Goal: Task Accomplishment & Management: Complete application form

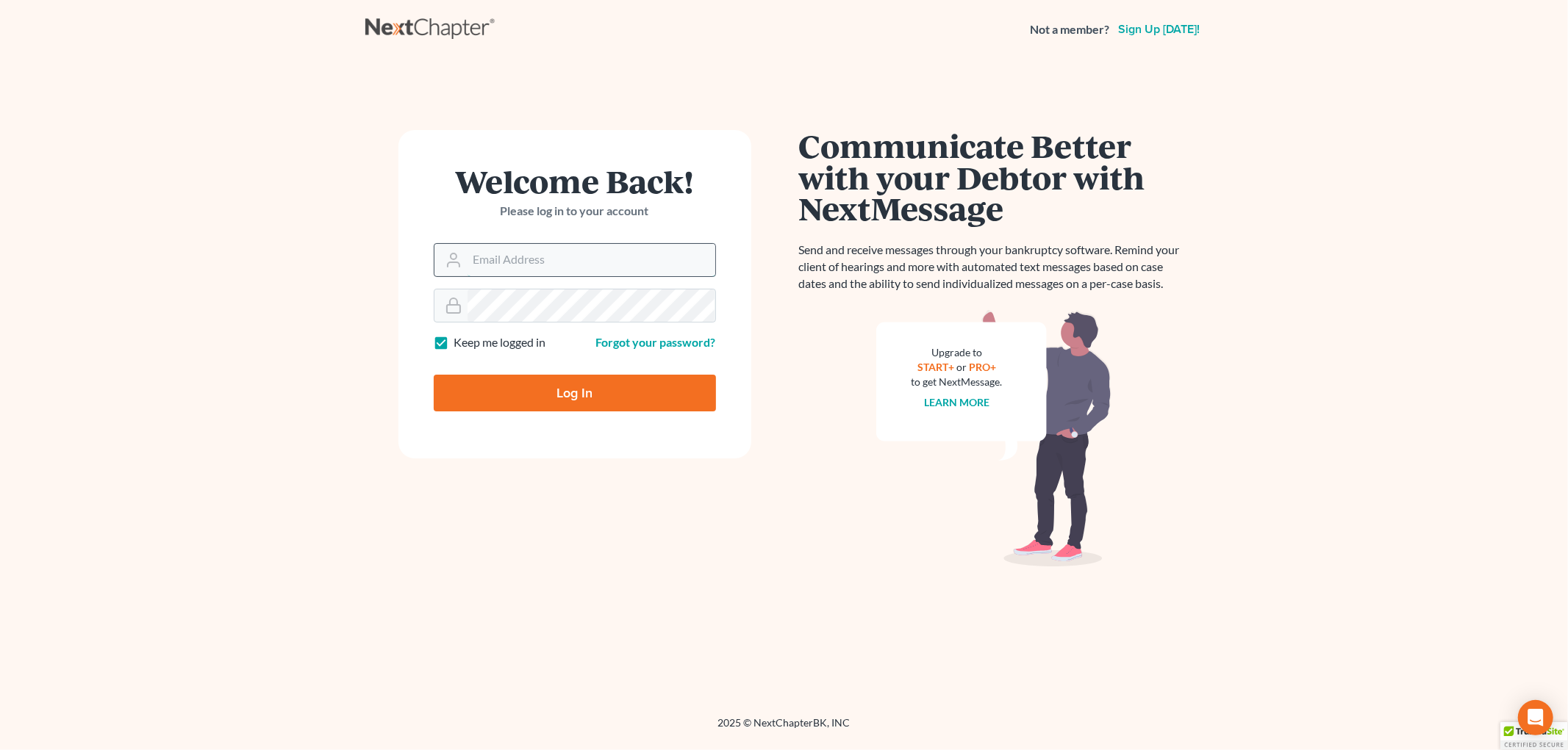
click at [522, 269] on input "Email Address" at bounding box center [591, 260] width 248 height 32
type input "ilya@petermlively.com"
click at [434, 375] on input "Log In" at bounding box center [575, 393] width 282 height 37
type input "Thinking..."
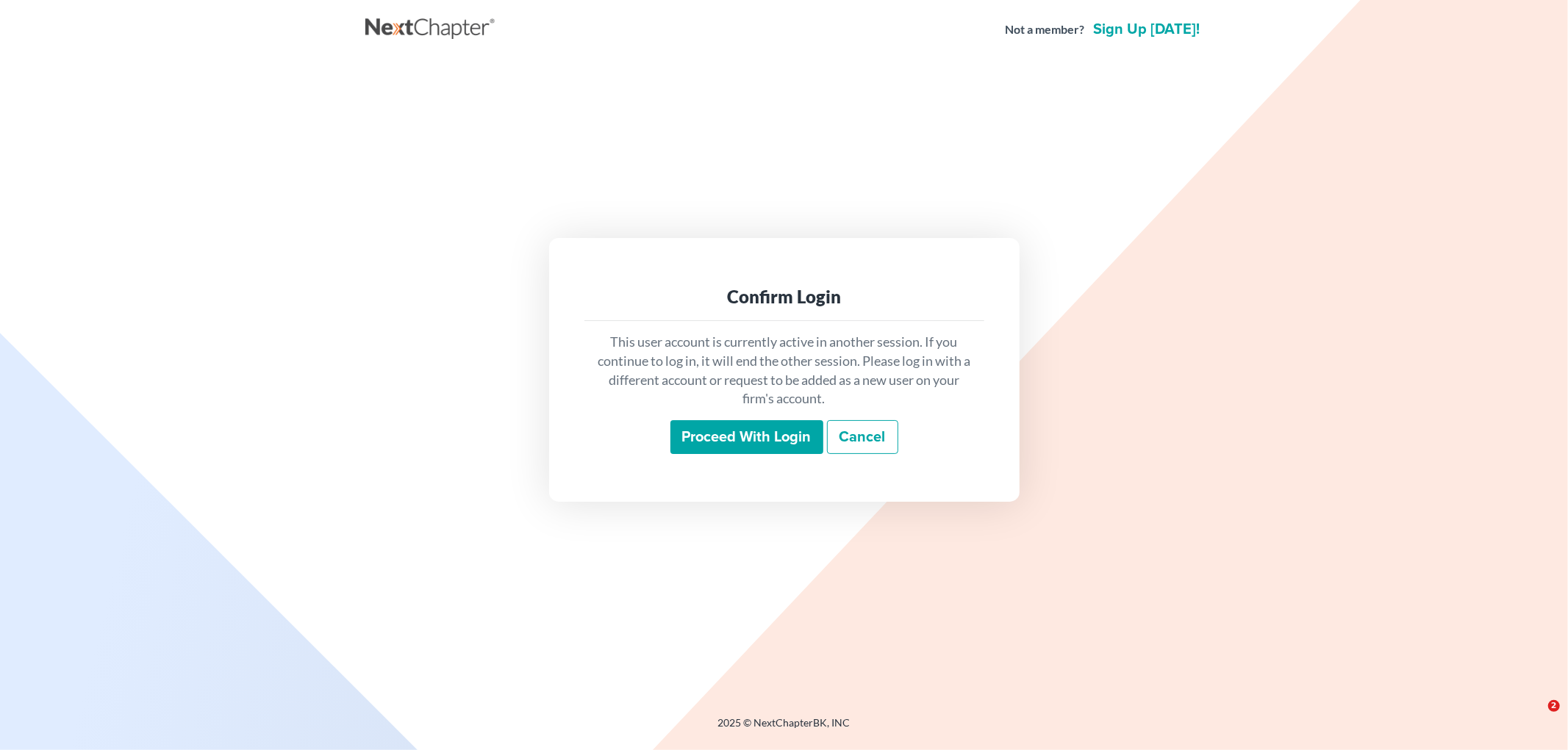
click at [785, 445] on input "Proceed with login" at bounding box center [746, 438] width 153 height 34
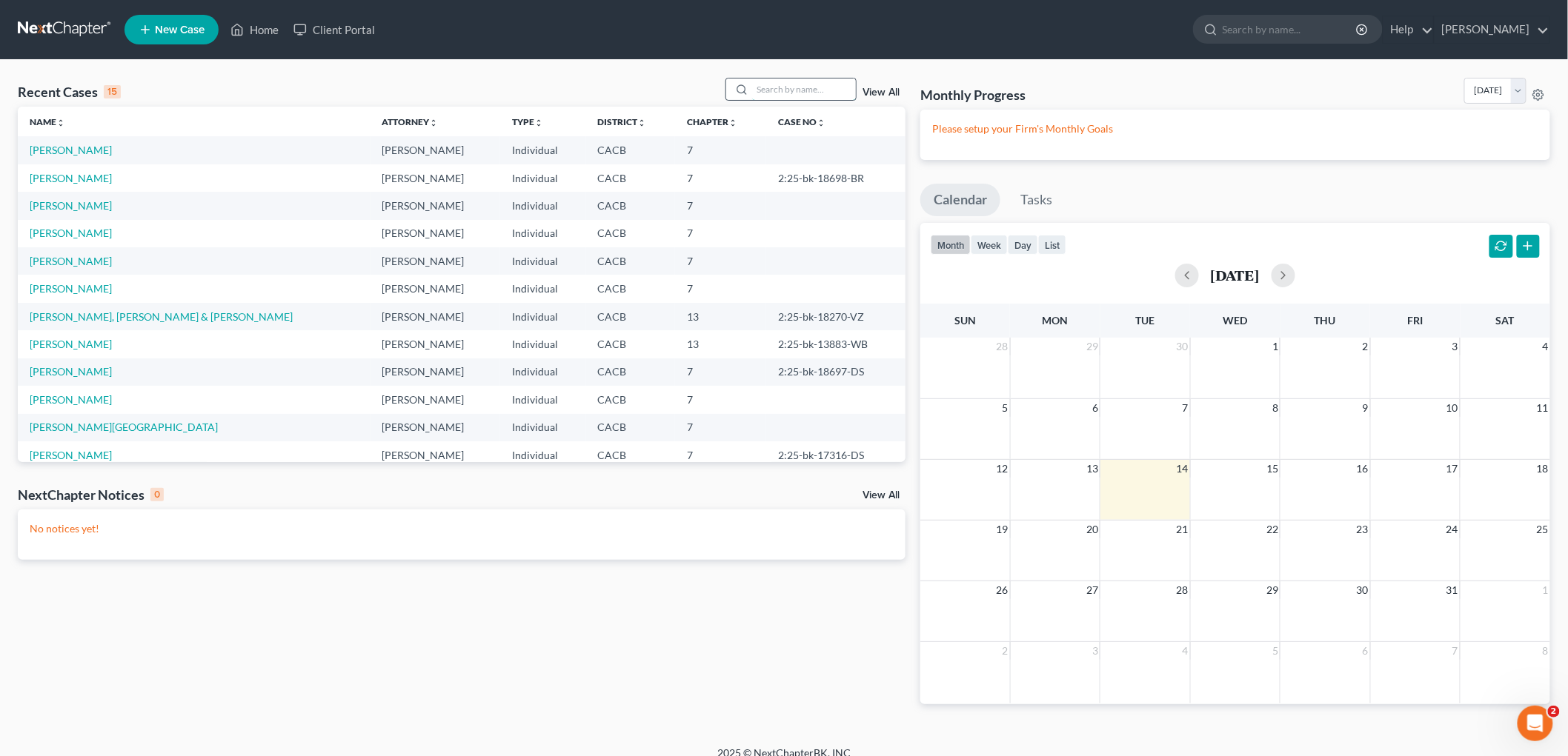
click at [775, 91] on input "search" at bounding box center [804, 89] width 104 height 21
type input "dyche"
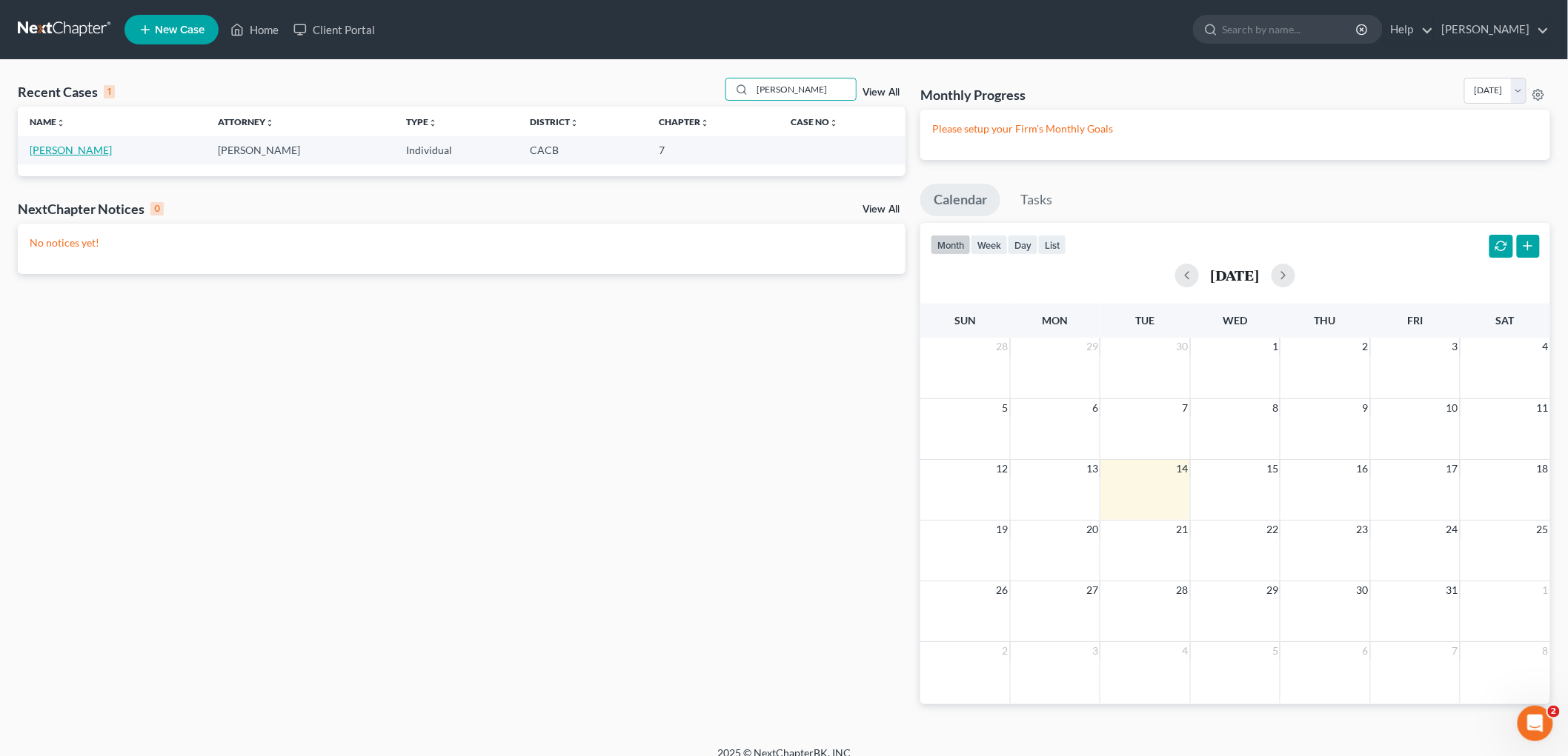
click at [70, 148] on link "Dyche, Robert" at bounding box center [71, 150] width 83 height 12
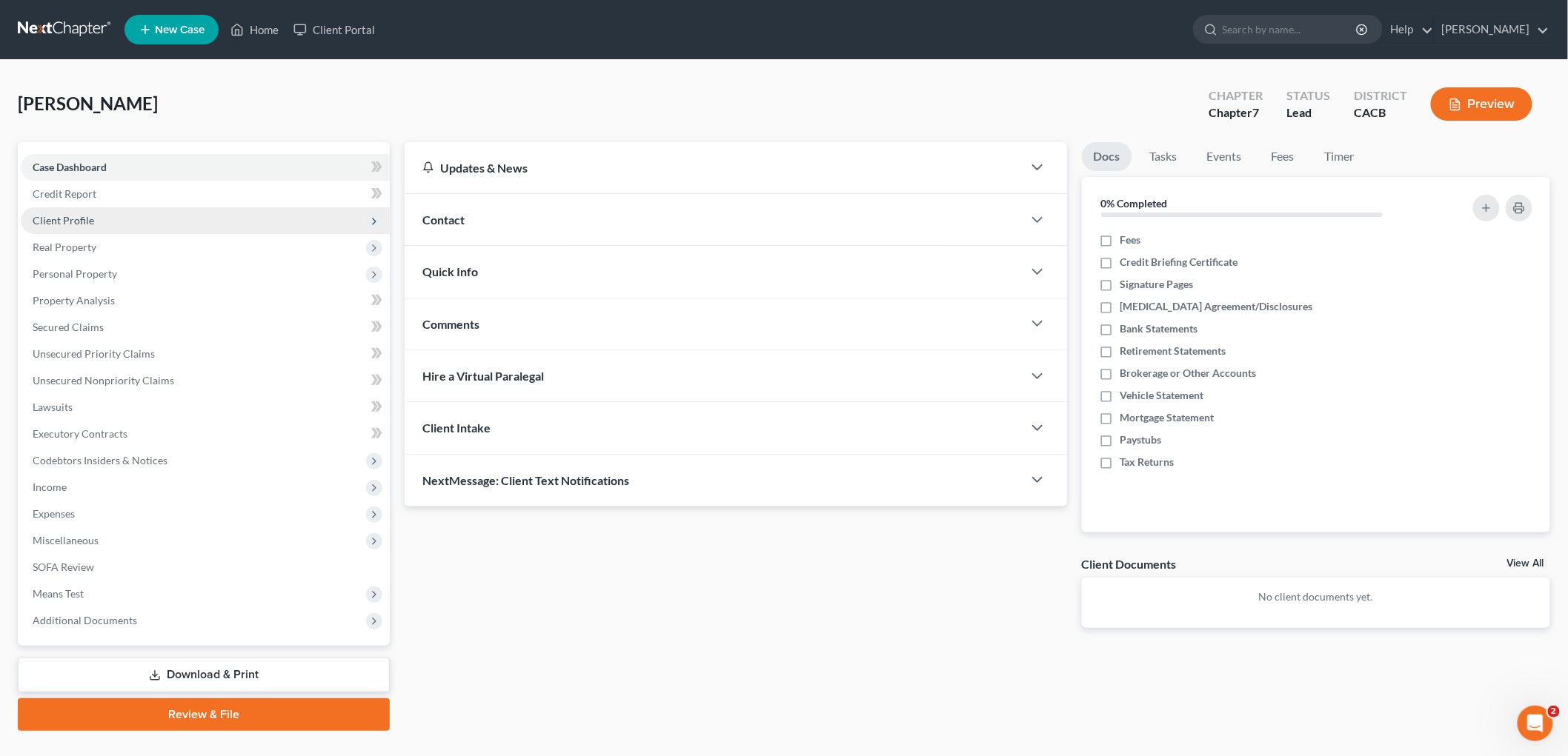
click at [95, 220] on span "Client Profile" at bounding box center [205, 221] width 369 height 27
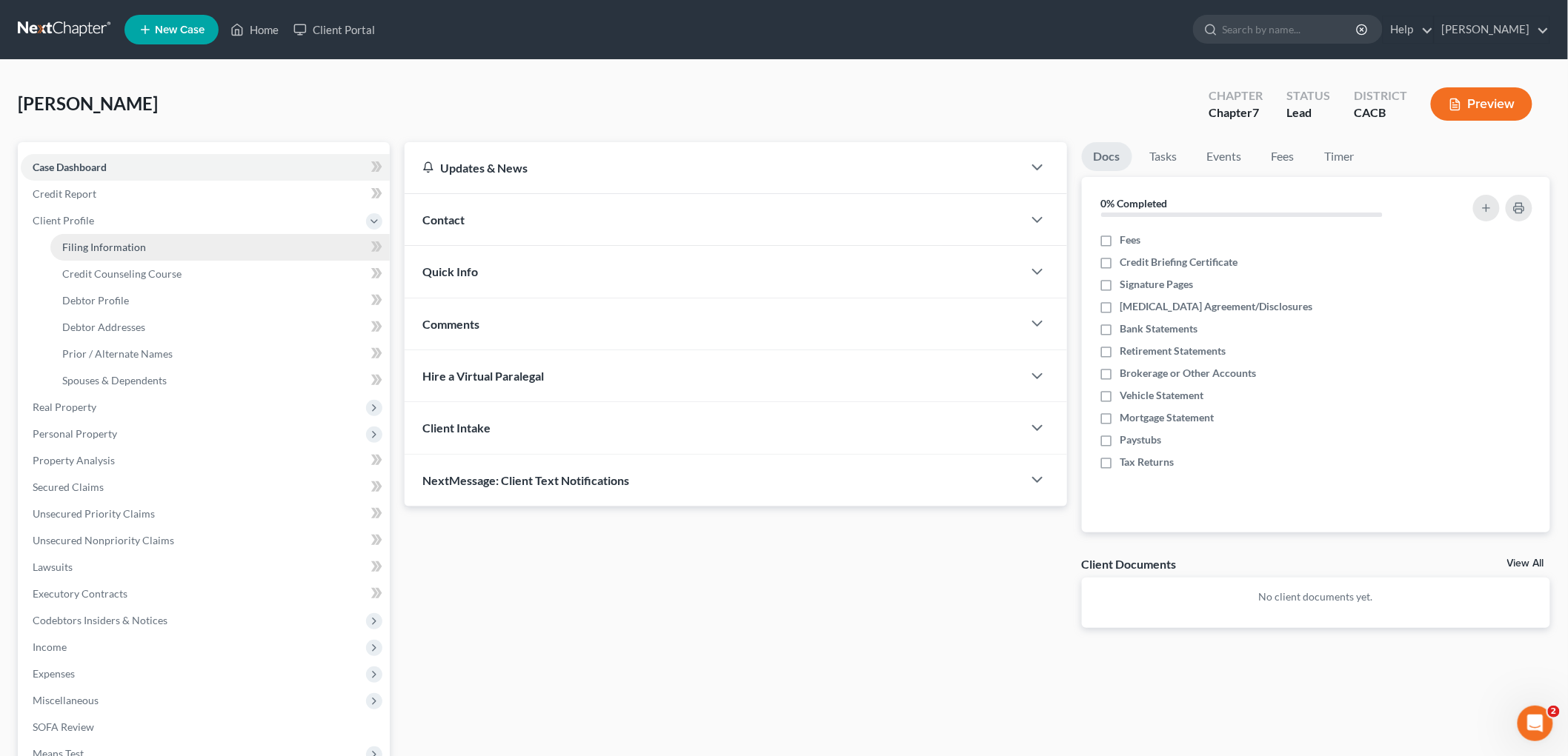
click at [99, 247] on span "Filing Information" at bounding box center [104, 247] width 83 height 12
select select "1"
select select "0"
select select "4"
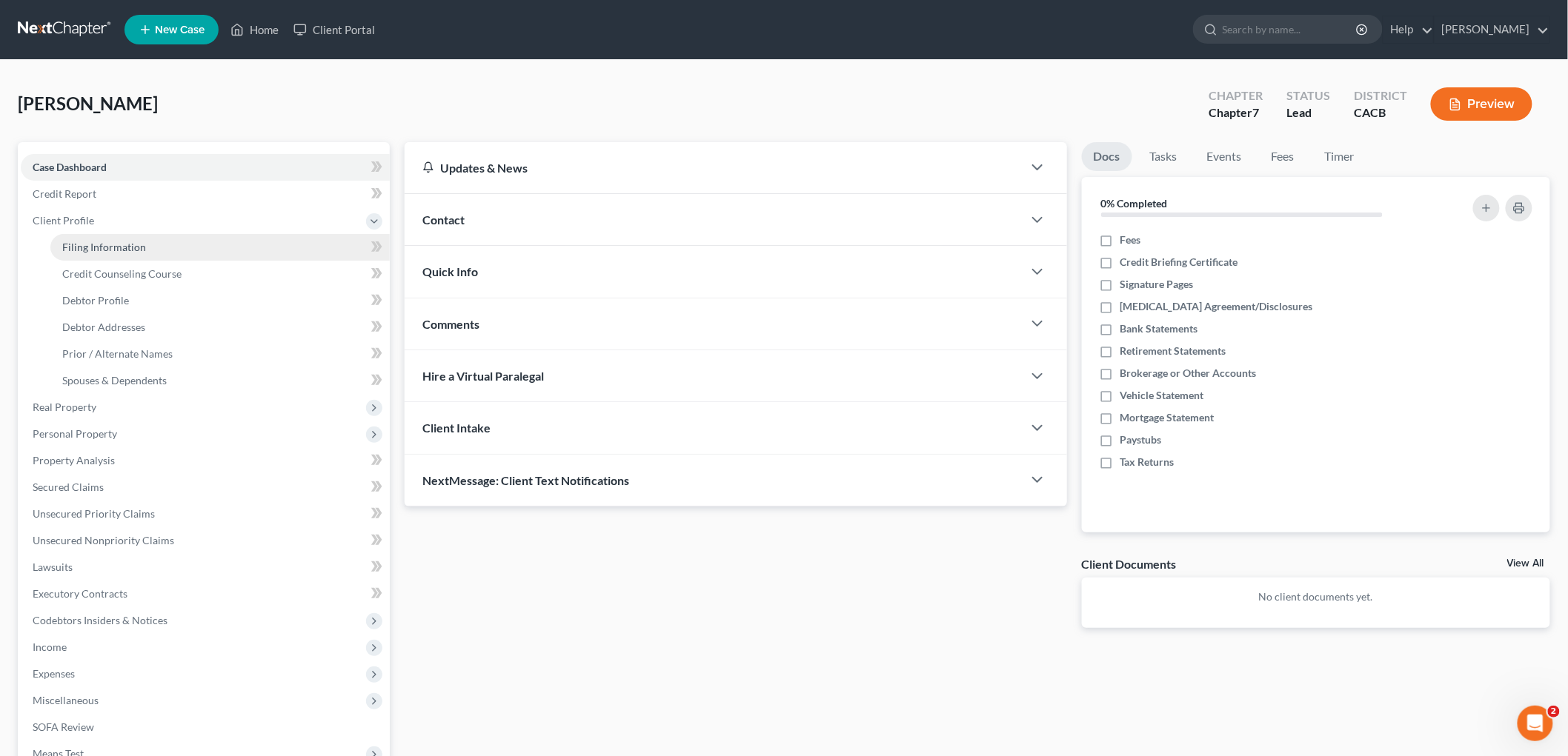
select select "0"
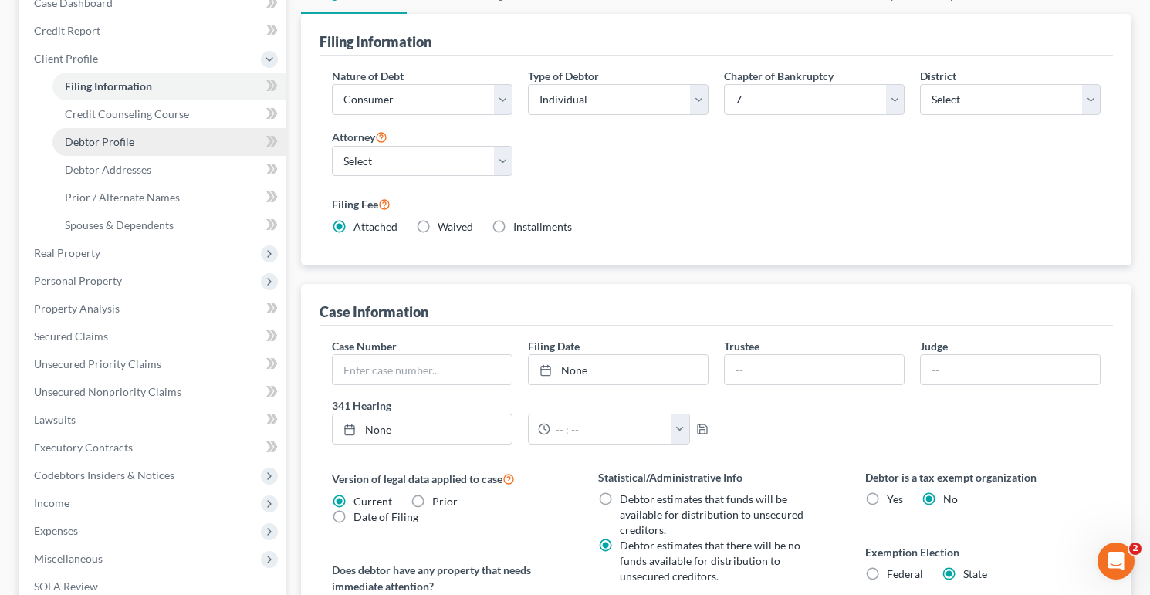
click at [112, 153] on link "Debtor Profile" at bounding box center [169, 142] width 233 height 28
select select "0"
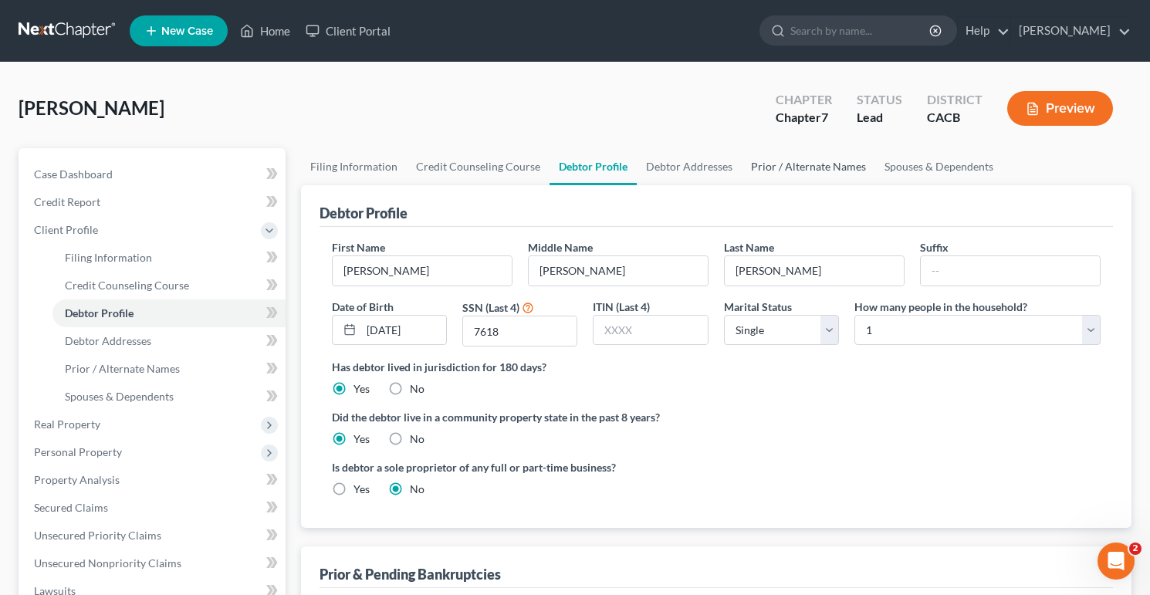
click at [837, 164] on link "Prior / Alternate Names" at bounding box center [809, 166] width 134 height 37
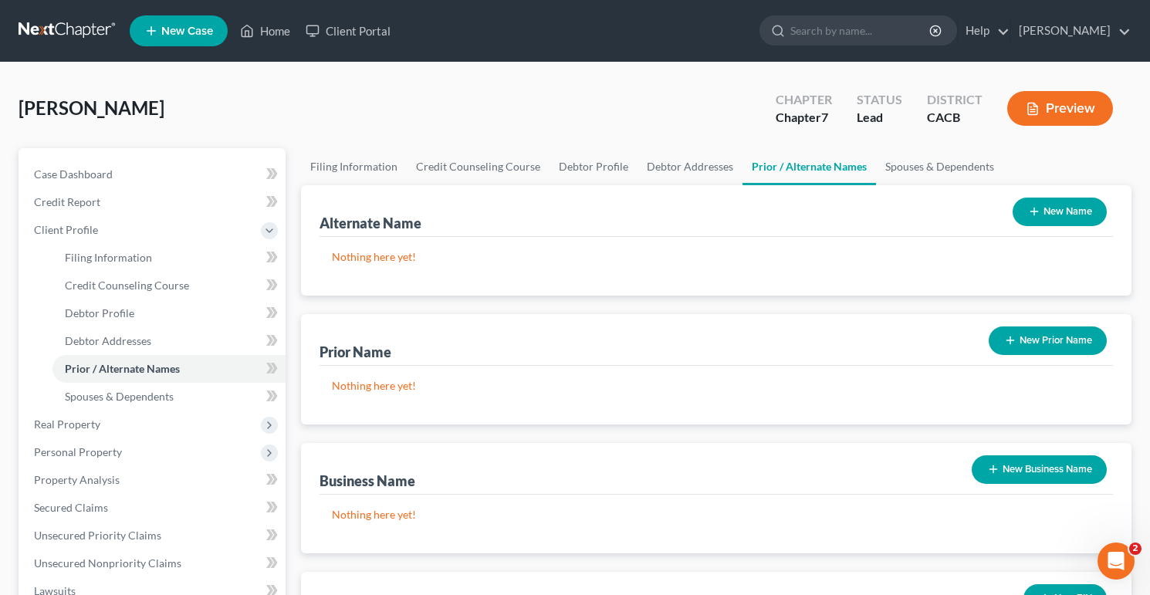
click at [1084, 215] on button "New Name" at bounding box center [1060, 212] width 94 height 29
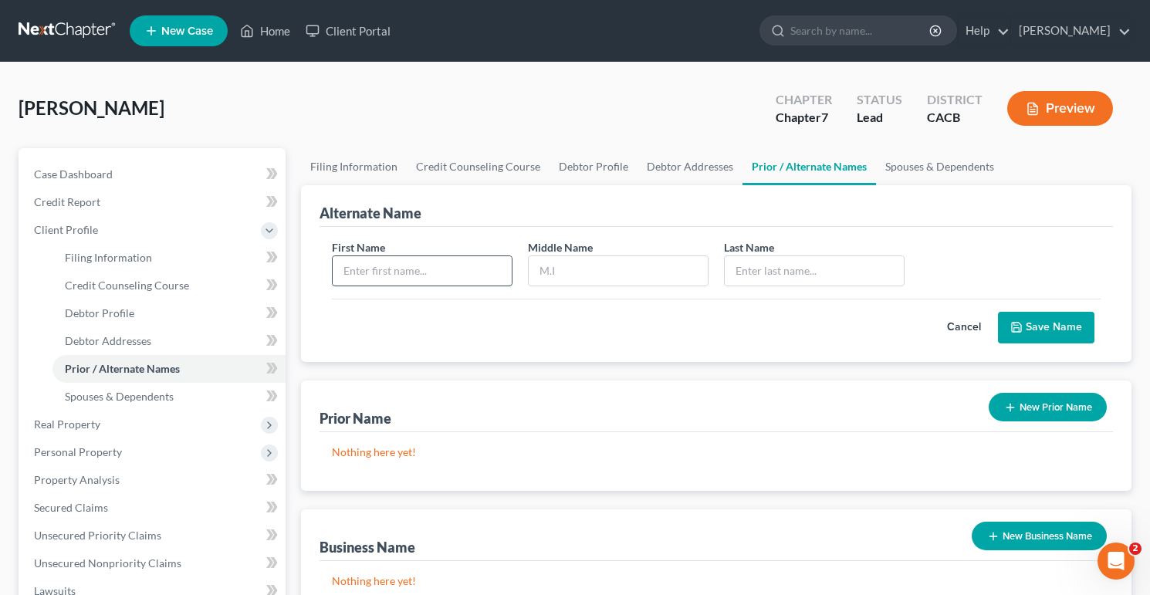
click at [412, 272] on input "text" at bounding box center [422, 270] width 179 height 29
type input "Robert"
type input "Scott D"
type input "Dyche"
click at [1054, 324] on button "Save Name" at bounding box center [1046, 328] width 97 height 32
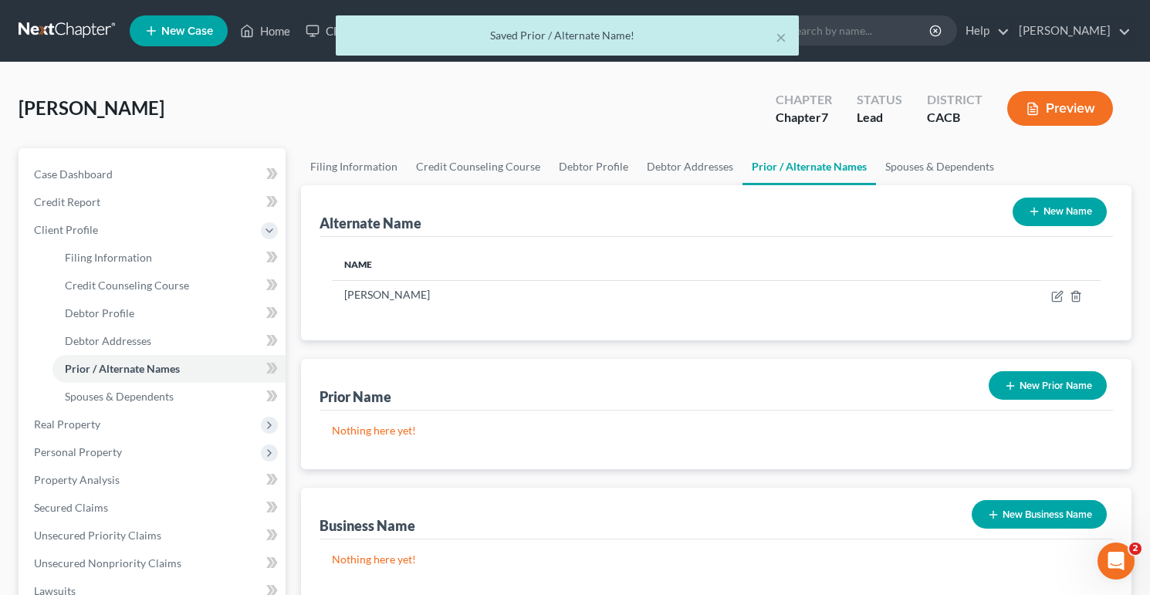
click at [338, 141] on div "Dyche, Robert Upgraded Chapter Chapter 7 Status Lead District CACB Preview" at bounding box center [575, 114] width 1113 height 67
click at [340, 158] on link "Filing Information" at bounding box center [354, 166] width 106 height 37
select select "1"
select select "0"
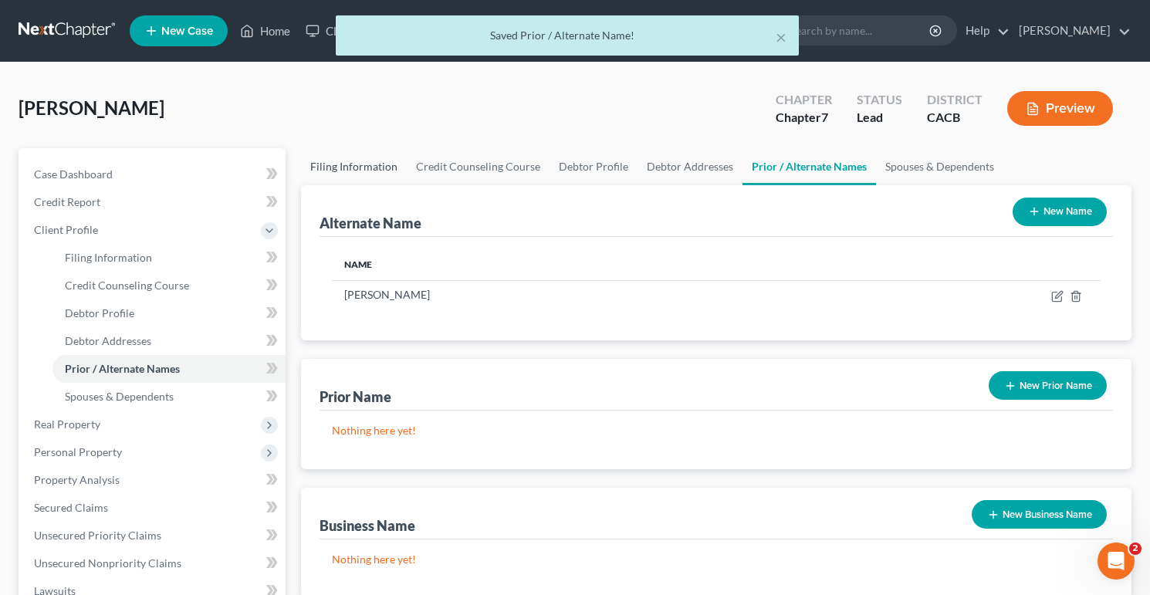
select select "7"
select select "0"
select select "4"
select select "0"
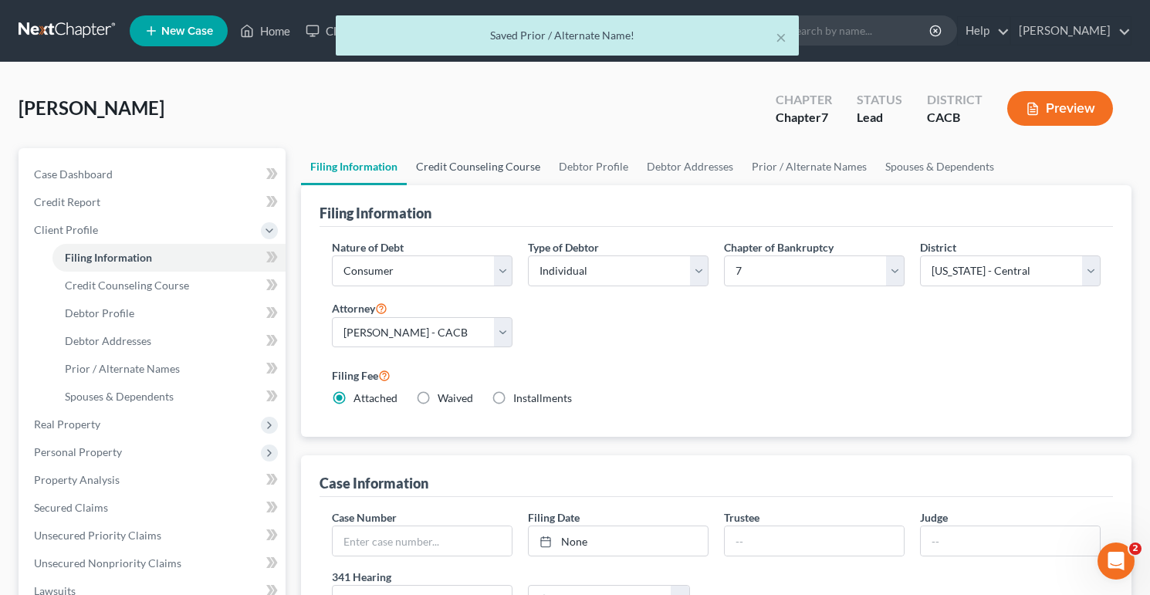
click at [493, 159] on link "Credit Counseling Course" at bounding box center [478, 166] width 143 height 37
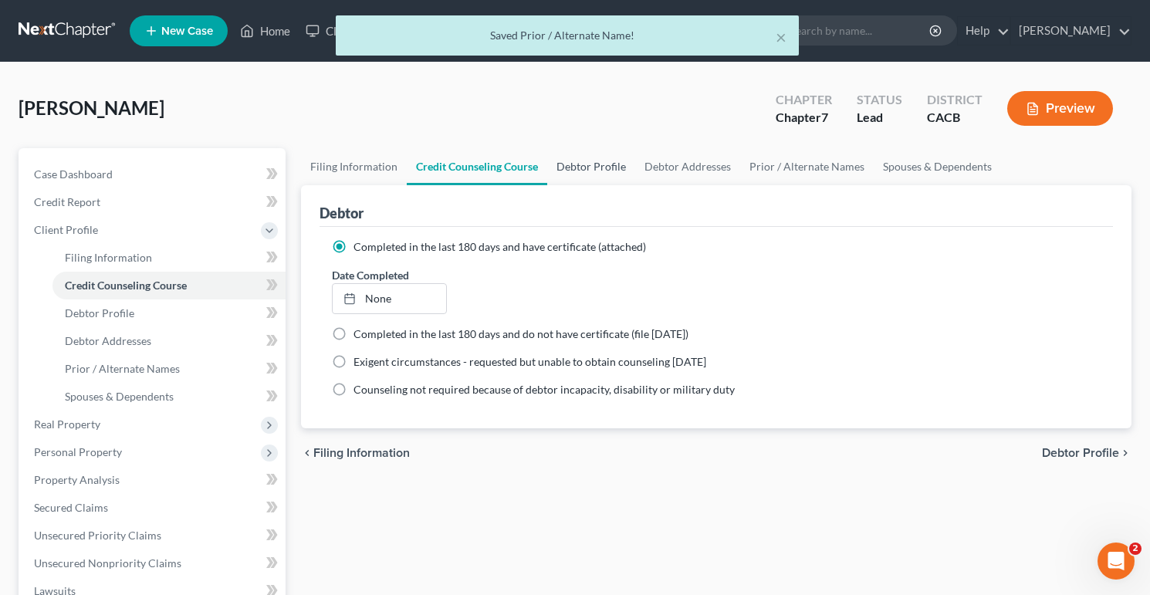
click at [605, 161] on link "Debtor Profile" at bounding box center [591, 166] width 88 height 37
select select "0"
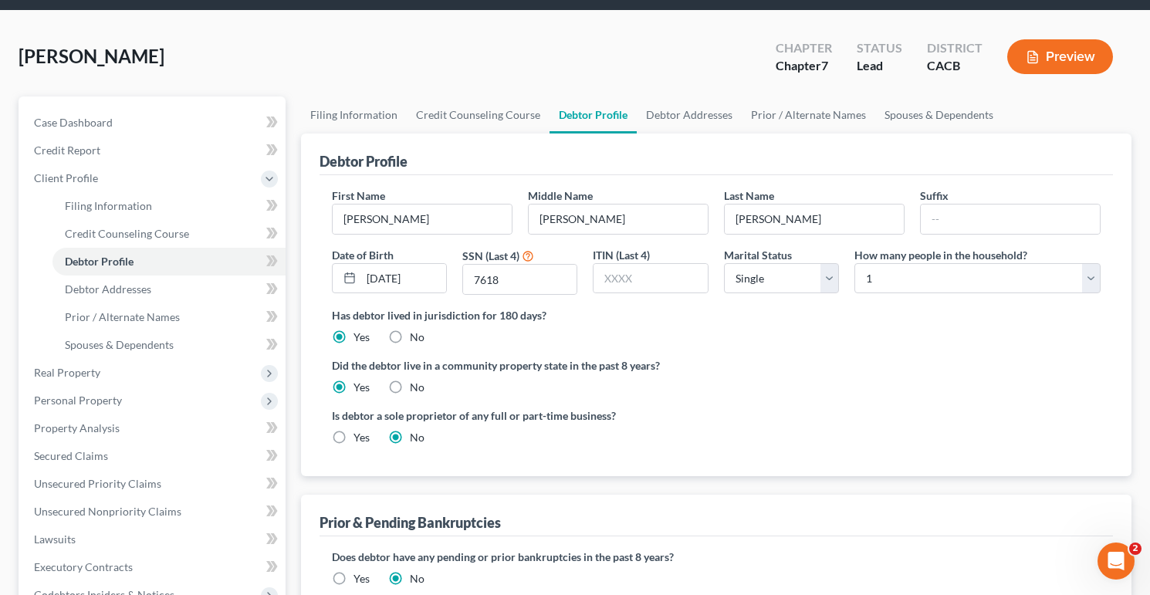
scroll to position [257, 0]
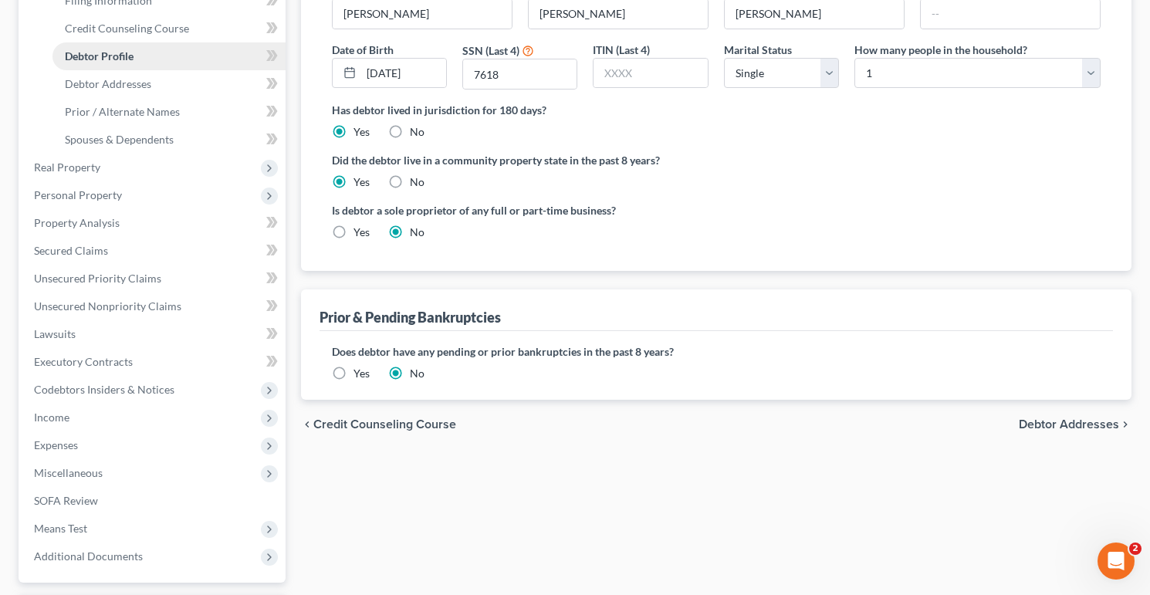
click at [90, 67] on link "Debtor Profile" at bounding box center [169, 56] width 233 height 28
click at [110, 83] on span "Debtor Addresses" at bounding box center [108, 83] width 86 height 13
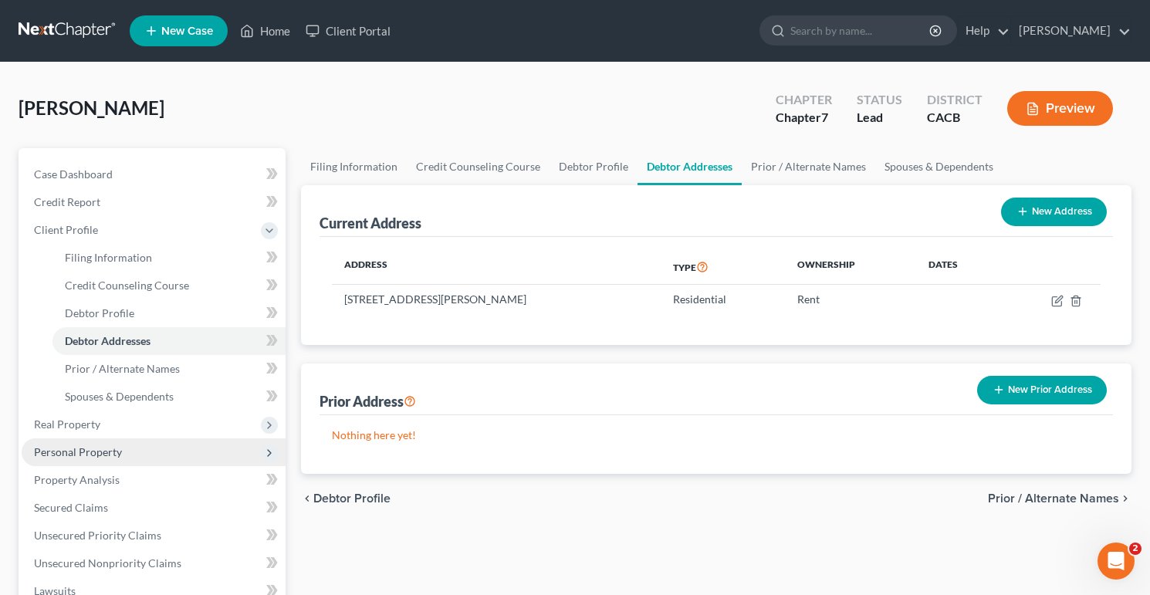
drag, startPoint x: 67, startPoint y: 442, endPoint x: 66, endPoint y: 429, distance: 13.2
click at [68, 440] on span "Personal Property" at bounding box center [154, 453] width 264 height 28
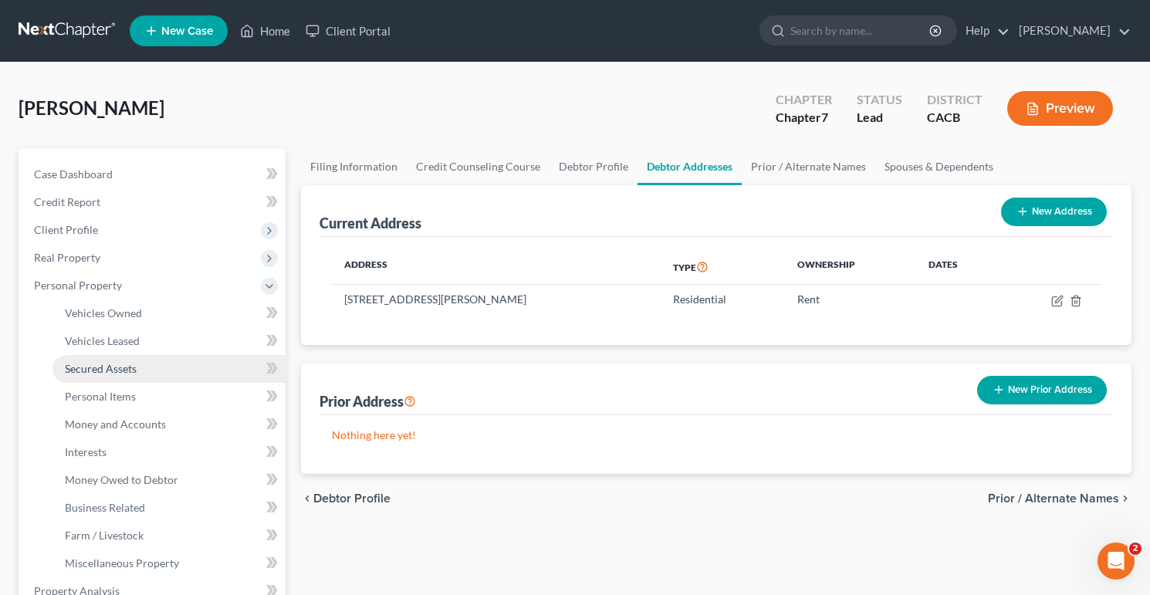
click at [63, 412] on ul "Case Dashboard Payments Invoices Payments Payments Credit Report Client Profile" at bounding box center [154, 550] width 264 height 778
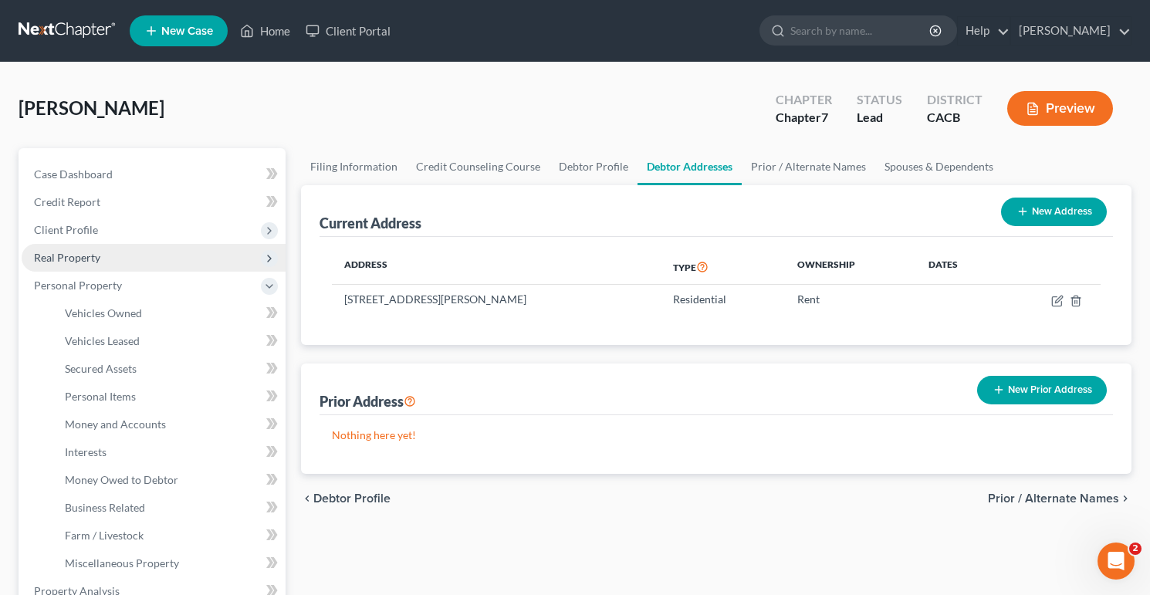
click at [99, 251] on span "Real Property" at bounding box center [154, 258] width 264 height 28
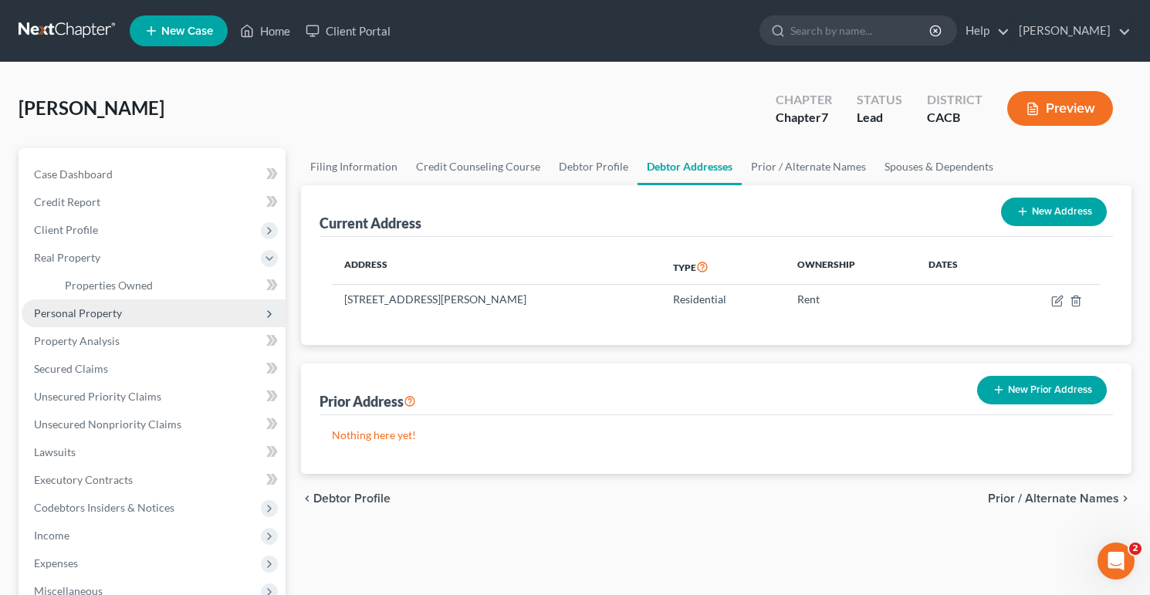
click at [86, 313] on span "Personal Property" at bounding box center [78, 313] width 88 height 13
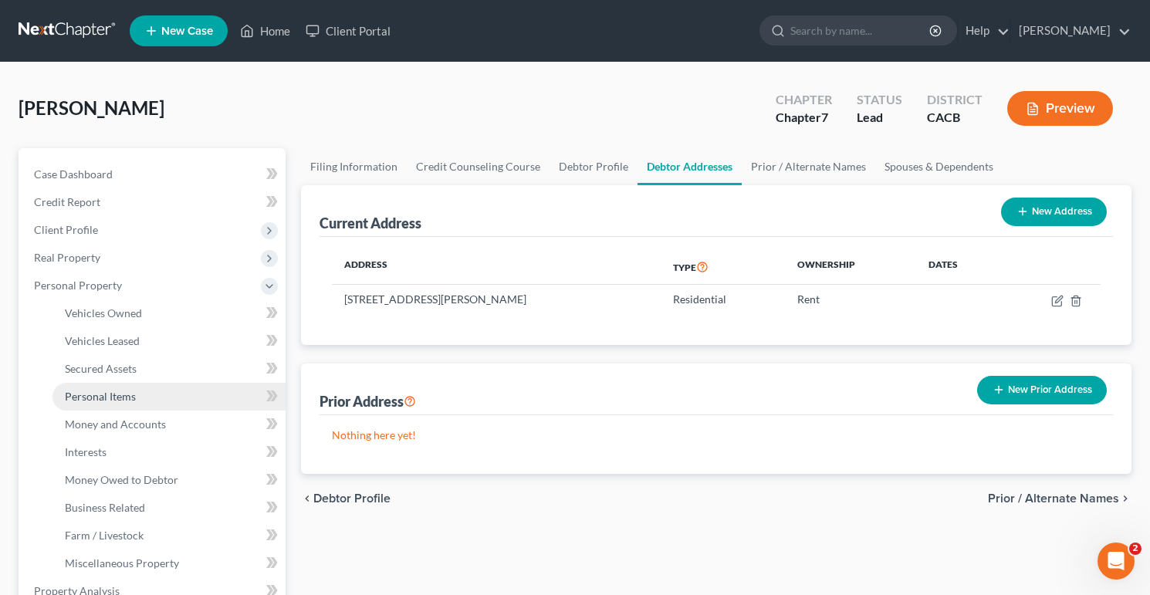
click at [124, 390] on span "Personal Items" at bounding box center [100, 396] width 71 height 13
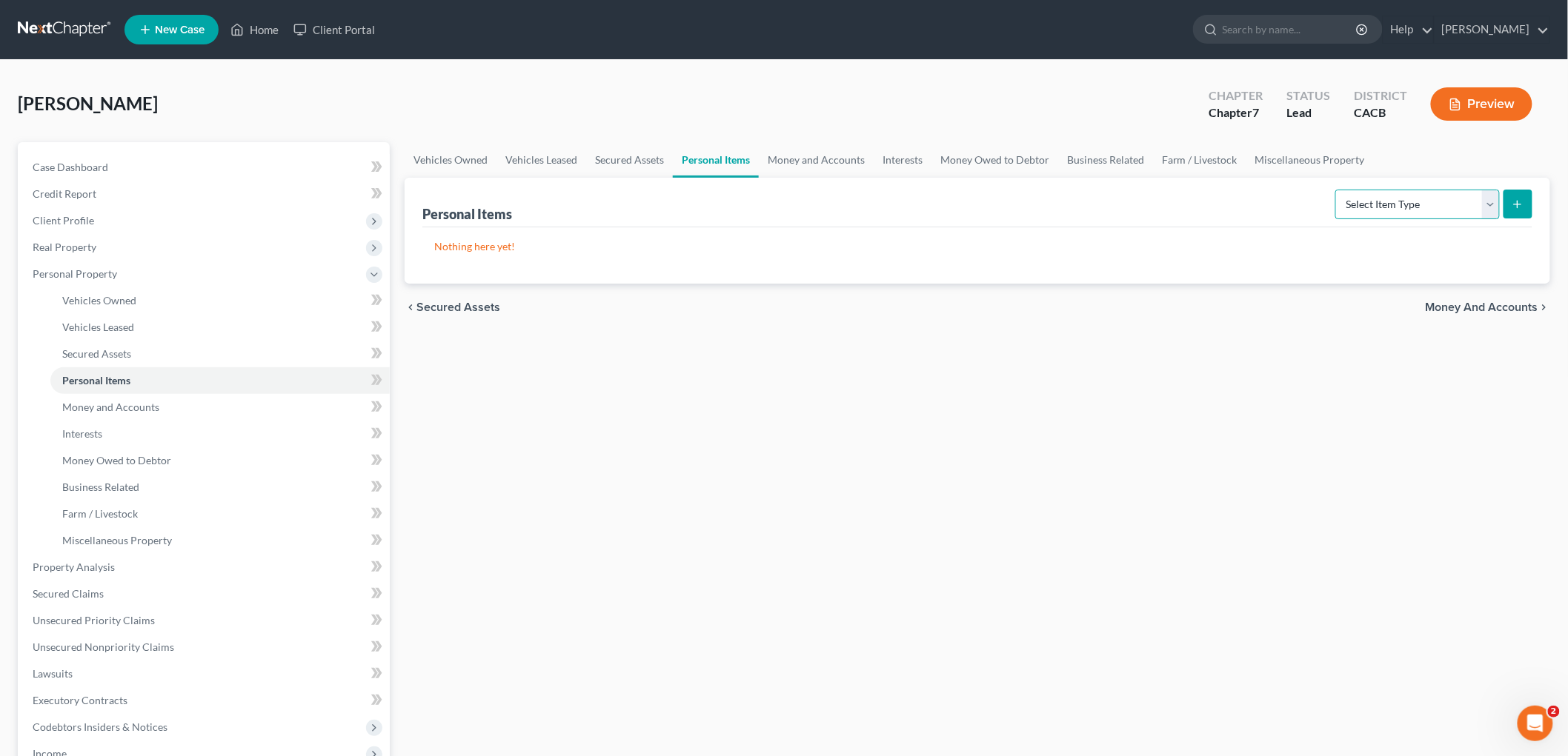
click at [1390, 194] on select "Select Item Type Clothing Collectibles Of Value Electronics Firearms Household …" at bounding box center [1416, 204] width 164 height 30
select select "household_goods"
click at [1337, 190] on select "Select Item Type Clothing Collectibles Of Value Electronics Firearms Household …" at bounding box center [1416, 204] width 164 height 30
click at [1517, 199] on icon "submit" at bounding box center [1517, 204] width 12 height 12
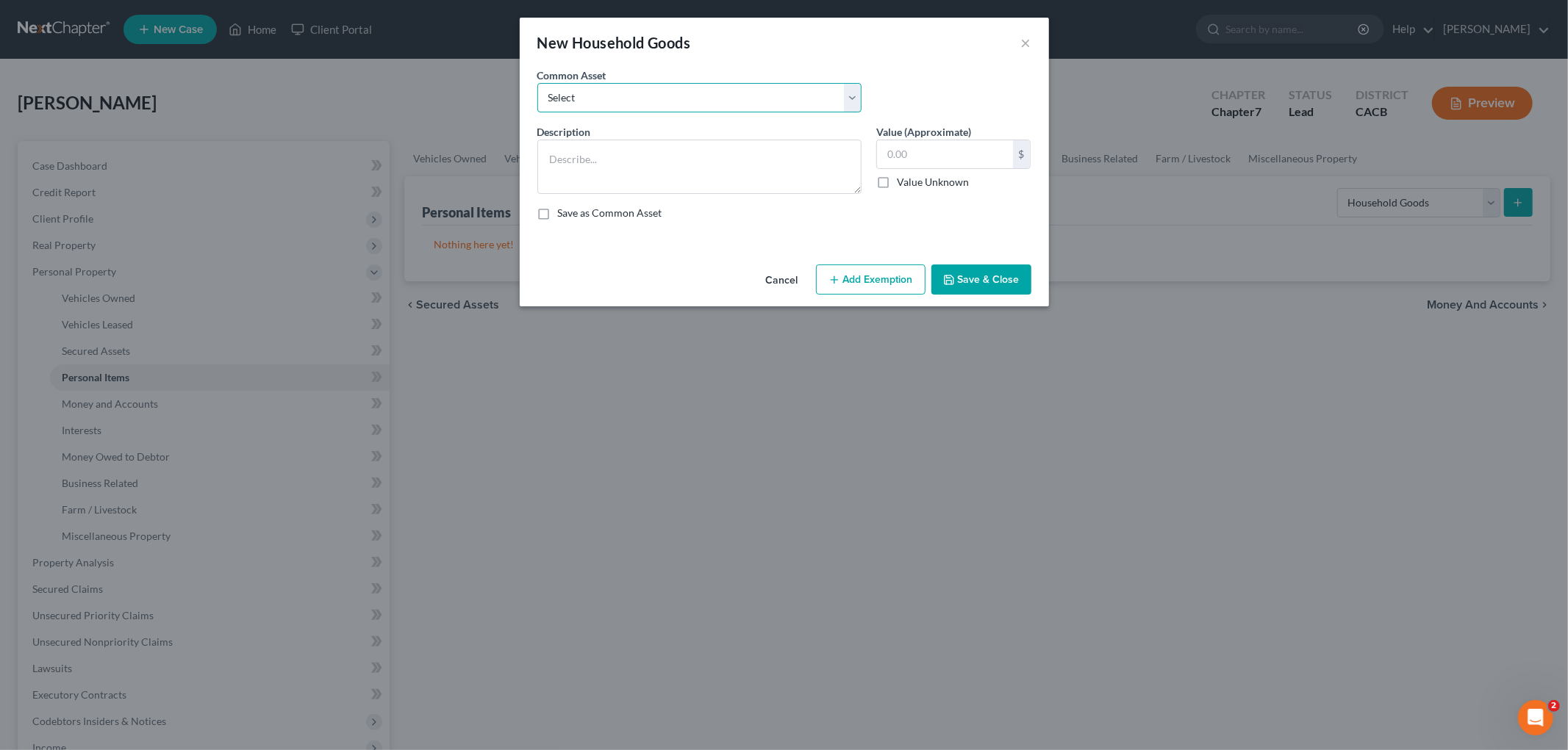
click at [677, 96] on select "Select Household Goods and Furniture Household Goods and Furniture" at bounding box center [699, 97] width 325 height 30
select select "0"
click at [537, 83] on select "Select Household Goods and Furniture Household Goods and Furniture" at bounding box center [699, 97] width 325 height 30
type textarea "Household Goods and Furniture"
click at [1010, 140] on div "2,010.00 $" at bounding box center [953, 154] width 155 height 30
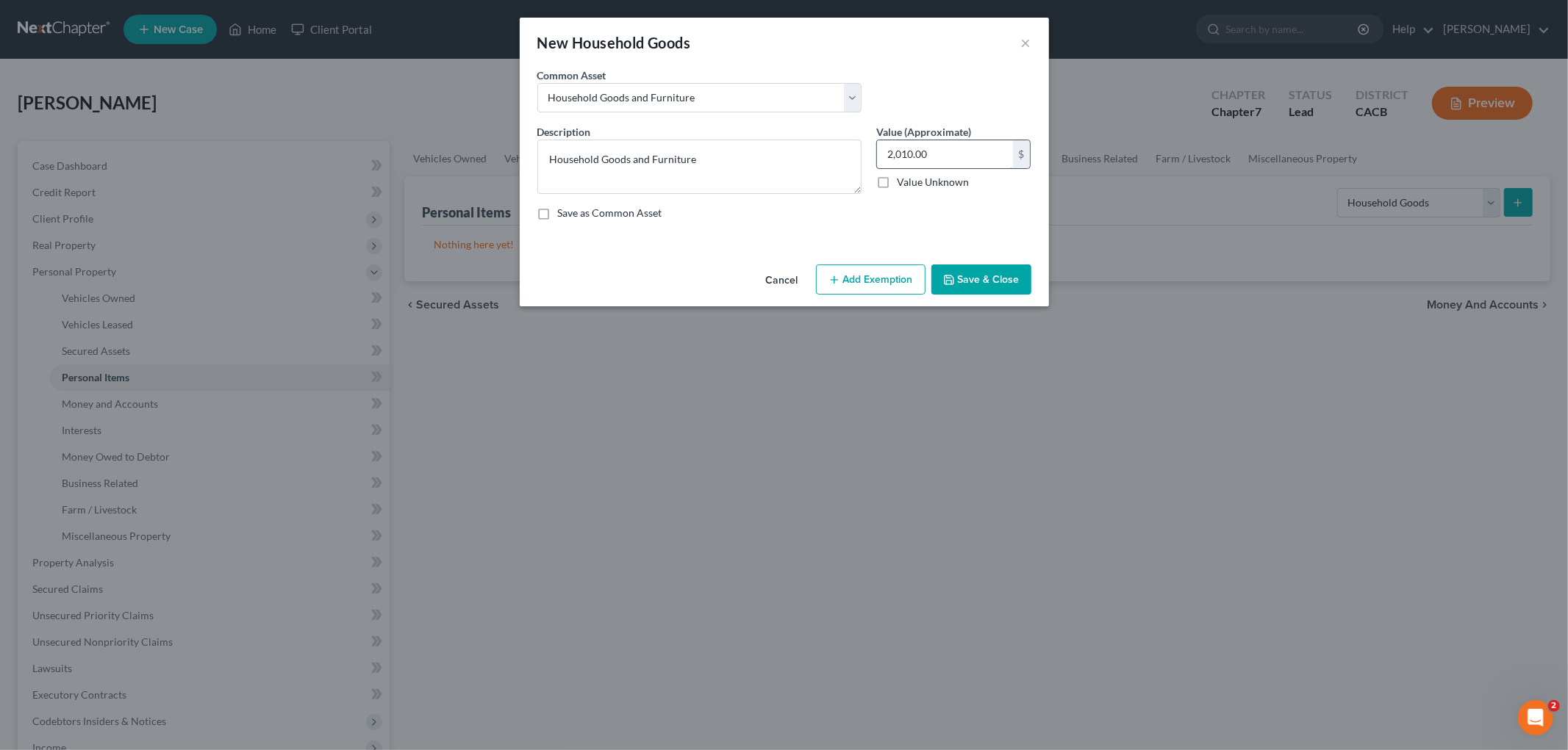
click at [979, 144] on input "2,010.00" at bounding box center [944, 153] width 136 height 28
type input "2,000"
click at [856, 282] on button "Add Exemption" at bounding box center [870, 280] width 109 height 30
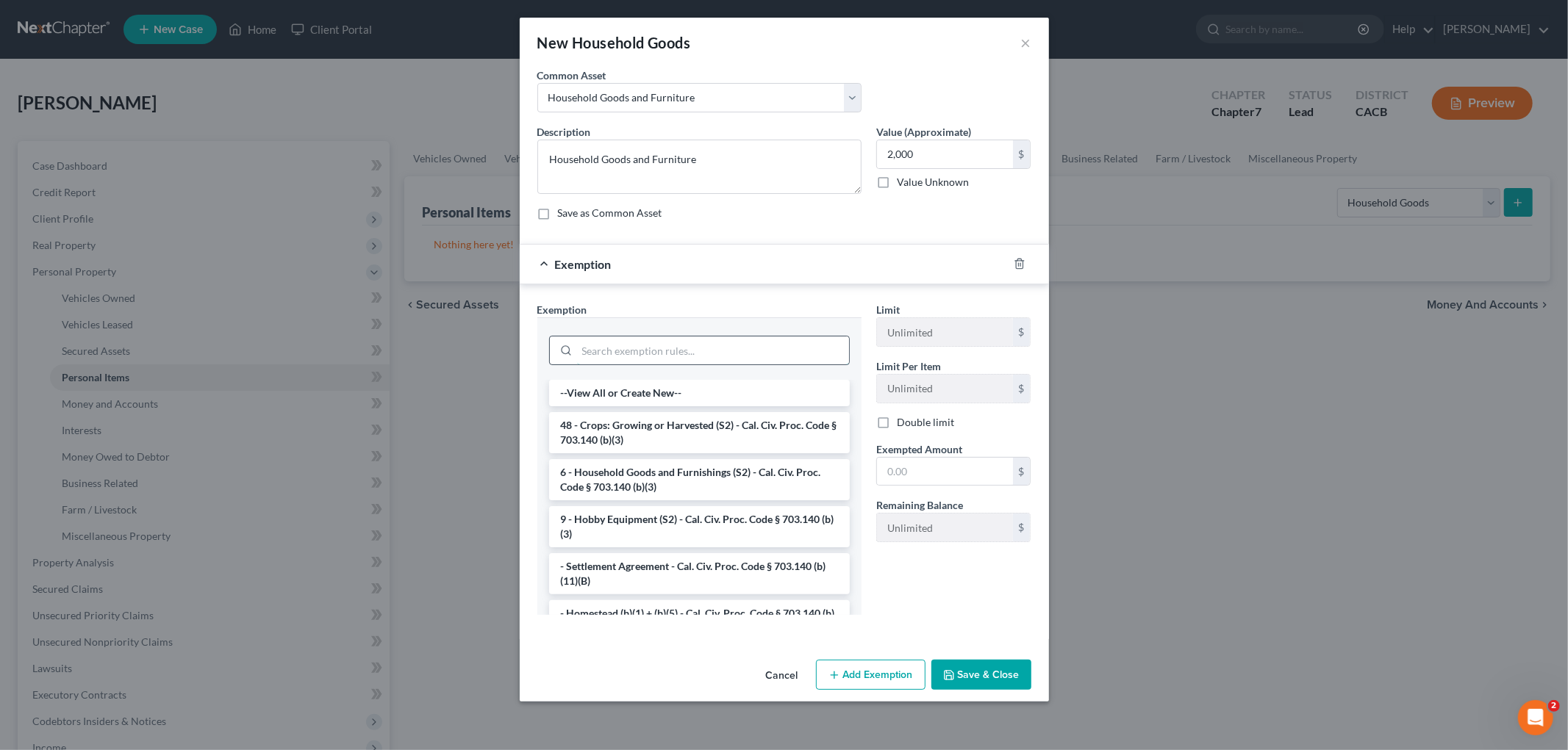
click at [831, 357] on input "search" at bounding box center [713, 350] width 272 height 28
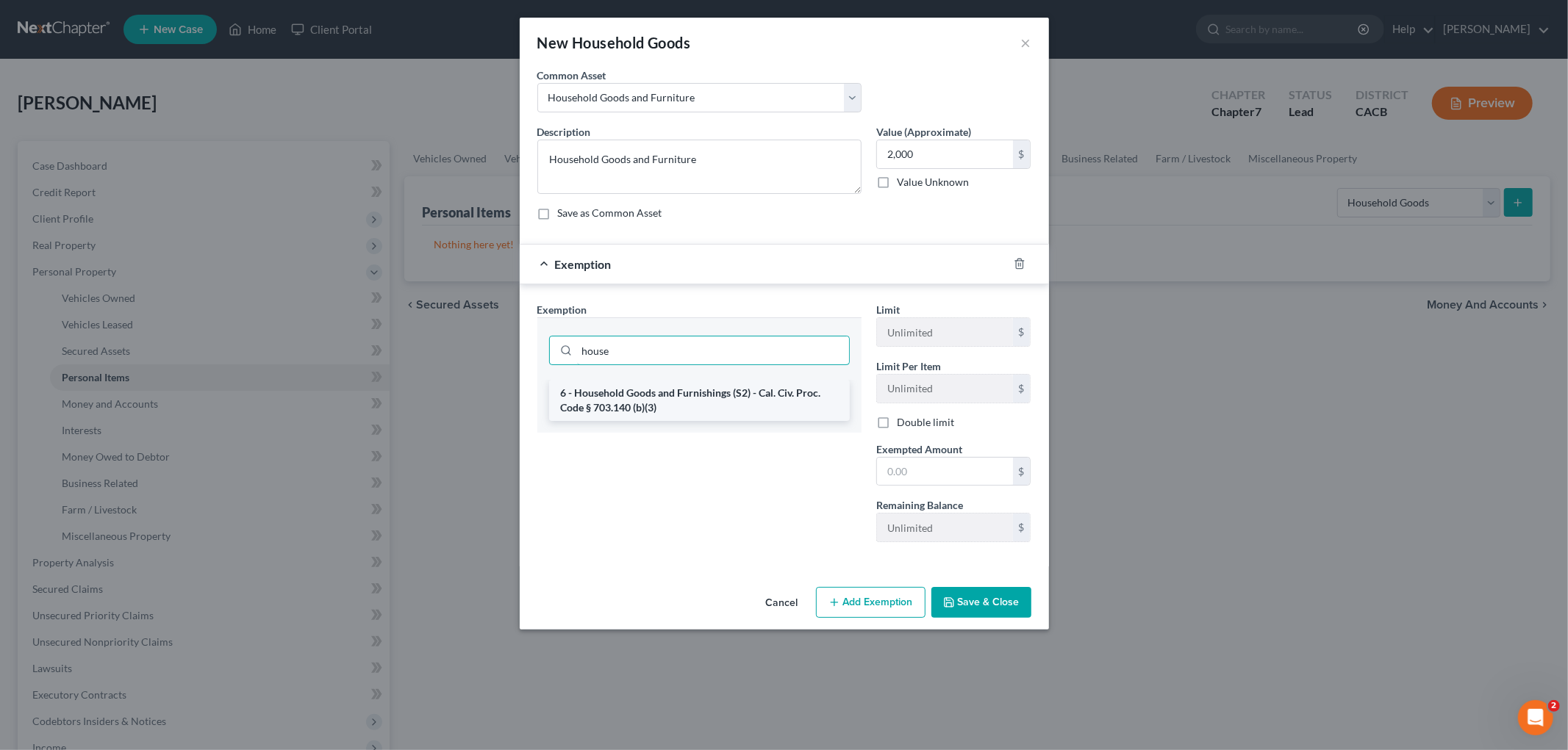
type input "house"
drag, startPoint x: 732, startPoint y: 397, endPoint x: 902, endPoint y: 244, distance: 228.7
click at [734, 397] on li "6 - Household Goods and Furnishings (S2) - Cal. Civ. Proc. Code § 703.140 (b)(3)" at bounding box center [700, 400] width 301 height 41
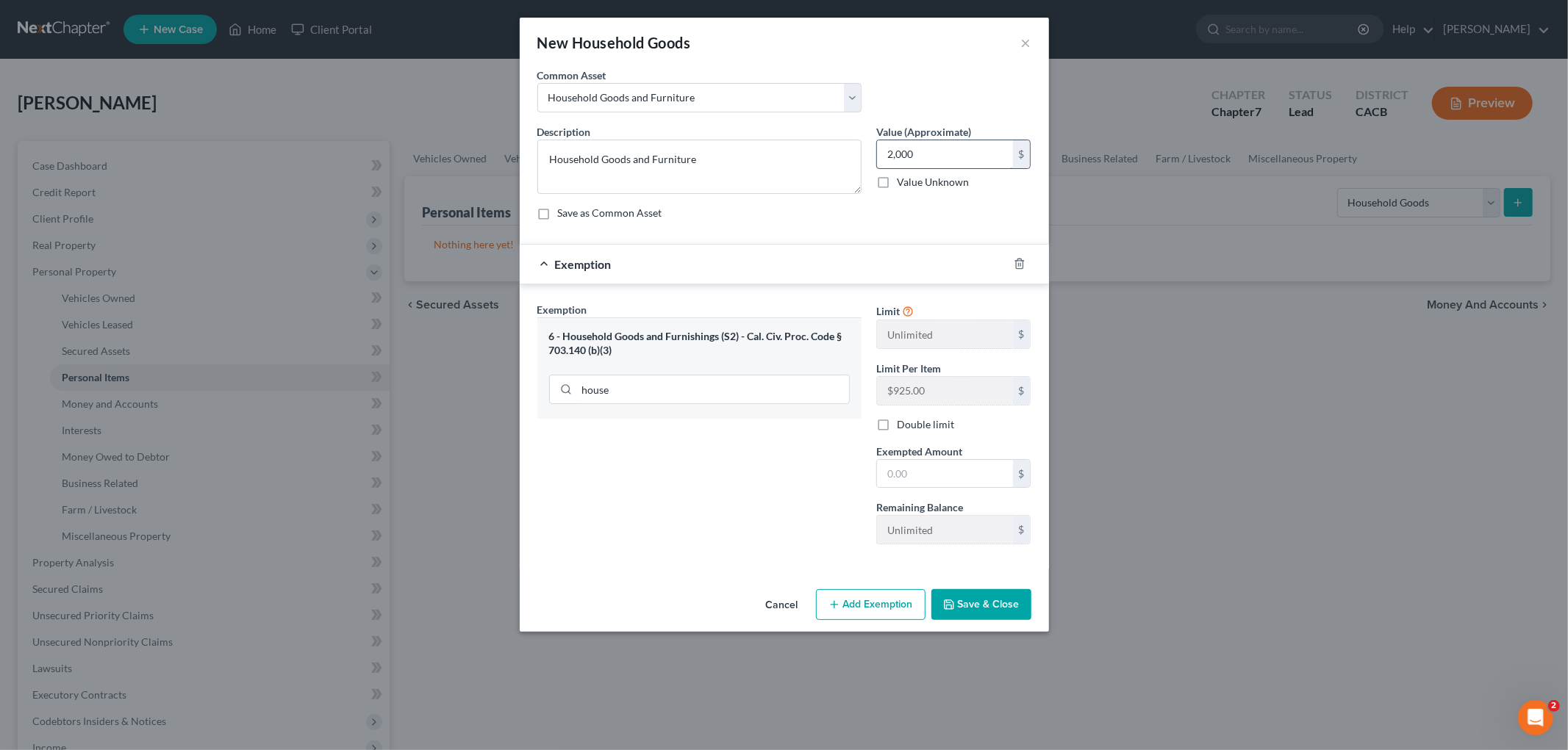
click at [927, 177] on label "Value Unknown" at bounding box center [933, 182] width 72 height 14
click at [912, 177] on input "Value Unknown" at bounding box center [907, 180] width 10 height 10
checkbox input "true"
type input "0.00"
click at [892, 168] on div "0.00 $" at bounding box center [953, 154] width 155 height 30
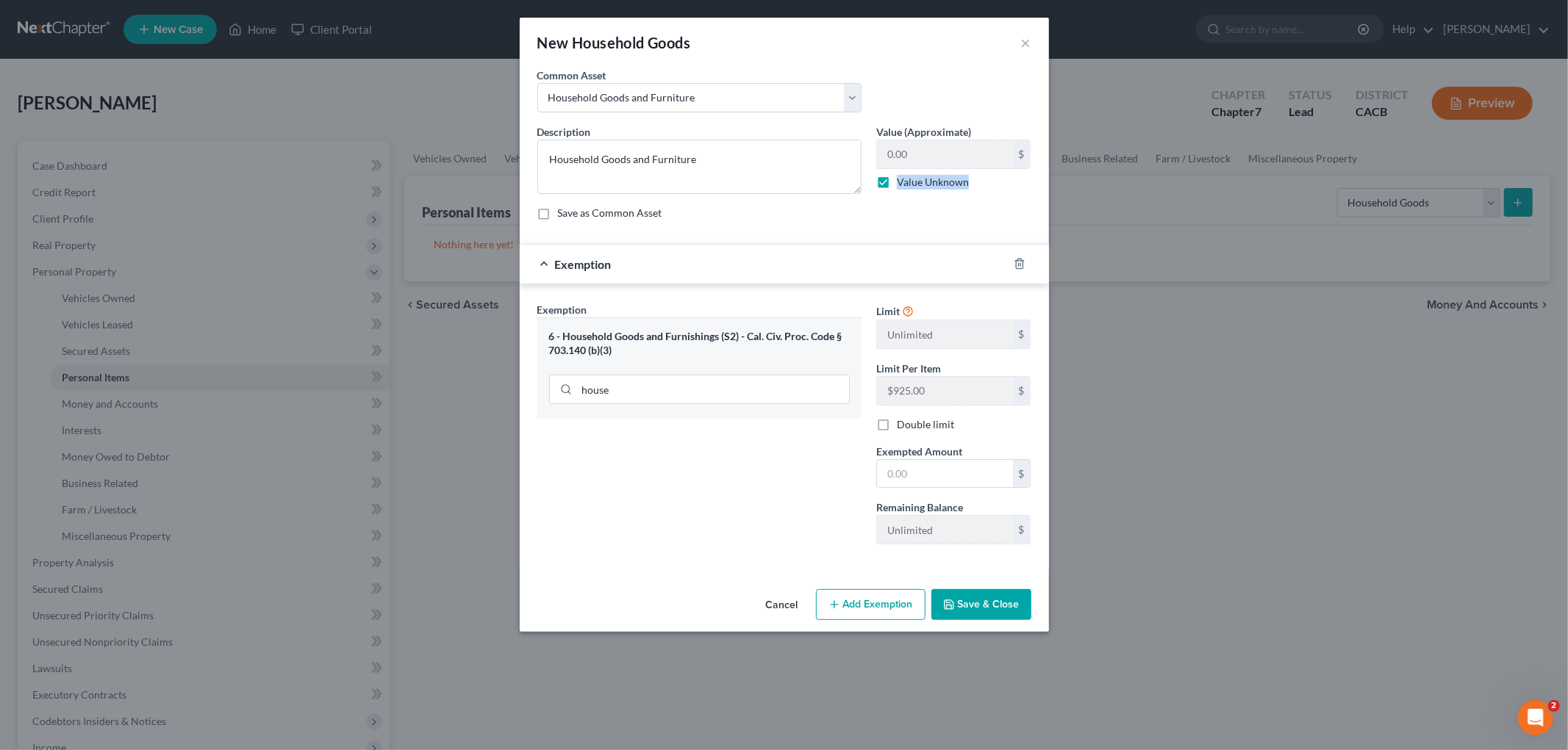
click at [897, 175] on label "Value Unknown" at bounding box center [933, 182] width 72 height 14
click at [897, 188] on label "Value Unknown" at bounding box center [933, 182] width 72 height 14
click at [903, 185] on input "Value Unknown" at bounding box center [907, 180] width 10 height 10
checkbox input "false"
drag, startPoint x: 875, startPoint y: 155, endPoint x: 857, endPoint y: 150, distance: 18.7
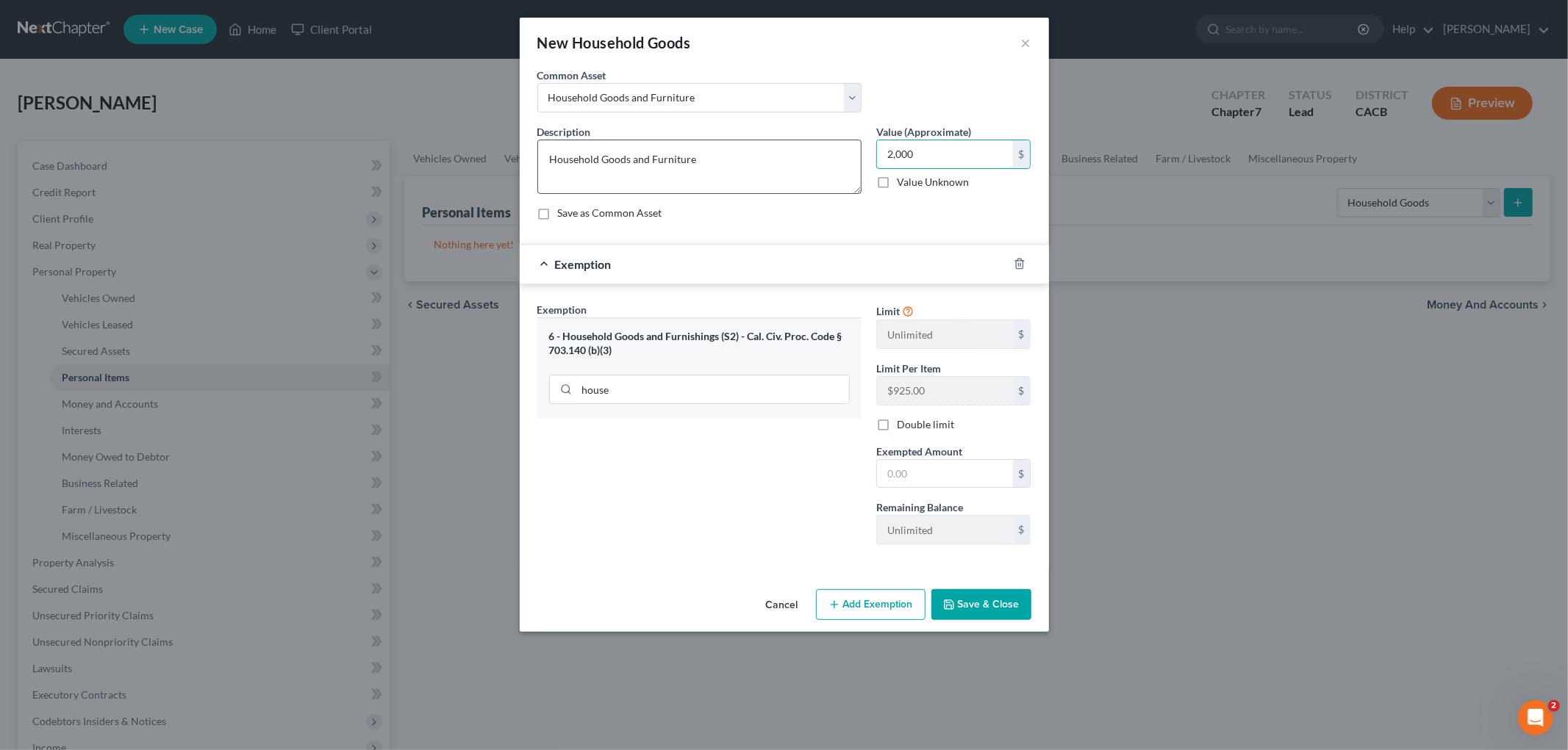
click at [863, 155] on div "Description * Household Goods and Furniture Value (Approximate) 2,000.00 $ Valu…" at bounding box center [784, 178] width 508 height 109
type input "2,000"
click at [919, 482] on input "text" at bounding box center [944, 473] width 136 height 28
paste input "2,000"
type input "2,000"
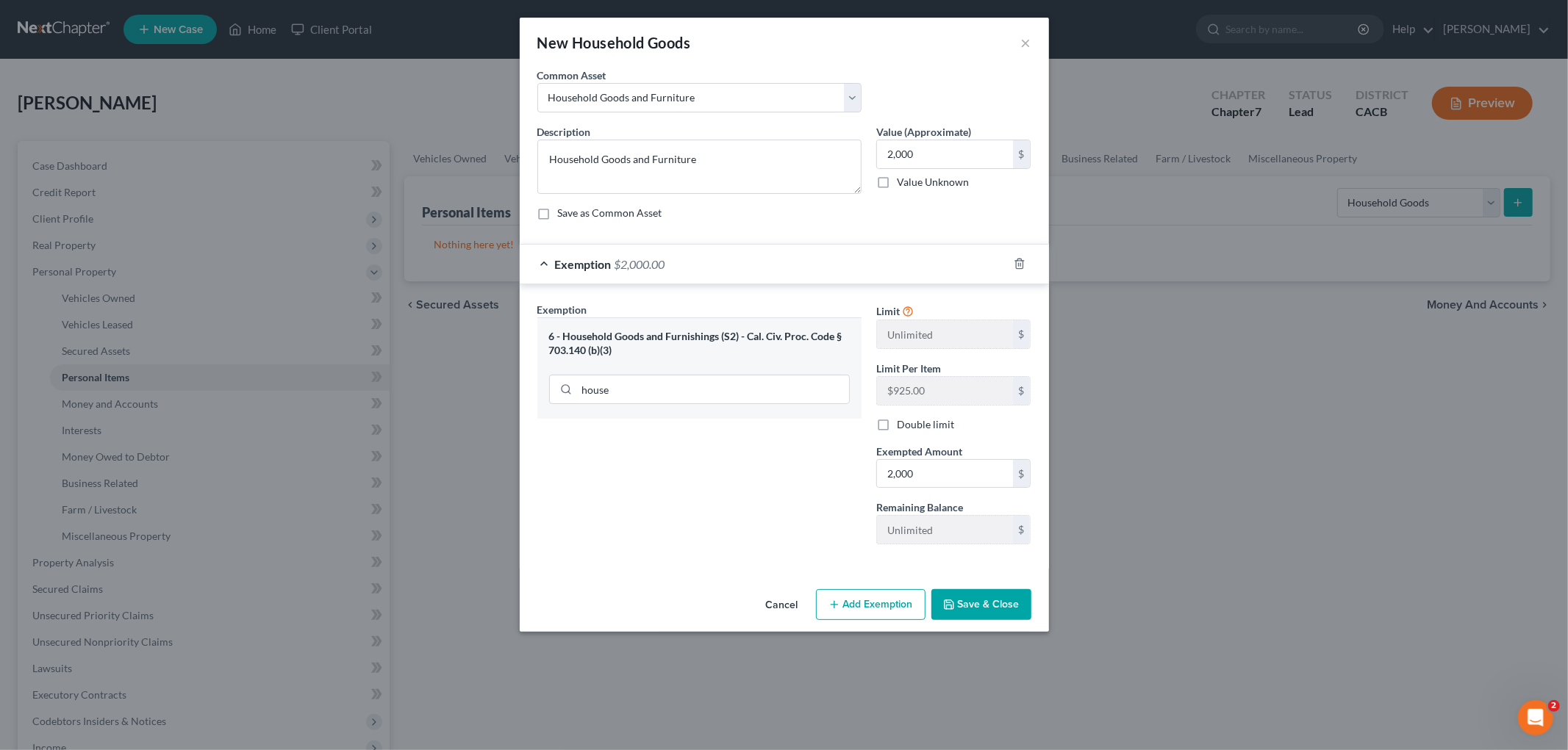
drag, startPoint x: 789, startPoint y: 510, endPoint x: 816, endPoint y: 524, distance: 30.4
click at [789, 510] on div "Exemption Set must be selected for CA. Exemption * 6 - Household Goods and Furn…" at bounding box center [700, 428] width 339 height 254
click at [973, 603] on button "Save & Close" at bounding box center [981, 604] width 100 height 30
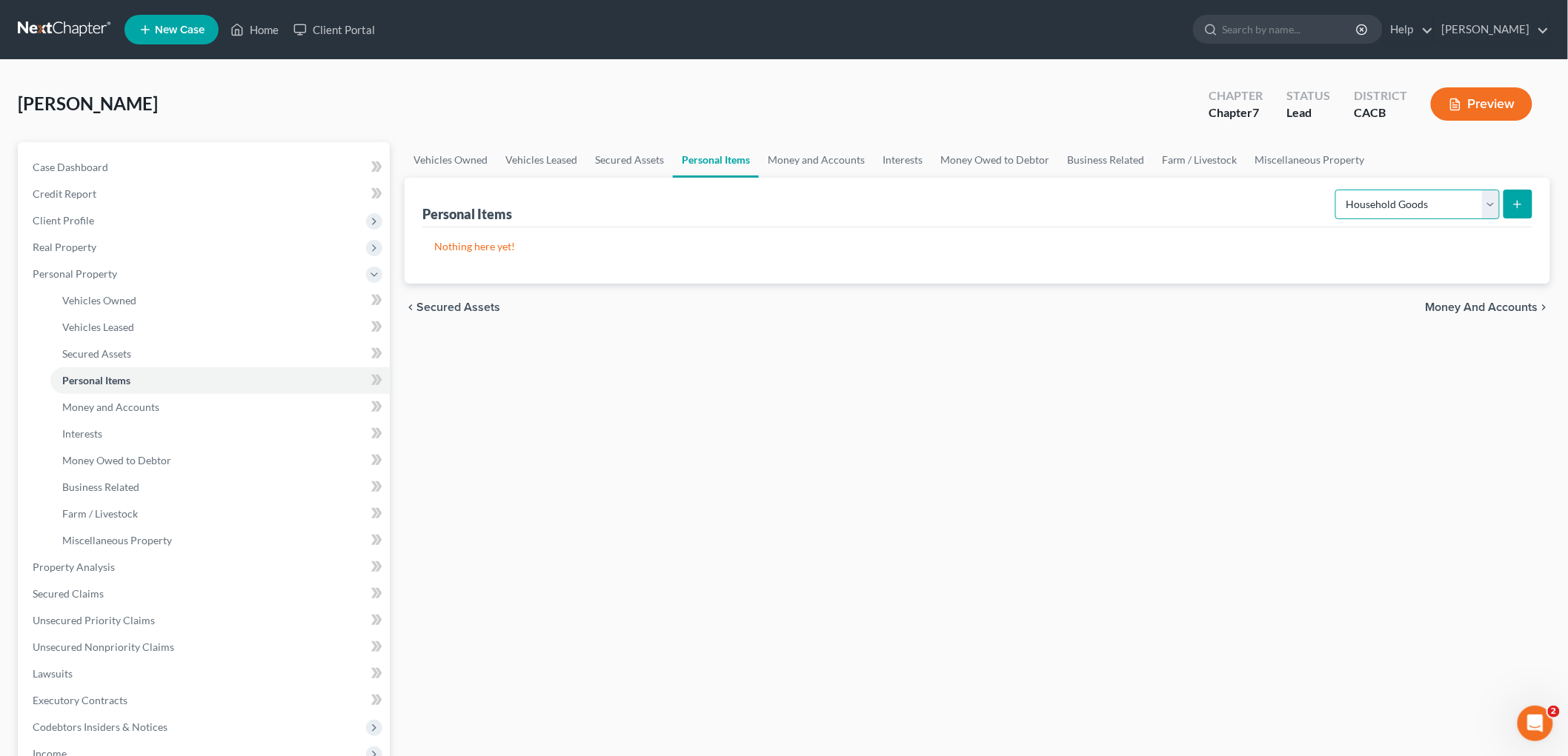
click at [1366, 193] on select "Select Item Type Clothing Collectibles Of Value Electronics Firearms Household …" at bounding box center [1416, 204] width 164 height 30
select select "electronics"
click at [1337, 190] on select "Select Item Type Clothing Collectibles Of Value Electronics Firearms Household …" at bounding box center [1416, 204] width 164 height 30
click at [1513, 199] on icon "submit" at bounding box center [1517, 204] width 12 height 12
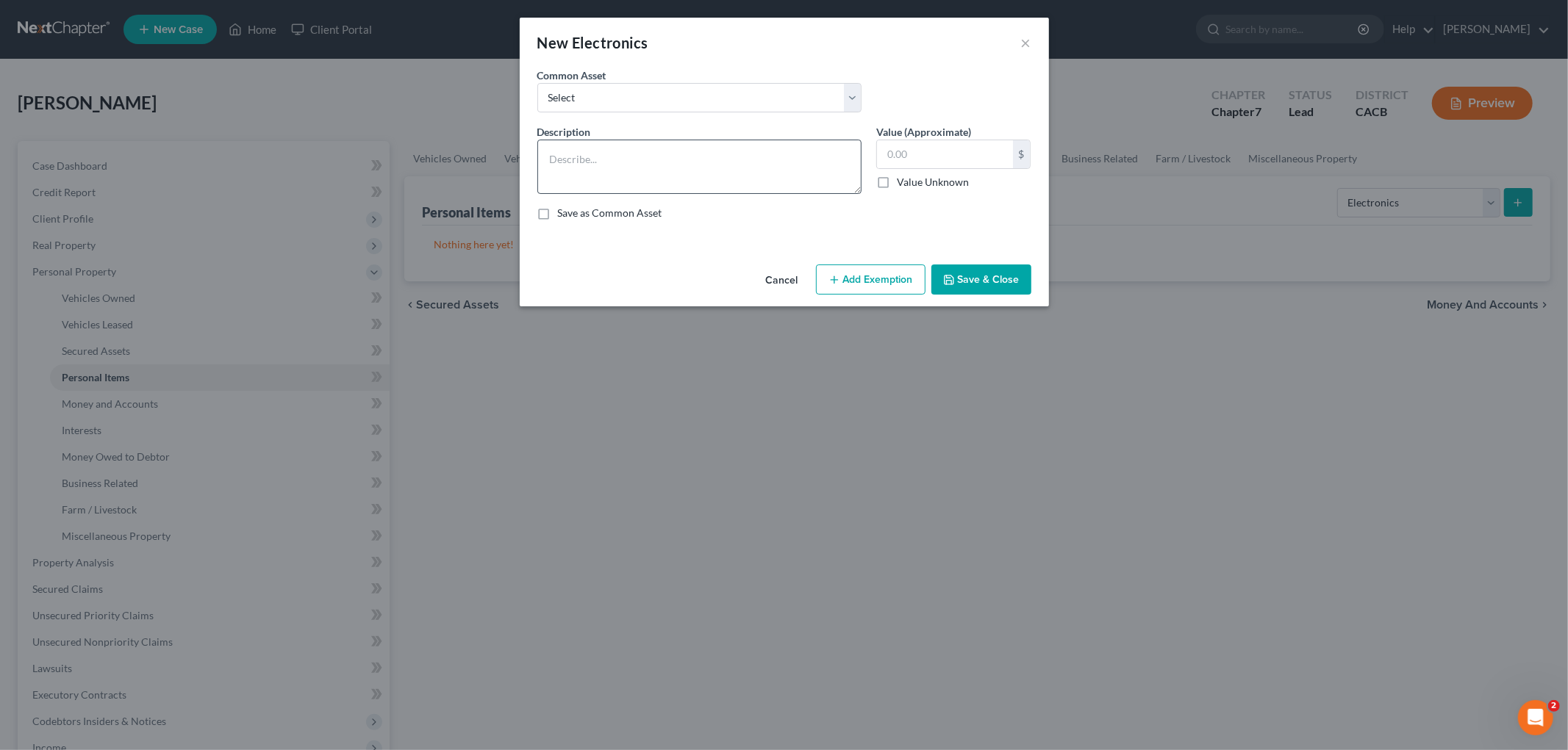
click at [679, 137] on div "Description *" at bounding box center [700, 158] width 339 height 69
click at [674, 151] on textarea at bounding box center [699, 167] width 325 height 54
type textarea "Laptop ($200) & Desktop ($100)"
type input "300"
click at [859, 281] on button "Add Exemption" at bounding box center [870, 280] width 109 height 30
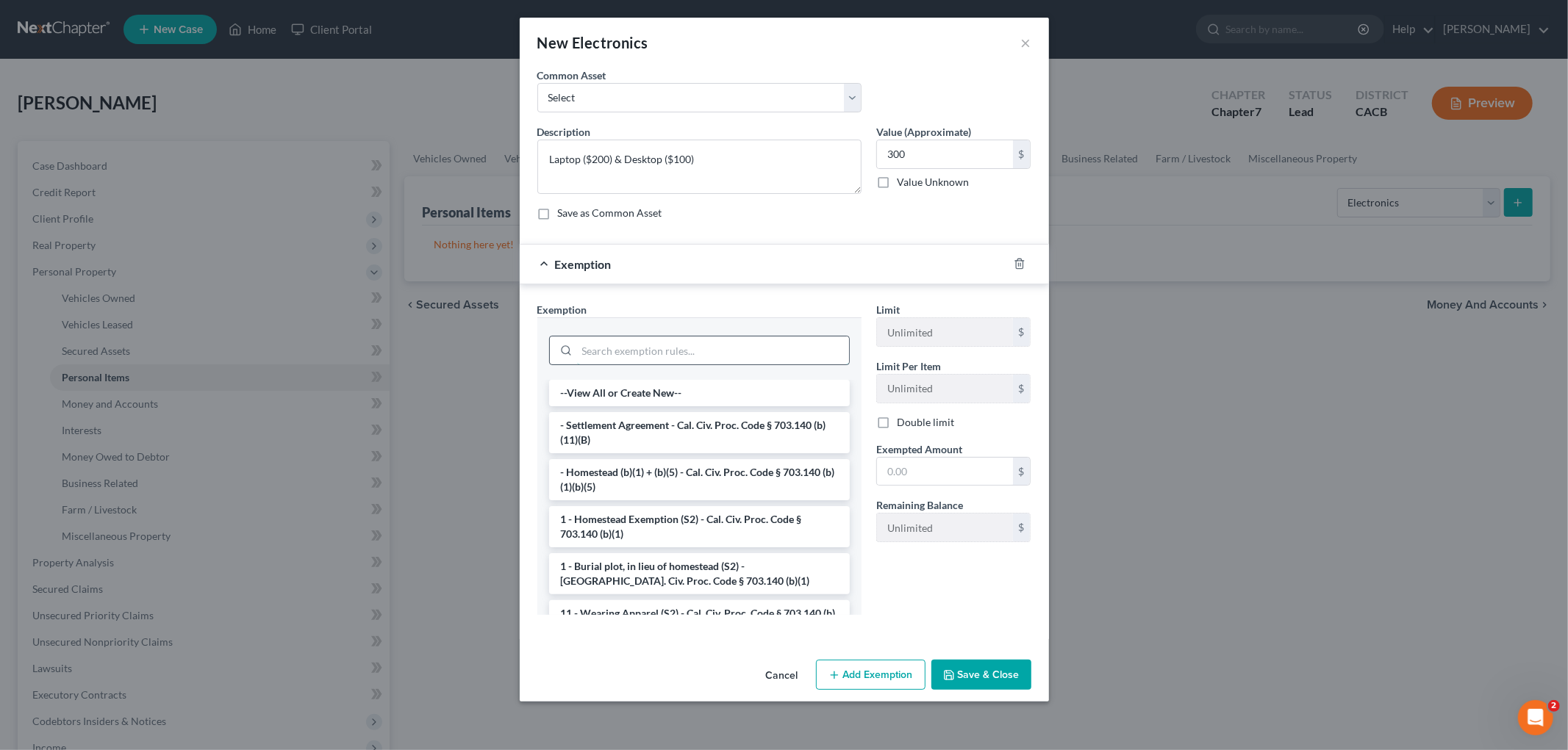
click at [746, 350] on input "search" at bounding box center [713, 350] width 272 height 28
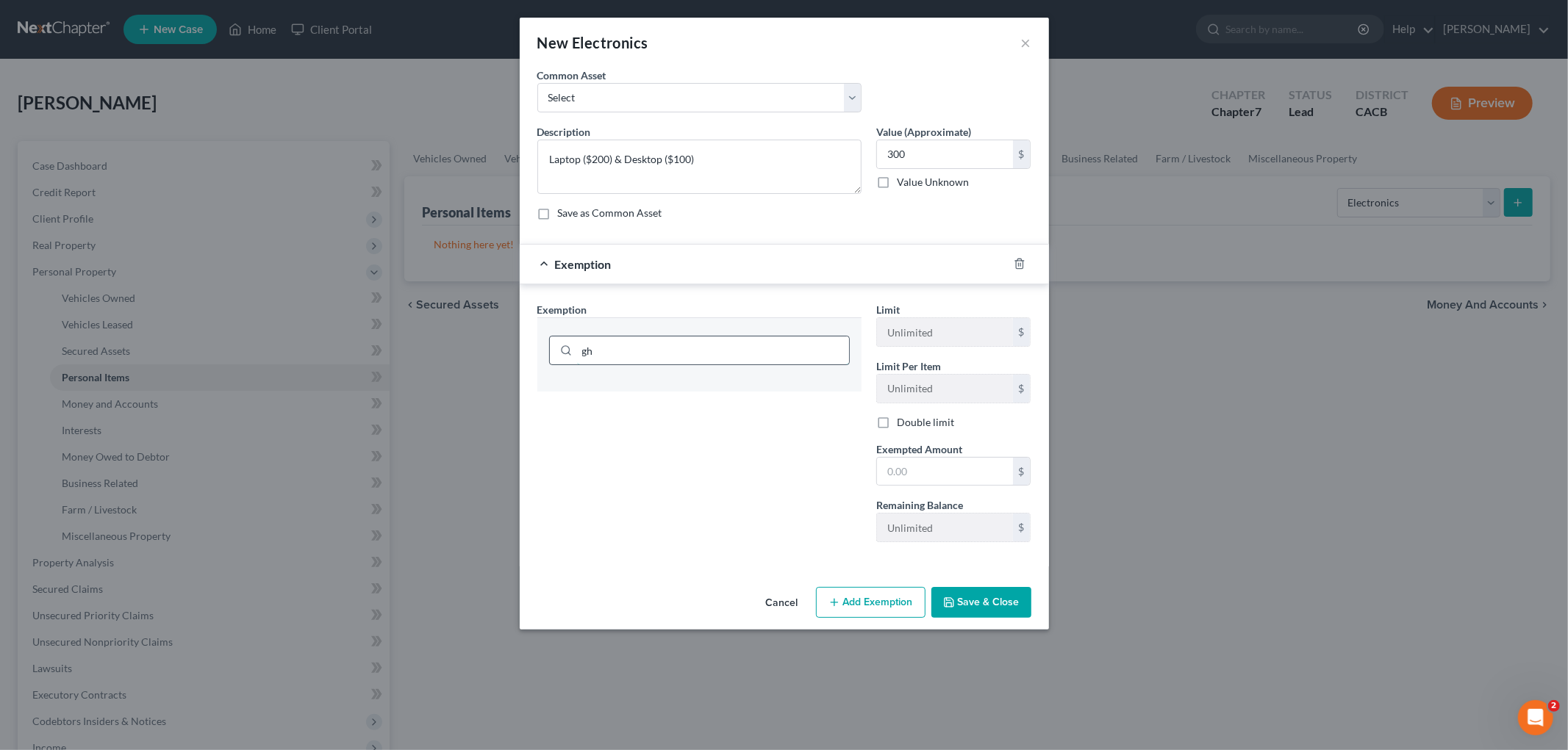
type input "g"
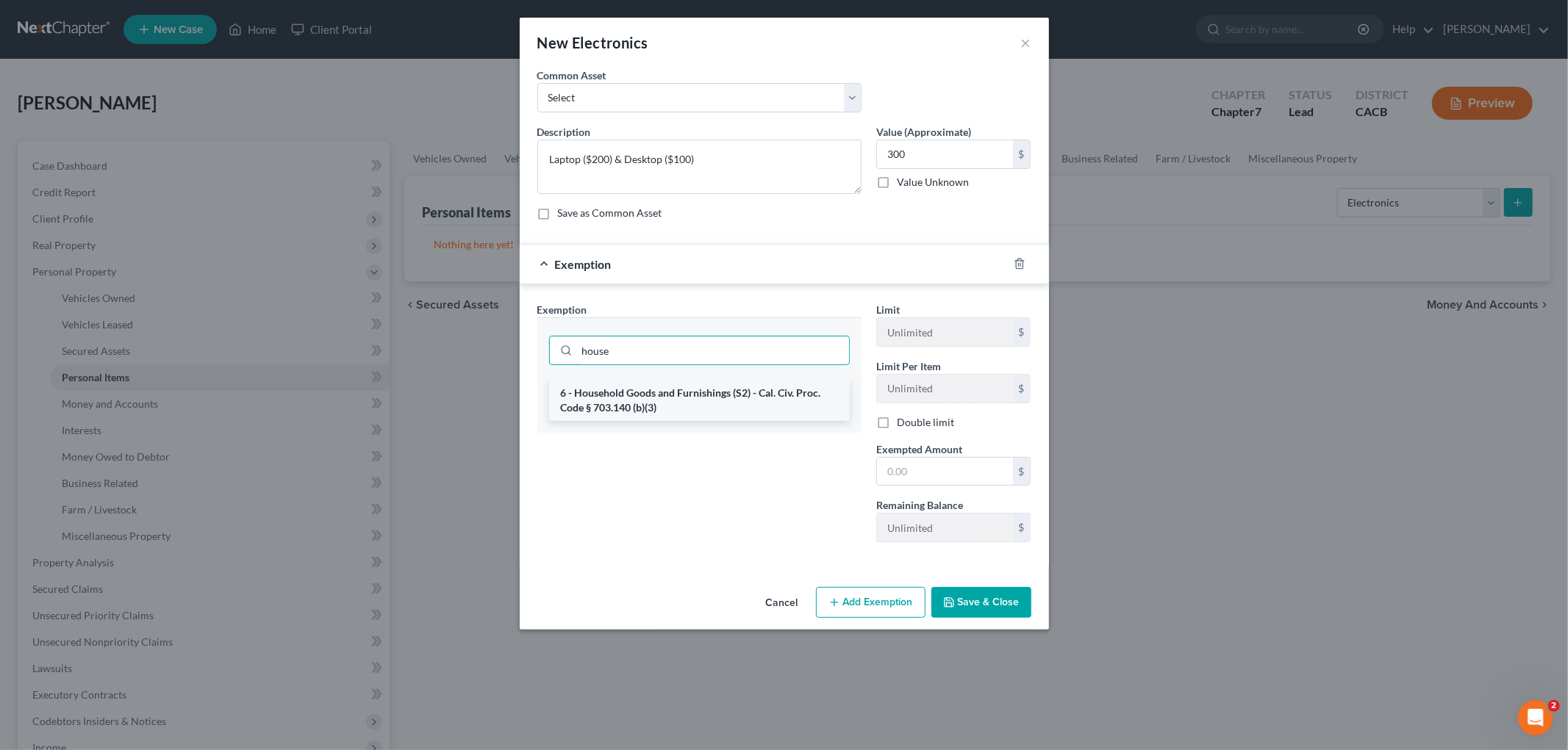
type input "house"
click at [776, 397] on li "6 - Household Goods and Furnishings (S2) - Cal. Civ. Proc. Code § 703.140 (b)(3)" at bounding box center [700, 400] width 301 height 41
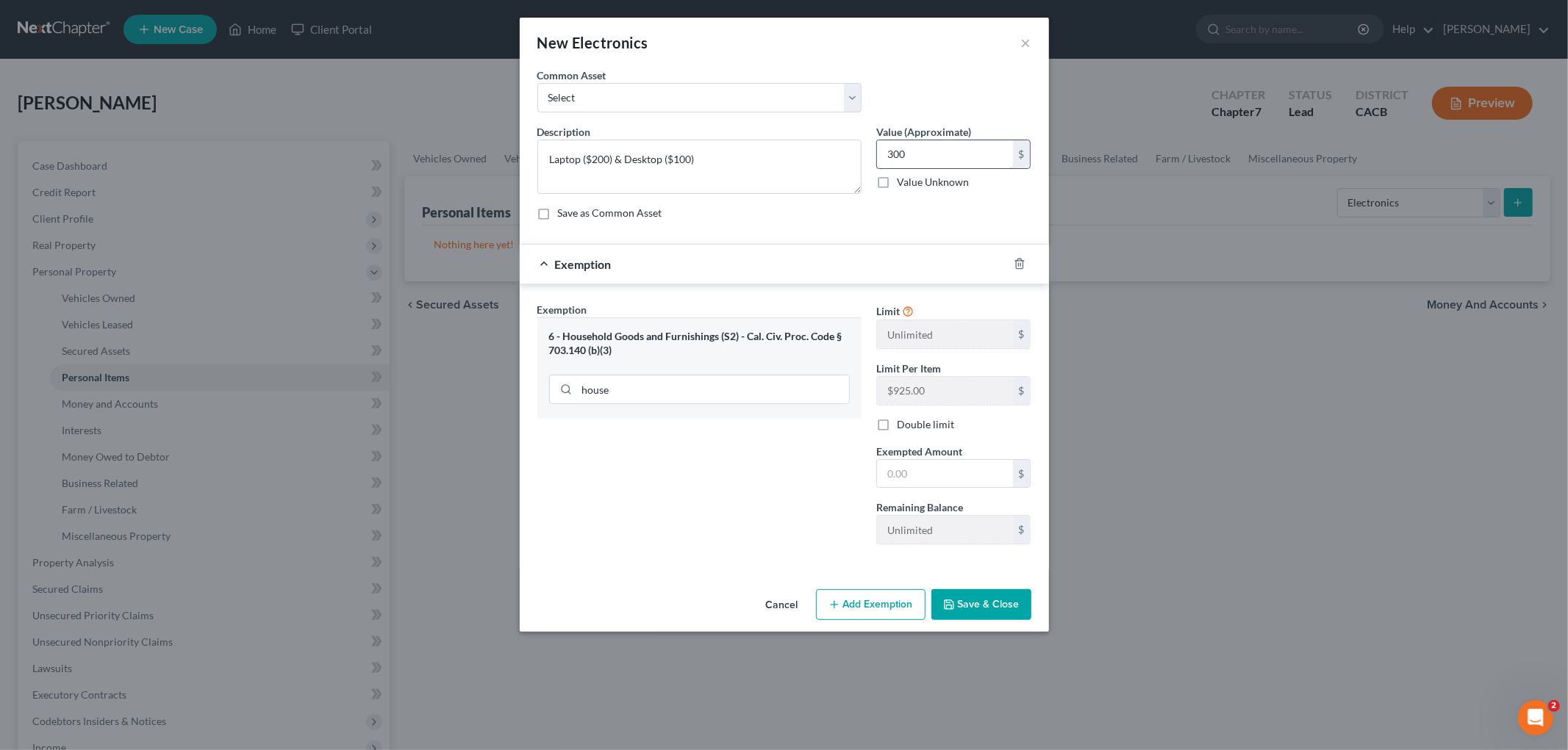
click at [942, 149] on input "300" at bounding box center [944, 153] width 136 height 28
drag, startPoint x: 943, startPoint y: 485, endPoint x: 930, endPoint y: 483, distance: 13.2
click at [941, 485] on input "text" at bounding box center [944, 473] width 136 height 28
paste input "300"
type input "300"
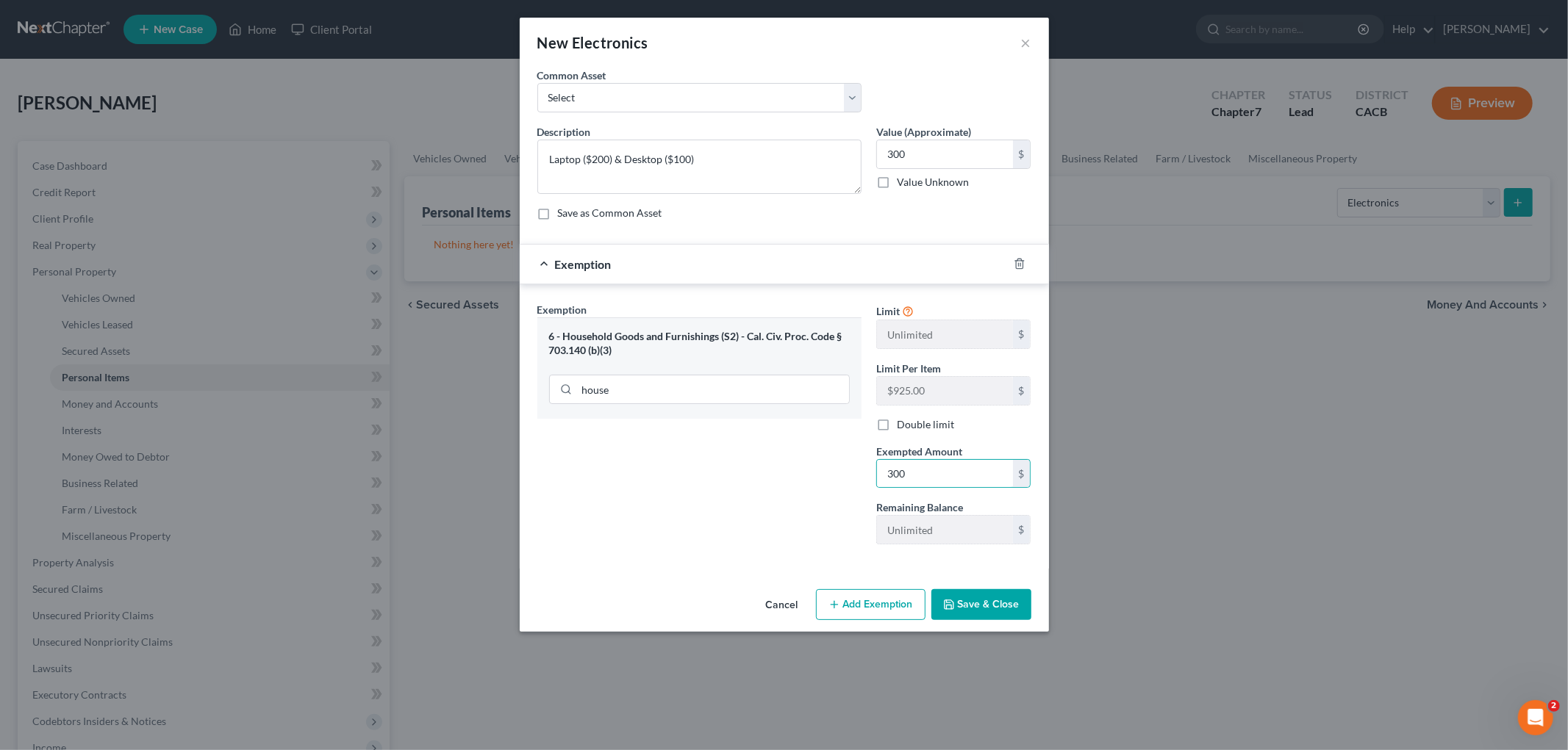
drag, startPoint x: 671, startPoint y: 495, endPoint x: 692, endPoint y: 503, distance: 22.5
click at [671, 495] on div "Exemption Set must be selected for CA. Exemption * 6 - Household Goods and Furn…" at bounding box center [700, 428] width 339 height 254
click at [979, 629] on div "Cancel Add Exemption Save & Close" at bounding box center [784, 607] width 529 height 49
click at [979, 614] on button "Save & Close" at bounding box center [981, 604] width 100 height 30
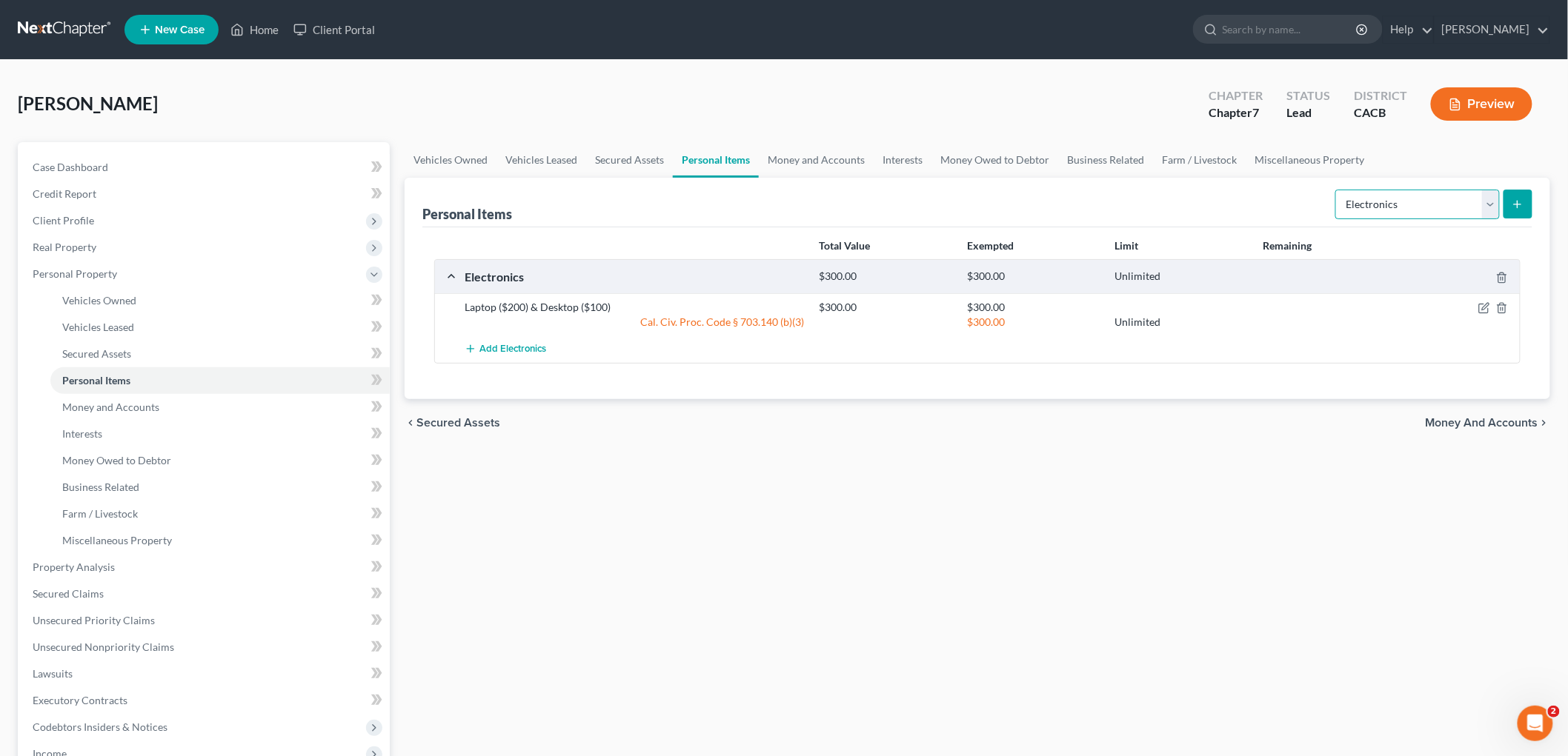
click at [1351, 210] on select "Select Item Type Clothing Collectibles Of Value Electronics Firearms Household …" at bounding box center [1416, 204] width 164 height 30
select select "household_goods"
click at [1337, 190] on select "Select Item Type Clothing Collectibles Of Value Electronics Firearms Household …" at bounding box center [1416, 204] width 164 height 30
click at [1513, 206] on icon "submit" at bounding box center [1517, 204] width 12 height 12
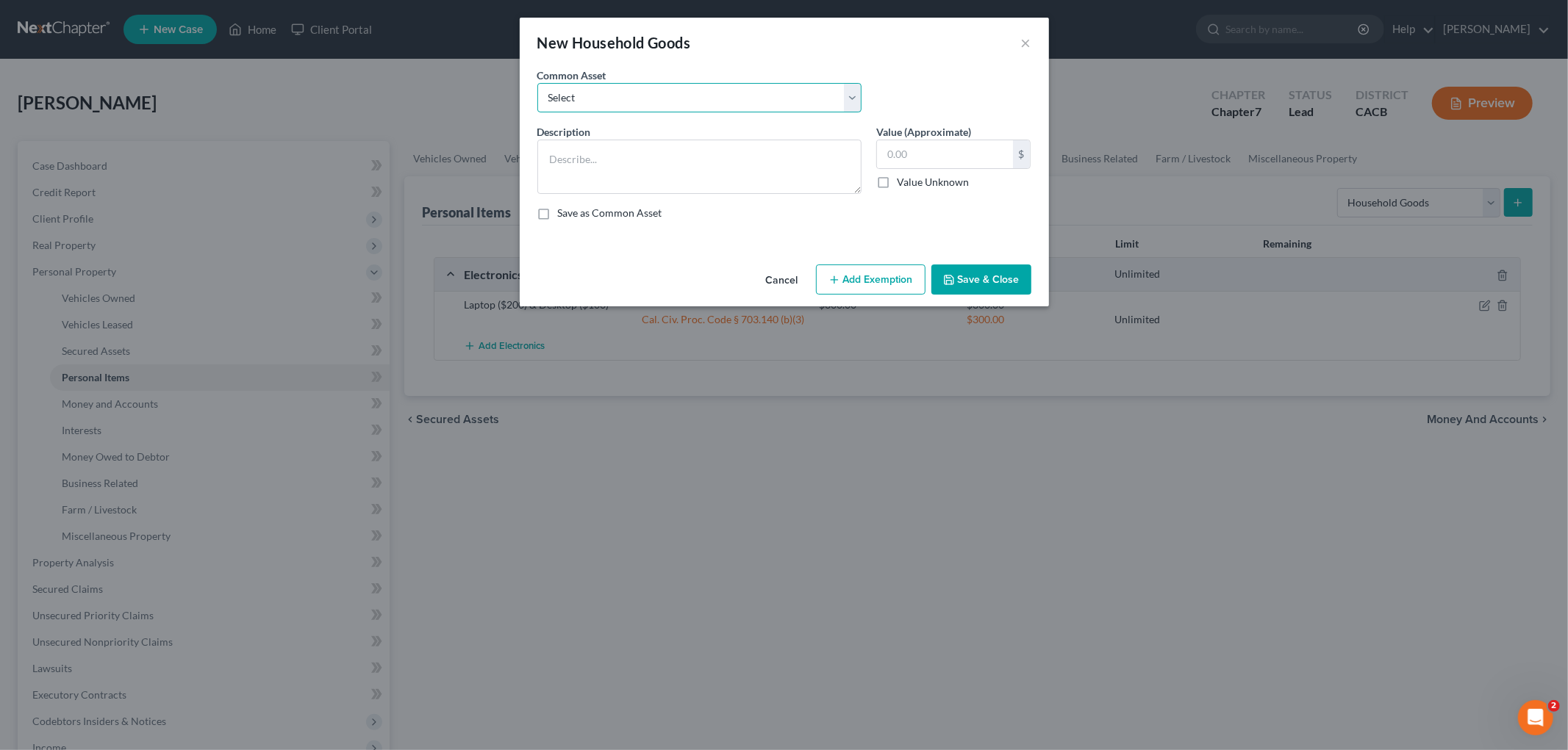
click at [636, 104] on select "Select Household Goods and Furniture Household Goods and Furniture" at bounding box center [699, 97] width 325 height 30
select select "0"
click at [537, 83] on select "Select Household Goods and Furniture Household Goods and Furniture" at bounding box center [699, 97] width 325 height 30
type textarea "Household Goods and Furniture"
click at [951, 155] on input "2,010.00" at bounding box center [944, 153] width 136 height 28
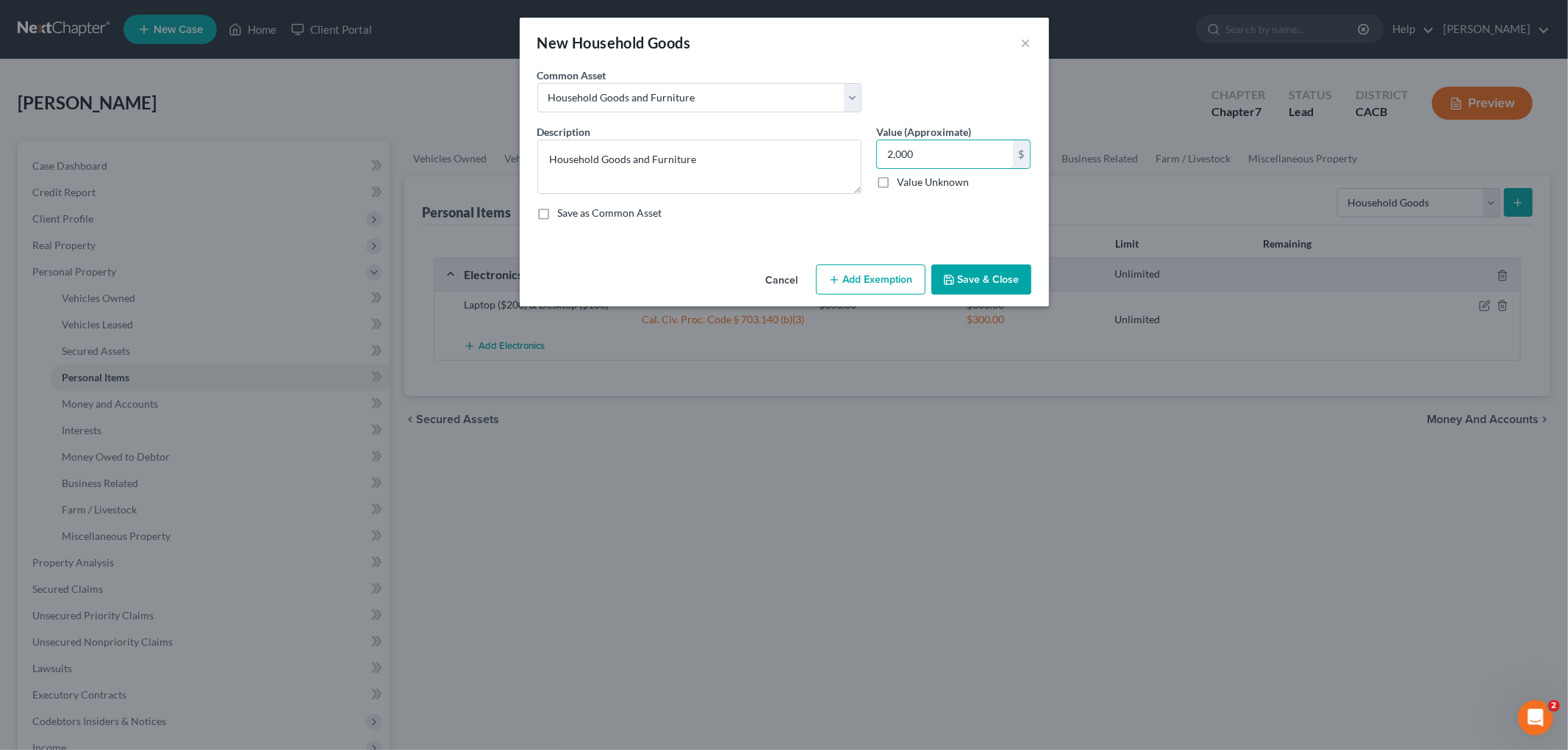
type input "2,000"
click at [869, 292] on button "Add Exemption" at bounding box center [870, 280] width 109 height 30
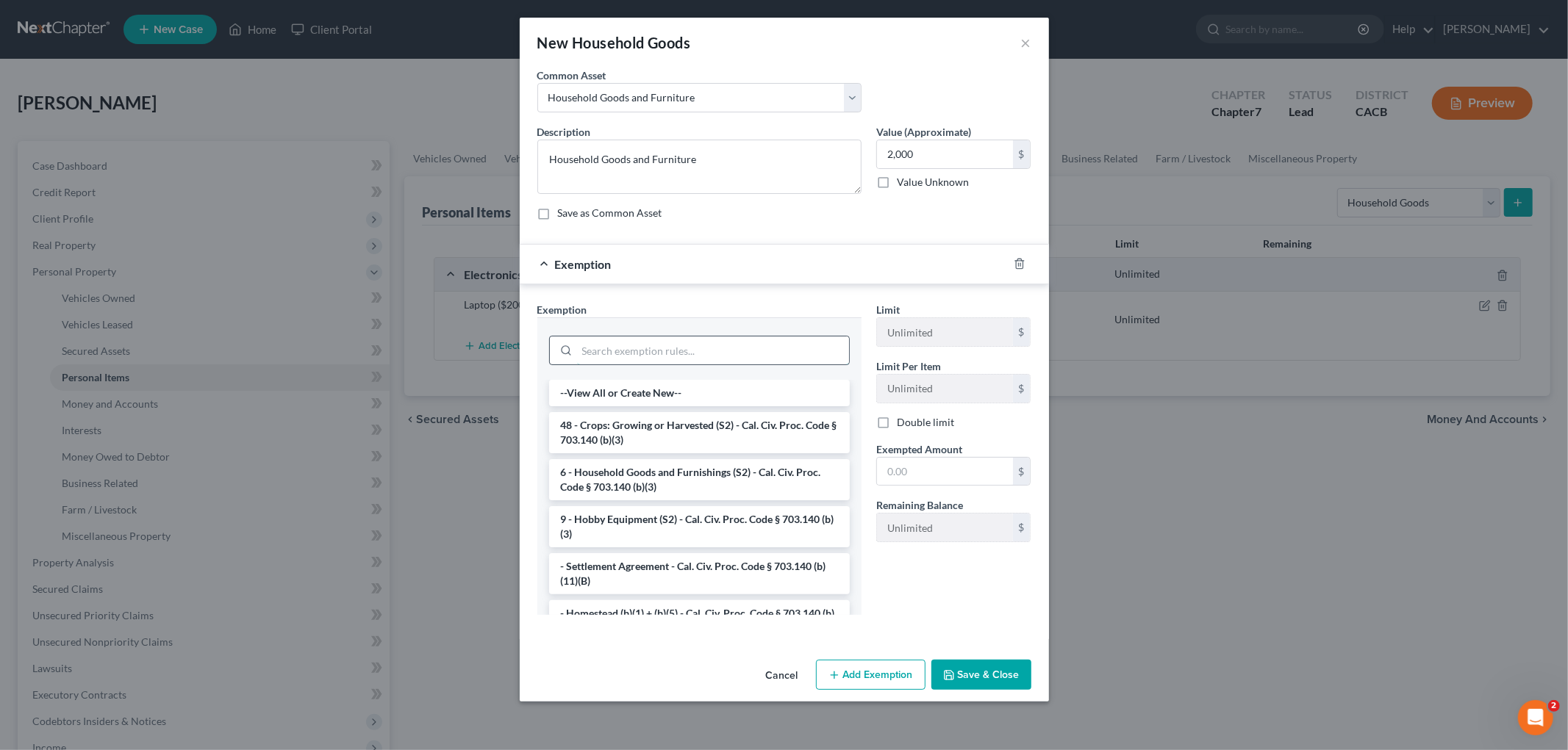
click at [710, 359] on input "search" at bounding box center [713, 350] width 272 height 28
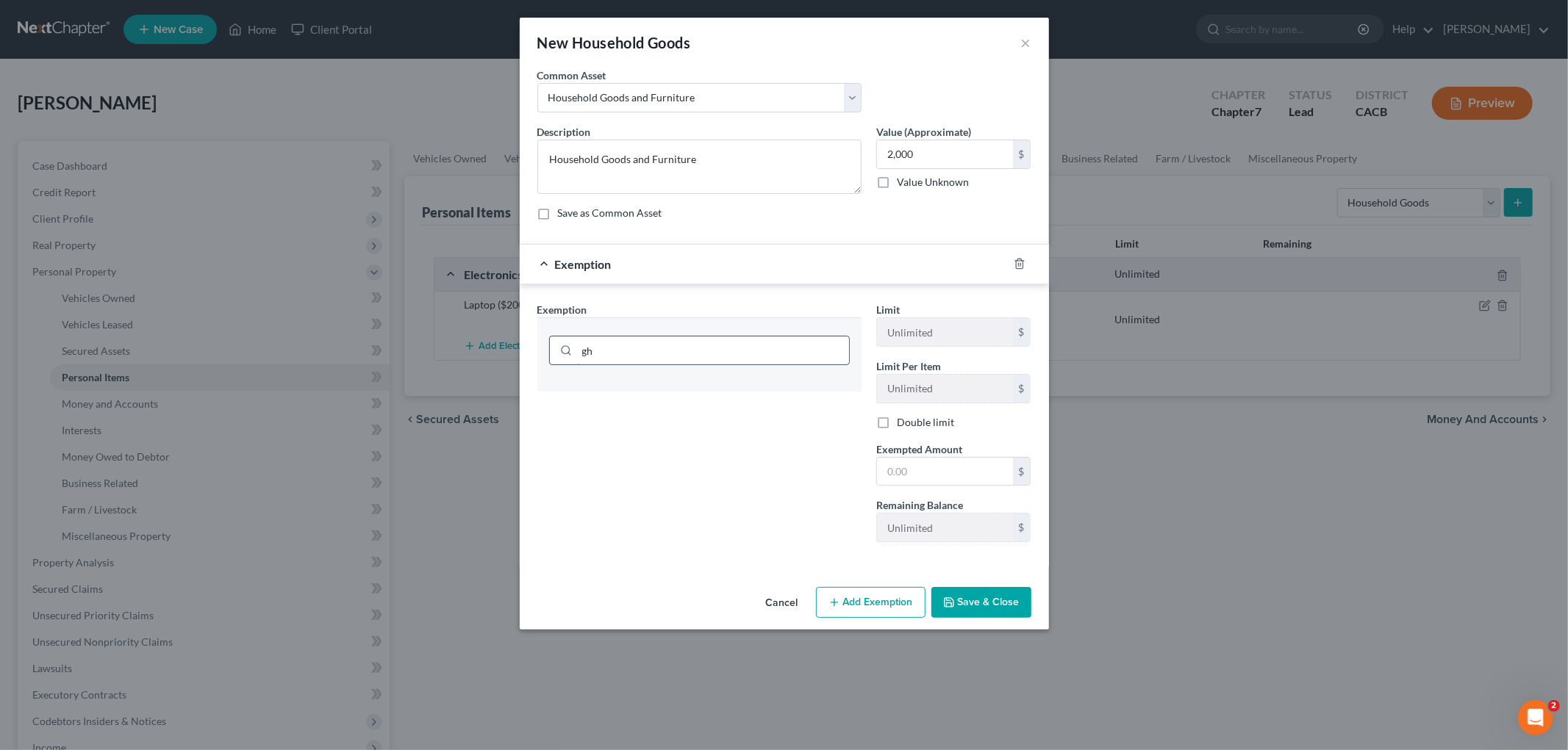
type input "g"
type input "house"
click at [797, 452] on div "Exemption Set must be selected for CA. Exemption * house 6 - Household Goods an…" at bounding box center [700, 427] width 339 height 252
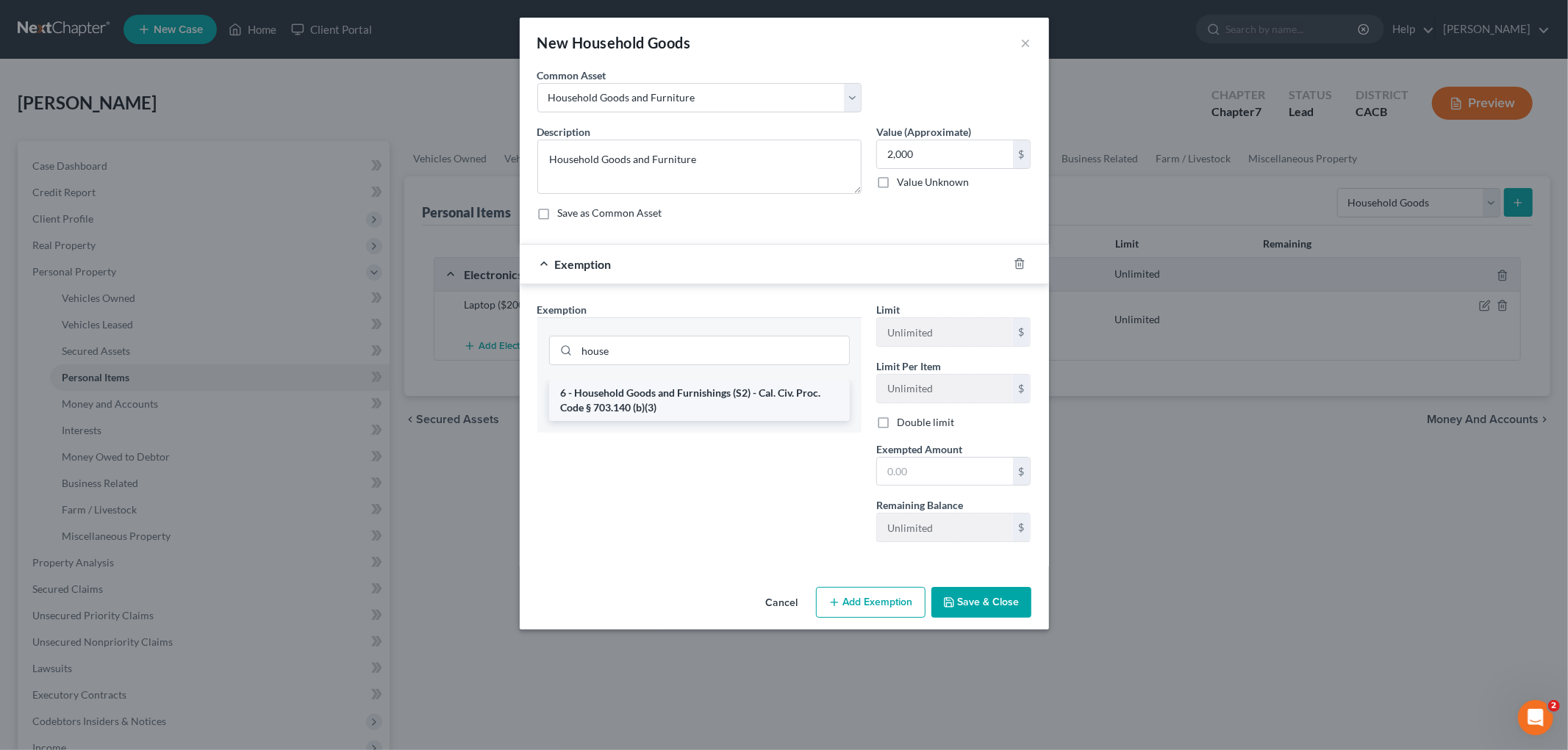
click at [799, 408] on li "6 - Household Goods and Furnishings (S2) - Cal. Civ. Proc. Code § 703.140 (b)(3)" at bounding box center [700, 400] width 301 height 41
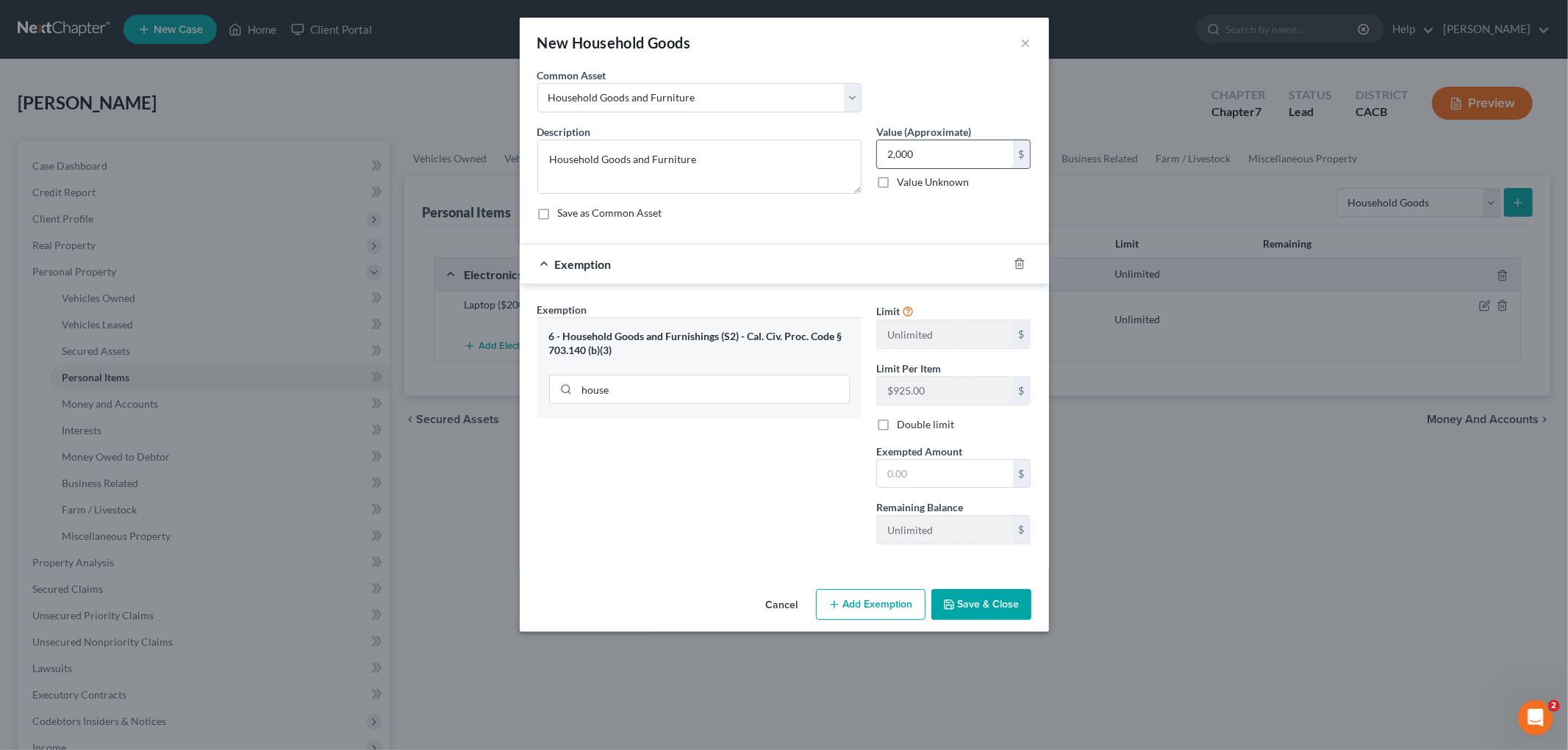
click at [936, 150] on input "2,000" at bounding box center [944, 153] width 136 height 28
click at [928, 467] on input "text" at bounding box center [944, 473] width 136 height 28
paste input "2,000"
type input "2,000"
drag, startPoint x: 633, startPoint y: 534, endPoint x: 653, endPoint y: 529, distance: 20.6
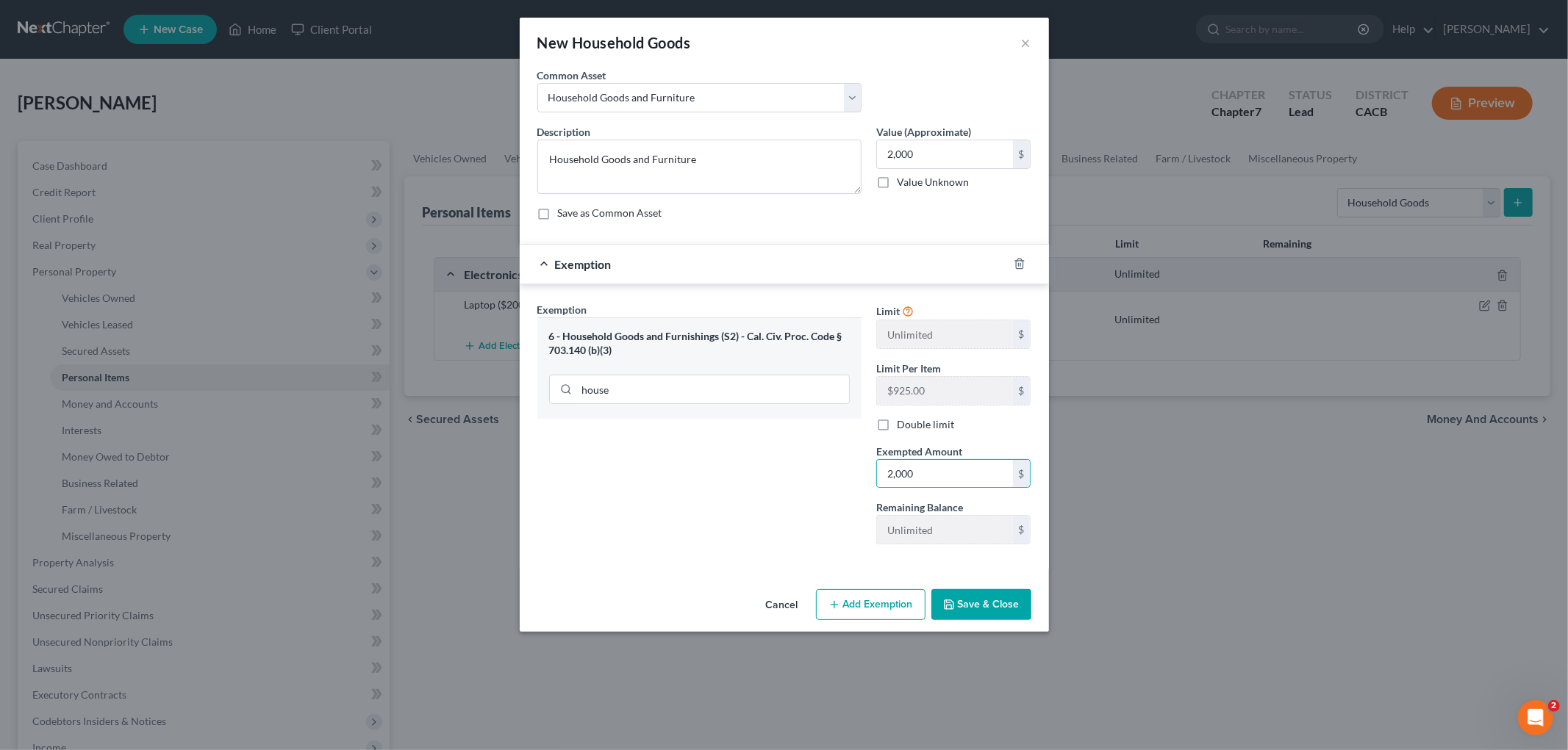
click at [634, 534] on div "Exemption Set must be selected for CA. Exemption * 6 - Household Goods and Furn…" at bounding box center [700, 428] width 339 height 254
click at [960, 604] on button "Save & Close" at bounding box center [981, 604] width 100 height 30
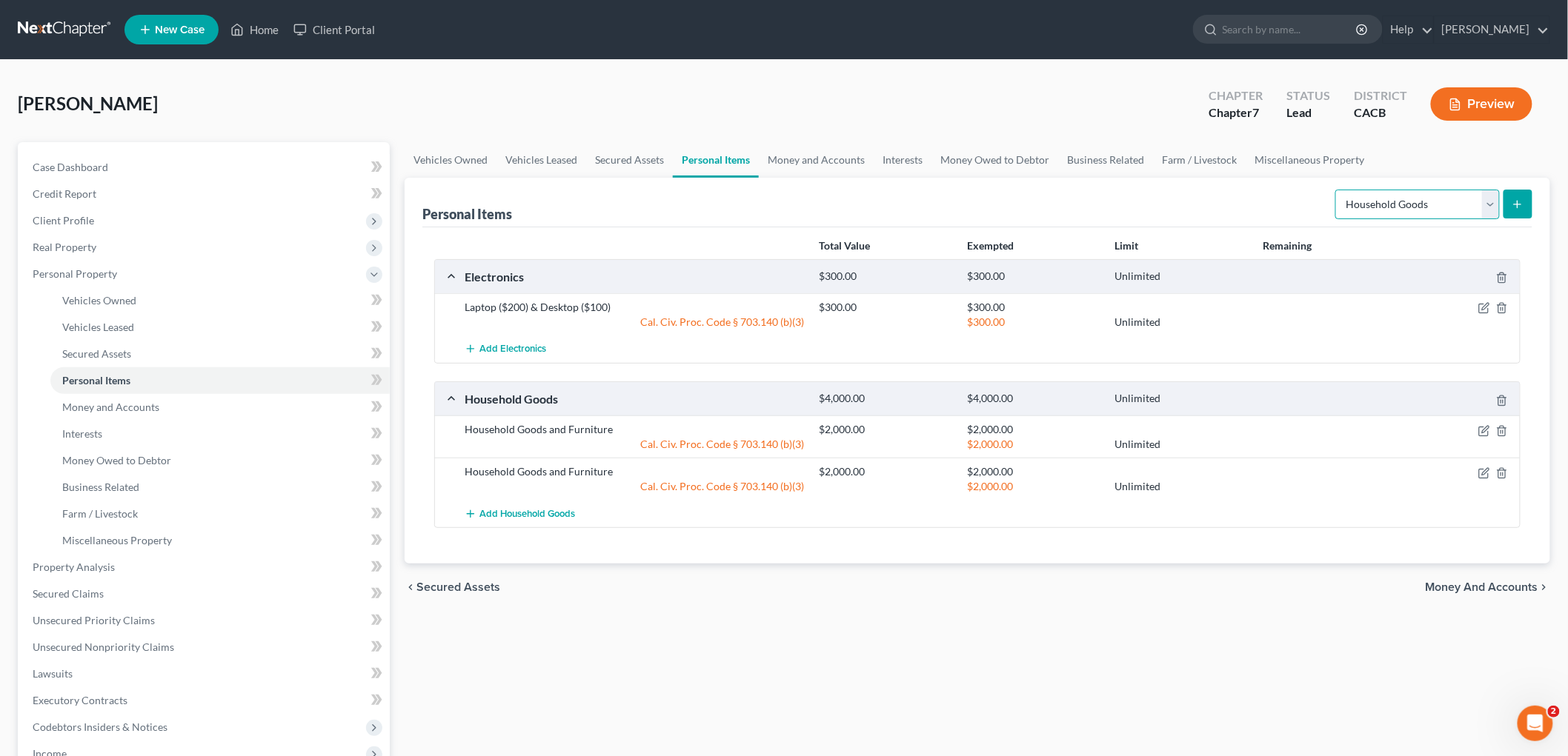
click at [1371, 215] on select "Select Item Type Clothing Collectibles Of Value Electronics Firearms Household …" at bounding box center [1416, 204] width 164 height 30
click at [1503, 431] on line "button" at bounding box center [1503, 432] width 0 height 3
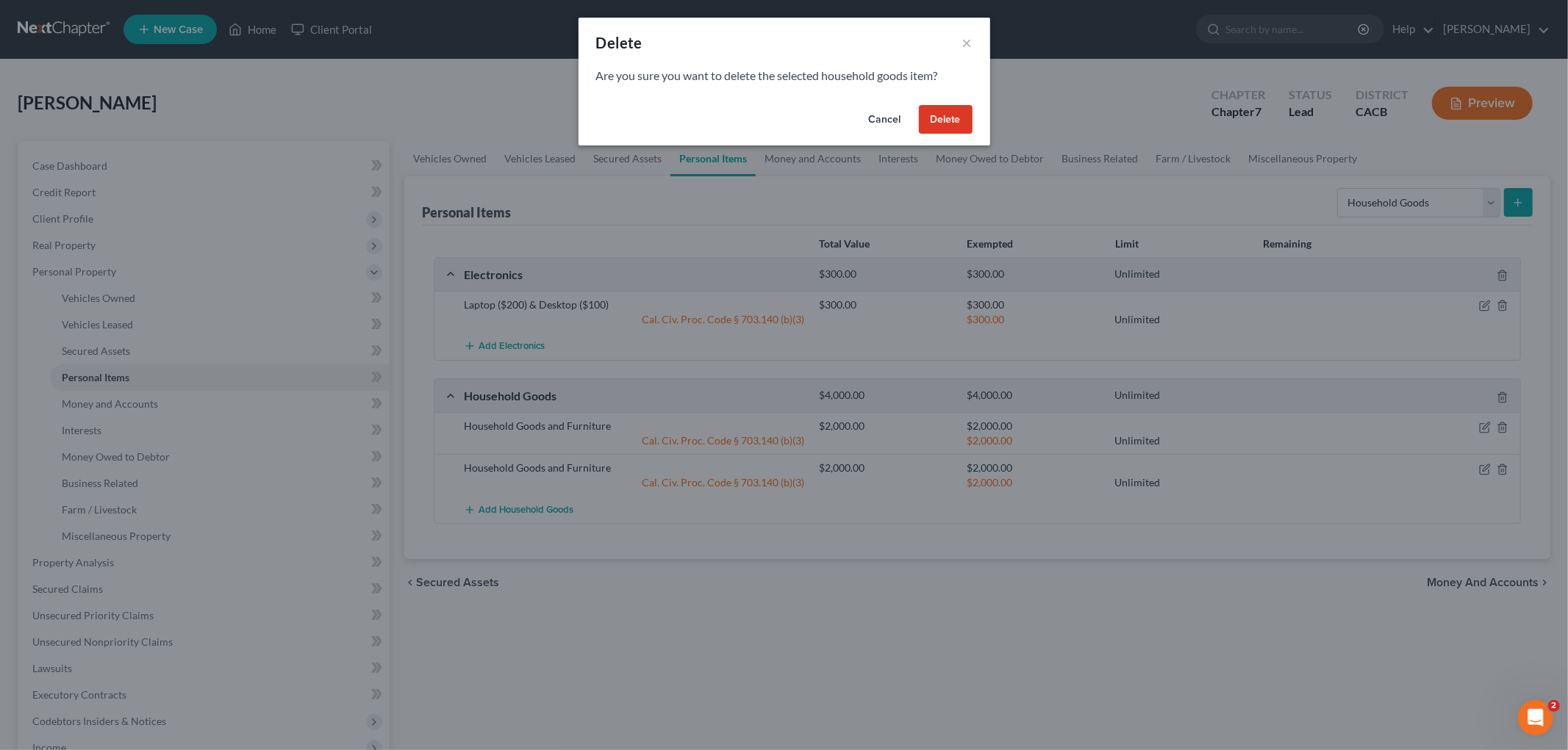
click at [929, 105] on button "Delete" at bounding box center [945, 119] width 53 height 30
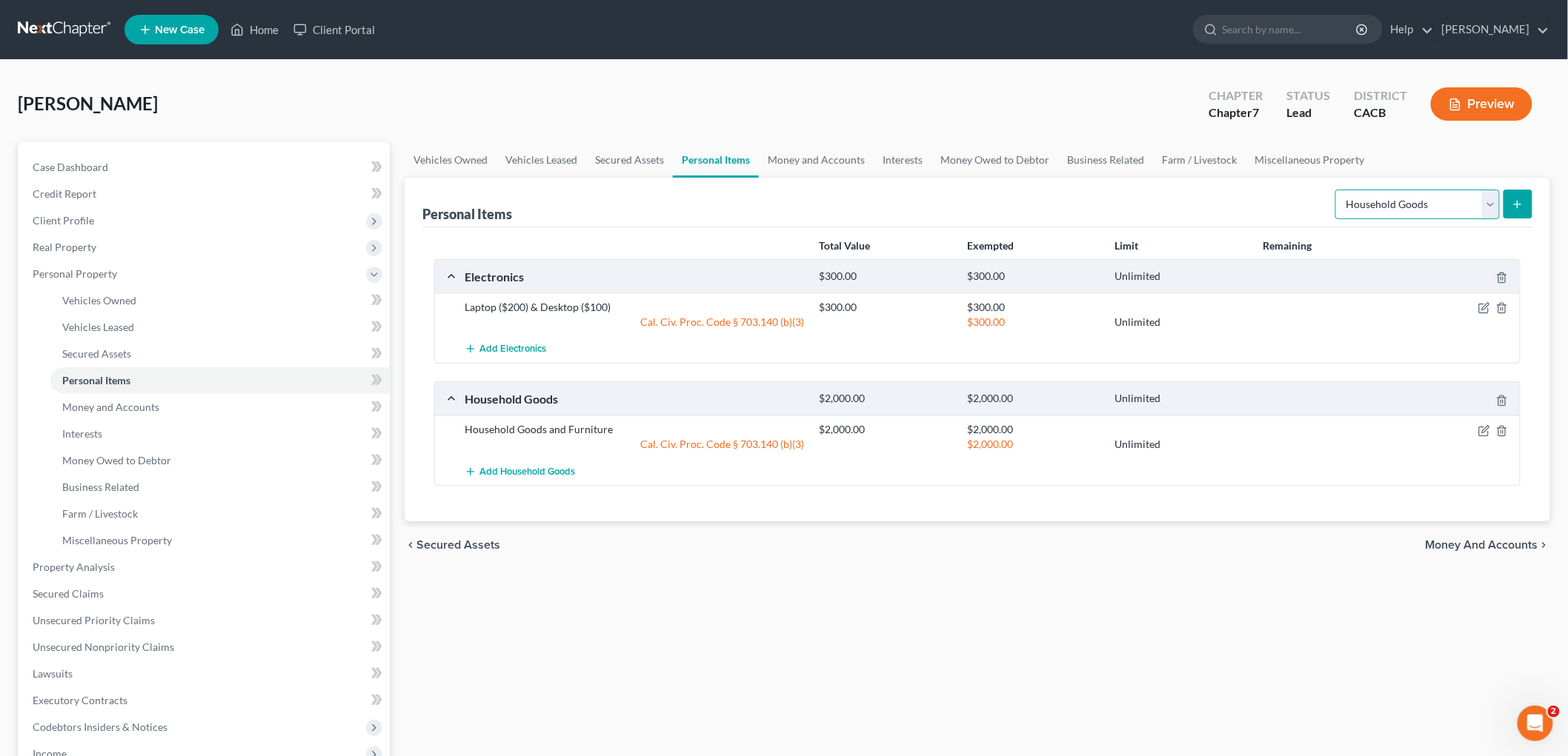
click at [1456, 201] on select "Select Item Type Clothing Collectibles Of Value Electronics Firearms Household …" at bounding box center [1416, 204] width 164 height 30
select select "collectibles_of_value"
click at [1337, 190] on select "Select Item Type Clothing Collectibles Of Value Electronics Firearms Household …" at bounding box center [1416, 204] width 164 height 30
click at [1530, 196] on button "submit" at bounding box center [1518, 204] width 29 height 29
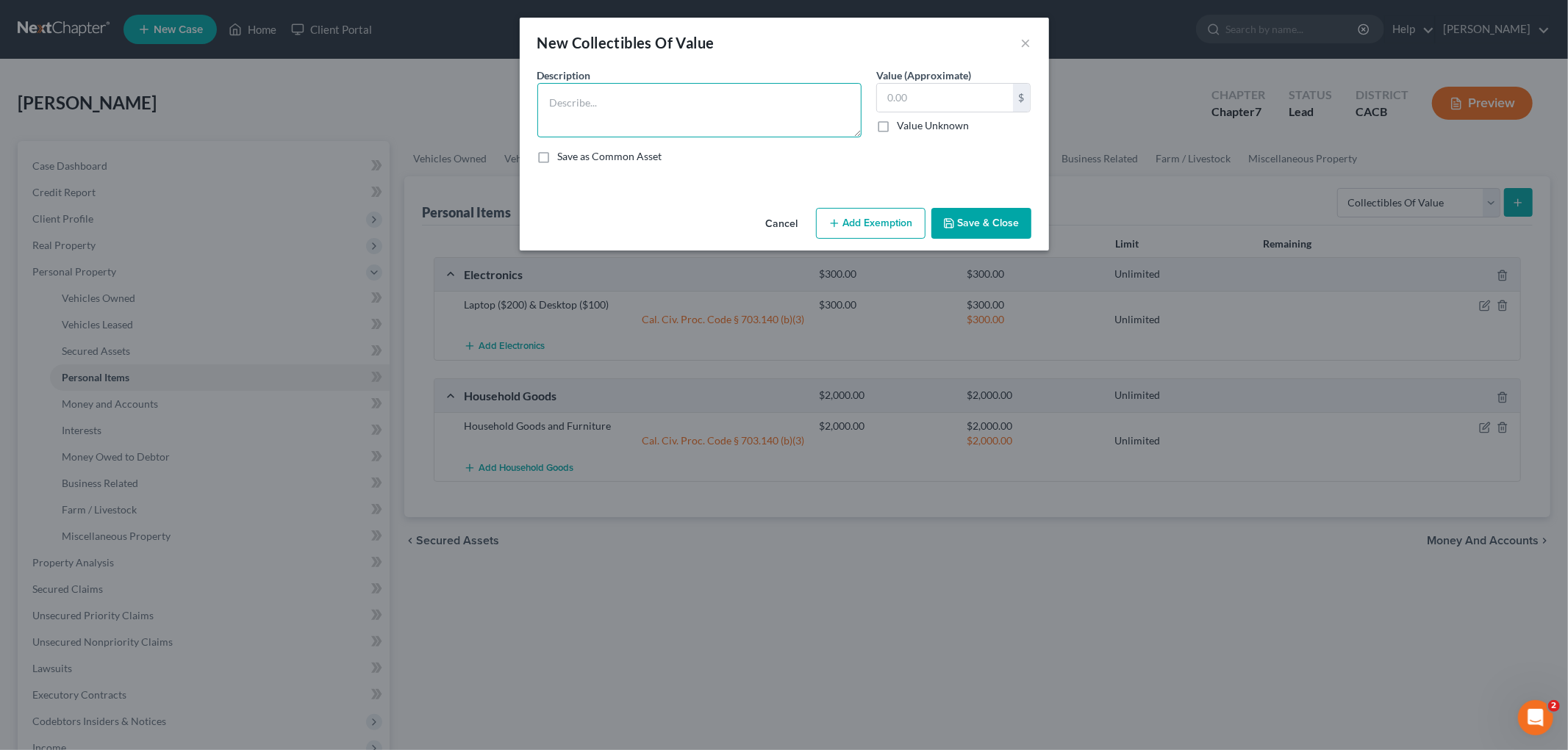
click at [659, 91] on textarea at bounding box center [699, 109] width 325 height 54
type textarea "O"
drag, startPoint x: 670, startPoint y: 94, endPoint x: 480, endPoint y: 68, distance: 191.8
click at [482, 69] on div "New Collectibles Of Value × An exemption set must first be selected from the Fi…" at bounding box center [784, 375] width 1568 height 750
click at [583, 105] on textarea "Pokeman Cards" at bounding box center [699, 109] width 325 height 54
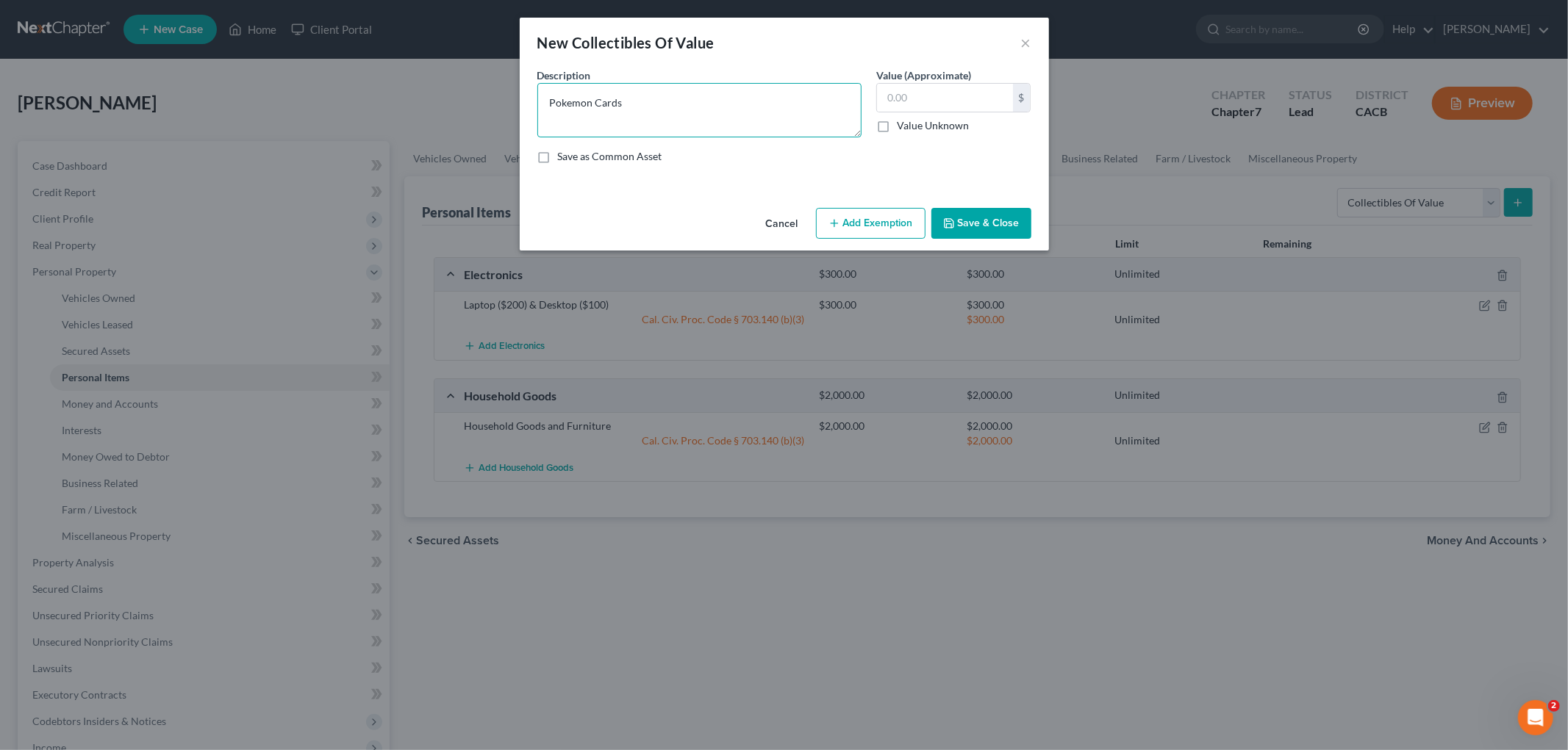
type textarea "Pokemon Cards"
type input "150"
drag, startPoint x: 853, startPoint y: 208, endPoint x: 722, endPoint y: 266, distance: 143.3
click at [853, 209] on button "Add Exemption" at bounding box center [870, 224] width 109 height 30
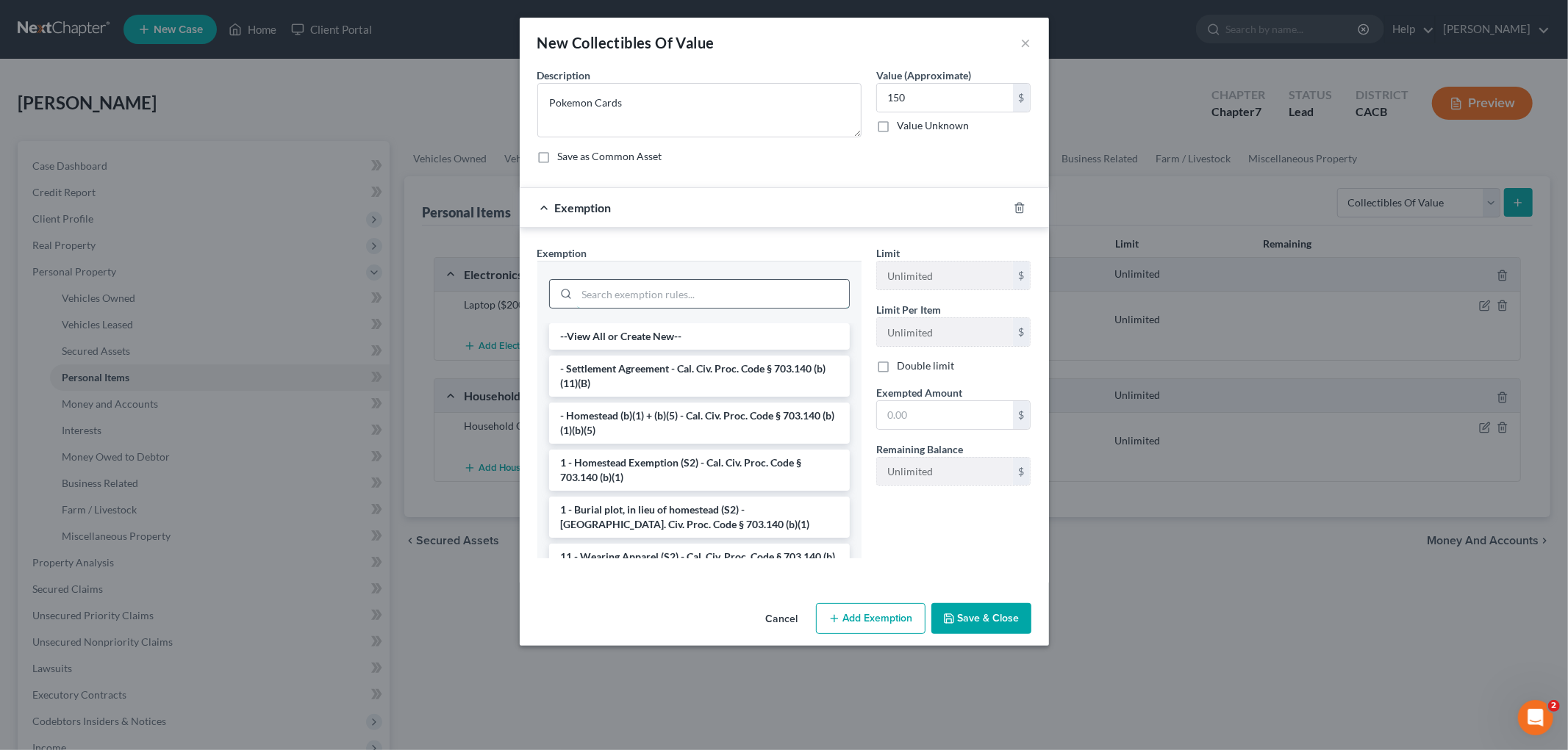
click at [679, 284] on input "search" at bounding box center [713, 293] width 272 height 28
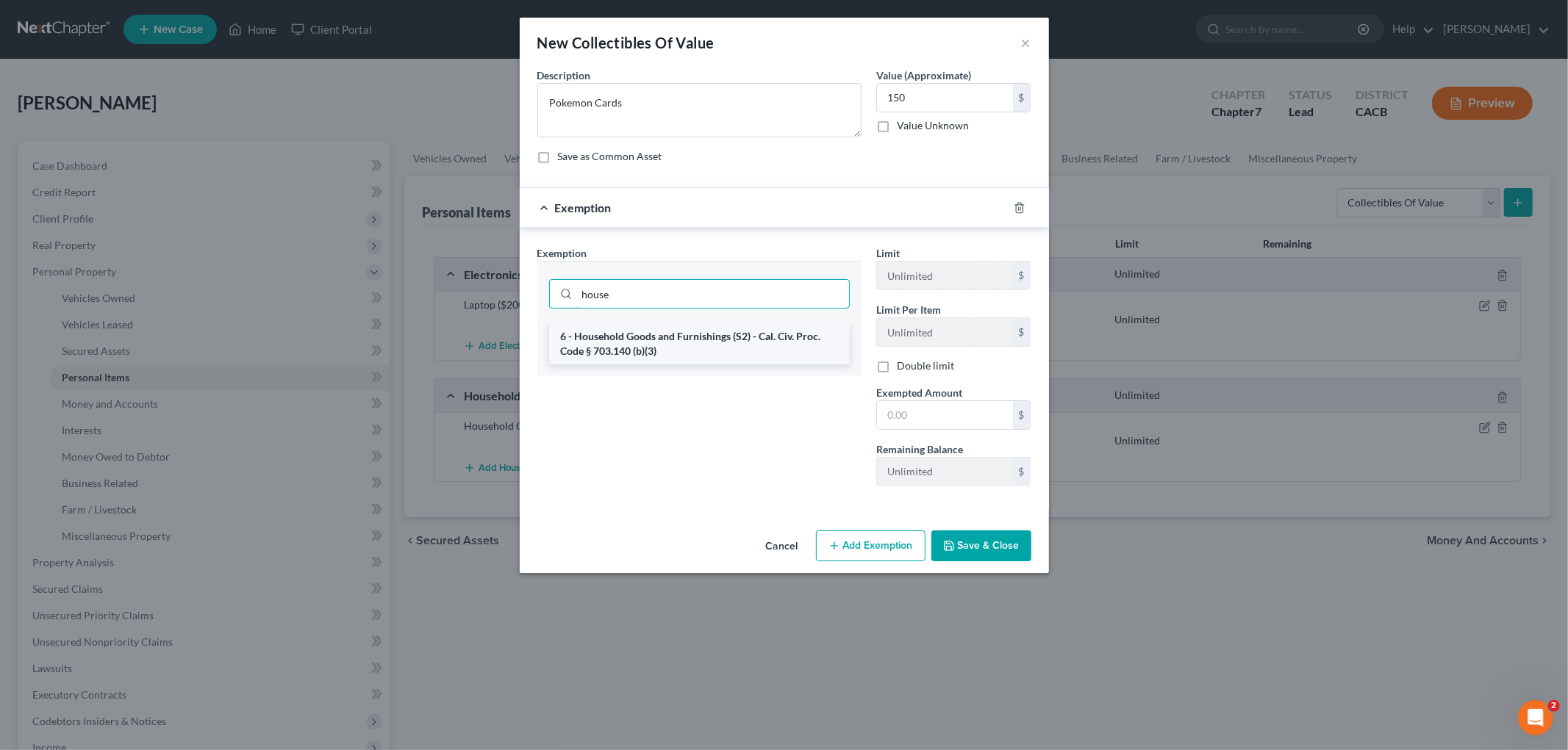
type input "house"
click at [815, 331] on li "6 - Household Goods and Furnishings (S2) - Cal. Civ. Proc. Code § 703.140 (b)(3)" at bounding box center [700, 344] width 301 height 41
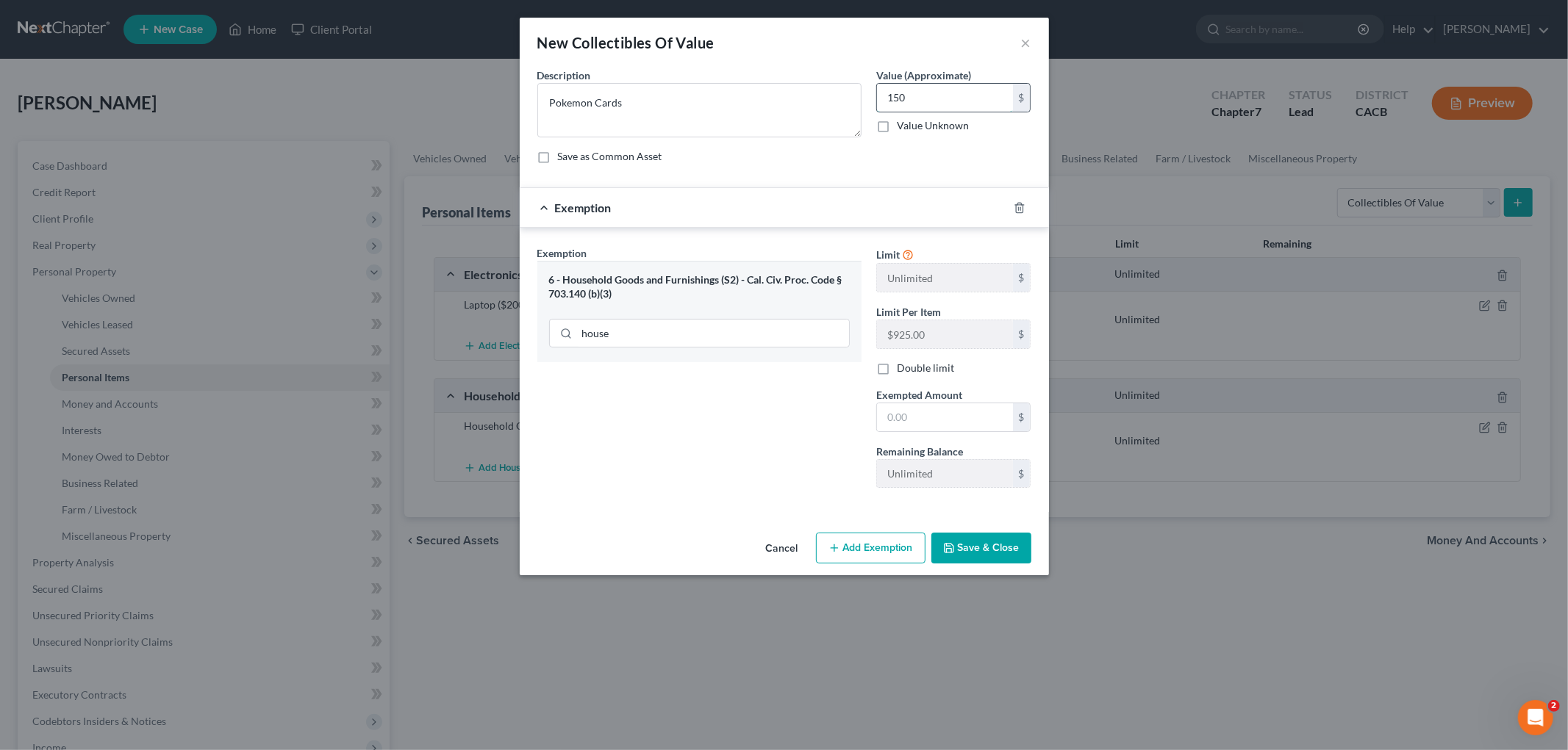
click at [943, 95] on input "150" at bounding box center [944, 97] width 136 height 28
drag, startPoint x: 958, startPoint y: 431, endPoint x: 699, endPoint y: 450, distance: 259.7
click at [957, 431] on div "$" at bounding box center [953, 417] width 155 height 30
drag, startPoint x: 863, startPoint y: 434, endPoint x: 878, endPoint y: 424, distance: 18.0
click at [865, 431] on div "Exemption Set must be selected for CA. Exemption * 6 - Household Goods and Furn…" at bounding box center [700, 372] width 339 height 254
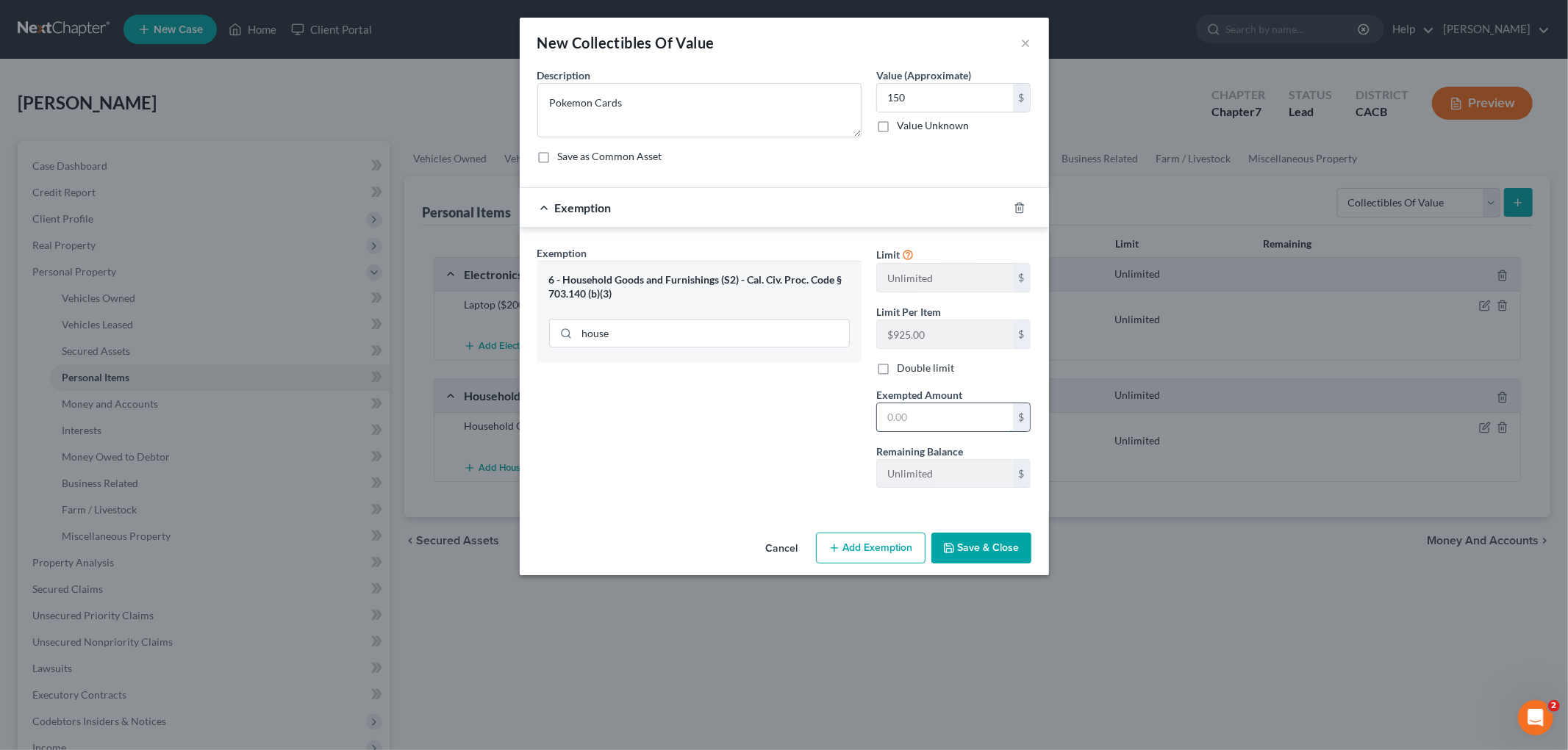
click at [883, 424] on input "text" at bounding box center [944, 417] width 136 height 28
paste input "150"
type input "150"
drag, startPoint x: 708, startPoint y: 442, endPoint x: 918, endPoint y: 480, distance: 213.4
click at [731, 448] on div "Exemption Set must be selected for CA. Exemption * 6 - Household Goods and Furn…" at bounding box center [700, 372] width 339 height 254
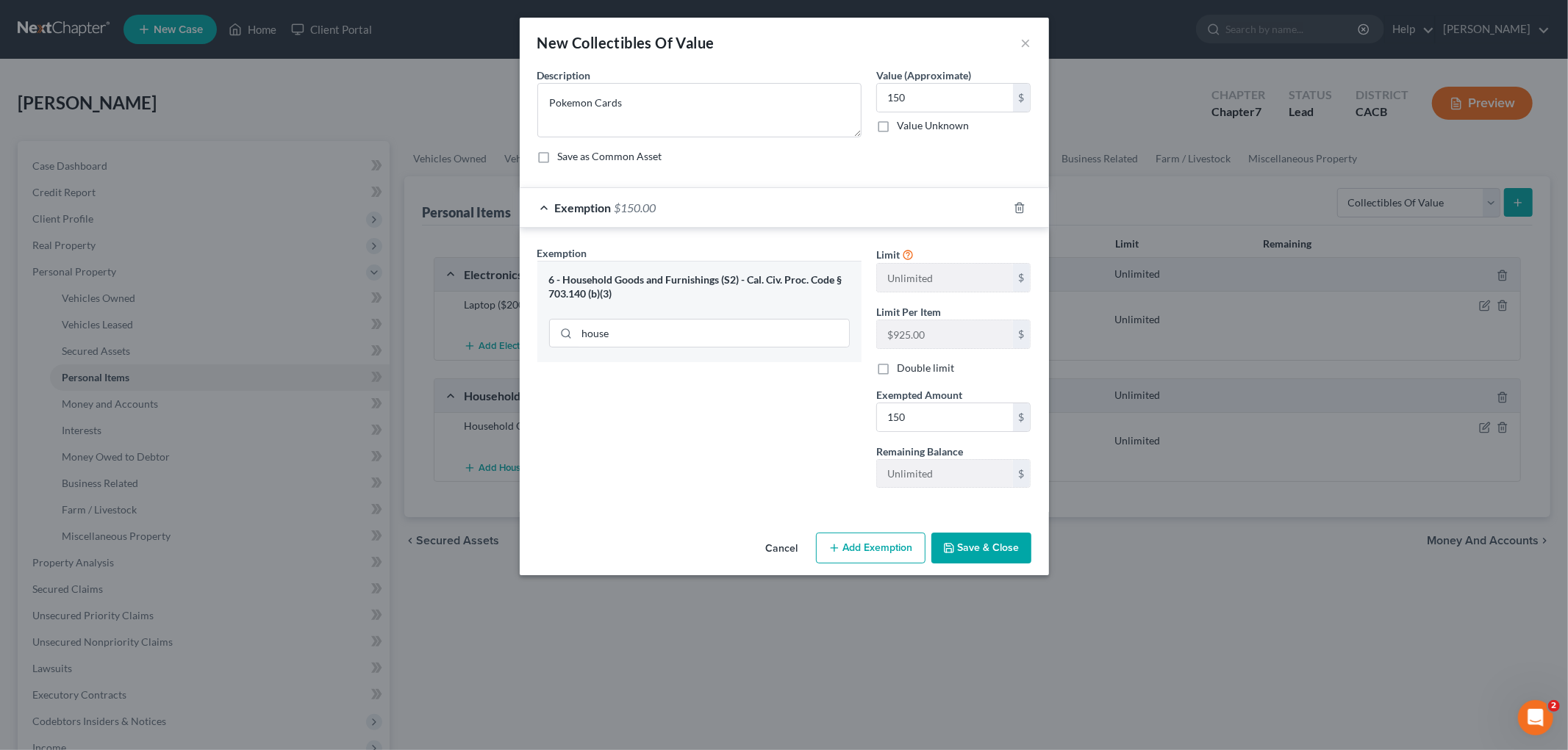
click at [1004, 544] on button "Save & Close" at bounding box center [981, 548] width 100 height 30
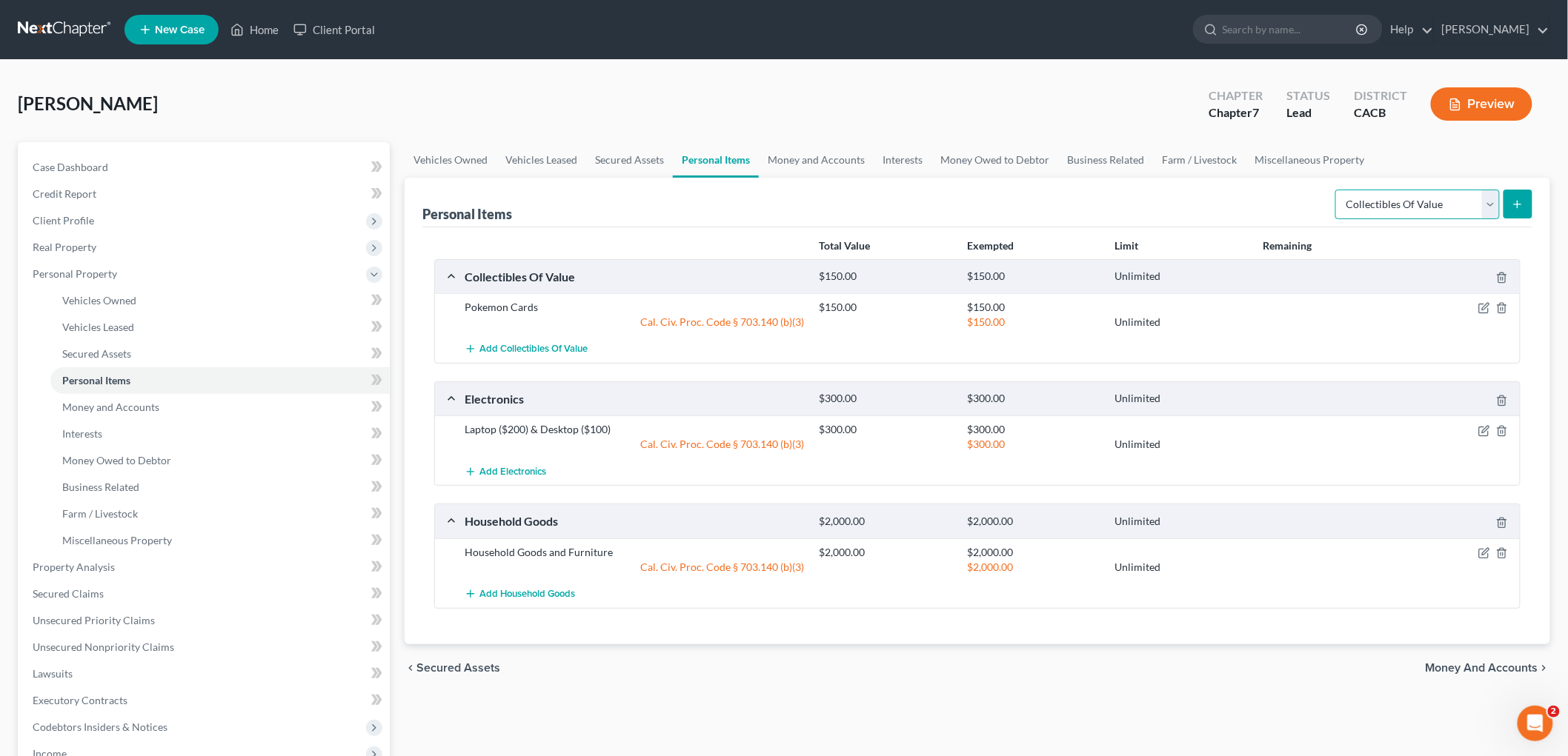
click at [1361, 210] on select "Select Item Type Clothing Collectibles Of Value Electronics Firearms Household …" at bounding box center [1416, 204] width 164 height 30
select select "sports_and_hobby_equipment"
click at [1337, 190] on select "Select Item Type Clothing Collectibles Of Value Electronics Firearms Household …" at bounding box center [1416, 204] width 164 height 30
click at [1527, 203] on button "submit" at bounding box center [1518, 204] width 29 height 29
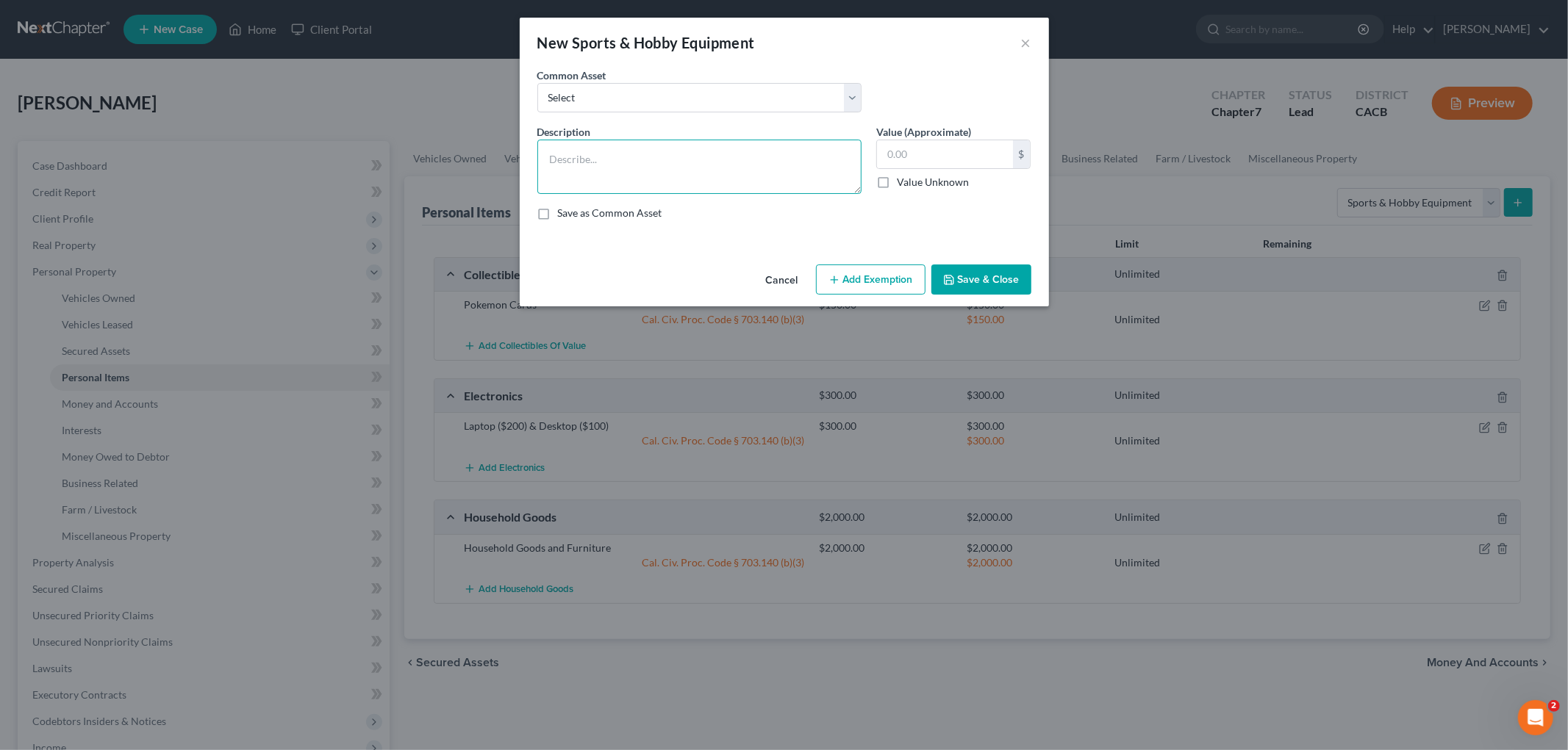
click at [728, 167] on textarea at bounding box center [699, 167] width 325 height 54
type textarea "Camera ($500) & Exercise Equipment ($200)"
type input "700"
click at [732, 169] on textarea "Camera ($500) & Exercise Equipment ($200)" at bounding box center [699, 167] width 325 height 54
click at [885, 274] on button "Add Exemption" at bounding box center [870, 280] width 109 height 30
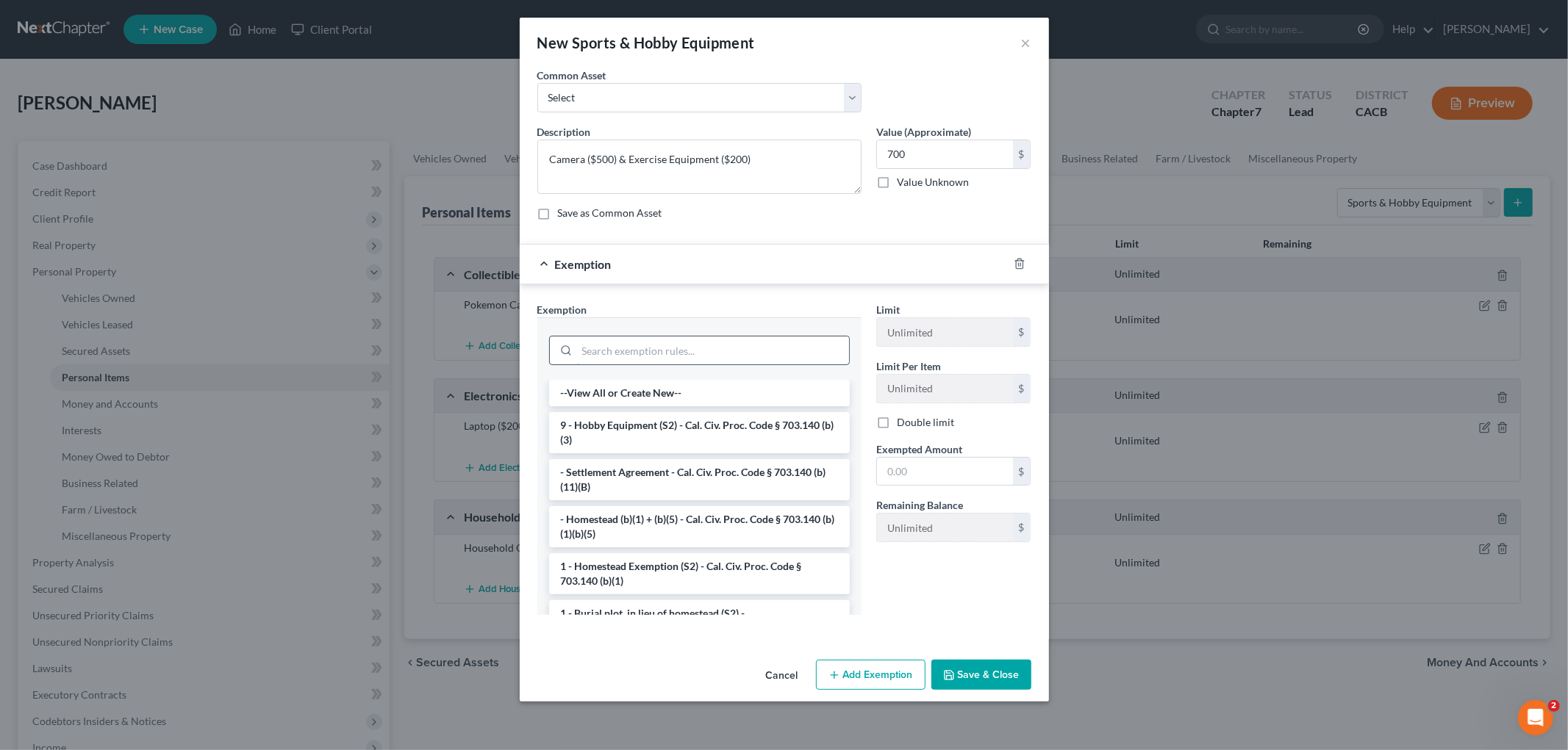
click at [717, 344] on input "search" at bounding box center [713, 350] width 272 height 28
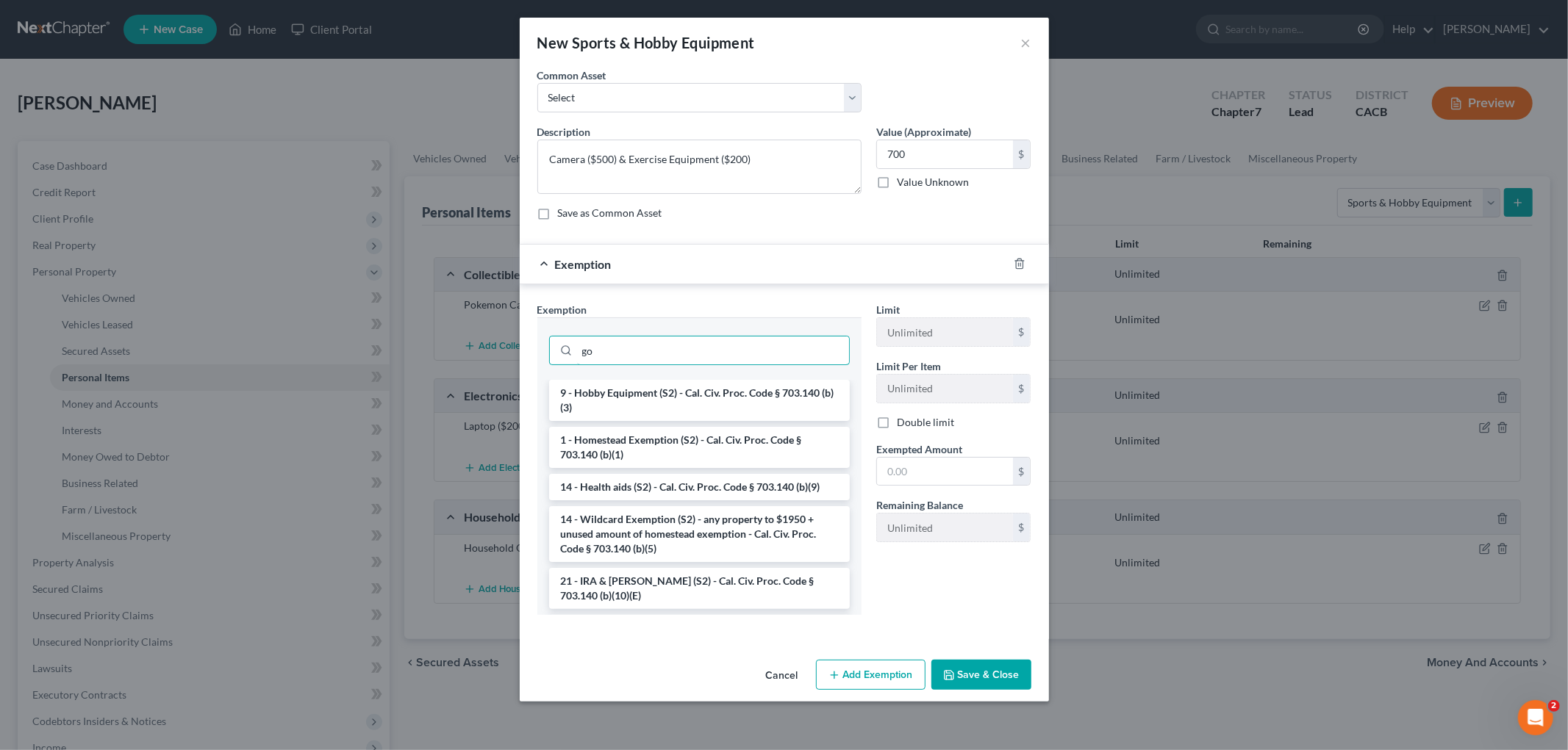
type input "g"
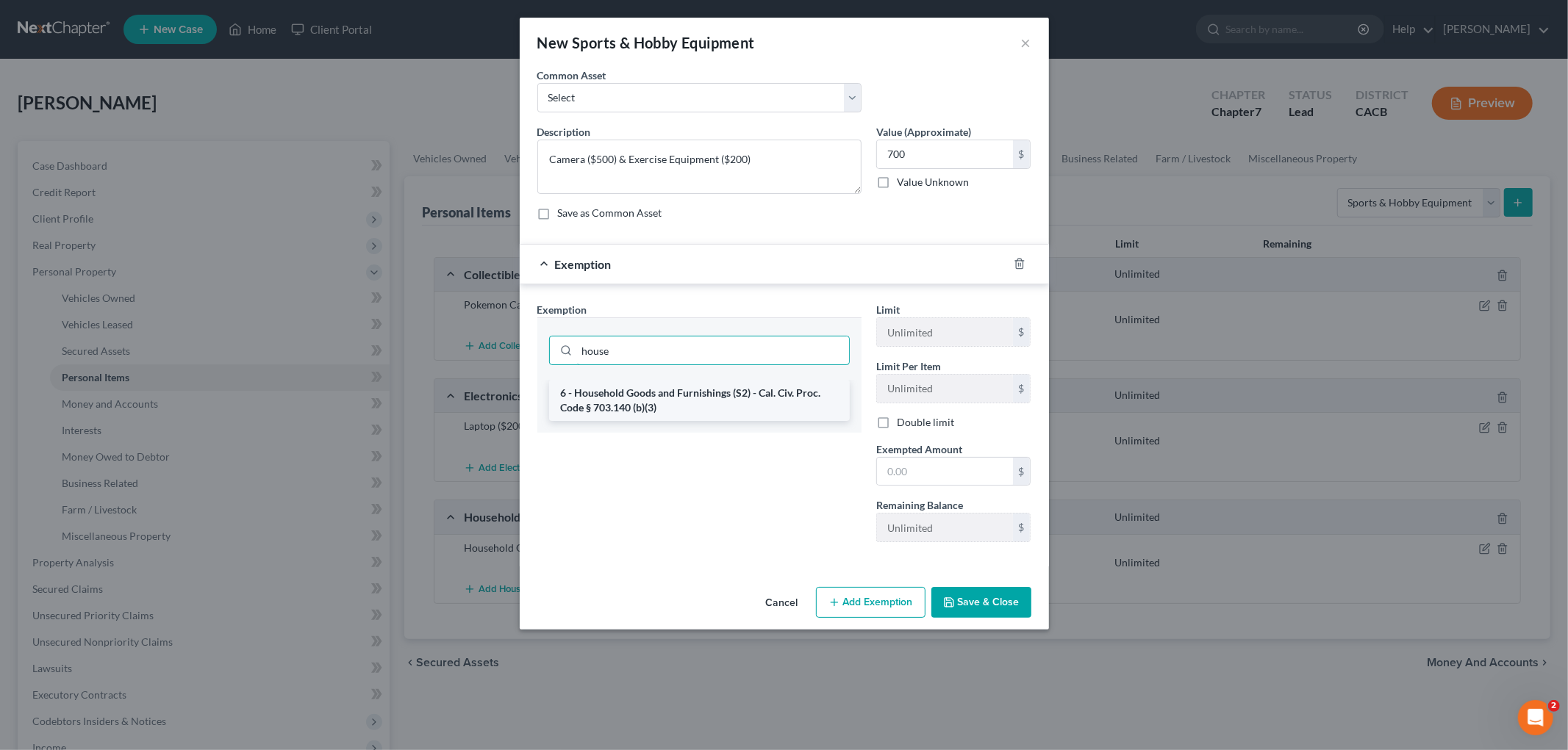
type input "house"
click at [728, 397] on li "6 - Household Goods and Furnishings (S2) - Cal. Civ. Proc. Code § 703.140 (b)(3)" at bounding box center [700, 400] width 301 height 41
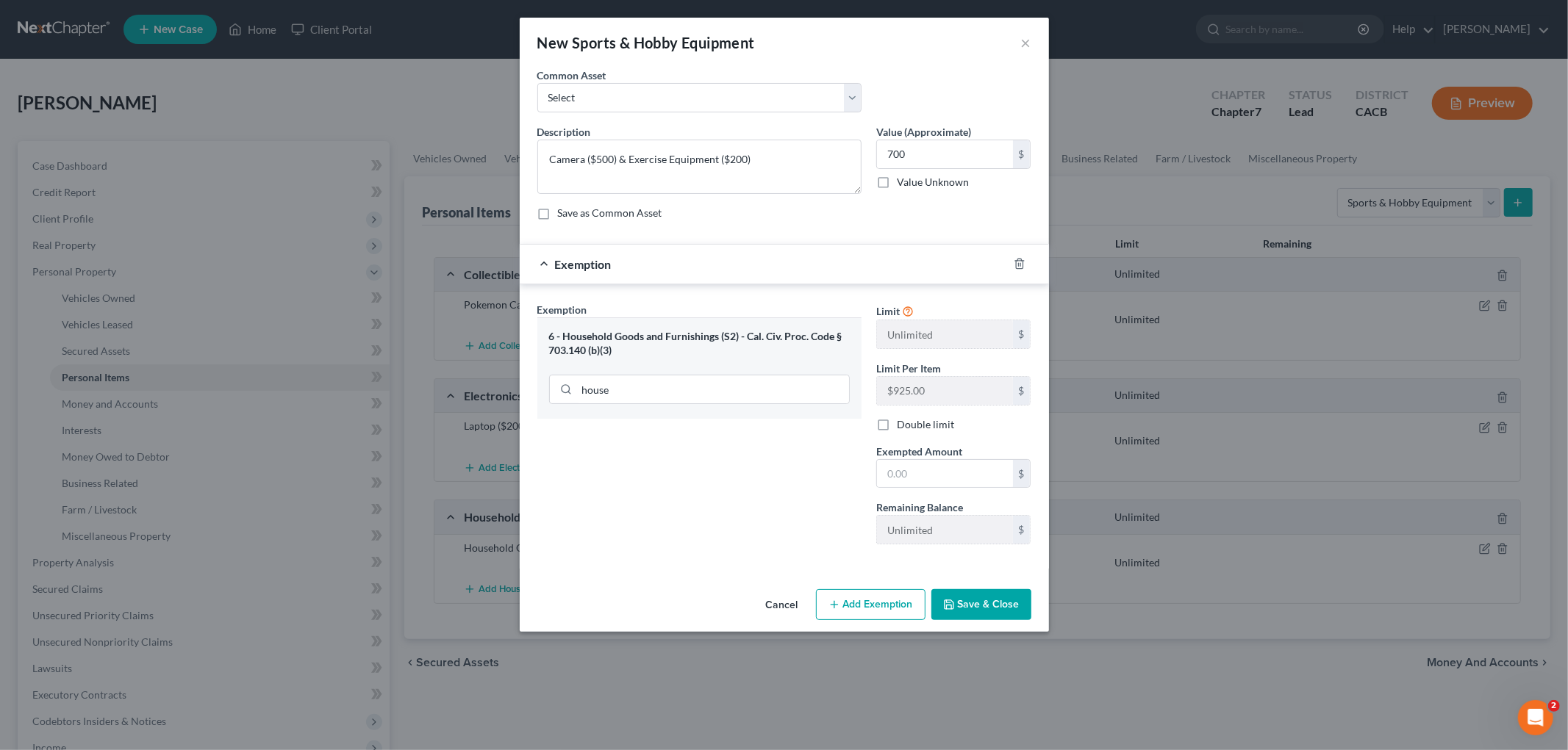
click at [921, 128] on label "Value (Approximate)" at bounding box center [923, 131] width 95 height 15
drag, startPoint x: 924, startPoint y: 148, endPoint x: 921, endPoint y: 240, distance: 92.0
click at [924, 149] on input "700" at bounding box center [944, 153] width 136 height 28
click at [926, 482] on input "text" at bounding box center [944, 473] width 136 height 28
paste input "700"
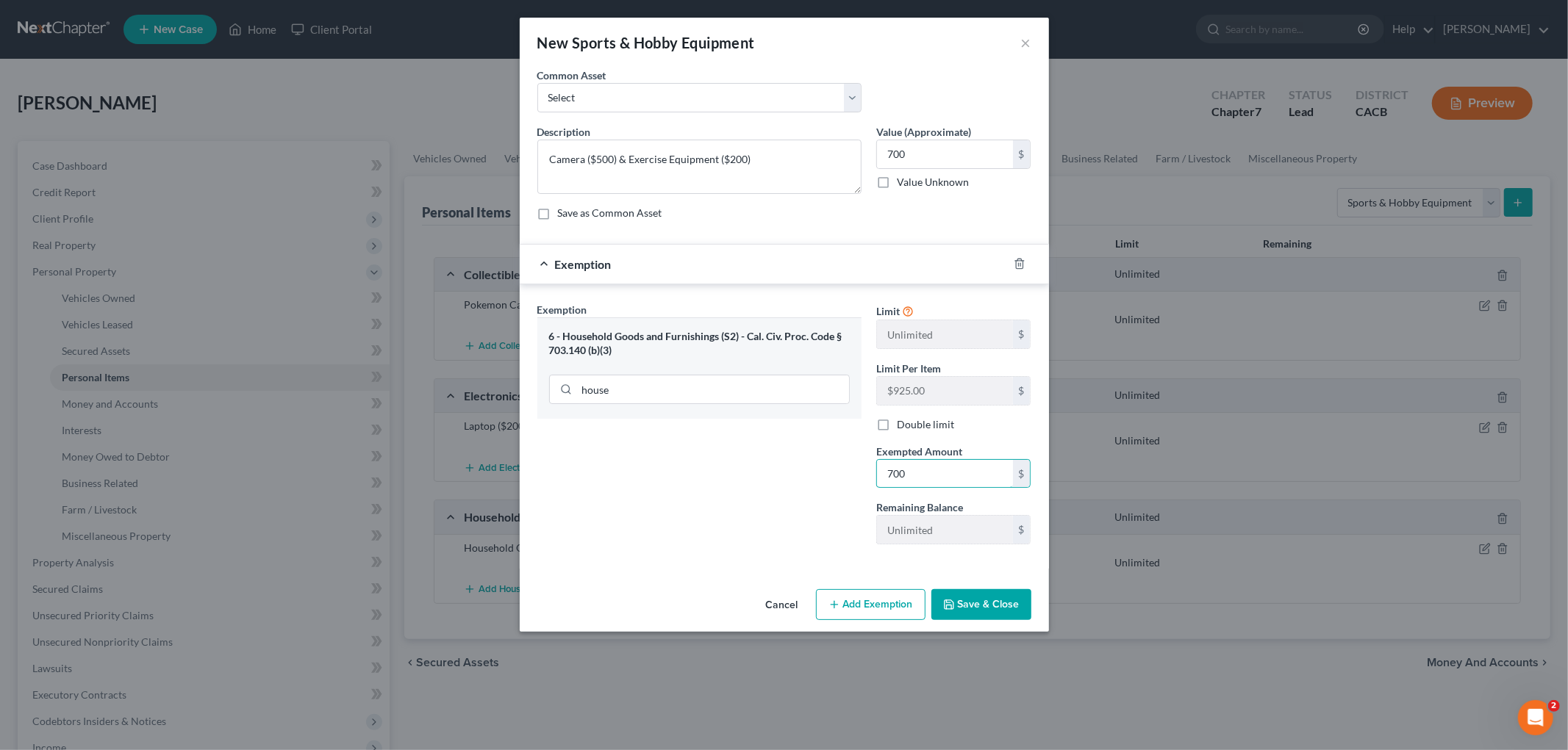
type input "700"
click at [708, 502] on div "Exemption Set must be selected for CA. Exemption * 6 - Household Goods and Furn…" at bounding box center [700, 428] width 339 height 254
click at [974, 601] on button "Save & Close" at bounding box center [981, 604] width 100 height 30
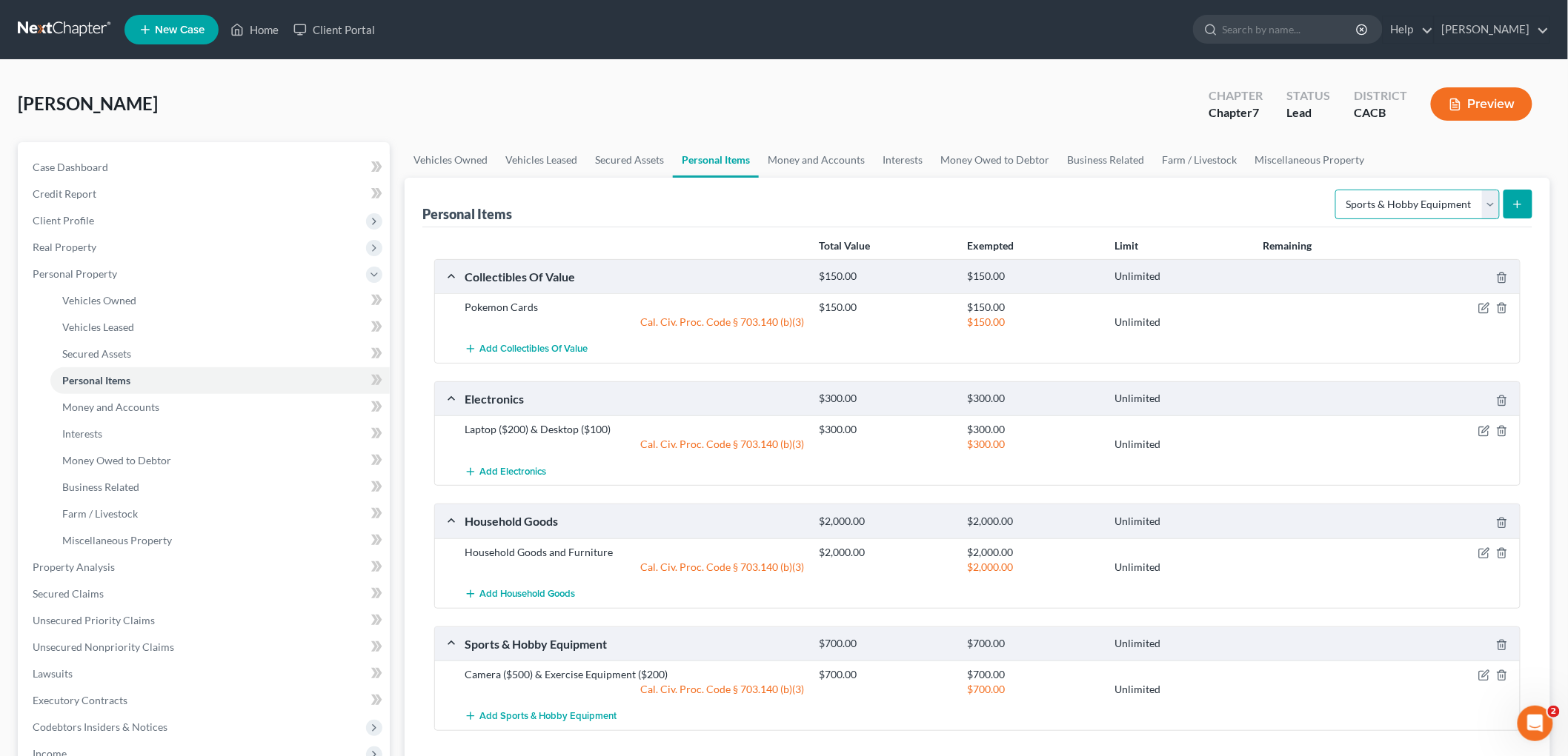
drag, startPoint x: 1442, startPoint y: 194, endPoint x: 1434, endPoint y: 216, distance: 23.4
click at [1438, 196] on select "Select Item Type Clothing Collectibles Of Value Electronics Firearms Household …" at bounding box center [1416, 204] width 164 height 30
select select "clothing"
click at [1337, 190] on select "Select Item Type Clothing Collectibles Of Value Electronics Firearms Household …" at bounding box center [1416, 204] width 164 height 30
click at [1530, 203] on button "submit" at bounding box center [1518, 204] width 29 height 29
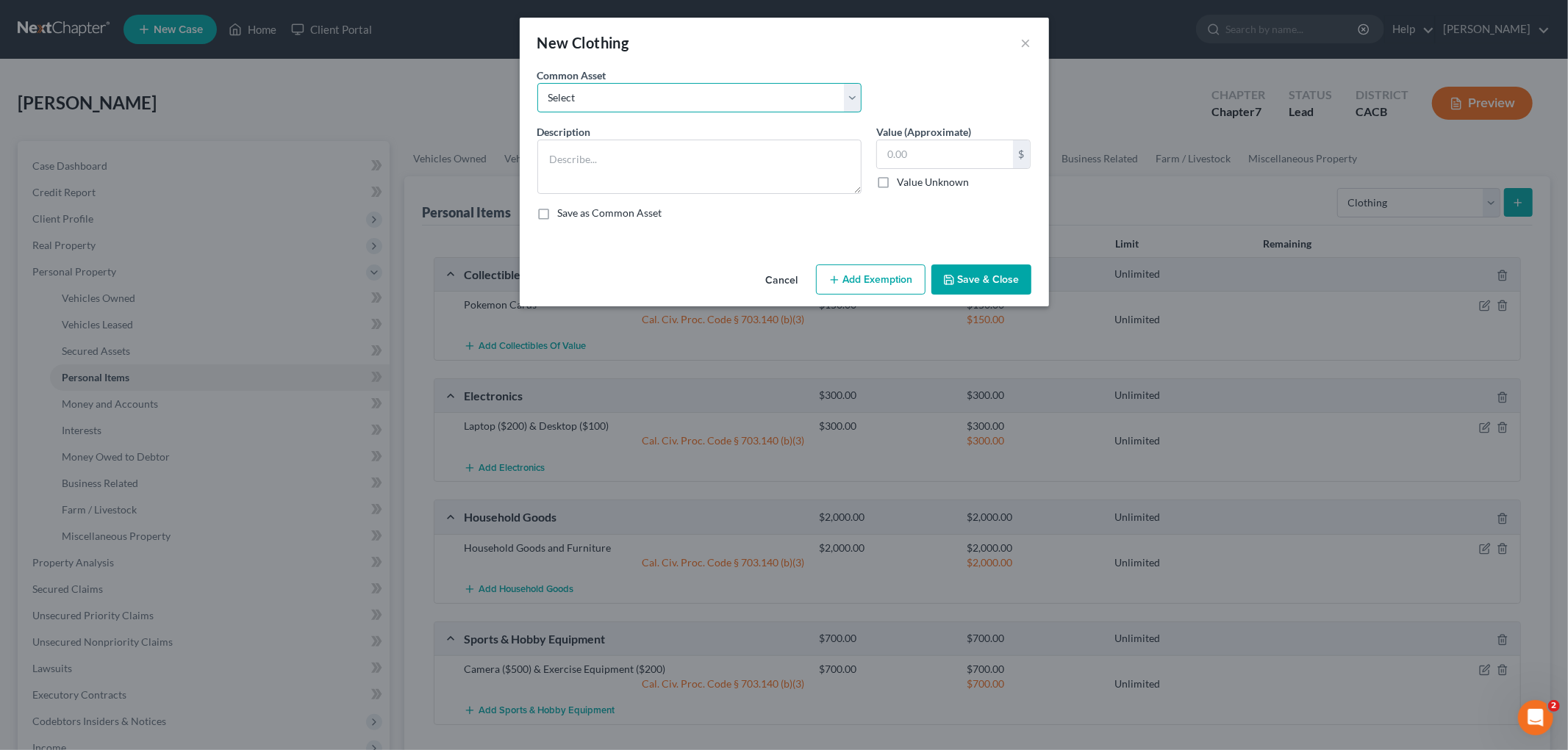
click at [665, 89] on select "Select Wearing Apparel" at bounding box center [699, 97] width 325 height 30
select select "0"
click at [537, 83] on select "Select Wearing Apparel" at bounding box center [699, 97] width 325 height 30
type textarea "Wearing Apparel"
click at [956, 150] on input "400.00" at bounding box center [944, 153] width 136 height 28
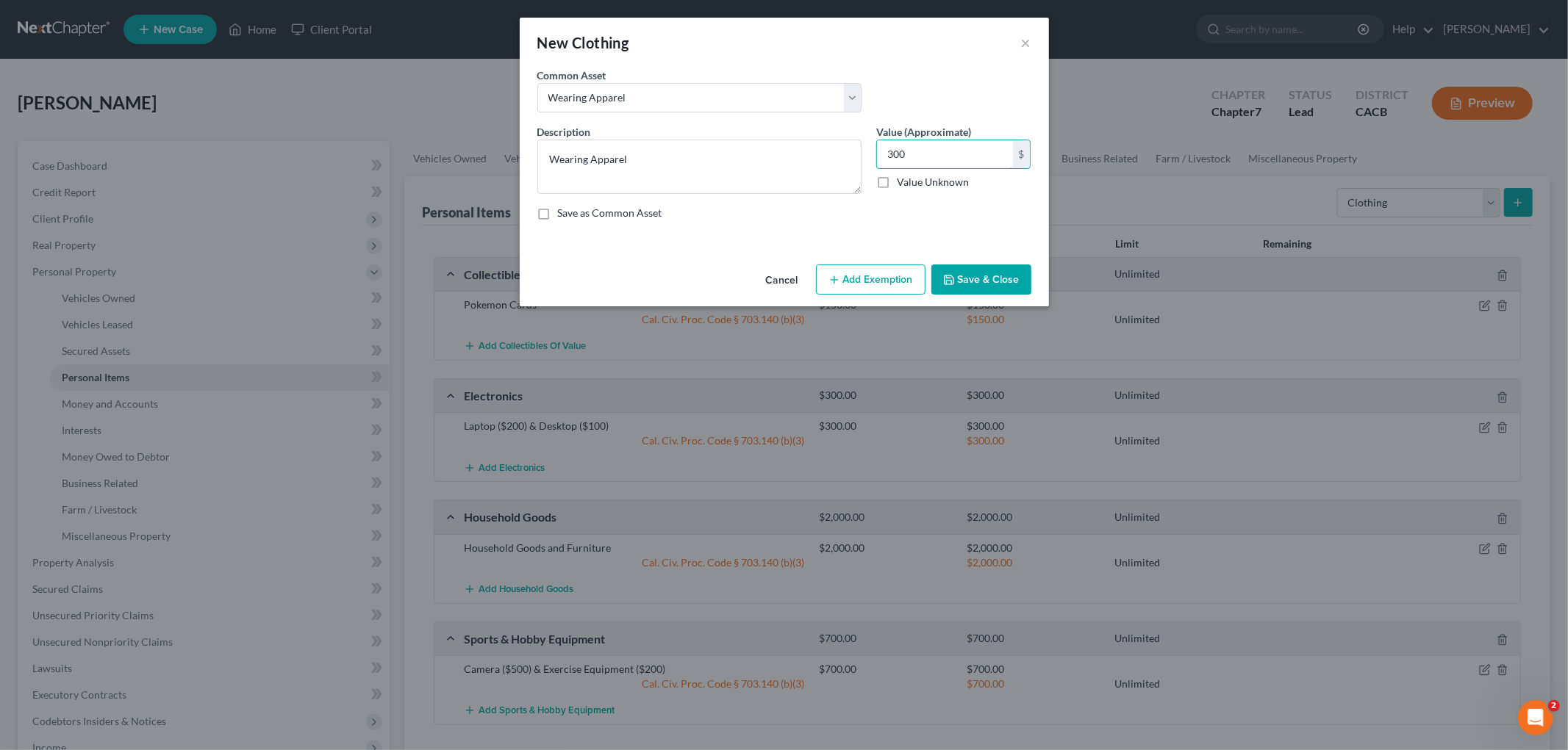
type input "300"
click at [863, 282] on button "Add Exemption" at bounding box center [870, 280] width 109 height 30
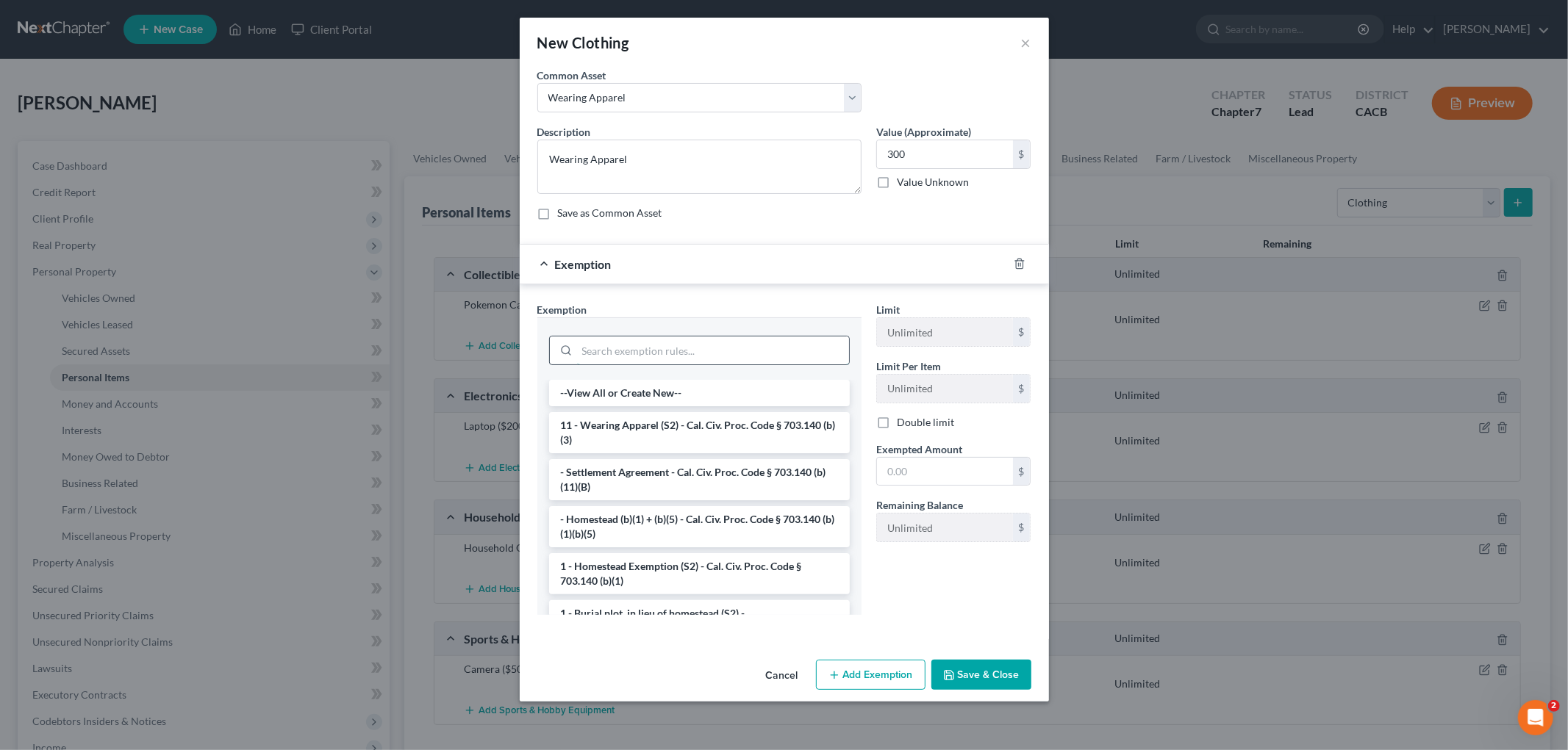
click at [745, 346] on input "search" at bounding box center [713, 350] width 272 height 28
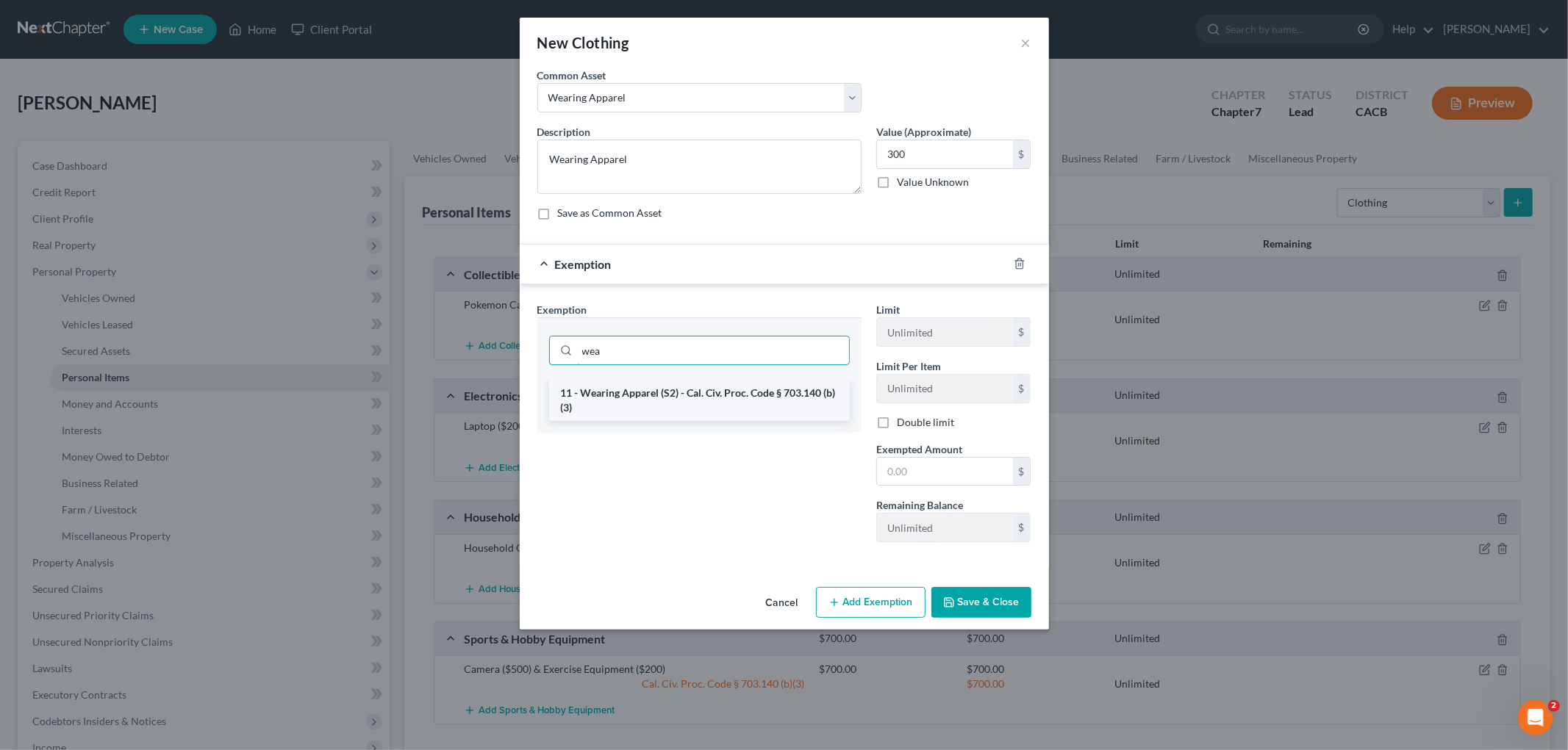
type input "wea"
click at [645, 384] on li "11 - Wearing Apparel (S2) - Cal. Civ. Proc. Code § 703.140 (b)(3)" at bounding box center [700, 400] width 301 height 41
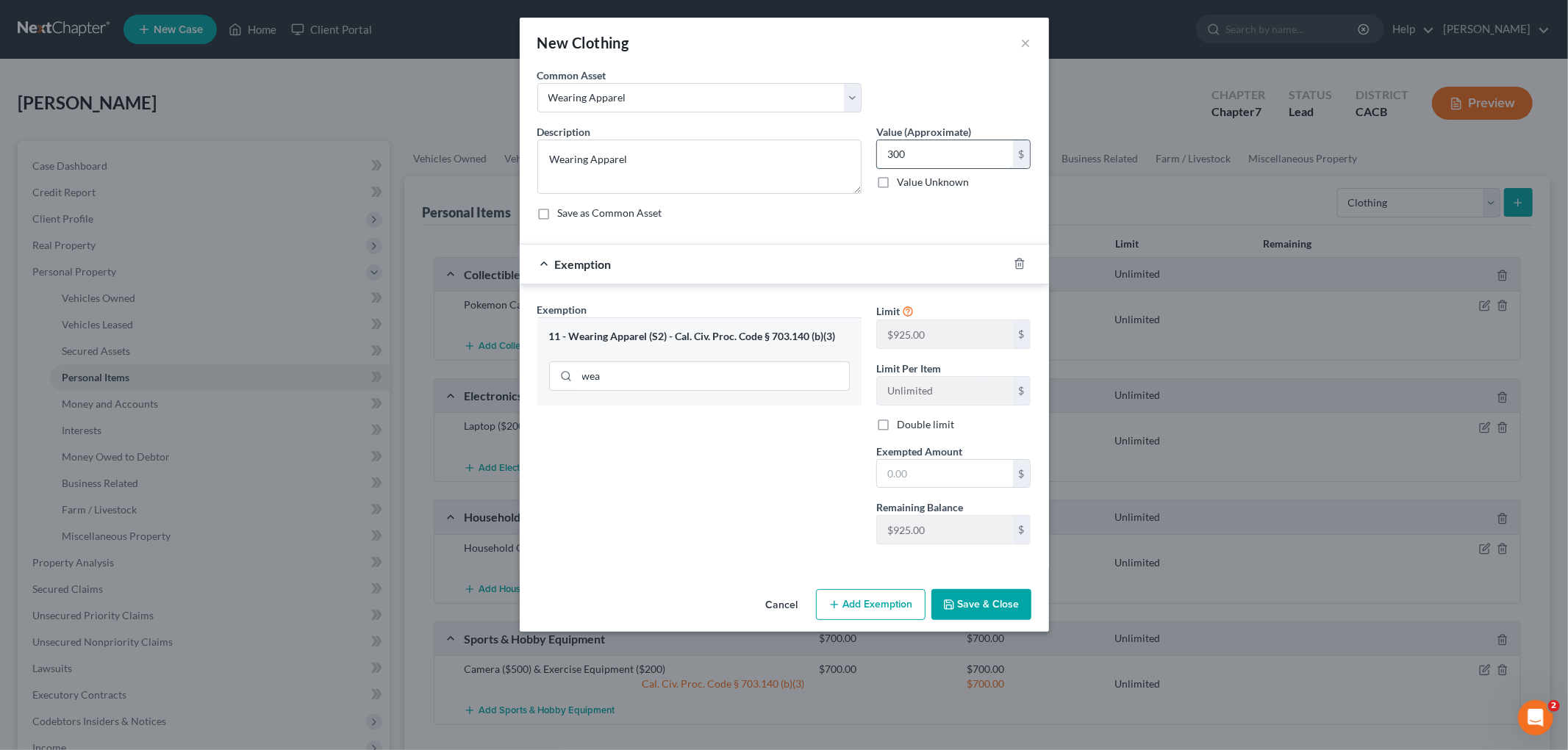
click at [930, 156] on input "300" at bounding box center [944, 153] width 136 height 28
drag, startPoint x: 918, startPoint y: 492, endPoint x: 920, endPoint y: 476, distance: 16.1
click at [921, 488] on div "Limit $925.00 $ Limit Per Item Unlimited $ Double limit Exempted Amount * $ Rem…" at bounding box center [954, 428] width 169 height 254
drag, startPoint x: 919, startPoint y: 476, endPoint x: 727, endPoint y: 472, distance: 192.0
click at [919, 476] on input "text" at bounding box center [944, 473] width 136 height 28
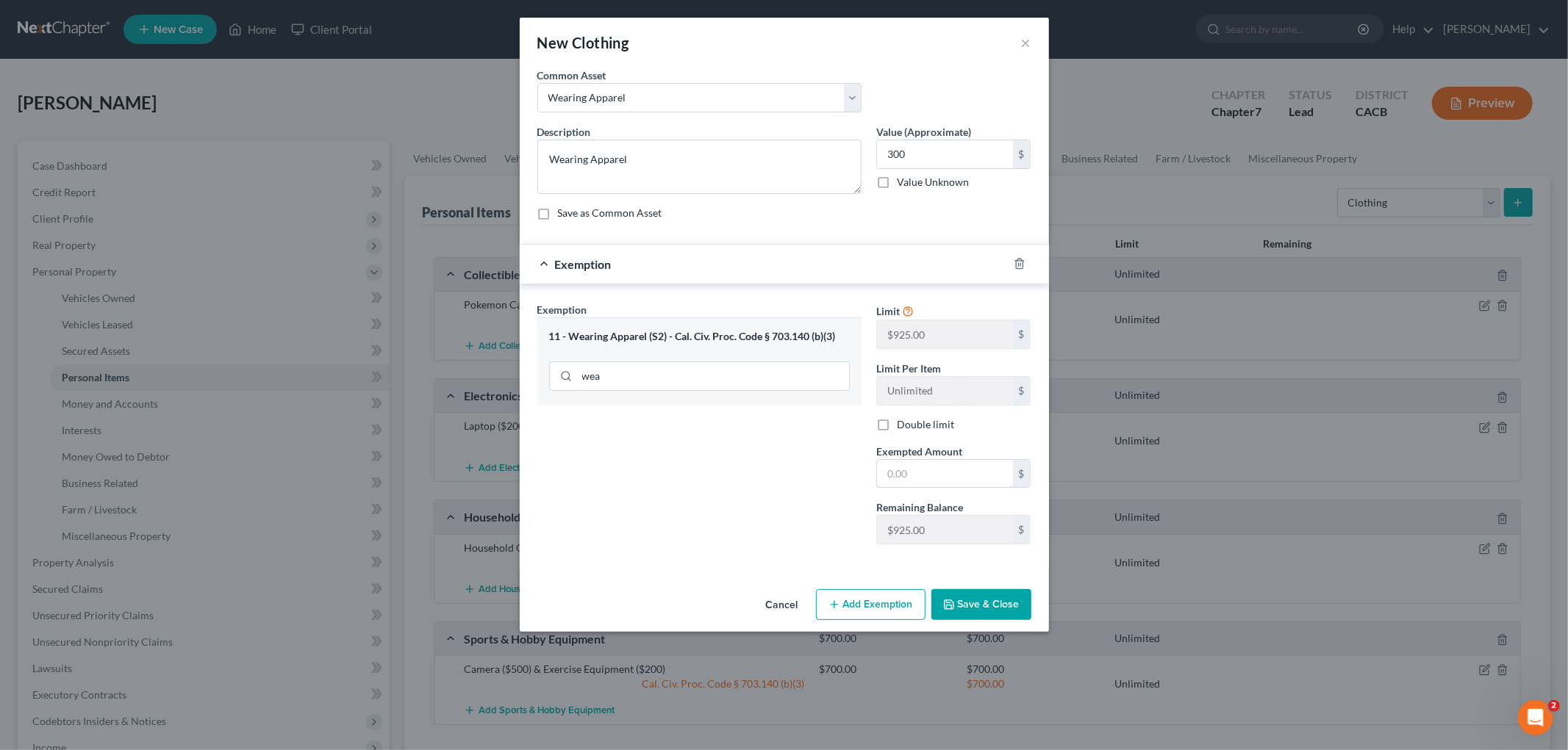
paste input "300"
type input "300"
drag, startPoint x: 718, startPoint y: 481, endPoint x: 902, endPoint y: 561, distance: 200.6
click at [746, 491] on div "Exemption Set must be selected for CA. Exemption * 11 - Wearing Apparel (S2) - …" at bounding box center [700, 428] width 339 height 254
click at [979, 602] on button "Save & Close" at bounding box center [981, 604] width 100 height 30
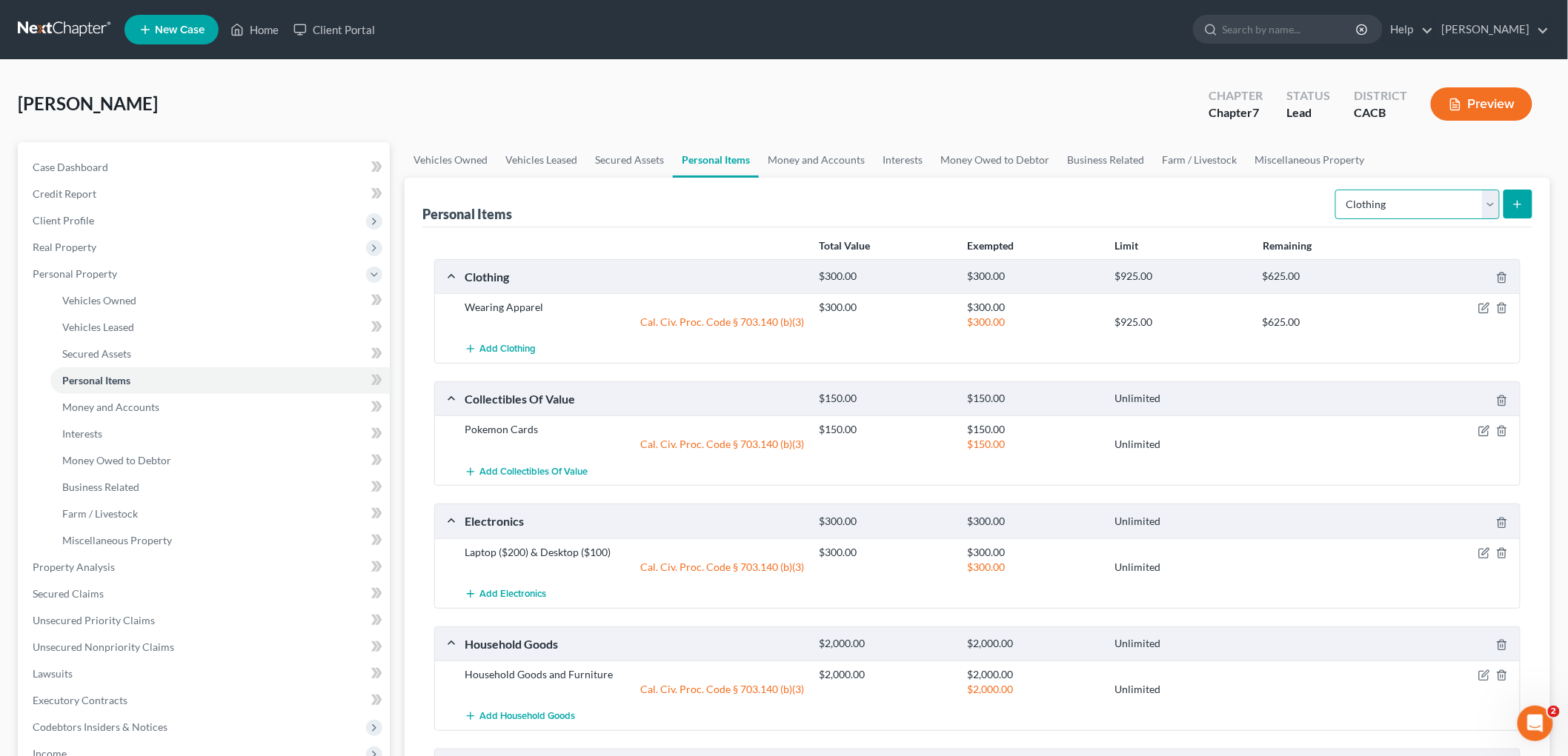
drag, startPoint x: 1402, startPoint y: 203, endPoint x: 1391, endPoint y: 216, distance: 17.0
click at [1402, 203] on select "Select Item Type Clothing Collectibles Of Value Electronics Firearms Household …" at bounding box center [1416, 204] width 164 height 30
select select "jewelry"
click at [1337, 190] on select "Select Item Type Clothing Collectibles Of Value Electronics Firearms Household …" at bounding box center [1416, 204] width 164 height 30
click at [1530, 197] on button "submit" at bounding box center [1518, 204] width 29 height 29
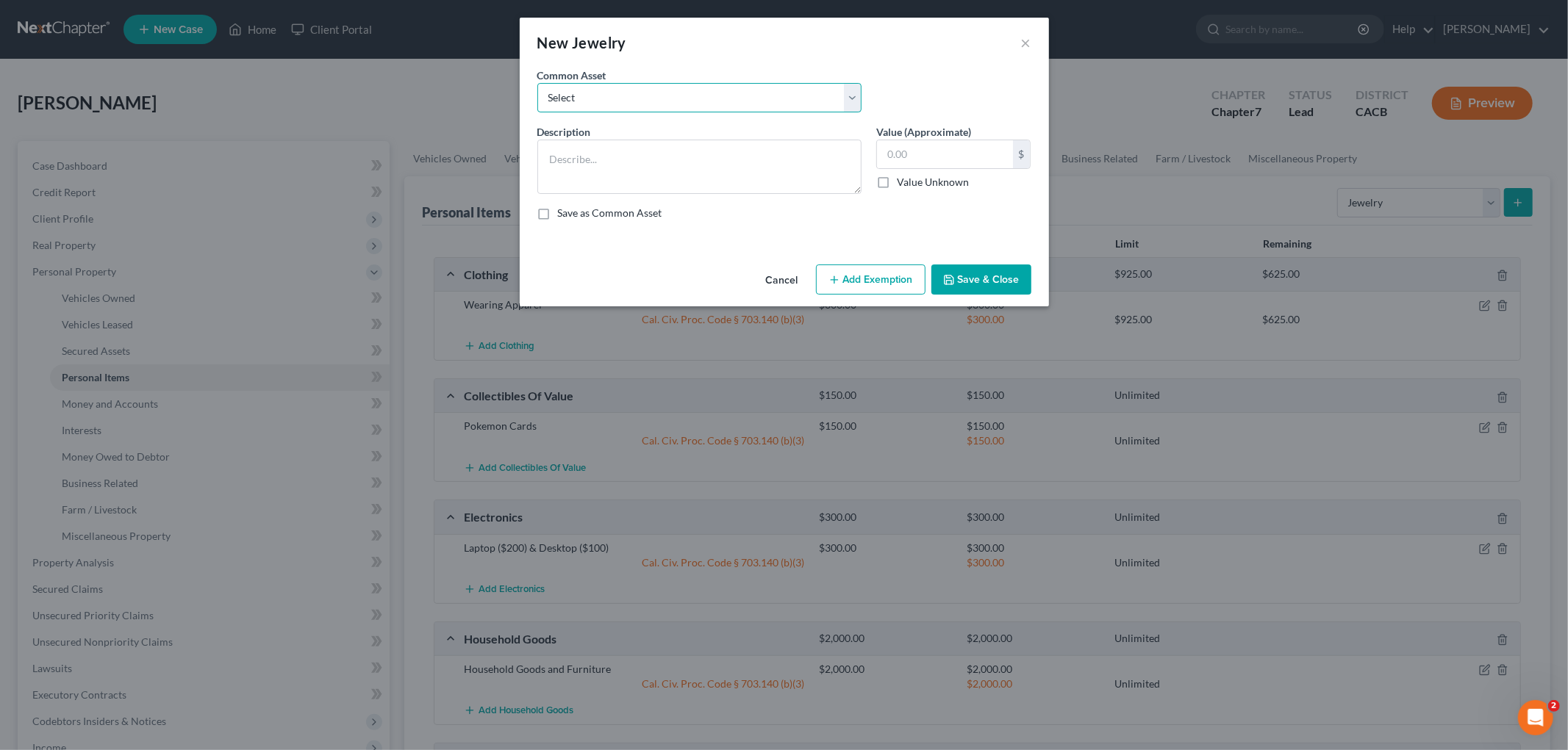
click at [665, 99] on select "Select Misc. Jewelry Miscellaneous Jewelry" at bounding box center [699, 97] width 325 height 30
select select "0"
click at [537, 83] on select "Select Misc. Jewelry Miscellaneous Jewelry" at bounding box center [699, 97] width 325 height 30
type textarea "Misc. Jewelry"
click at [970, 160] on input "5,000.00" at bounding box center [944, 153] width 136 height 28
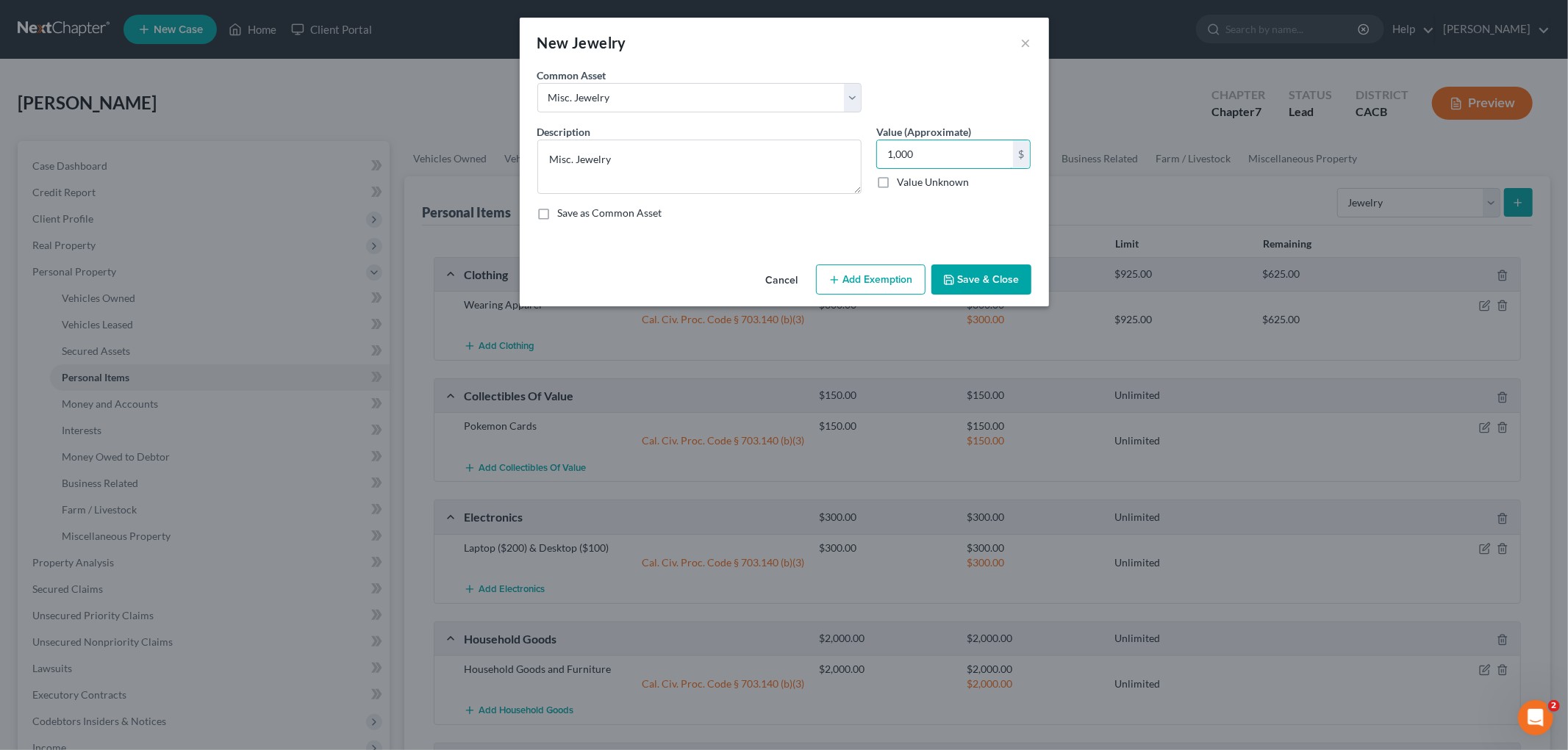
type input "1,000"
click at [887, 267] on button "Add Exemption" at bounding box center [870, 280] width 109 height 30
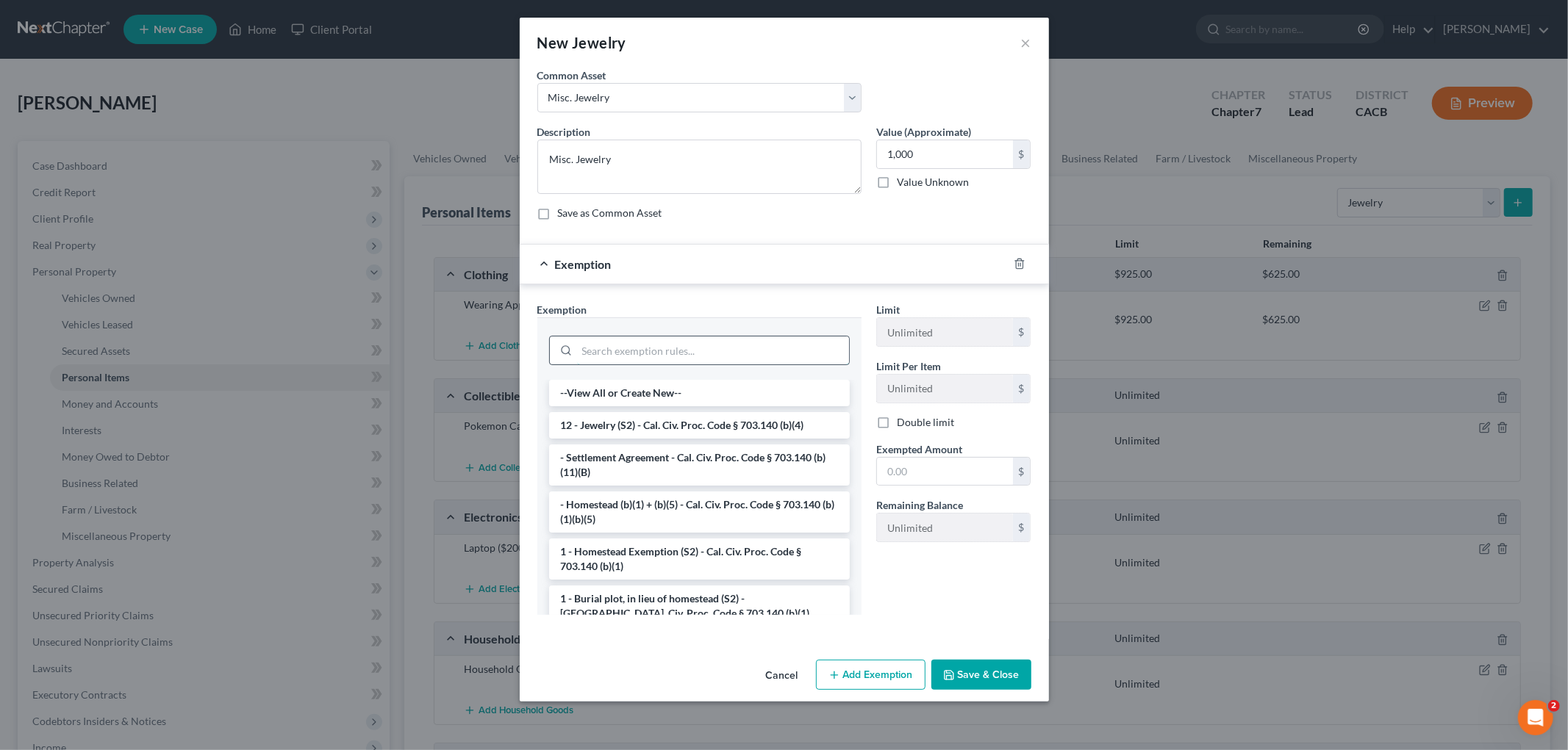
click at [747, 354] on input "search" at bounding box center [713, 350] width 272 height 28
click at [706, 436] on li "12 - Jewelry (S2) - Cal. Civ. Proc. Code § 703.140 (b)(4)" at bounding box center [700, 425] width 301 height 27
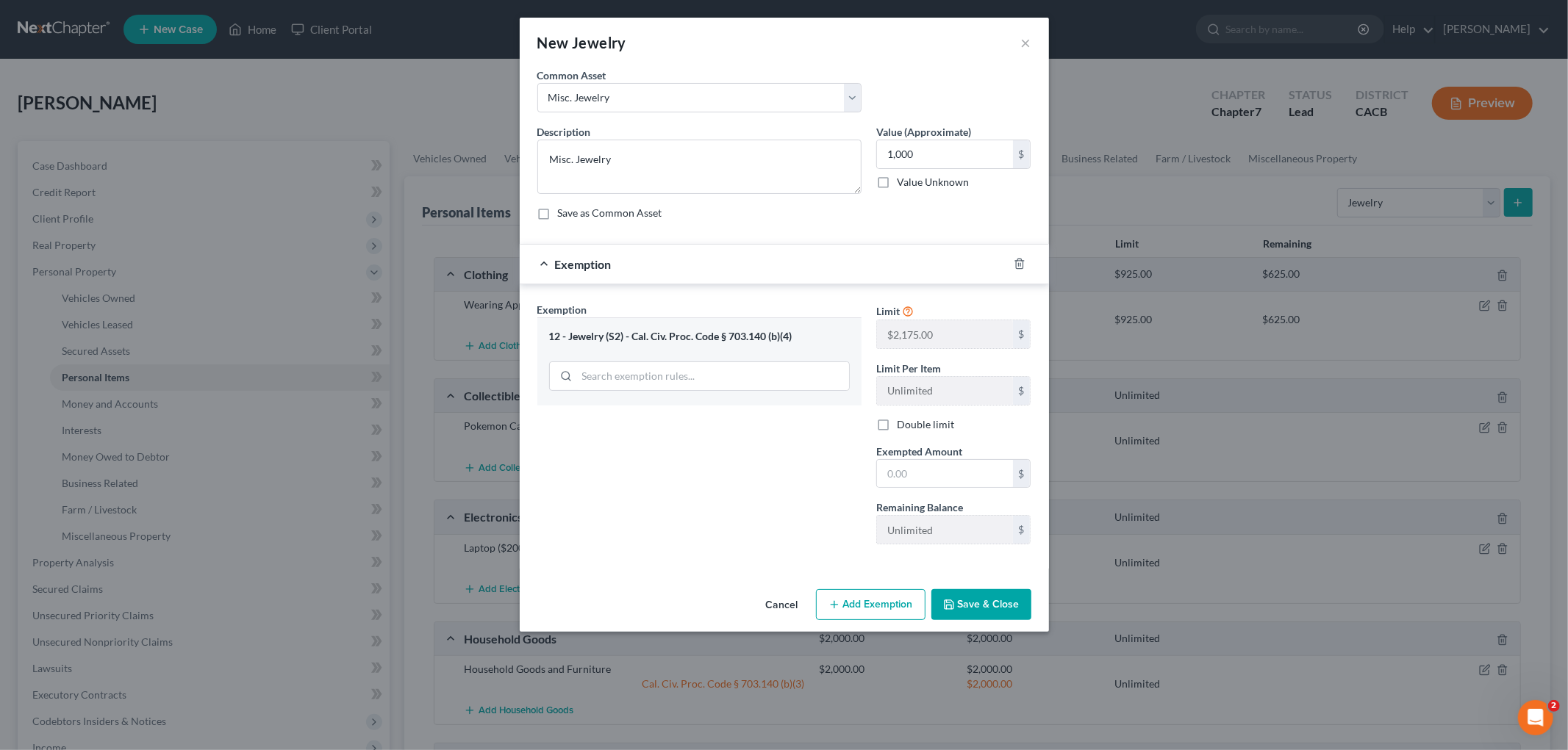
click at [931, 121] on div "Common Asset Select Misc. Jewelry Miscellaneous Jewelry" at bounding box center [784, 95] width 508 height 56
click at [934, 167] on input "1,000" at bounding box center [944, 153] width 136 height 28
drag, startPoint x: 927, startPoint y: 466, endPoint x: 868, endPoint y: 466, distance: 59.0
click at [924, 466] on input "text" at bounding box center [944, 473] width 136 height 28
paste input "1,000"
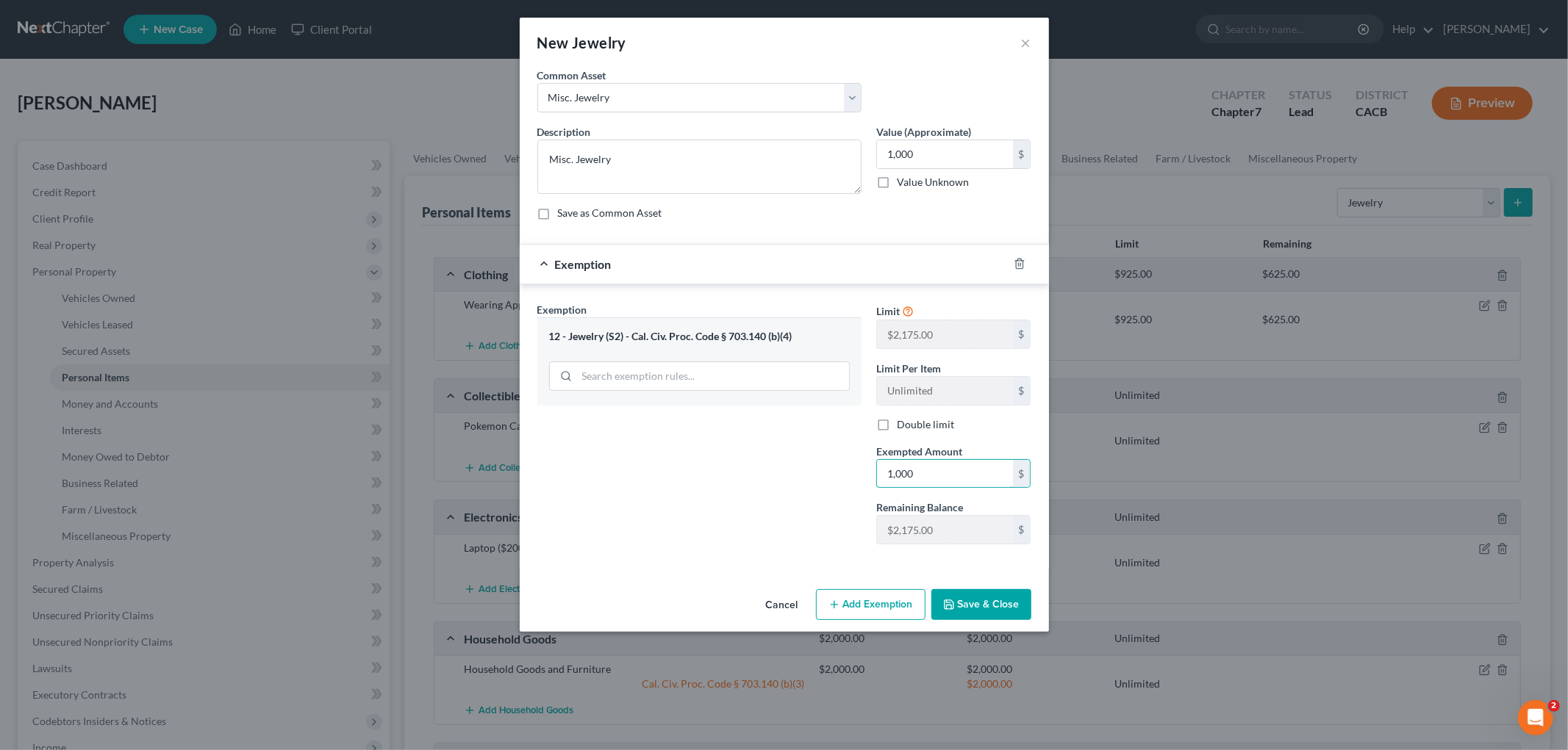
type input "1,000"
click at [833, 465] on div "Exemption Set must be selected for CA. Exemption * 12 - Jewelry (S2) - Cal. Civ…" at bounding box center [700, 428] width 339 height 254
click at [980, 601] on button "Save & Close" at bounding box center [981, 604] width 100 height 30
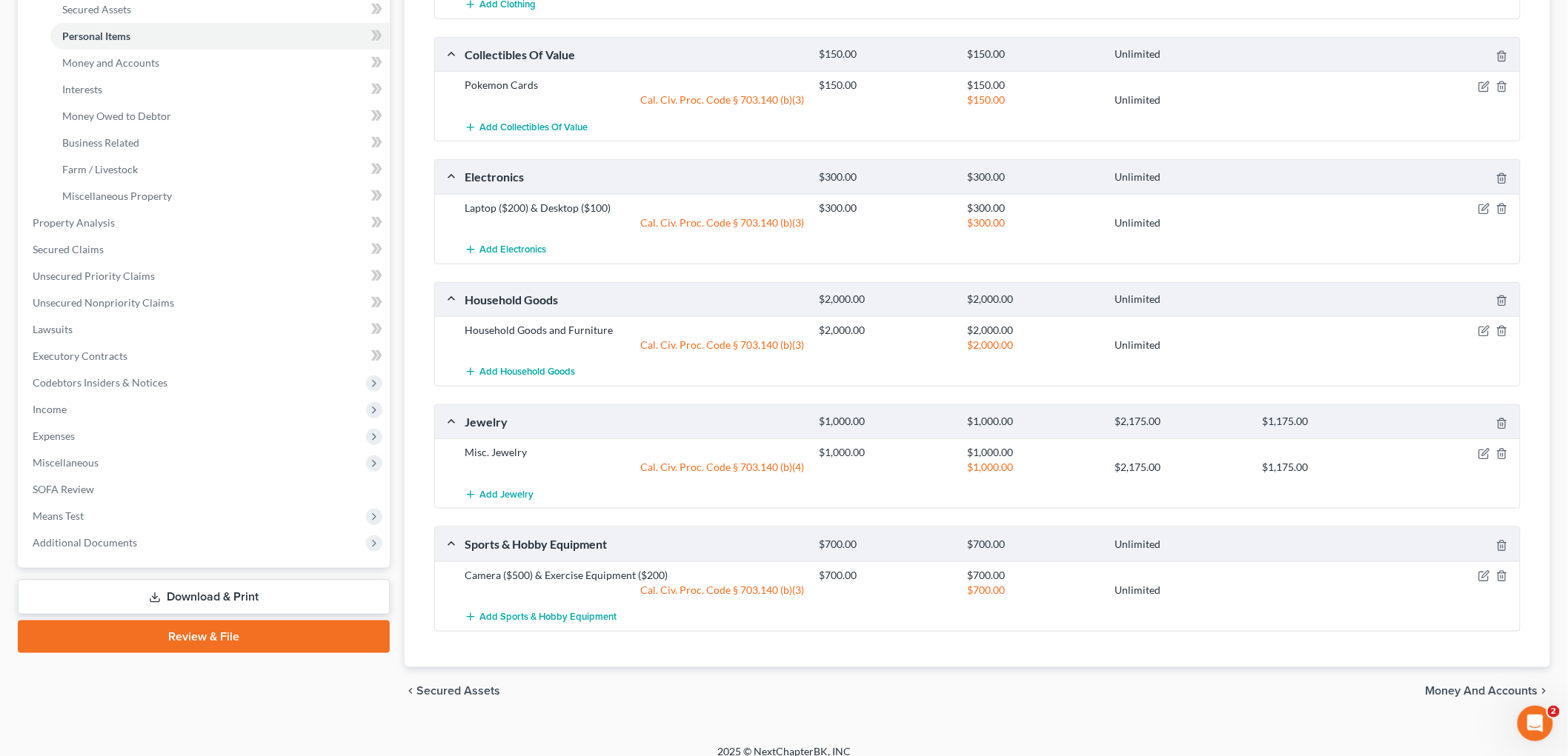
scroll to position [359, 0]
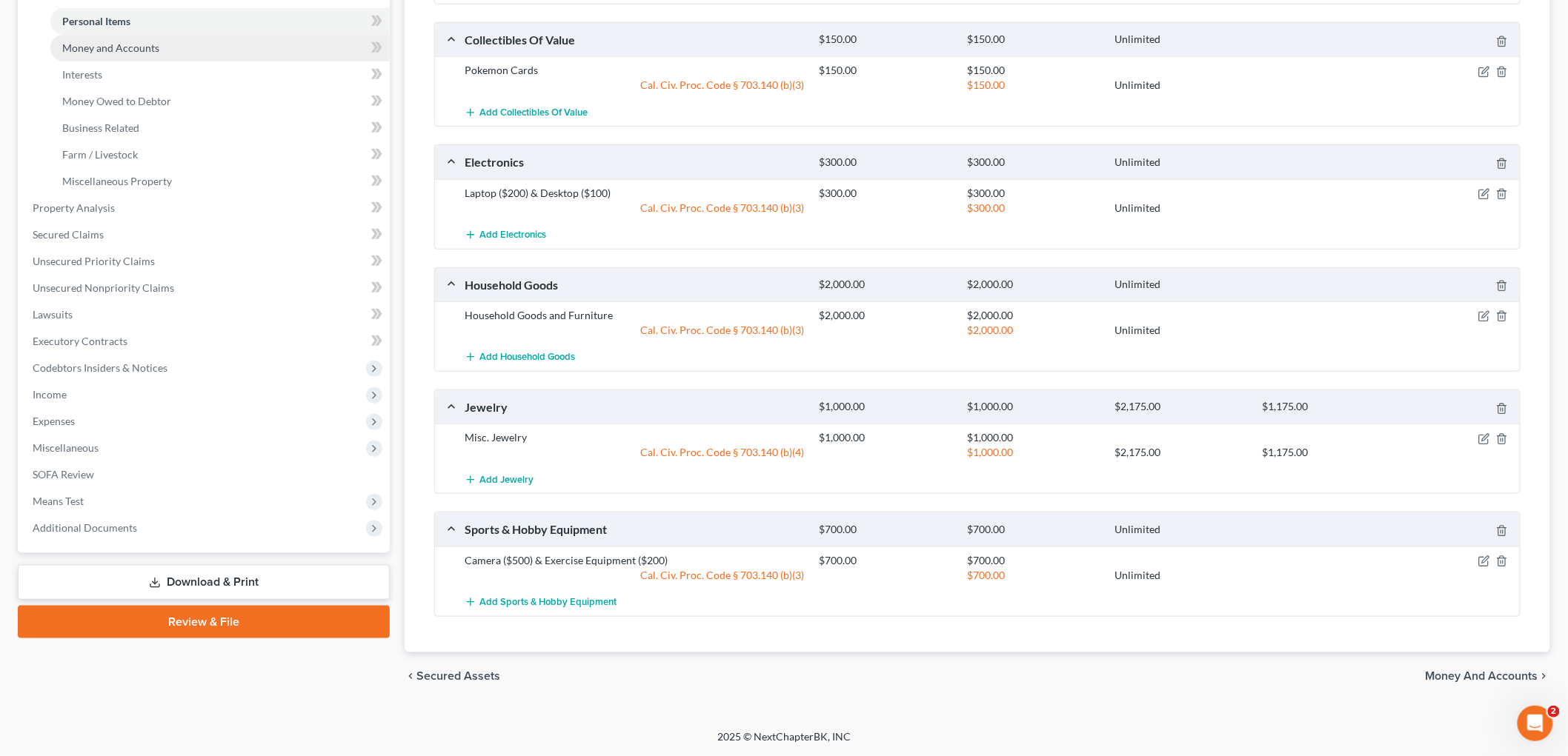
click at [98, 47] on span "Money and Accounts" at bounding box center [110, 47] width 97 height 12
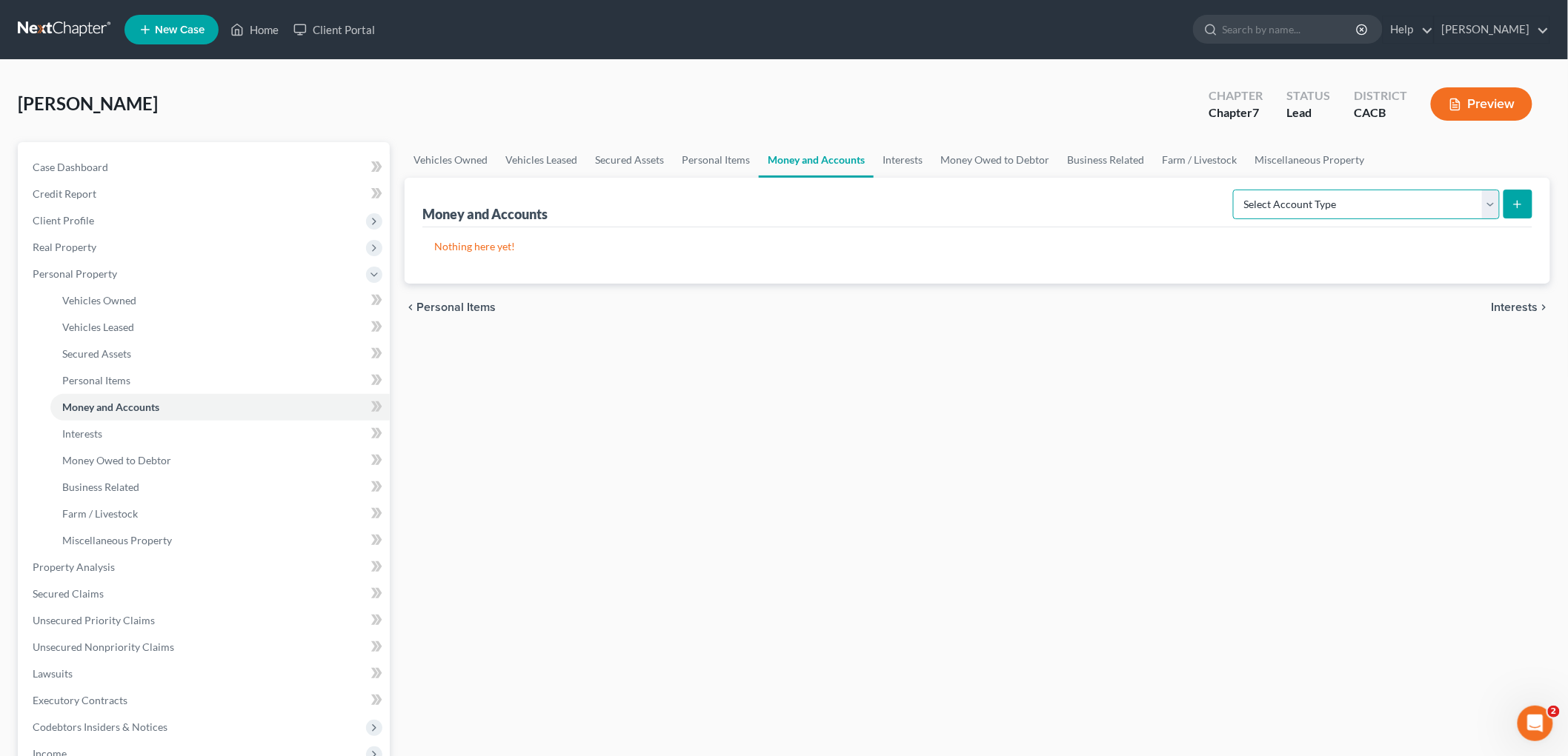
click at [1298, 209] on select "Select Account Type Brokerage Cash on Hand Certificates of Deposit Checking Acc…" at bounding box center [1366, 204] width 267 height 30
click at [1236, 190] on select "Select Account Type Brokerage Cash on Hand Certificates of Deposit Checking Acc…" at bounding box center [1366, 204] width 267 height 30
click at [1514, 209] on icon "submit" at bounding box center [1517, 204] width 12 height 12
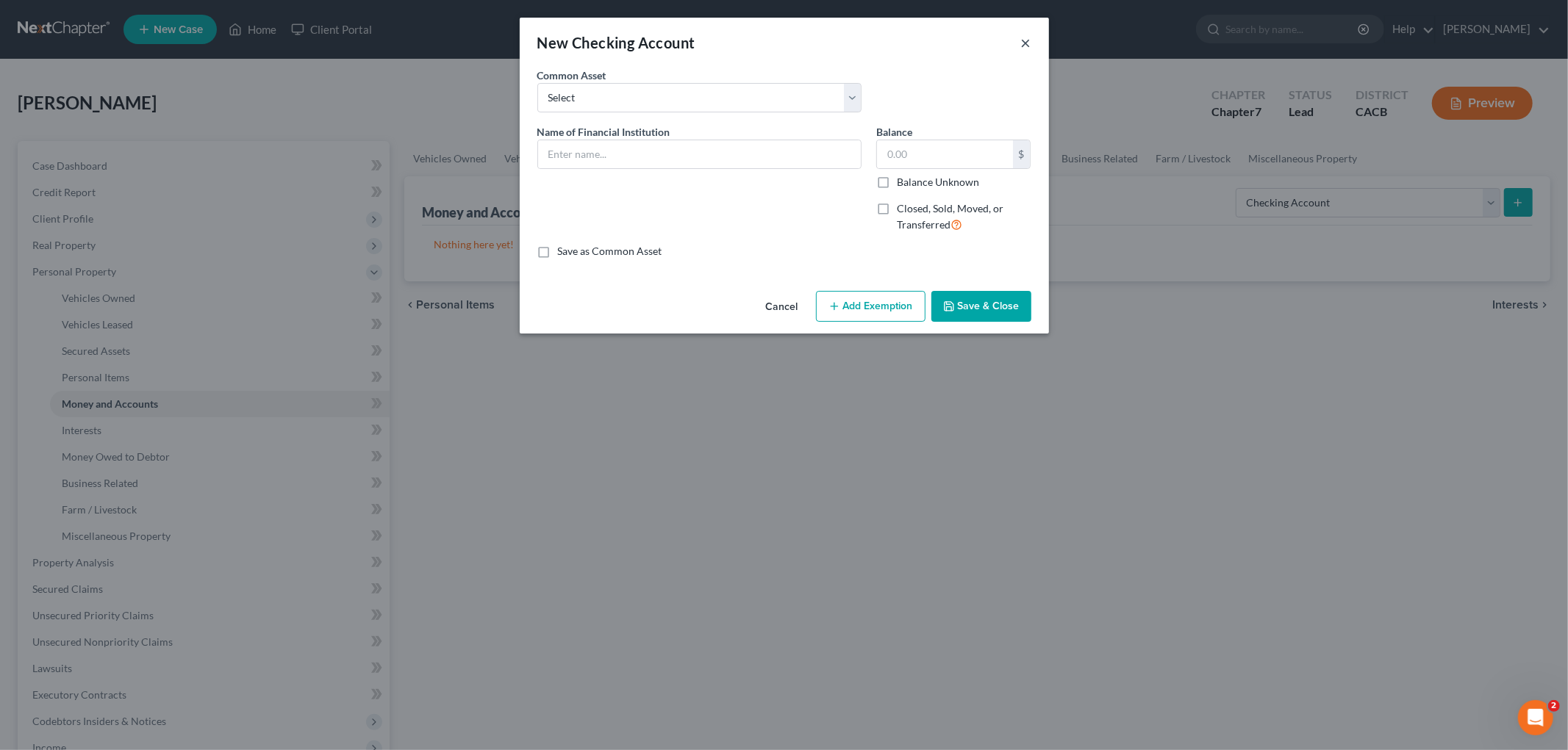
click at [1025, 43] on button "×" at bounding box center [1025, 43] width 10 height 18
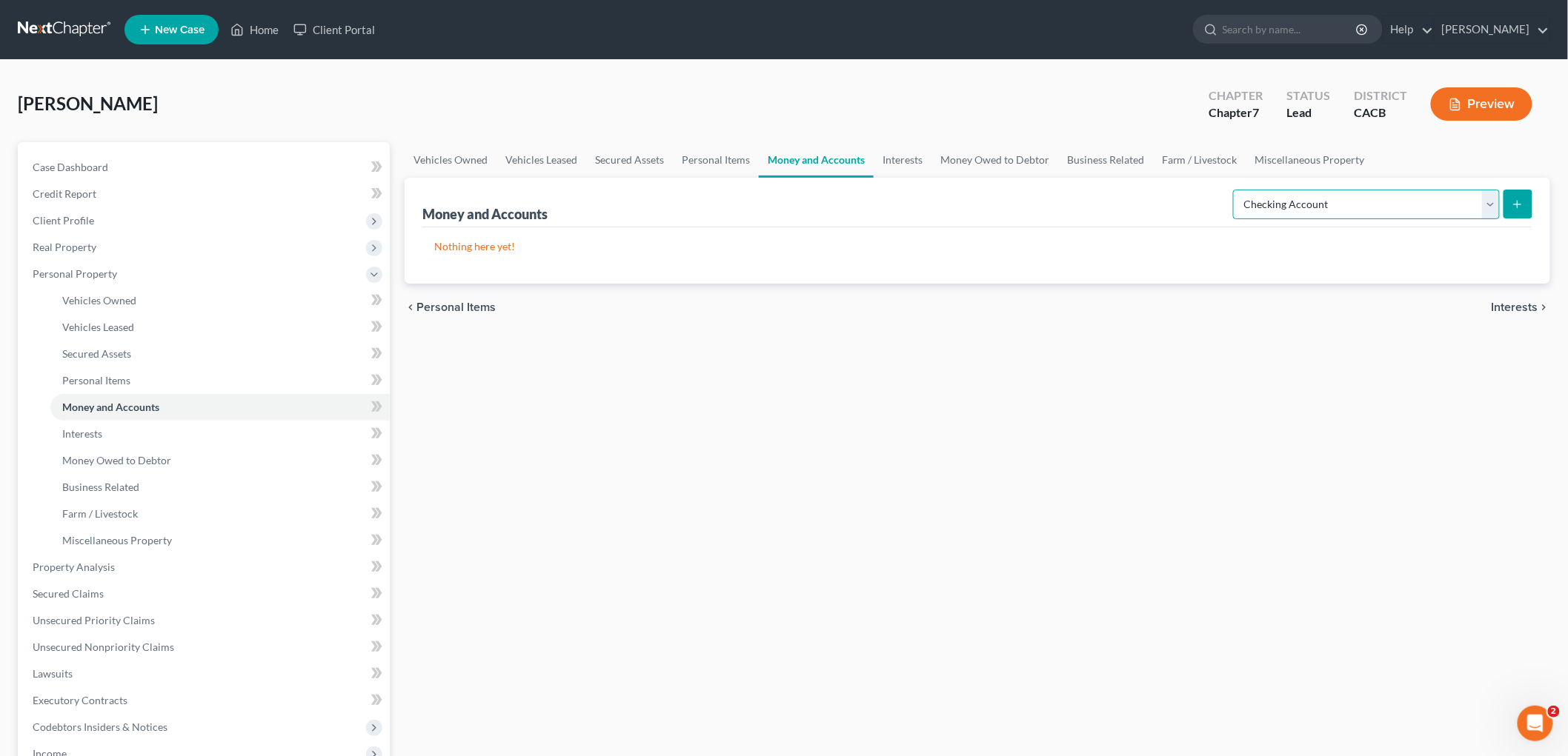
click at [1372, 216] on select "Select Account Type Brokerage Cash on Hand Certificates of Deposit Checking Acc…" at bounding box center [1366, 204] width 267 height 30
select select "cash_on_hand"
click at [1236, 190] on select "Select Account Type Brokerage Cash on Hand Certificates of Deposit Checking Acc…" at bounding box center [1366, 204] width 267 height 30
click at [1512, 227] on div "Nothing here yet!" at bounding box center [977, 255] width 1110 height 57
click at [1520, 205] on icon "submit" at bounding box center [1517, 204] width 12 height 12
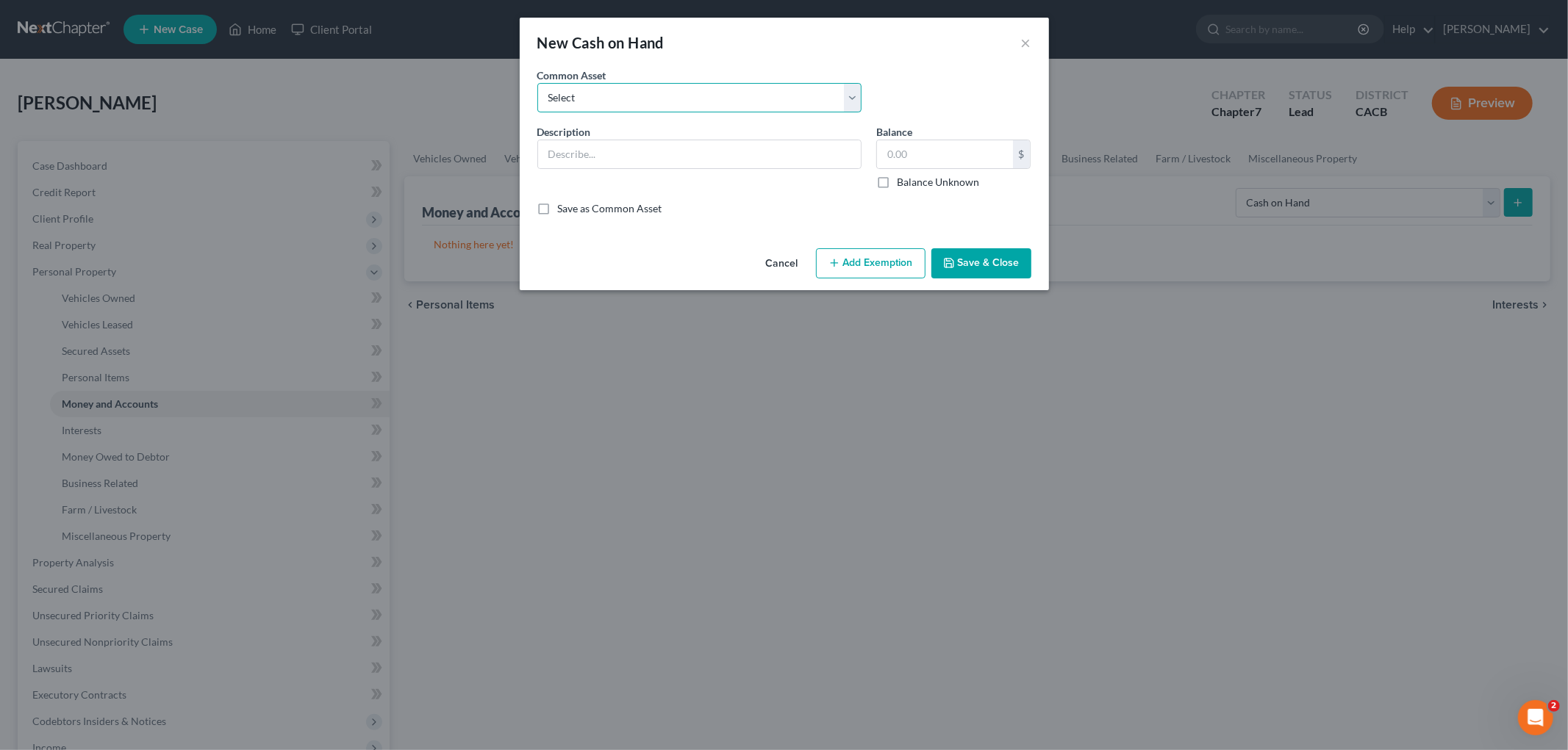
click at [703, 97] on select "Select Cash Cash on Hand" at bounding box center [699, 97] width 325 height 30
select select "0"
click at [537, 83] on select "Select Cash Cash on Hand" at bounding box center [699, 97] width 325 height 30
type input "Cash"
click at [972, 162] on input "70.00" at bounding box center [944, 153] width 136 height 28
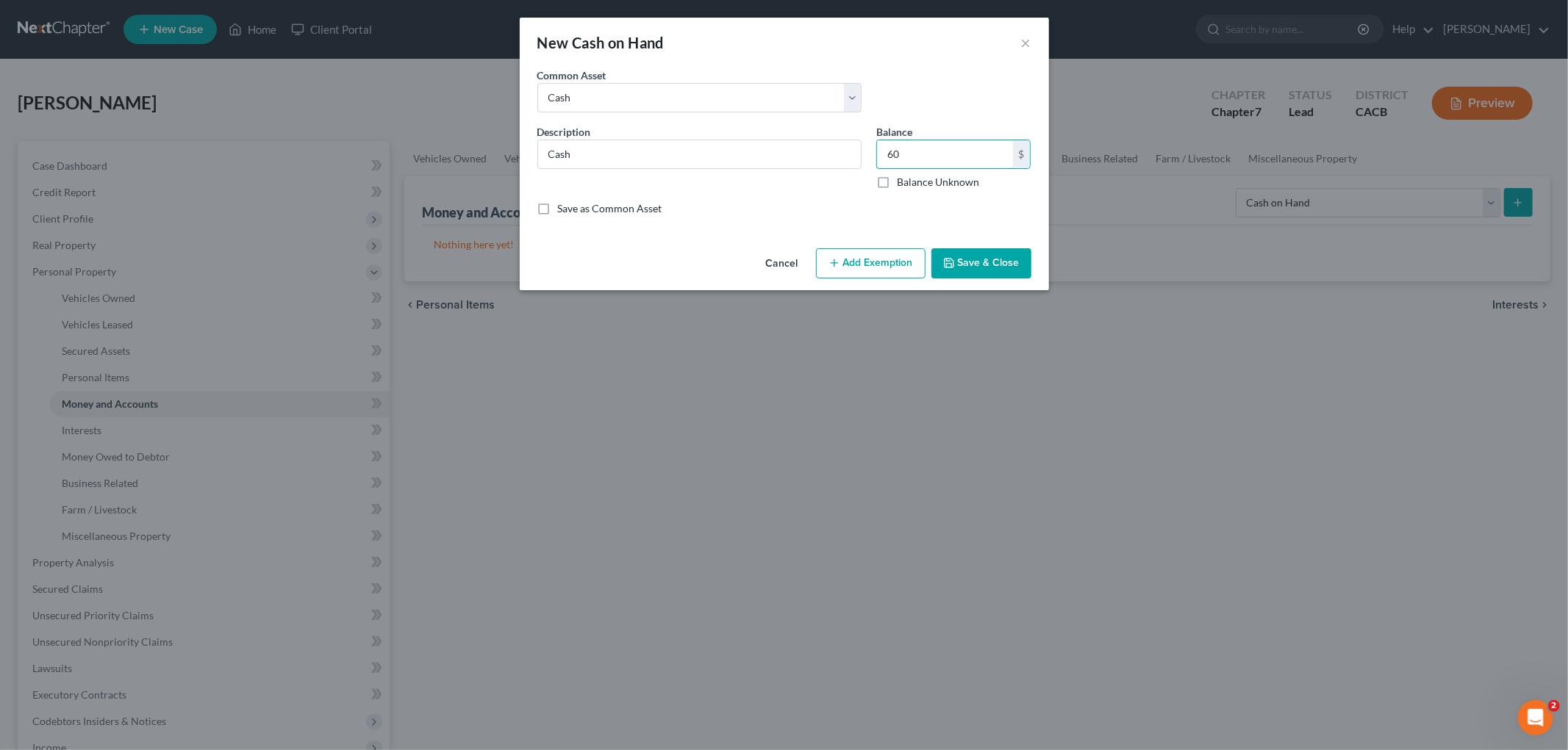
type input "60"
drag, startPoint x: 902, startPoint y: 227, endPoint x: 865, endPoint y: 254, distance: 45.8
click at [883, 241] on div "An exemption set must first be selected from the Filing Information section. Co…" at bounding box center [784, 155] width 529 height 175
click at [853, 265] on button "Add Exemption" at bounding box center [870, 264] width 109 height 30
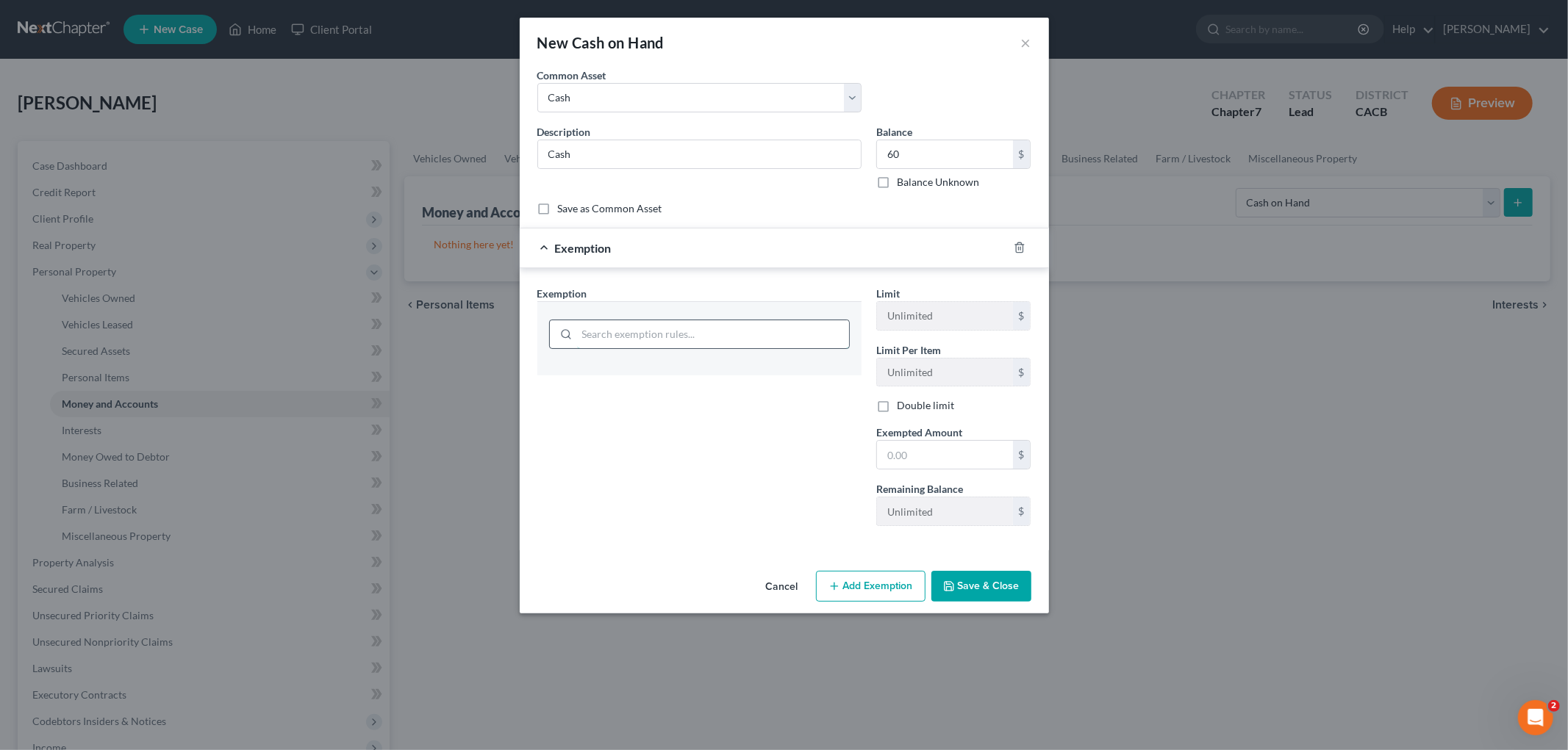
click at [711, 341] on input "search" at bounding box center [713, 334] width 272 height 28
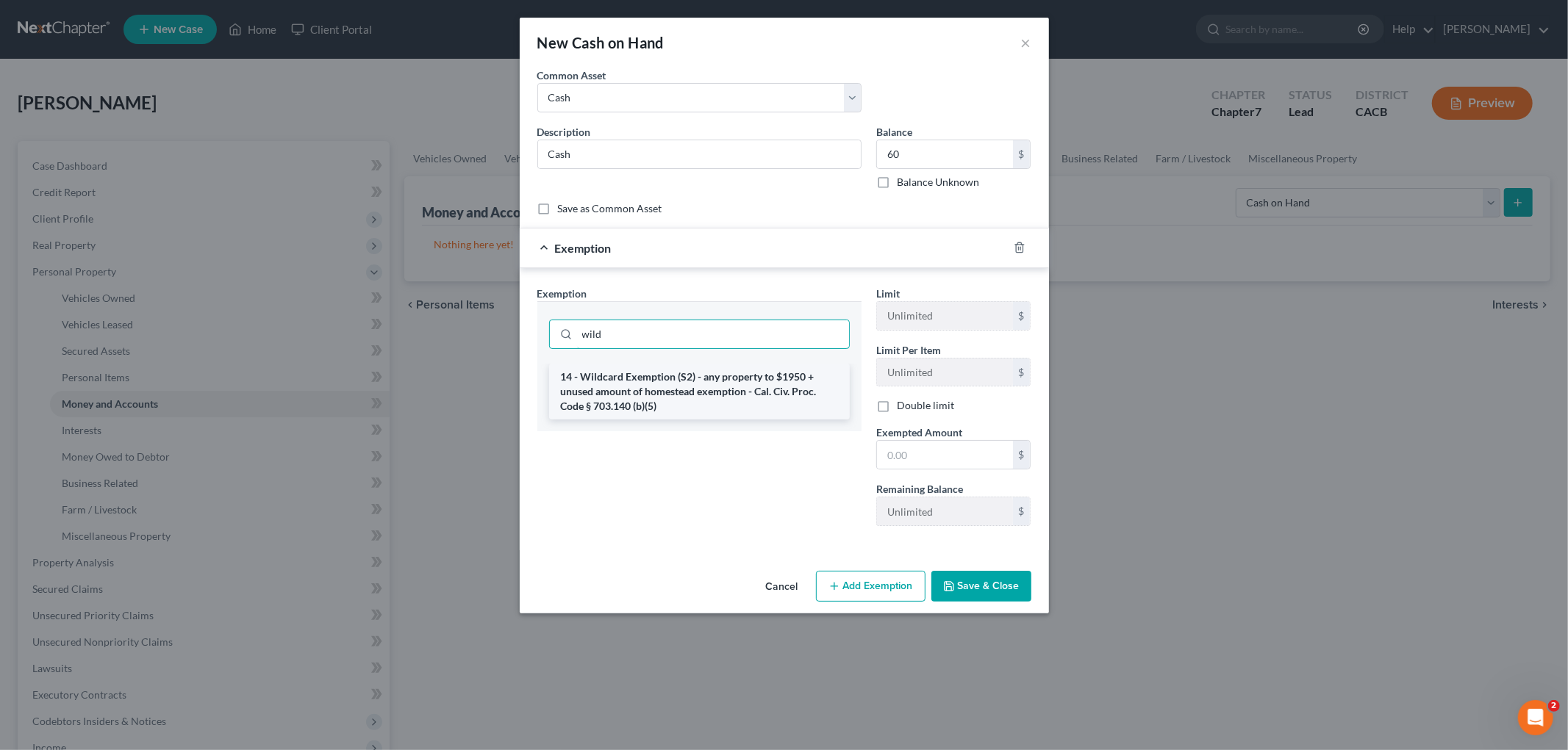
type input "wild"
click at [746, 397] on li "14 - Wildcard Exemption (S2) - any property to $1950 + unused amount of homeste…" at bounding box center [700, 391] width 301 height 56
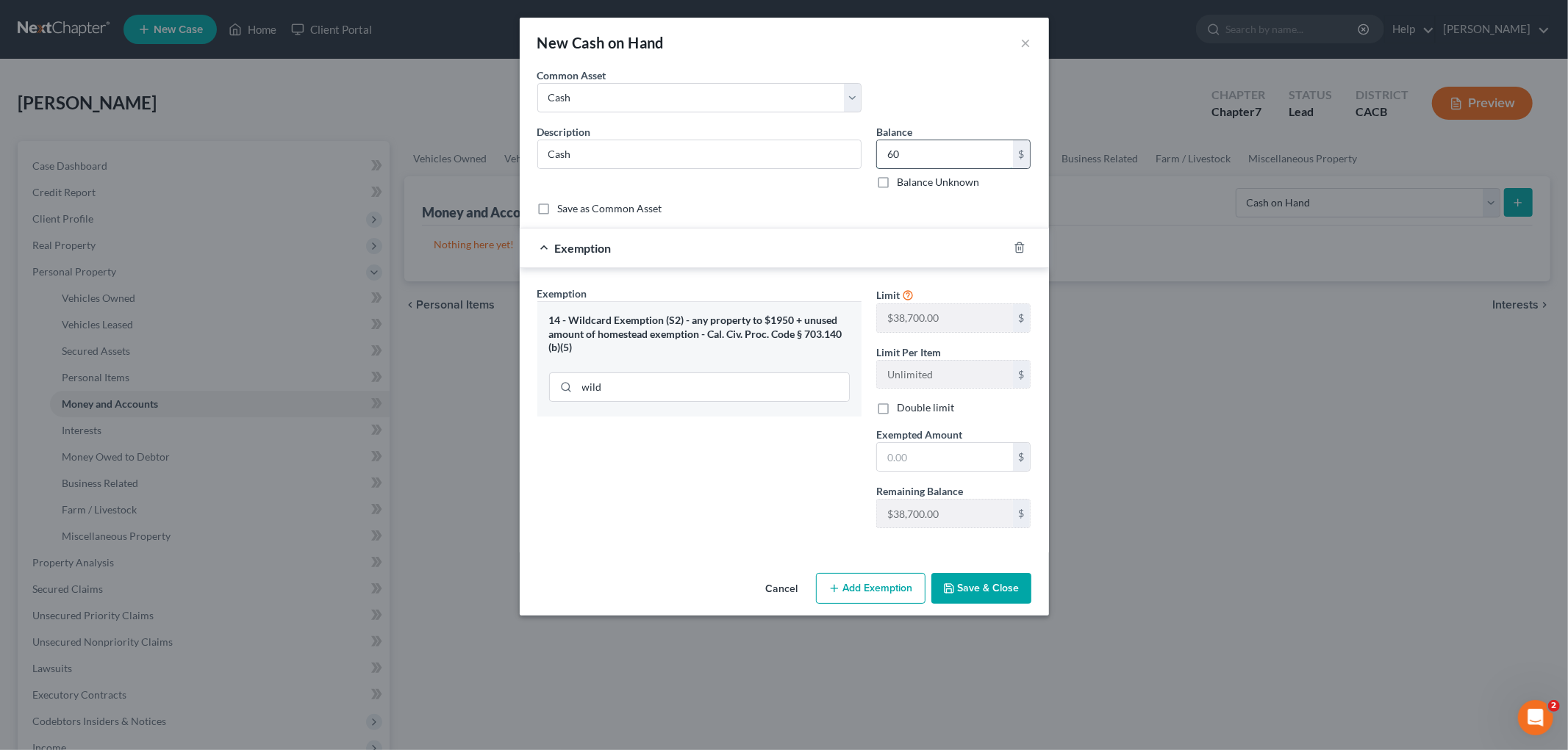
click at [934, 151] on input "60" at bounding box center [944, 153] width 136 height 28
drag, startPoint x: 943, startPoint y: 458, endPoint x: 827, endPoint y: 469, distance: 116.5
click at [943, 458] on input "text" at bounding box center [944, 457] width 136 height 28
paste input "60"
type input "60"
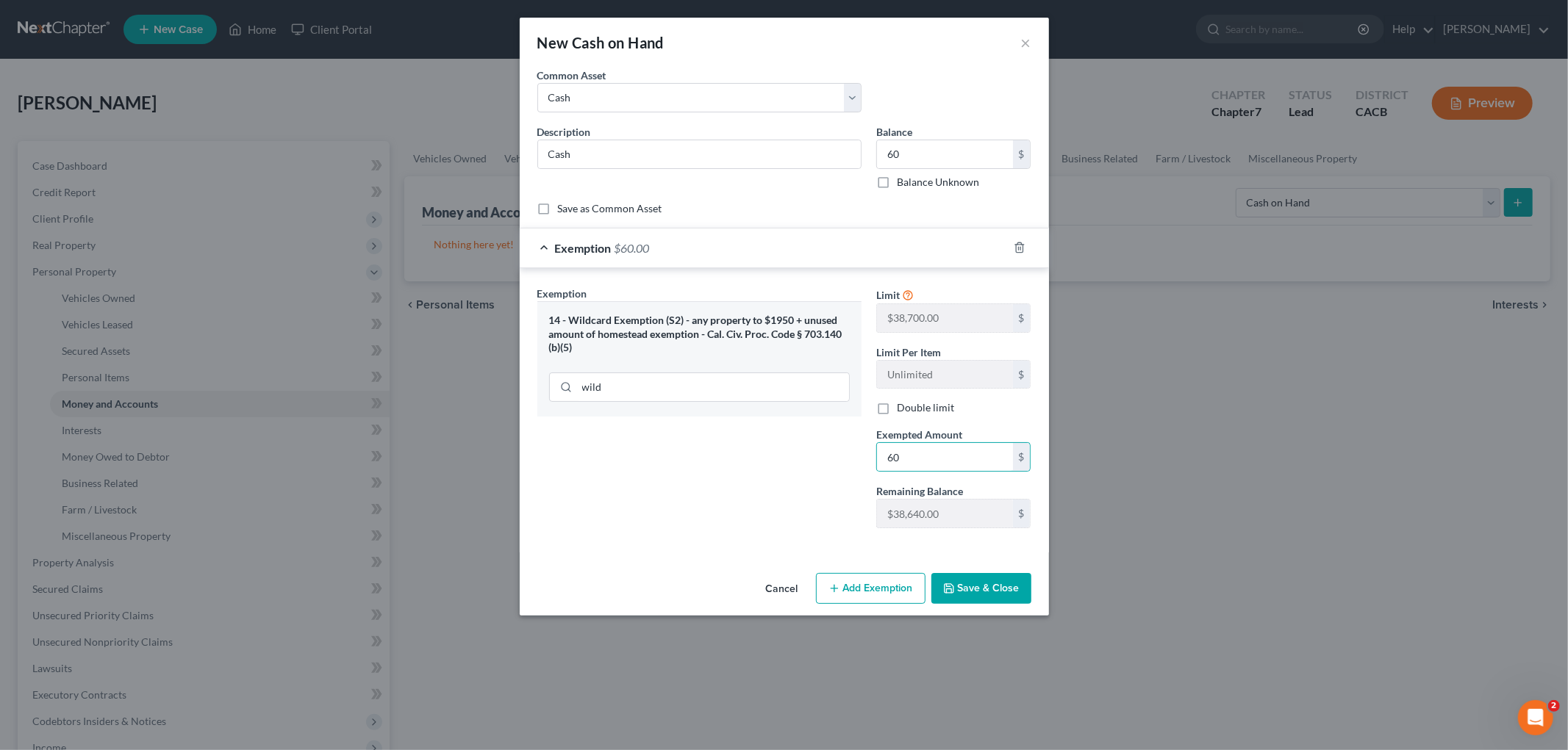
drag, startPoint x: 791, startPoint y: 472, endPoint x: 921, endPoint y: 559, distance: 156.4
click at [790, 473] on div "Exemption Set must be selected for CA. Exemption * 14 - Wildcard Exemption (S2)…" at bounding box center [700, 412] width 339 height 254
click at [959, 579] on button "Save & Close" at bounding box center [981, 588] width 100 height 30
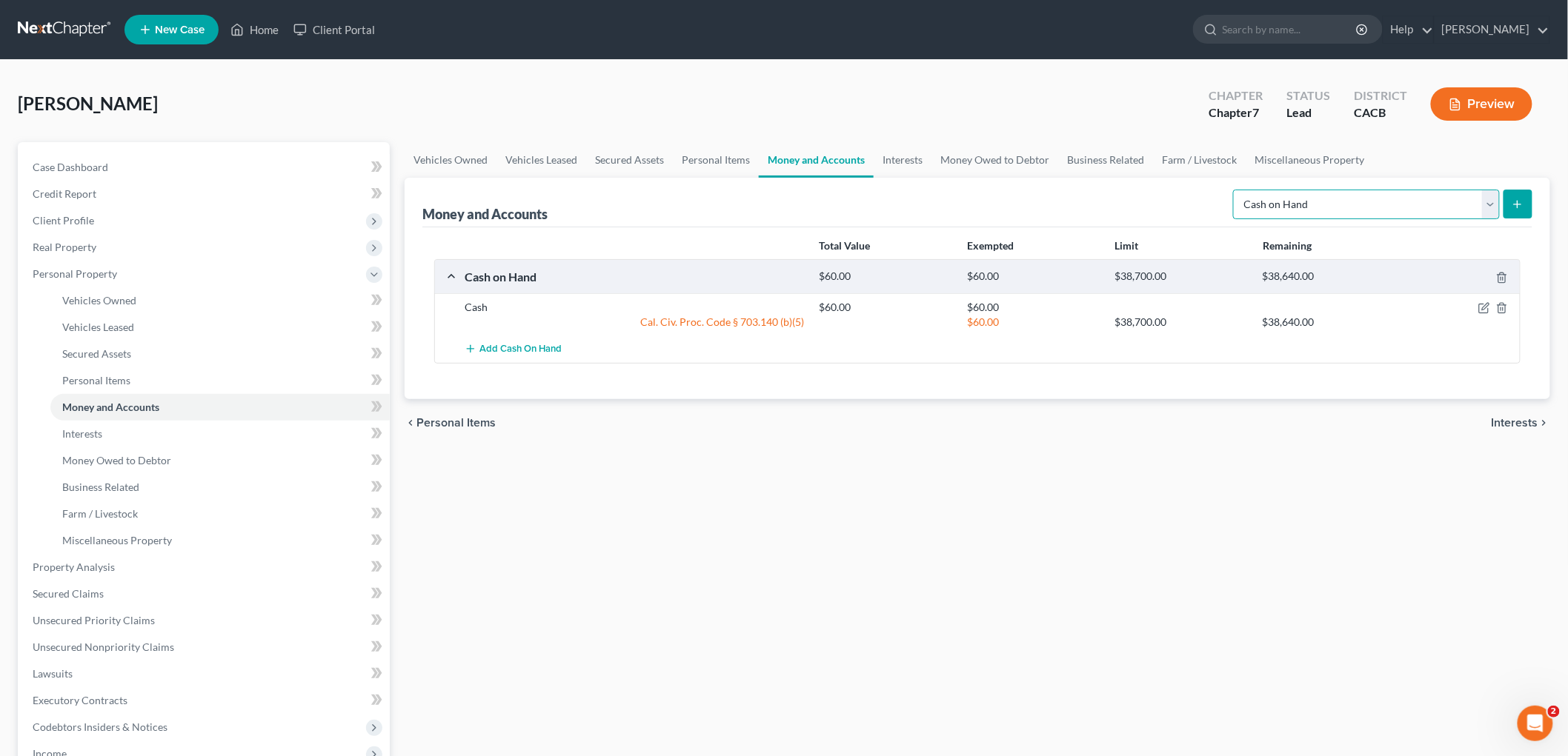
click at [1384, 199] on select "Select Account Type Brokerage Cash on Hand Certificates of Deposit Checking Acc…" at bounding box center [1366, 204] width 267 height 30
select select "checking"
click at [1236, 190] on select "Select Account Type Brokerage Cash on Hand Certificates of Deposit Checking Acc…" at bounding box center [1366, 204] width 267 height 30
click at [1524, 200] on button "submit" at bounding box center [1518, 204] width 29 height 29
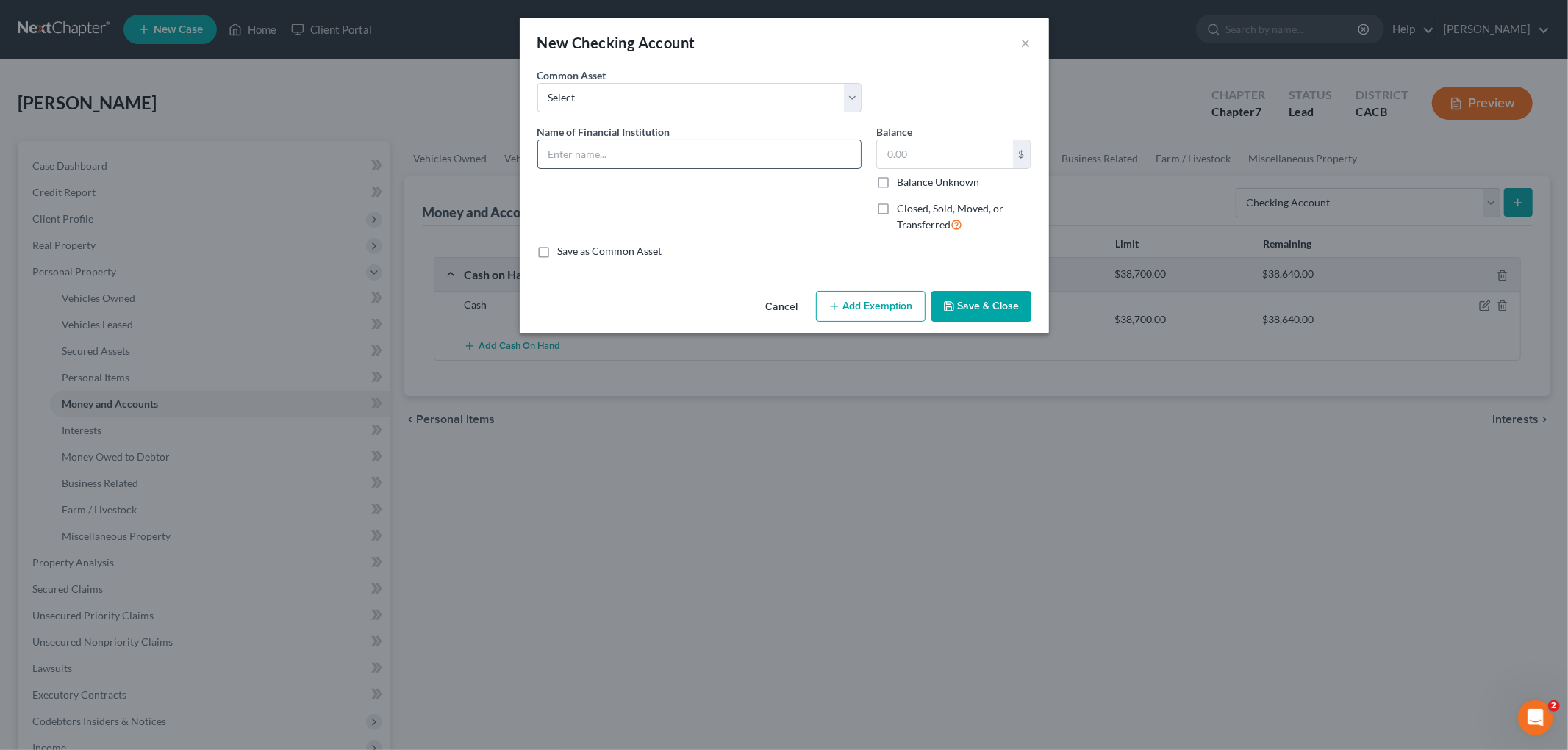
click at [623, 151] on input "text" at bounding box center [699, 153] width 323 height 28
drag, startPoint x: 666, startPoint y: 147, endPoint x: 488, endPoint y: 145, distance: 178.0
click at [488, 145] on div "New Checking Account × An exemption set must first be selected from the Filing …" at bounding box center [784, 375] width 1568 height 750
type input "Chase (XXXX)"
click at [942, 150] on input "text" at bounding box center [944, 153] width 136 height 28
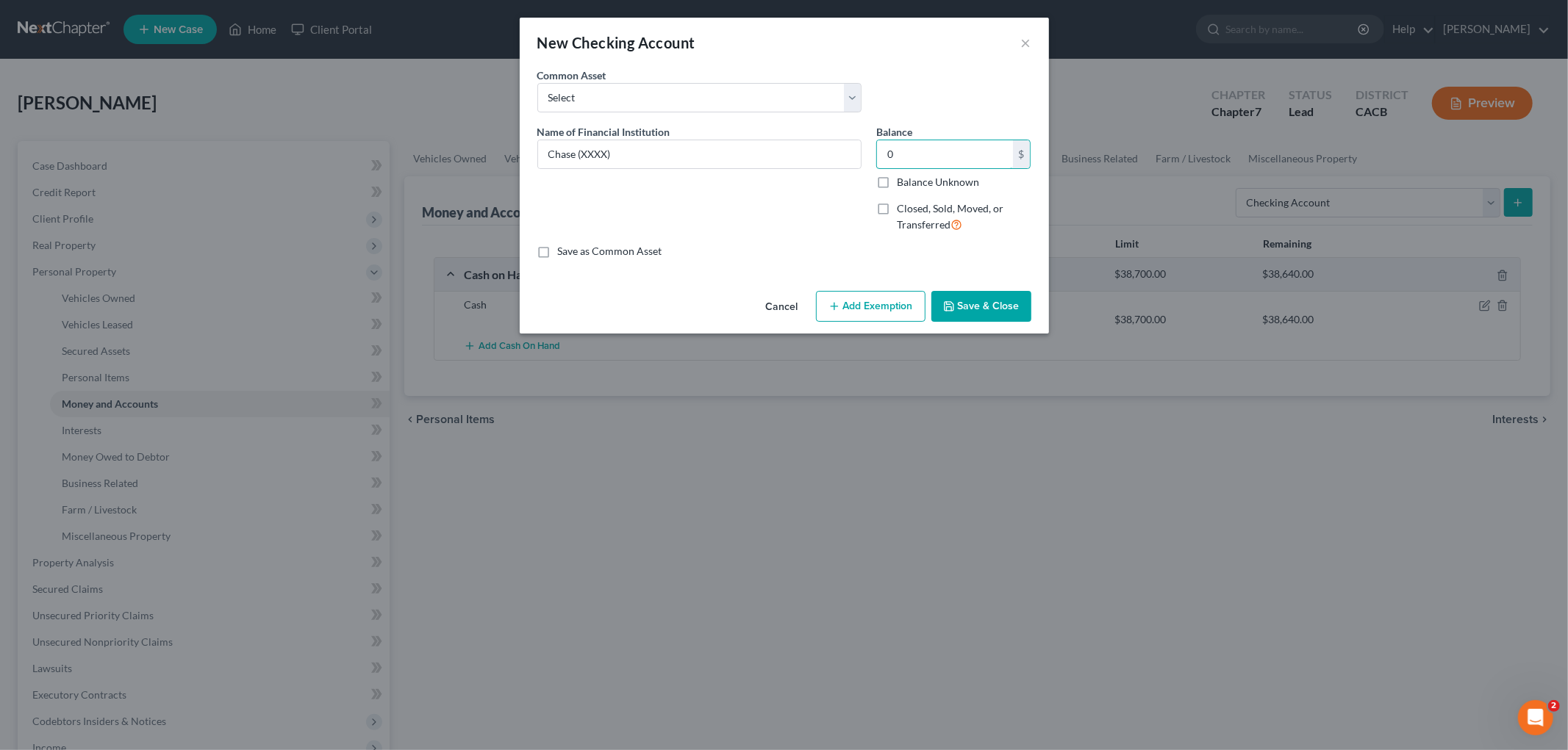
type input "0"
click at [866, 318] on button "Add Exemption" at bounding box center [870, 306] width 109 height 30
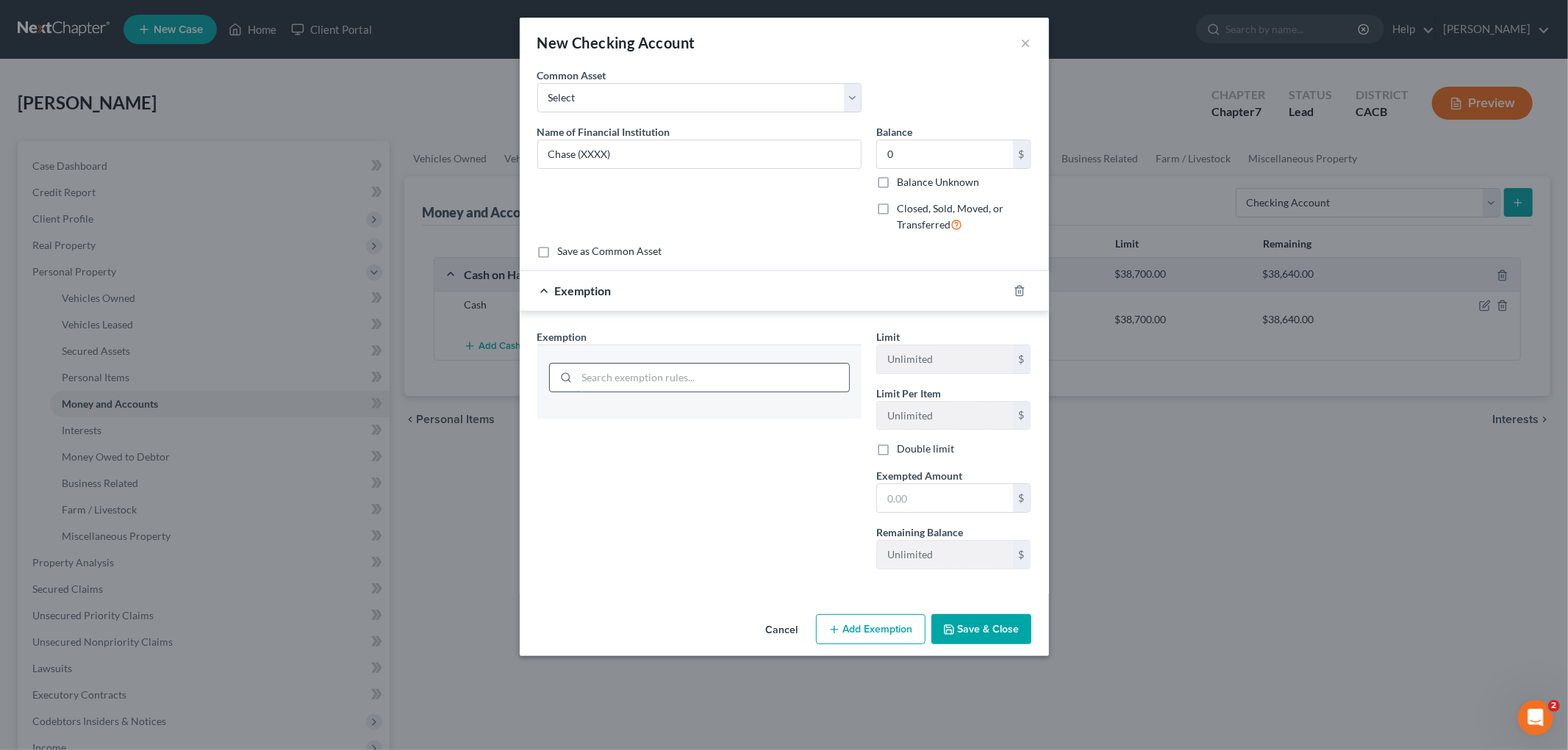
click at [828, 365] on input "search" at bounding box center [713, 377] width 272 height 28
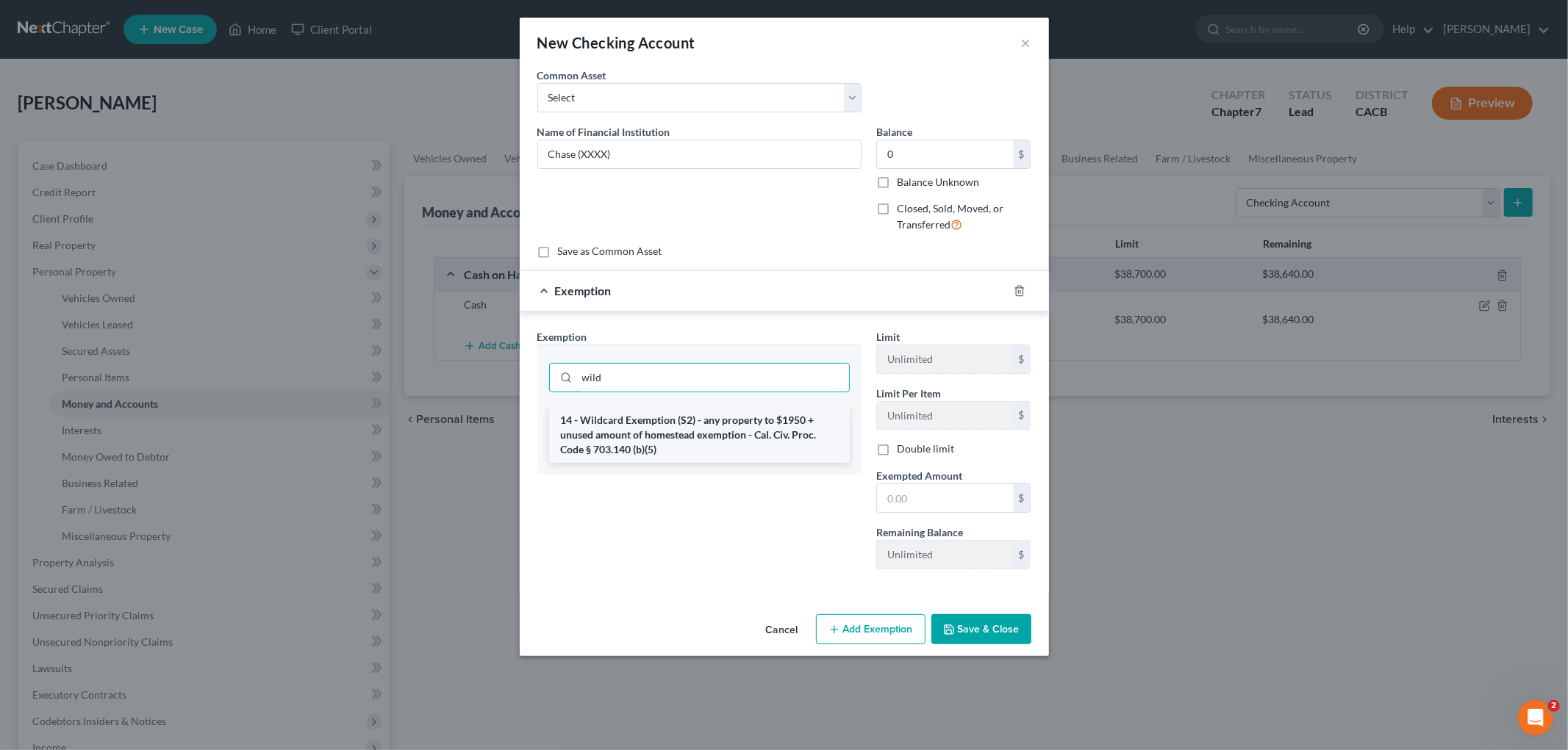
type input "wild"
click at [765, 442] on li "14 - Wildcard Exemption (S2) - any property to $1950 + unused amount of homeste…" at bounding box center [700, 435] width 301 height 56
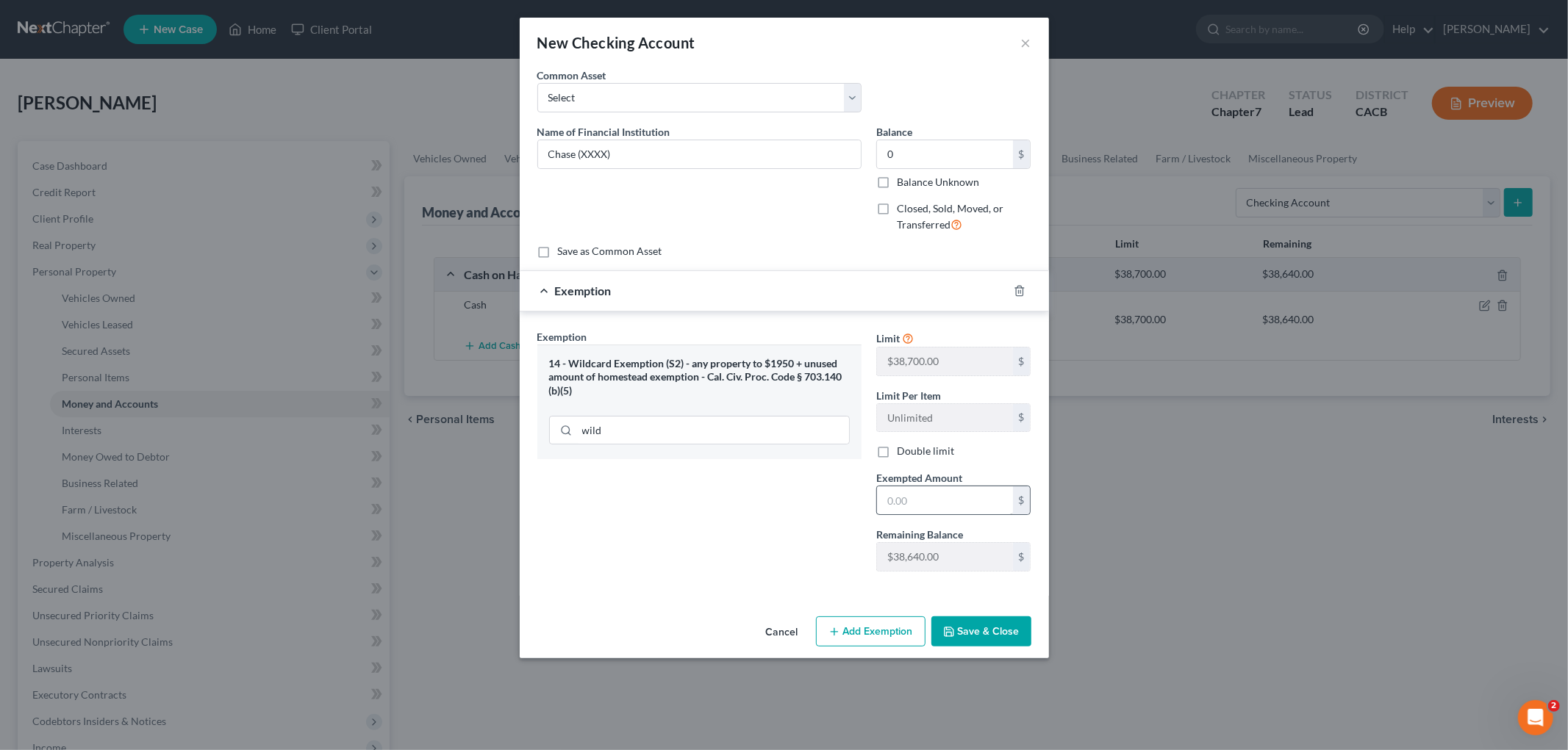
drag, startPoint x: 941, startPoint y: 524, endPoint x: 943, endPoint y: 508, distance: 16.1
click at [943, 522] on div "Limit $38,700.00 $ Limit Per Item Unlimited $ Double limit Exempted Amount * $ …" at bounding box center [954, 456] width 169 height 254
click at [943, 508] on input "text" at bounding box center [944, 500] width 136 height 28
type input "0"
click at [679, 513] on div "Exemption Set must be selected for CA. Exemption * 14 - Wildcard Exemption (S2)…" at bounding box center [700, 456] width 339 height 254
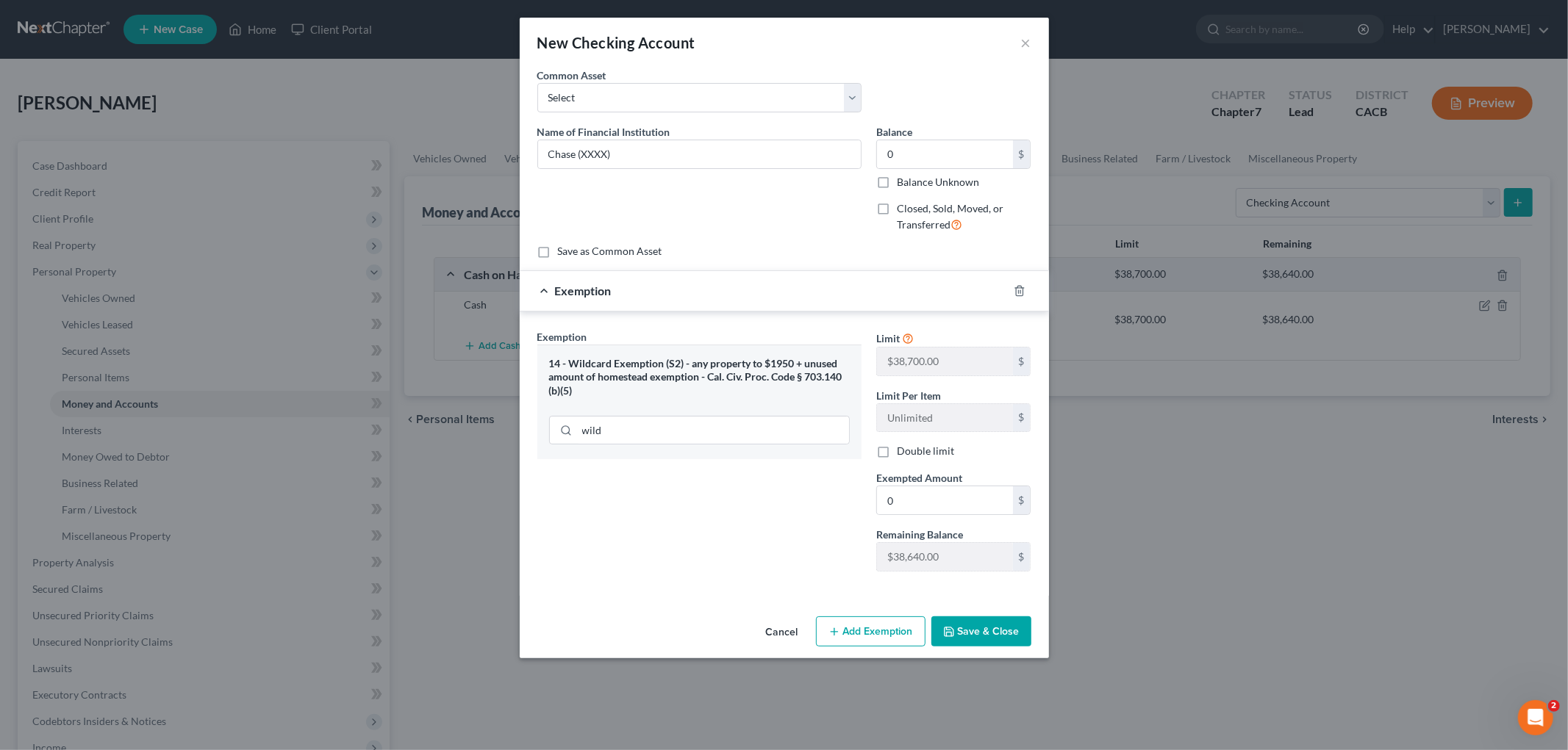
click at [987, 620] on button "Save & Close" at bounding box center [981, 632] width 100 height 30
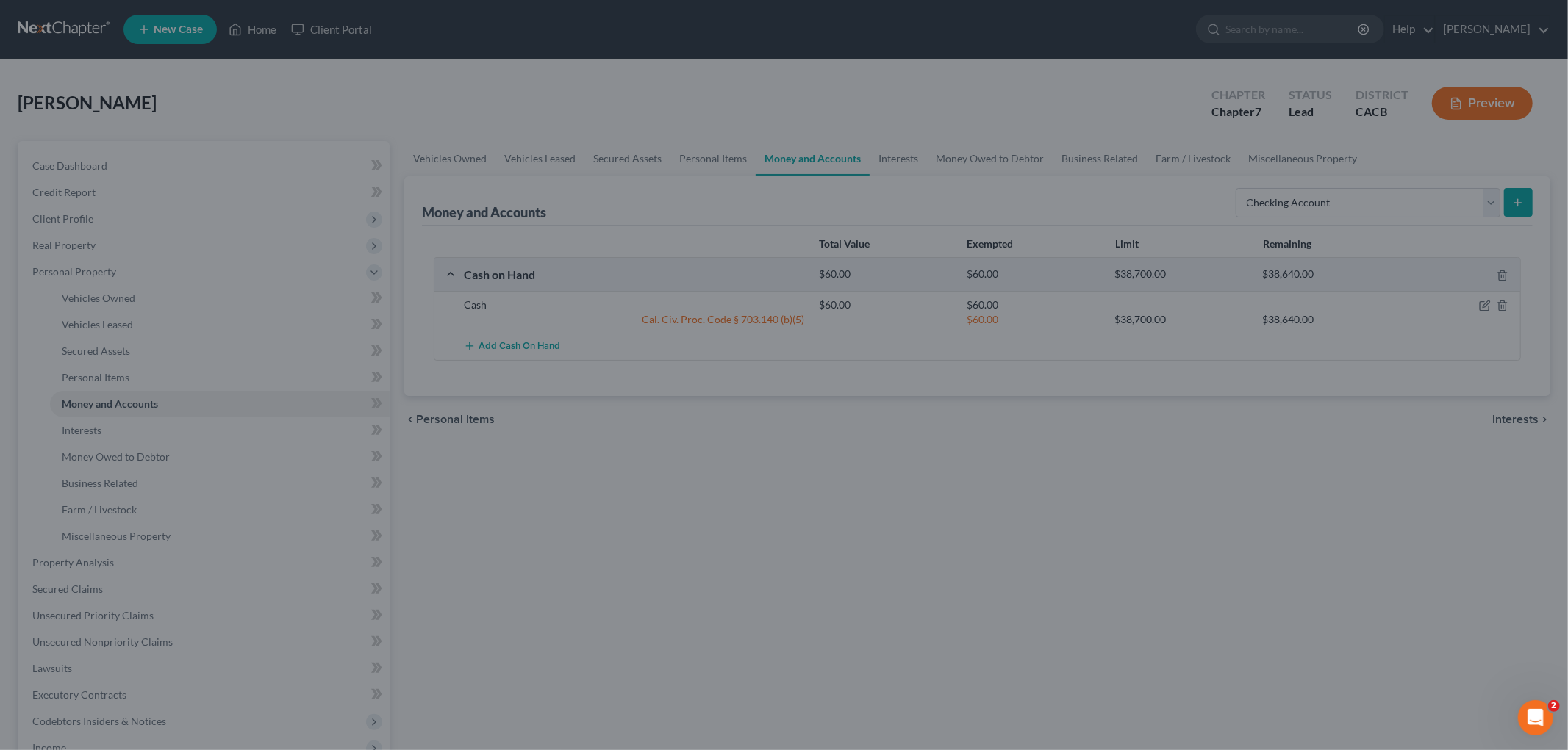
click at [989, 633] on div "New Checking Account × An exemption set must first be selected from the Filing …" at bounding box center [784, 375] width 1568 height 750
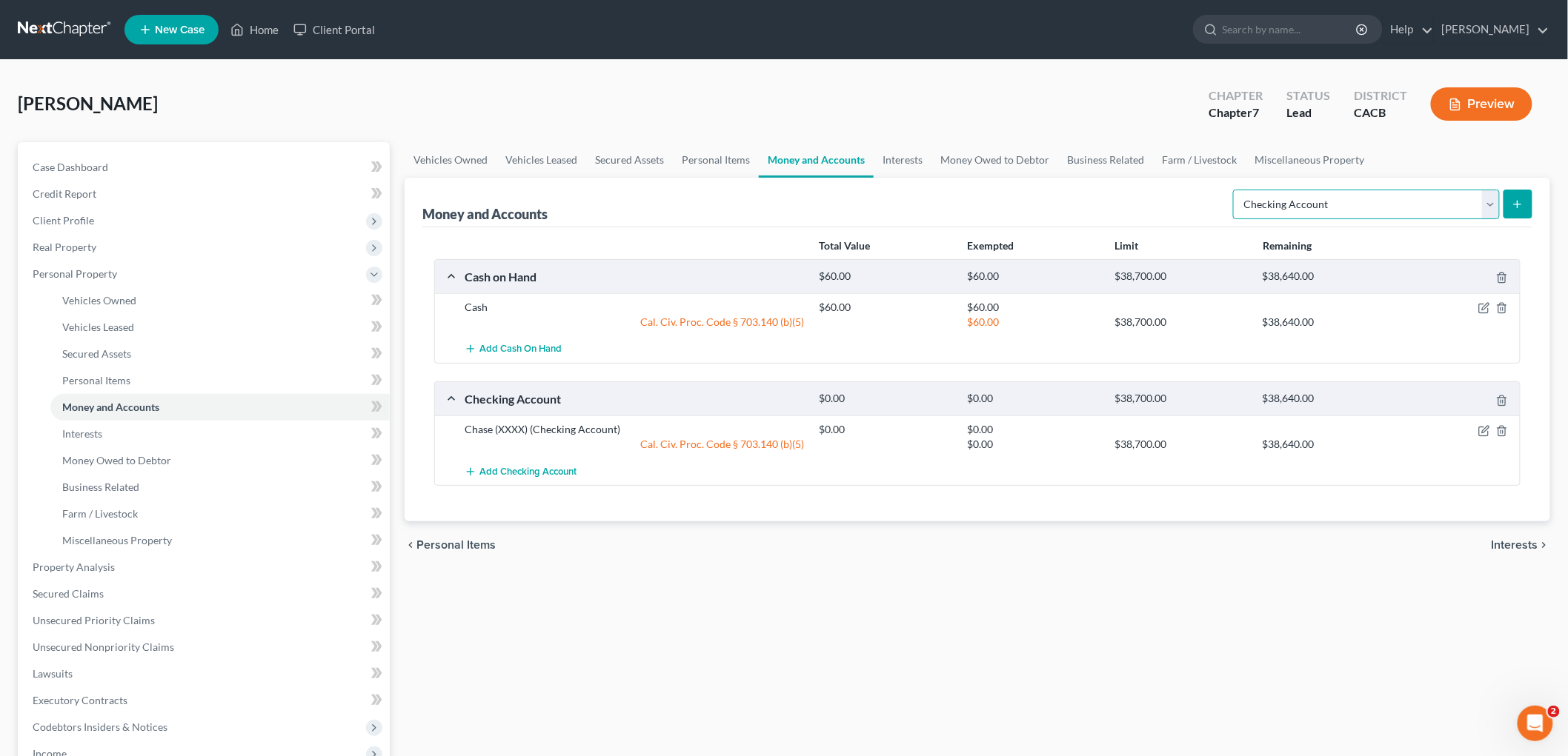
drag, startPoint x: 1402, startPoint y: 199, endPoint x: 1380, endPoint y: 208, distance: 23.8
click at [1400, 200] on select "Select Account Type Brokerage Cash on Hand Certificates of Deposit Checking Acc…" at bounding box center [1366, 204] width 267 height 30
select select "savings"
click at [1236, 190] on select "Select Account Type Brokerage Cash on Hand Certificates of Deposit Checking Acc…" at bounding box center [1366, 204] width 267 height 30
click at [1525, 205] on button "submit" at bounding box center [1518, 204] width 29 height 29
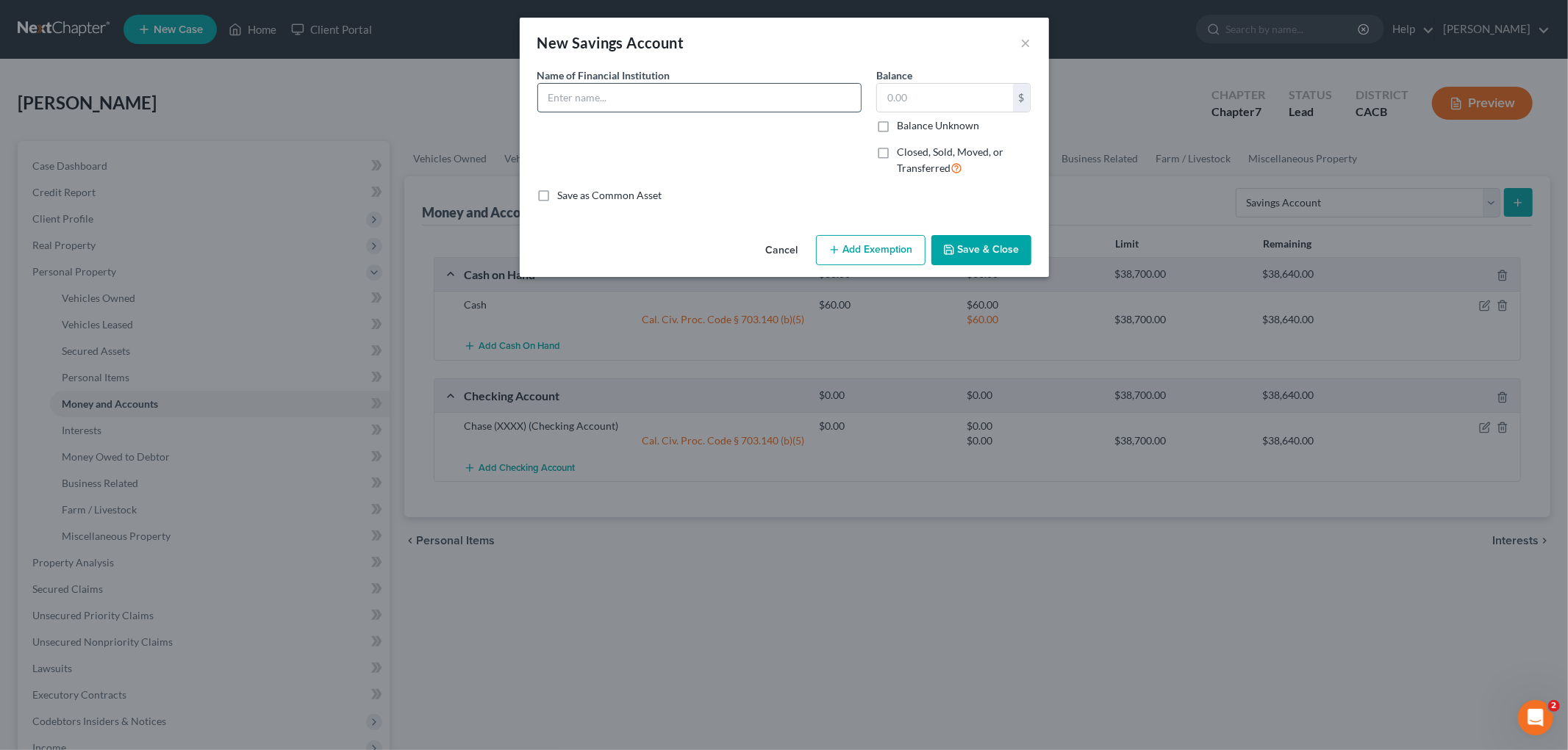
click at [723, 103] on input "text" at bounding box center [699, 97] width 323 height 28
paste input "Chase (XXXX)"
type input "Chase (XXXX)"
click at [940, 110] on input "text" at bounding box center [944, 97] width 136 height 28
type input "0"
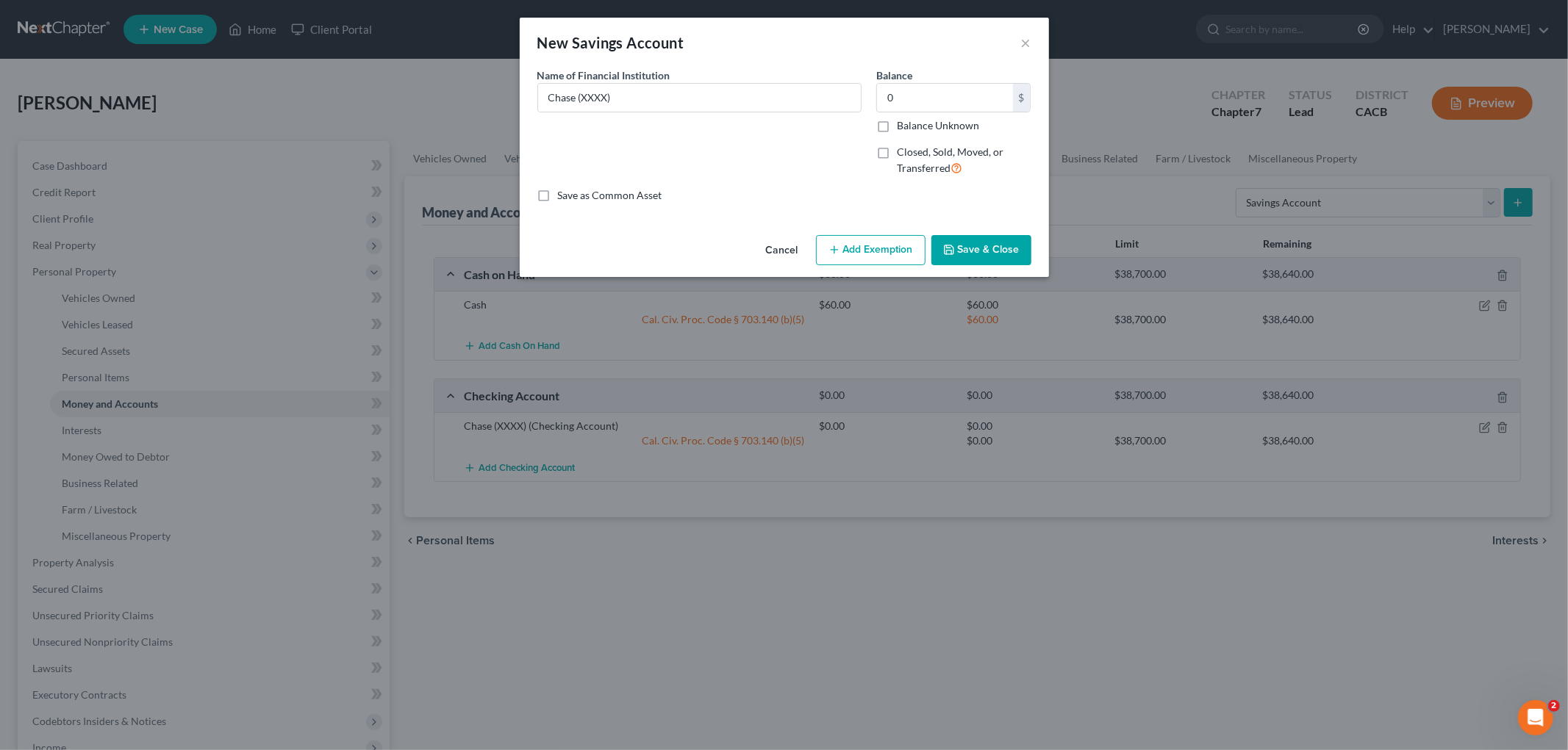
click at [862, 245] on button "Add Exemption" at bounding box center [870, 250] width 109 height 30
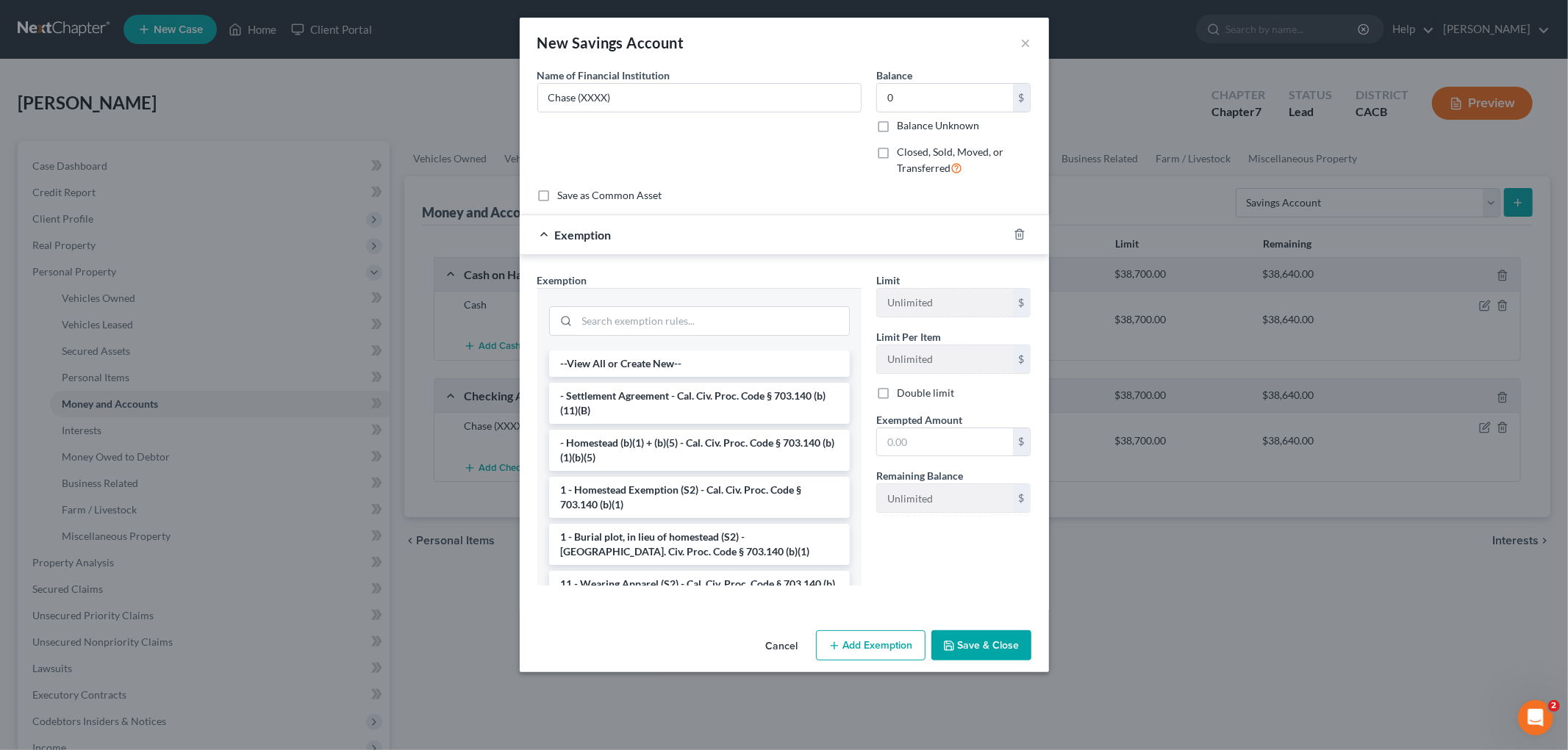
click at [821, 305] on div at bounding box center [700, 320] width 301 height 38
click at [779, 311] on input "search" at bounding box center [713, 321] width 272 height 28
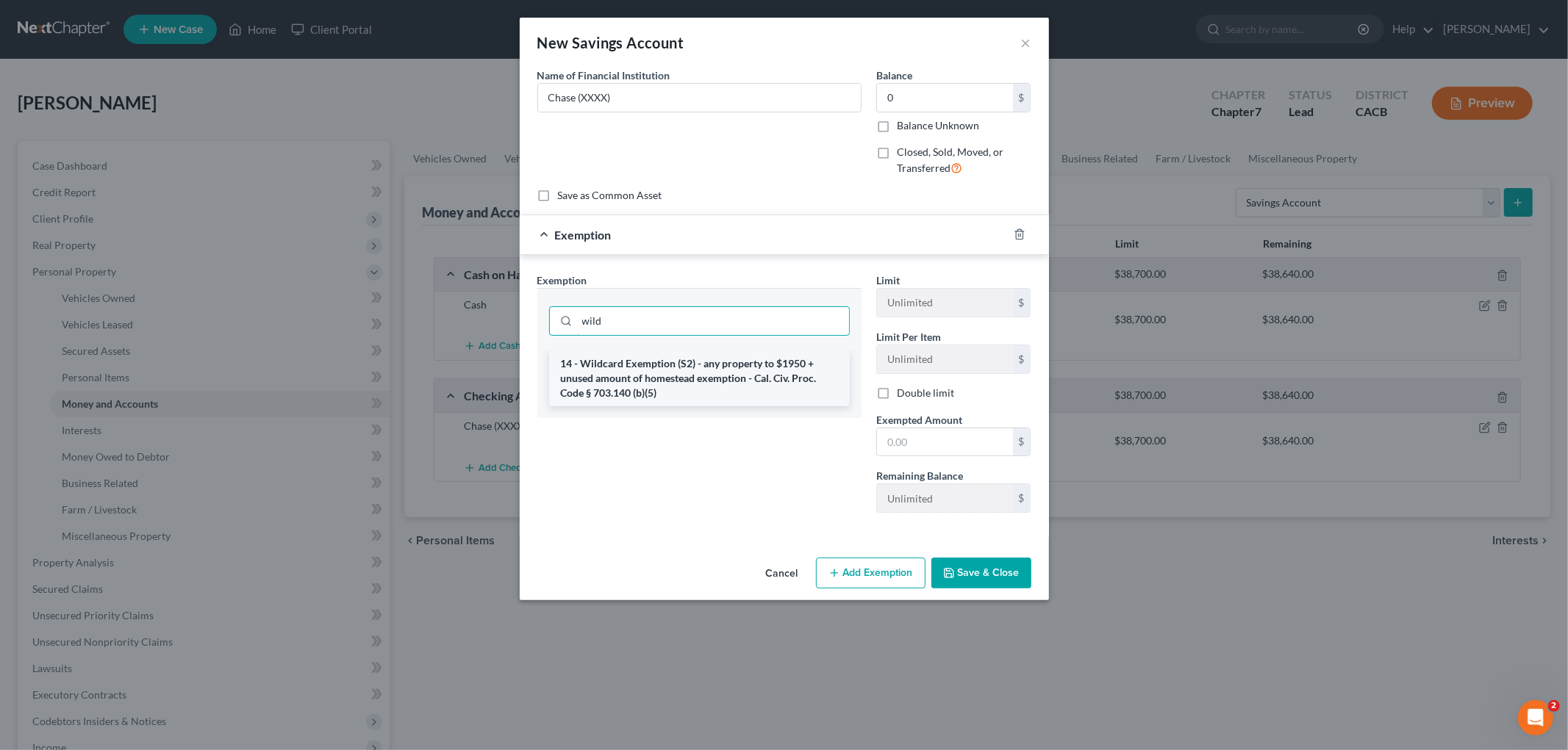
type input "wild"
click at [755, 385] on li "14 - Wildcard Exemption (S2) - any property to $1950 + unused amount of homeste…" at bounding box center [700, 378] width 301 height 56
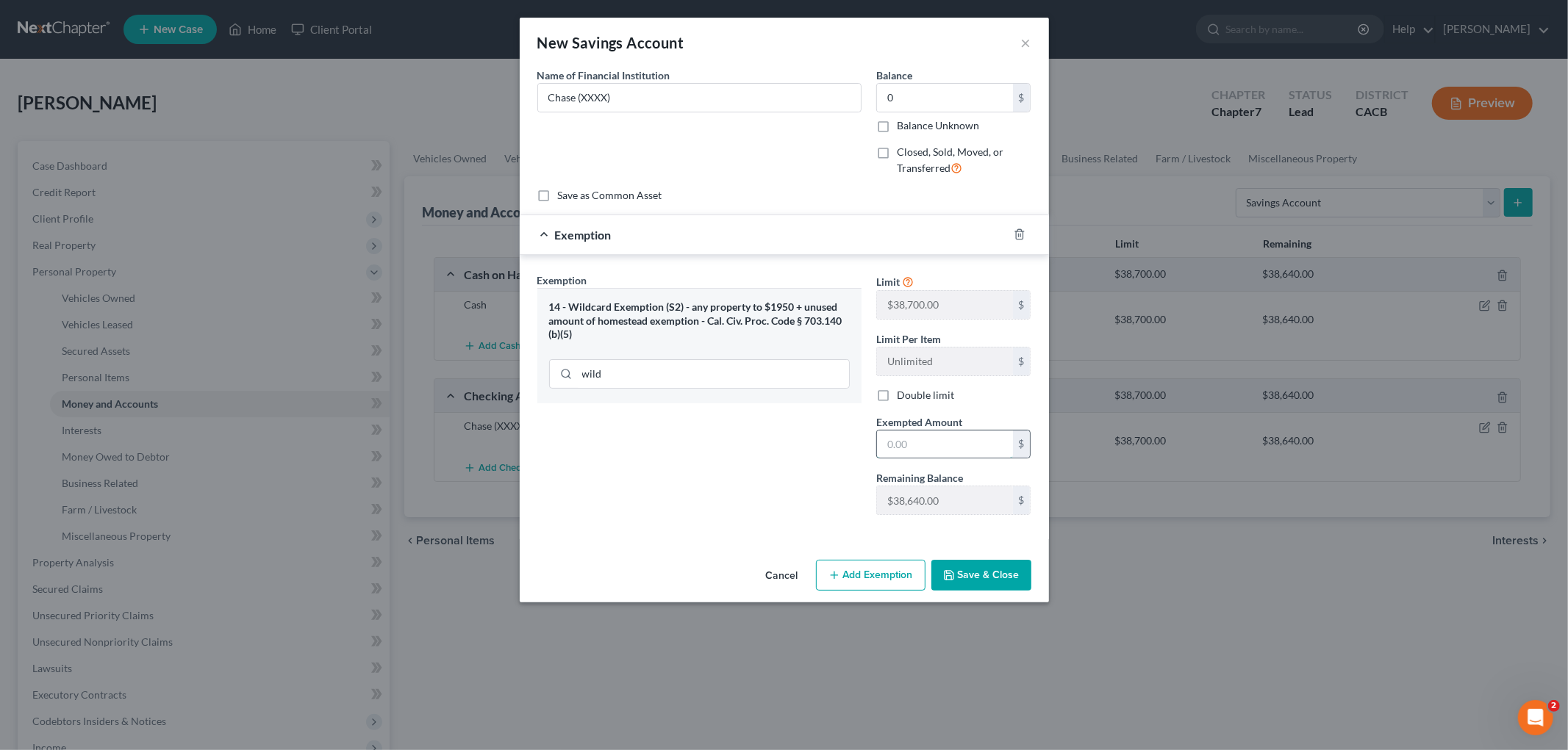
click at [923, 430] on input "text" at bounding box center [944, 444] width 136 height 28
type input "0"
click at [783, 472] on div "Exemption Set must be selected for CA. Exemption * 14 - Wildcard Exemption (S2)…" at bounding box center [700, 399] width 339 height 254
drag, startPoint x: 971, startPoint y: 553, endPoint x: 978, endPoint y: 561, distance: 10.6
click at [973, 557] on div "New Savings Account × An exemption set must first be selected from the Filing I…" at bounding box center [784, 310] width 529 height 585
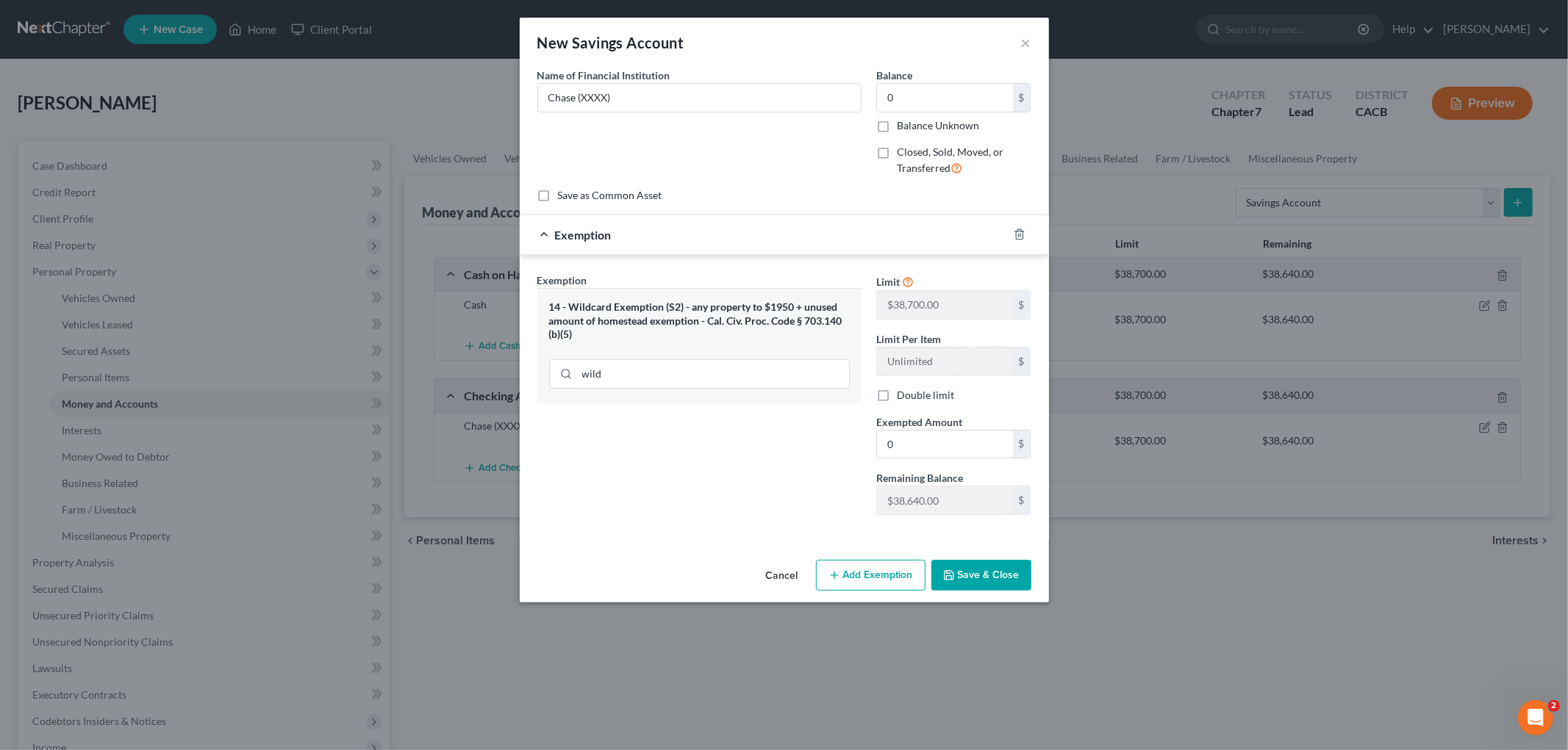
click at [986, 572] on button "Save & Close" at bounding box center [981, 575] width 100 height 30
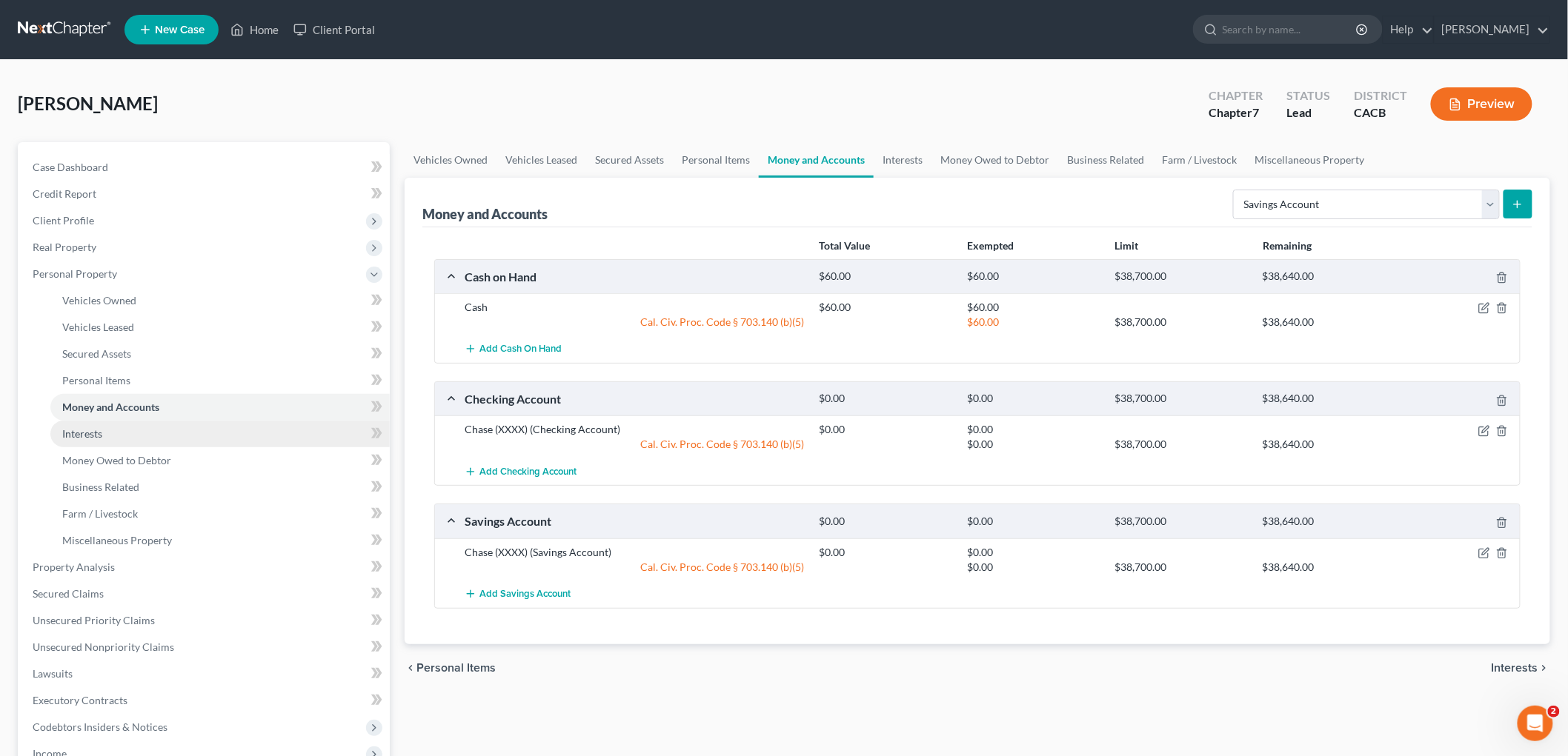
click at [129, 427] on link "Interests" at bounding box center [221, 435] width 340 height 27
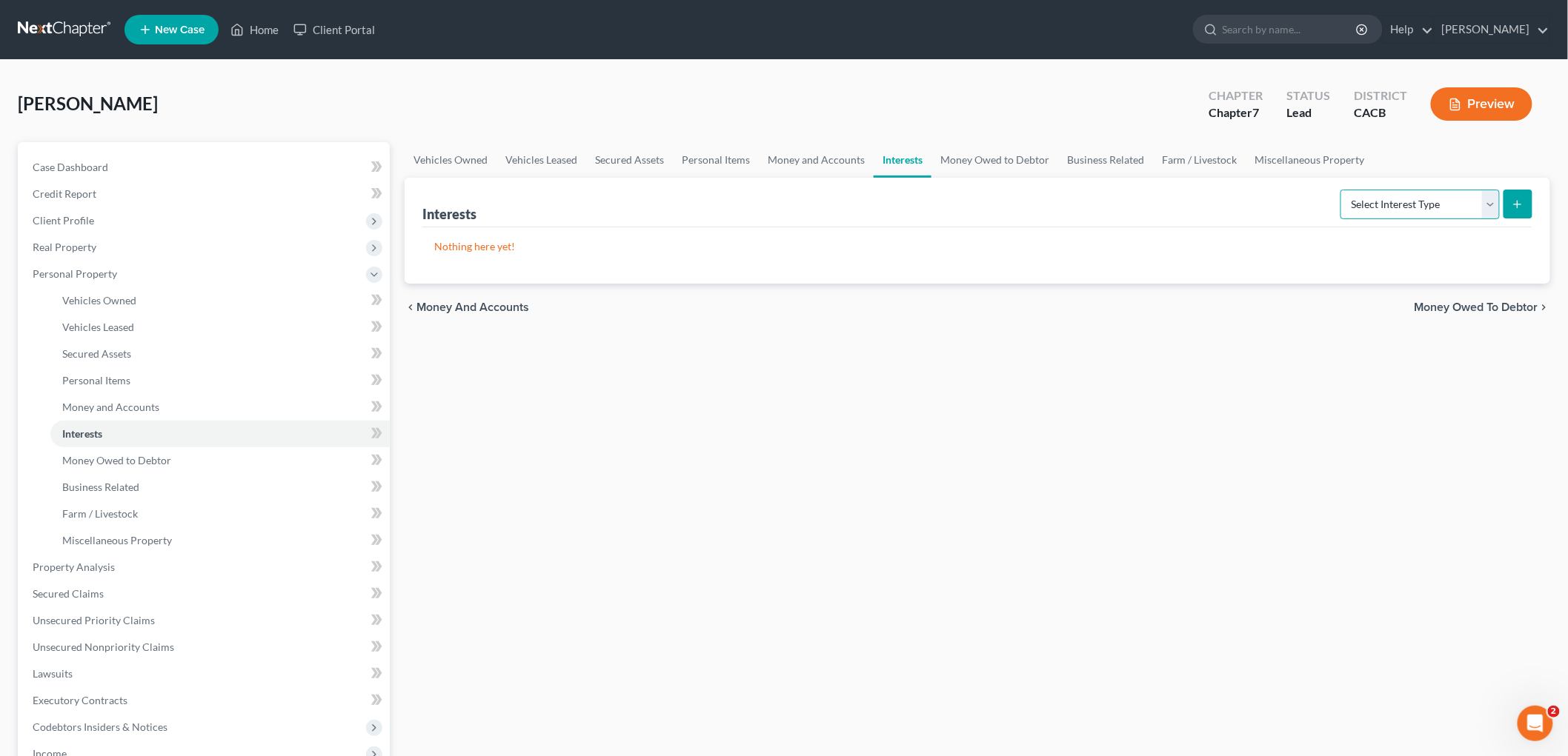
drag, startPoint x: 1428, startPoint y: 201, endPoint x: 1407, endPoint y: 216, distance: 25.8
click at [1428, 201] on select "Select Interest Type 401K Annuity Bond Education IRA Government Bond Government…" at bounding box center [1420, 204] width 159 height 30
select select "stock"
click at [1342, 190] on select "Select Interest Type 401K Annuity Bond Education IRA Government Bond Government…" at bounding box center [1420, 204] width 159 height 30
click at [1530, 191] on button "submit" at bounding box center [1518, 204] width 29 height 29
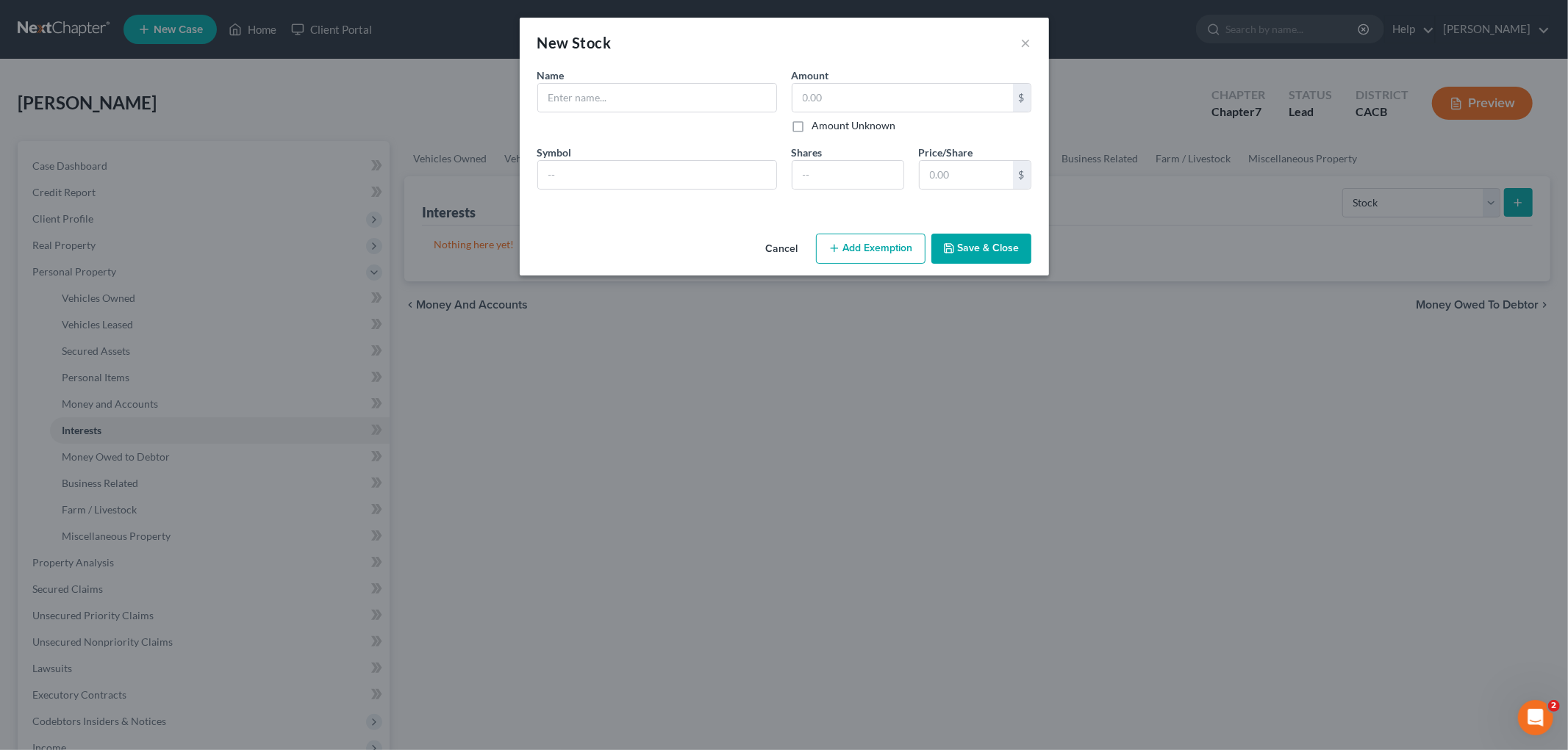
click at [624, 114] on div "Name * Describe *" at bounding box center [657, 100] width 254 height 66
click at [627, 105] on input "text" at bounding box center [657, 97] width 238 height 28
drag, startPoint x: 627, startPoint y: 105, endPoint x: 457, endPoint y: 93, distance: 170.4
click at [456, 95] on div "New Stock × An exemption set must first be selected from the Filing Information…" at bounding box center [784, 375] width 1568 height 750
type input "Coinbase"
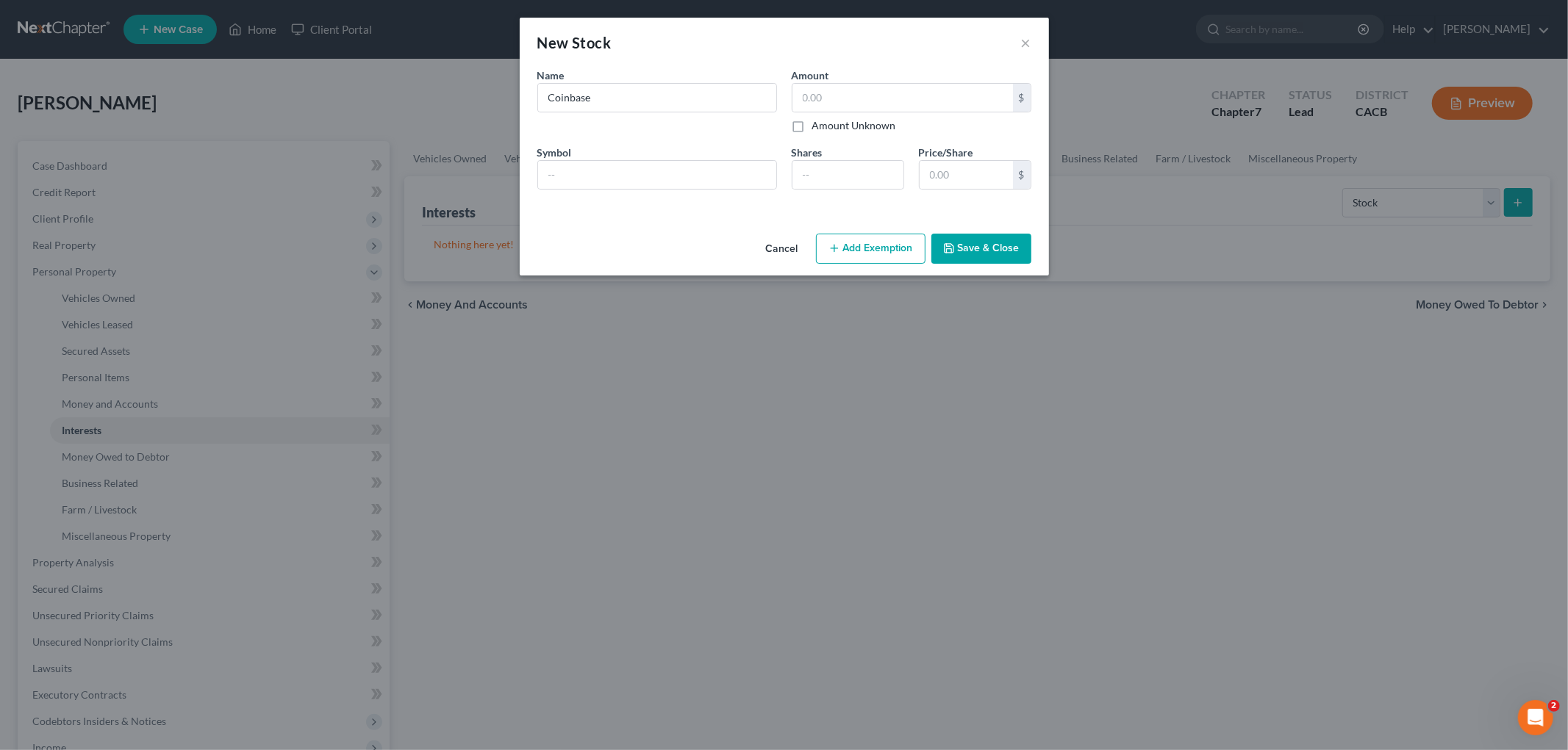
drag, startPoint x: 908, startPoint y: 247, endPoint x: 879, endPoint y: 289, distance: 51.0
click at [904, 248] on button "Add Exemption" at bounding box center [870, 249] width 109 height 30
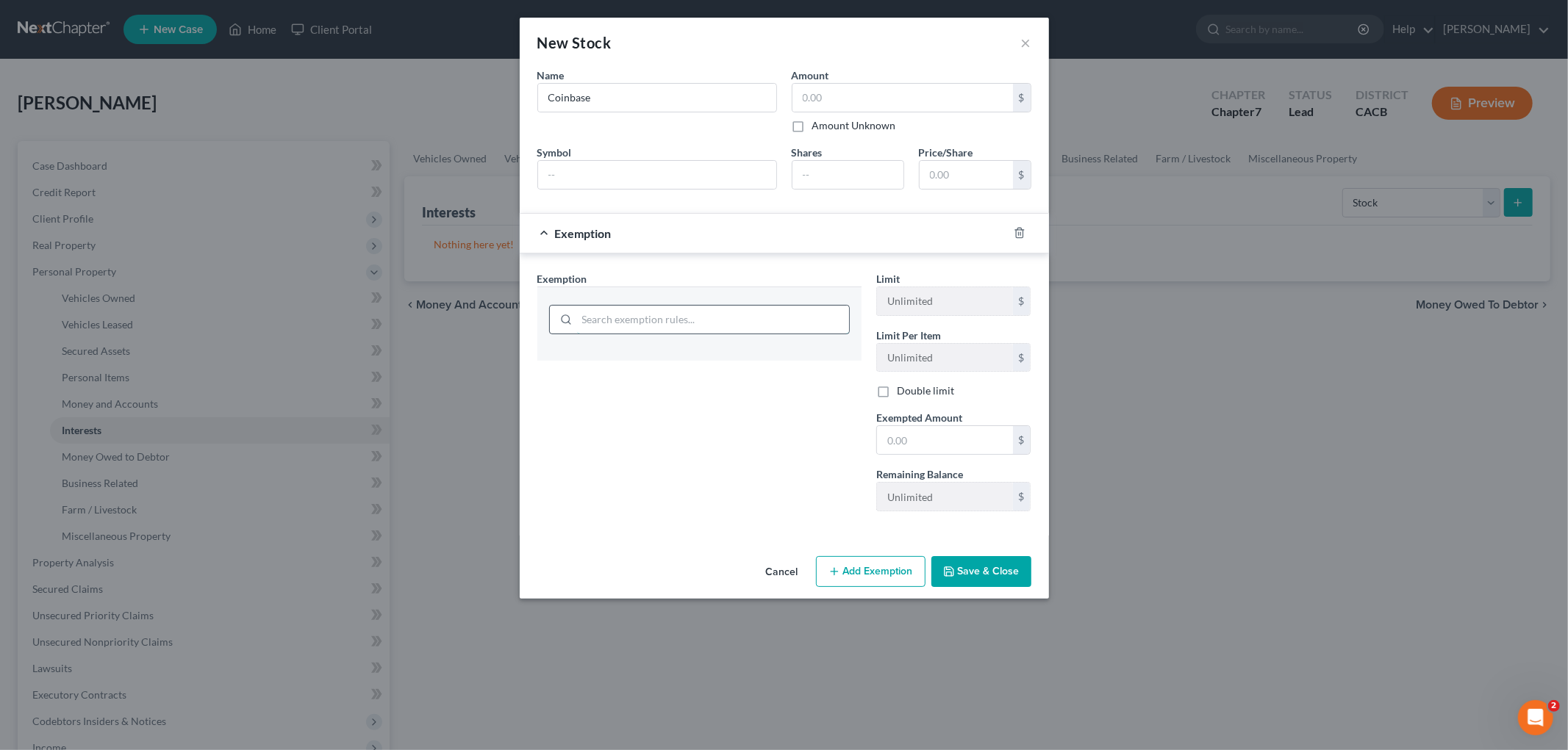
click at [836, 321] on input "search" at bounding box center [713, 319] width 272 height 28
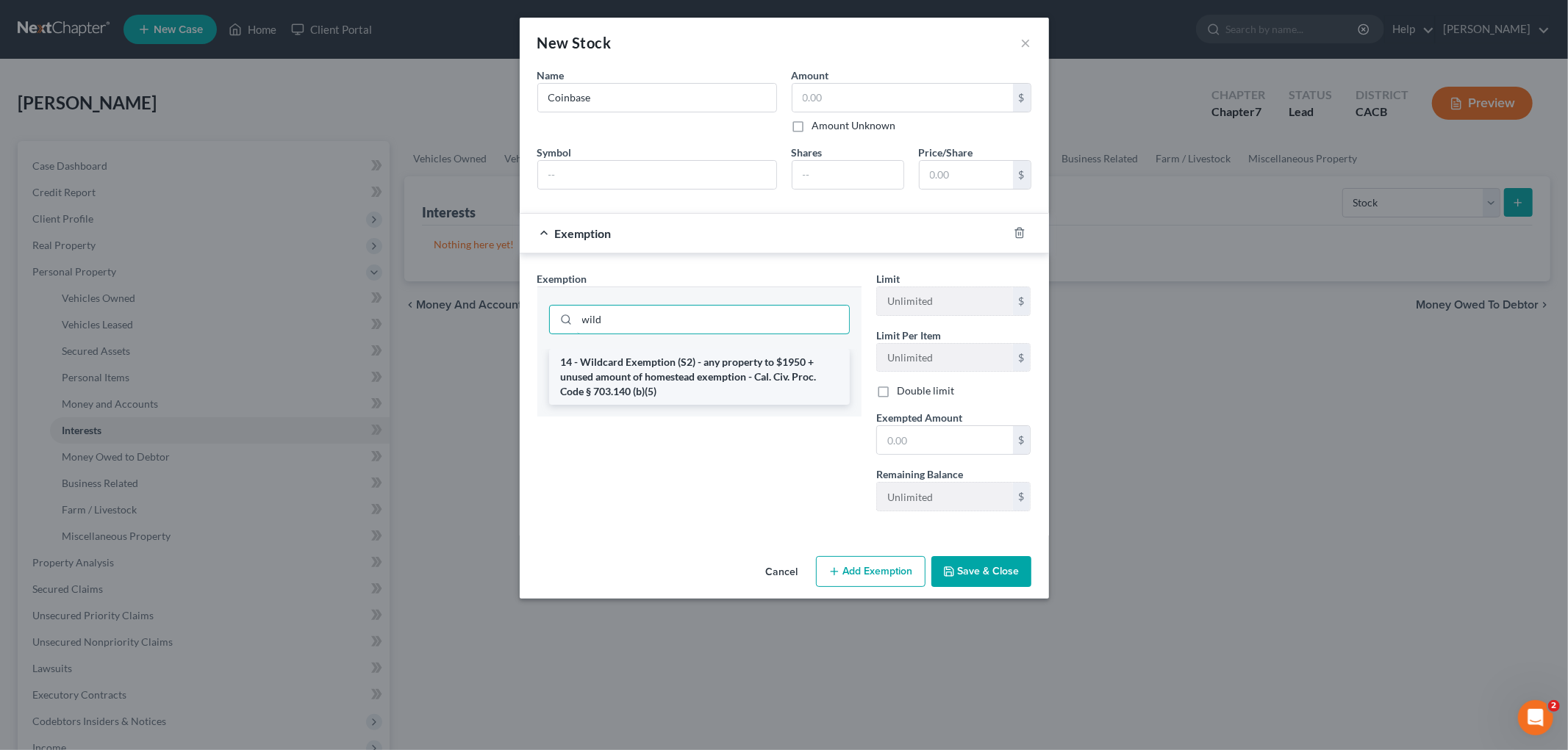
type input "wild"
drag, startPoint x: 833, startPoint y: 383, endPoint x: 779, endPoint y: 371, distance: 55.3
click at [831, 383] on li "14 - Wildcard Exemption (S2) - any property to $1950 + unused amount of homeste…" at bounding box center [700, 377] width 301 height 56
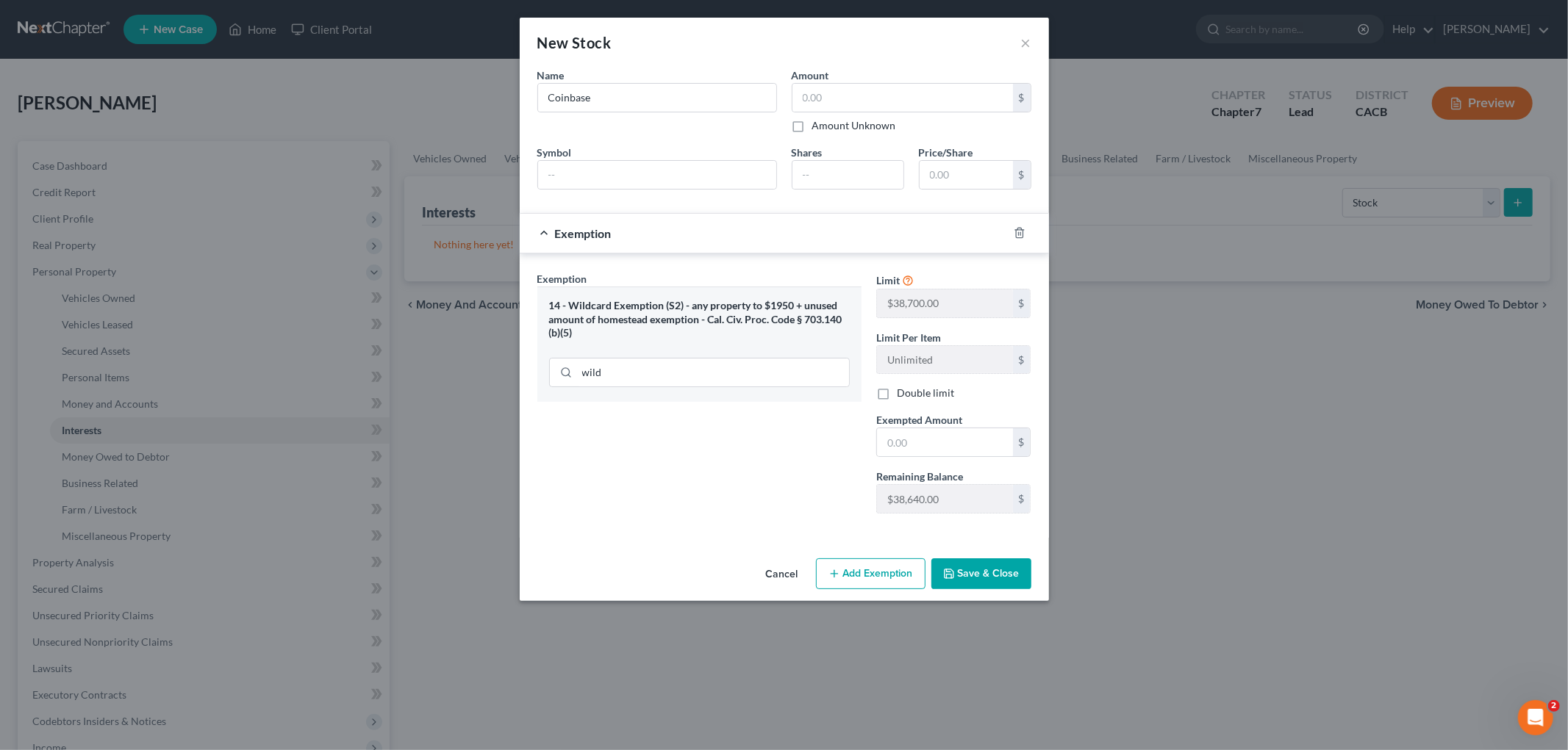
click at [1000, 562] on button "Save & Close" at bounding box center [981, 574] width 100 height 30
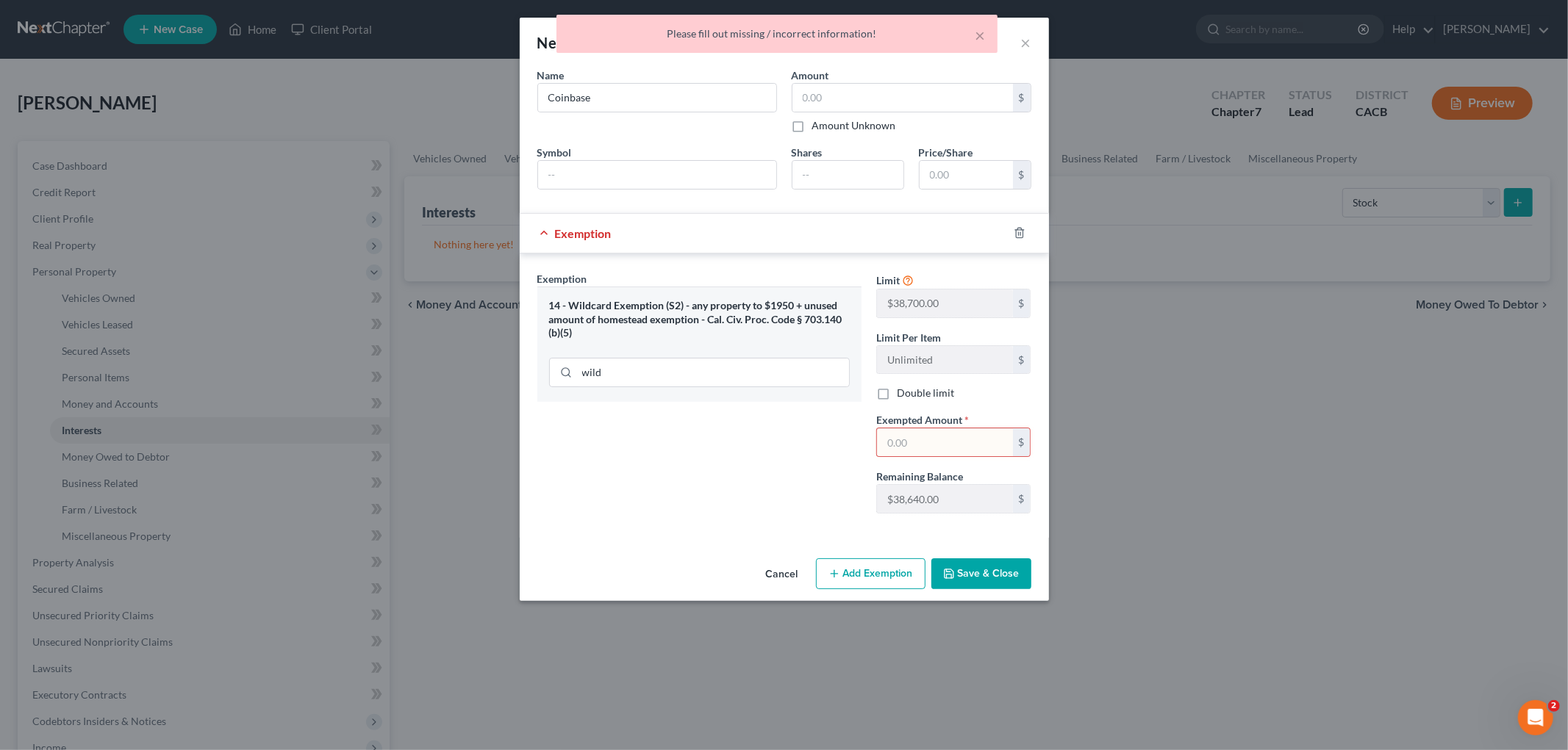
drag, startPoint x: 930, startPoint y: 443, endPoint x: 936, endPoint y: 421, distance: 22.8
click at [930, 443] on input "text" at bounding box center [944, 442] width 136 height 28
type input "0"
drag, startPoint x: 736, startPoint y: 497, endPoint x: 776, endPoint y: 518, distance: 45.2
click at [736, 497] on div "Exemption Set must be selected for CA. Exemption * 14 - Wildcard Exemption (S2)…" at bounding box center [700, 398] width 339 height 254
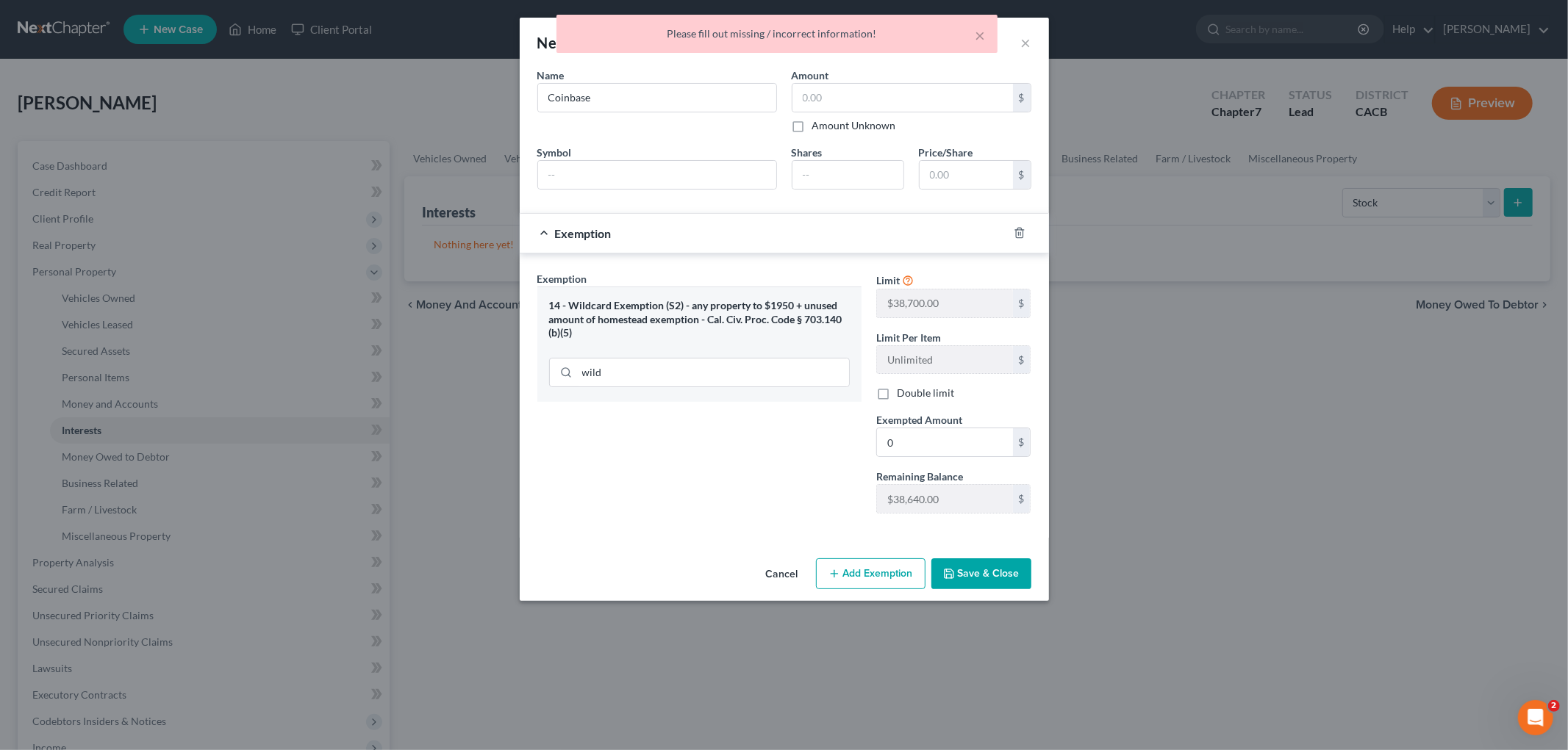
click at [1008, 586] on button "Save & Close" at bounding box center [981, 574] width 100 height 30
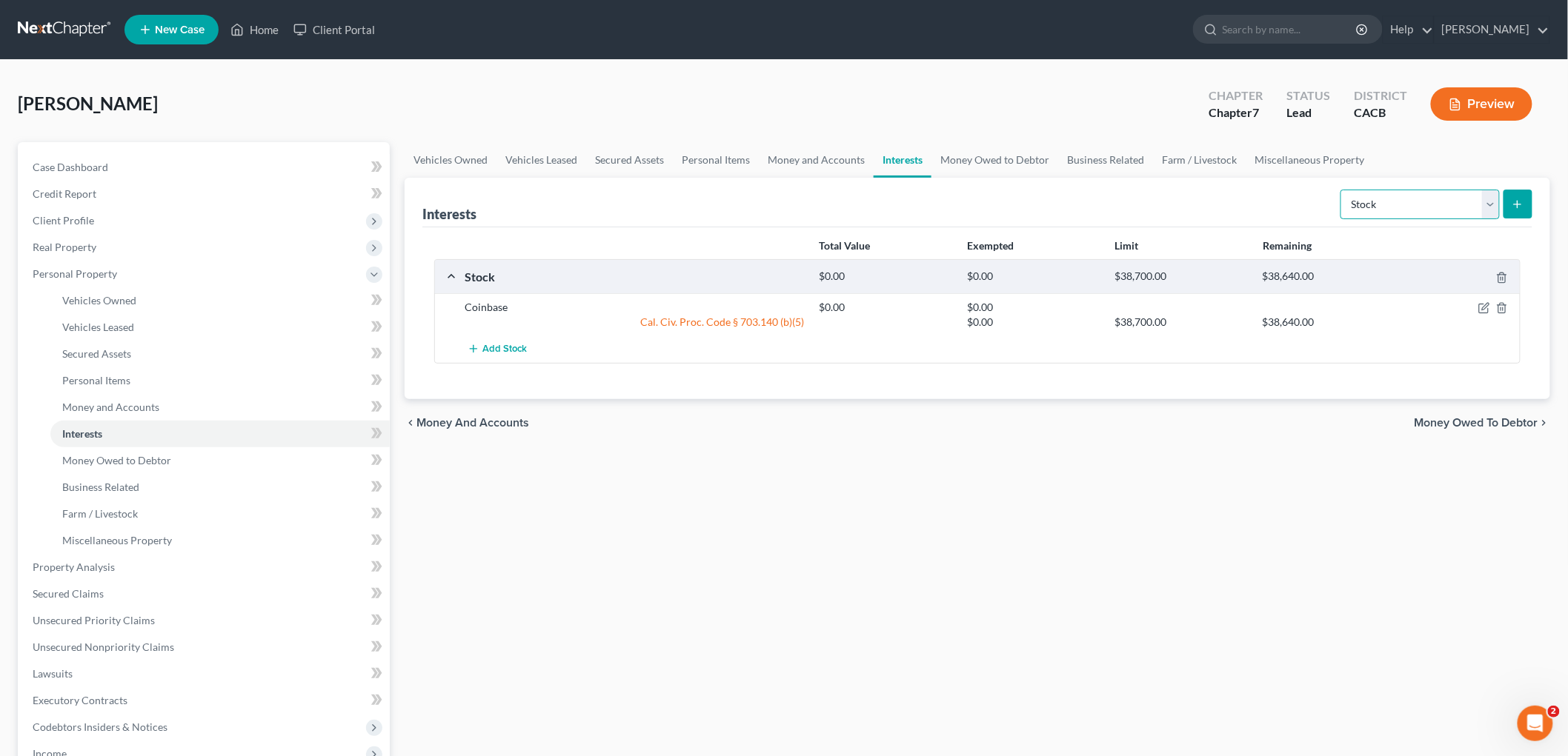
click at [1365, 197] on select "Select Interest Type 401K Annuity Bond Education IRA Government Bond Government…" at bounding box center [1420, 204] width 159 height 30
select select "incorporated_business"
click at [1342, 190] on select "Select Interest Type 401K Annuity Bond Education IRA Government Bond Government…" at bounding box center [1420, 204] width 159 height 30
click at [1522, 202] on icon "submit" at bounding box center [1517, 204] width 12 height 12
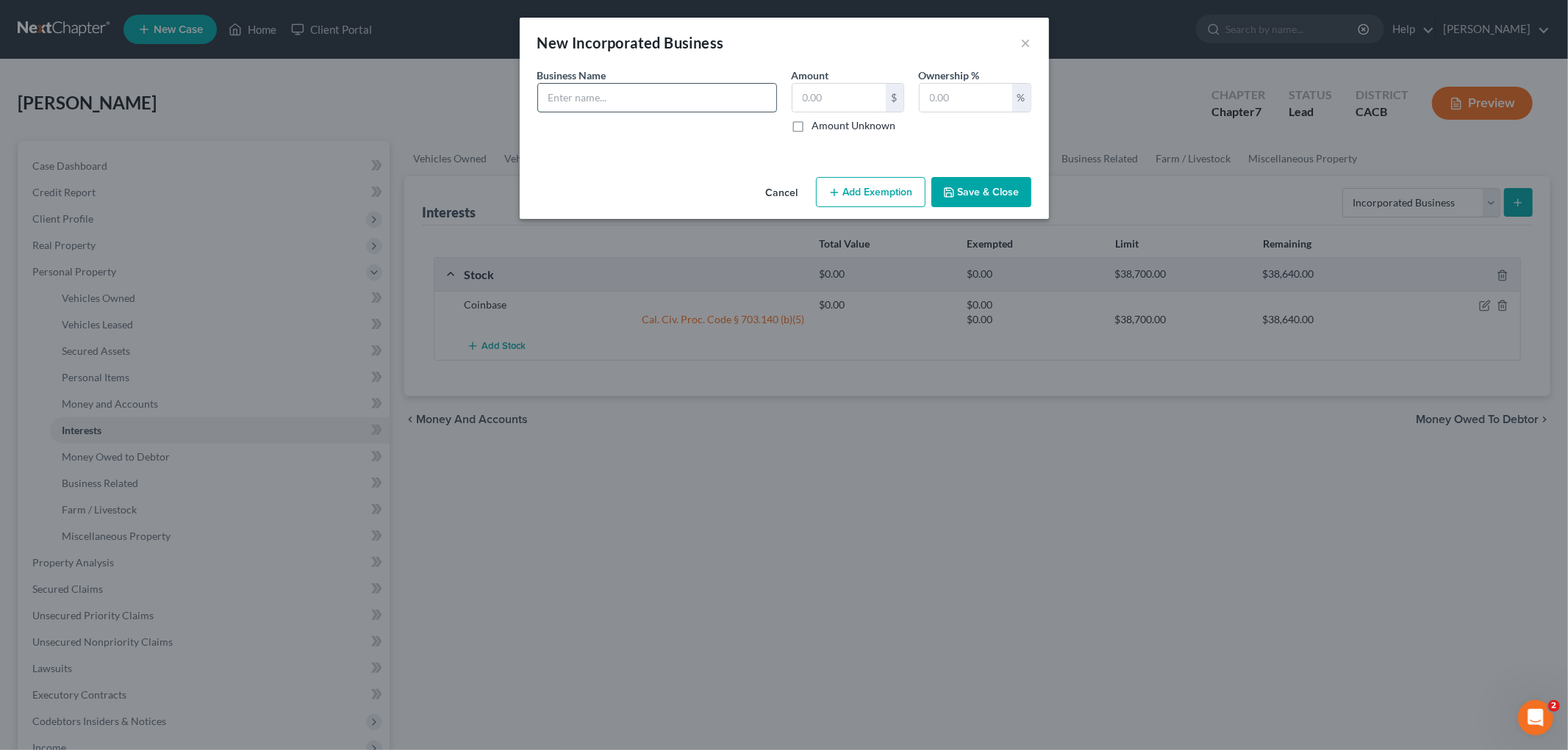
click at [656, 109] on input "text" at bounding box center [657, 97] width 238 height 28
click at [666, 92] on input "text" at bounding box center [657, 97] width 238 height 28
type input "Qwataz Media, LLC"
click at [808, 87] on input "text" at bounding box center [839, 97] width 93 height 28
drag, startPoint x: 1005, startPoint y: 111, endPoint x: 995, endPoint y: 105, distance: 11.7
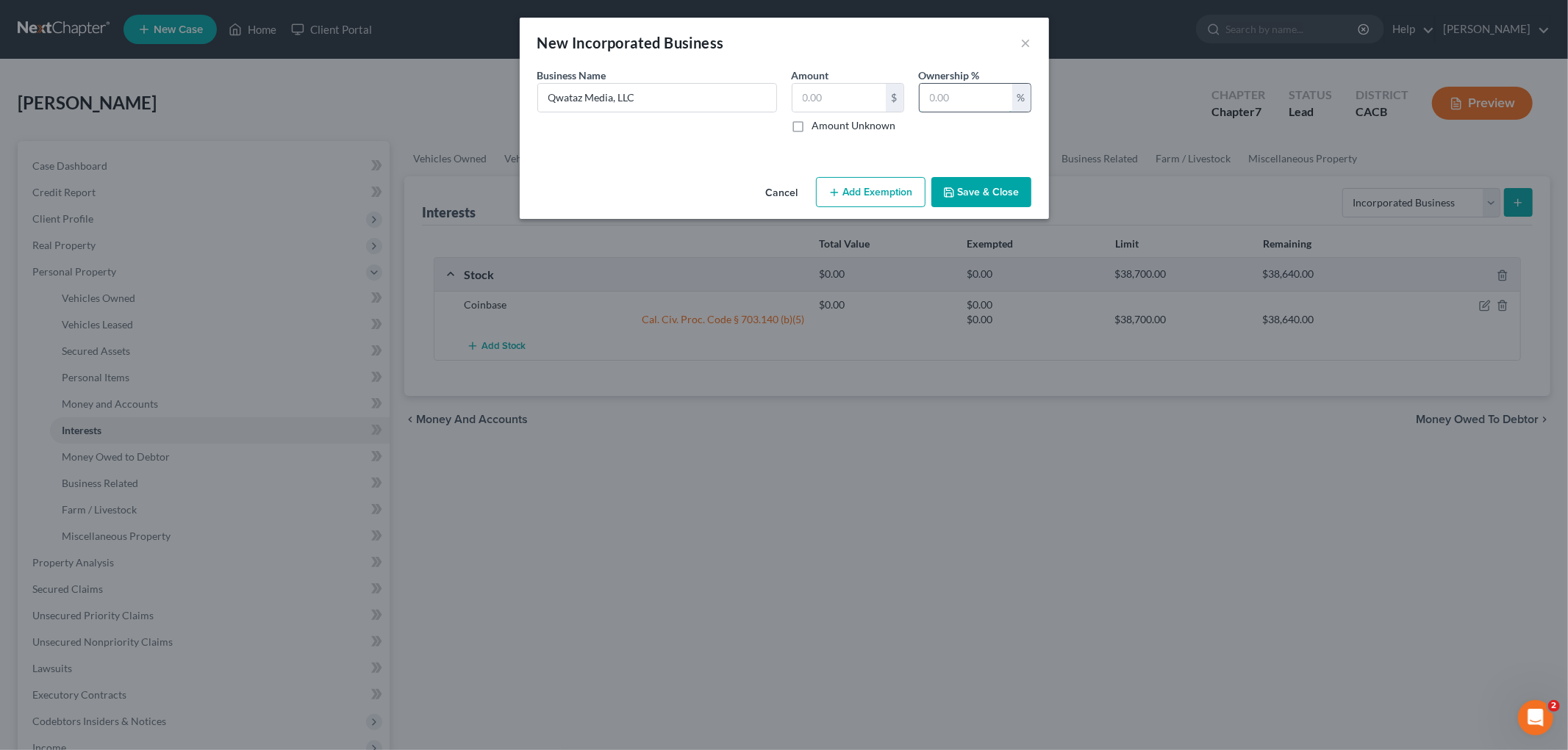
click at [1002, 111] on input "text" at bounding box center [965, 97] width 92 height 28
type input "100"
click at [952, 199] on button "Save & Close" at bounding box center [981, 192] width 100 height 30
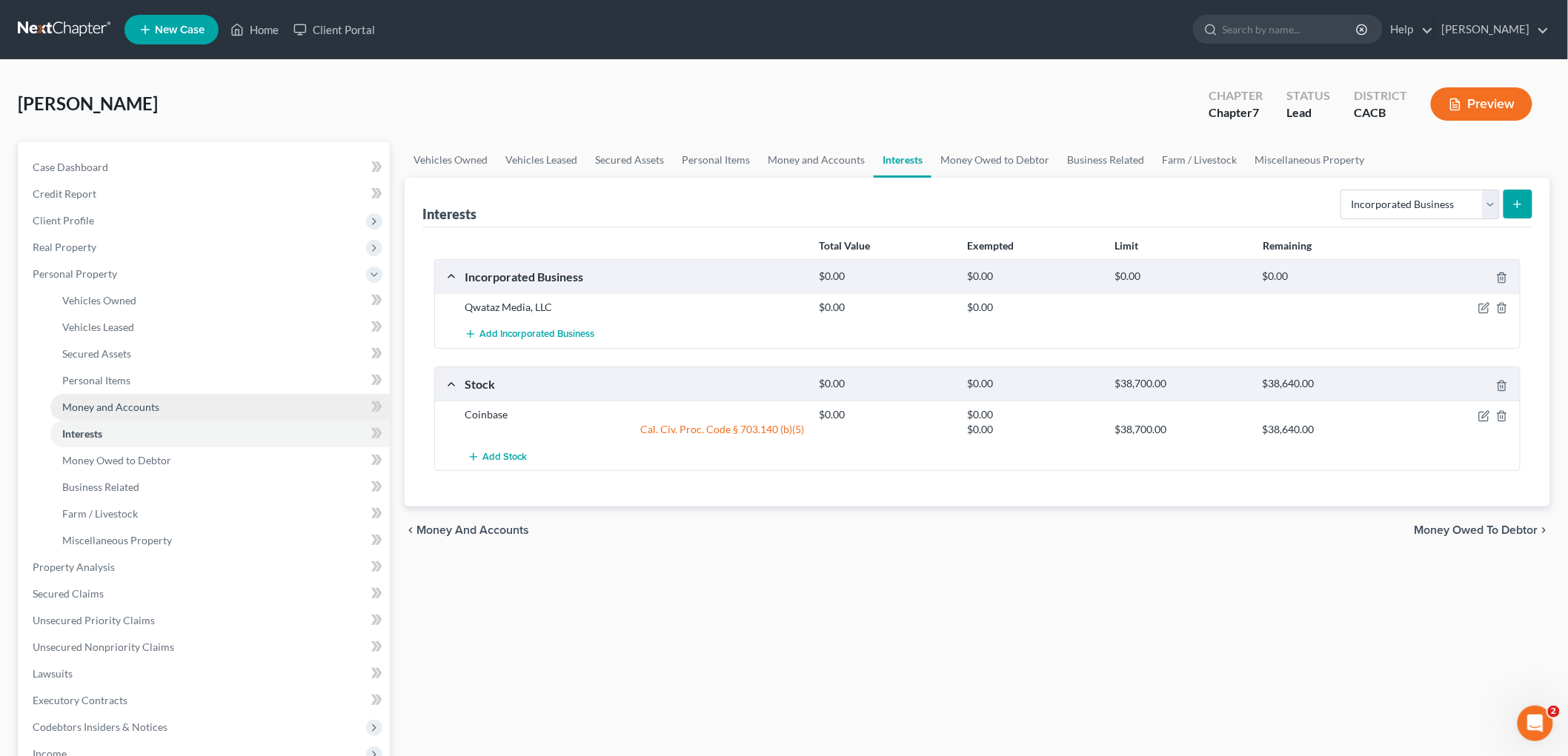
click at [175, 408] on link "Money and Accounts" at bounding box center [221, 408] width 340 height 27
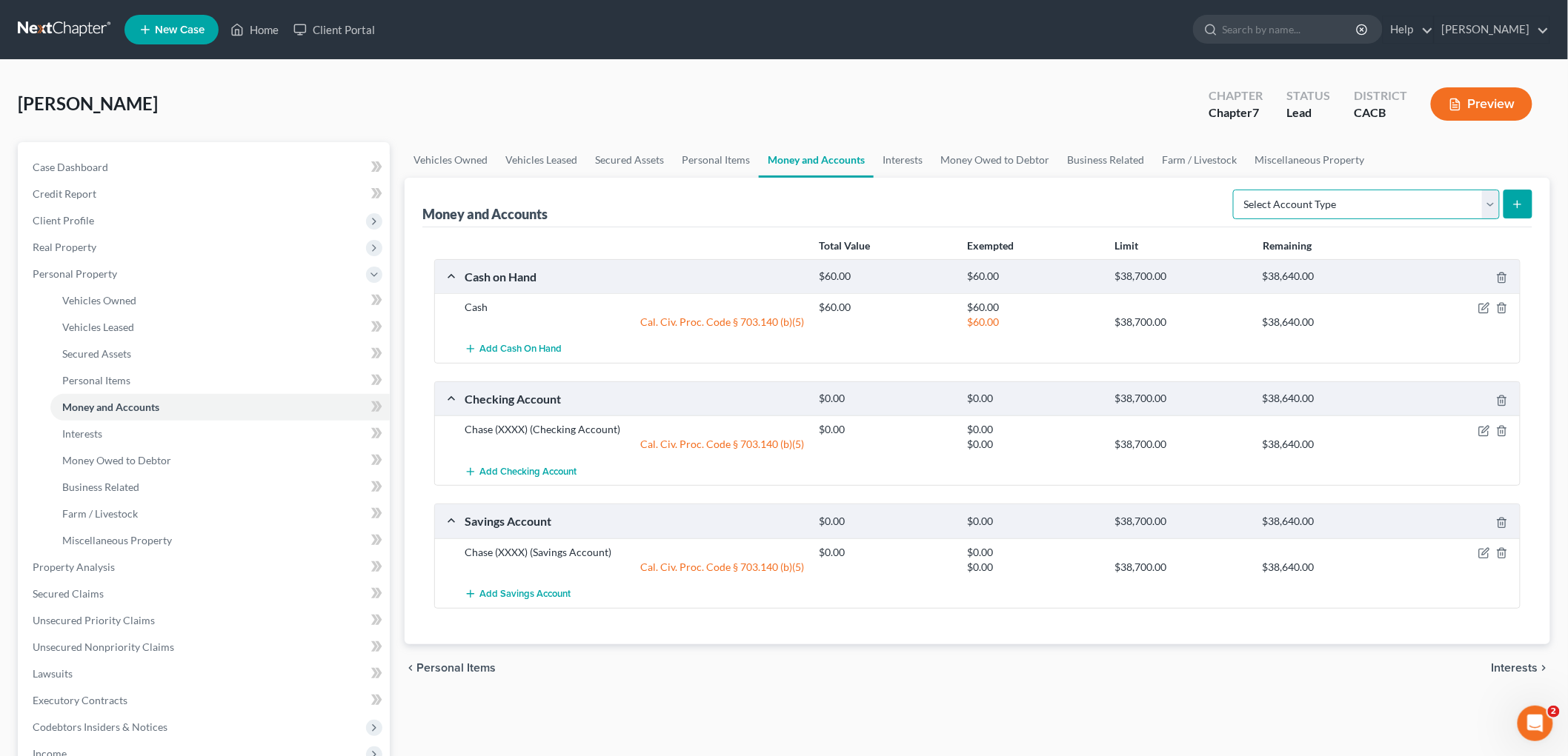
click at [1290, 196] on select "Select Account Type Brokerage Cash on Hand Certificates of Deposit Checking Acc…" at bounding box center [1366, 204] width 267 height 30
select select "security_deposits"
click at [1236, 190] on select "Select Account Type Brokerage Cash on Hand Certificates of Deposit Checking Acc…" at bounding box center [1366, 204] width 267 height 30
click at [1516, 197] on button "submit" at bounding box center [1518, 204] width 29 height 29
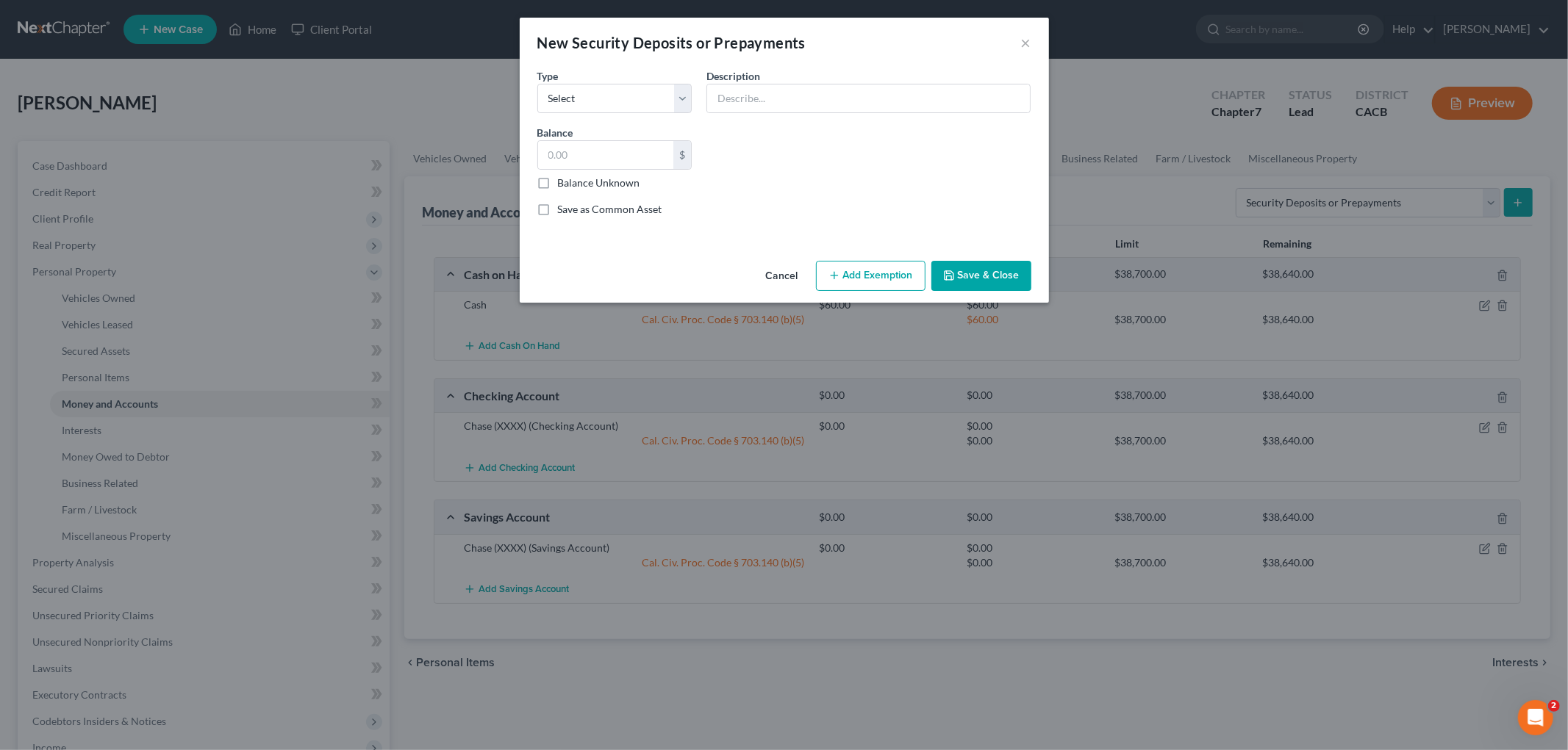
click at [692, 101] on div "Type Select Electric Gas Heating Oil Security Deposit On Rental Unit Prepaid Re…" at bounding box center [615, 90] width 169 height 45
click at [676, 111] on select "Select Electric Gas Heating Oil Security Deposit On Rental Unit Prepaid Rent Te…" at bounding box center [614, 98] width 155 height 30
select select "3"
click at [537, 84] on select "Select Electric Gas Heating Oil Security Deposit On Rental Unit Prepaid Rent Te…" at bounding box center [614, 98] width 155 height 30
click at [745, 104] on input "text" at bounding box center [868, 98] width 323 height 28
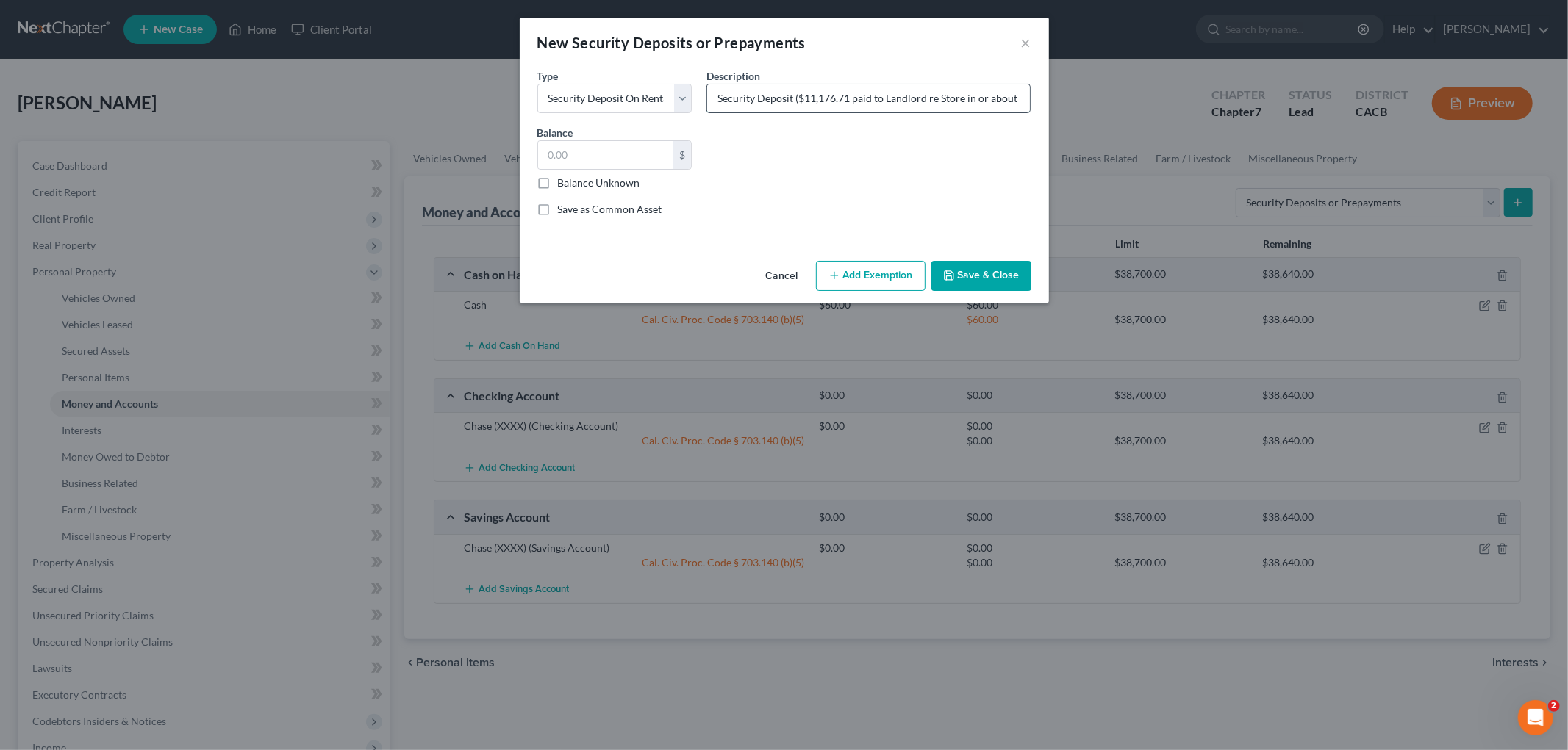
click at [782, 107] on input "Security Deposit ($11,176.71 paid to Landlord re Store in or about 07/2022)" at bounding box center [868, 98] width 323 height 28
click at [711, 99] on input "Security Deposit ($11,176.71 paid to Landlord re Store in or about 07/2022)" at bounding box center [868, 98] width 323 height 28
drag, startPoint x: 713, startPoint y: 95, endPoint x: 1409, endPoint y: 141, distance: 697.5
click at [1409, 141] on div "New Security Deposits or Prepayments × An exemption set must first be selected …" at bounding box center [784, 375] width 1568 height 750
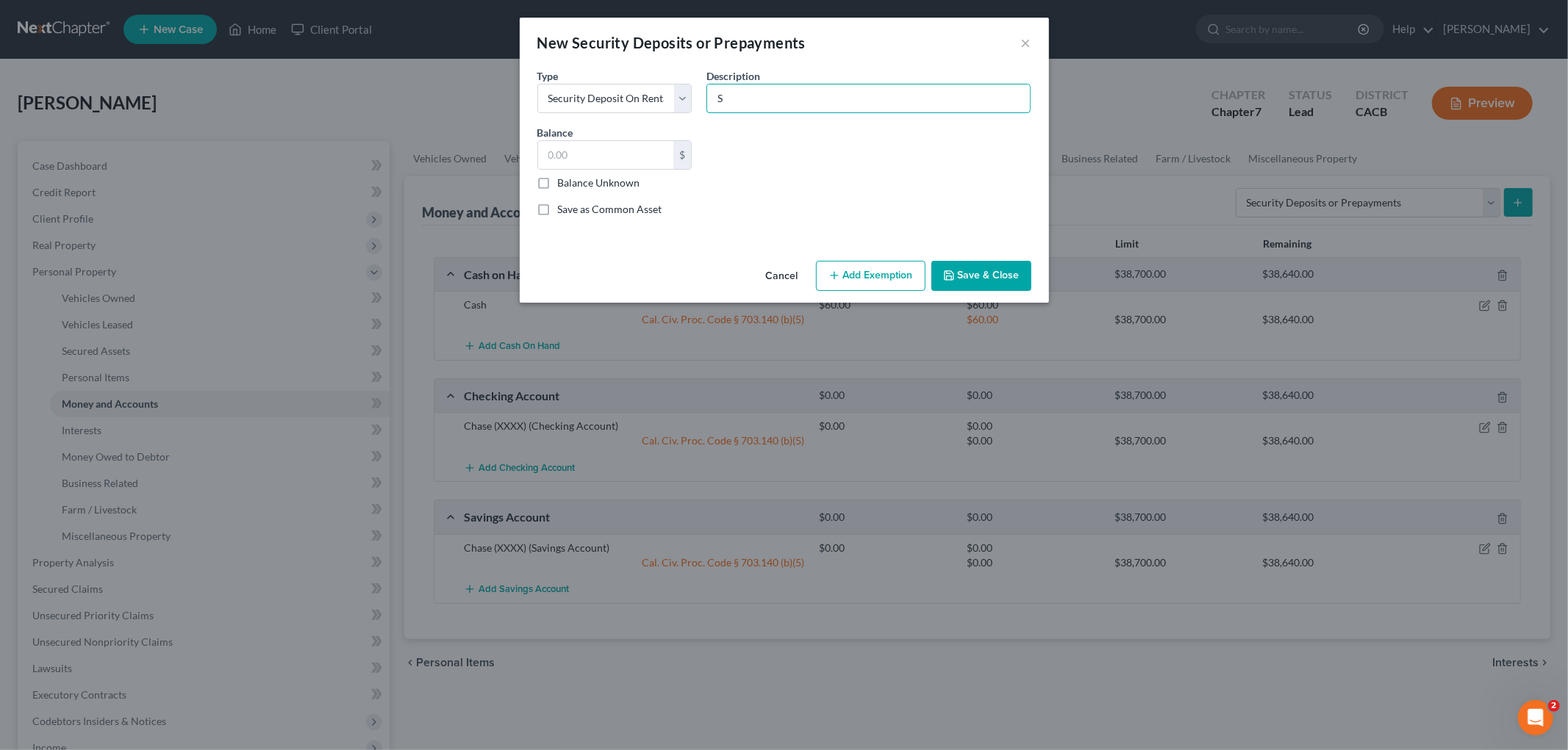
scroll to position [0, 0]
click at [887, 101] on input "Security Deposit ($2,000 paid to Landlord re Warehouse in or about 04/2020)" at bounding box center [868, 98] width 323 height 28
drag, startPoint x: 911, startPoint y: 96, endPoint x: 1399, endPoint y: 134, distance: 489.5
click at [1399, 134] on div "New Security Deposits or Prepayments × An exemption set must first be selected …" at bounding box center [784, 375] width 1568 height 750
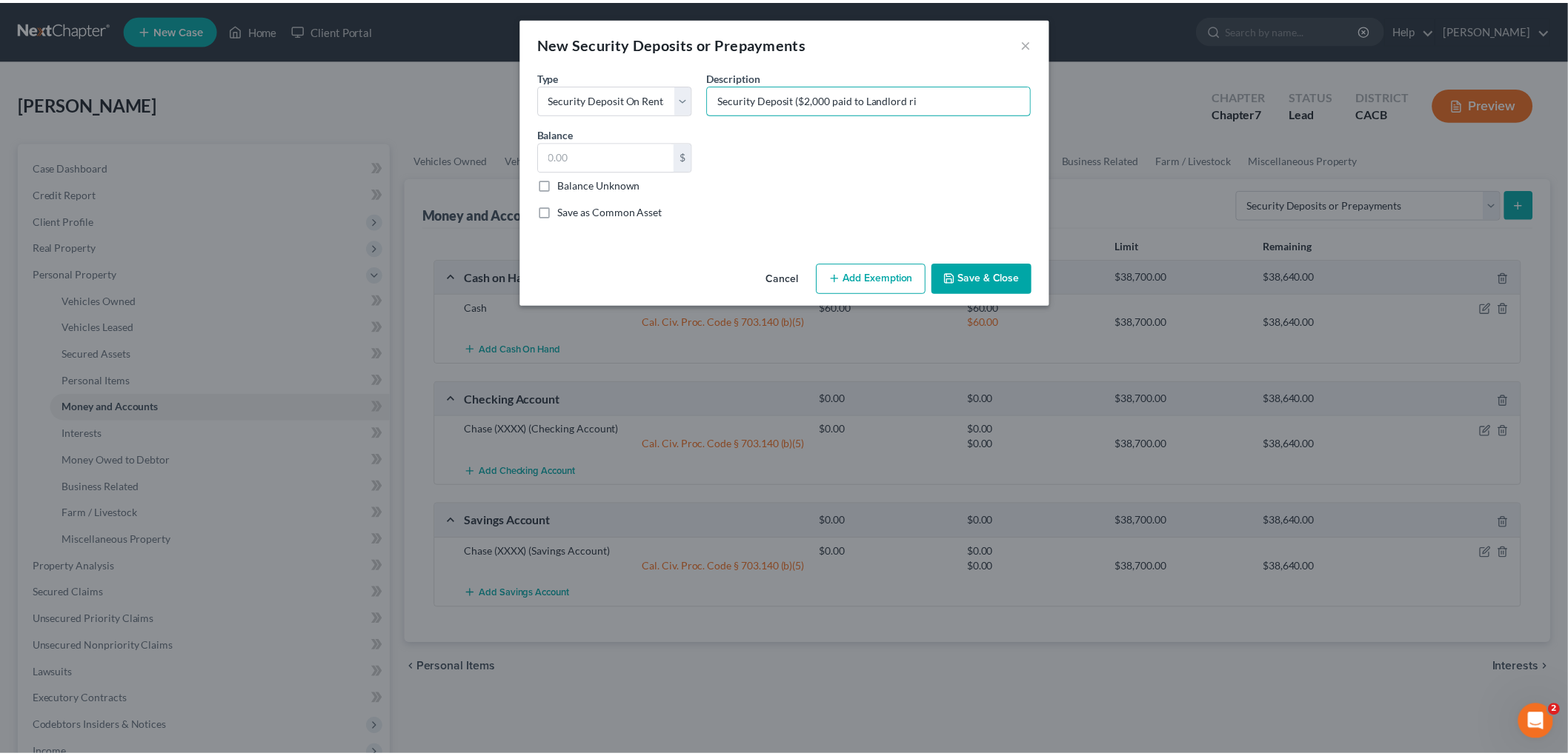
scroll to position [0, 0]
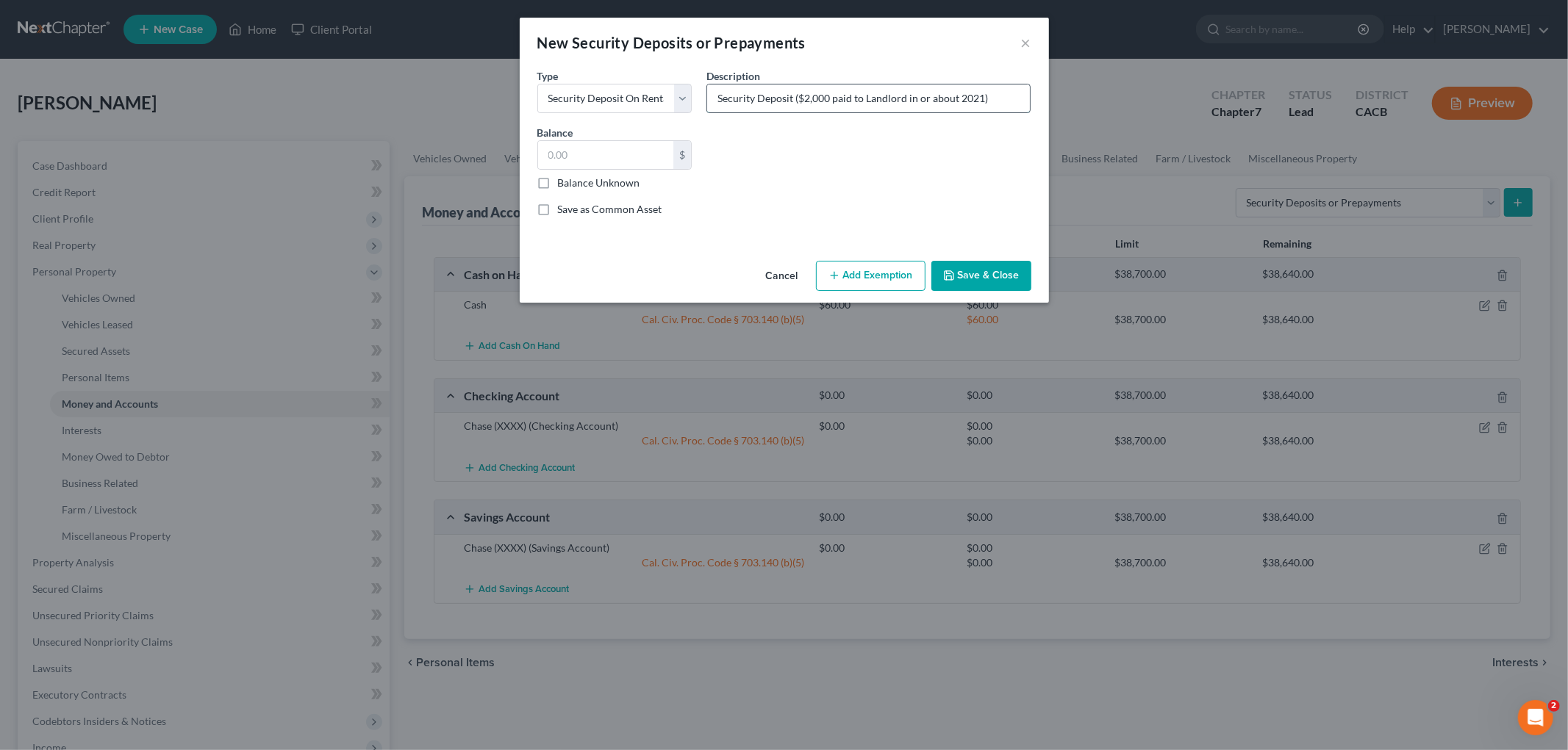
click at [868, 94] on input "Security Deposit ($2,000 paid to Landlord in or about 2021)" at bounding box center [868, 98] width 323 height 28
type input "Security Deposit ($2,000 paid to landlord in or about 2021)"
click at [616, 143] on input "text" at bounding box center [605, 154] width 136 height 28
drag, startPoint x: 576, startPoint y: 153, endPoint x: 584, endPoint y: 150, distance: 8.5
click at [562, 158] on input "2,000" at bounding box center [605, 154] width 136 height 28
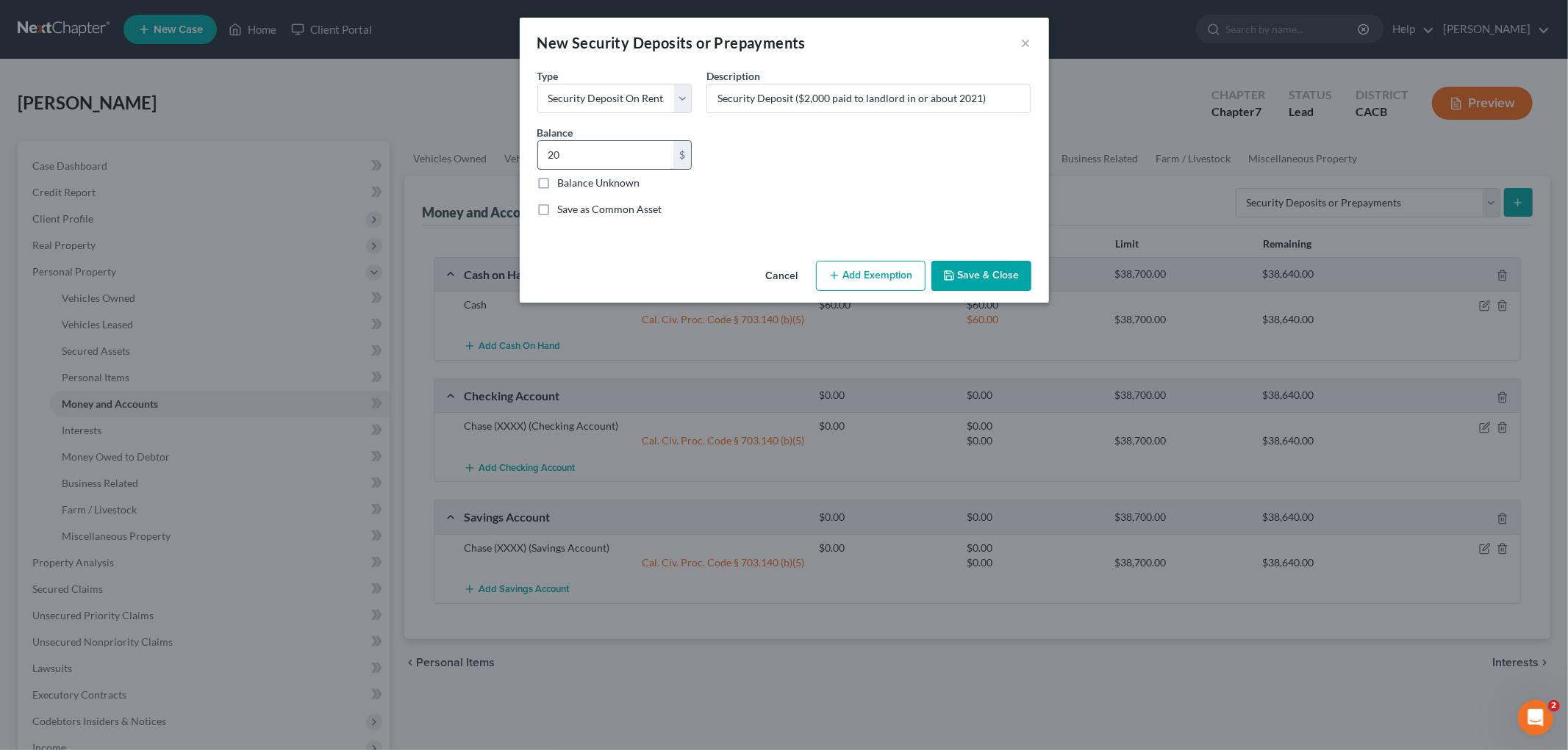
type input "2"
type input "0"
click at [1023, 274] on button "Save & Close" at bounding box center [981, 276] width 100 height 30
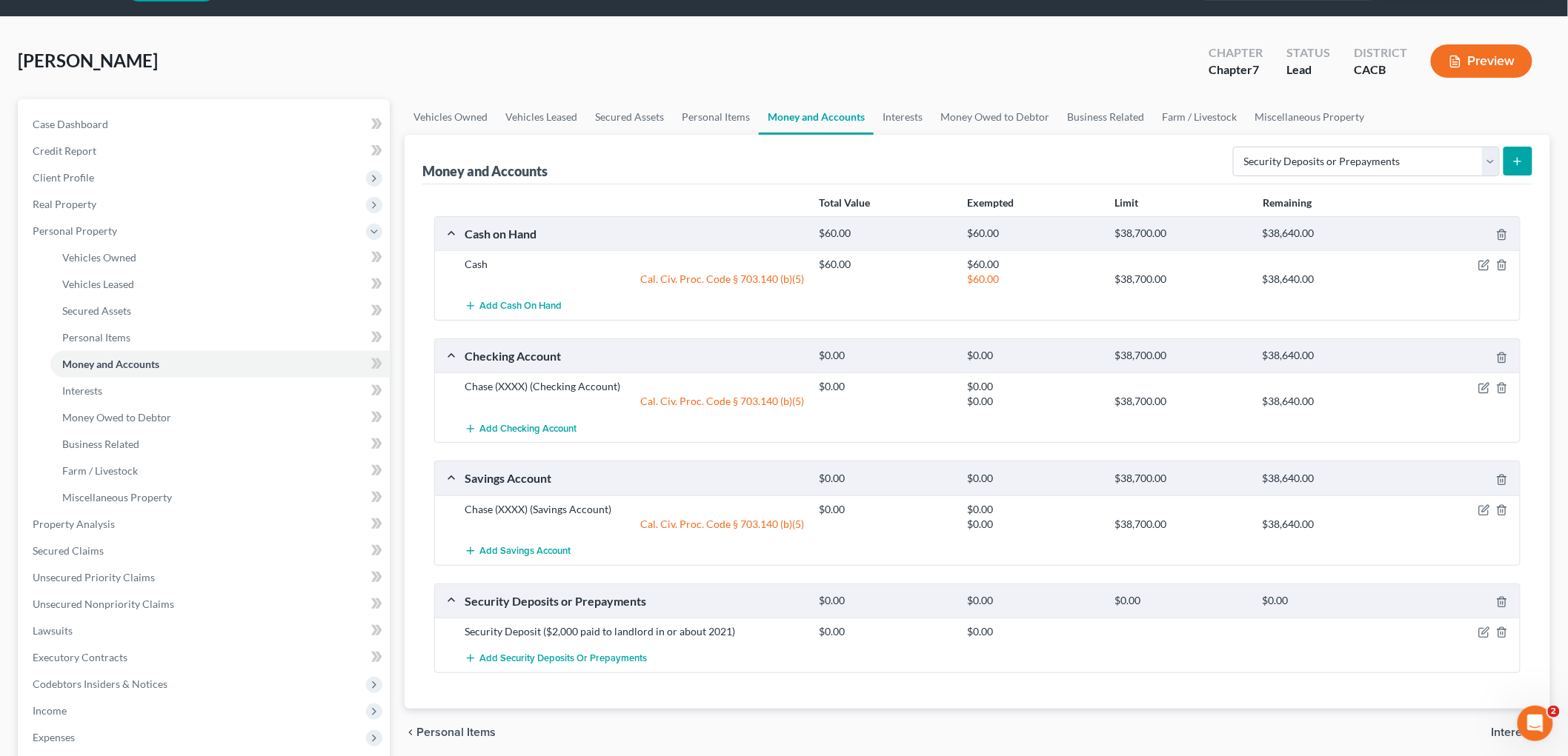
scroll to position [83, 0]
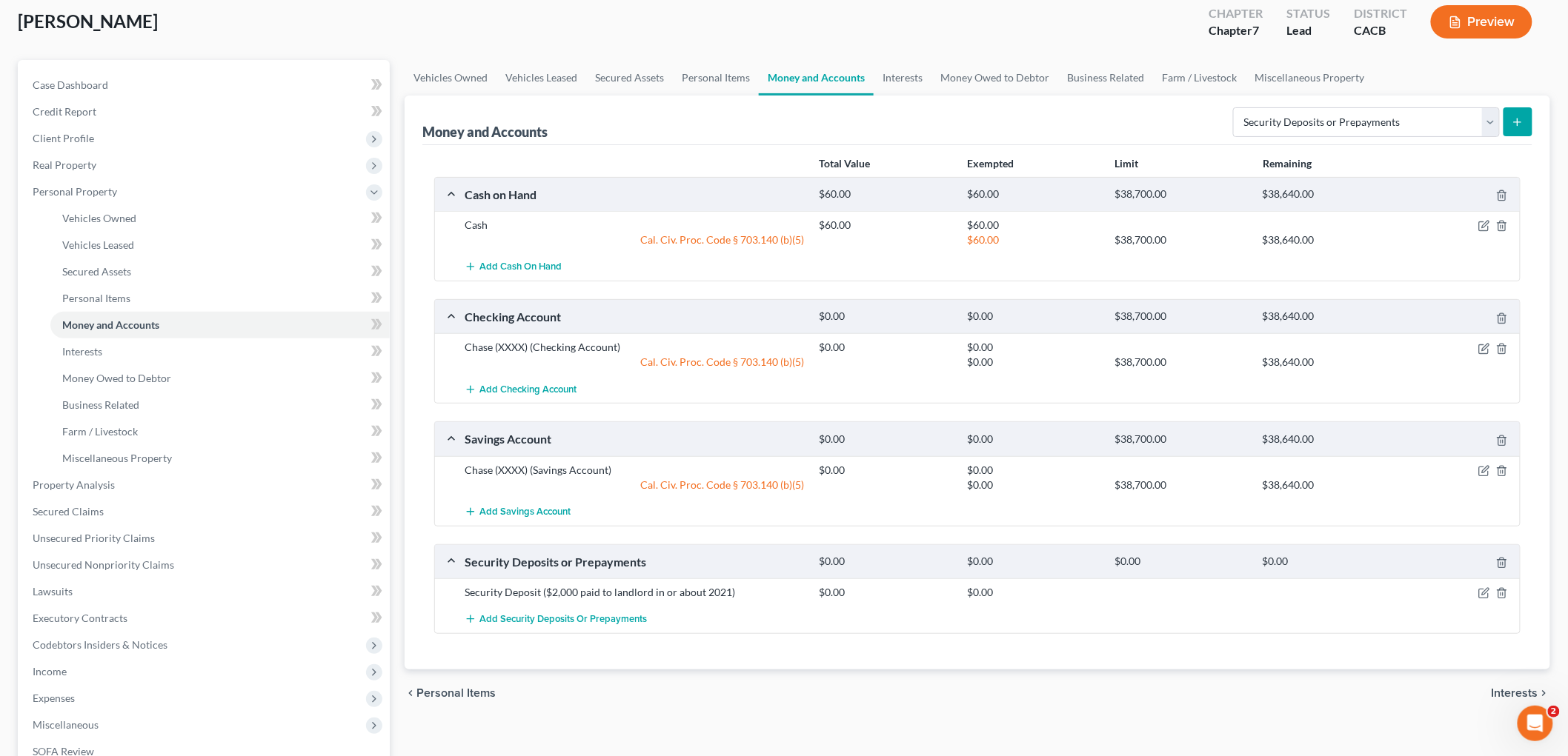
click at [1486, 12] on button "Preview" at bounding box center [1482, 21] width 102 height 34
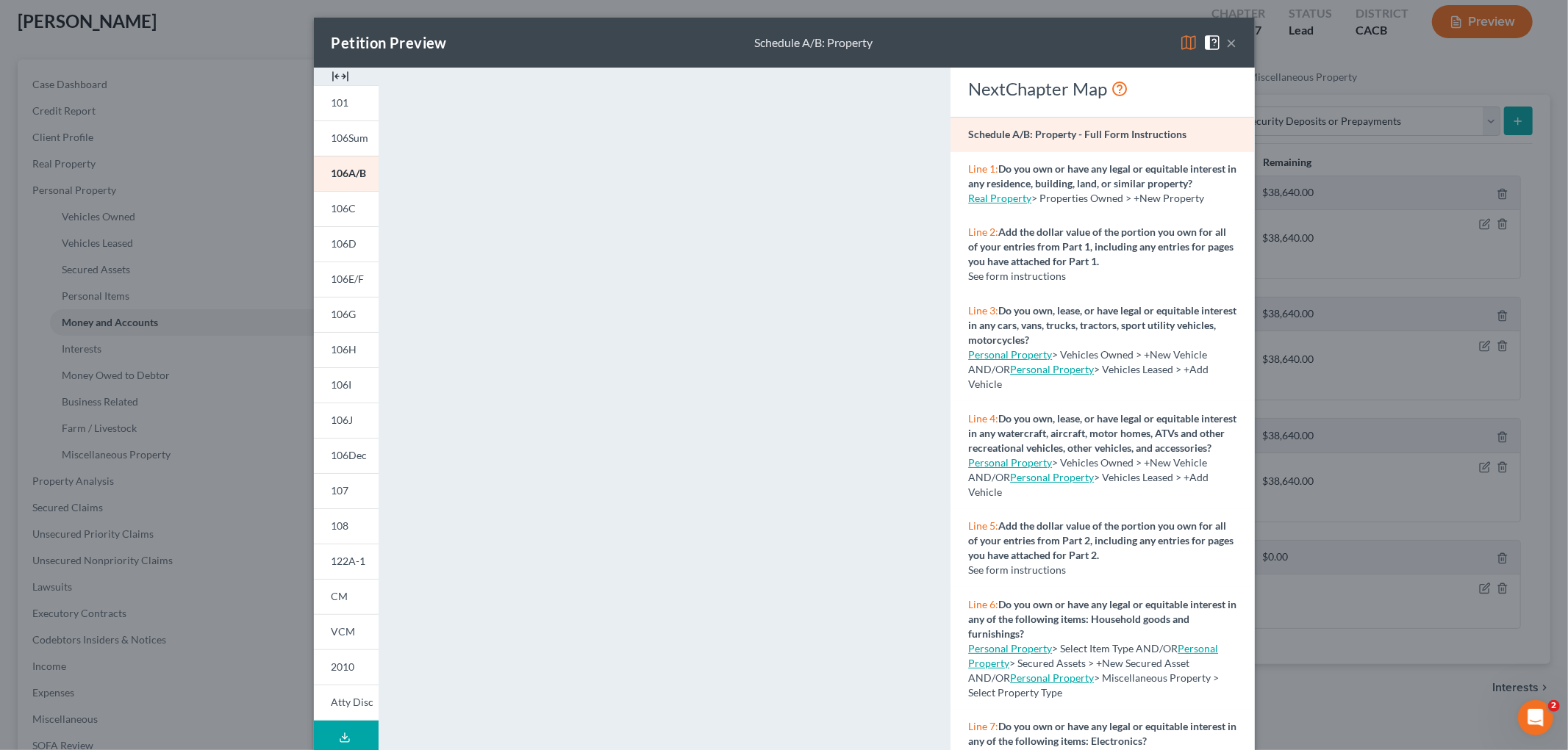
click at [1186, 43] on img at bounding box center [1188, 43] width 18 height 18
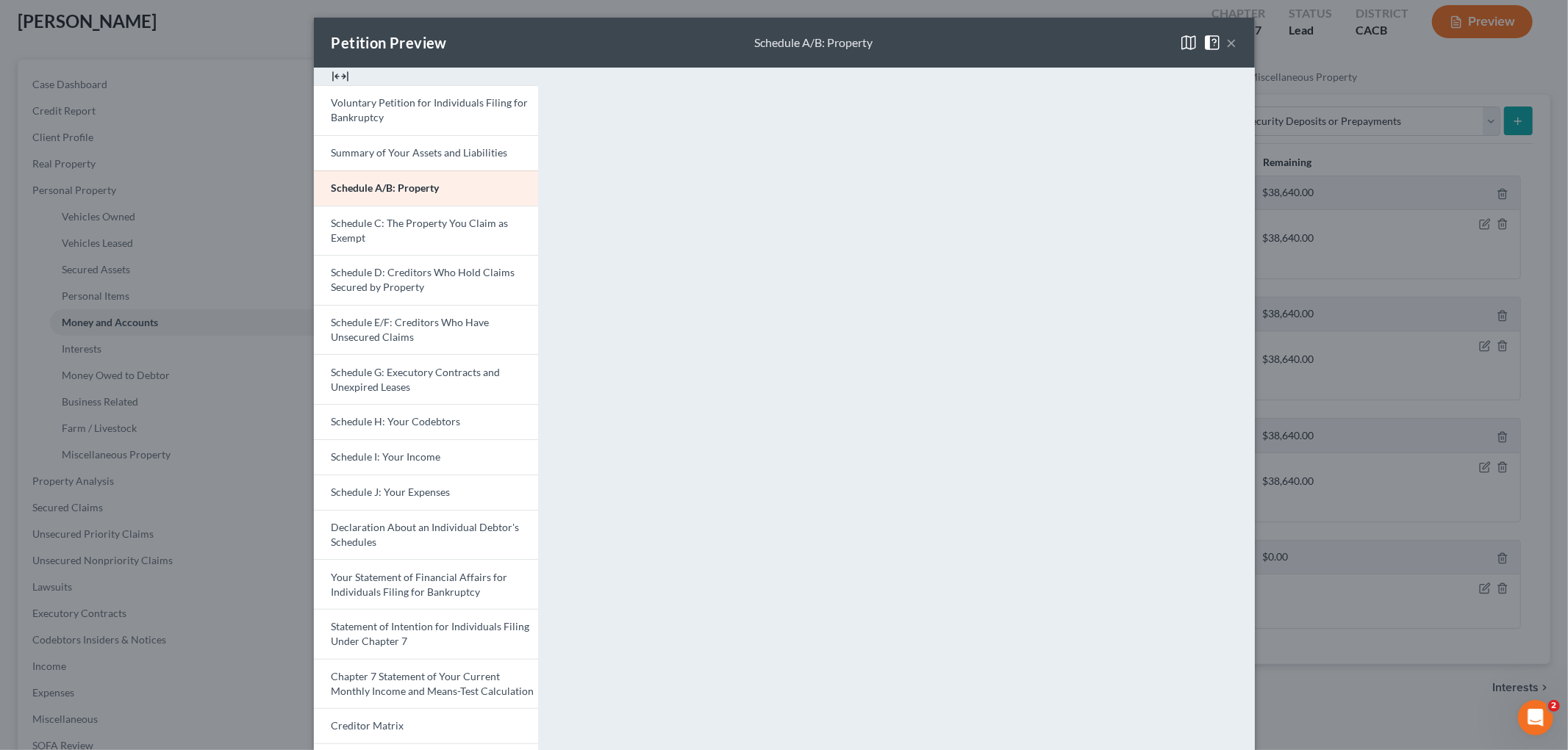
click at [1362, 354] on div "Petition Preview Schedule A/B: Property × Voluntary Petition for Individuals Fi…" at bounding box center [784, 375] width 1568 height 750
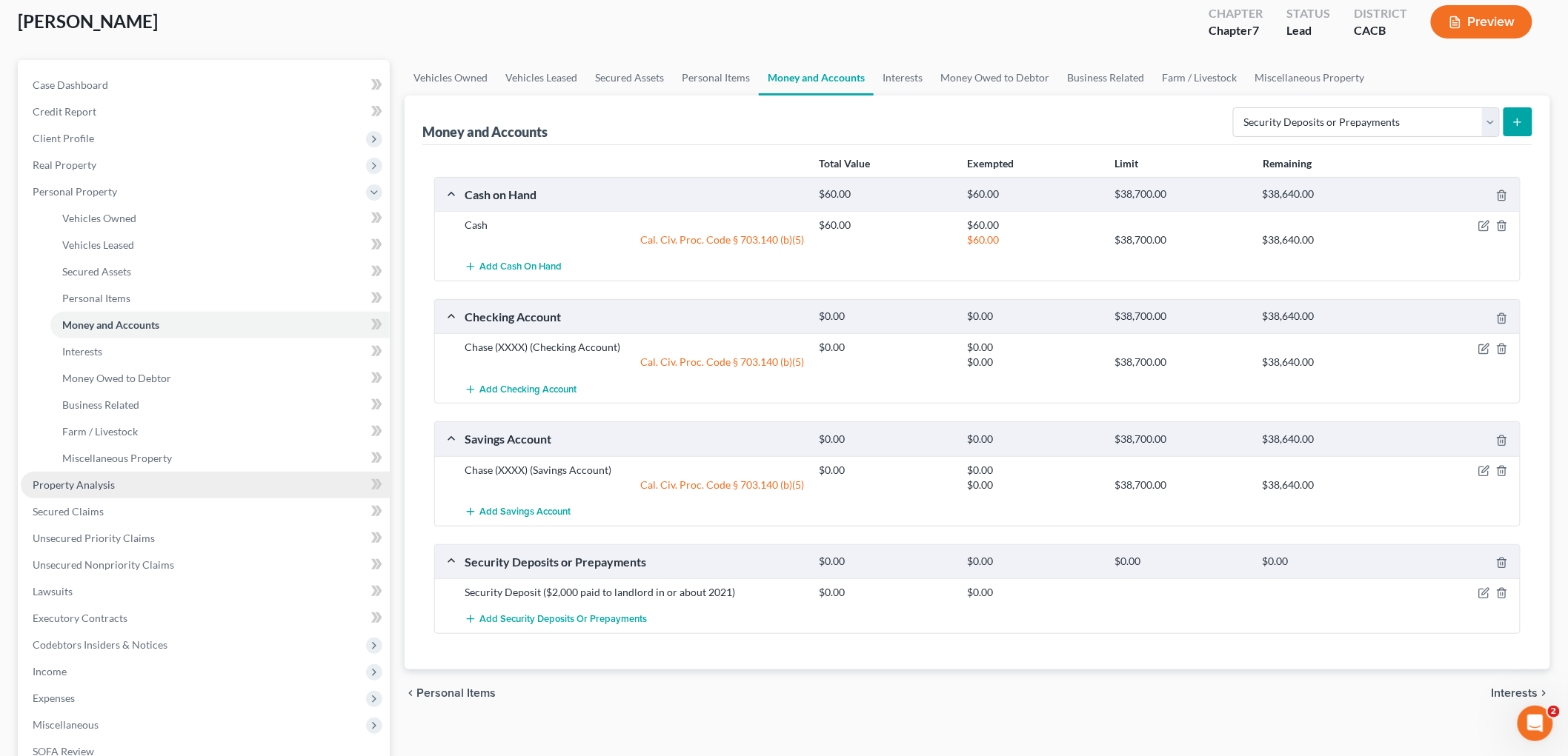
click at [63, 482] on span "Property Analysis" at bounding box center [74, 484] width 83 height 12
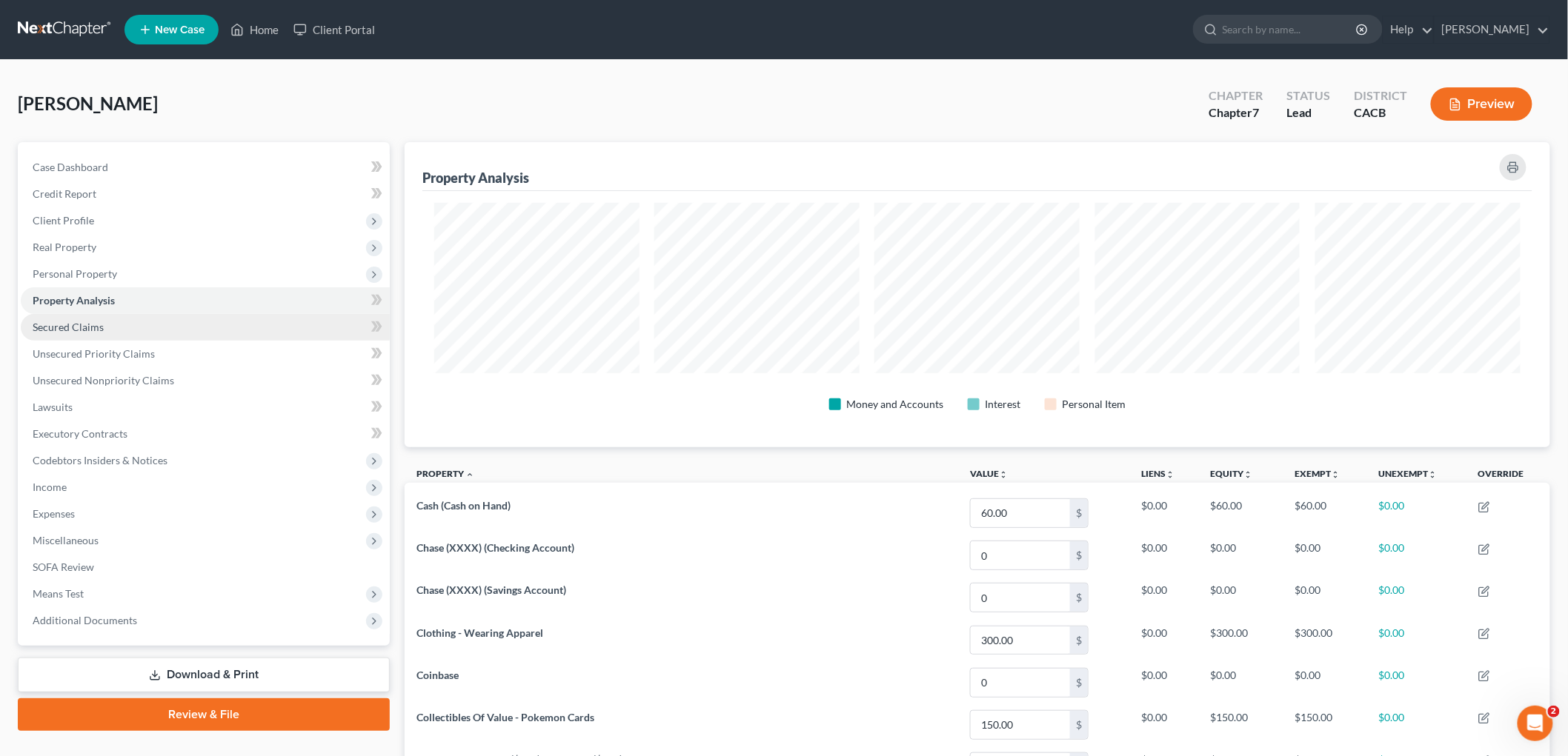
click at [65, 328] on span "Secured Claims" at bounding box center [68, 326] width 71 height 12
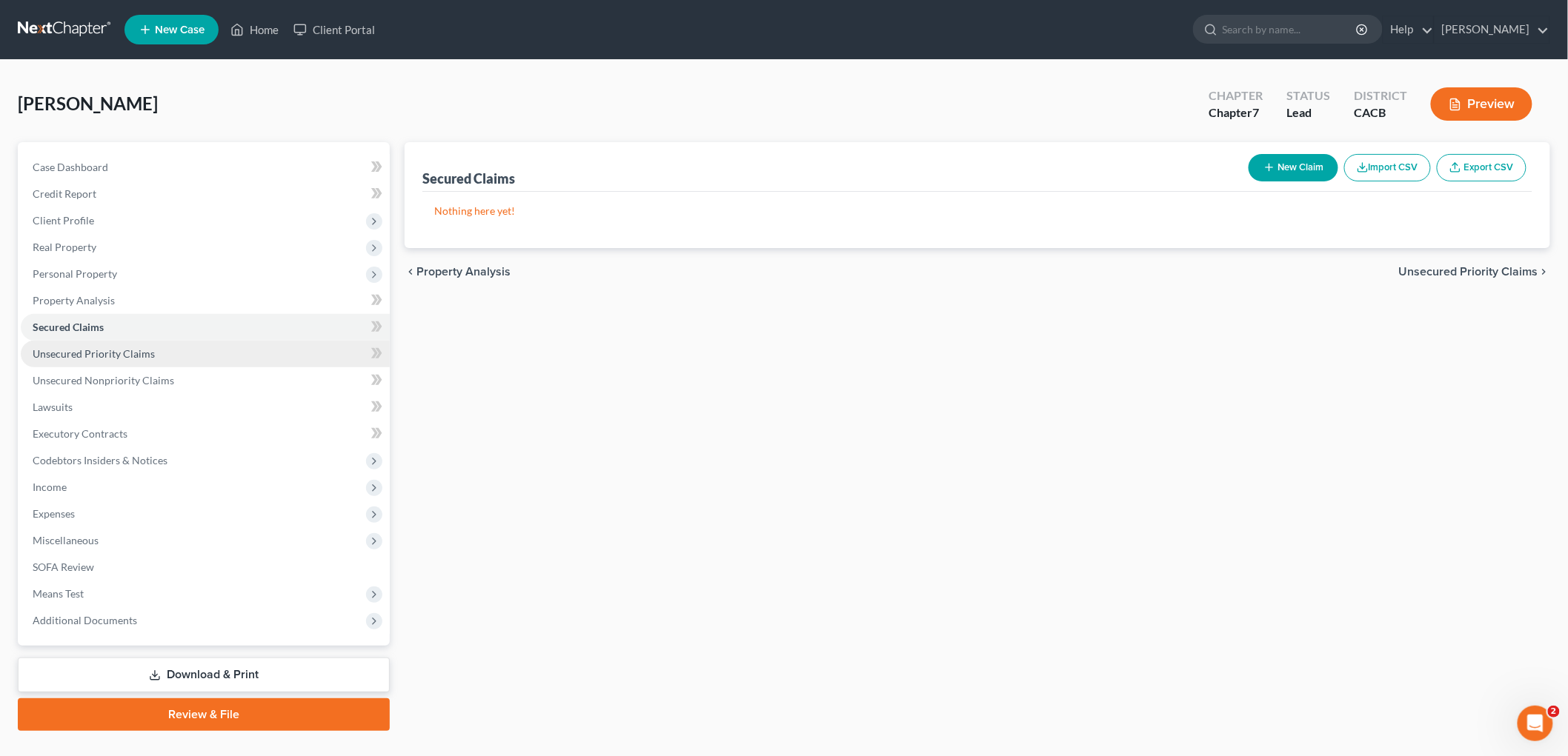
click at [104, 356] on span "Unsecured Priority Claims" at bounding box center [93, 353] width 122 height 12
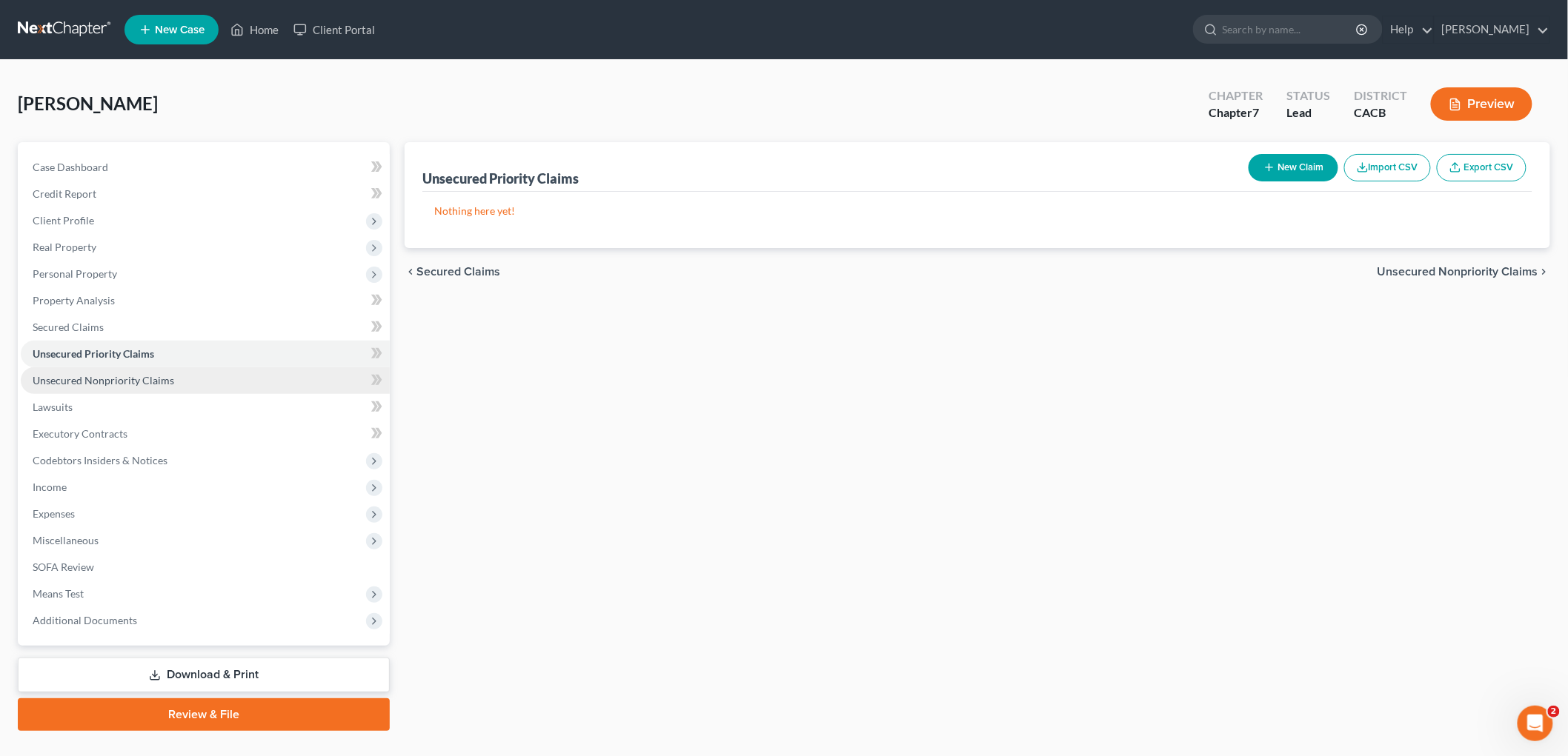
click at [113, 372] on link "Unsecured Nonpriority Claims" at bounding box center [205, 381] width 369 height 27
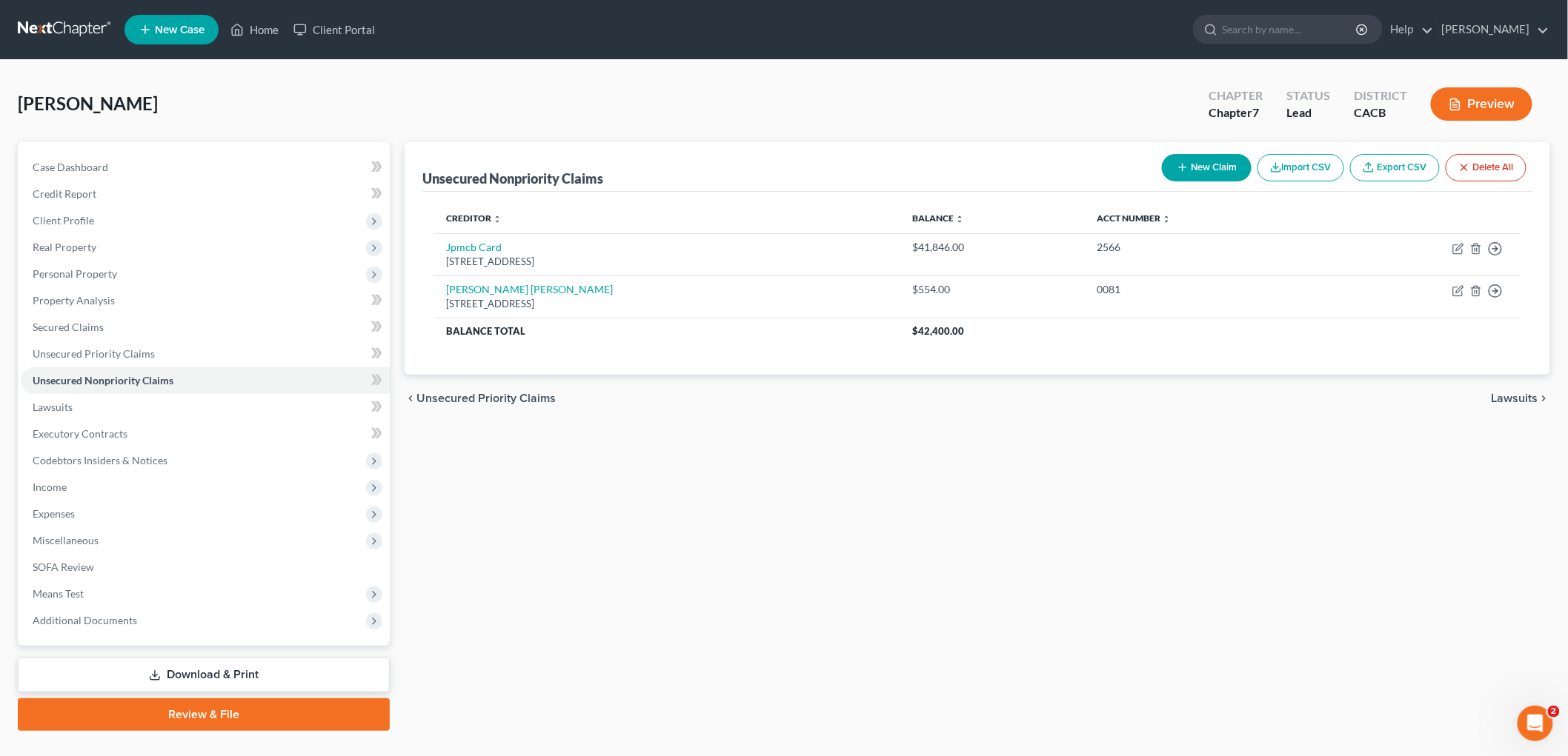
drag, startPoint x: 1000, startPoint y: 21, endPoint x: 990, endPoint y: 24, distance: 10.4
click at [1000, 21] on ul "New Case Home Client Portal - No Result - See all results Or Press Enter... Hel…" at bounding box center [838, 30] width 1426 height 38
click at [114, 344] on link "Unsecured Priority Claims" at bounding box center [205, 354] width 369 height 27
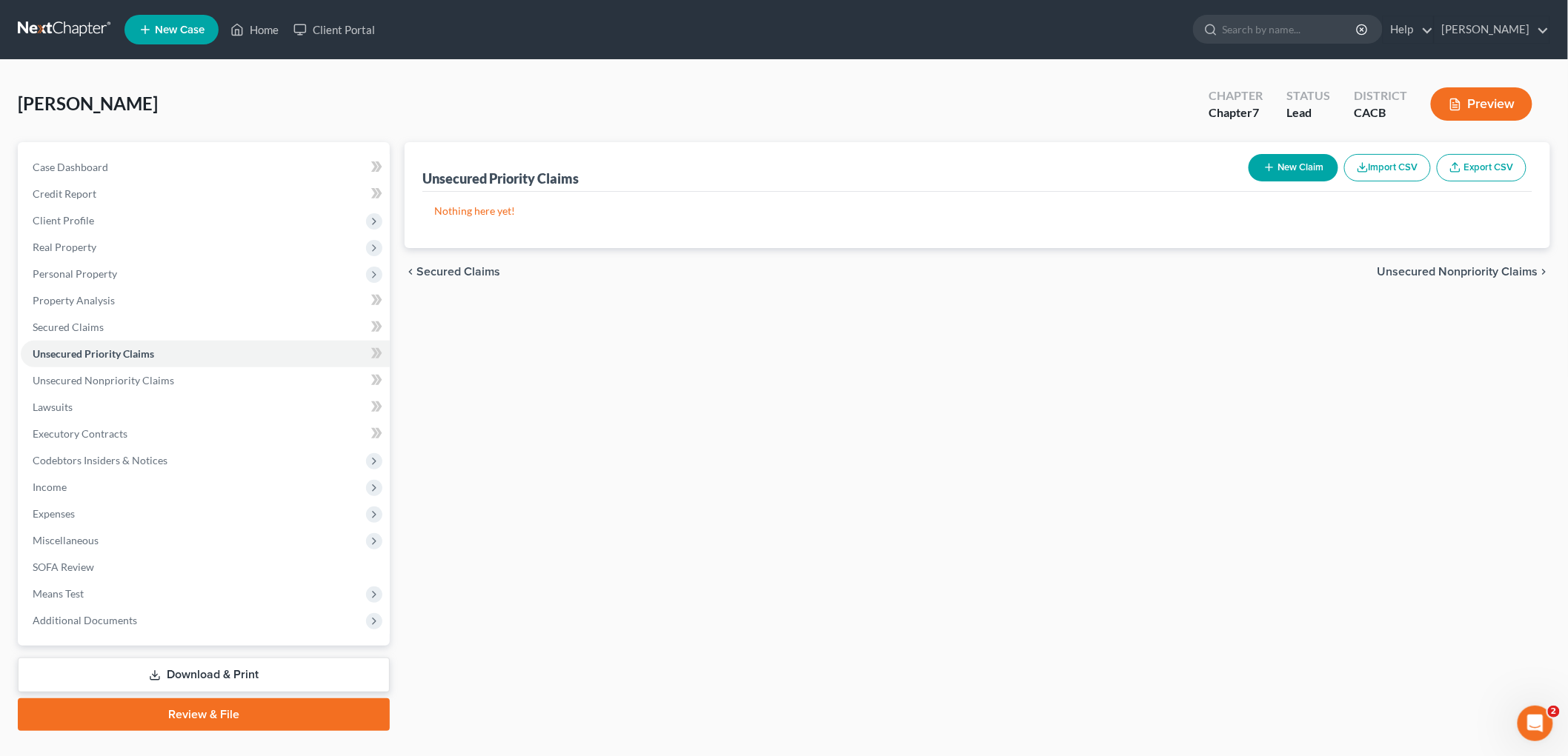
click at [1302, 179] on button "New Claim" at bounding box center [1293, 168] width 89 height 28
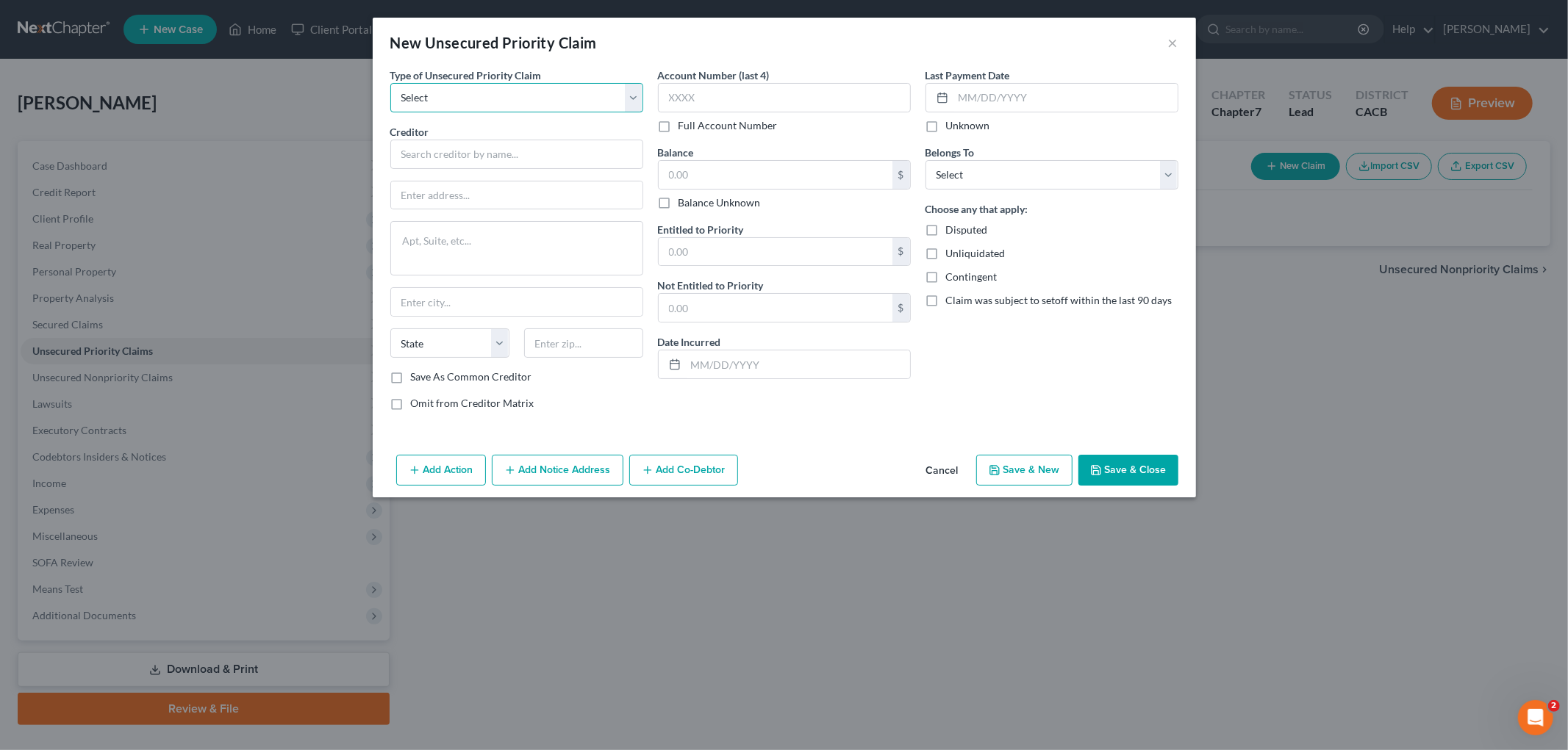
click at [476, 111] on select "Select Taxes & Other Government Units Domestic Support Obligations Extensions o…" at bounding box center [517, 97] width 253 height 30
select select "0"
click at [390, 83] on select "Select Taxes & Other Government Units Domestic Support Obligations Extensions o…" at bounding box center [517, 97] width 253 height 30
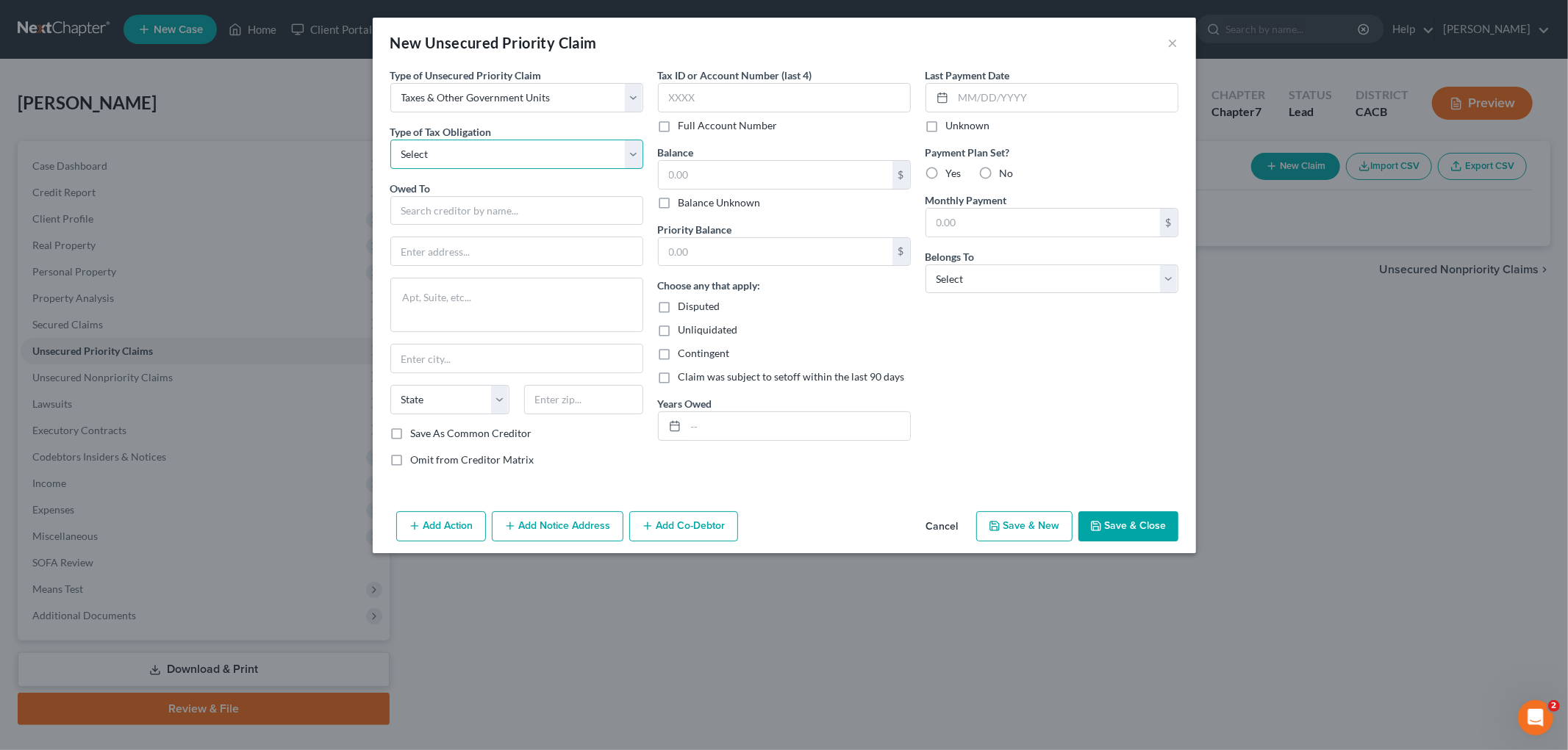
click at [460, 168] on select "Select Federal City State Franchise Tax Board Other" at bounding box center [517, 154] width 253 height 30
select select "0"
click at [390, 140] on select "Select Federal City State Franchise Tax Board Other" at bounding box center [517, 154] width 253 height 30
click at [434, 217] on input "text" at bounding box center [517, 210] width 253 height 30
click at [444, 244] on div "[STREET_ADDRESS]" at bounding box center [478, 249] width 153 height 12
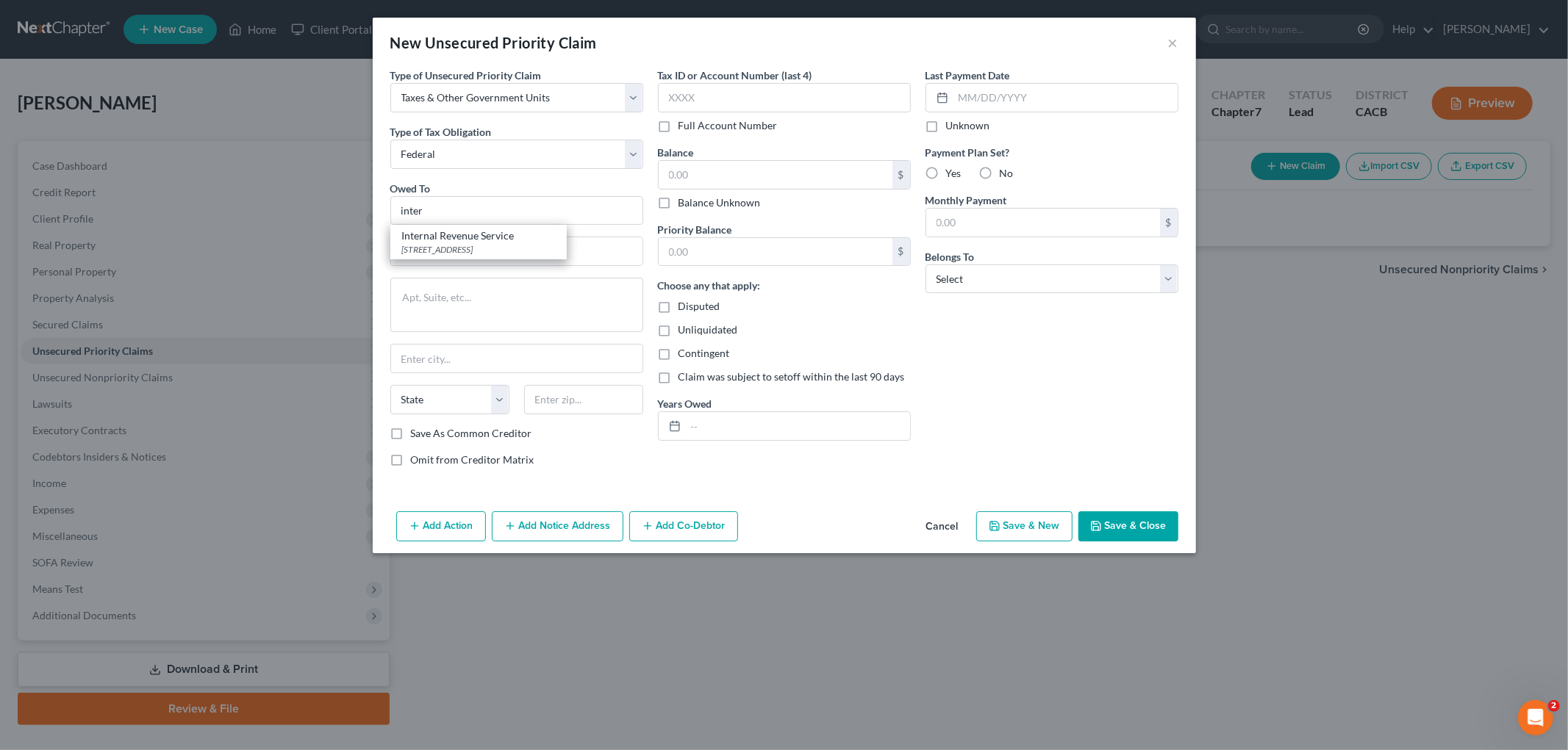
type input "Internal Revenue Service"
type input "PO Box 7346"
type input "[GEOGRAPHIC_DATA]"
select select "39"
type input "19101"
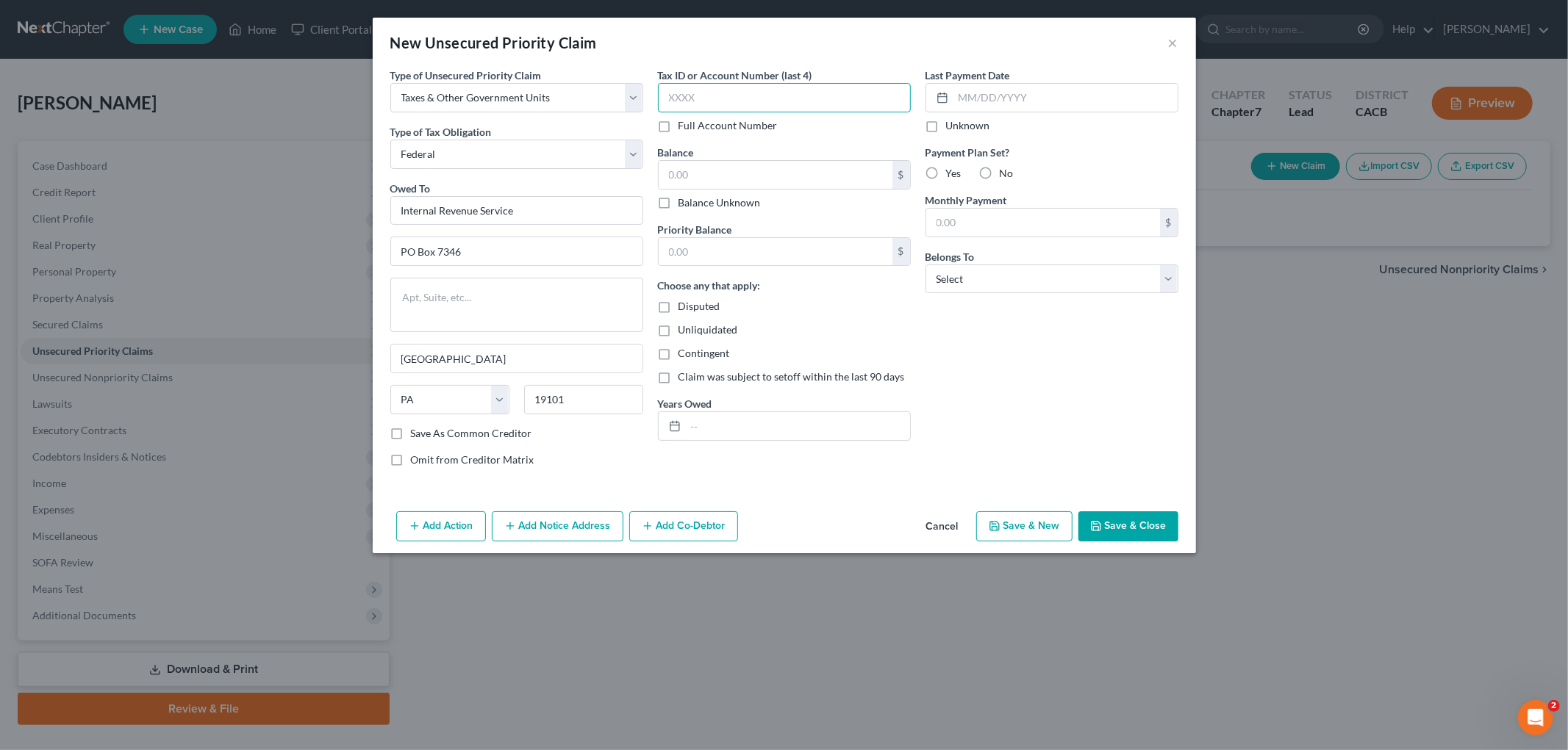
click at [849, 96] on input "text" at bounding box center [784, 97] width 253 height 30
type input "7618"
click at [817, 178] on input "text" at bounding box center [776, 174] width 234 height 28
type input "108,431"
drag, startPoint x: 768, startPoint y: 160, endPoint x: 672, endPoint y: 198, distance: 103.2
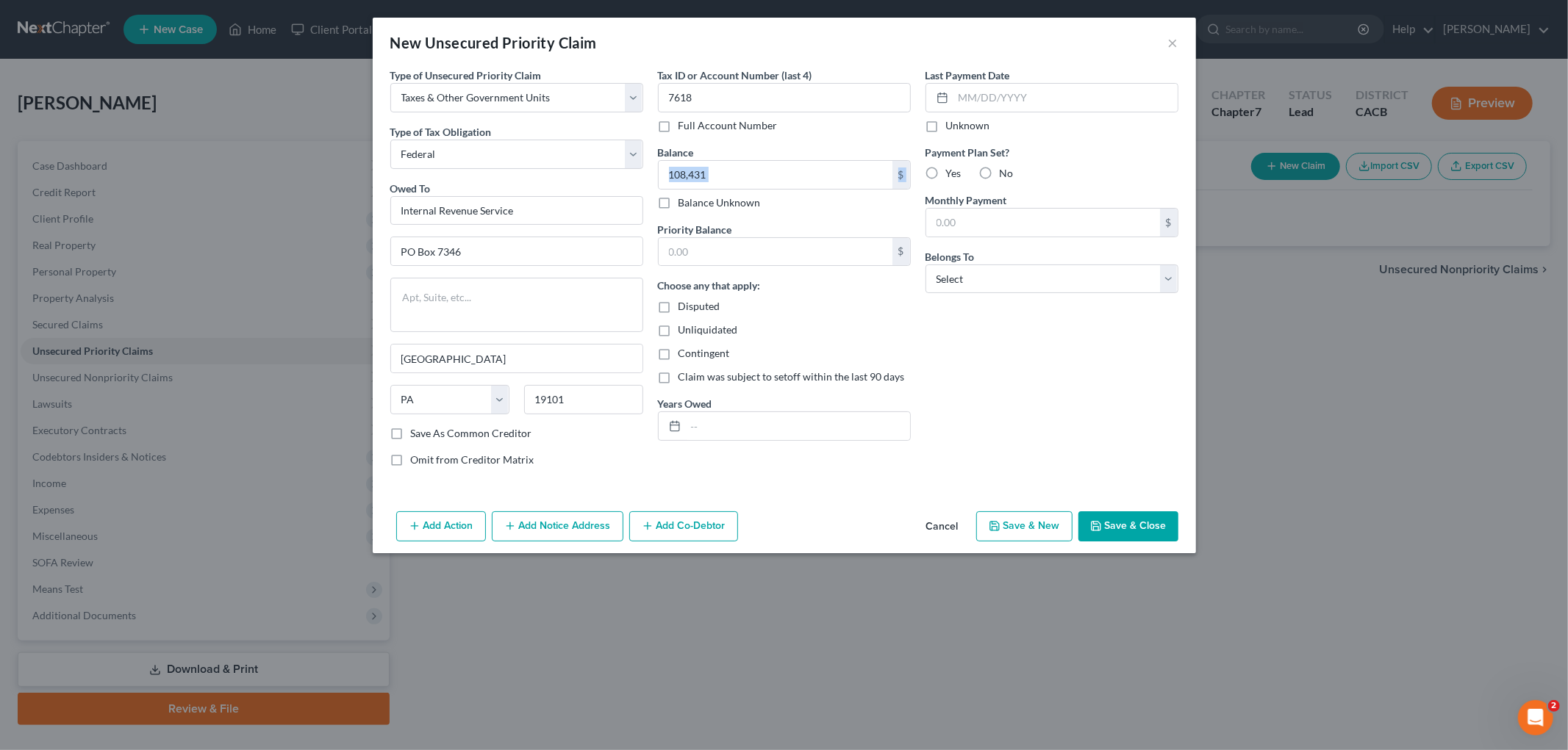
click at [660, 188] on div "108,431 $ Balance Unknown" at bounding box center [784, 185] width 253 height 50
click at [718, 257] on input "text" at bounding box center [776, 251] width 234 height 28
paste input "QWATAZ MEDIA LLC"
type input "0"
click at [695, 421] on input "text" at bounding box center [797, 425] width 224 height 28
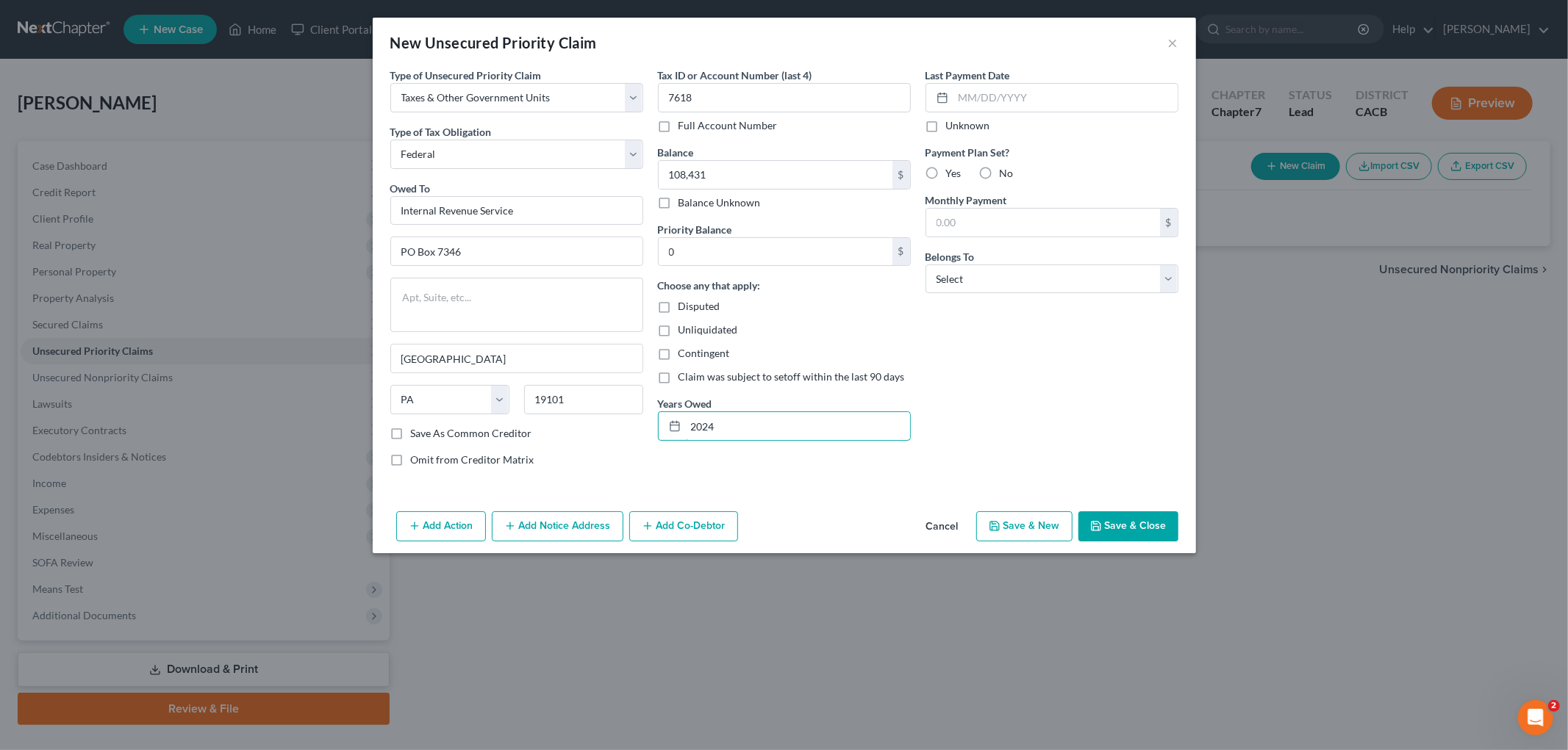
type input "2024"
click at [993, 261] on div "Belongs To * Select Debtor 1 Only Debtor 2 Only Debtor 1 And Debtor 2 Only At L…" at bounding box center [1052, 271] width 253 height 45
click at [994, 269] on select "Select Debtor 1 Only Debtor 2 Only Debtor 1 And Debtor 2 Only At Least One Of T…" at bounding box center [1052, 279] width 253 height 30
select select "0"
click at [925, 265] on select "Select Debtor 1 Only Debtor 2 Only Debtor 1 And Debtor 2 Only At Least One Of T…" at bounding box center [1052, 279] width 253 height 30
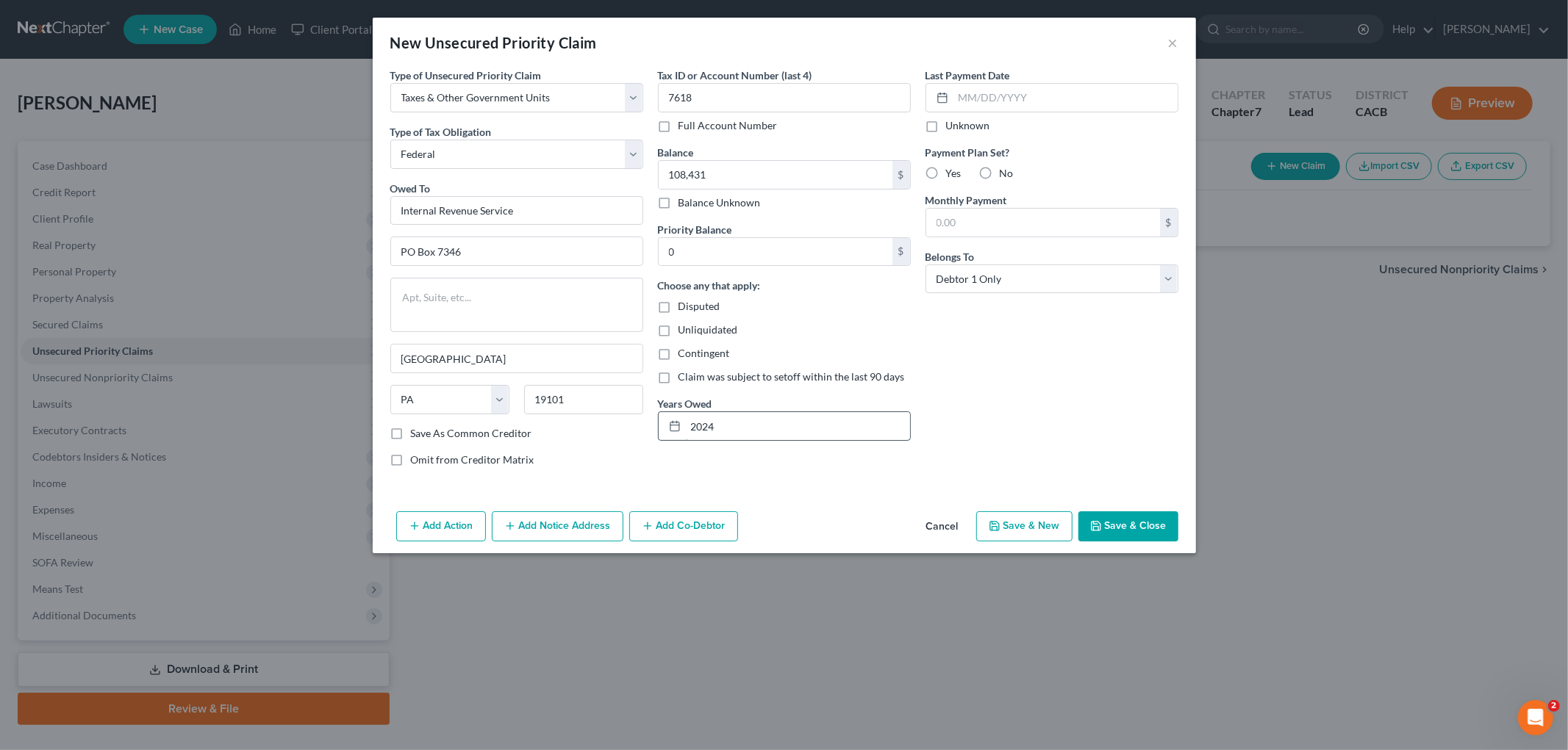
click at [769, 421] on input "2024" at bounding box center [797, 425] width 224 height 28
click at [750, 251] on input "0" at bounding box center [776, 251] width 234 height 28
paste input "108,431"
type input "108,431"
click at [1099, 532] on icon "button" at bounding box center [1096, 526] width 11 height 11
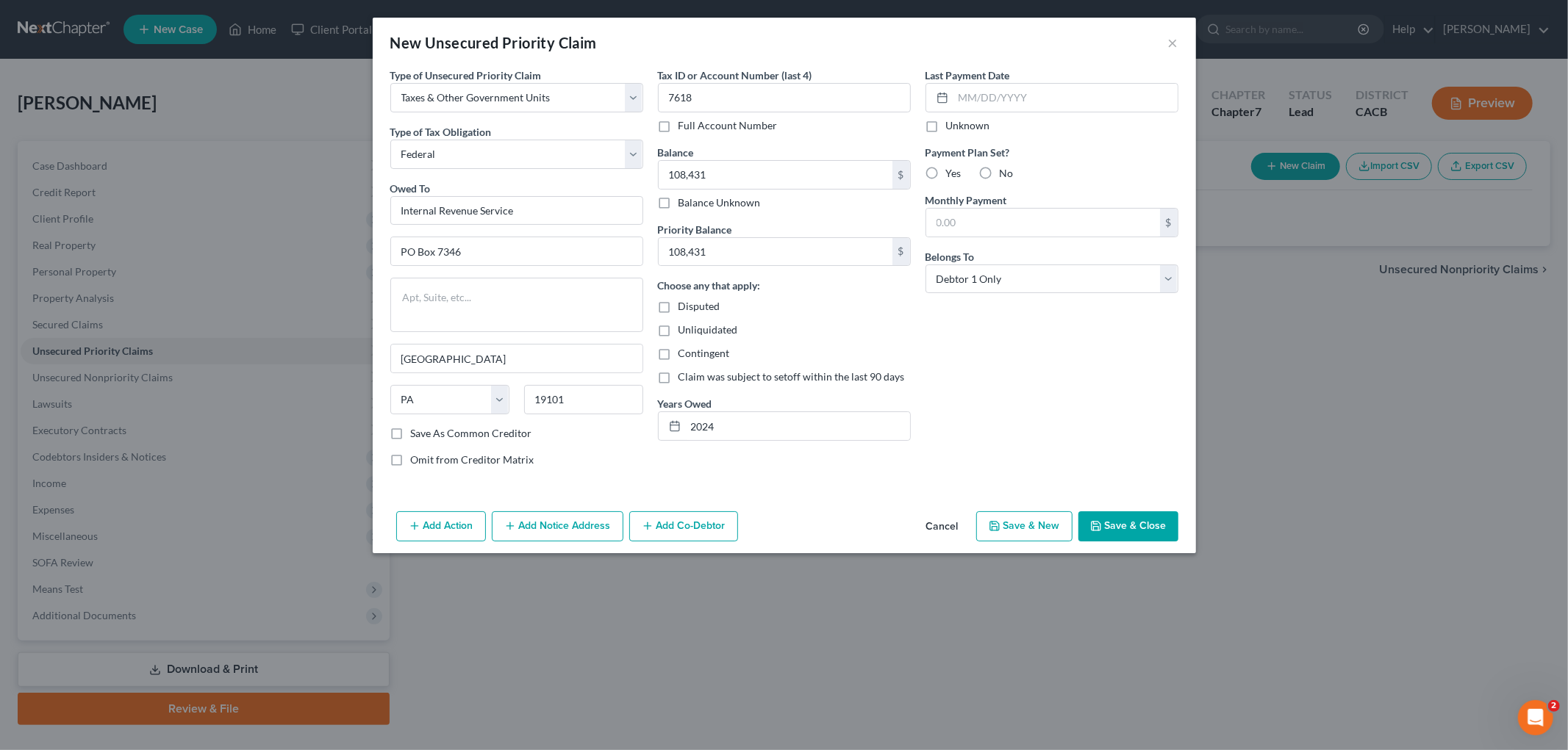
type input "108,431.00"
type input "0.00"
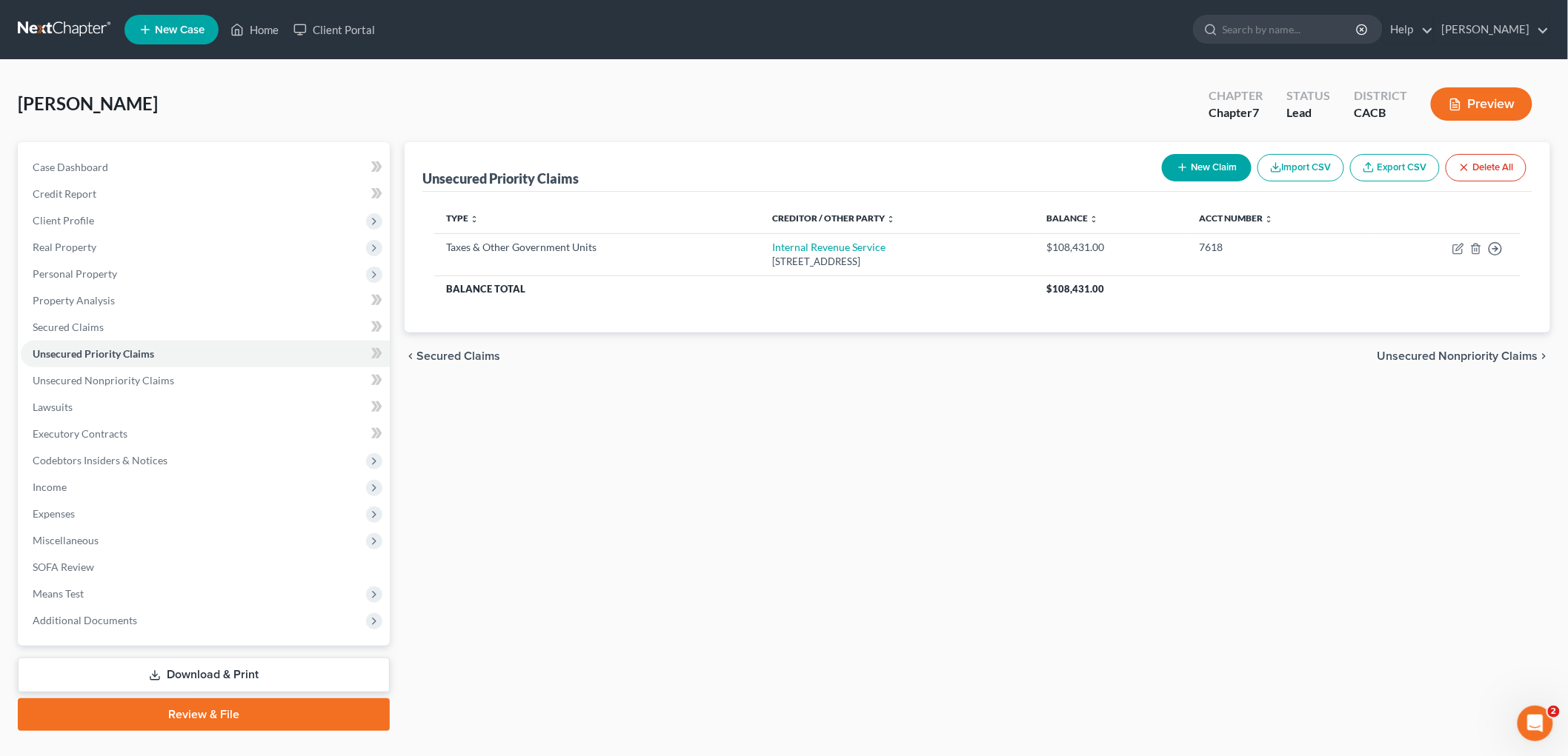
click at [1202, 174] on button "New Claim" at bounding box center [1206, 168] width 89 height 28
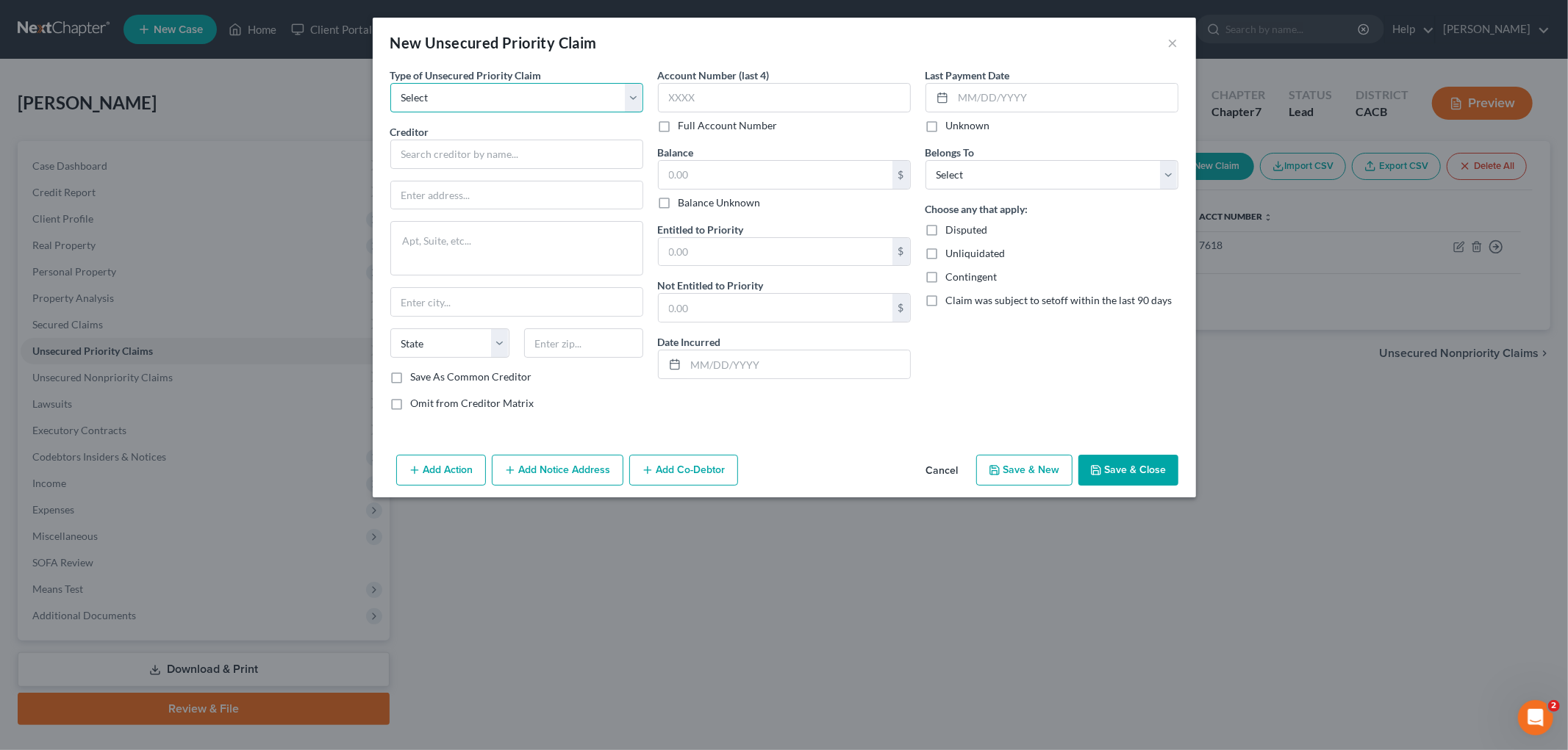
click at [457, 86] on select "Select Taxes & Other Government Units Domestic Support Obligations Extensions o…" at bounding box center [517, 97] width 253 height 30
select select "0"
click at [390, 83] on select "Select Taxes & Other Government Units Domestic Support Obligations Extensions o…" at bounding box center [517, 97] width 253 height 30
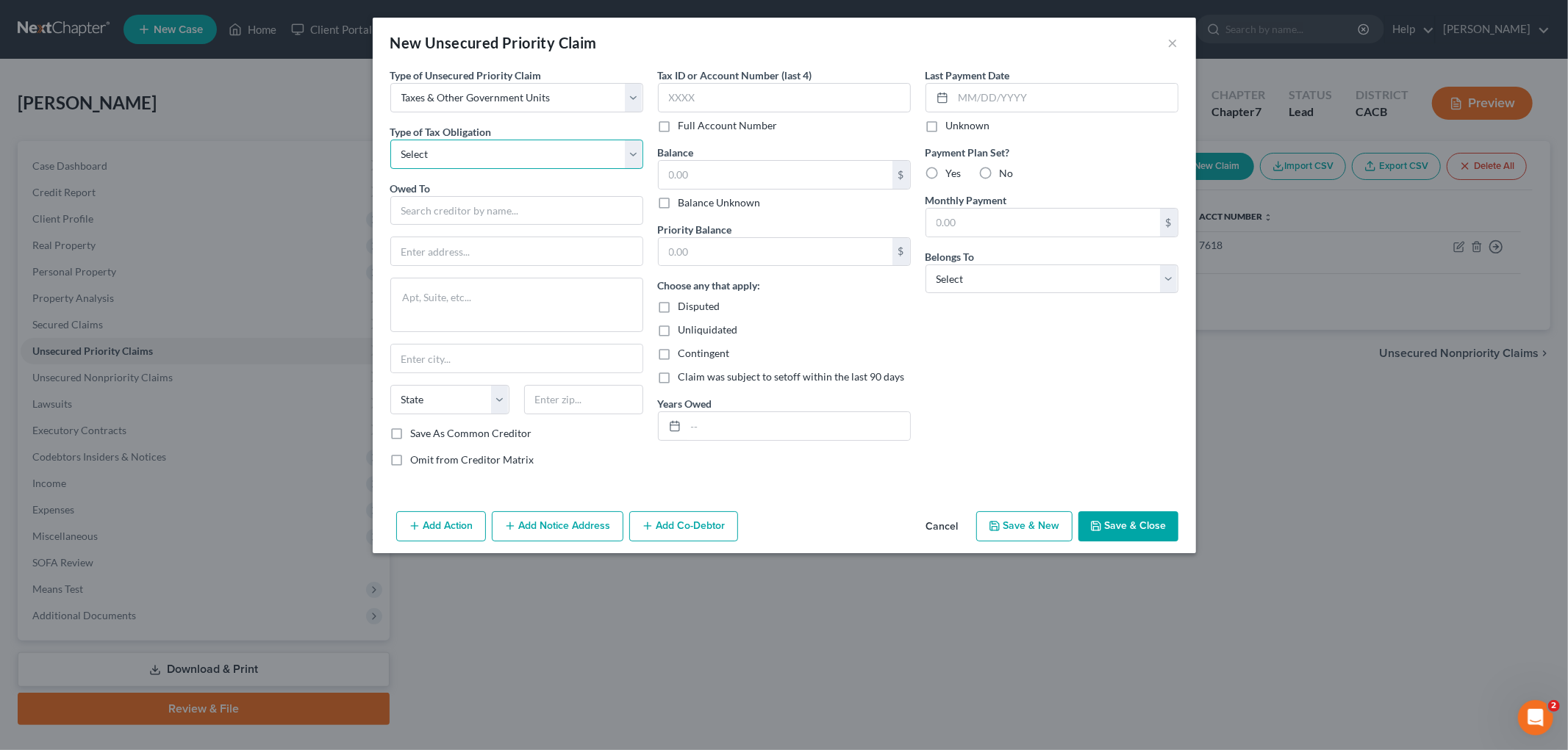
click at [445, 162] on select "Select Federal City State Franchise Tax Board Other" at bounding box center [517, 154] width 253 height 30
select select "2"
click at [390, 140] on select "Select Federal City State Franchise Tax Board Other" at bounding box center [517, 154] width 253 height 30
click at [451, 213] on input "text" at bounding box center [517, 210] width 253 height 30
paste input "Arizona Department of Revenue"
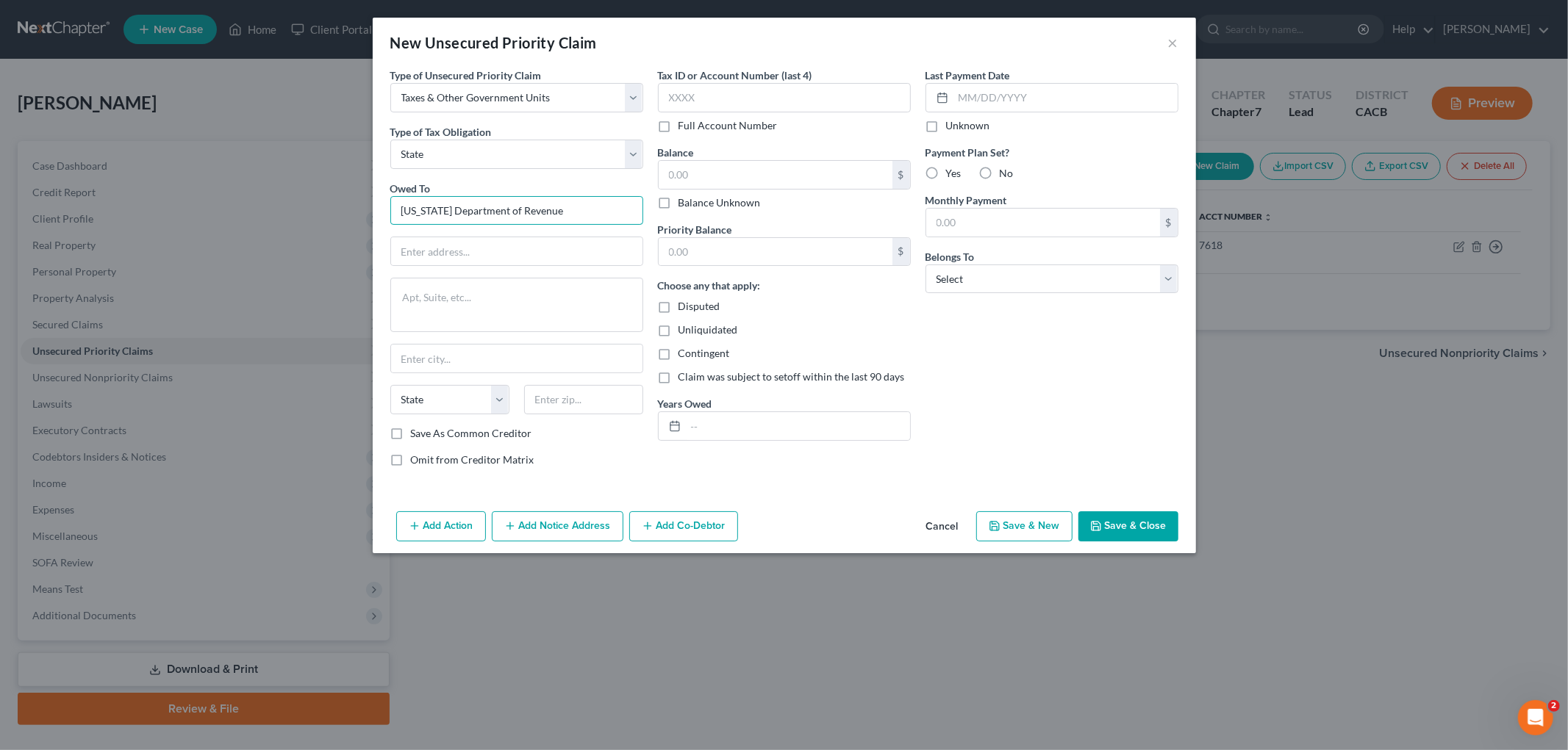
type input "Arizona Department of Revenue"
drag, startPoint x: 448, startPoint y: 250, endPoint x: 435, endPoint y: 248, distance: 13.2
click at [447, 250] on input "text" at bounding box center [517, 250] width 251 height 28
paste input "P.O. Box 29085"
drag, startPoint x: 423, startPoint y: 250, endPoint x: 219, endPoint y: 214, distance: 207.2
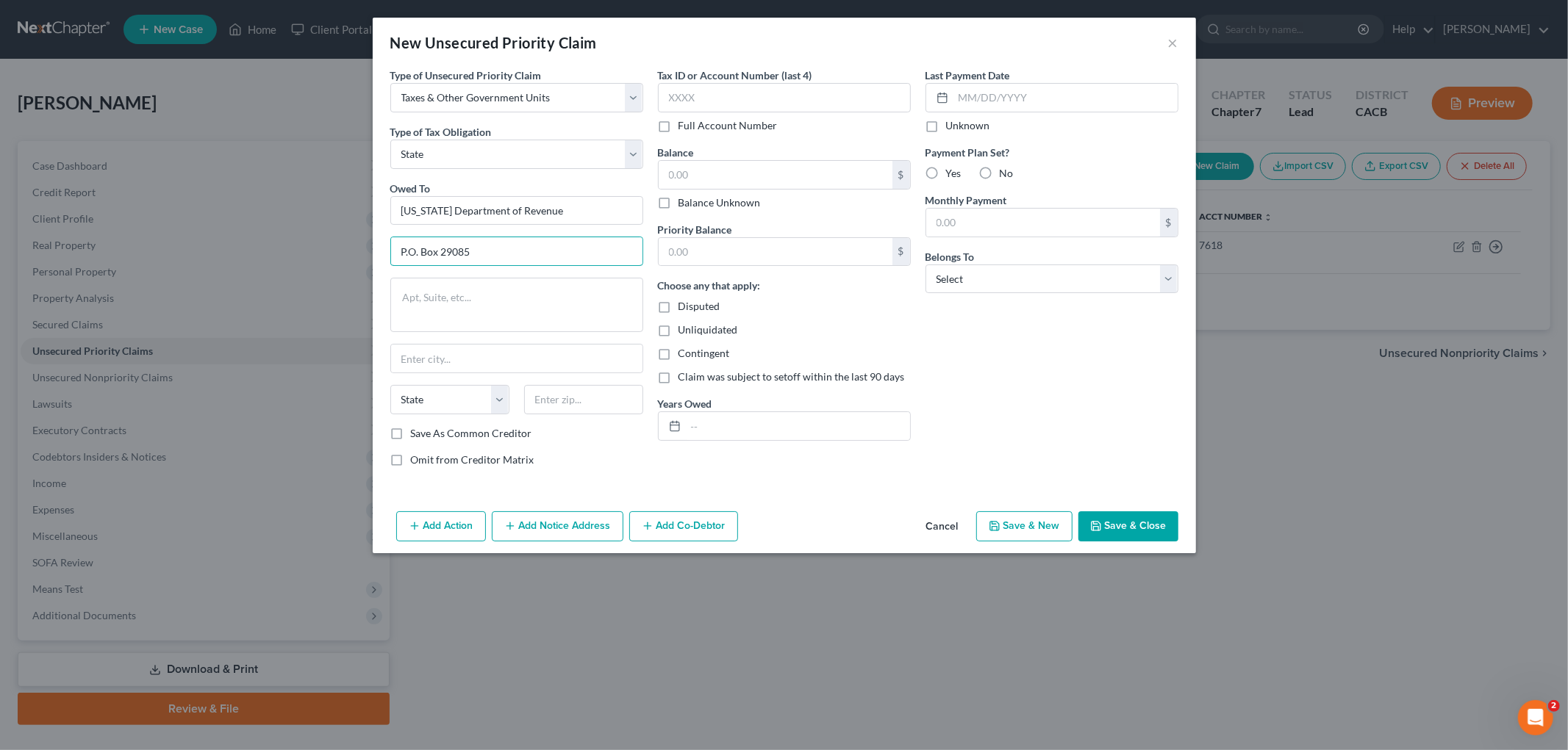
click at [192, 245] on div "New Unsecured Priority Claim × Type of Unsecured Priority Claim * Select Taxes …" at bounding box center [784, 375] width 1568 height 750
type input "PO Box 29085"
drag, startPoint x: 556, startPoint y: 424, endPoint x: 553, endPoint y: 406, distance: 18.2
click at [556, 422] on div "State AL AK AR AZ CA CO CT DE DC FL GA GU HI ID IL IN IA KS KY LA ME MD MA MI M…" at bounding box center [516, 405] width 268 height 41
click at [553, 406] on input "text" at bounding box center [584, 400] width 119 height 30
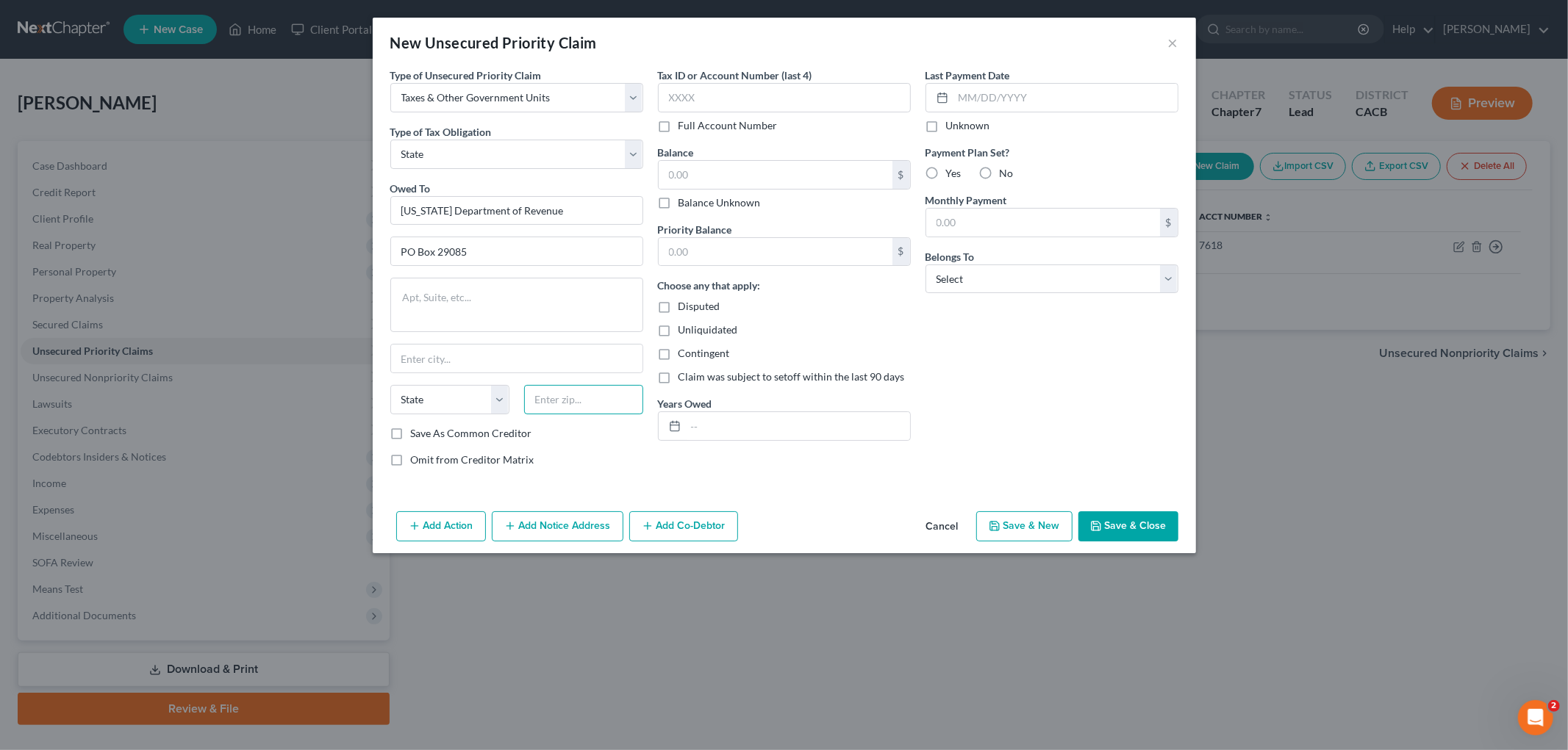
paste input "85038"
type input "85038"
type input "Phoenix"
select select "3"
click at [709, 91] on input "text" at bounding box center [784, 97] width 253 height 30
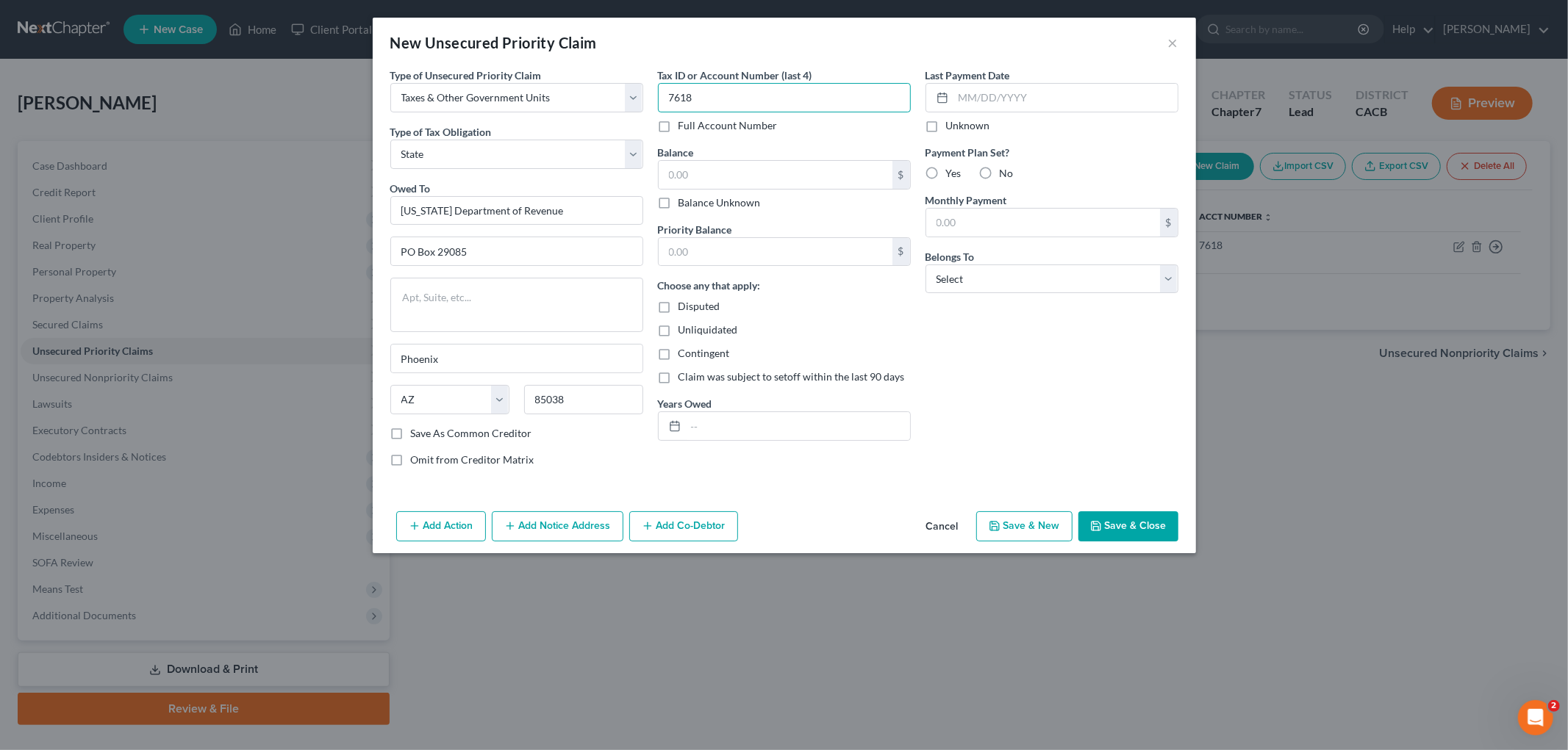
type input "7618"
drag, startPoint x: 754, startPoint y: 173, endPoint x: 608, endPoint y: 175, distance: 146.0
click at [586, 166] on div "Type of Unsecured Priority Claim * Select Taxes & Other Government Units Domest…" at bounding box center [784, 273] width 803 height 411
type input "7,632"
drag, startPoint x: 730, startPoint y: 247, endPoint x: 724, endPoint y: 252, distance: 7.8
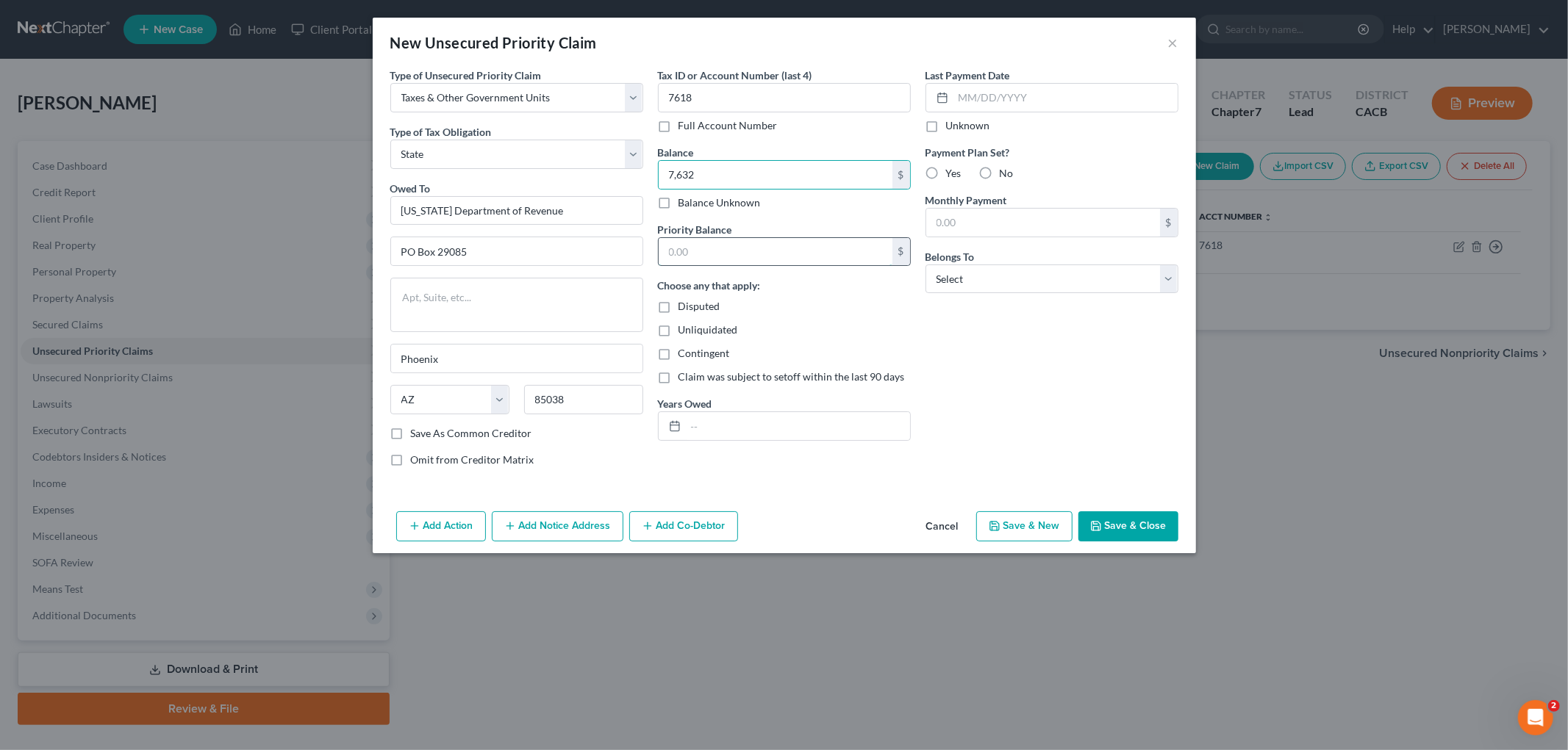
click at [730, 247] on input "text" at bounding box center [776, 251] width 234 height 28
paste input "7,632"
type input "7,632"
click at [699, 436] on input "text" at bounding box center [797, 425] width 224 height 28
type input "2024"
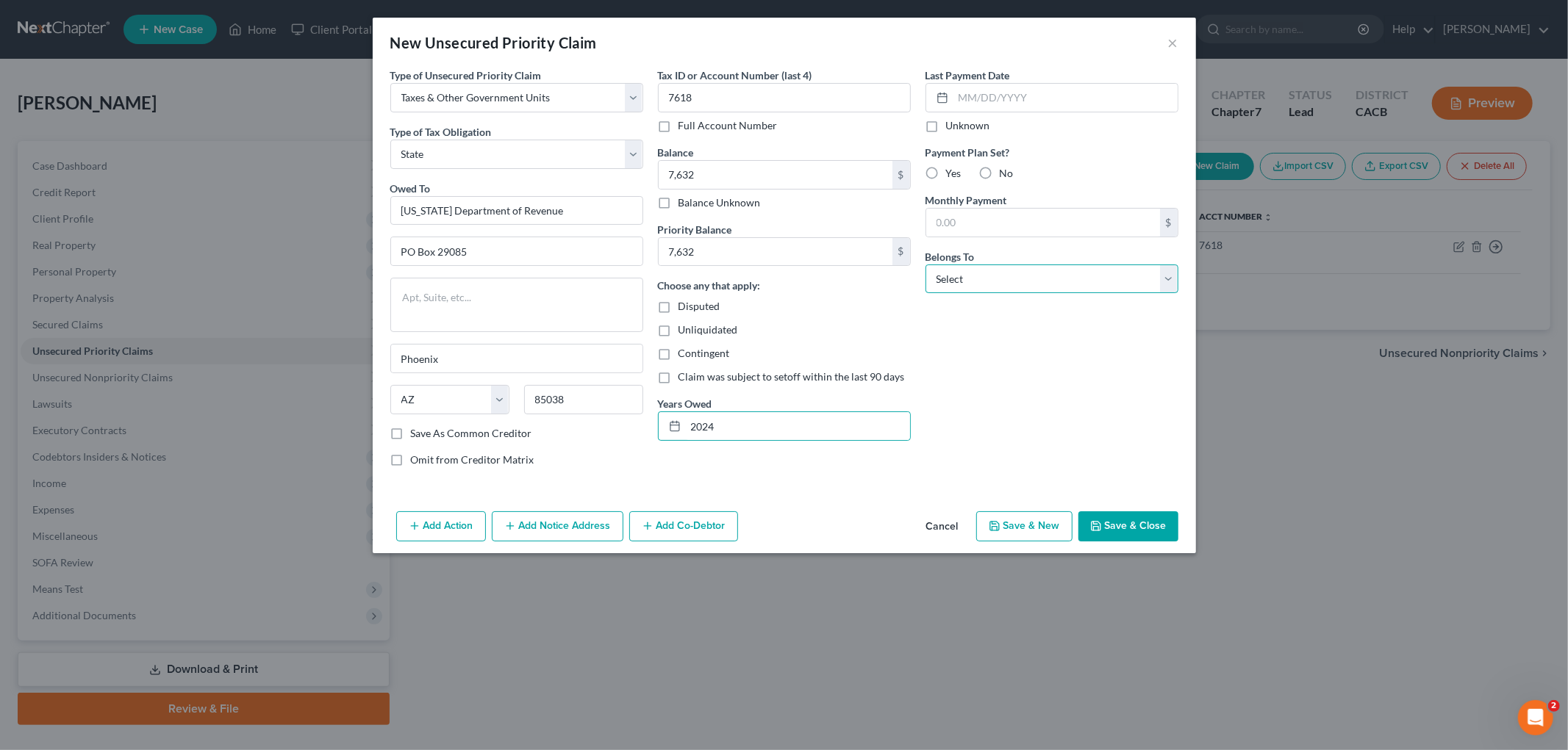
click at [963, 291] on select "Select Debtor 1 Only Debtor 2 Only Debtor 1 And Debtor 2 Only At Least One Of T…" at bounding box center [1052, 279] width 253 height 30
select select "0"
click at [925, 265] on select "Select Debtor 1 Only Debtor 2 Only Debtor 1 And Debtor 2 Only At Least One Of T…" at bounding box center [1052, 279] width 253 height 30
click at [1120, 562] on div "New Unsecured Priority Claim × Type of Unsecured Priority Claim * Select Taxes …" at bounding box center [784, 375] width 1568 height 750
click at [1123, 514] on button "Save & Close" at bounding box center [1128, 526] width 100 height 30
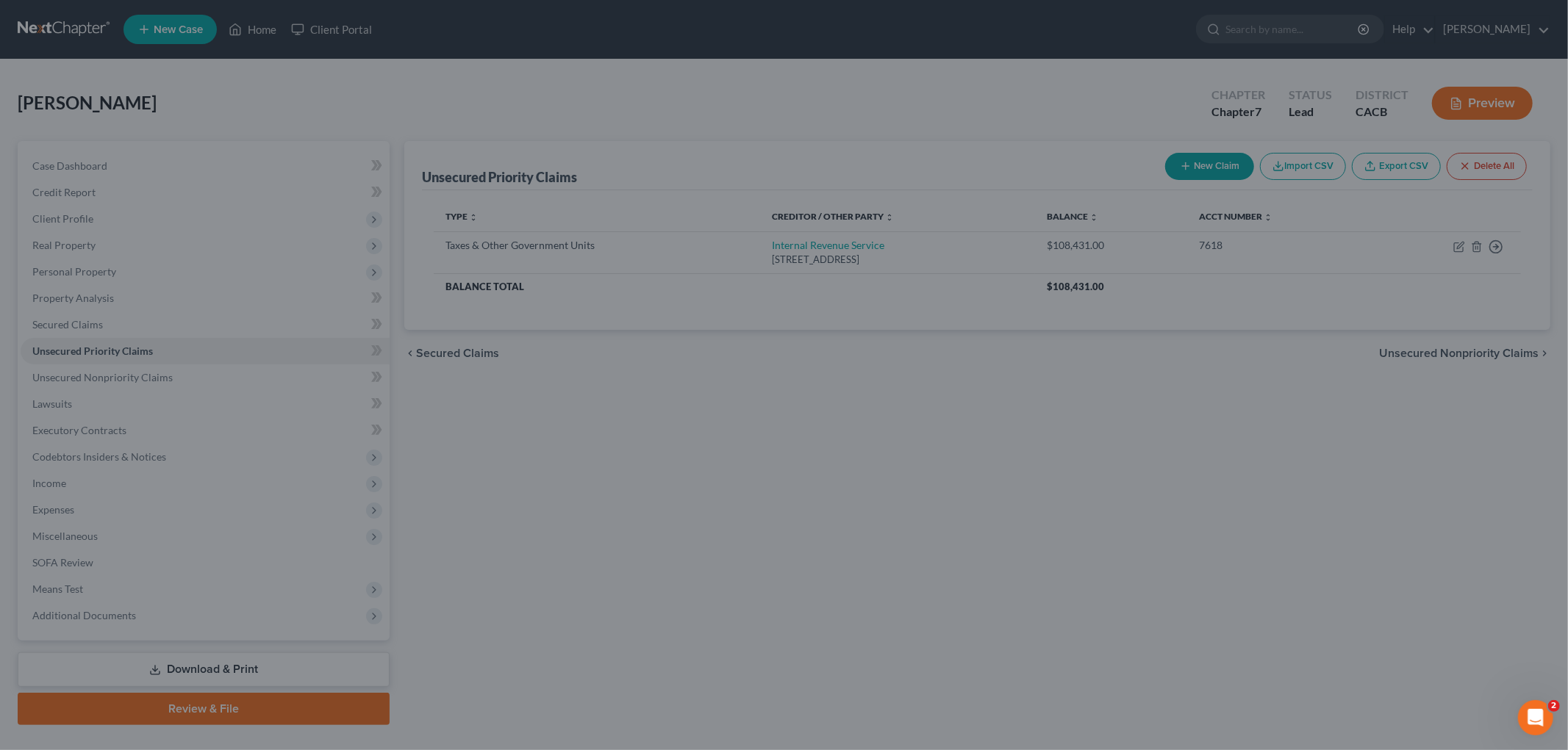
type input "7,632.00"
type input "0.00"
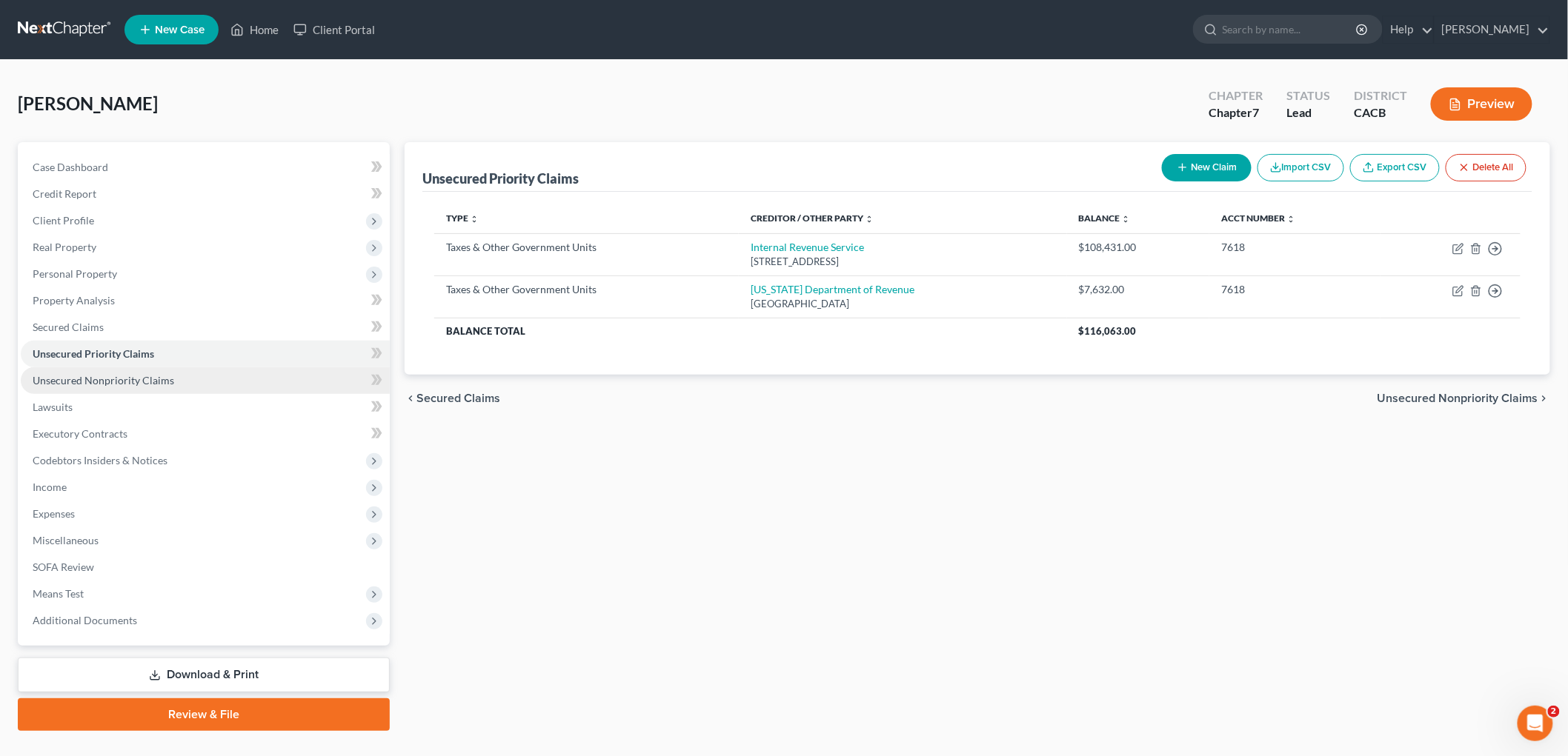
click at [108, 386] on span "Unsecured Nonpriority Claims" at bounding box center [103, 380] width 141 height 12
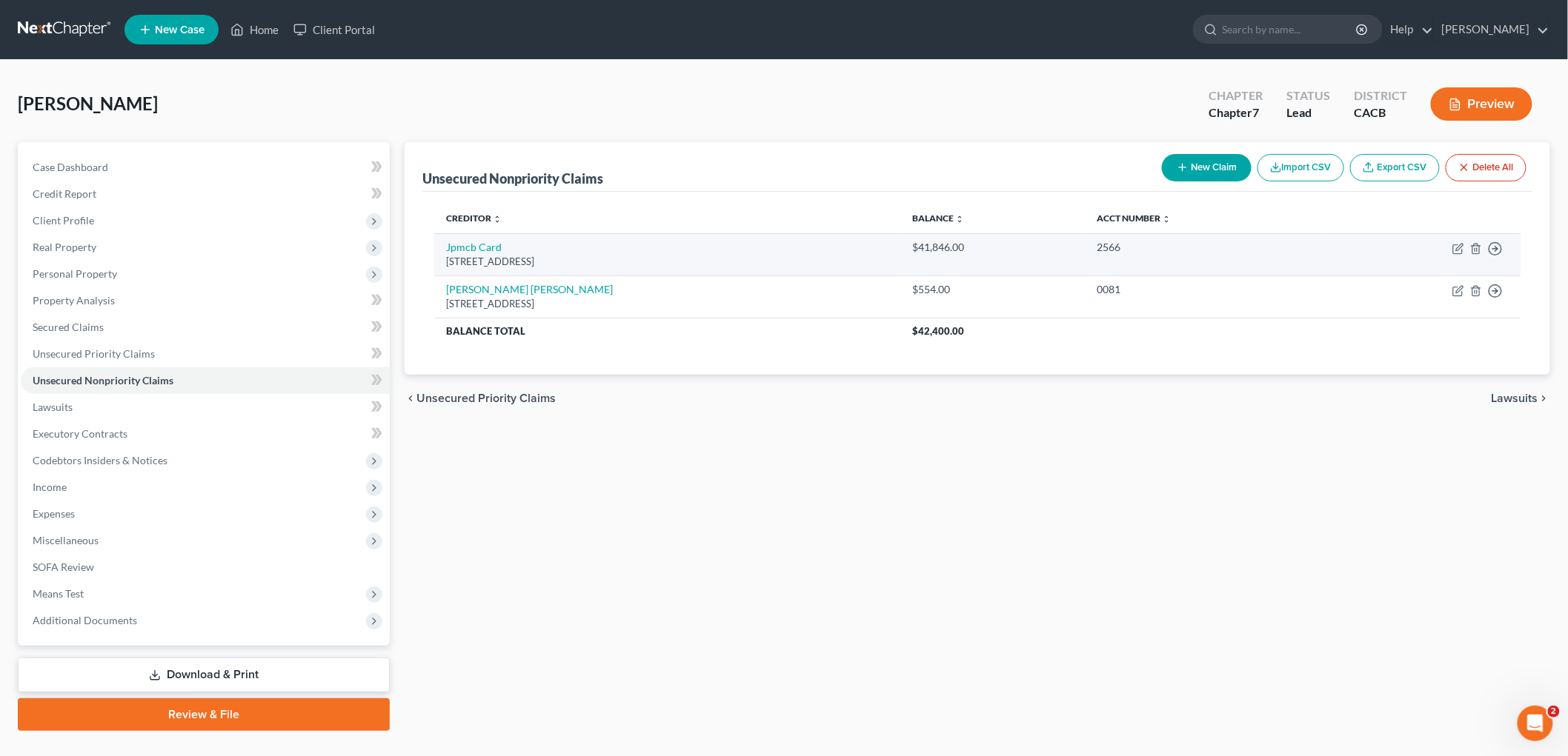
click at [463, 255] on div "Po Box 15369, Wilmington, DE 19850" at bounding box center [667, 262] width 442 height 14
click at [463, 248] on link "Jpmcb Card" at bounding box center [474, 247] width 56 height 12
select select "7"
select select "0"
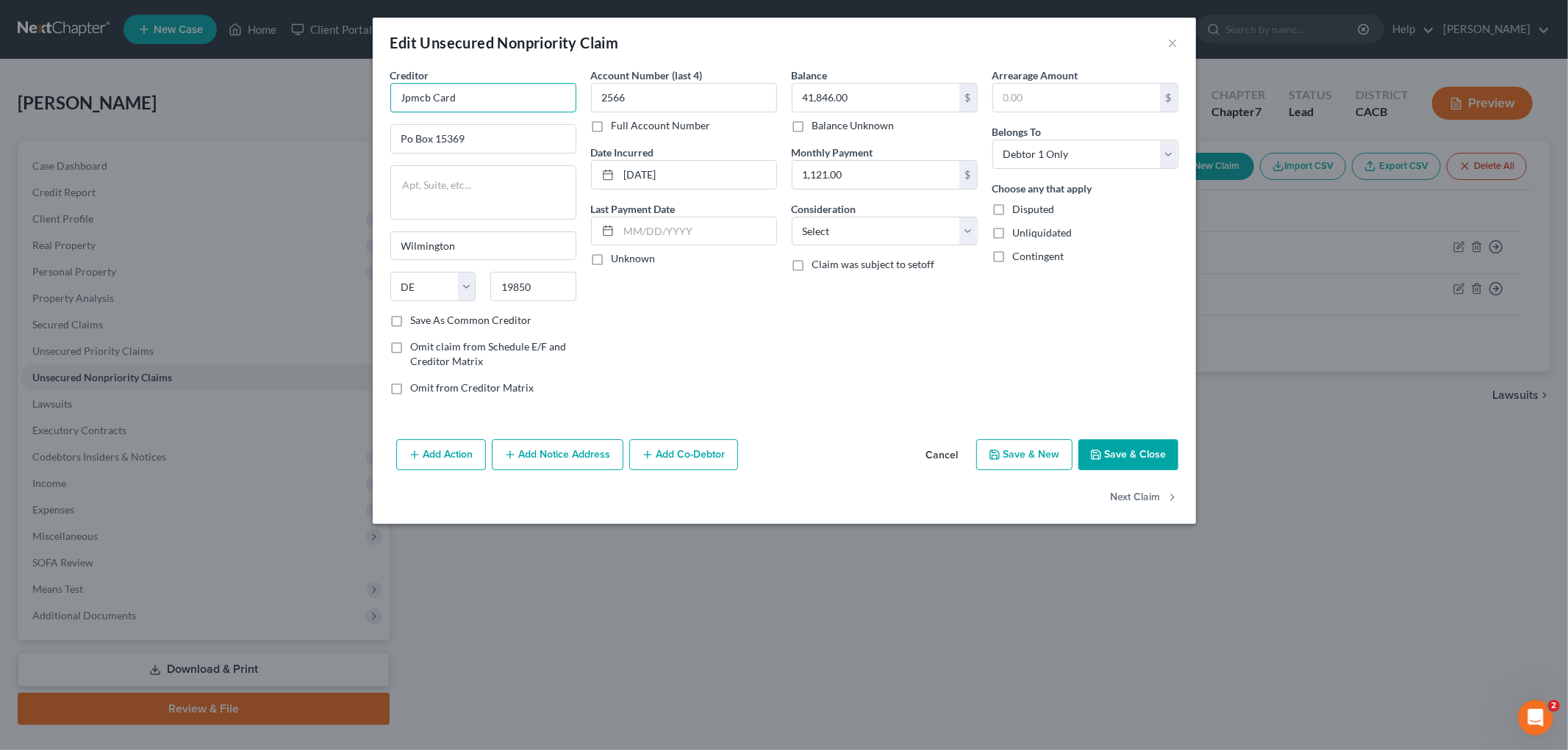
click at [405, 104] on input "Jpmcb Card" at bounding box center [483, 97] width 186 height 30
type input "Chase Card"
drag, startPoint x: 410, startPoint y: 138, endPoint x: 399, endPoint y: 137, distance: 11.0
click at [388, 143] on div "Creditor * Chase Card Po Box 15369 Wilmington State AL AK AR AZ CA CO CT DE DC …" at bounding box center [483, 237] width 201 height 340
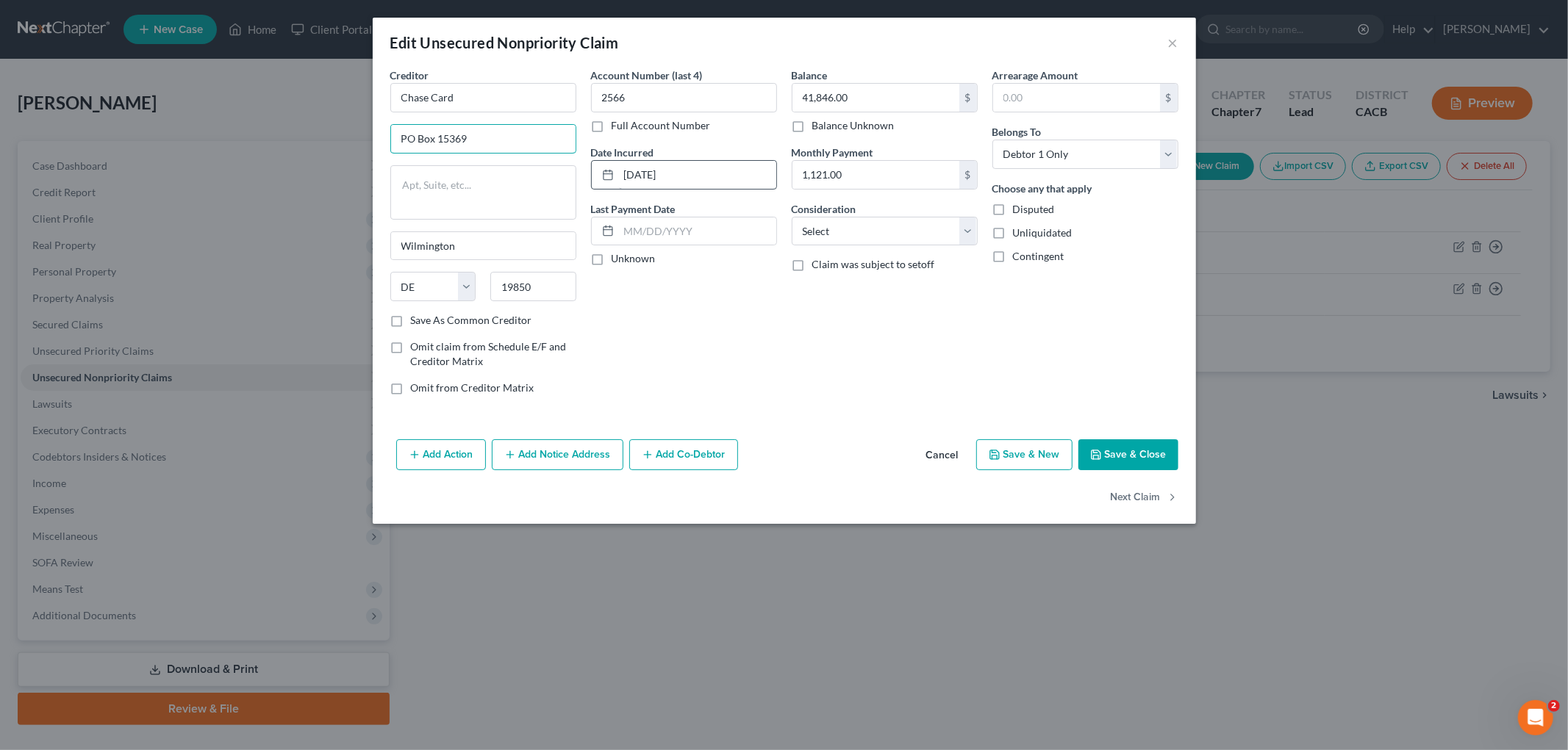
type input "PO Box 15369"
drag, startPoint x: 688, startPoint y: 185, endPoint x: 664, endPoint y: 169, distance: 28.8
click at [644, 182] on input "08-23-2017" at bounding box center [697, 174] width 157 height 28
type input "2017"
drag, startPoint x: 937, startPoint y: 237, endPoint x: 927, endPoint y: 238, distance: 10.0
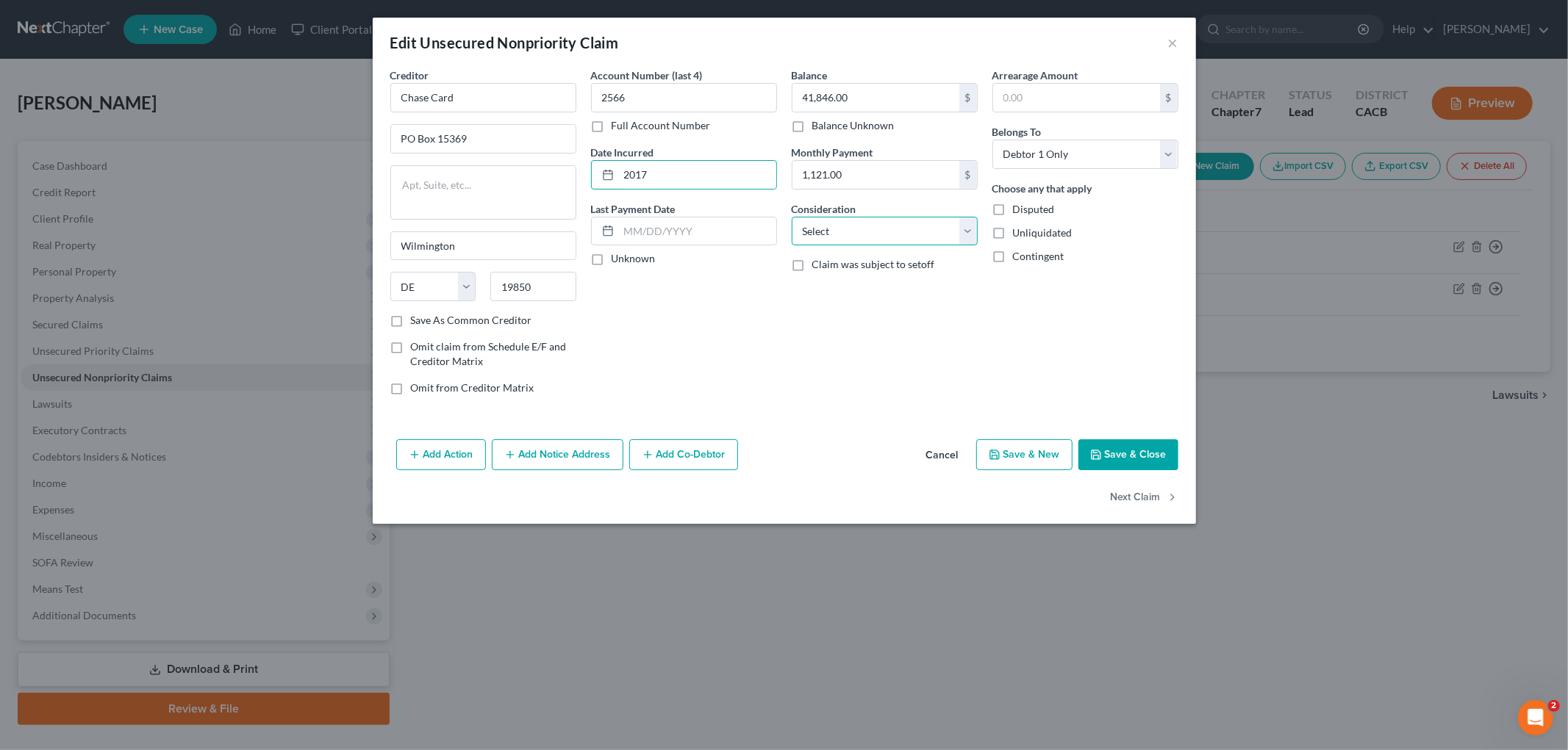
click at [937, 237] on select "Select Cable / Satellite Services Collection Agency Credit Card Debt Debt Couns…" at bounding box center [884, 231] width 186 height 30
select select "2"
click at [792, 217] on select "Select Cable / Satellite Services Collection Agency Credit Card Debt Debt Couns…" at bounding box center [884, 231] width 186 height 30
click at [1134, 441] on button "Save & Close" at bounding box center [1128, 455] width 100 height 30
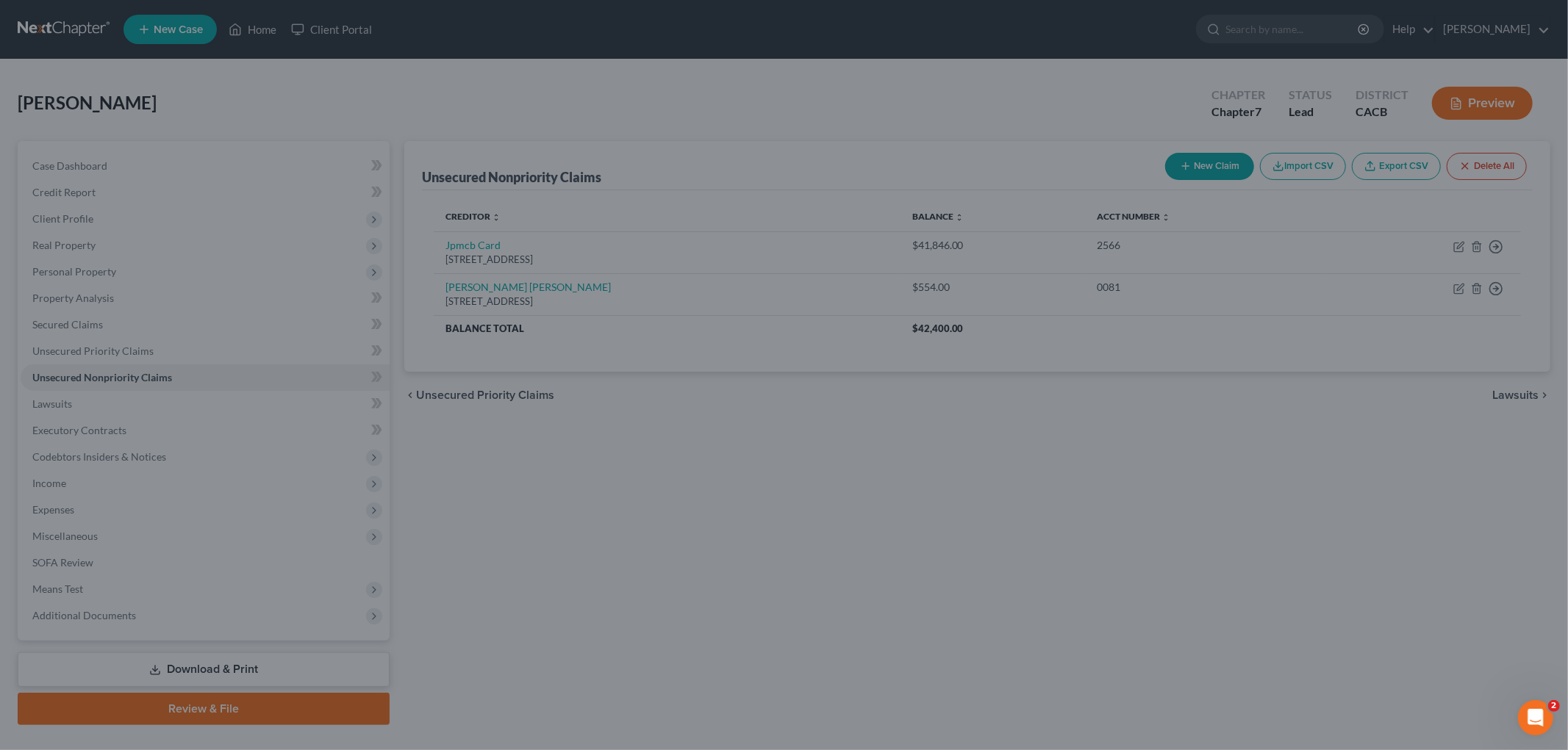
type input "0"
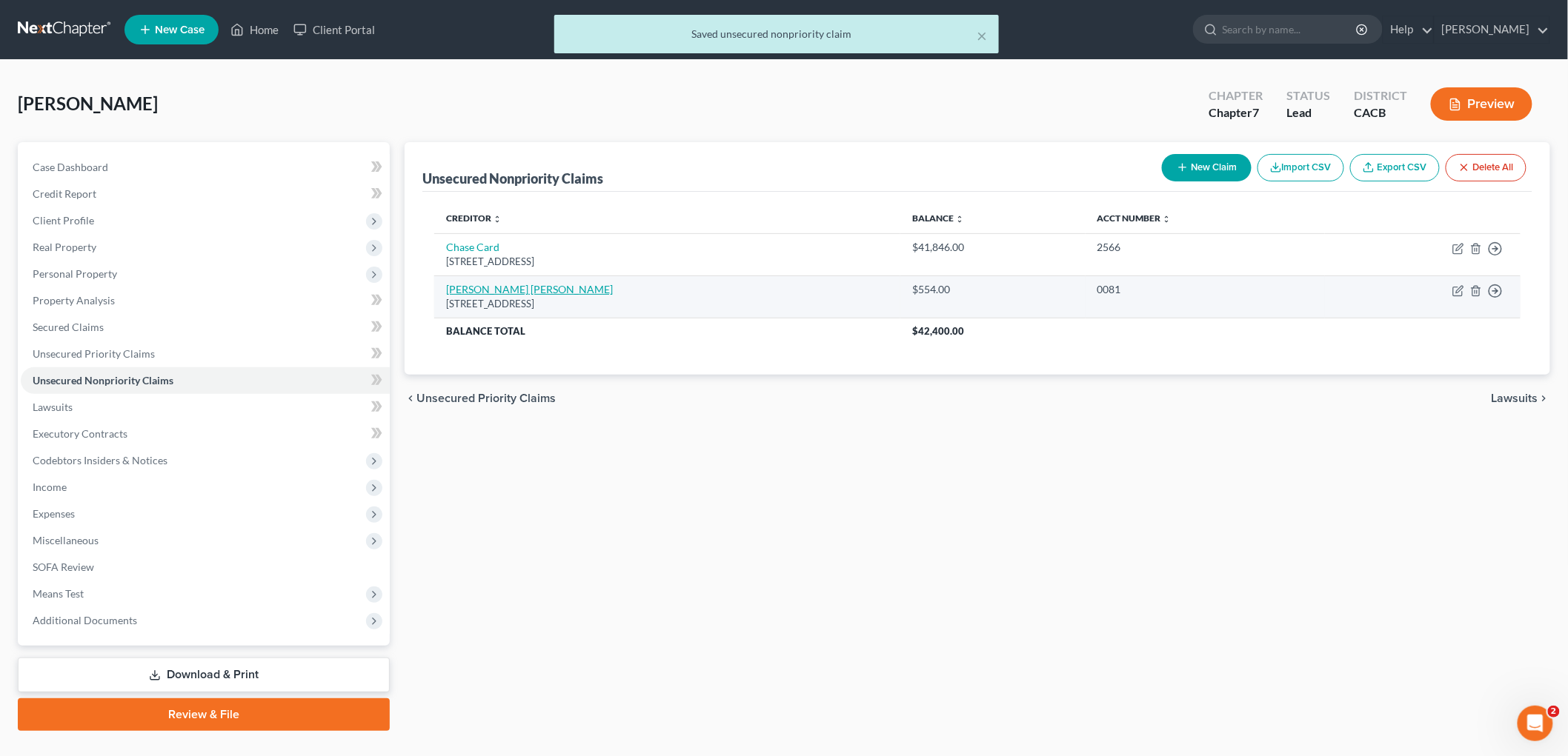
click at [499, 287] on link "Kimball Tirey Stjohn" at bounding box center [530, 289] width 167 height 12
select select "4"
select select "1"
select select "0"
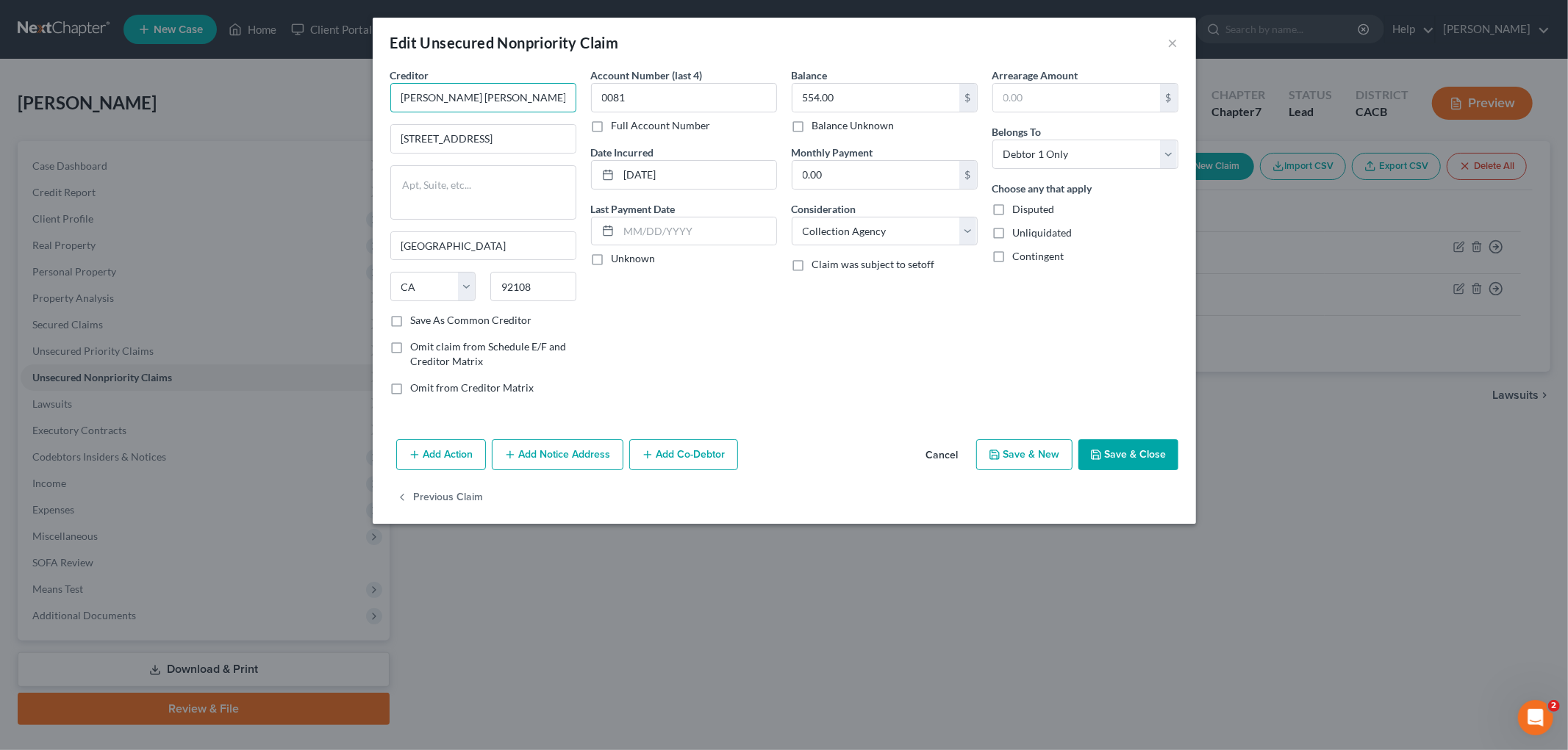
drag, startPoint x: 531, startPoint y: 102, endPoint x: 302, endPoint y: 60, distance: 232.8
click at [209, 93] on div "Edit Unsecured Nonpriority Claim × Creditor * Kimball Tirey Stjohn 7676 Hazard …" at bounding box center [784, 375] width 1568 height 750
click at [543, 96] on input "Kimball Tirey Stjohn" at bounding box center [483, 97] width 186 height 30
click at [529, 92] on input "Kimball Tirey Stjohn" at bounding box center [483, 97] width 186 height 30
drag, startPoint x: 395, startPoint y: 91, endPoint x: 261, endPoint y: 84, distance: 134.2
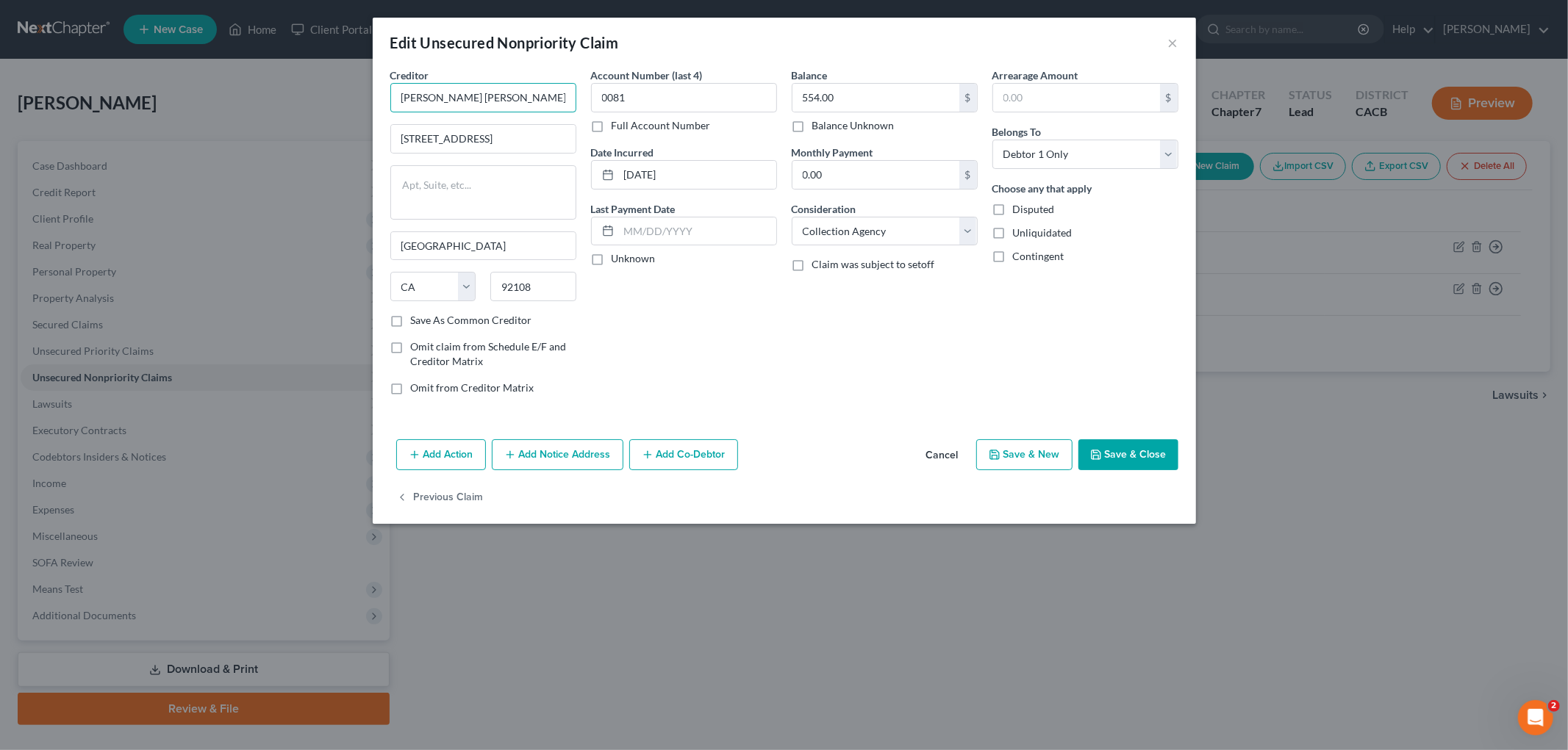
click at [261, 86] on div "Edit Unsecured Nonpriority Claim × Creditor * Kimball Tirey Stjohn 7676 Hazard …" at bounding box center [784, 375] width 1568 height 750
paste input ", Tirey & St. John LLP"
type input "Kimball, Tirey & St. John LLP"
click at [529, 135] on input "7676 Hazard Center Dr St" at bounding box center [484, 138] width 185 height 28
type input "7676 Hazard Center Drive"
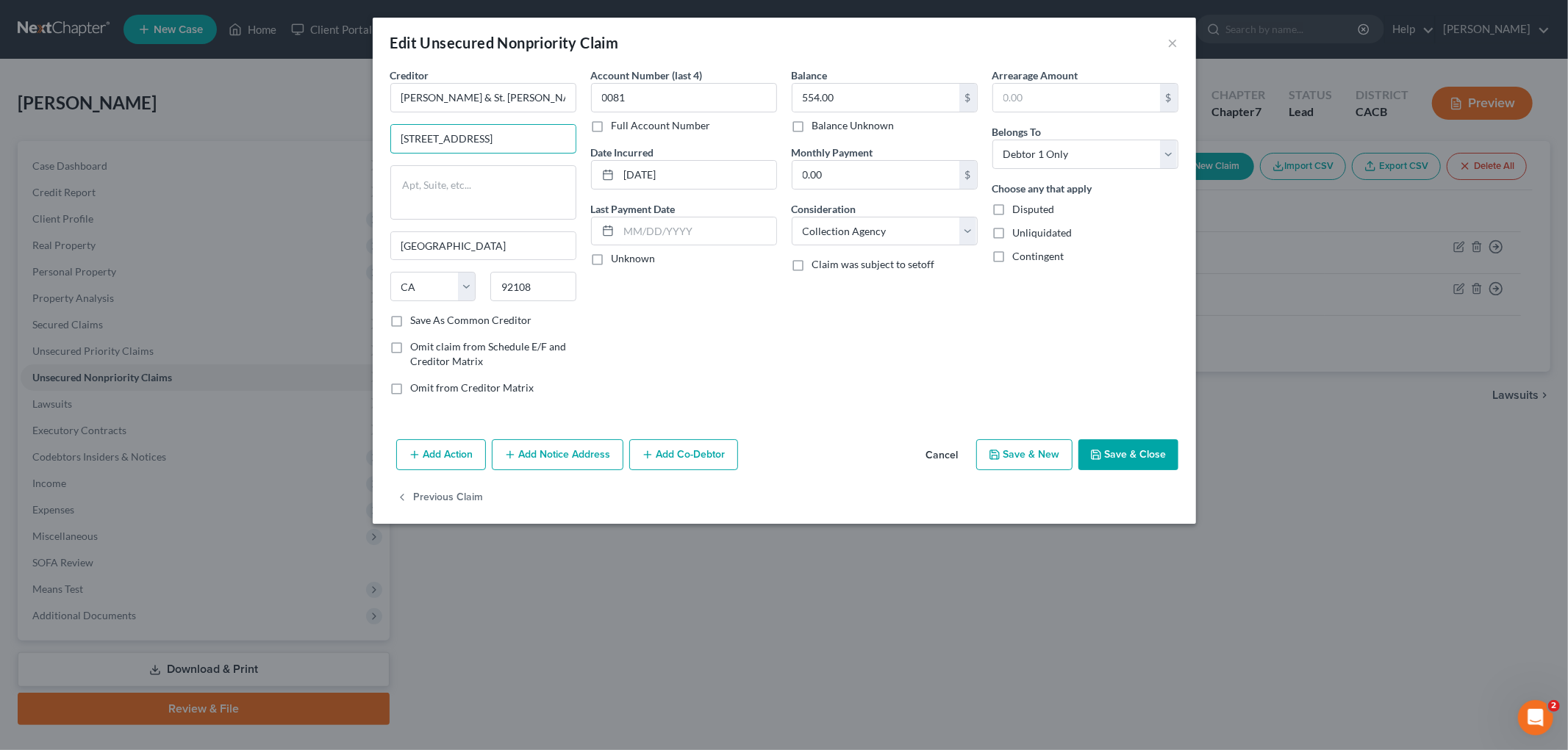
drag, startPoint x: 550, startPoint y: 135, endPoint x: 252, endPoint y: 81, distance: 302.9
click at [116, 111] on div "Edit Unsecured Nonpriority Claim × Creditor * Kimball, Tirey & St. John LLP 767…" at bounding box center [784, 375] width 1568 height 750
click at [542, 137] on input "7676 Hazard Center Drive" at bounding box center [484, 138] width 185 height 28
click at [461, 181] on textarea at bounding box center [483, 192] width 186 height 54
paste textarea "7676 Hazard Center Drive, Suite 900"
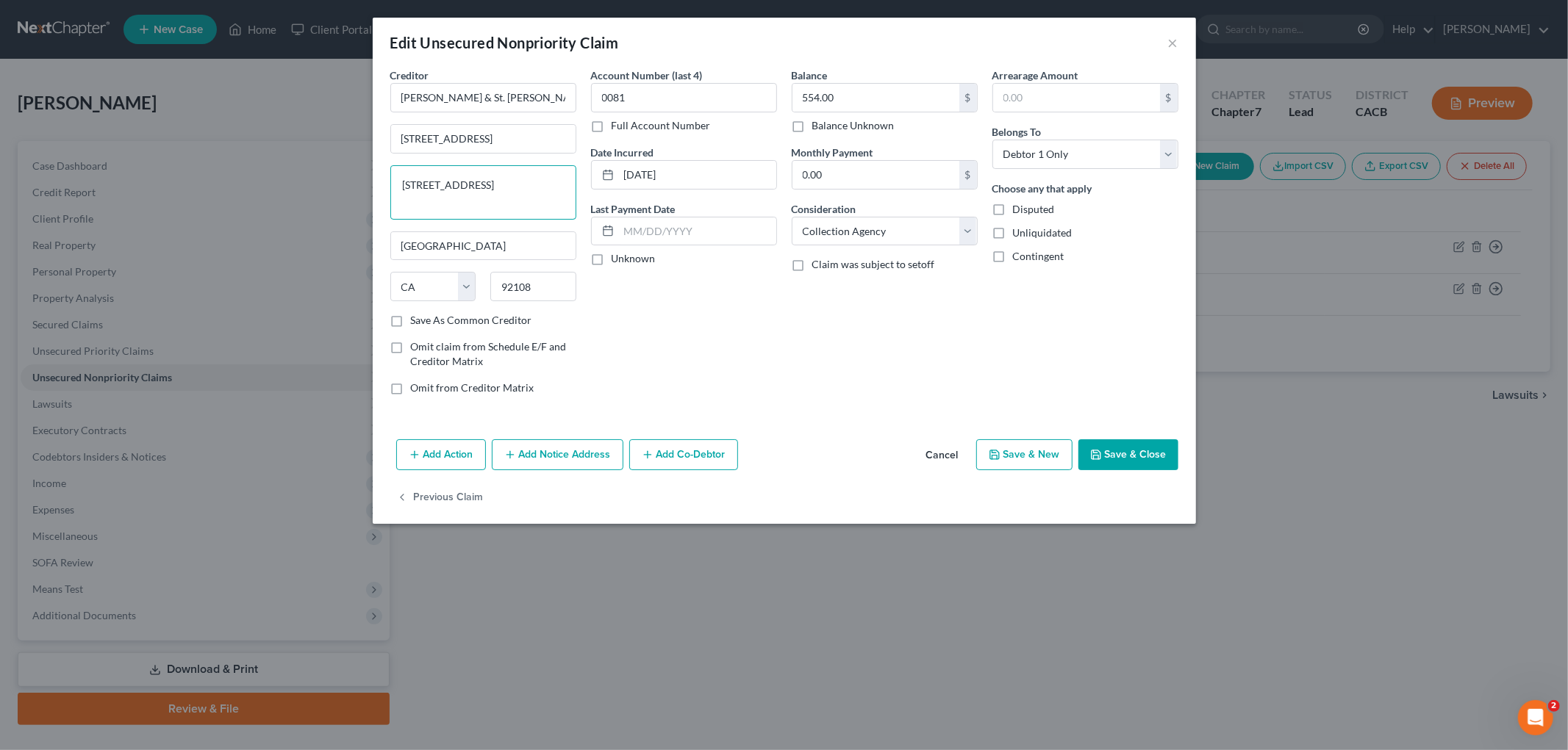
drag, startPoint x: 525, startPoint y: 185, endPoint x: 92, endPoint y: 176, distance: 433.1
click at [112, 179] on div "Edit Unsecured Nonpriority Claim × Creditor * Kimball, Tirey & St. John LLP 767…" at bounding box center [784, 375] width 1568 height 750
type textarea "Suite 900"
drag, startPoint x: 705, startPoint y: 175, endPoint x: 597, endPoint y: 167, distance: 108.3
click at [574, 178] on div "Creditor * Kimball, Tirey & St. John LLP 7676 Hazard Center Drive Suite 900 San…" at bounding box center [784, 237] width 803 height 340
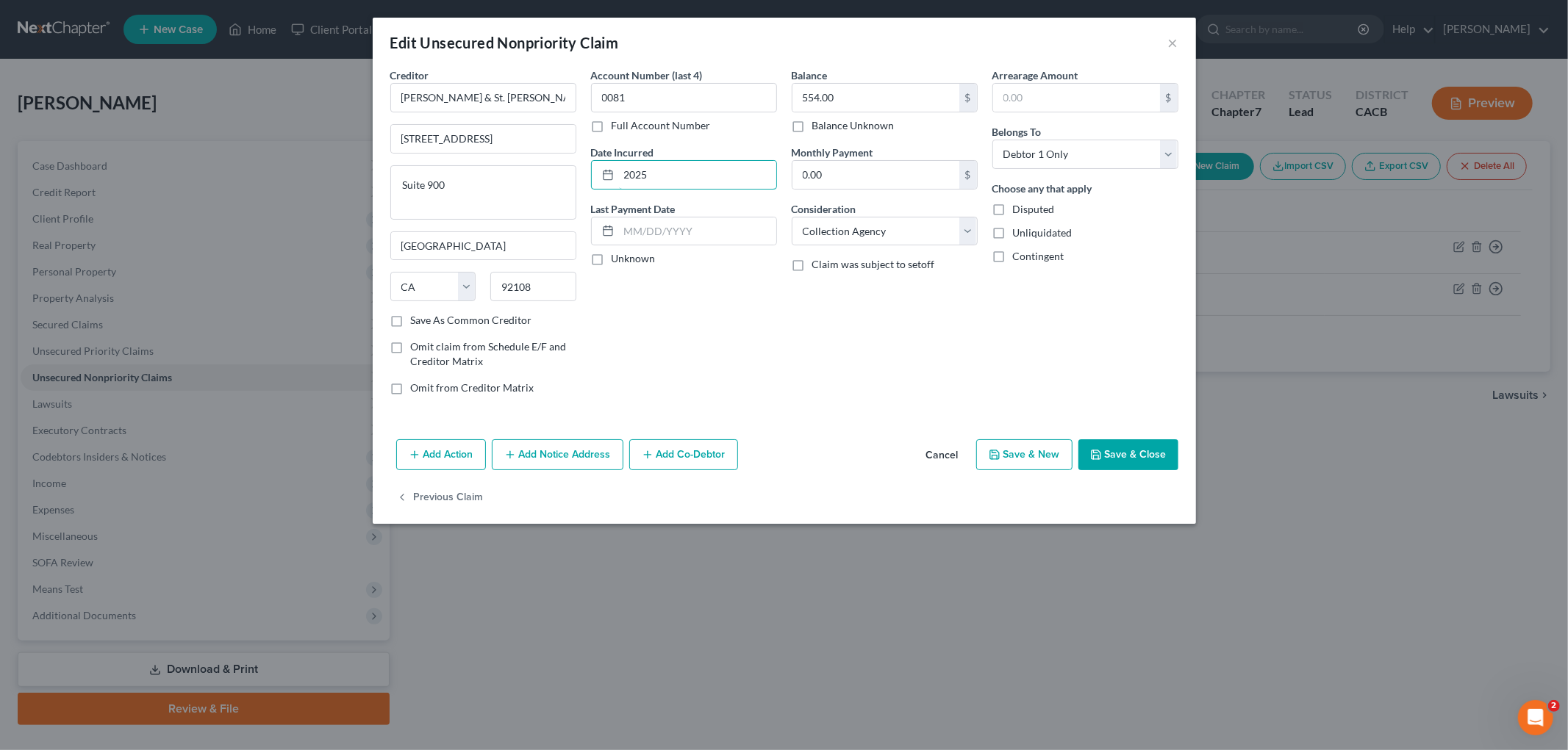
type input "2025"
click at [1122, 463] on button "Save & Close" at bounding box center [1128, 455] width 100 height 30
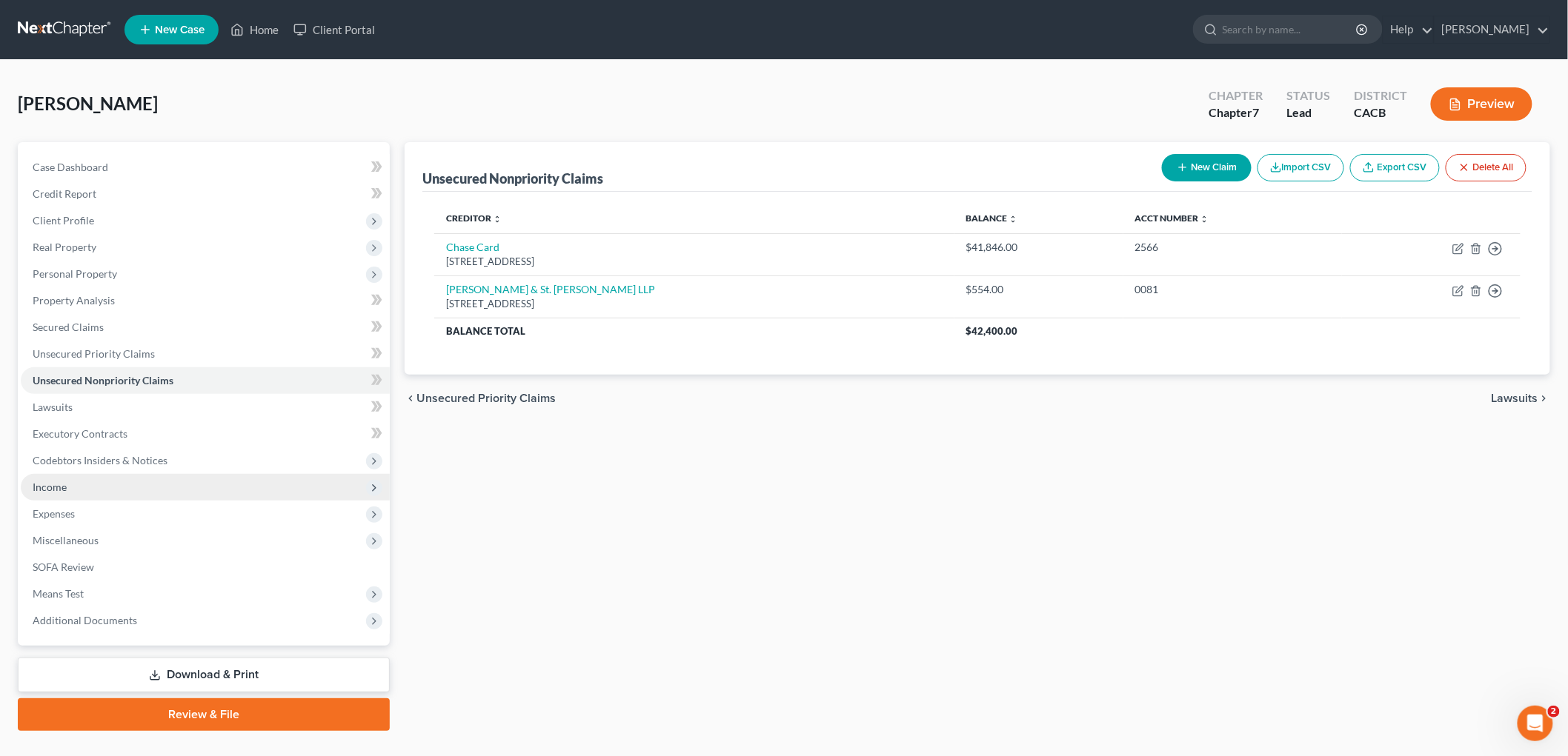
click at [89, 489] on span "Income" at bounding box center [205, 487] width 369 height 27
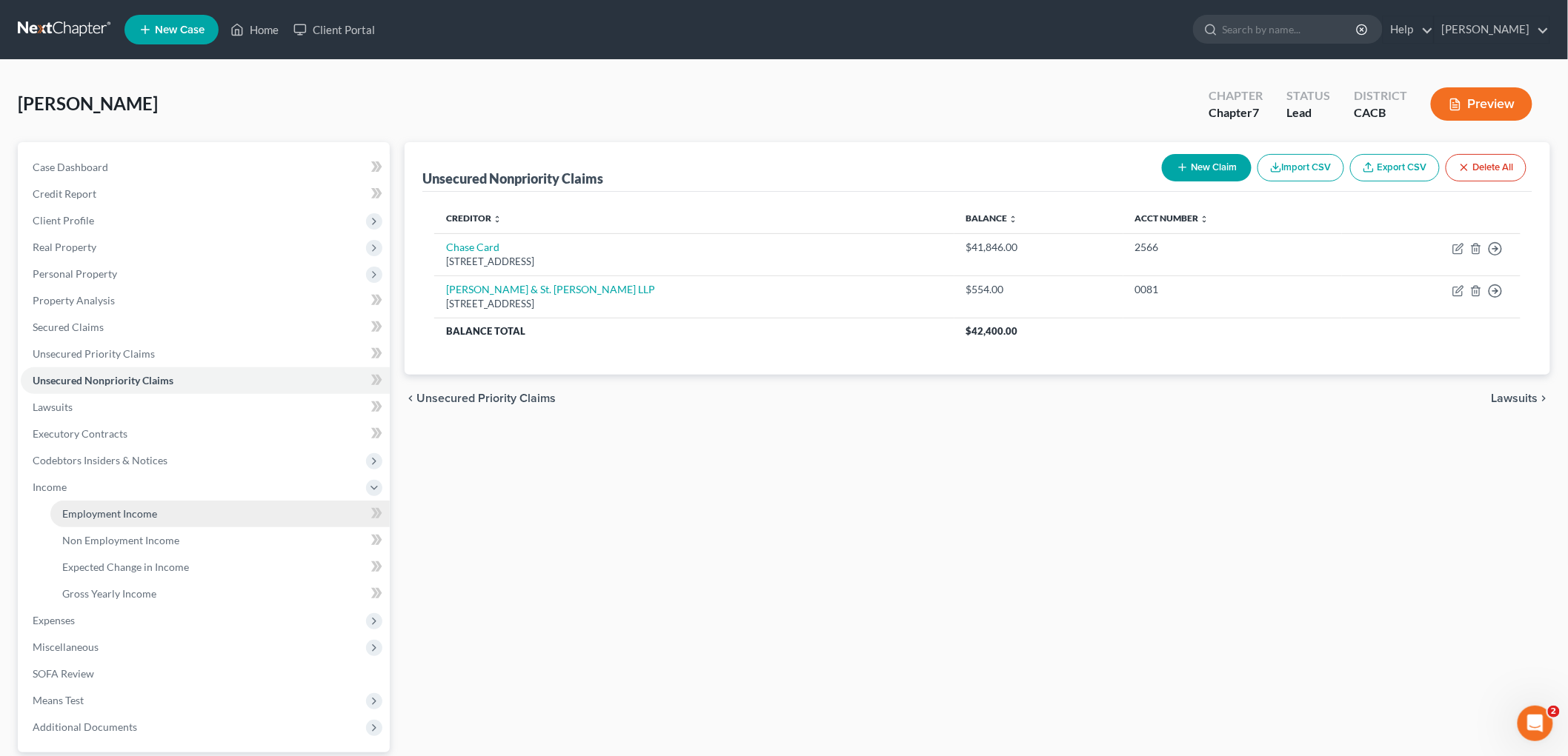
click at [168, 518] on link "Employment Income" at bounding box center [221, 514] width 340 height 27
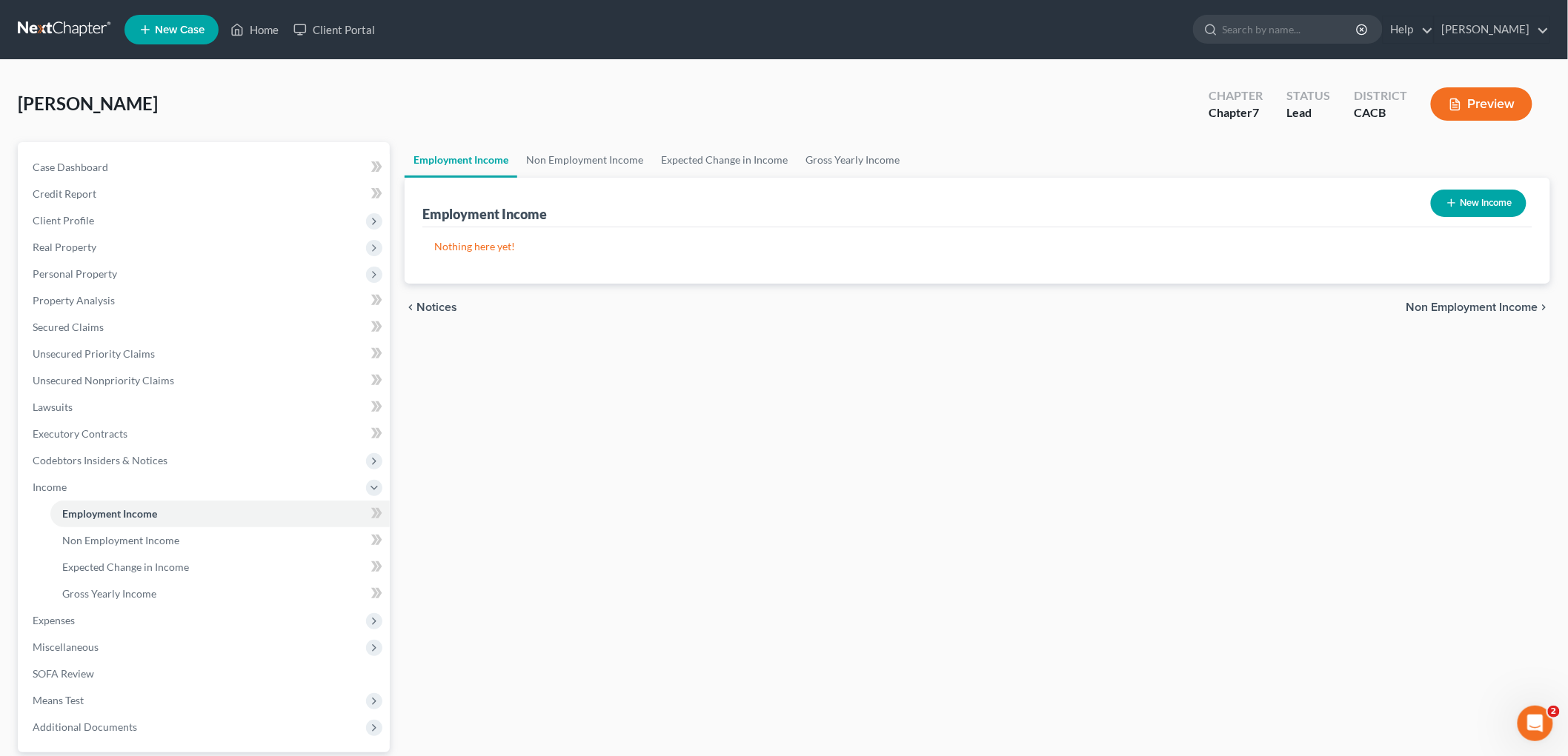
click at [1468, 202] on button "New Income" at bounding box center [1479, 203] width 96 height 28
select select "0"
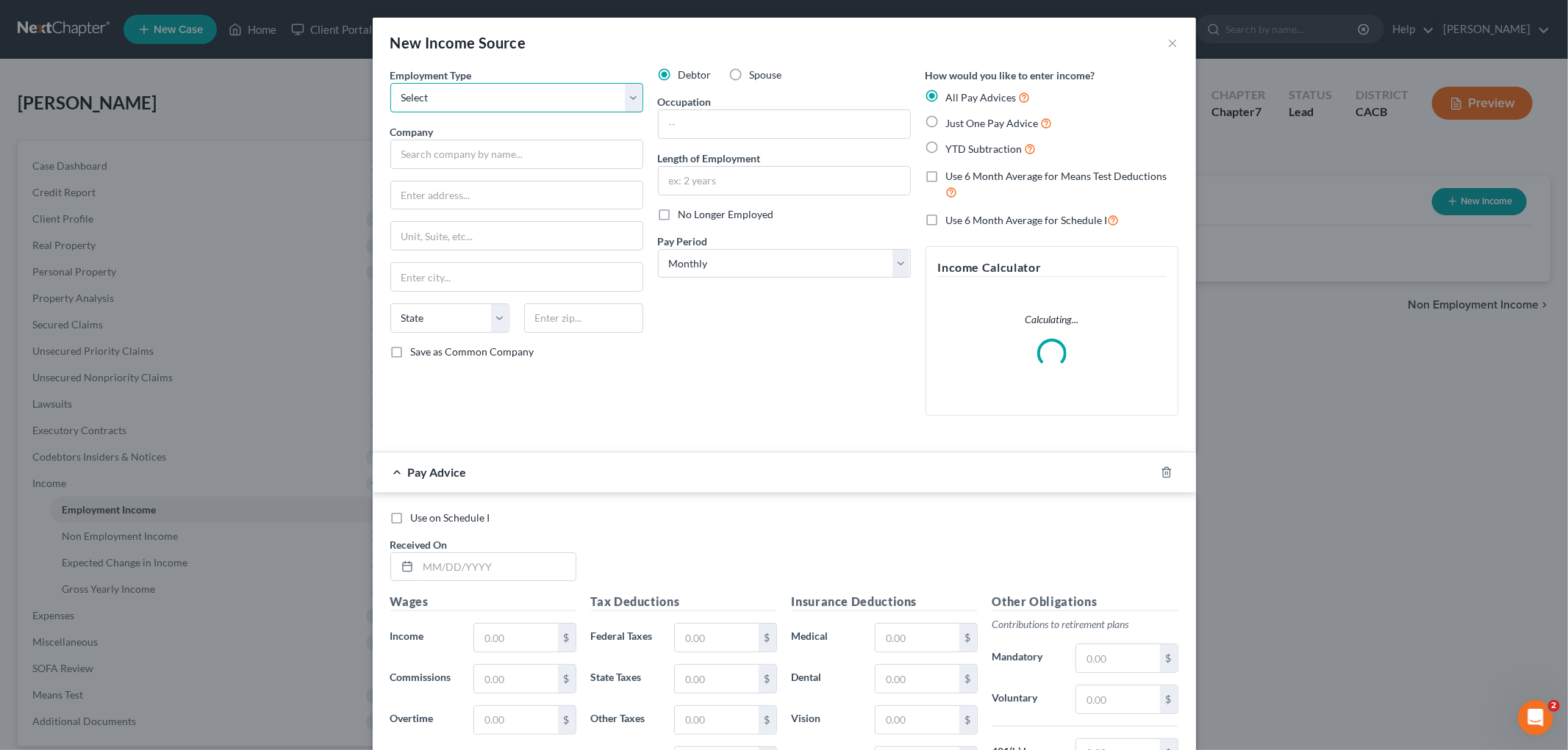
drag, startPoint x: 483, startPoint y: 89, endPoint x: 476, endPoint y: 109, distance: 21.2
click at [483, 91] on select "Select Full or Part Time Employment Self Employment" at bounding box center [517, 97] width 253 height 30
select select "1"
click at [390, 83] on select "Select Full or Part Time Employment Self Employment" at bounding box center [517, 97] width 253 height 30
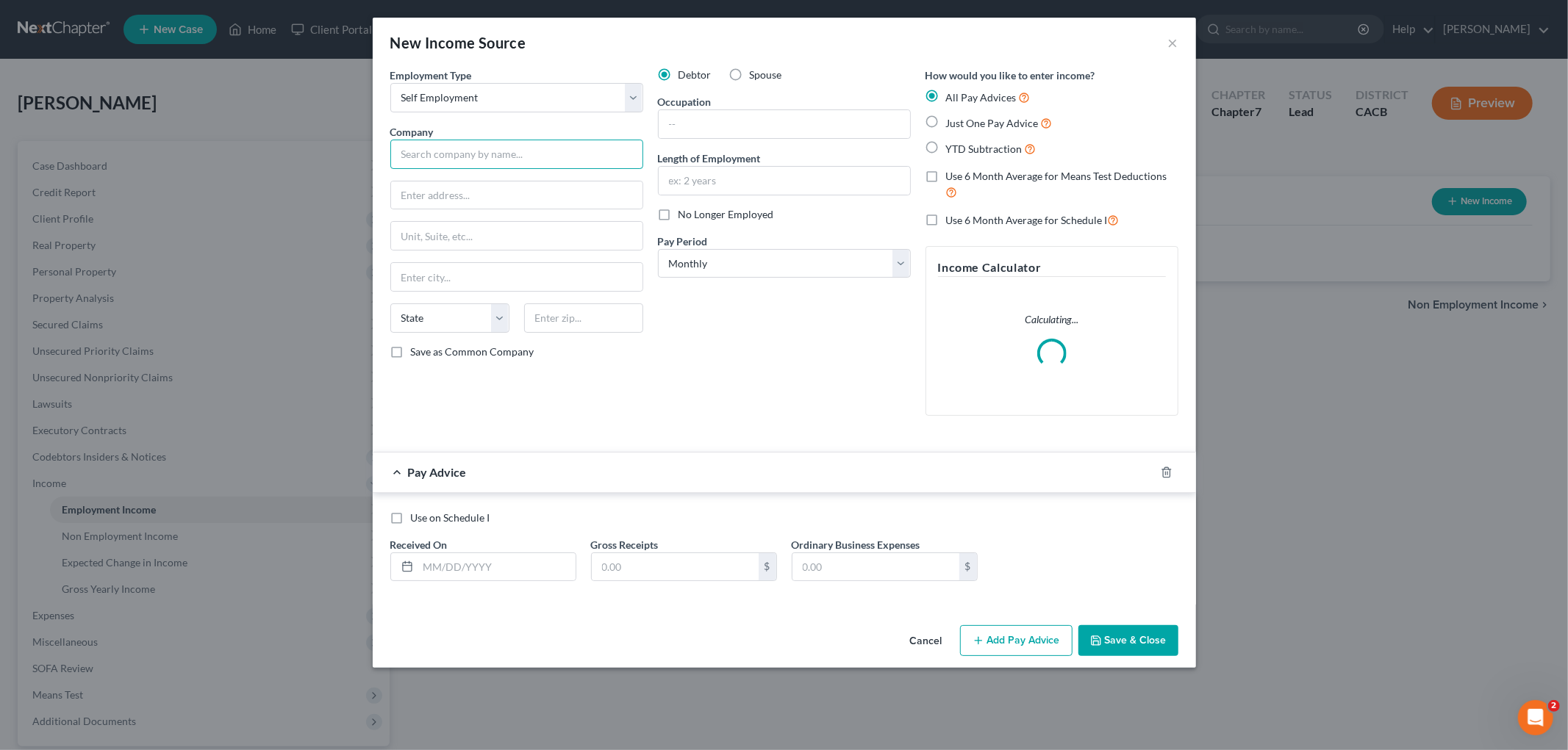
click at [544, 160] on input "text" at bounding box center [517, 154] width 253 height 30
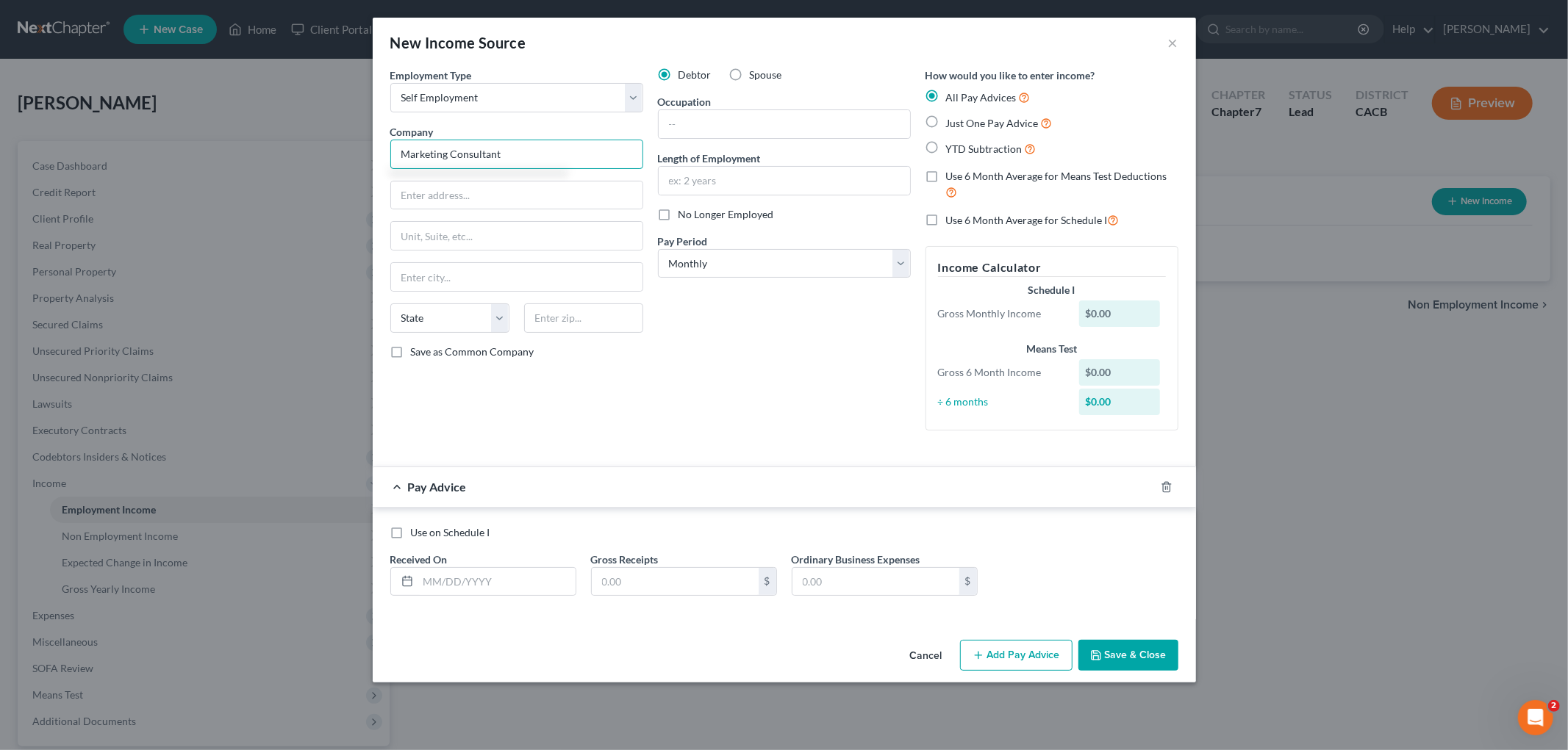
type input "Marketing Consultant"
drag, startPoint x: 505, startPoint y: 146, endPoint x: 479, endPoint y: 148, distance: 26.1
click at [241, 164] on div "New Income Source × Employment Type * Select Full or Part Time Employment Self …" at bounding box center [784, 375] width 1568 height 750
drag, startPoint x: 776, startPoint y: 137, endPoint x: 727, endPoint y: 129, distance: 49.6
click at [776, 137] on input "text" at bounding box center [784, 124] width 251 height 28
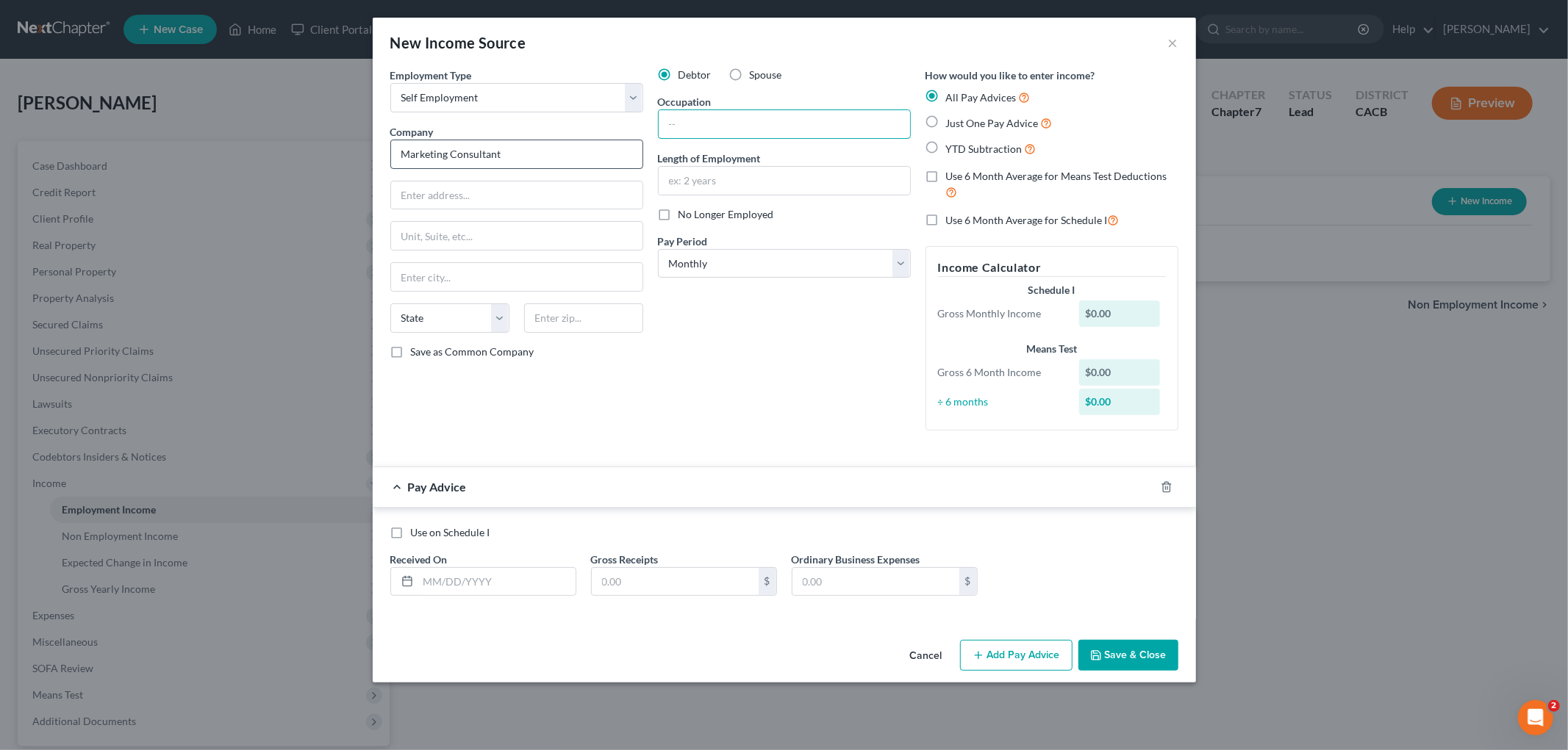
paste input "Marketing Consultant"
type input "Marketing Consultant"
drag, startPoint x: 566, startPoint y: 175, endPoint x: 473, endPoint y: 142, distance: 98.7
click at [351, 153] on div "New Income Source × Employment Type * Select Full or Part Time Employment Self …" at bounding box center [784, 375] width 1568 height 750
click at [593, 144] on input "Marketing Consultant" at bounding box center [517, 154] width 253 height 30
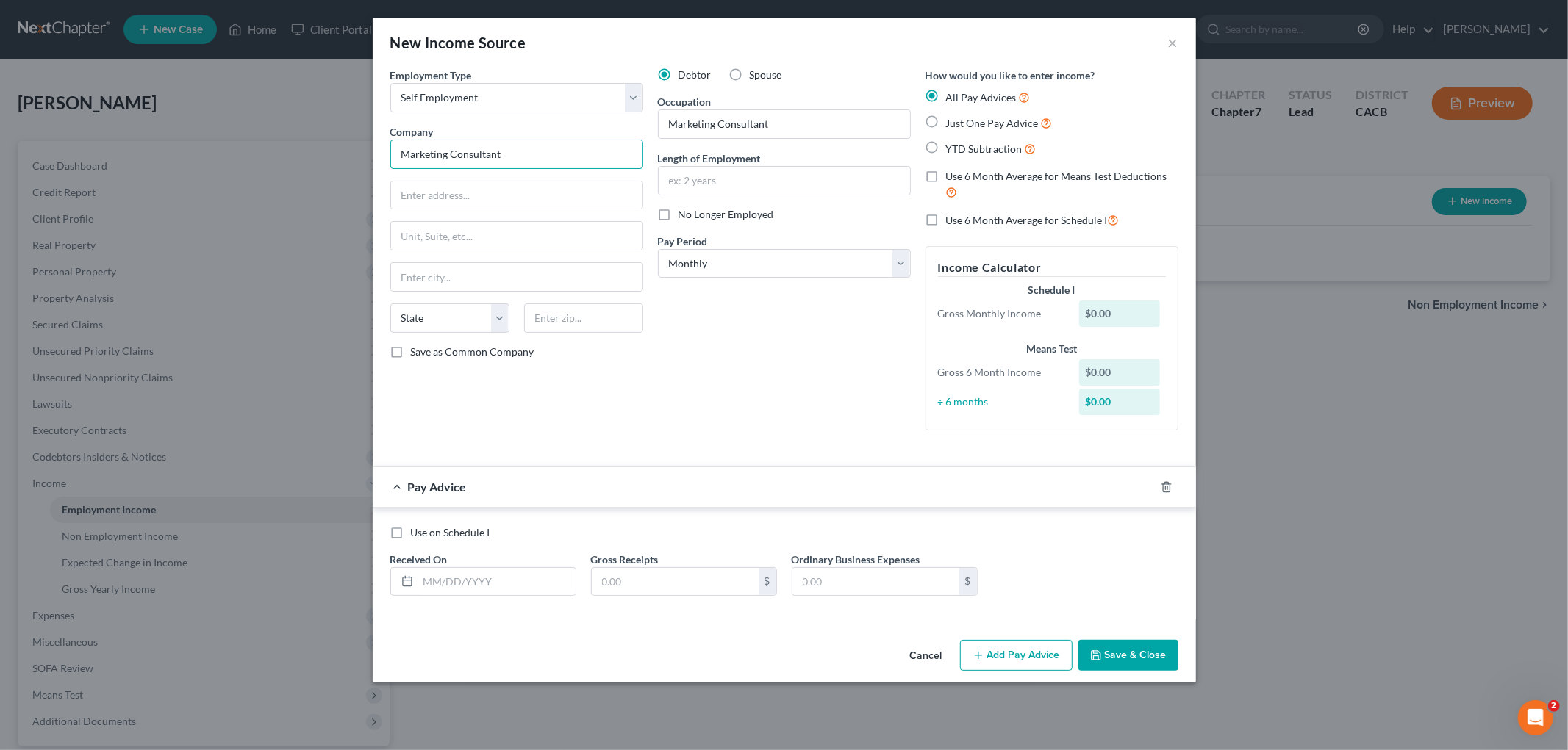
drag, startPoint x: 585, startPoint y: 155, endPoint x: 44, endPoint y: 97, distance: 544.1
click at [27, 111] on div "New Income Source × Employment Type * Select Full or Part Time Employment Self …" at bounding box center [784, 375] width 1568 height 750
type input "Sole-Proprietorship (Marketing)"
click at [505, 195] on input "11" at bounding box center [517, 195] width 251 height 28
drag, startPoint x: 346, startPoint y: 188, endPoint x: 370, endPoint y: 194, distance: 24.7
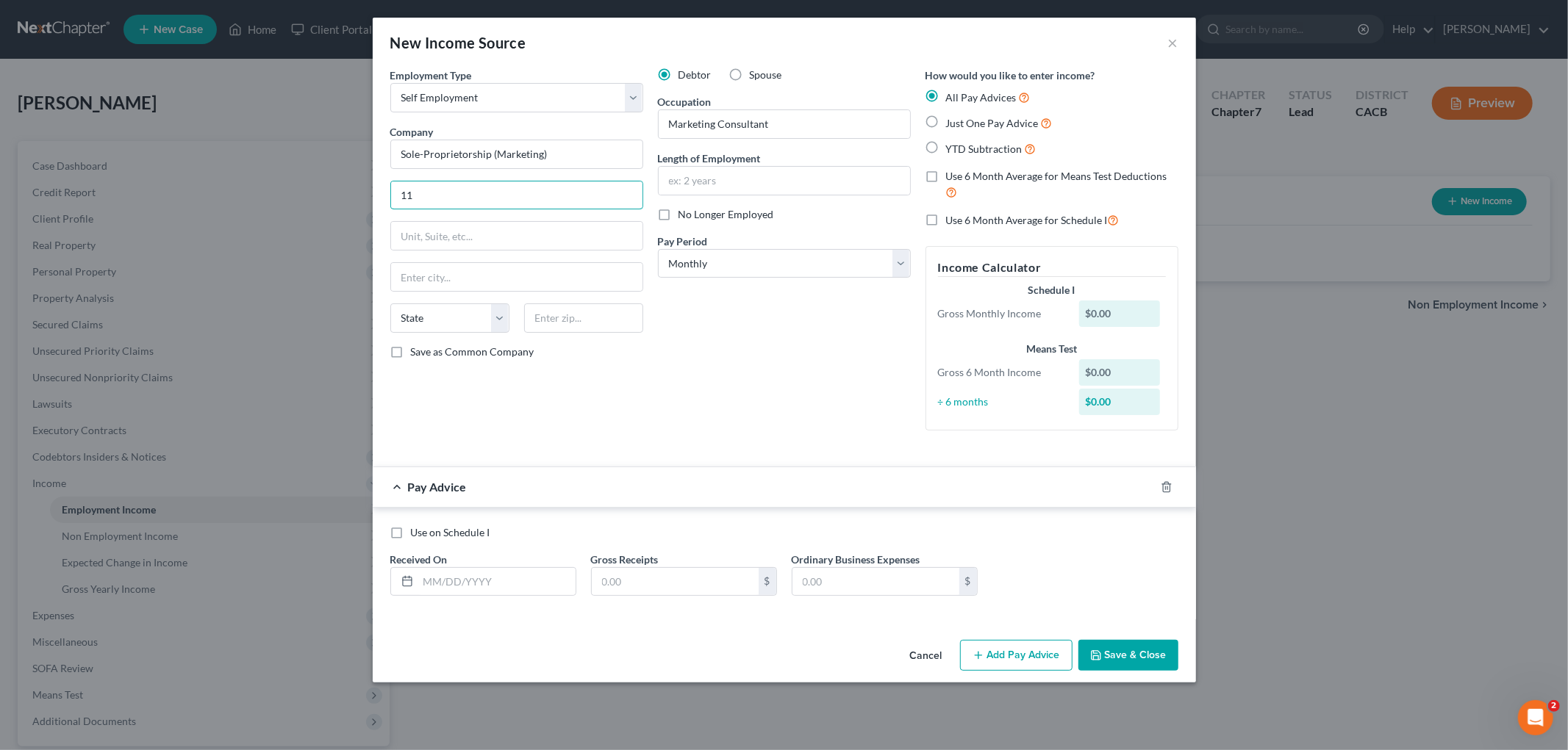
click at [318, 188] on div "New Income Source × Employment Type * Select Full or Part Time Employment Self …" at bounding box center [784, 375] width 1568 height 750
paste input "3924 Marqueses Way, Apt 2501, Marina Del Rey, CA 90292"
click at [612, 188] on input "13924 Marqueses Way, Apt 2501, Marina Del Rey, CA 90292" at bounding box center [517, 195] width 251 height 28
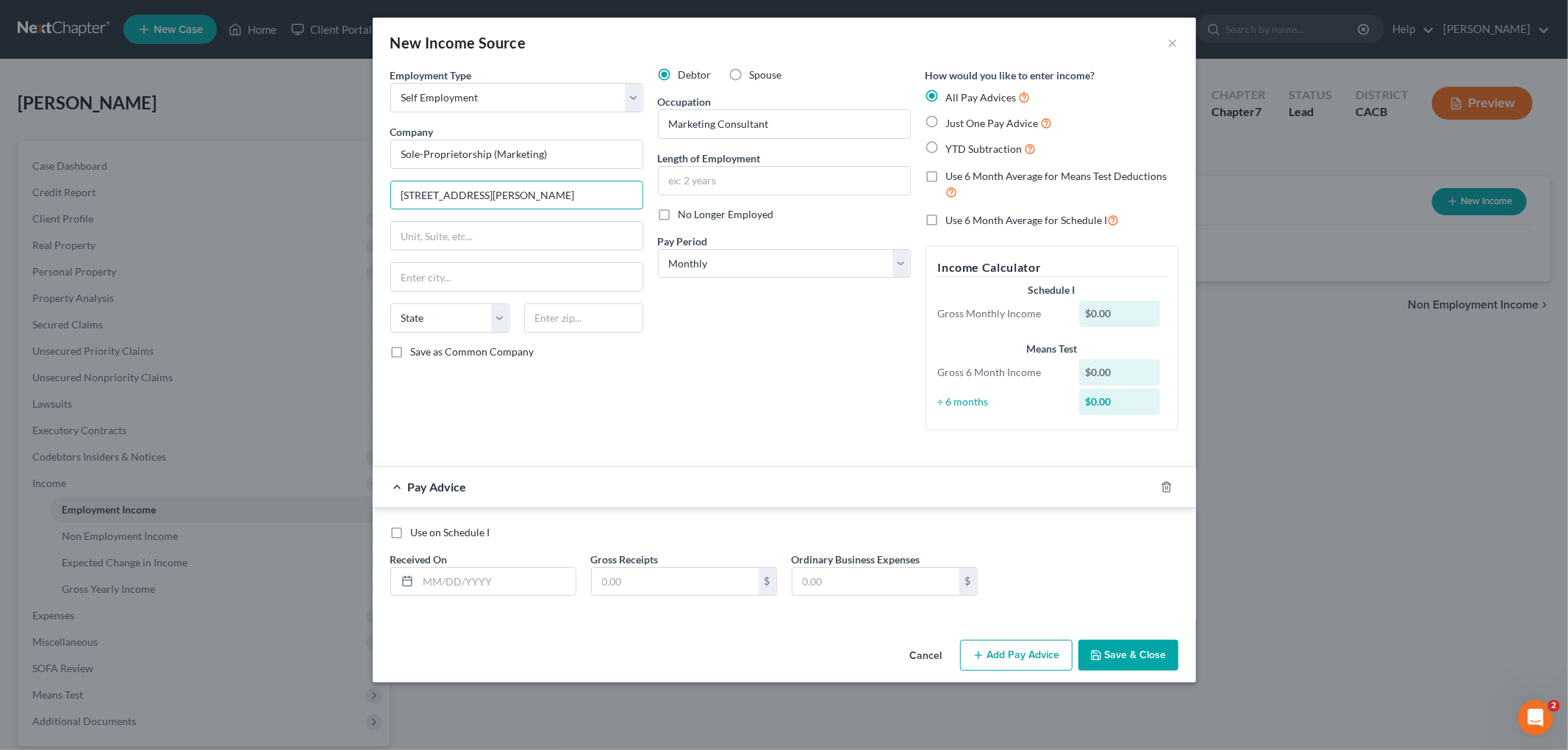
type input "13924 Marqueses Way, Apt 2501, Marina Del Rey, CA 90292"
click at [571, 298] on div "Employment Type * Select Full or Part Time Employment Self Employment Company *…" at bounding box center [516, 255] width 268 height 375
click at [577, 313] on input "text" at bounding box center [584, 318] width 119 height 30
paste input "90292"
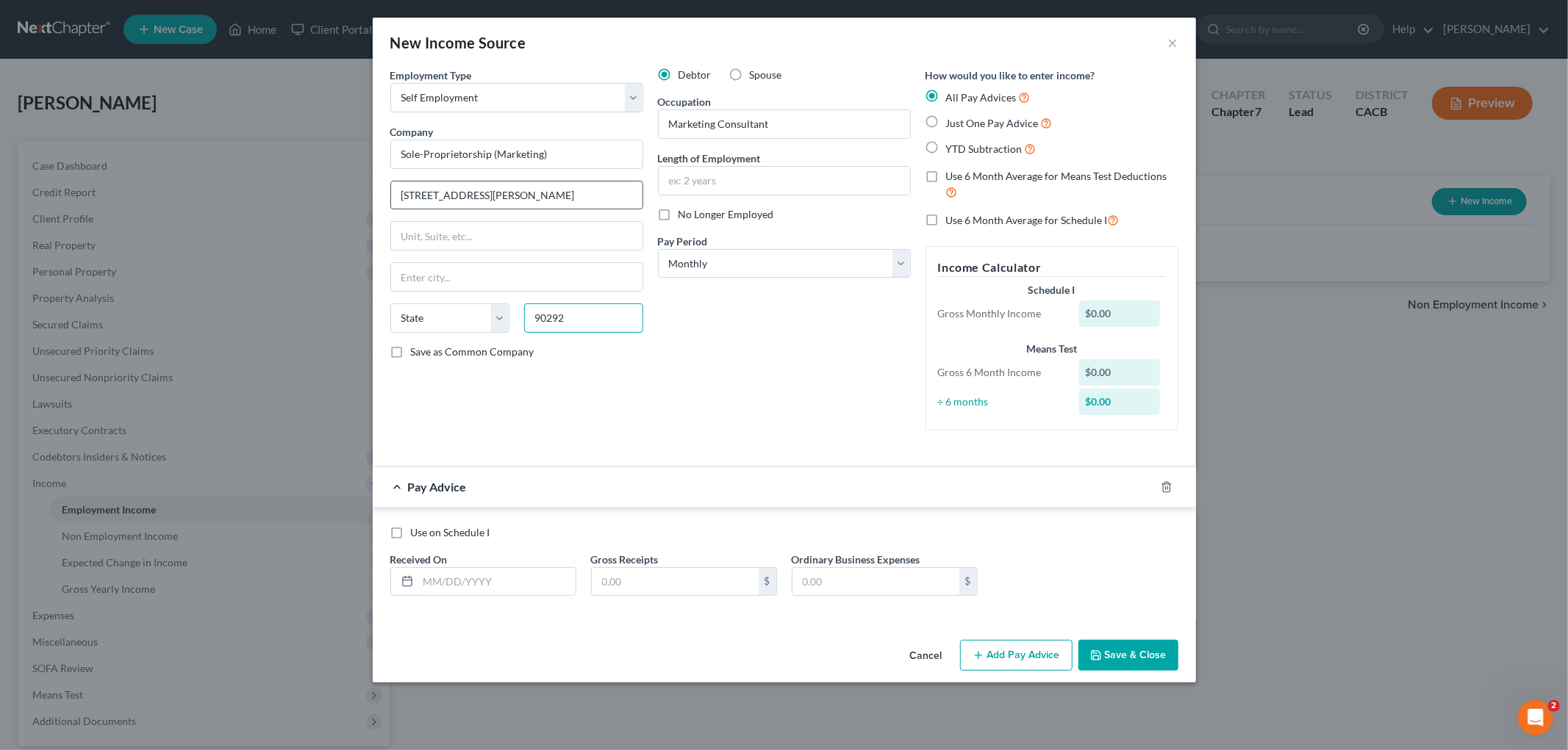
type input "90292"
type input "Marina Del Rey"
select select "4"
drag, startPoint x: 555, startPoint y: 193, endPoint x: 1082, endPoint y: 171, distance: 527.5
click at [1007, 198] on div "Employment Type * Select Full or Part Time Employment Self Employment Company *…" at bounding box center [784, 261] width 803 height 387
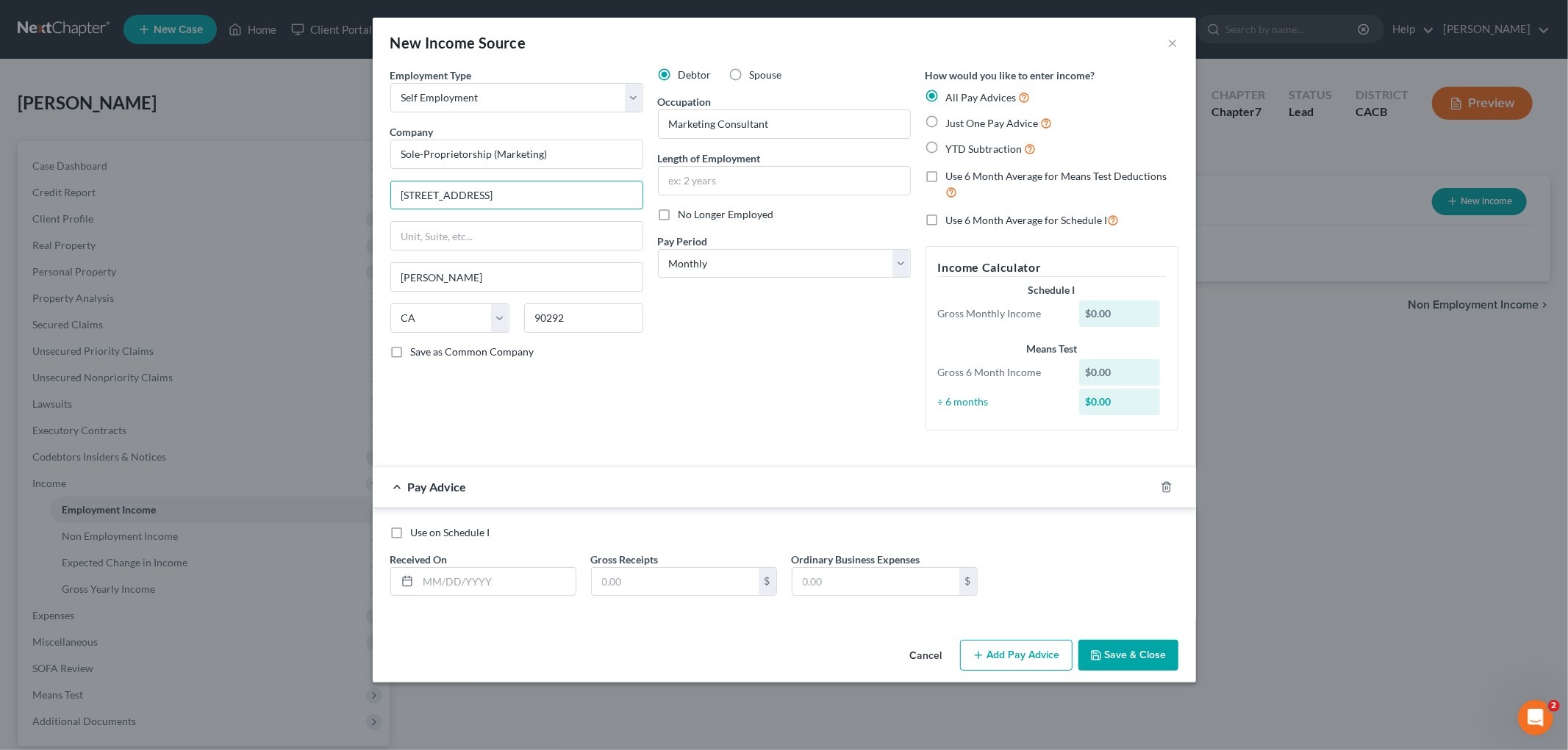
type input "13924 Marqueses Way, Apt 2501"
click at [730, 165] on label "Length of Employment" at bounding box center [709, 158] width 103 height 15
click at [730, 174] on input "text" at bounding box center [784, 180] width 251 height 28
click at [992, 136] on div "All Pay Advices Just One Pay Advice YTD Subtraction" at bounding box center [1052, 123] width 253 height 69
click at [987, 125] on span "Just One Pay Advice" at bounding box center [992, 123] width 92 height 12
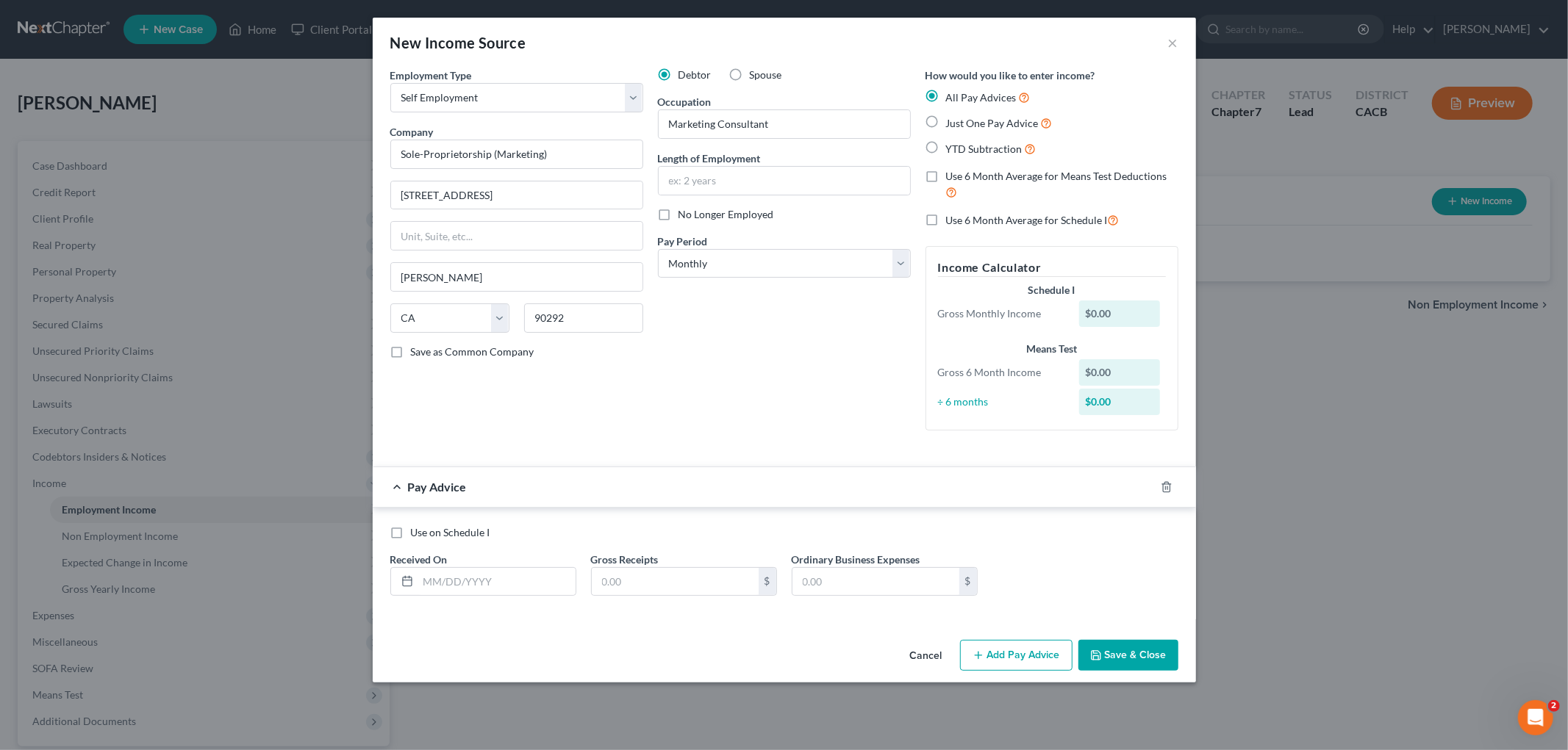
click at [962, 124] on input "Just One Pay Advice" at bounding box center [957, 119] width 10 height 10
radio input "true"
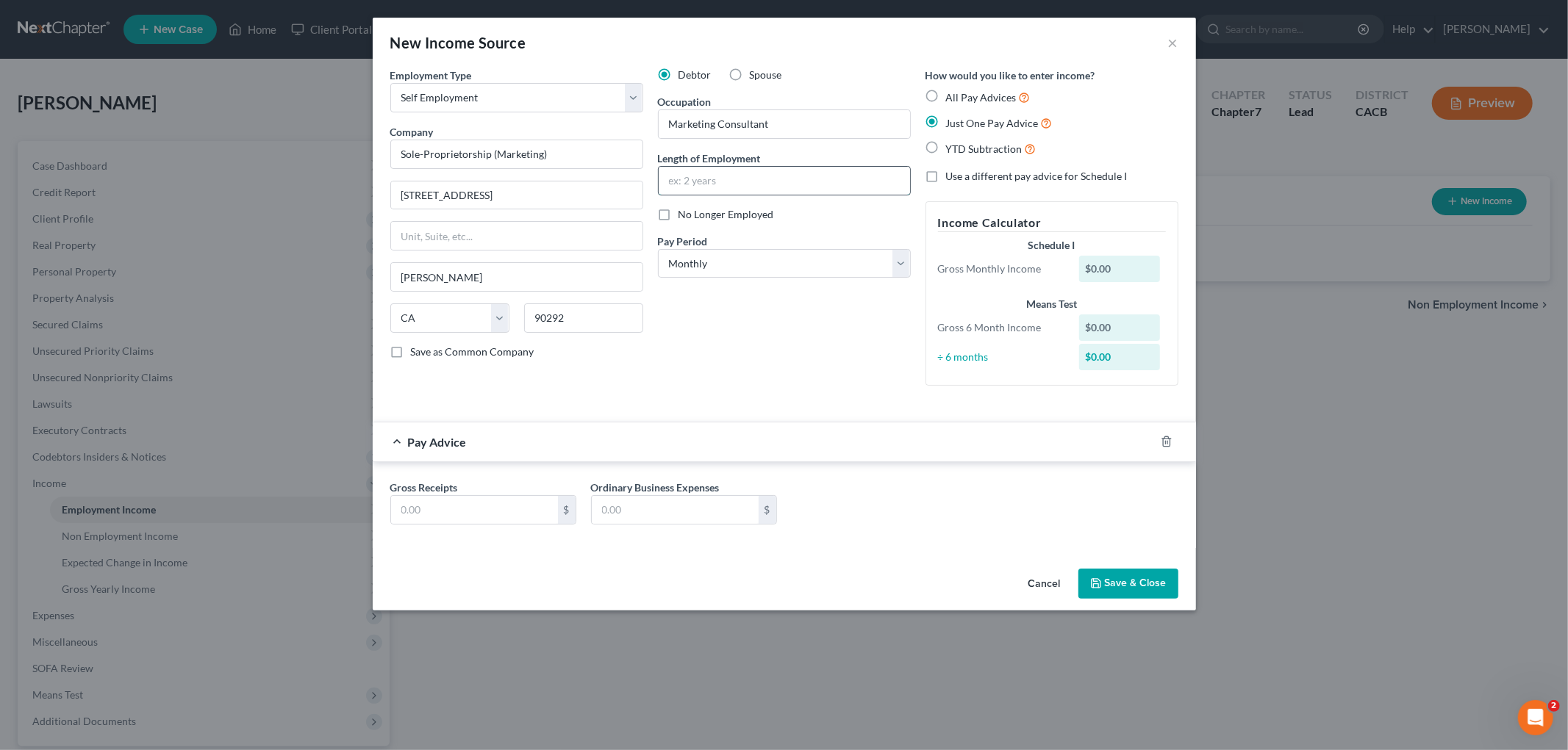
click at [774, 174] on input "text" at bounding box center [784, 180] width 251 height 28
drag, startPoint x: 671, startPoint y: 182, endPoint x: 663, endPoint y: 182, distance: 8.0
click at [663, 182] on input "5 Years" at bounding box center [784, 180] width 251 height 28
type input "7 Years"
click at [1126, 574] on button "Save & Close" at bounding box center [1128, 584] width 100 height 30
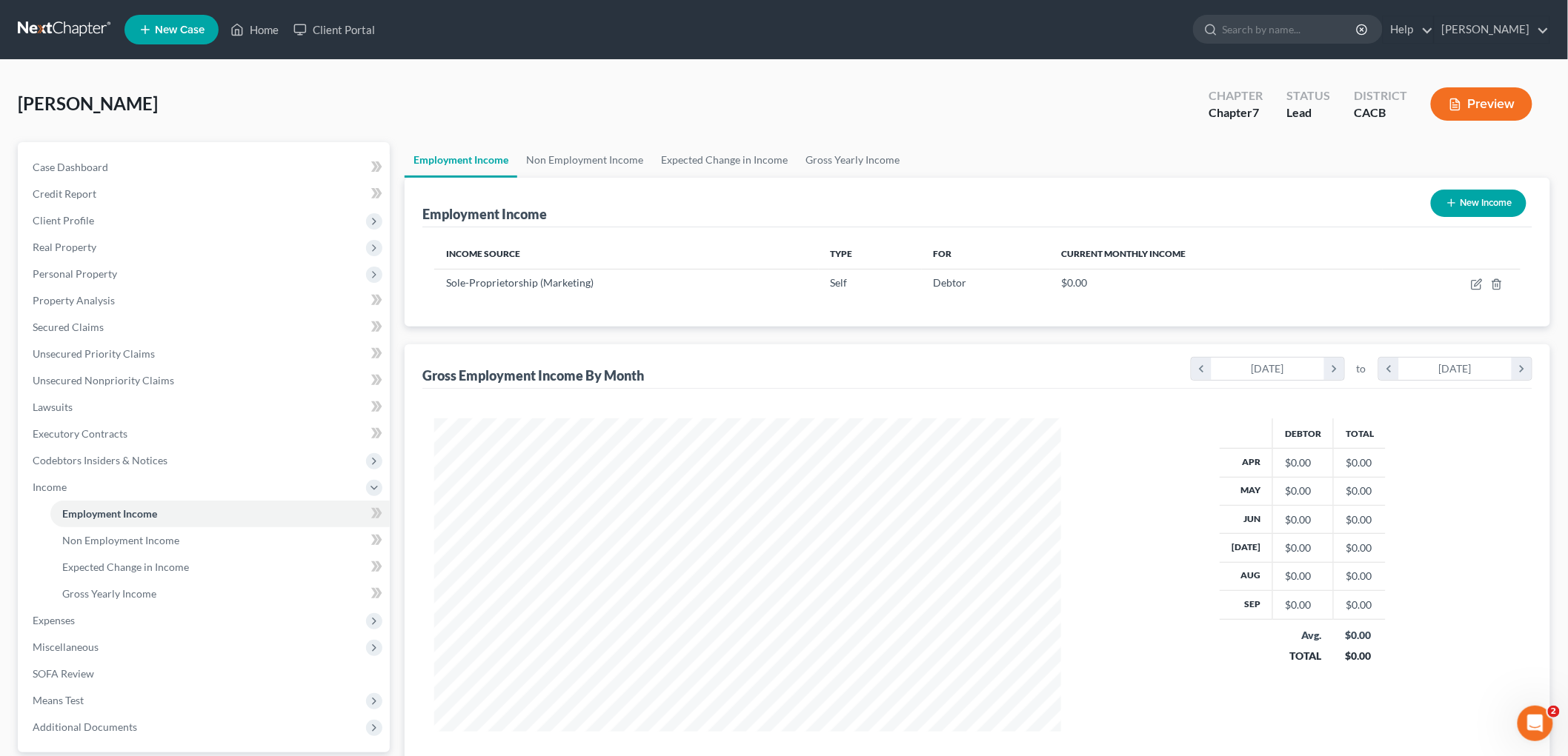
scroll to position [740466, 740292]
click at [90, 612] on span "Expenses" at bounding box center [205, 621] width 369 height 27
click at [106, 555] on link "Utilities / Bills" at bounding box center [221, 568] width 340 height 27
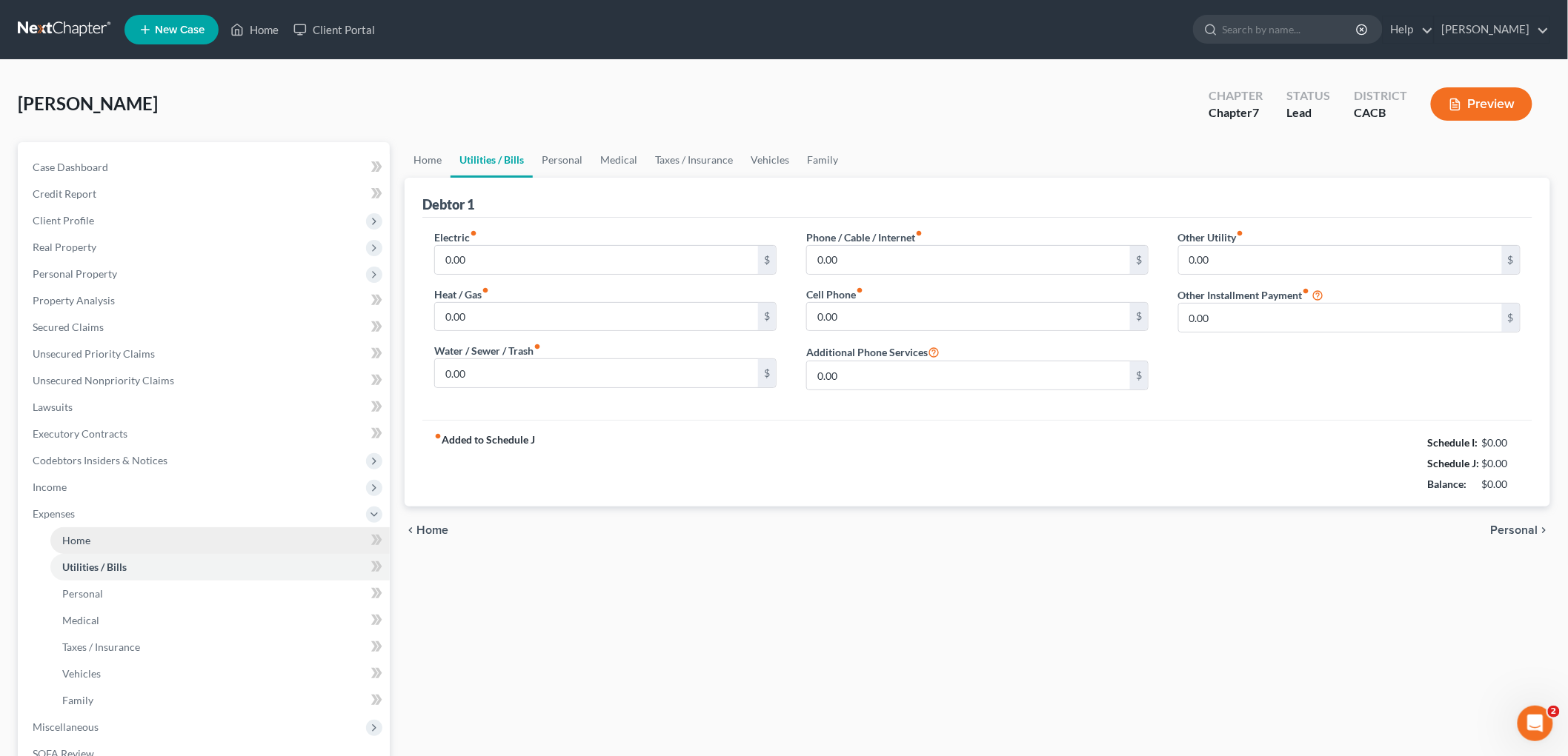
click at [100, 528] on link "Home" at bounding box center [221, 541] width 340 height 27
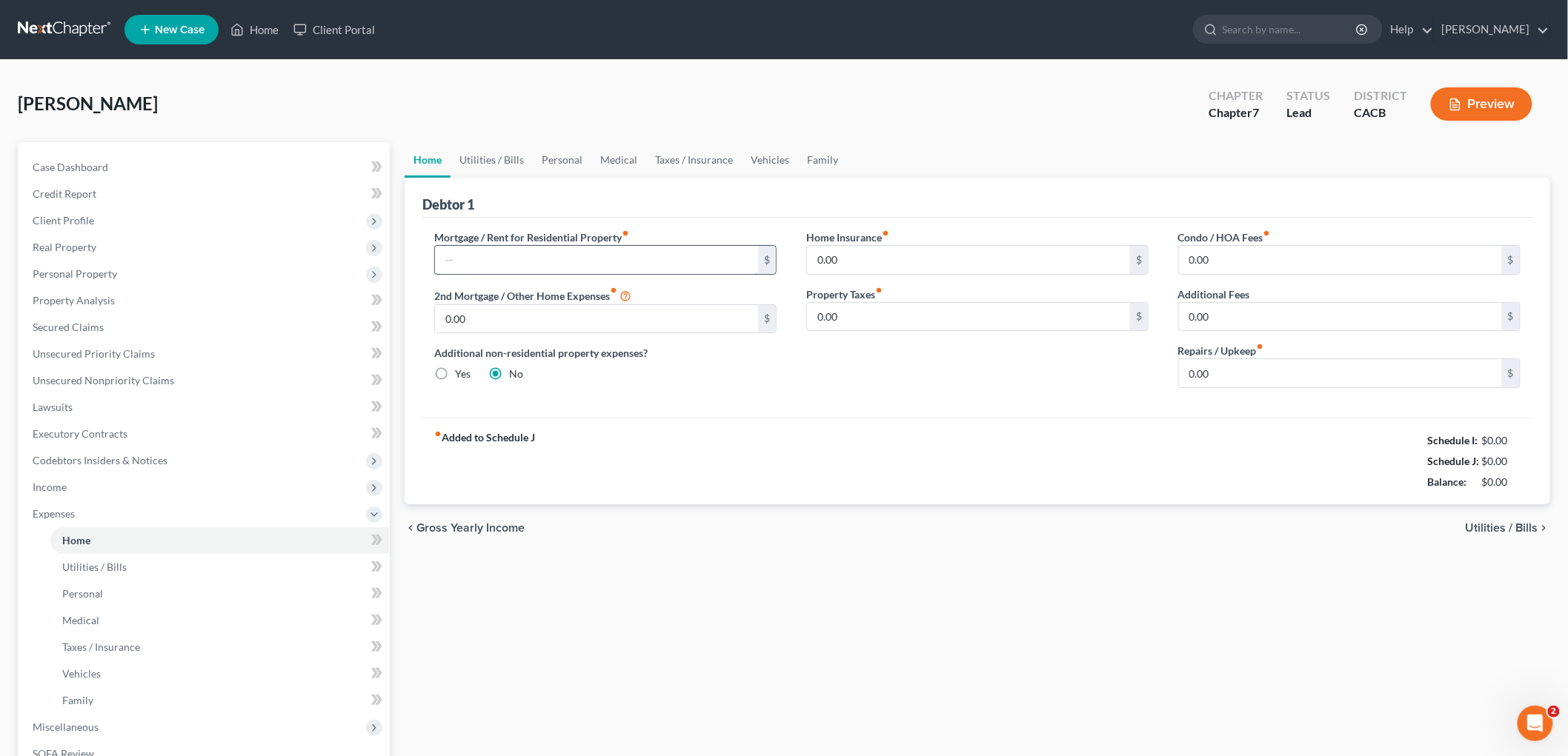
click at [497, 252] on input "text" at bounding box center [596, 259] width 323 height 28
type input "4,461"
drag, startPoint x: 471, startPoint y: 154, endPoint x: 485, endPoint y: 157, distance: 14.3
click at [473, 154] on link "Utilities / Bills" at bounding box center [491, 159] width 83 height 35
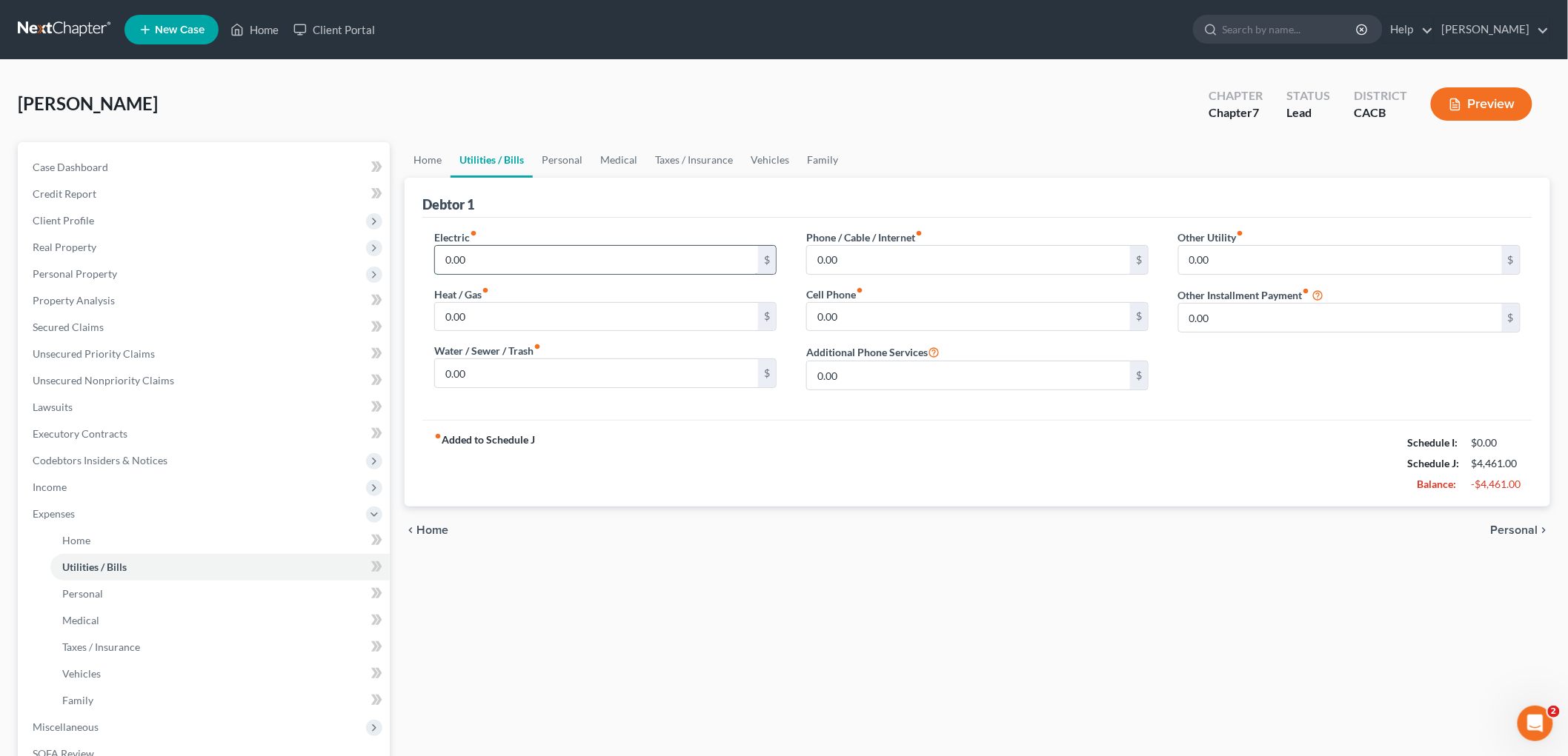
click at [508, 247] on input "0.00" at bounding box center [596, 259] width 323 height 28
type input "42"
click at [1201, 283] on div "Other Utility fiber_manual_record 200 $ Other Installment Payment fiber_manual_…" at bounding box center [1349, 316] width 372 height 173
type input "200"
click at [1221, 308] on input "text" at bounding box center [1348, 301] width 341 height 28
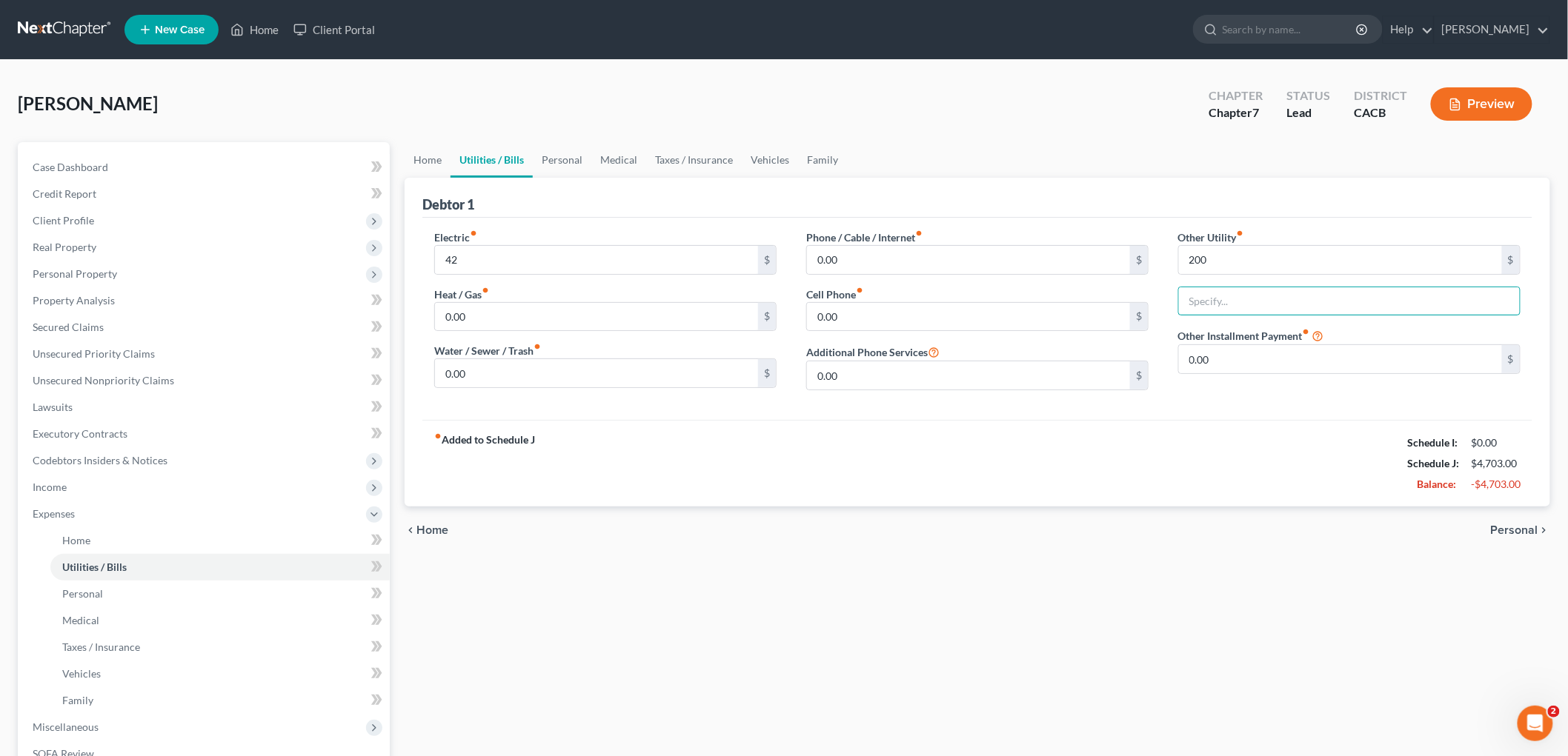
type input "Cell Phone"
click at [565, 163] on link "Personal" at bounding box center [561, 159] width 59 height 35
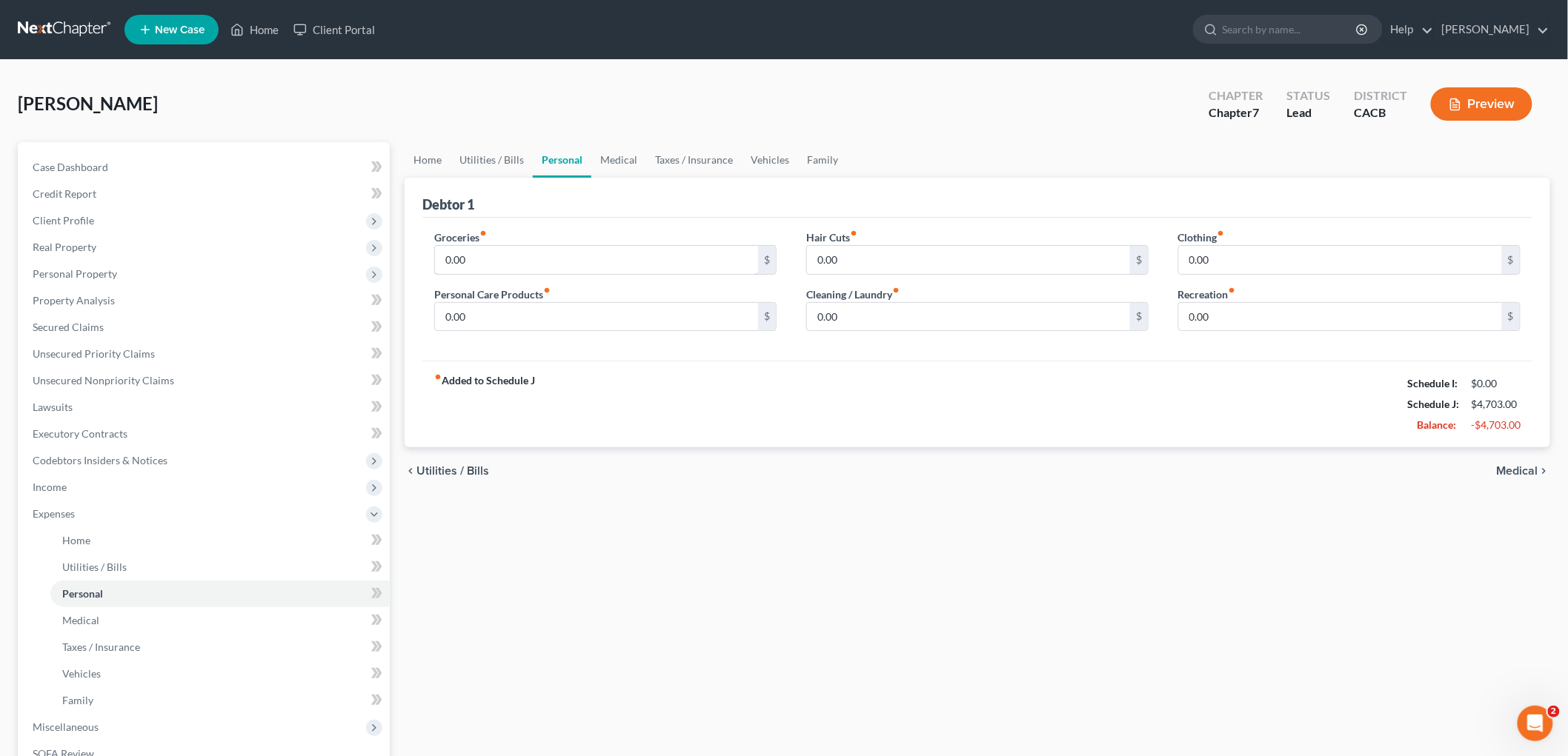
click at [554, 258] on input "0.00" at bounding box center [596, 259] width 323 height 28
type input "450"
click at [1284, 263] on input "0.00" at bounding box center [1340, 259] width 323 height 28
type input "65"
type input "20"
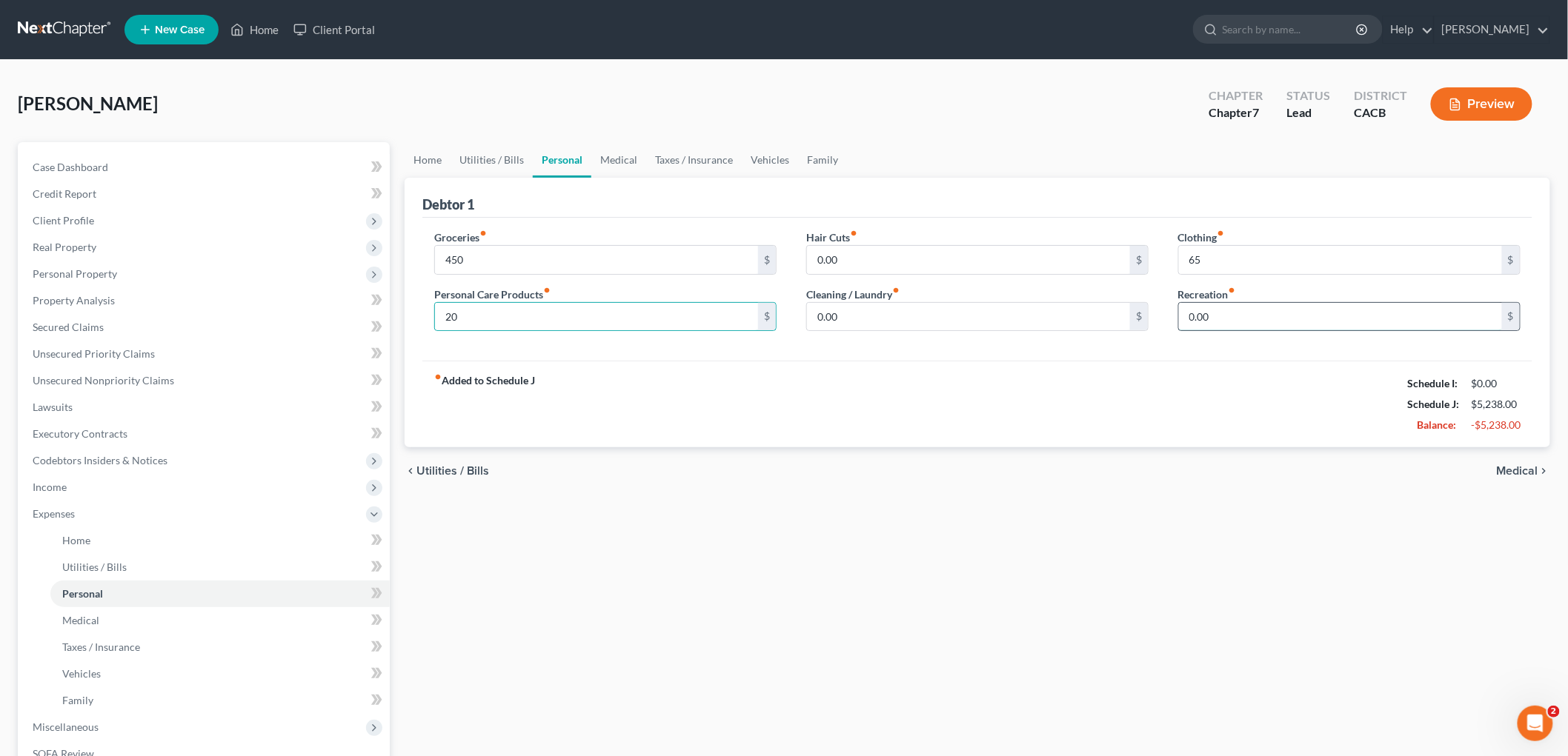
click at [1263, 312] on input "0.00" at bounding box center [1340, 317] width 323 height 28
type input "200"
drag, startPoint x: 626, startPoint y: 154, endPoint x: 624, endPoint y: 164, distance: 10.2
click at [626, 154] on link "Medical" at bounding box center [618, 159] width 55 height 35
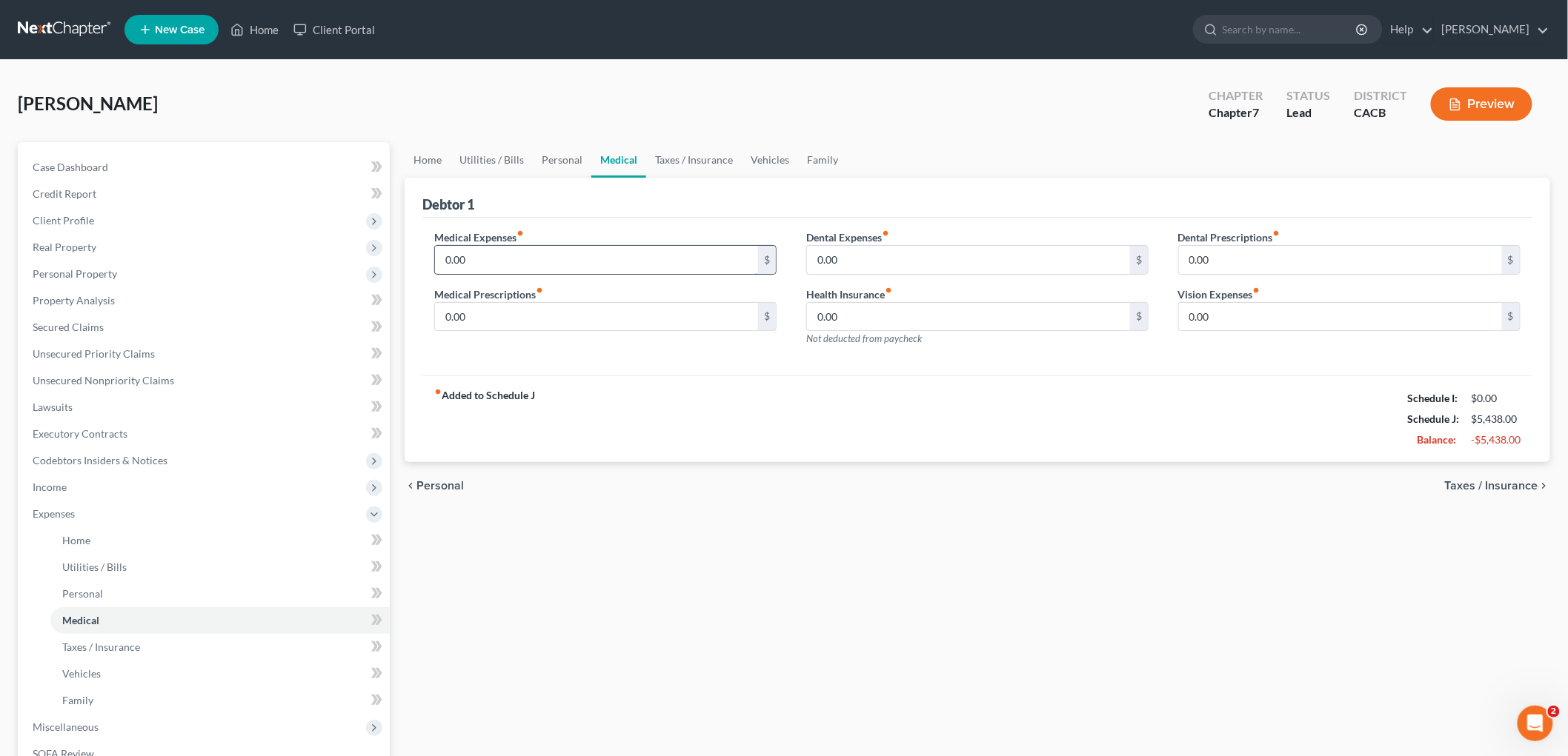
click at [506, 250] on input "0.00" at bounding box center [596, 259] width 323 height 28
type input "50"
click at [789, 154] on link "Vehicles" at bounding box center [770, 159] width 57 height 35
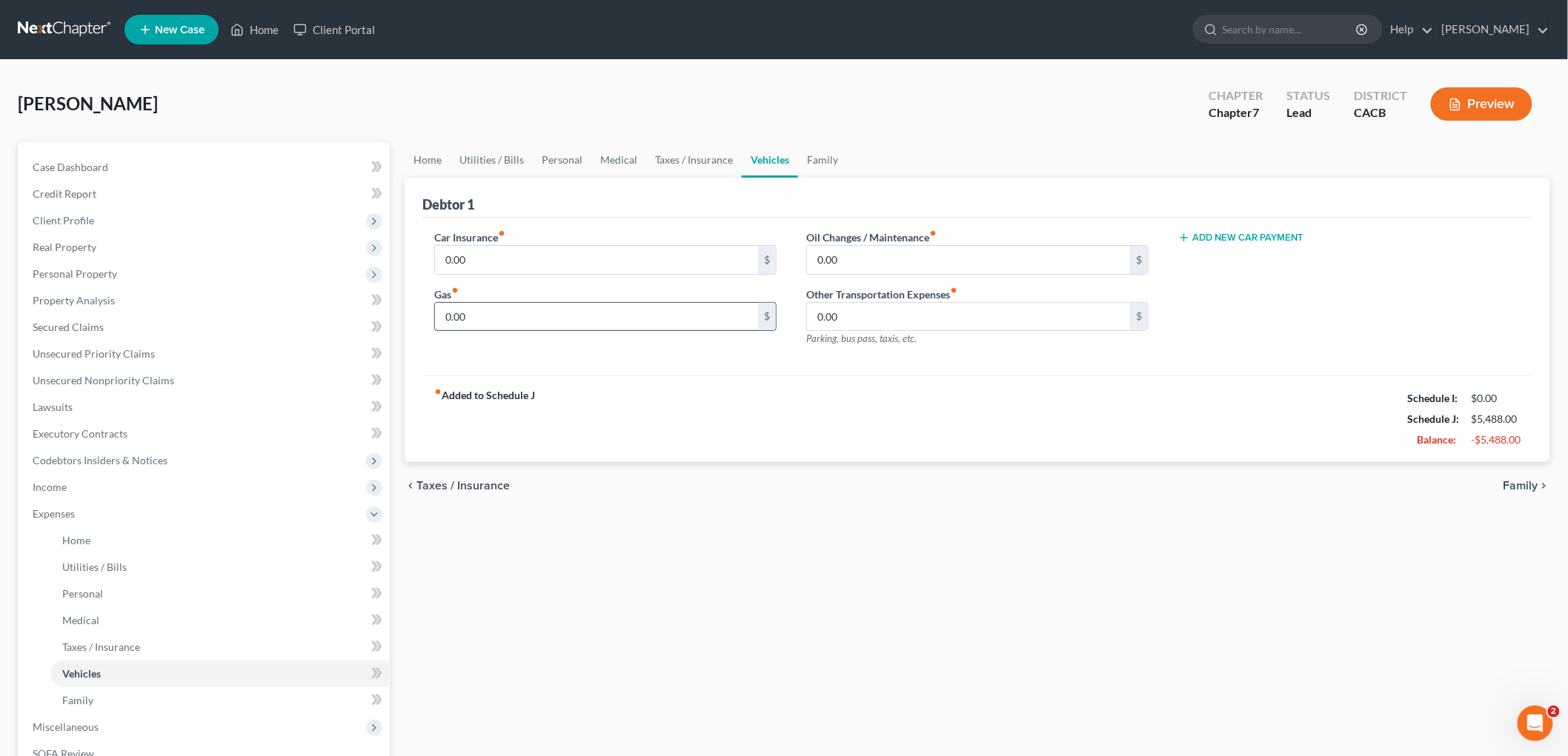
click at [500, 323] on input "0.00" at bounding box center [596, 317] width 323 height 28
type input "50"
drag, startPoint x: 664, startPoint y: 158, endPoint x: 690, endPoint y: 165, distance: 26.9
click at [664, 158] on link "Taxes / Insurance" at bounding box center [694, 159] width 96 height 35
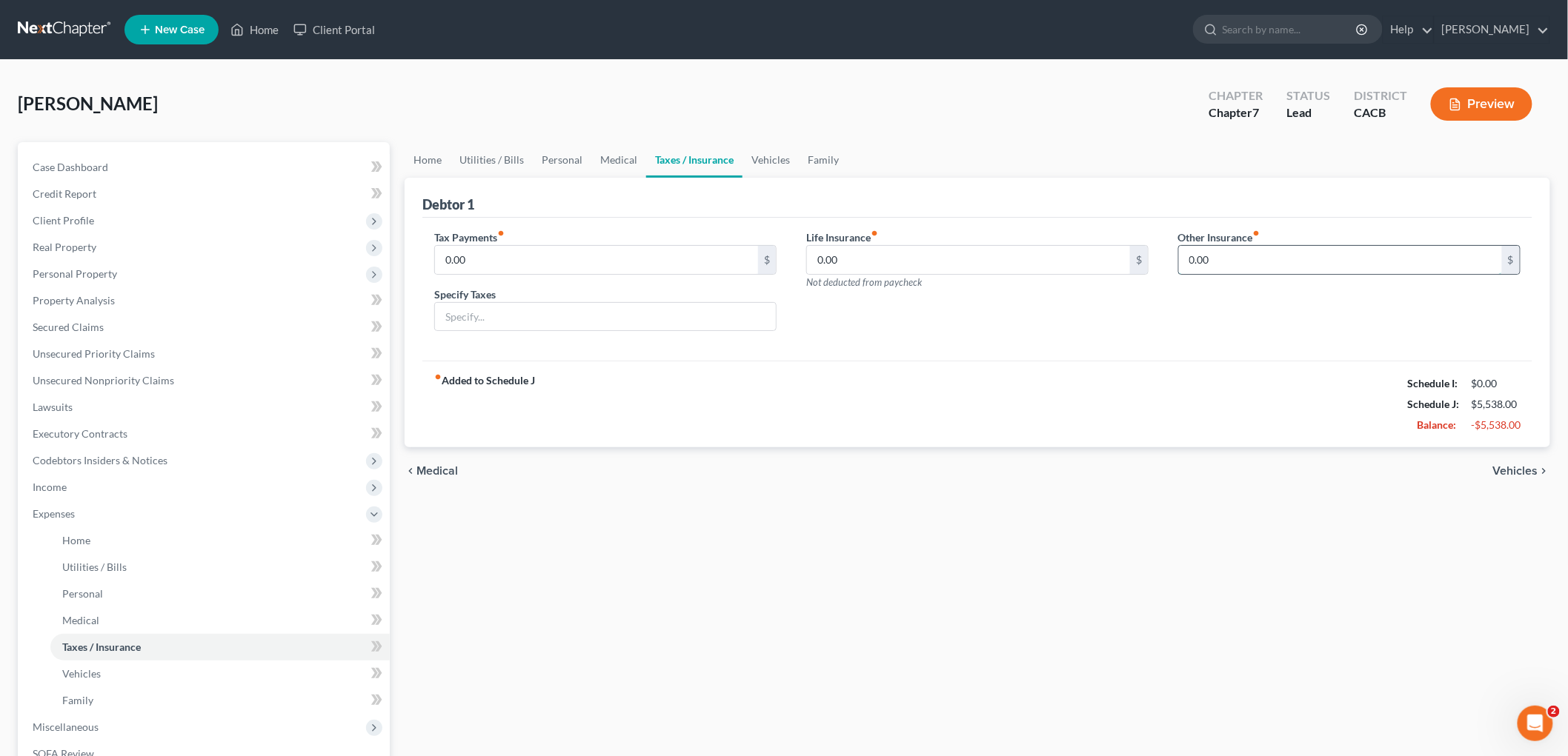
click at [1209, 267] on input "0.00" at bounding box center [1340, 259] width 323 height 28
type input "33.33"
click at [1243, 323] on div "Other Insurance fiber_manual_record 33.33 $" at bounding box center [1349, 286] width 372 height 114
click at [1250, 306] on input "text" at bounding box center [1348, 301] width 341 height 28
type input "Vision Insurance"
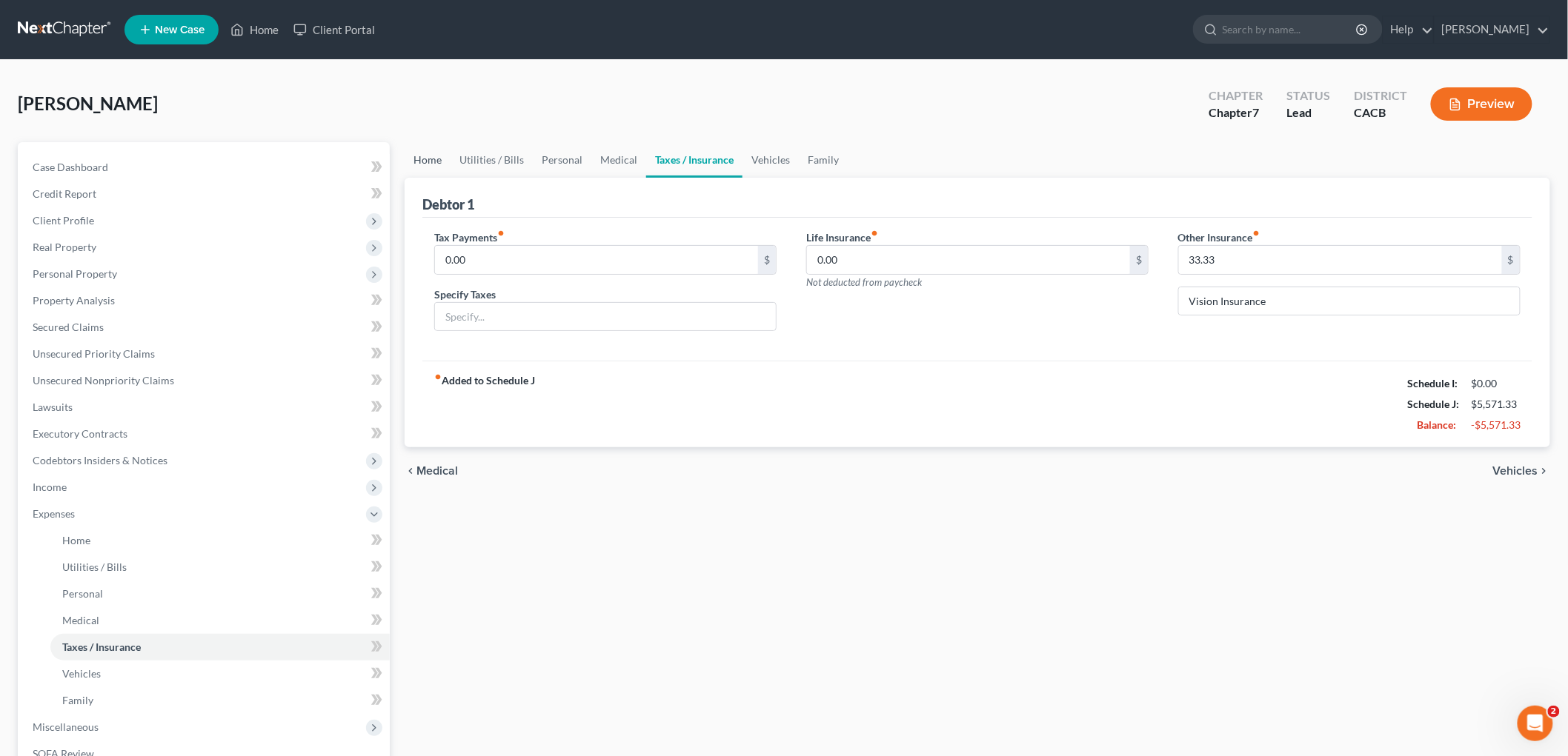
click at [424, 154] on link "Home" at bounding box center [428, 159] width 46 height 35
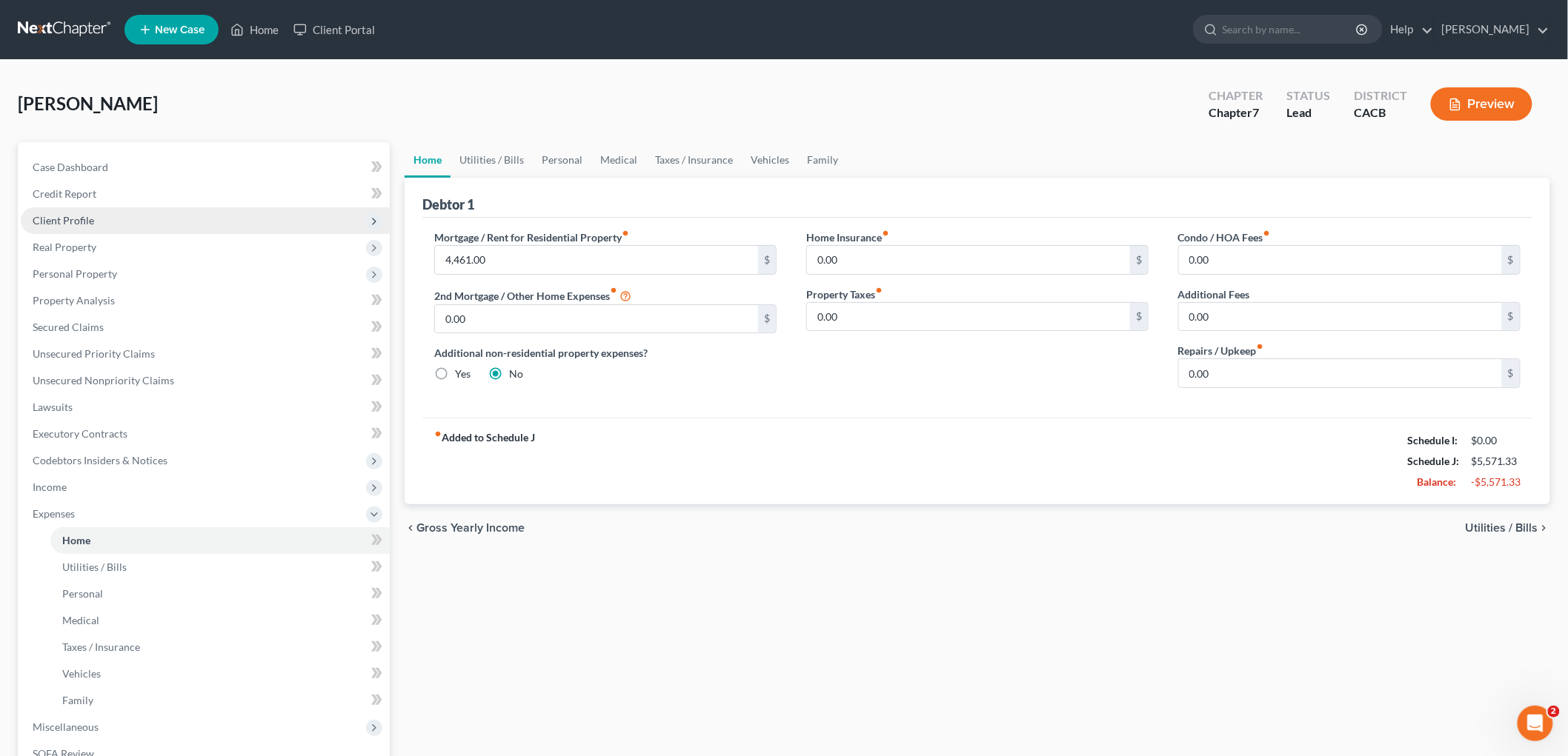
click at [63, 223] on span "Client Profile" at bounding box center [63, 220] width 61 height 12
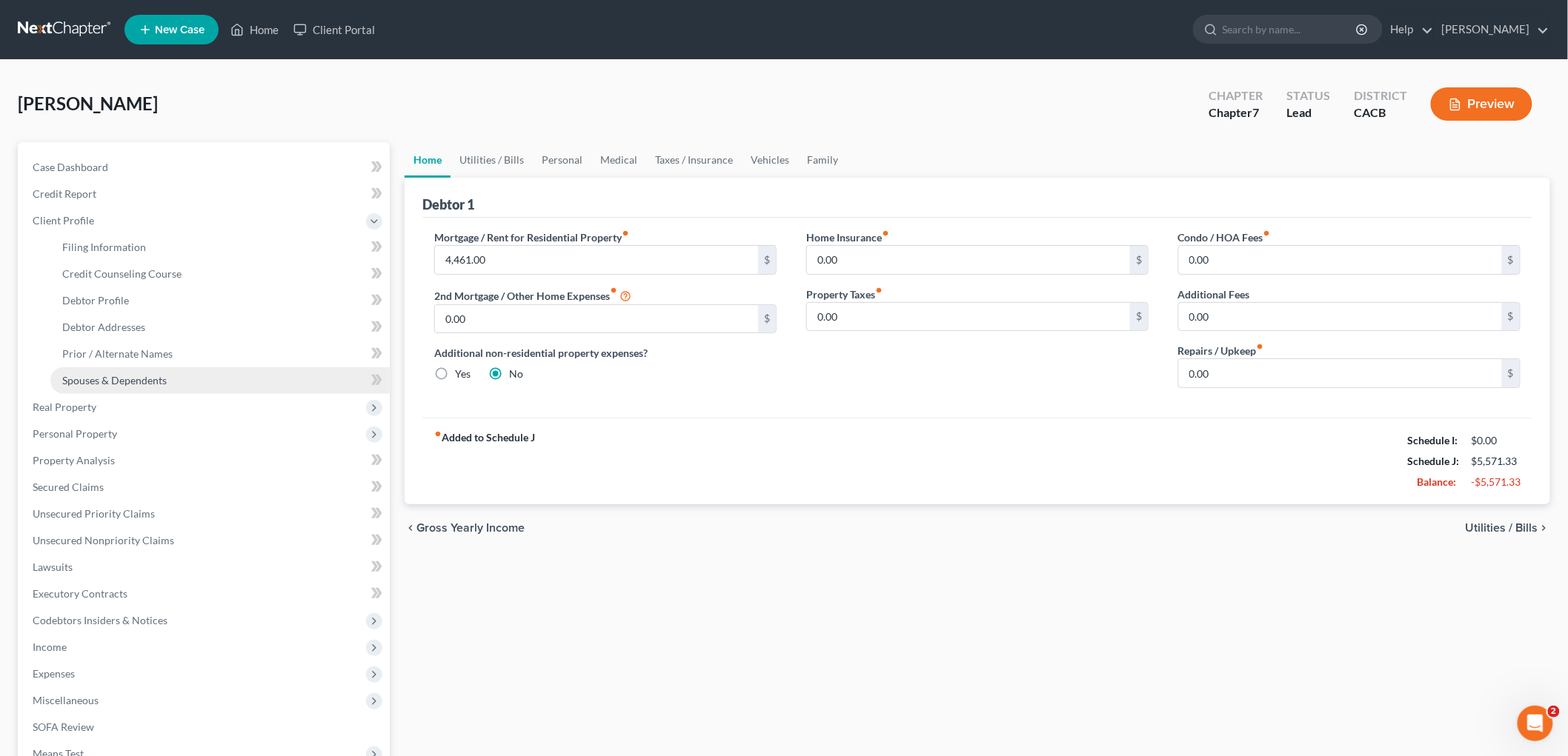
click at [131, 383] on span "Spouses & Dependents" at bounding box center [114, 380] width 105 height 12
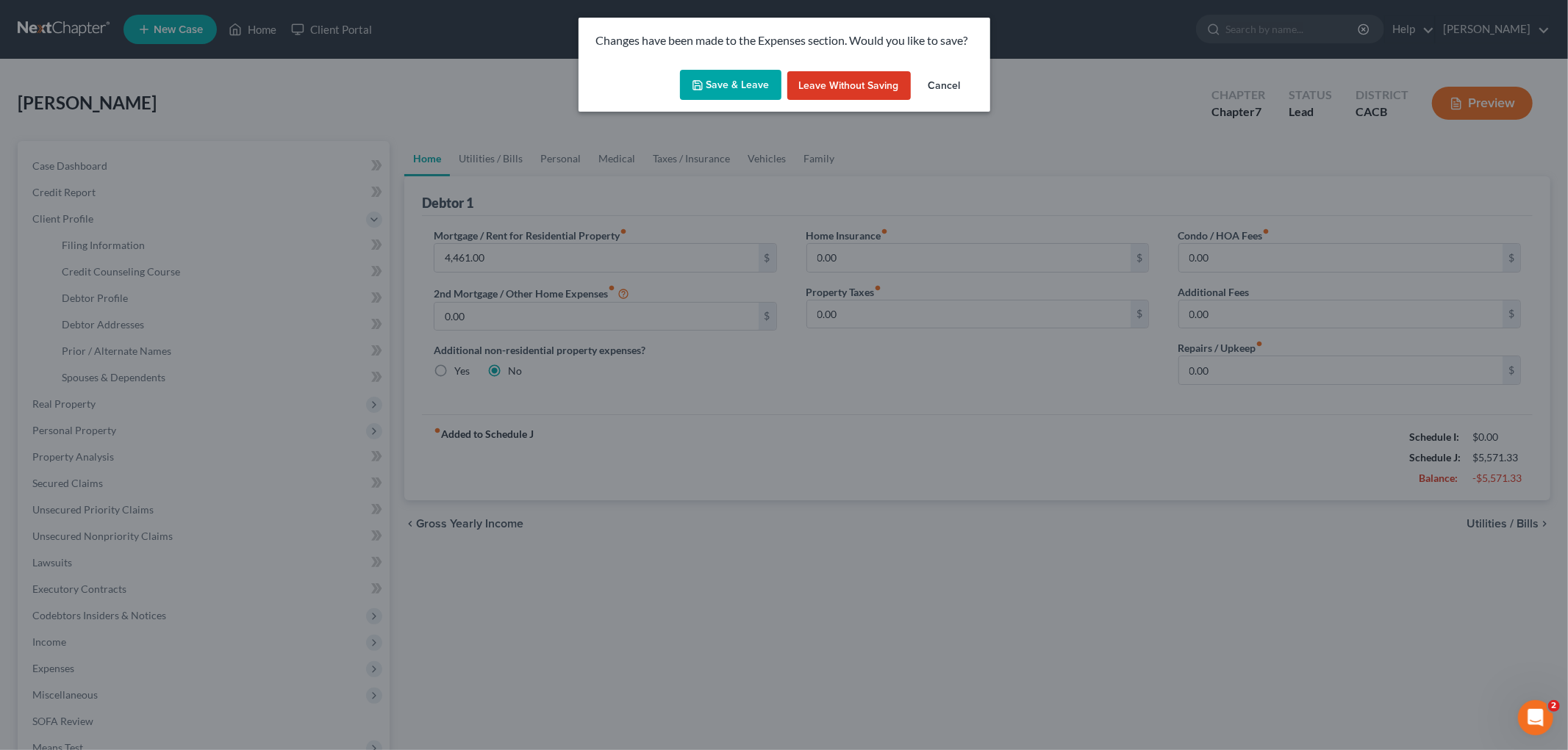
click at [730, 82] on button "Save & Leave" at bounding box center [730, 85] width 102 height 30
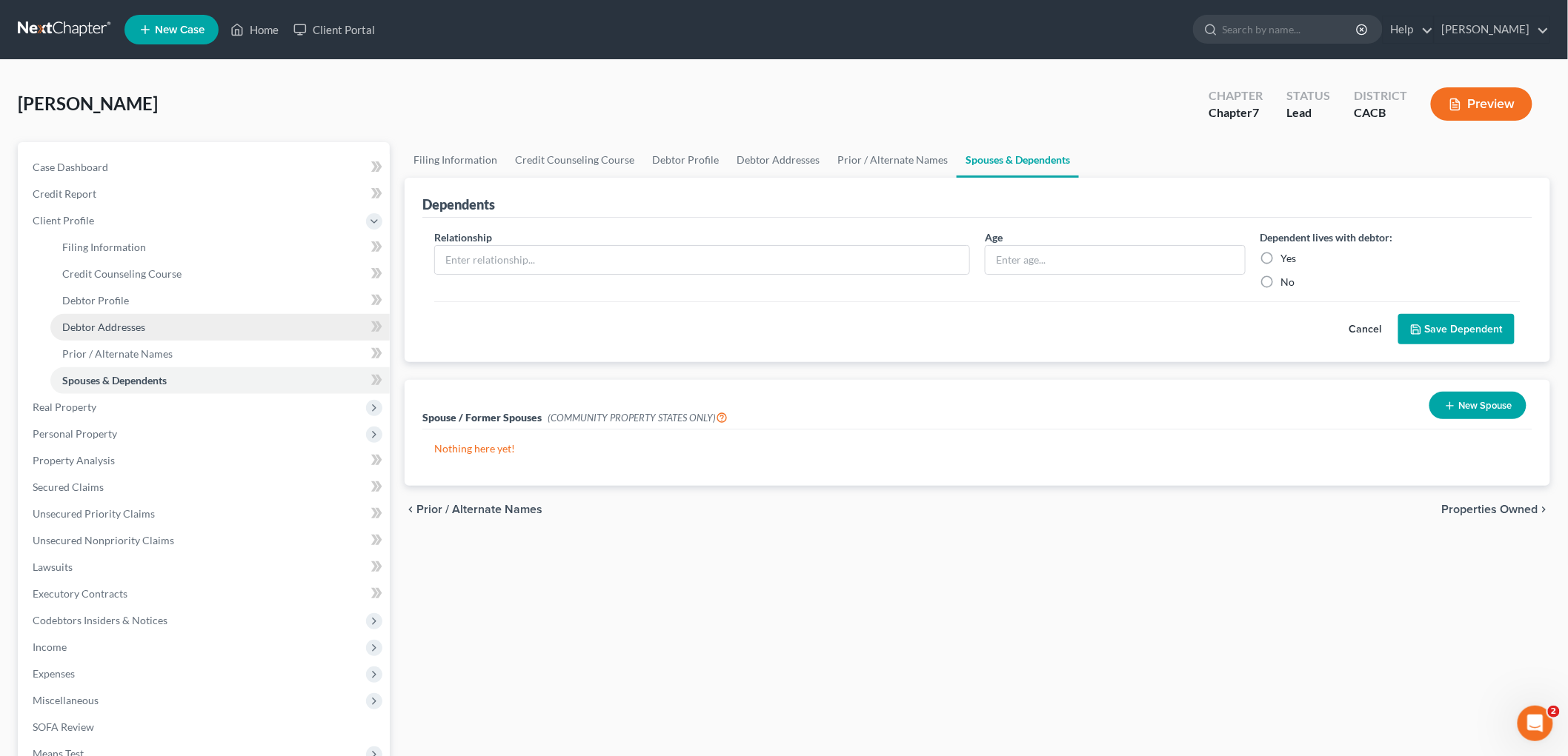
click at [83, 330] on span "Debtor Addresses" at bounding box center [104, 326] width 83 height 12
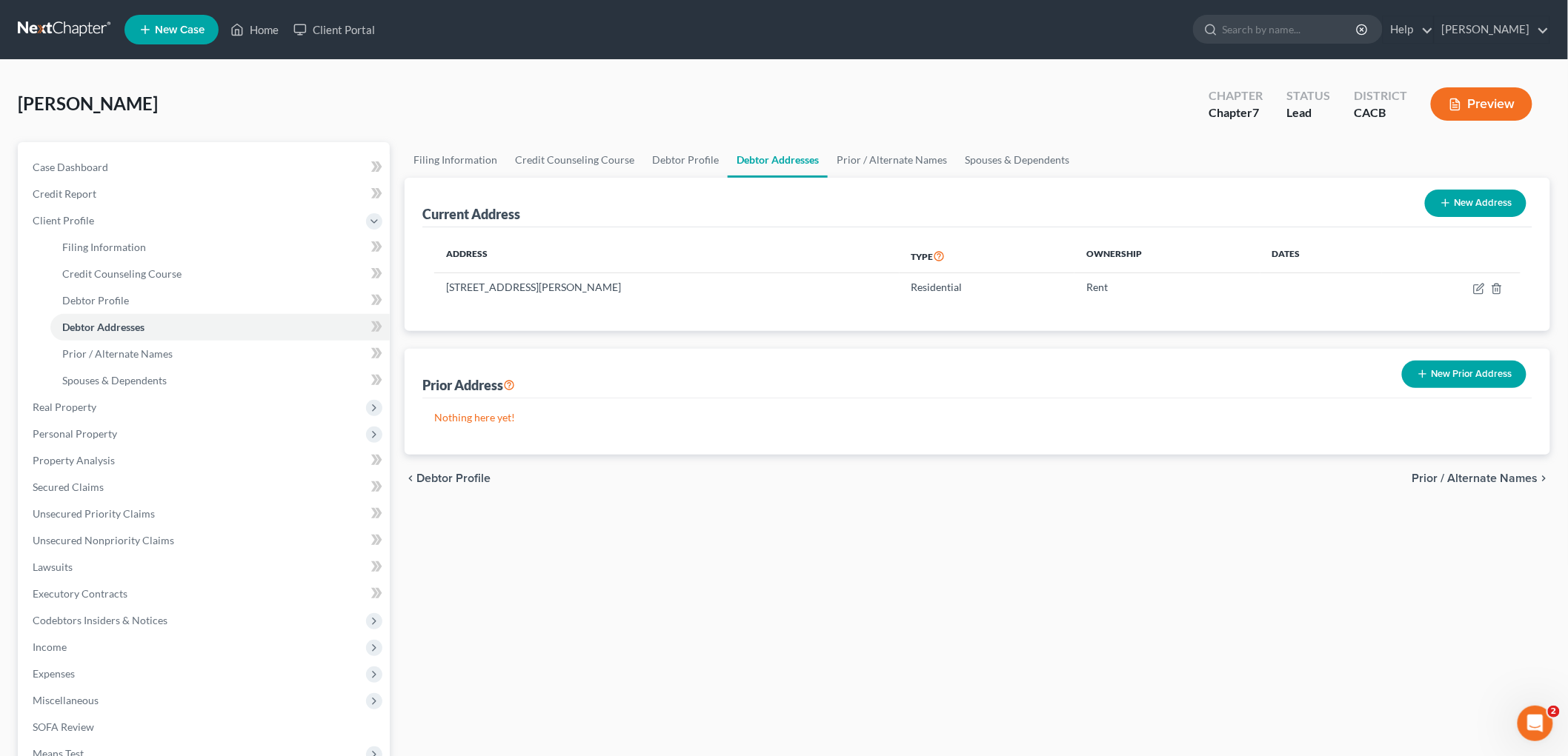
click at [1461, 374] on button "New Prior Address" at bounding box center [1464, 374] width 125 height 28
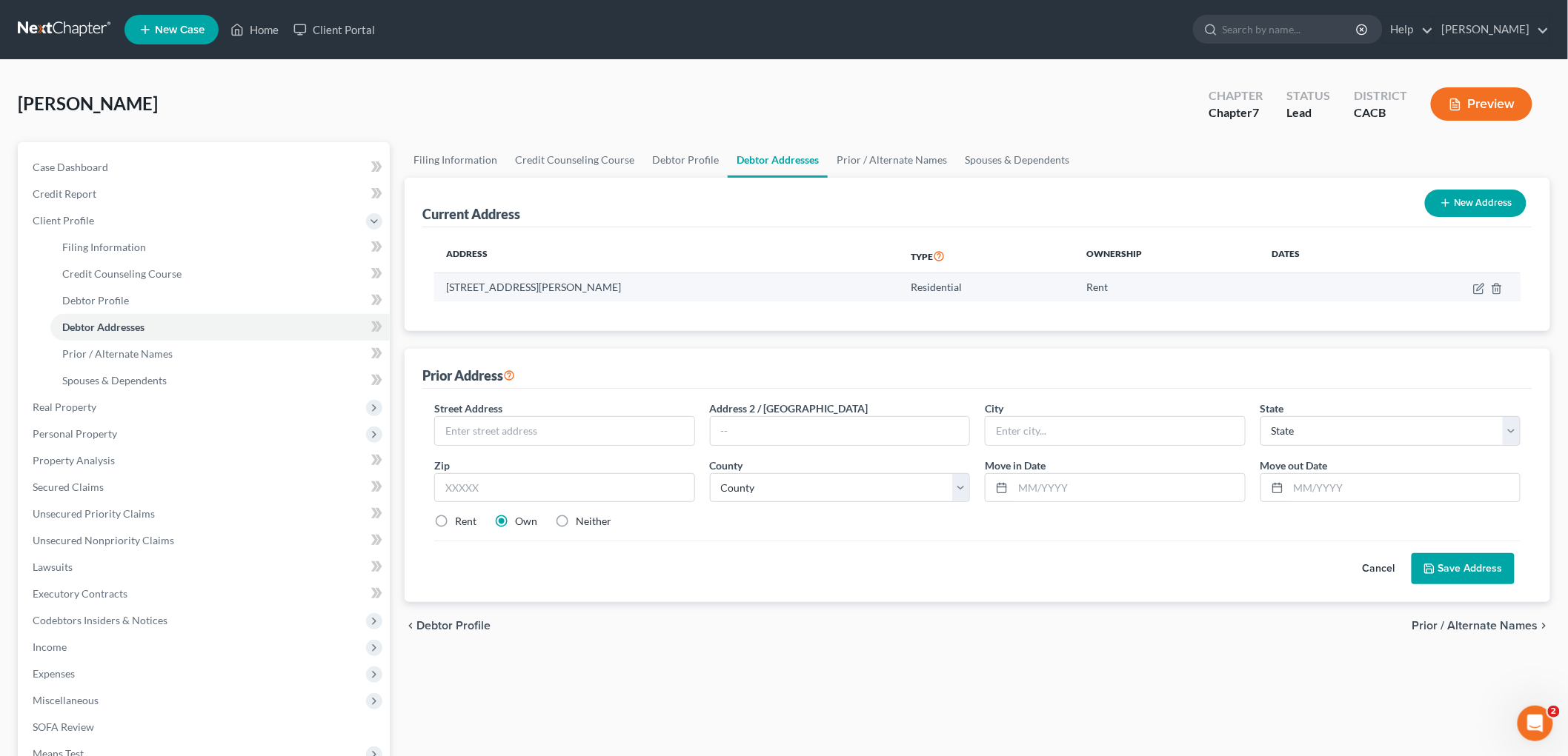
drag, startPoint x: 443, startPoint y: 279, endPoint x: 791, endPoint y: 283, distance: 348.0
click at [791, 283] on td "13924 Marquesas Way #2501, Marina Del Rey, CA 90292" at bounding box center [666, 287] width 465 height 28
copy td "13924 Marquesas Way #2501, Marina Del Rey, CA 90292"
click at [572, 416] on div at bounding box center [564, 431] width 261 height 30
click at [557, 428] on input "text" at bounding box center [564, 431] width 259 height 28
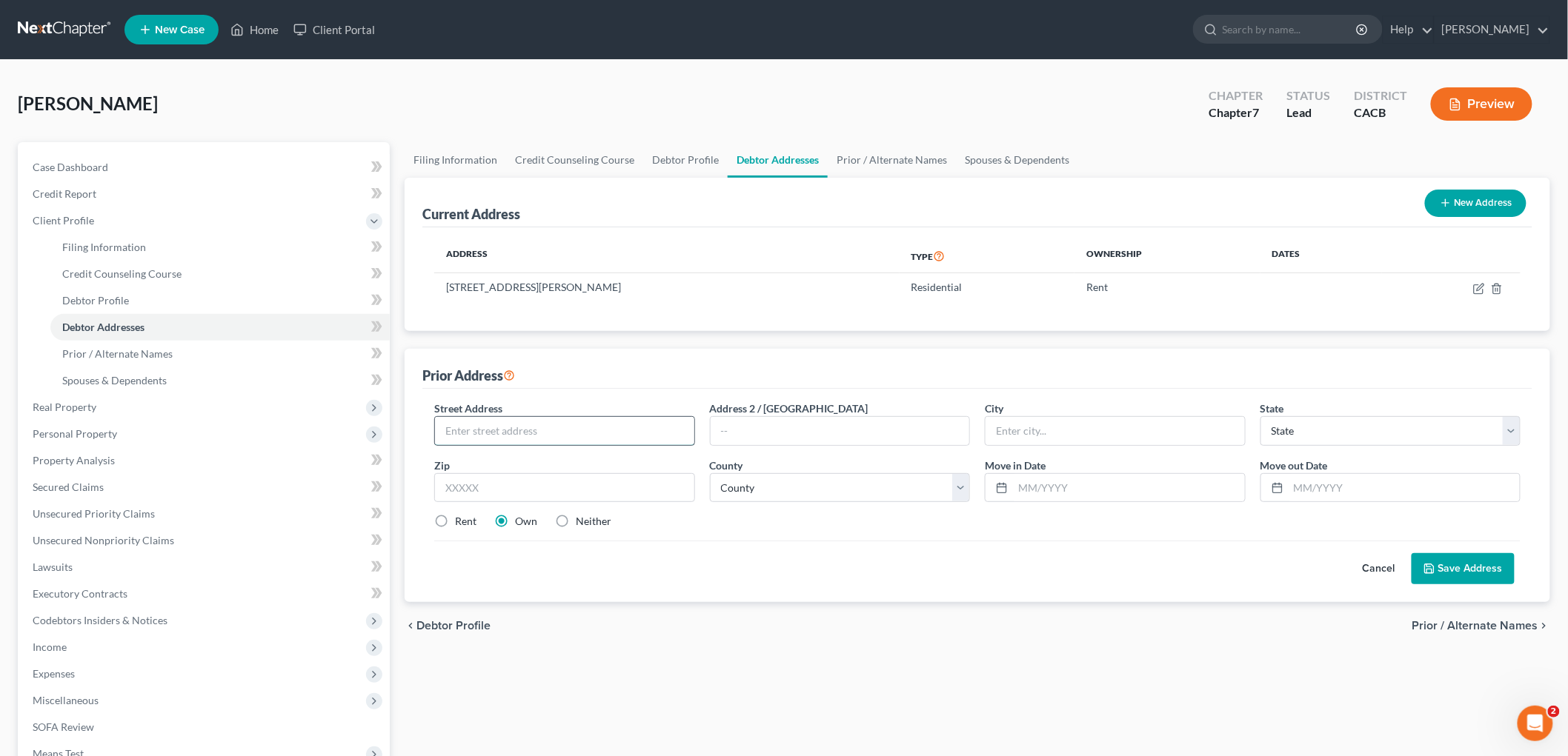
paste input "13924 Marquesas Way #2501, Marina Del Re"
drag, startPoint x: 463, startPoint y: 428, endPoint x: 480, endPoint y: 428, distance: 17.0
click at [480, 428] on input "13924 Marquesas Way #2501, Marina Del Re" at bounding box center [564, 431] width 259 height 28
drag, startPoint x: 548, startPoint y: 431, endPoint x: 772, endPoint y: 435, distance: 224.0
click at [772, 435] on div "Street Address * 13900 Marquesas Way #2501, Marina Del Re Address 2 / PO Box Ci…" at bounding box center [977, 471] width 1101 height 141
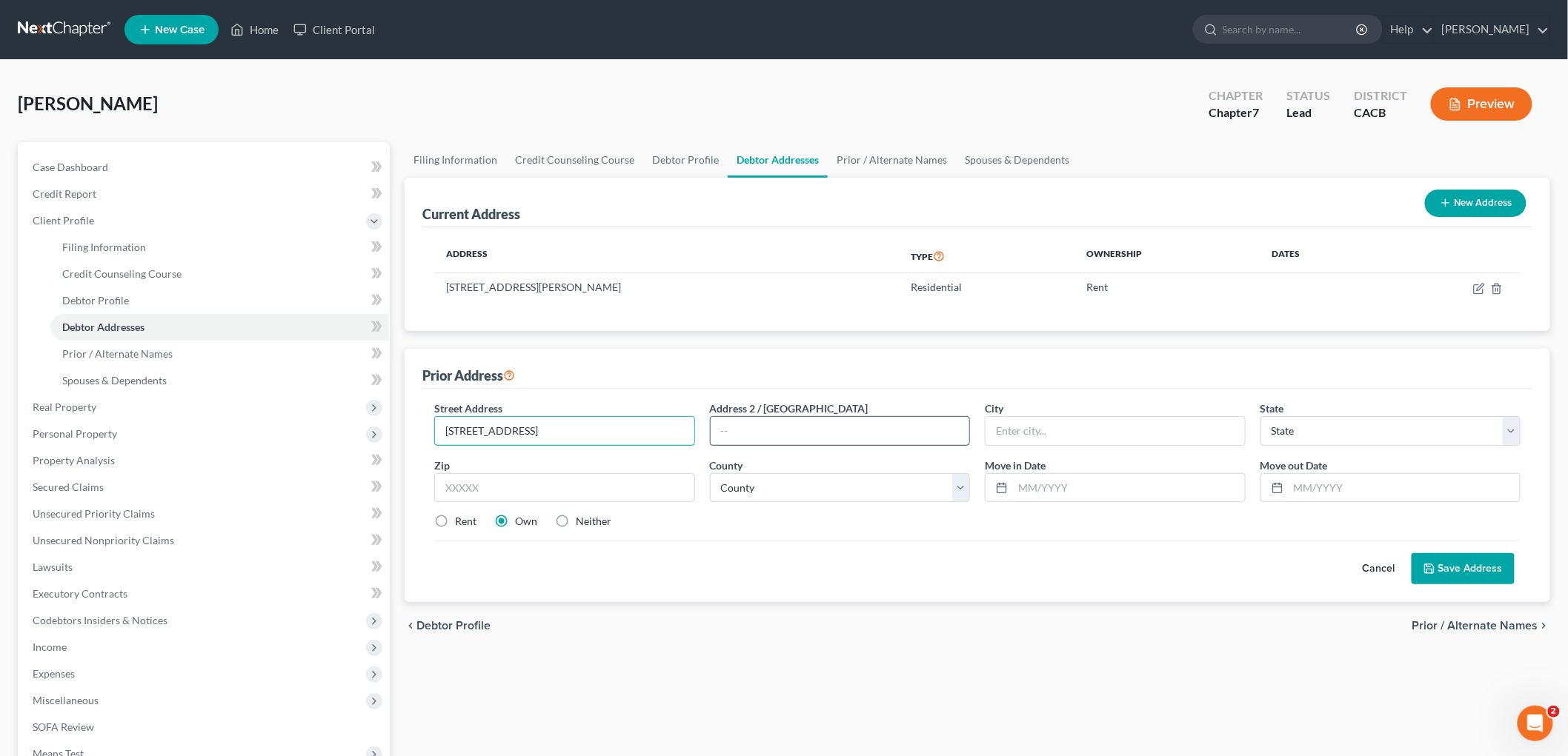
type input "13900 Marquesas Way #3216"
type input "90292"
type input "Marina Del Rey"
select select "4"
type input "09/2021"
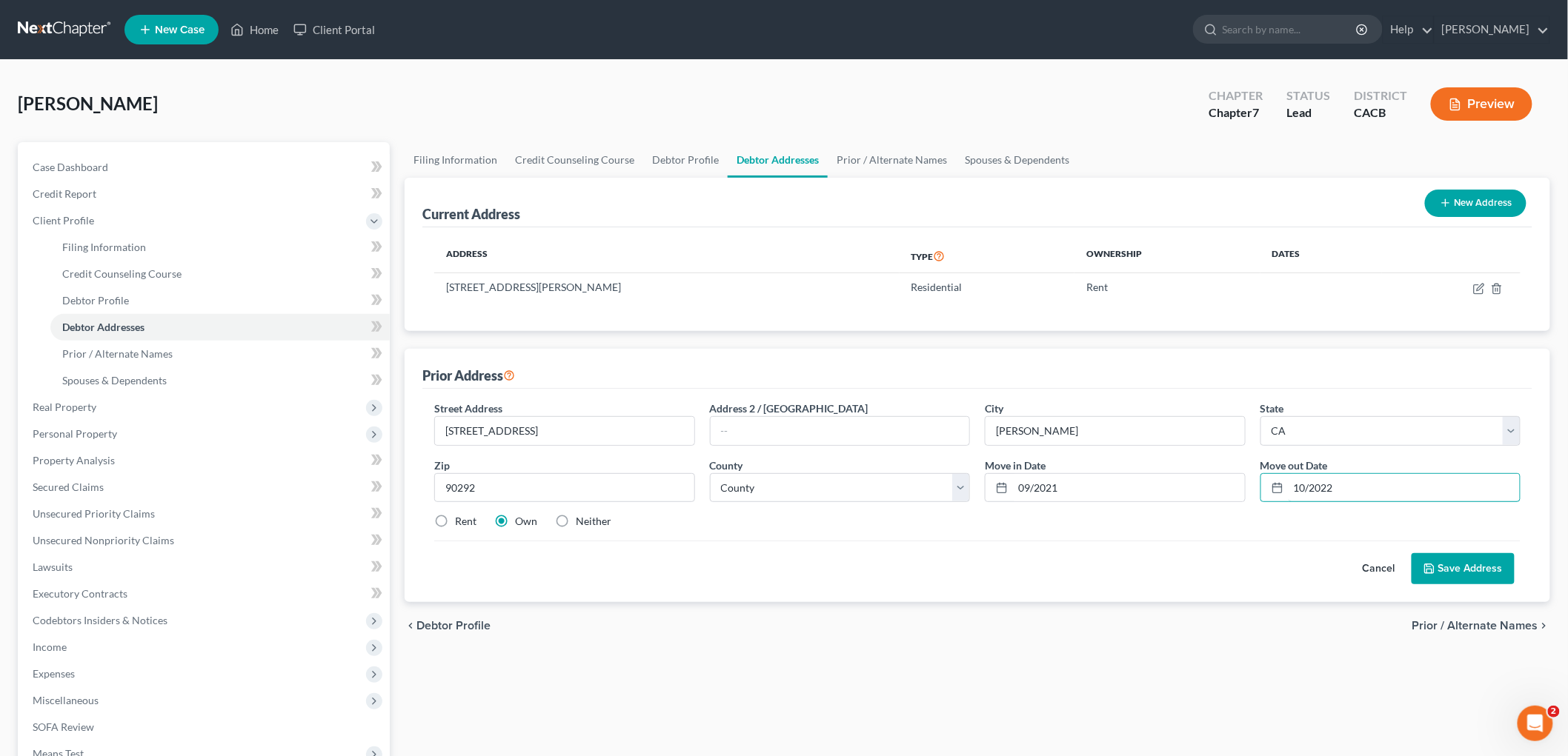
type input "10/2022"
drag, startPoint x: 765, startPoint y: 505, endPoint x: 767, endPoint y: 492, distance: 13.2
click at [765, 504] on div "Street Address * 13900 Marquesas Way #3216 Address 2 / PO Box City * Marina Del…" at bounding box center [977, 471] width 1101 height 141
click at [767, 492] on select "County Alameda County Alpine County Amador County Butte County Calaveras County…" at bounding box center [841, 487] width 261 height 30
select select "18"
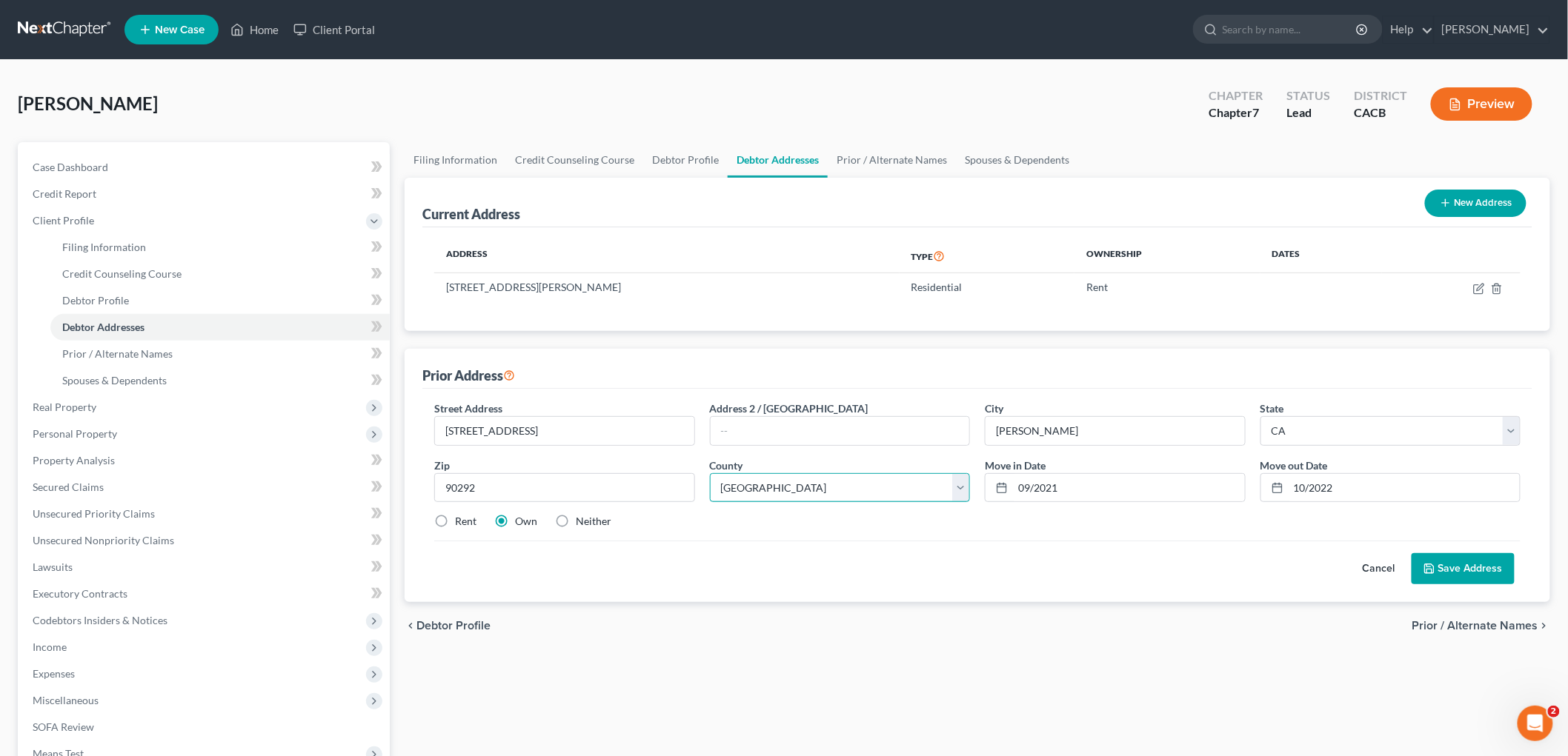
click at [710, 473] on select "County Alameda County Alpine County Amador County Butte County Calaveras County…" at bounding box center [841, 487] width 261 height 30
click at [875, 546] on div "Cancel Save Address" at bounding box center [977, 563] width 1086 height 44
click at [460, 529] on label "Rent" at bounding box center [465, 521] width 21 height 14
click at [461, 524] on input "Rent" at bounding box center [465, 519] width 10 height 10
radio input "true"
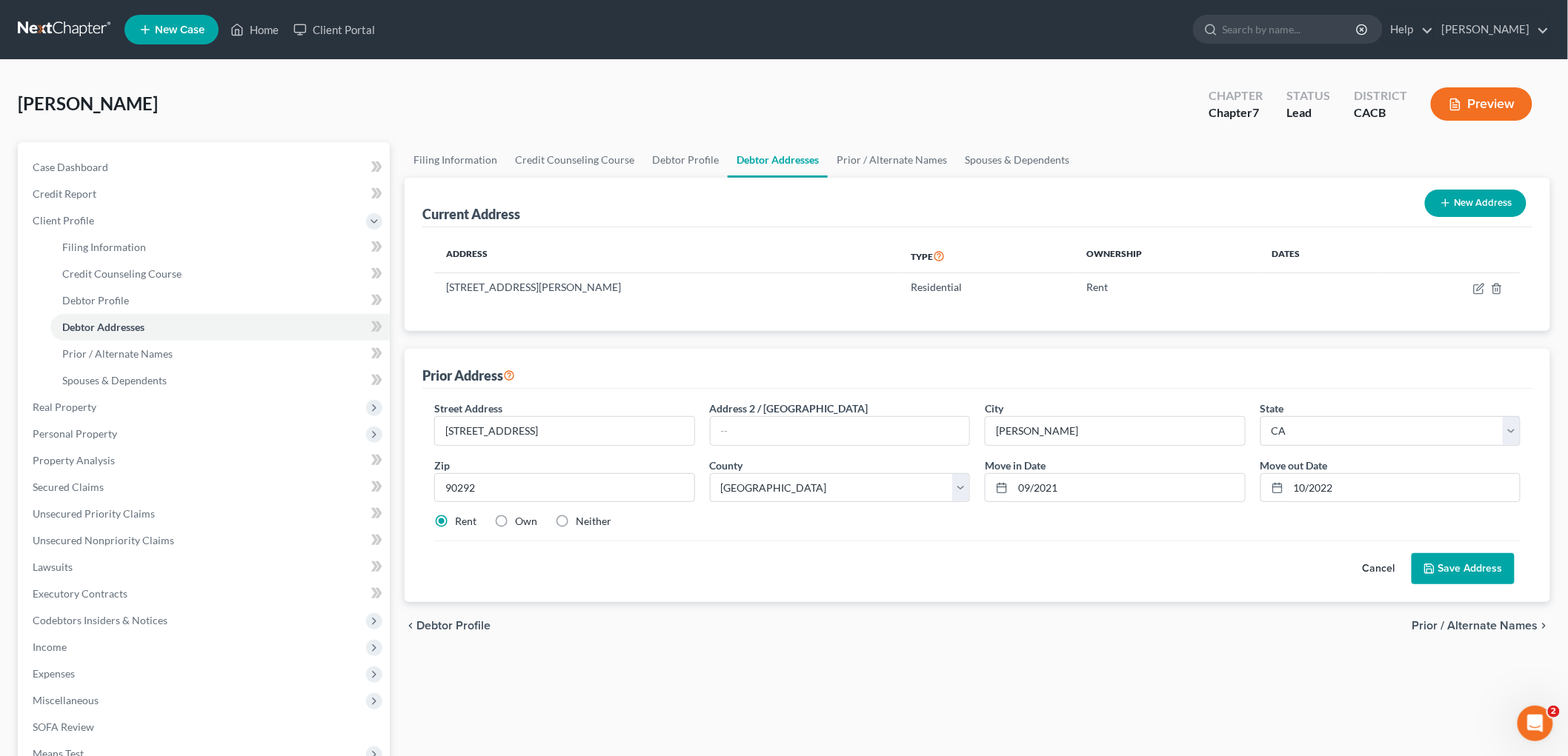
click at [464, 524] on label "Rent" at bounding box center [465, 521] width 21 height 14
drag, startPoint x: 1491, startPoint y: 557, endPoint x: 1489, endPoint y: 565, distance: 8.2
click at [1491, 559] on button "Save Address" at bounding box center [1462, 569] width 103 height 31
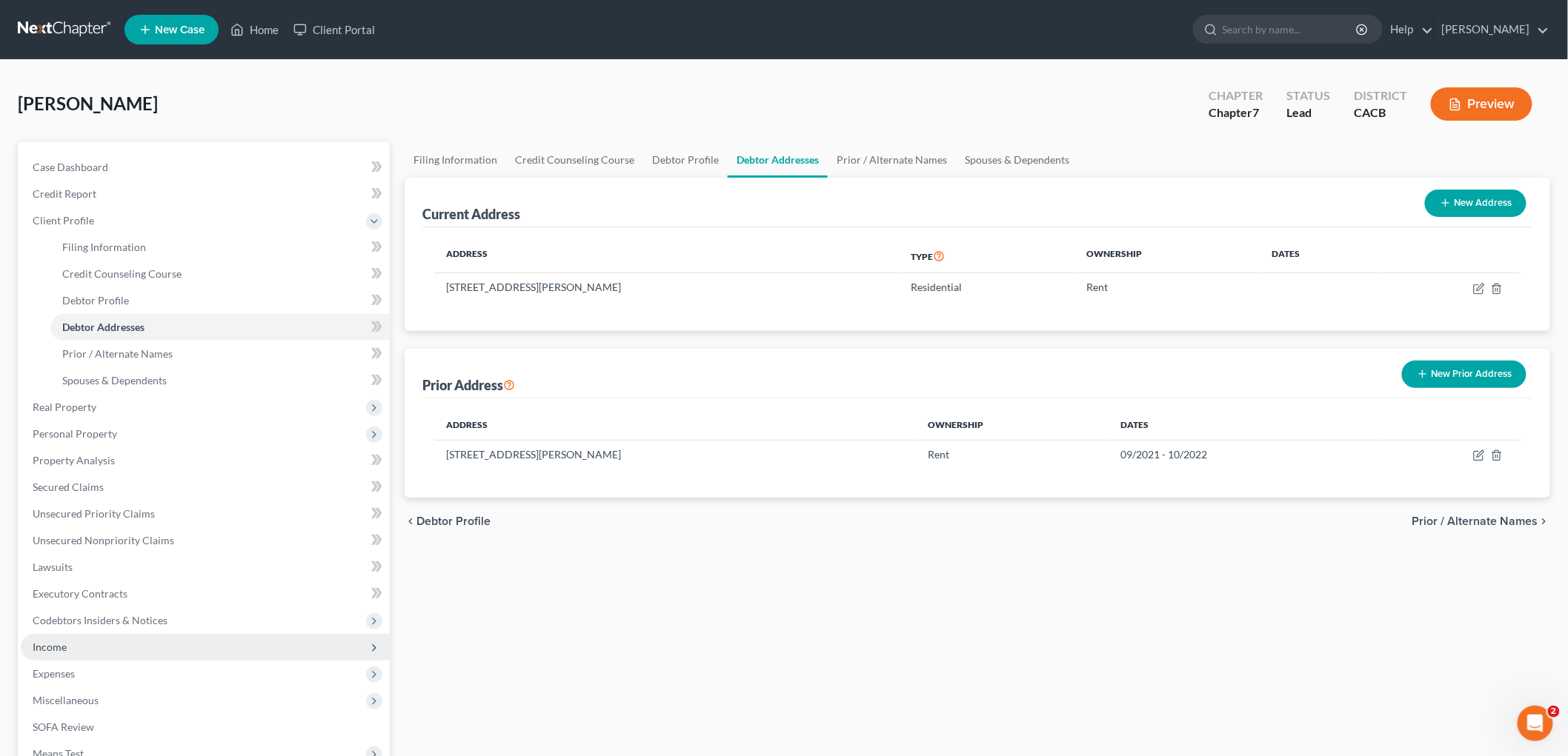
drag, startPoint x: 106, startPoint y: 649, endPoint x: 112, endPoint y: 642, distance: 9.2
click at [106, 649] on span "Income" at bounding box center [205, 648] width 369 height 27
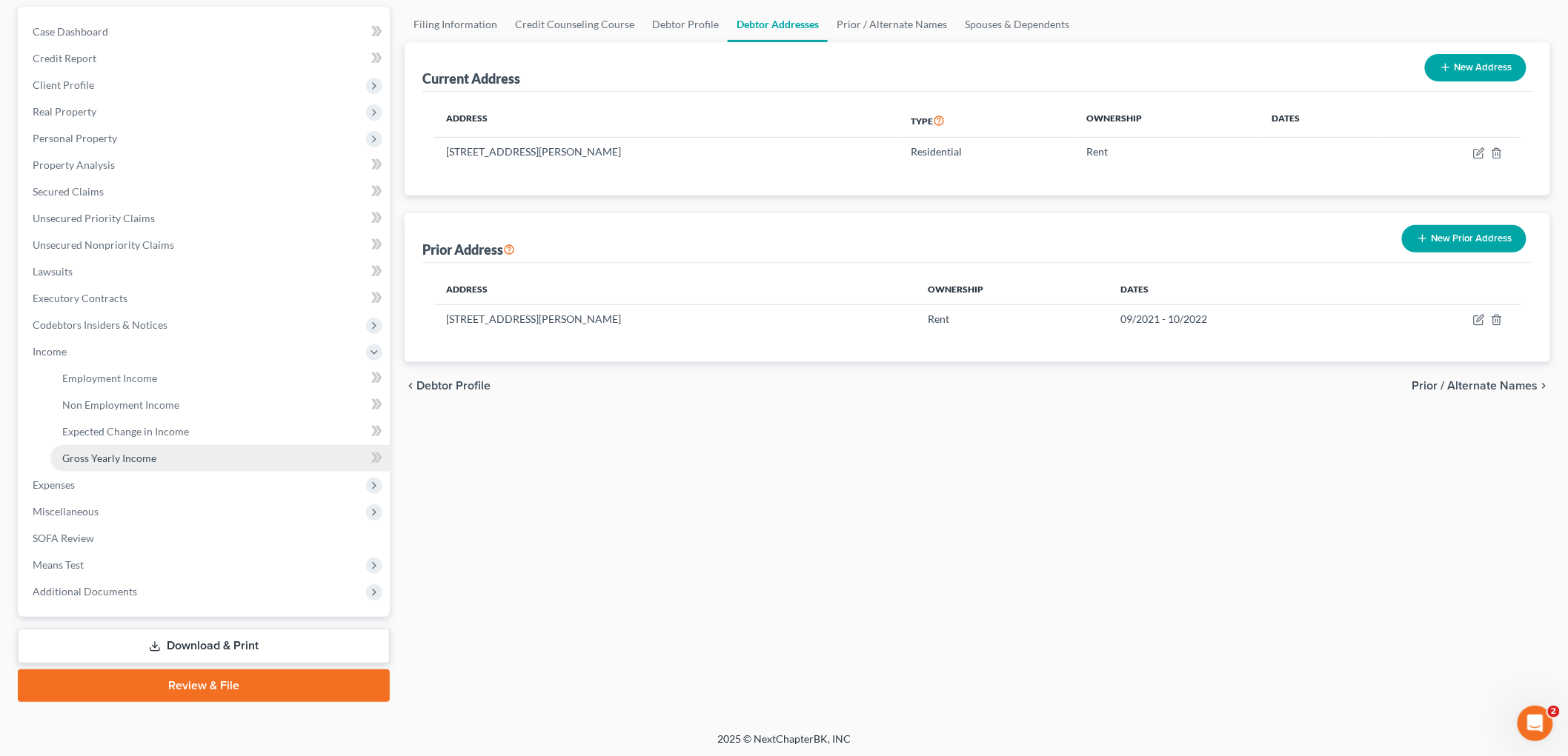
click at [141, 460] on span "Gross Yearly Income" at bounding box center [109, 458] width 94 height 12
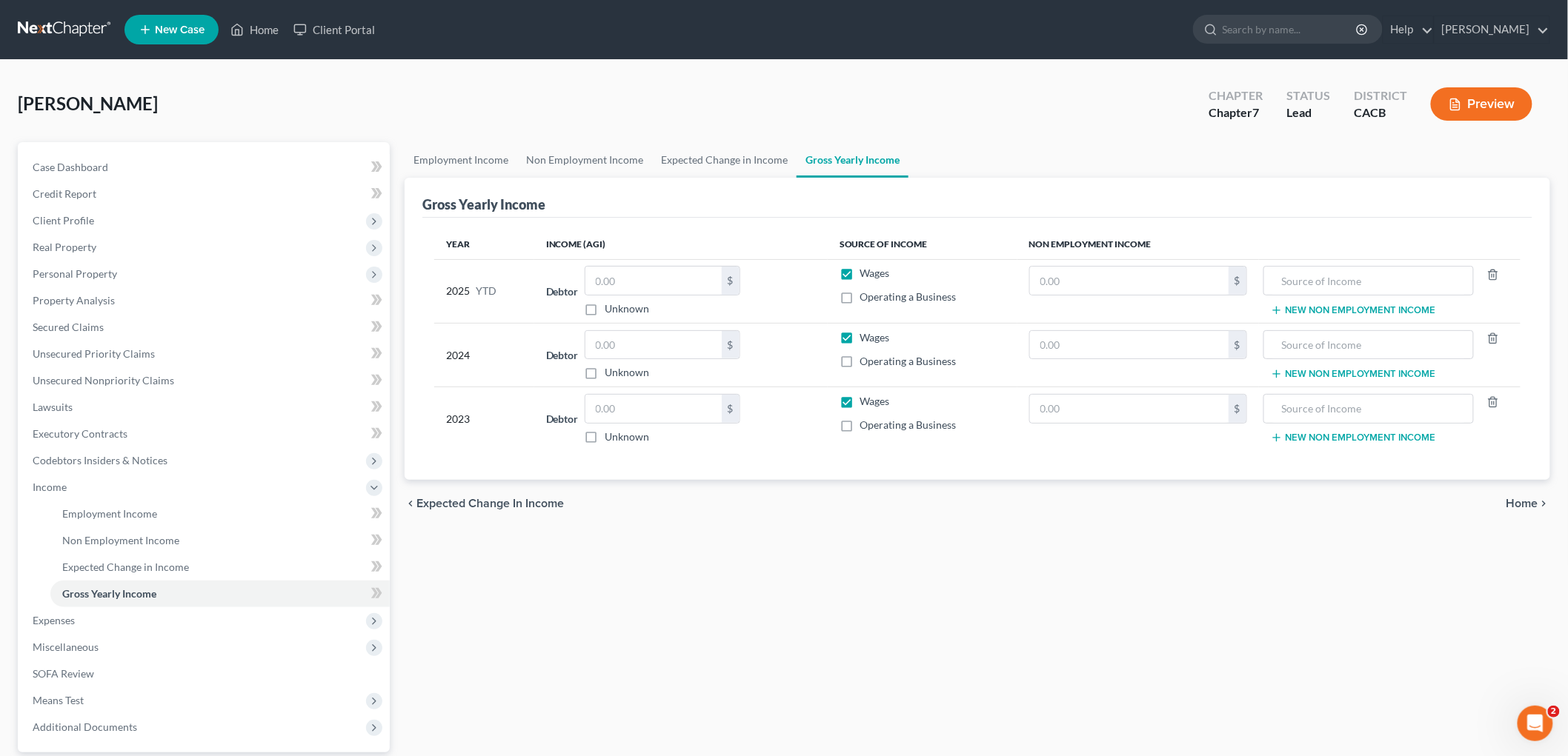
drag, startPoint x: 861, startPoint y: 395, endPoint x: 850, endPoint y: 398, distance: 11.4
click at [853, 398] on div "Wages" at bounding box center [922, 401] width 166 height 14
click at [860, 401] on label "Wages" at bounding box center [874, 401] width 30 height 14
click at [867, 401] on input "Wages" at bounding box center [871, 399] width 10 height 10
checkbox input "false"
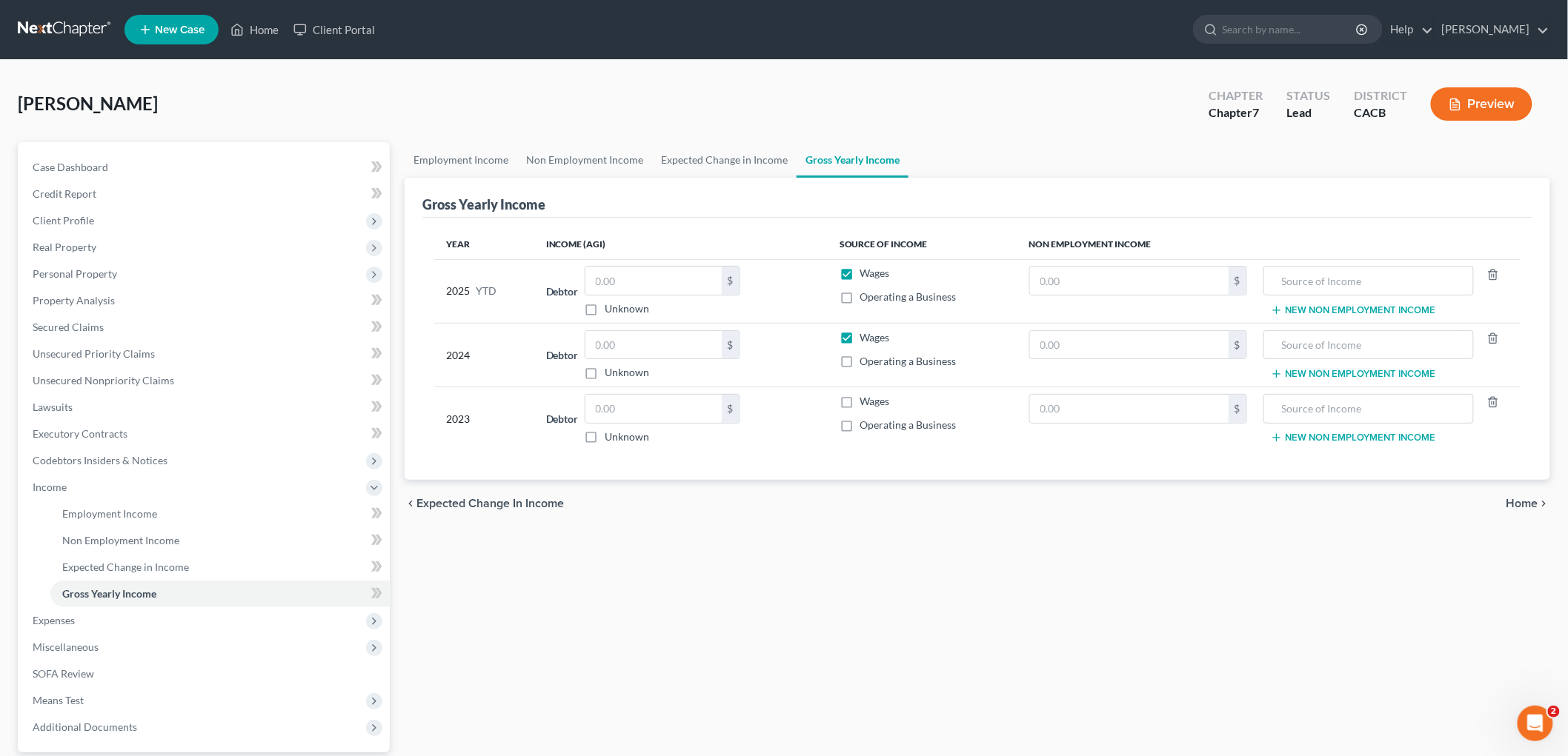
click at [860, 354] on label "Operating a Business" at bounding box center [908, 361] width 96 height 14
click at [867, 354] on input "Operating a Business" at bounding box center [871, 359] width 10 height 10
checkbox input "true"
click at [860, 345] on label "Wages" at bounding box center [874, 337] width 30 height 14
click at [867, 340] on input "Wages" at bounding box center [871, 335] width 10 height 10
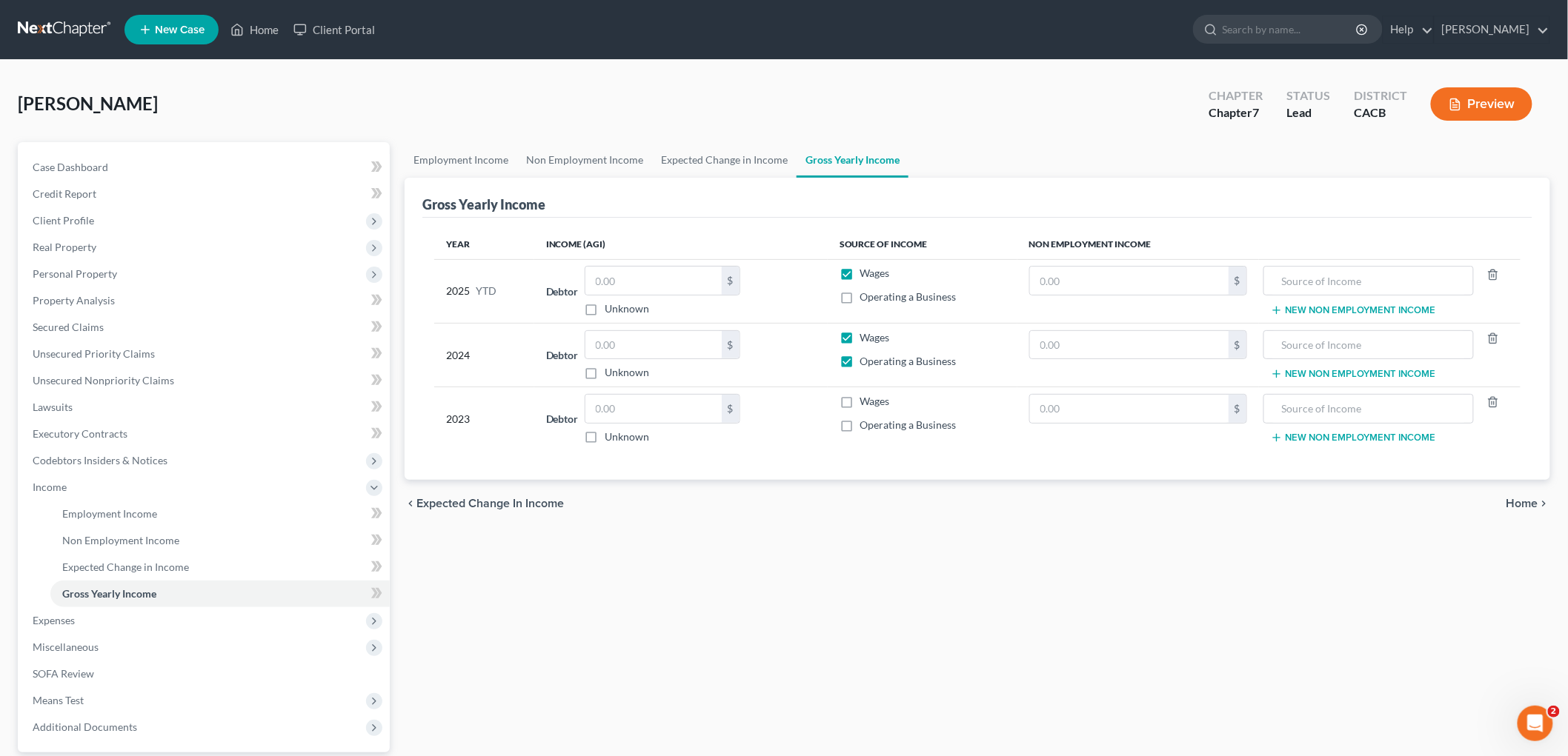
checkbox input "false"
drag, startPoint x: 844, startPoint y: 358, endPoint x: 856, endPoint y: 319, distance: 40.8
click at [860, 359] on label "Operating a Business" at bounding box center [908, 361] width 96 height 14
click at [867, 359] on input "Operating a Business" at bounding box center [871, 359] width 10 height 10
checkbox input "false"
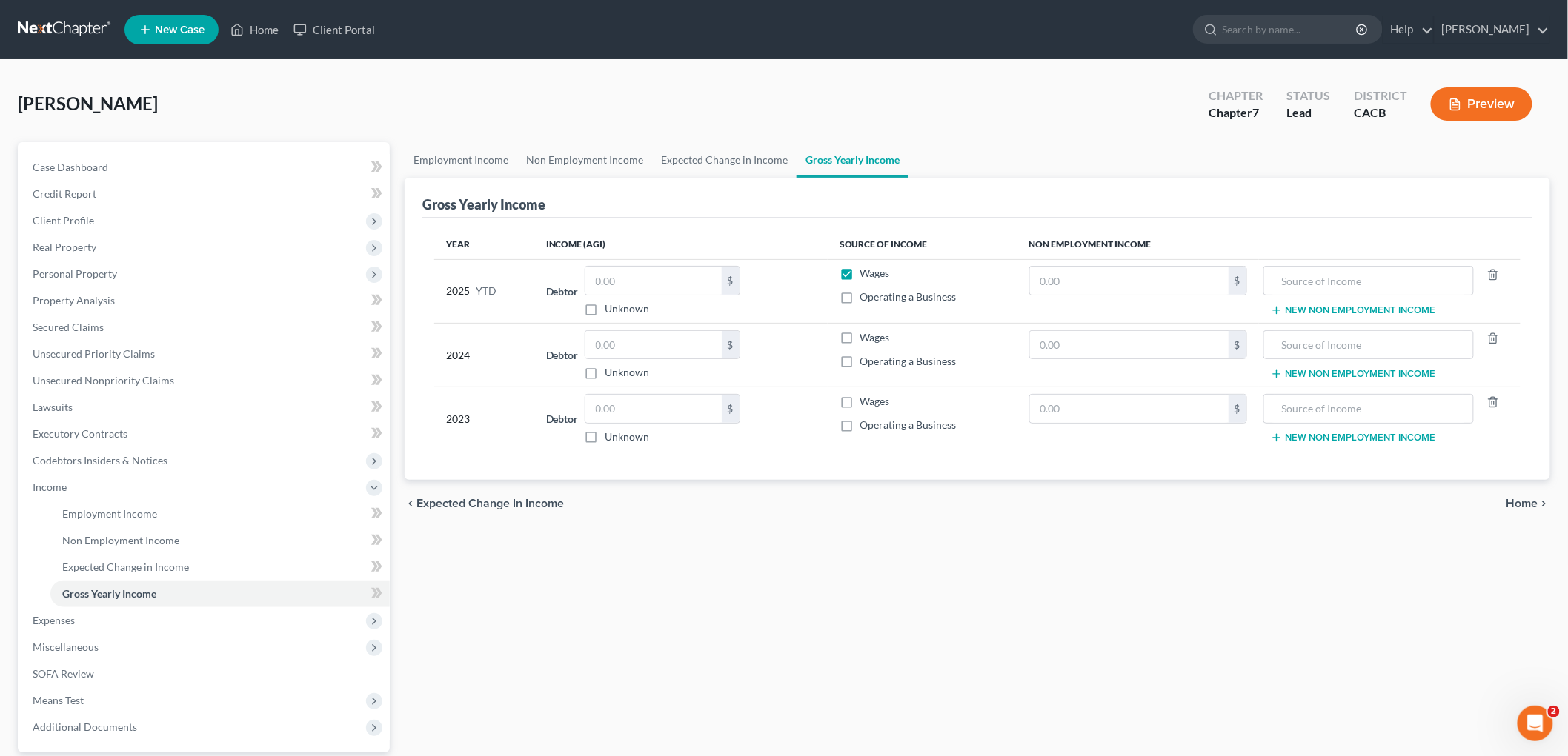
click at [860, 272] on label "Wages" at bounding box center [874, 272] width 30 height 14
click at [867, 272] on input "Wages" at bounding box center [871, 271] width 10 height 10
checkbox input "false"
click at [1087, 401] on input "text" at bounding box center [1128, 409] width 199 height 28
type input "1"
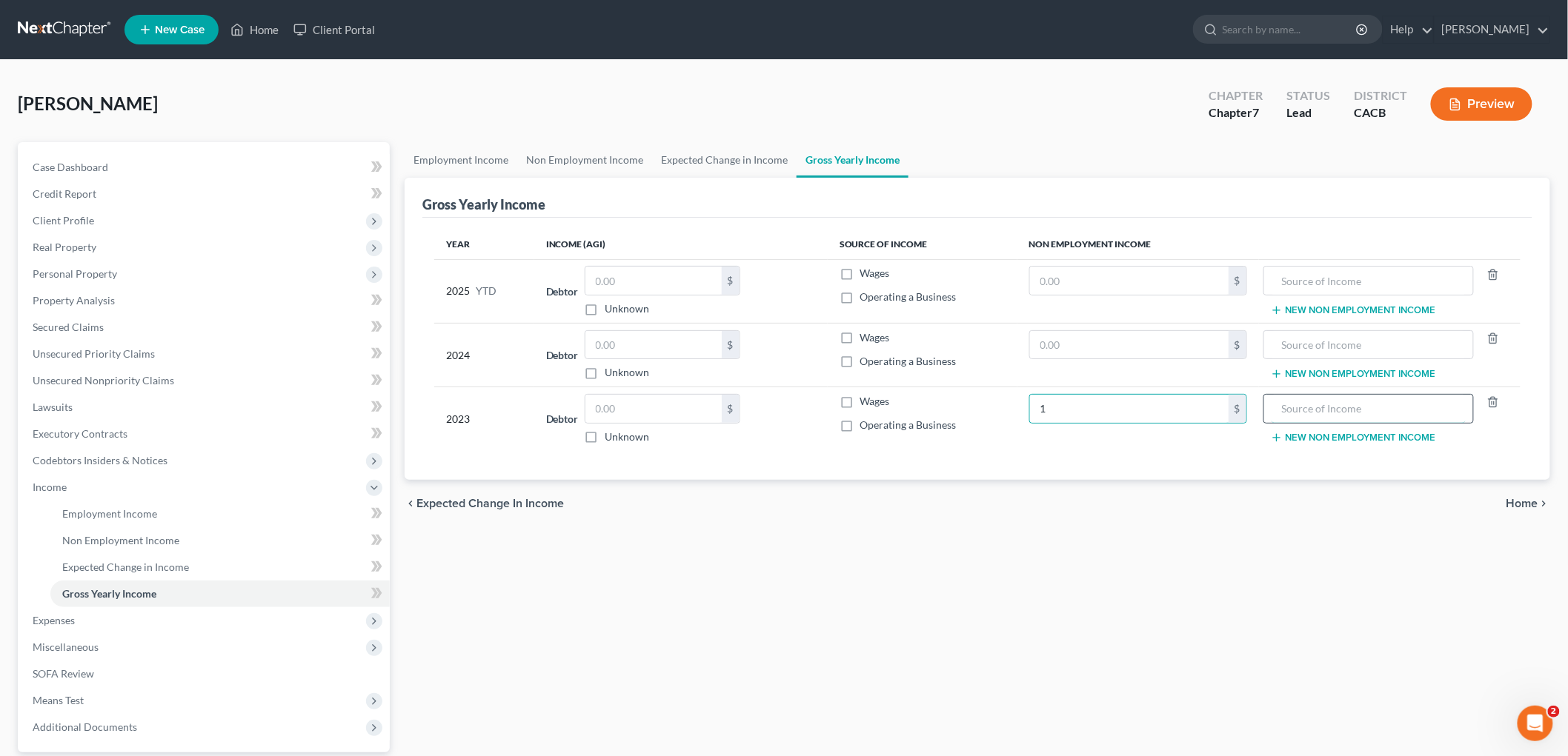
click at [1319, 413] on input "text" at bounding box center [1368, 409] width 194 height 28
click at [860, 431] on label "Operating a Business" at bounding box center [908, 424] width 96 height 14
click at [867, 428] on input "Operating a Business" at bounding box center [871, 422] width 10 height 10
click at [860, 428] on label "Operating a Business" at bounding box center [908, 424] width 96 height 14
click at [867, 428] on input "Operating a Business" at bounding box center [871, 422] width 10 height 10
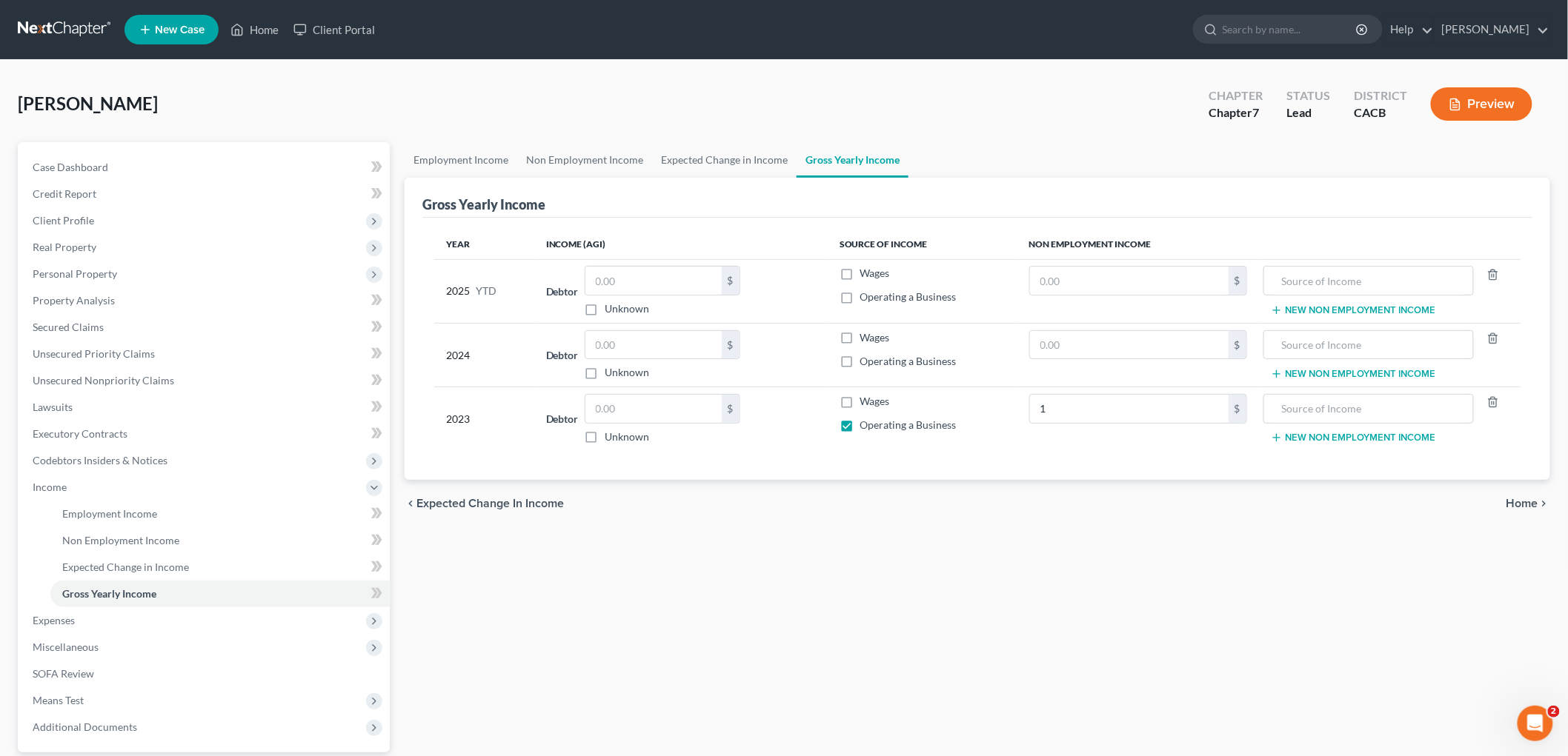
checkbox input "false"
click at [678, 408] on input "text" at bounding box center [653, 409] width 136 height 28
type input "120,000"
click at [1089, 406] on input "1" at bounding box center [1128, 409] width 199 height 28
click at [1119, 405] on input "0" at bounding box center [1128, 409] width 199 height 28
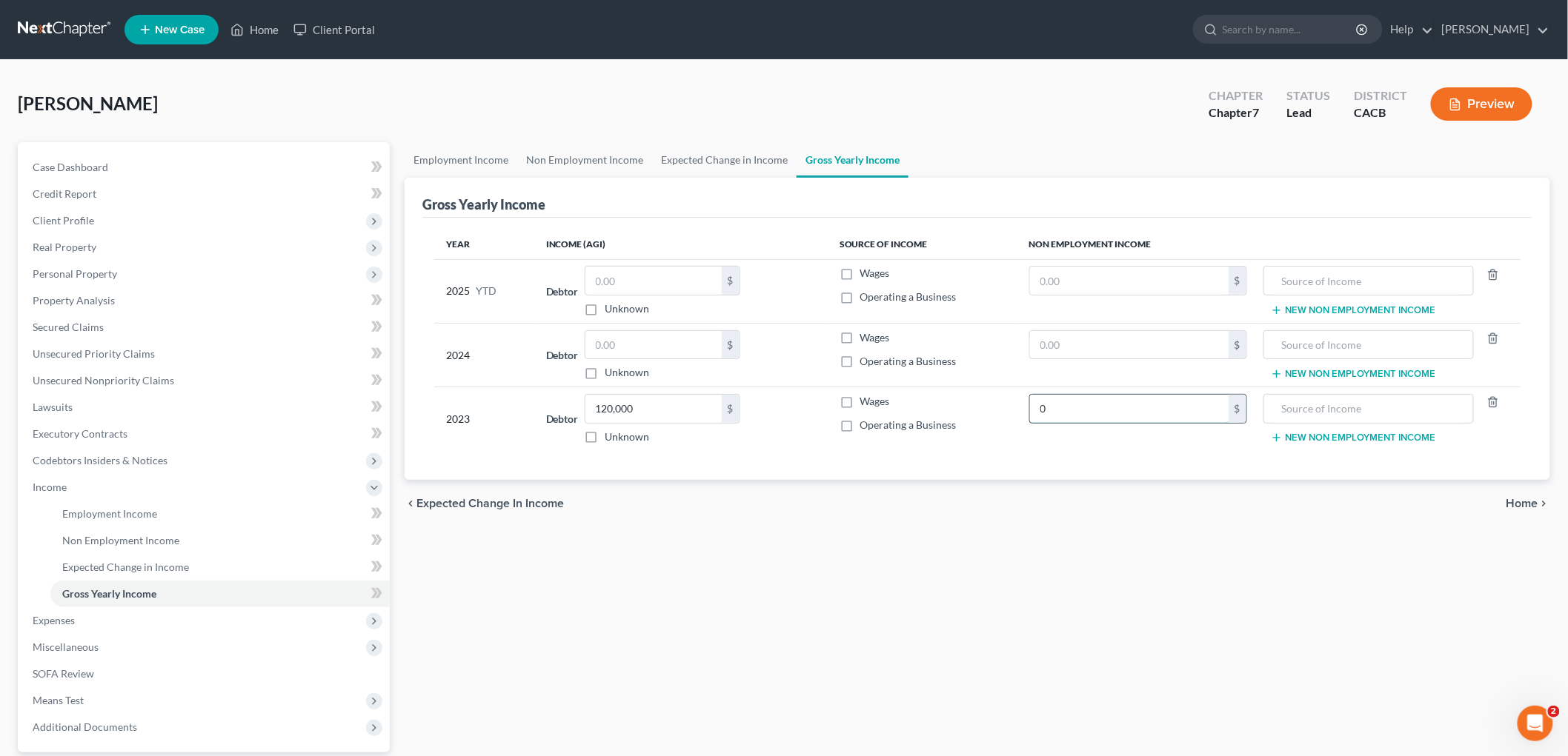
type input "0"
drag, startPoint x: 981, startPoint y: 609, endPoint x: 626, endPoint y: 583, distance: 356.0
click at [975, 608] on div "Employment Income Non Employment Income Expected Change in Income Gross Yearly …" at bounding box center [977, 489] width 1160 height 696
click at [102, 580] on link "Gross Yearly Income" at bounding box center [221, 594] width 340 height 27
click at [101, 567] on span "Expected Change in Income" at bounding box center [126, 567] width 127 height 12
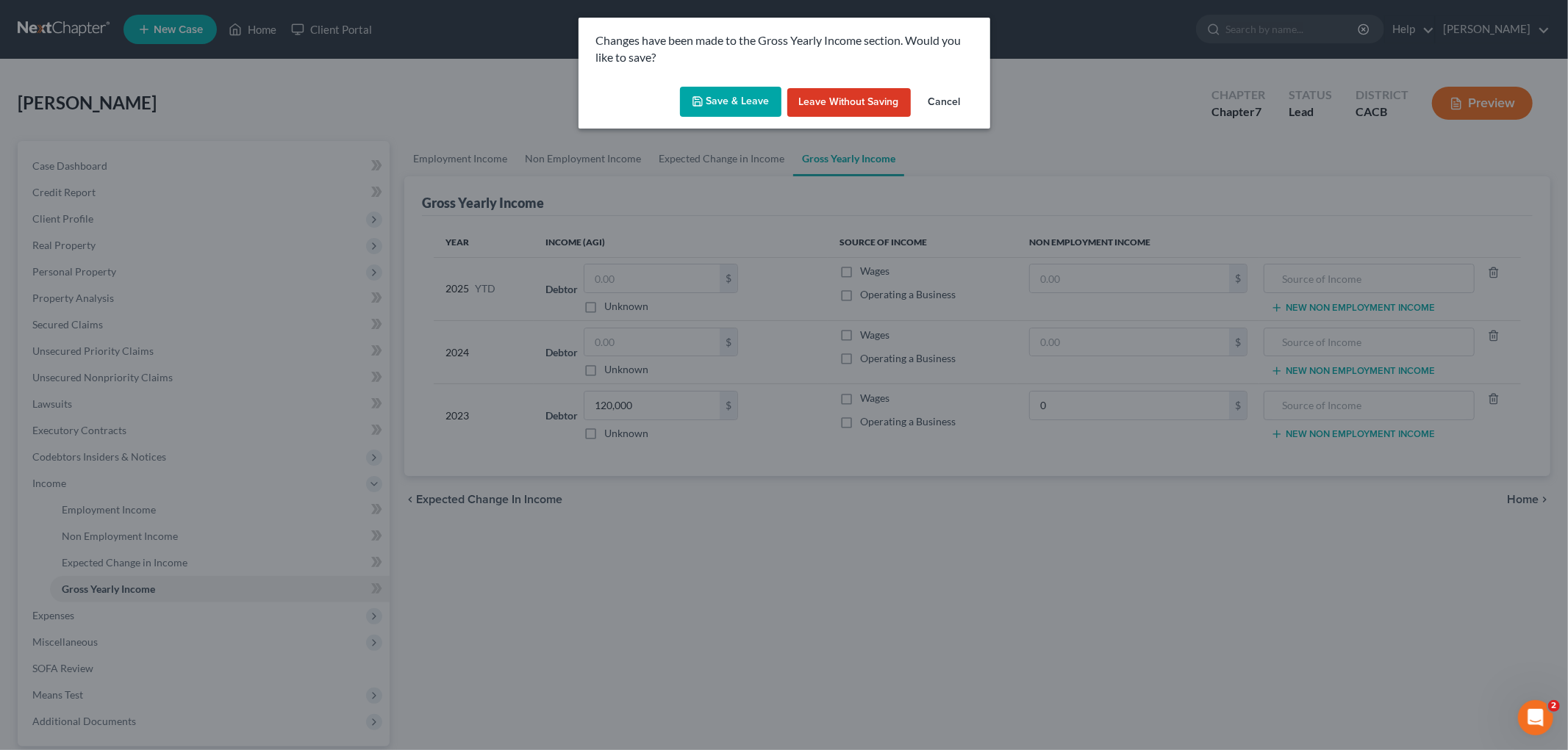
click at [732, 94] on button "Save & Leave" at bounding box center [730, 102] width 102 height 30
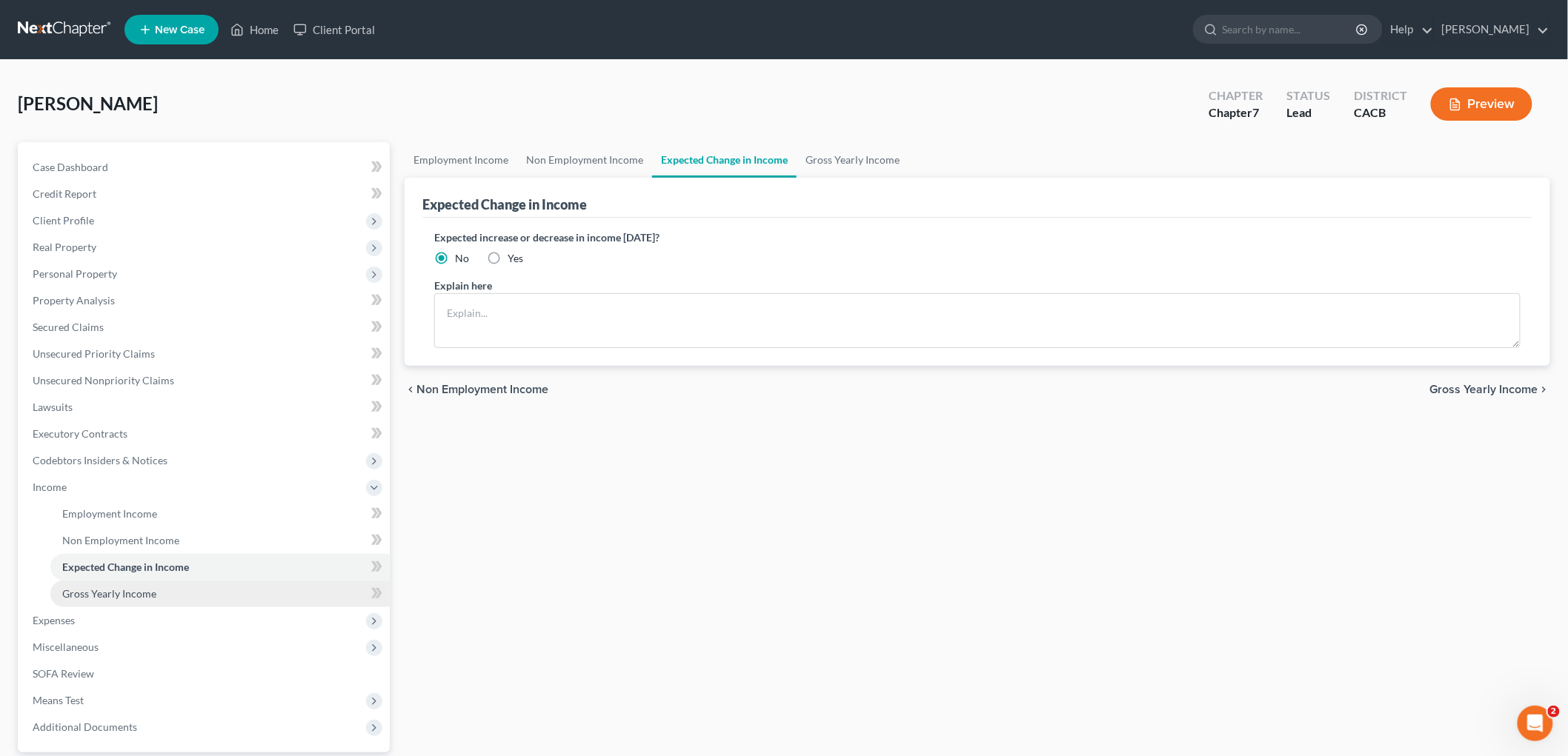
click at [138, 593] on span "Gross Yearly Income" at bounding box center [109, 593] width 94 height 12
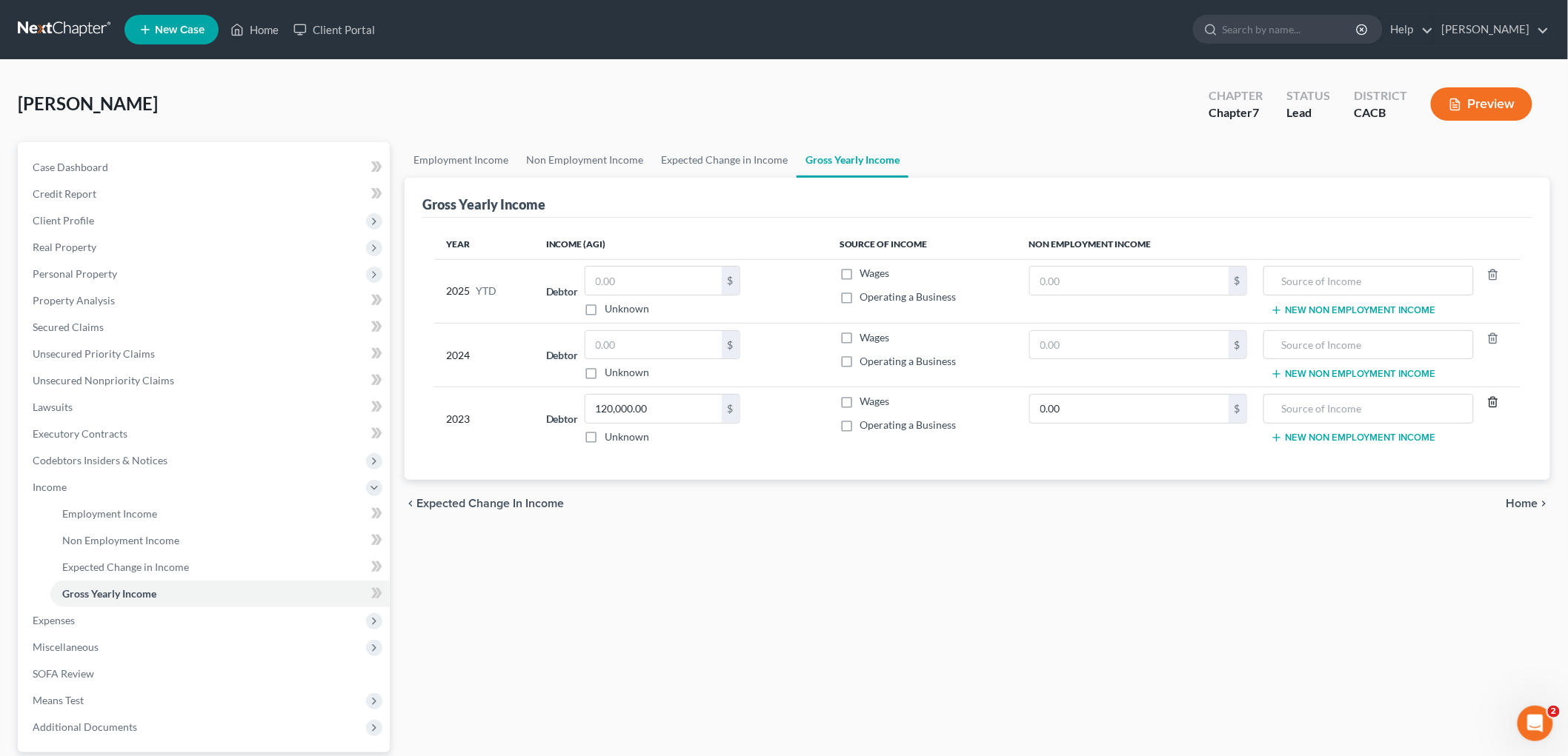
click at [1494, 401] on icon "button" at bounding box center [1493, 402] width 12 height 12
click at [1408, 411] on button "New Non Employment Income" at bounding box center [1353, 408] width 165 height 12
drag, startPoint x: 1003, startPoint y: 585, endPoint x: 850, endPoint y: 583, distance: 153.0
click at [1001, 586] on div "Employment Income Non Employment Income Expected Change in Income Gross Yearly …" at bounding box center [977, 489] width 1160 height 696
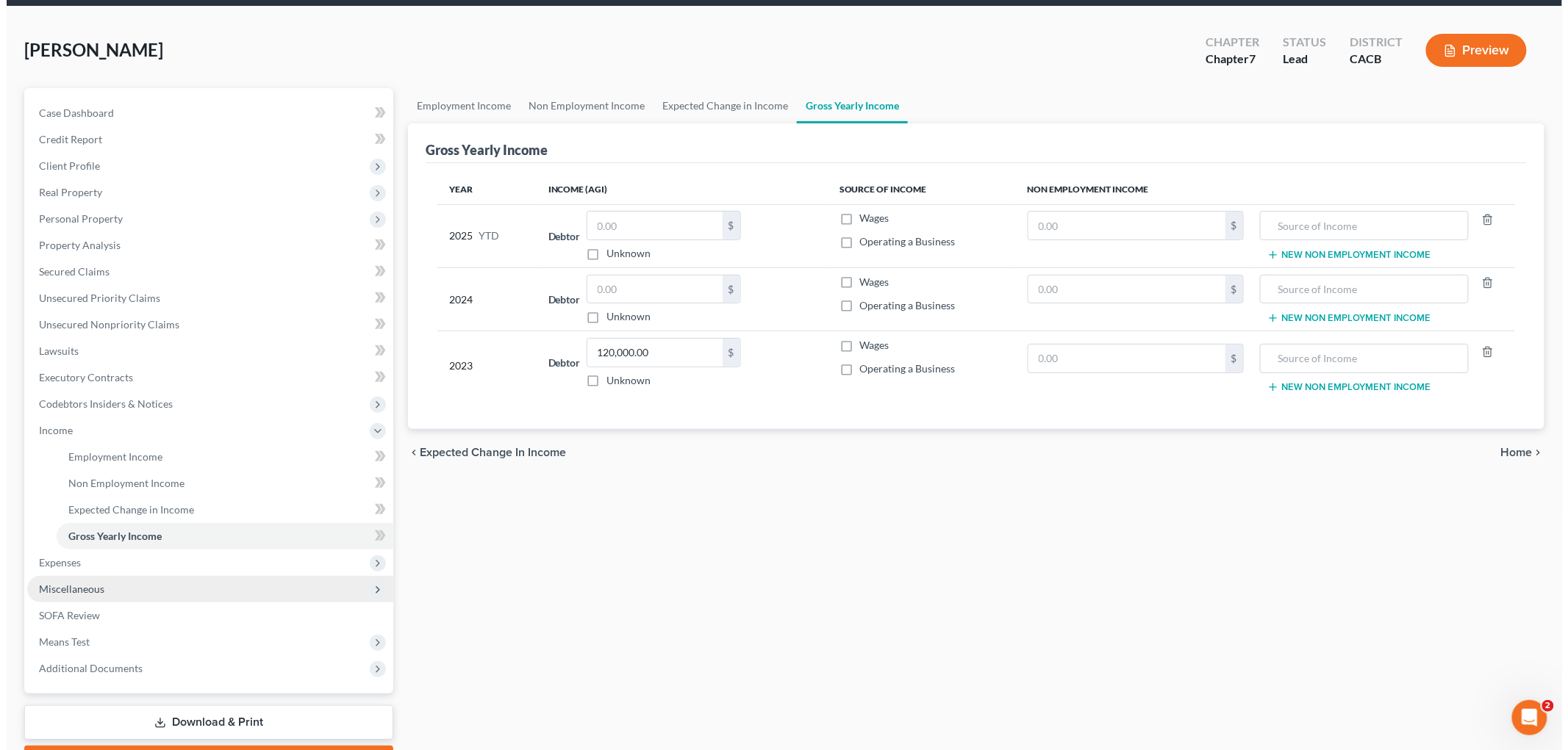
scroll to position [82, 0]
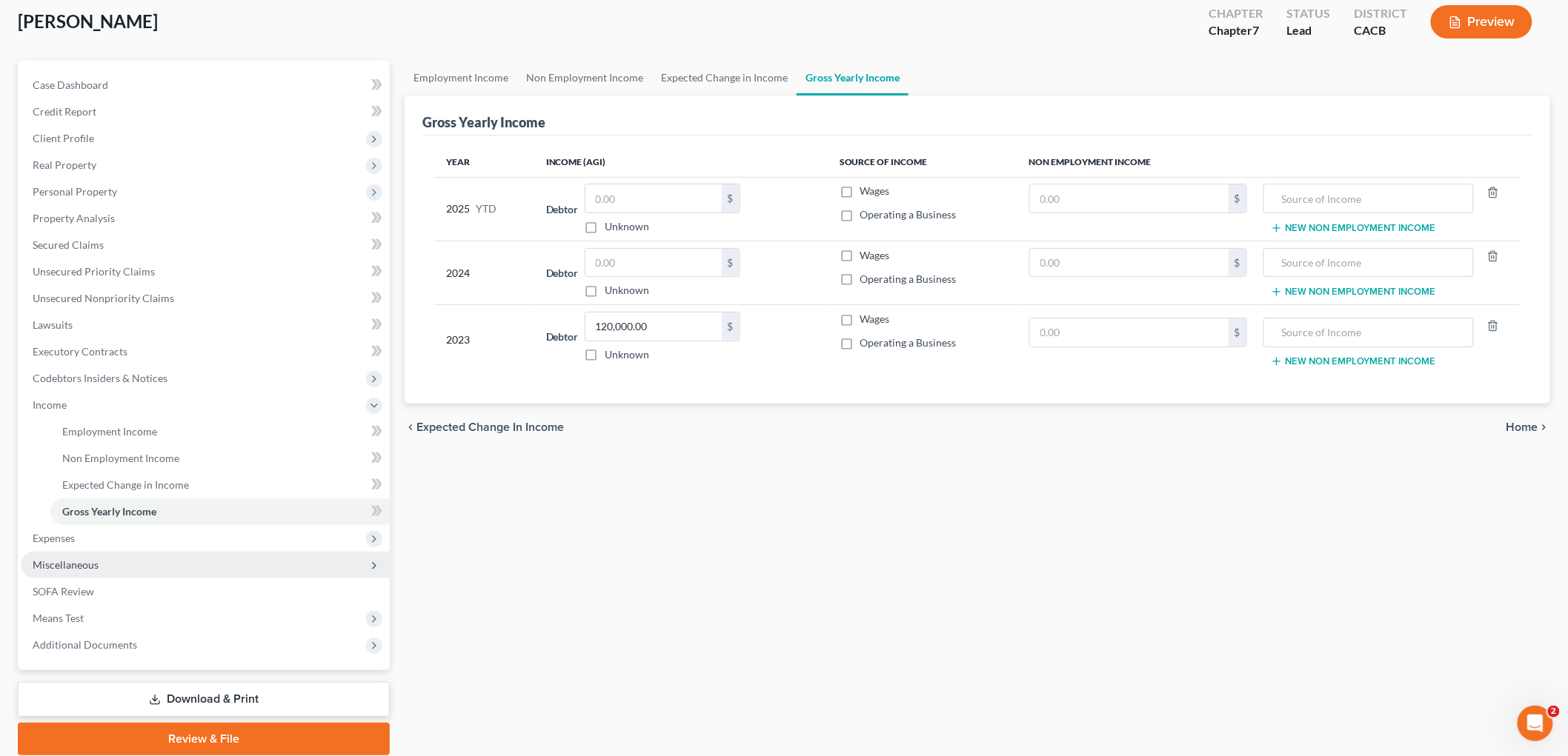
click at [115, 567] on span "Miscellaneous" at bounding box center [205, 565] width 369 height 27
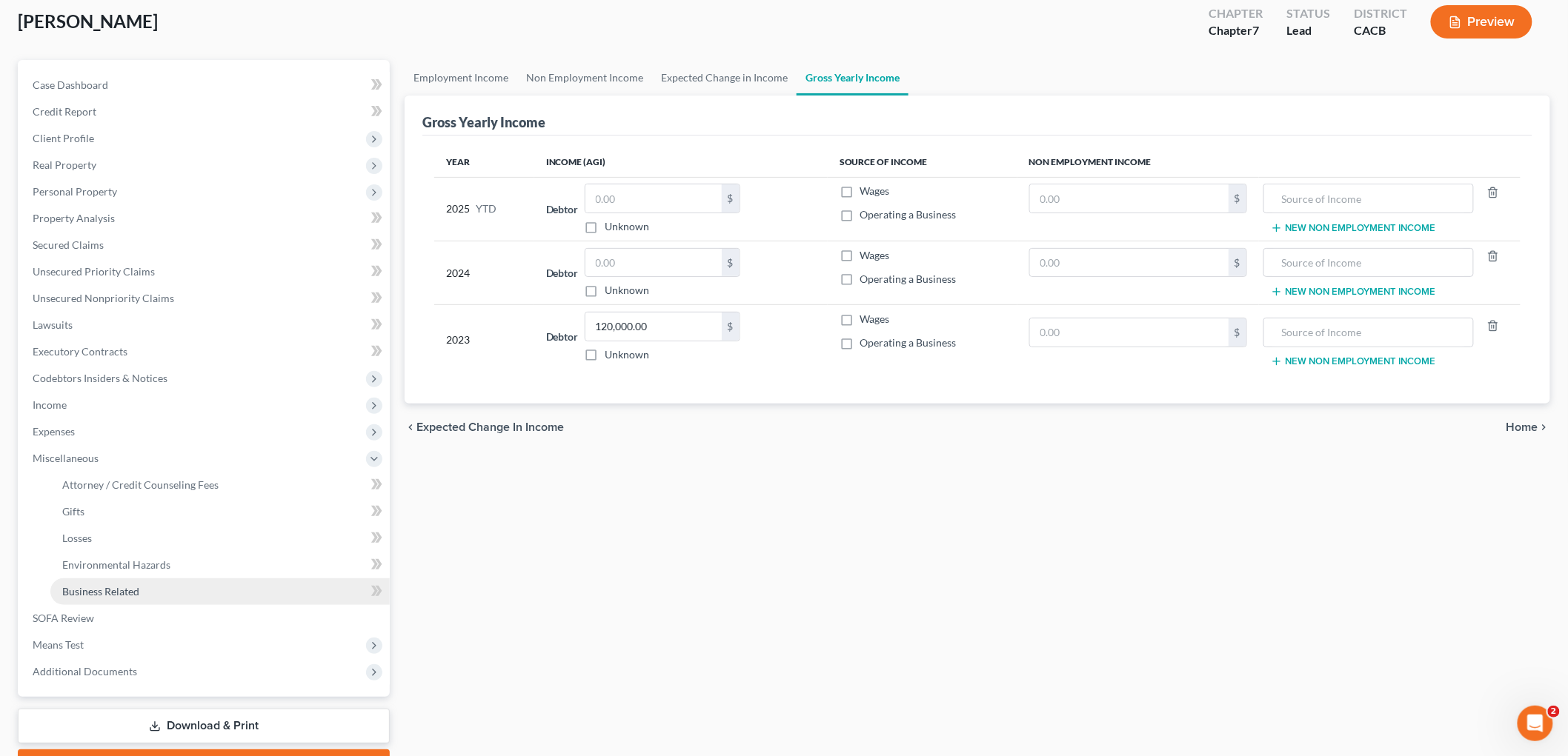
click at [142, 593] on link "Business Related" at bounding box center [221, 592] width 340 height 27
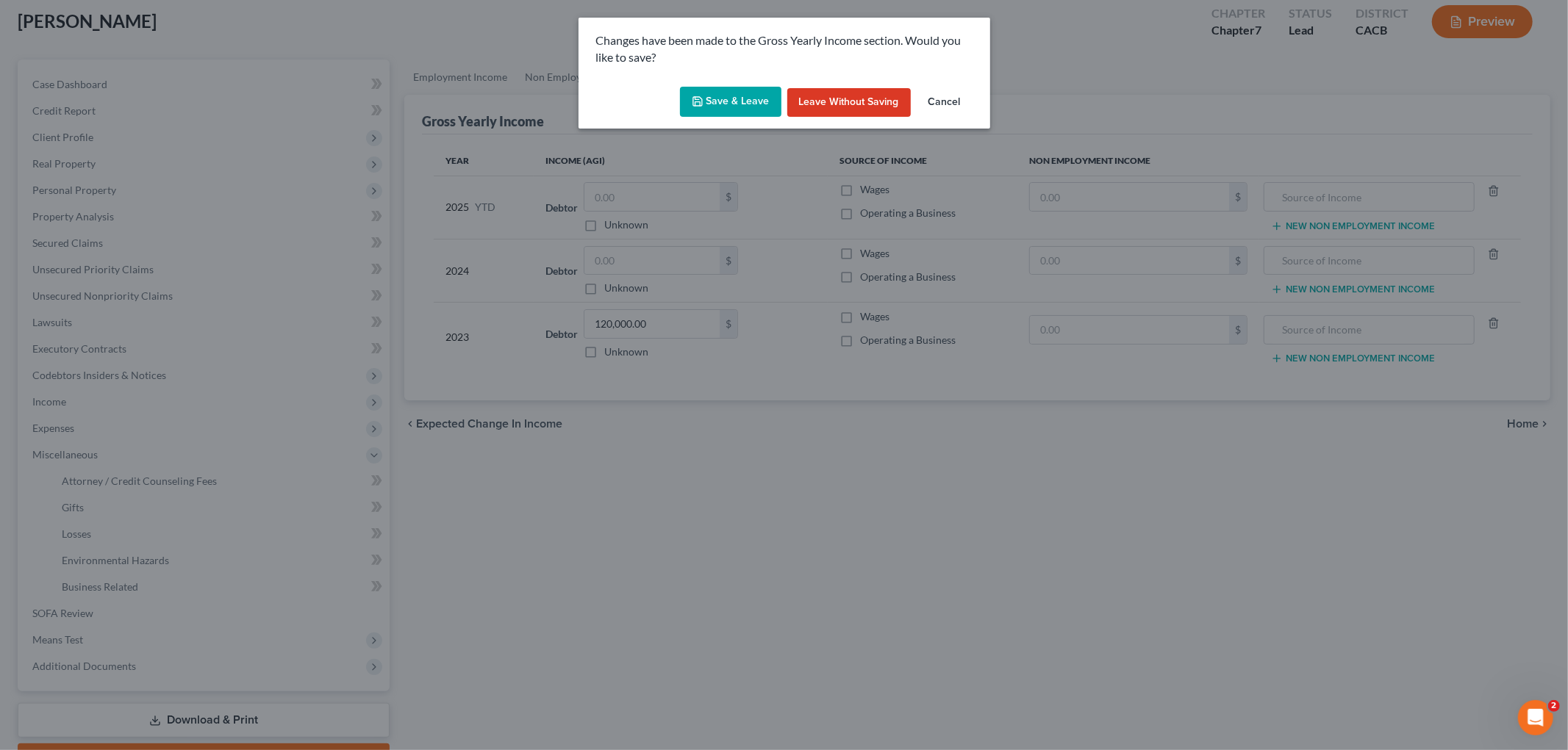
click at [732, 94] on button "Save & Leave" at bounding box center [730, 102] width 102 height 30
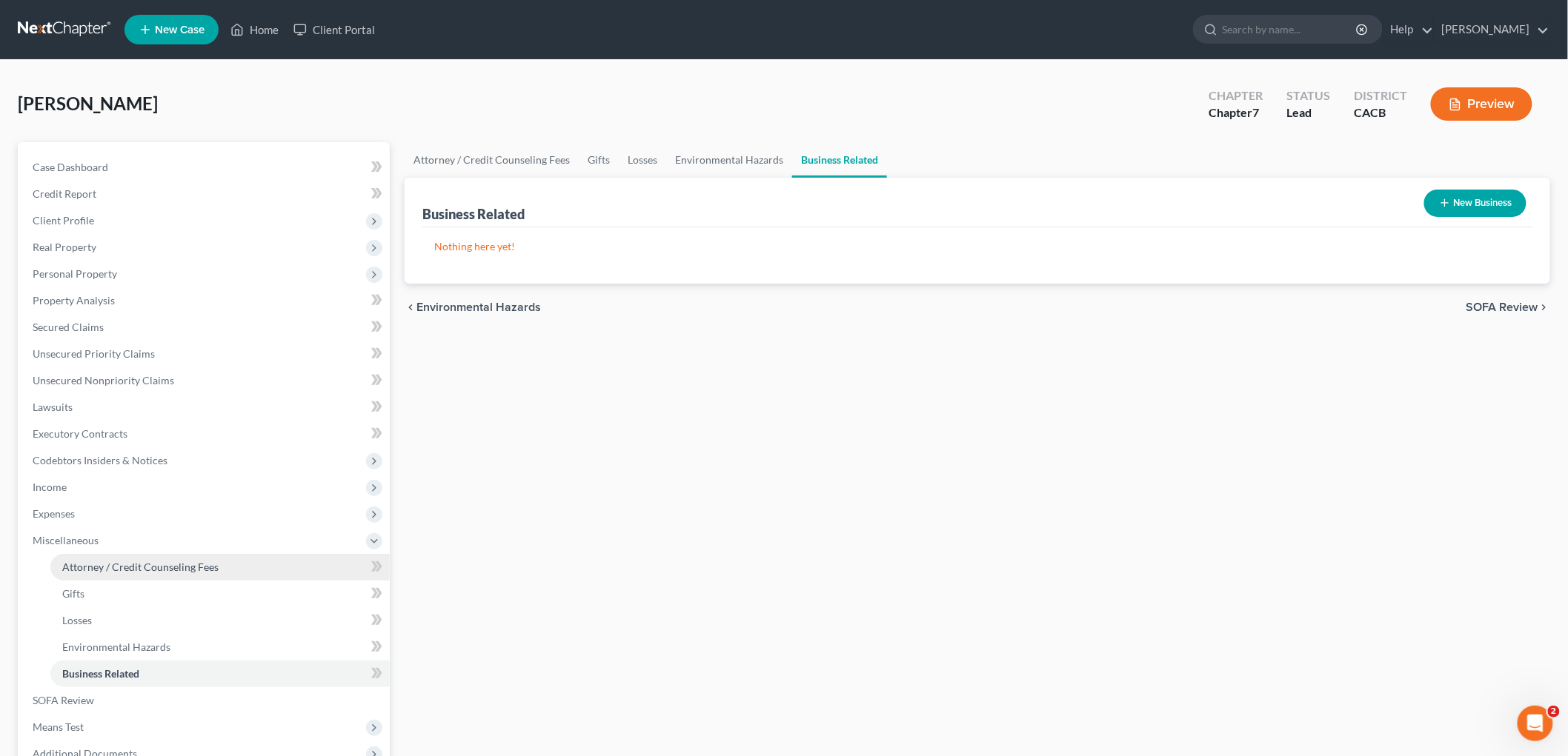
click at [138, 567] on span "Attorney / Credit Counseling Fees" at bounding box center [140, 567] width 156 height 12
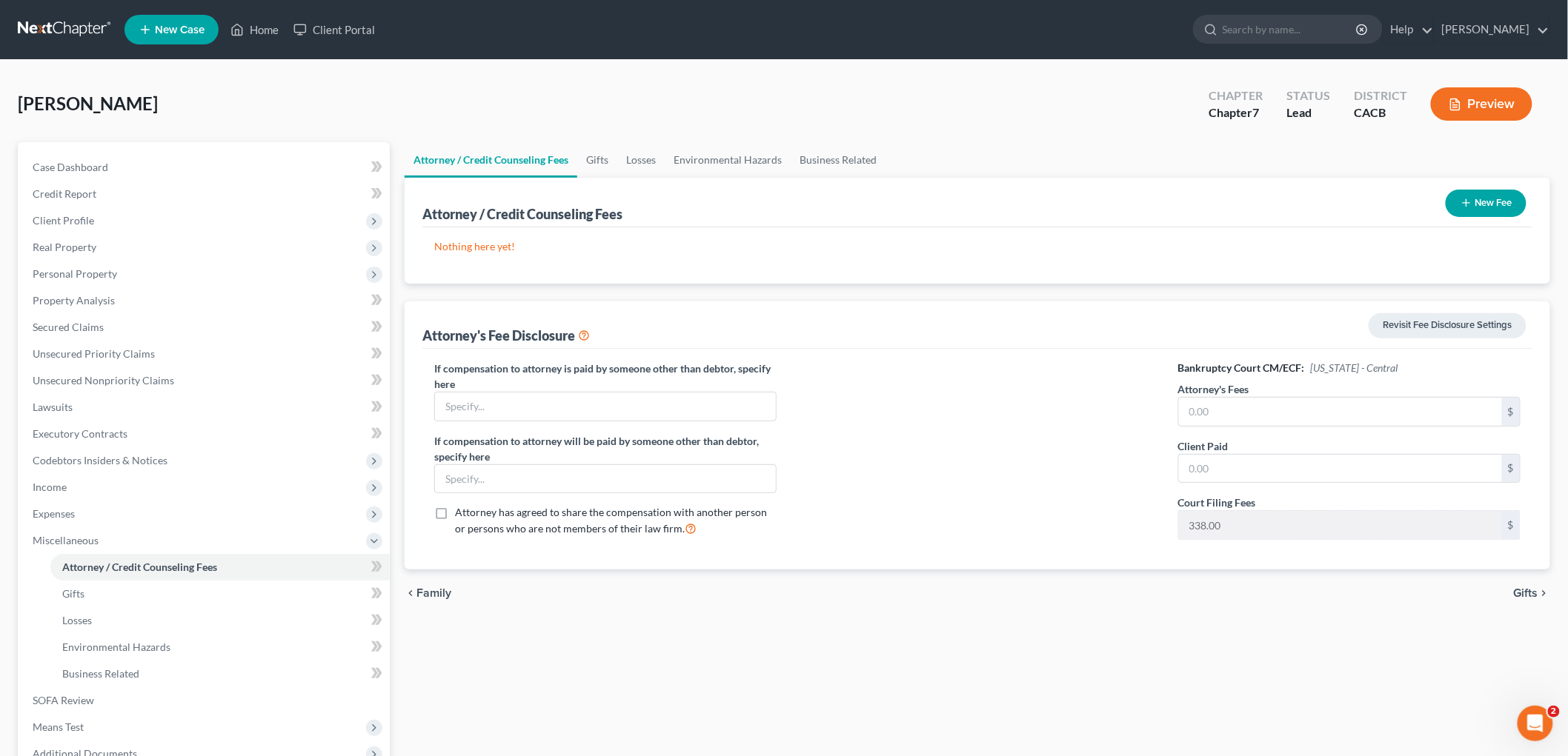
click at [1319, 392] on div "Attorney's Fees $" at bounding box center [1349, 404] width 343 height 45
drag, startPoint x: 1319, startPoint y: 391, endPoint x: 1308, endPoint y: 403, distance: 16.3
click at [1314, 396] on div "Attorney's Fees $" at bounding box center [1349, 404] width 343 height 45
click at [1308, 403] on input "text" at bounding box center [1340, 412] width 323 height 28
type input "1,982"
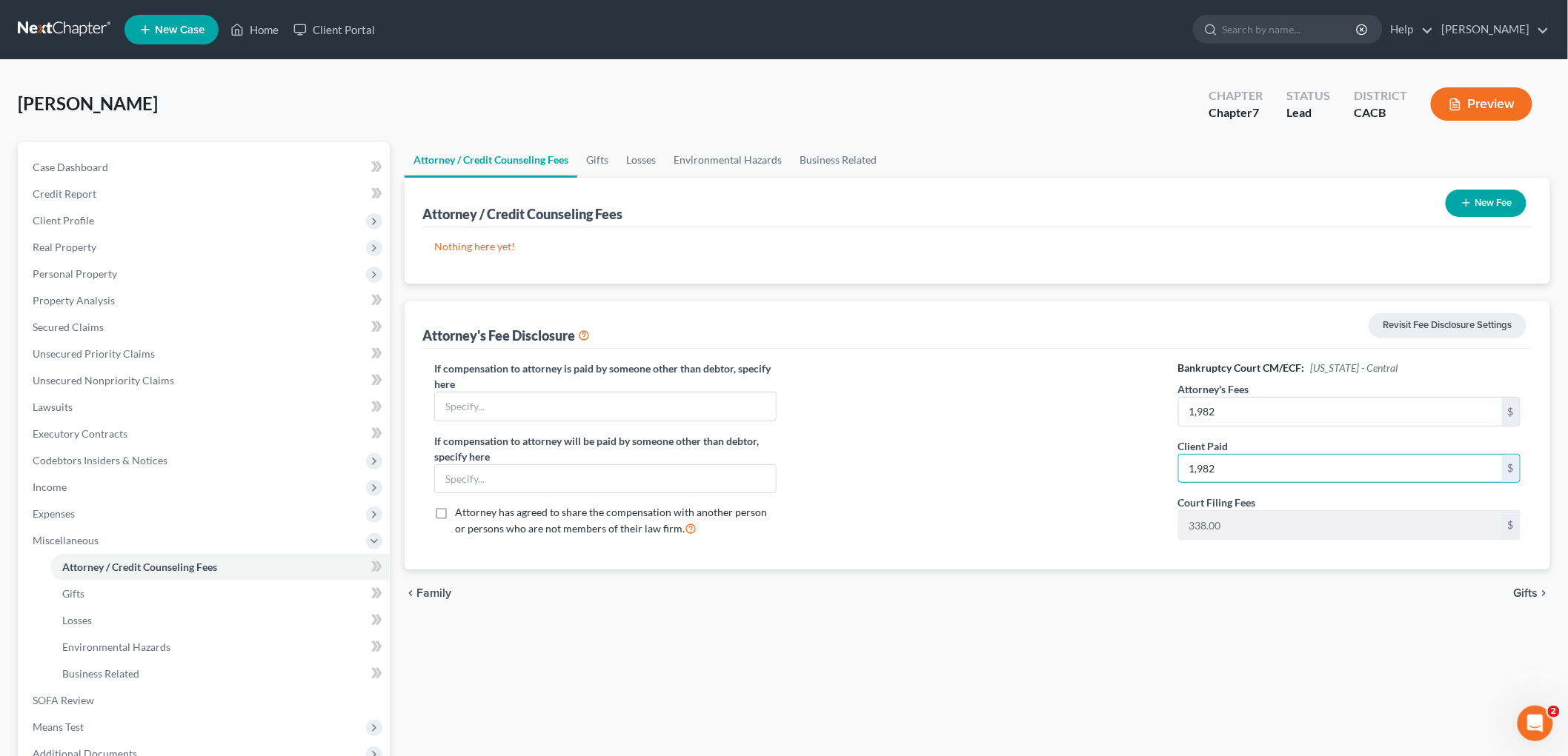
type input "1,982"
click at [1468, 187] on div "New Fee" at bounding box center [1485, 202] width 93 height 39
click at [1463, 197] on icon "button" at bounding box center [1466, 202] width 12 height 12
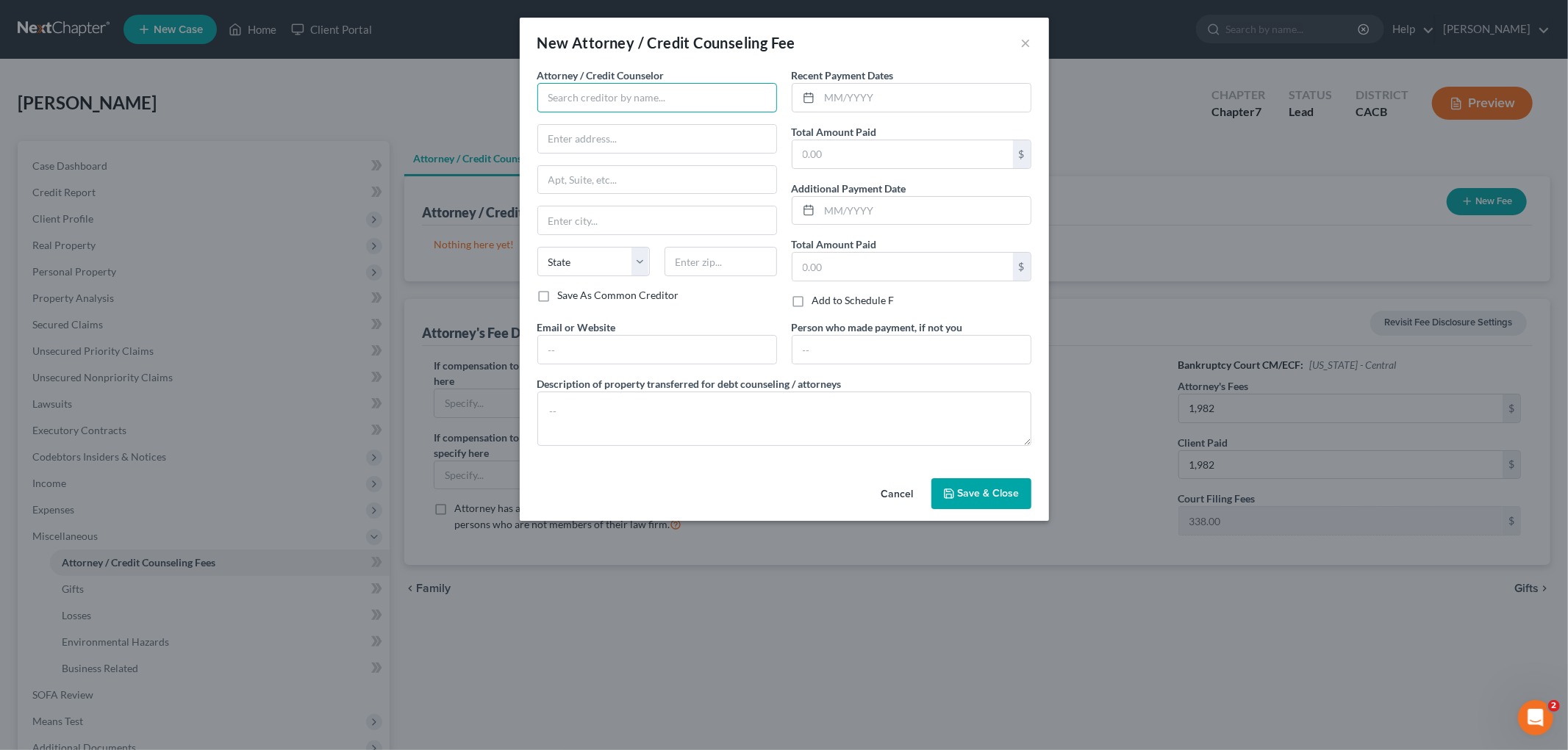
click at [602, 90] on input "text" at bounding box center [657, 97] width 240 height 30
click at [588, 127] on div "Law Office of [PERSON_NAME]" at bounding box center [625, 123] width 153 height 14
type input "Law Office of [PERSON_NAME]"
type input "11268 Washington Blvd, Suite 203"
type input "Culver City"
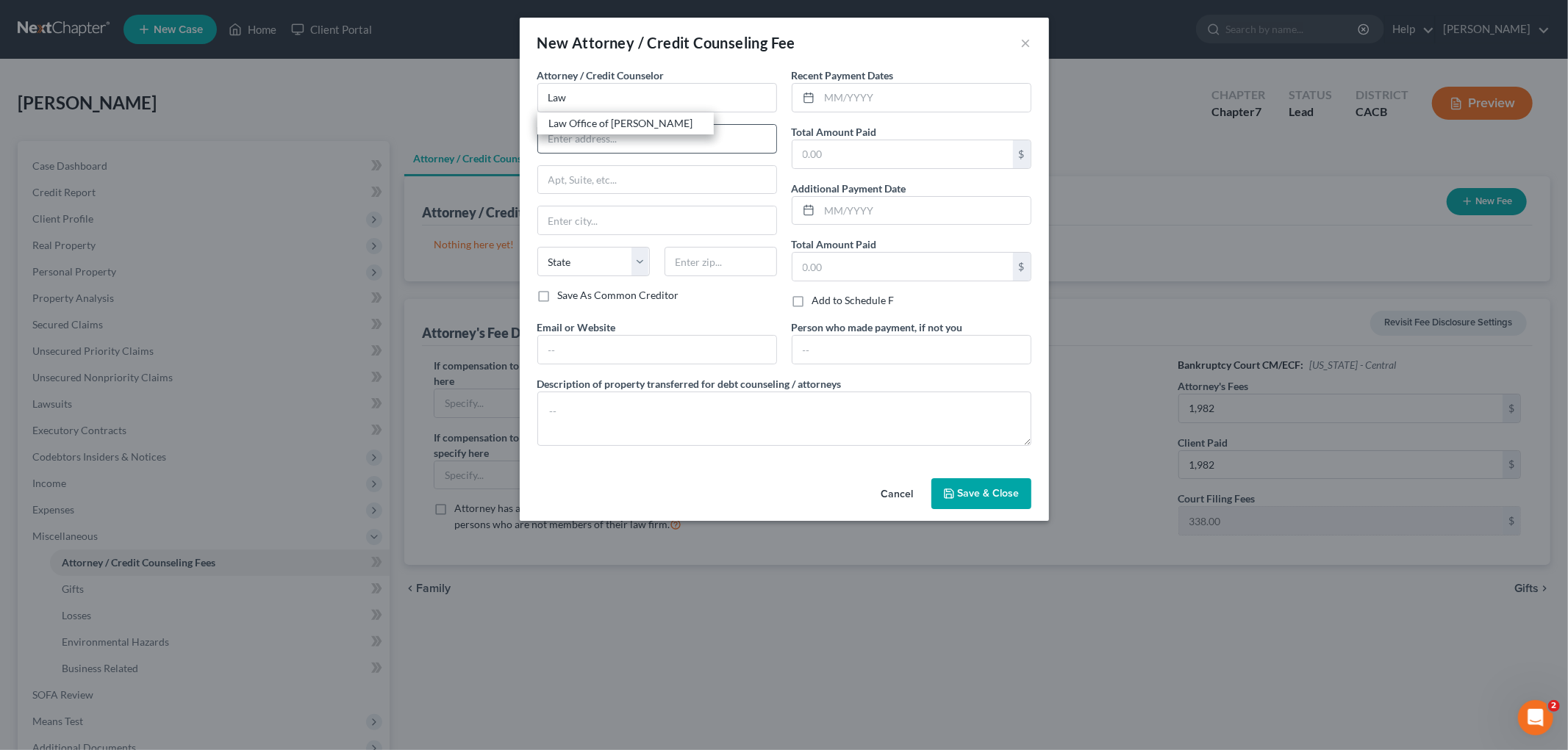
select select "4"
type input "90230"
drag, startPoint x: 841, startPoint y: 115, endPoint x: 846, endPoint y: 107, distance: 9.4
click at [842, 115] on div "Recent Payment Dates Total Amount Paid $ Additional Payment Date Total Amount P…" at bounding box center [911, 193] width 254 height 252
click at [846, 107] on input "text" at bounding box center [925, 97] width 211 height 28
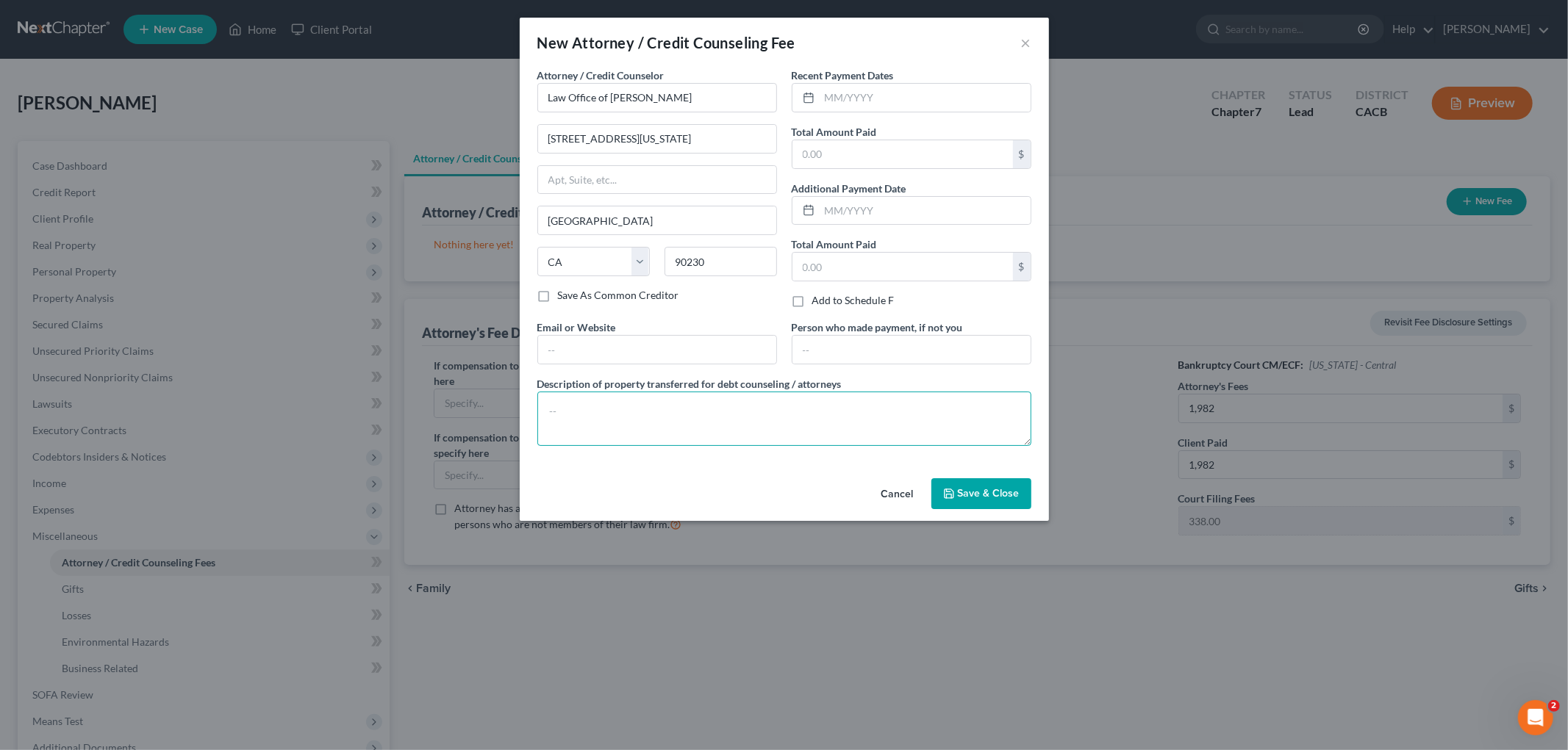
click at [730, 418] on textarea at bounding box center [784, 419] width 494 height 54
paste textarea "Chapter 7 Retainer Agreement Includes Cost of Credit Report and Required Certif…"
type textarea "Chapter 7 Retainer Agreement Includes Cost of Credit Report and Required Certif…"
click at [883, 108] on input "text" at bounding box center [925, 97] width 211 height 28
type input "08/06/2025"
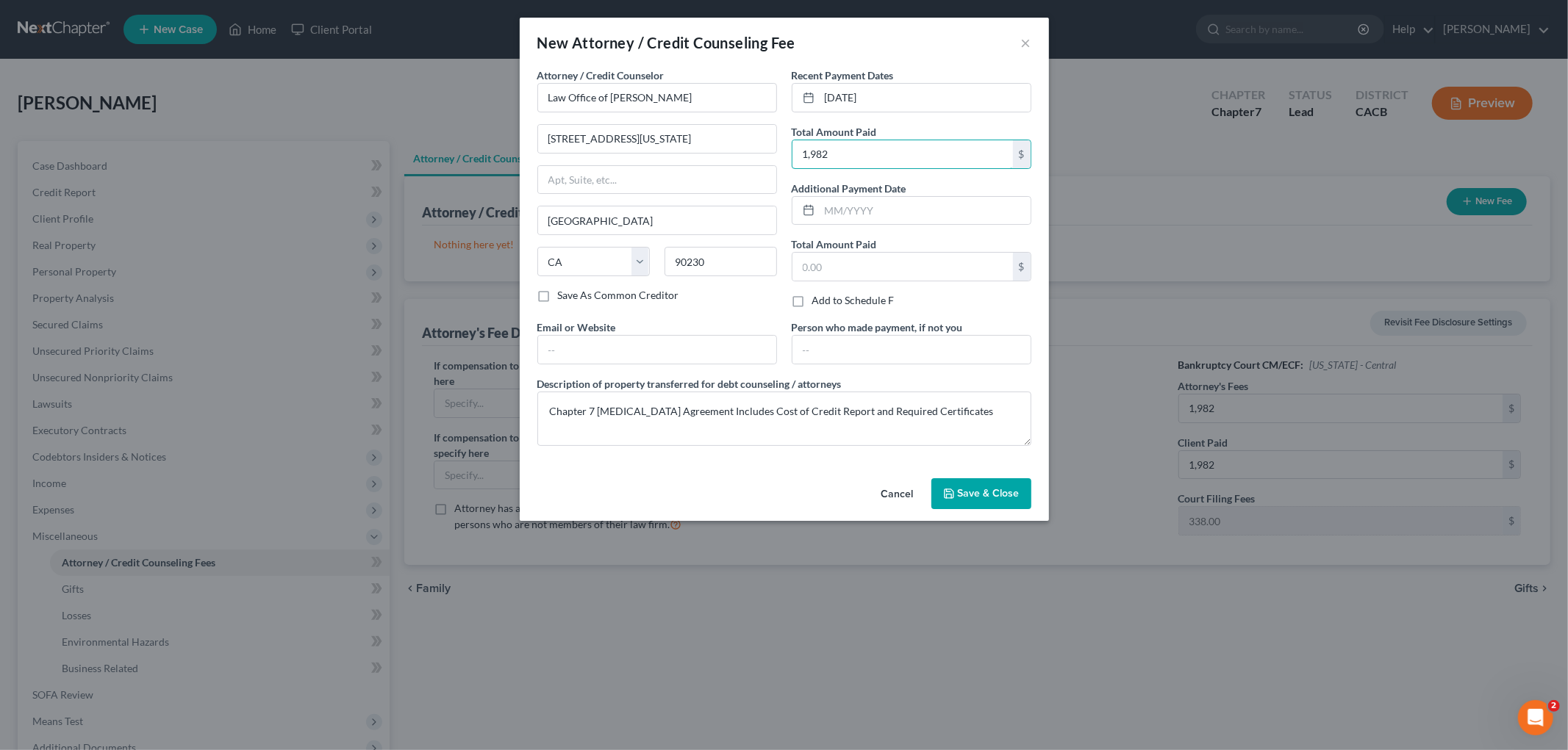
type input "1,982"
click at [688, 368] on div "Attorney / Credit Counselor * Law Office of Peter M. Lively 11268 Washington Bl…" at bounding box center [784, 263] width 508 height 390
click at [688, 349] on input "text" at bounding box center [657, 349] width 238 height 28
type input "O"
type input "Peter@PeterMLively.com"
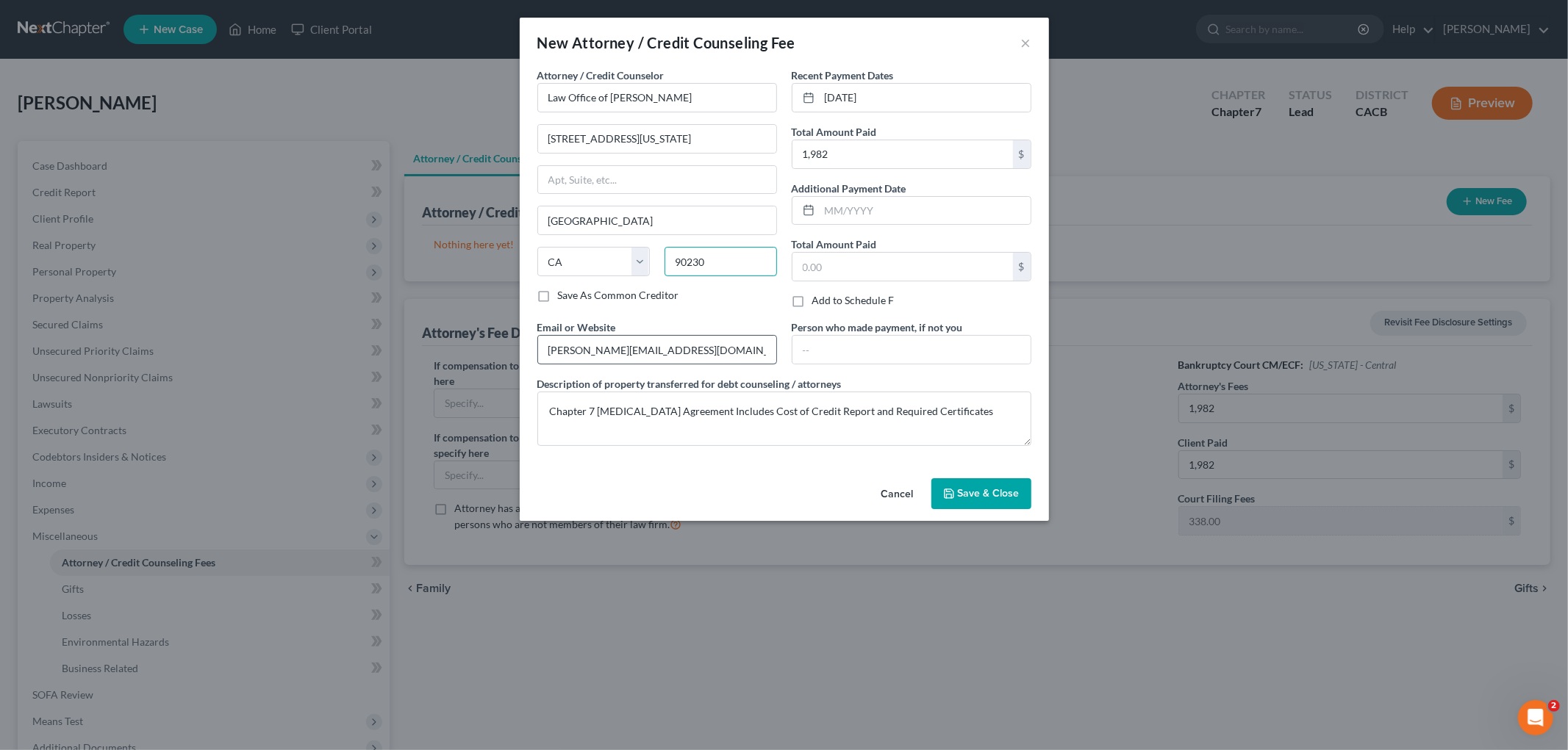
type input "90232"
click at [725, 446] on div "Attorney / Credit Counselor * Law Office of Peter M. Lively 11268 Washington Bl…" at bounding box center [784, 263] width 508 height 390
click at [730, 431] on textarea "Chapter 7 Retainer Agreement Includes Cost of Credit Report and Required Certif…" at bounding box center [784, 419] width 494 height 54
click at [987, 497] on span "Save & Close" at bounding box center [988, 493] width 62 height 12
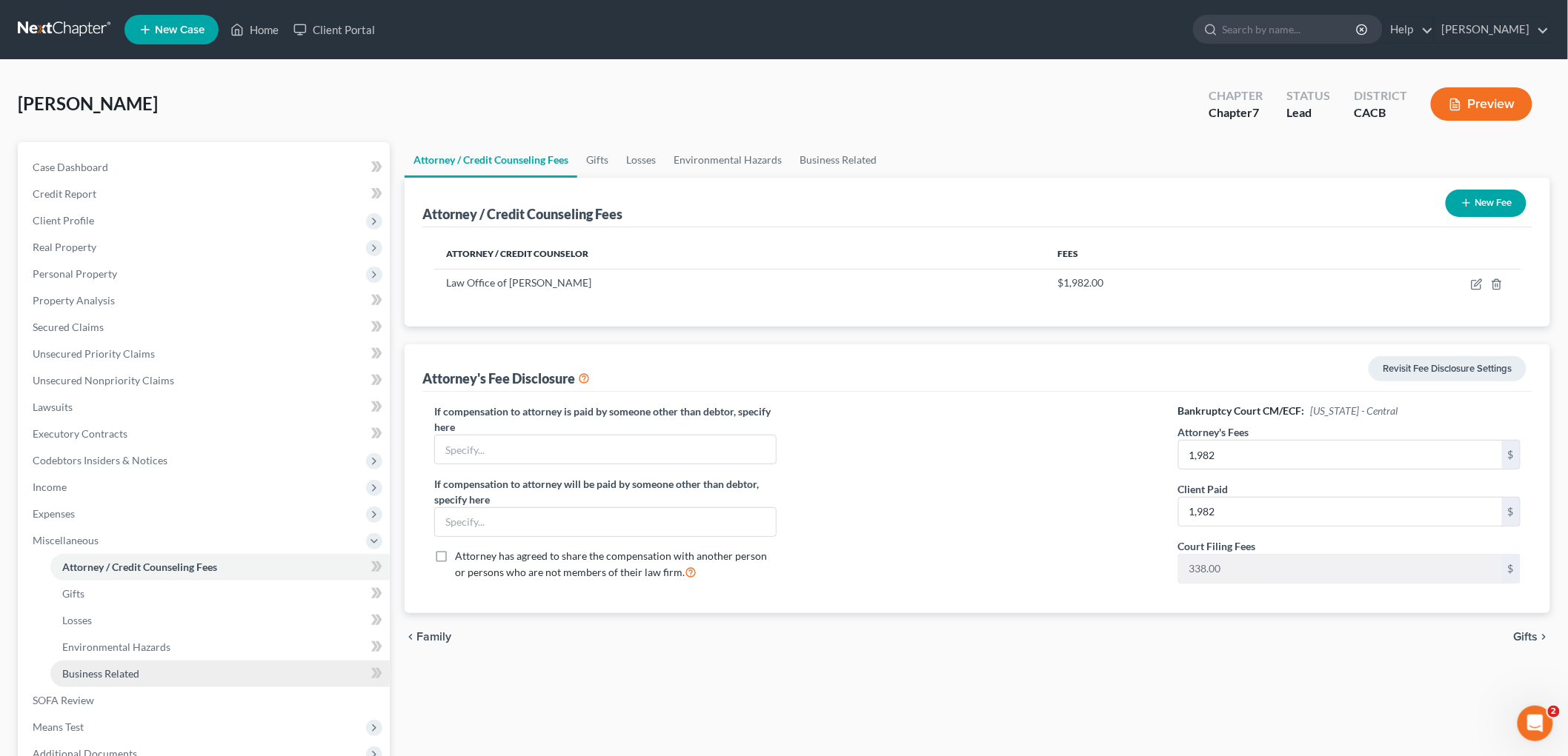
click at [144, 662] on link "Business Related" at bounding box center [221, 674] width 340 height 27
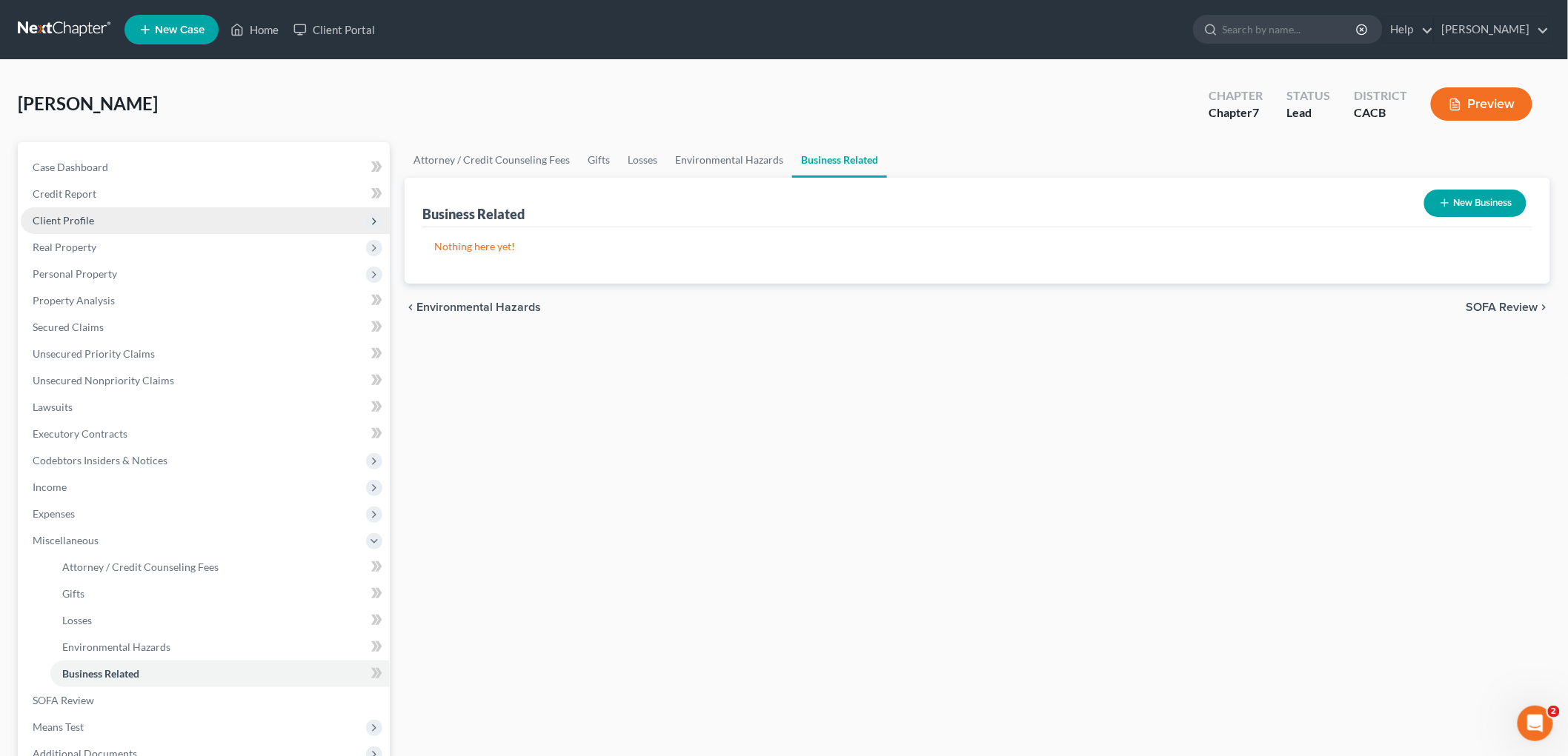
click at [72, 220] on span "Client Profile" at bounding box center [63, 220] width 61 height 12
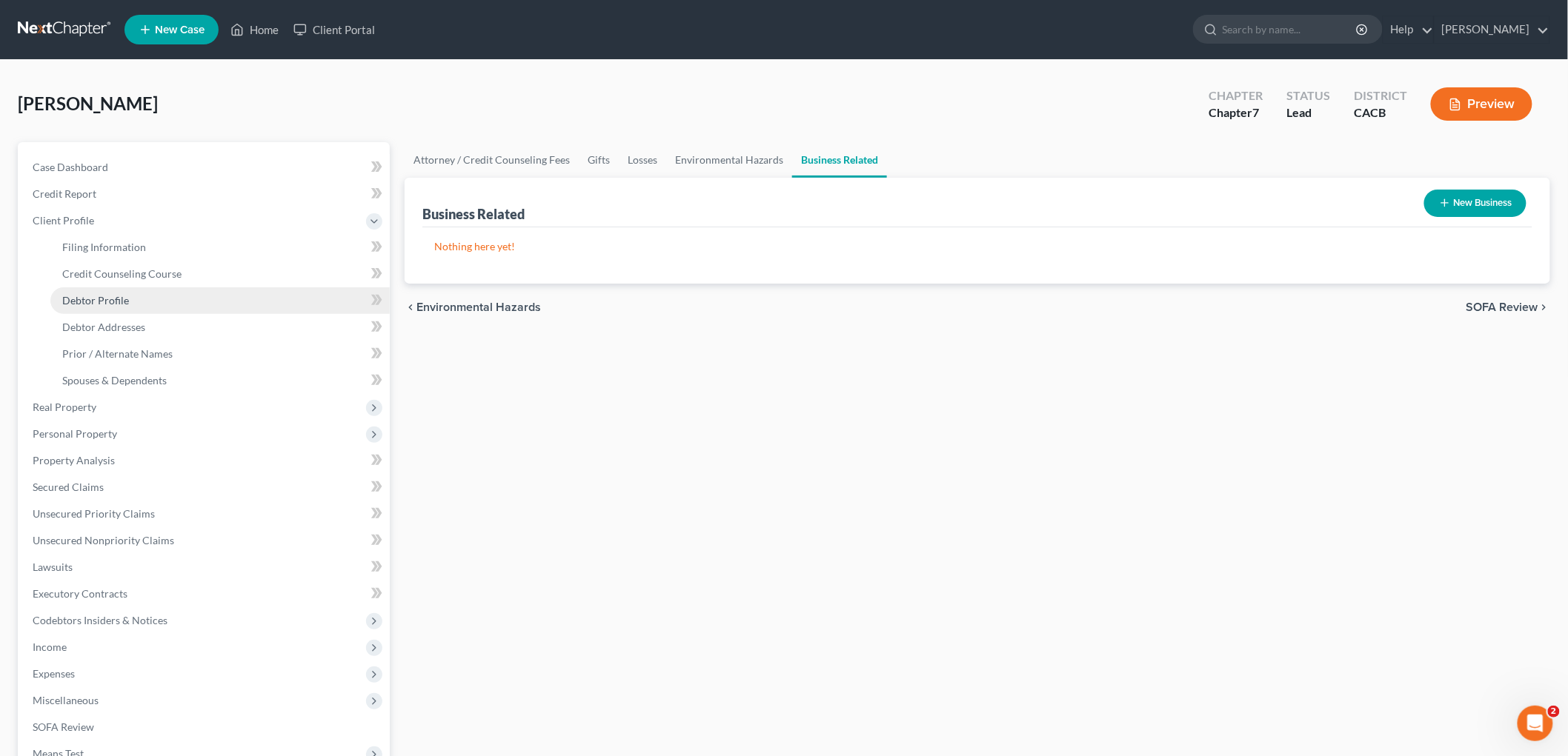
click at [124, 304] on span "Debtor Profile" at bounding box center [95, 300] width 66 height 12
select select "0"
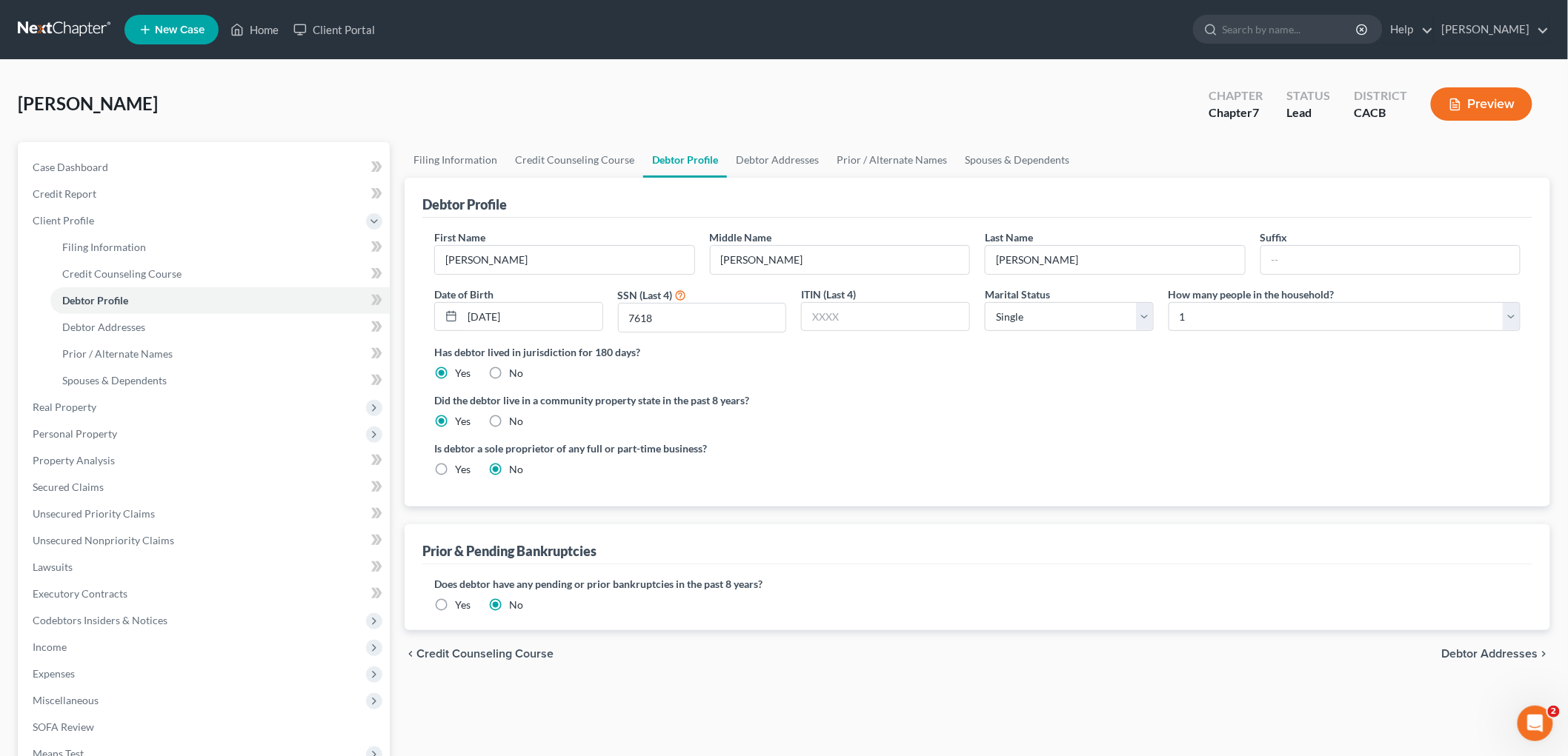
click at [455, 475] on label "Yes" at bounding box center [463, 469] width 15 height 14
click at [461, 472] on input "Yes" at bounding box center [465, 467] width 10 height 10
radio input "true"
radio input "false"
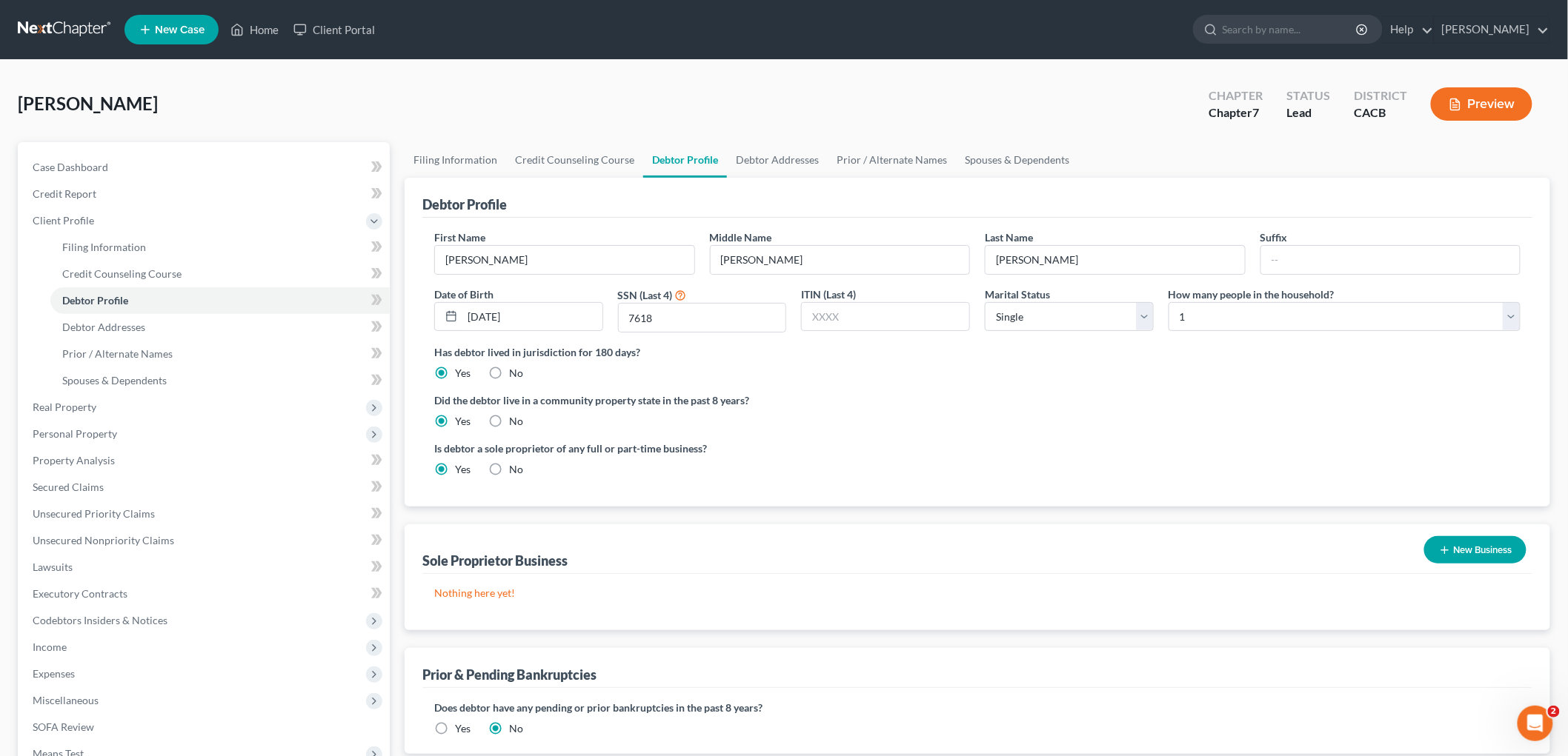
click at [1471, 545] on button "New Business" at bounding box center [1475, 550] width 103 height 28
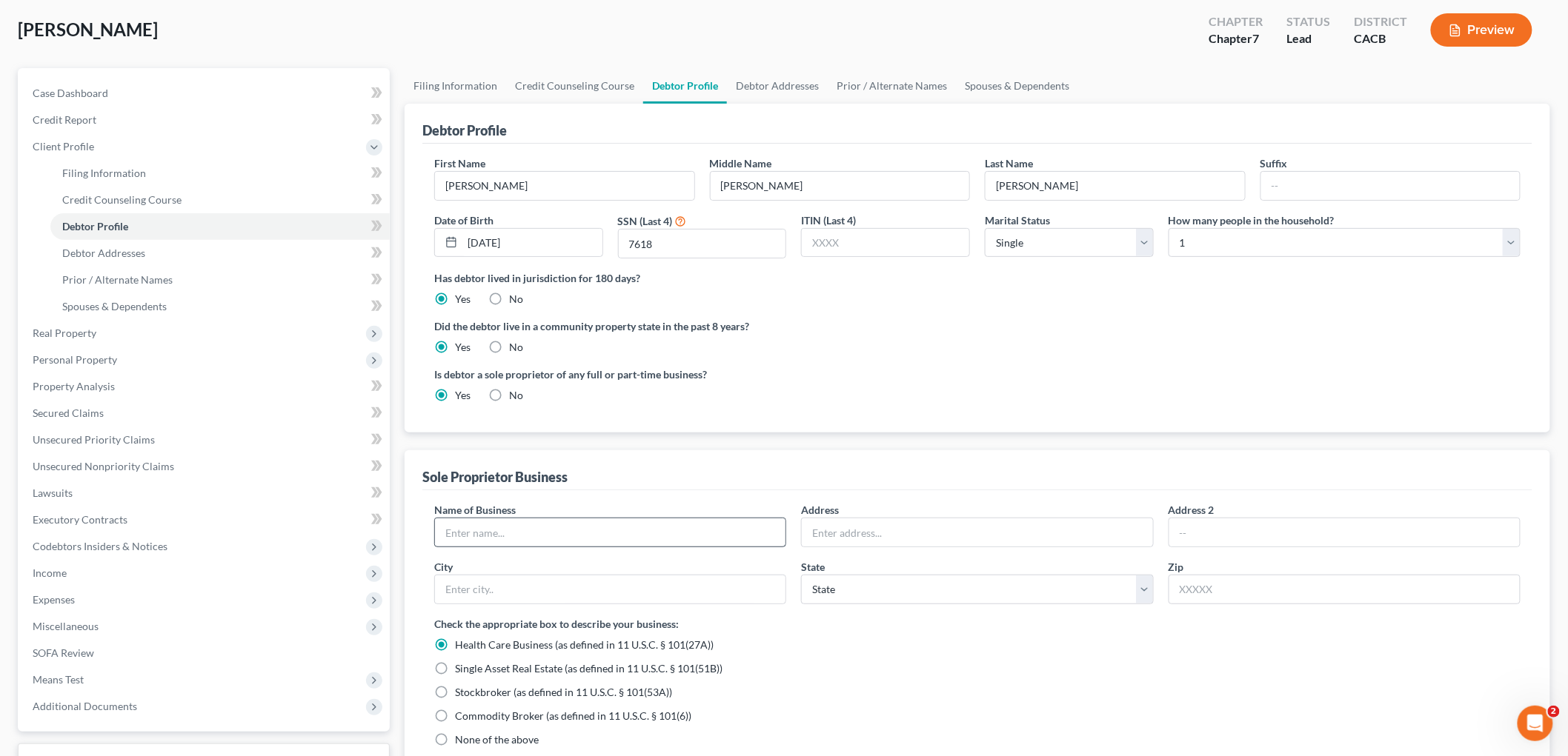
scroll to position [164, 0]
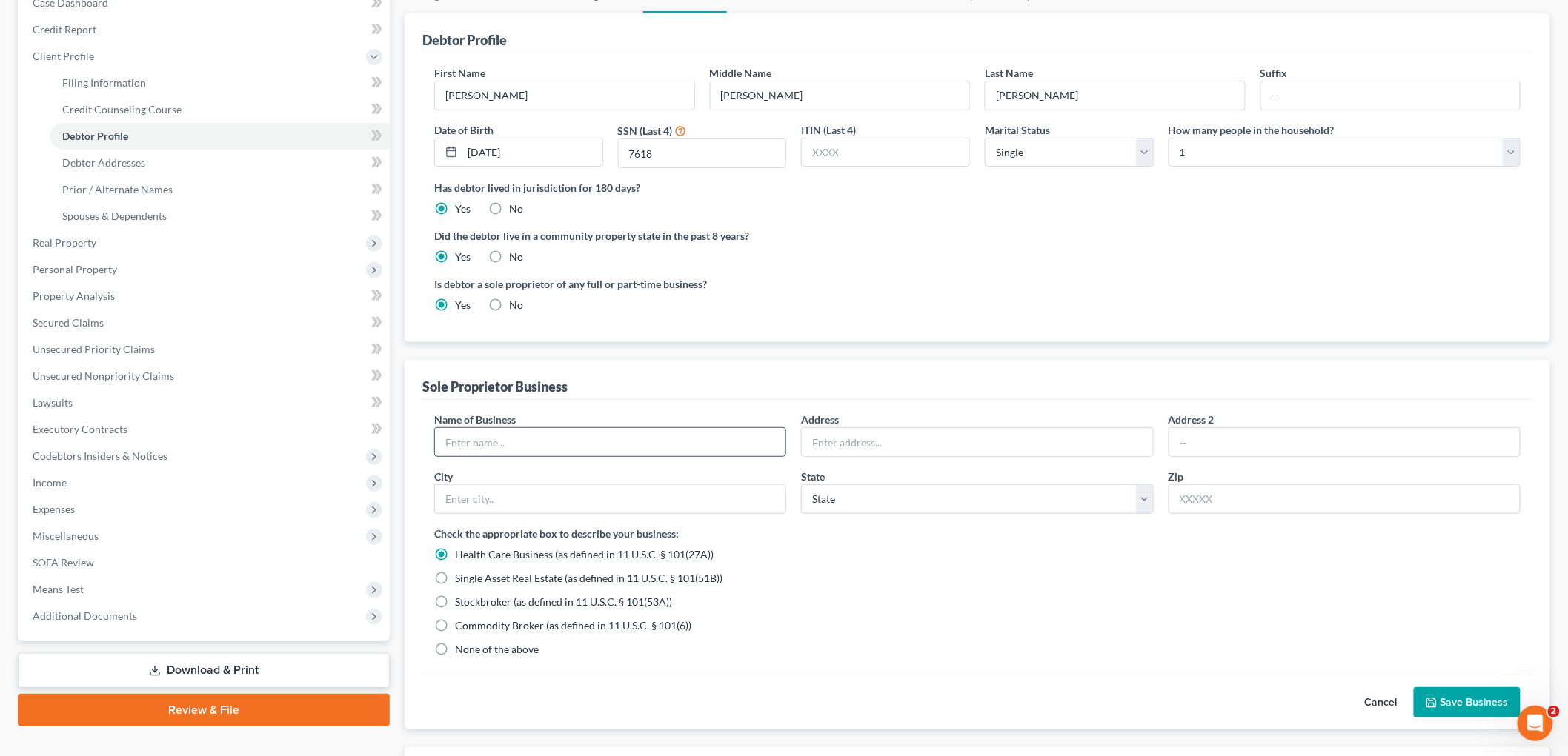
click at [558, 435] on input "text" at bounding box center [609, 441] width 350 height 28
click at [544, 437] on input "Sole-Proprietorship (Driving)" at bounding box center [609, 441] width 350 height 28
type input "Sole-Proprietorship (Marketing)"
drag, startPoint x: 914, startPoint y: 444, endPoint x: 922, endPoint y: 446, distance: 8.2
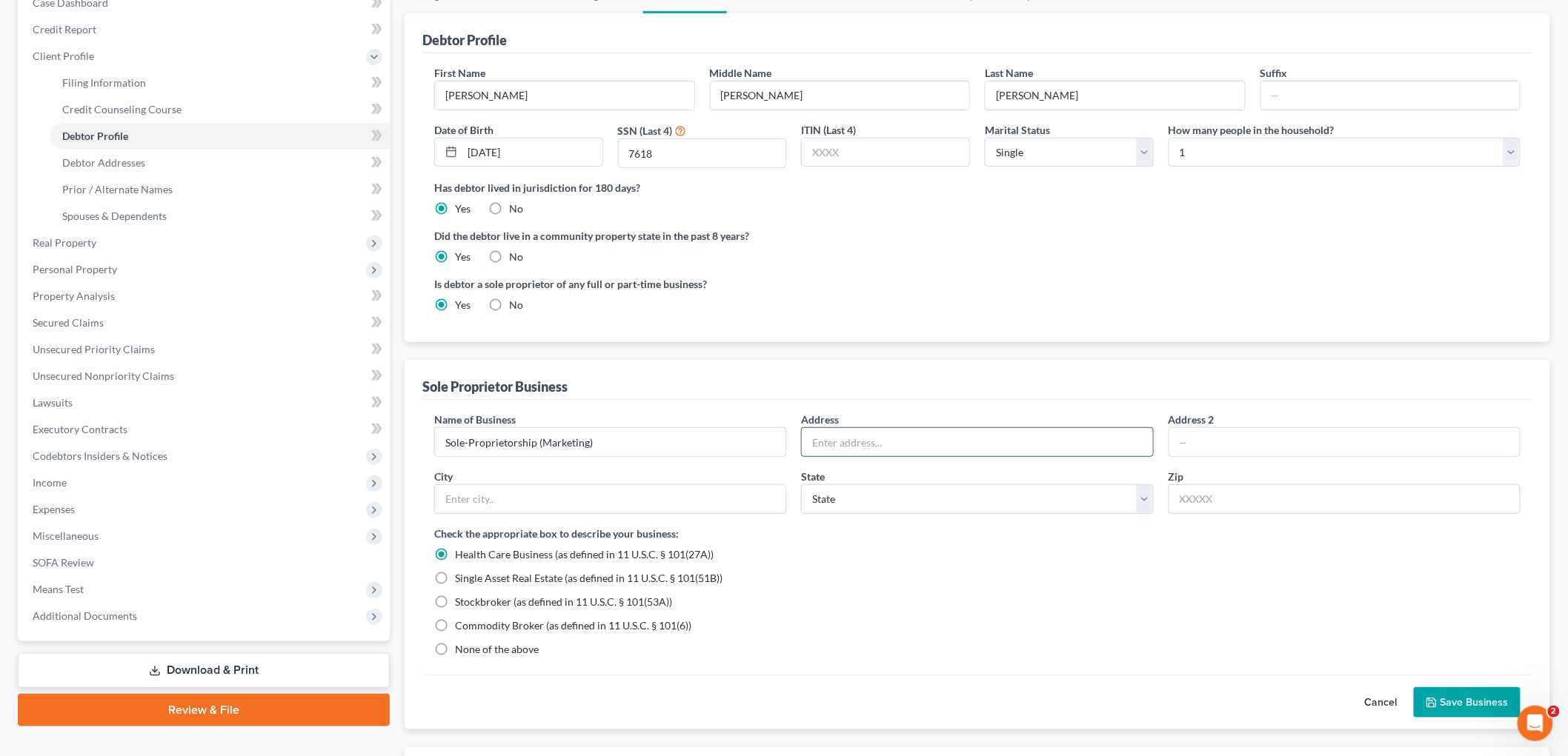
click at [915, 442] on input "text" at bounding box center [976, 441] width 350 height 28
paste input "13924 Marqueses Way, Apt 2501"
click at [1082, 372] on div "Sole Proprietor Business" at bounding box center [977, 380] width 1110 height 40
drag, startPoint x: 892, startPoint y: 444, endPoint x: 601, endPoint y: 393, distance: 295.4
click at [571, 435] on div "Name of Business * Sole-Proprietorship (Marketing) Address 13924 Marqueses Way,…" at bounding box center [977, 468] width 1101 height 114
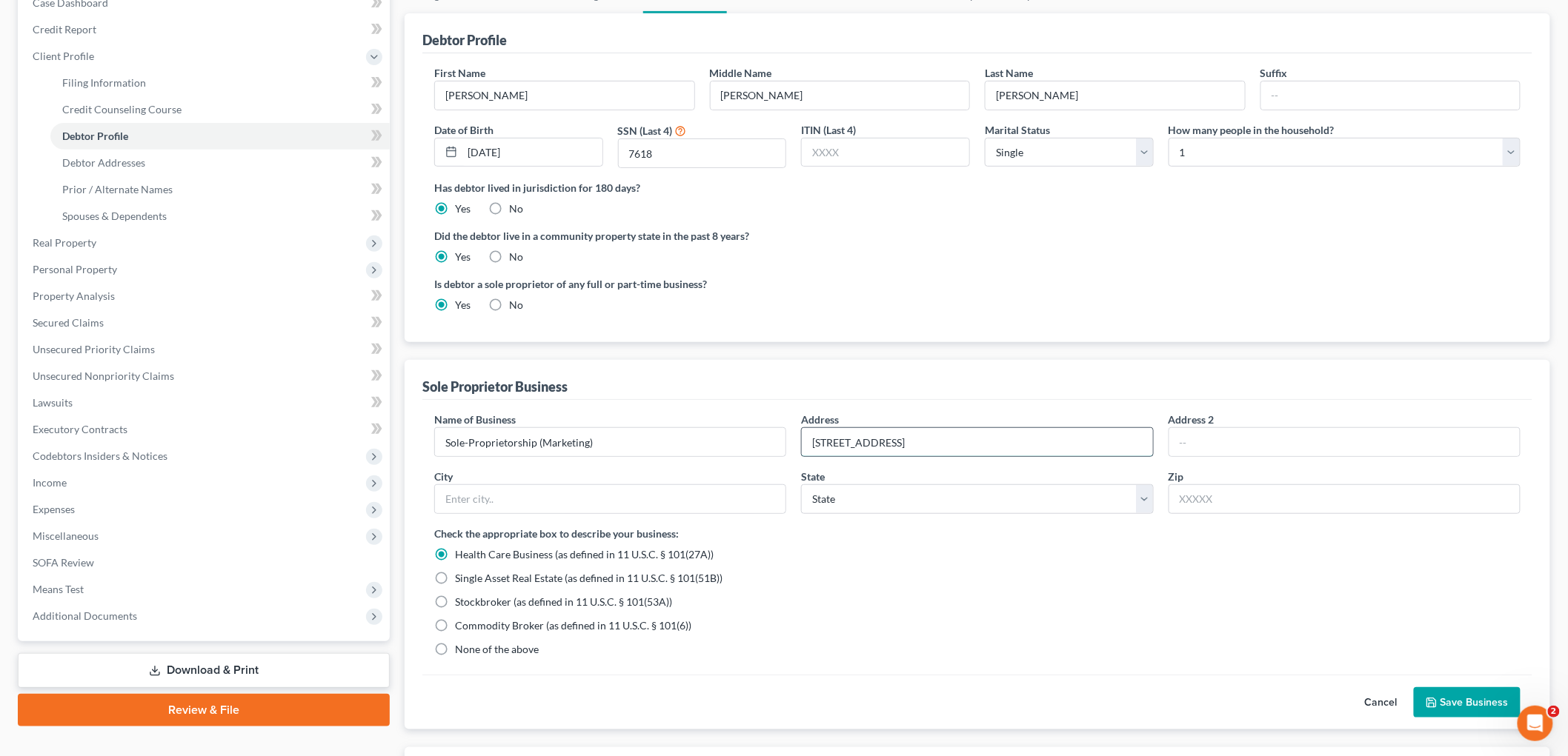
click at [874, 442] on input "13924 Marqueses Way, Apt 2501" at bounding box center [976, 441] width 350 height 28
paste input "a"
click at [986, 440] on input "13924 Marquesas Way, Apt 2501" at bounding box center [976, 441] width 350 height 28
type input "13924 Marquesas Way, Apt 2501"
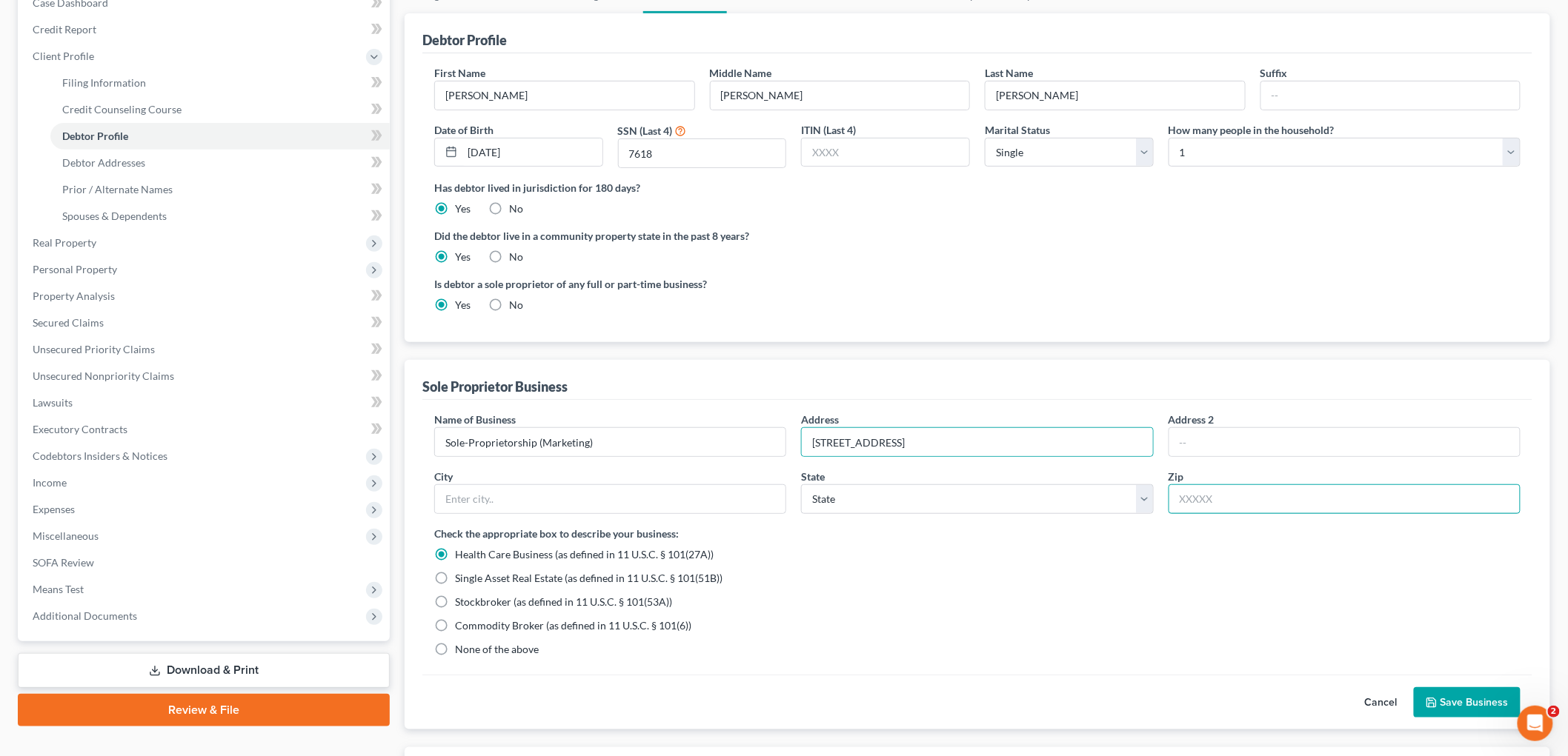
click at [1242, 501] on input "text" at bounding box center [1344, 499] width 352 height 30
type input "90292"
click at [517, 647] on span "None of the above" at bounding box center [496, 649] width 83 height 12
click at [470, 647] on input "None of the above" at bounding box center [465, 647] width 10 height 10
drag, startPoint x: 1013, startPoint y: 440, endPoint x: 736, endPoint y: 443, distance: 277.0
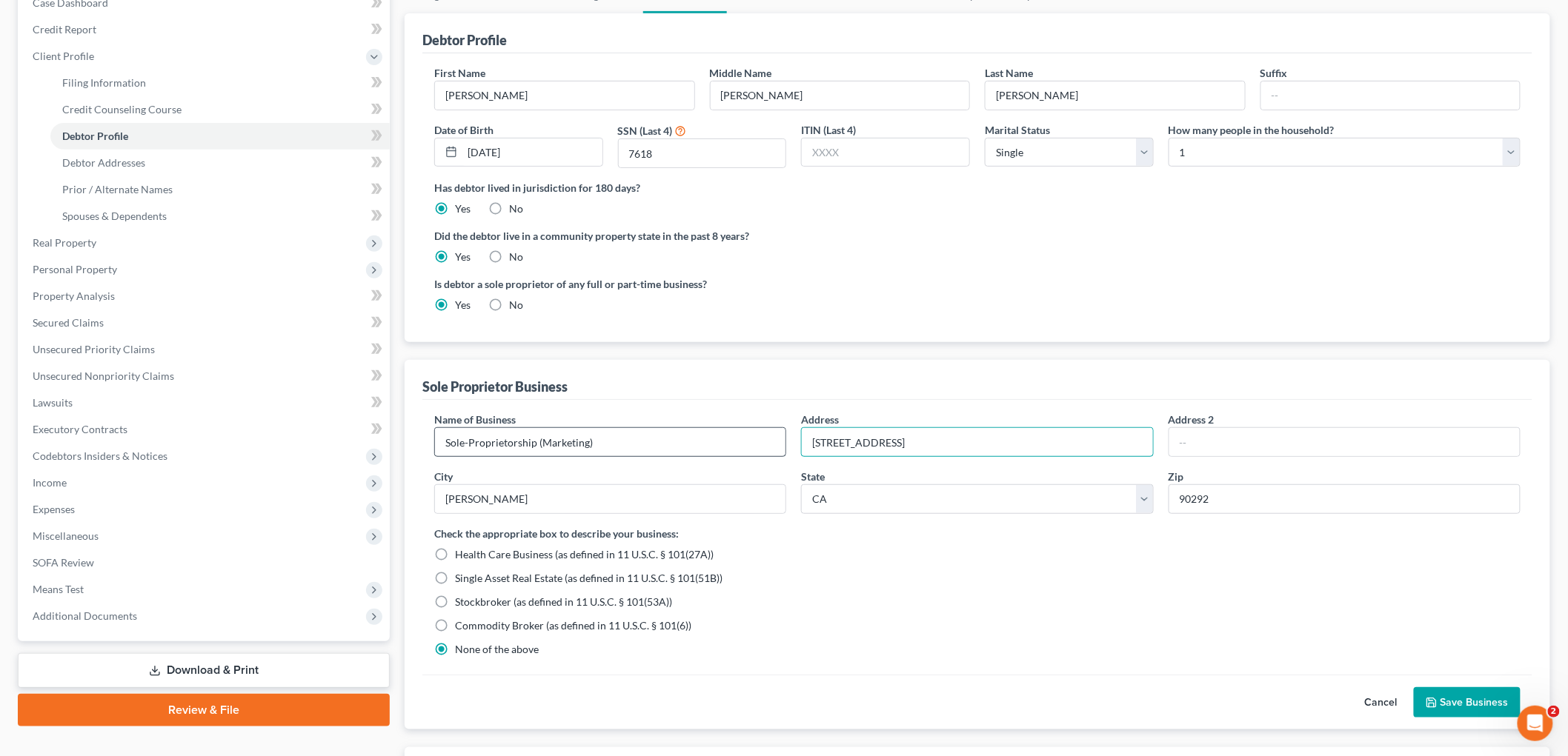
click at [736, 443] on div "Name of Business * Sole-Proprietorship (Marketing) Address 13924 Marquesas Way,…" at bounding box center [977, 468] width 1101 height 114
click at [1485, 714] on button "Save Business" at bounding box center [1466, 703] width 107 height 31
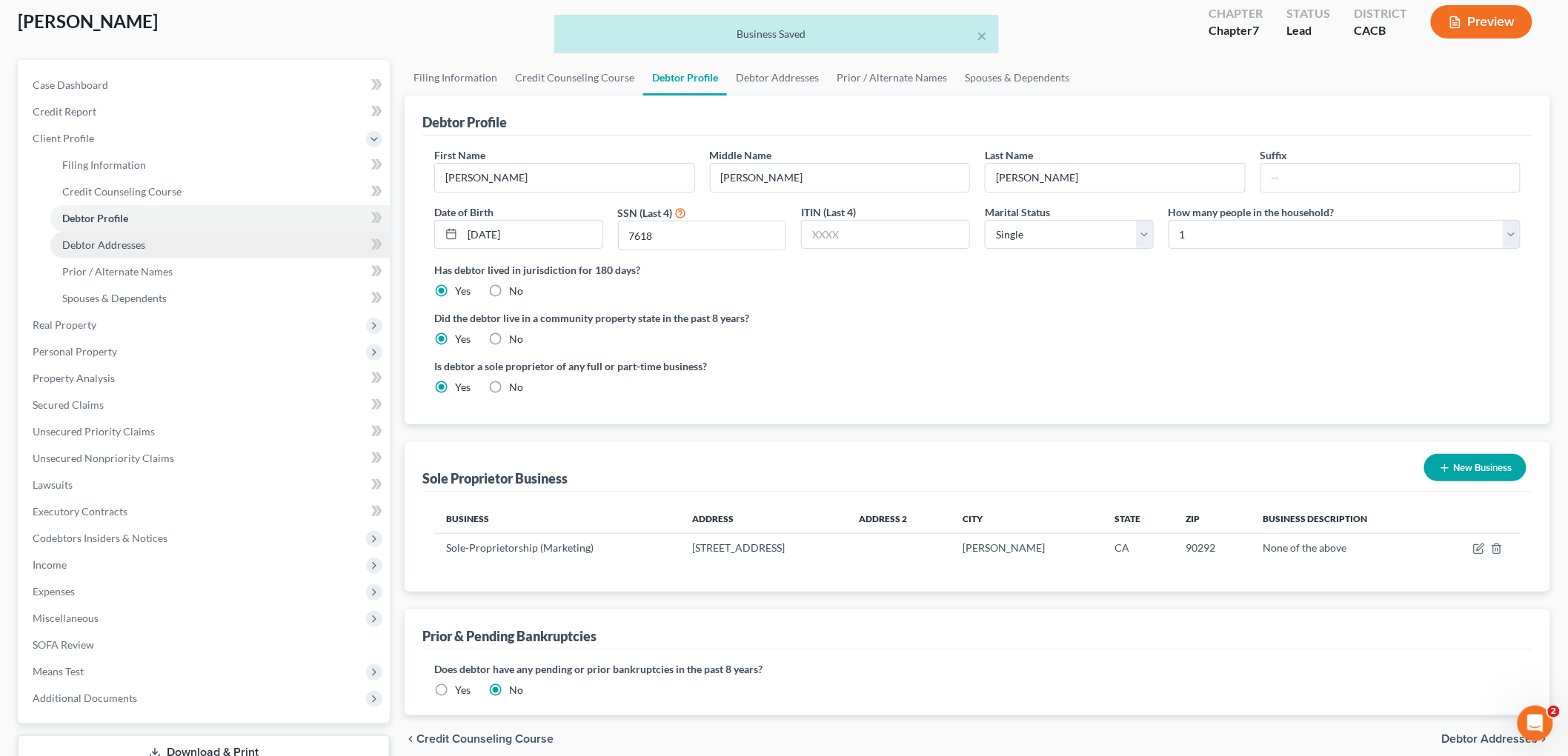
click at [92, 241] on span "Debtor Addresses" at bounding box center [104, 245] width 83 height 12
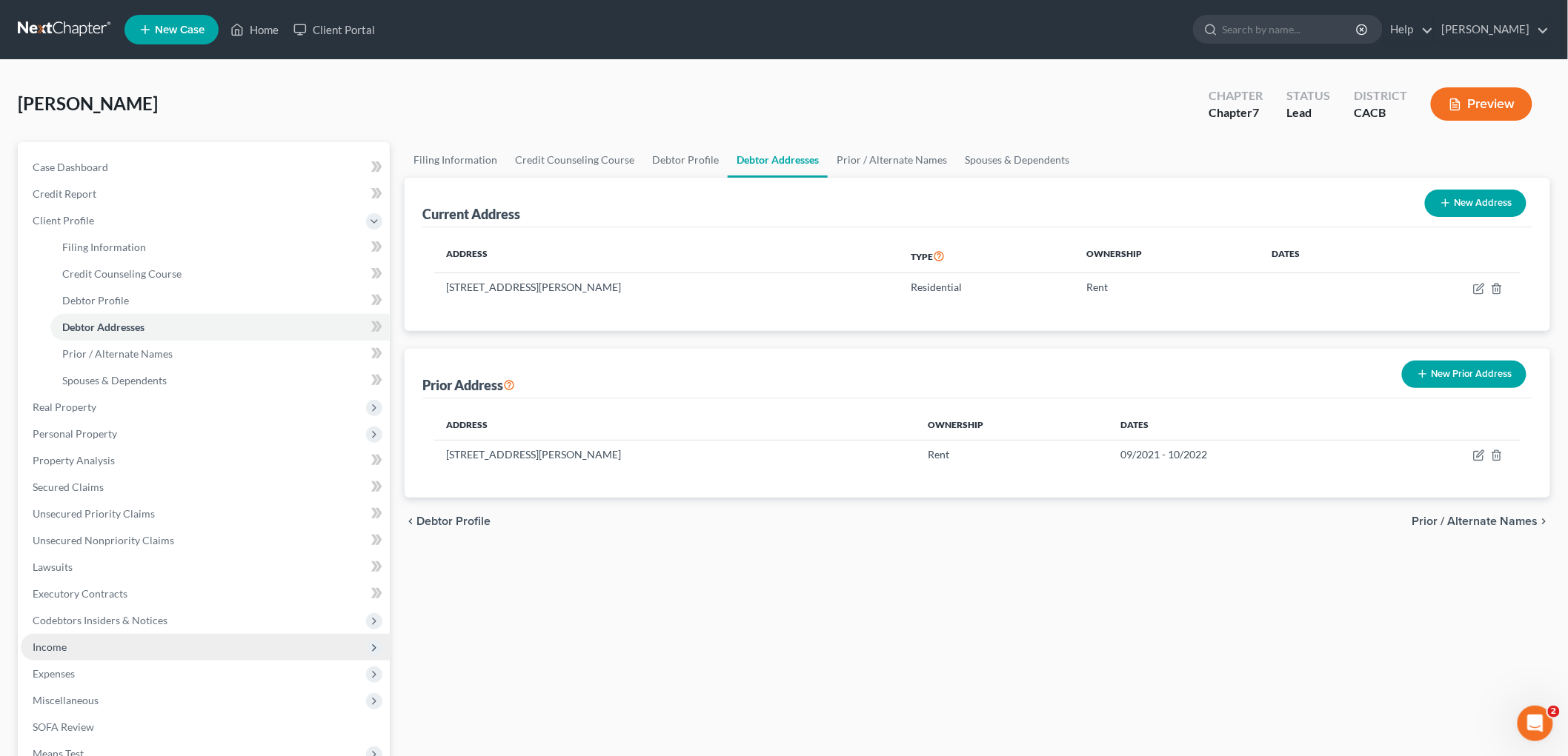
click at [60, 656] on span "Income" at bounding box center [205, 648] width 369 height 27
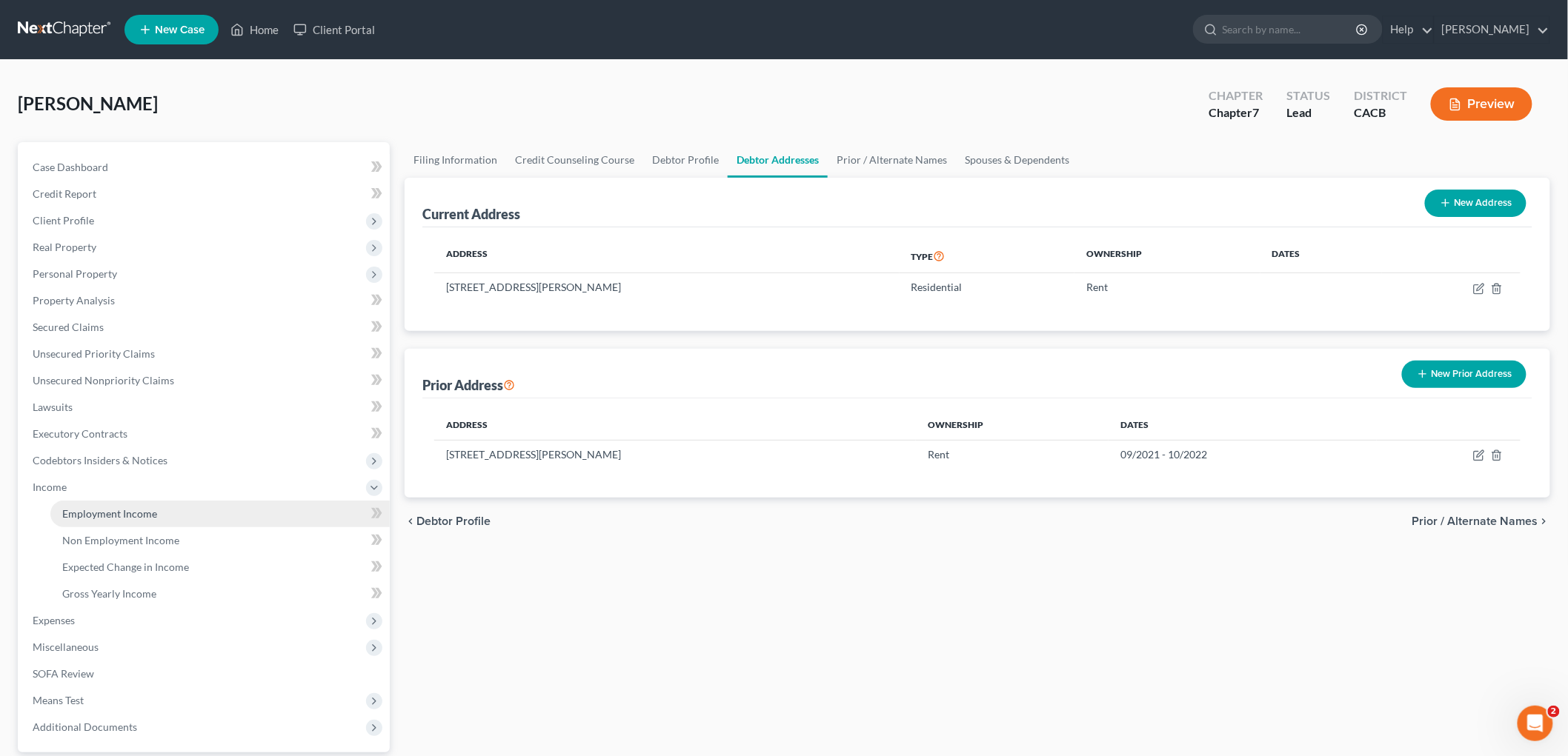
click at [137, 509] on span "Employment Income" at bounding box center [109, 513] width 95 height 12
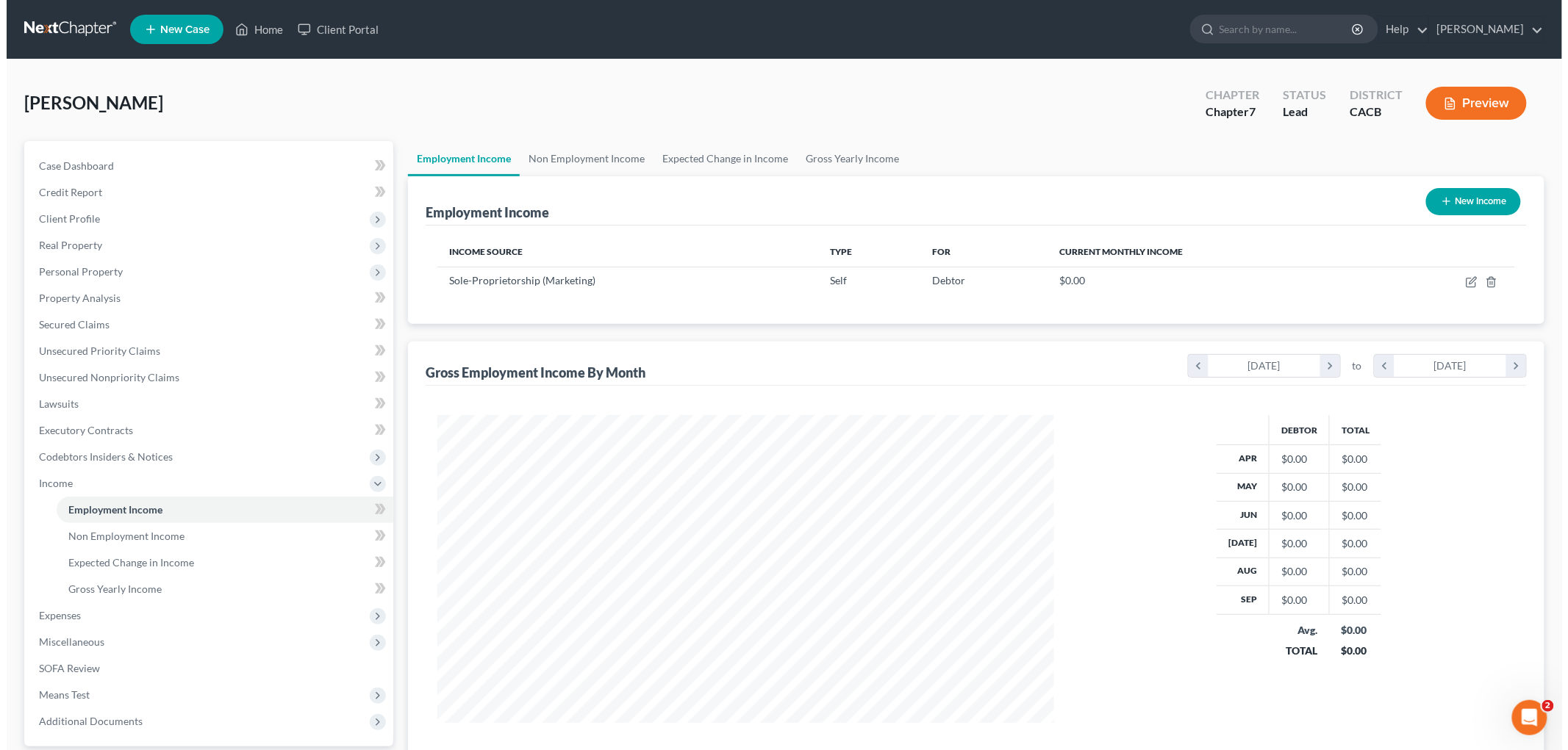
scroll to position [307, 645]
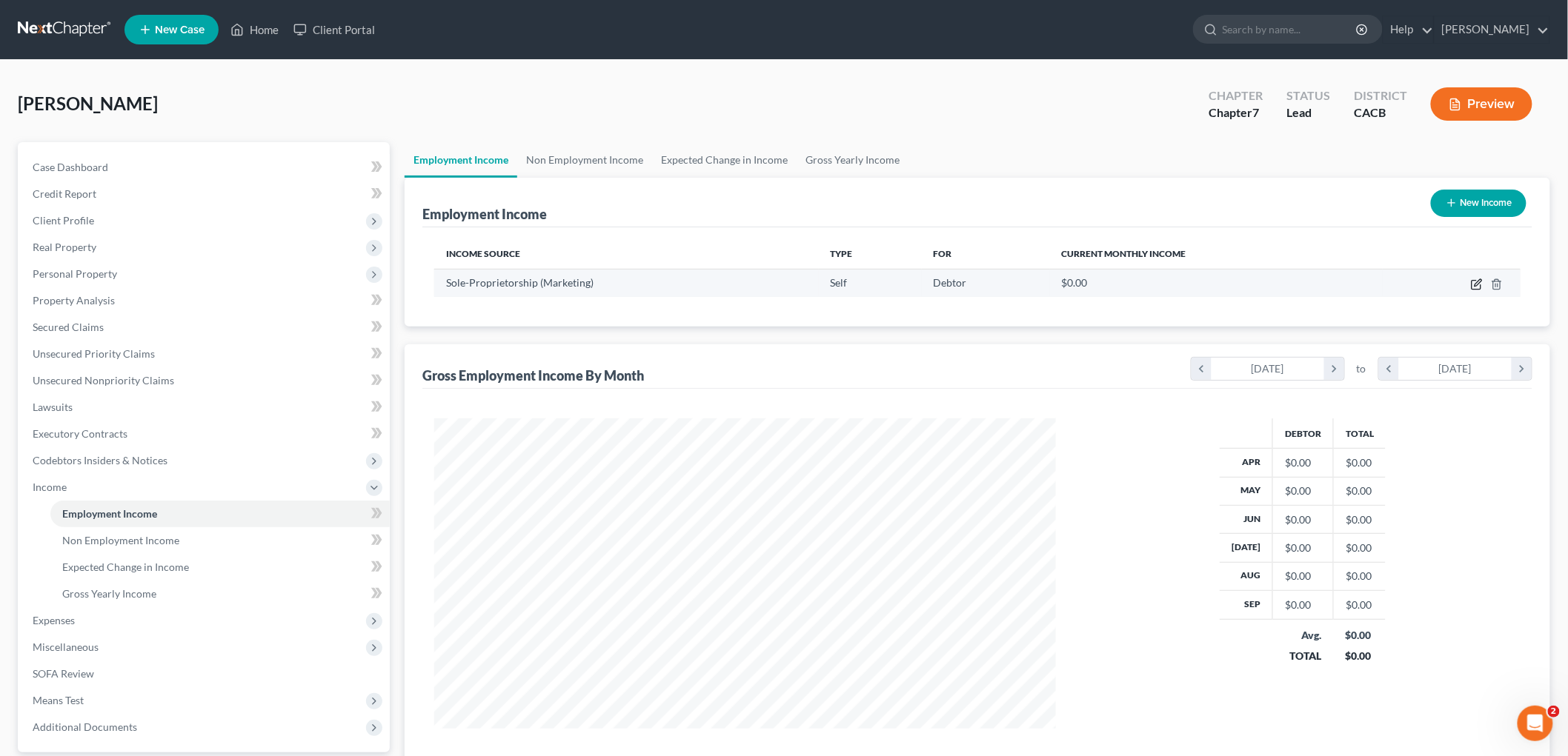
click at [1478, 280] on icon "button" at bounding box center [1478, 282] width 7 height 7
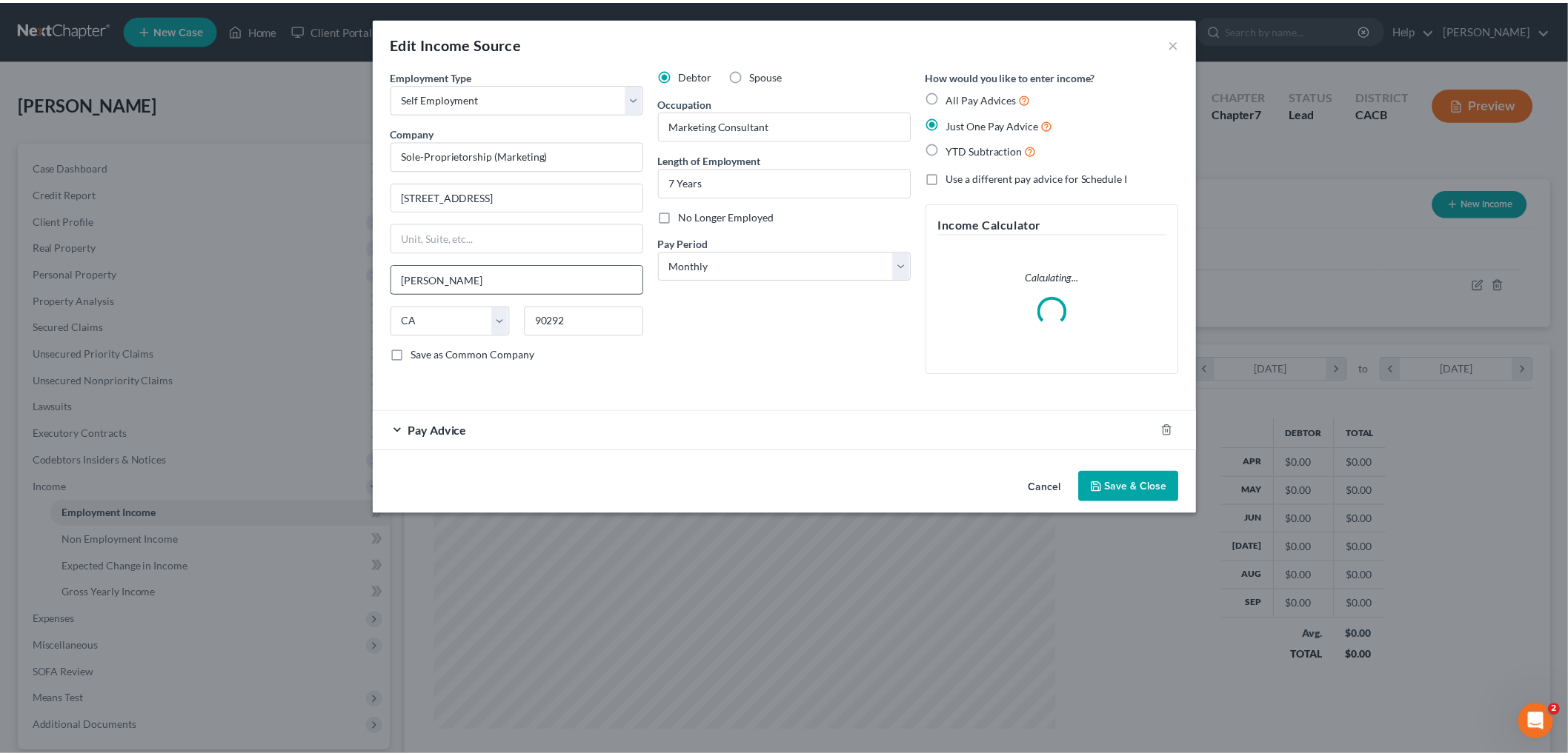
scroll to position [313, 656]
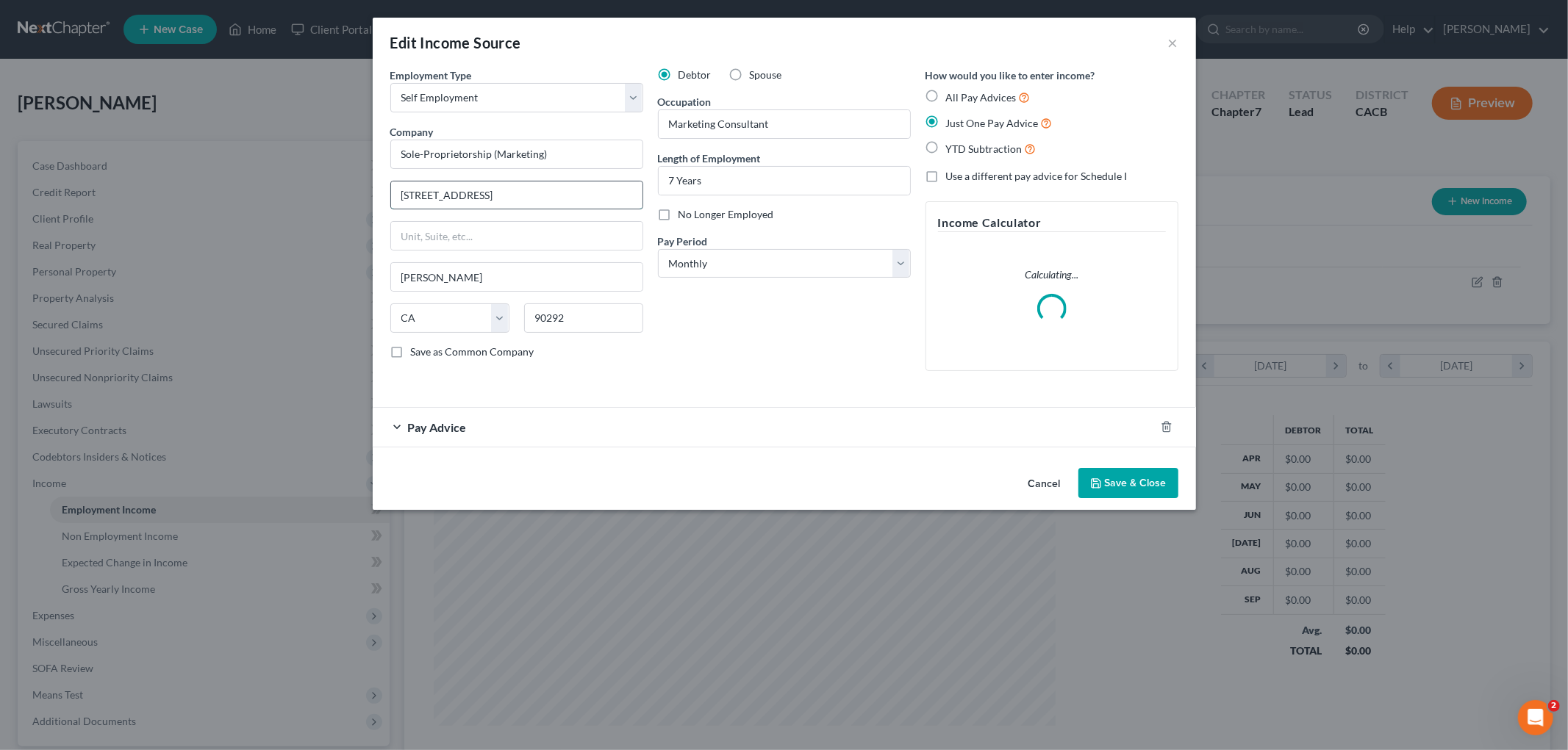
click at [472, 194] on input "13924 Marqueses Way, Apt 2501" at bounding box center [517, 195] width 251 height 28
click at [475, 194] on input "13924 Marqueses Way, Apt 2501" at bounding box center [517, 195] width 251 height 28
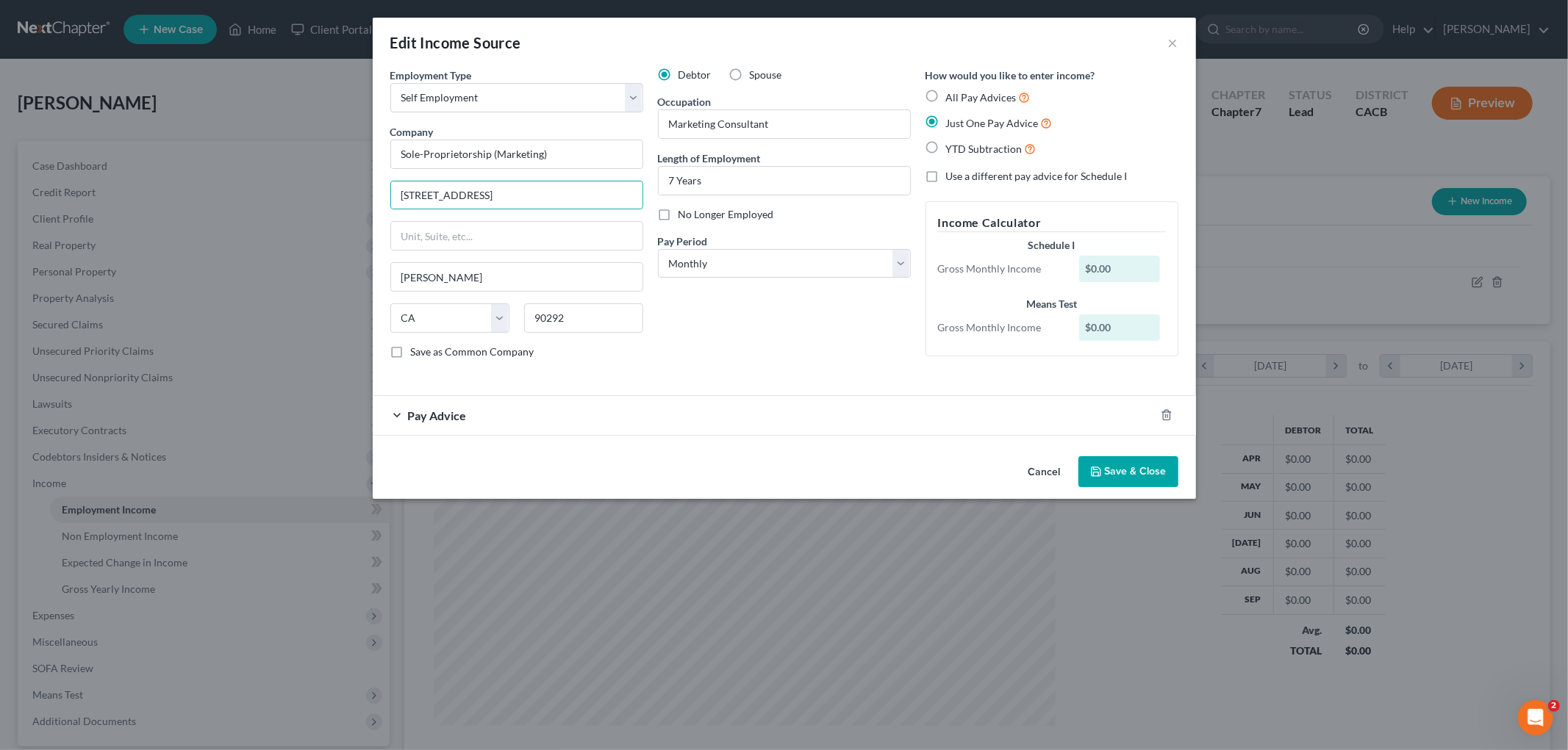
click at [1127, 464] on button "Save & Close" at bounding box center [1128, 471] width 100 height 30
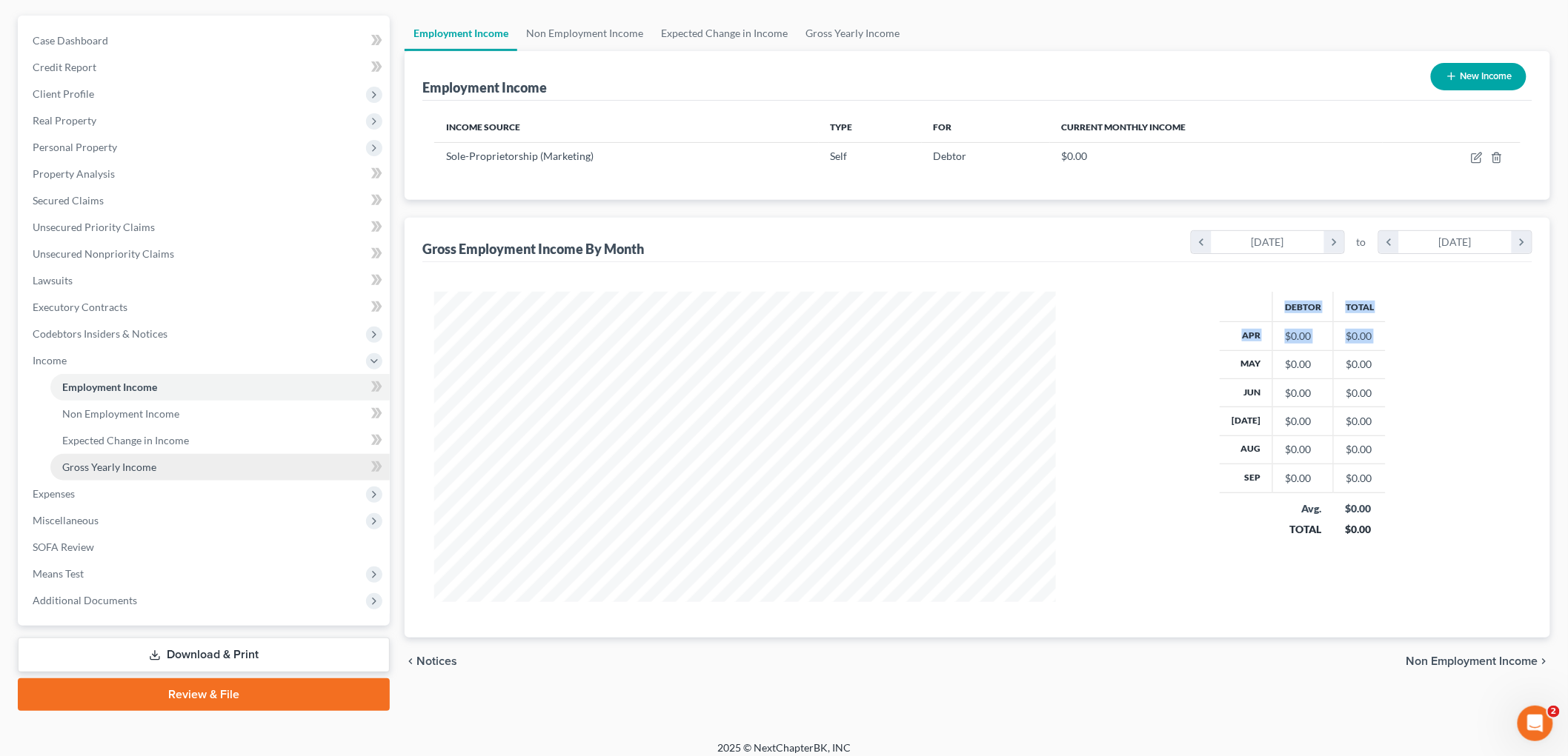
scroll to position [135, 0]
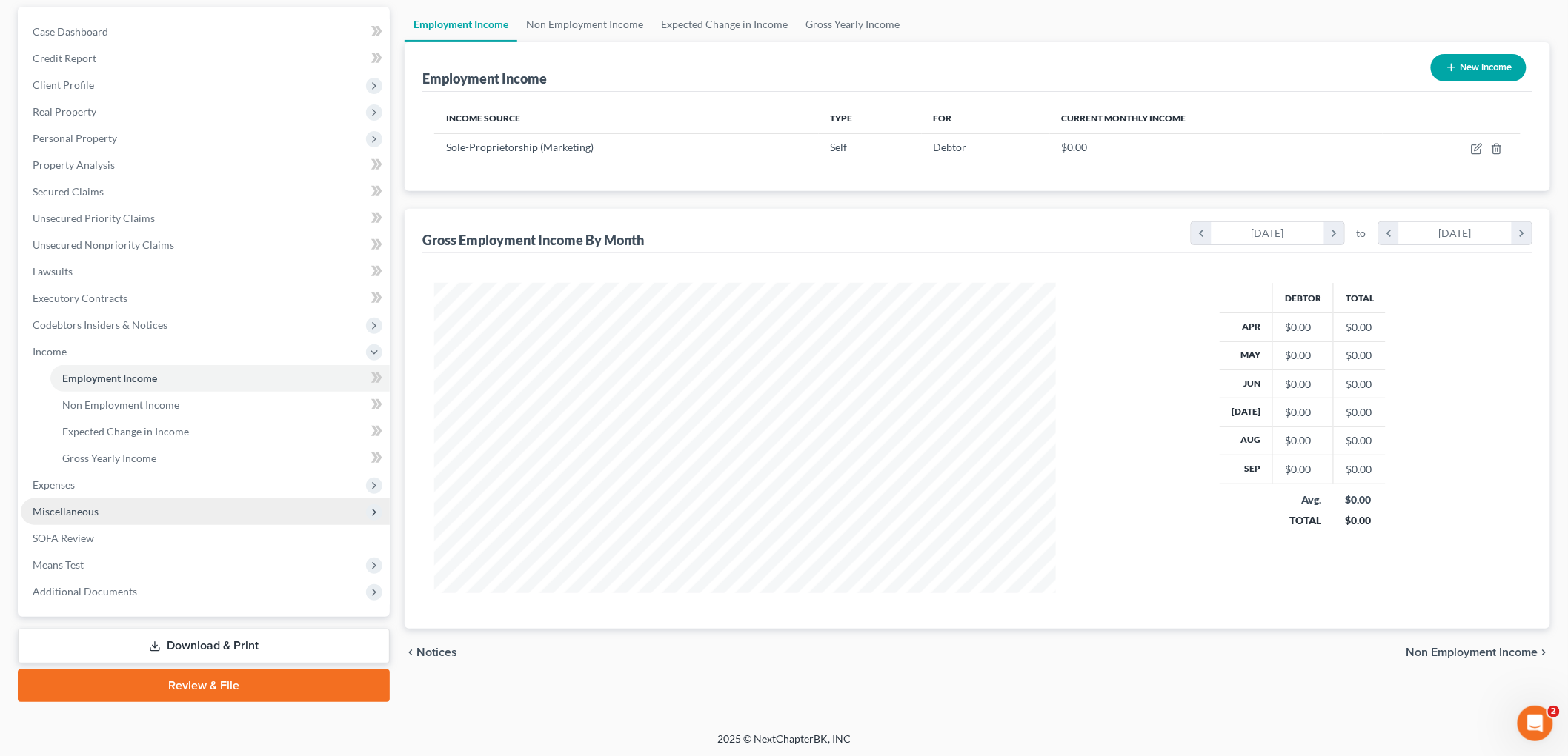
click at [89, 508] on span "Miscellaneous" at bounding box center [65, 511] width 66 height 12
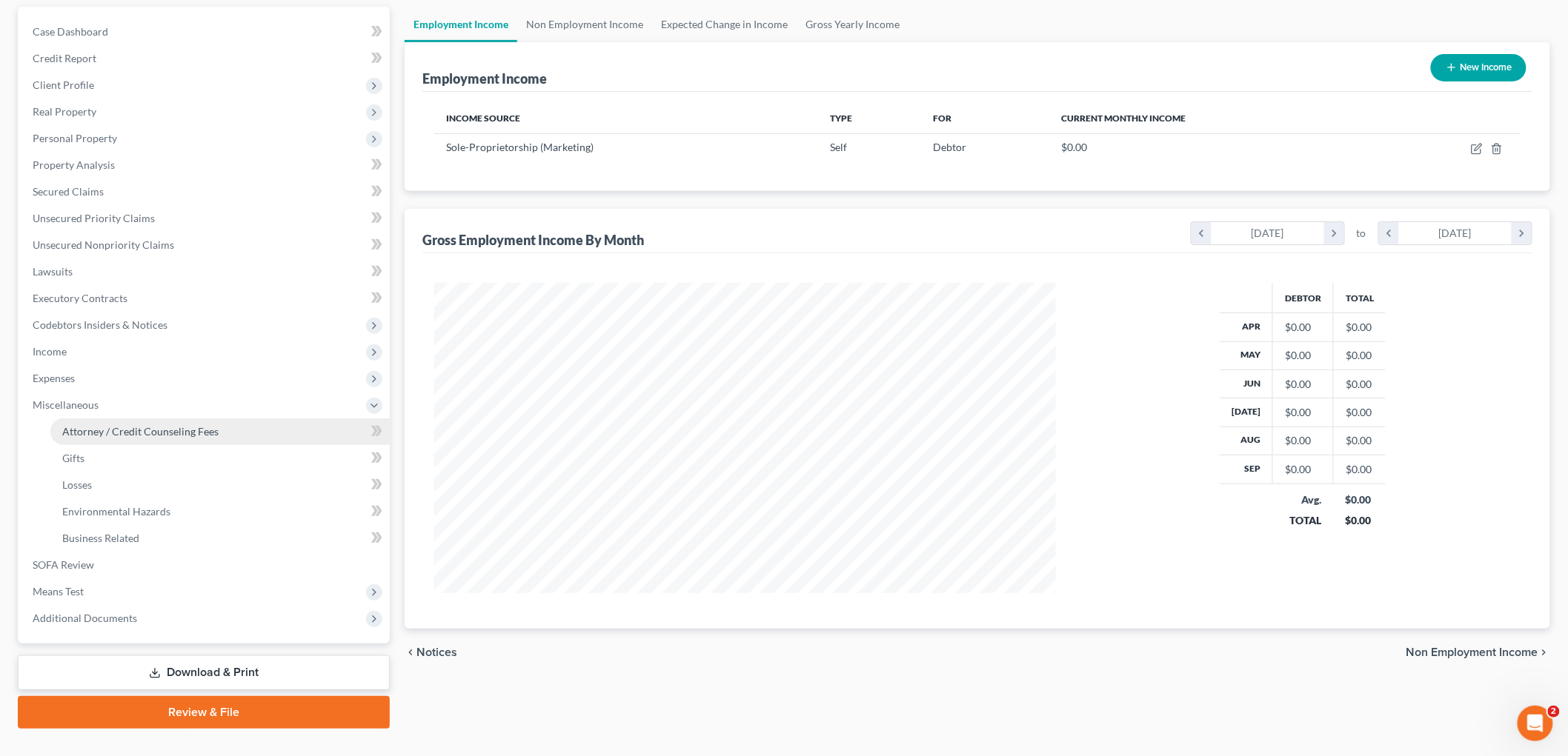
click at [152, 433] on span "Attorney / Credit Counseling Fees" at bounding box center [140, 431] width 156 height 12
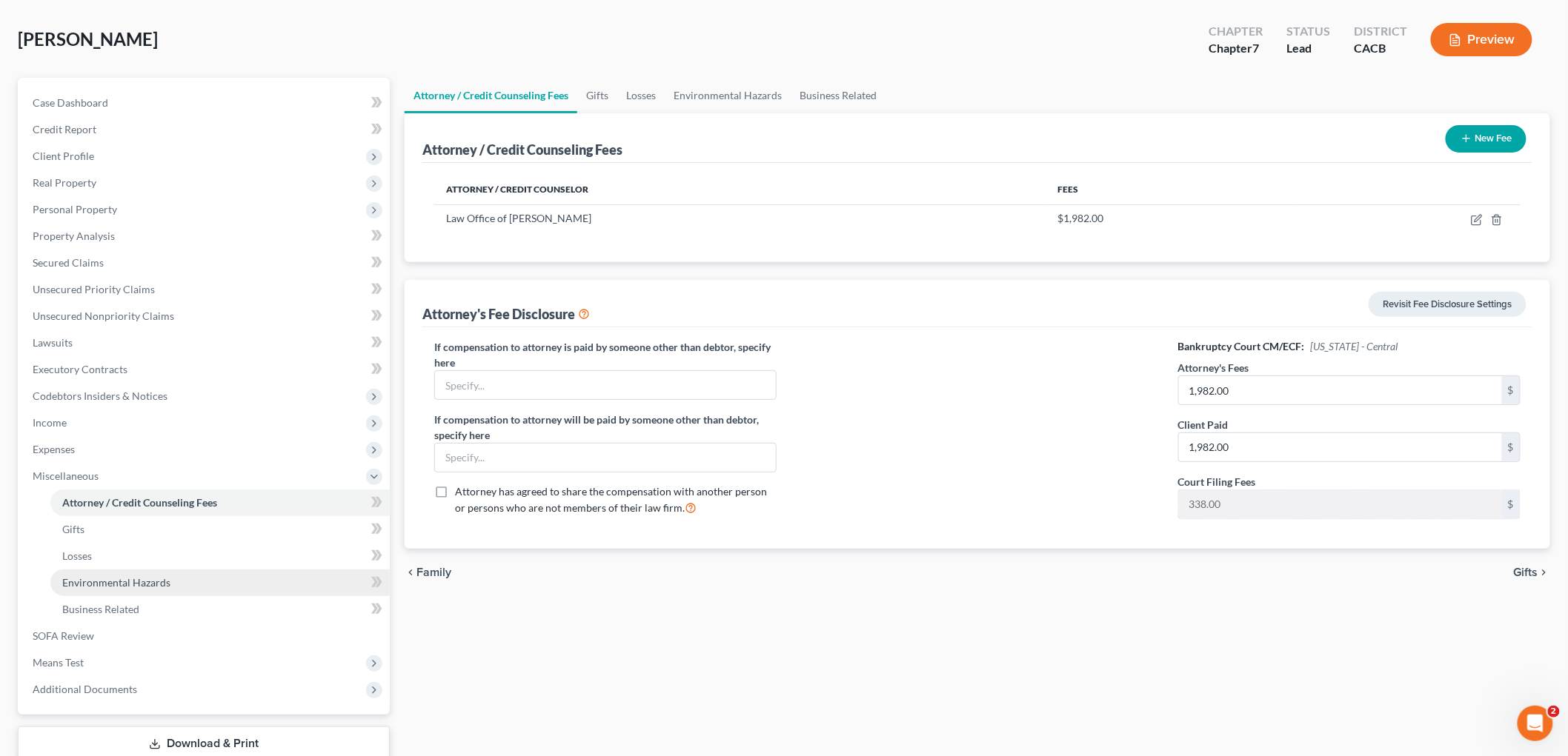
scroll to position [163, 0]
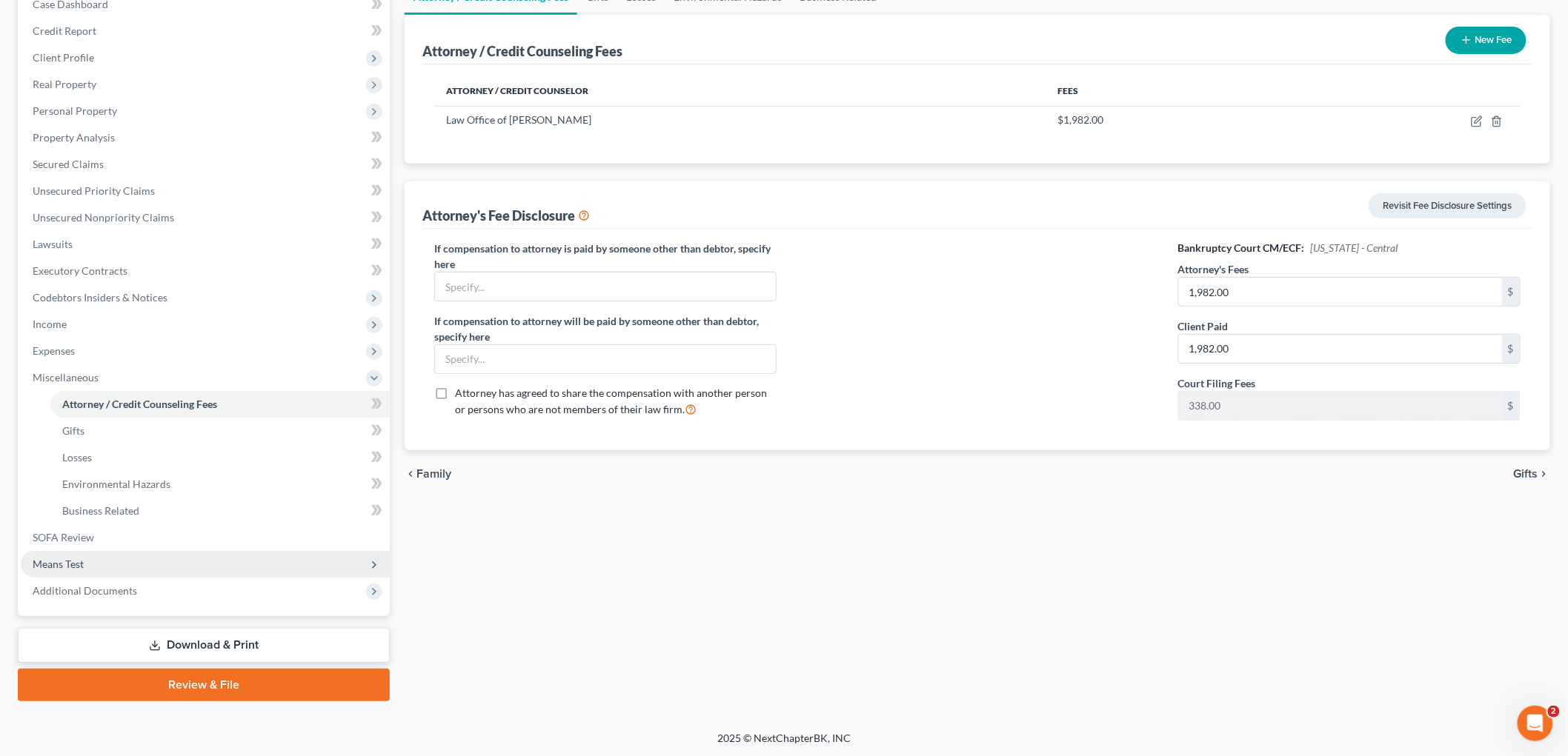
click at [80, 565] on span "Means Test" at bounding box center [58, 563] width 51 height 12
click at [86, 403] on span "SOFA Review" at bounding box center [63, 404] width 61 height 12
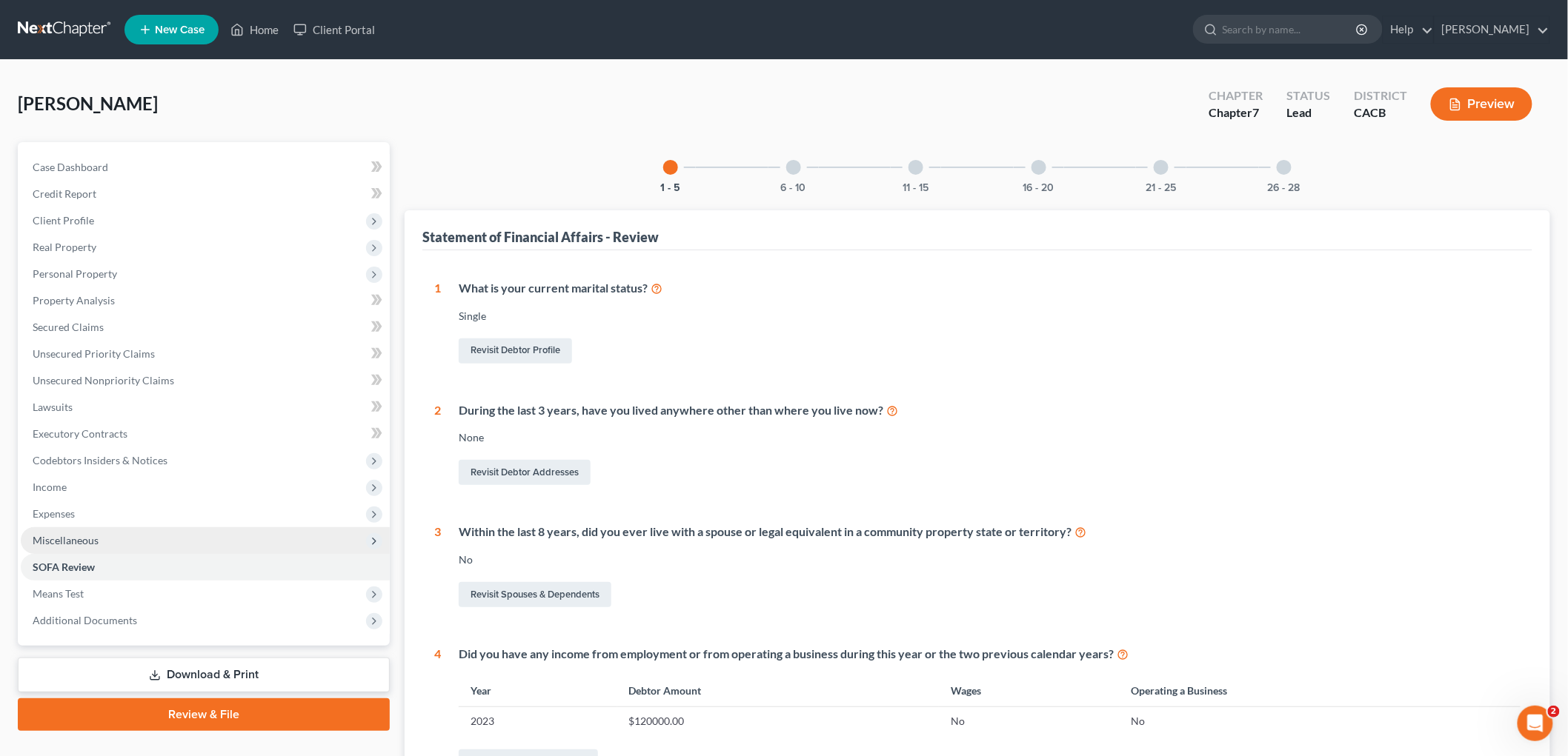
click at [63, 538] on span "Miscellaneous" at bounding box center [65, 540] width 66 height 12
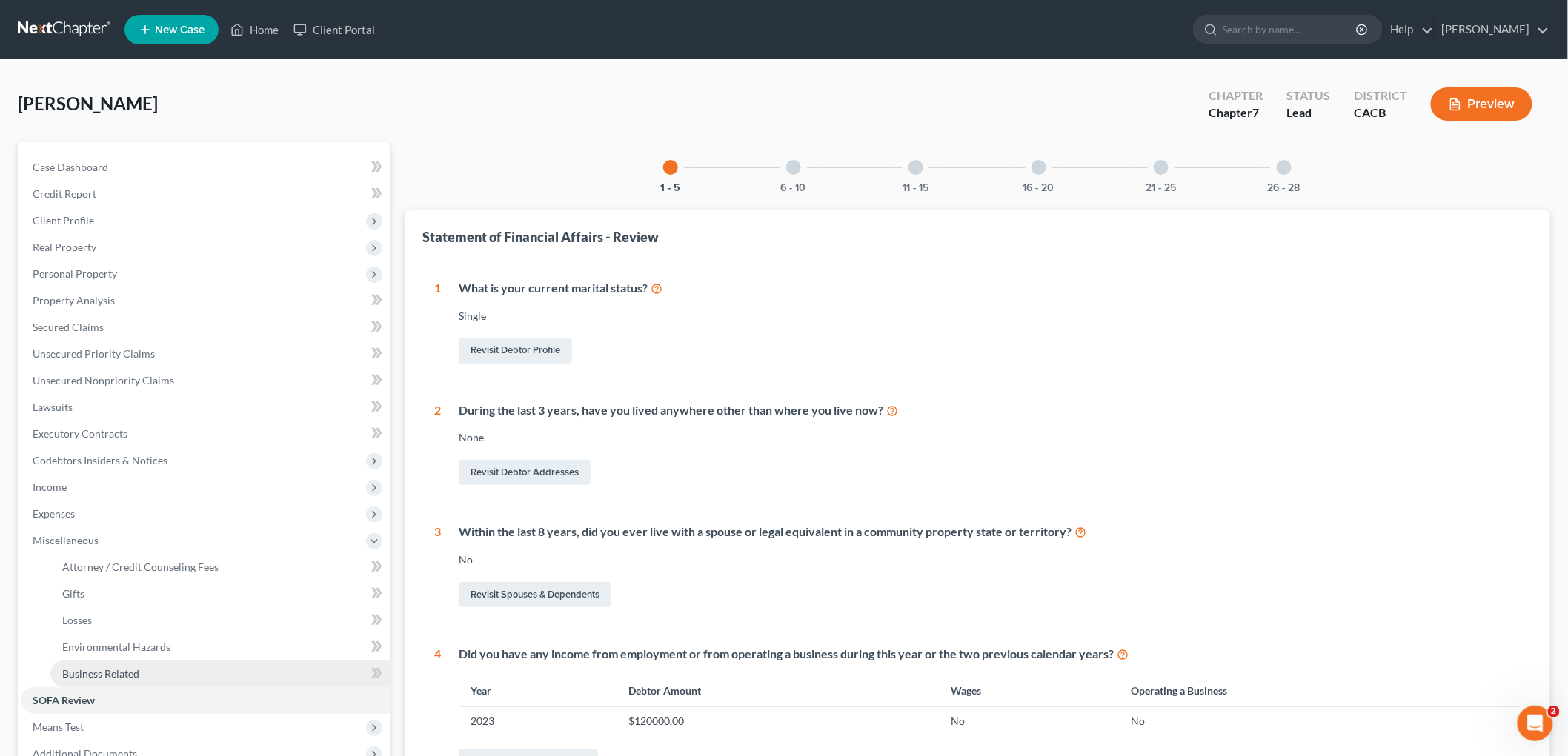
click at [130, 674] on span "Business Related" at bounding box center [101, 673] width 77 height 12
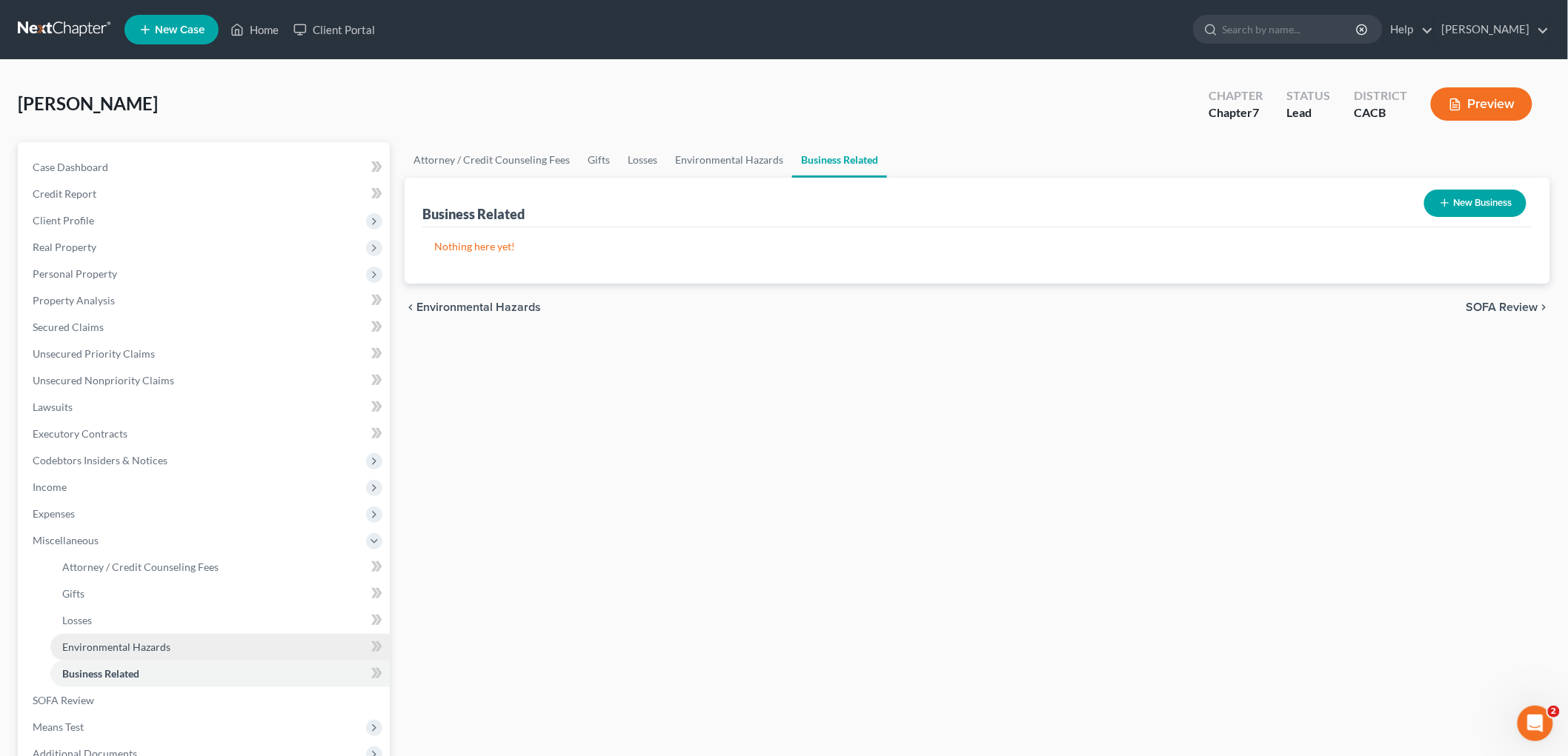
click at [133, 648] on span "Environmental Hazards" at bounding box center [116, 647] width 108 height 12
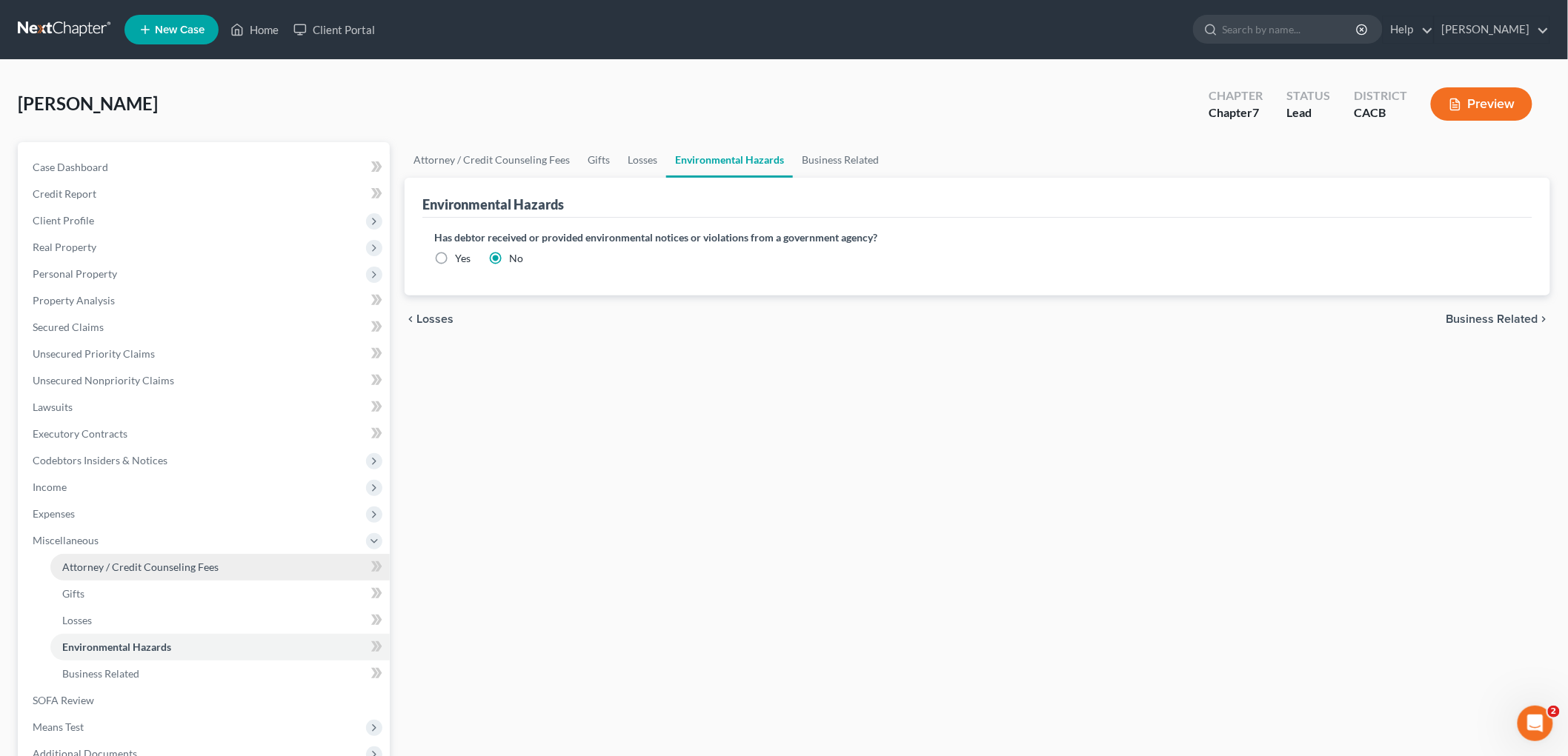
click at [138, 561] on span "Attorney / Credit Counseling Fees" at bounding box center [140, 567] width 156 height 12
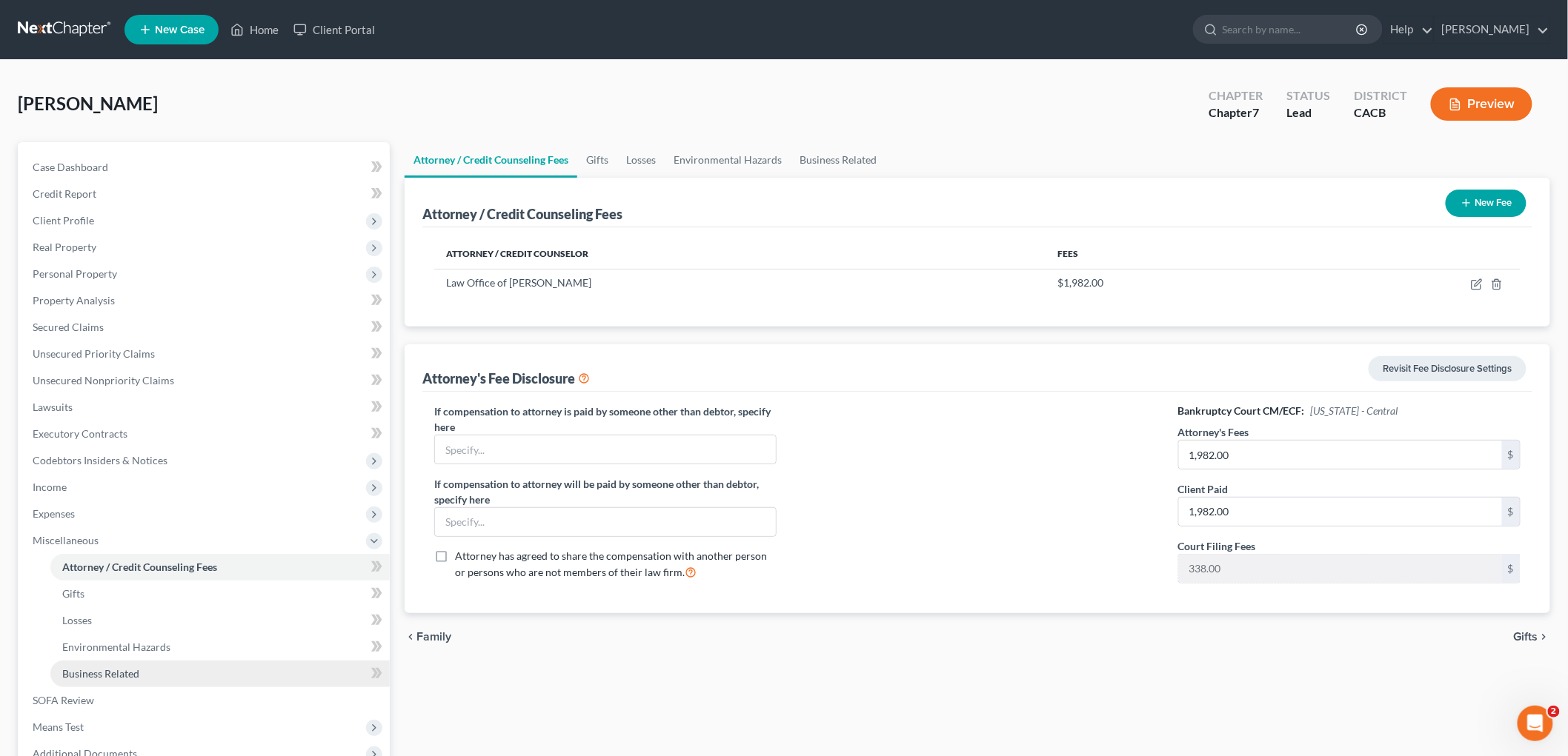
click at [83, 672] on span "Business Related" at bounding box center [101, 673] width 77 height 12
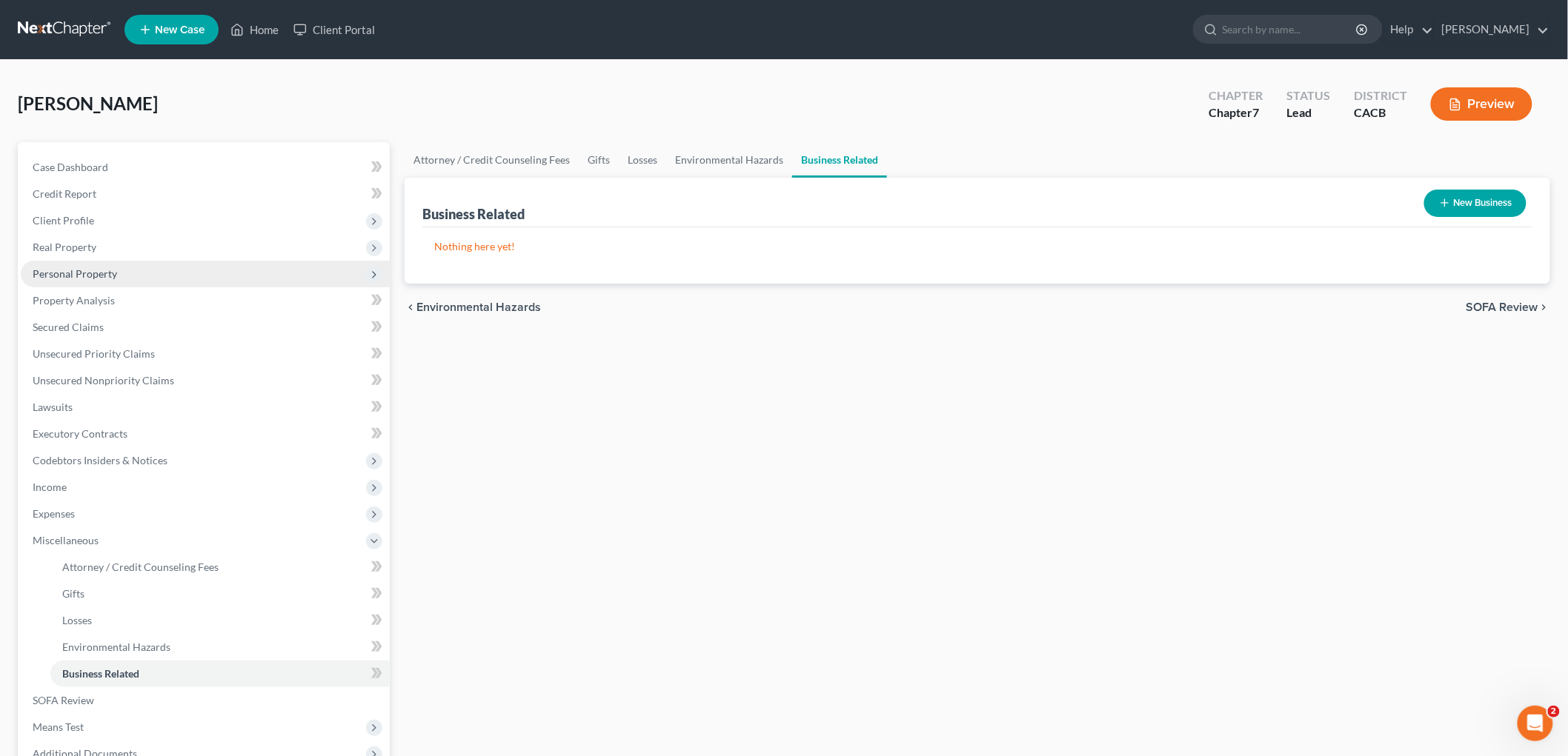
click at [74, 268] on span "Personal Property" at bounding box center [75, 273] width 84 height 12
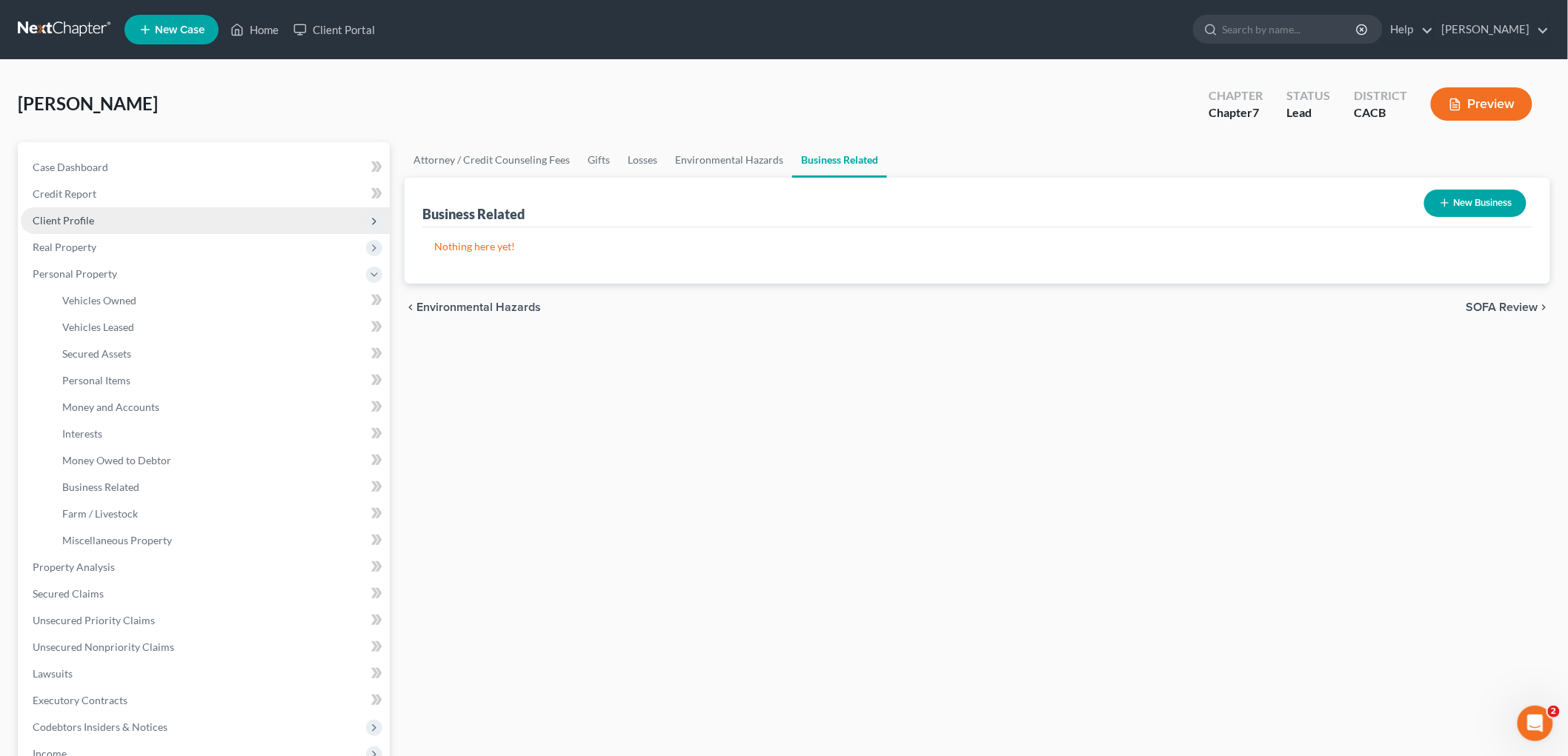
click at [71, 219] on span "Client Profile" at bounding box center [63, 220] width 61 height 12
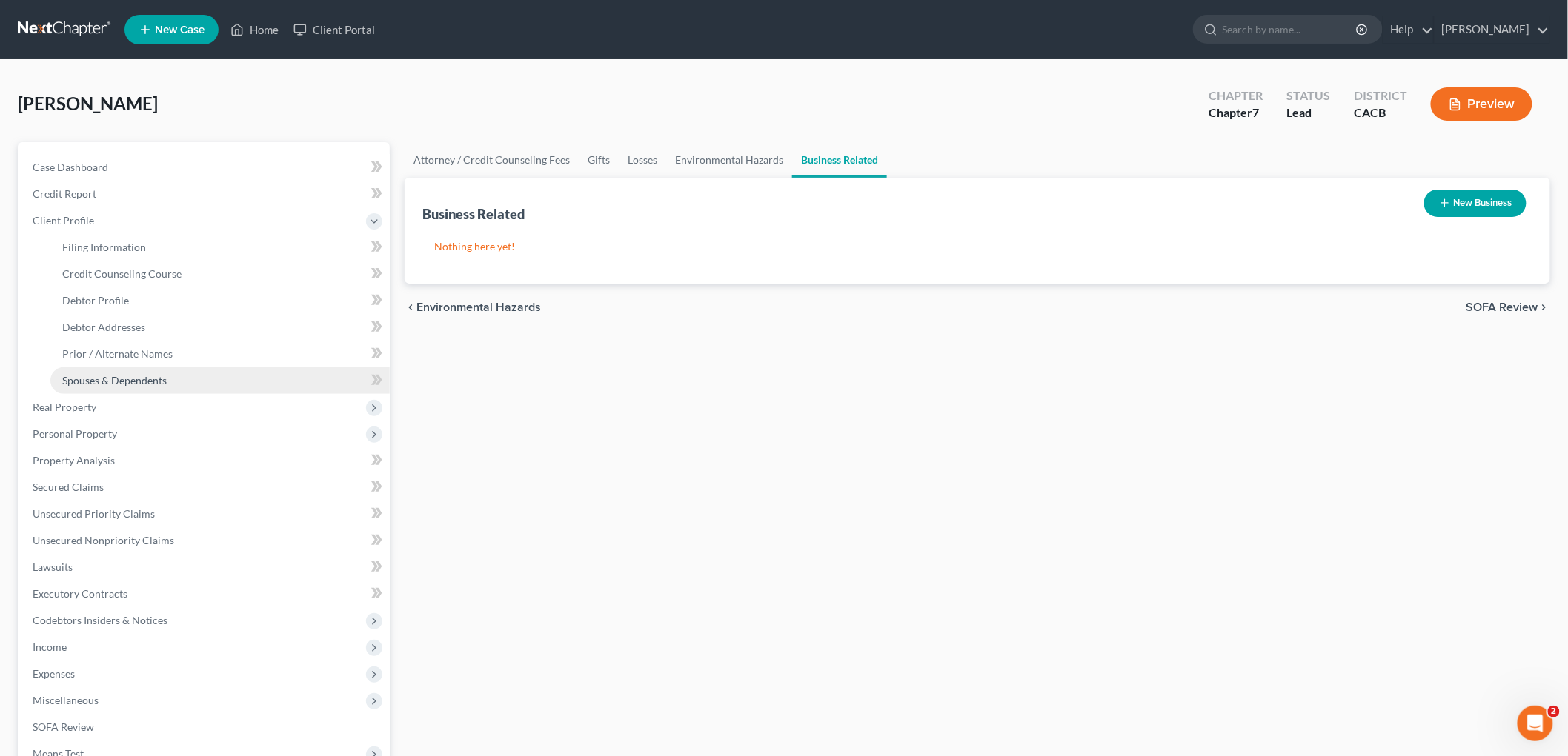
click at [109, 379] on span "Spouses & Dependents" at bounding box center [114, 380] width 105 height 12
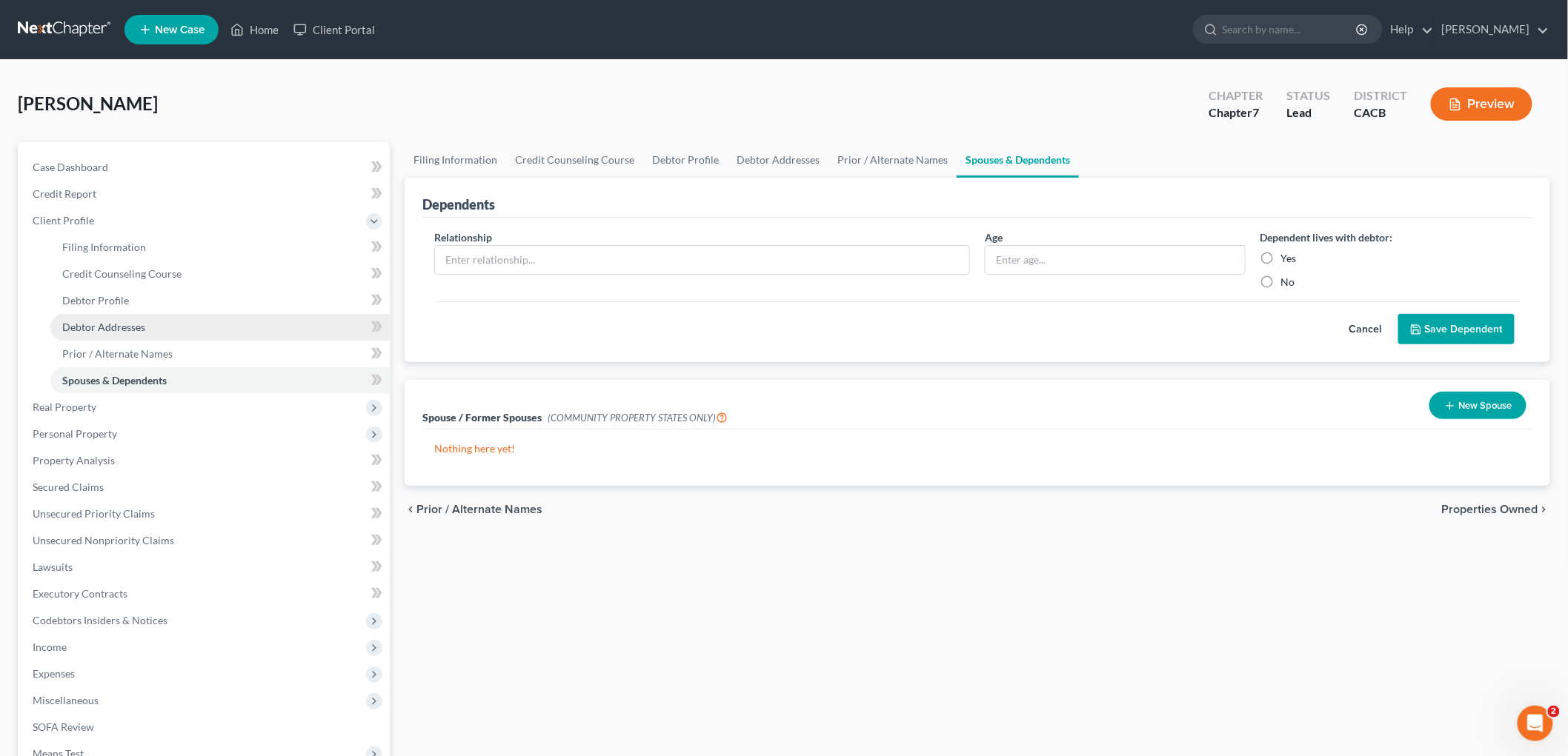
click at [109, 337] on link "Debtor Addresses" at bounding box center [221, 327] width 340 height 27
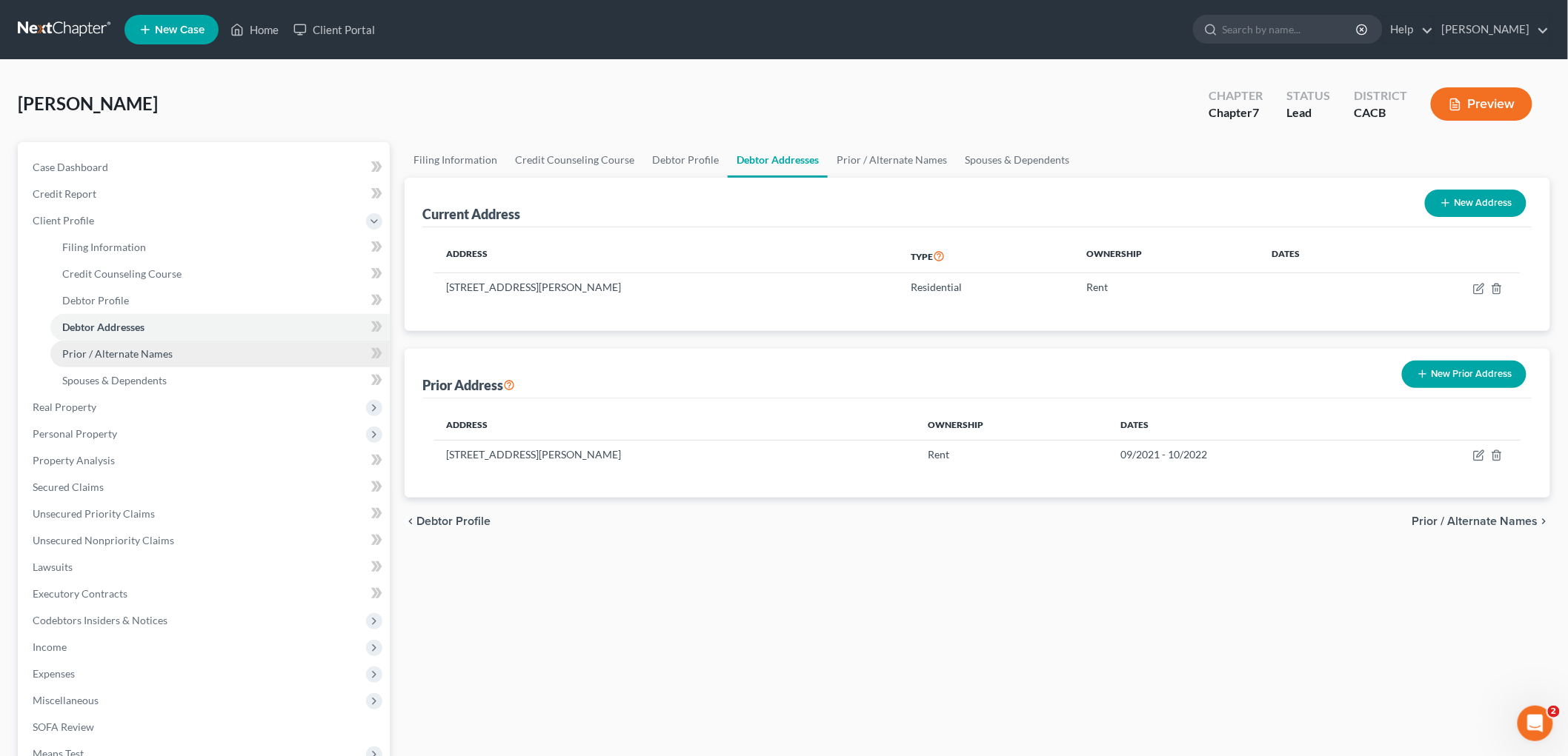
click at [112, 353] on span "Prior / Alternate Names" at bounding box center [117, 353] width 110 height 12
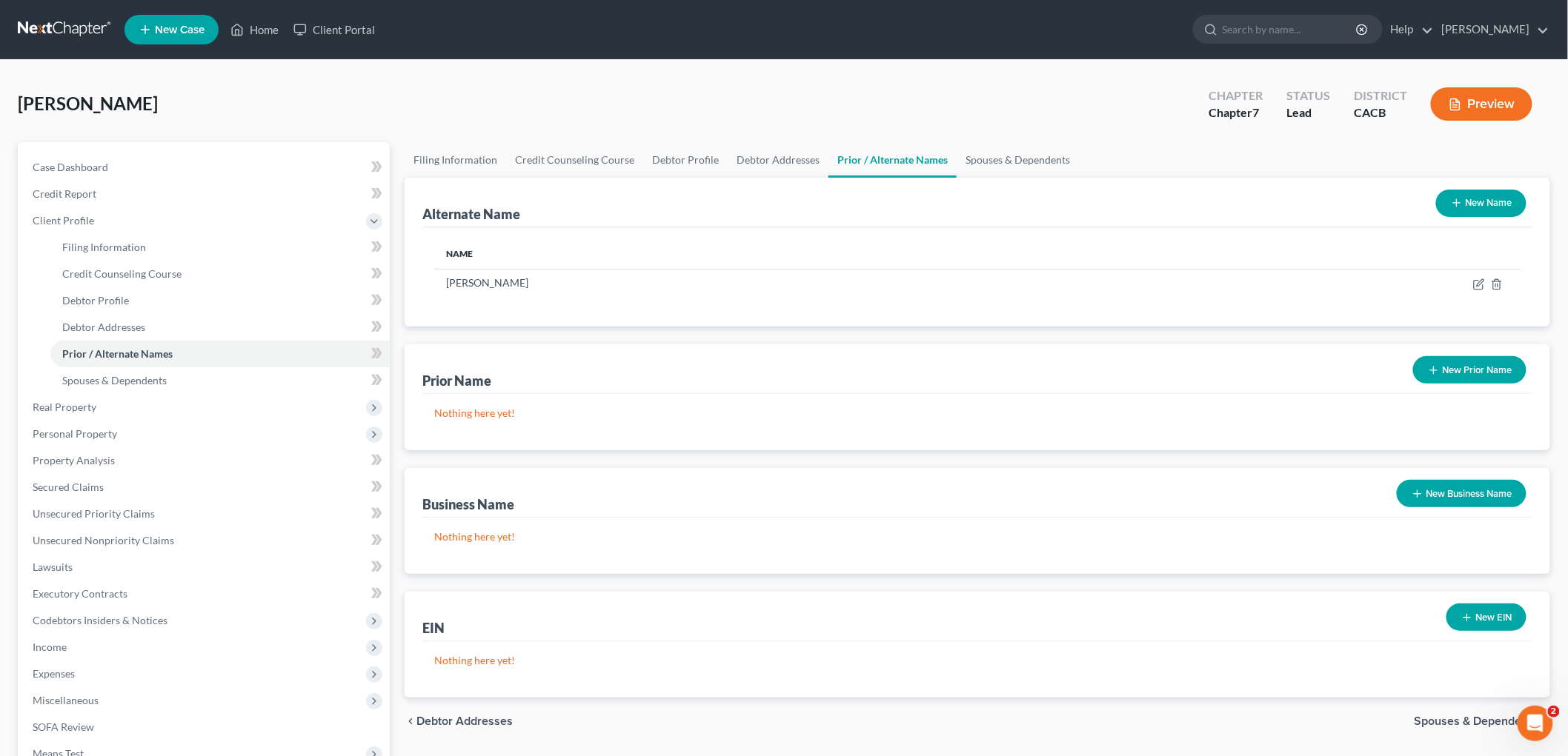
scroll to position [189, 0]
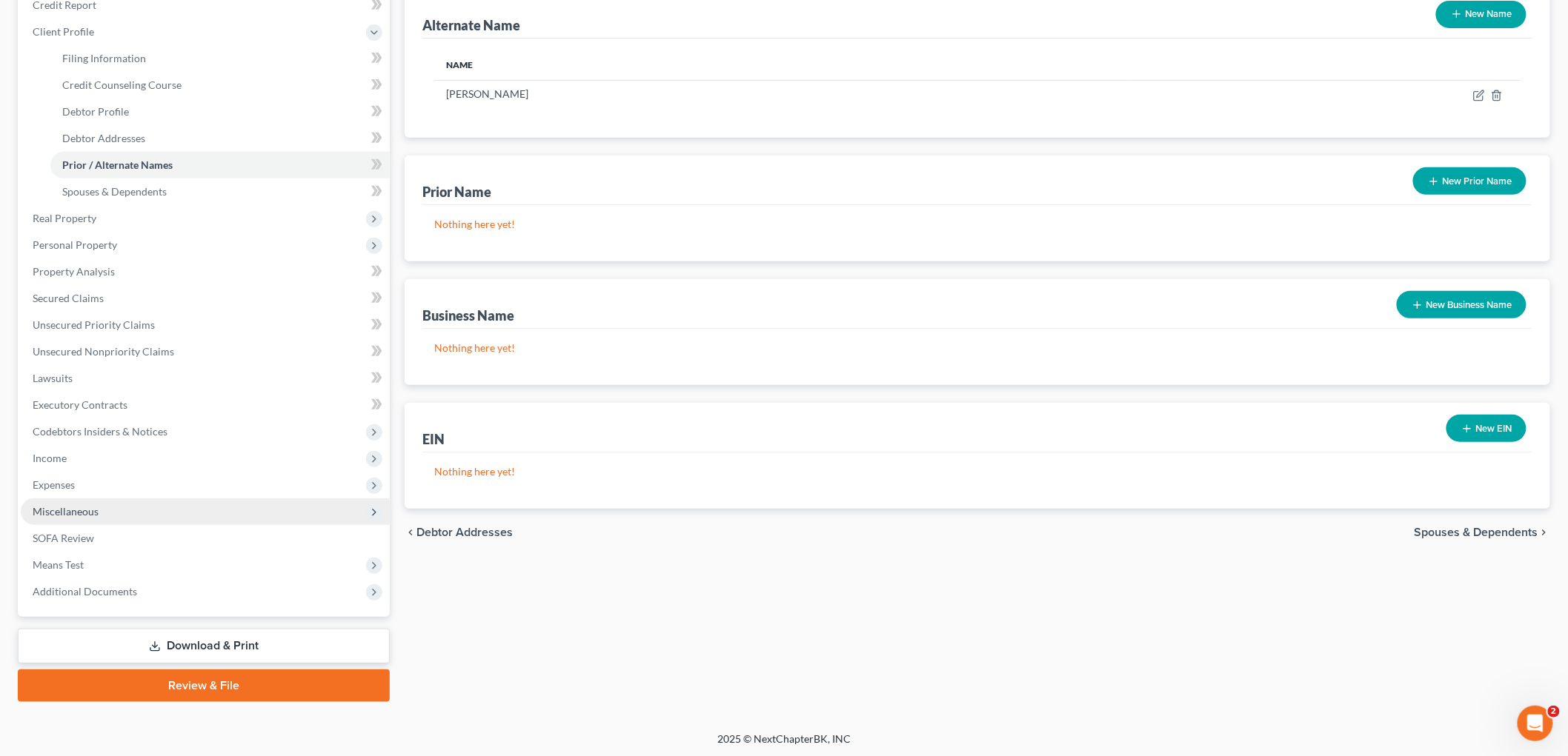
click at [107, 512] on span "Miscellaneous" at bounding box center [205, 512] width 369 height 27
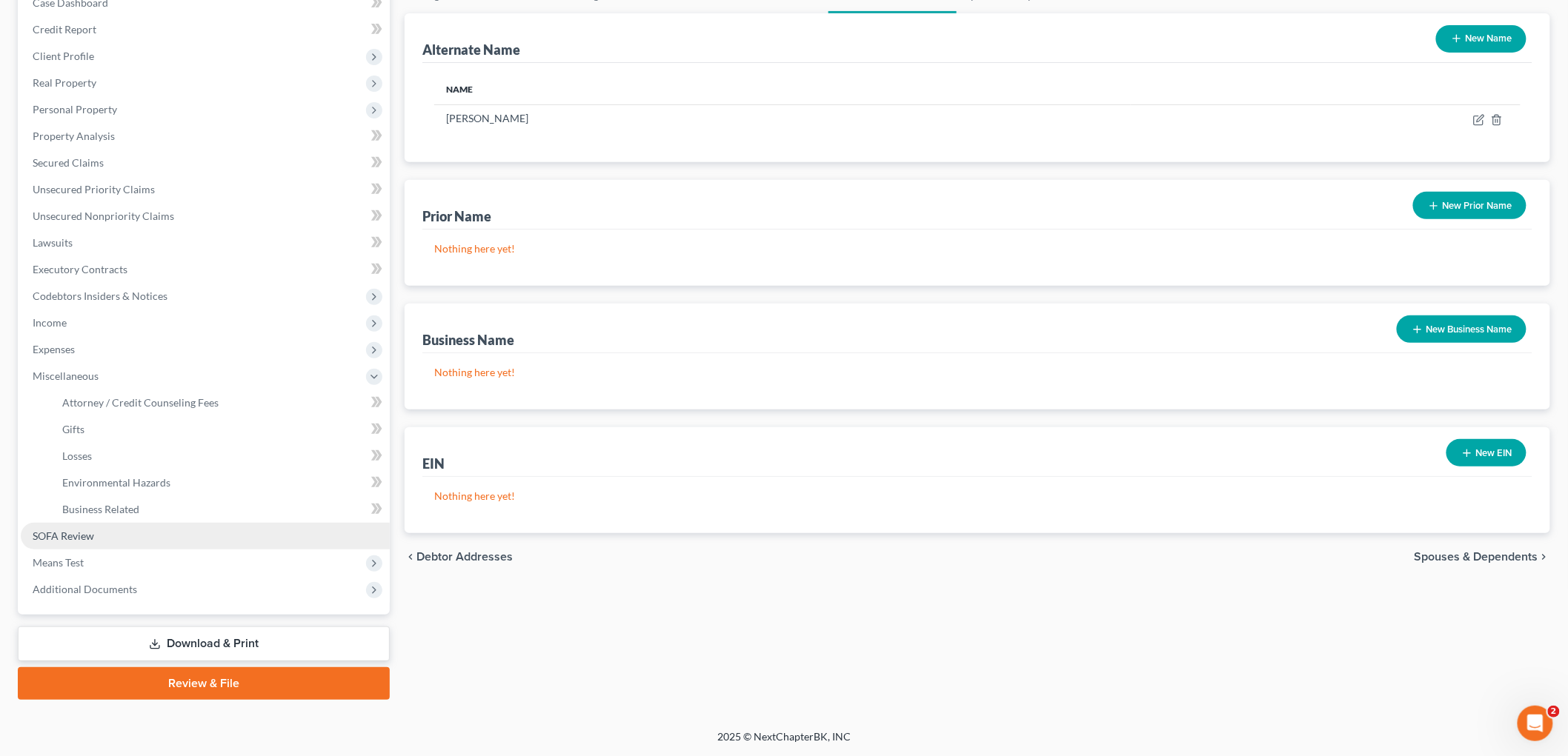
scroll to position [163, 0]
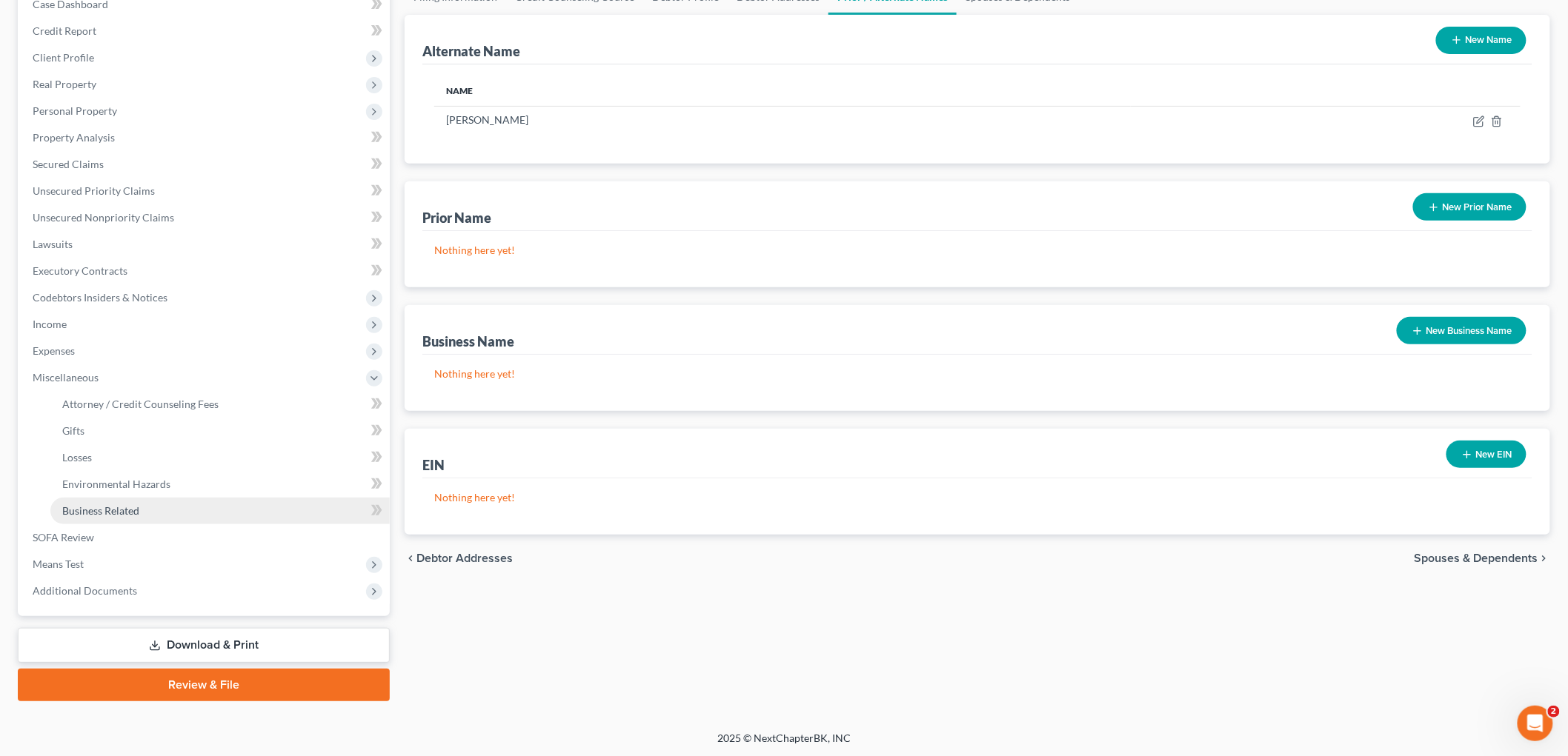
click at [144, 511] on link "Business Related" at bounding box center [221, 511] width 340 height 27
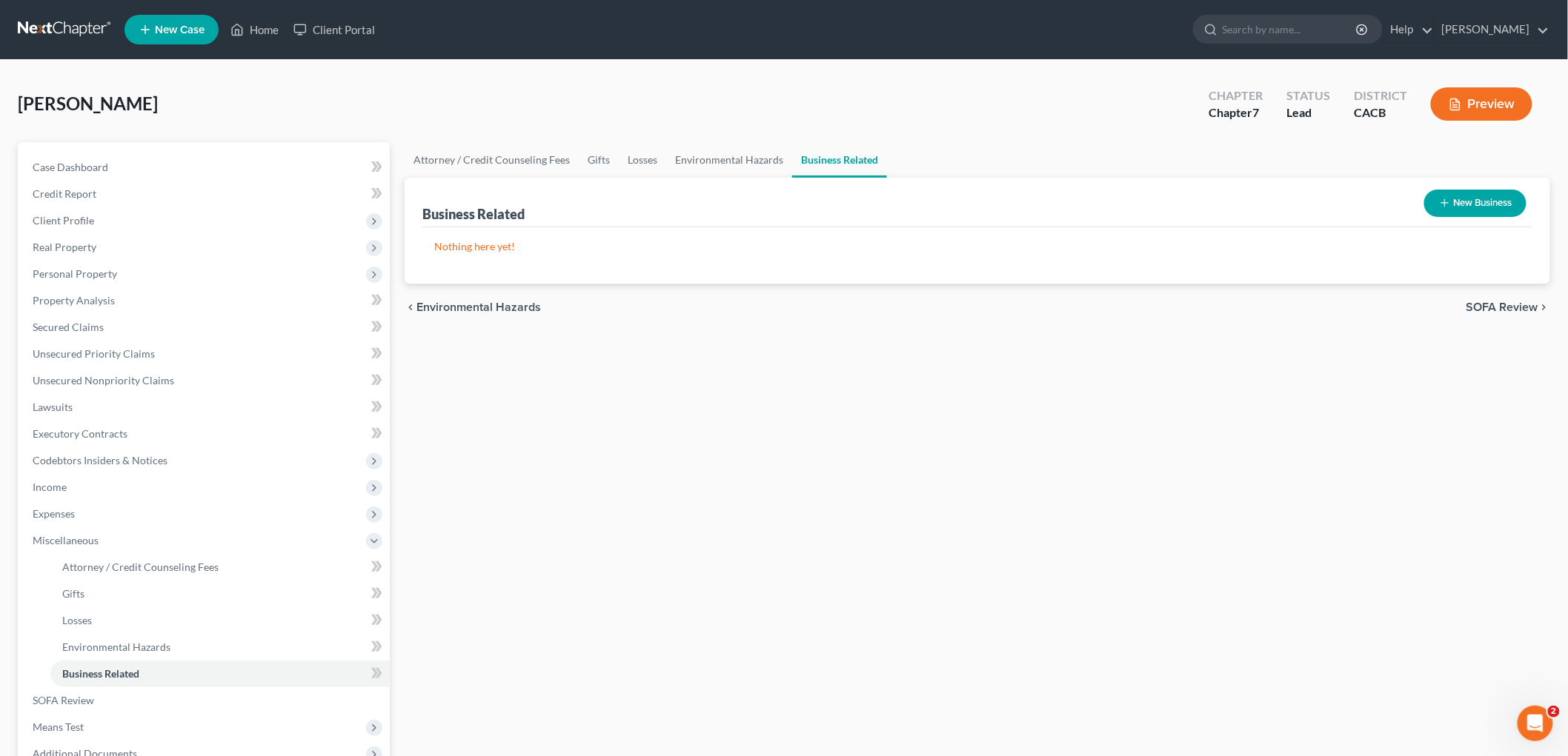
click at [1504, 216] on div "New Business" at bounding box center [1475, 202] width 114 height 39
click at [1490, 207] on button "New Business" at bounding box center [1475, 203] width 103 height 28
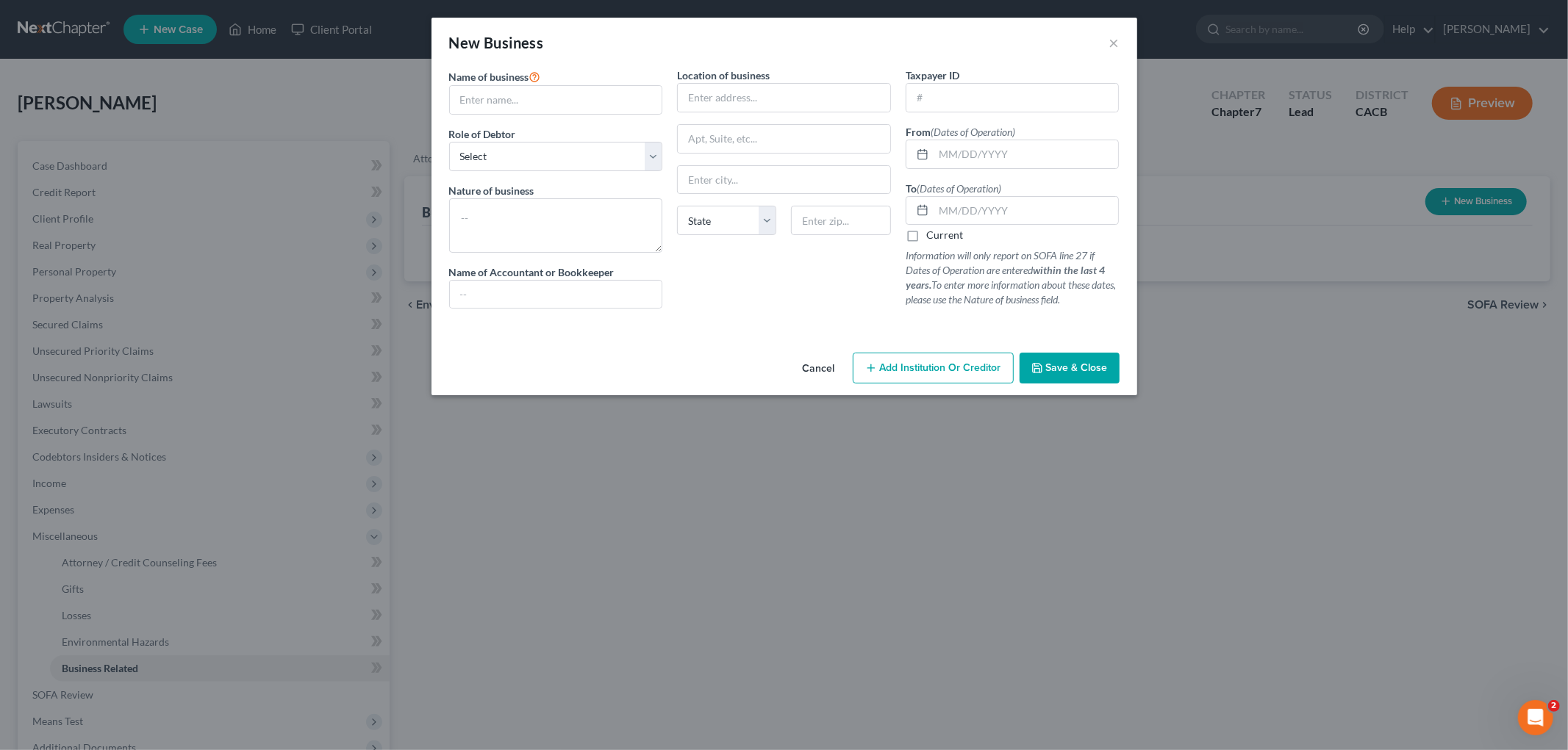
click at [529, 84] on label "Name of business *" at bounding box center [495, 76] width 92 height 18
click at [529, 96] on input "text" at bounding box center [556, 99] width 212 height 28
click at [578, 91] on input "Sole-Proprietorship (Driving)" at bounding box center [556, 99] width 212 height 28
click at [716, 108] on input "text" at bounding box center [784, 97] width 212 height 28
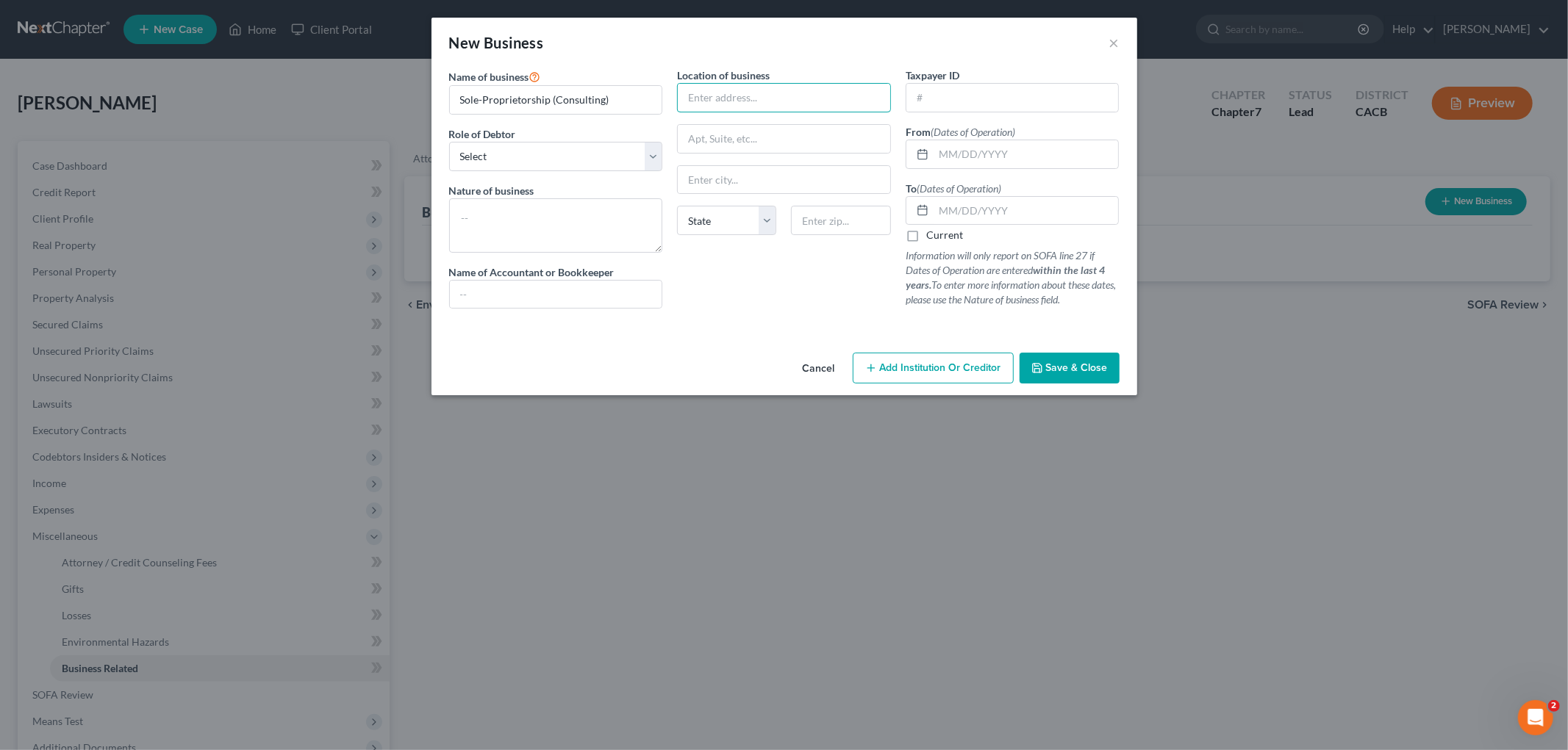
paste input "13924 Marquesas Way"
click at [831, 150] on input "text" at bounding box center [784, 138] width 212 height 28
paste input "Apt 2501"
click at [847, 211] on input "text" at bounding box center [841, 220] width 99 height 30
paste input "90292"
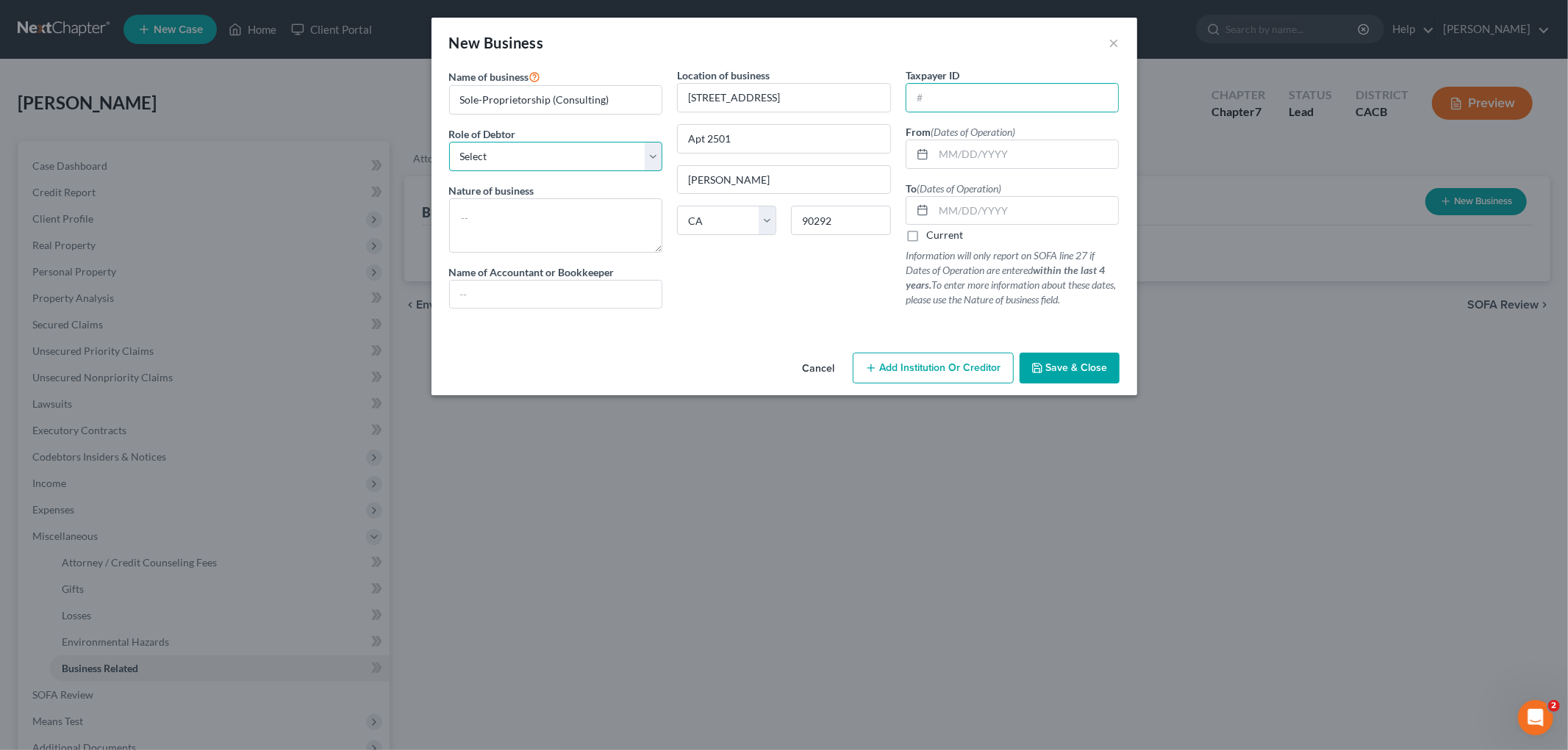
drag, startPoint x: 534, startPoint y: 155, endPoint x: 534, endPoint y: 169, distance: 14.0
click at [534, 155] on select "Select A member of a limited liability company (LLC) or limited liability partn…" at bounding box center [556, 156] width 214 height 30
click at [449, 142] on select "Select A member of a limited liability company (LLC) or limited liability partn…" at bounding box center [556, 156] width 214 height 30
click at [518, 225] on textarea at bounding box center [556, 225] width 214 height 54
click at [586, 89] on input "Sole-Proprietorship (Consulting)" at bounding box center [556, 99] width 212 height 28
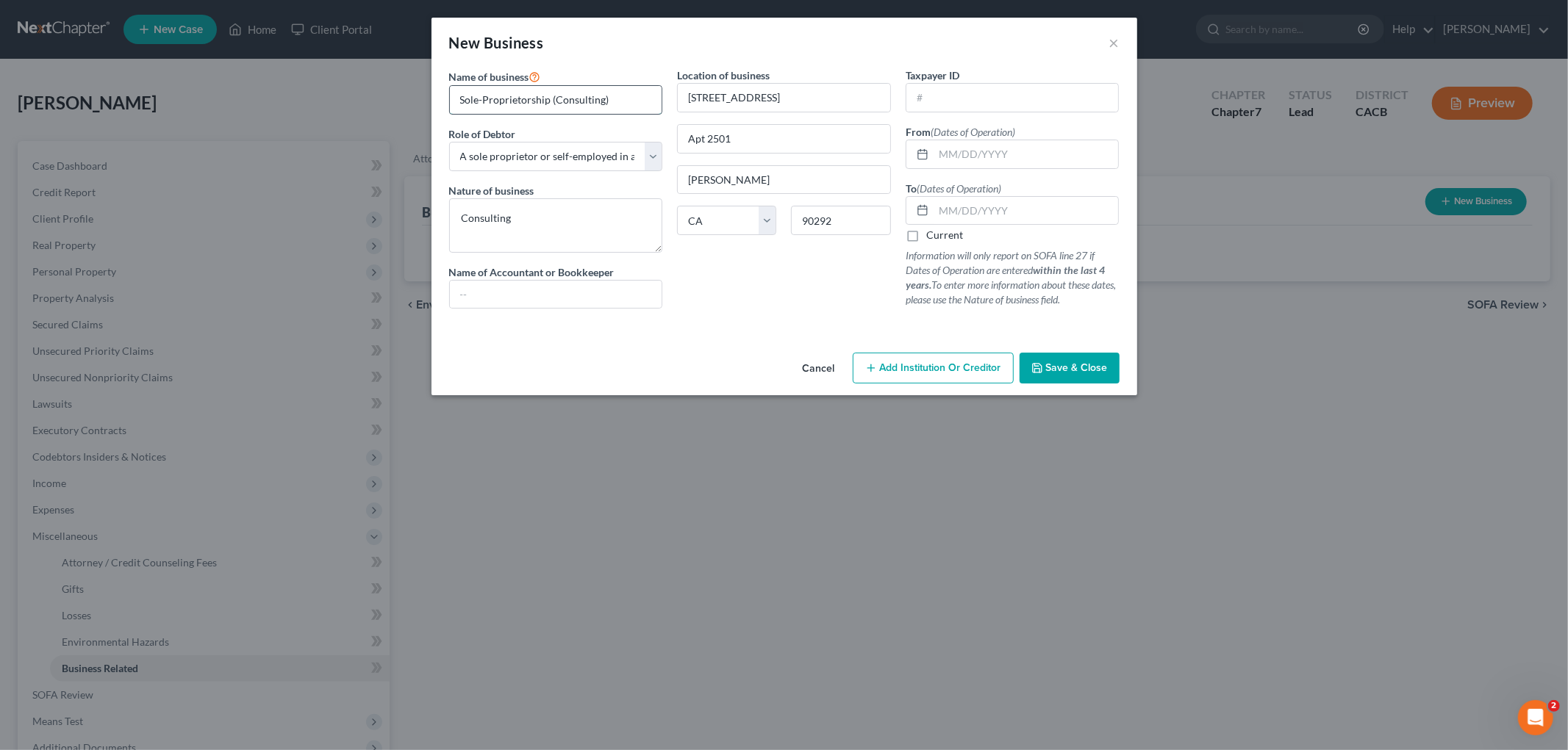
click at [581, 93] on input "Sole-Proprietorship (Consulting)" at bounding box center [556, 99] width 212 height 28
click at [569, 97] on input "Sole-Proprietorship (Consulting)" at bounding box center [556, 99] width 212 height 28
click at [621, 98] on input "Sole-Proprietorship (Consulting)" at bounding box center [556, 99] width 212 height 28
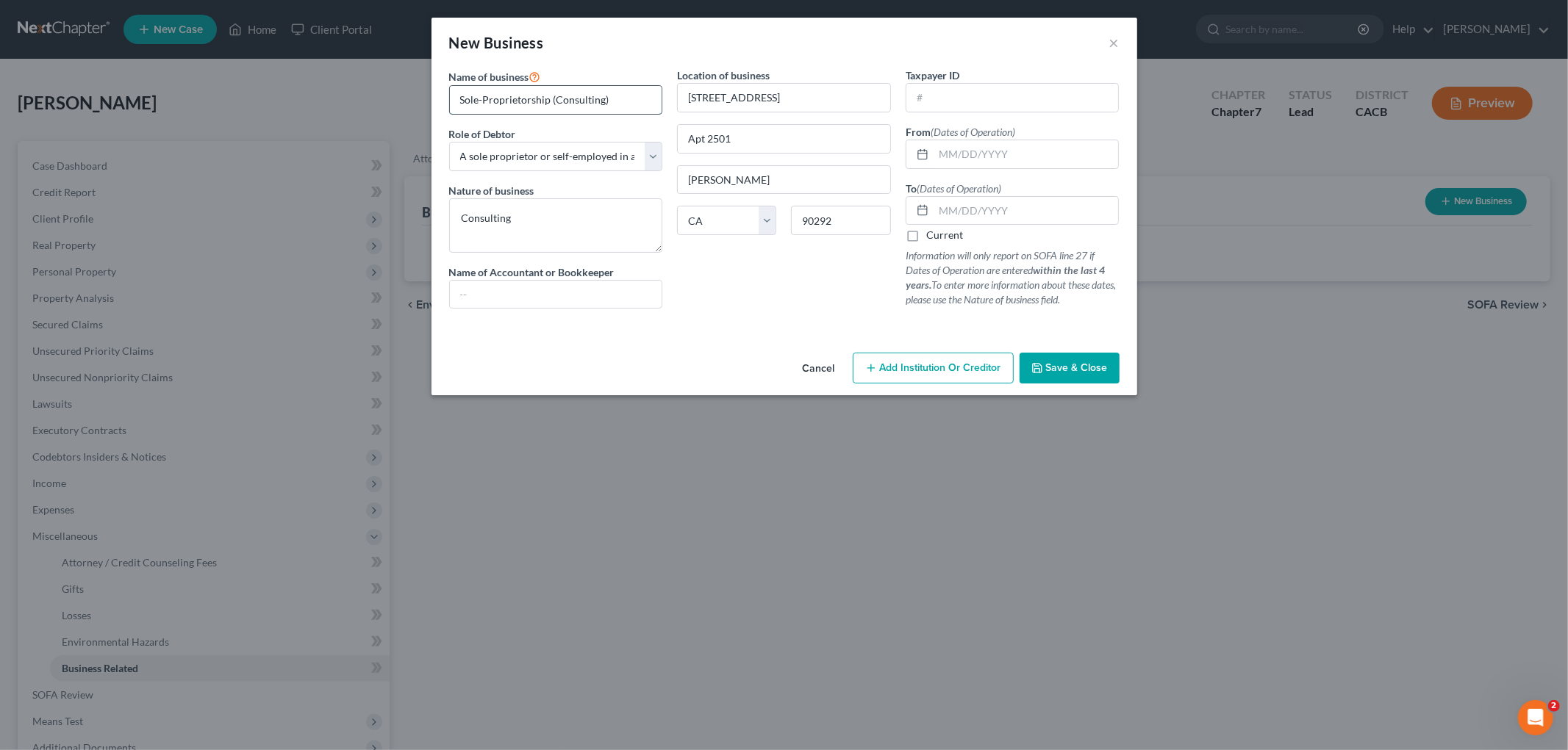
click at [586, 96] on input "Sole-Proprietorship (Consulting)" at bounding box center [556, 99] width 212 height 28
click at [586, 95] on input "Sole-Proprietorship (Consulting)" at bounding box center [556, 99] width 212 height 28
click at [576, 97] on input "Sole-Proprietorship (Marketing)" at bounding box center [556, 99] width 212 height 28
click at [601, 101] on input "Sole-Proprietorship (Marketing)" at bounding box center [556, 99] width 212 height 28
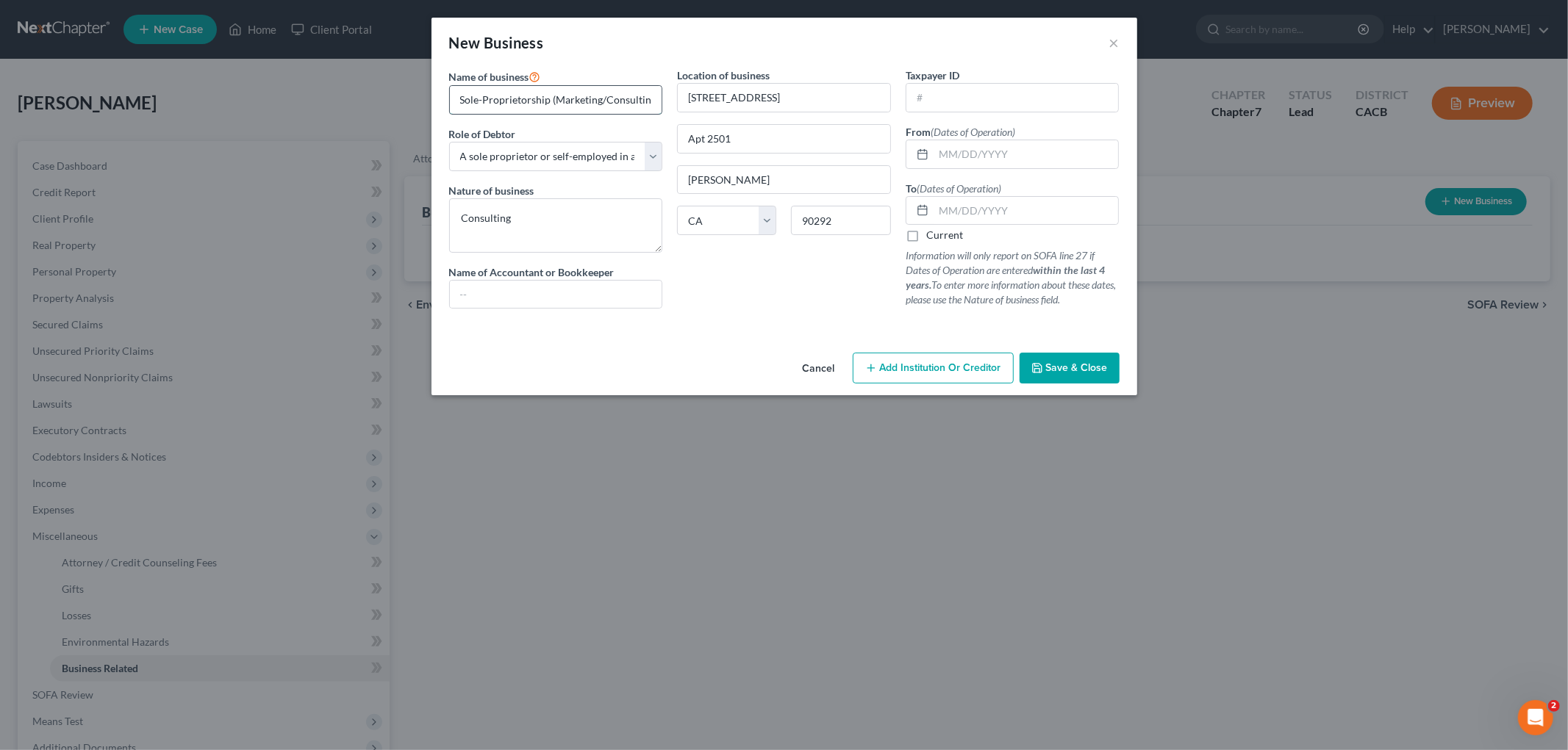
scroll to position [0, 2]
drag, startPoint x: 654, startPoint y: 100, endPoint x: 626, endPoint y: 100, distance: 28.0
click at [709, 100] on div "Name of business * Sole-Proprietorship (Marketing/Consulting) Role of Debtor * …" at bounding box center [784, 200] width 685 height 265
drag, startPoint x: 605, startPoint y: 100, endPoint x: 657, endPoint y: 101, distance: 52.0
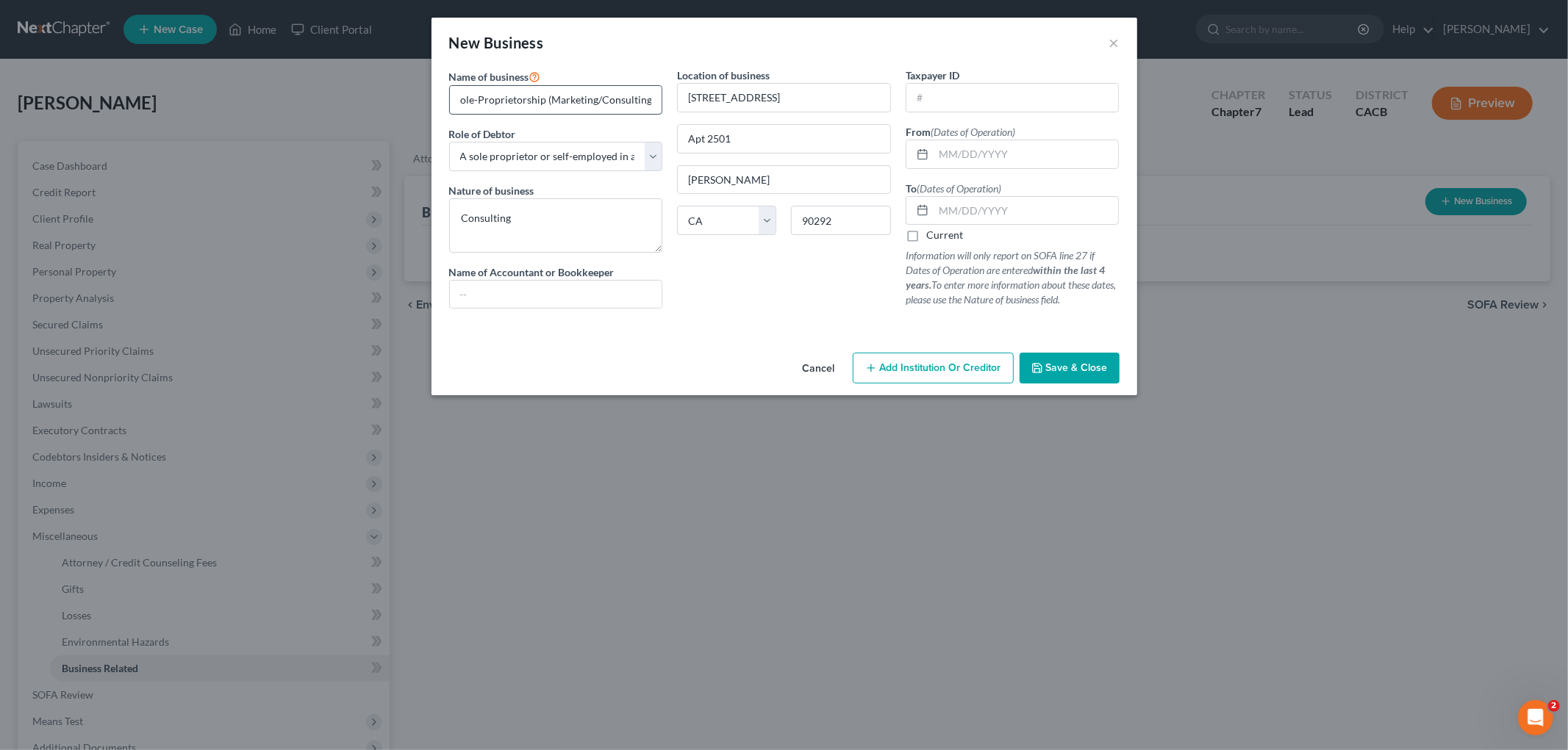
click at [657, 101] on input "Sole-Proprietorship (Marketing/Consulting)" at bounding box center [556, 99] width 212 height 28
click at [649, 101] on input "Sole-Proprietorship (Marketing/Consulting)" at bounding box center [556, 99] width 212 height 28
drag, startPoint x: 645, startPoint y: 98, endPoint x: 550, endPoint y: 98, distance: 95.0
click at [550, 98] on input "Sole-Proprietorship (Marketing/Consulting)" at bounding box center [556, 99] width 212 height 28
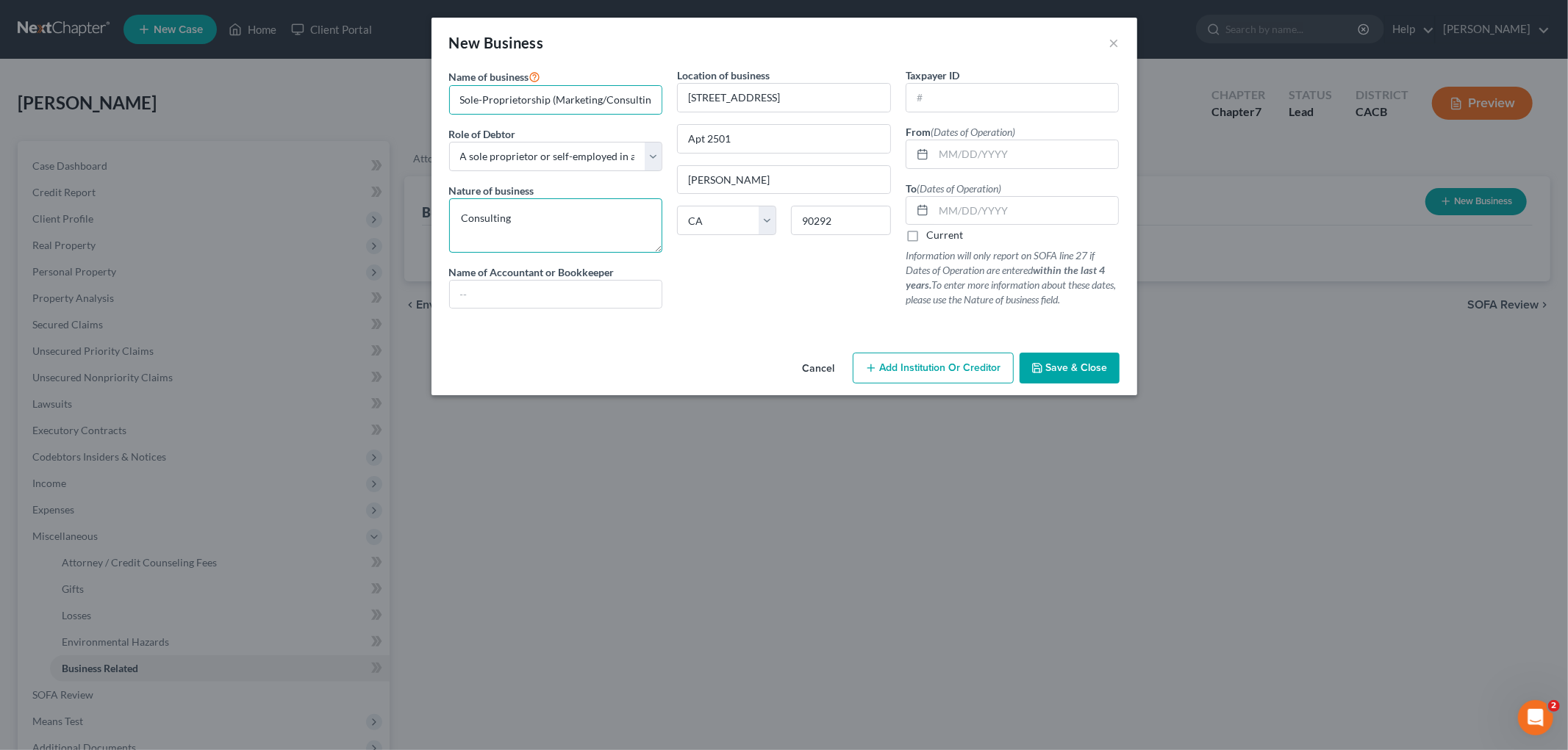
drag, startPoint x: 523, startPoint y: 218, endPoint x: 554, endPoint y: 205, distance: 33.6
click at [510, 218] on textarea "Consulting" at bounding box center [556, 225] width 214 height 54
paste textarea "Marketing/Consulting"
click at [546, 218] on textarea "ConsultingMarketing/Consulting" at bounding box center [556, 225] width 214 height 54
drag, startPoint x: 546, startPoint y: 218, endPoint x: 582, endPoint y: 216, distance: 36.1
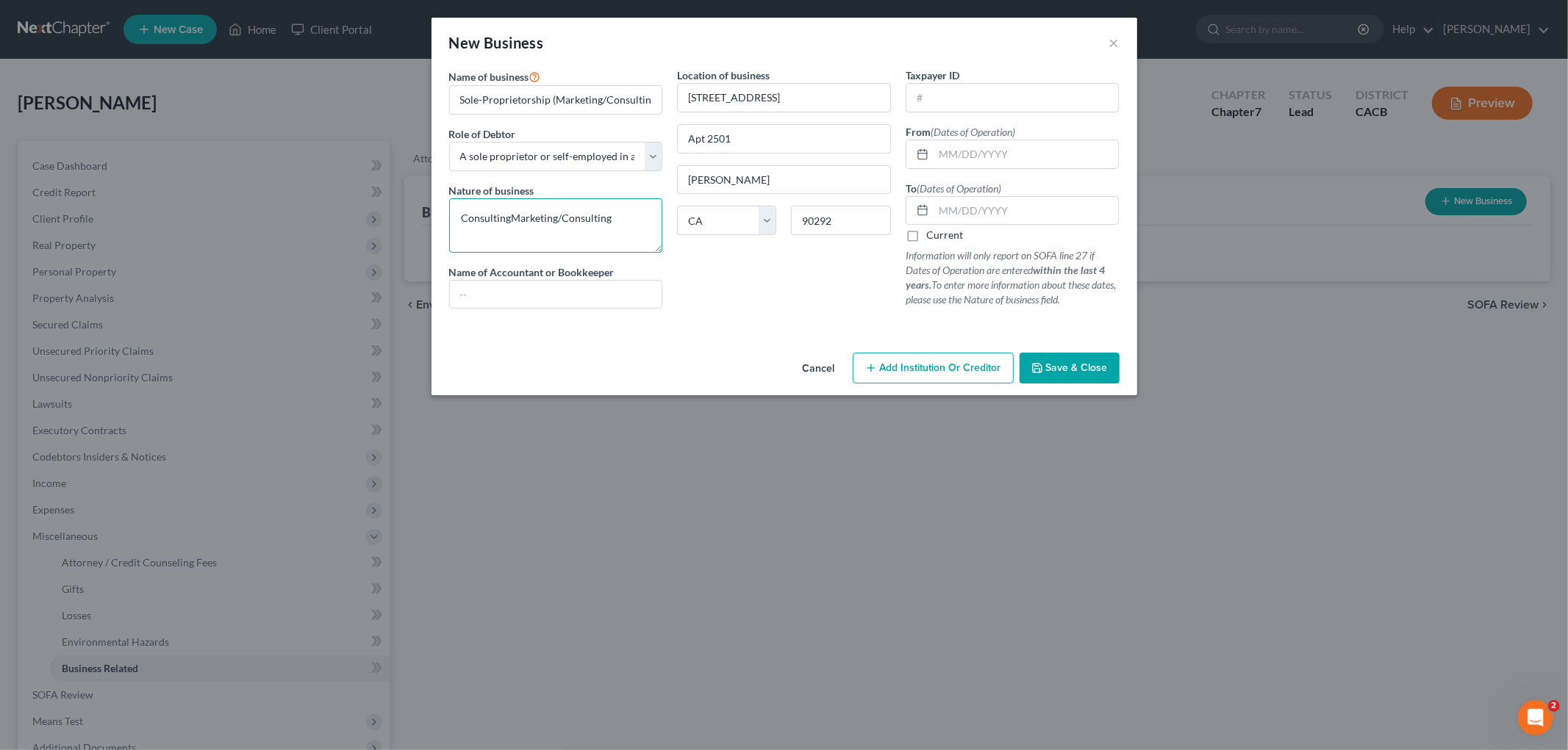
click at [546, 218] on textarea "ConsultingMarketing/Consulting" at bounding box center [556, 225] width 214 height 54
click at [582, 216] on textarea "ConsultingMarketing/Consulting" at bounding box center [556, 225] width 214 height 54
click at [579, 216] on textarea "ConsultingMarketing/Consulting" at bounding box center [556, 225] width 214 height 54
paste textarea
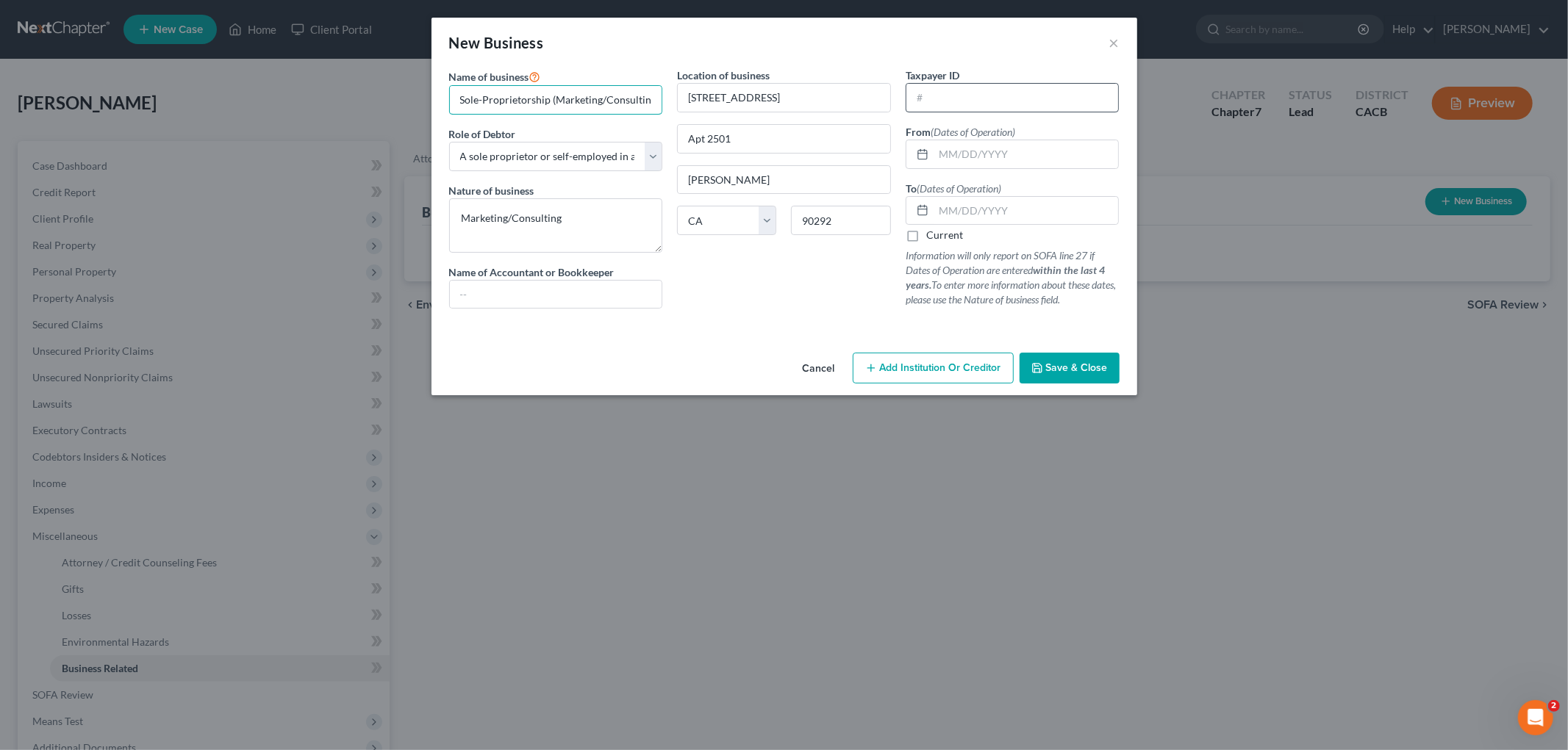
drag, startPoint x: 557, startPoint y: 94, endPoint x: 1015, endPoint y: 108, distance: 458.2
click at [988, 109] on div "Name of business * Sole-Proprietorship (Marketing/Consulting) Role of Debtor * …" at bounding box center [784, 200] width 685 height 265
click at [804, 305] on div "Location of business 13924 Marquesas Way Apt 2501 Marina Del Rey State AL AK AR…" at bounding box center [784, 194] width 228 height 253
click at [1032, 367] on icon "button" at bounding box center [1037, 368] width 11 height 11
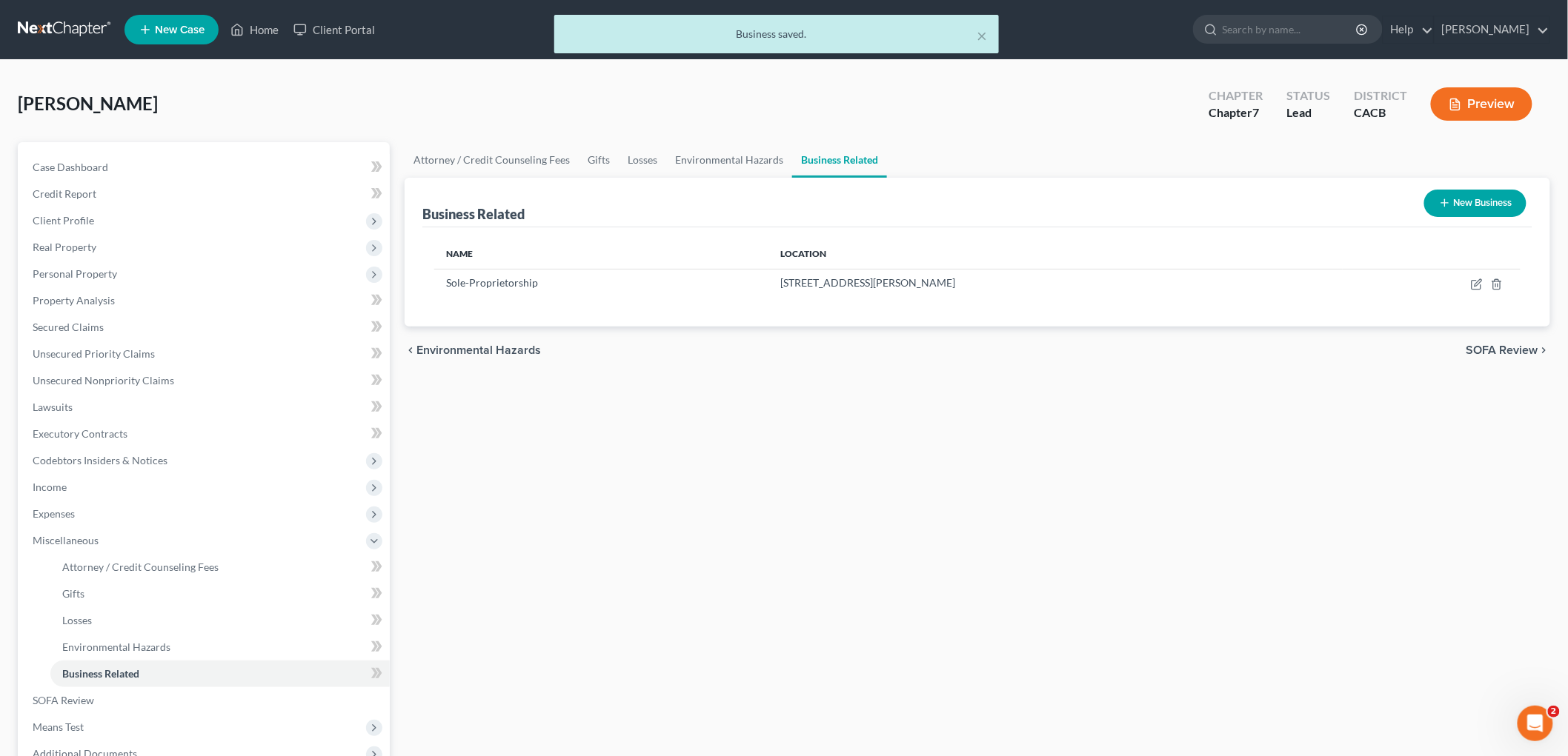
click at [1478, 202] on button "New Business" at bounding box center [1475, 203] width 103 height 28
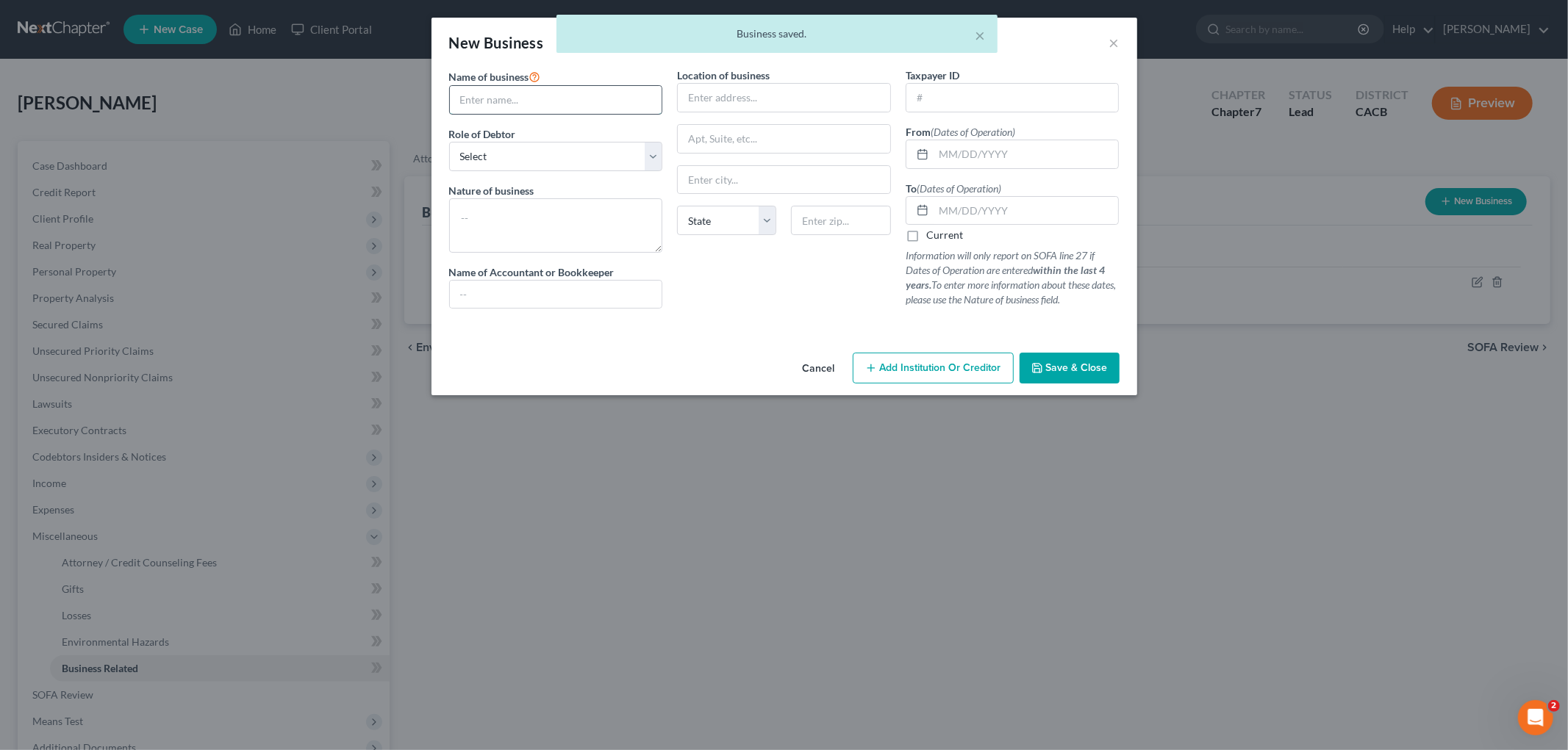
click at [548, 90] on input "text" at bounding box center [556, 99] width 212 height 28
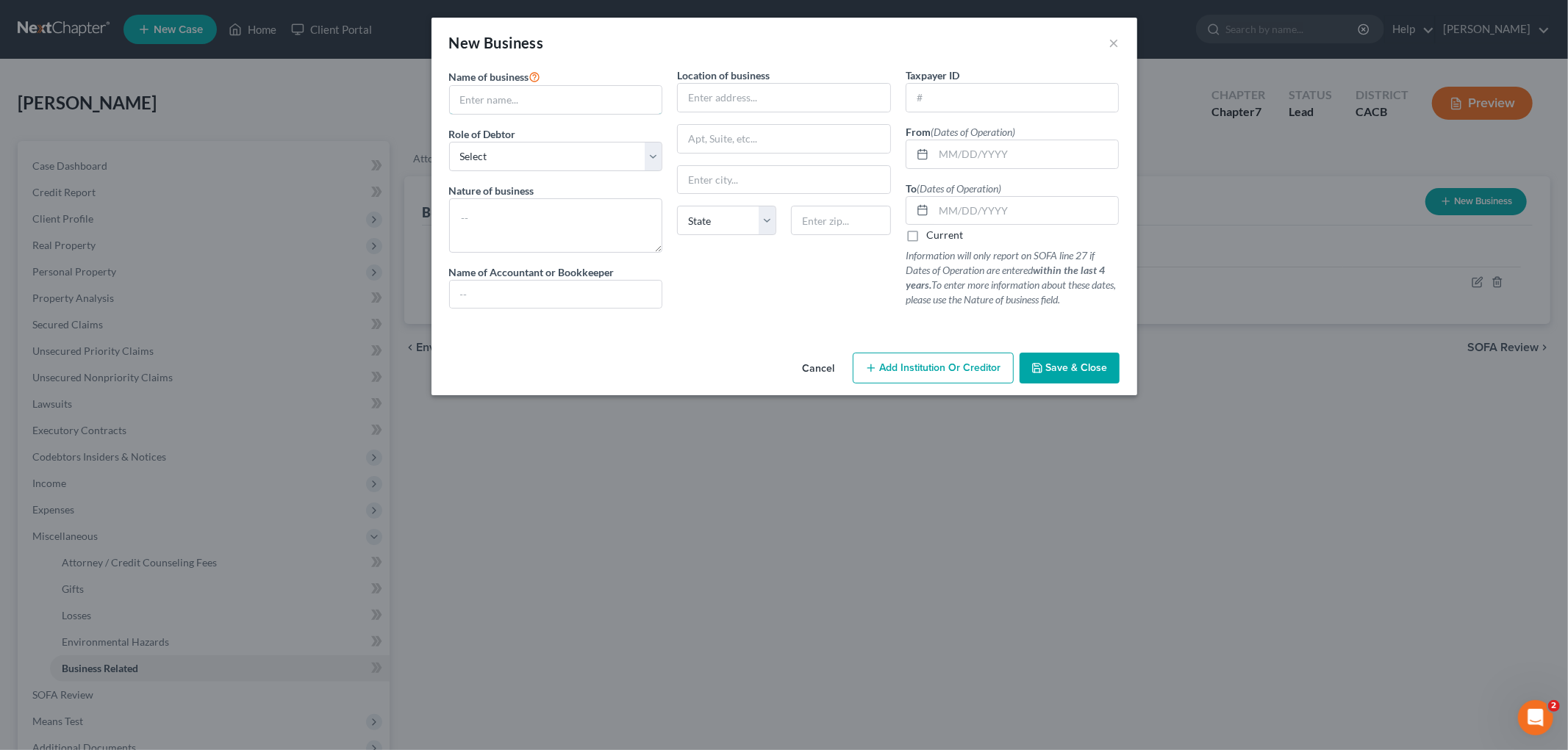
drag, startPoint x: 510, startPoint y: 92, endPoint x: 510, endPoint y: 125, distance: 33.0
click at [510, 92] on input "text" at bounding box center [556, 99] width 212 height 28
paste input "Qwataz Media, LLC"
click at [479, 156] on select "Select A member of a limited liability company (LLC) or limited liability partn…" at bounding box center [556, 156] width 214 height 30
click at [449, 142] on select "Select A member of a limited liability company (LLC) or limited liability partn…" at bounding box center [556, 156] width 214 height 30
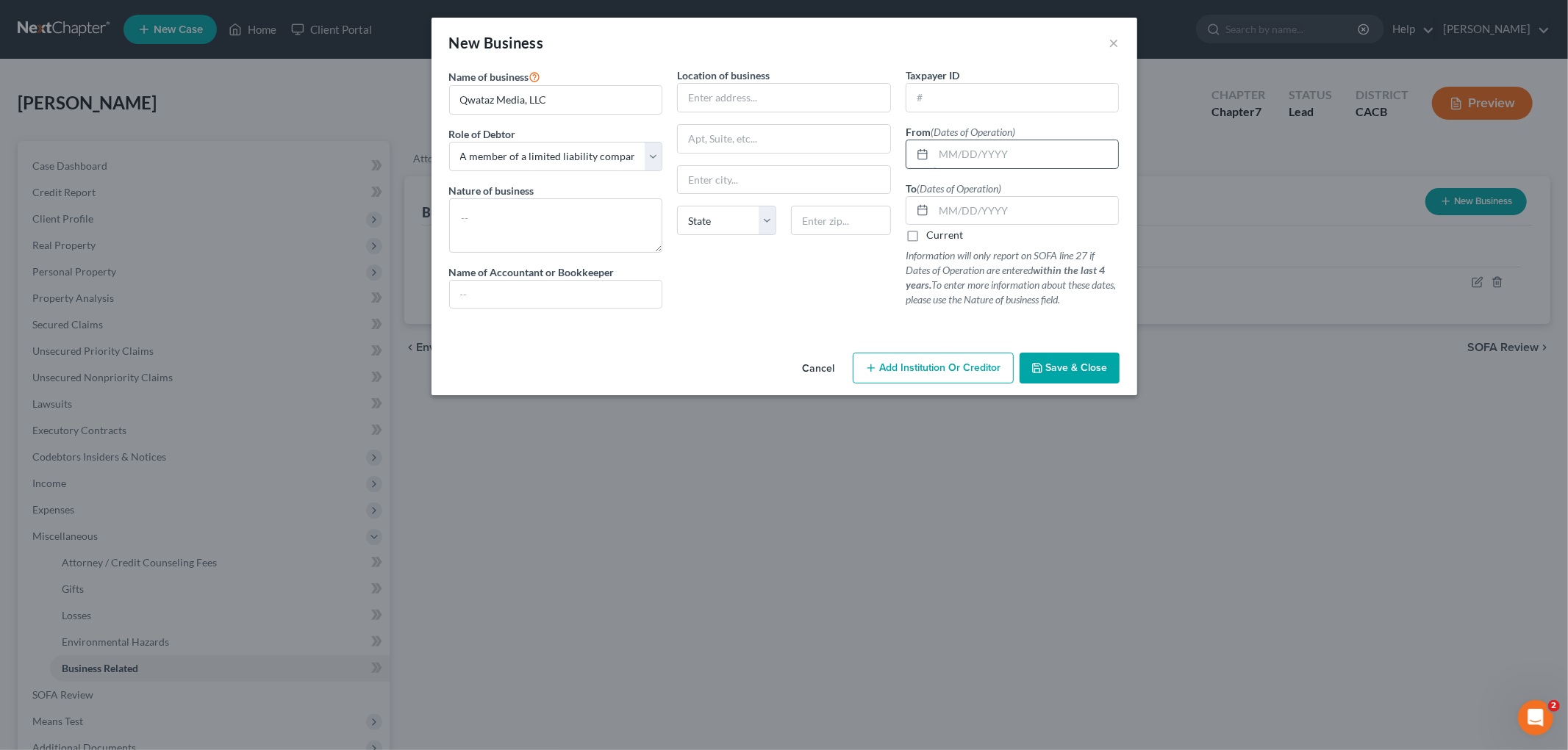
click at [967, 147] on input "text" at bounding box center [1026, 153] width 186 height 28
click at [952, 240] on label "Current" at bounding box center [944, 234] width 37 height 14
click at [942, 237] on input "Current" at bounding box center [937, 232] width 10 height 10
click at [486, 231] on textarea at bounding box center [556, 225] width 214 height 54
paste textarea "Qwataz Media, LLC"
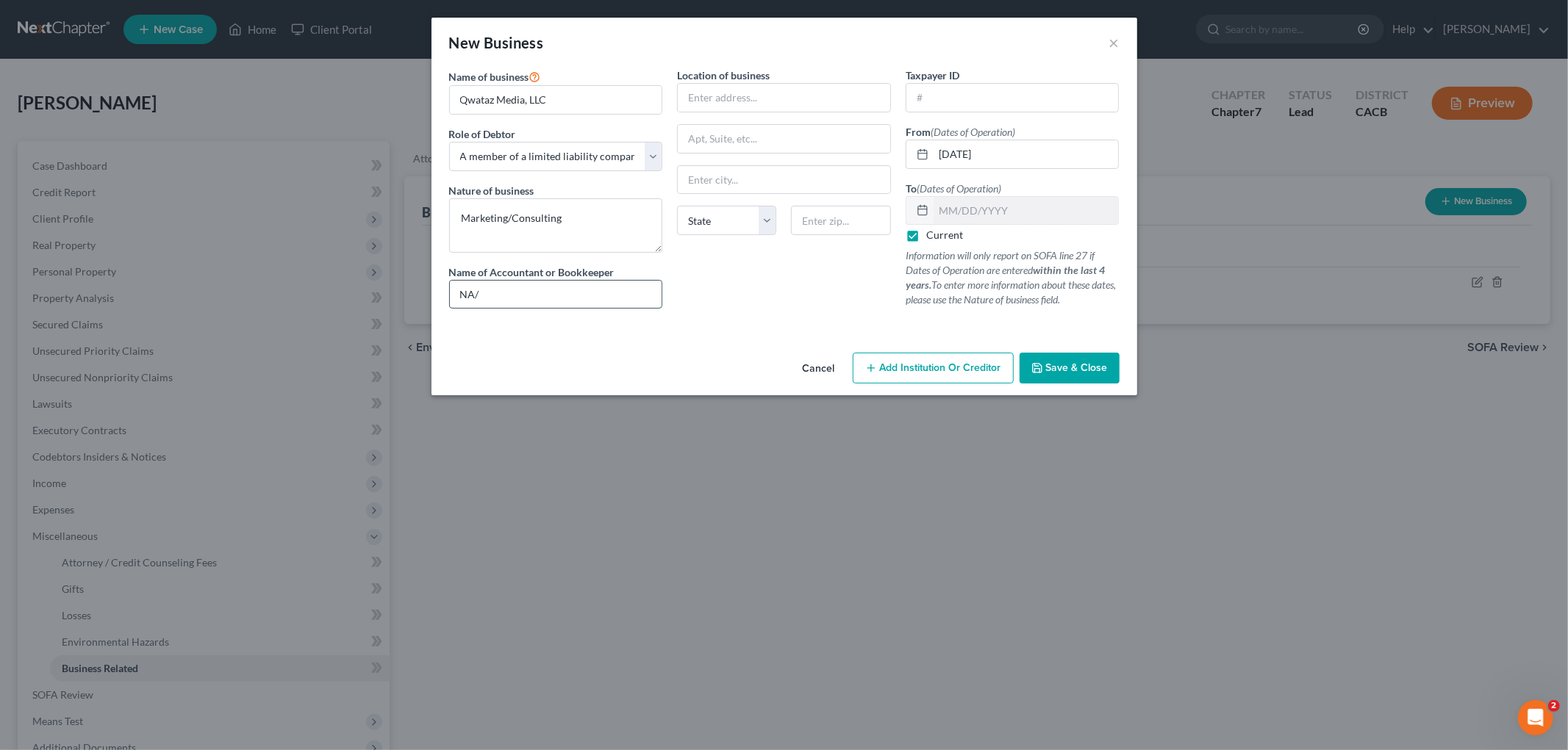
drag, startPoint x: 511, startPoint y: 286, endPoint x: 468, endPoint y: 285, distance: 43.0
click at [431, 292] on div "Name of business * Qwataz Media, LLC Role of Debtor * Select A member of a limi…" at bounding box center [784, 207] width 705 height 279
drag, startPoint x: 484, startPoint y: 285, endPoint x: 435, endPoint y: 288, distance: 49.1
click at [435, 288] on div "Name of business * Qwataz Media, LLC Role of Debtor * Select A member of a limi…" at bounding box center [784, 207] width 705 height 279
click at [1062, 380] on button "Save & Close" at bounding box center [1069, 368] width 100 height 30
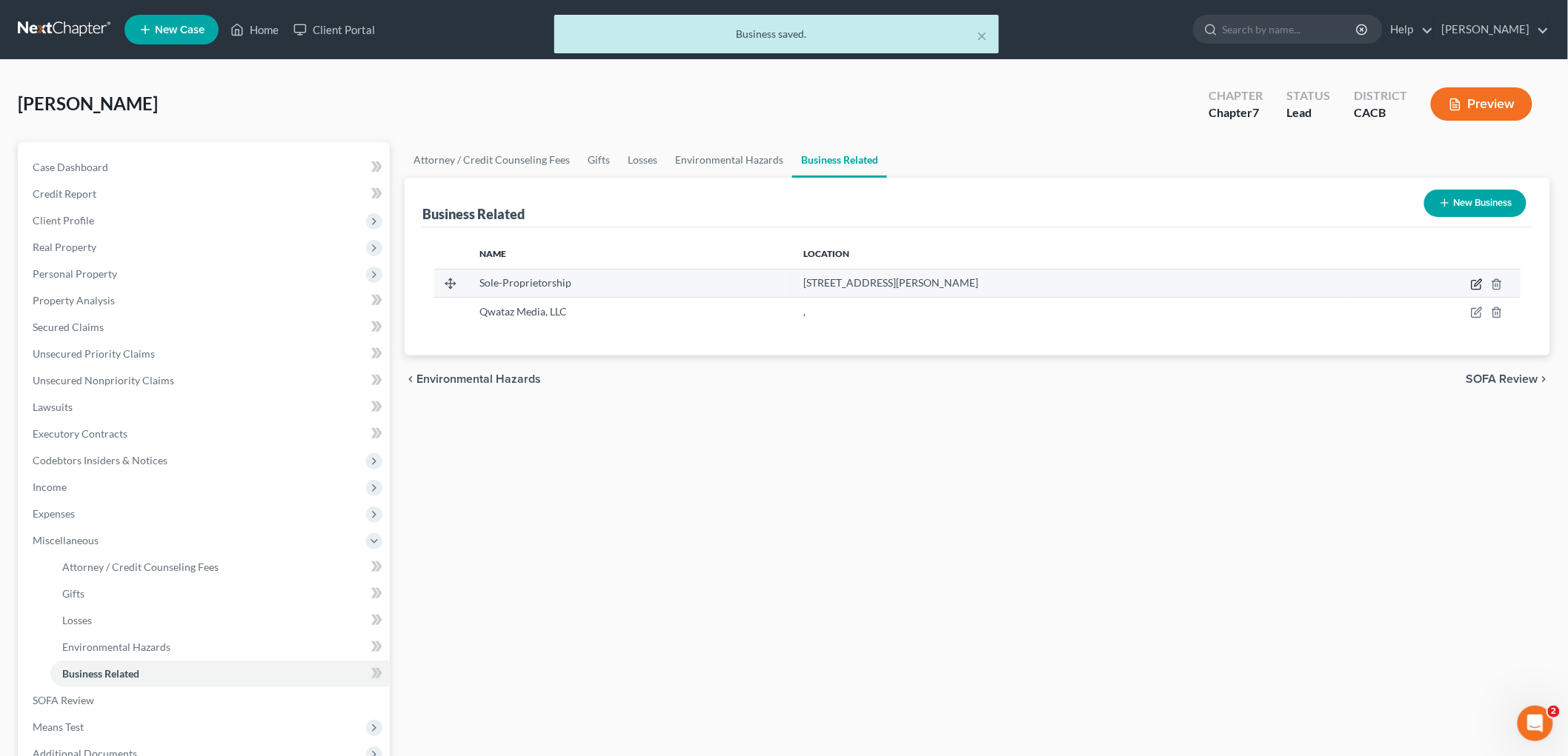
click at [1475, 287] on icon "button" at bounding box center [1477, 284] width 12 height 12
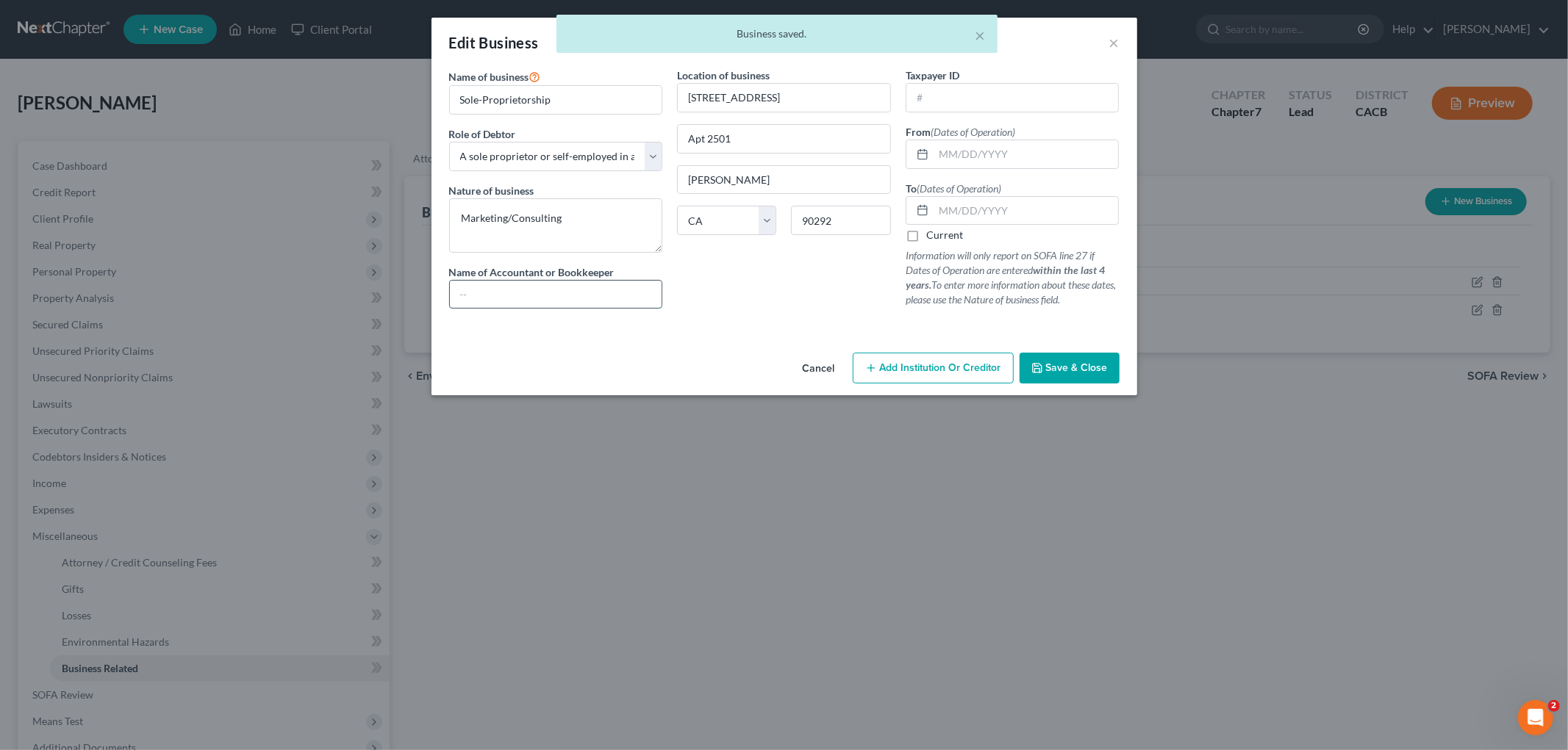
drag, startPoint x: 588, startPoint y: 298, endPoint x: 629, endPoint y: 306, distance: 41.8
click at [588, 298] on input "text" at bounding box center [556, 294] width 212 height 28
paste input "N/A"
click at [1062, 360] on button "Save & Close" at bounding box center [1069, 368] width 100 height 30
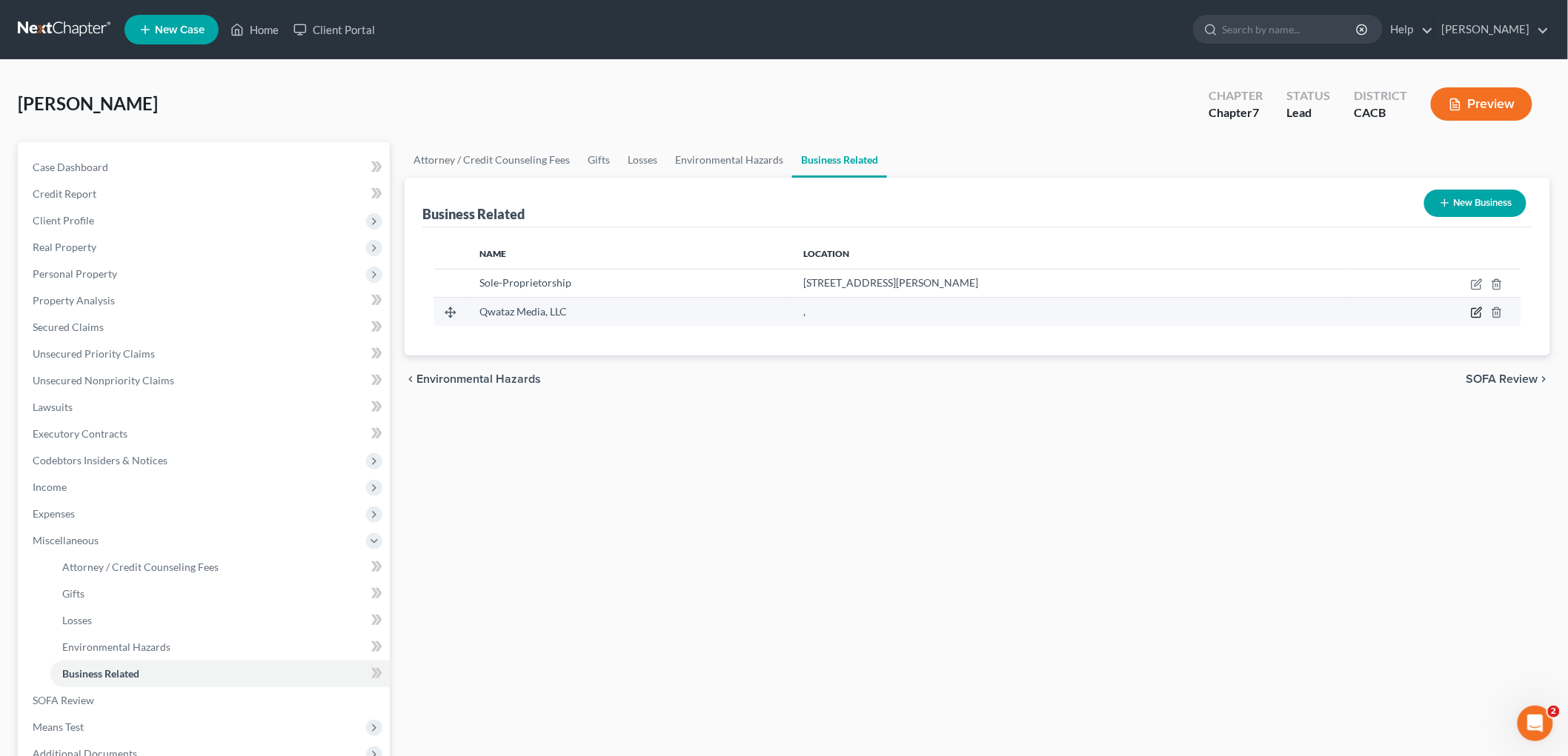
click at [1480, 313] on icon "button" at bounding box center [1477, 313] width 12 height 12
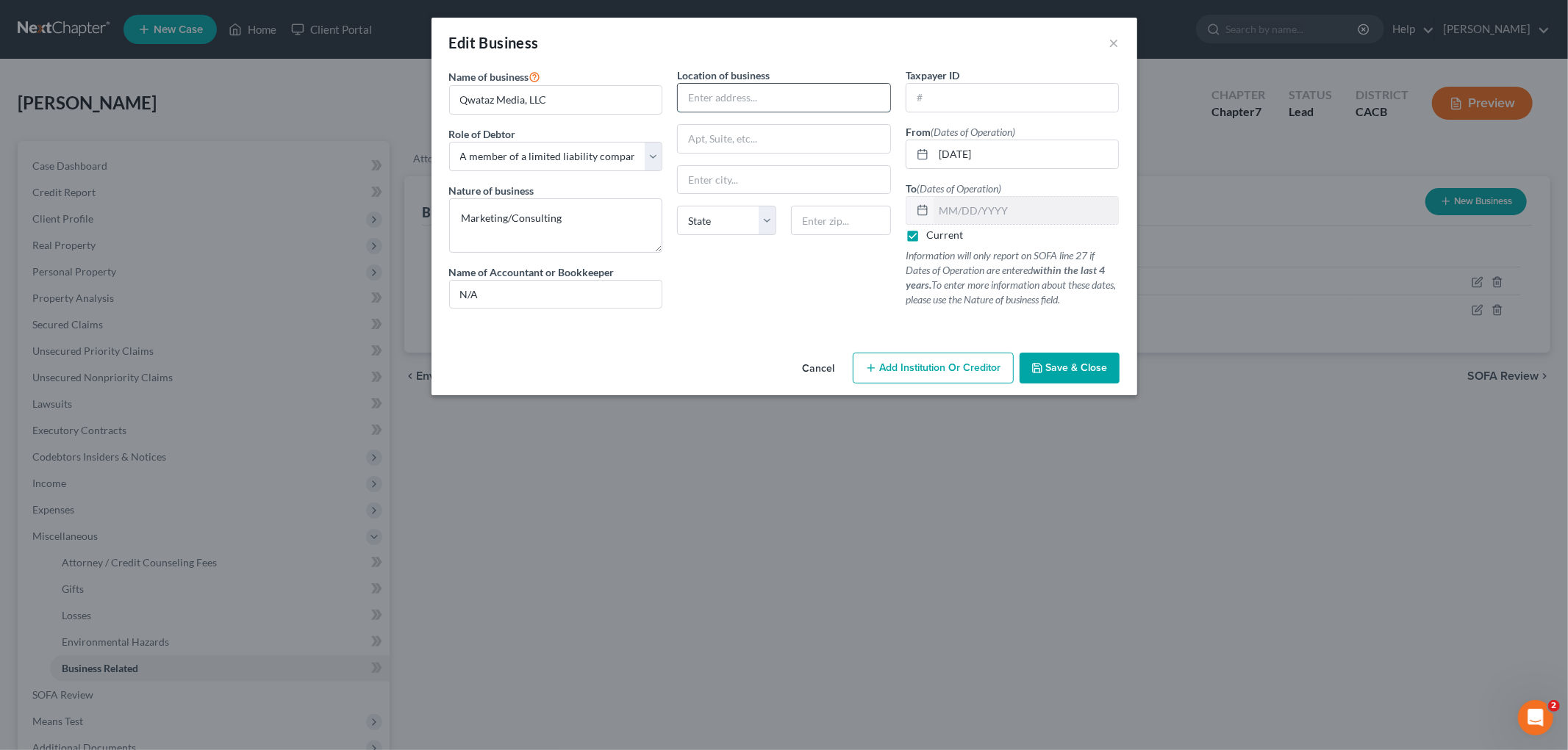
click at [824, 89] on input "text" at bounding box center [784, 97] width 212 height 28
drag, startPoint x: 727, startPoint y: 101, endPoint x: 651, endPoint y: 99, distance: 76.0
click at [651, 99] on div "Name of business * Qwataz Media, LLC Role of Debtor * Select A member of a limi…" at bounding box center [784, 200] width 685 height 265
click at [728, 102] on input "8 Th" at bounding box center [784, 97] width 212 height 28
drag, startPoint x: 741, startPoint y: 96, endPoint x: 721, endPoint y: 95, distance: 20.0
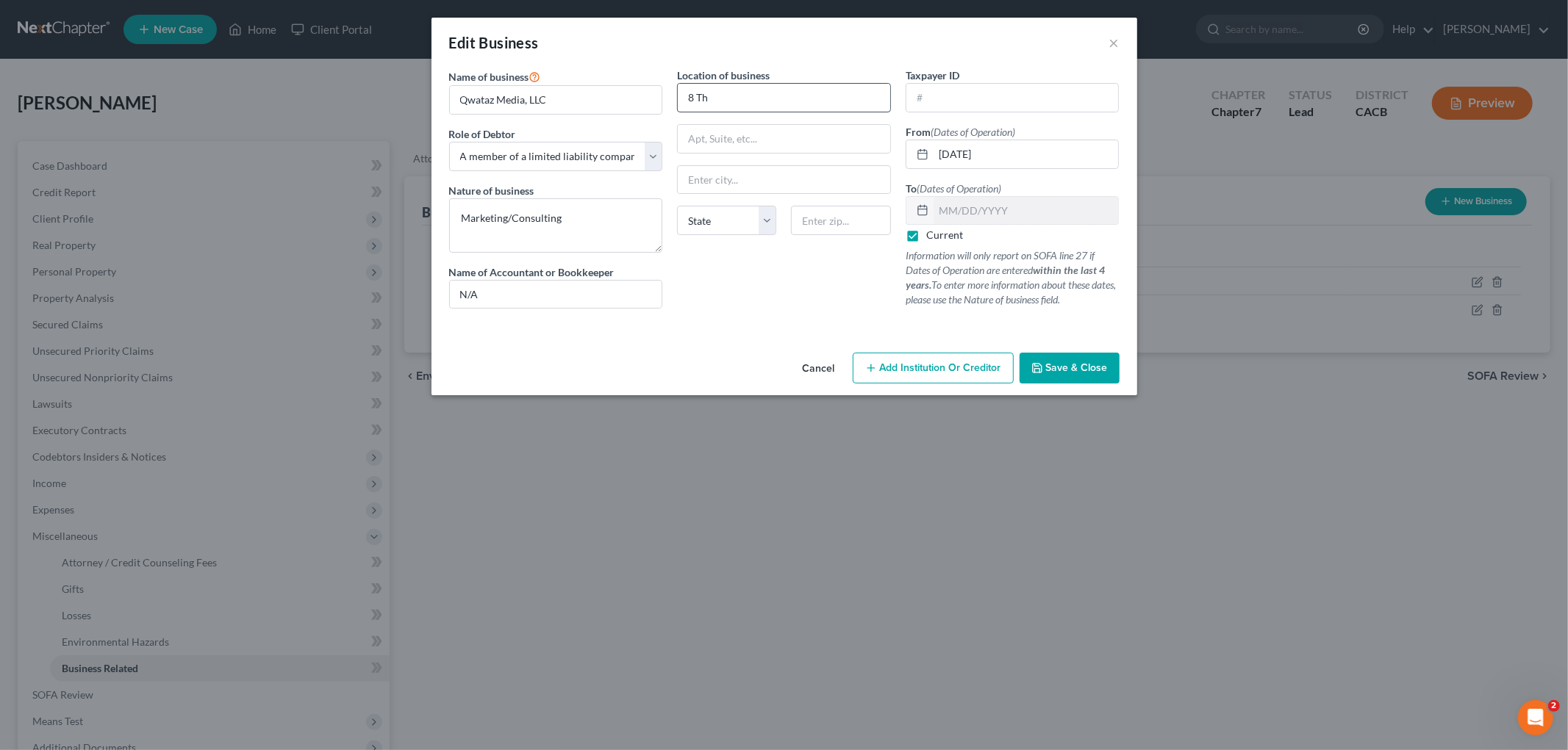
click at [740, 96] on input "8 Th" at bounding box center [784, 97] width 212 height 28
drag, startPoint x: 702, startPoint y: 94, endPoint x: 671, endPoint y: 94, distance: 31.0
click at [671, 94] on div "Location of business 8 Th State AL AK AR AZ CA CO CT DE DC FL GA GU HI ID IL IN…" at bounding box center [784, 194] width 228 height 253
click at [1082, 373] on span "Save & Close" at bounding box center [1077, 367] width 62 height 12
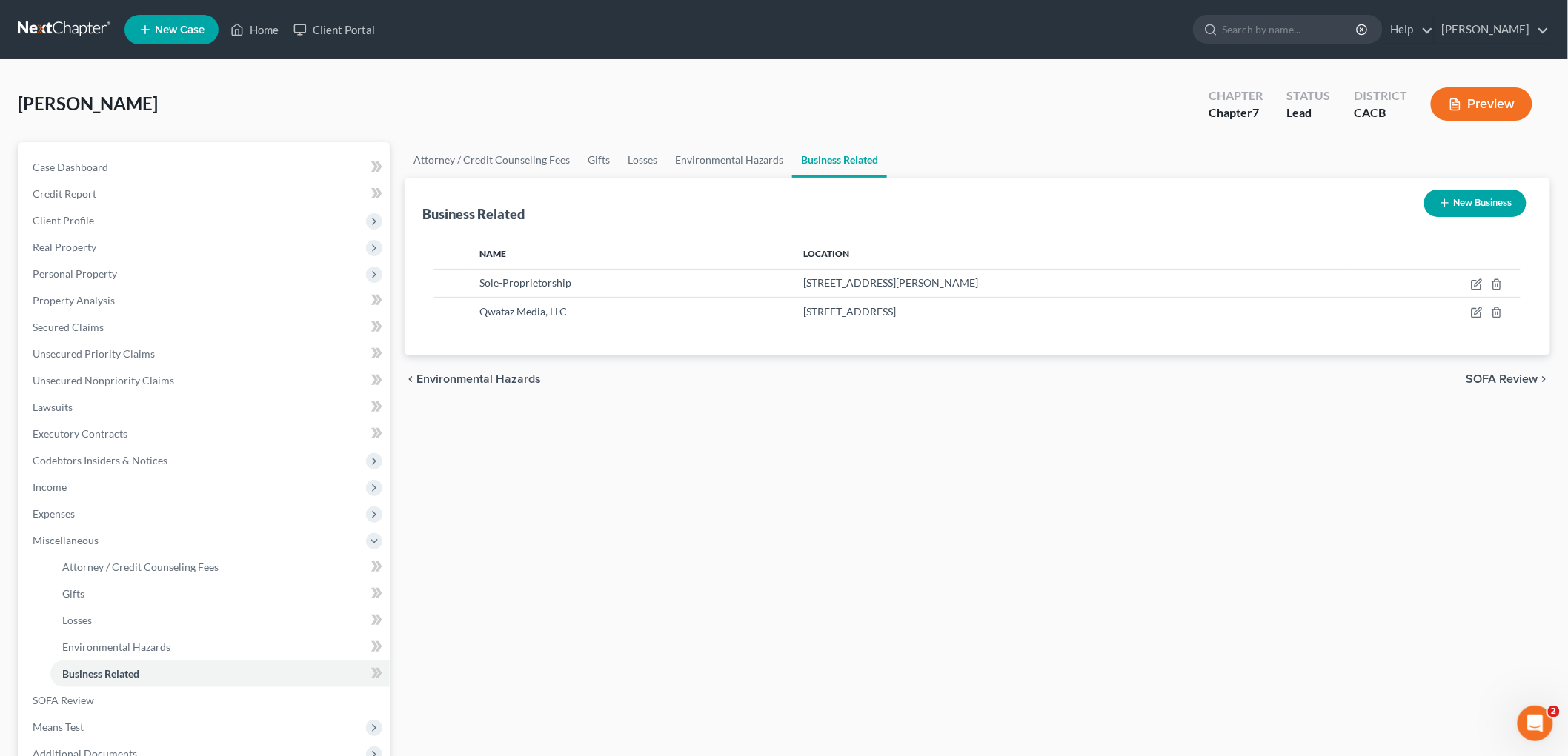
click at [1477, 93] on button "Preview" at bounding box center [1482, 104] width 102 height 34
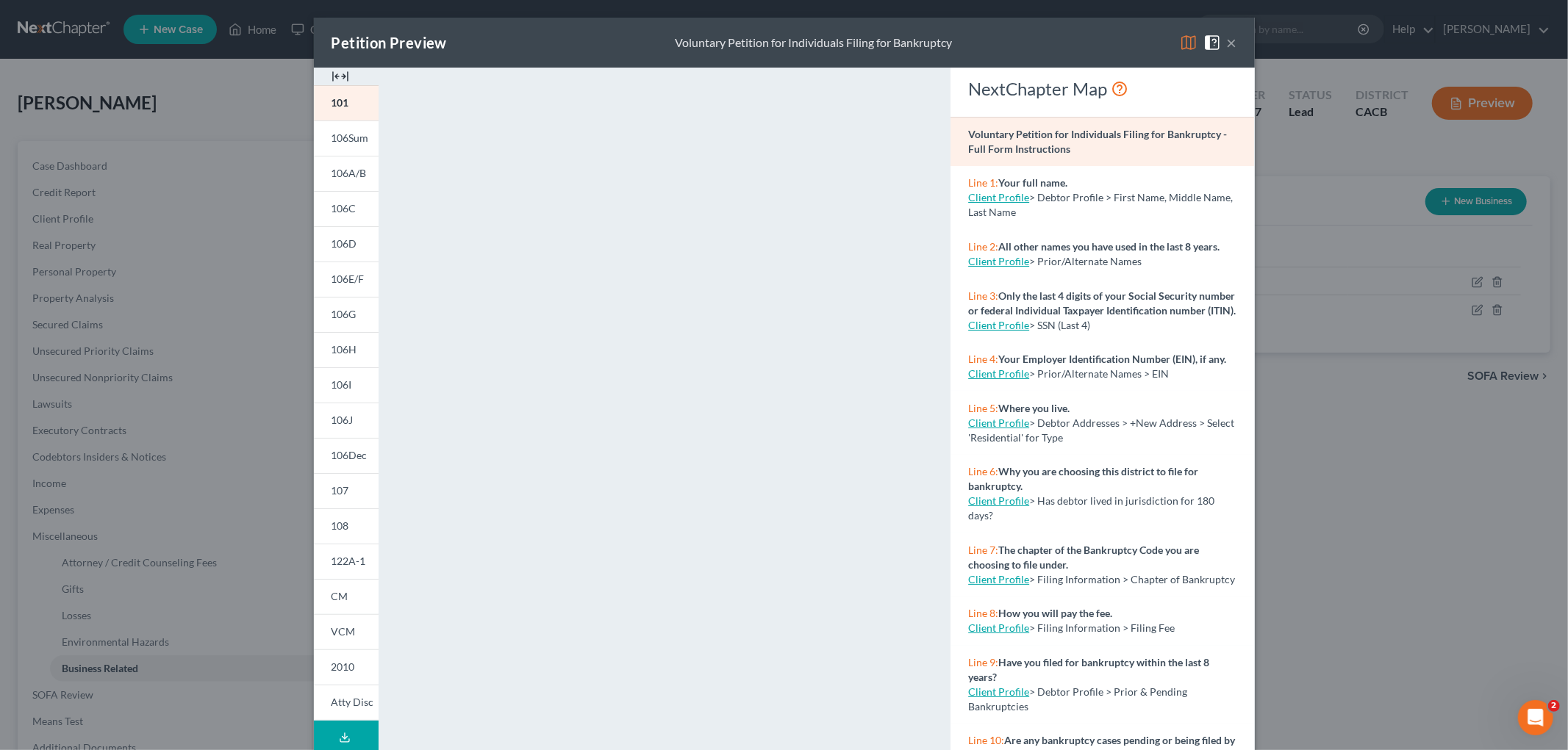
click at [1181, 41] on img at bounding box center [1188, 43] width 18 height 18
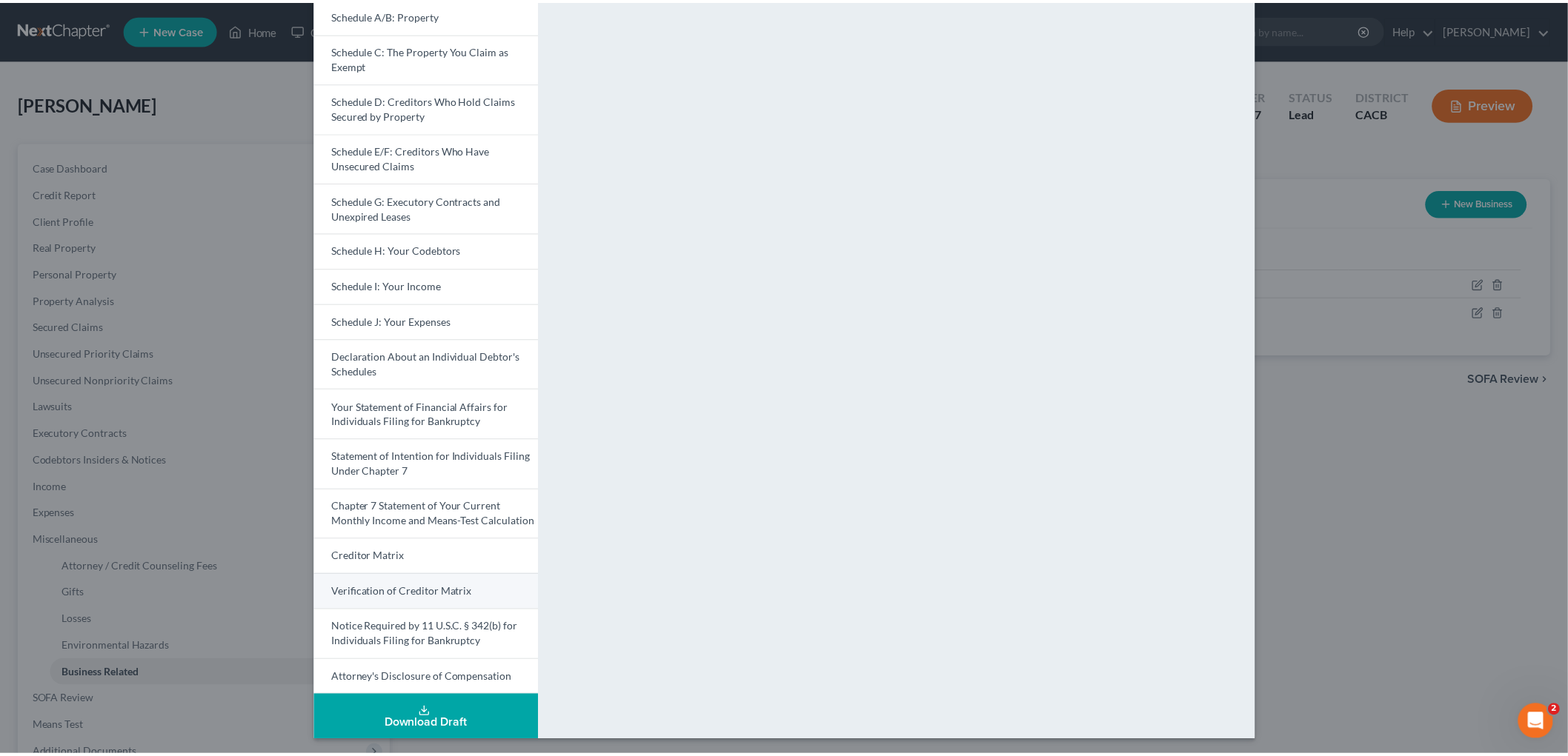
scroll to position [177, 0]
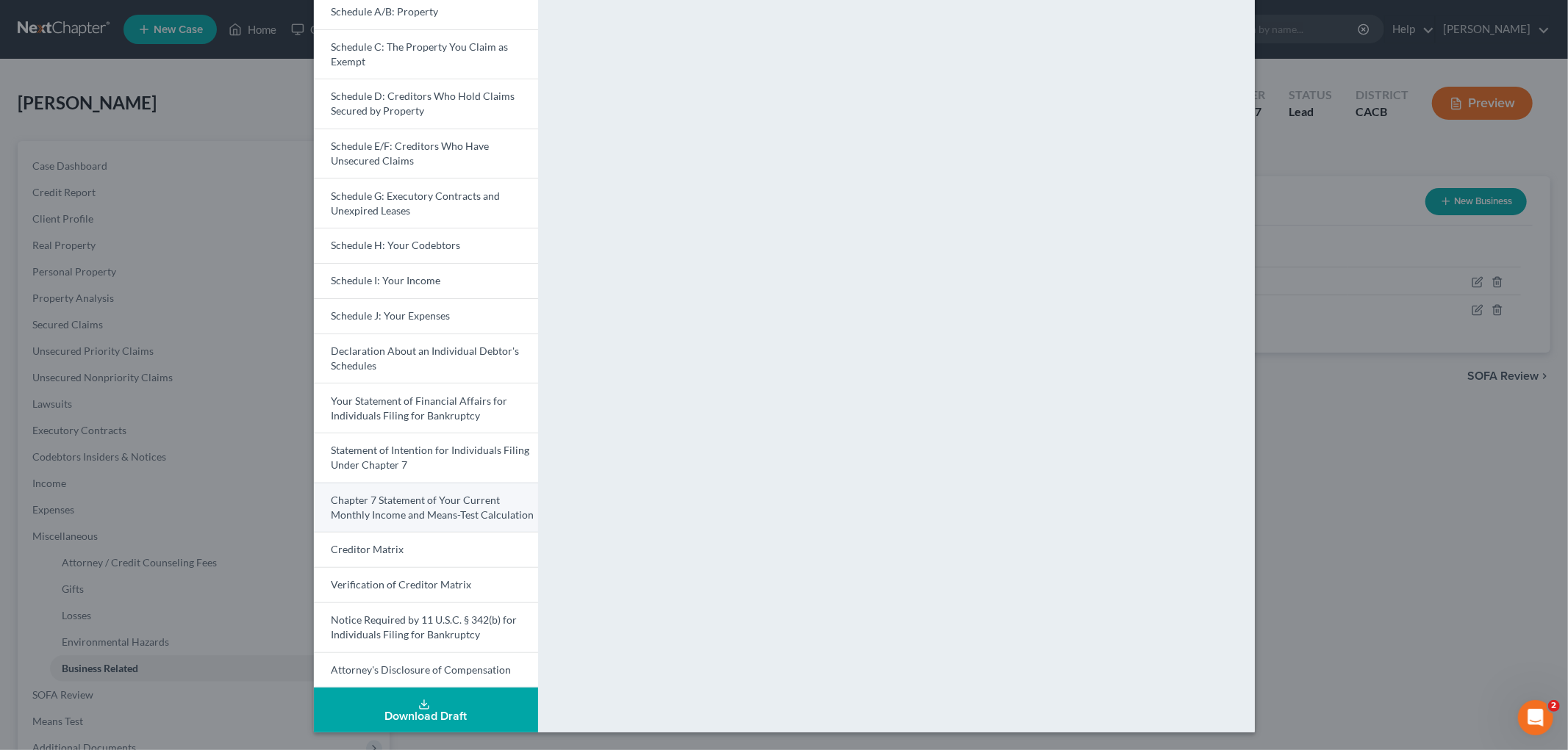
click at [447, 496] on span "Chapter 7 Statement of Your Current Monthly Income and Means-Test Calculation" at bounding box center [432, 507] width 203 height 28
click at [421, 416] on span "Your Statement of Financial Affairs for Individuals Filing for Bankruptcy" at bounding box center [419, 408] width 176 height 28
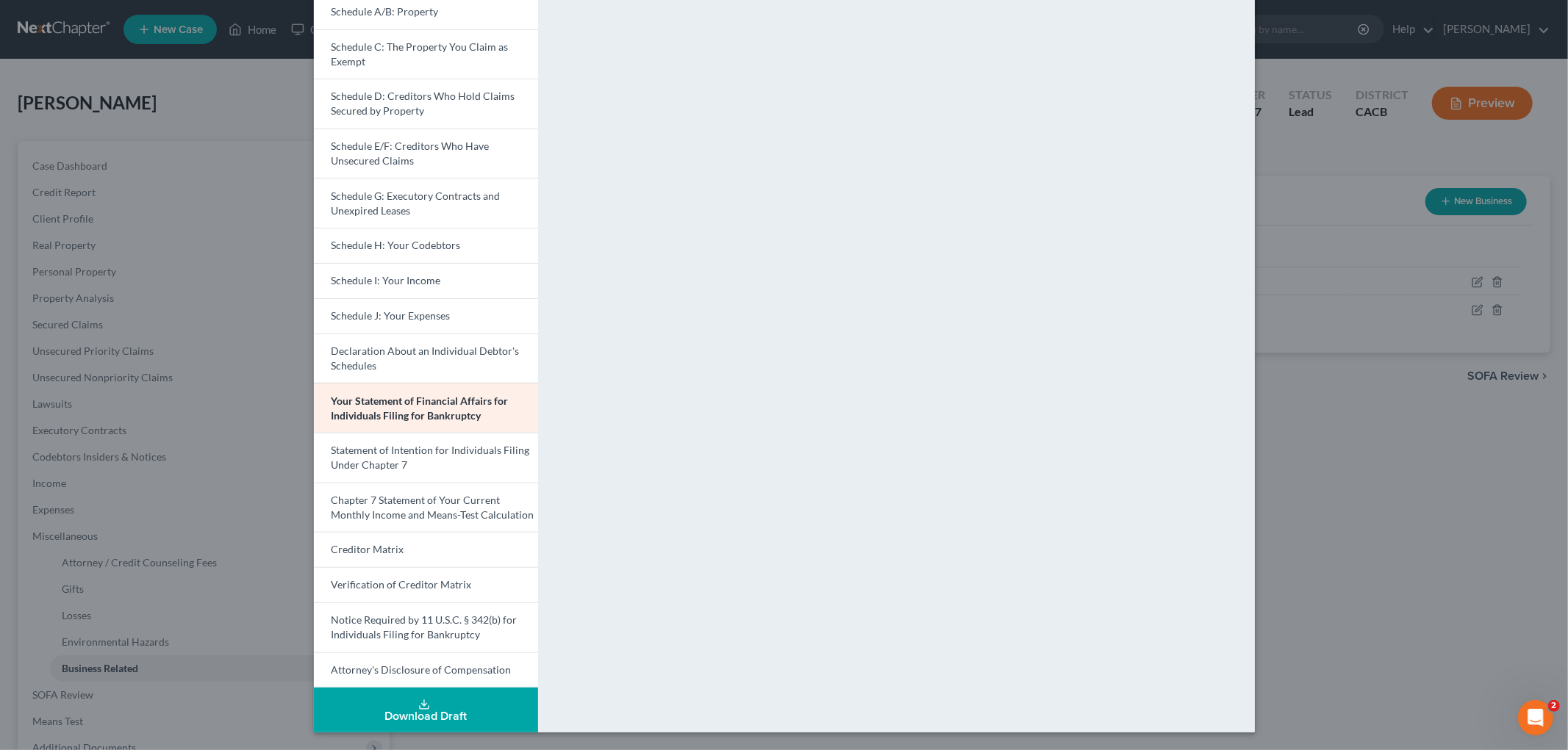
click at [1312, 440] on div "Petition Preview Your Statement of Financial Affairs for Individuals Filing for…" at bounding box center [784, 375] width 1568 height 750
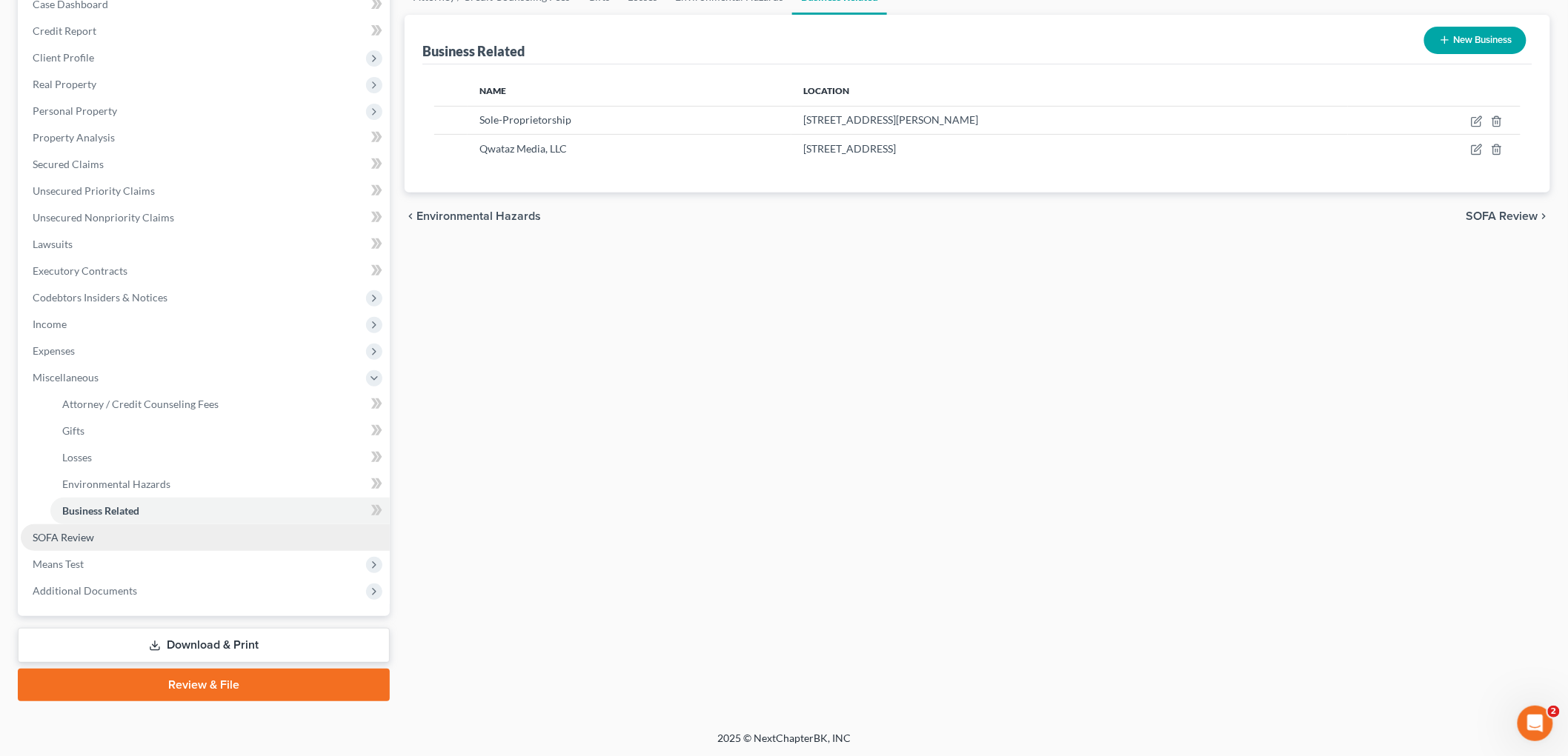
click at [66, 527] on link "SOFA Review" at bounding box center [205, 538] width 369 height 27
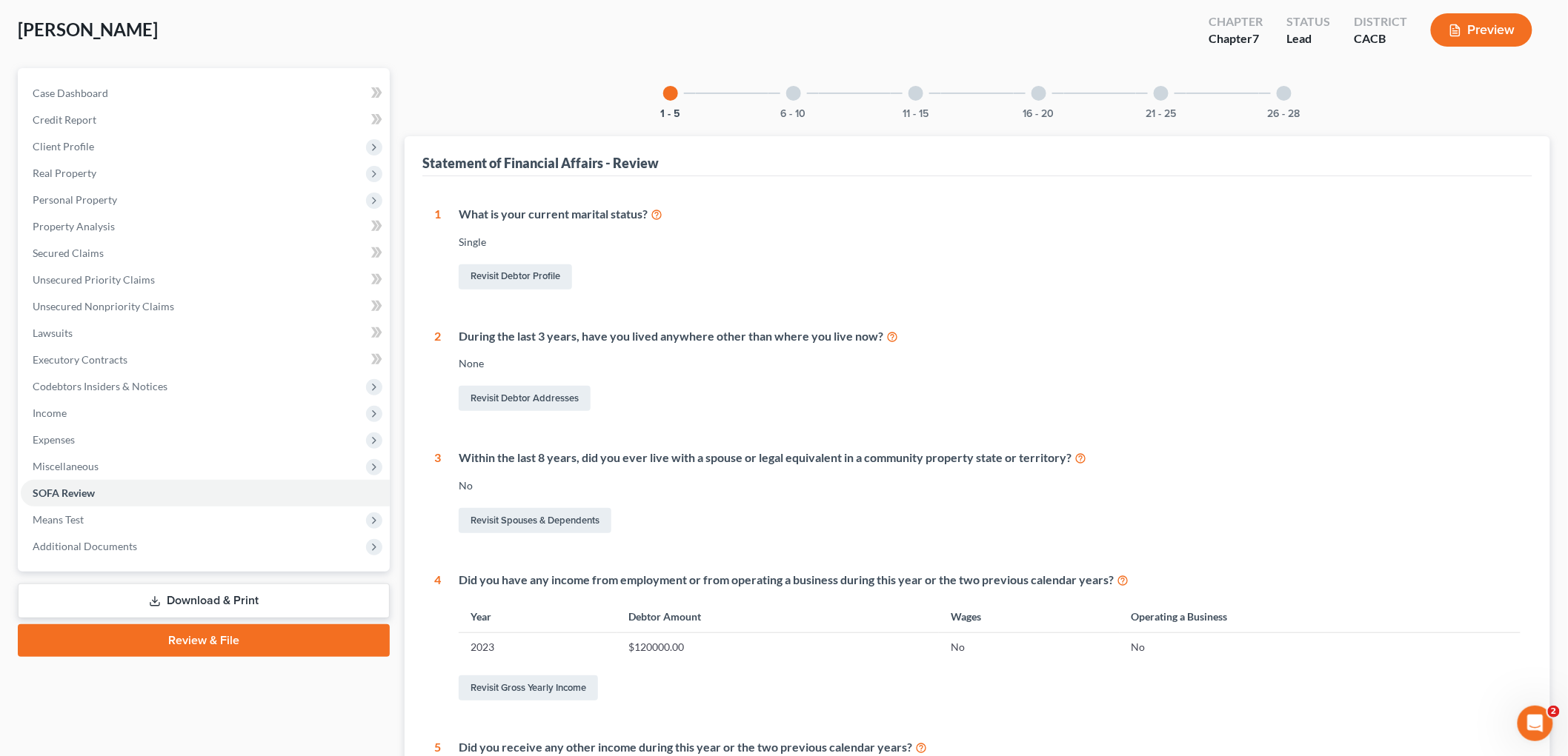
scroll to position [164, 0]
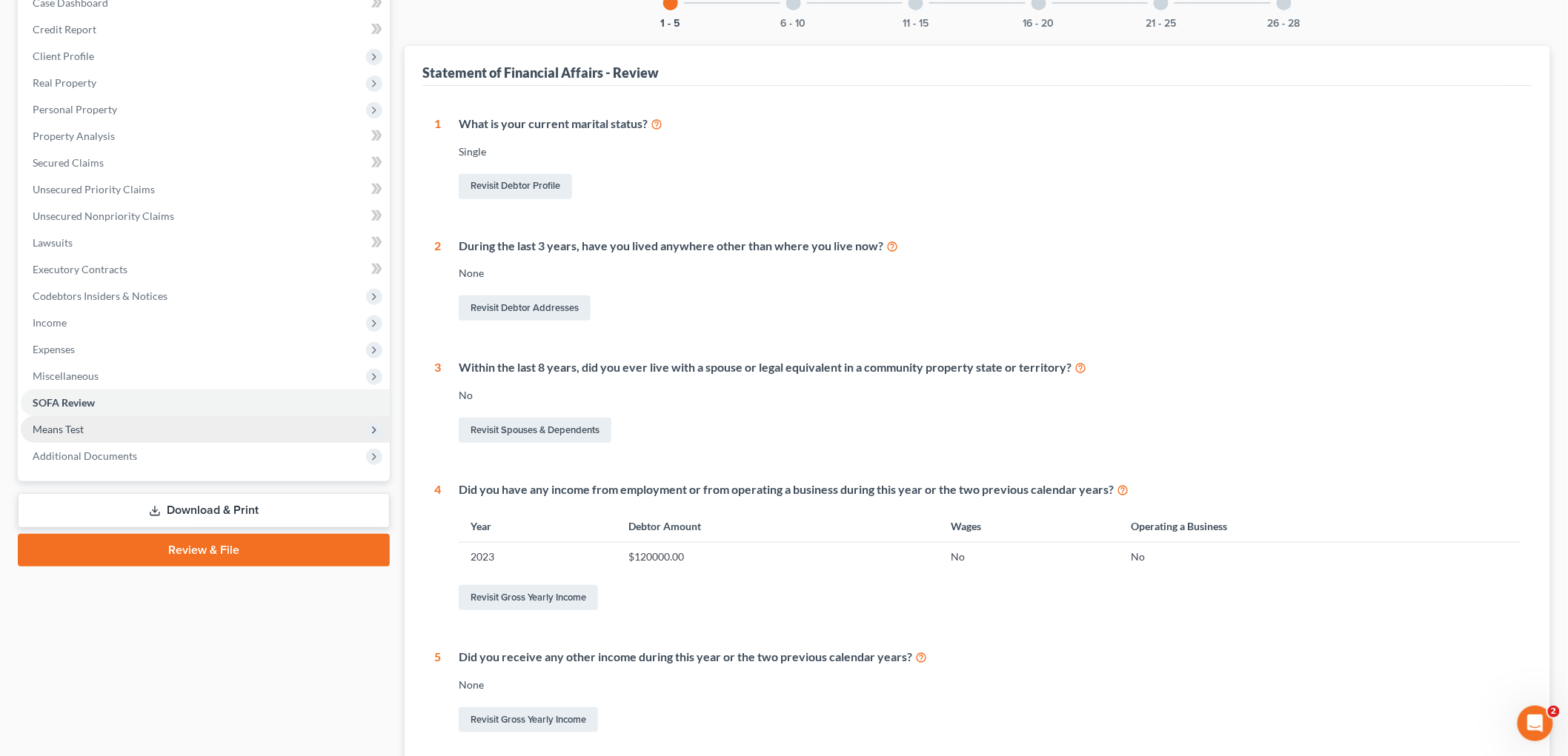
click at [67, 431] on span "Means Test" at bounding box center [58, 429] width 51 height 12
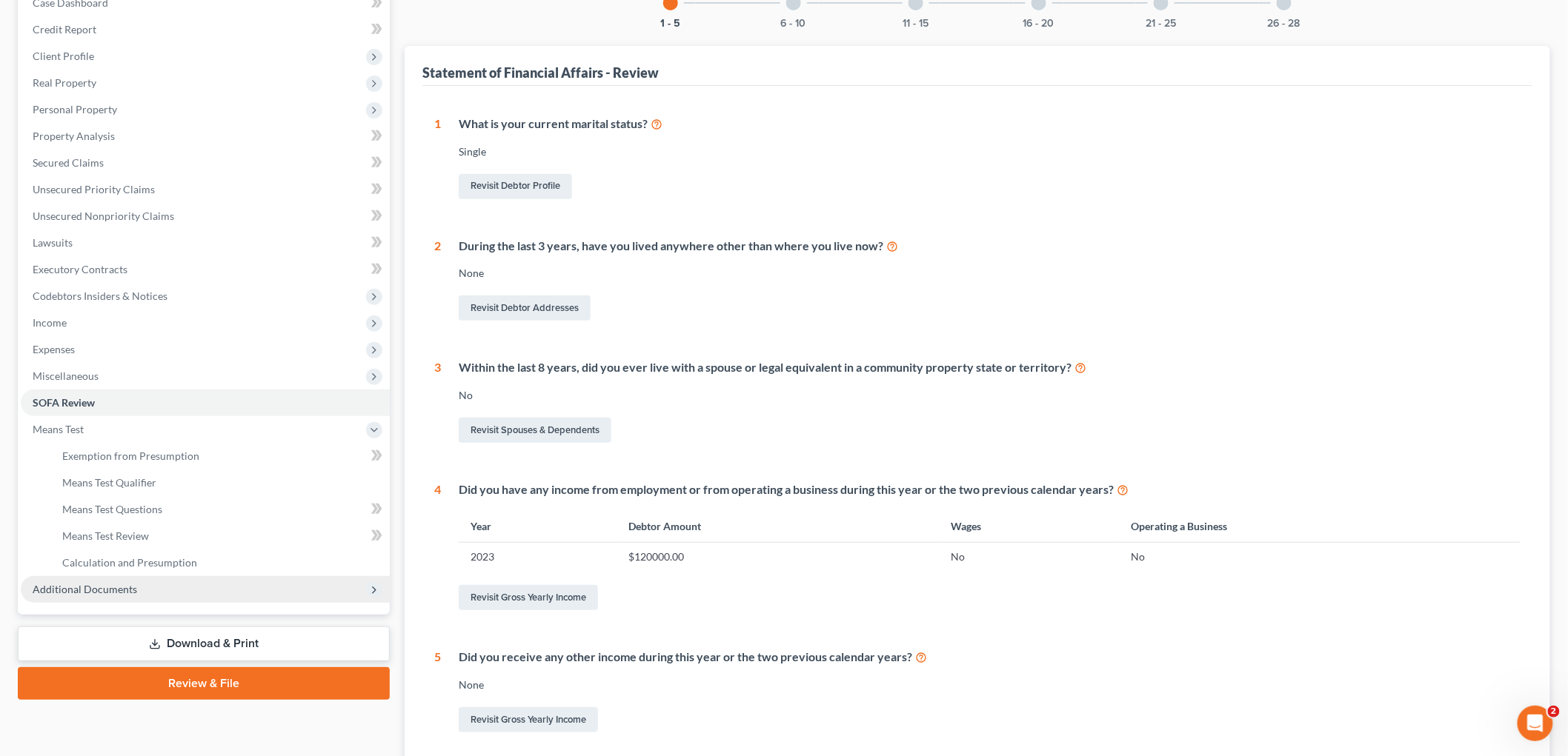
click at [124, 587] on span "Additional Documents" at bounding box center [84, 589] width 105 height 12
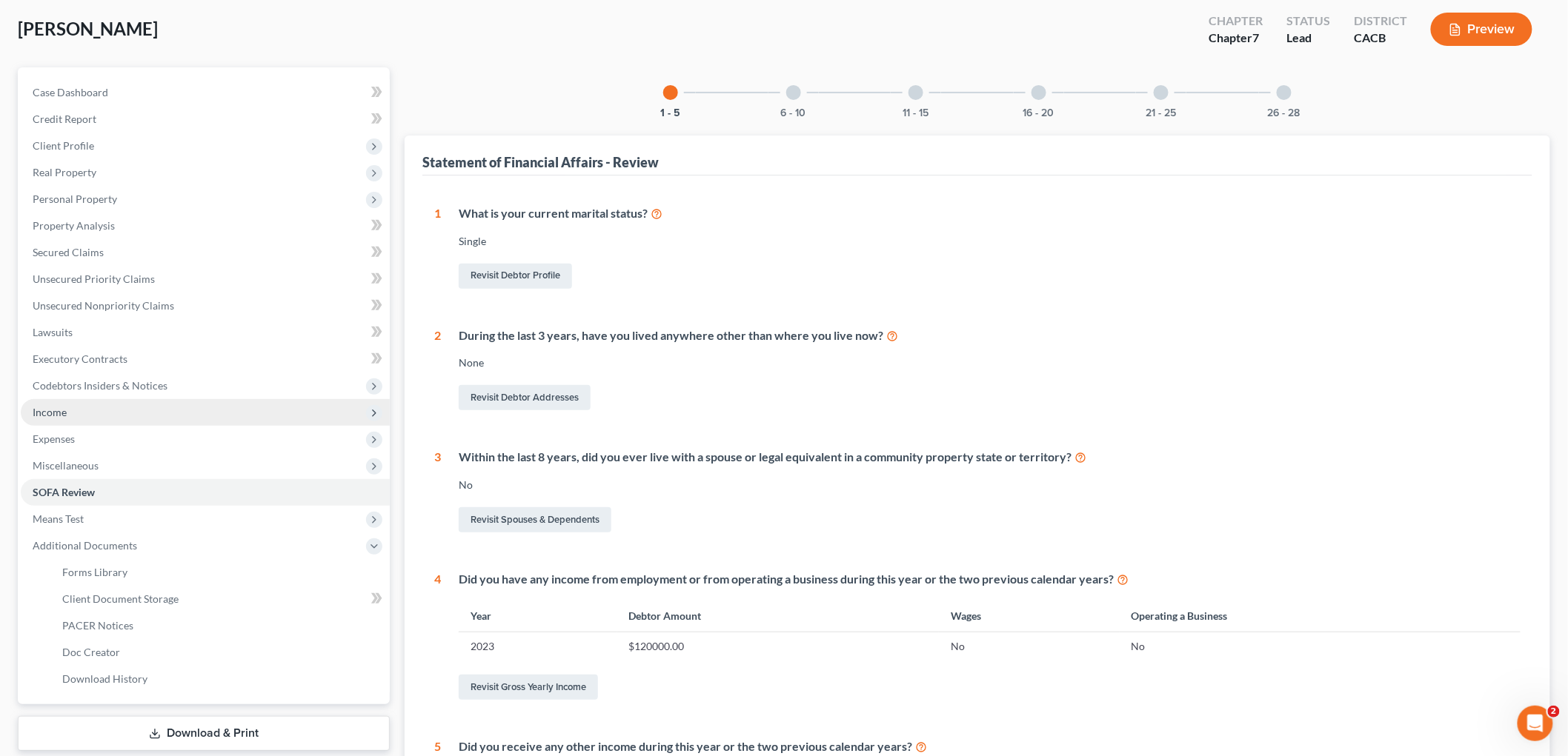
scroll to position [0, 0]
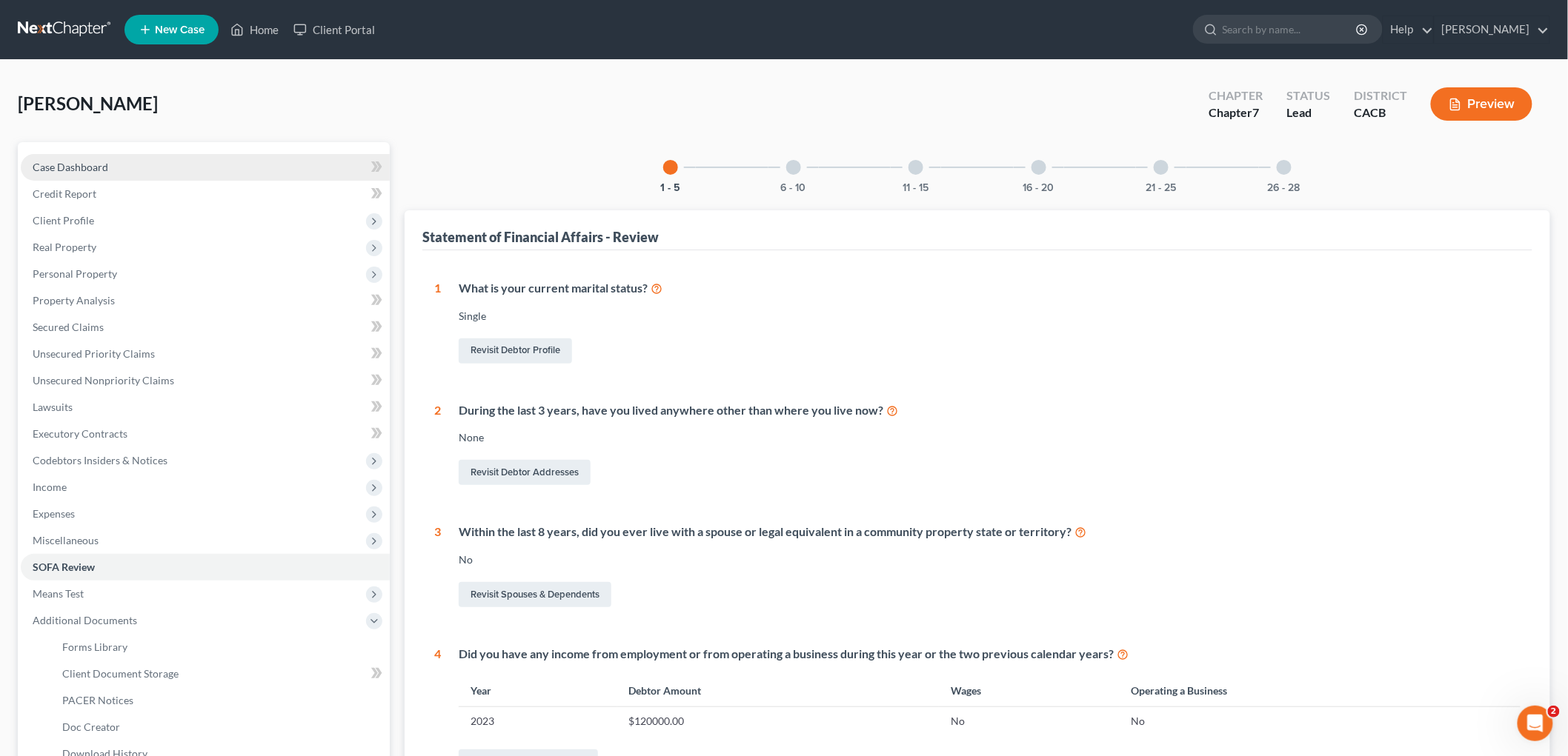
click at [93, 171] on span "Case Dashboard" at bounding box center [70, 167] width 76 height 12
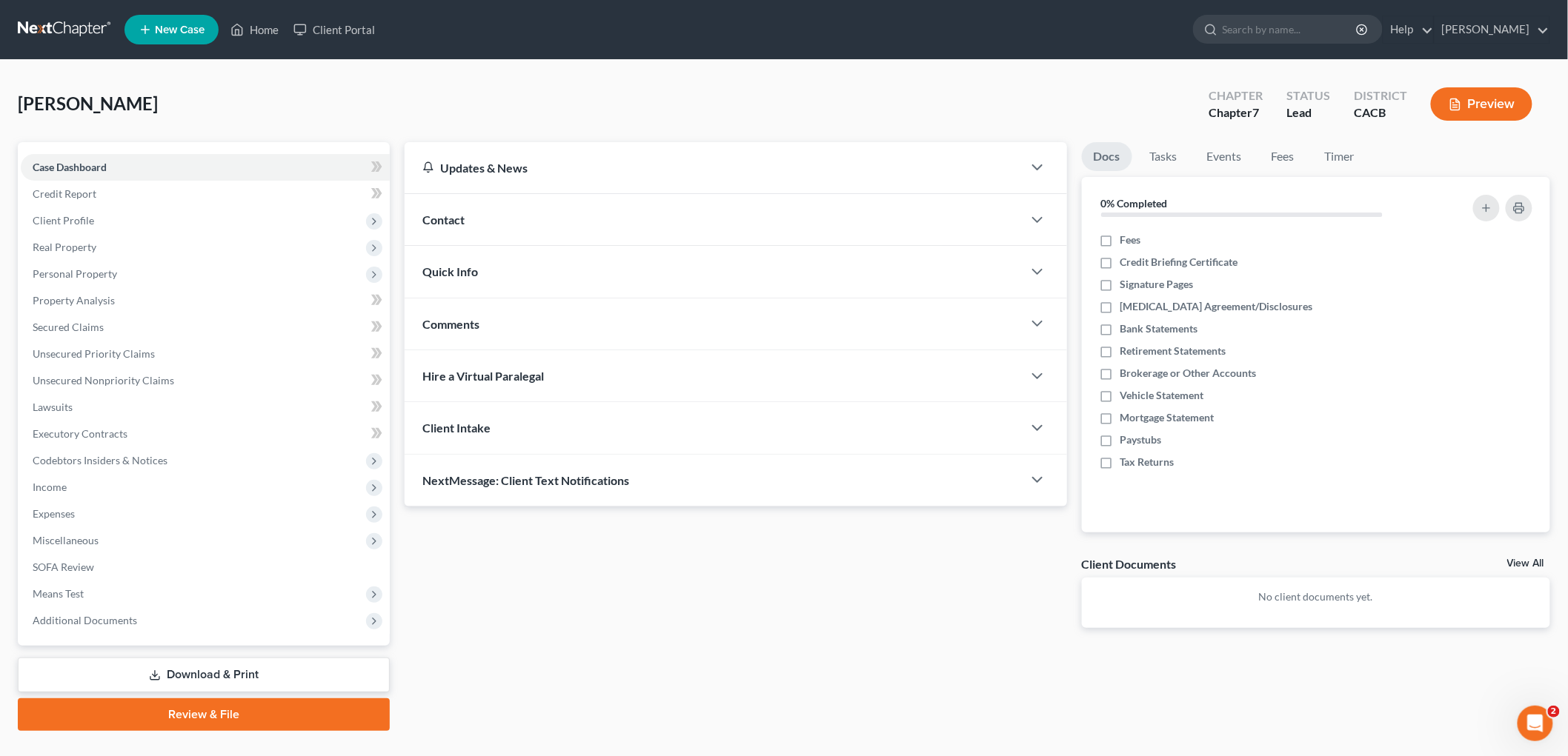
click at [511, 274] on div "Quick Info" at bounding box center [714, 271] width 618 height 51
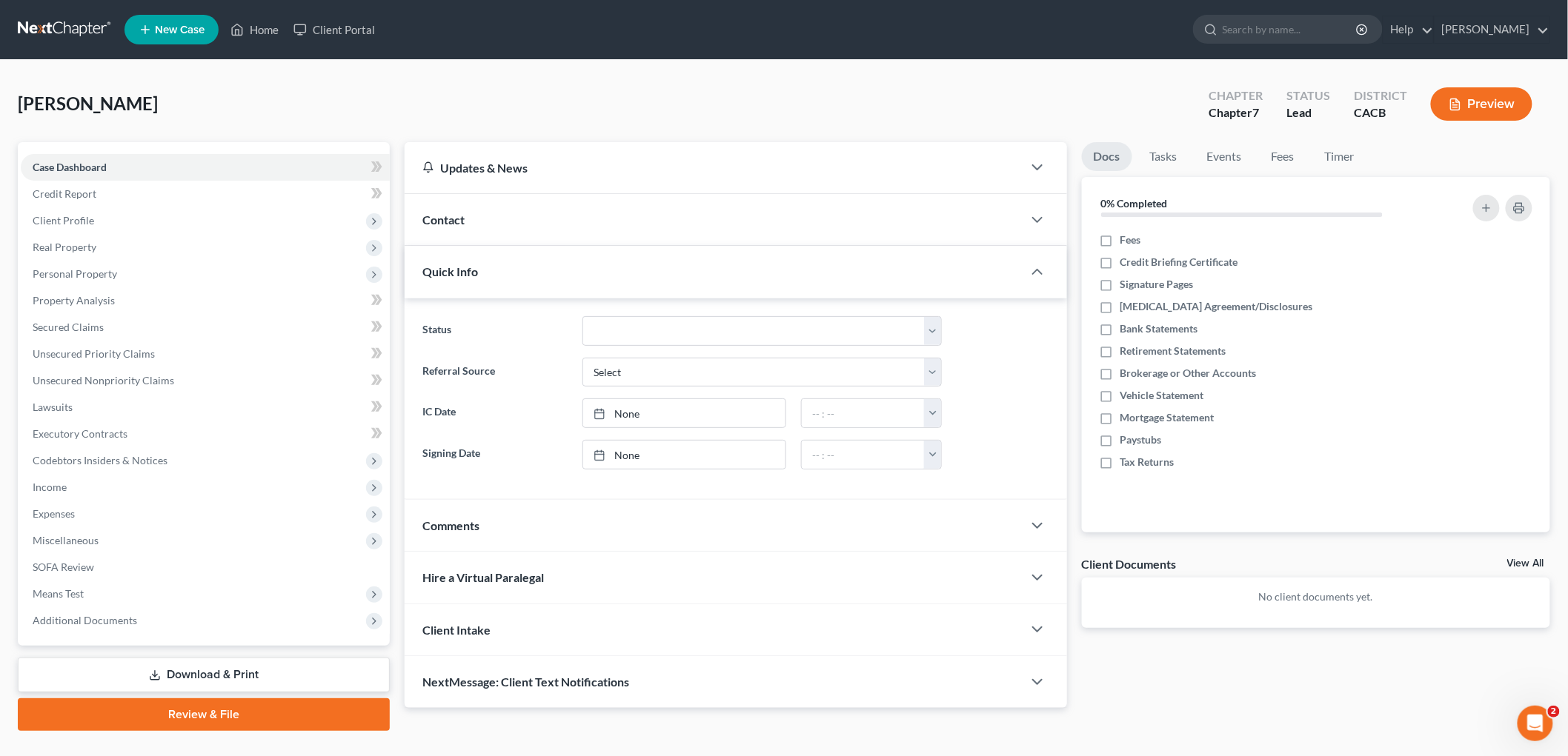
click at [528, 232] on div "Contact" at bounding box center [714, 219] width 618 height 51
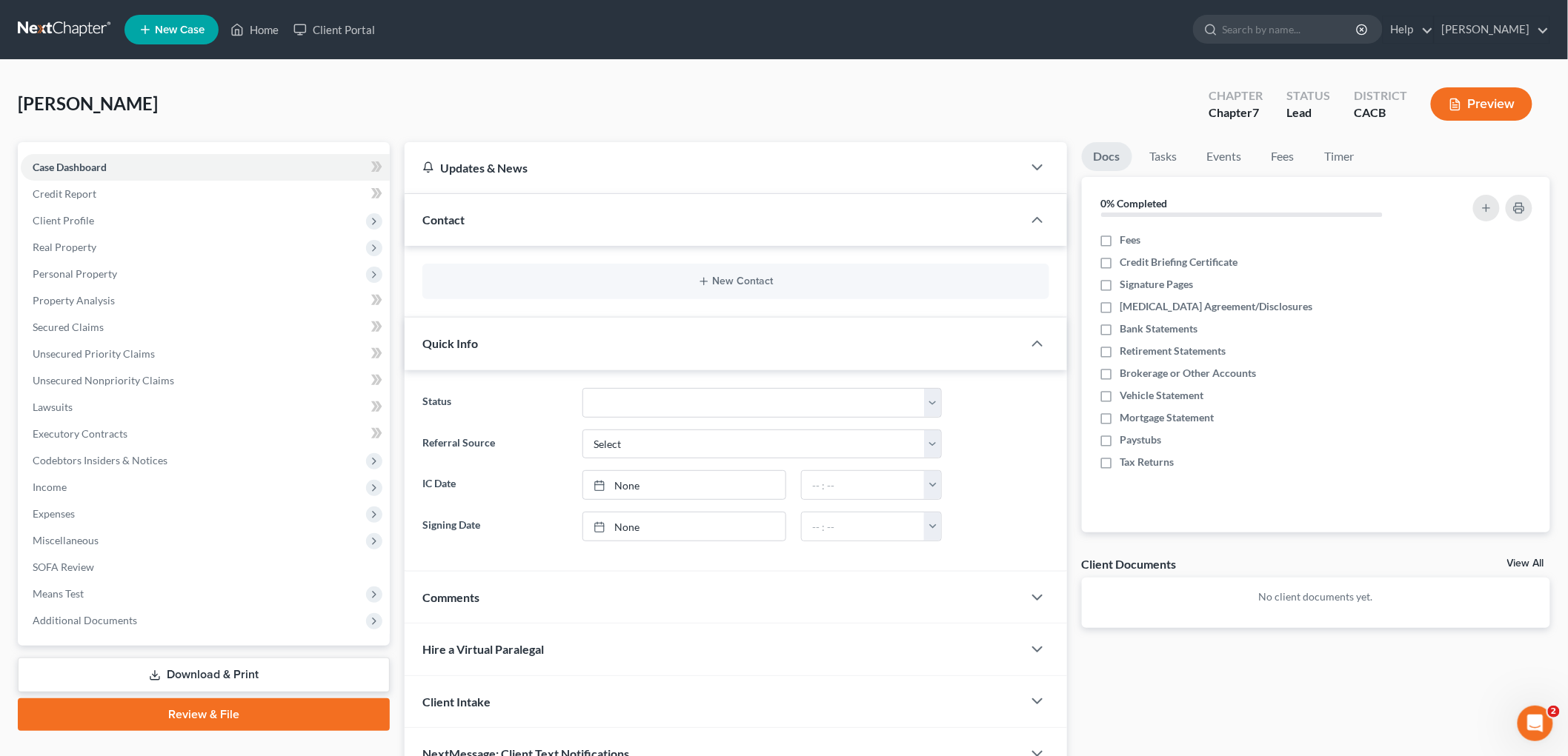
click at [735, 289] on div "New Contact" at bounding box center [735, 281] width 627 height 35
click at [731, 283] on button "New Contact" at bounding box center [735, 281] width 604 height 12
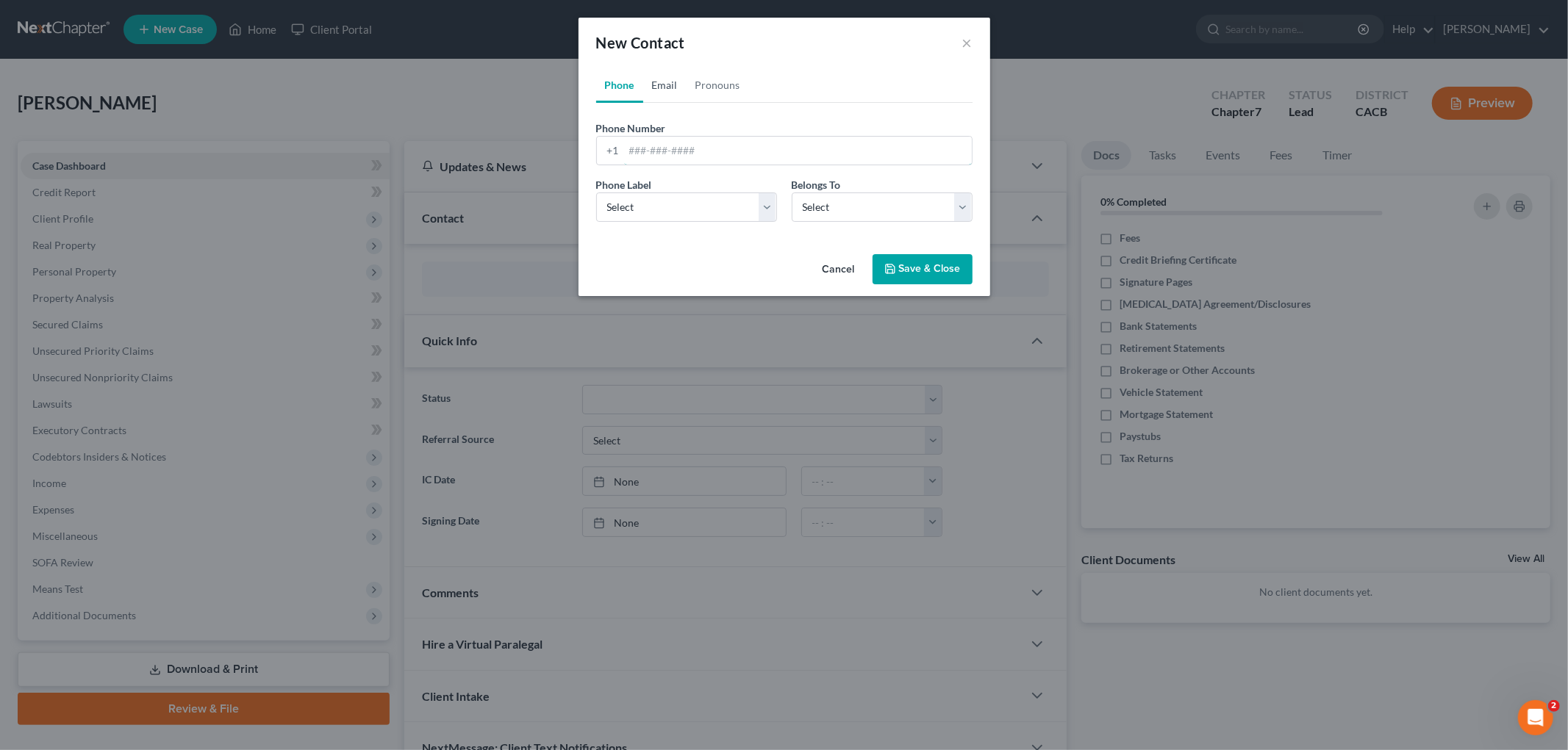
click at [734, 148] on input "tel" at bounding box center [798, 150] width 347 height 28
click at [680, 76] on link "Email" at bounding box center [665, 85] width 44 height 35
click at [670, 81] on link "Email" at bounding box center [665, 85] width 44 height 35
drag, startPoint x: 679, startPoint y: 148, endPoint x: 667, endPoint y: 159, distance: 16.3
click at [679, 148] on input "email" at bounding box center [798, 150] width 347 height 28
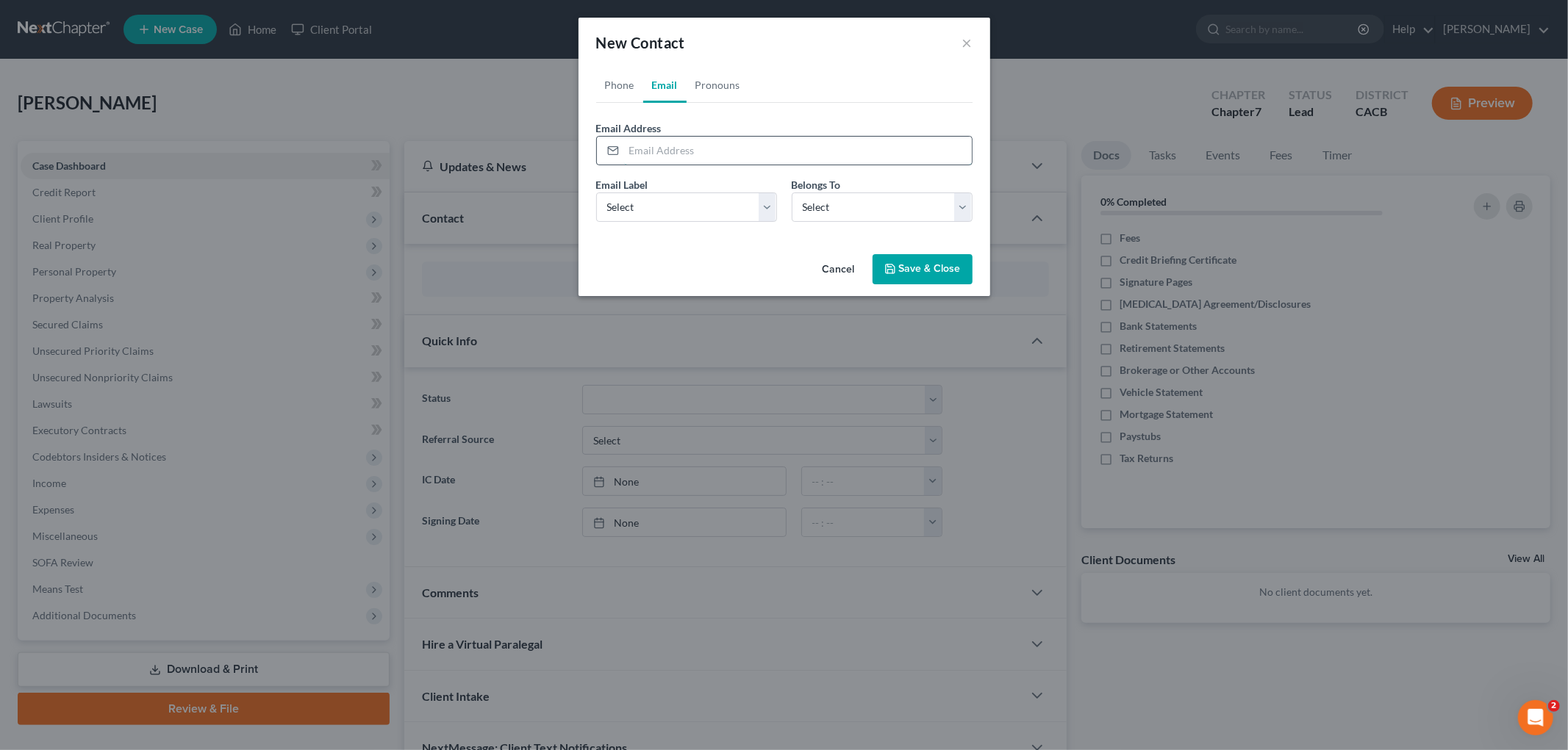
paste input "Robert Dyche <rsdyche@gmail.com>"
drag, startPoint x: 696, startPoint y: 145, endPoint x: 479, endPoint y: 121, distance: 218.3
click at [491, 134] on div "New Contact × Phone Email Pronouns Phone Number * +1 Ext. Phone Label * Select …" at bounding box center [784, 375] width 1568 height 750
drag, startPoint x: 637, startPoint y: 208, endPoint x: 641, endPoint y: 221, distance: 13.6
click at [637, 208] on select "Select Home Work Other" at bounding box center [686, 207] width 181 height 30
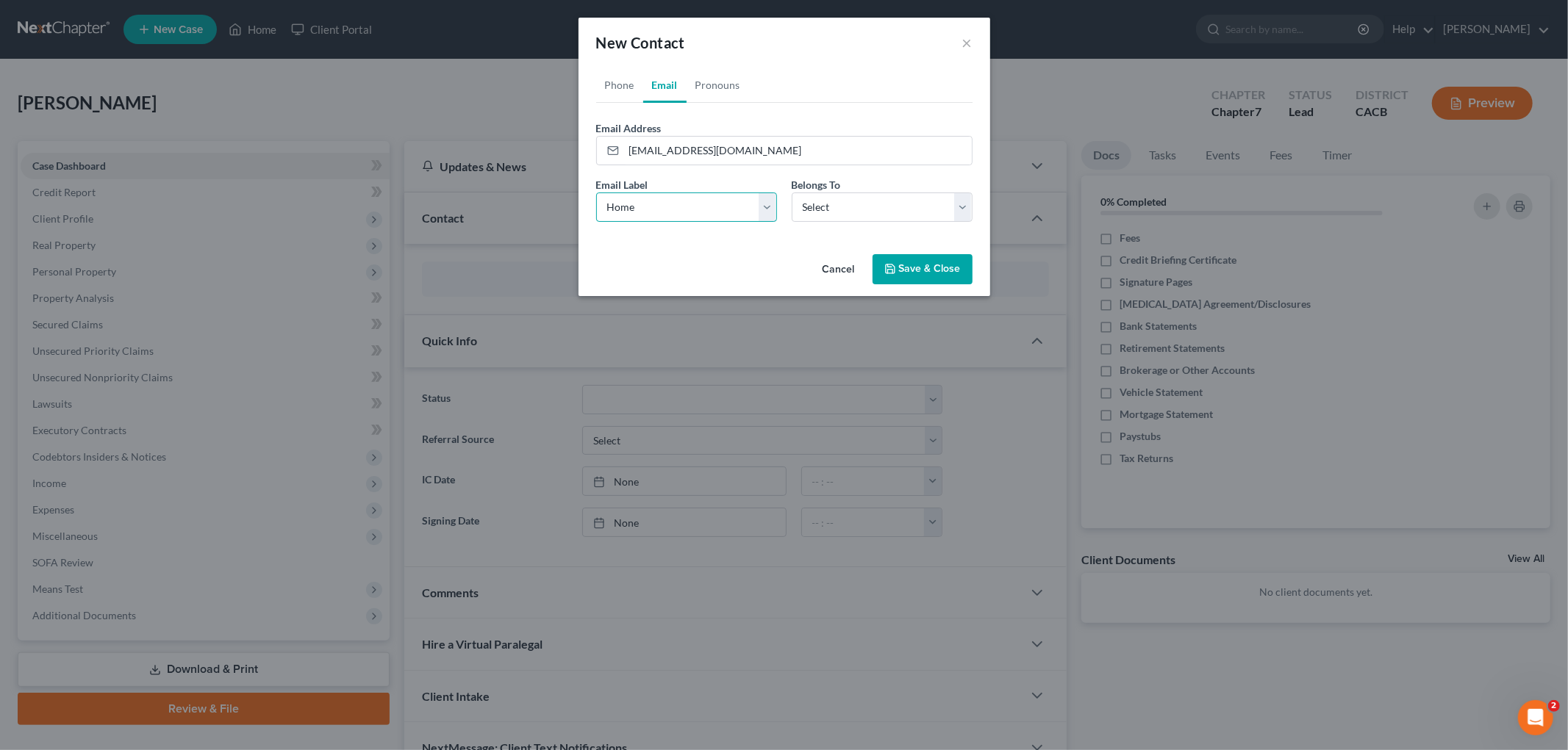
click at [596, 192] on select "Select Home Work Other" at bounding box center [686, 207] width 181 height 30
click at [863, 214] on select "Select Client Other" at bounding box center [883, 207] width 181 height 30
click at [792, 192] on select "Select Client Other" at bounding box center [883, 207] width 181 height 30
click at [615, 79] on link "Phone" at bounding box center [619, 85] width 47 height 35
click at [663, 160] on input "tel" at bounding box center [798, 150] width 347 height 28
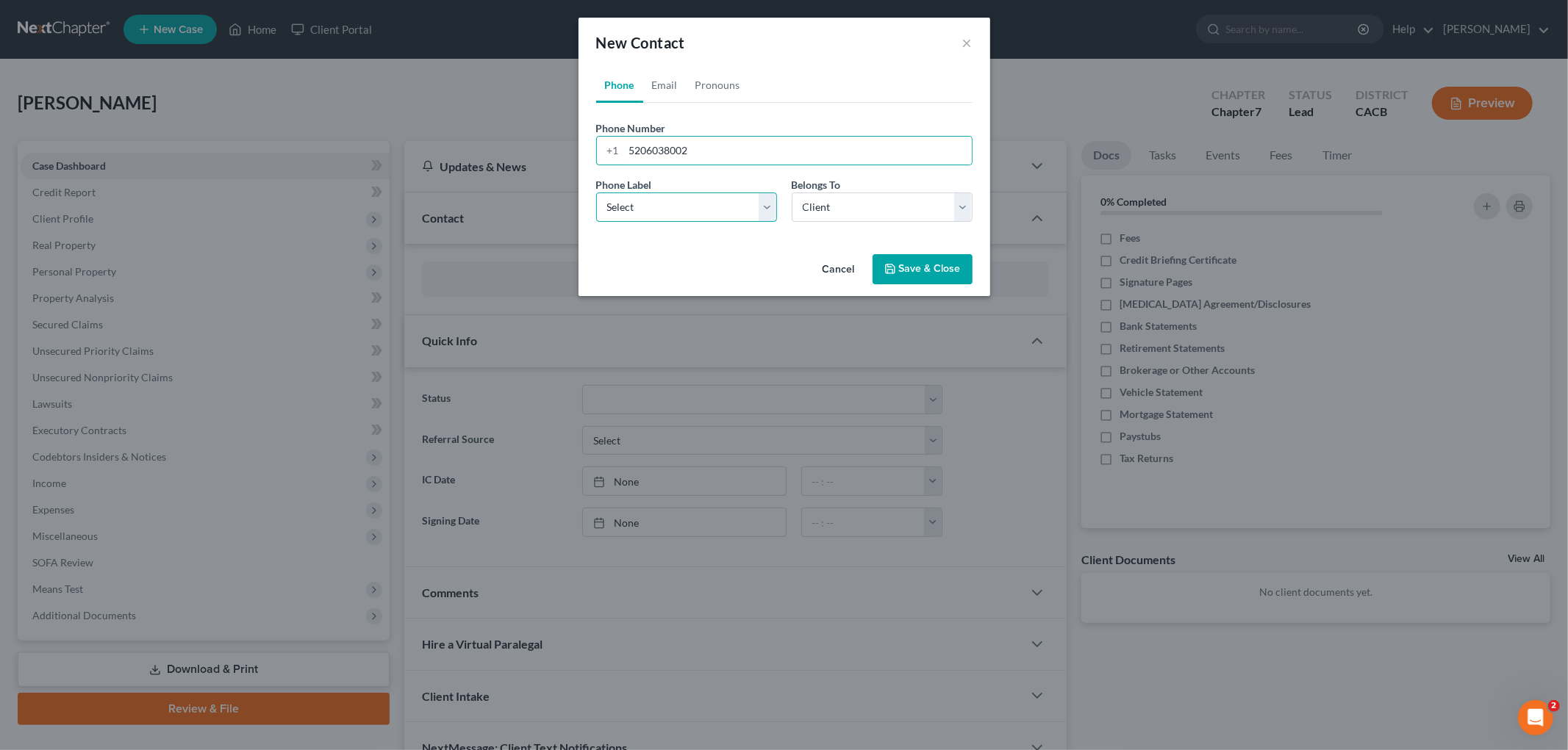
click at [669, 193] on select "Select Mobile Home Work Other" at bounding box center [686, 207] width 181 height 30
click at [596, 192] on select "Select Mobile Home Work Other" at bounding box center [686, 207] width 181 height 30
drag, startPoint x: 904, startPoint y: 253, endPoint x: 924, endPoint y: 272, distance: 27.6
click at [904, 254] on button "Save & Close" at bounding box center [923, 269] width 100 height 30
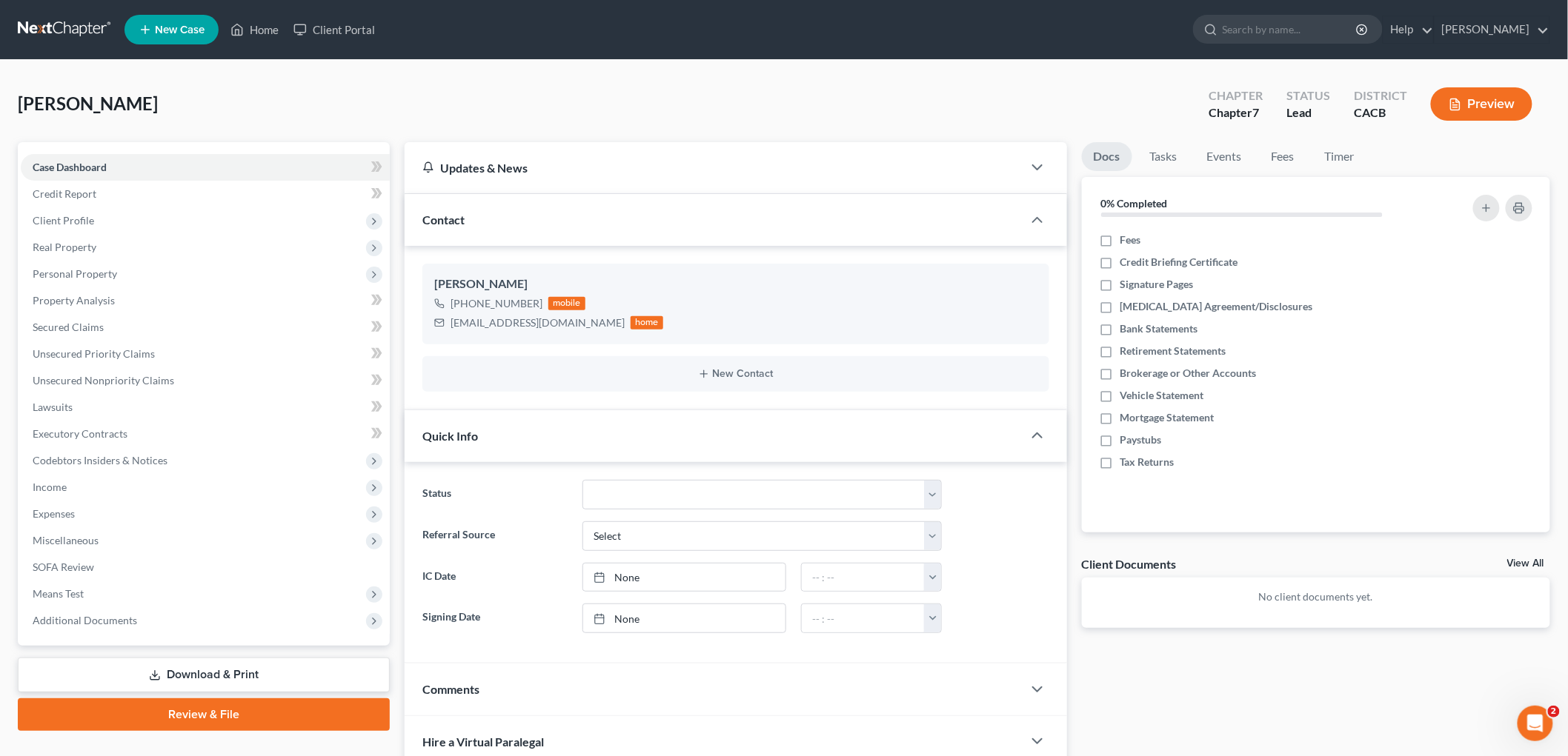
click at [71, 35] on link at bounding box center [65, 30] width 95 height 27
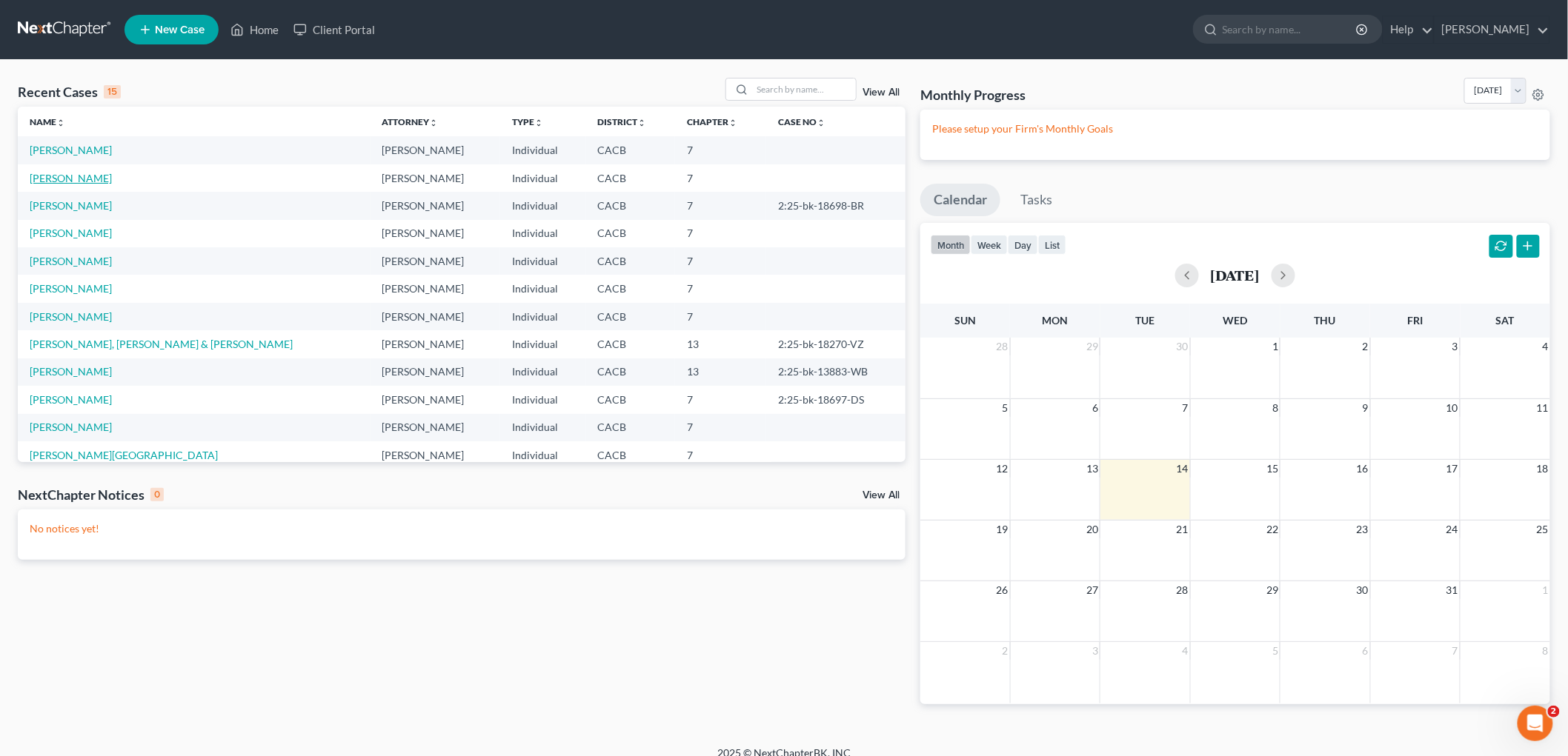
click at [40, 174] on link "Arellano, Luis" at bounding box center [71, 177] width 83 height 12
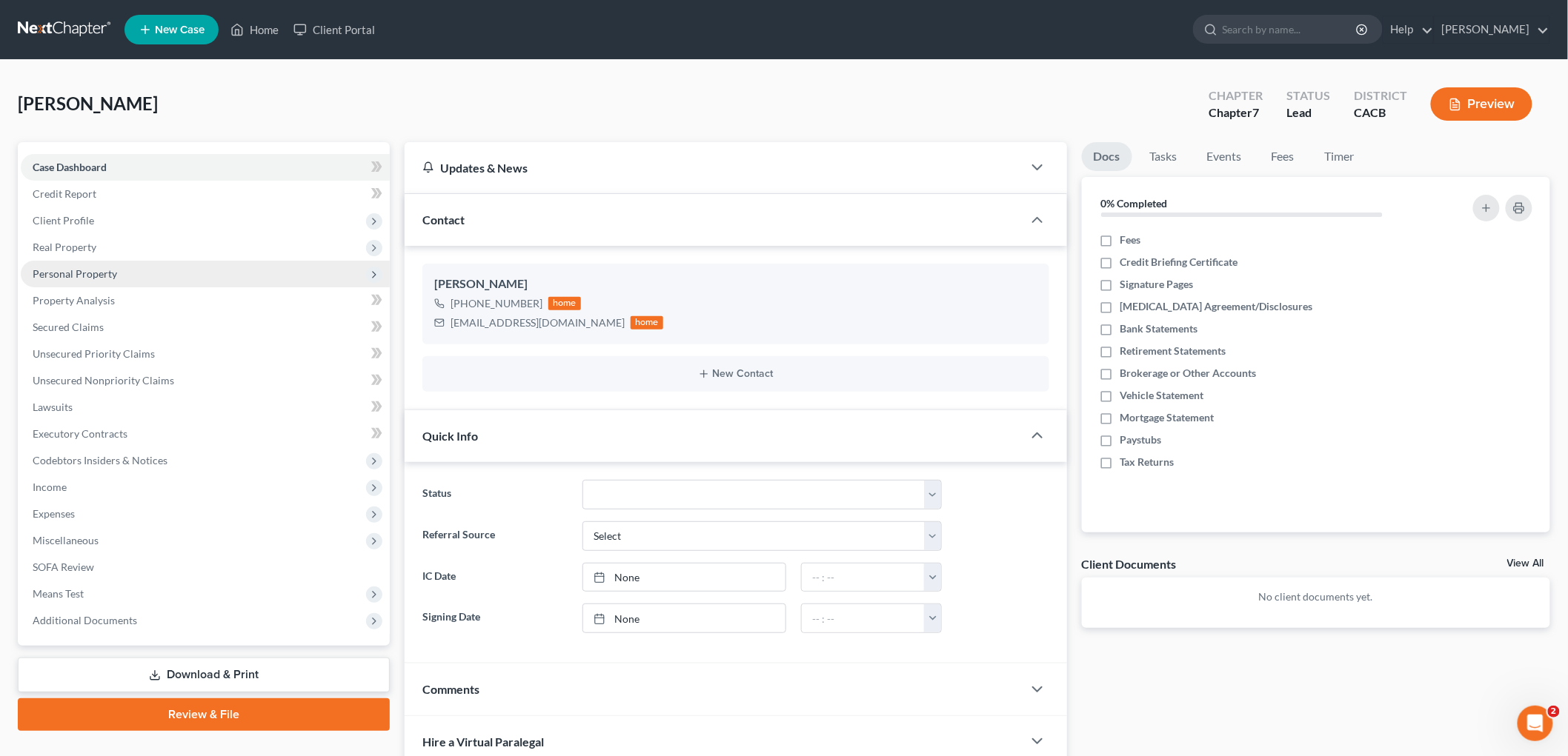
click at [91, 280] on span "Personal Property" at bounding box center [205, 274] width 369 height 27
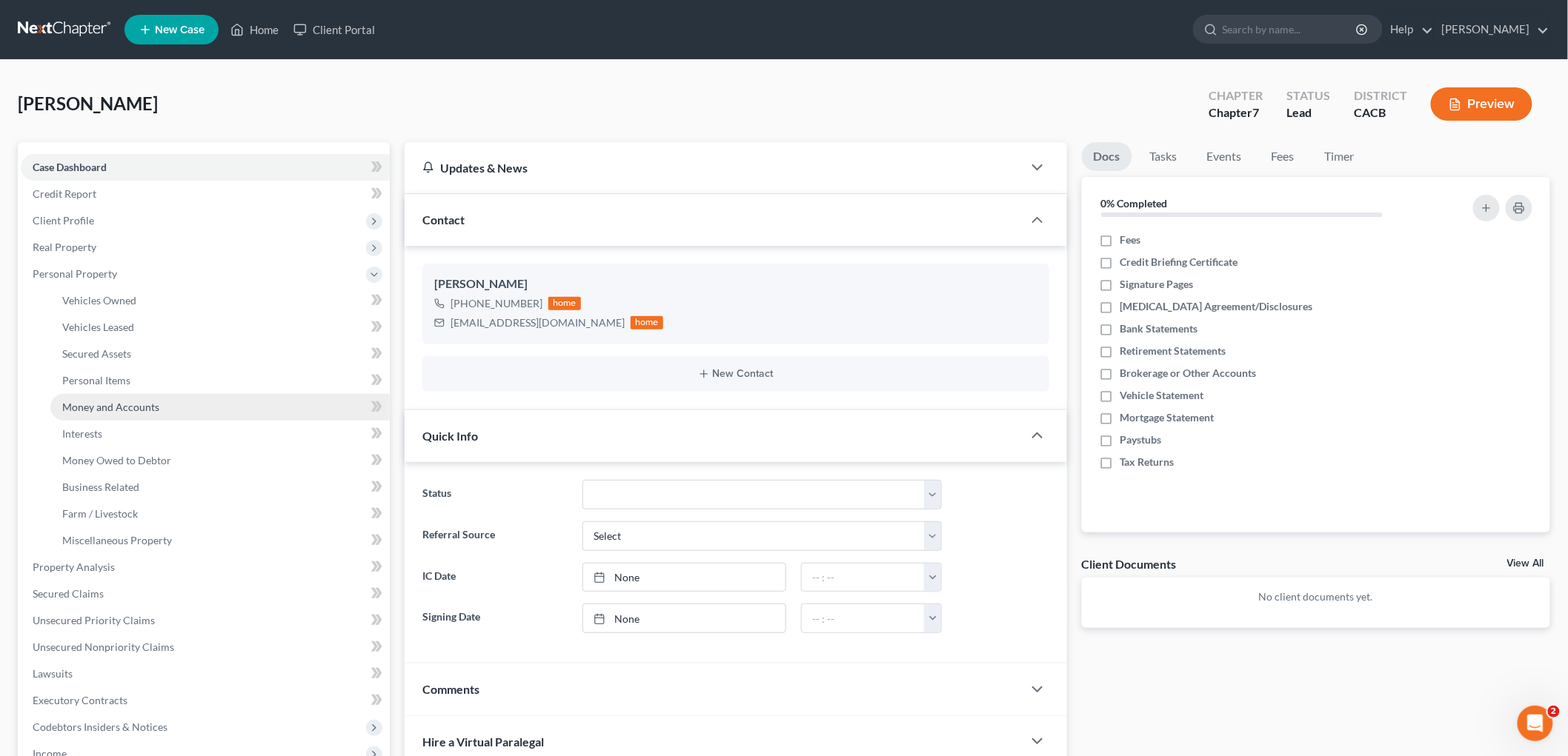
click at [99, 409] on span "Money and Accounts" at bounding box center [110, 407] width 97 height 12
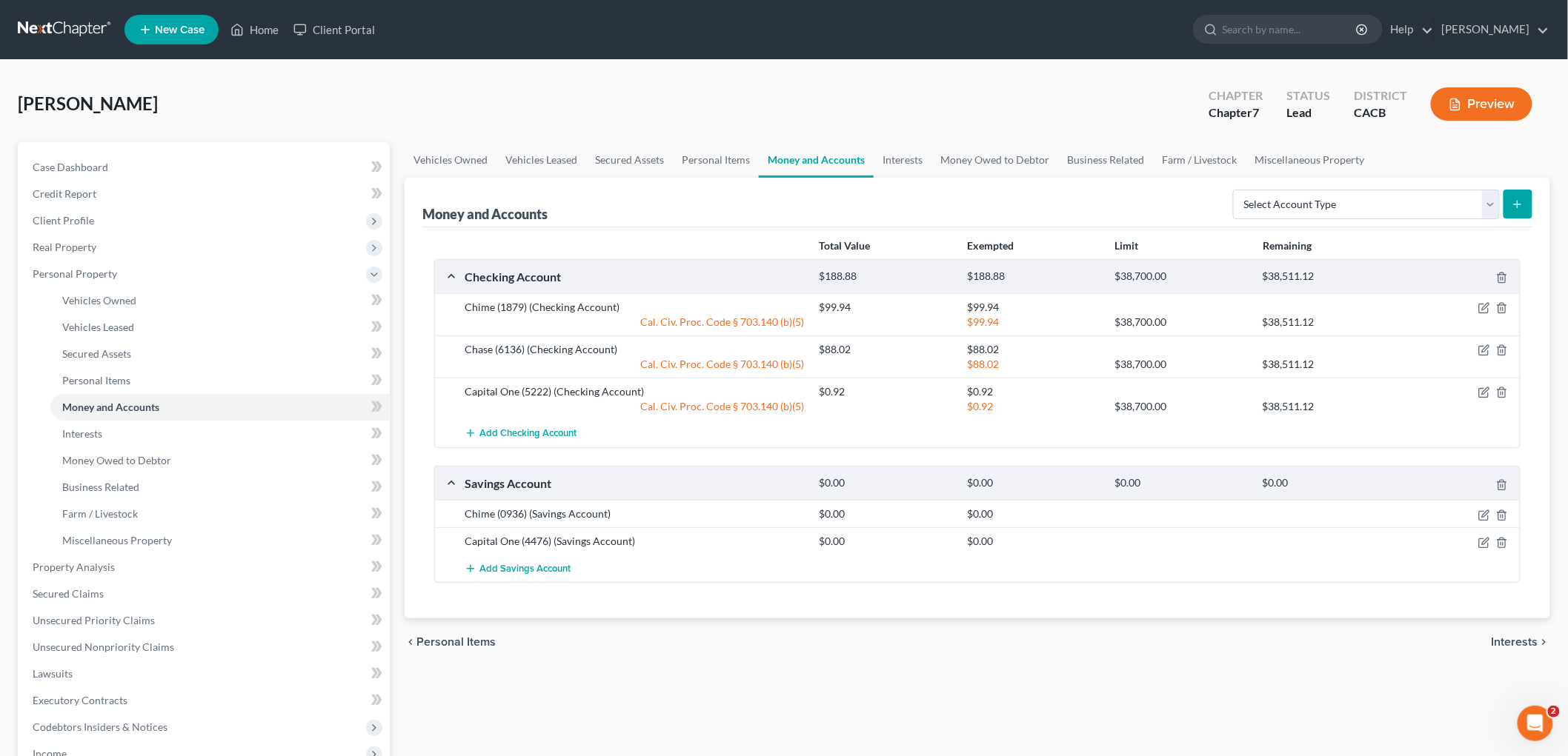
click at [1492, 103] on button "Preview" at bounding box center [1482, 104] width 102 height 34
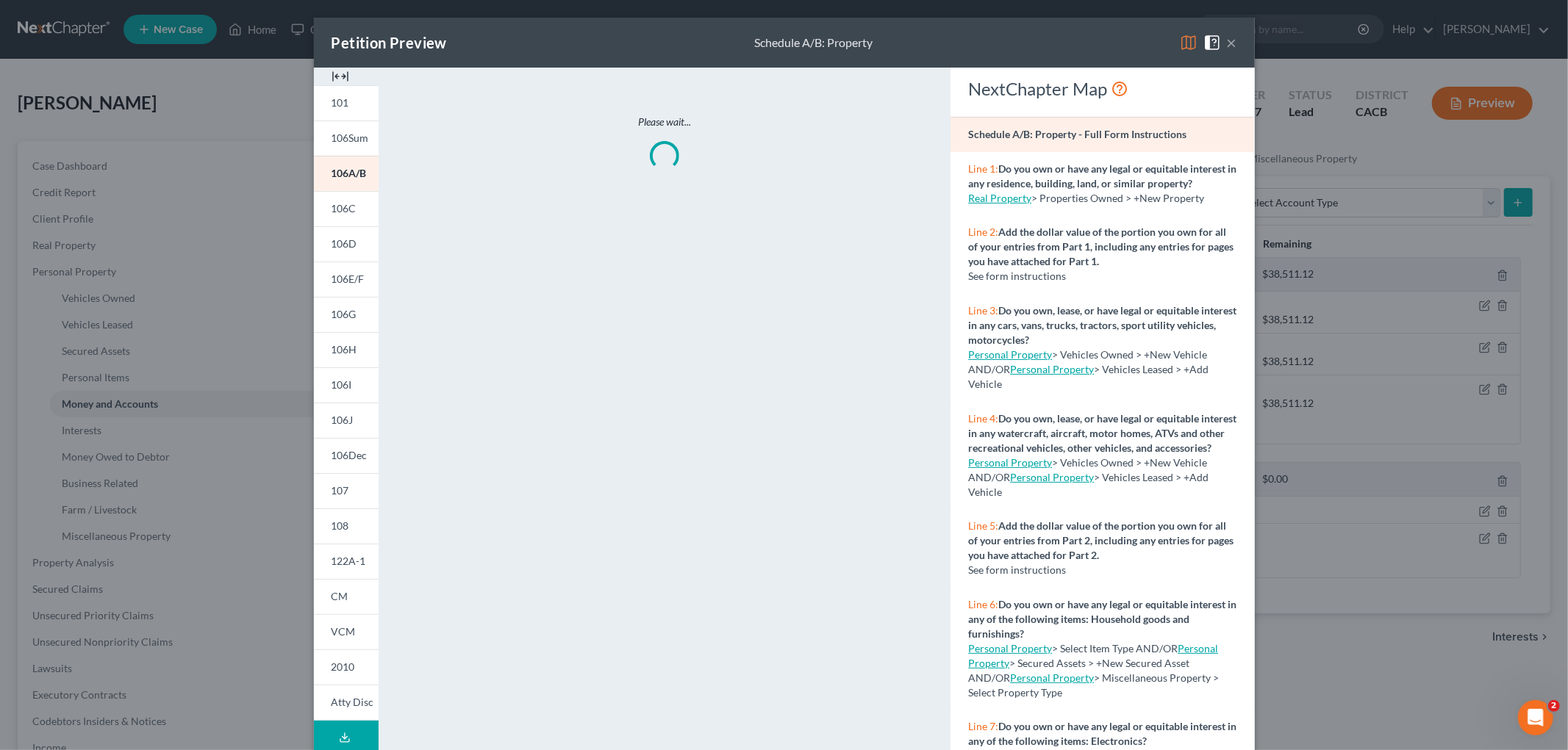
click at [1181, 37] on img at bounding box center [1188, 43] width 18 height 18
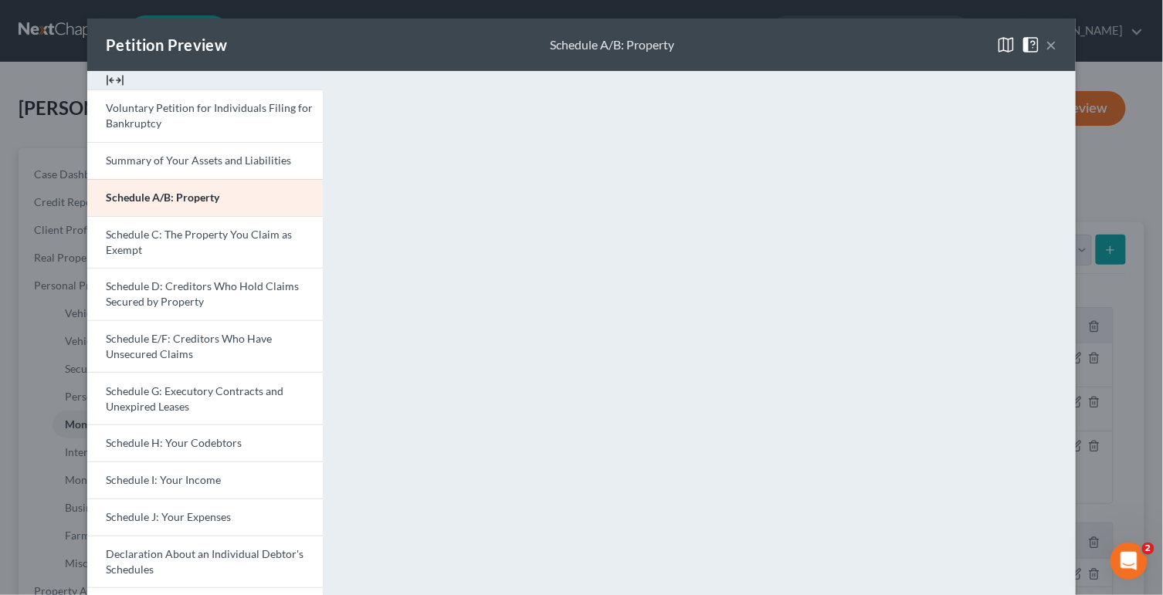
click at [1046, 43] on button "×" at bounding box center [1051, 45] width 11 height 19
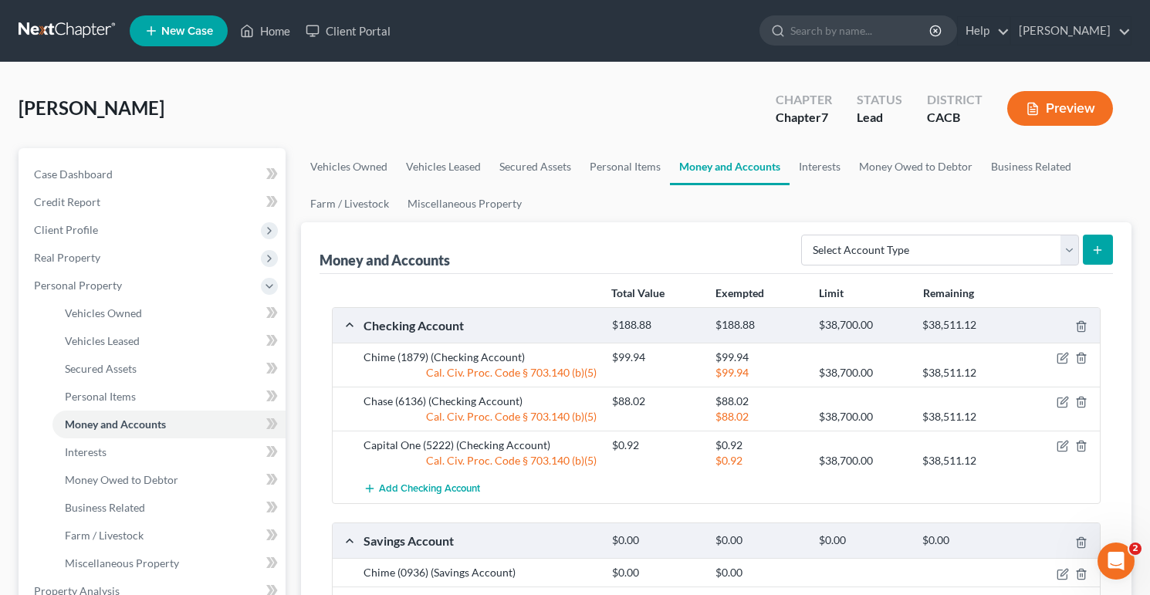
click at [291, 107] on div "Arellano, Luis Upgraded Chapter Chapter 7 Status Lead District CACB Preview" at bounding box center [575, 114] width 1113 height 67
click at [103, 161] on link "Case Dashboard" at bounding box center [154, 175] width 264 height 28
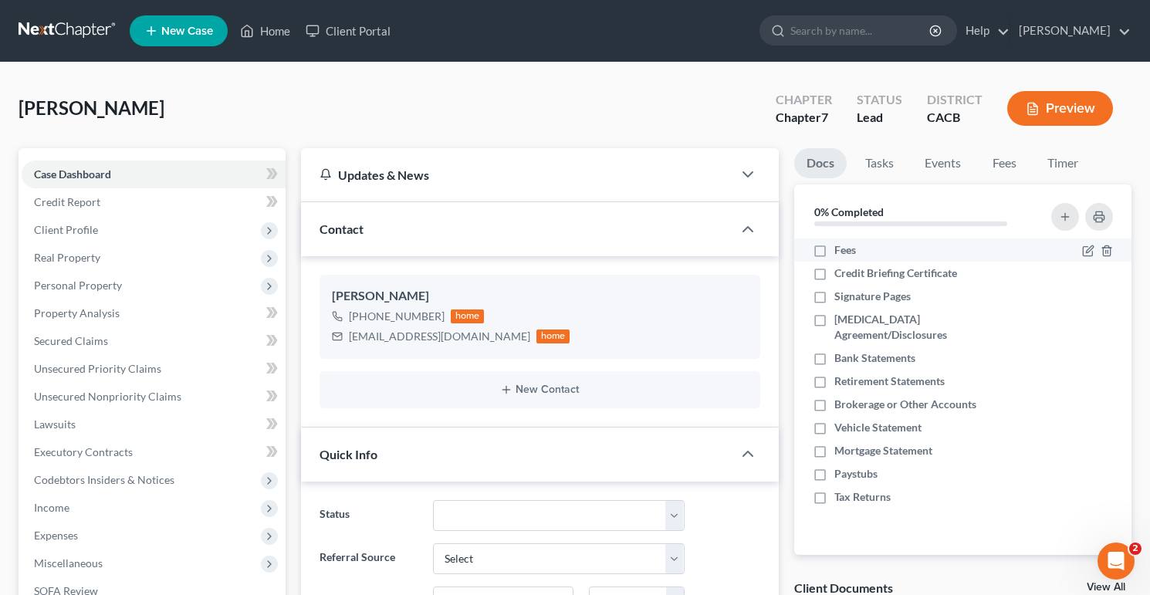
click at [835, 253] on label "Fees" at bounding box center [846, 249] width 22 height 15
click at [841, 252] on input "Fees" at bounding box center [846, 247] width 10 height 10
checkbox input "true"
click at [835, 275] on label "Credit Briefing Certificate" at bounding box center [896, 273] width 123 height 15
click at [841, 275] on input "Credit Briefing Certificate" at bounding box center [846, 271] width 10 height 10
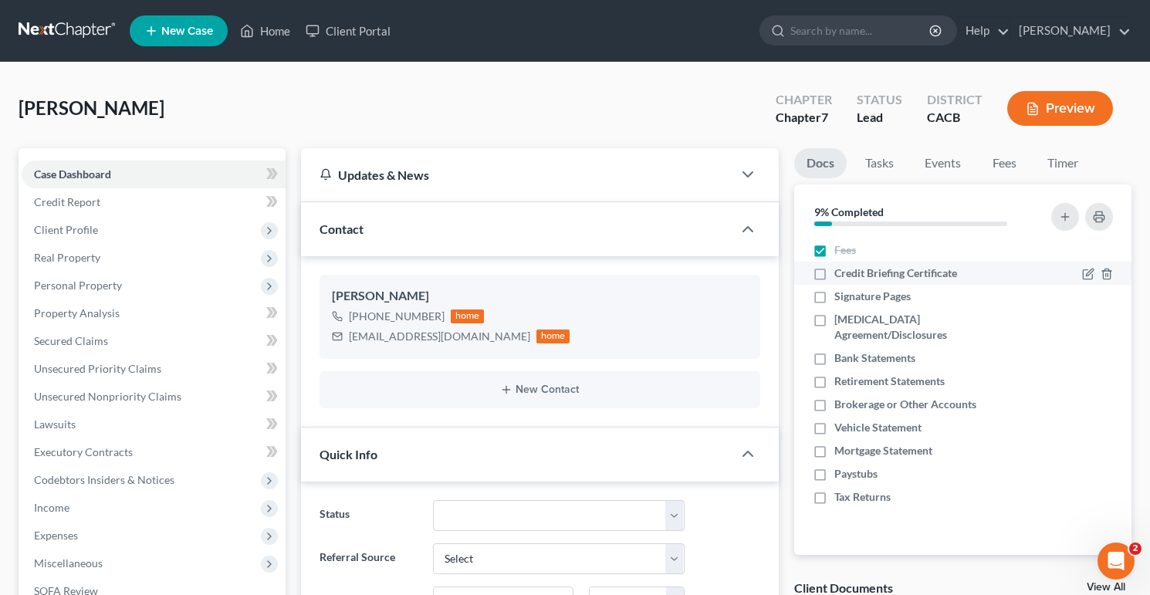
checkbox input "true"
click at [835, 290] on label "Signature Pages" at bounding box center [873, 296] width 76 height 15
click at [841, 290] on input "Signature Pages" at bounding box center [846, 294] width 10 height 10
checkbox input "true"
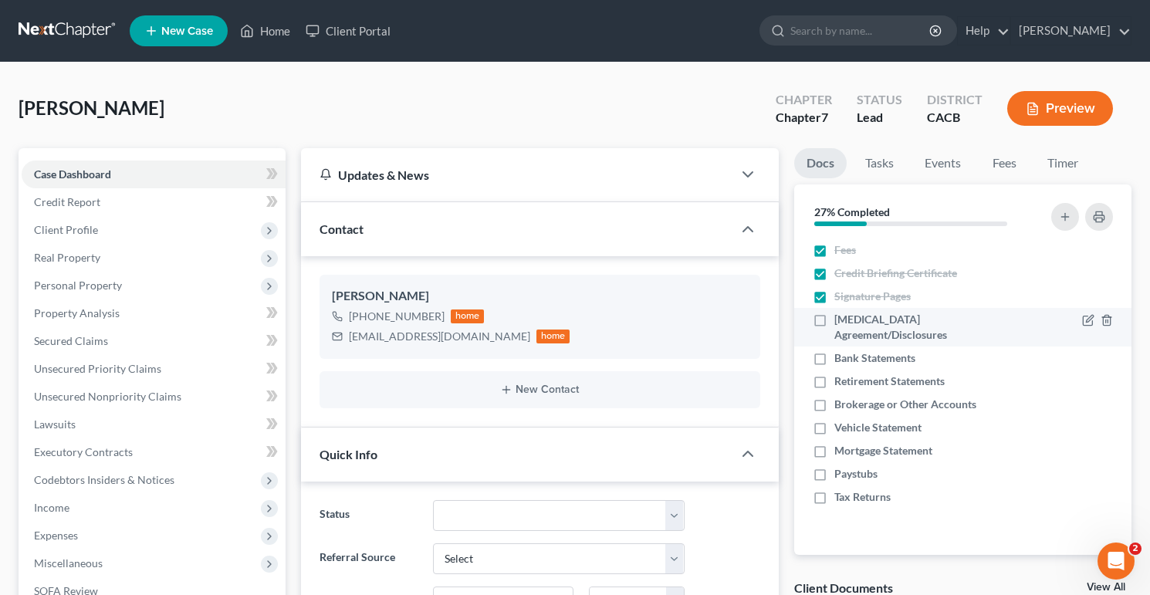
click at [835, 314] on label "[MEDICAL_DATA] Agreement/Disclosures" at bounding box center [935, 327] width 200 height 31
click at [841, 314] on input "[MEDICAL_DATA] Agreement/Disclosures" at bounding box center [846, 317] width 10 height 10
checkbox input "true"
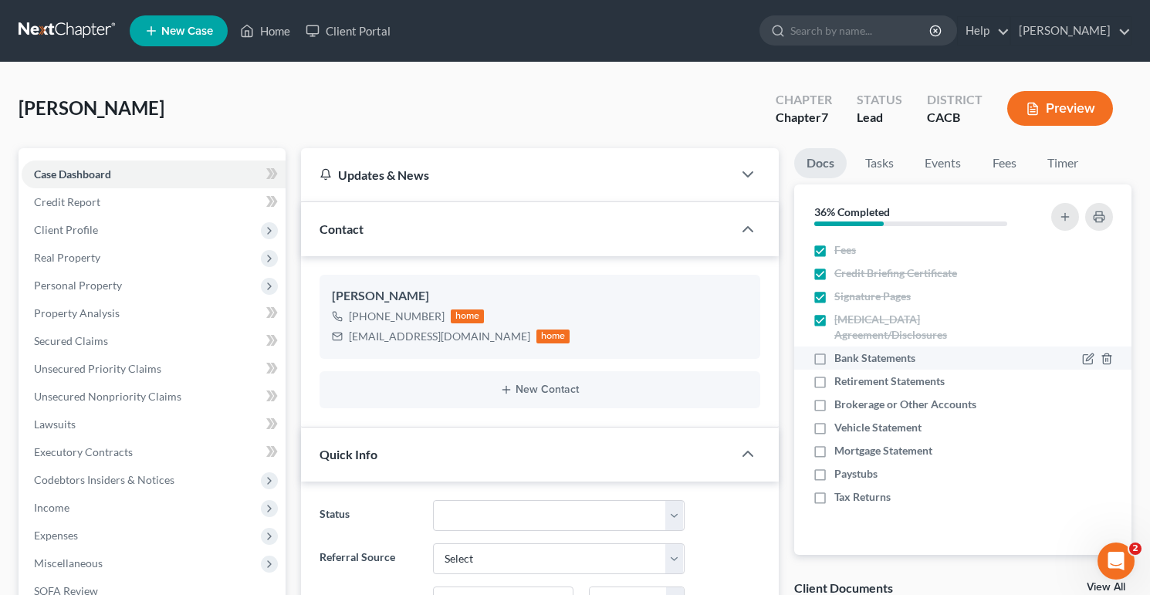
click at [835, 351] on label "Bank Statements" at bounding box center [875, 358] width 81 height 15
click at [841, 351] on input "Bank Statements" at bounding box center [846, 356] width 10 height 10
checkbox input "true"
click at [835, 374] on label "Retirement Statements" at bounding box center [890, 381] width 110 height 15
click at [841, 374] on input "Retirement Statements" at bounding box center [846, 379] width 10 height 10
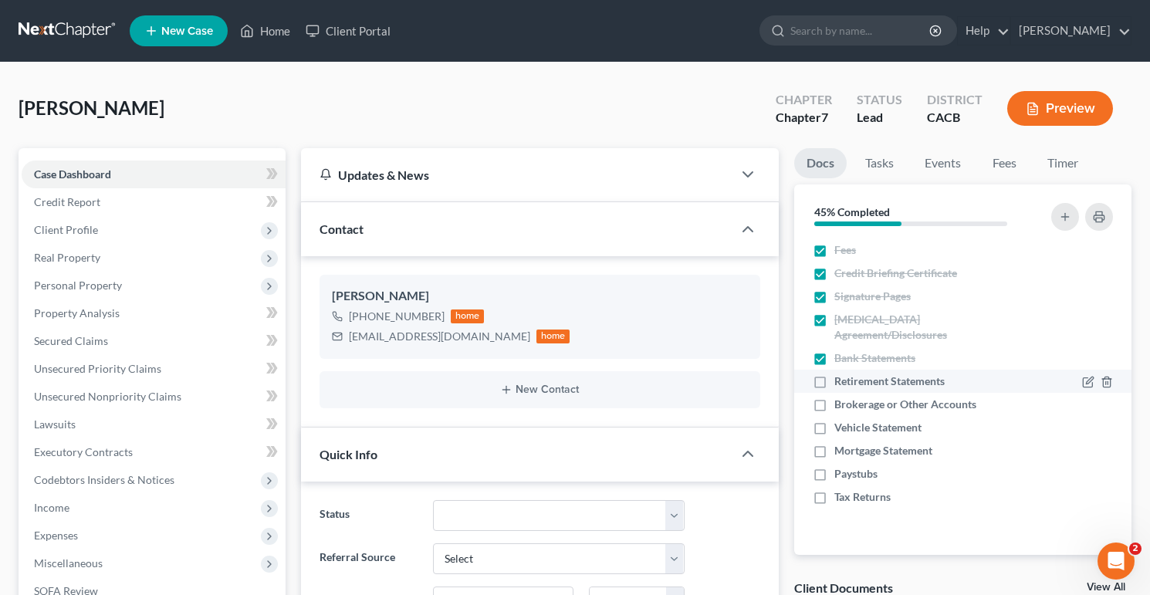
checkbox input "true"
click at [1101, 397] on div at bounding box center [1098, 404] width 31 height 15
click at [1113, 399] on icon "button" at bounding box center [1107, 405] width 12 height 12
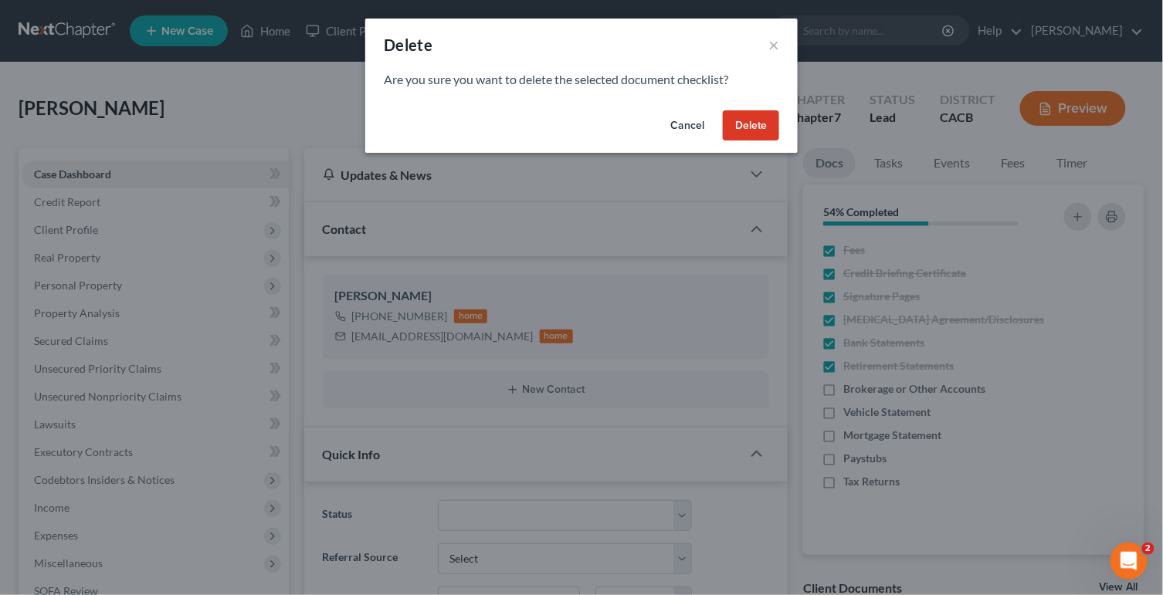
click at [775, 128] on button "Delete" at bounding box center [751, 125] width 56 height 31
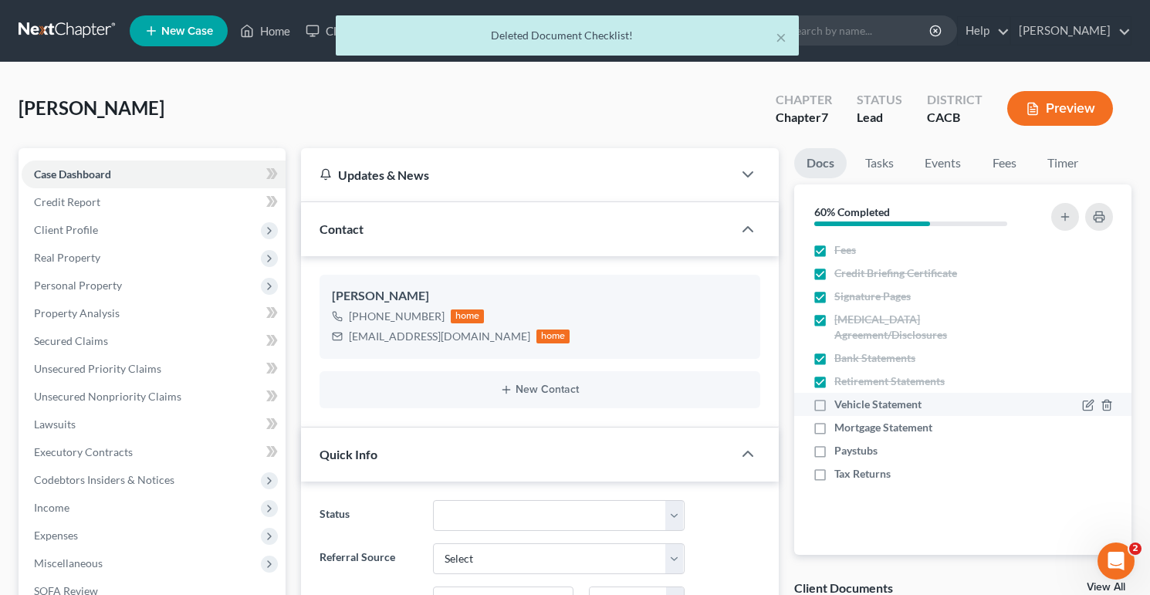
click at [835, 397] on label "Vehicle Statement" at bounding box center [878, 404] width 87 height 15
click at [841, 397] on input "Vehicle Statement" at bounding box center [846, 402] width 10 height 10
checkbox input "true"
click at [1113, 422] on icon "button" at bounding box center [1107, 428] width 12 height 12
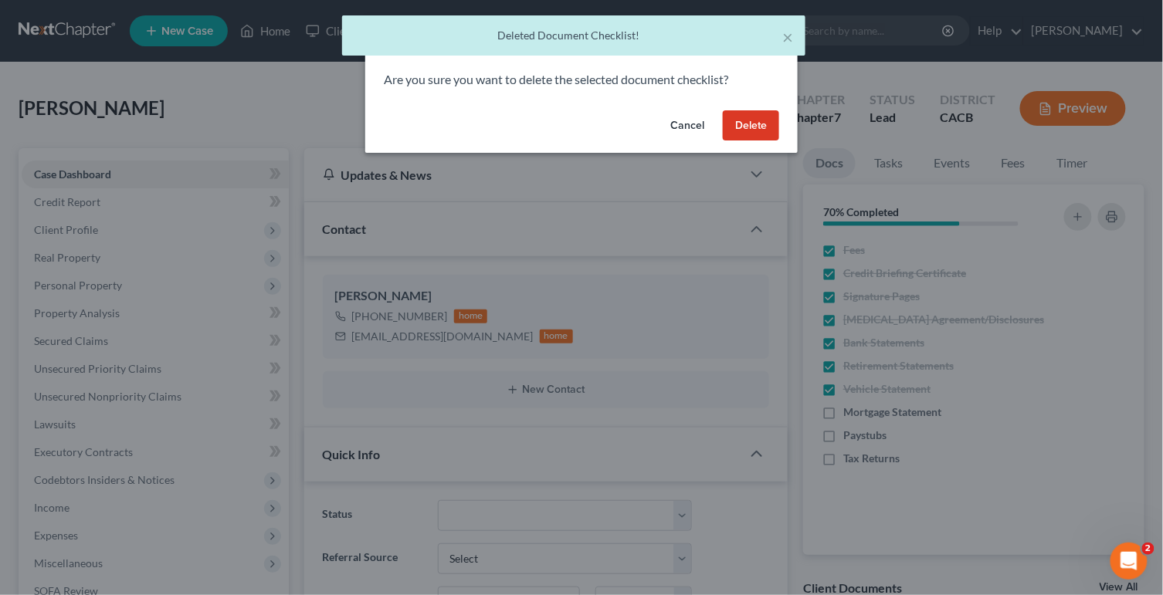
click at [766, 131] on button "Delete" at bounding box center [751, 125] width 56 height 31
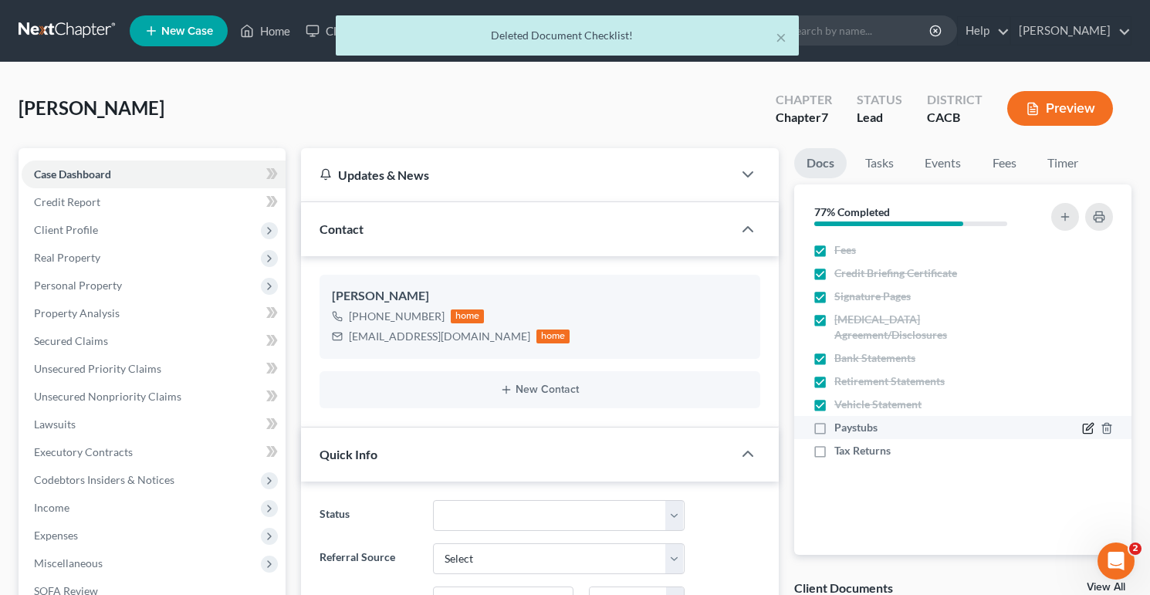
click at [1091, 422] on icon "button" at bounding box center [1089, 428] width 12 height 12
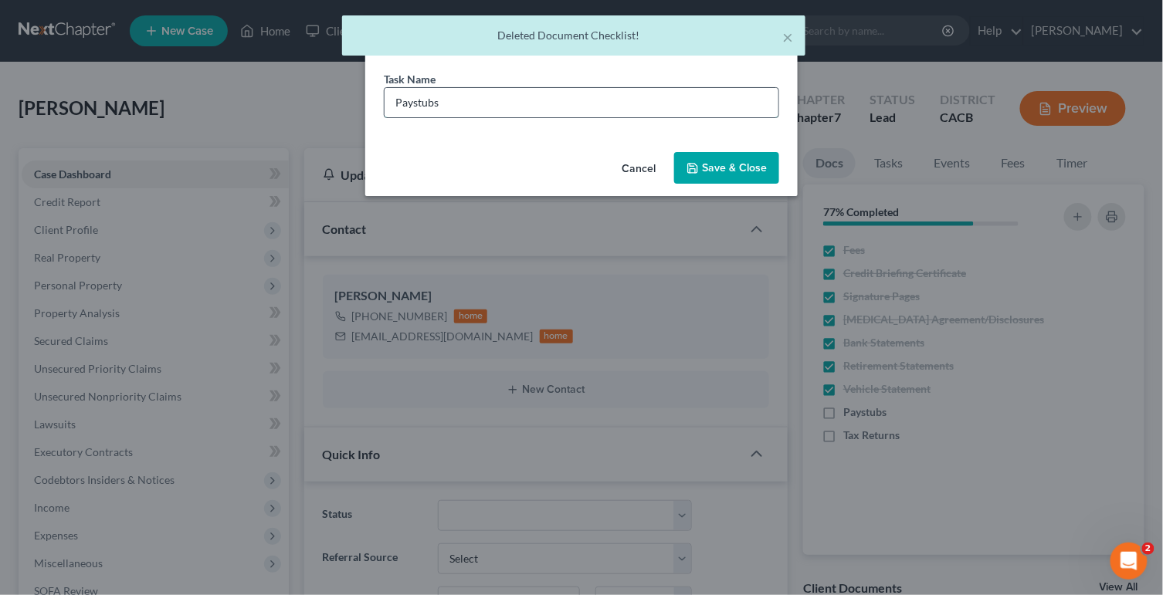
click at [500, 97] on input "Paystubs" at bounding box center [582, 102] width 394 height 29
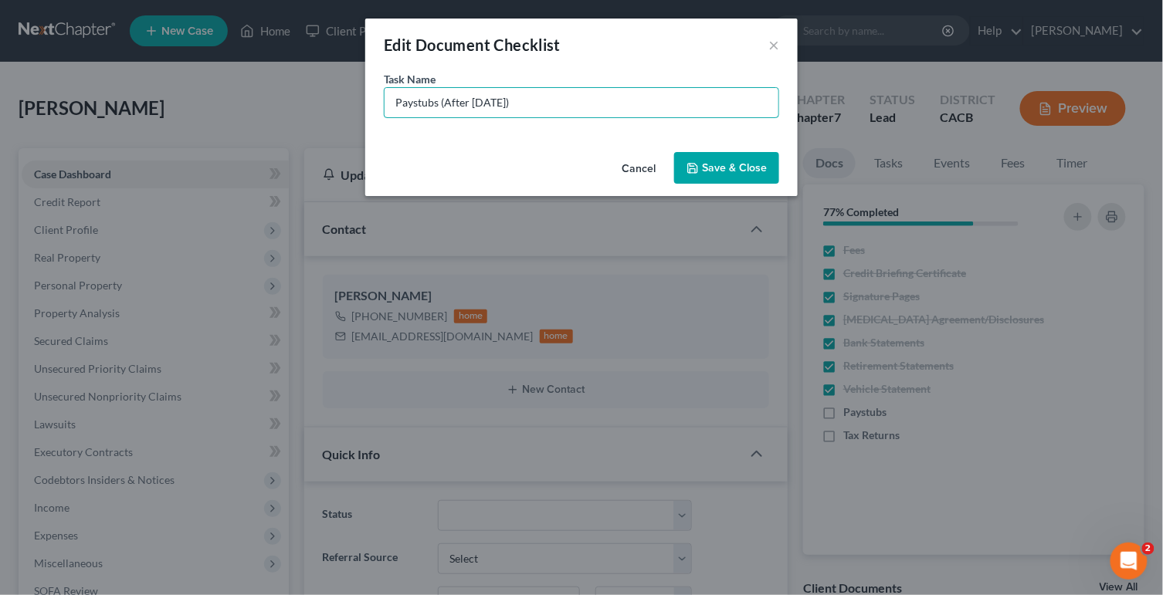
type input "Paystubs (After 10-03-25)"
click at [757, 164] on button "Save & Close" at bounding box center [726, 168] width 105 height 32
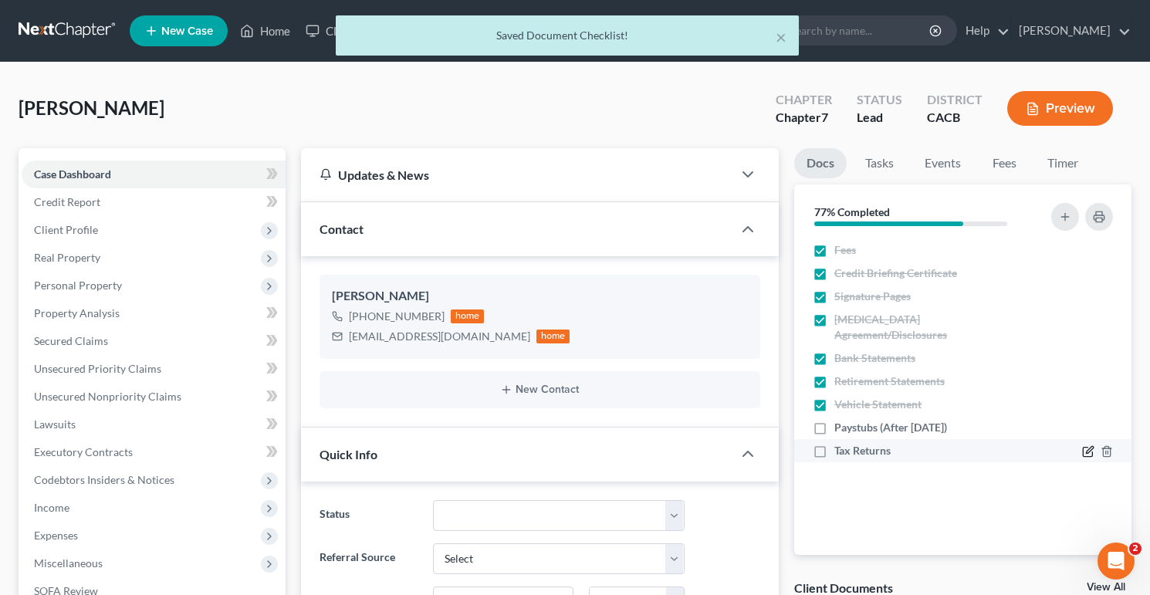
click at [1079, 443] on div at bounding box center [1081, 450] width 79 height 15
click at [1085, 446] on icon "button" at bounding box center [1089, 452] width 12 height 12
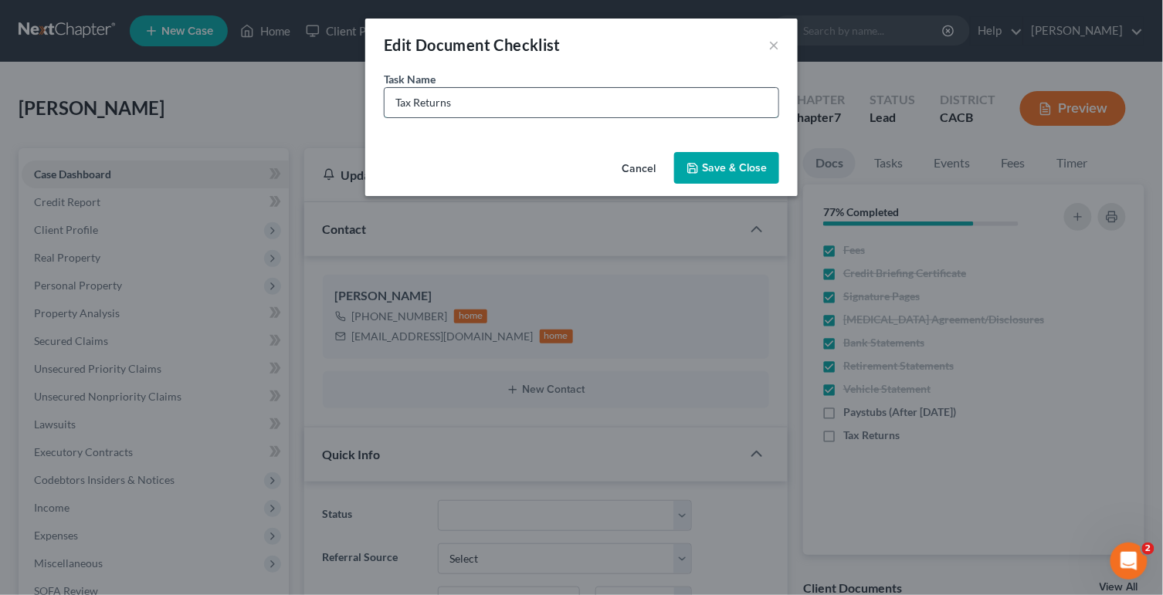
click at [568, 90] on input "Tax Returns" at bounding box center [582, 102] width 394 height 29
type input "Tax Returns (2023 & 2024 Transcripts)"
click at [744, 175] on button "Save & Close" at bounding box center [726, 168] width 105 height 32
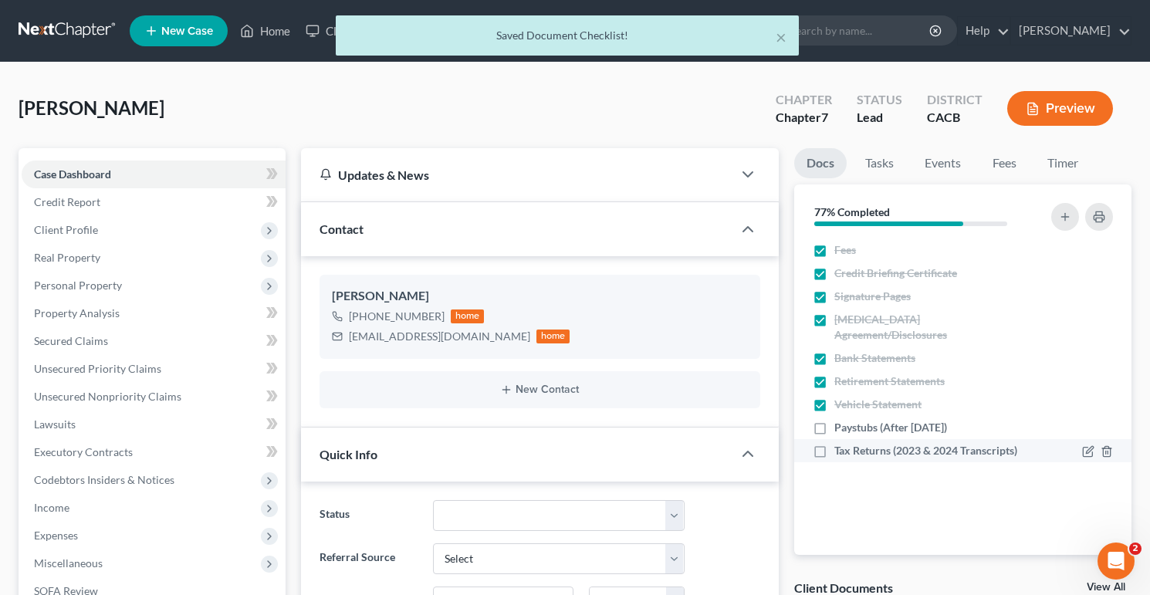
click at [835, 443] on label "Tax Returns (2023 & 2024 Transcripts)" at bounding box center [926, 450] width 183 height 15
click at [841, 443] on input "Tax Returns (2023 & 2024 Transcripts)" at bounding box center [846, 448] width 10 height 10
checkbox input "true"
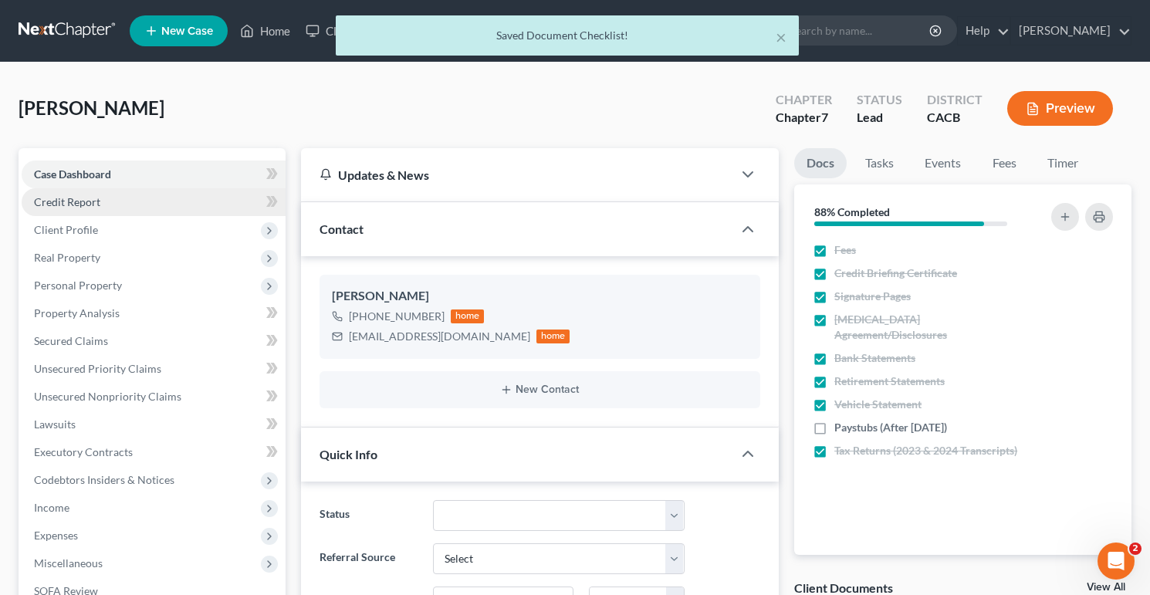
click at [58, 191] on link "Credit Report" at bounding box center [154, 202] width 264 height 28
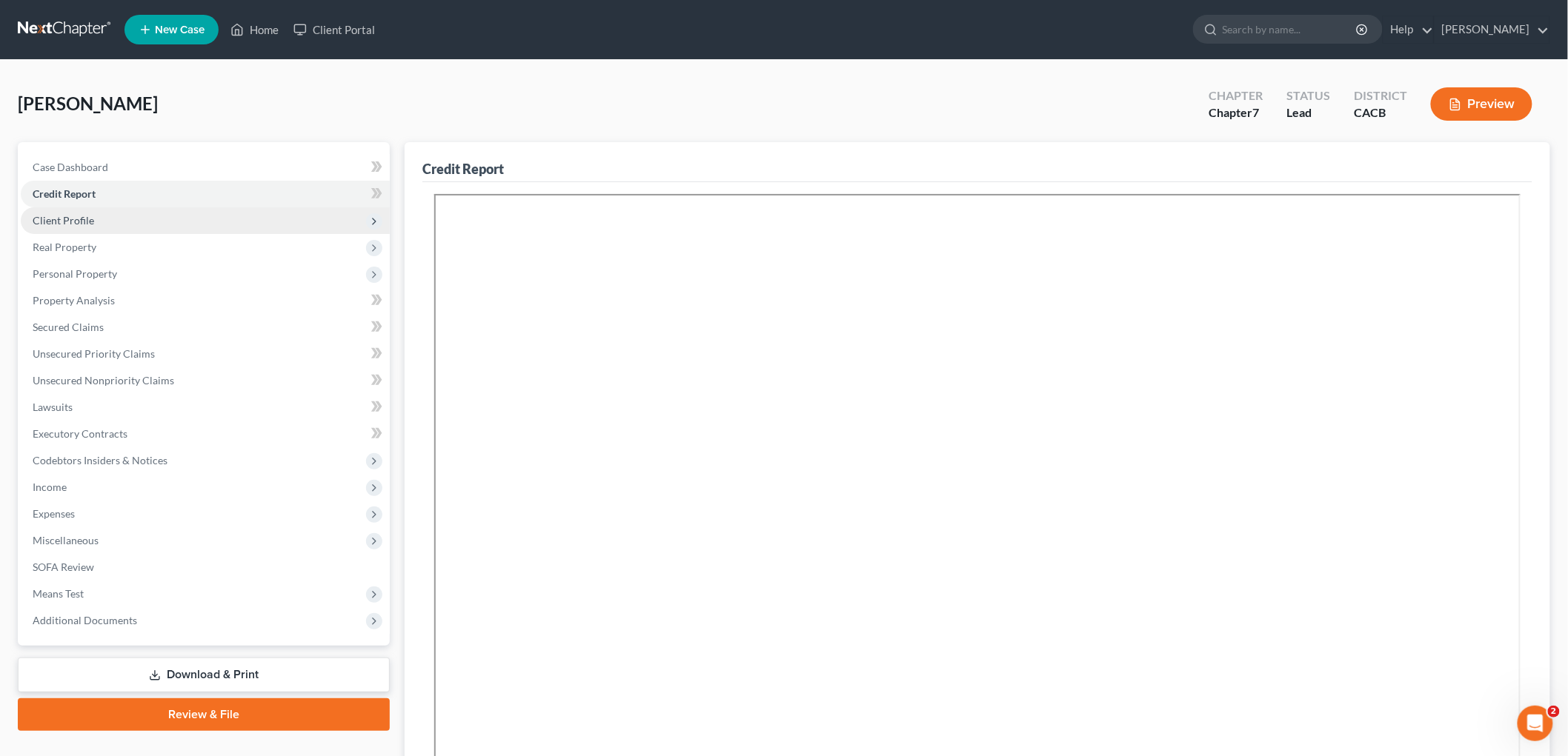
click at [111, 223] on span "Client Profile" at bounding box center [205, 221] width 369 height 27
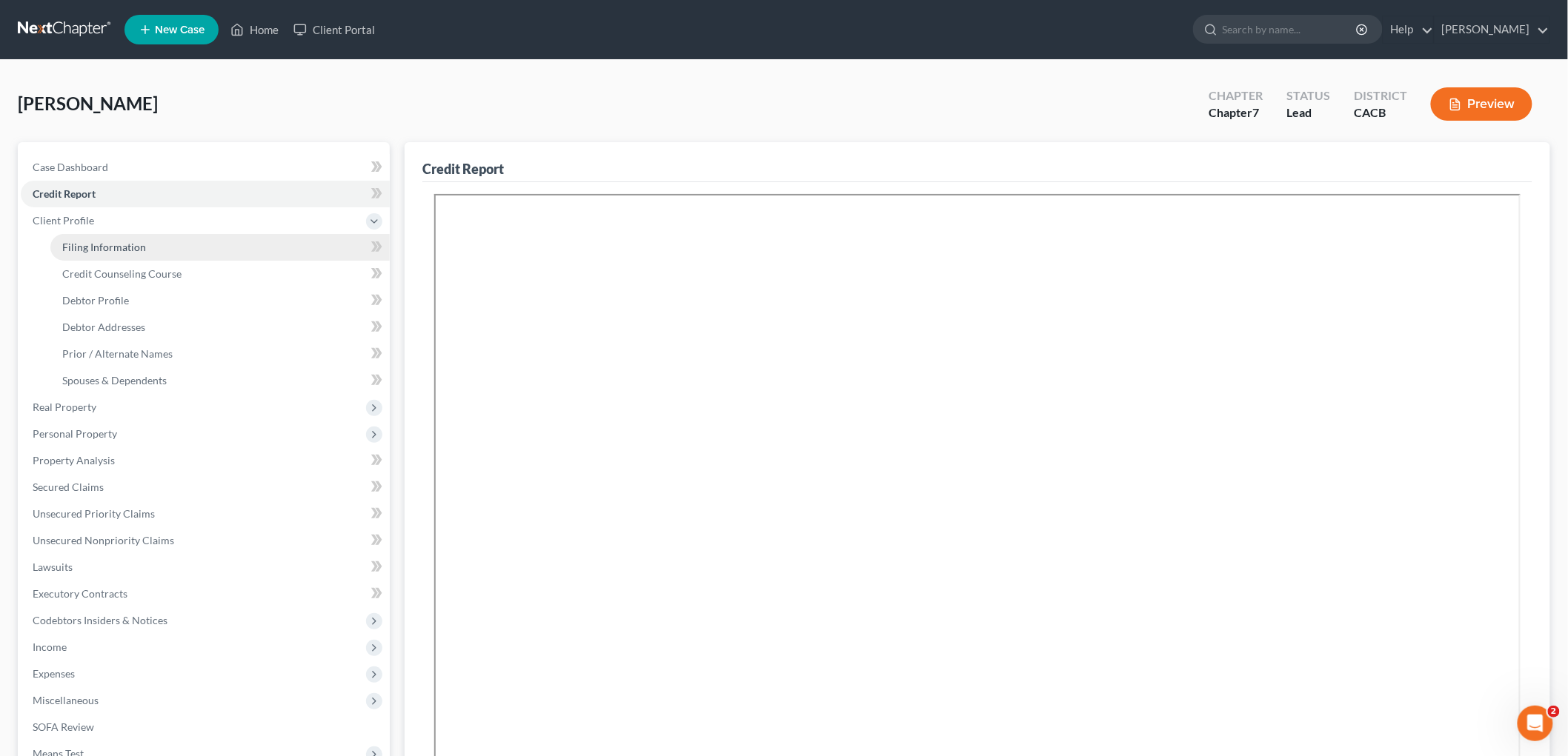
click at [125, 236] on link "Filing Information" at bounding box center [221, 248] width 340 height 27
select select "1"
select select "0"
select select "4"
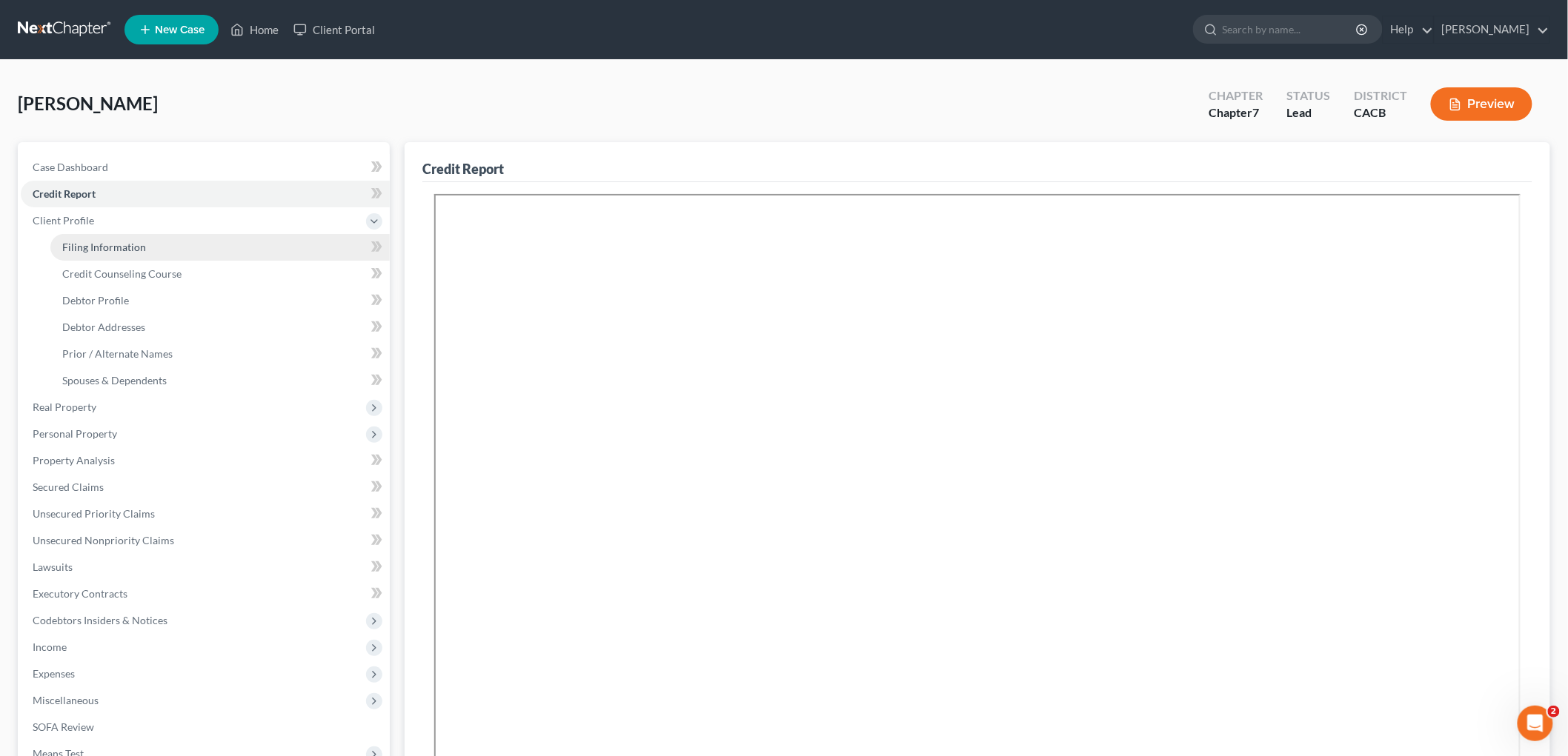
select select "0"
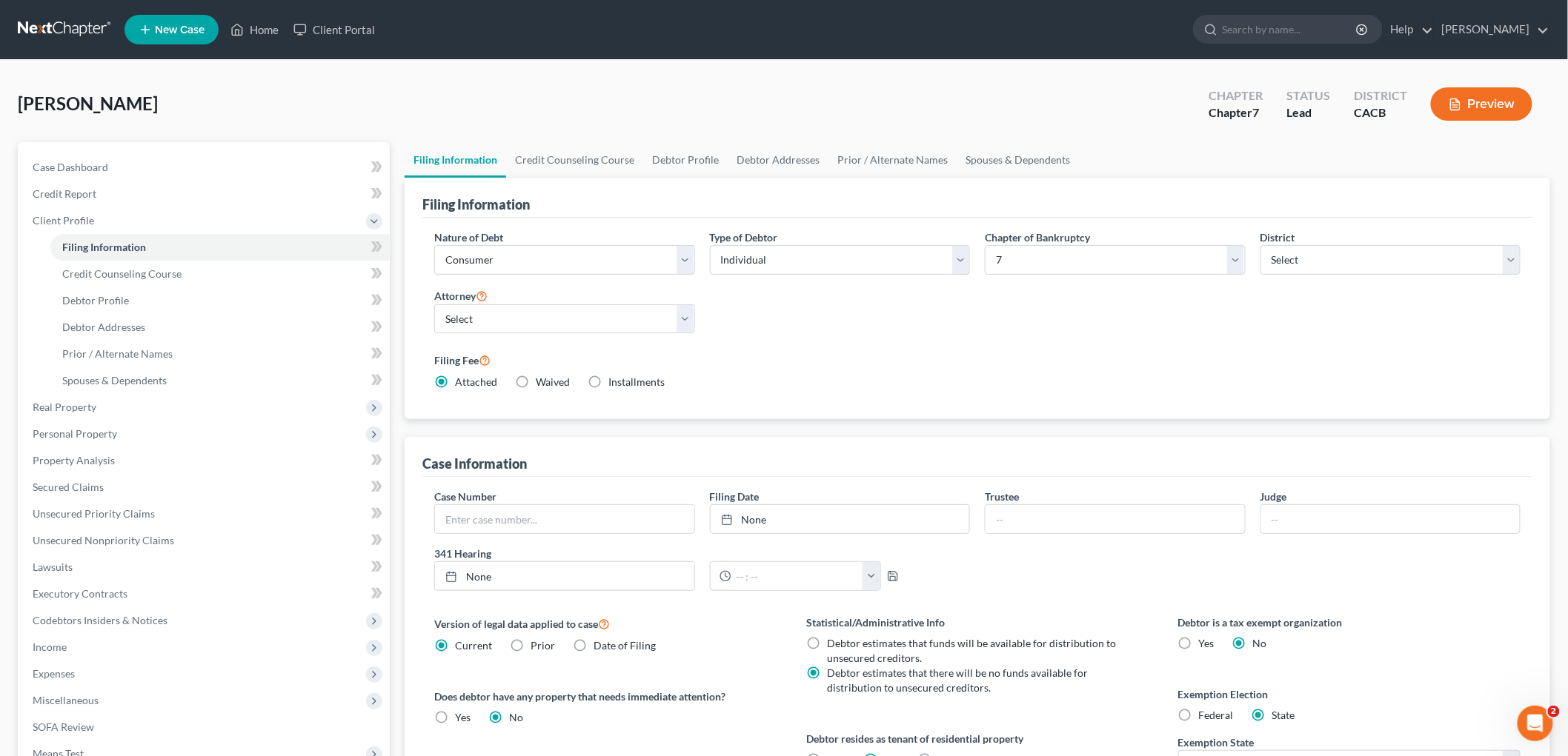
click at [1497, 108] on button "Preview" at bounding box center [1482, 104] width 102 height 34
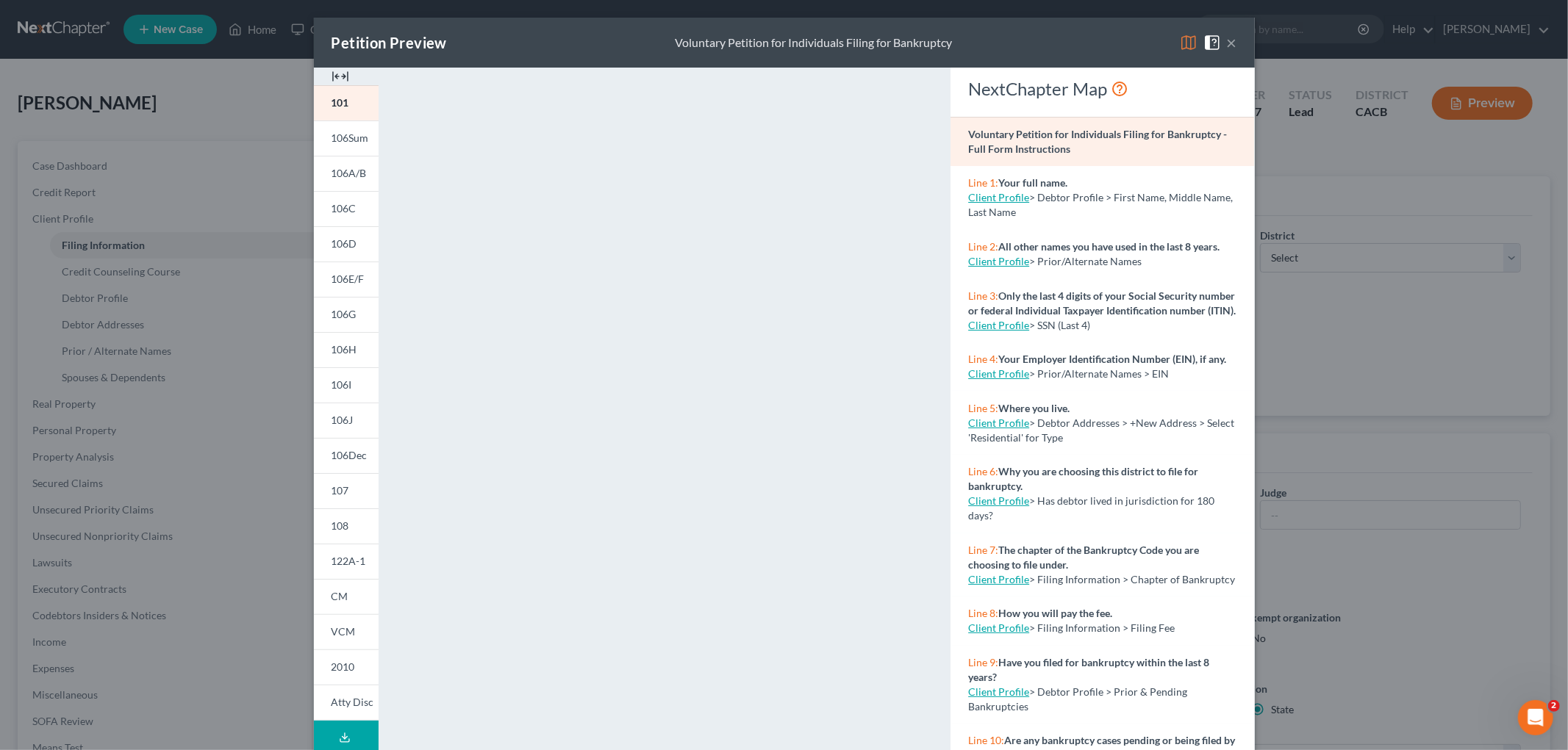
click at [1323, 466] on div "Petition Preview Voluntary Petition for Individuals Filing for Bankruptcy × 101…" at bounding box center [784, 375] width 1568 height 750
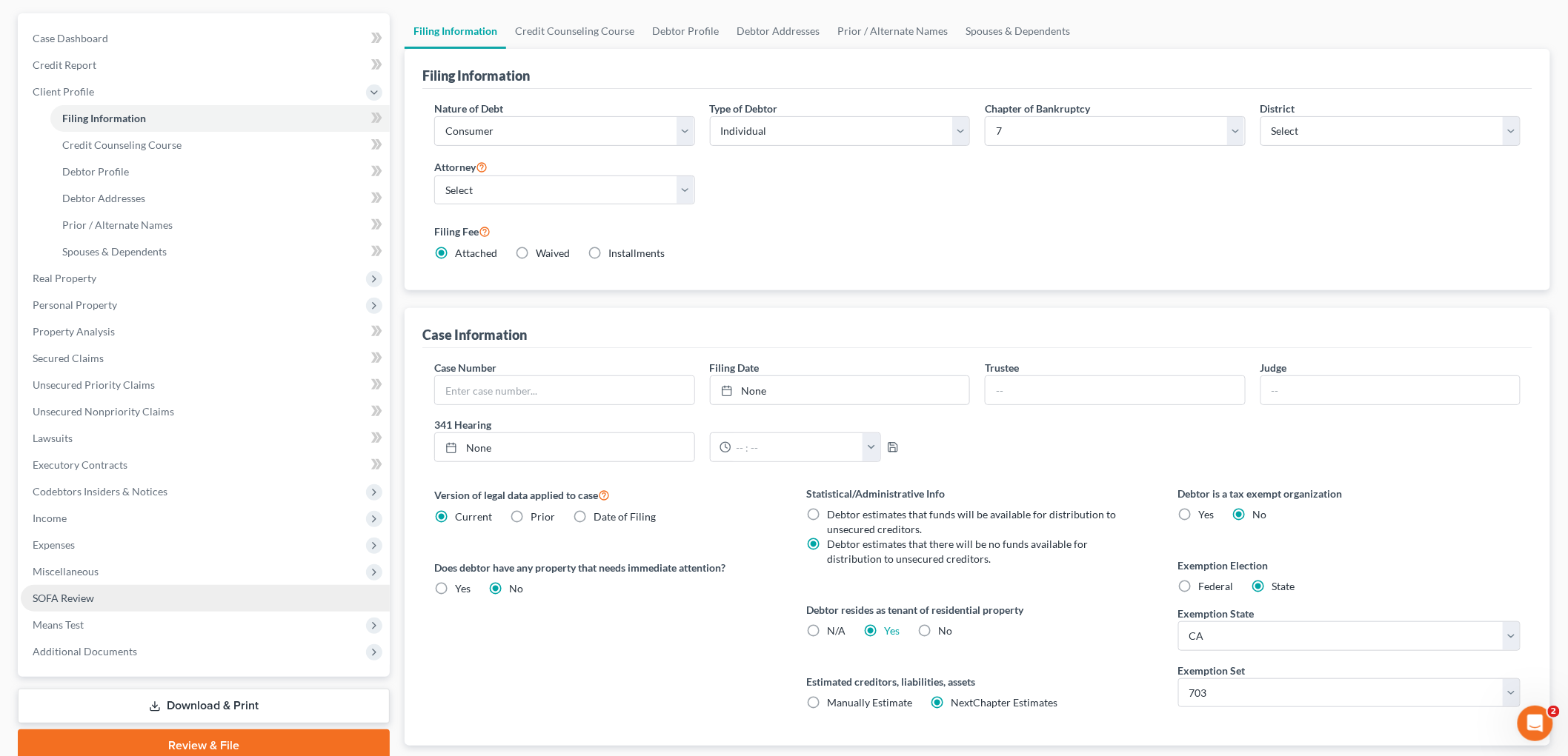
scroll to position [164, 0]
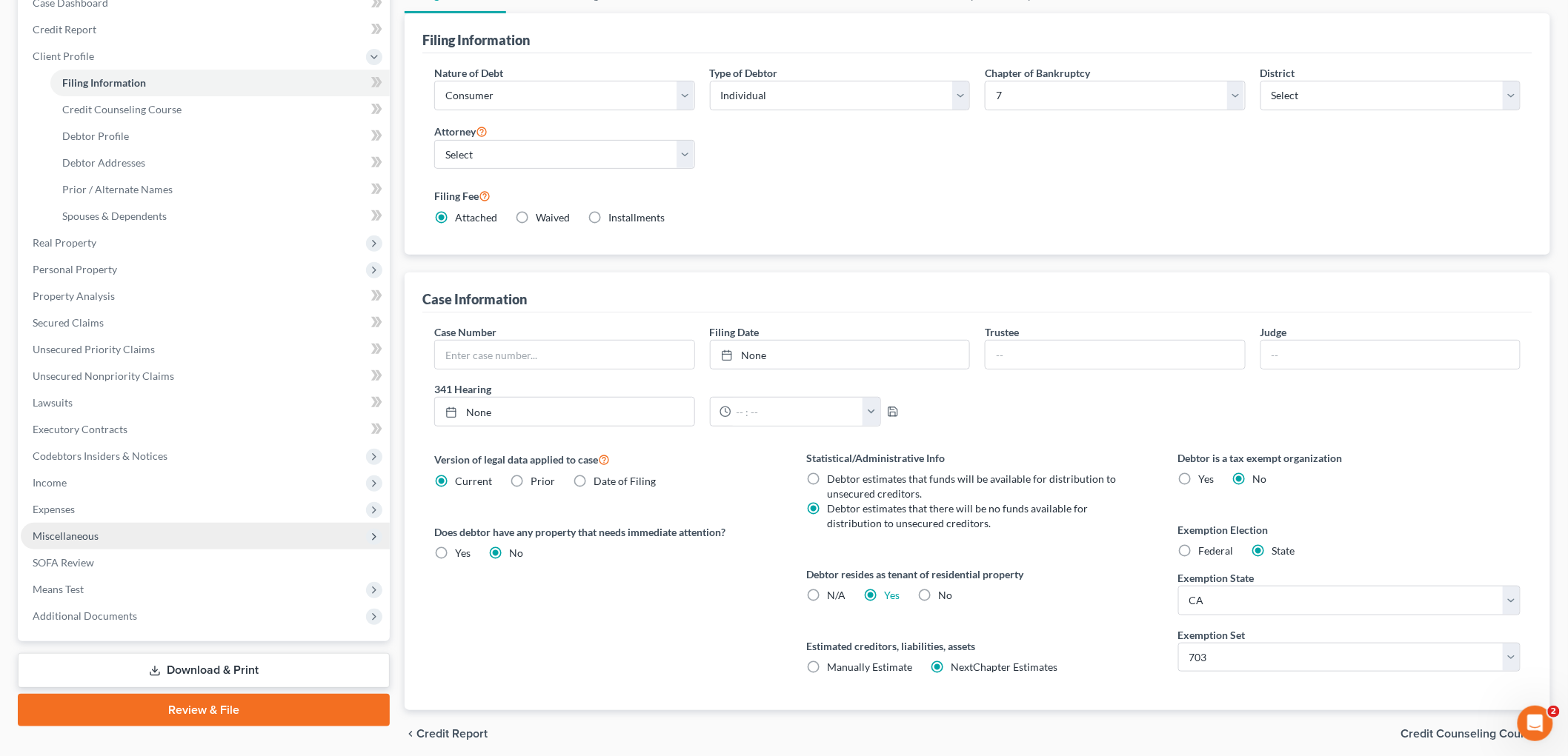
click at [74, 530] on span "Miscellaneous" at bounding box center [65, 535] width 66 height 12
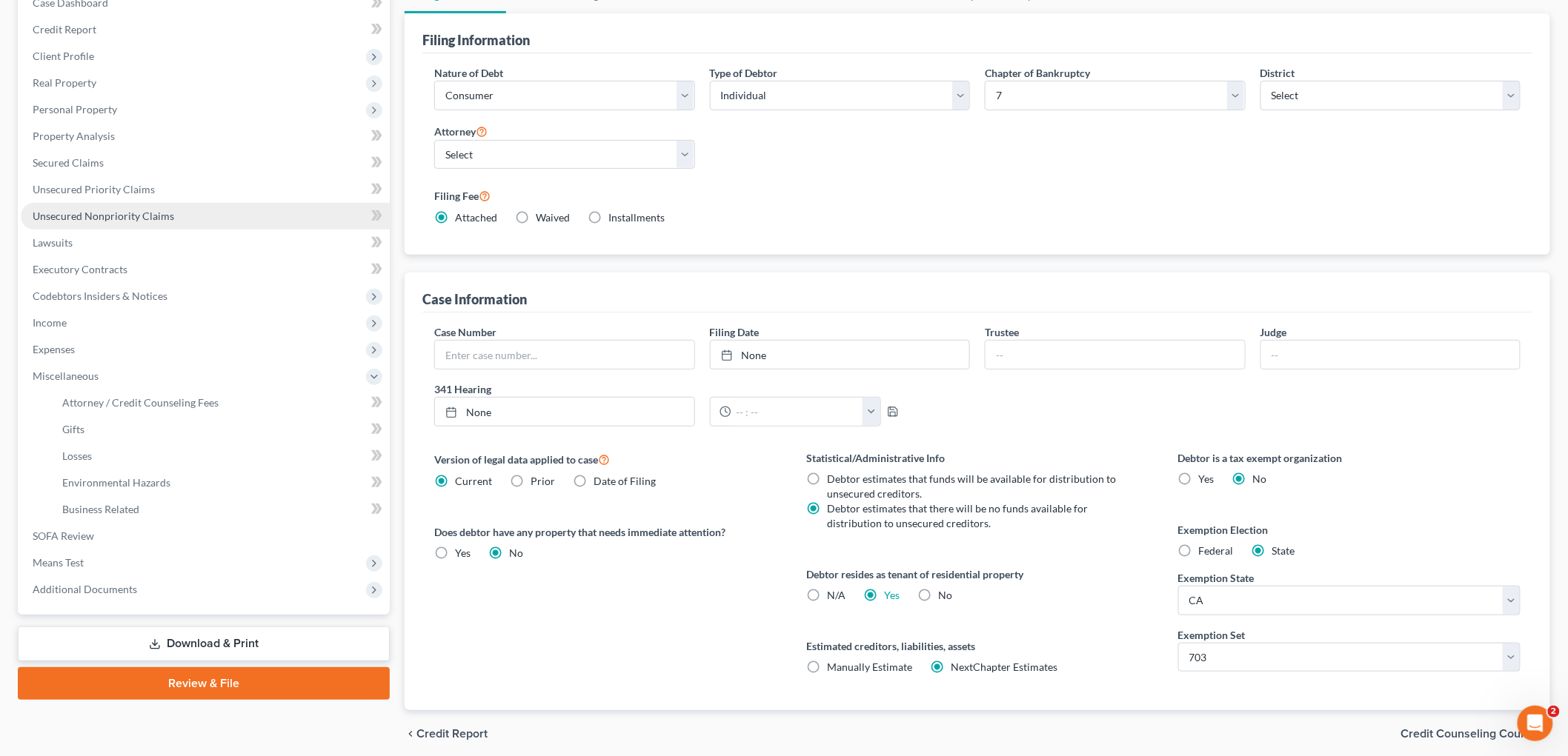
click at [85, 210] on span "Unsecured Nonpriority Claims" at bounding box center [103, 216] width 141 height 12
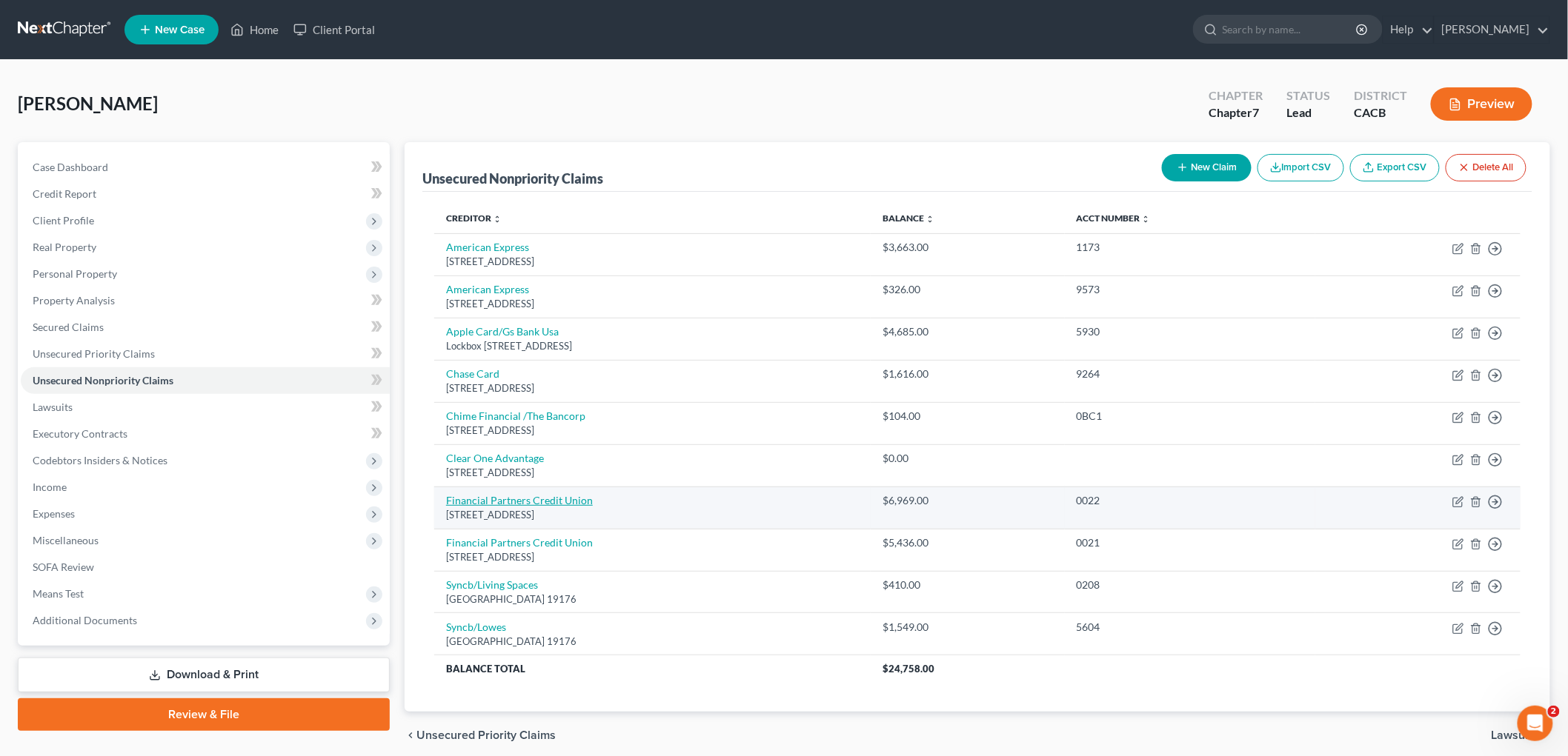
click at [534, 500] on link "Financial Partners Credit Union" at bounding box center [519, 500] width 147 height 12
select select "4"
select select "14"
select select "0"
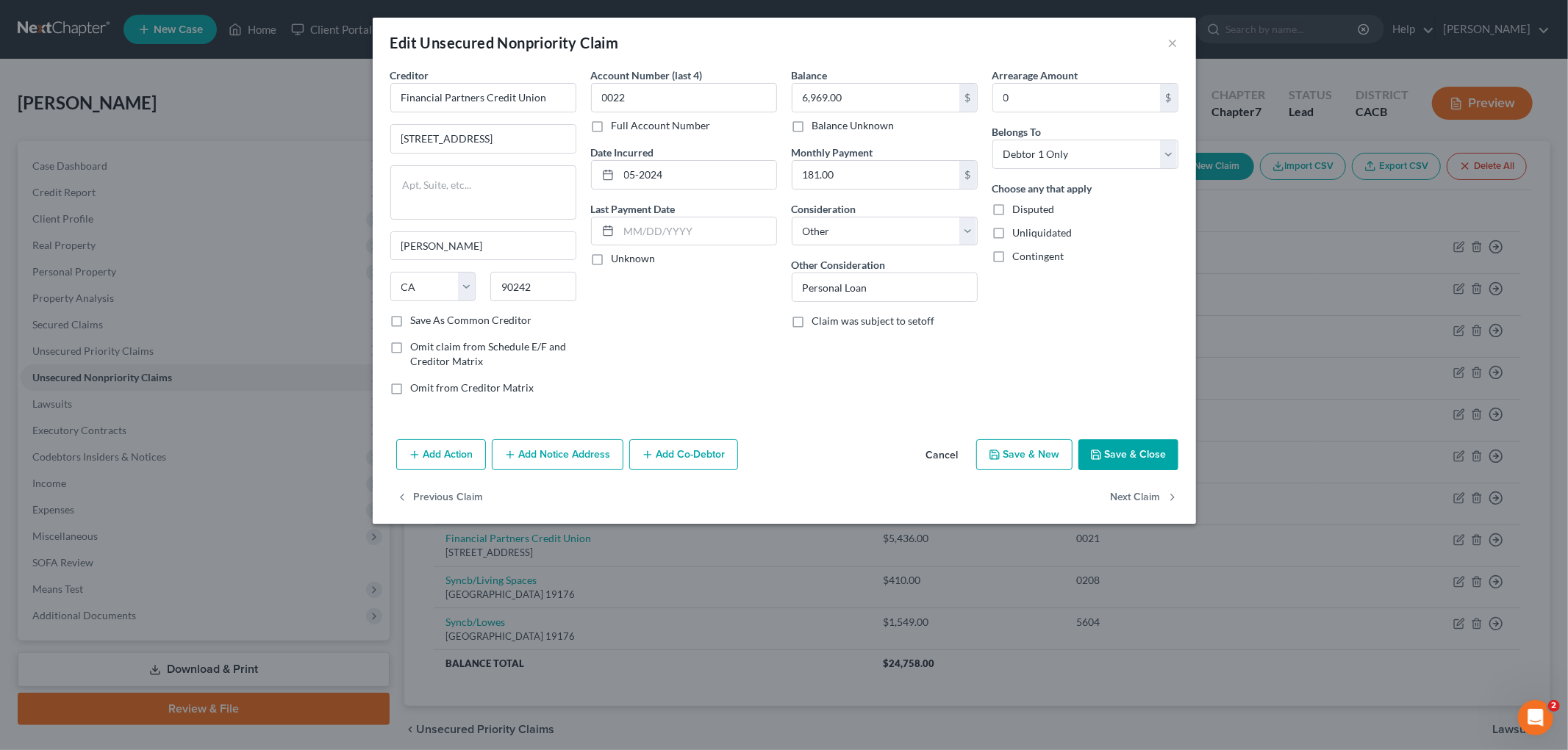
click at [1133, 458] on button "Save & Close" at bounding box center [1128, 455] width 100 height 30
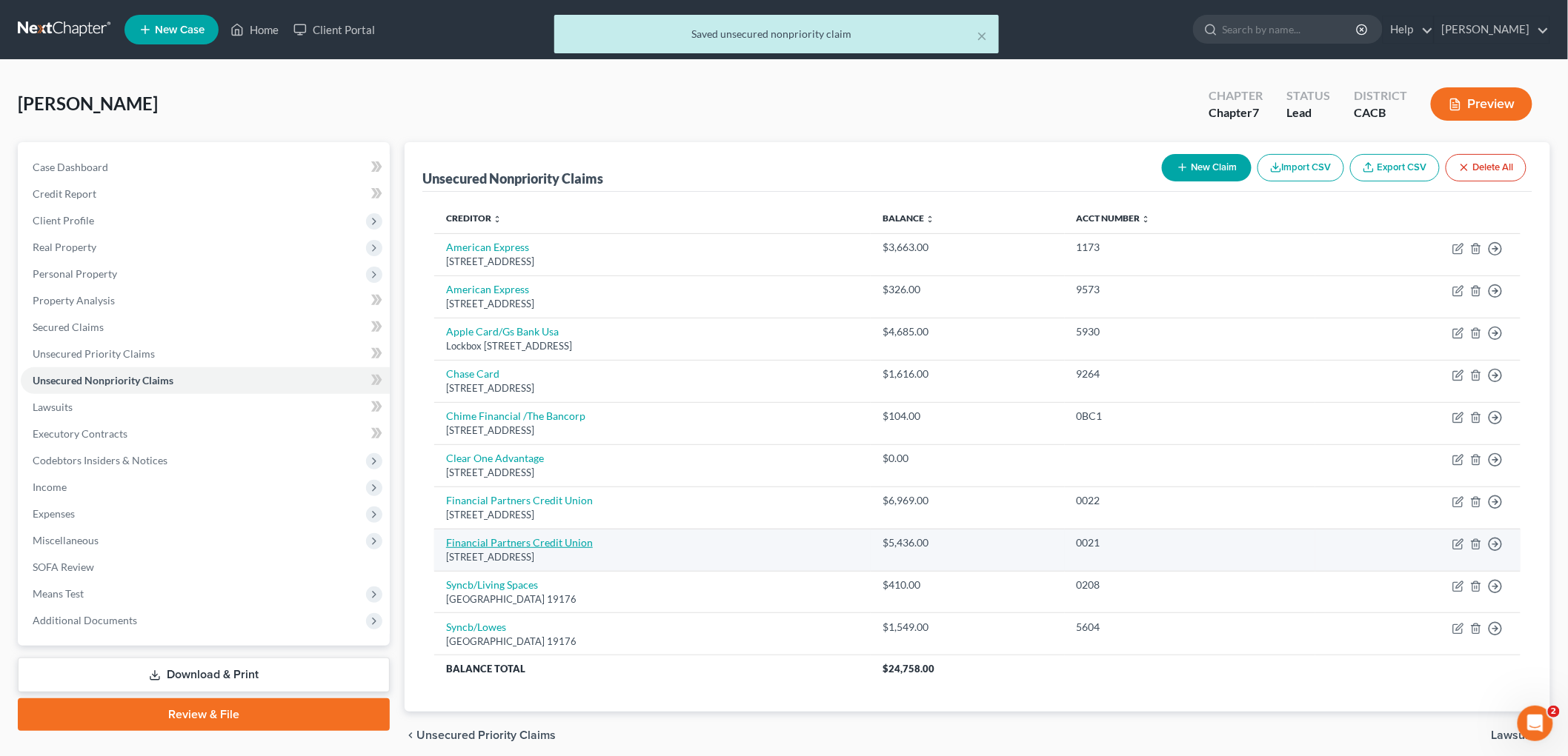
click at [528, 541] on link "Financial Partners Credit Union" at bounding box center [519, 542] width 147 height 12
select select "4"
select select "14"
select select "0"
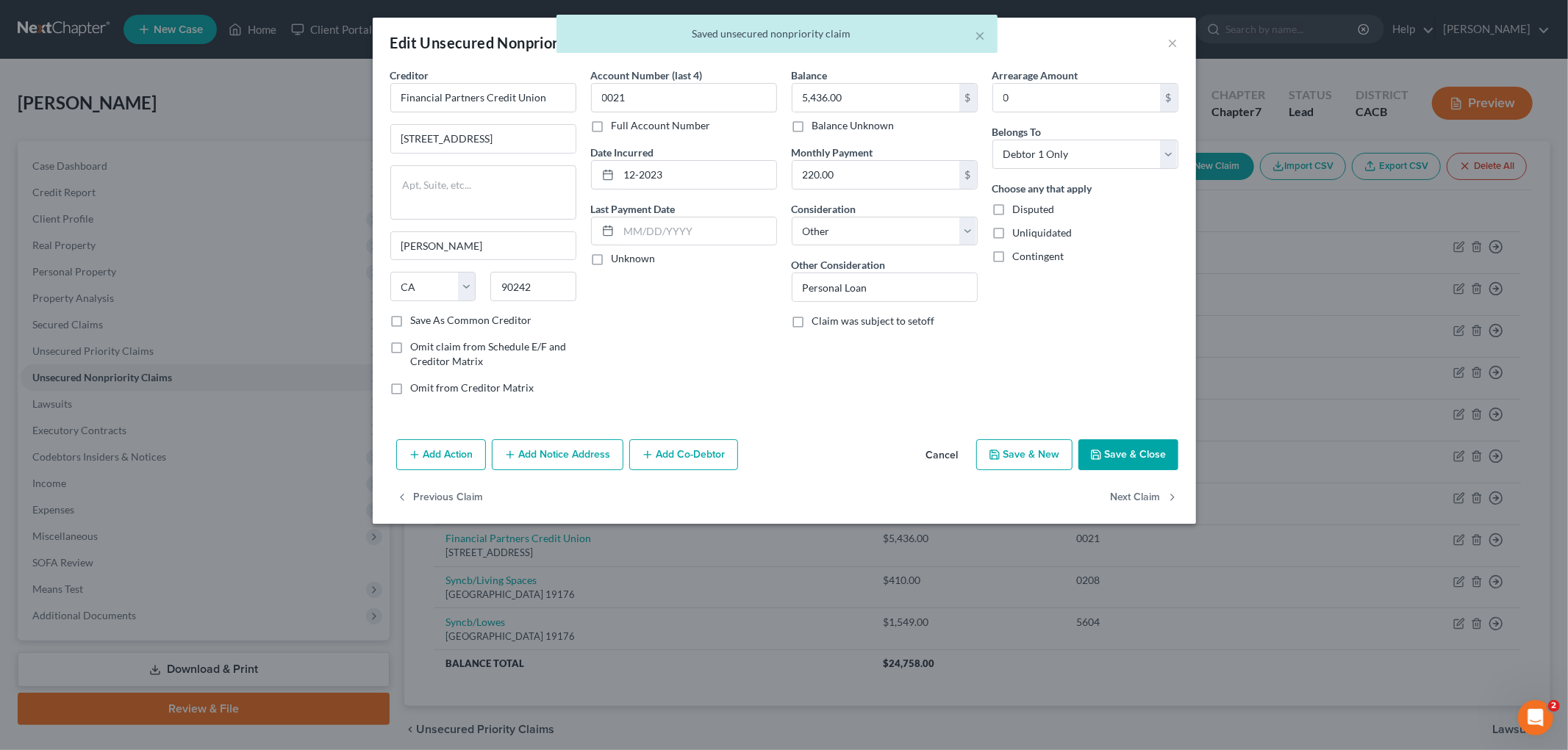
click at [1122, 464] on button "Save & Close" at bounding box center [1128, 455] width 100 height 30
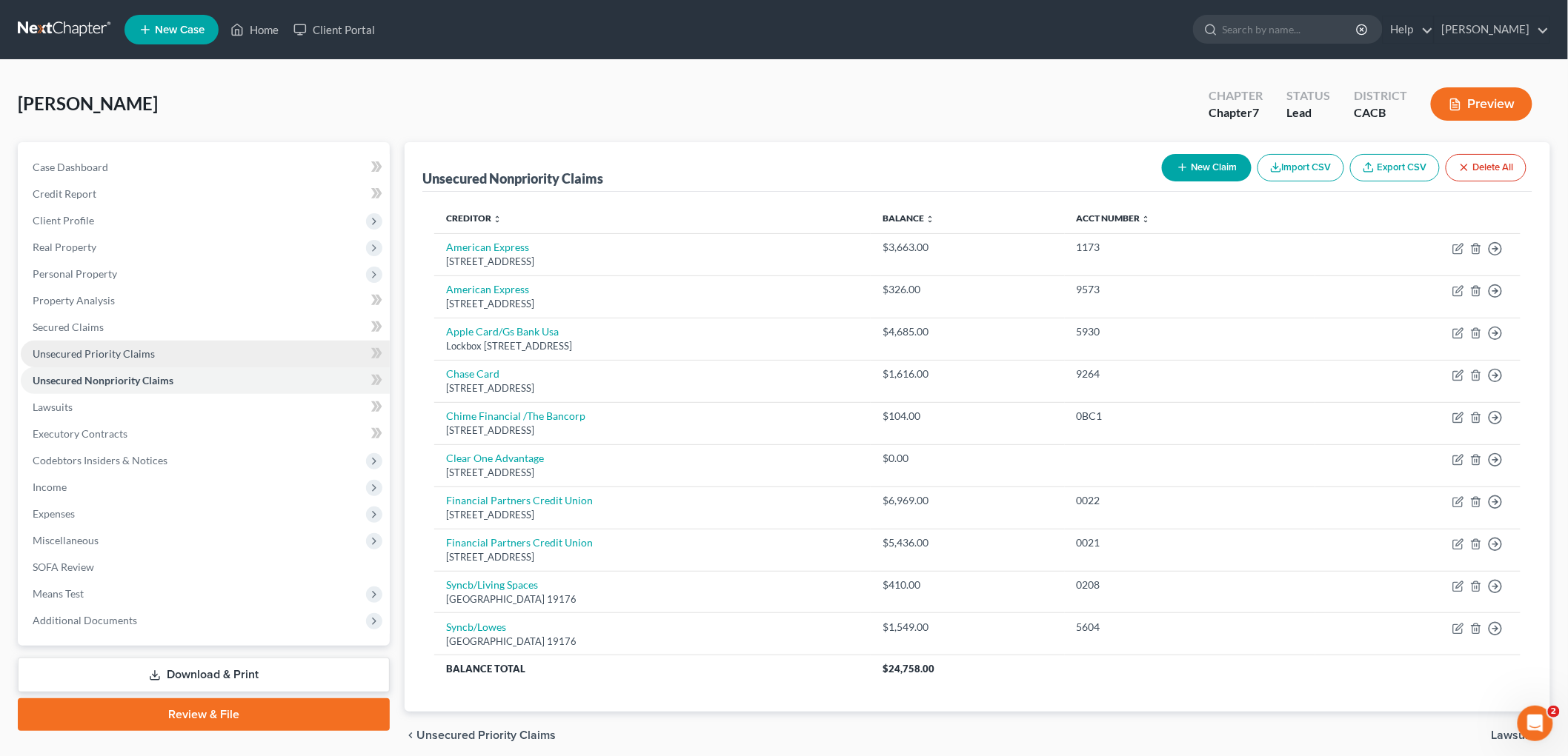
click at [68, 361] on link "Unsecured Priority Claims" at bounding box center [205, 354] width 369 height 27
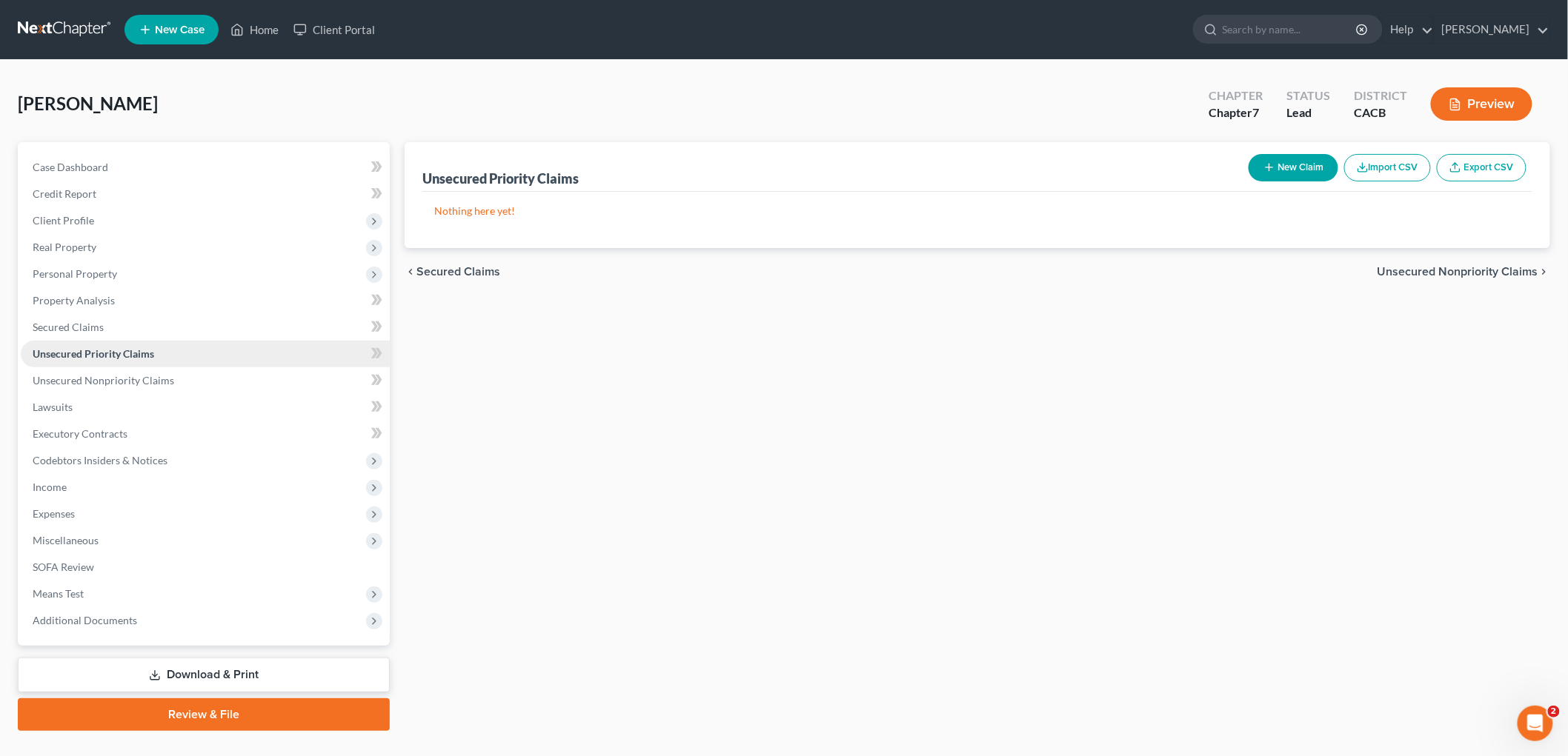
click at [77, 343] on link "Unsecured Priority Claims" at bounding box center [205, 354] width 369 height 27
click at [83, 329] on span "Secured Claims" at bounding box center [68, 326] width 71 height 12
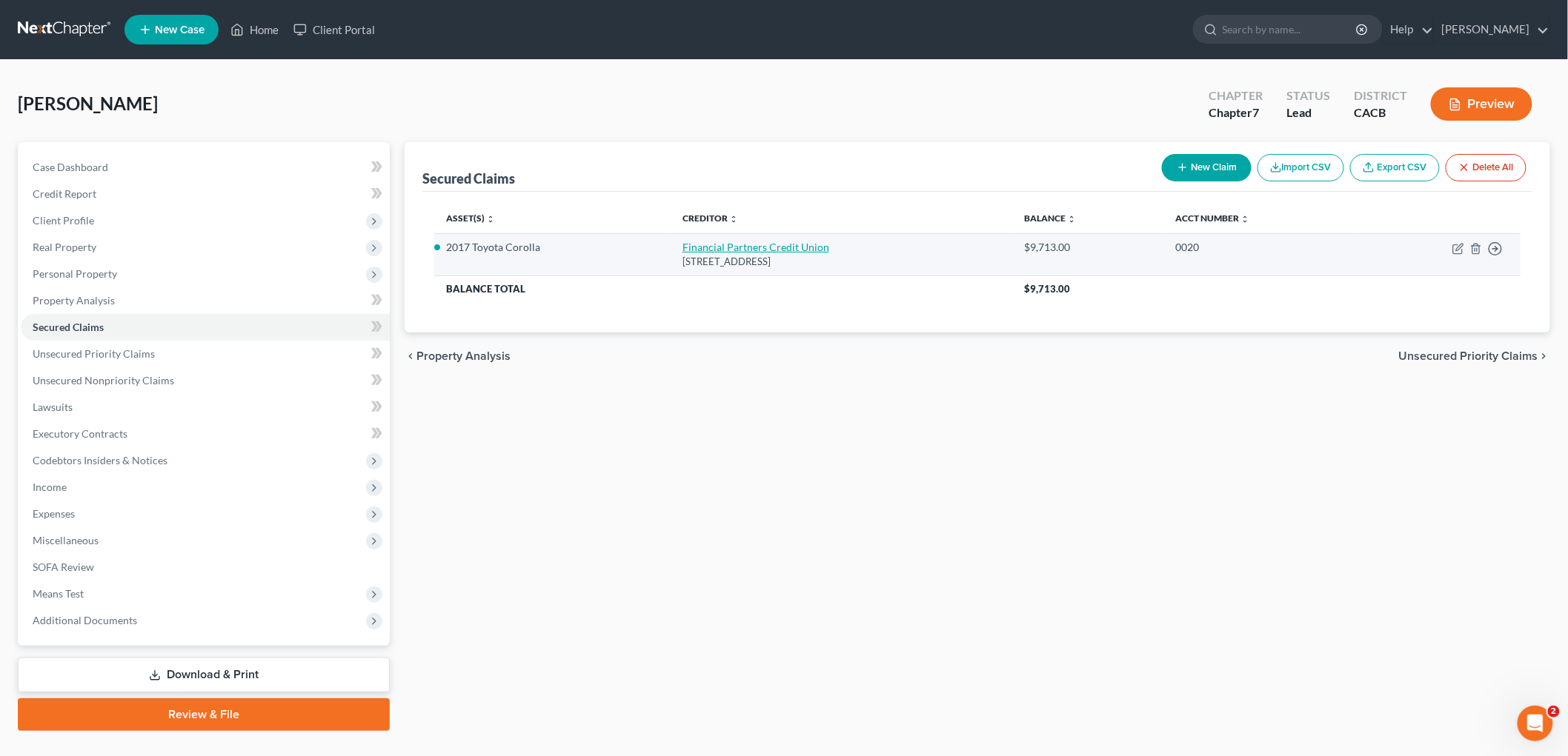
click at [705, 248] on link "Financial Partners Credit Union" at bounding box center [755, 247] width 147 height 12
select select "4"
select select "0"
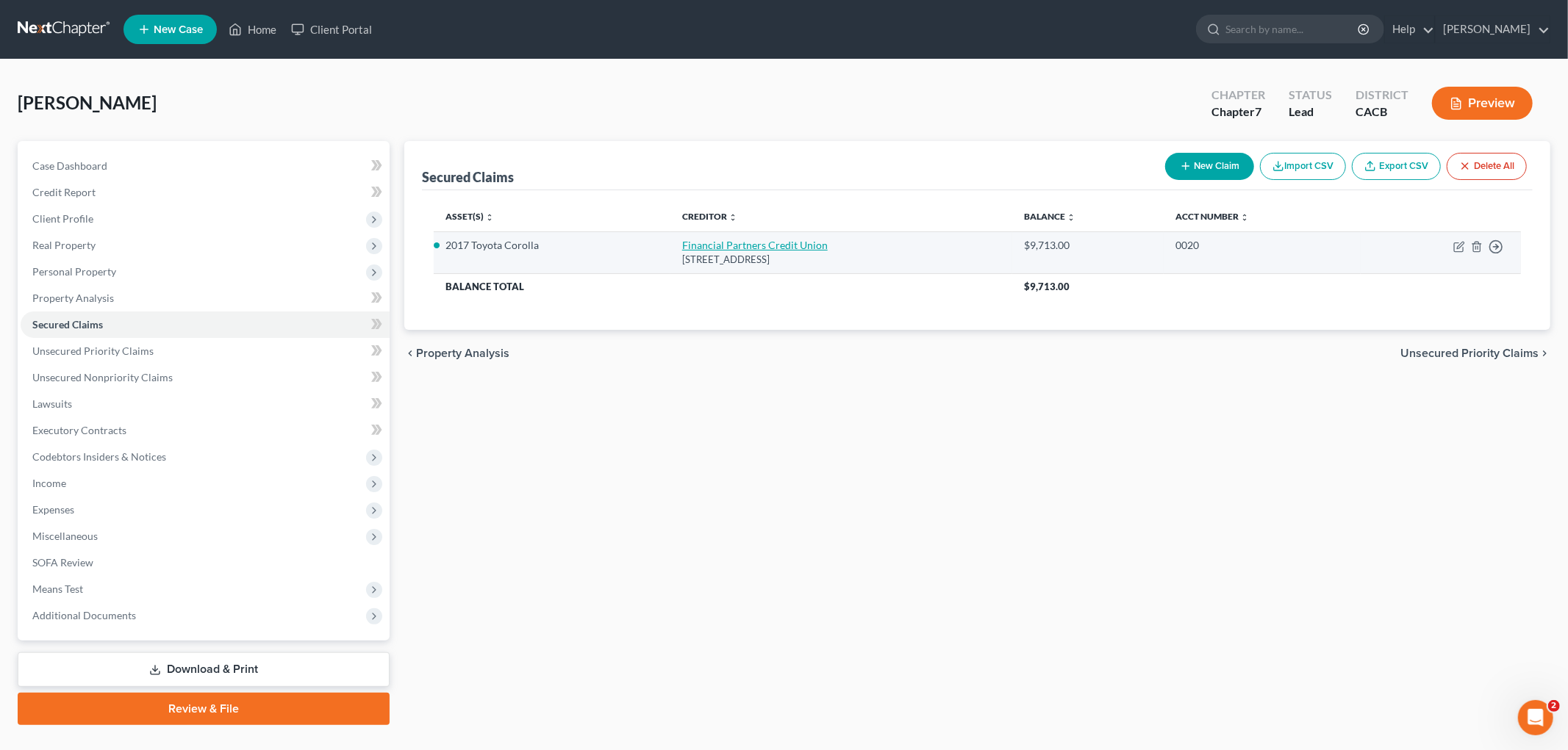
select select "0"
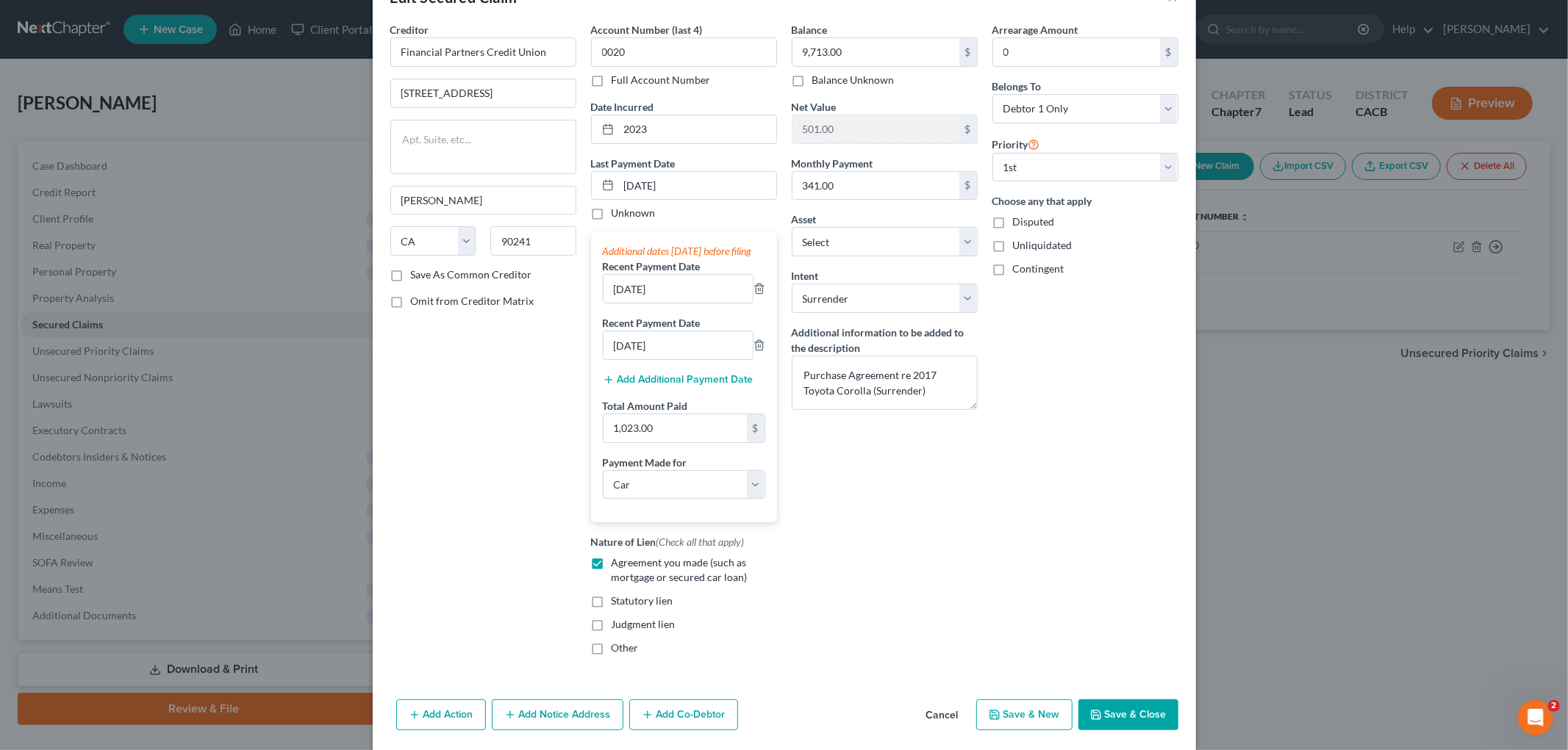
scroll to position [82, 0]
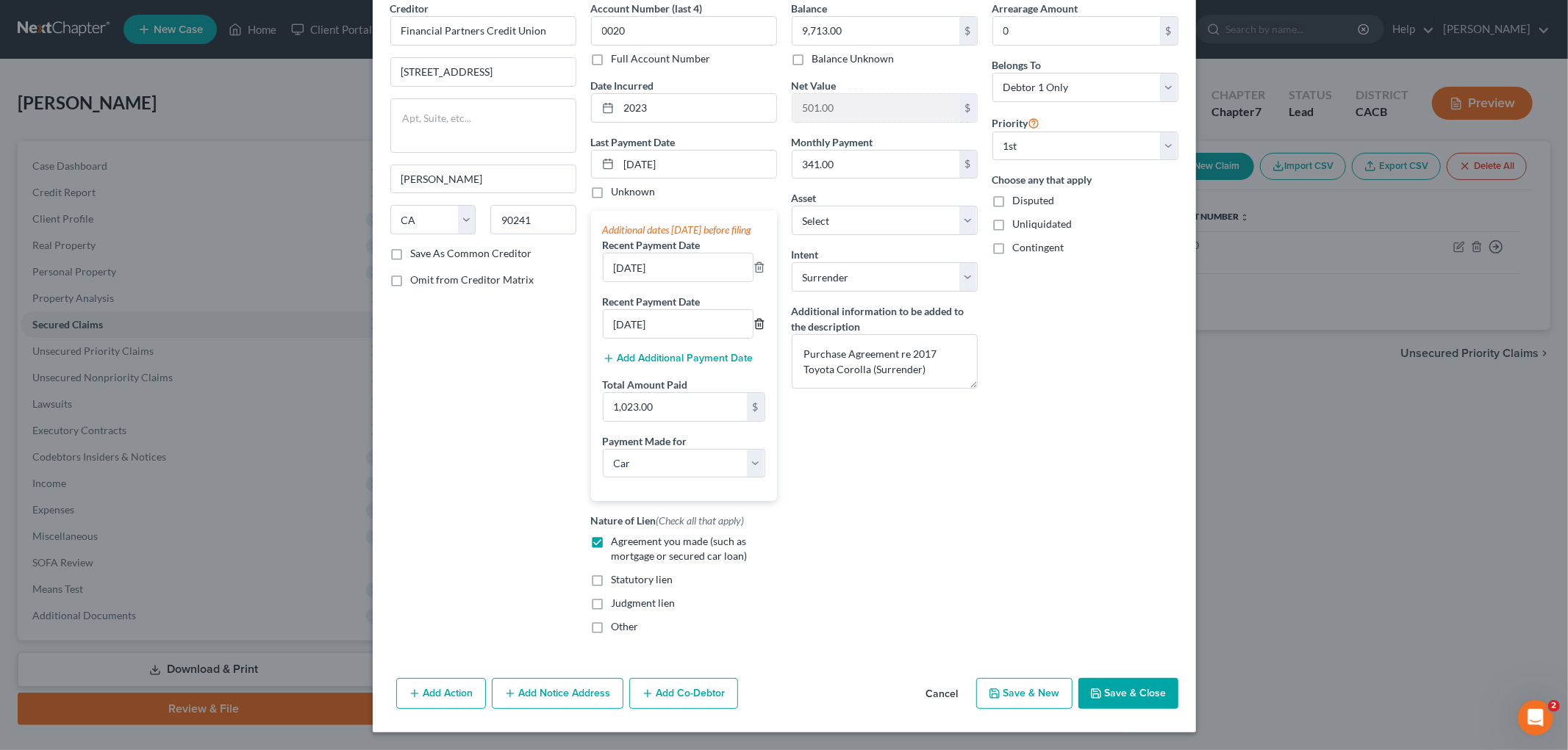
click at [753, 325] on icon "button" at bounding box center [759, 324] width 11 height 11
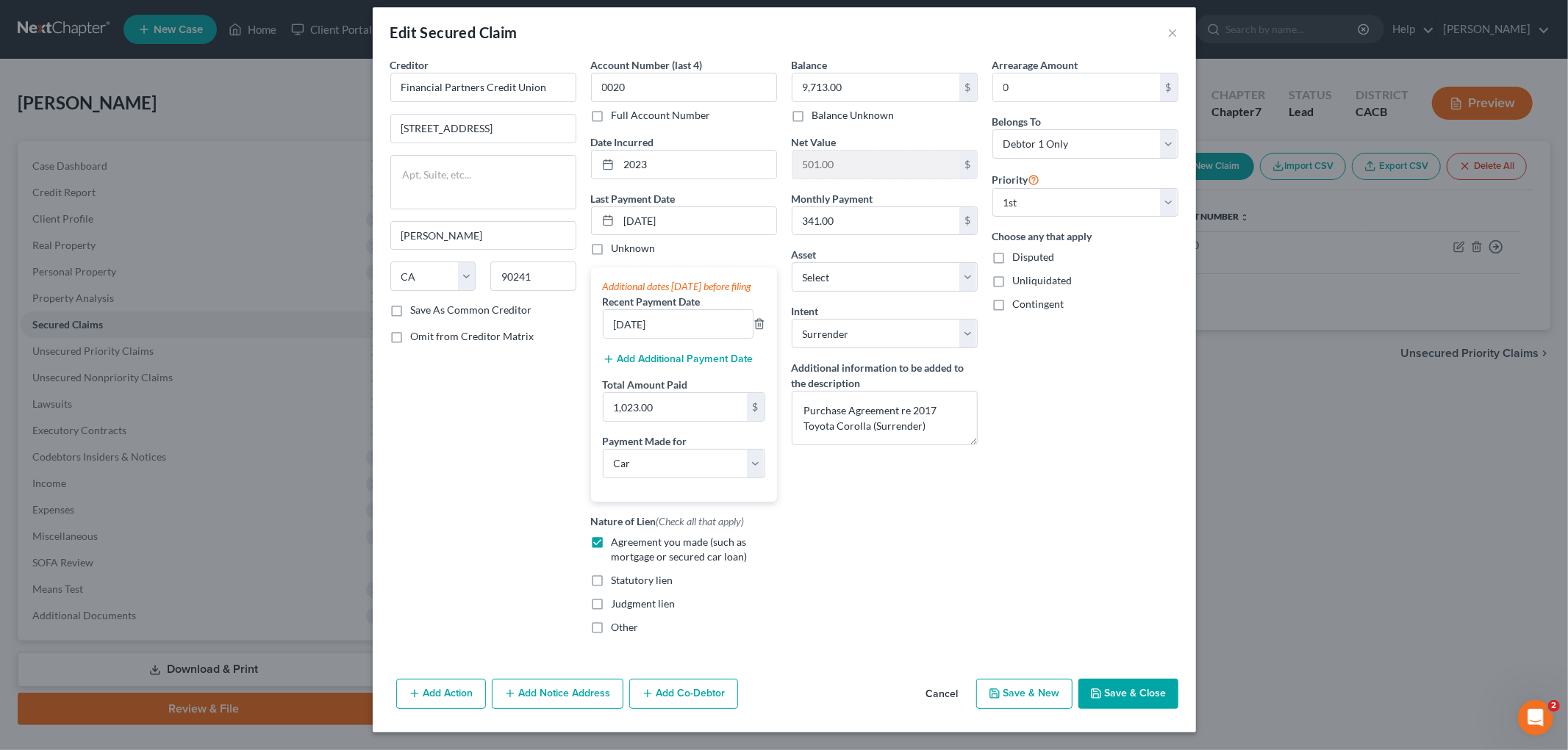
scroll to position [26, 0]
click at [753, 326] on icon "button" at bounding box center [759, 324] width 11 height 11
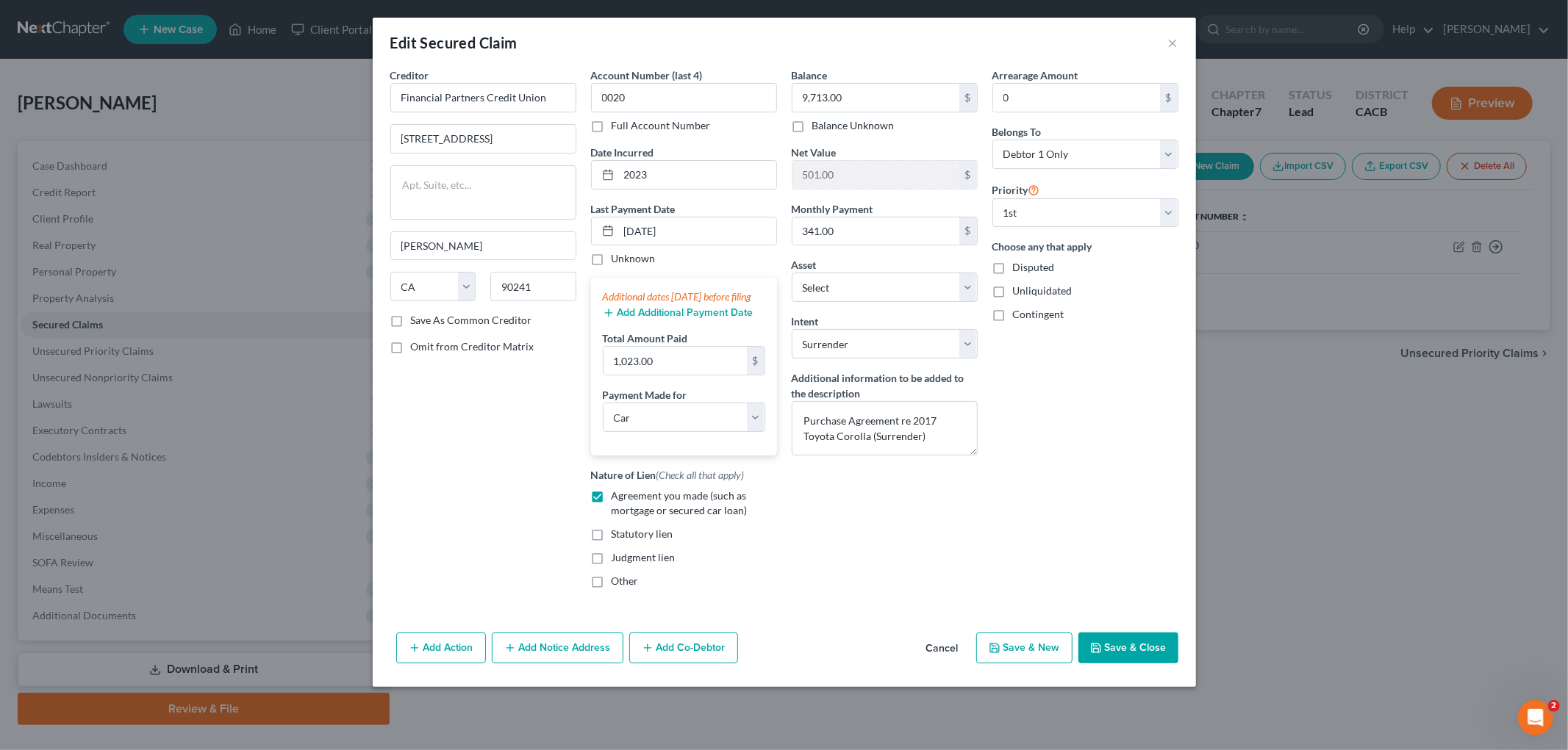
scroll to position [0, 0]
drag, startPoint x: 666, startPoint y: 442, endPoint x: 665, endPoint y: 434, distance: 8.1
click at [666, 432] on select "Select Car Credit Card Loan Repayment Mortgage Other Suppliers Or Vendors" at bounding box center [684, 417] width 163 height 30
select select
click at [603, 418] on select "Select Car Credit Card Loan Repayment Mortgage Other Suppliers Or Vendors" at bounding box center [684, 417] width 163 height 30
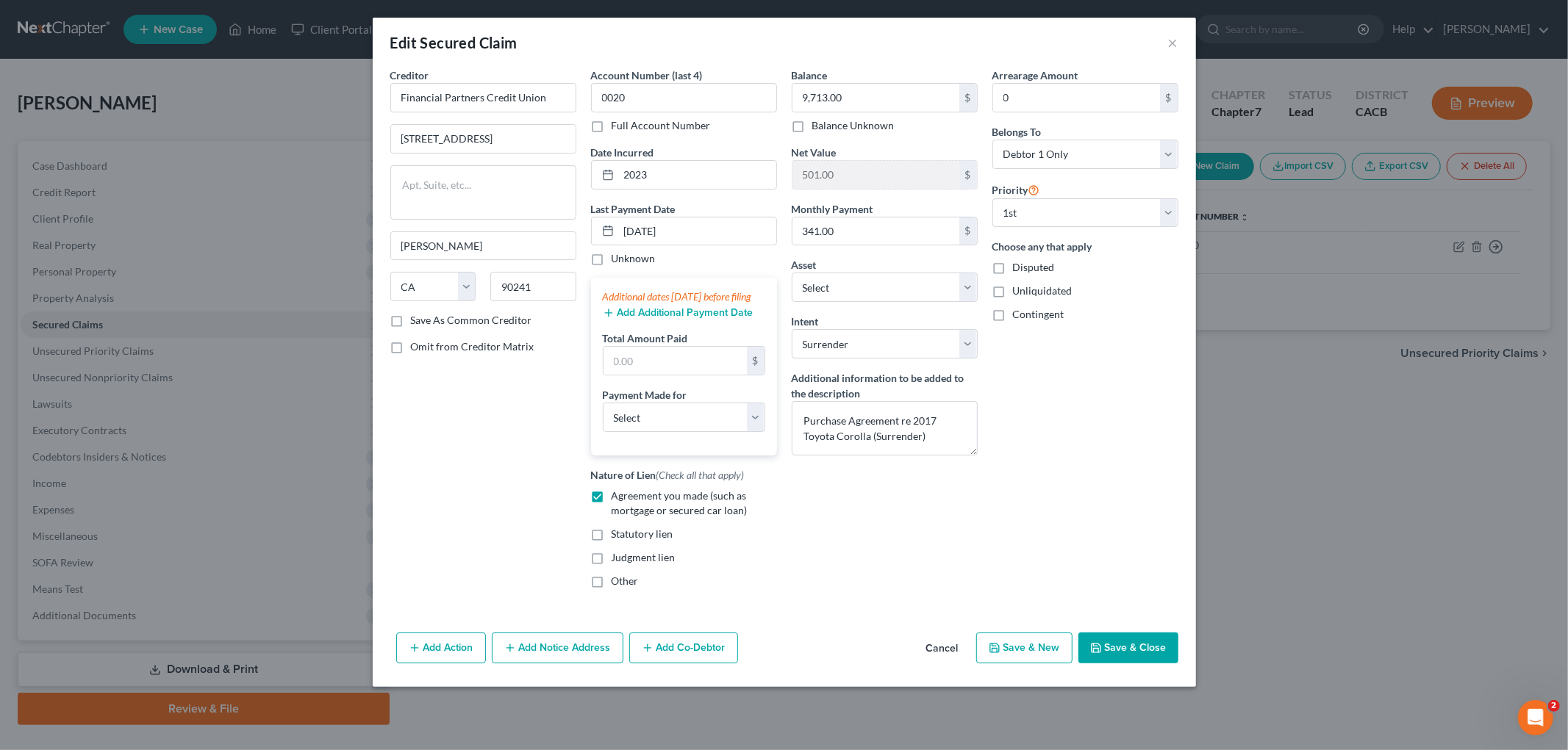
click at [434, 440] on div "Creditor * Financial Partners Credit Union 7800 East Imperial Highway Downey St…" at bounding box center [483, 334] width 201 height 533
drag, startPoint x: 701, startPoint y: 234, endPoint x: 637, endPoint y: 234, distance: 64.0
click at [638, 234] on input "10/01/2025" at bounding box center [697, 231] width 157 height 28
click at [705, 232] on input "10/01/2025" at bounding box center [697, 231] width 157 height 28
drag, startPoint x: 686, startPoint y: 229, endPoint x: 615, endPoint y: 228, distance: 71.0
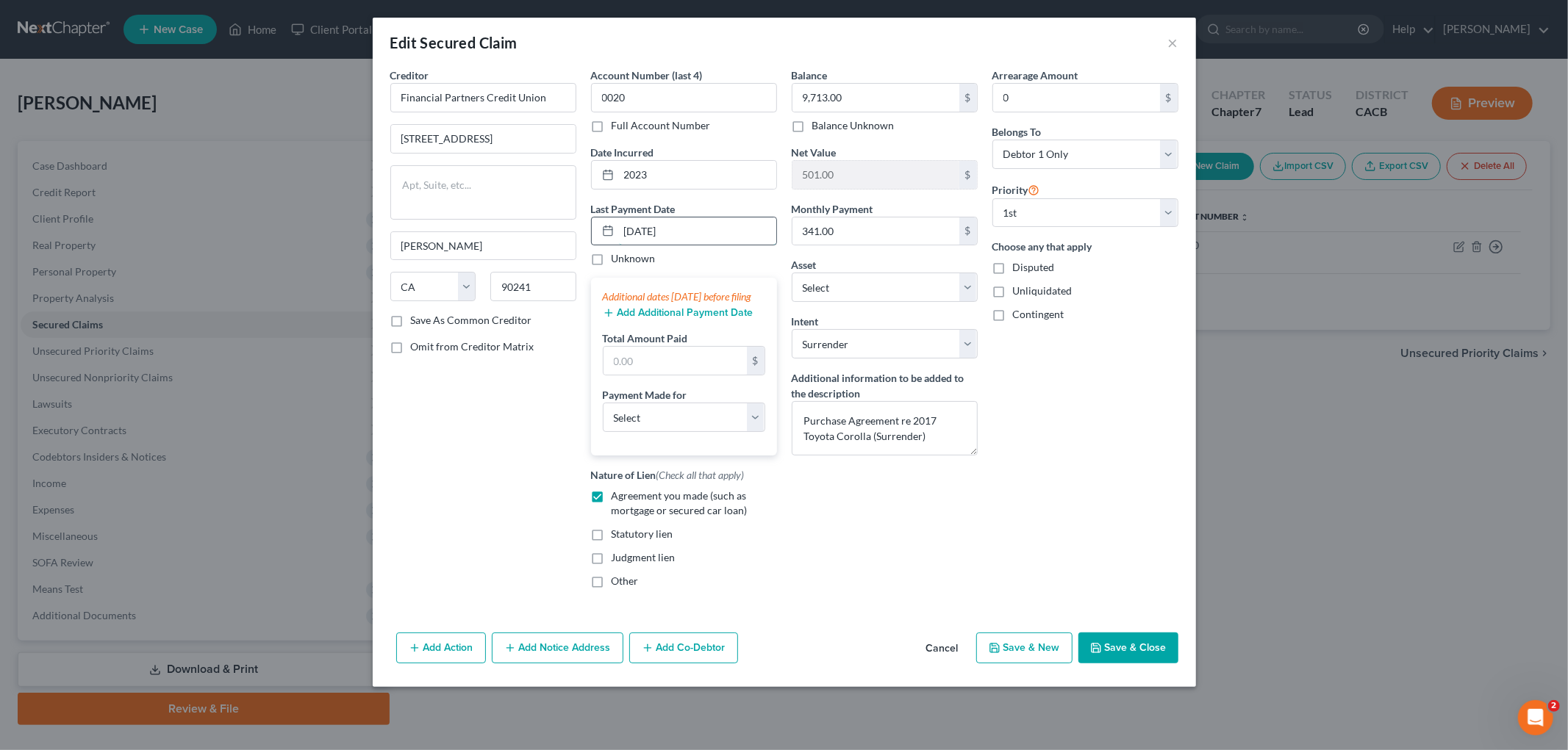
click at [591, 232] on div "10/01/2025" at bounding box center [684, 231] width 186 height 30
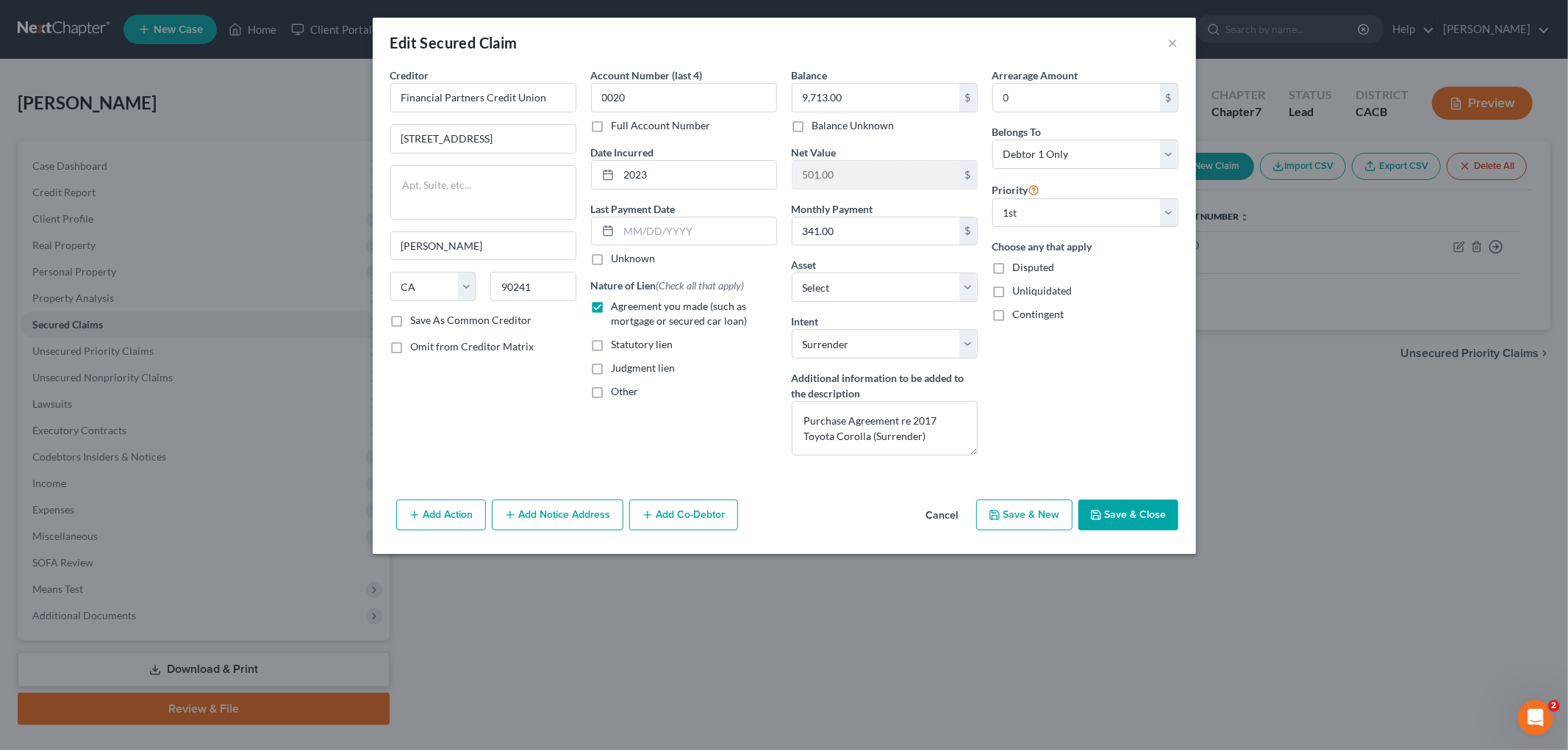
click at [1163, 525] on button "Save & Close" at bounding box center [1128, 515] width 100 height 30
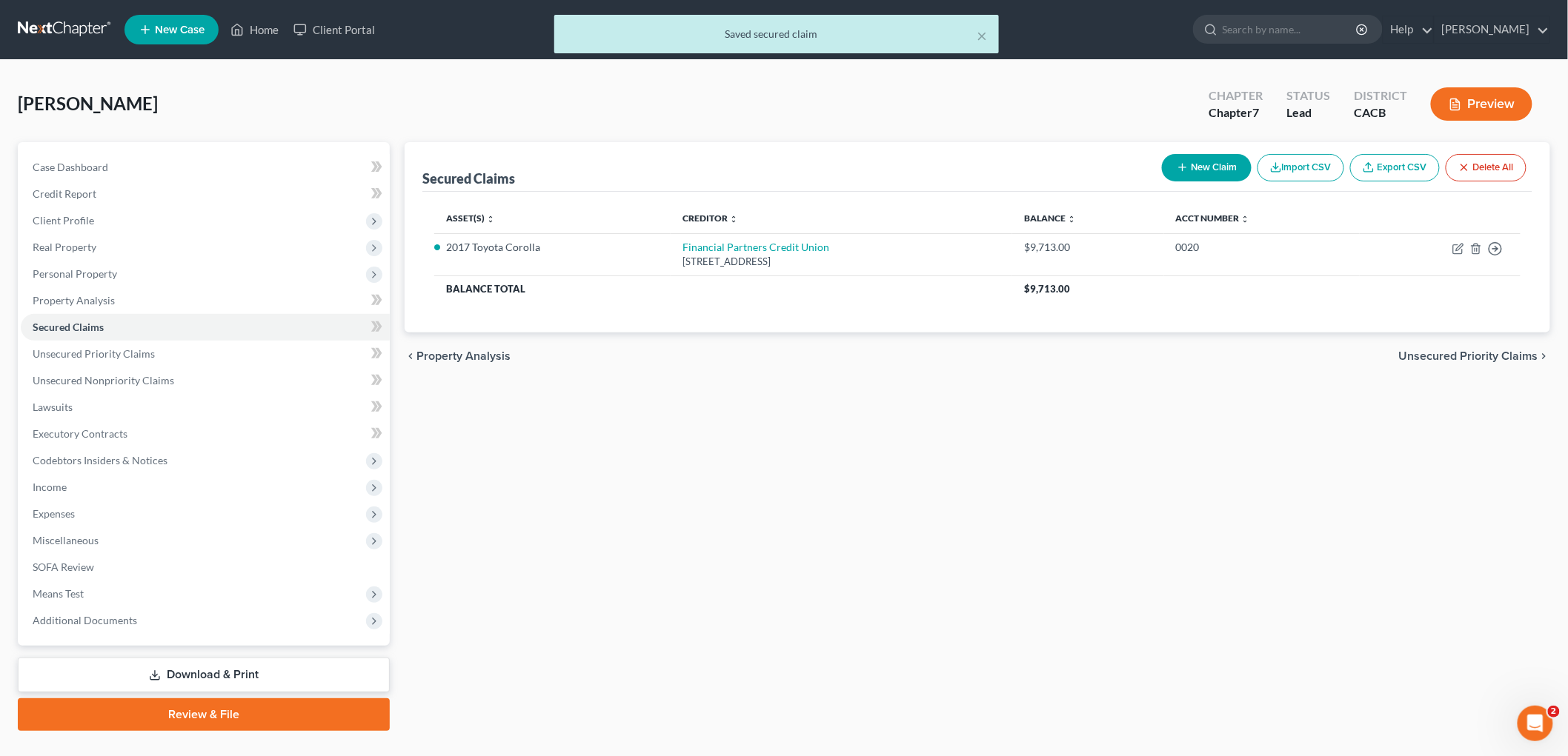
click at [1499, 115] on button "Preview" at bounding box center [1482, 104] width 102 height 34
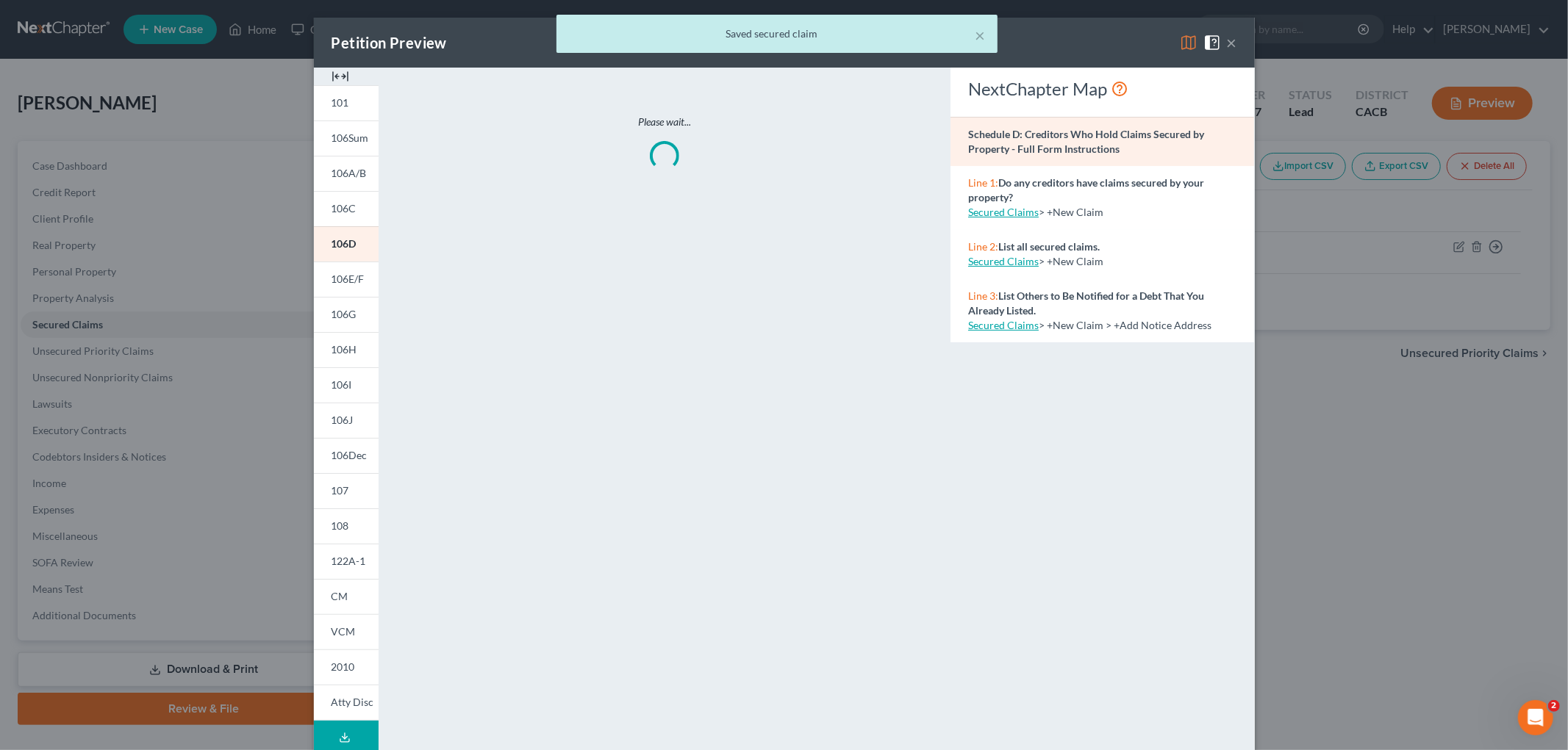
click at [1178, 46] on div "× Saved secured claim" at bounding box center [776, 37] width 1568 height 46
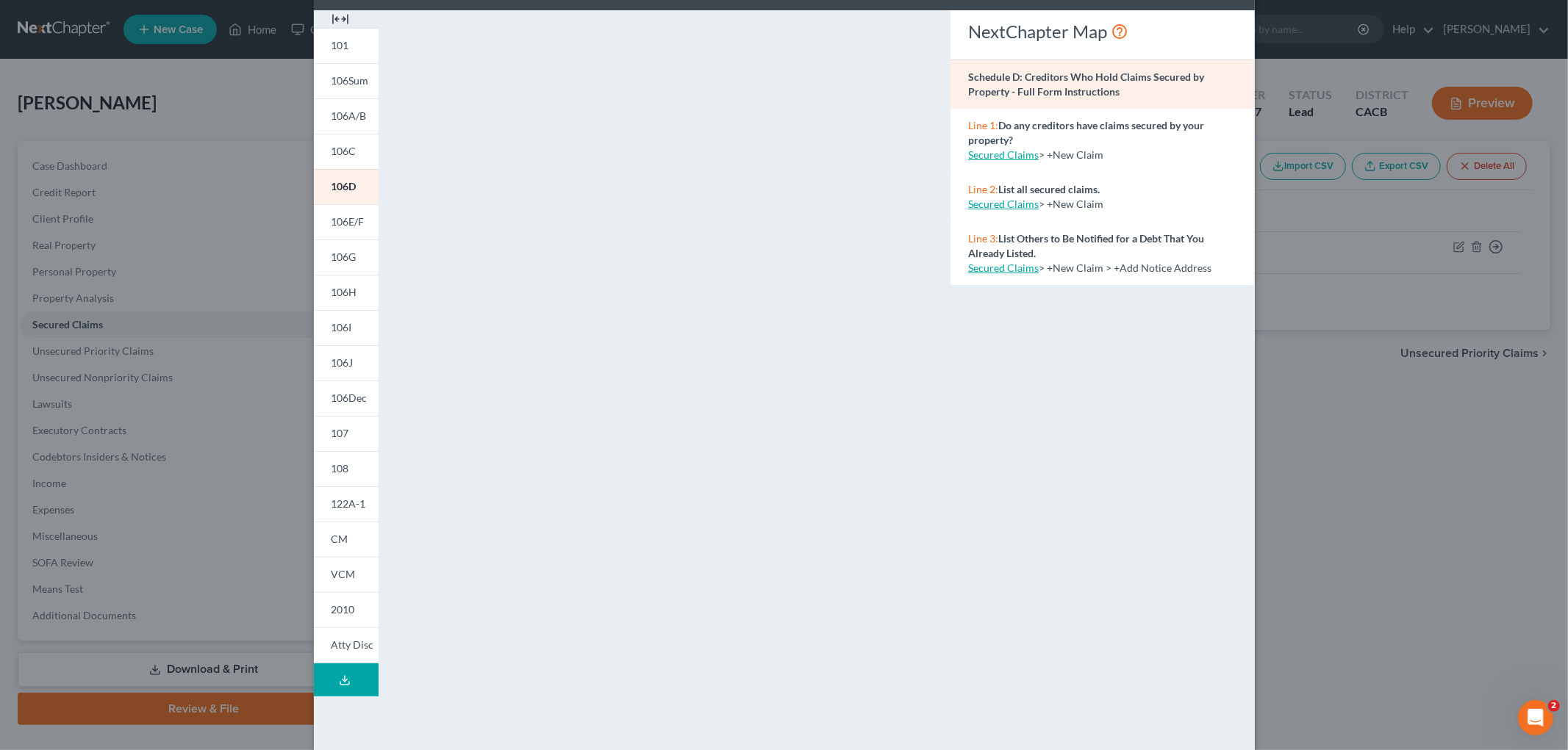
scroll to position [79, 0]
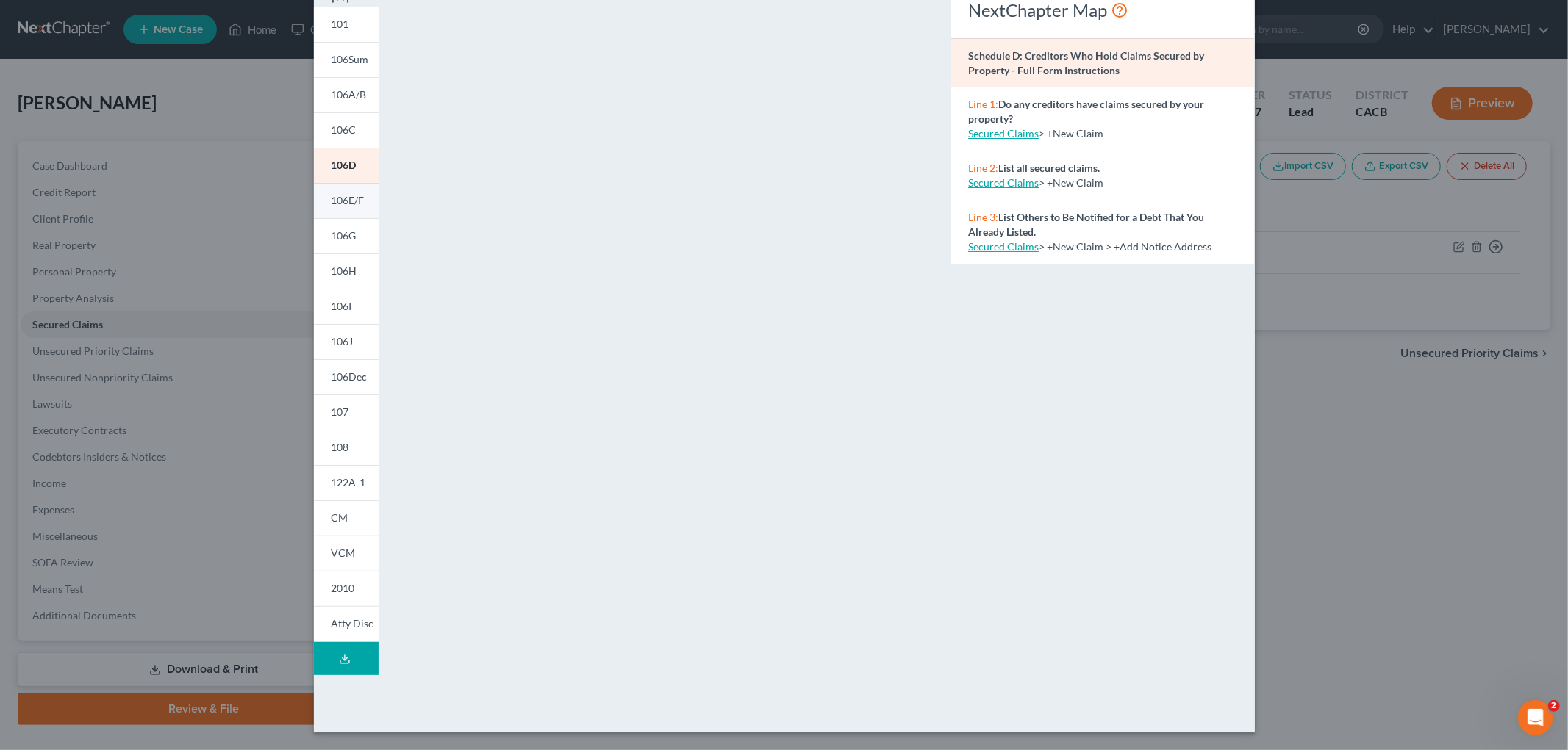
click at [326, 211] on link "106E/F" at bounding box center [347, 200] width 65 height 35
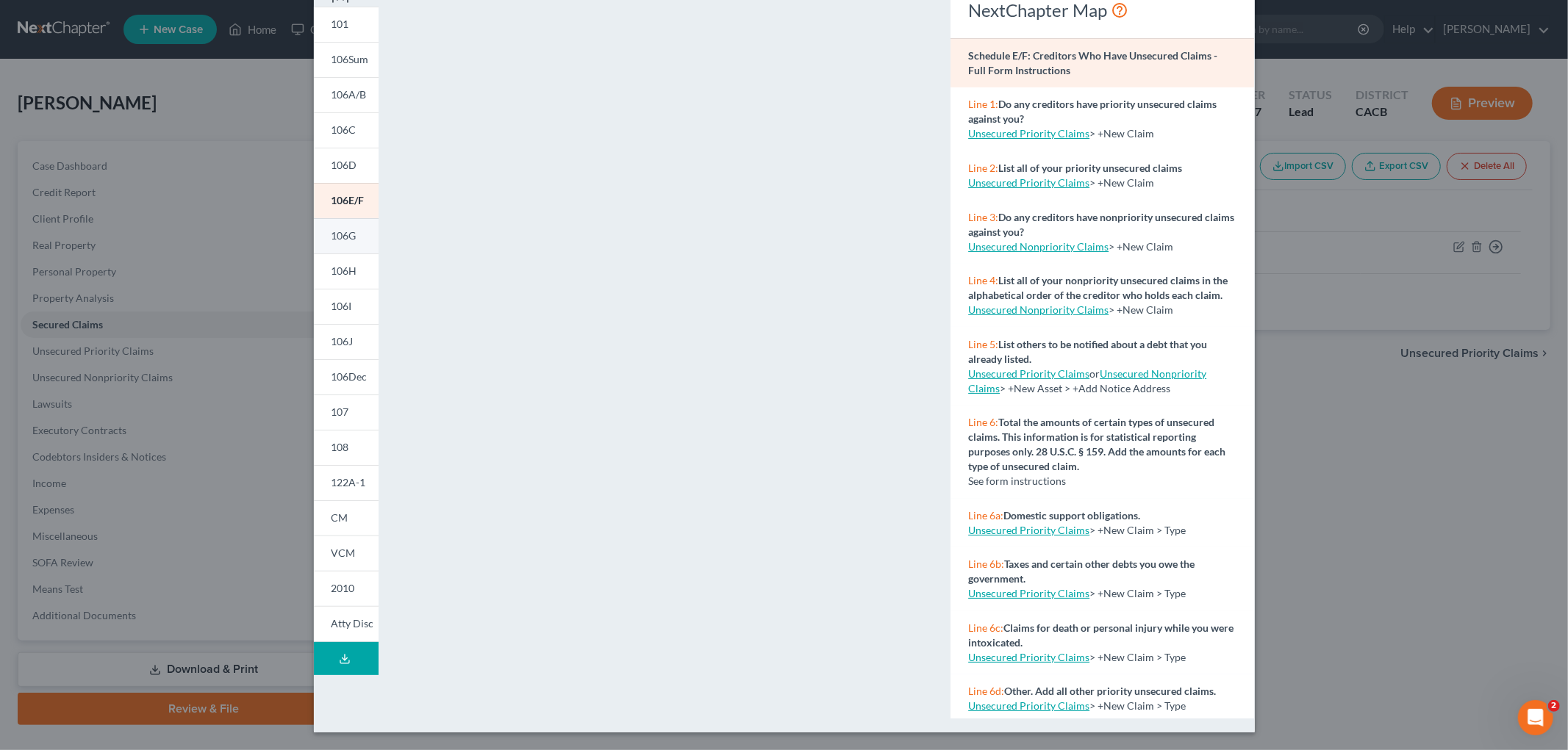
click at [344, 231] on span "106G" at bounding box center [344, 235] width 25 height 12
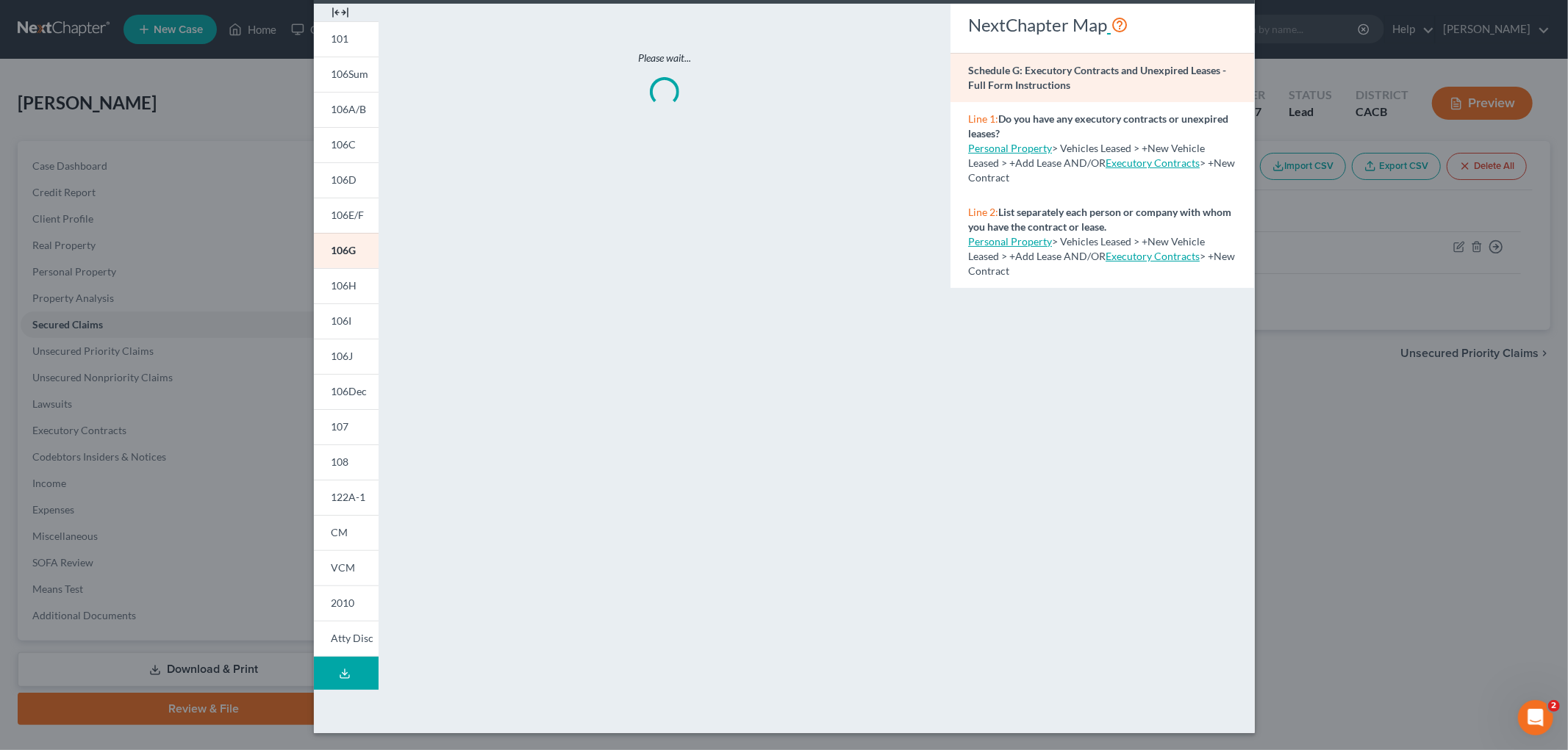
scroll to position [0, 0]
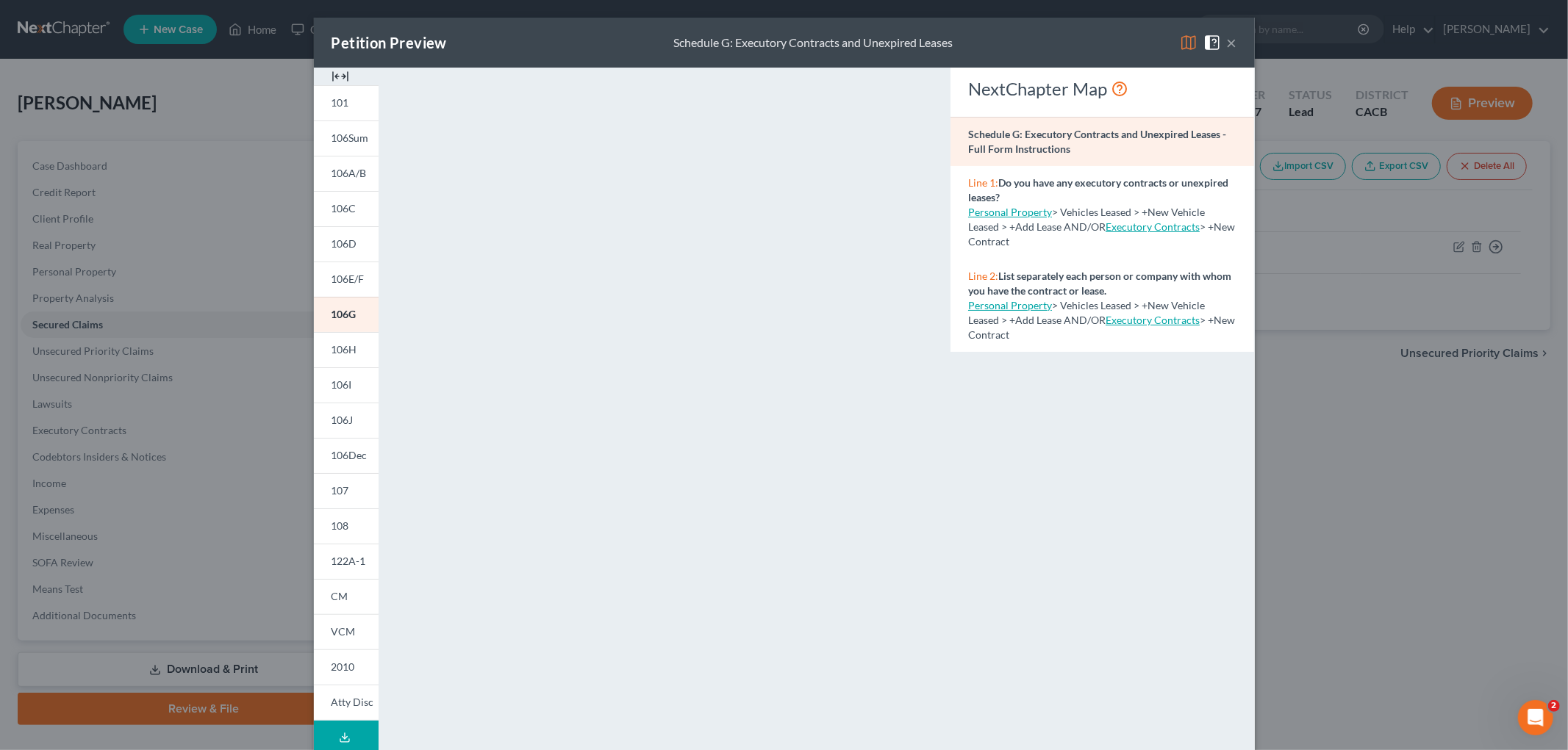
click at [1180, 34] on img at bounding box center [1188, 43] width 18 height 18
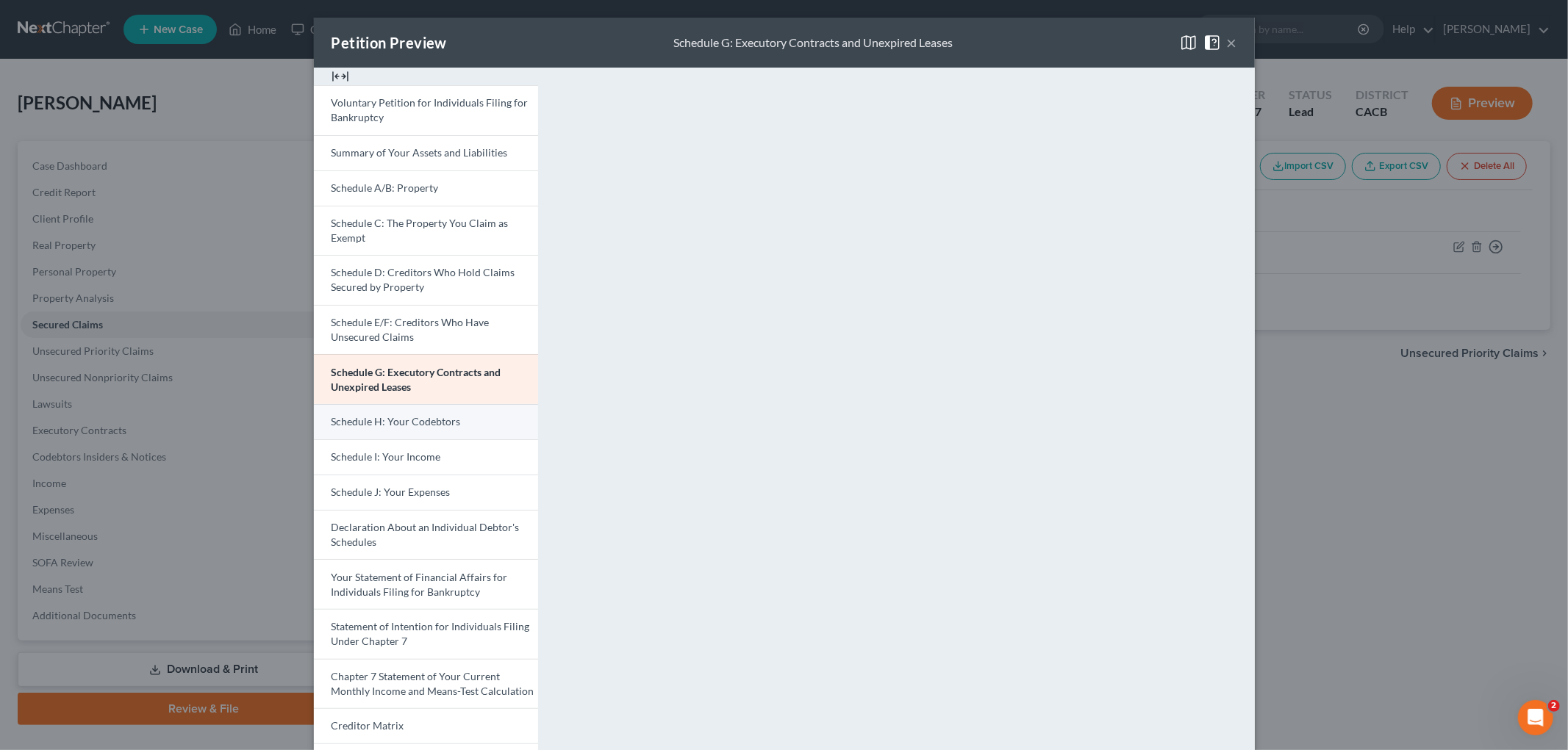
click at [444, 426] on span "Schedule H: Your Codebtors" at bounding box center [396, 421] width 129 height 12
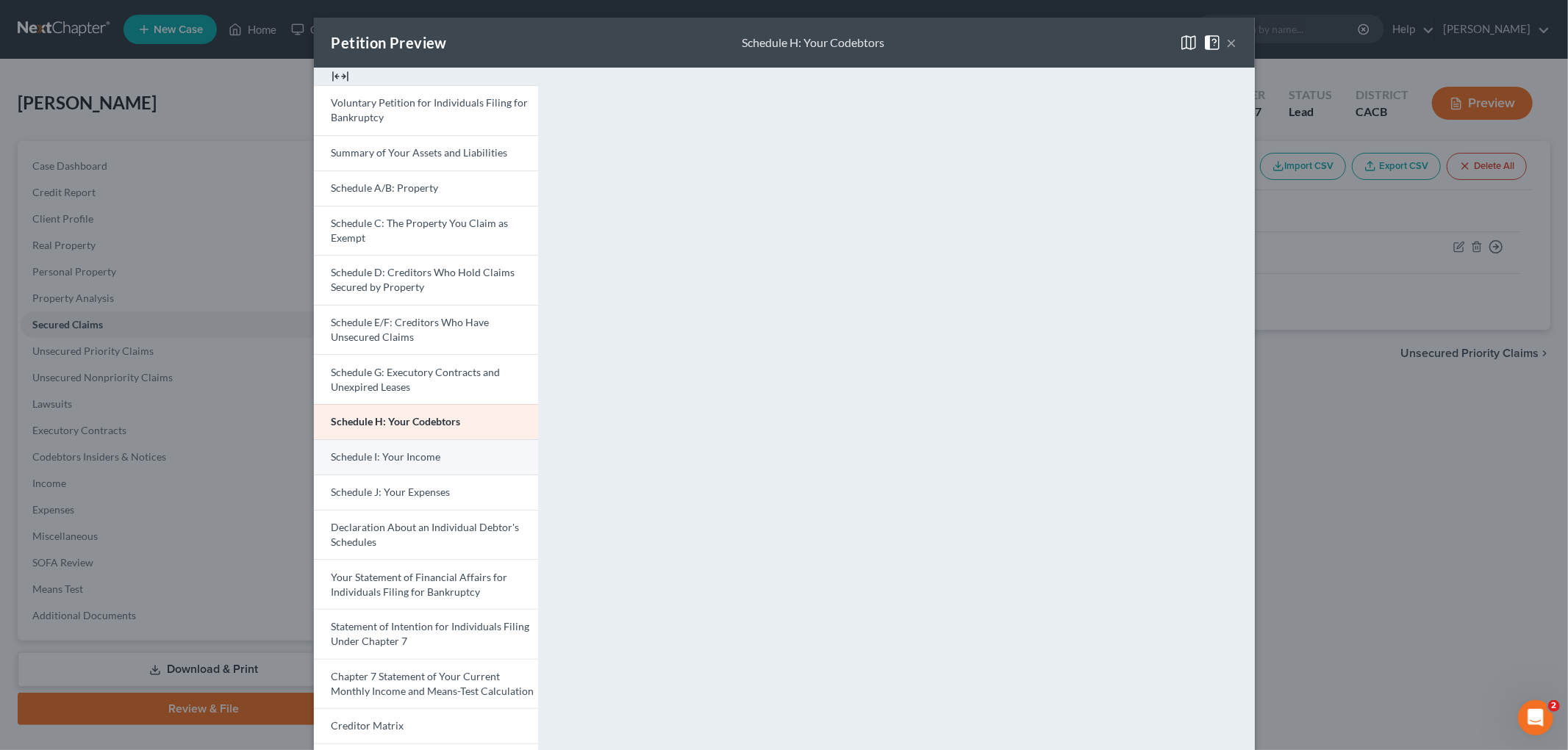
click at [402, 453] on span "Schedule I: Your Income" at bounding box center [386, 456] width 109 height 12
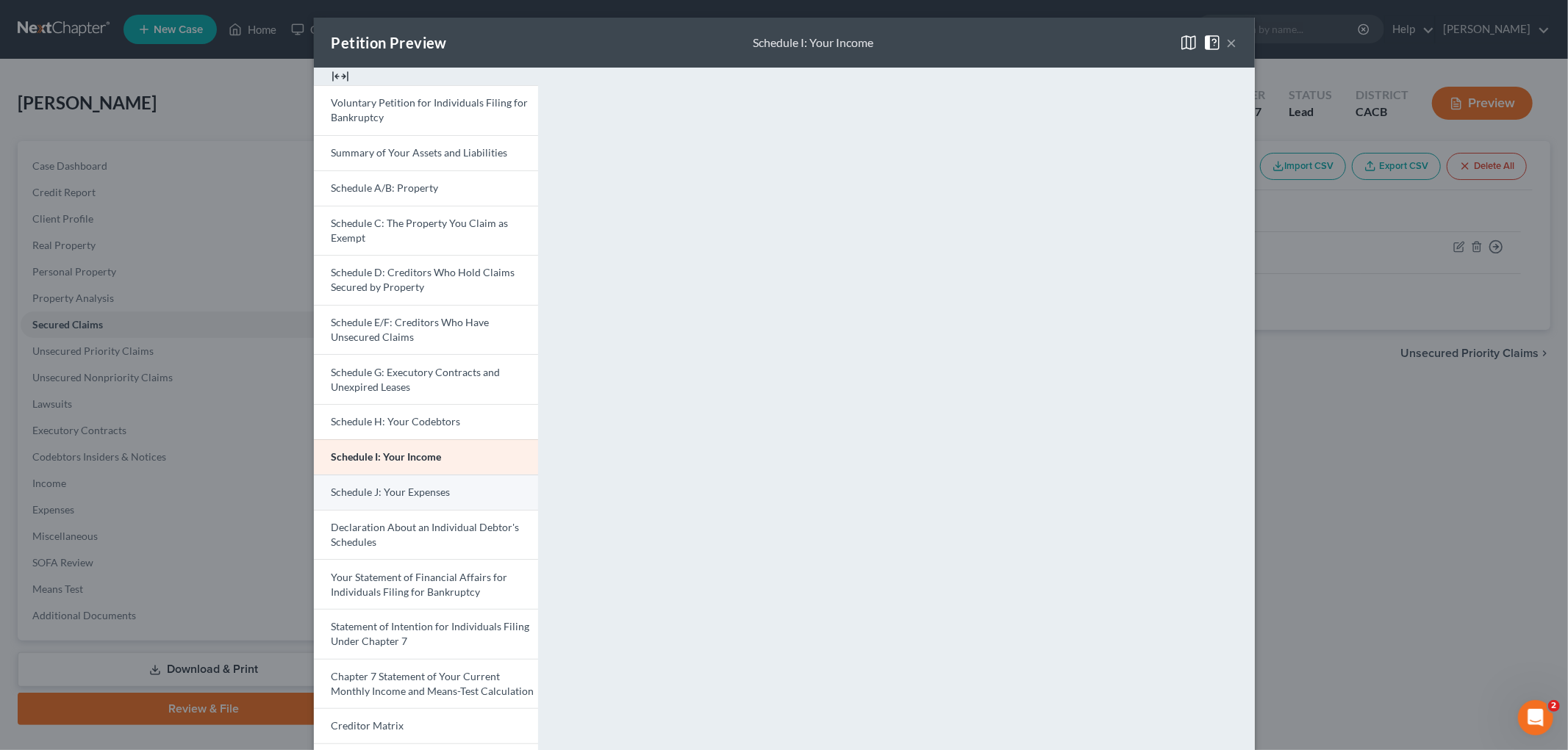
click at [444, 480] on link "Schedule J: Your Expenses" at bounding box center [426, 492] width 224 height 35
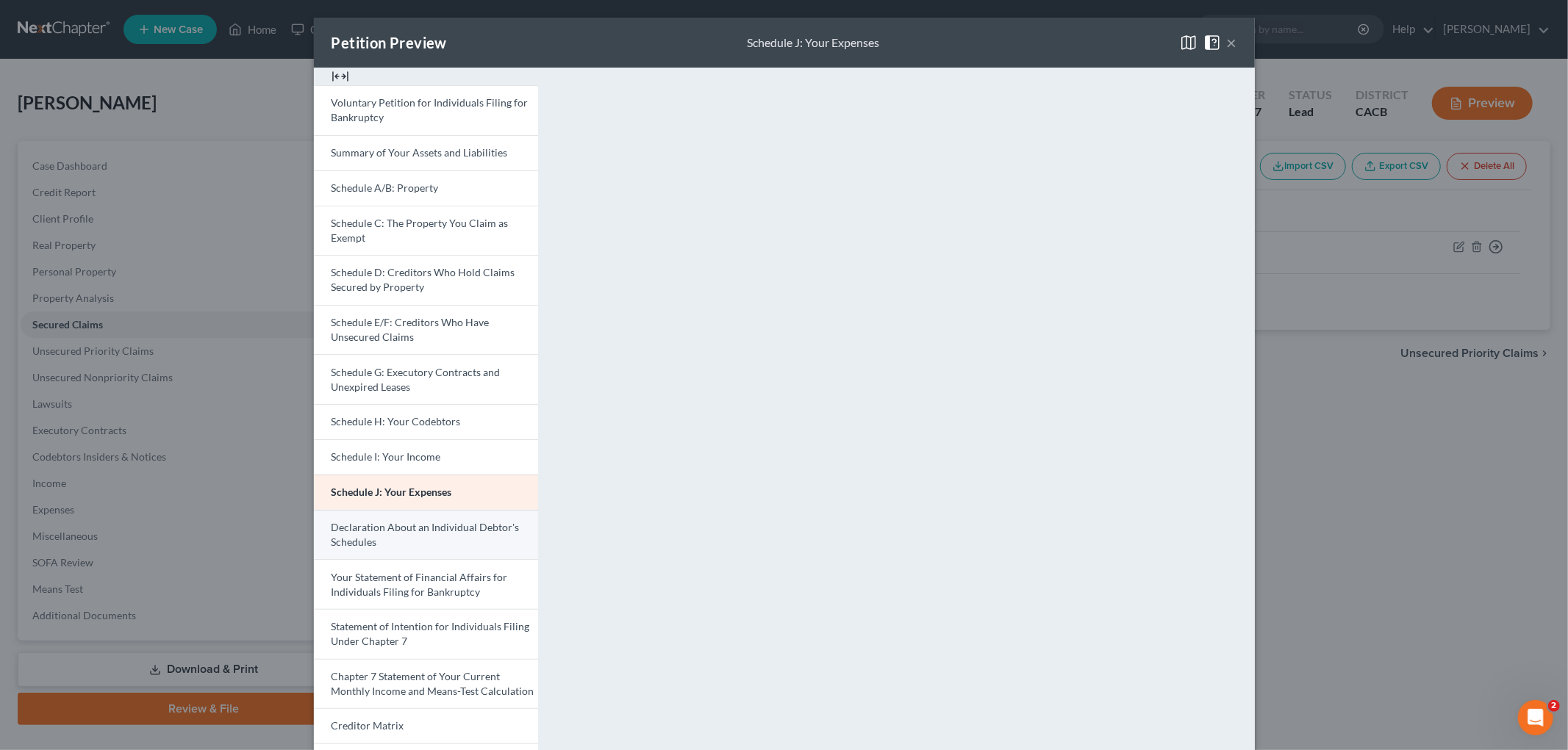
click at [493, 518] on link "Declaration About an Individual Debtor's Schedules" at bounding box center [426, 535] width 224 height 50
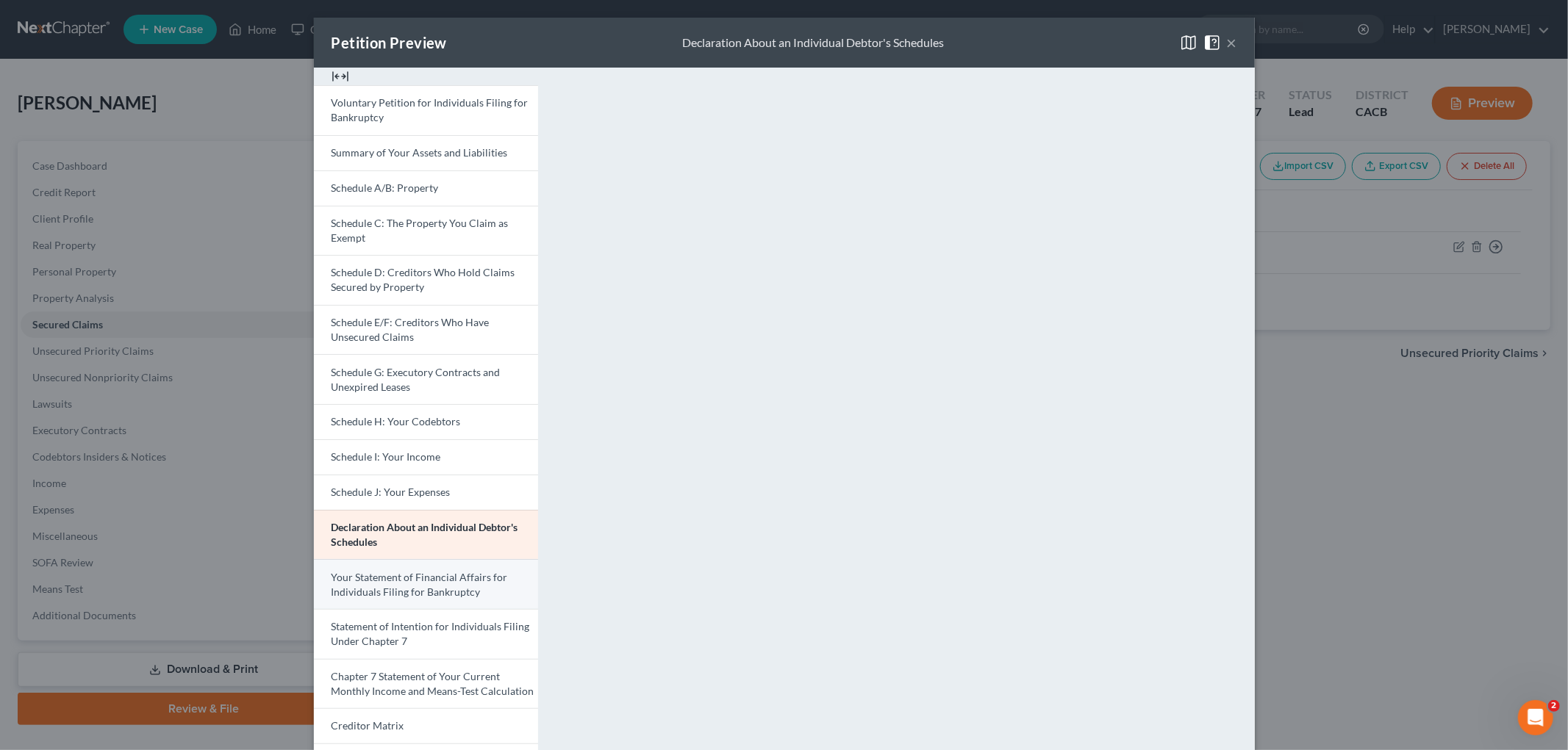
click at [439, 582] on span "Your Statement of Financial Affairs for Individuals Filing for Bankruptcy" at bounding box center [419, 584] width 176 height 28
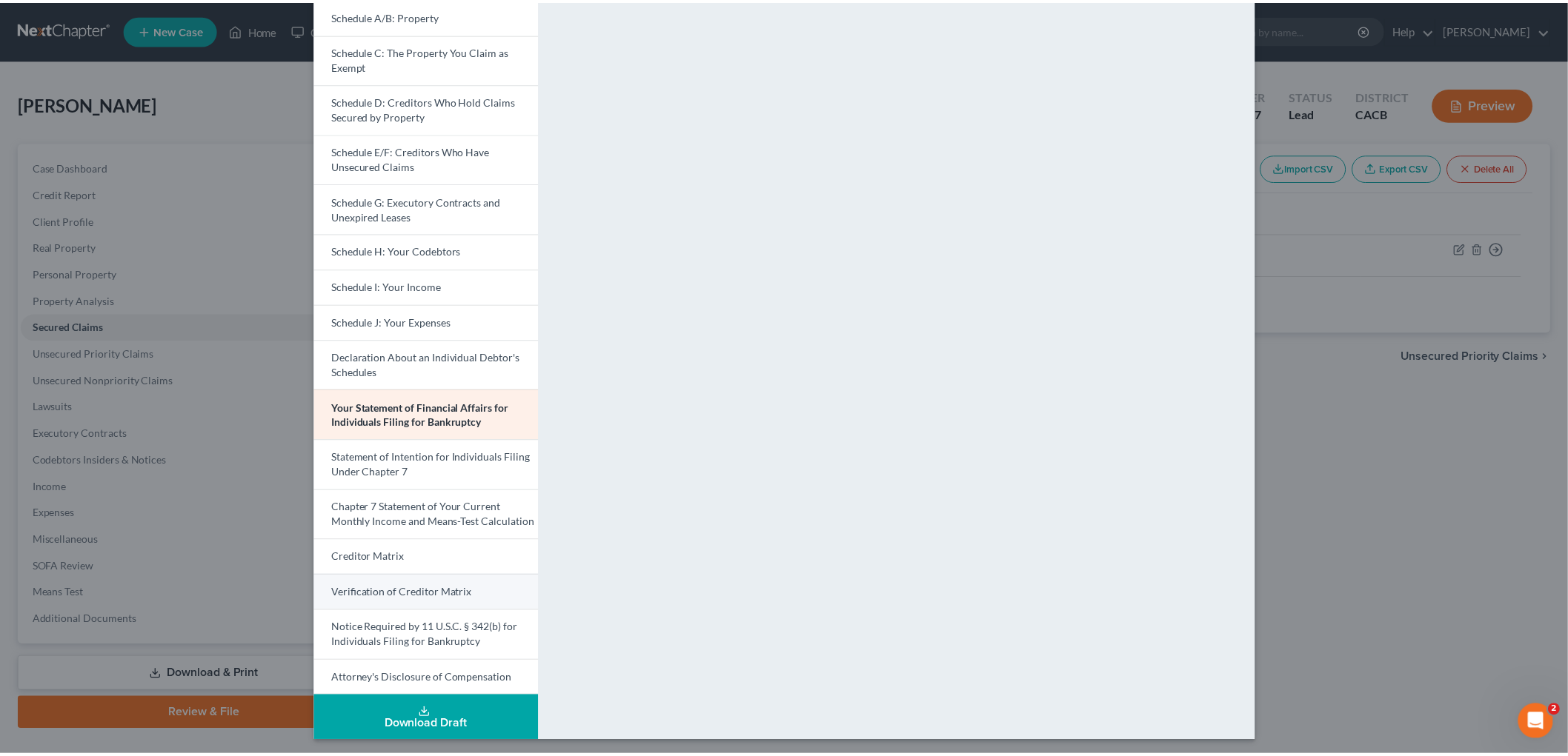
scroll to position [177, 0]
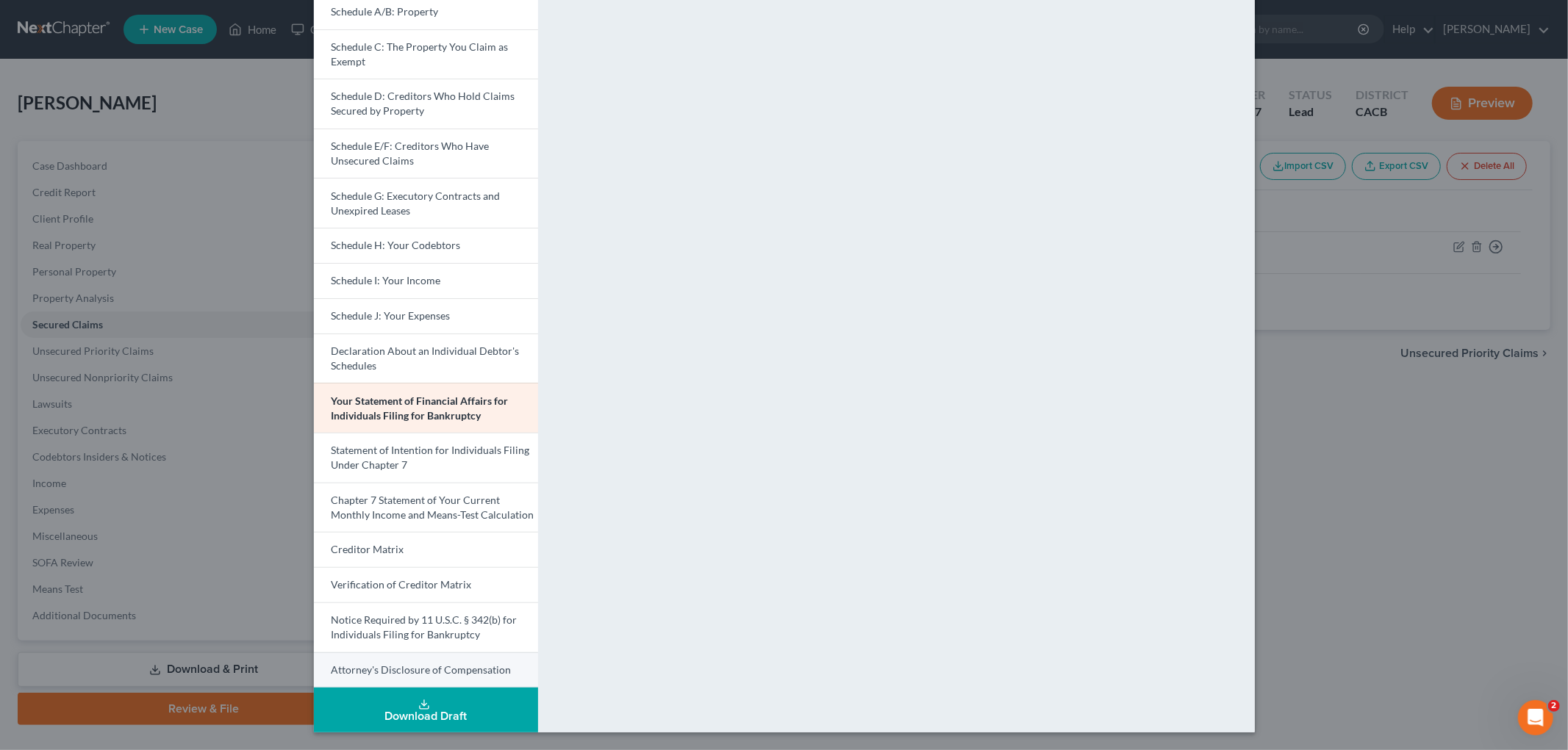
click at [408, 661] on link "Attorney's Disclosure of Compensation" at bounding box center [426, 671] width 224 height 36
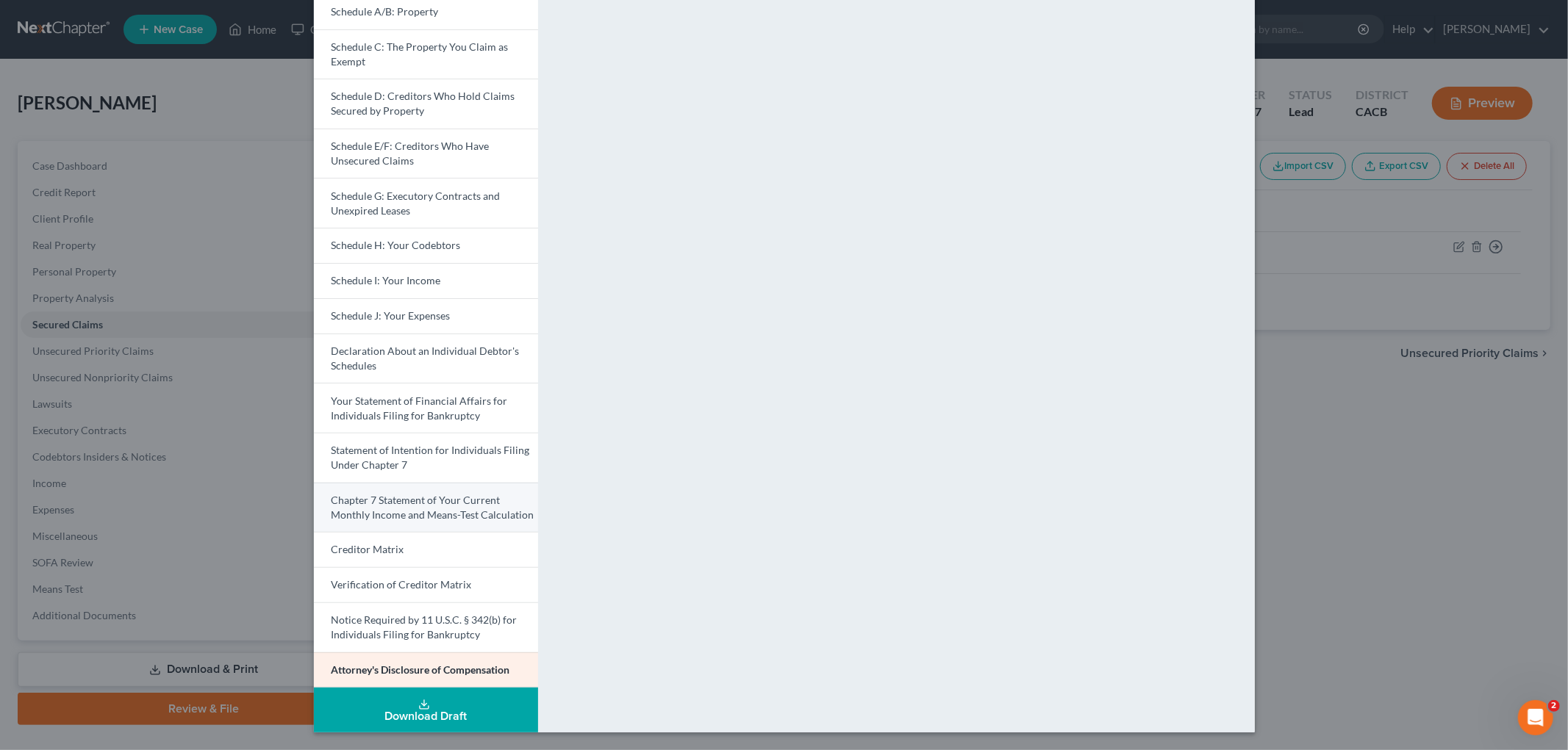
click at [421, 515] on span "Chapter 7 Statement of Your Current Monthly Income and Means-Test Calculation" at bounding box center [432, 507] width 203 height 28
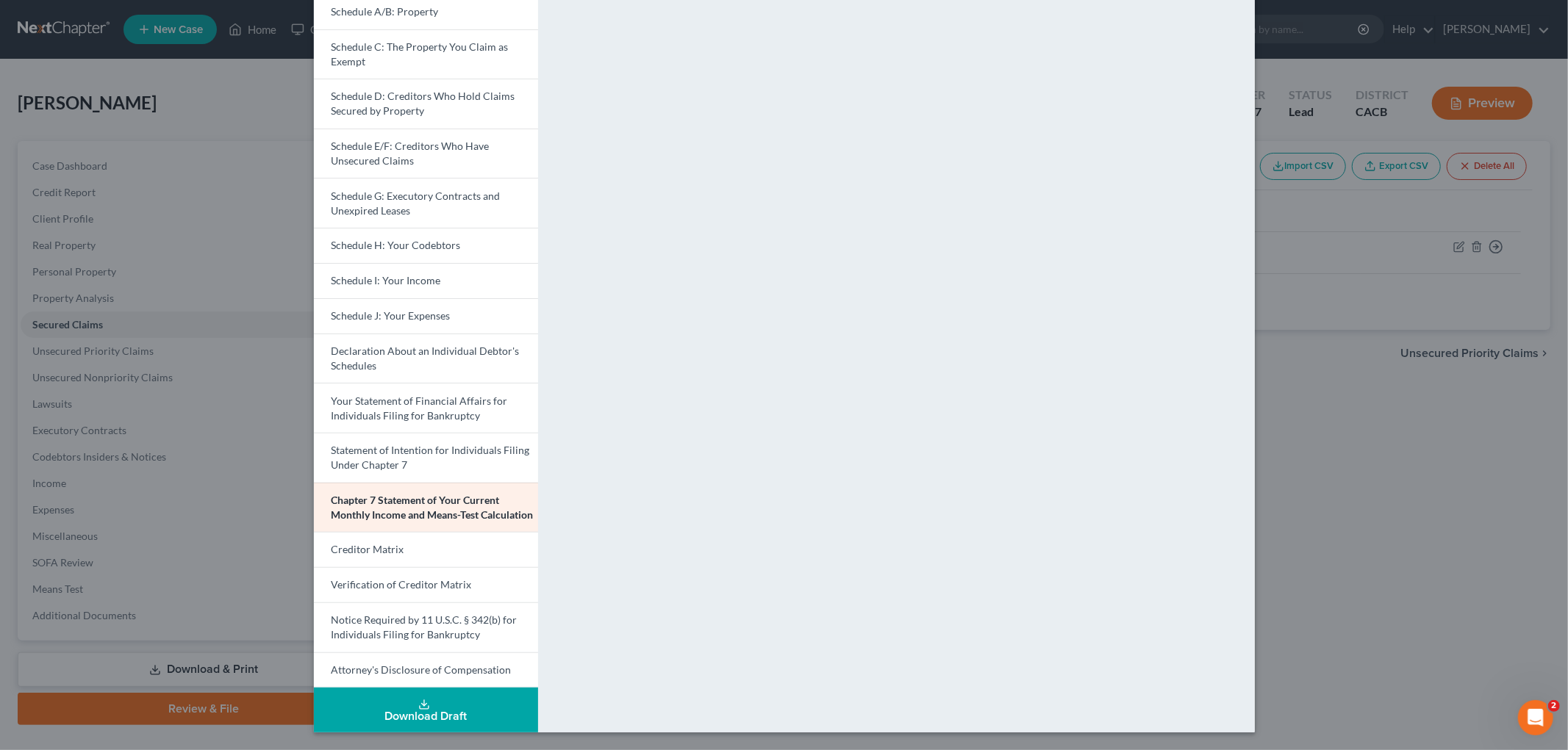
click at [1383, 487] on div "Petition Preview Chapter 7 Statement of Your Current Monthly Income and Means-T…" at bounding box center [784, 375] width 1568 height 750
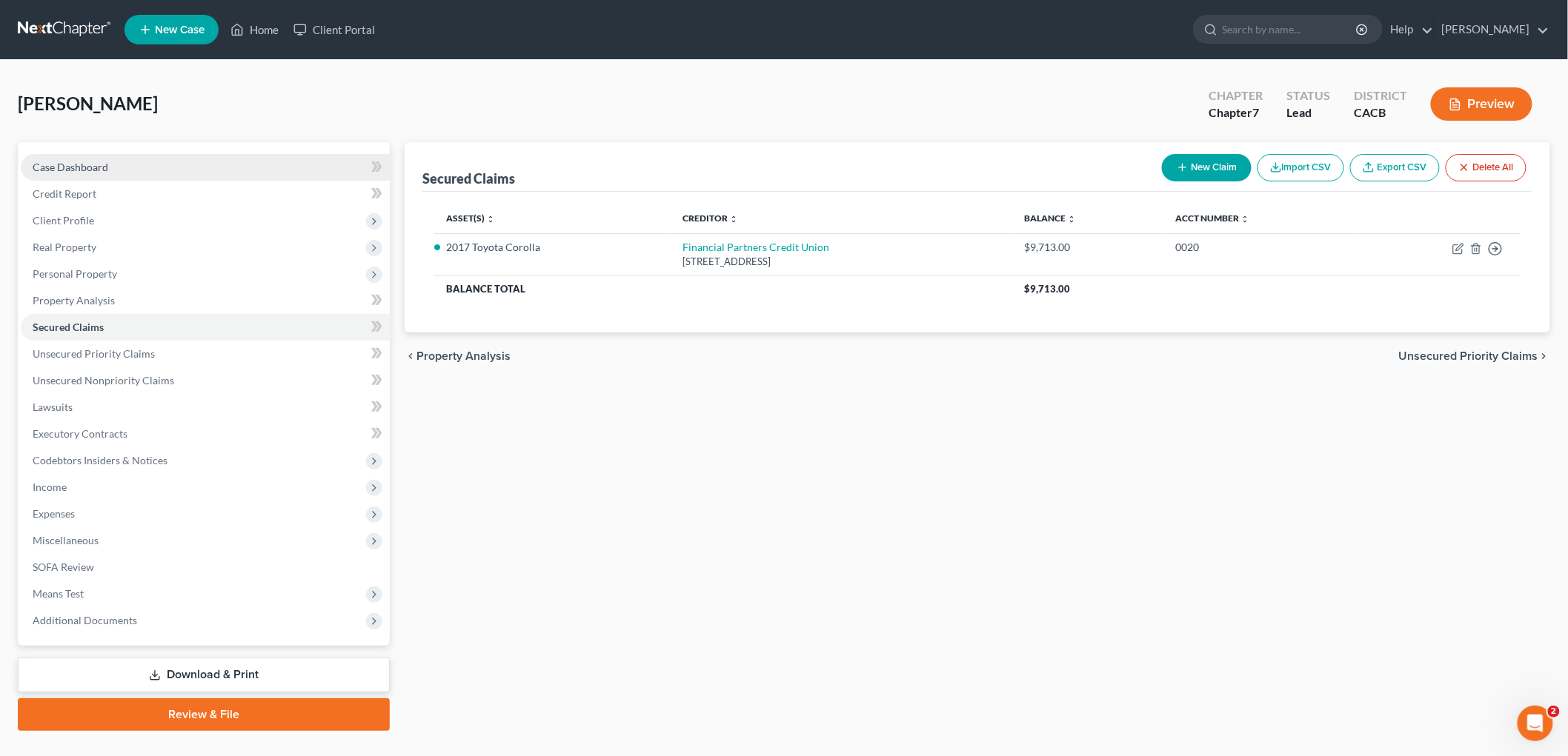
click at [46, 169] on span "Case Dashboard" at bounding box center [70, 167] width 76 height 12
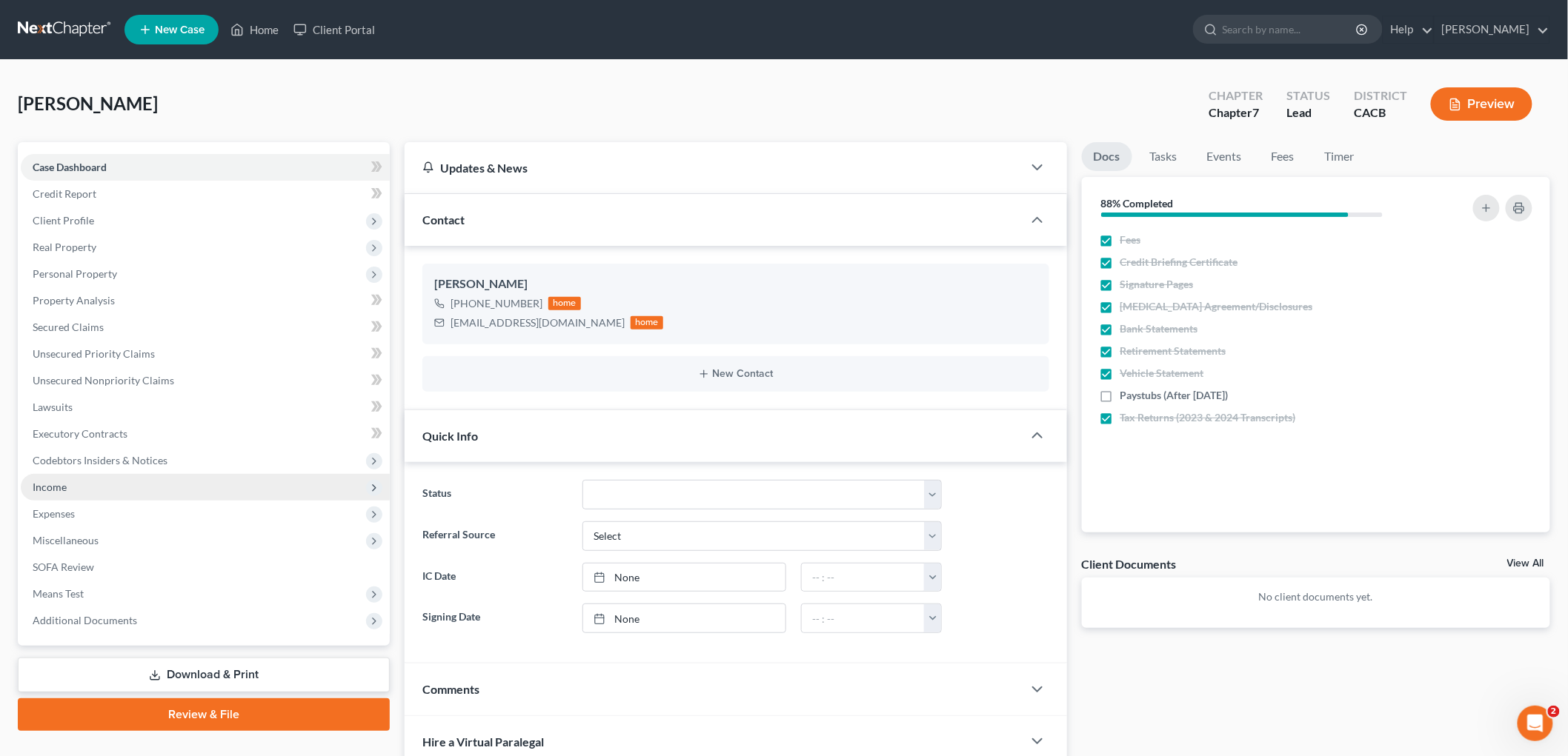
click at [78, 489] on span "Income" at bounding box center [205, 487] width 369 height 27
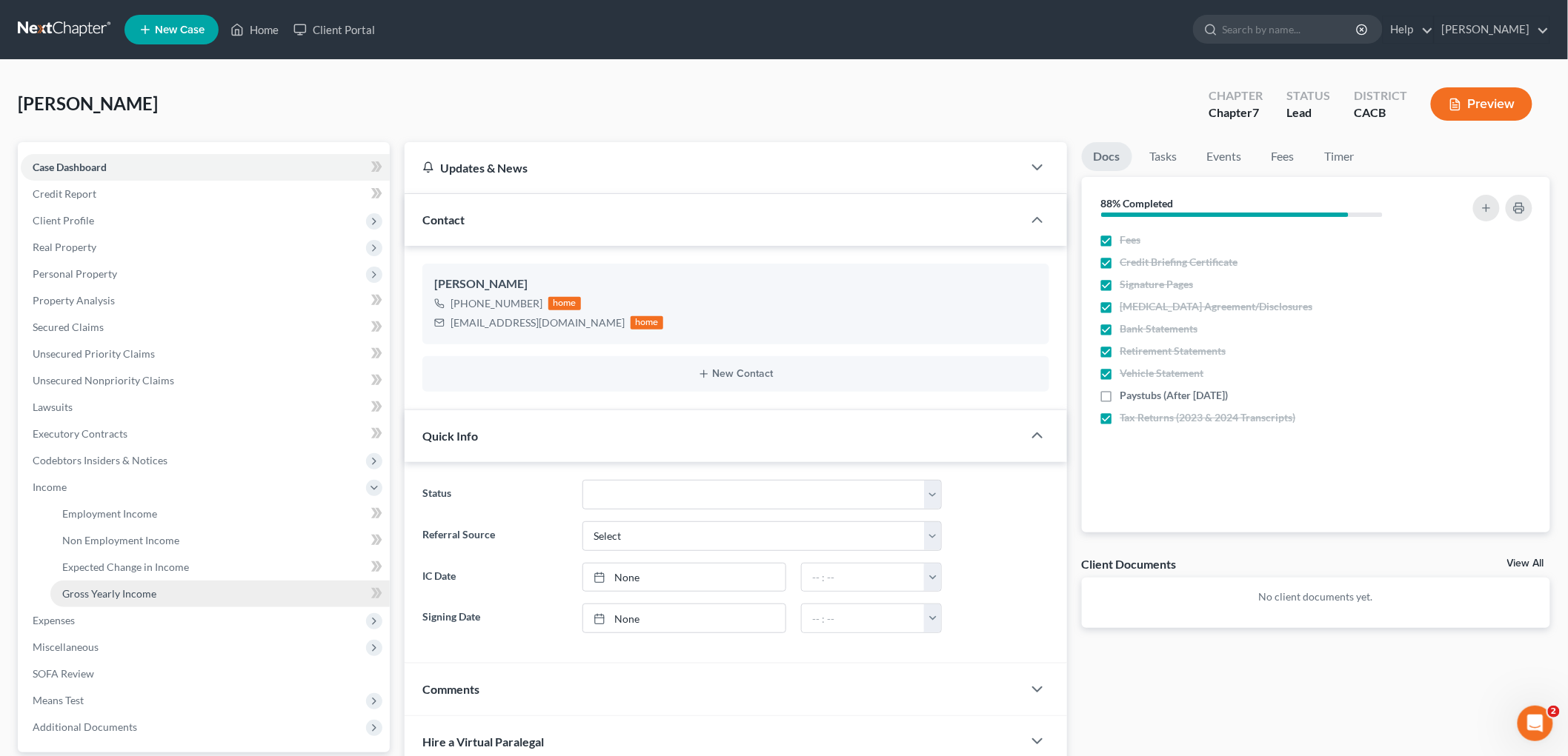
click at [154, 580] on link "Gross Yearly Income" at bounding box center [221, 594] width 340 height 27
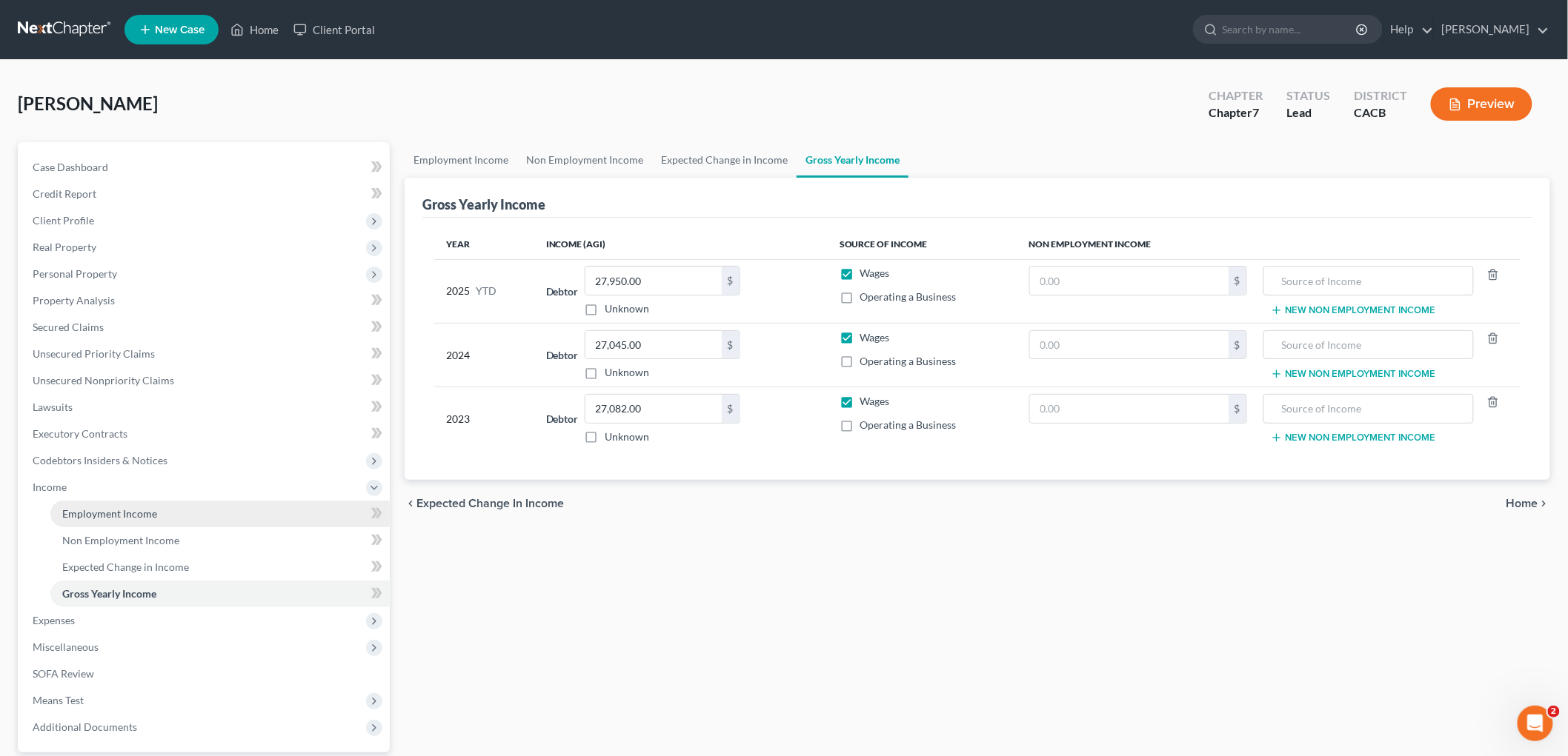
click at [134, 506] on link "Employment Income" at bounding box center [221, 514] width 340 height 27
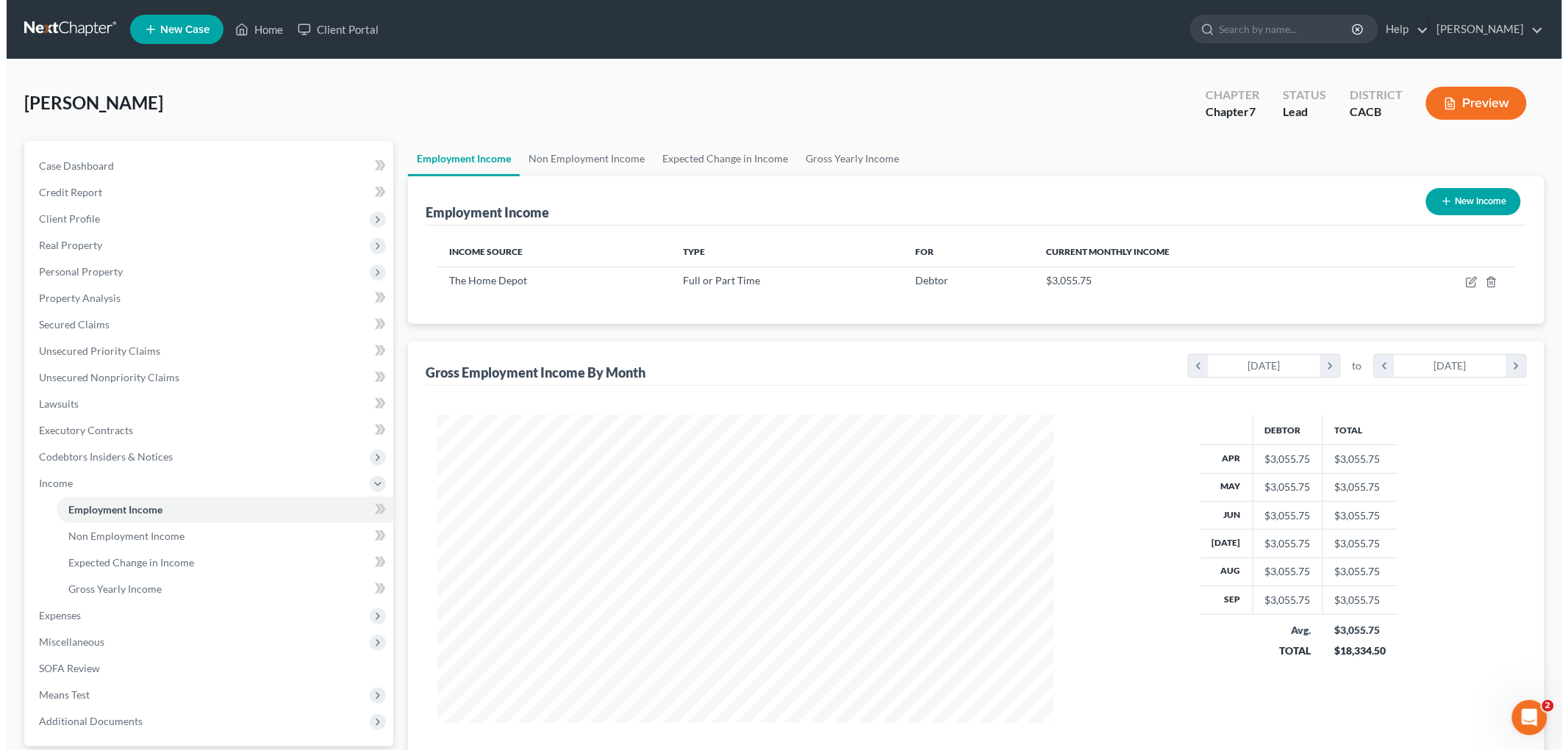
scroll to position [307, 645]
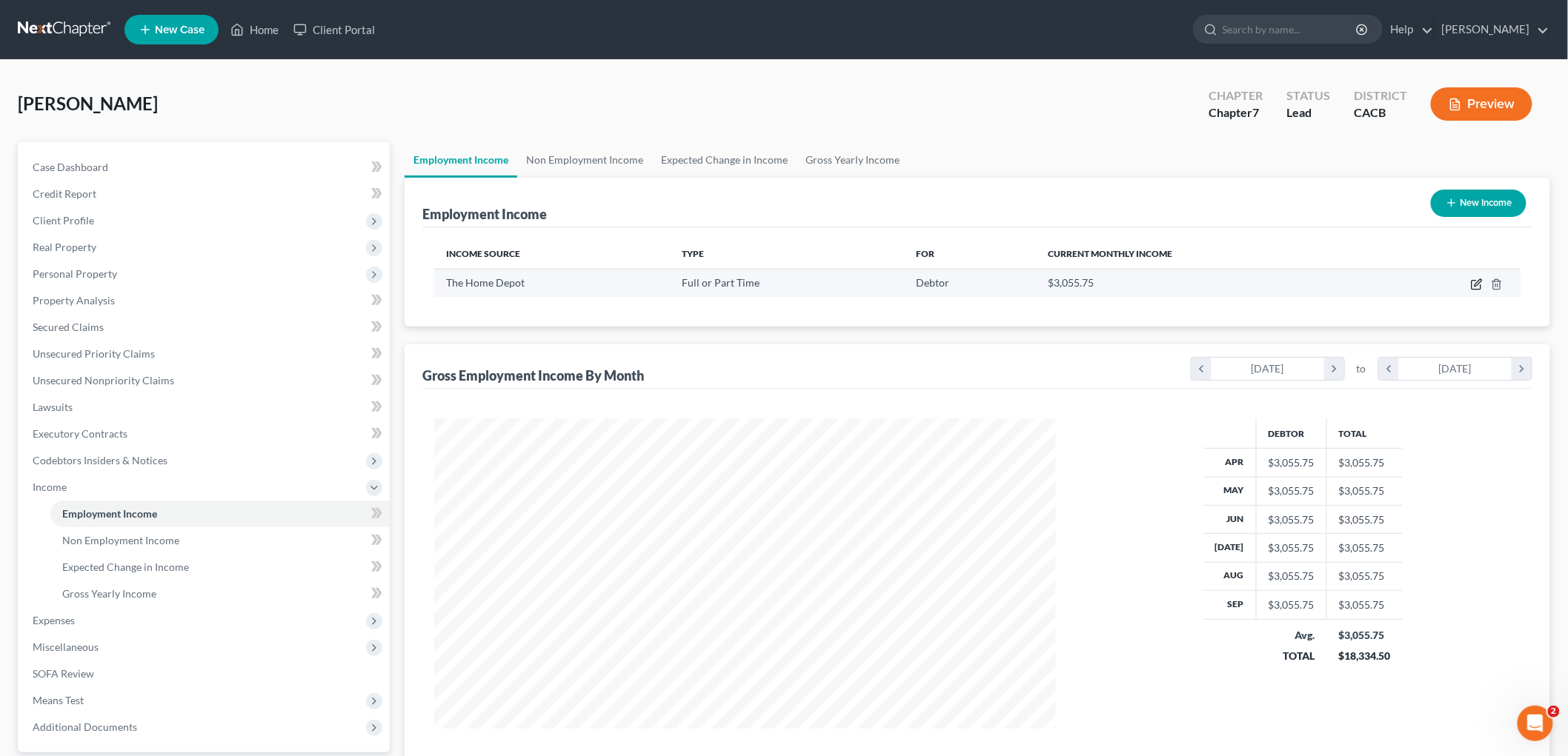
click at [1481, 283] on icon "button" at bounding box center [1477, 284] width 12 height 12
select select "0"
select select "4"
select select "0"
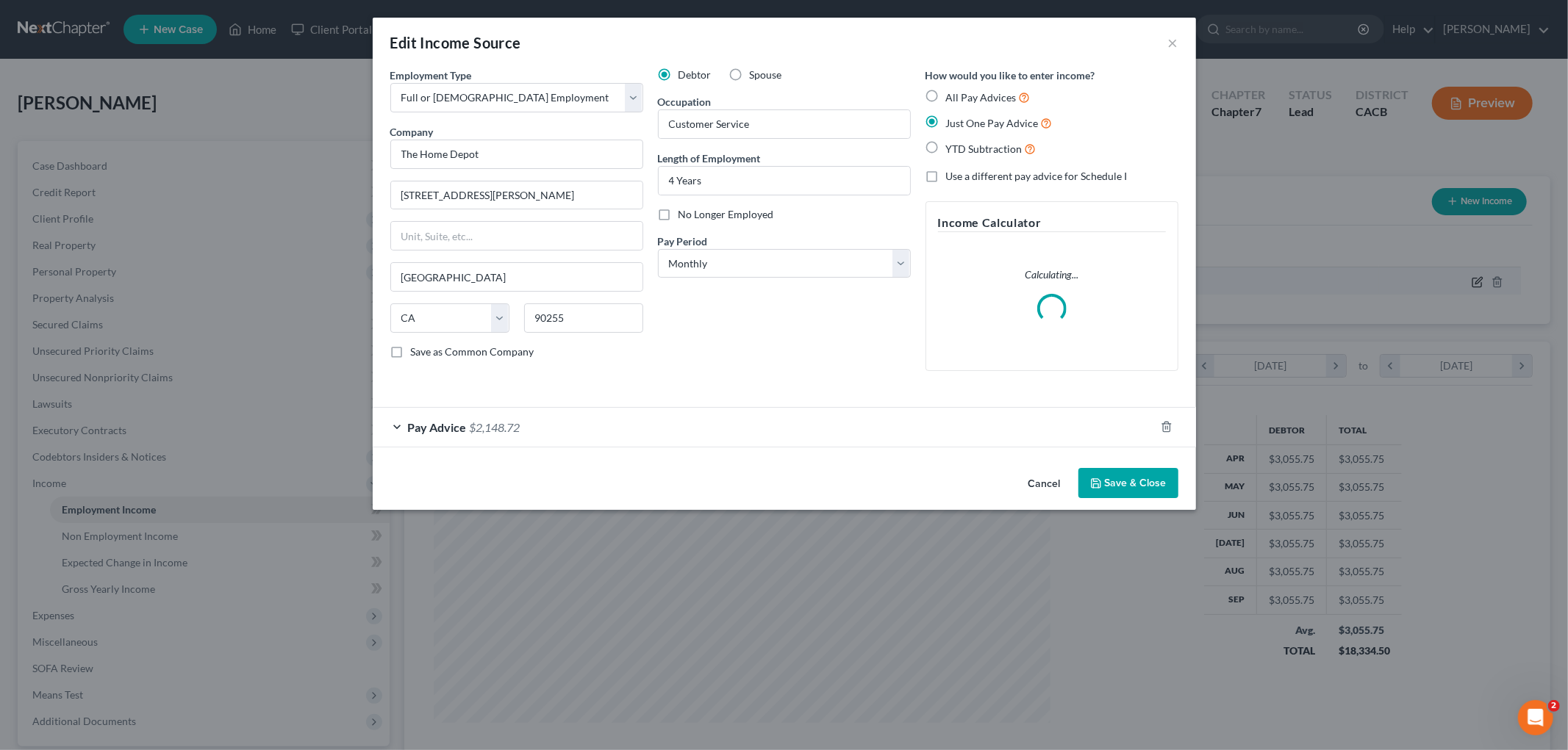
scroll to position [310, 651]
click at [496, 444] on div "Pay Advice $2,148.72" at bounding box center [764, 427] width 783 height 39
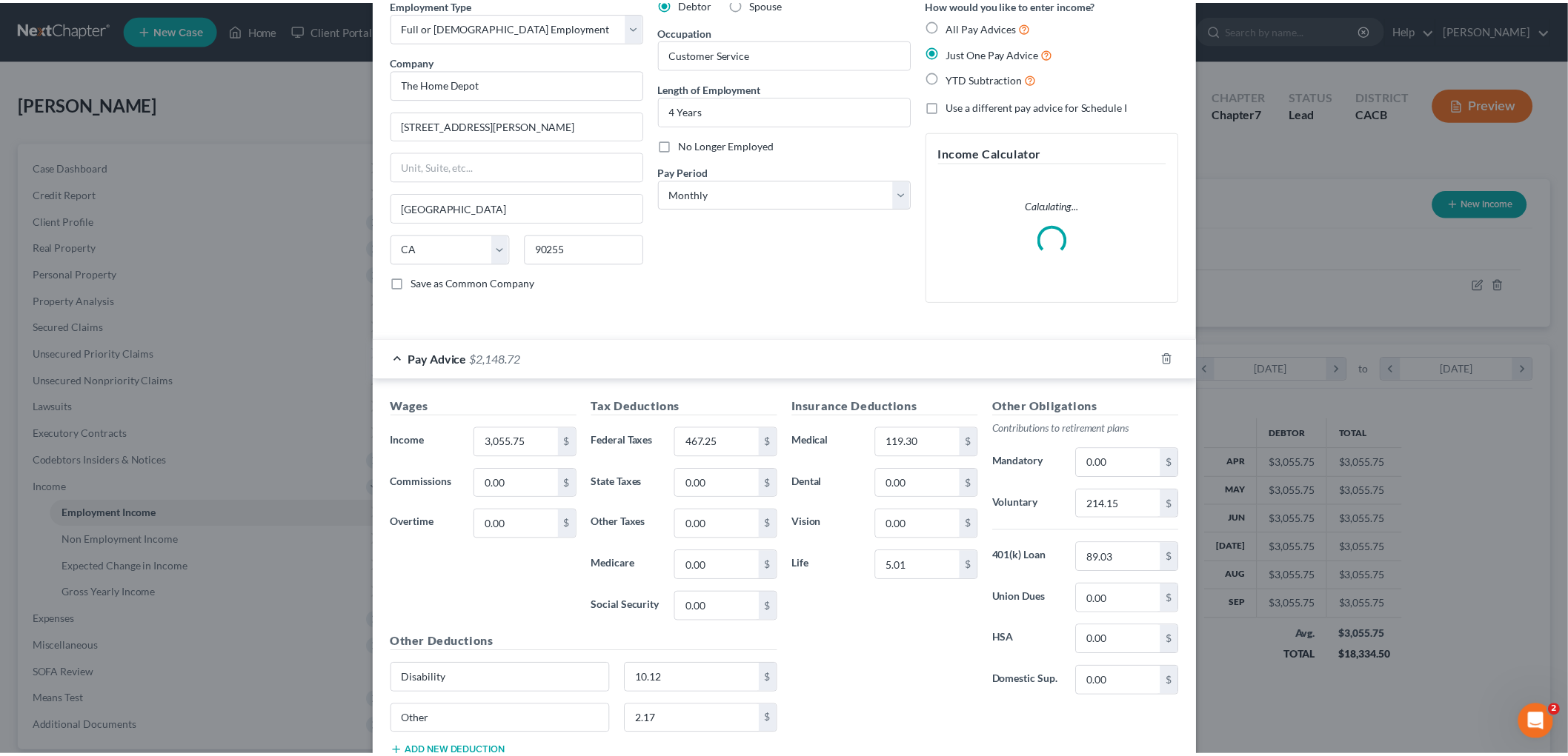
scroll to position [0, 0]
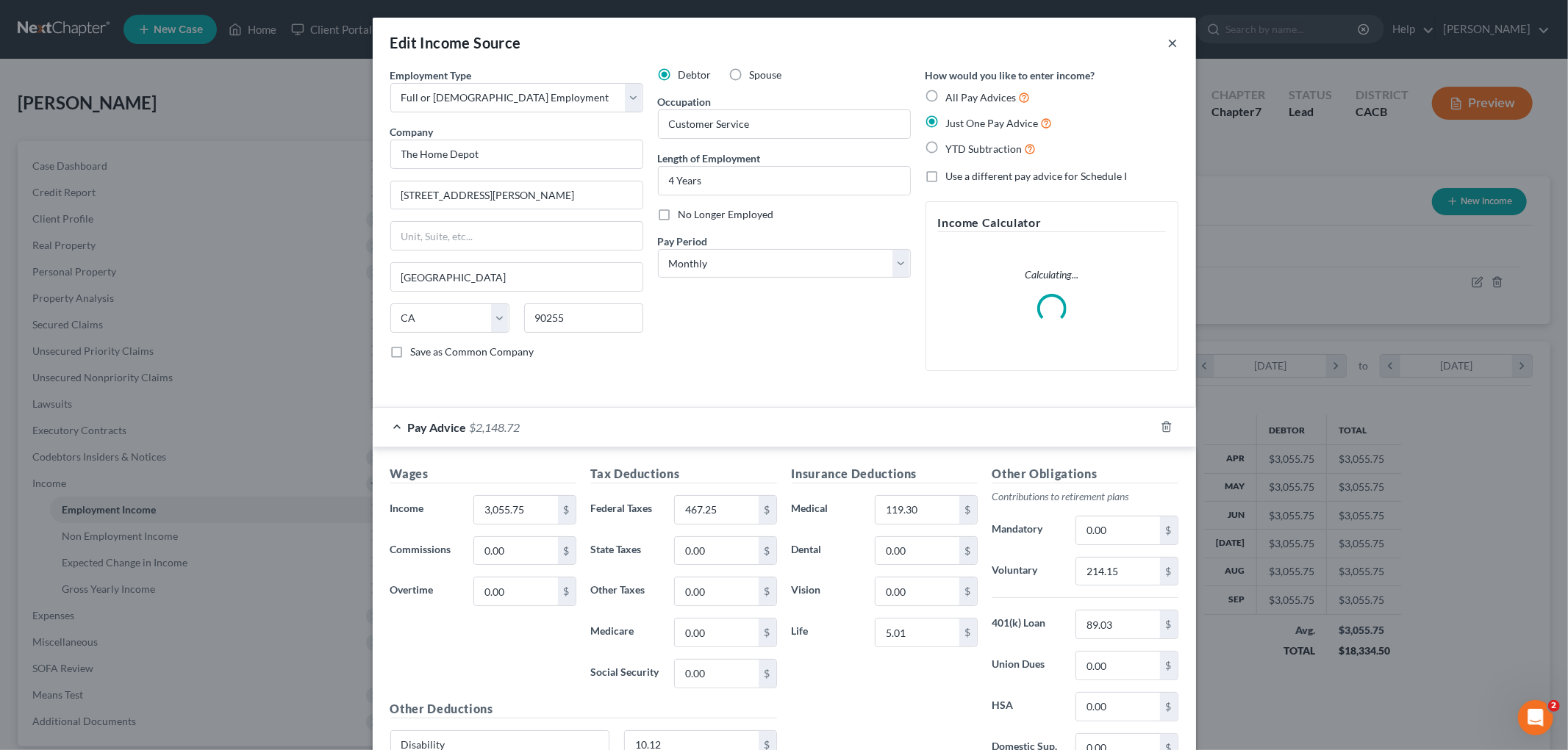
click at [1168, 37] on button "×" at bounding box center [1173, 43] width 10 height 18
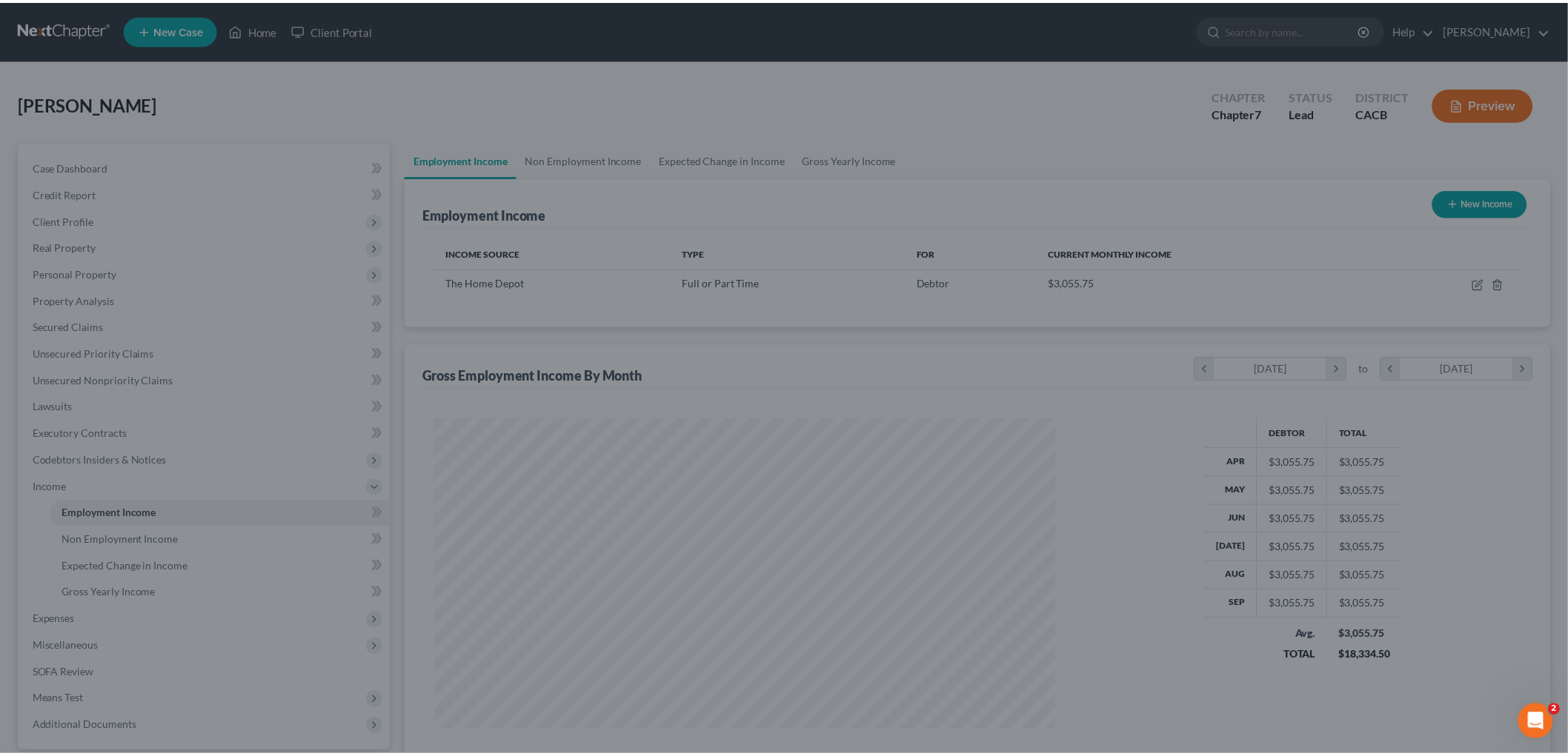
scroll to position [740466, 740292]
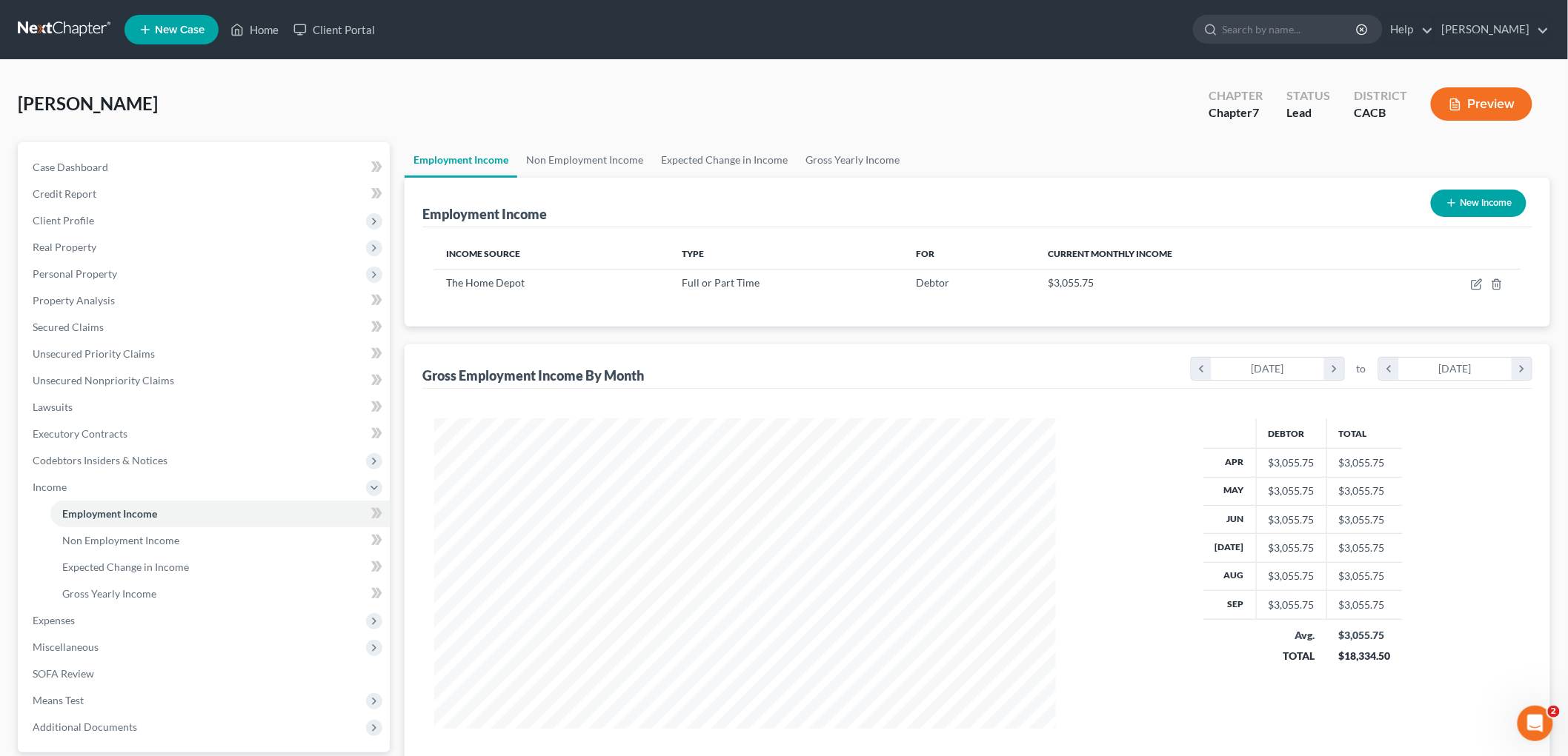
click at [49, 22] on link at bounding box center [65, 30] width 95 height 27
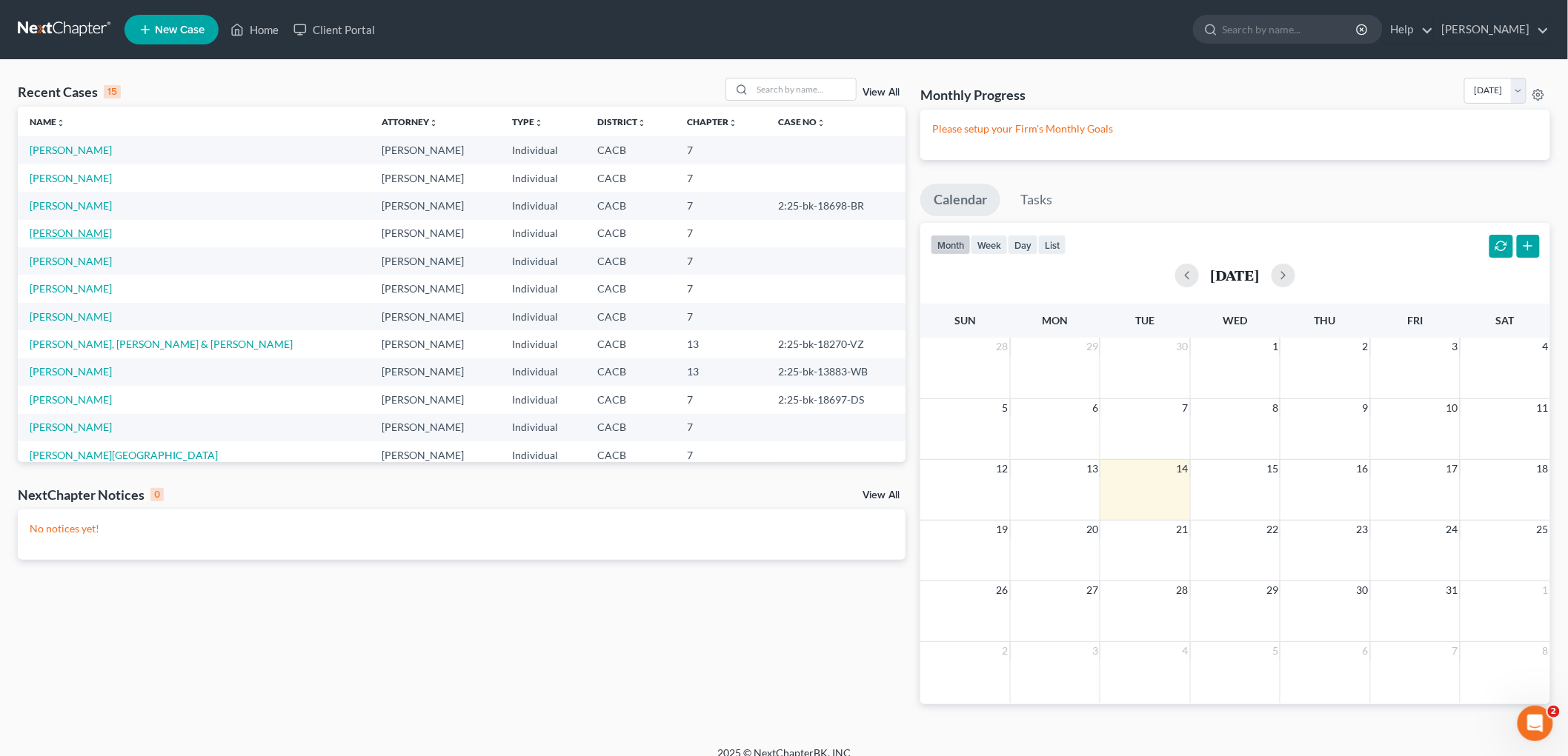
click at [60, 237] on link "[PERSON_NAME]" at bounding box center [71, 232] width 83 height 12
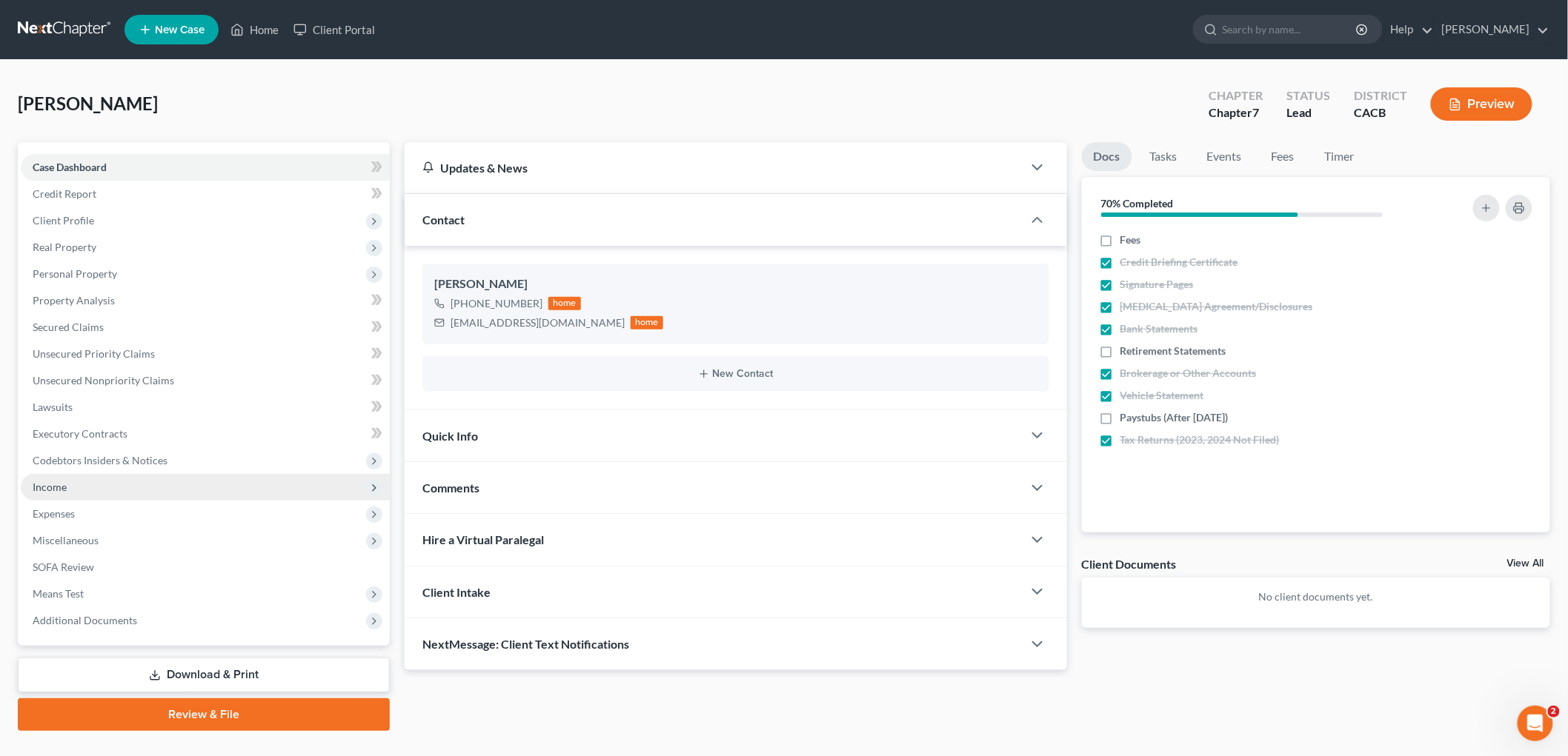
drag, startPoint x: 68, startPoint y: 489, endPoint x: 86, endPoint y: 495, distance: 19.0
click at [67, 489] on span "Income" at bounding box center [205, 487] width 369 height 27
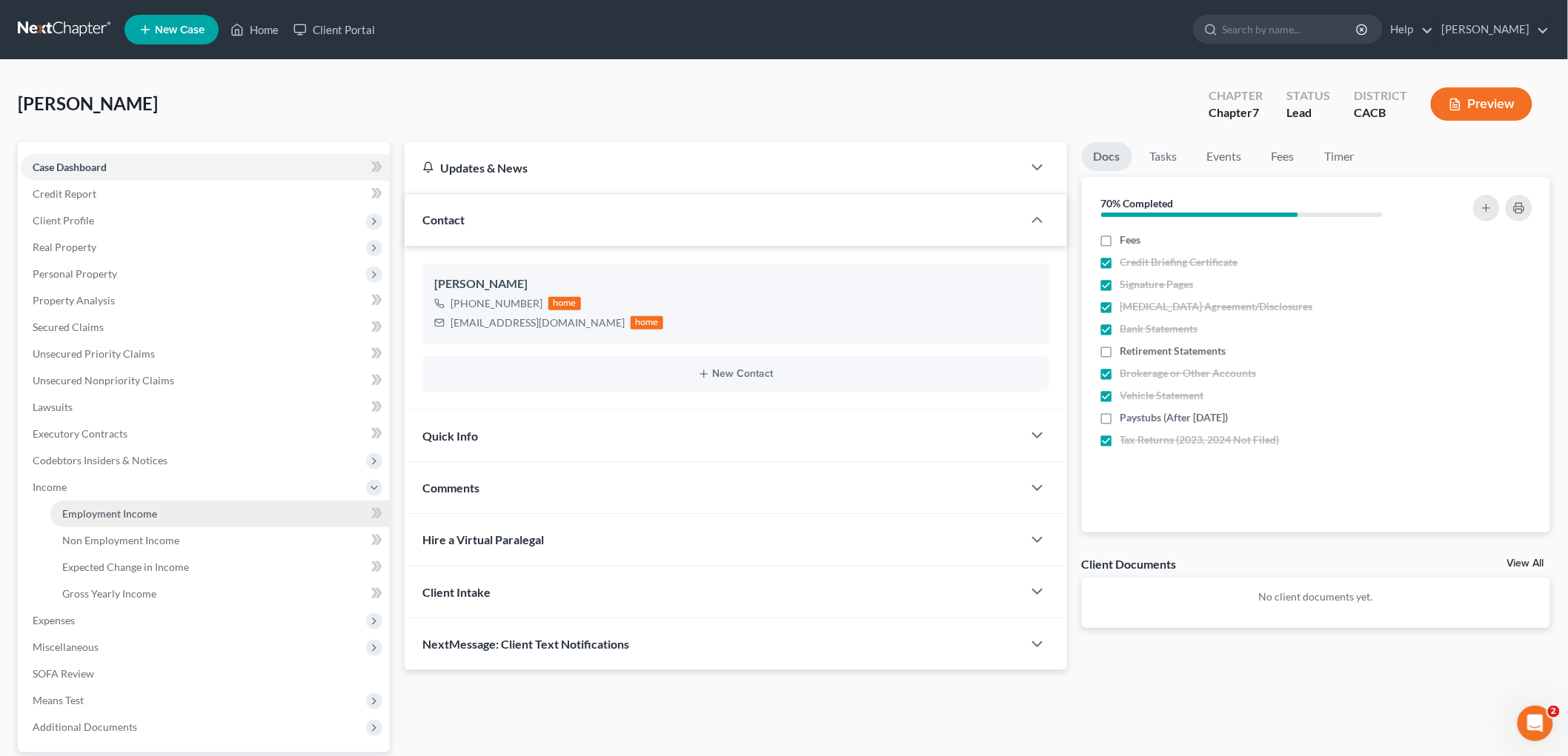
click at [137, 517] on span "Employment Income" at bounding box center [109, 513] width 95 height 12
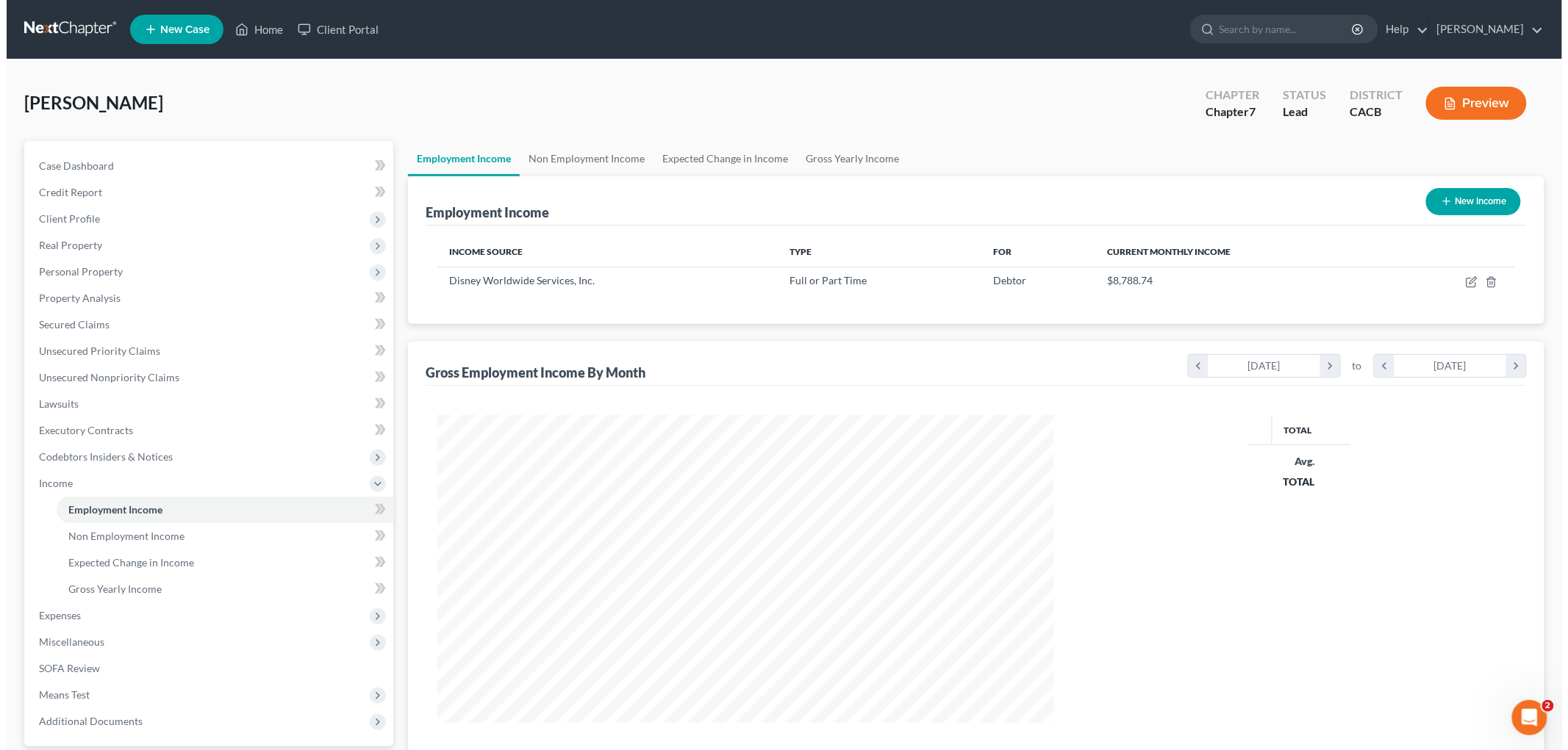
scroll to position [307, 645]
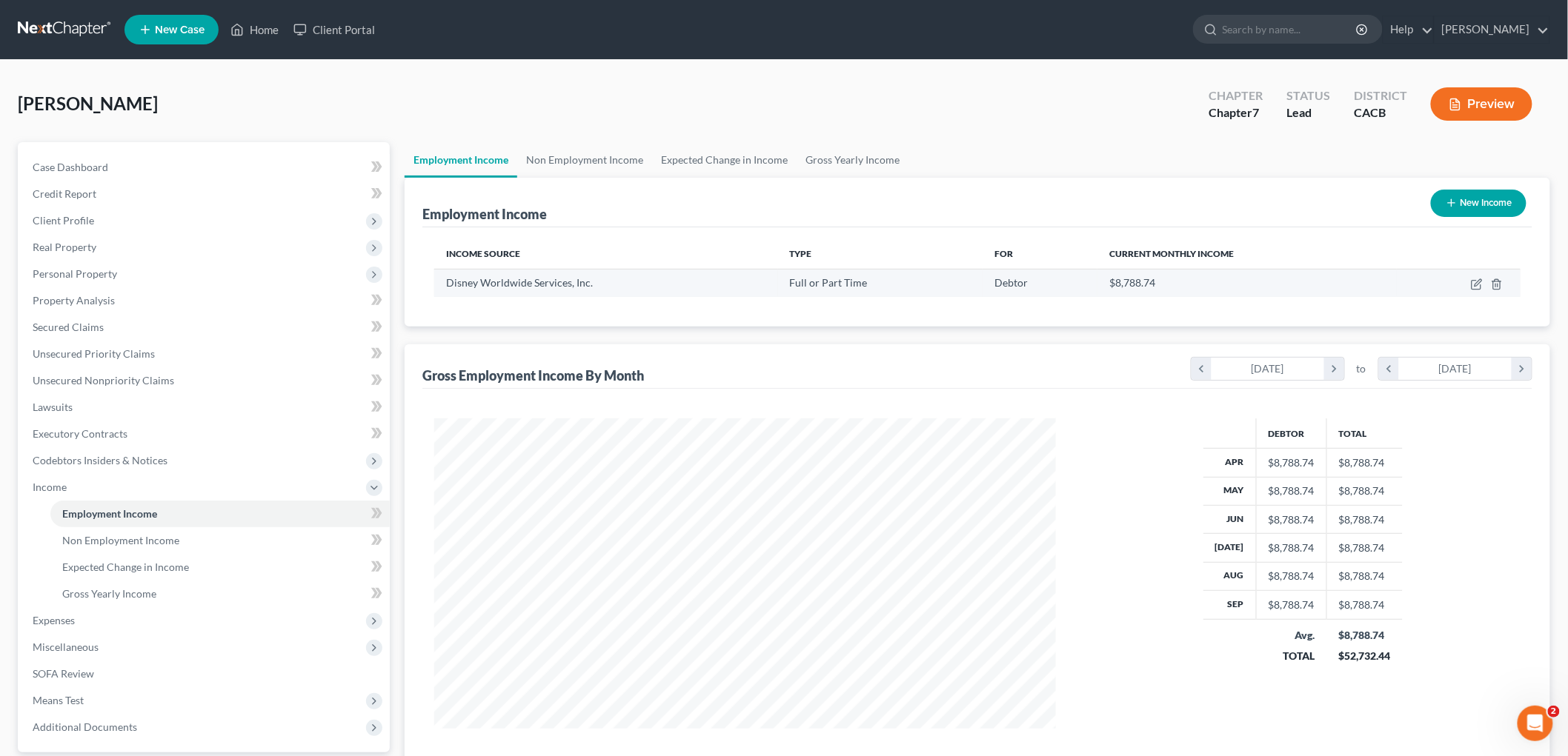
click at [1469, 284] on td at bounding box center [1458, 282] width 124 height 28
click at [1473, 281] on icon "button" at bounding box center [1477, 284] width 12 height 12
select select "0"
select select "4"
select select "0"
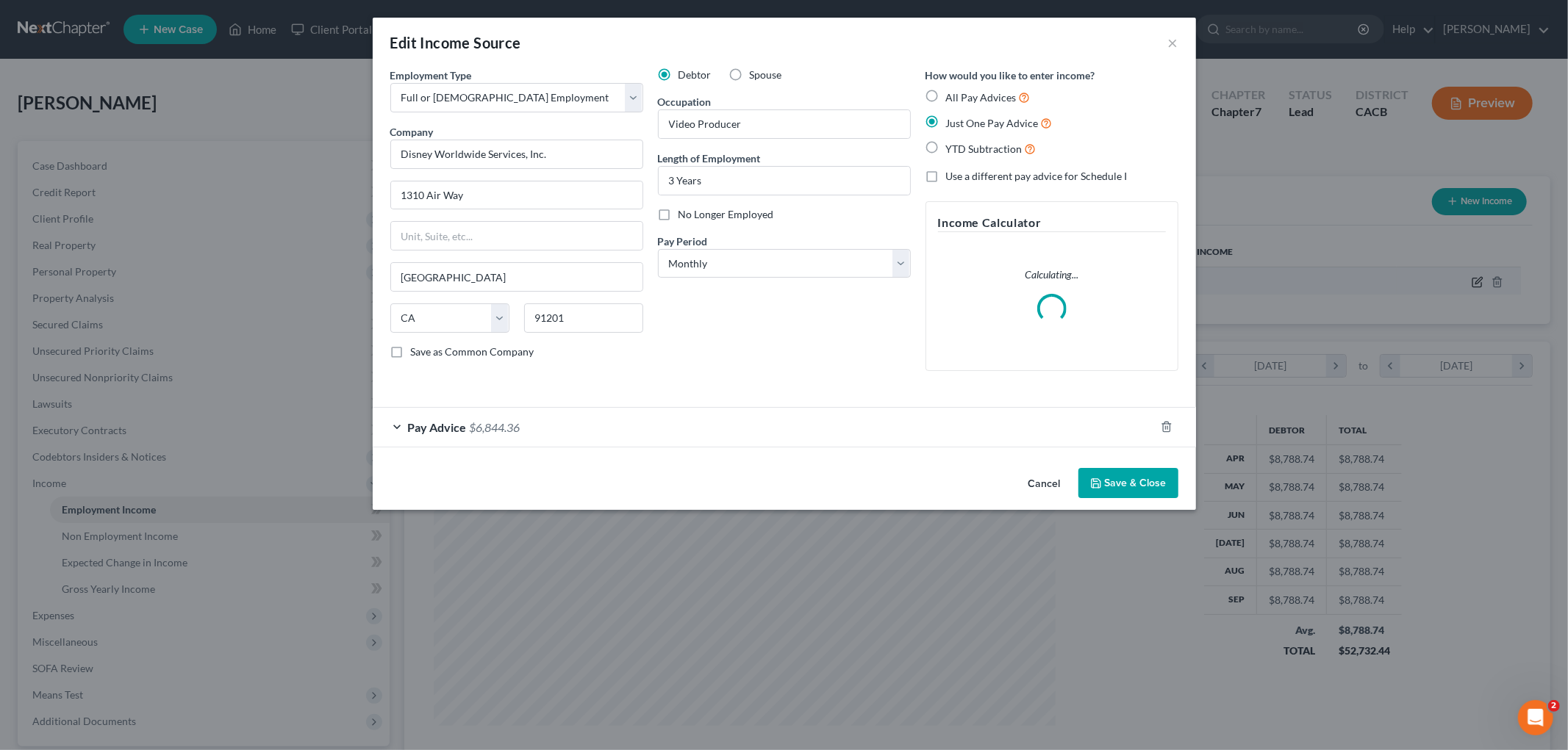
scroll to position [310, 651]
click at [527, 424] on div "Pay Advice $6,844.36" at bounding box center [764, 427] width 783 height 39
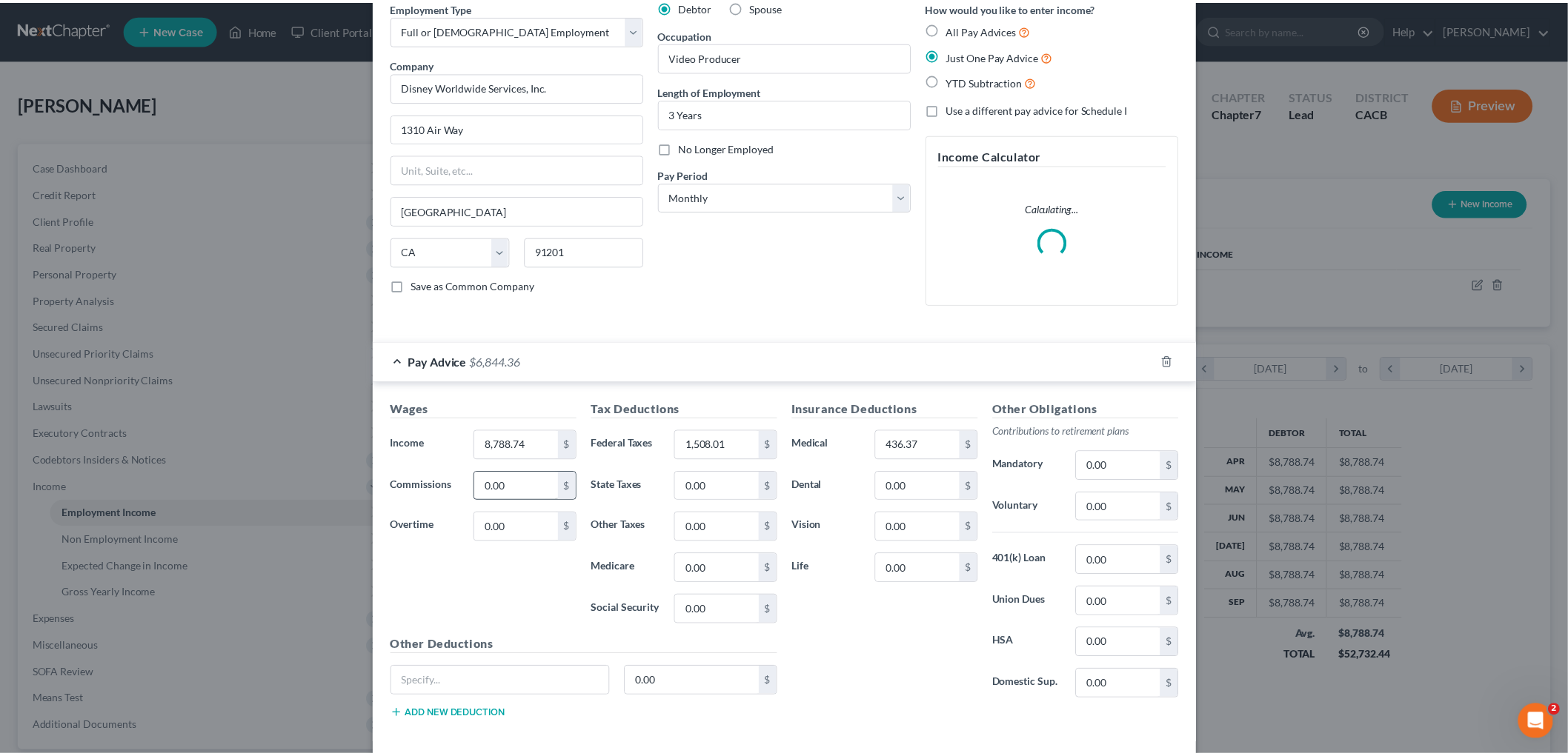
scroll to position [138, 0]
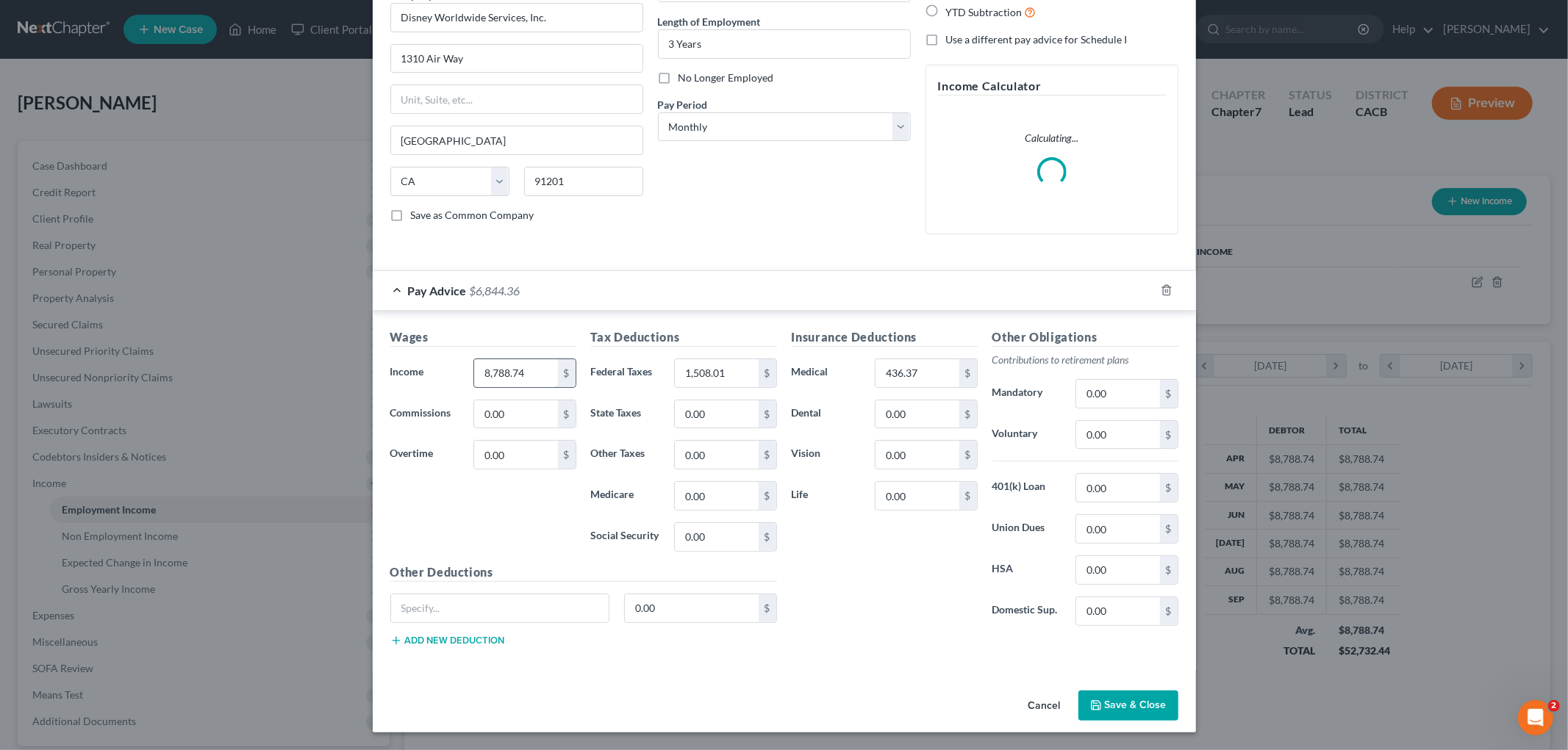
click at [533, 367] on input "8,788.74" at bounding box center [515, 373] width 83 height 28
type input "8,450.71"
click at [724, 369] on input "1,508.01" at bounding box center [716, 373] width 83 height 28
type input "1"
type input "1,450.01"
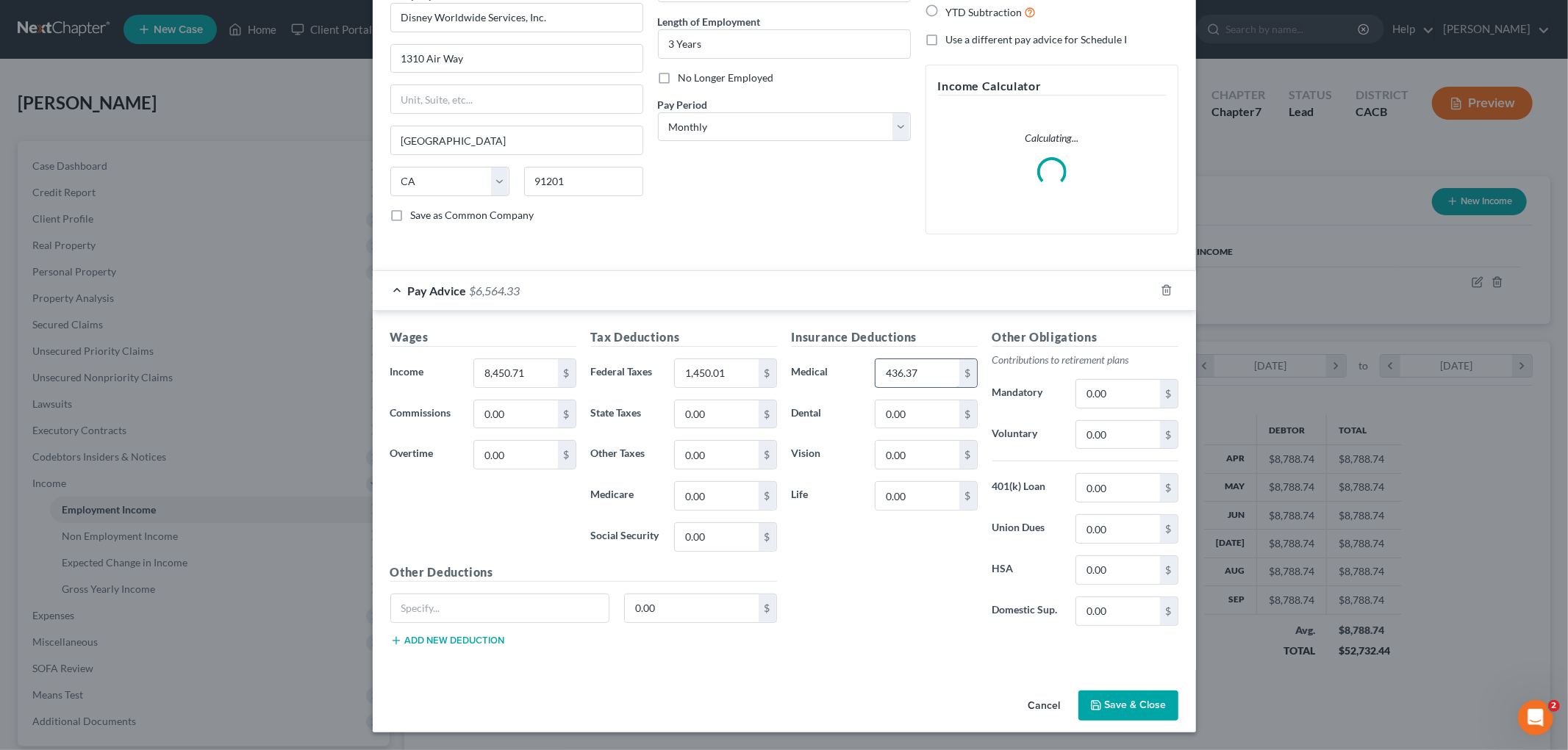
click at [912, 366] on input "436.37" at bounding box center [917, 373] width 83 height 28
type input "419.58"
click at [1102, 704] on button "Save & Close" at bounding box center [1128, 706] width 100 height 30
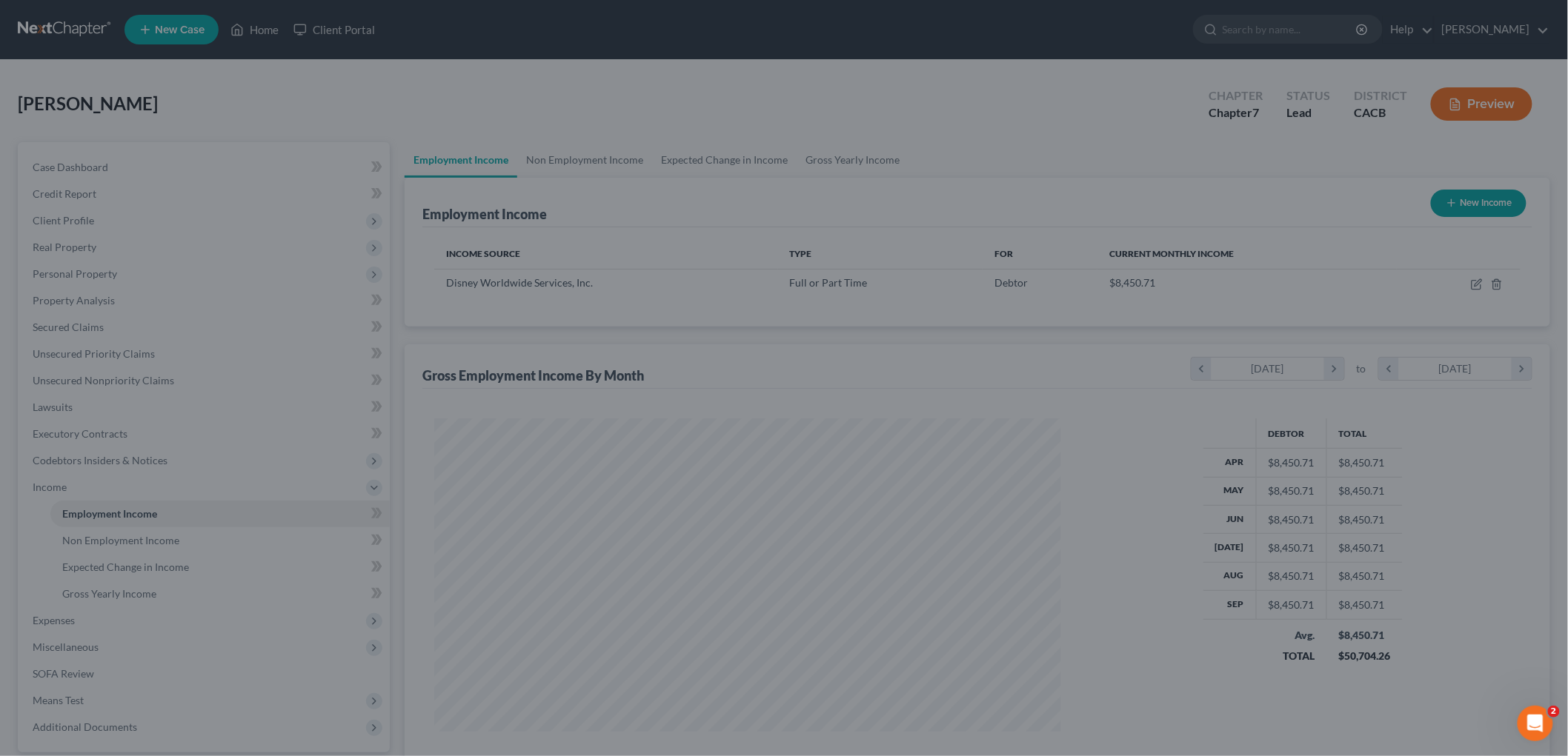
scroll to position [310, 651]
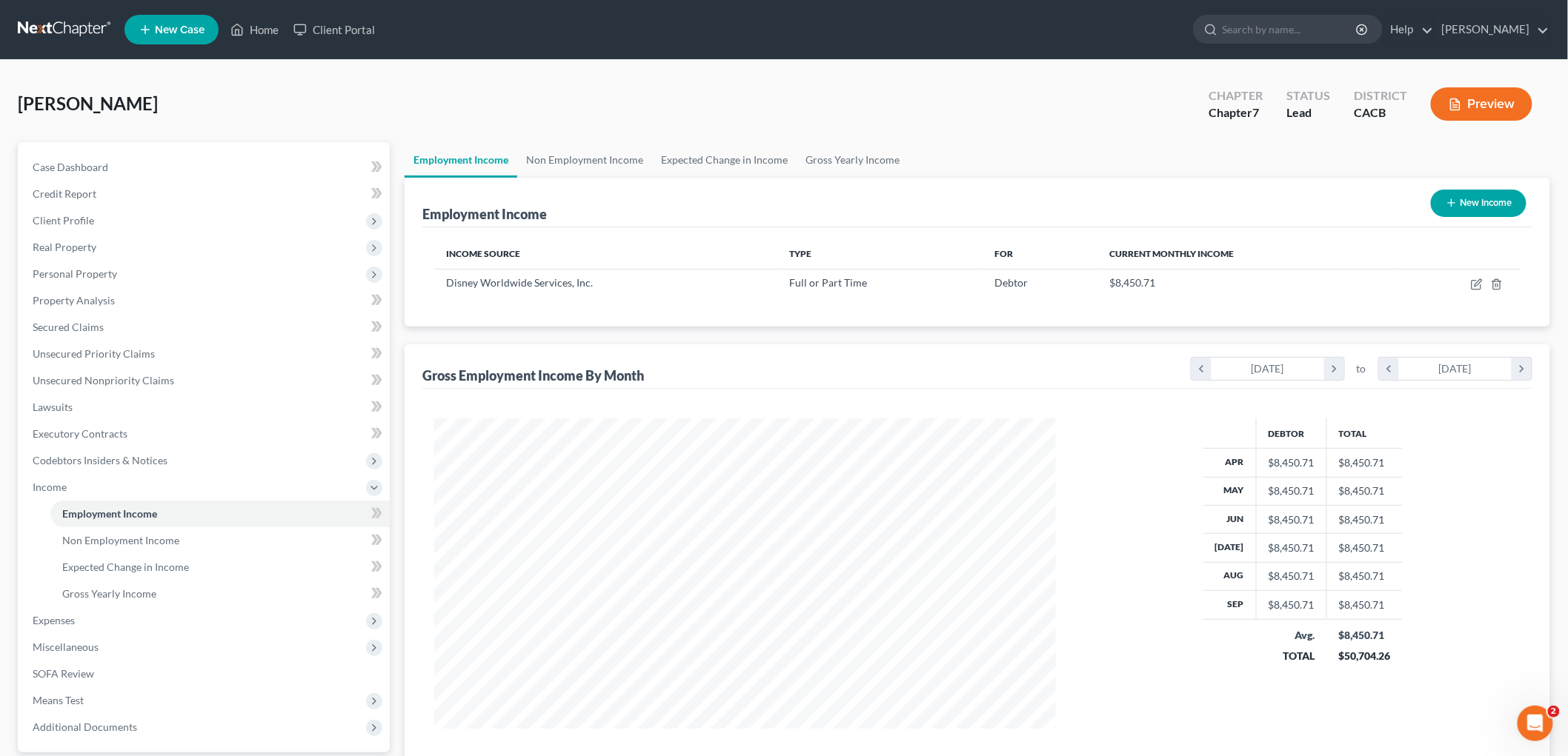
click at [1505, 111] on button "Preview" at bounding box center [1482, 104] width 102 height 34
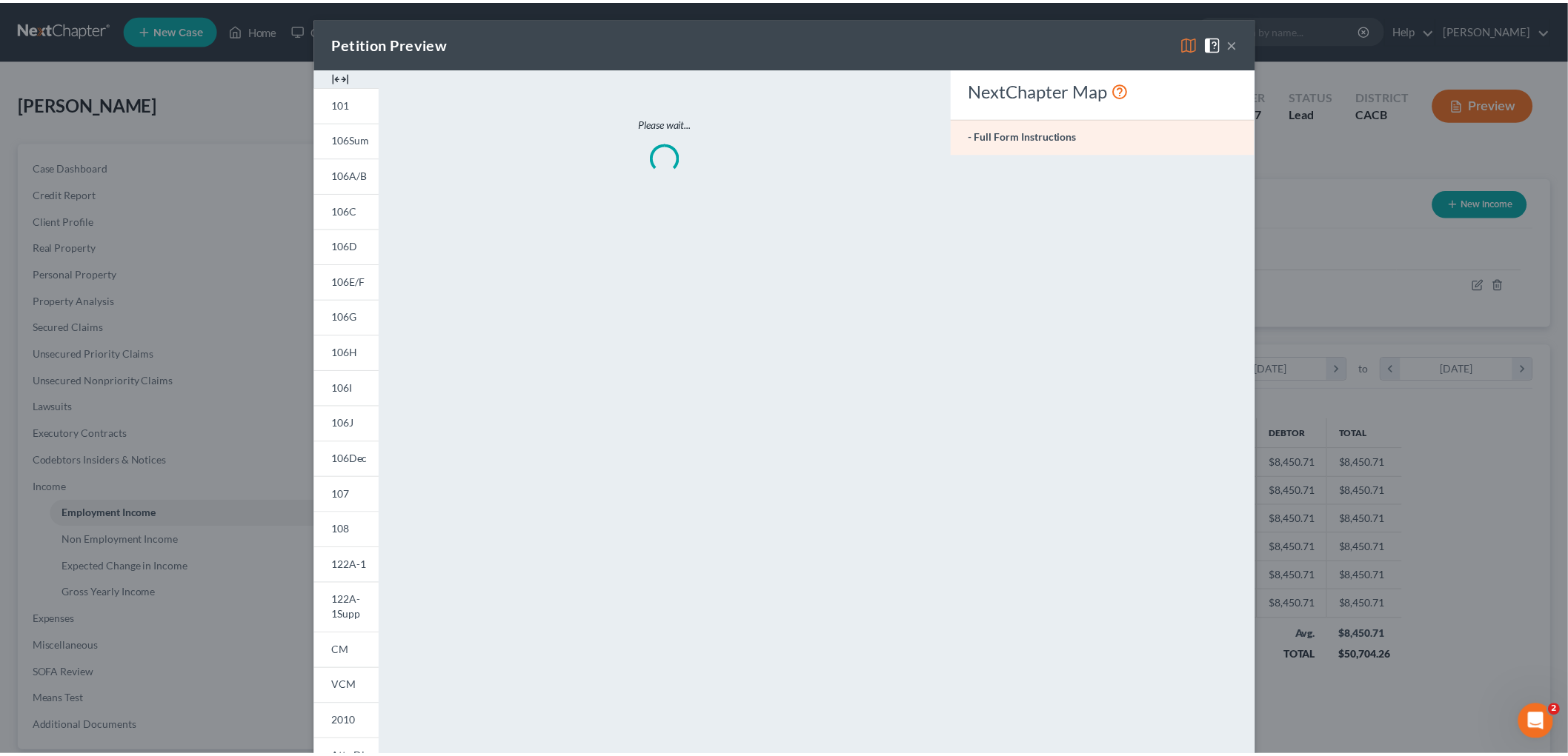
scroll to position [313, 656]
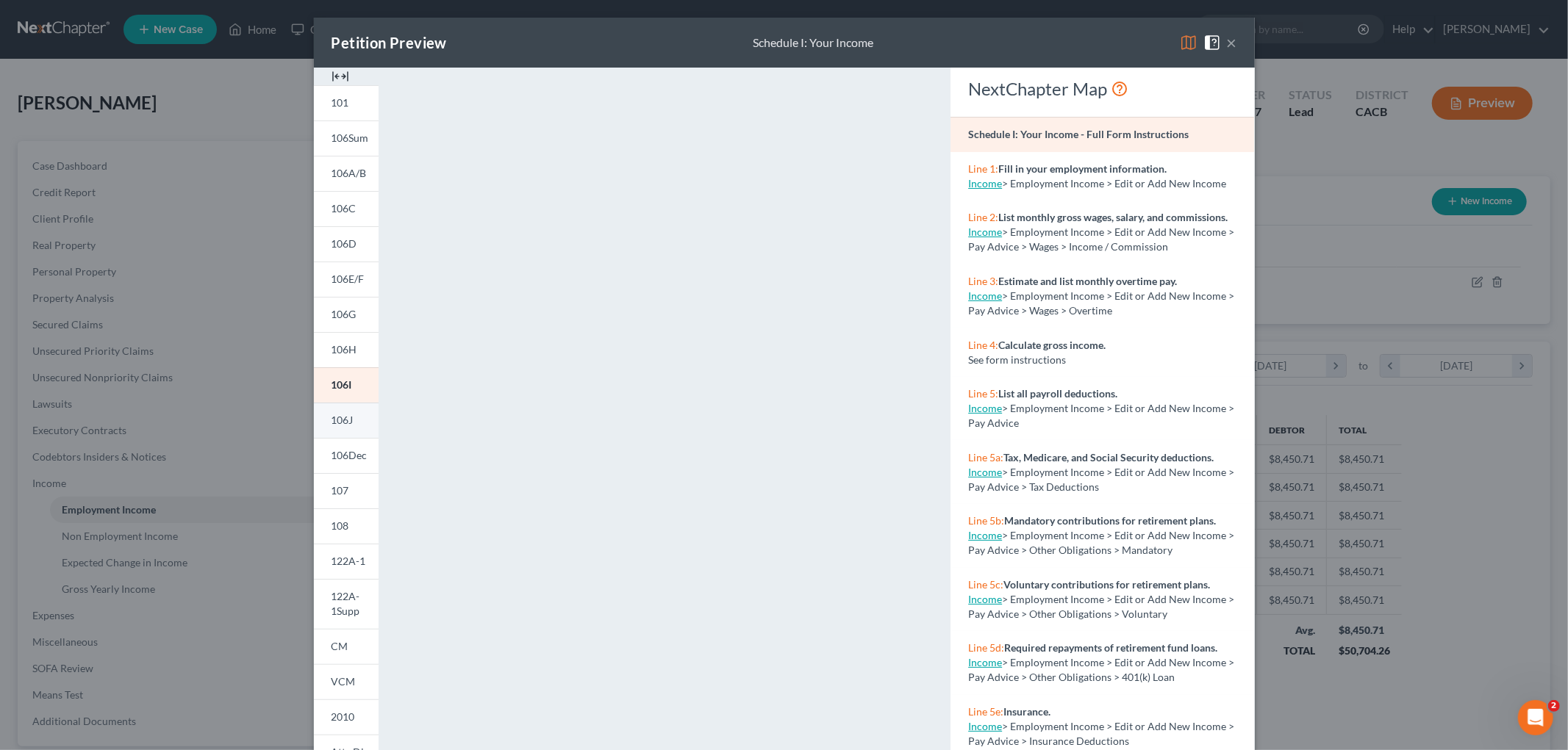
click at [335, 414] on span "106J" at bounding box center [342, 420] width 22 height 12
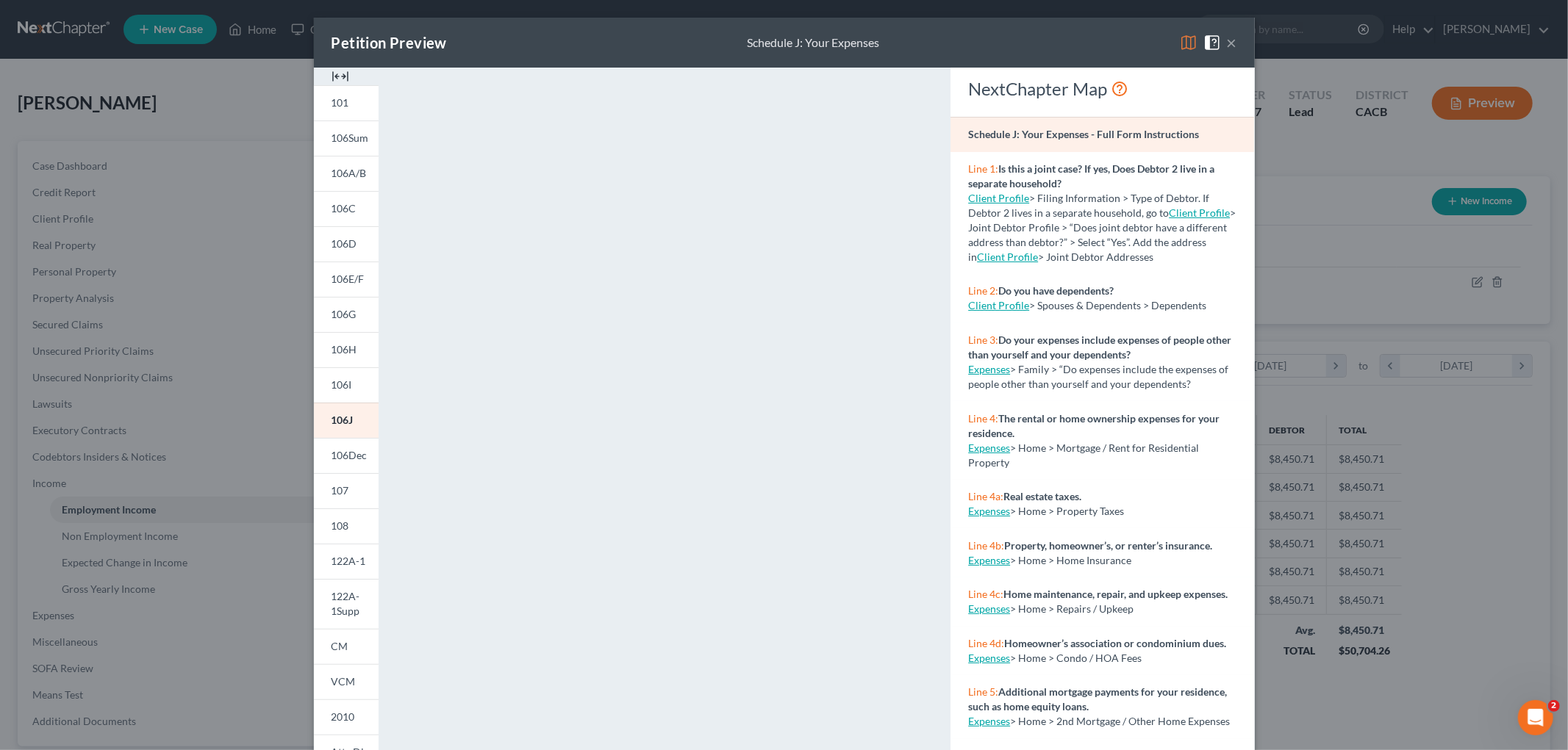
click at [1348, 278] on div "Petition Preview Schedule J: Your Expenses × 101 106Sum 106A/B 106C 106D 106E/F…" at bounding box center [784, 375] width 1568 height 750
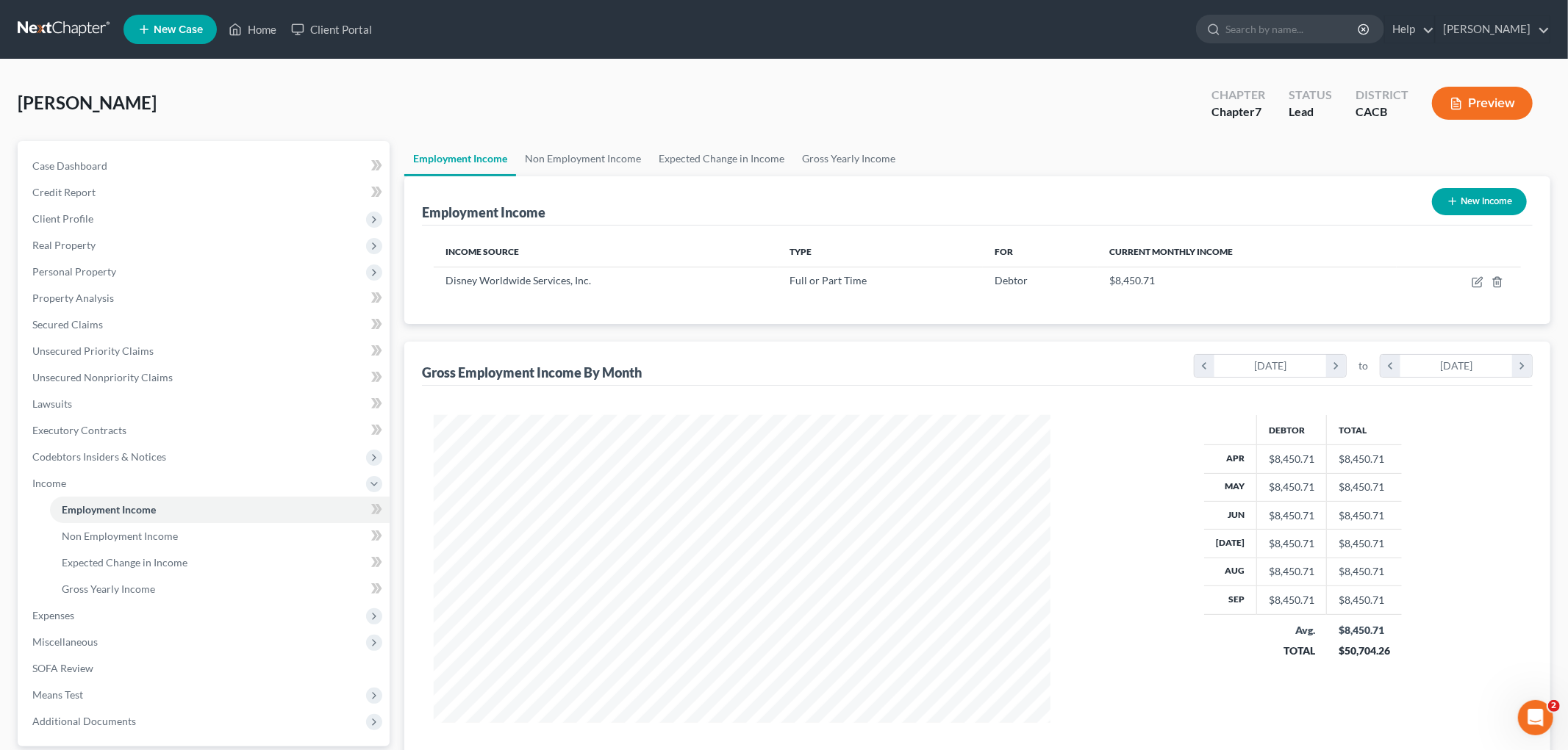
scroll to position [734589, 734449]
click at [112, 588] on span "Gross Yearly Income" at bounding box center [109, 588] width 93 height 12
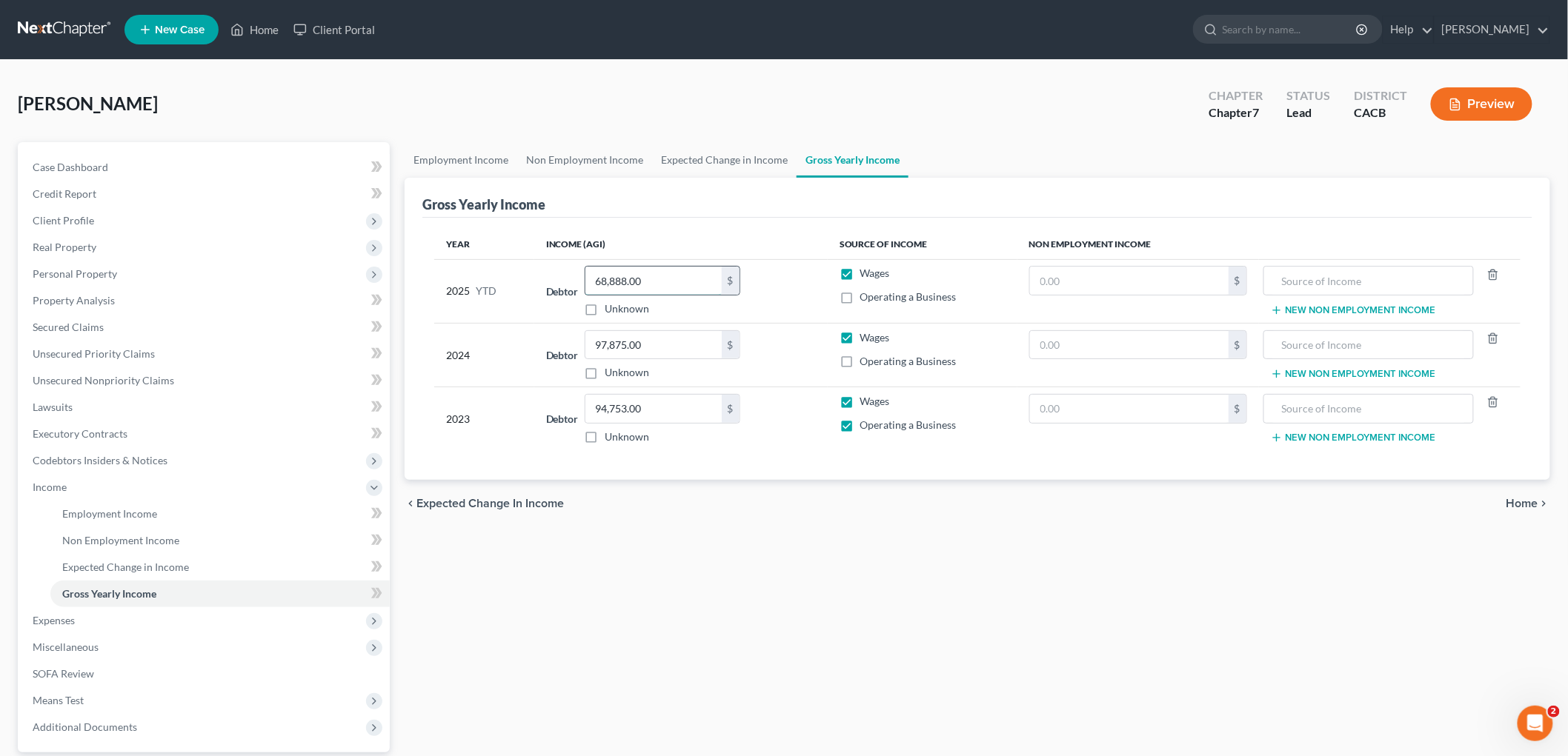
click at [681, 295] on input "68,888.00" at bounding box center [653, 280] width 136 height 28
type input "79,704"
click at [157, 157] on link "Case Dashboard" at bounding box center [205, 168] width 369 height 27
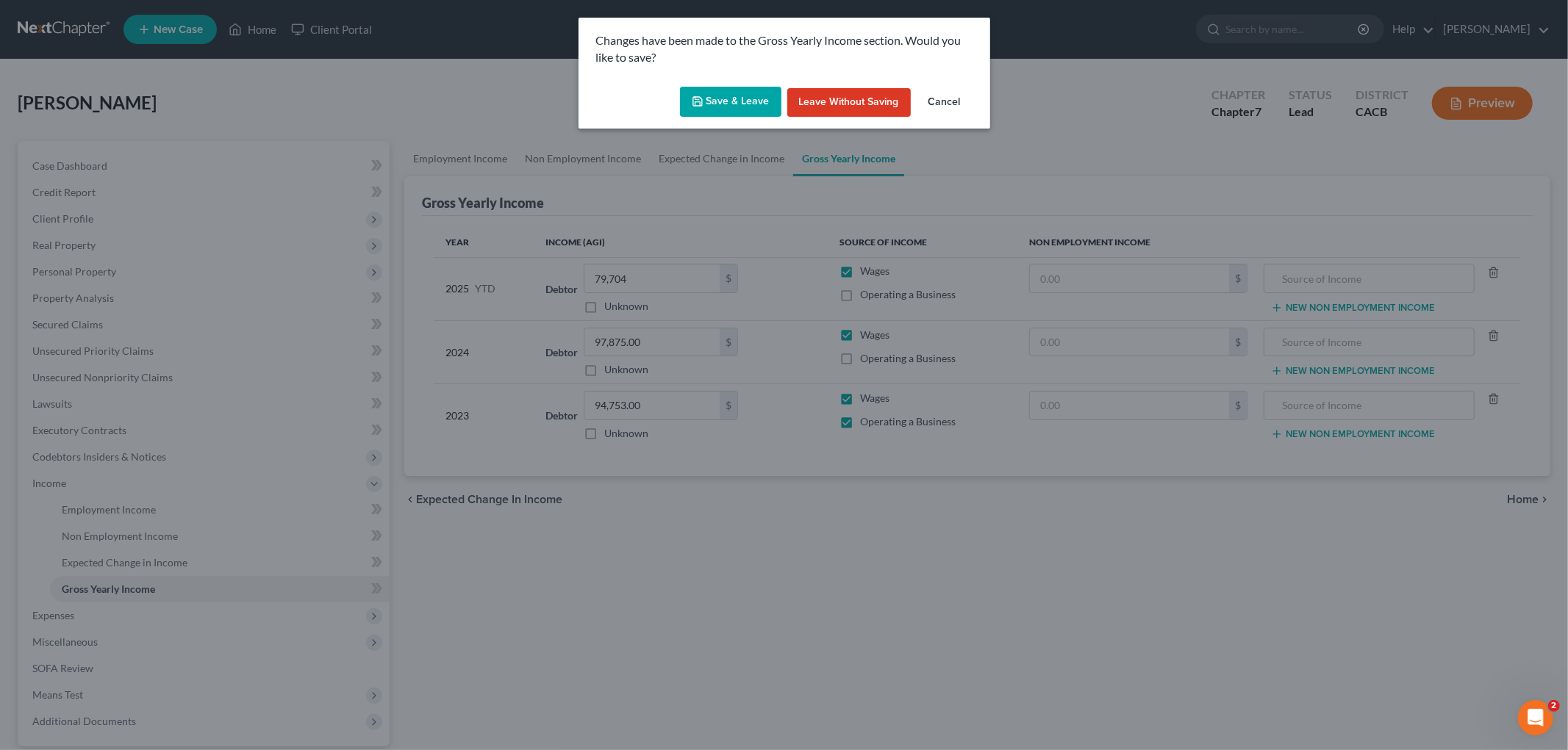
click at [739, 87] on button "Save & Leave" at bounding box center [730, 102] width 102 height 30
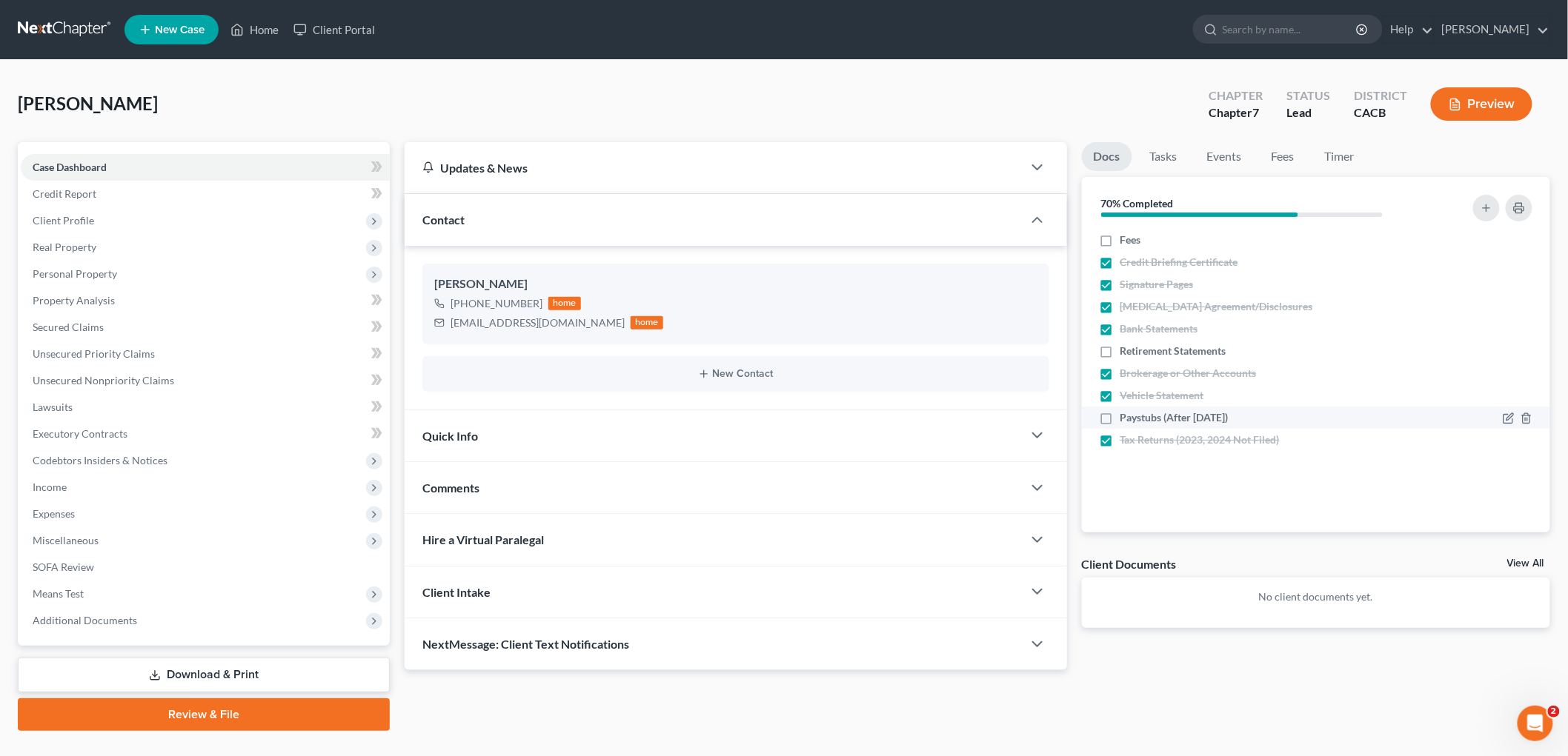
click at [1094, 416] on div "Paystubs (After [DATE])" at bounding box center [1260, 417] width 336 height 14
click at [1120, 416] on label "Paystubs (After [DATE])" at bounding box center [1174, 417] width 108 height 14
click at [1127, 416] on input "Paystubs (After [DATE])" at bounding box center [1131, 415] width 10 height 10
click at [1120, 417] on label "Paystubs (After [DATE])" at bounding box center [1174, 417] width 108 height 14
click at [1127, 417] on input "Paystubs (After [DATE])" at bounding box center [1131, 415] width 10 height 10
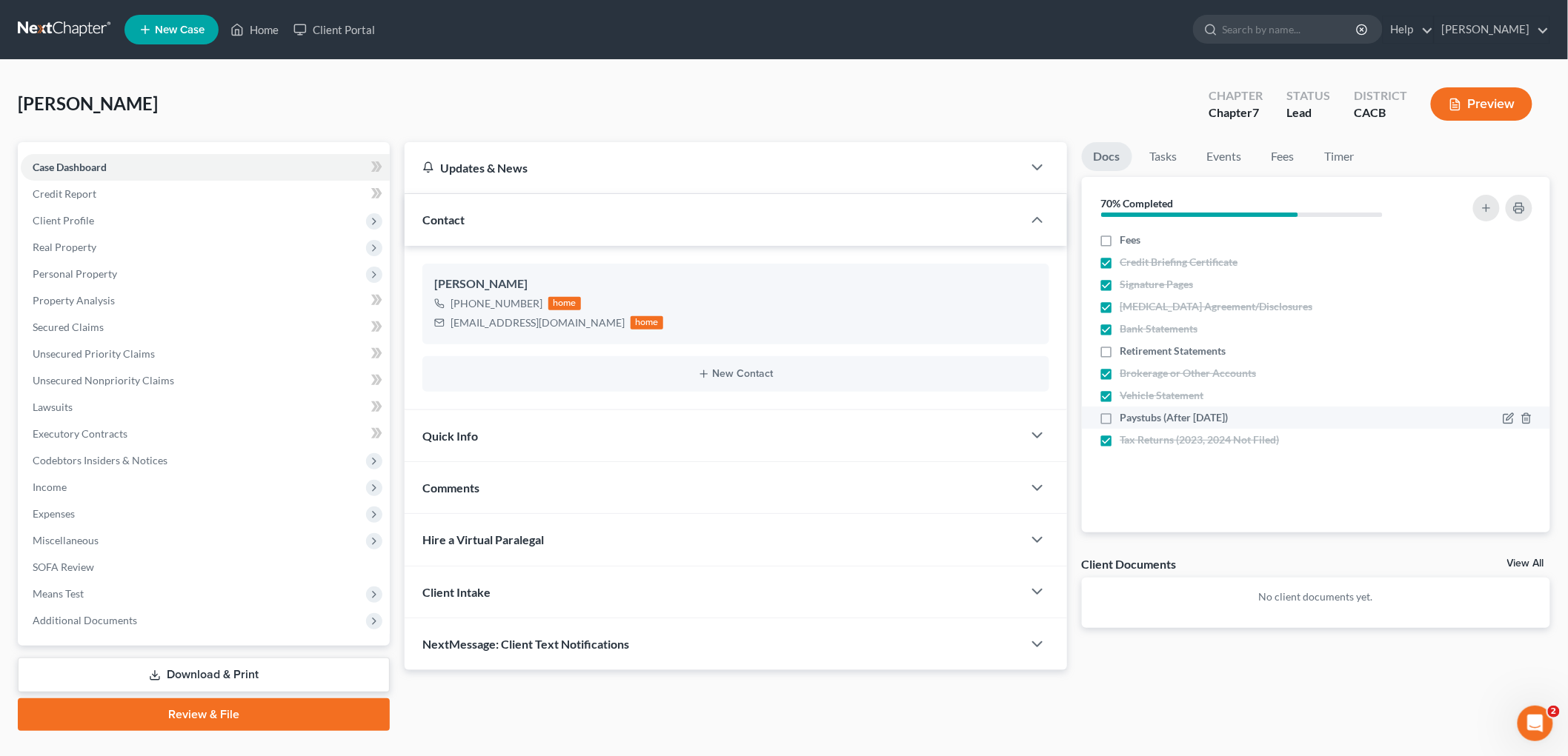
click at [1120, 417] on label "Paystubs (After [DATE])" at bounding box center [1174, 417] width 108 height 14
click at [1127, 417] on input "Paystubs (After [DATE])" at bounding box center [1131, 415] width 10 height 10
checkbox input "true"
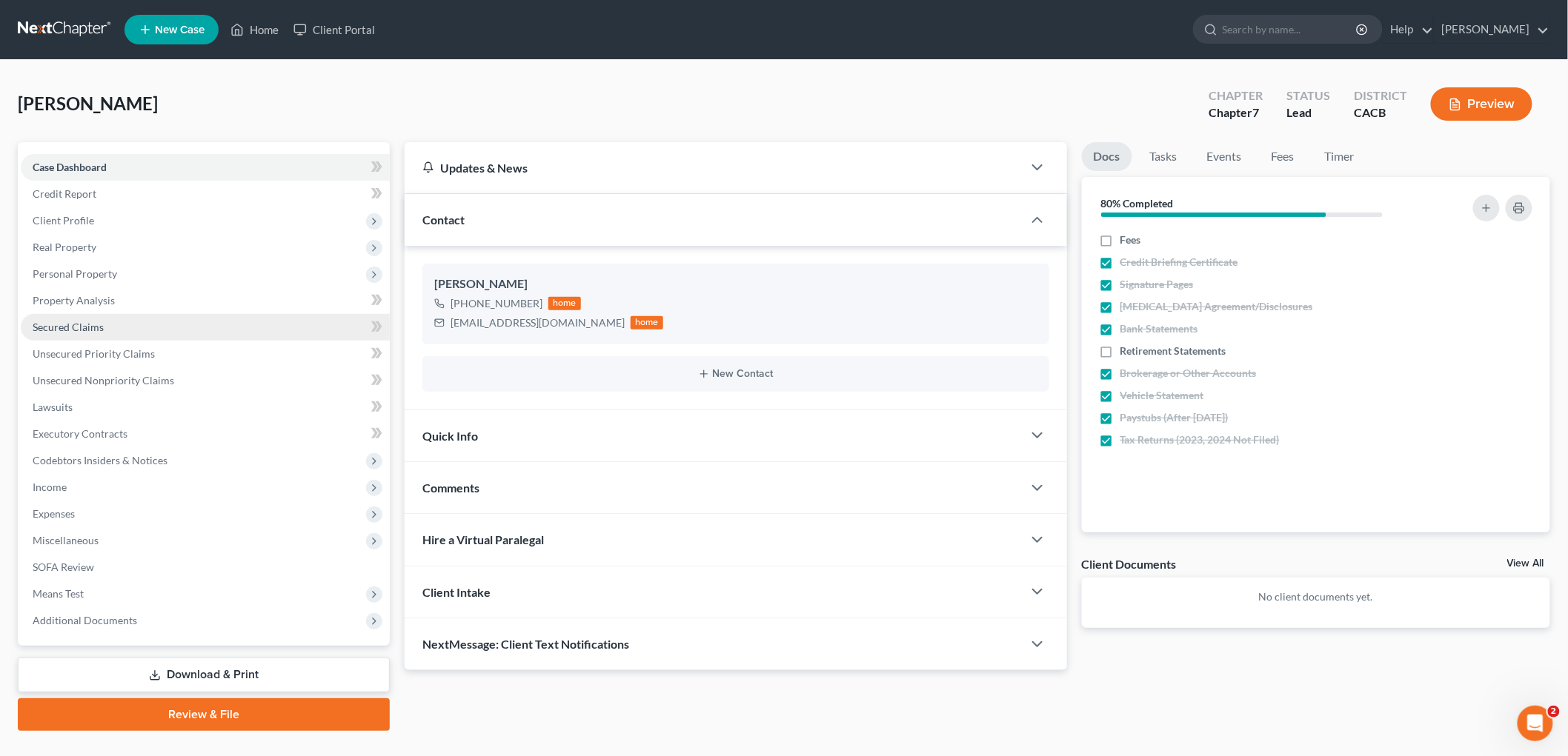
click at [101, 320] on span "Secured Claims" at bounding box center [68, 326] width 71 height 12
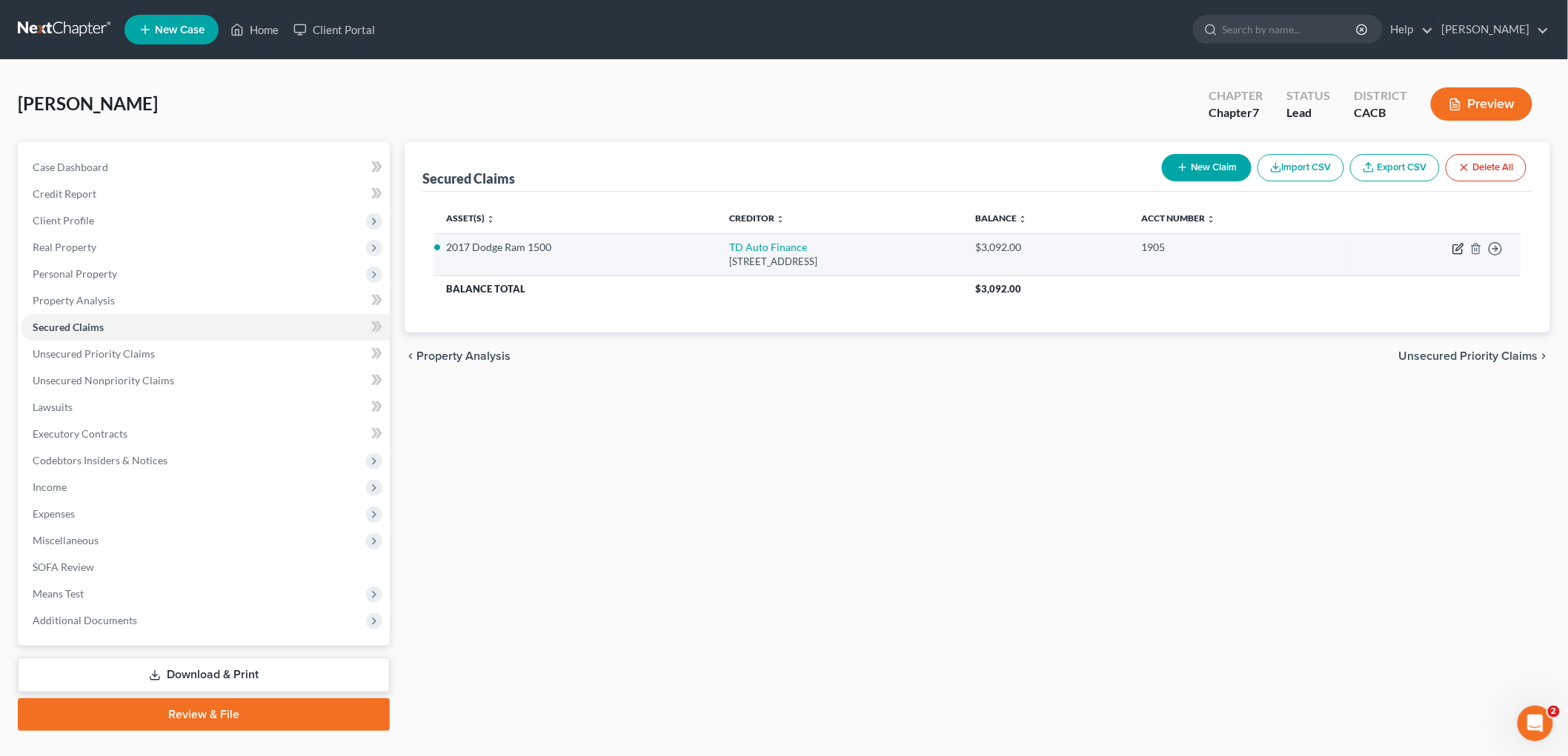
click at [1463, 248] on icon "button" at bounding box center [1458, 248] width 12 height 12
select select "14"
select select "0"
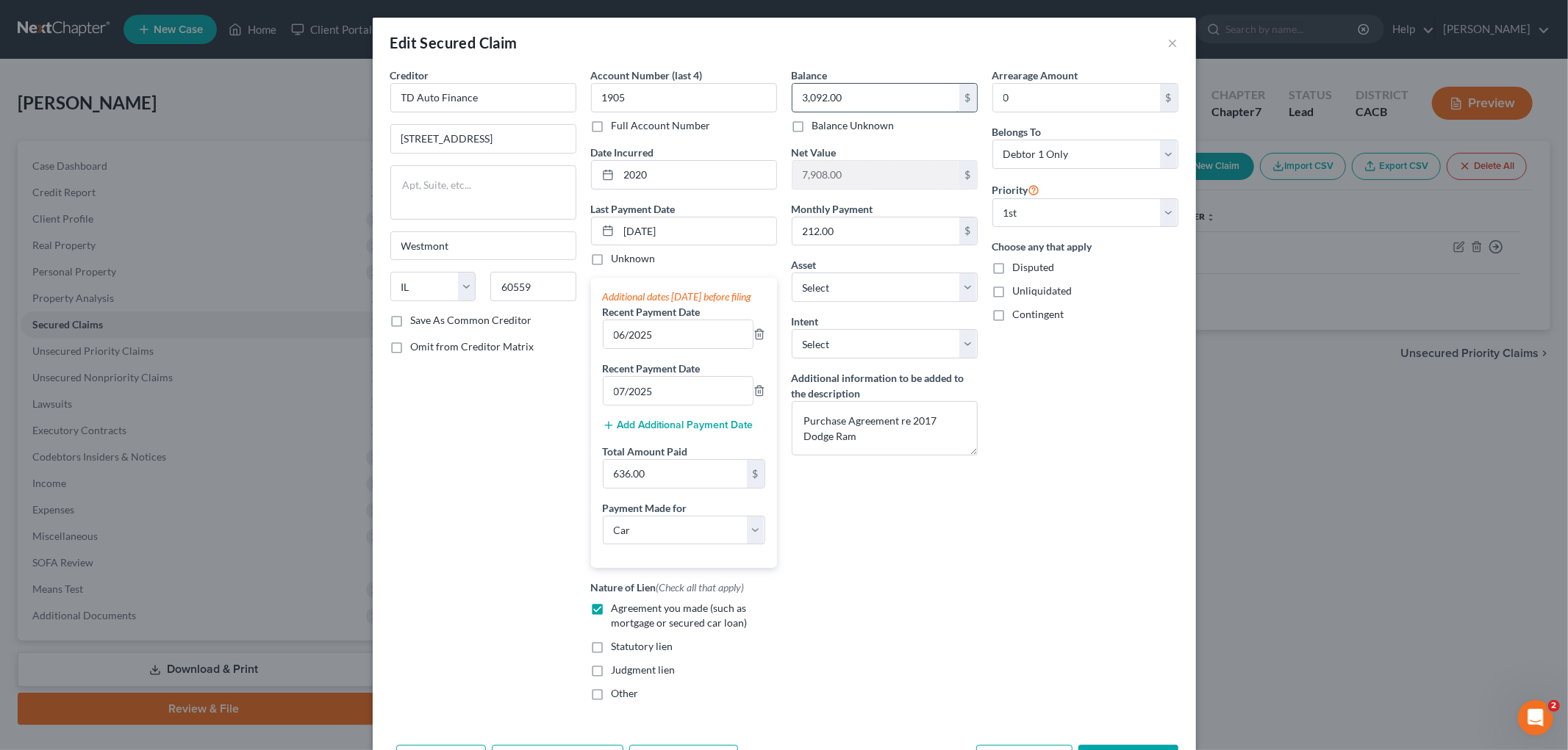
click at [865, 101] on input "3,092.00" at bounding box center [875, 97] width 167 height 28
type input "2,075"
click at [679, 338] on input "06/2025" at bounding box center [678, 334] width 149 height 28
drag, startPoint x: 664, startPoint y: 338, endPoint x: 583, endPoint y: 340, distance: 81.0
click at [584, 340] on div "Account Number (last 4) 1905 Full Account Number Date Incurred 2020 Last Paymen…" at bounding box center [684, 390] width 201 height 645
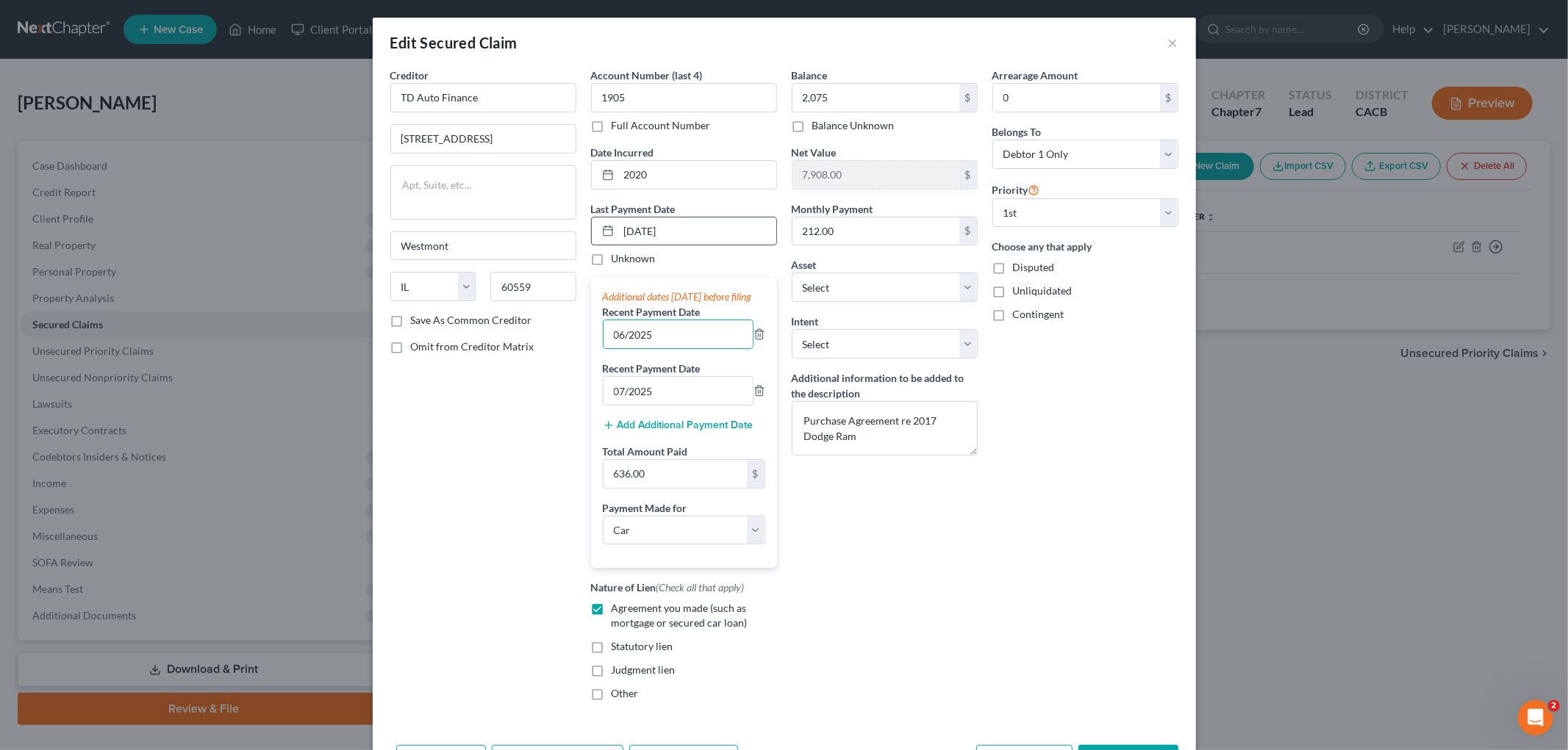
click at [623, 226] on input "[DATE]" at bounding box center [697, 231] width 157 height 28
type input "[DATE]"
drag, startPoint x: 673, startPoint y: 335, endPoint x: 598, endPoint y: 344, distance: 75.5
click at [604, 344] on input "06/2025" at bounding box center [678, 334] width 149 height 28
type input "08/2025"
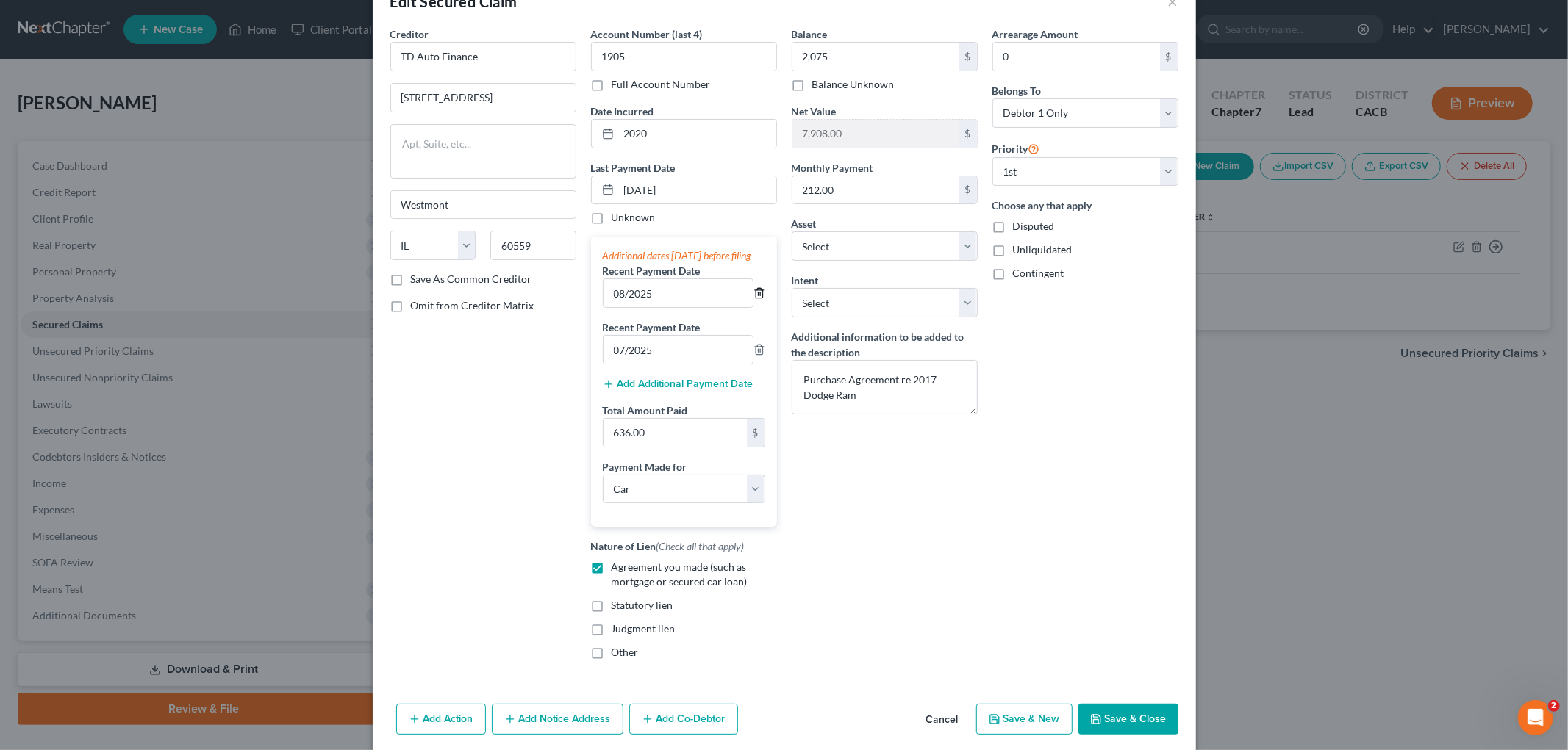
scroll to position [82, 0]
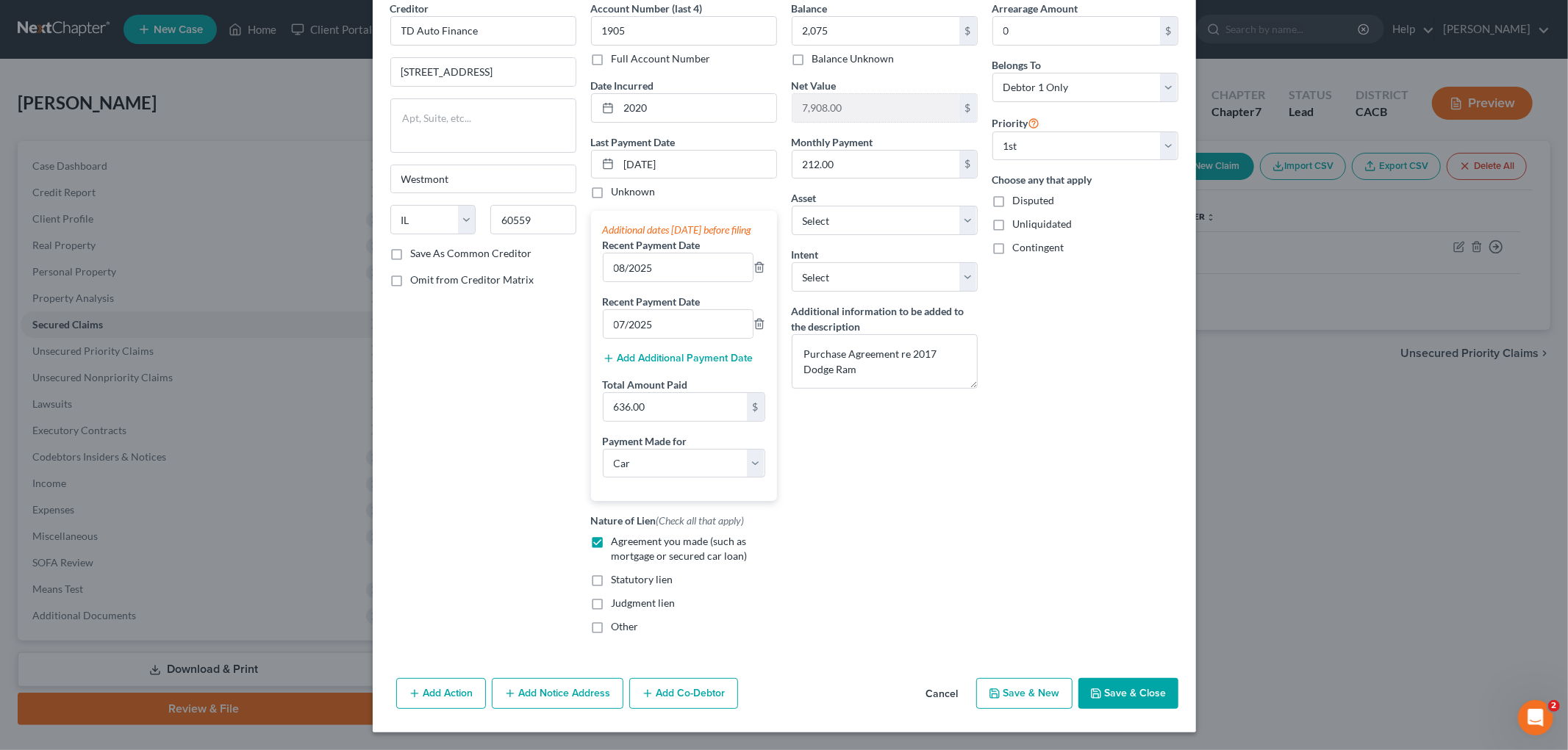
click at [1125, 700] on button "Save & Close" at bounding box center [1128, 694] width 100 height 30
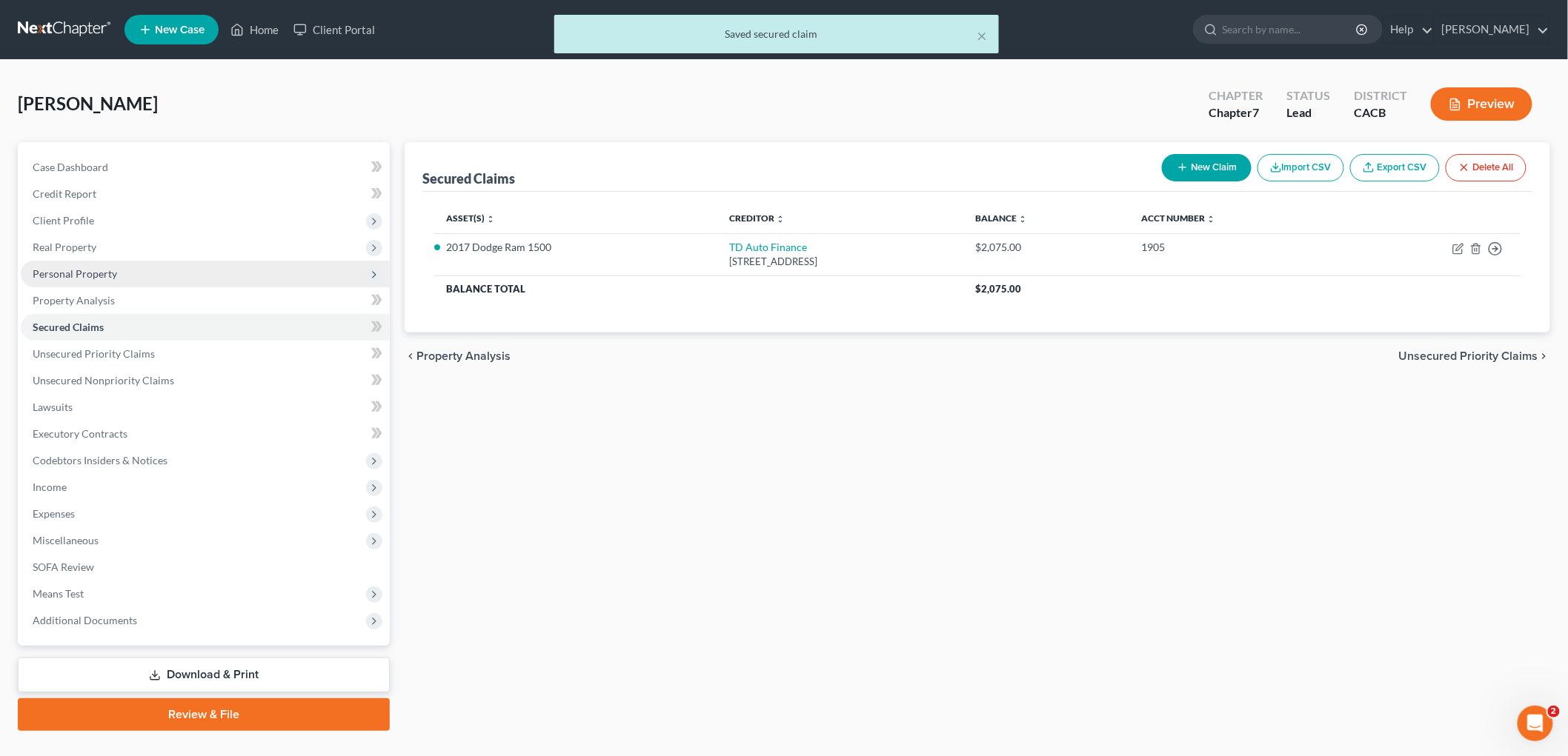
click at [72, 274] on span "Personal Property" at bounding box center [75, 273] width 84 height 12
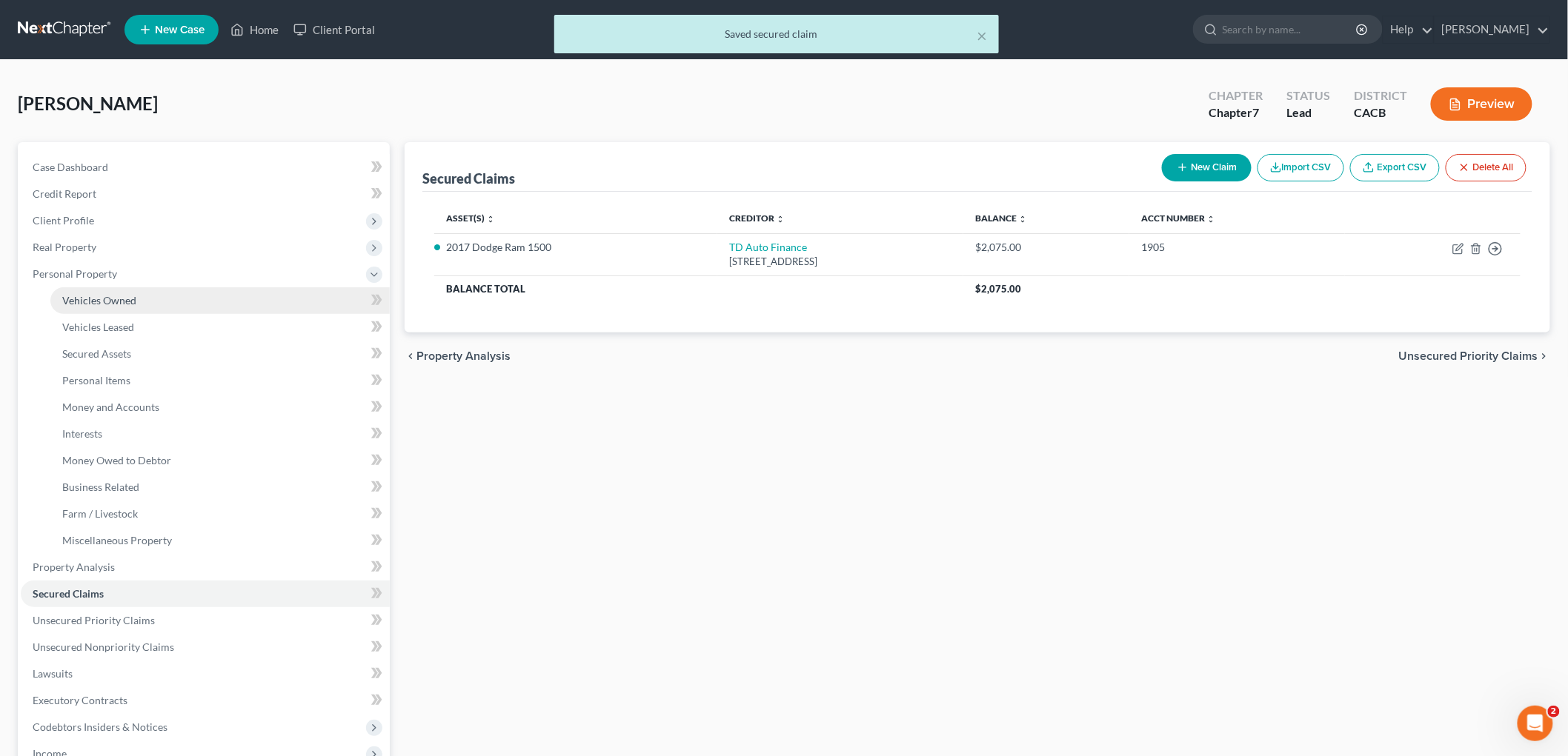
click at [130, 296] on span "Vehicles Owned" at bounding box center [99, 300] width 74 height 12
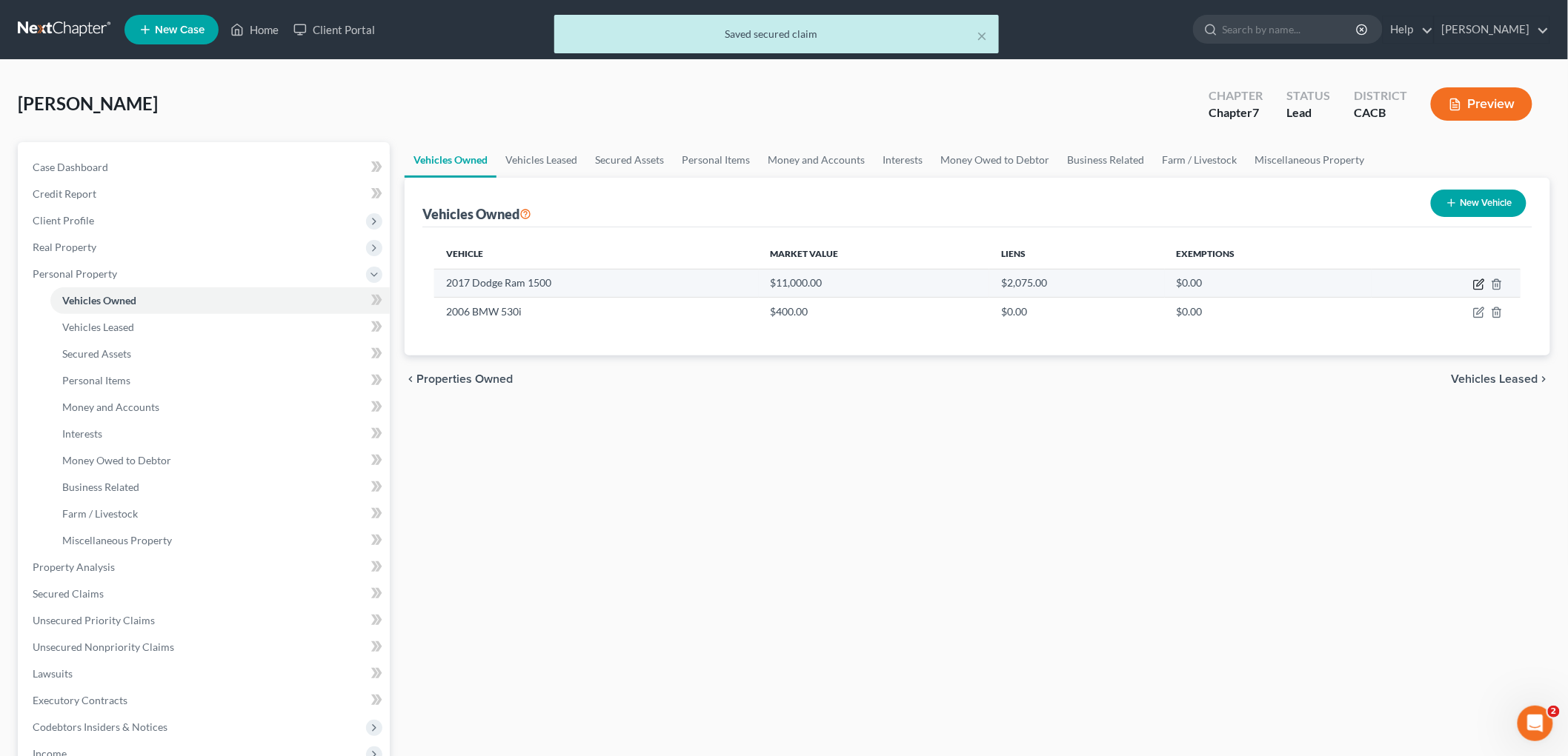
click at [1480, 281] on icon "button" at bounding box center [1480, 282] width 7 height 7
select select "0"
select select "9"
select select "3"
select select "0"
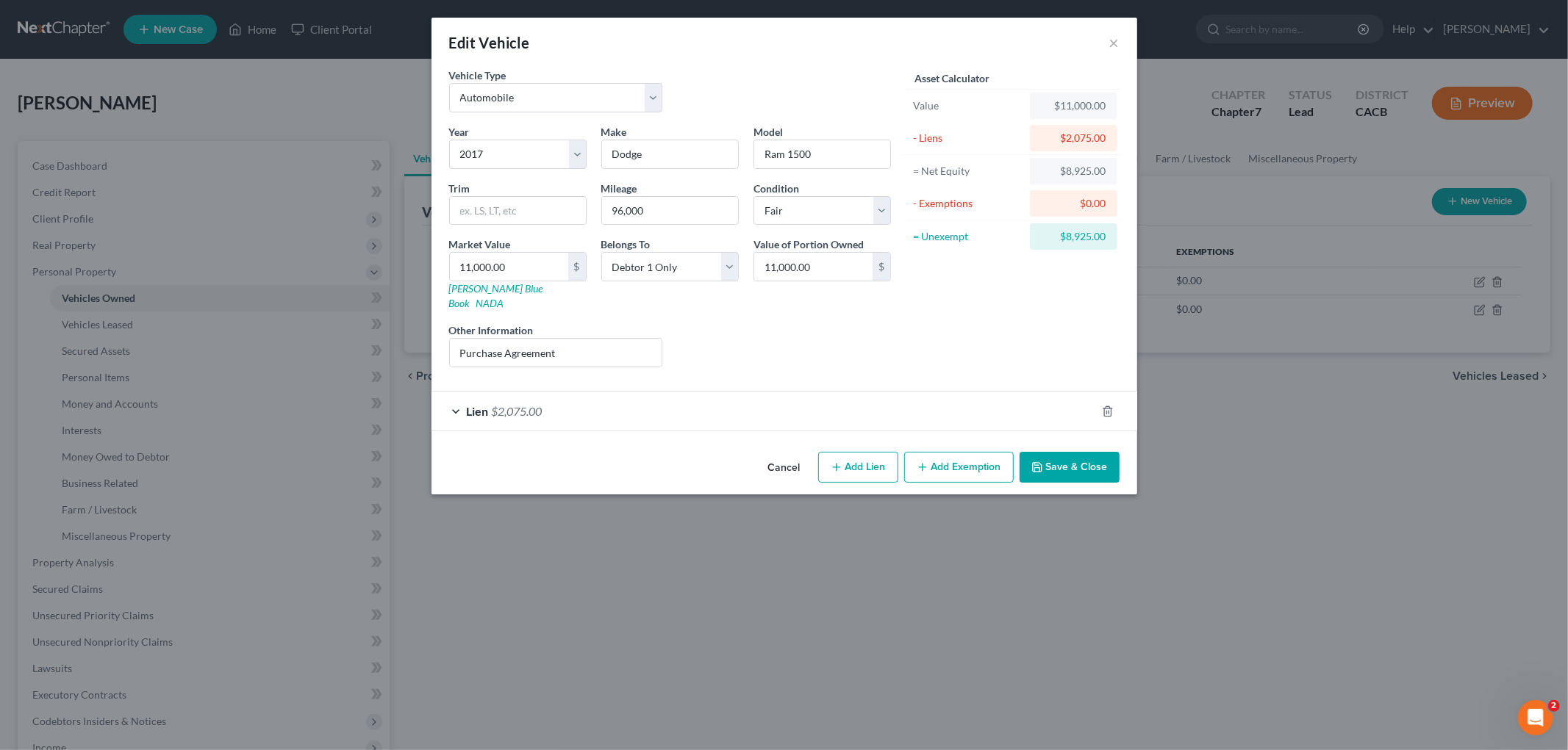
click at [604, 398] on div "Lien $2,075.00" at bounding box center [764, 411] width 665 height 39
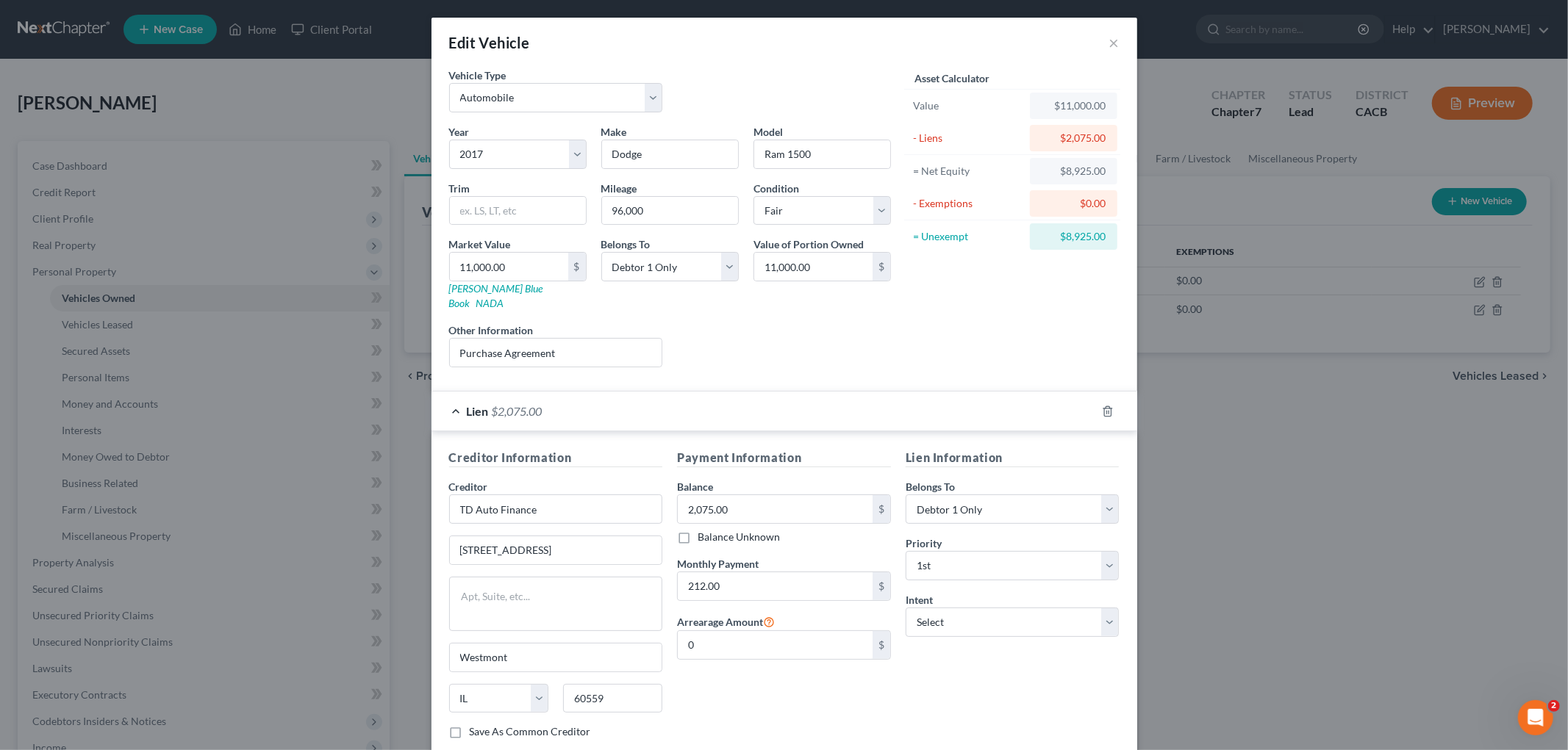
click at [603, 398] on div "Lien $2,075.00" at bounding box center [764, 411] width 665 height 39
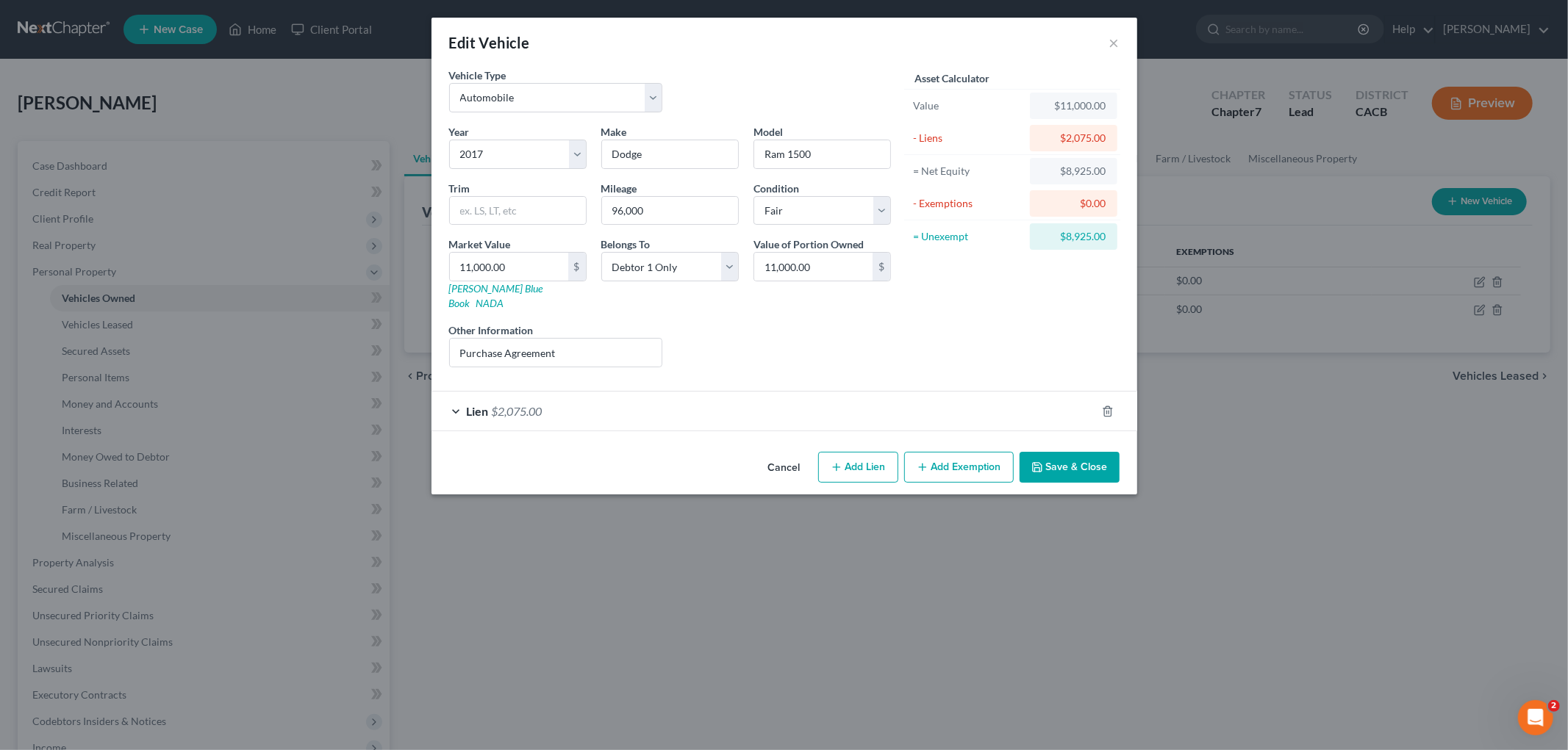
click at [963, 457] on button "Add Exemption" at bounding box center [959, 467] width 109 height 30
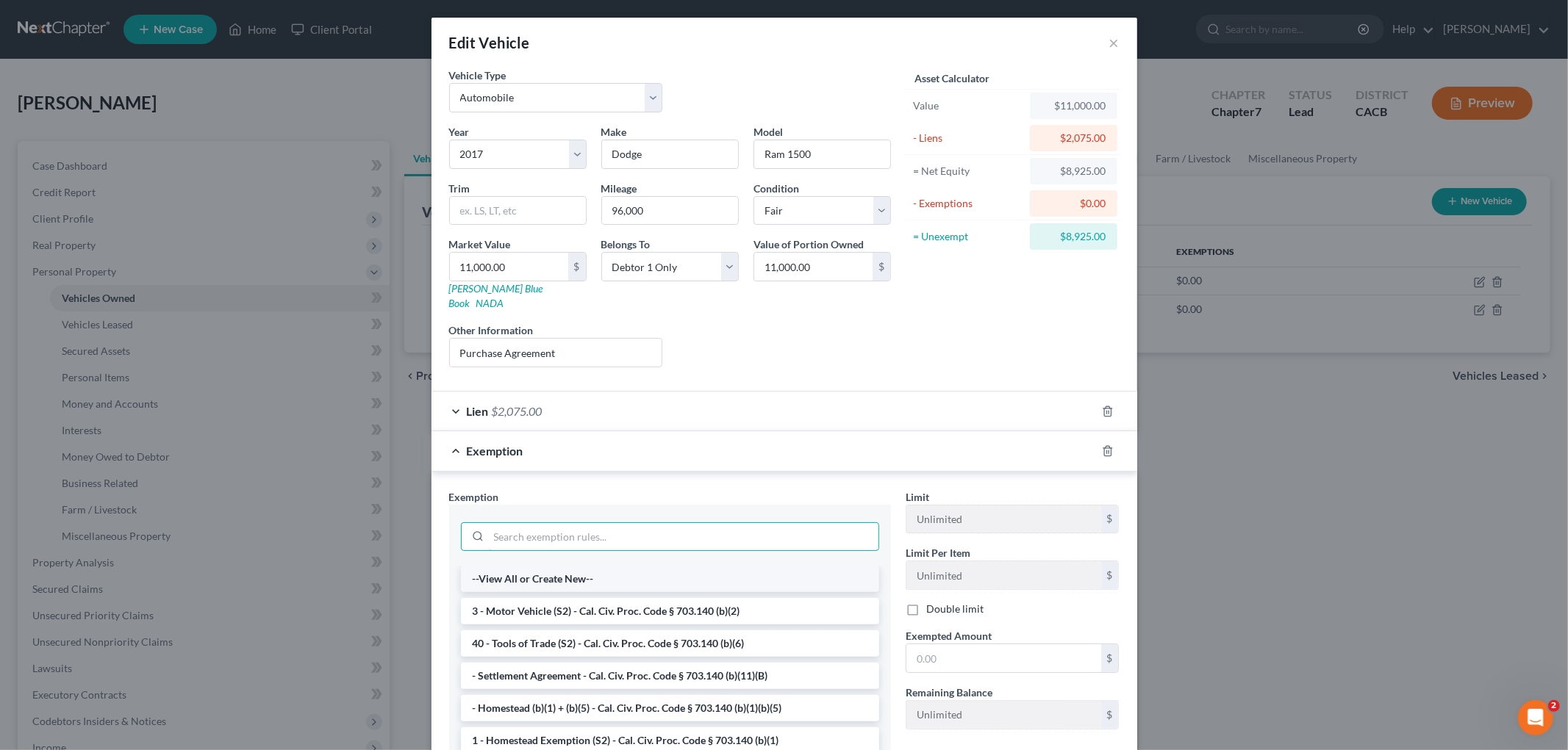
drag, startPoint x: 673, startPoint y: 530, endPoint x: 638, endPoint y: 562, distance: 47.4
click at [660, 537] on div at bounding box center [669, 537] width 418 height 30
click at [625, 599] on li "3 - Motor Vehicle (S2) - Cal. Civ. Proc. Code § 703.140 (b)(2)" at bounding box center [669, 612] width 418 height 27
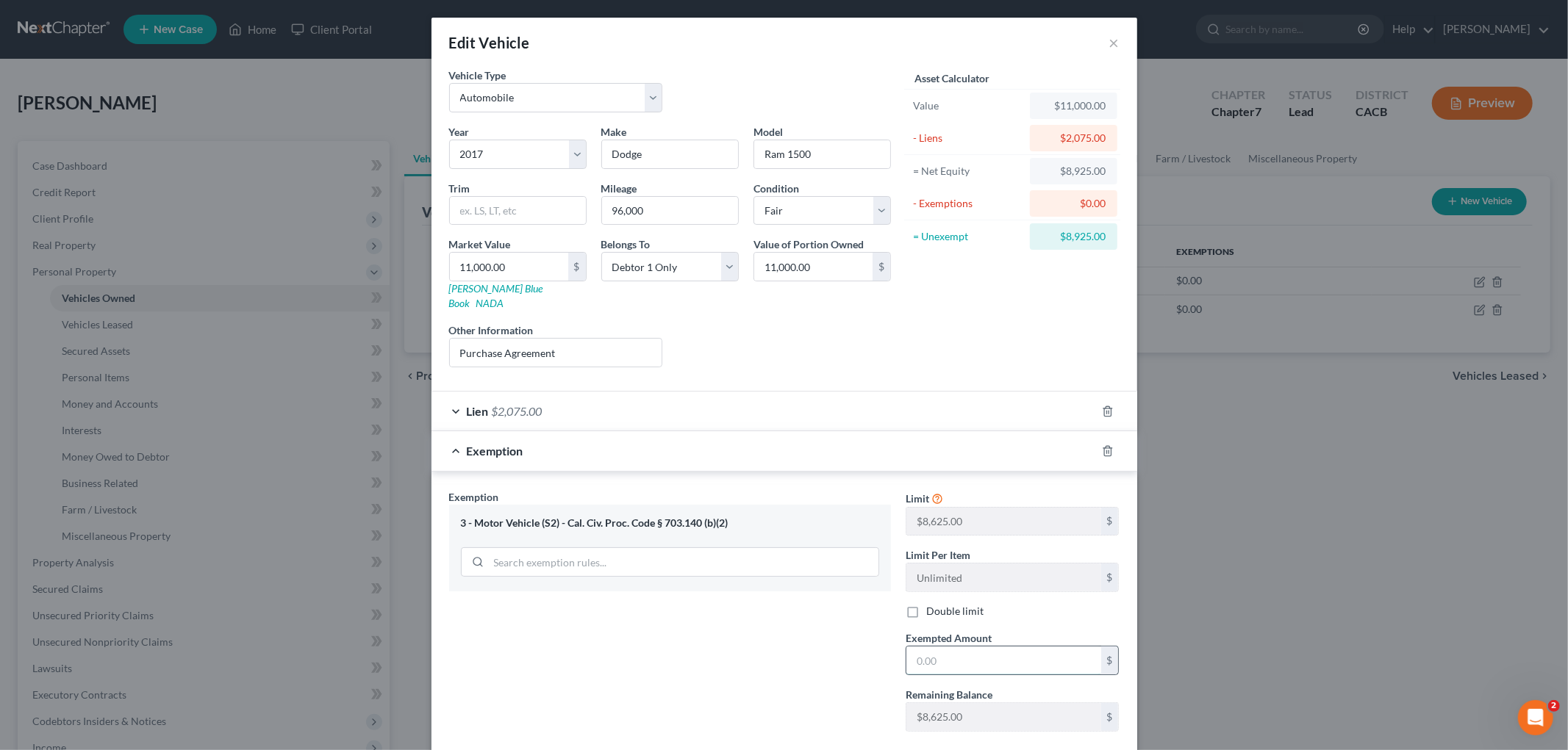
click at [988, 650] on input "text" at bounding box center [1003, 660] width 195 height 28
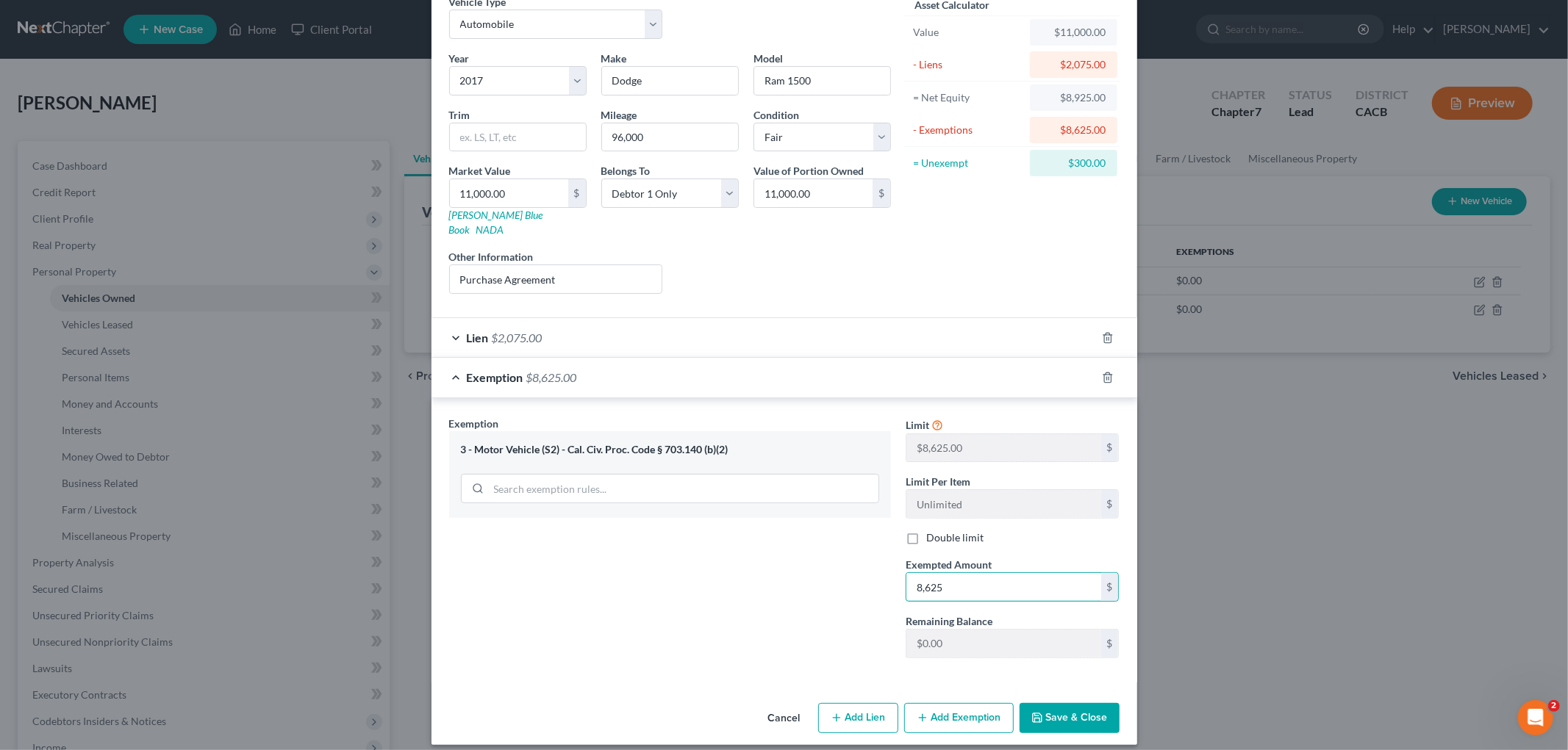
type input "8,625"
click at [1099, 710] on button "Save & Close" at bounding box center [1069, 719] width 100 height 30
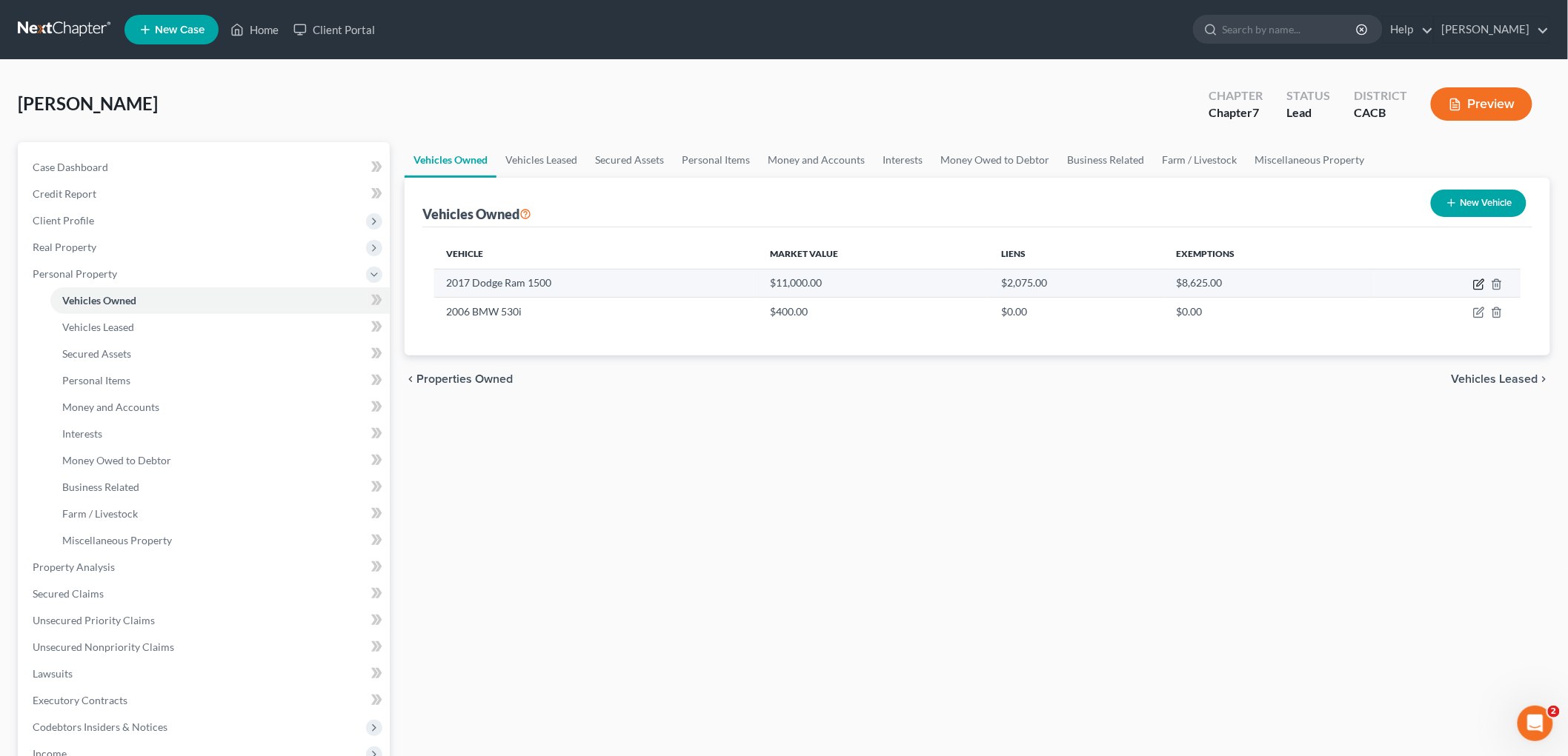
click at [1478, 286] on icon "button" at bounding box center [1479, 284] width 12 height 12
select select "0"
select select "9"
select select "3"
select select "0"
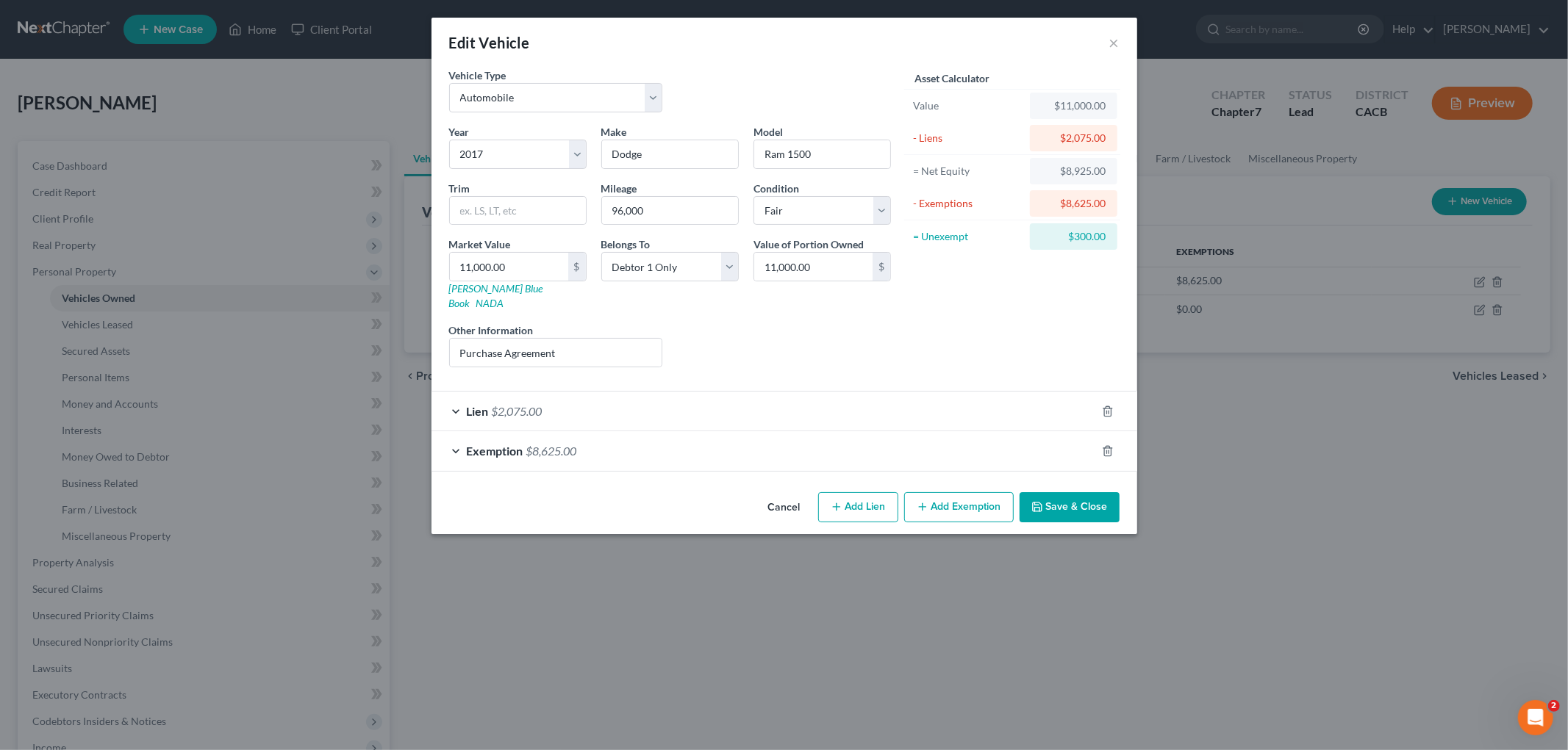
click at [960, 497] on button "Add Exemption" at bounding box center [959, 507] width 109 height 30
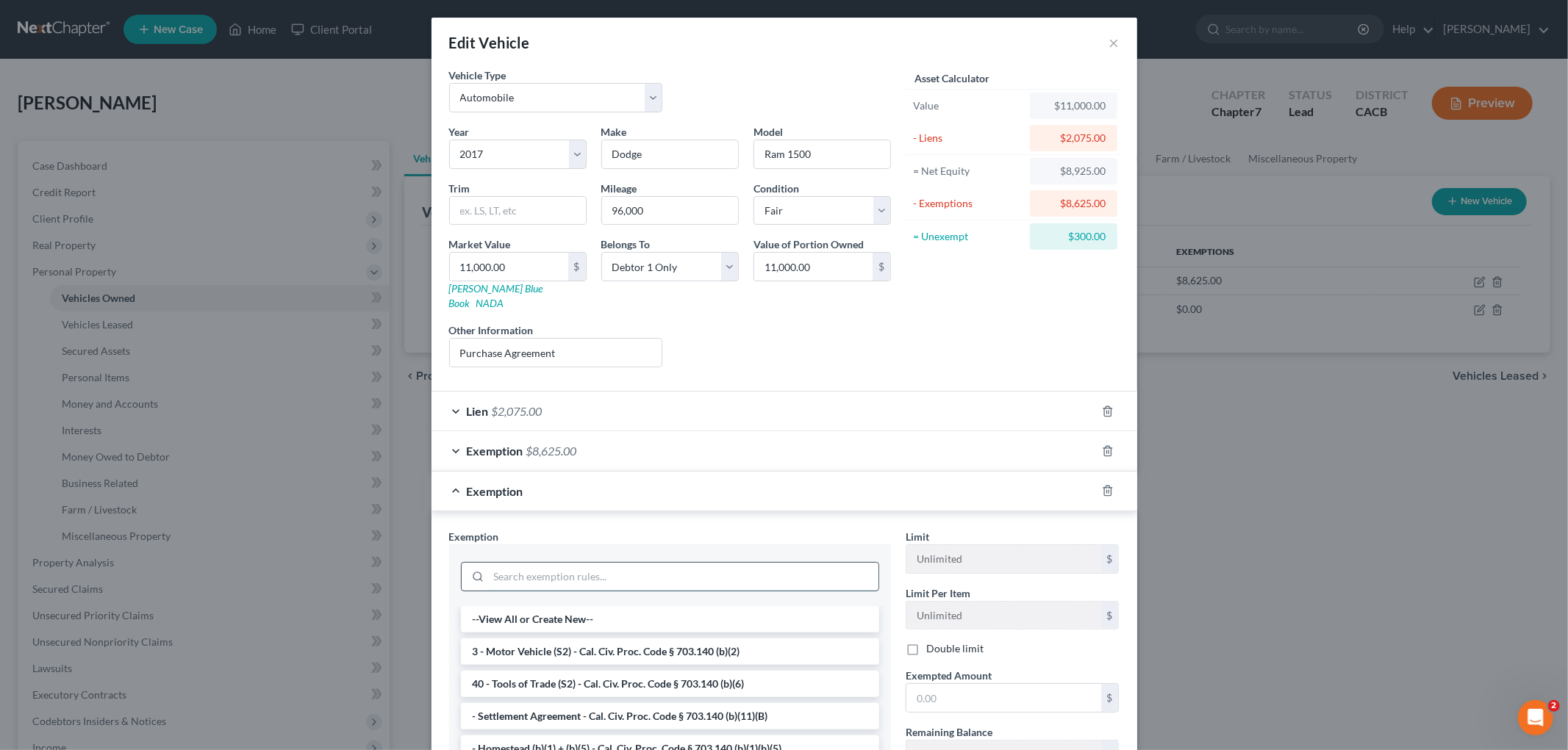
drag, startPoint x: 711, startPoint y: 551, endPoint x: 706, endPoint y: 560, distance: 10.3
click at [709, 562] on input "search" at bounding box center [683, 576] width 389 height 28
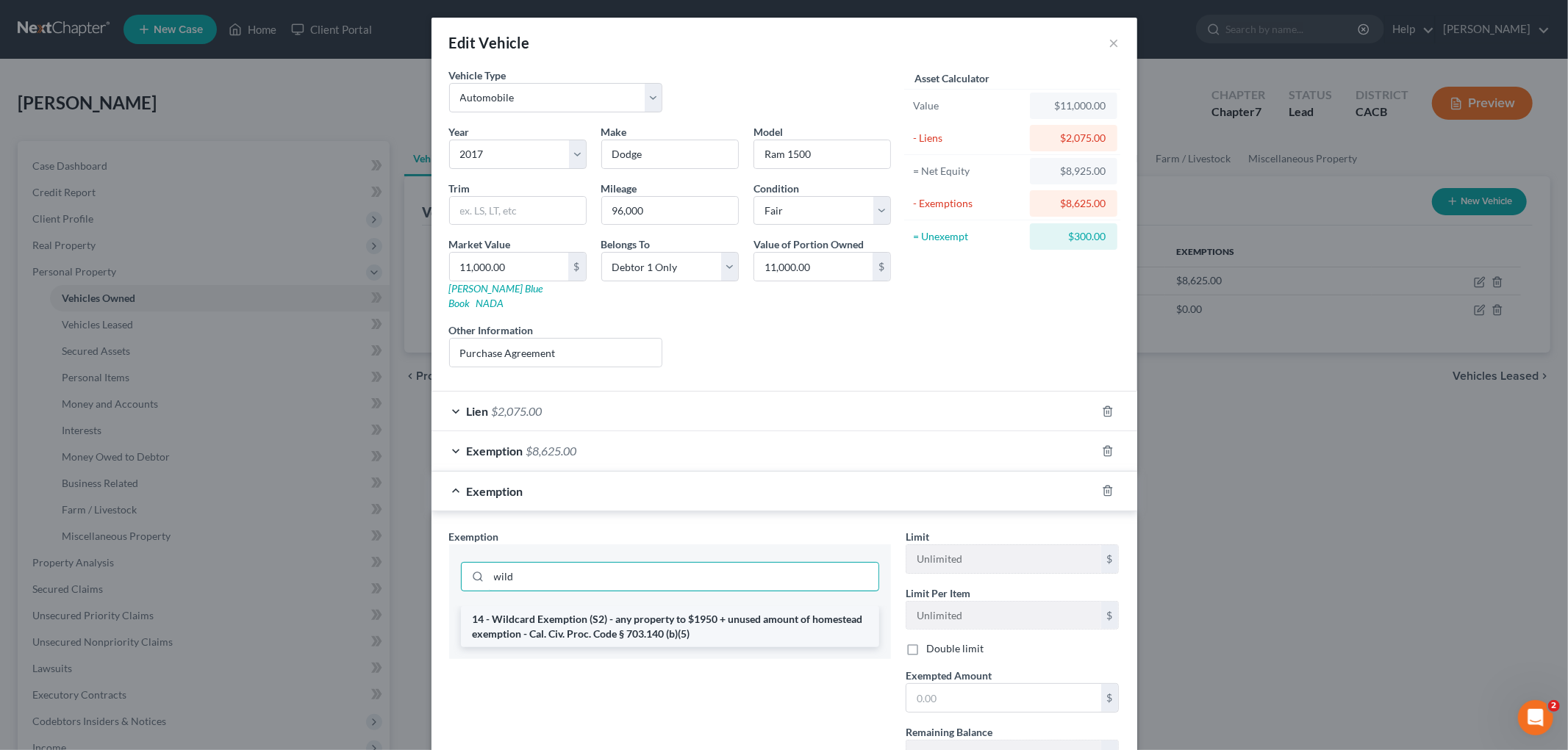
type input "wild"
drag, startPoint x: 757, startPoint y: 602, endPoint x: 892, endPoint y: 613, distance: 135.4
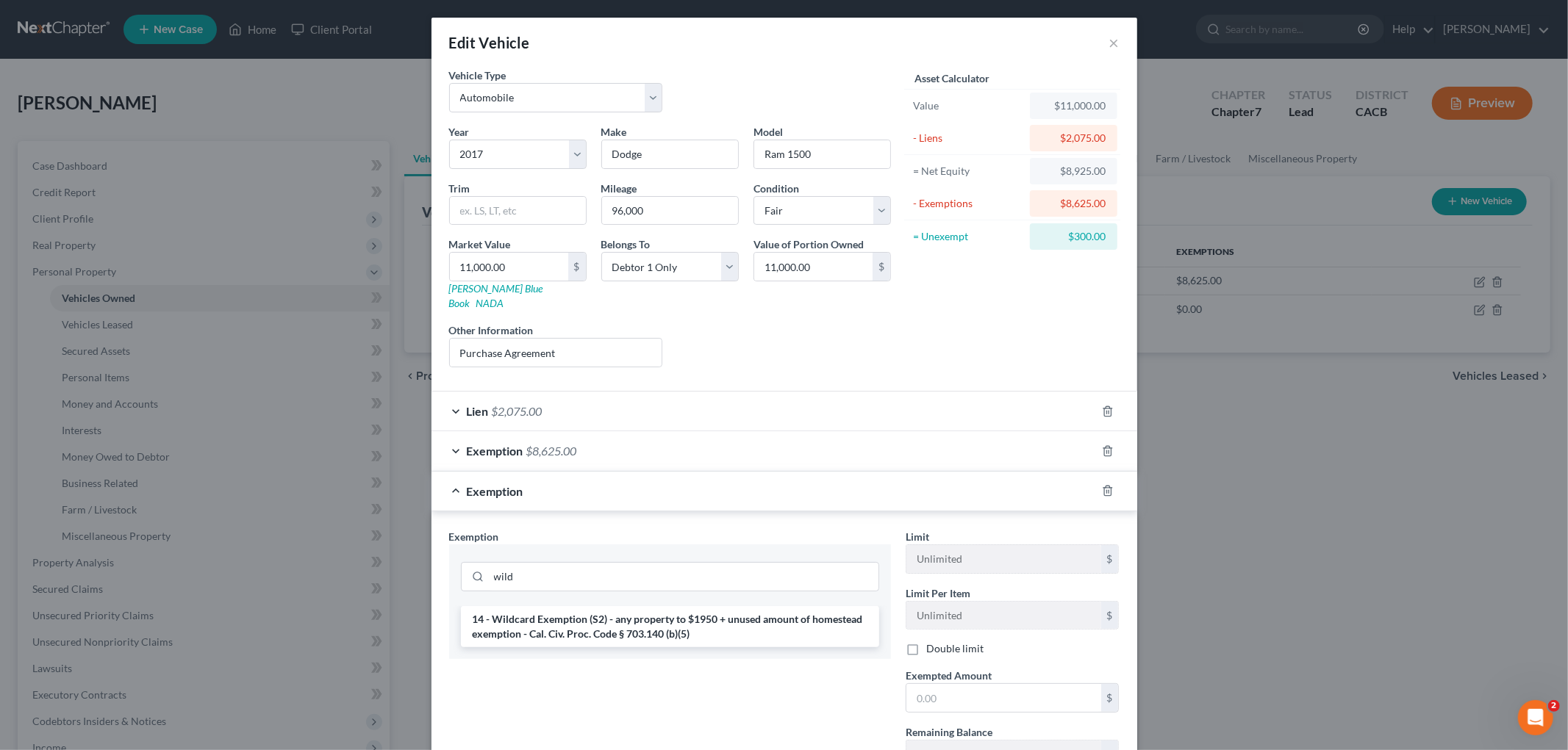
click at [759, 606] on li "14 - Wildcard Exemption (S2) - any property to $1950 + unused amount of homeste…" at bounding box center [669, 626] width 418 height 41
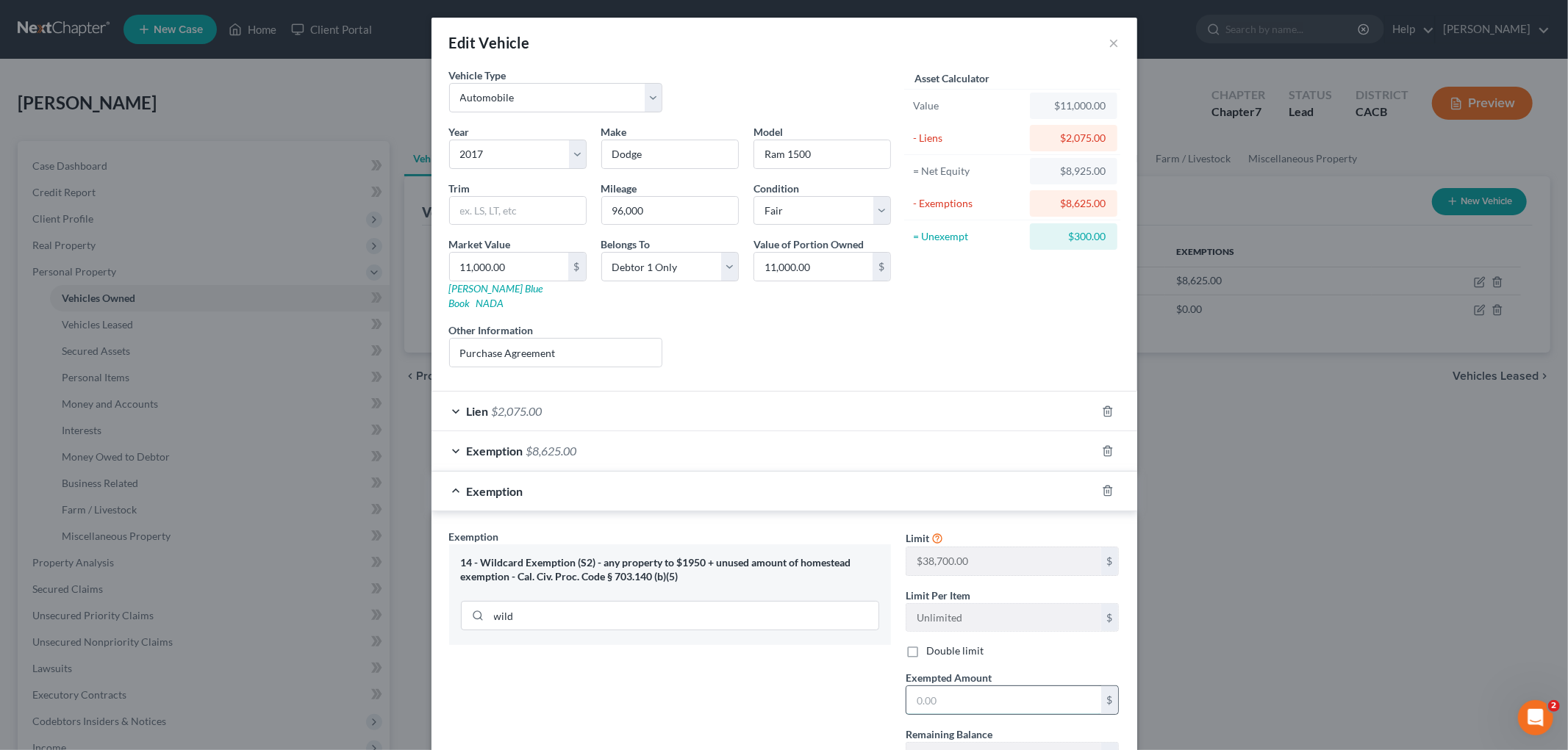
click at [973, 701] on div "$" at bounding box center [1012, 700] width 214 height 30
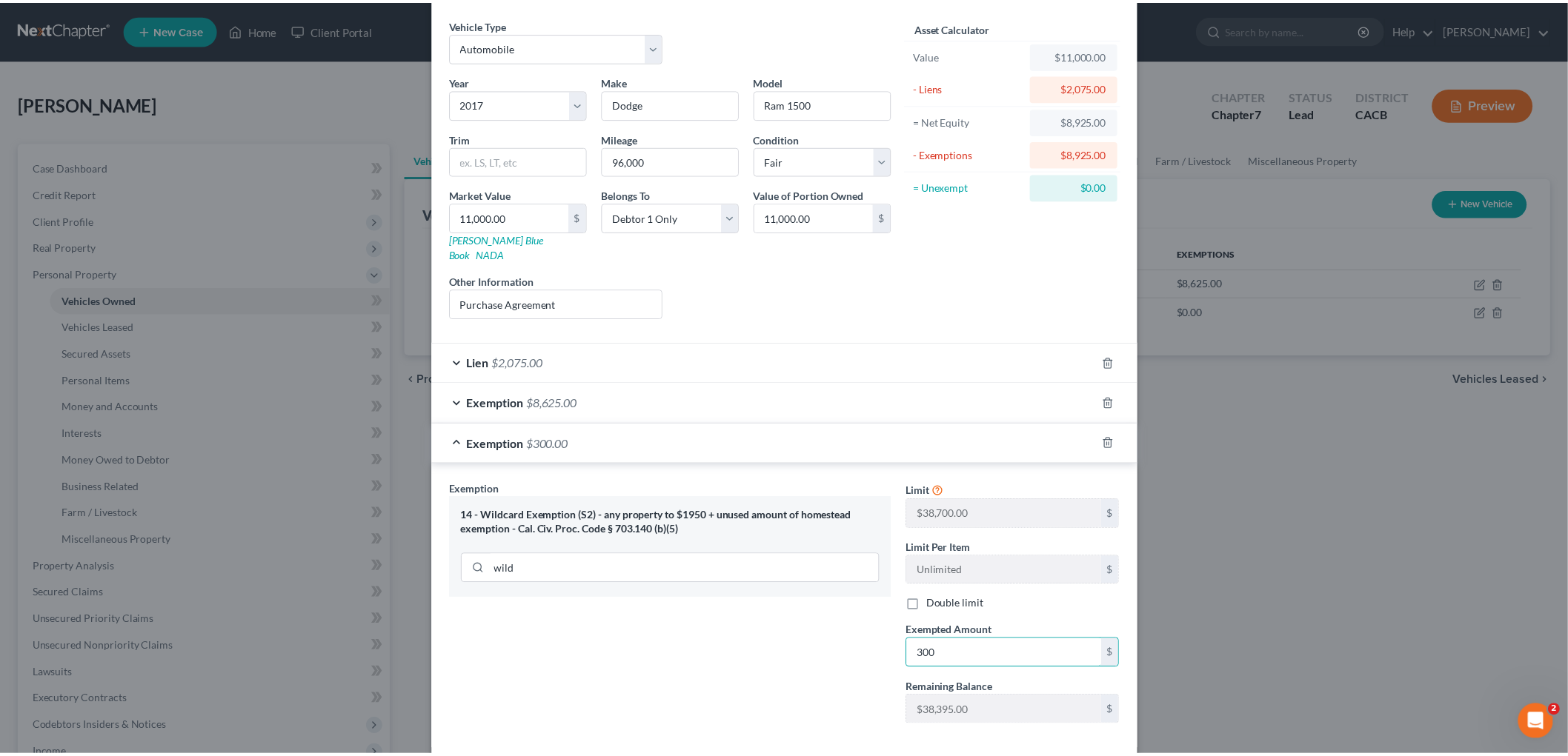
scroll to position [114, 0]
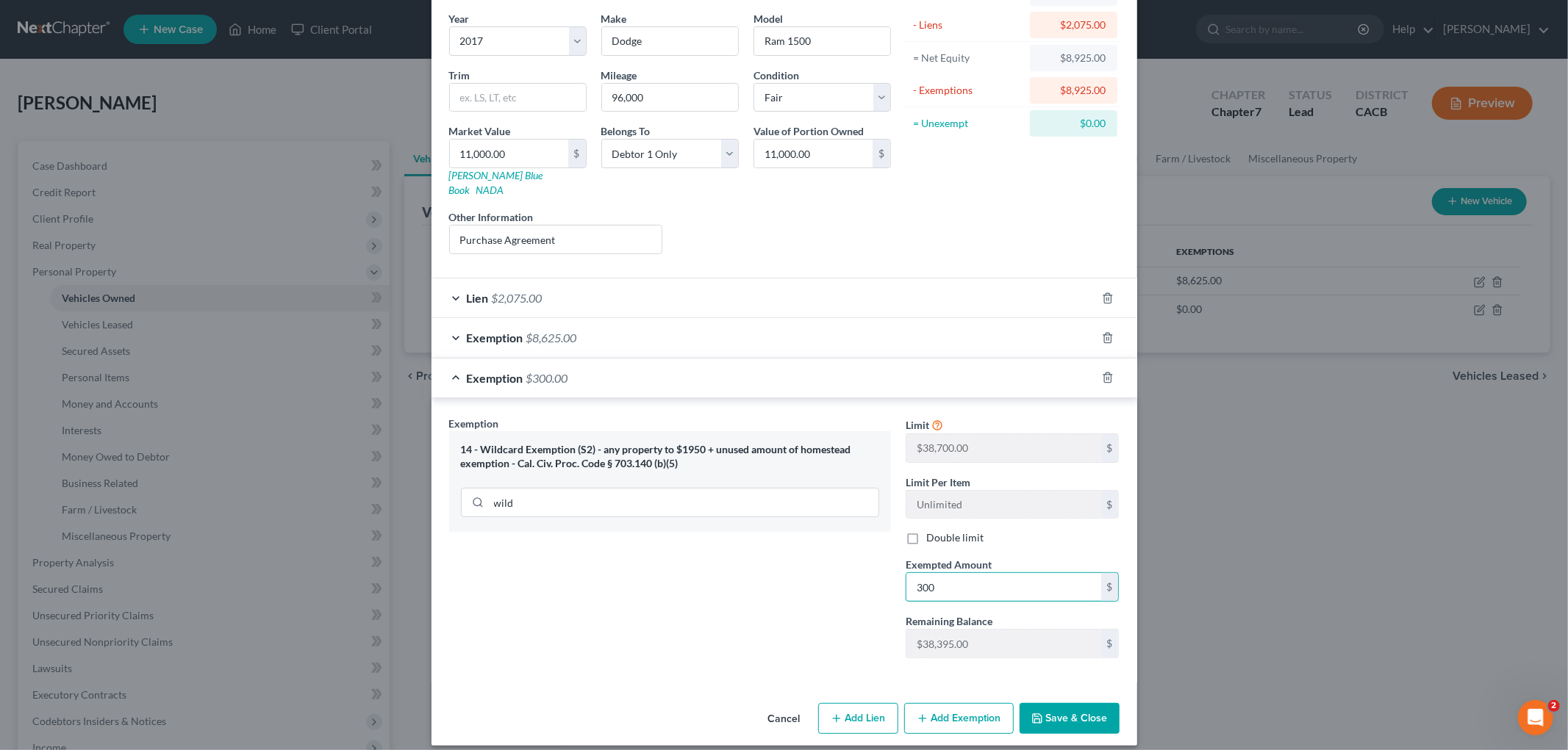
type input "300"
drag, startPoint x: 1050, startPoint y: 696, endPoint x: 1092, endPoint y: 713, distance: 45.3
click at [1052, 703] on button "Save & Close" at bounding box center [1069, 719] width 100 height 30
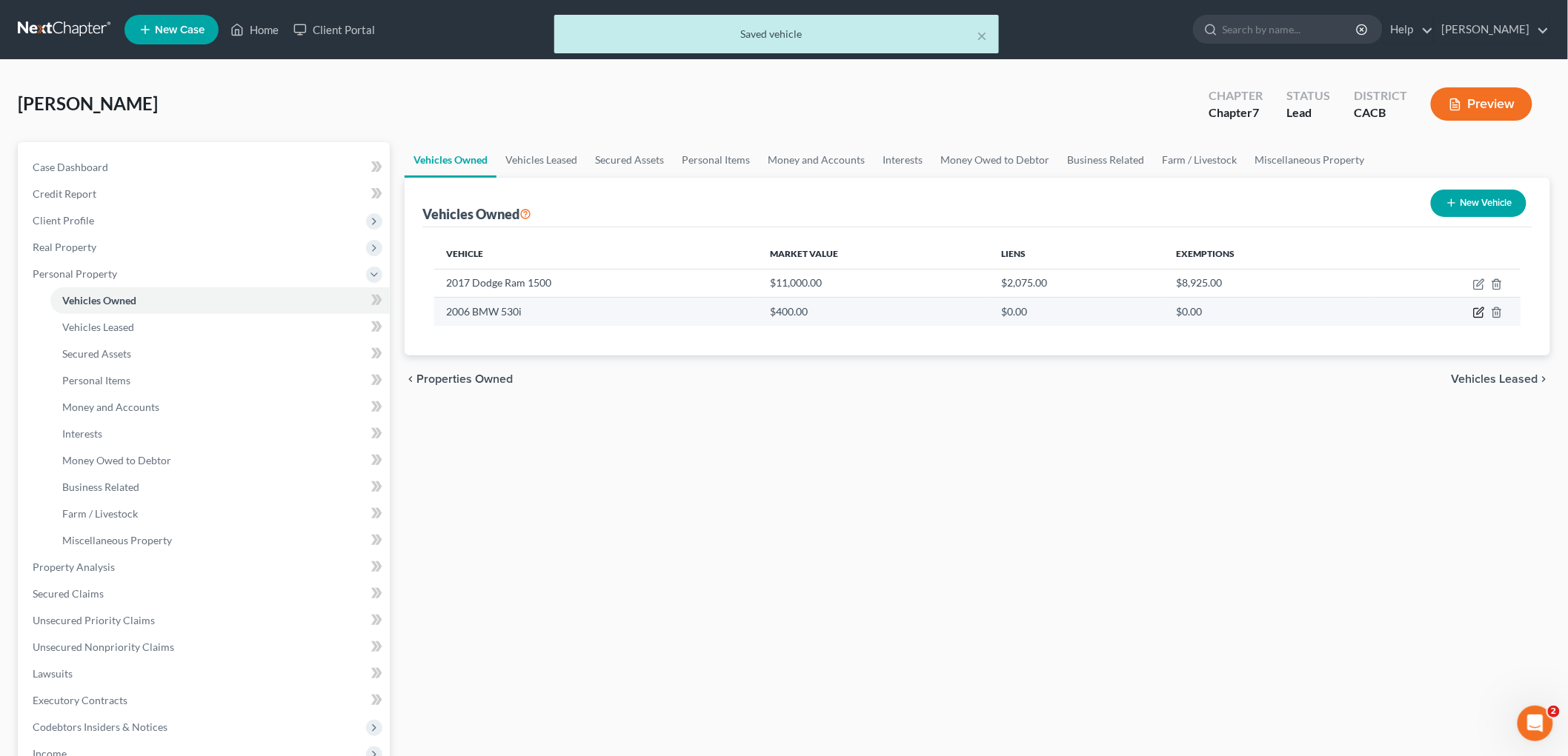
click at [1472, 306] on td at bounding box center [1445, 311] width 149 height 28
click at [1472, 320] on td at bounding box center [1445, 311] width 149 height 28
click at [1478, 311] on icon "button" at bounding box center [1480, 311] width 7 height 7
select select "0"
select select "20"
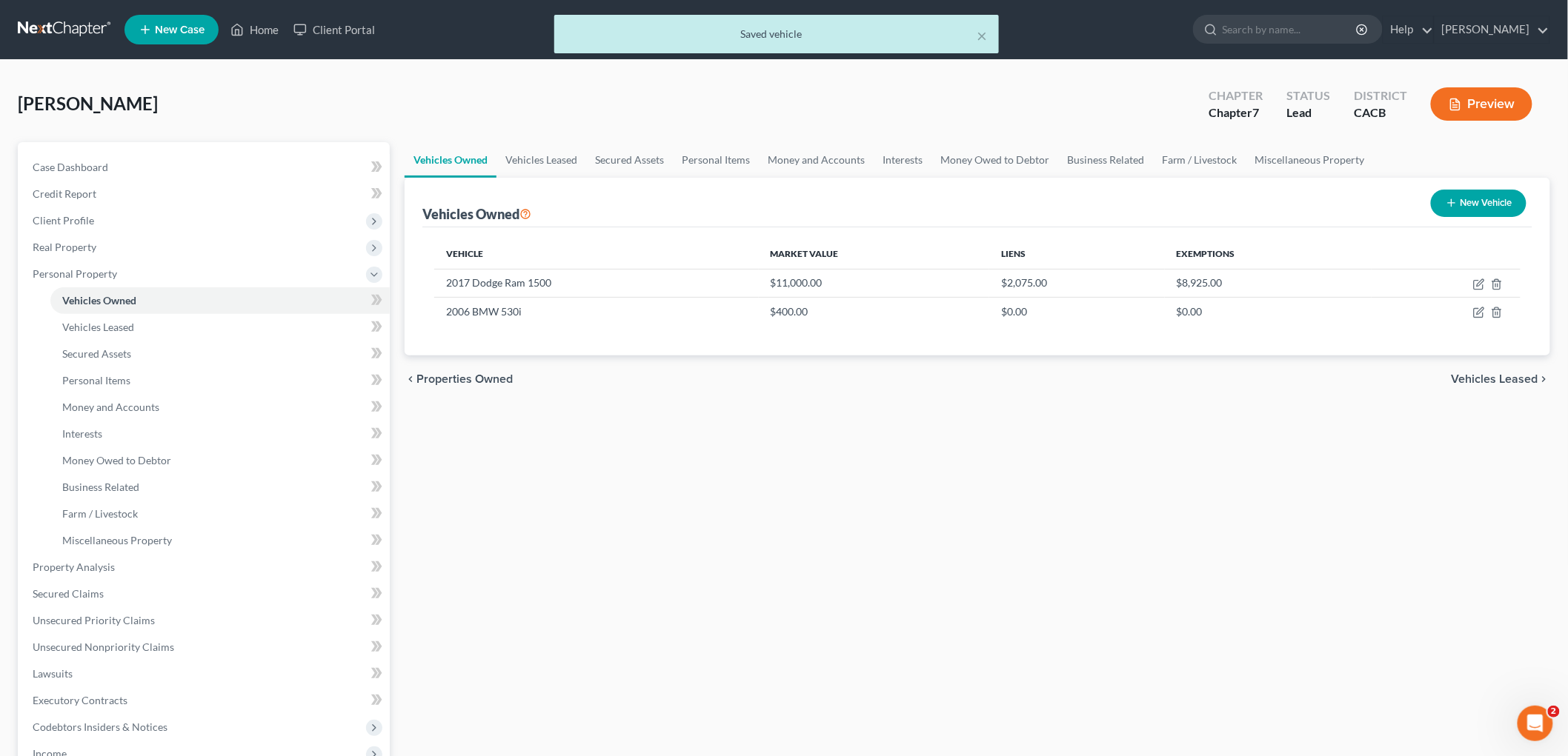
select select "3"
select select "0"
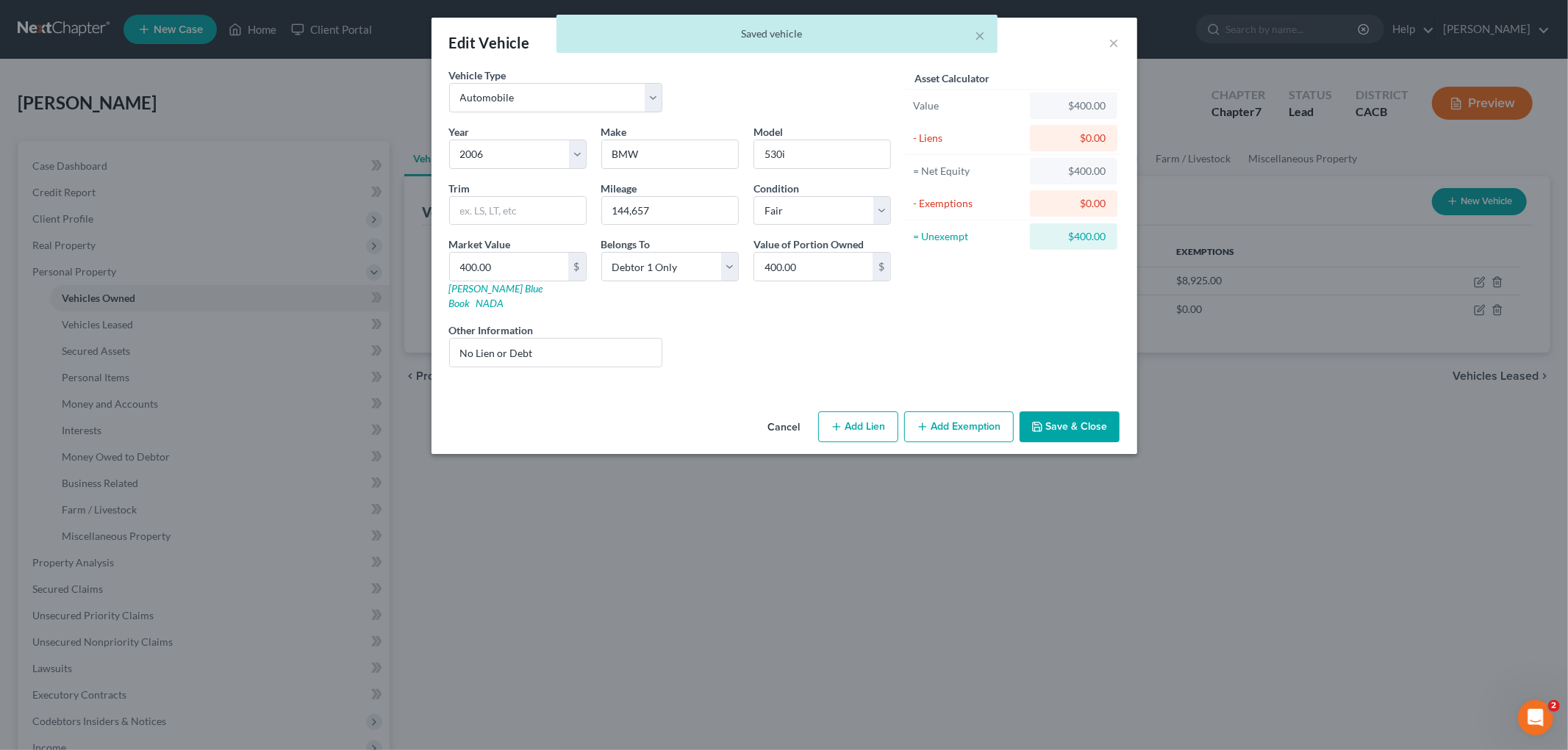
click at [932, 415] on button "Add Exemption" at bounding box center [959, 426] width 109 height 30
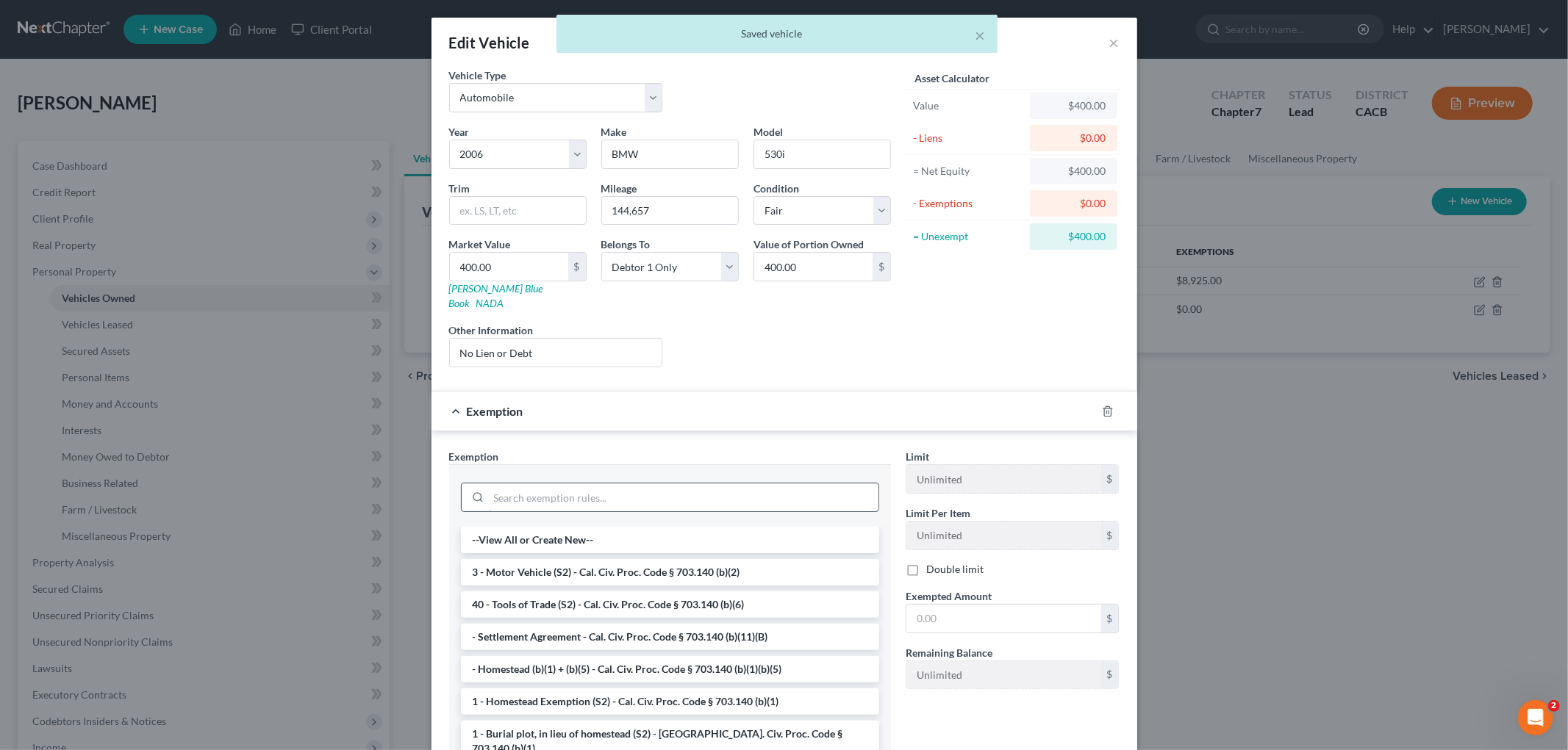
click at [630, 484] on input "search" at bounding box center [683, 497] width 389 height 28
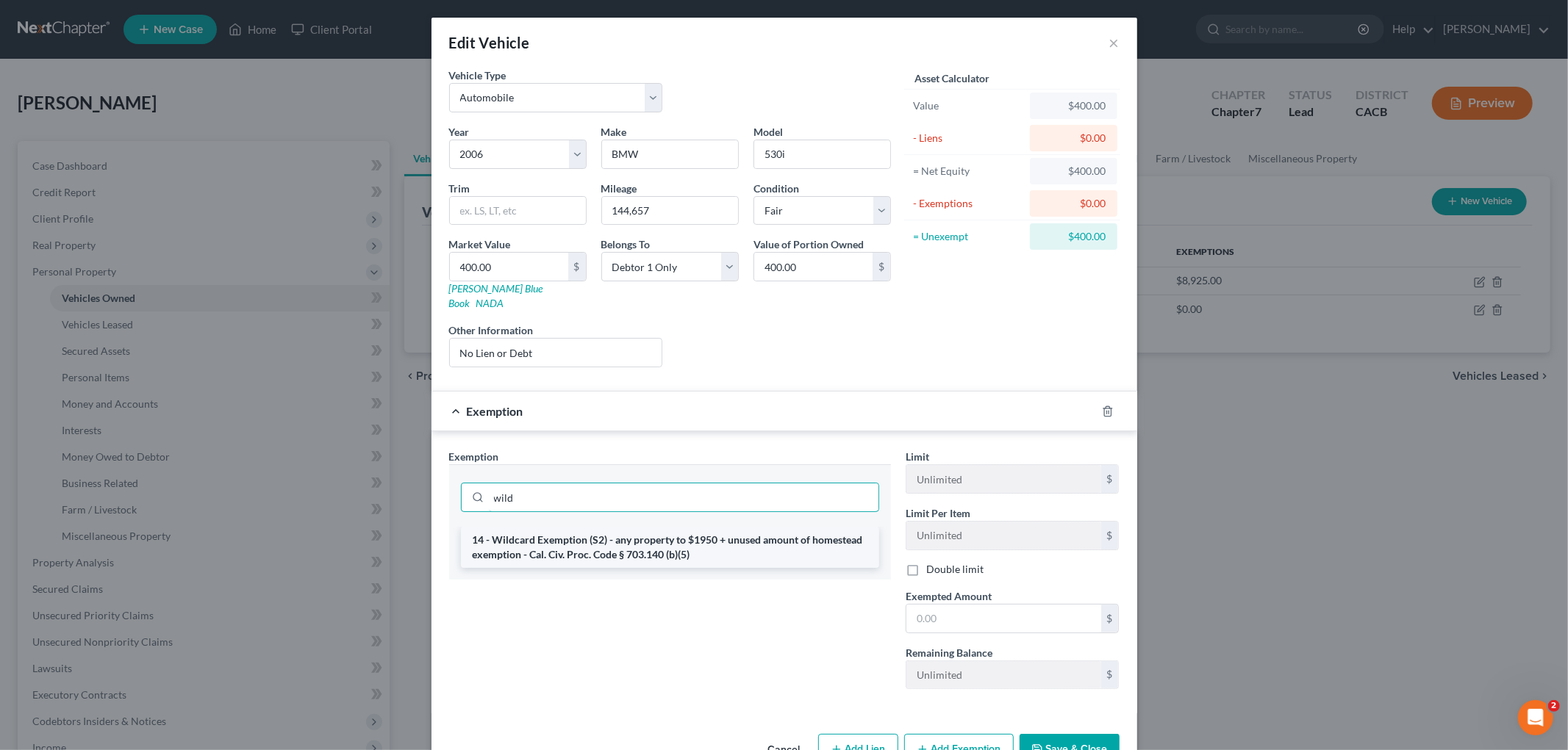
type input "wild"
click at [622, 527] on li "14 - Wildcard Exemption (S2) - any property to $1950 + unused amount of homeste…" at bounding box center [669, 547] width 418 height 41
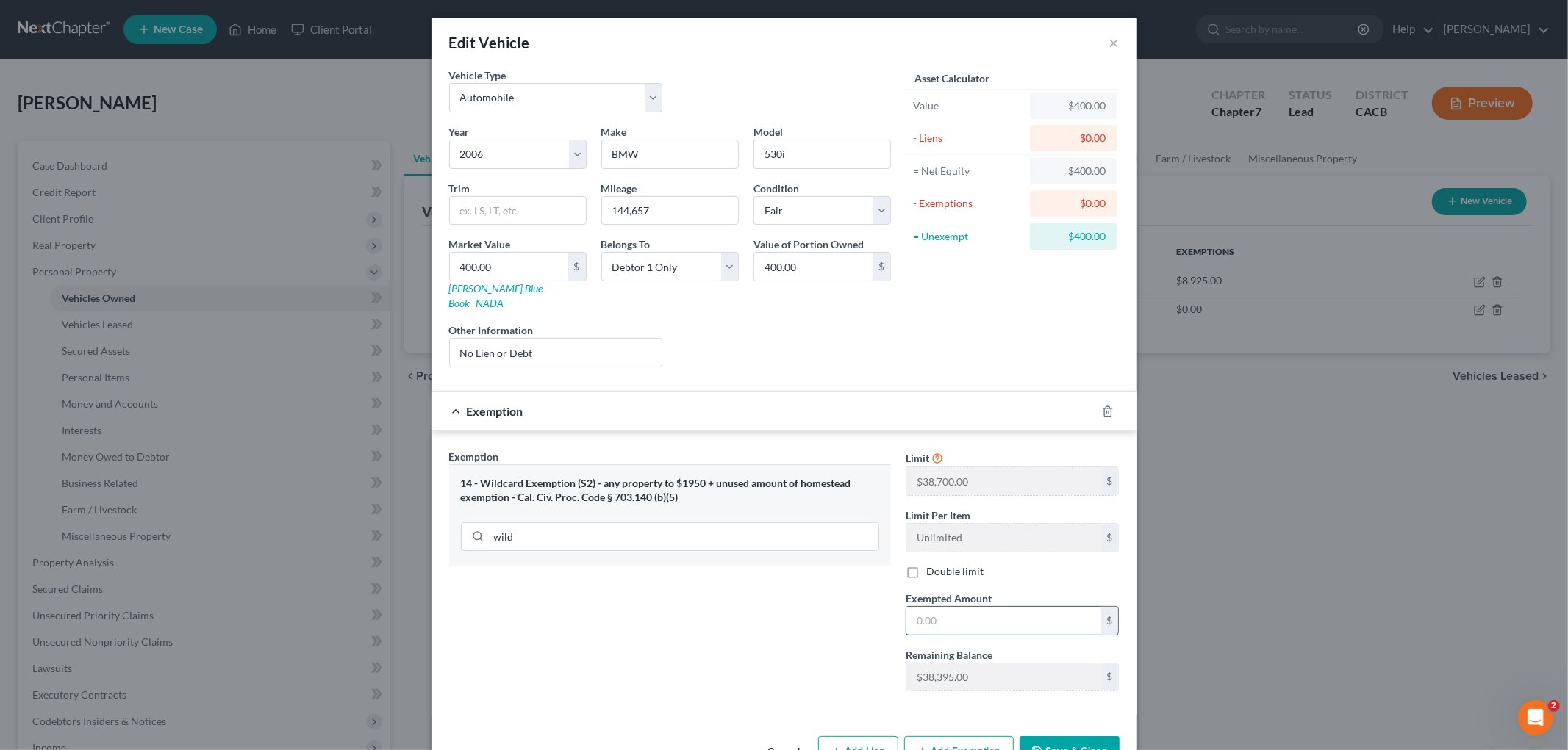
click at [957, 611] on input "text" at bounding box center [1003, 621] width 195 height 28
type input "400"
click at [784, 628] on div "Exemption Set must be selected for CA. Exemption * 14 - Wildcard Exemption (S2)…" at bounding box center [669, 576] width 456 height 254
click at [1086, 737] on button "Save & Close" at bounding box center [1069, 752] width 100 height 30
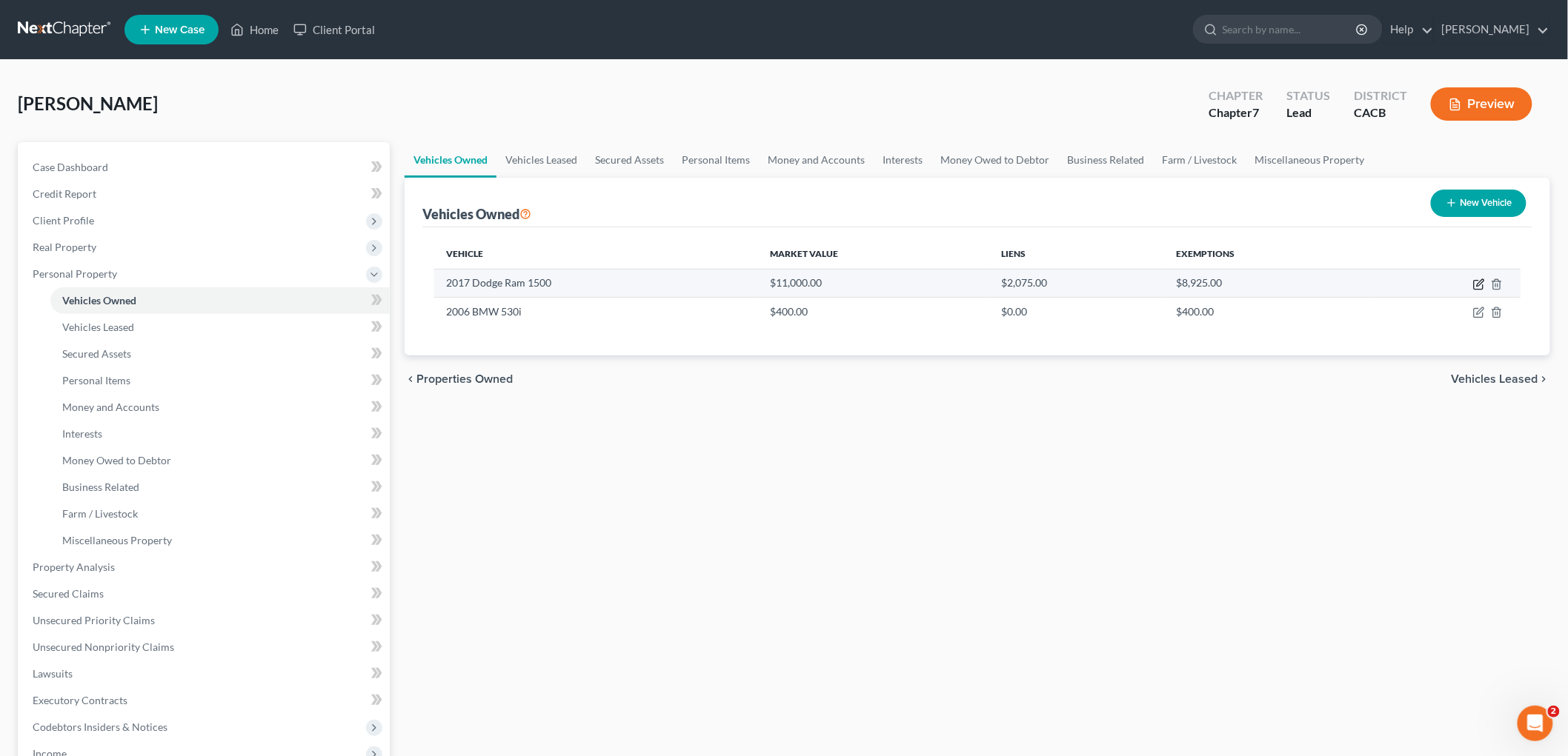
click at [1476, 283] on icon "button" at bounding box center [1479, 284] width 12 height 12
select select "0"
select select "9"
select select "3"
select select "0"
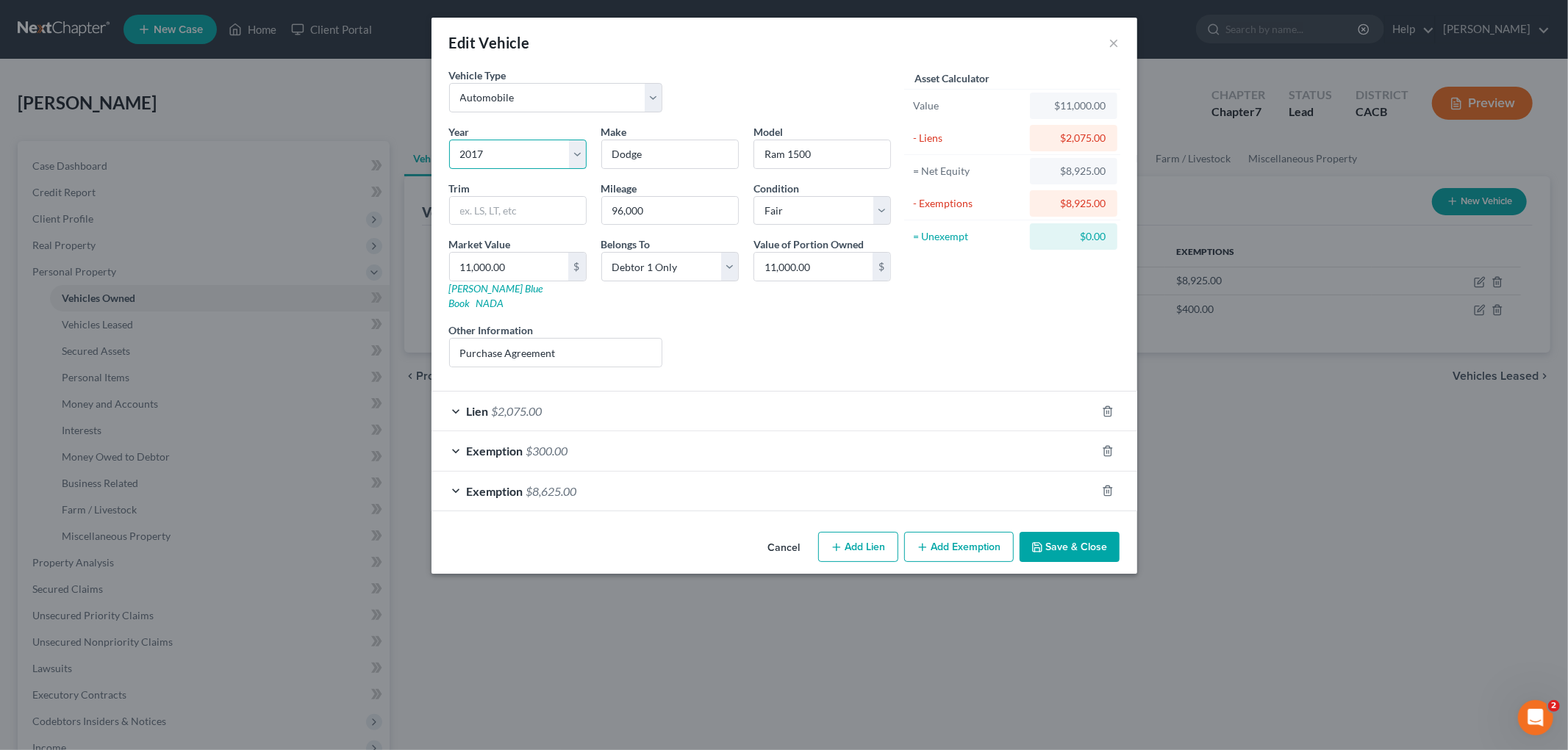
click at [483, 155] on select "Select 2026 2025 2024 2023 2022 2021 2020 2019 2018 2017 2016 2015 2014 2013 20…" at bounding box center [518, 154] width 137 height 30
select select "10"
click at [449, 140] on select "Select 2026 2025 2024 2023 2022 2021 2020 2019 2018 2017 2016 2015 2014 2013 20…" at bounding box center [518, 154] width 137 height 30
click at [1057, 537] on button "Save & Close" at bounding box center [1069, 547] width 100 height 30
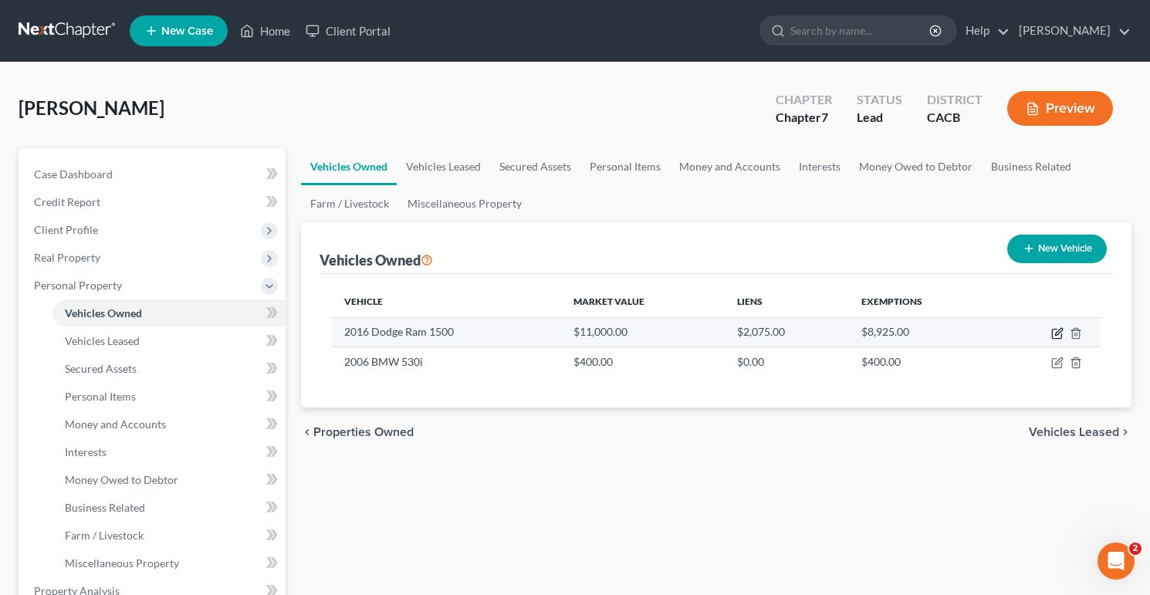
click at [1052, 327] on icon "button" at bounding box center [1058, 333] width 12 height 12
select select "0"
select select "10"
select select "3"
select select "0"
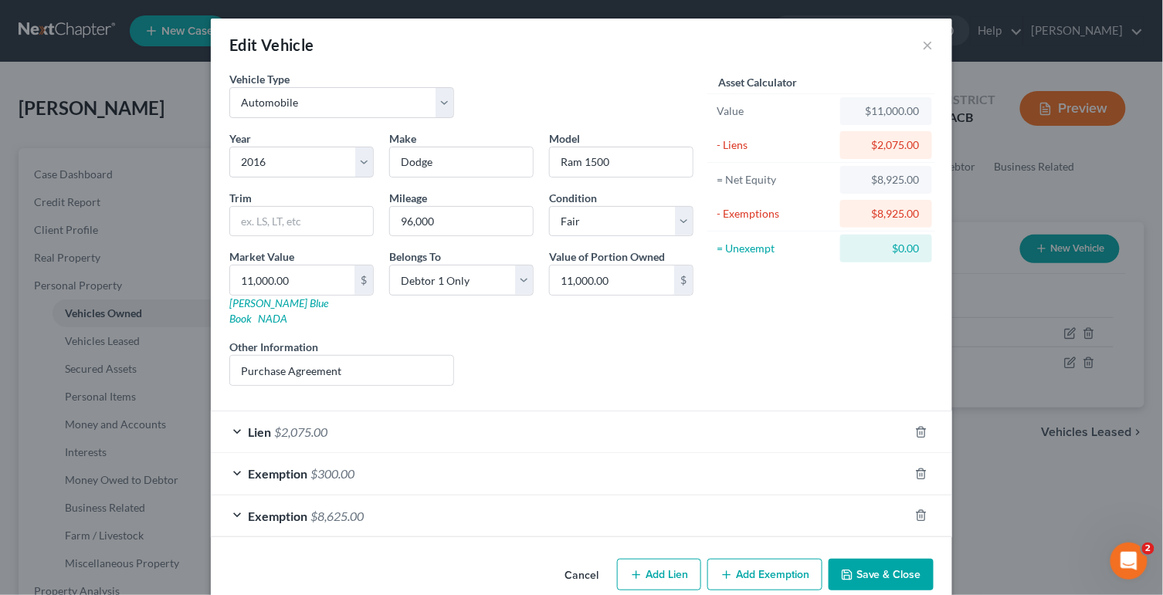
drag, startPoint x: 903, startPoint y: 574, endPoint x: 898, endPoint y: 561, distance: 14.2
click at [902, 571] on button "Save & Close" at bounding box center [880, 575] width 105 height 32
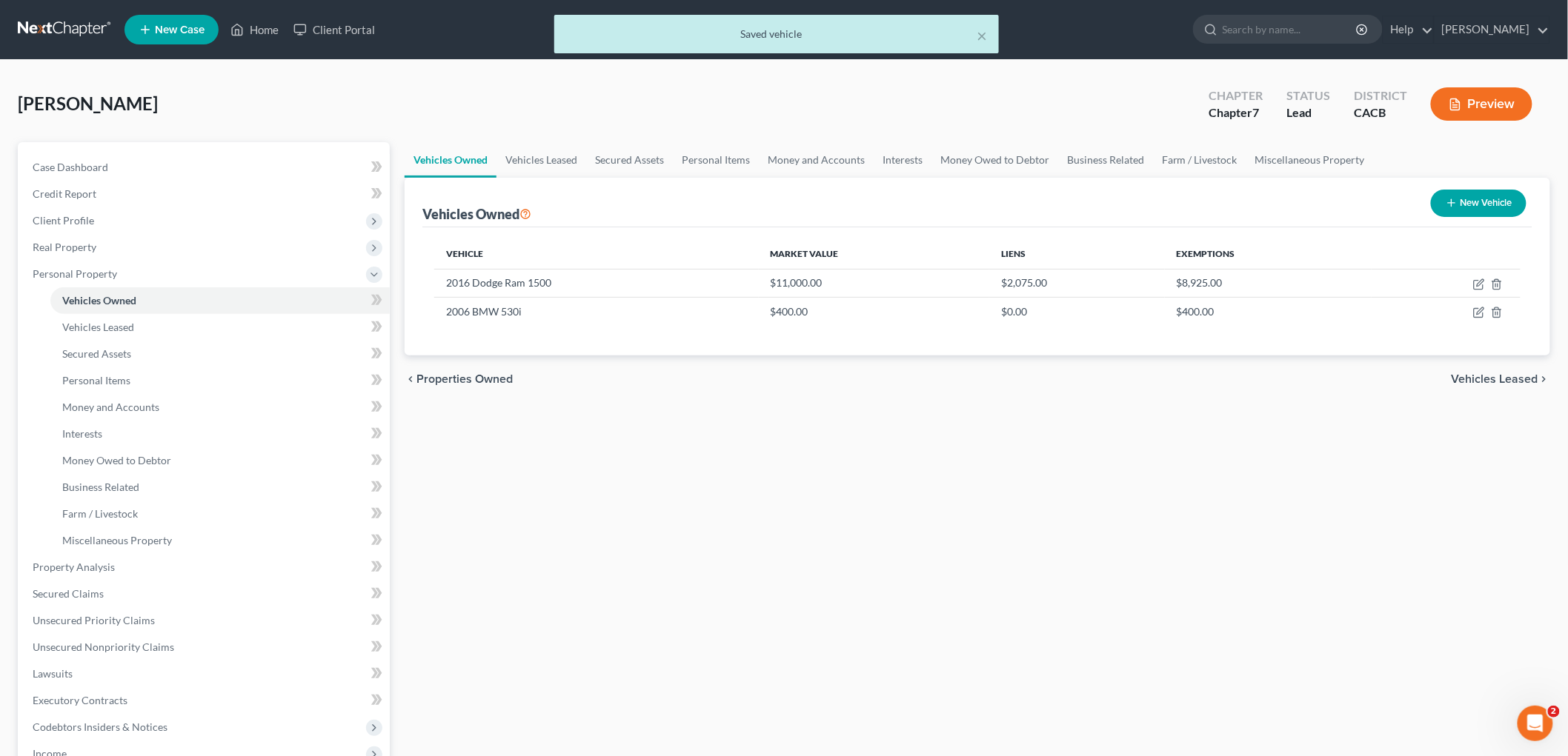
click at [1471, 100] on button "Preview" at bounding box center [1482, 104] width 102 height 34
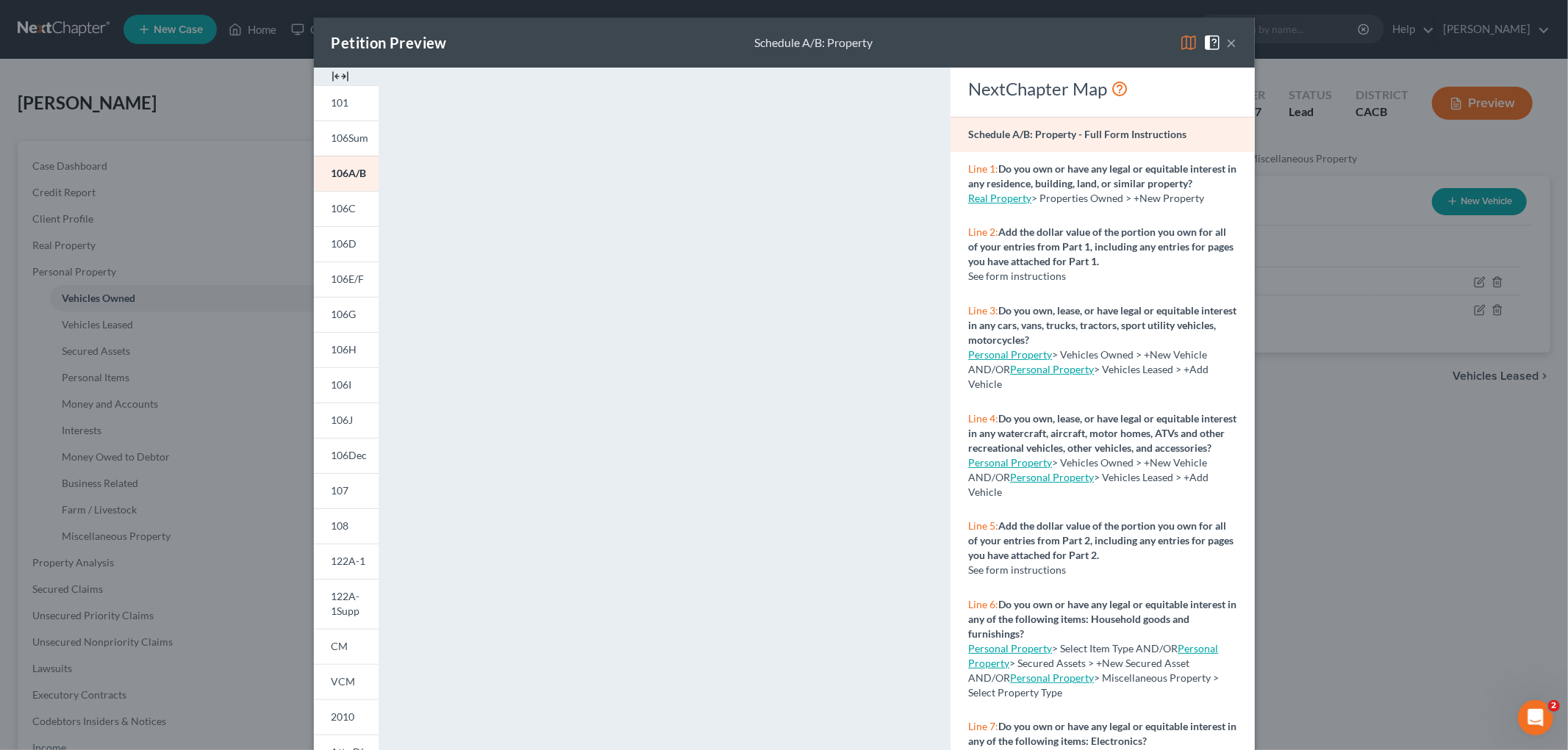
drag, startPoint x: 1376, startPoint y: 540, endPoint x: 1305, endPoint y: 526, distance: 72.4
click at [1371, 540] on div "Petition Preview Schedule A/B: Property × 101 106Sum 106A/B 106C 106D 106E/F 10…" at bounding box center [784, 375] width 1568 height 750
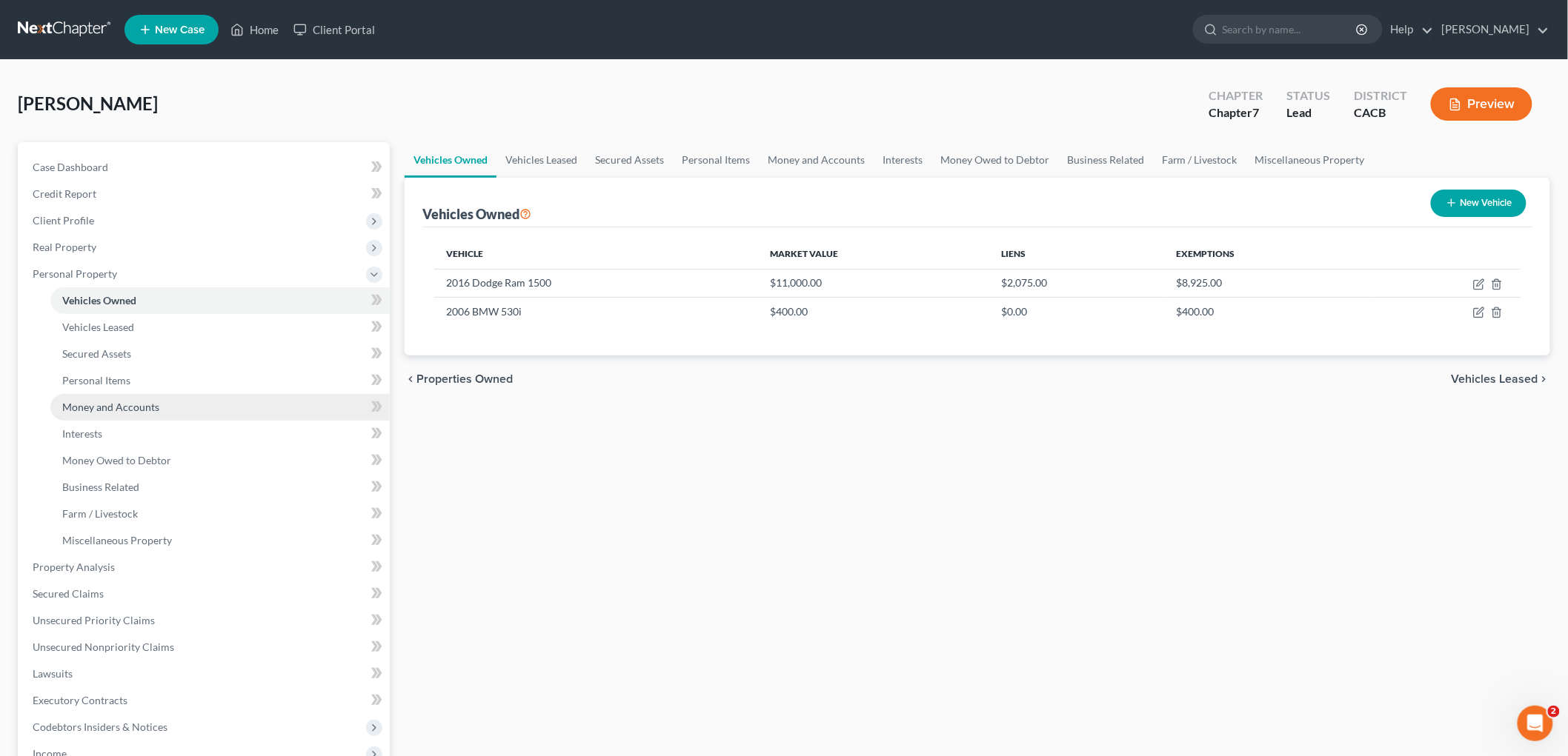
click at [145, 401] on span "Money and Accounts" at bounding box center [110, 407] width 97 height 12
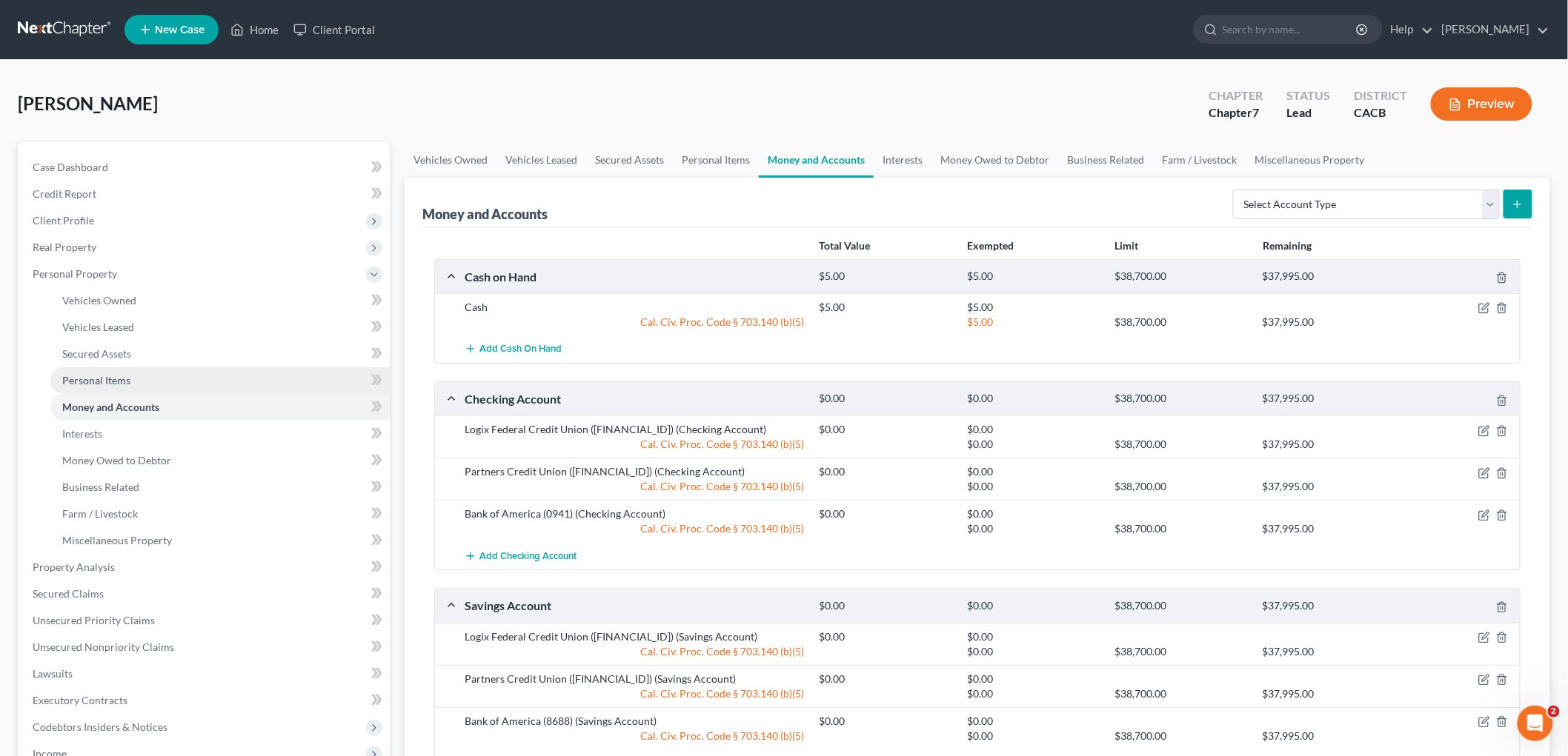
click at [129, 379] on span "Personal Items" at bounding box center [96, 380] width 68 height 12
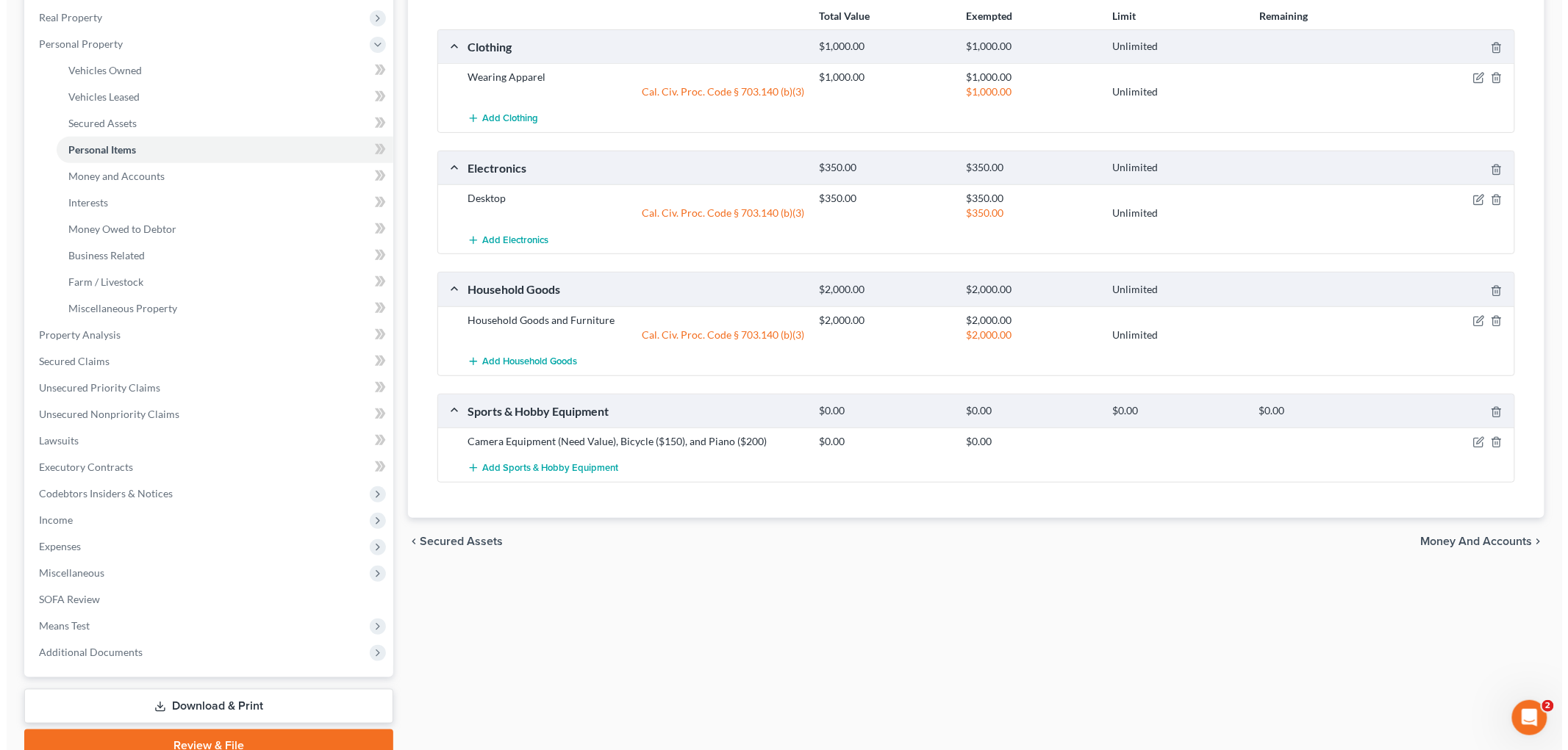
scroll to position [245, 0]
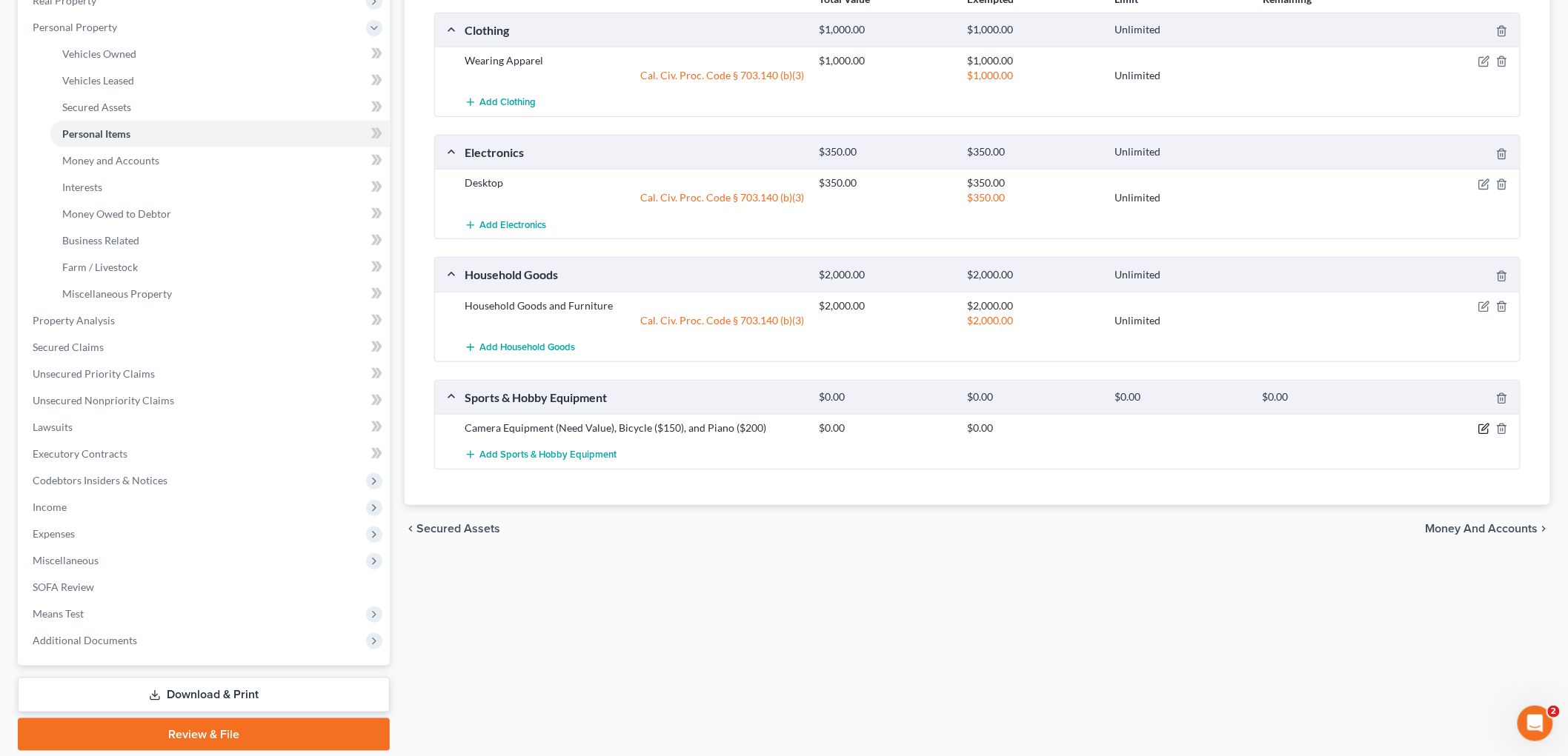
click at [1482, 431] on icon "button" at bounding box center [1484, 429] width 12 height 12
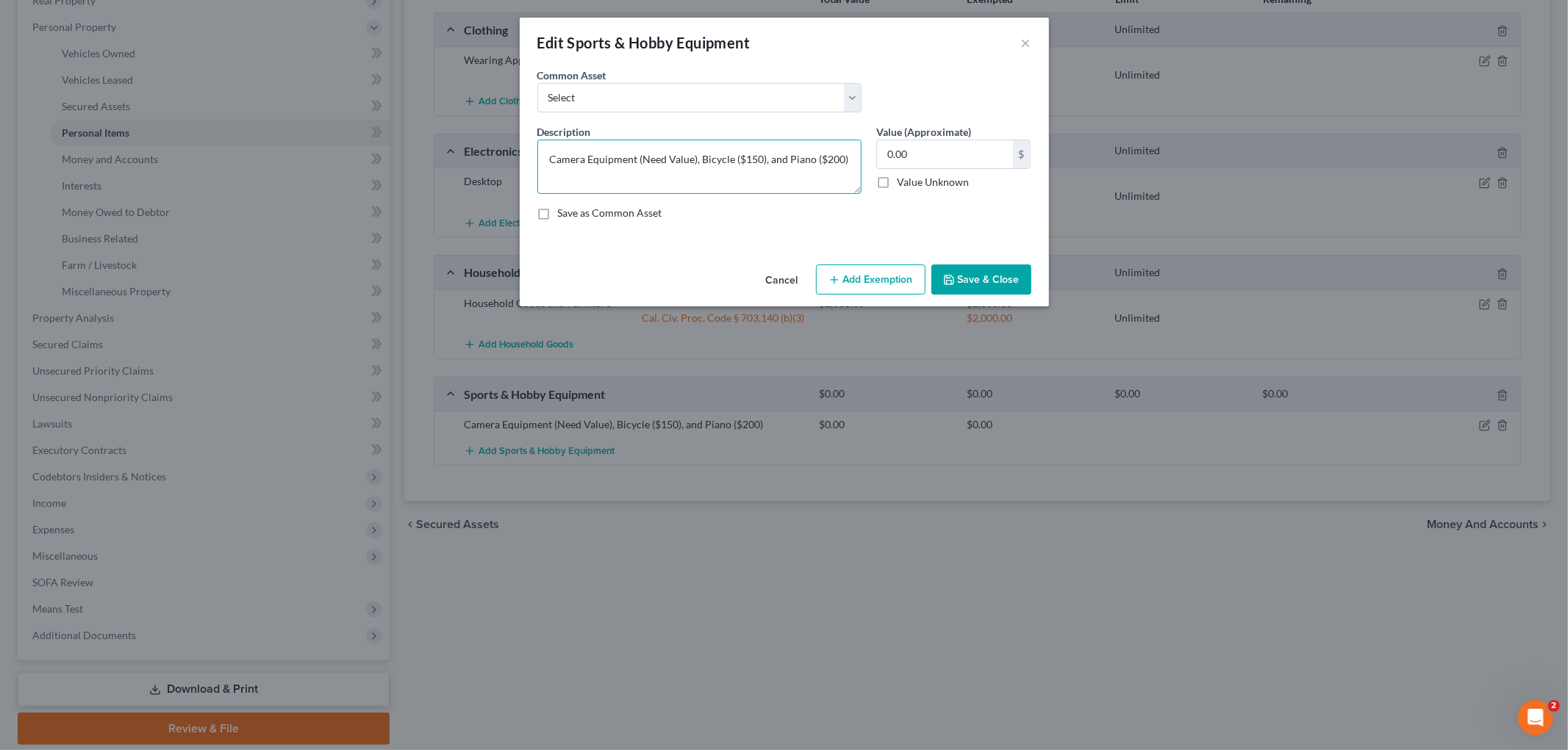
drag, startPoint x: 641, startPoint y: 160, endPoint x: 691, endPoint y: 156, distance: 50.2
click at [691, 156] on textarea "Camera Equipment (Need Value), Bicycle ($150), and Piano ($200)" at bounding box center [699, 167] width 325 height 54
click at [656, 166] on textarea "Camera Equipment (Need Value), Bicycle ($150), and Piano ($200)" at bounding box center [699, 167] width 325 height 54
click at [644, 158] on textarea "Camera Equipment (Need Value), Bicycle ($150), and Piano ($200)" at bounding box center [699, 167] width 325 height 54
drag, startPoint x: 641, startPoint y: 159, endPoint x: 693, endPoint y: 154, distance: 52.2
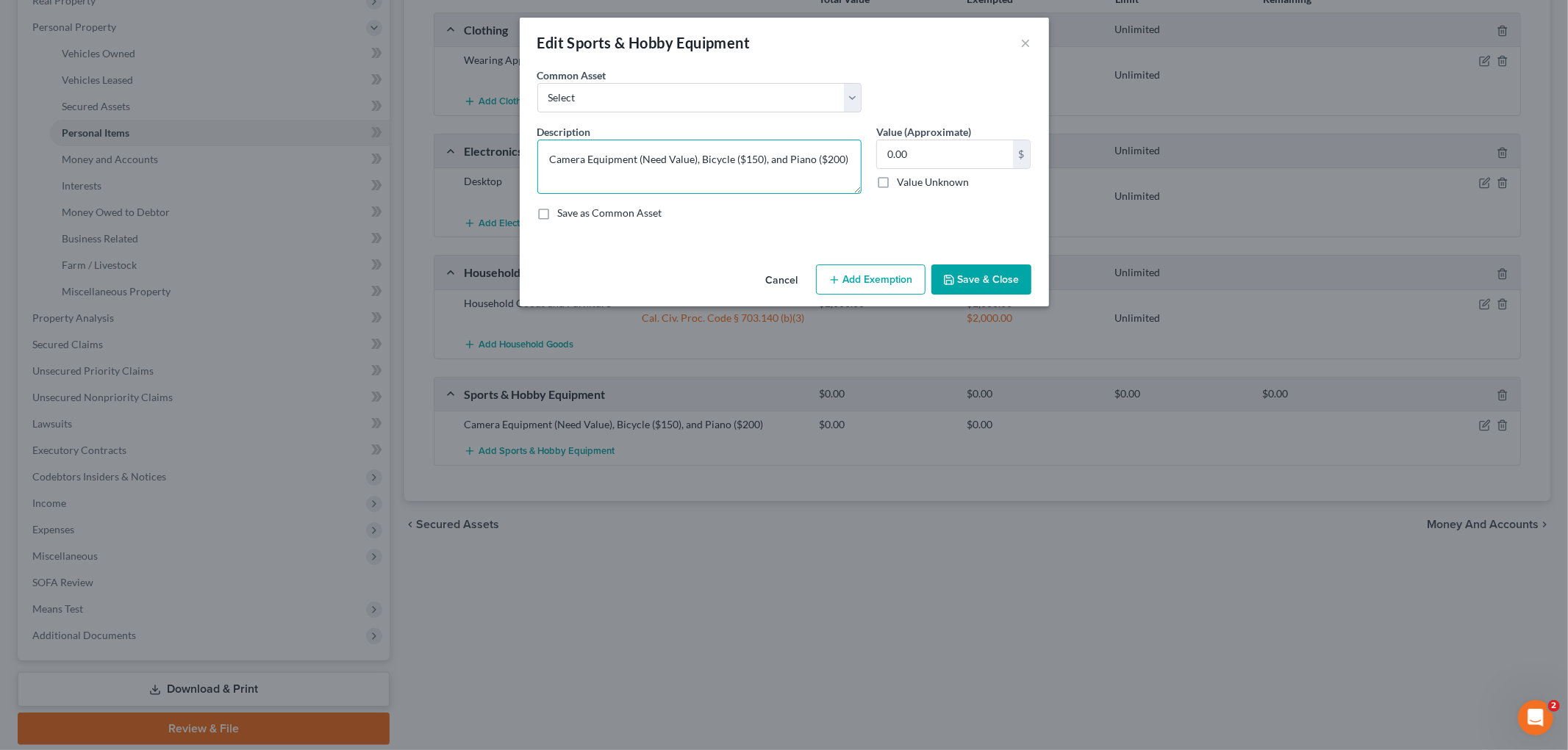
click at [693, 154] on textarea "Camera Equipment (Need Value), Bicycle ($150), and Piano ($200)" at bounding box center [699, 167] width 325 height 54
type textarea "Camera Equipment ($4,167), Bicycle ($150), and Piano ($200)"
click at [647, 160] on textarea "Camera Equipment ($4,167), Bicycle ($150), and Piano ($200)" at bounding box center [699, 167] width 325 height 54
drag, startPoint x: 680, startPoint y: 154, endPoint x: 915, endPoint y: 154, distance: 235.0
click at [915, 154] on div "Description * Camera Equipment ($4,167), Bicycle ($150), and Piano ($200) Value…" at bounding box center [784, 178] width 508 height 109
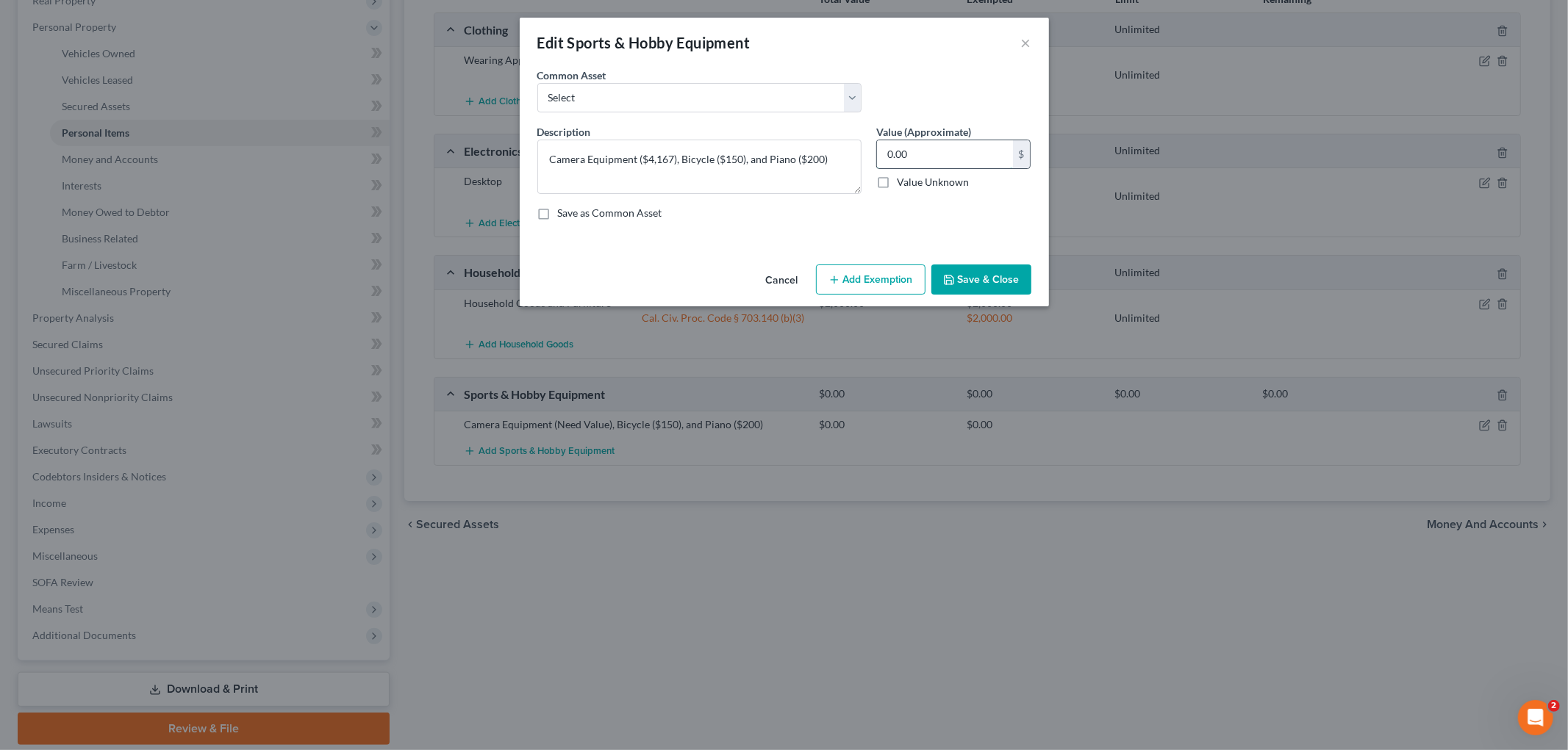
click at [969, 148] on input "0.00" at bounding box center [944, 153] width 136 height 28
type input "4,517"
drag, startPoint x: 780, startPoint y: 160, endPoint x: 804, endPoint y: 160, distance: 24.0
click at [783, 160] on textarea "Camera Equipment ($4,167), Bicycle ($150), and Piano ($200)" at bounding box center [699, 167] width 325 height 54
drag, startPoint x: 828, startPoint y: 156, endPoint x: 284, endPoint y: 138, distance: 544.3
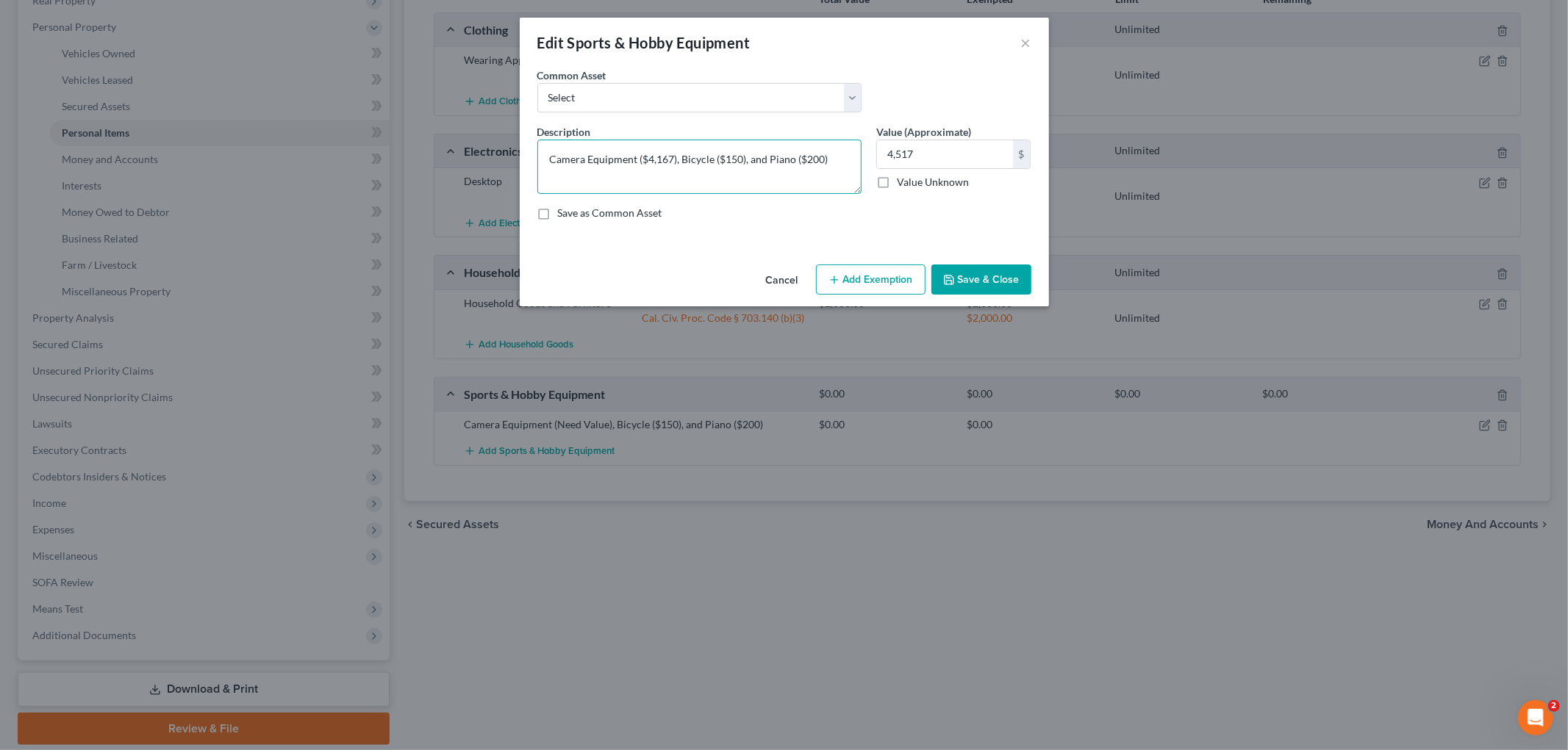
click at [284, 138] on div "Edit Sports & Hobby Equipment × An exemption set must first be selected from th…" at bounding box center [784, 375] width 1568 height 750
paste textarea "Panasonic Lumix DC-GH5 ($479), Canon Cinema EOS EF C300 ($1,099), Sigma 12-24mm…"
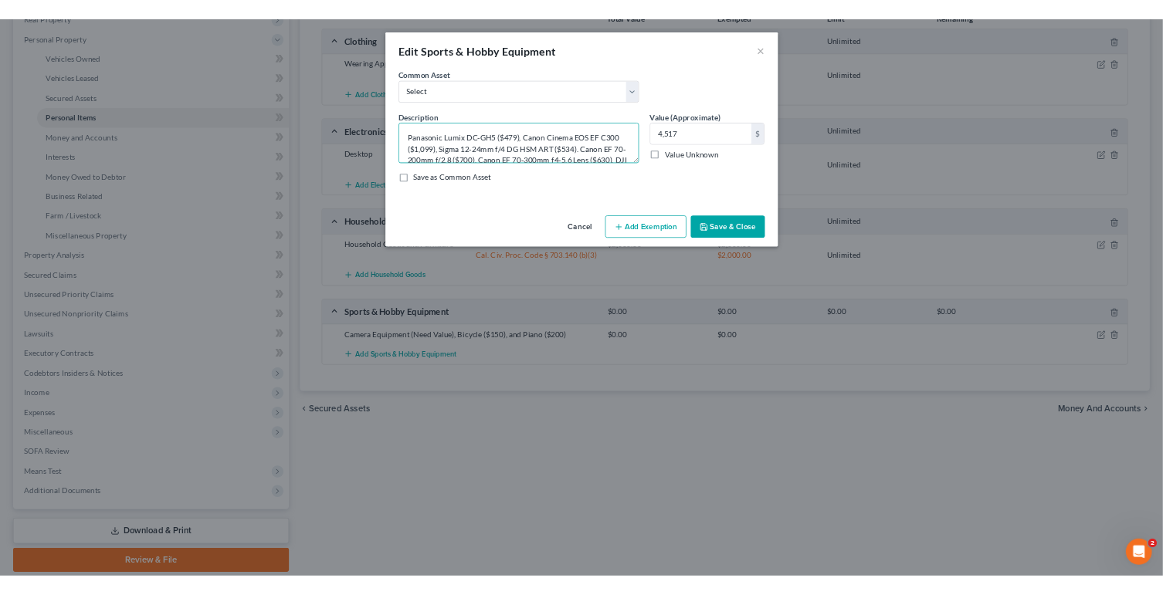
scroll to position [34, 0]
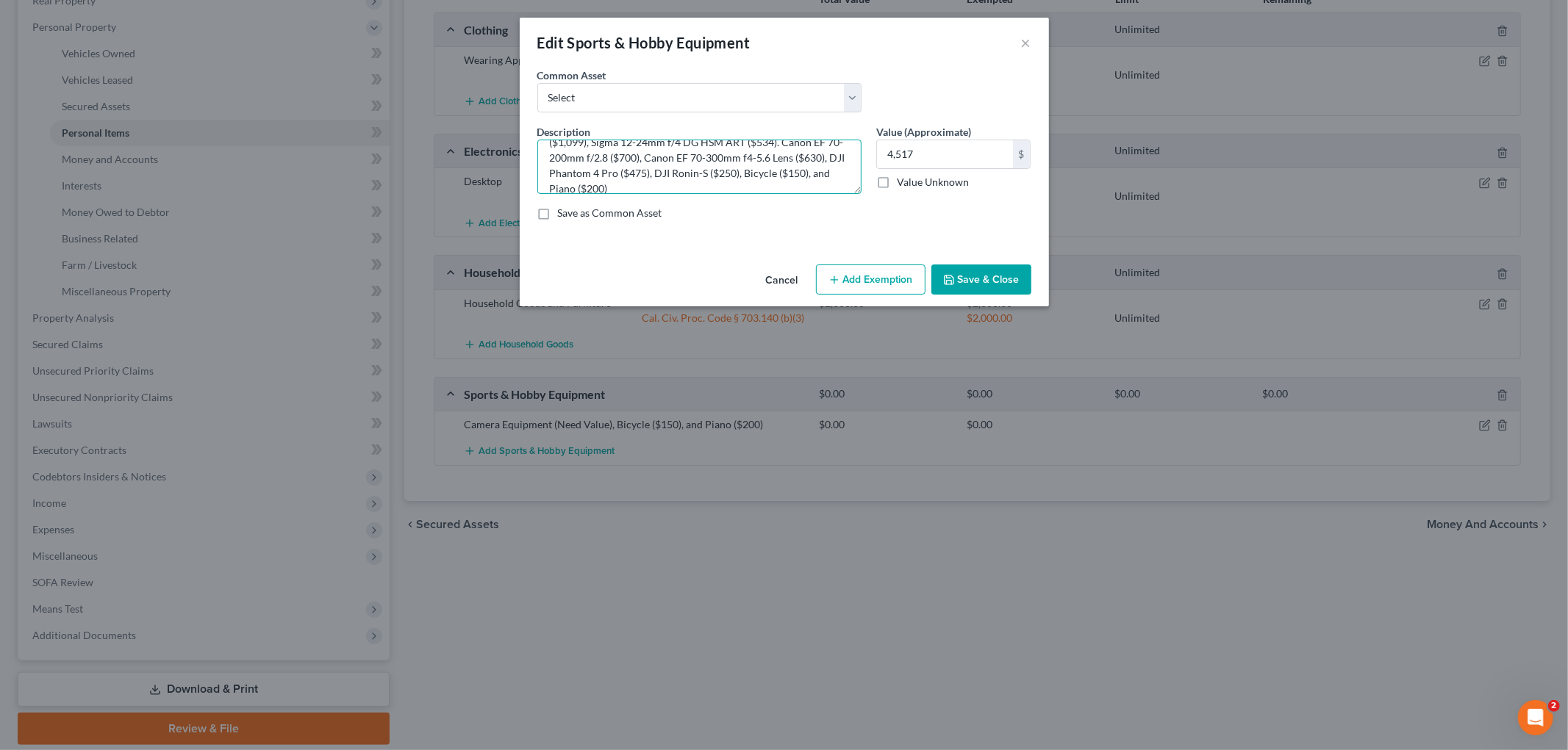
type textarea "Panasonic Lumix DC-GH5 ($479), Canon Cinema EOS EF C300 ($1,099), Sigma 12-24mm…"
click at [881, 269] on button "Add Exemption" at bounding box center [870, 280] width 109 height 30
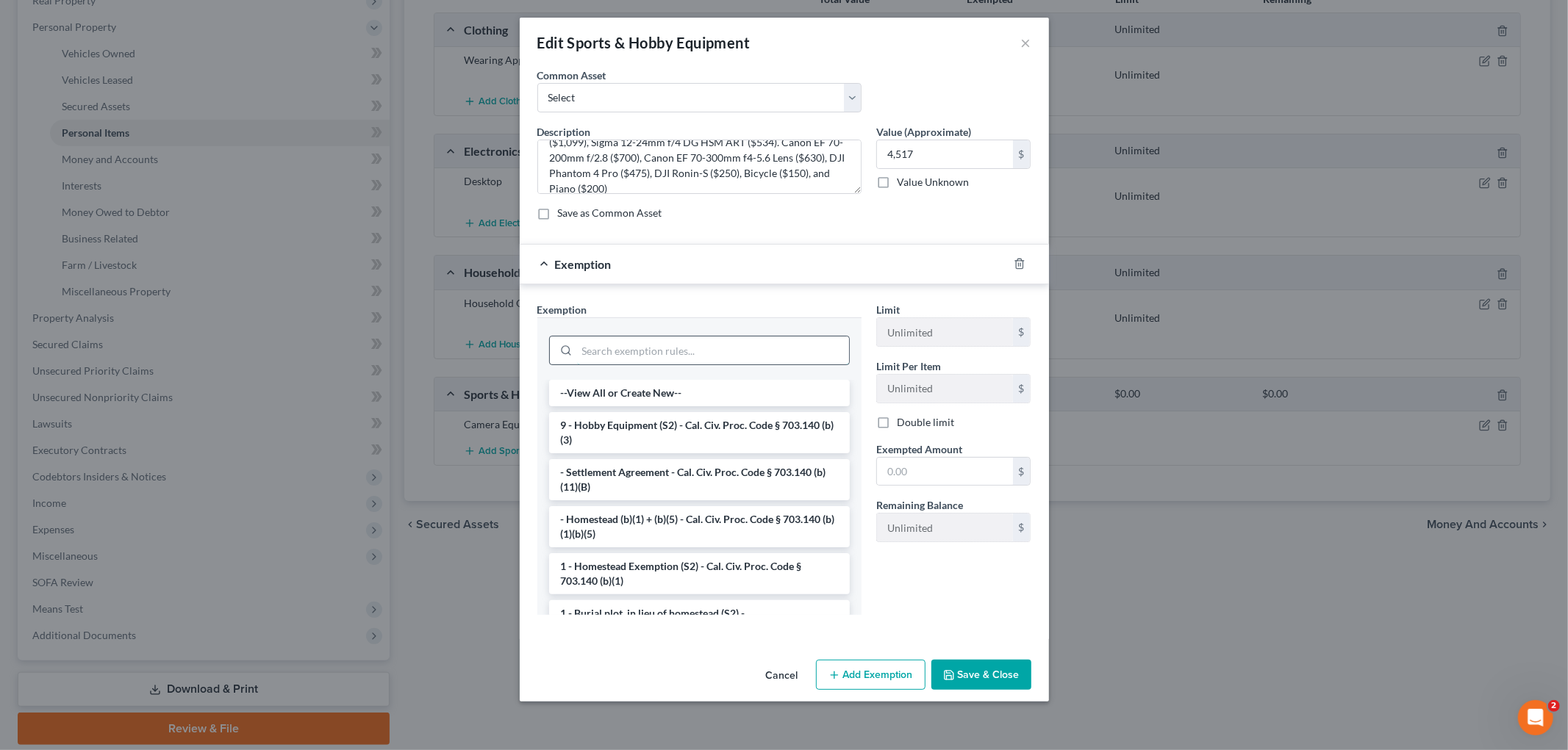
click at [765, 340] on input "search" at bounding box center [713, 350] width 272 height 28
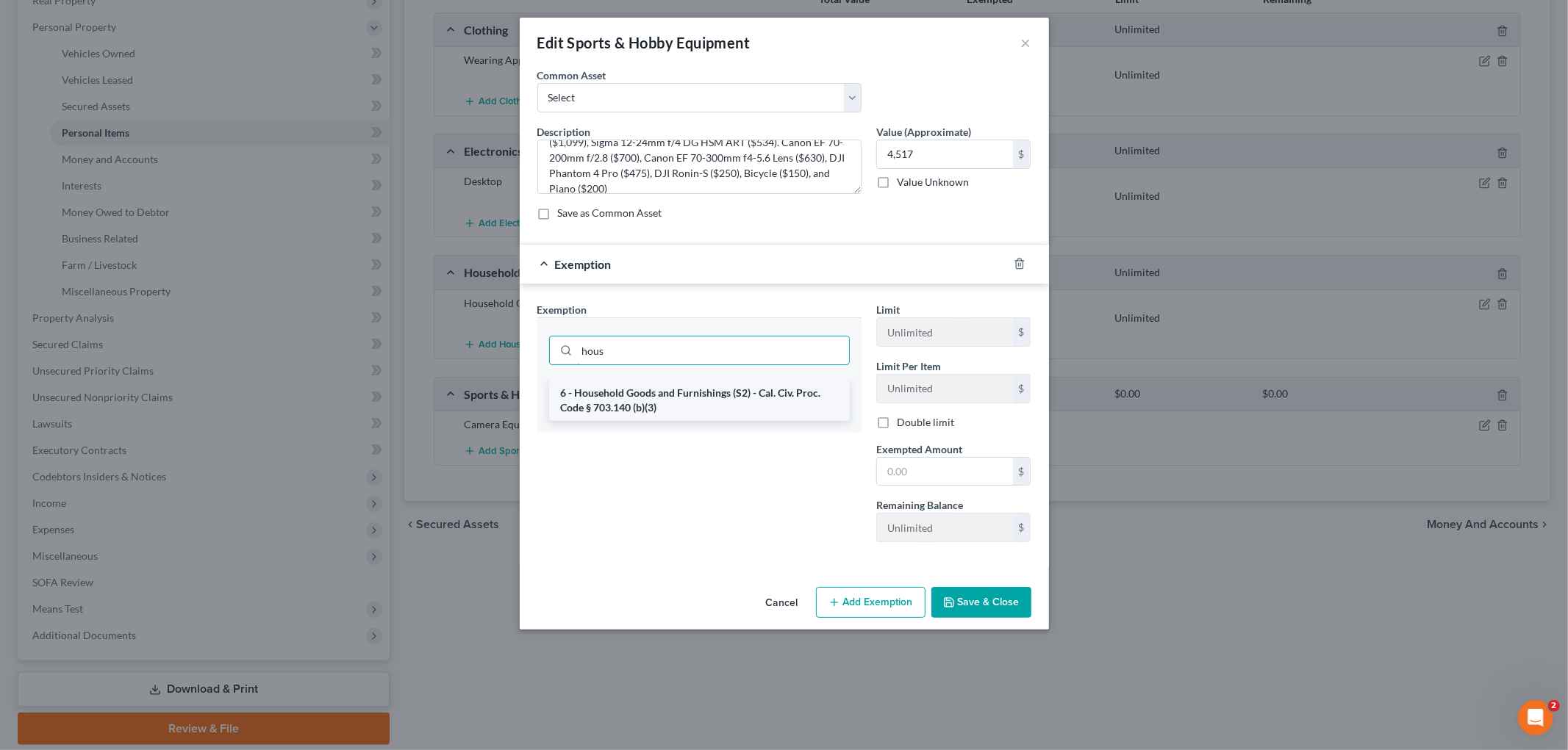
type input "hous"
click at [703, 405] on li "6 - Household Goods and Furnishings (S2) - Cal. Civ. Proc. Code § 703.140 (b)(3)" at bounding box center [700, 400] width 301 height 41
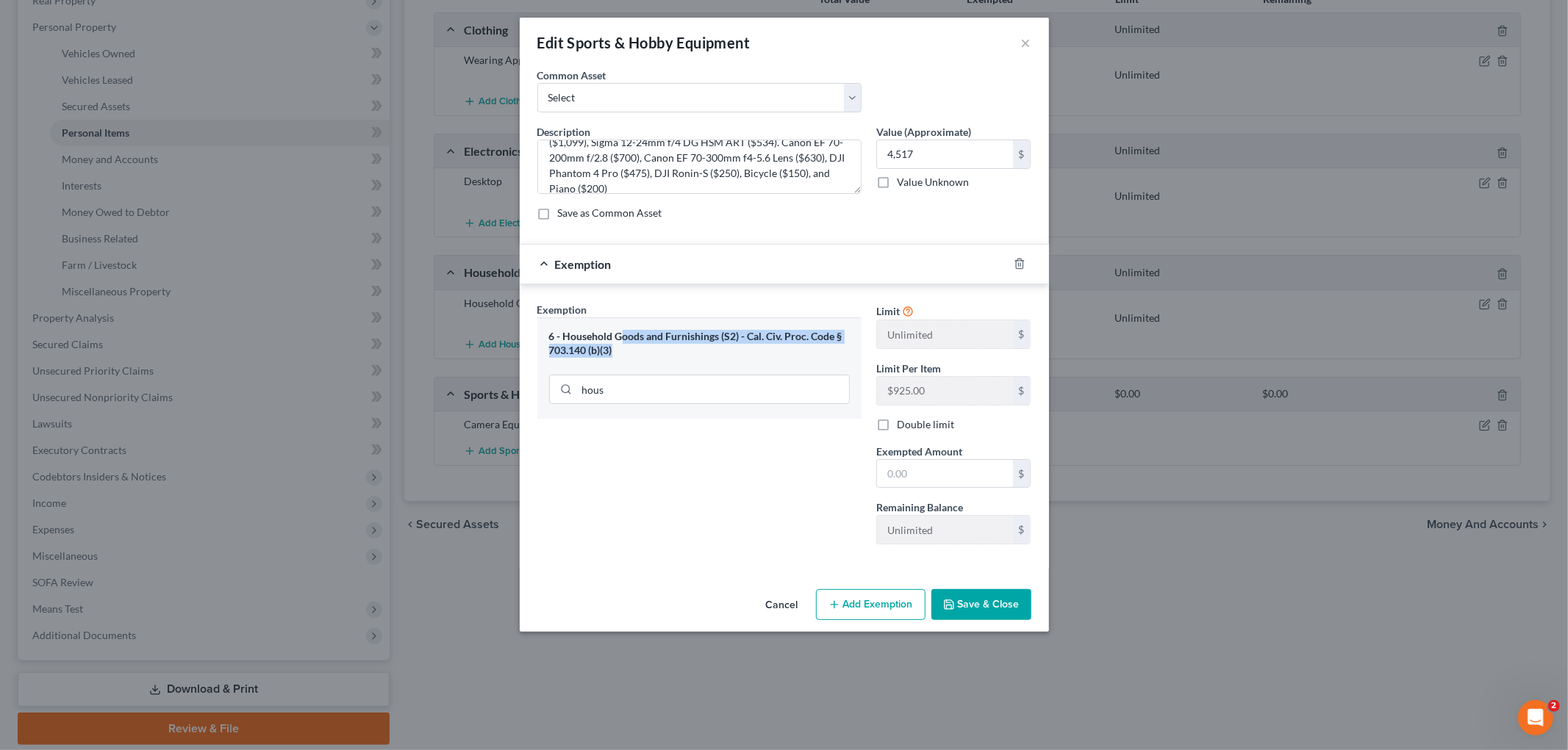
click at [618, 347] on div "6 - Household Goods and Furnishings (S2) - Cal. Civ. Proc. Code § 703.140 (b)(3)" at bounding box center [700, 344] width 301 height 28
click at [619, 347] on div "6 - Household Goods and Furnishings (S2) - Cal. Civ. Proc. Code § 703.140 (b)(3)" at bounding box center [700, 344] width 301 height 28
drag, startPoint x: 616, startPoint y: 350, endPoint x: 545, endPoint y: 353, distance: 71.1
click at [545, 353] on div "6 - Household Goods and Furnishings (S2) - Cal. Civ. Proc. Code § 703.140 (b)(3…" at bounding box center [699, 368] width 325 height 102
copy div "703.140 (b)(3)"
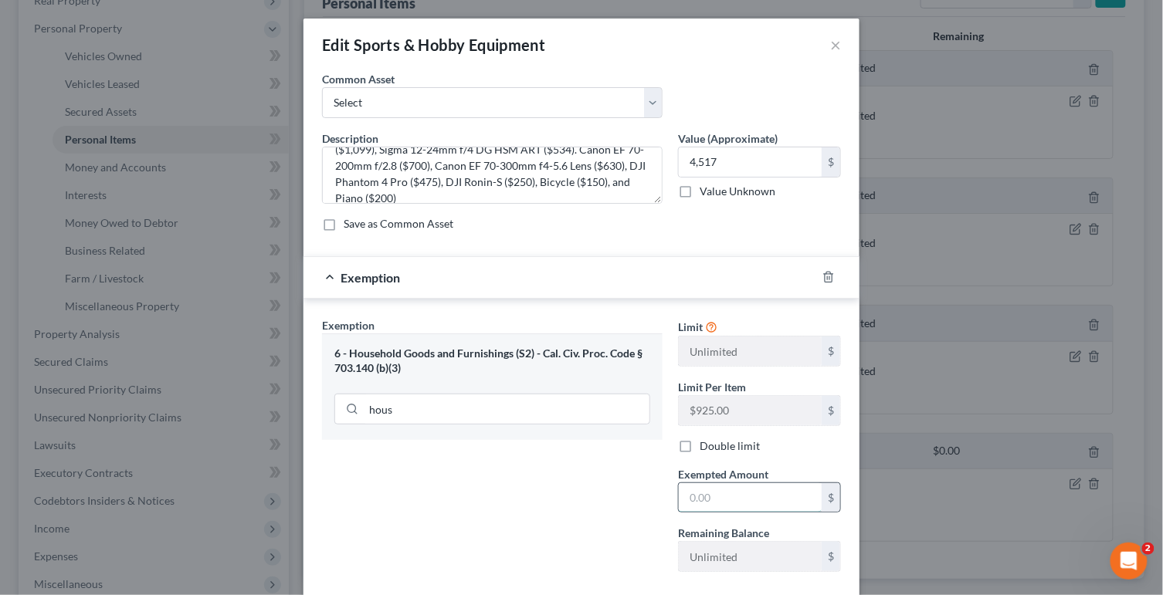
click at [783, 499] on input "text" at bounding box center [750, 497] width 143 height 29
drag, startPoint x: 755, startPoint y: 507, endPoint x: 757, endPoint y: 489, distance: 18.6
click at [755, 507] on input "text" at bounding box center [750, 497] width 143 height 29
type input "4,143"
click at [471, 369] on div "6 - Household Goods and Furnishings (S2) - Cal. Civ. Proc. Code § 703.140 (b)(3)" at bounding box center [492, 361] width 316 height 29
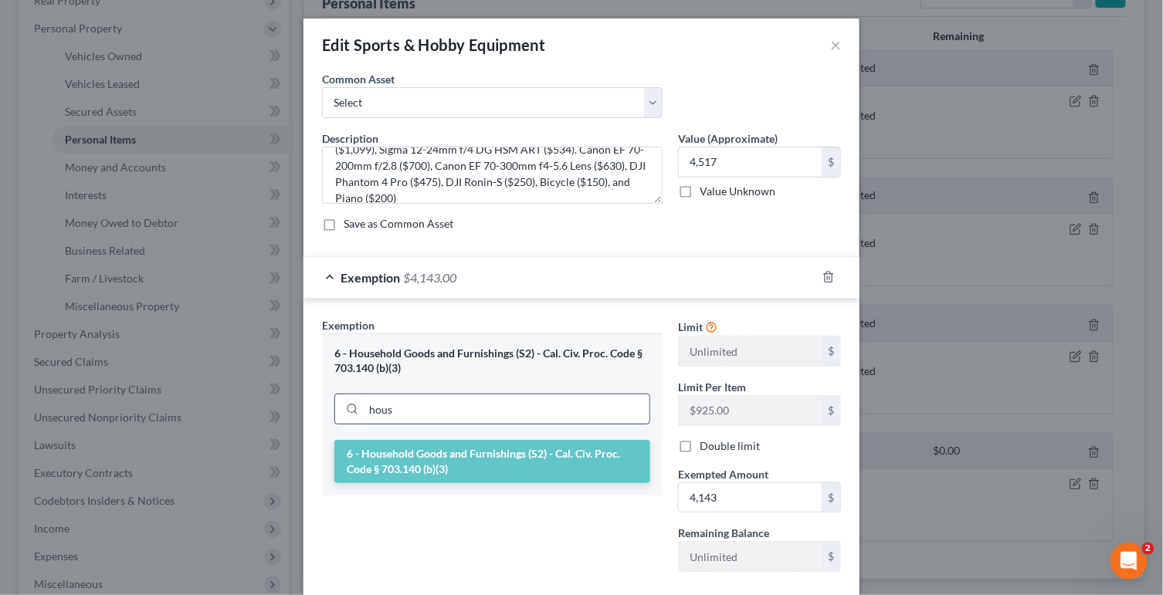
click at [465, 407] on input "hous" at bounding box center [507, 409] width 286 height 29
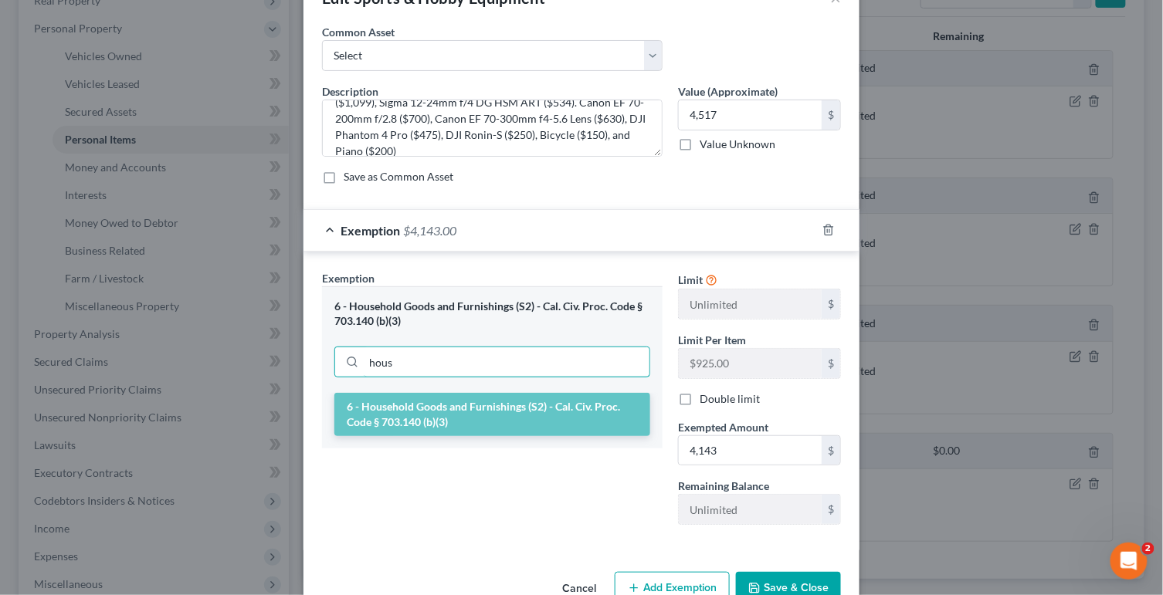
scroll to position [86, 0]
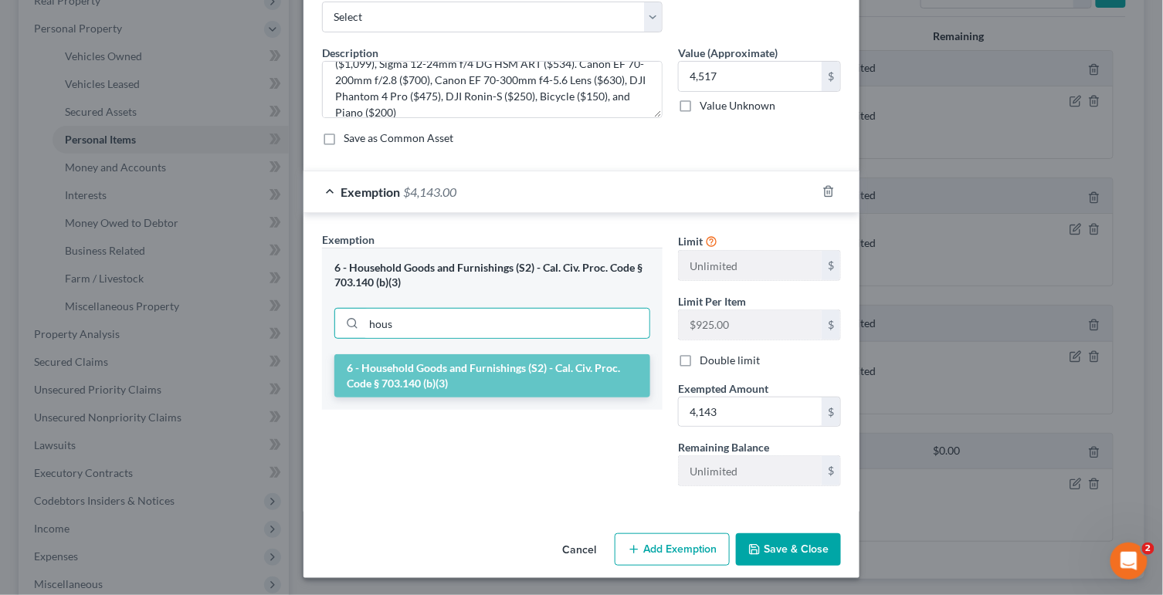
click at [541, 385] on li "6 - Household Goods and Furnishings (S2) - Cal. Civ. Proc. Code § 703.140 (b)(3)" at bounding box center [492, 375] width 316 height 43
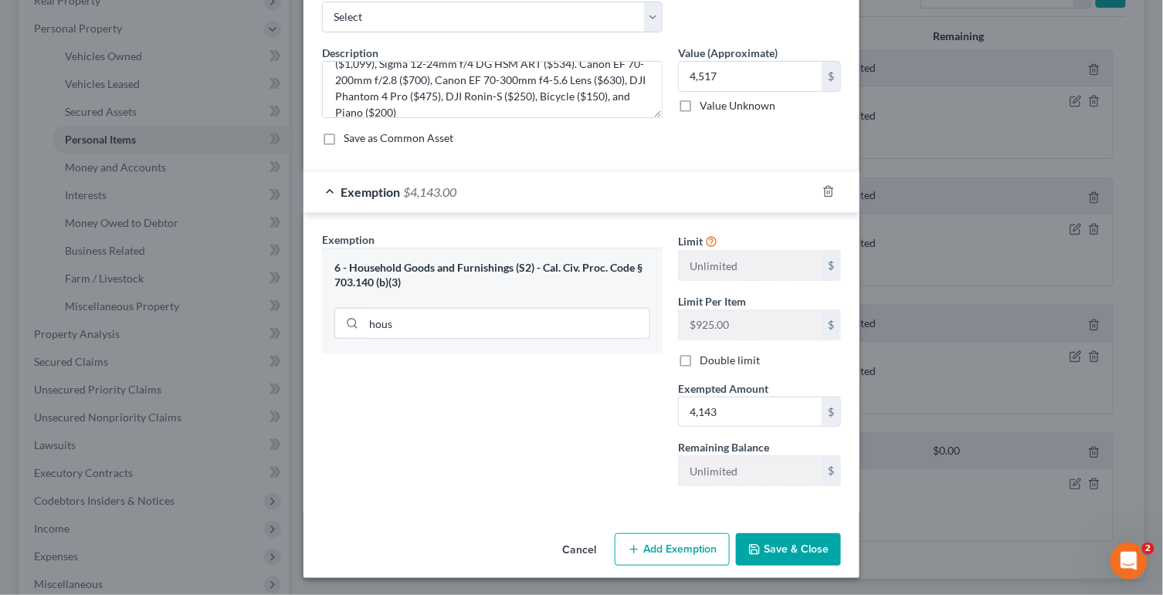
click at [763, 548] on button "Save & Close" at bounding box center [788, 550] width 105 height 32
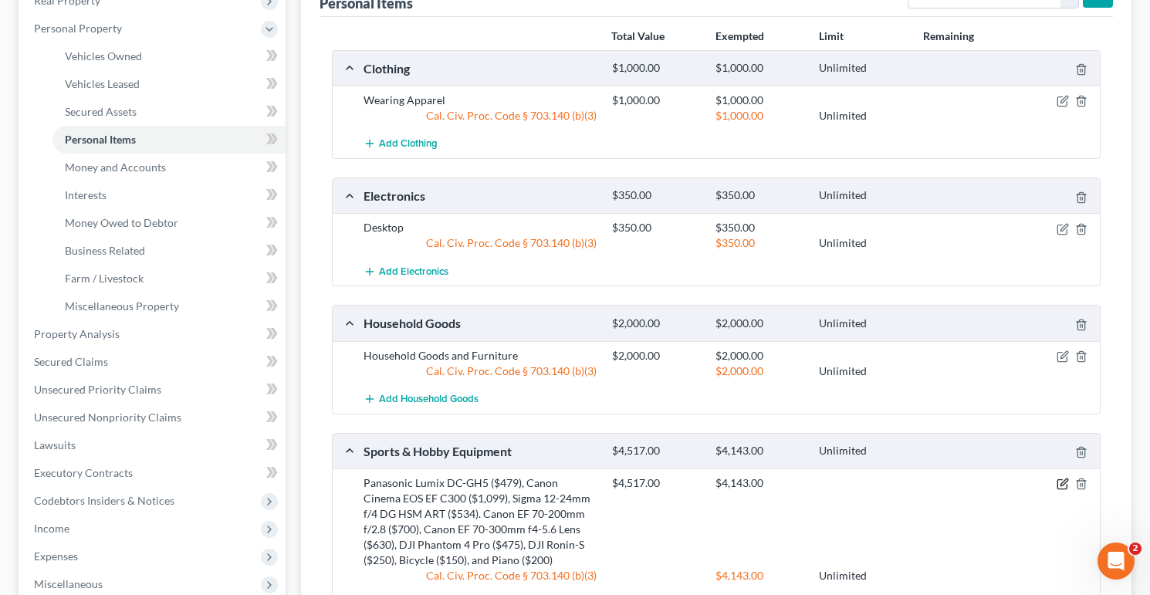
click at [1066, 489] on icon "button" at bounding box center [1062, 484] width 9 height 9
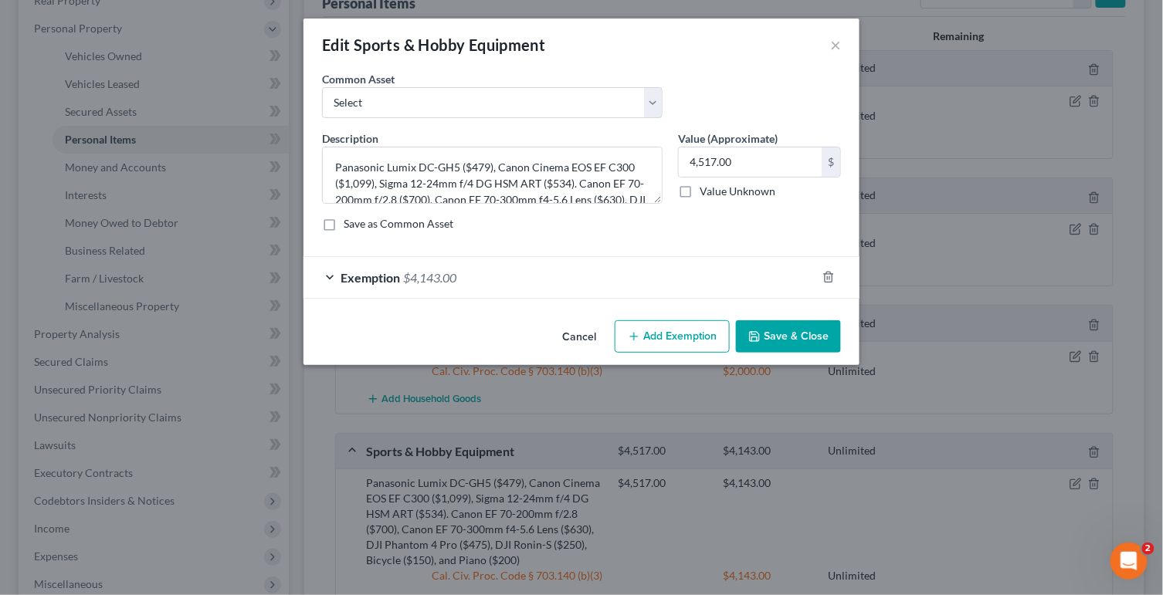
click at [676, 349] on button "Add Exemption" at bounding box center [672, 336] width 115 height 32
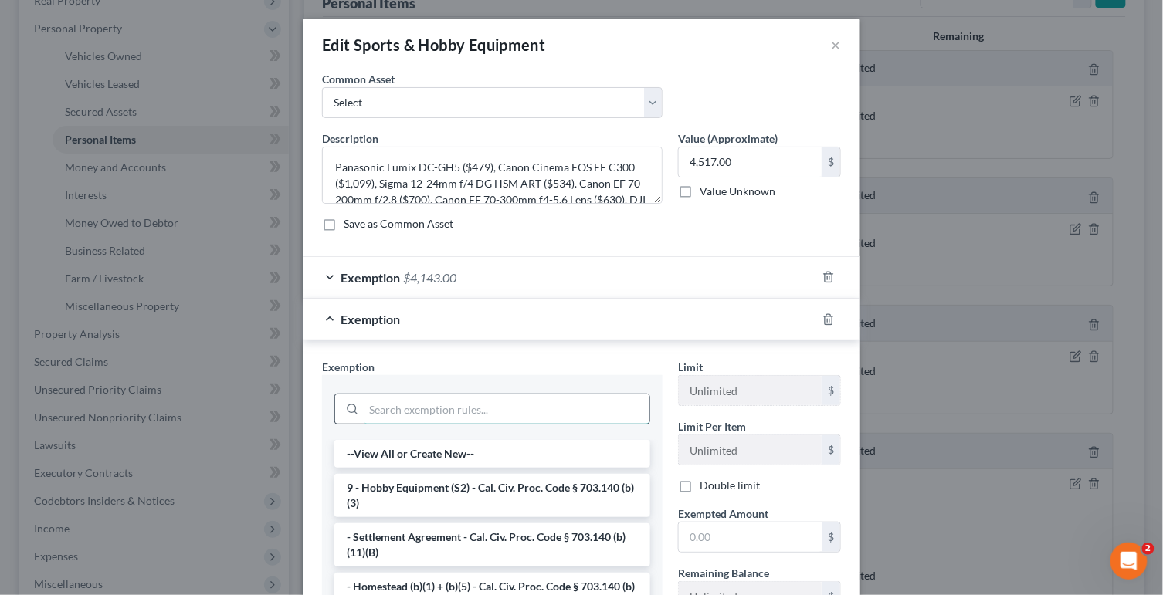
click at [564, 404] on input "search" at bounding box center [507, 409] width 286 height 29
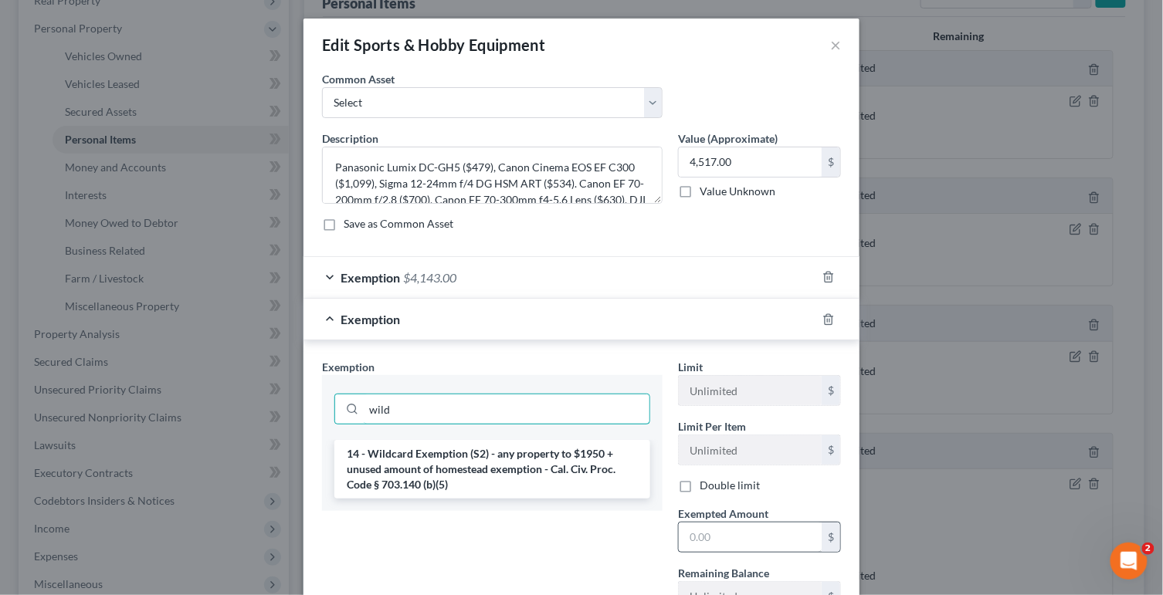
type input "wild"
drag, startPoint x: 755, startPoint y: 540, endPoint x: 754, endPoint y: 531, distance: 9.4
click at [755, 540] on input "text" at bounding box center [750, 537] width 143 height 29
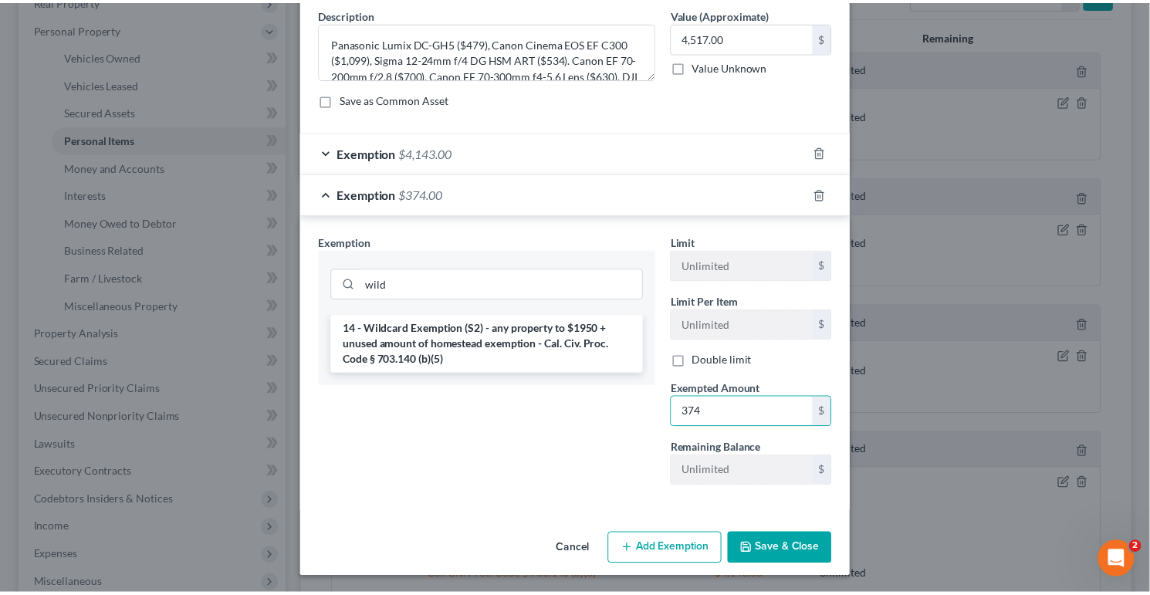
scroll to position [127, 0]
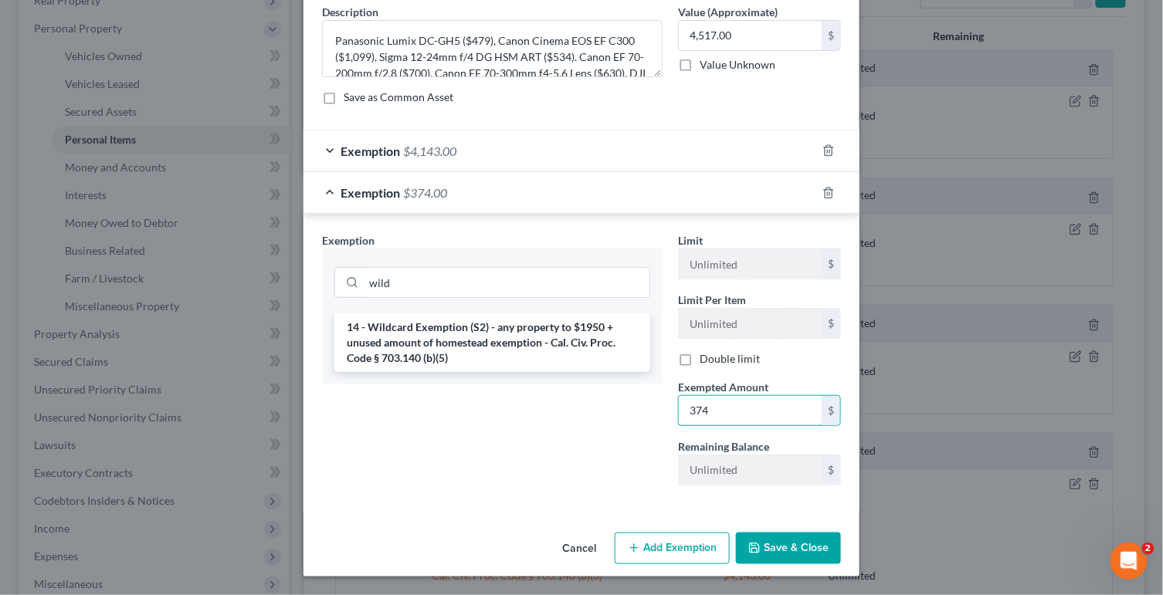
type input "374"
click at [808, 564] on div "Cancel Add Exemption Save & Close" at bounding box center [581, 552] width 556 height 51
click at [806, 548] on button "Save & Close" at bounding box center [788, 549] width 105 height 32
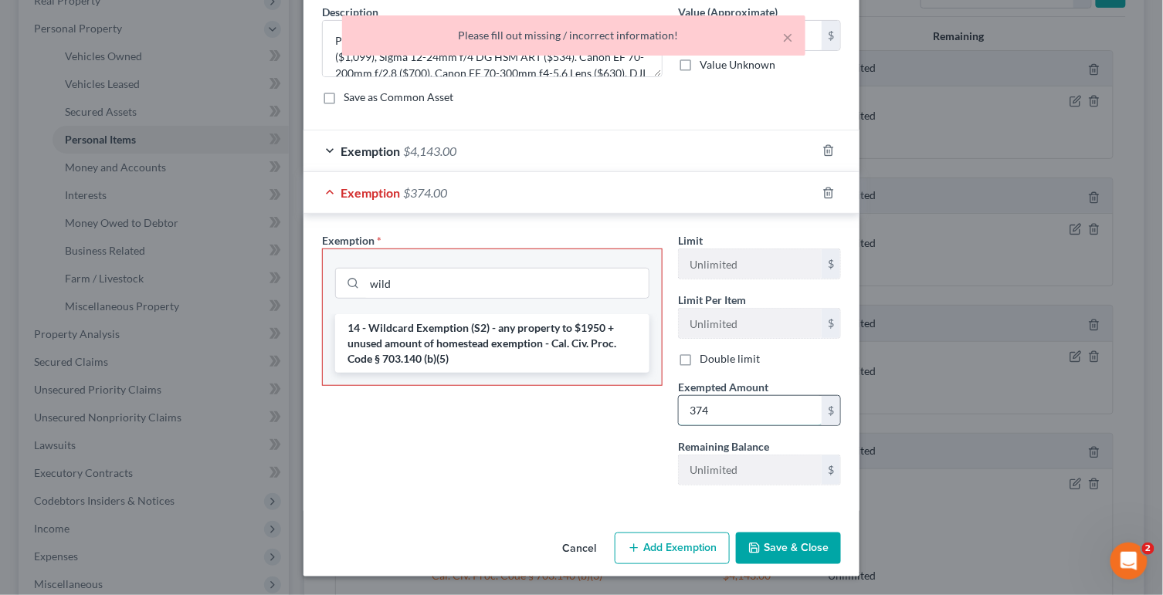
click at [723, 410] on input "374" at bounding box center [750, 410] width 143 height 29
click at [522, 329] on li "14 - Wildcard Exemption (S2) - any property to $1950 + unused amount of homeste…" at bounding box center [492, 343] width 314 height 59
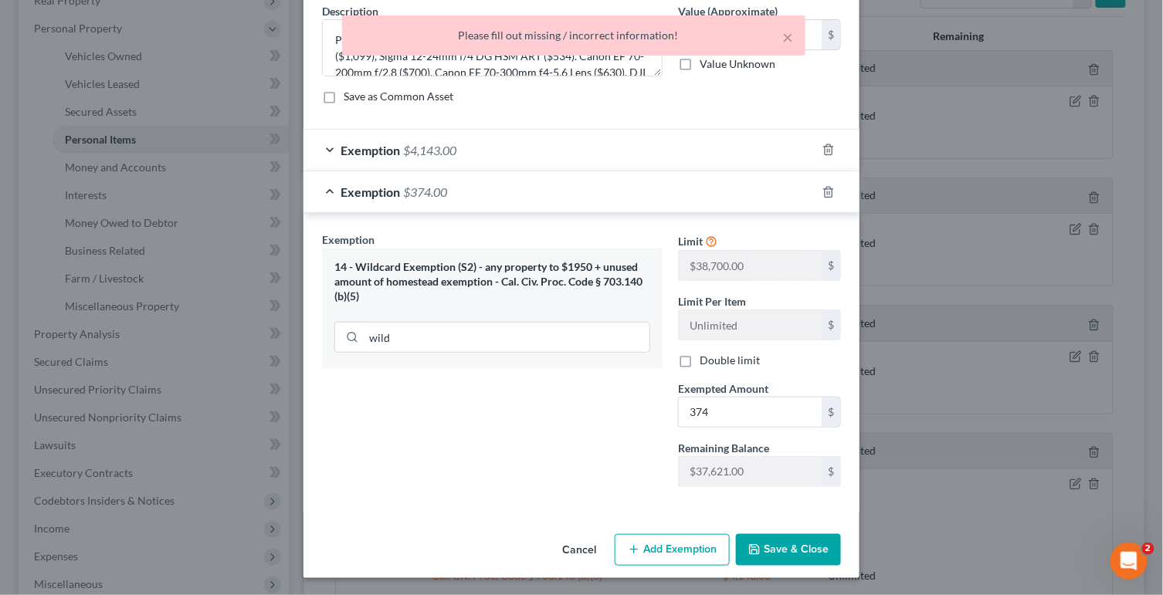
click at [796, 535] on button "Save & Close" at bounding box center [788, 550] width 105 height 32
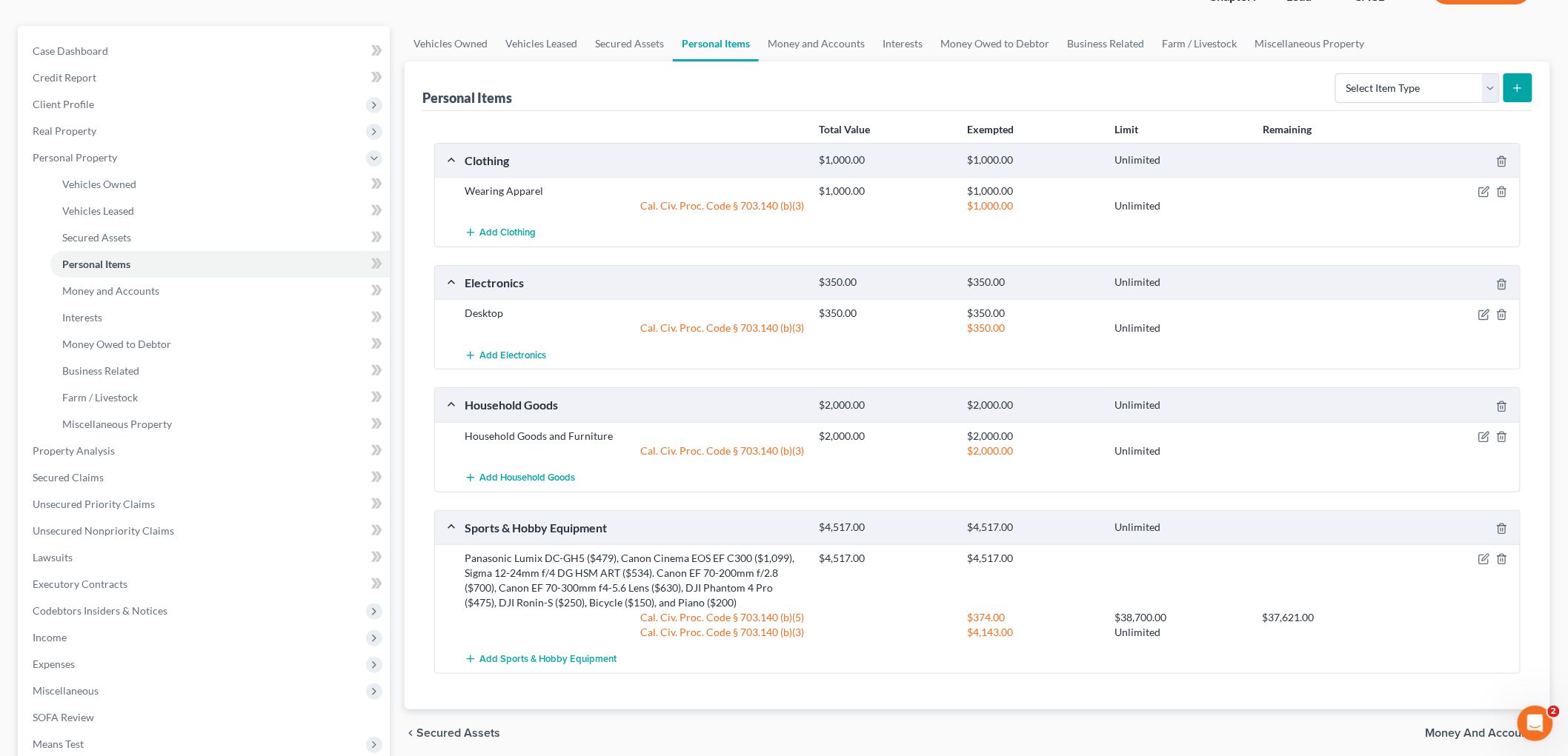
scroll to position [0, 0]
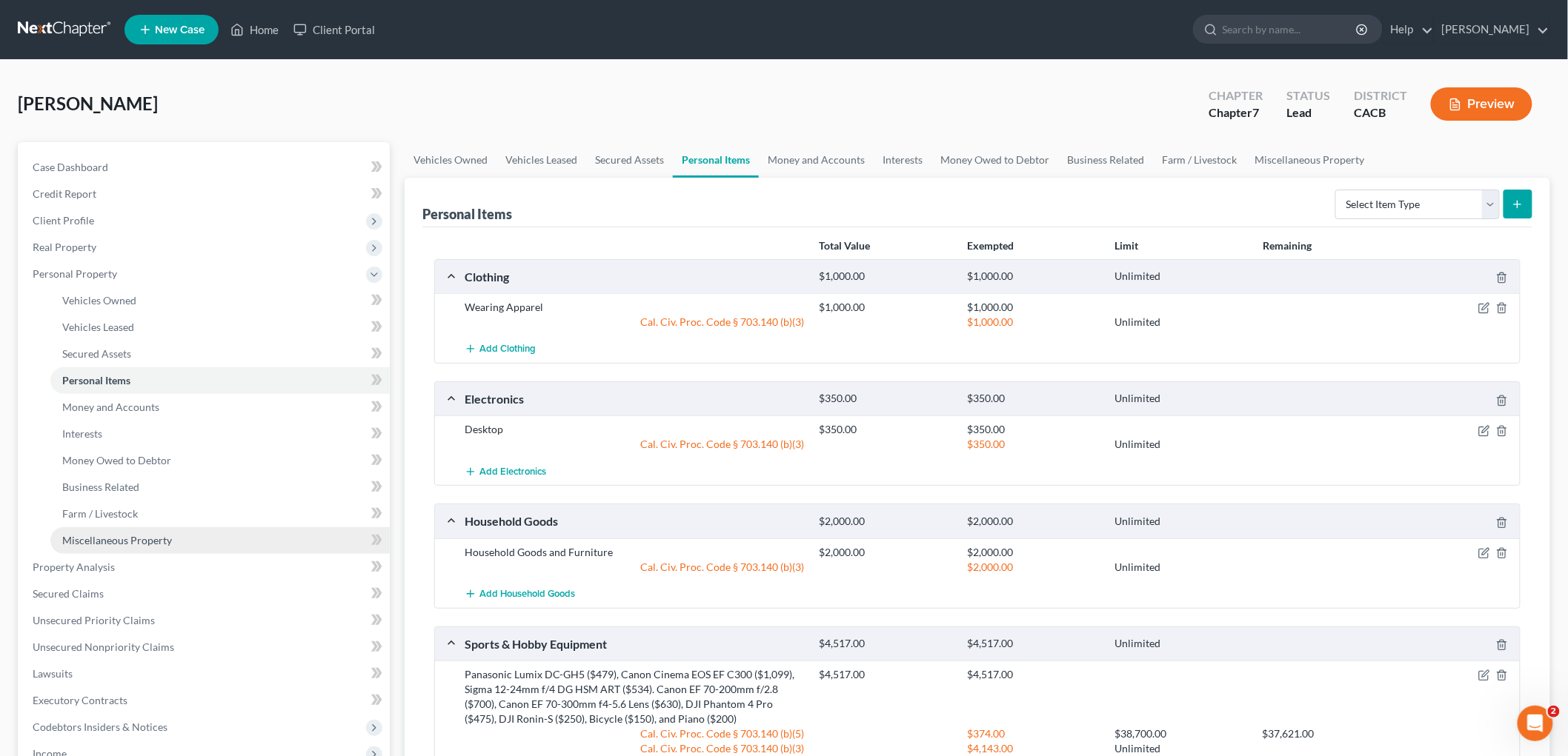
click at [141, 530] on link "Miscellaneous Property" at bounding box center [221, 541] width 340 height 27
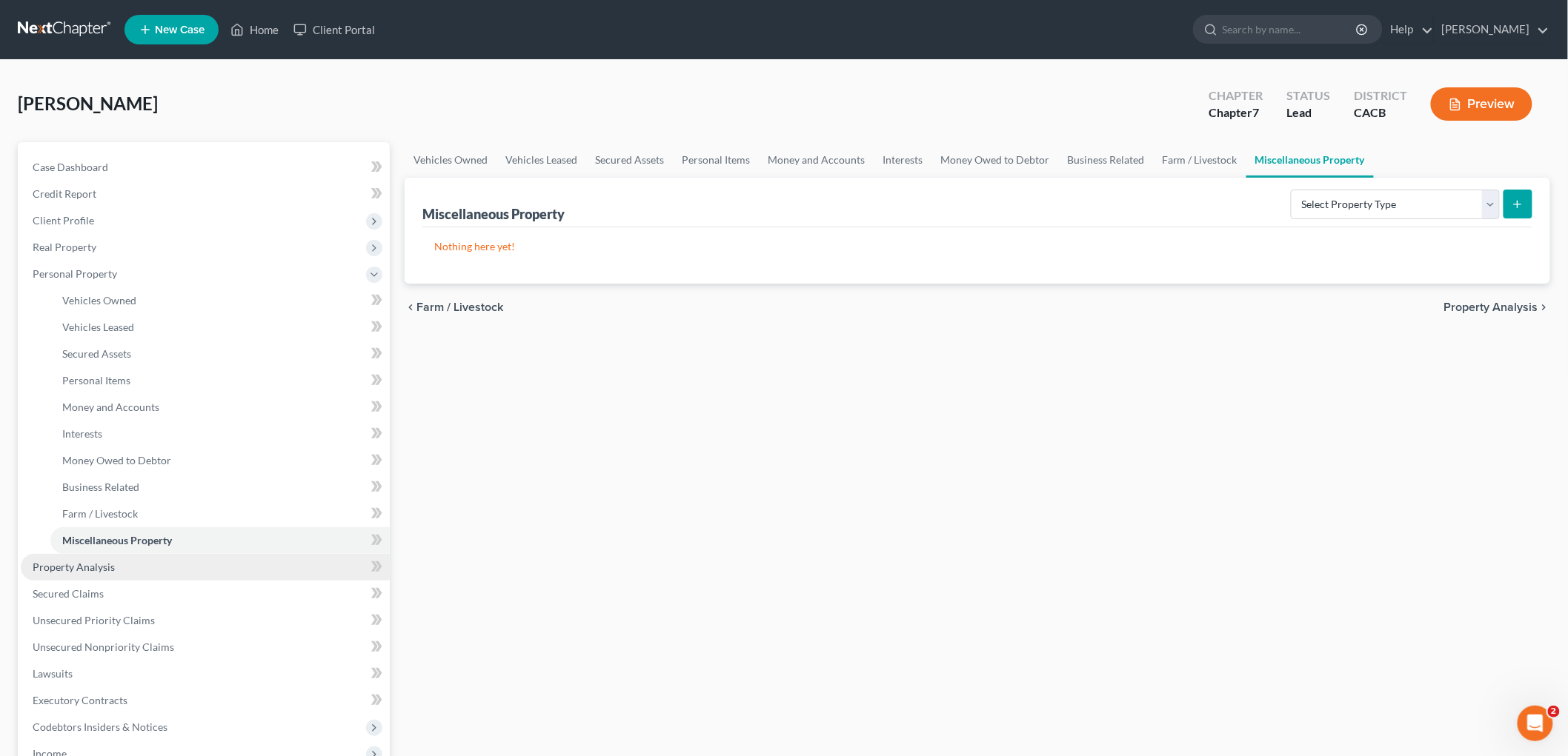
click at [93, 565] on span "Property Analysis" at bounding box center [74, 567] width 83 height 12
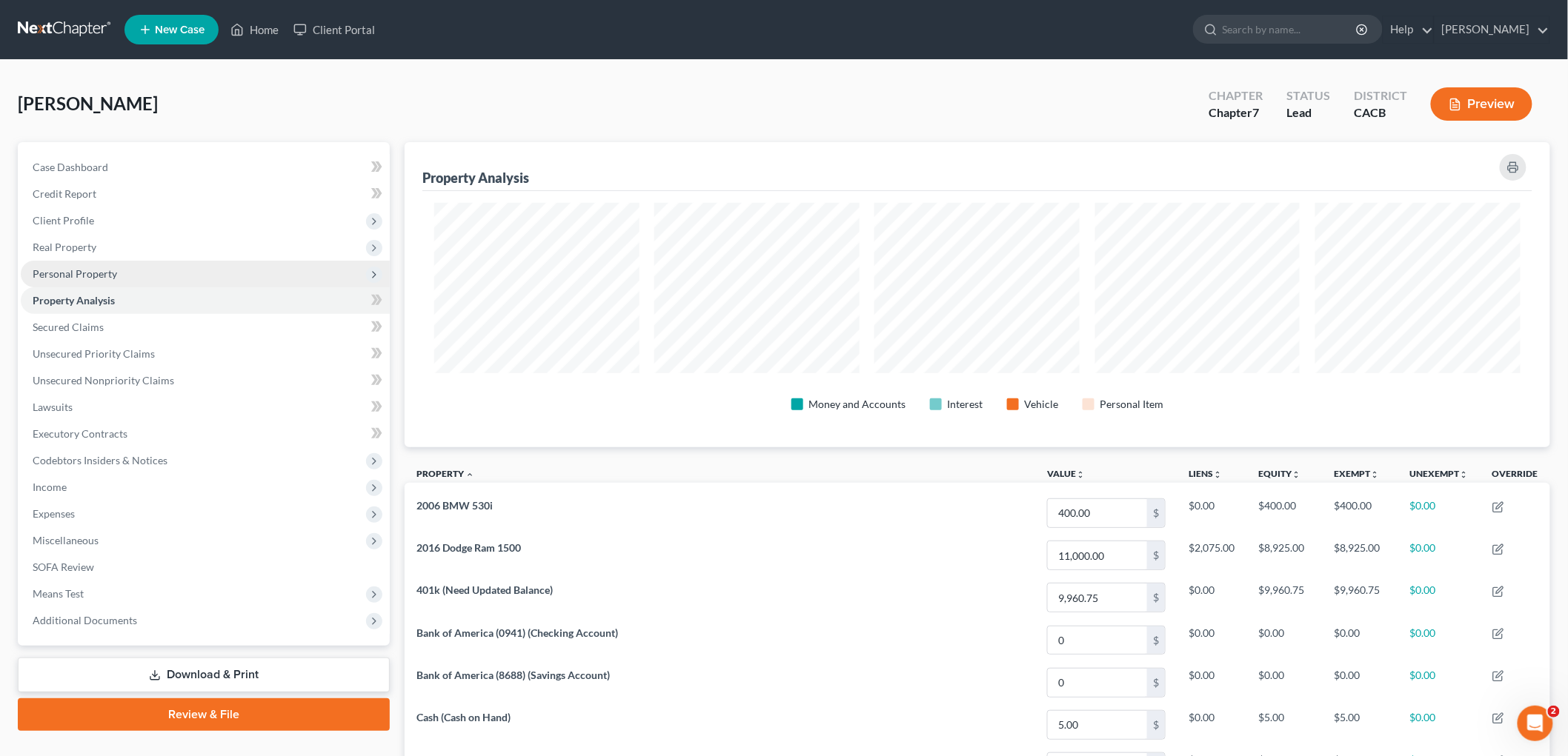
click at [73, 279] on span "Personal Property" at bounding box center [205, 274] width 369 height 27
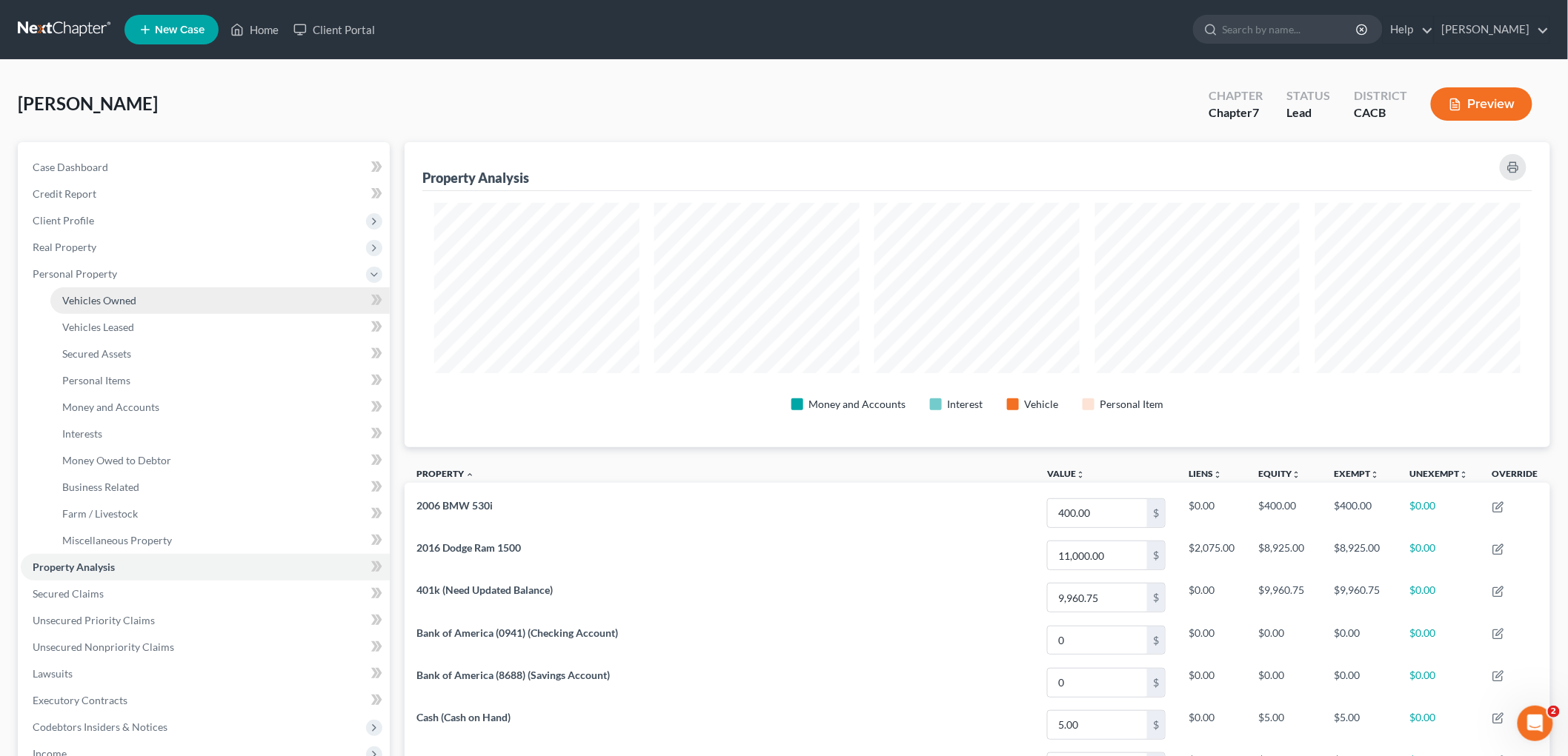
click at [102, 309] on link "Vehicles Owned" at bounding box center [221, 301] width 340 height 27
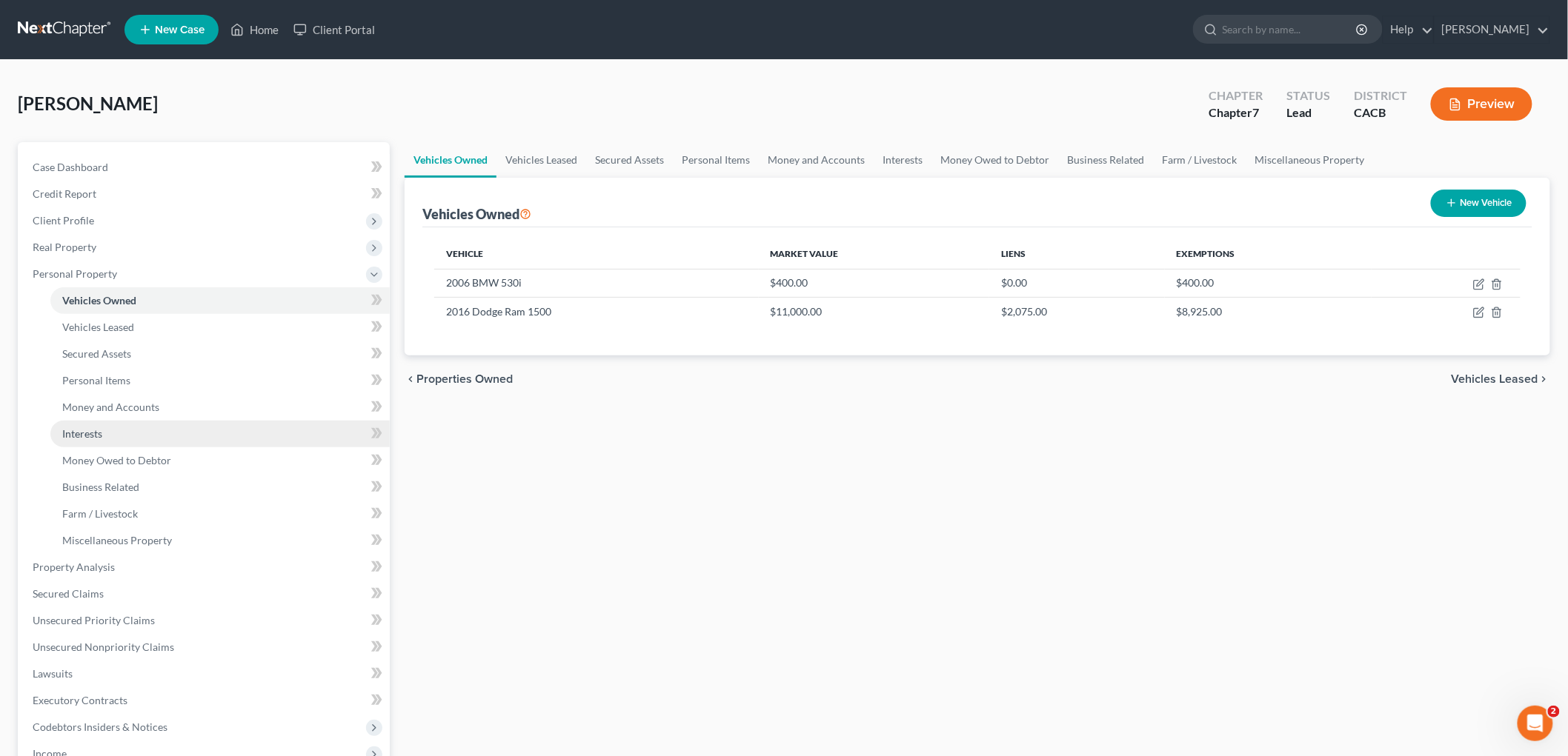
click at [90, 428] on span "Interests" at bounding box center [83, 434] width 40 height 12
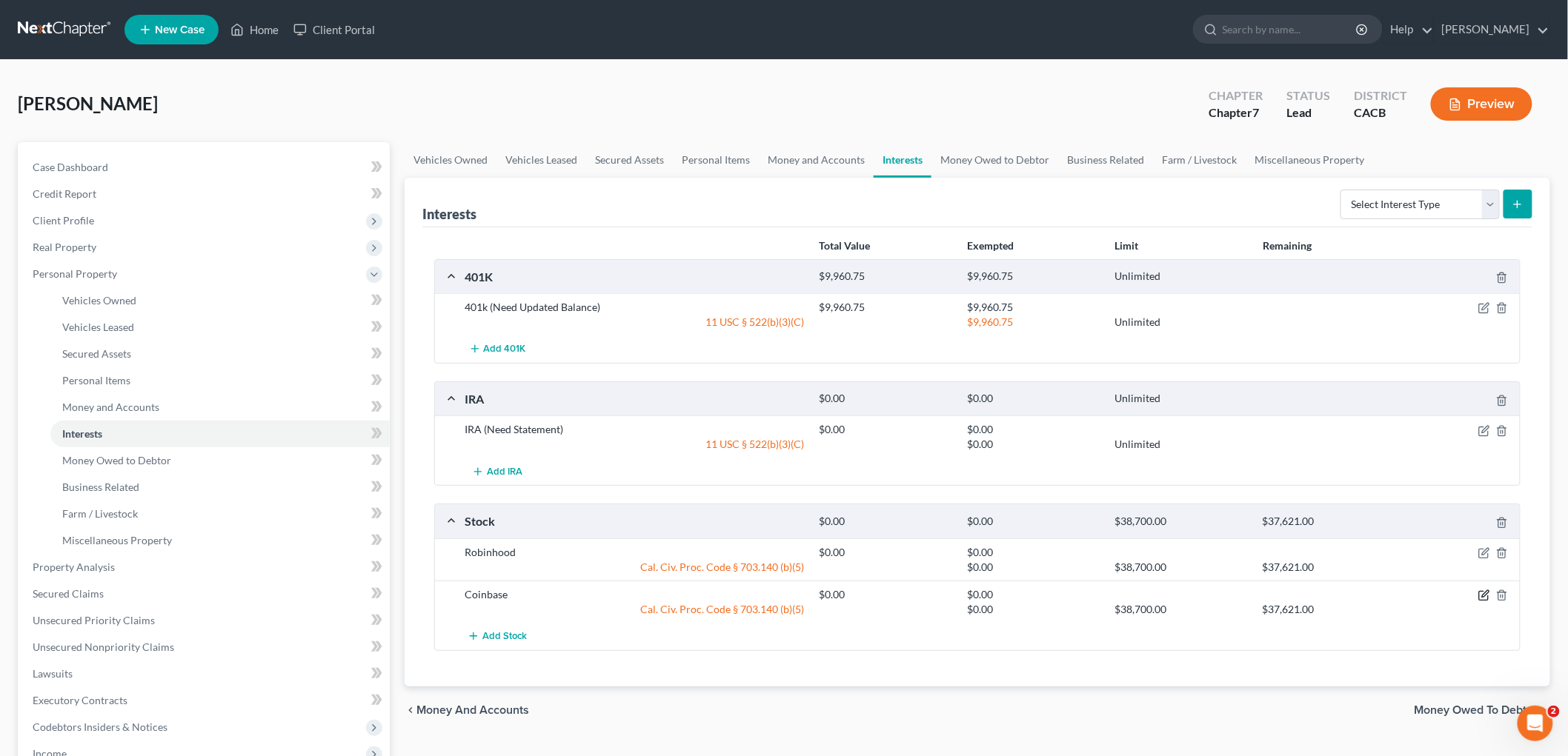
click at [1485, 590] on icon "button" at bounding box center [1484, 596] width 12 height 12
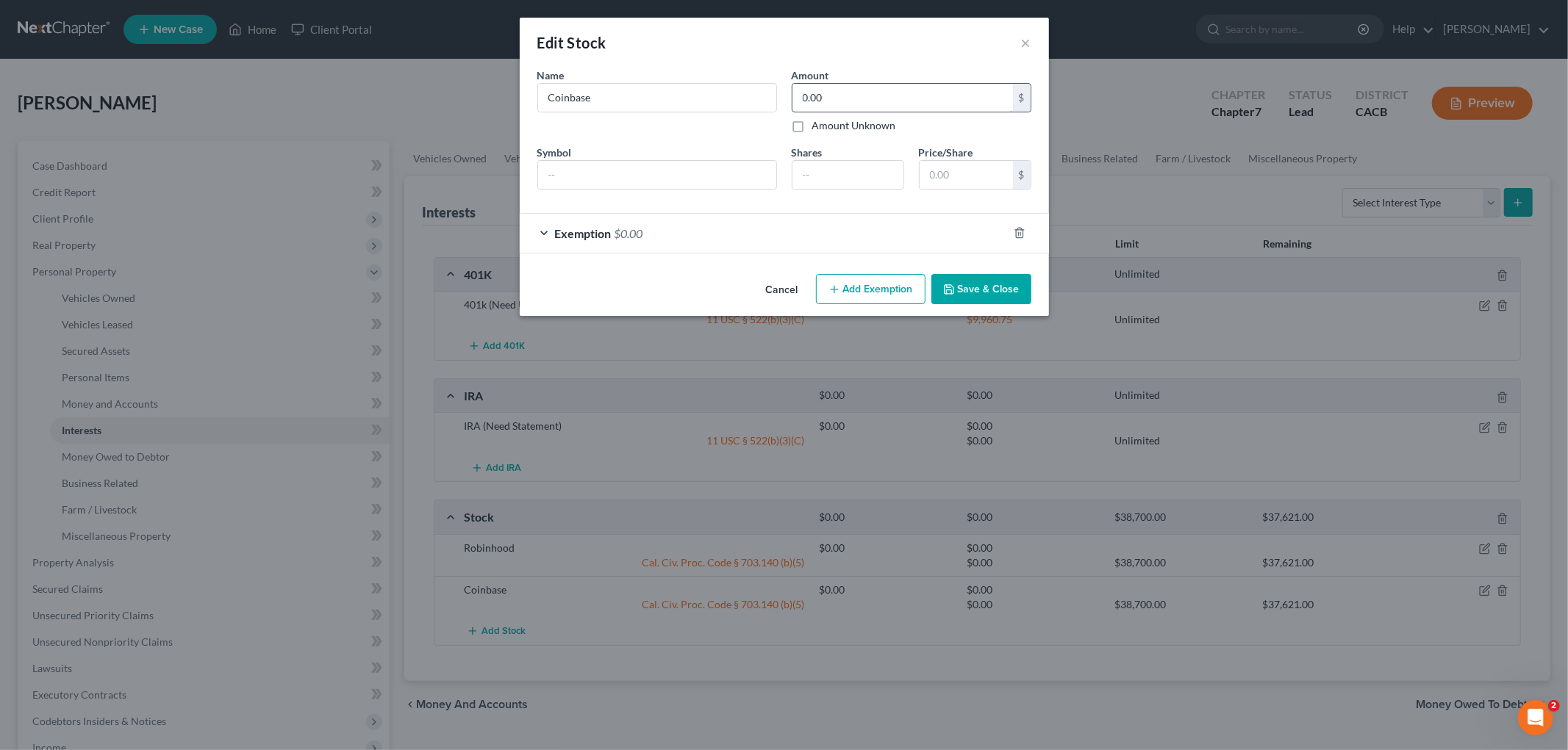
click at [850, 92] on input "0.00" at bounding box center [903, 97] width 221 height 28
drag, startPoint x: 851, startPoint y: 92, endPoint x: 762, endPoint y: 98, distance: 89.2
click at [763, 97] on div "Name * Describe * Coinbase Amount 23,666.43 $ Amount Unknown Balance Undetermin…" at bounding box center [784, 134] width 508 height 134
type input "23,666.43"
click at [760, 224] on div "Exemption $0.00" at bounding box center [764, 233] width 488 height 39
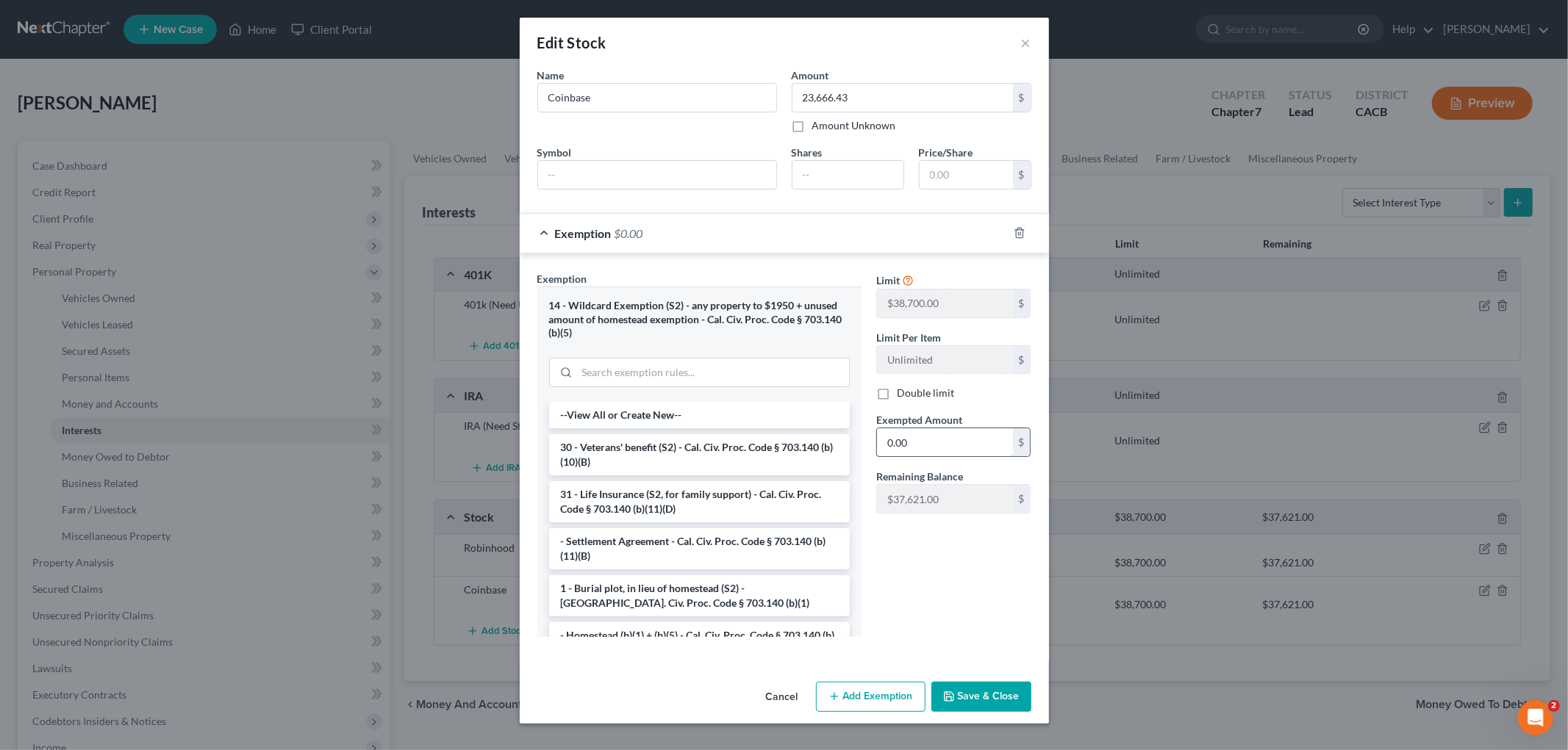
click at [945, 448] on input "0.00" at bounding box center [944, 442] width 136 height 28
paste input "23,666.43"
type input "23,666.43"
drag, startPoint x: 993, startPoint y: 669, endPoint x: 1005, endPoint y: 710, distance: 42.7
click at [993, 670] on div "An exemption set must first be selected from the Filing Information section. Na…" at bounding box center [784, 371] width 529 height 608
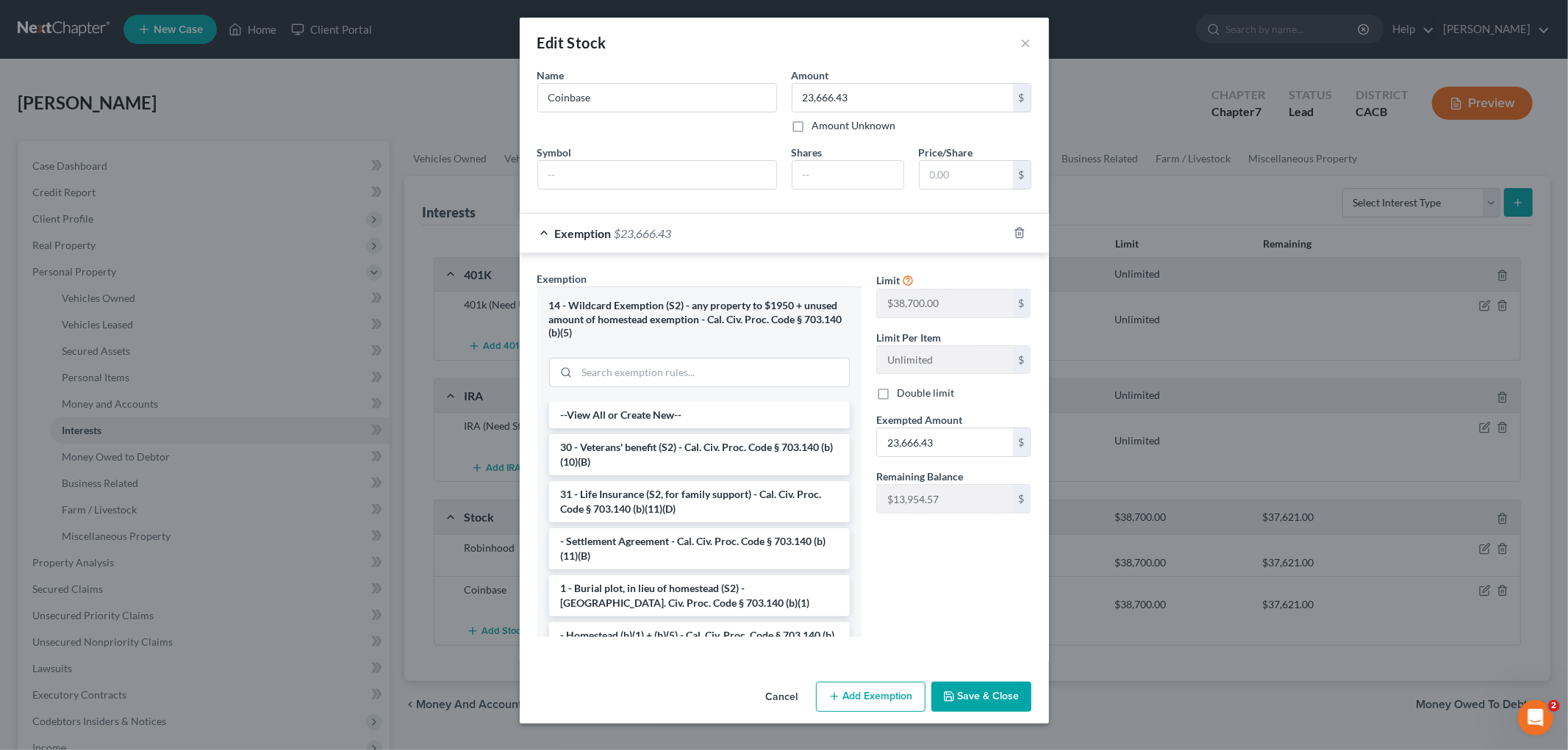
click at [1005, 710] on button "Save & Close" at bounding box center [981, 698] width 100 height 30
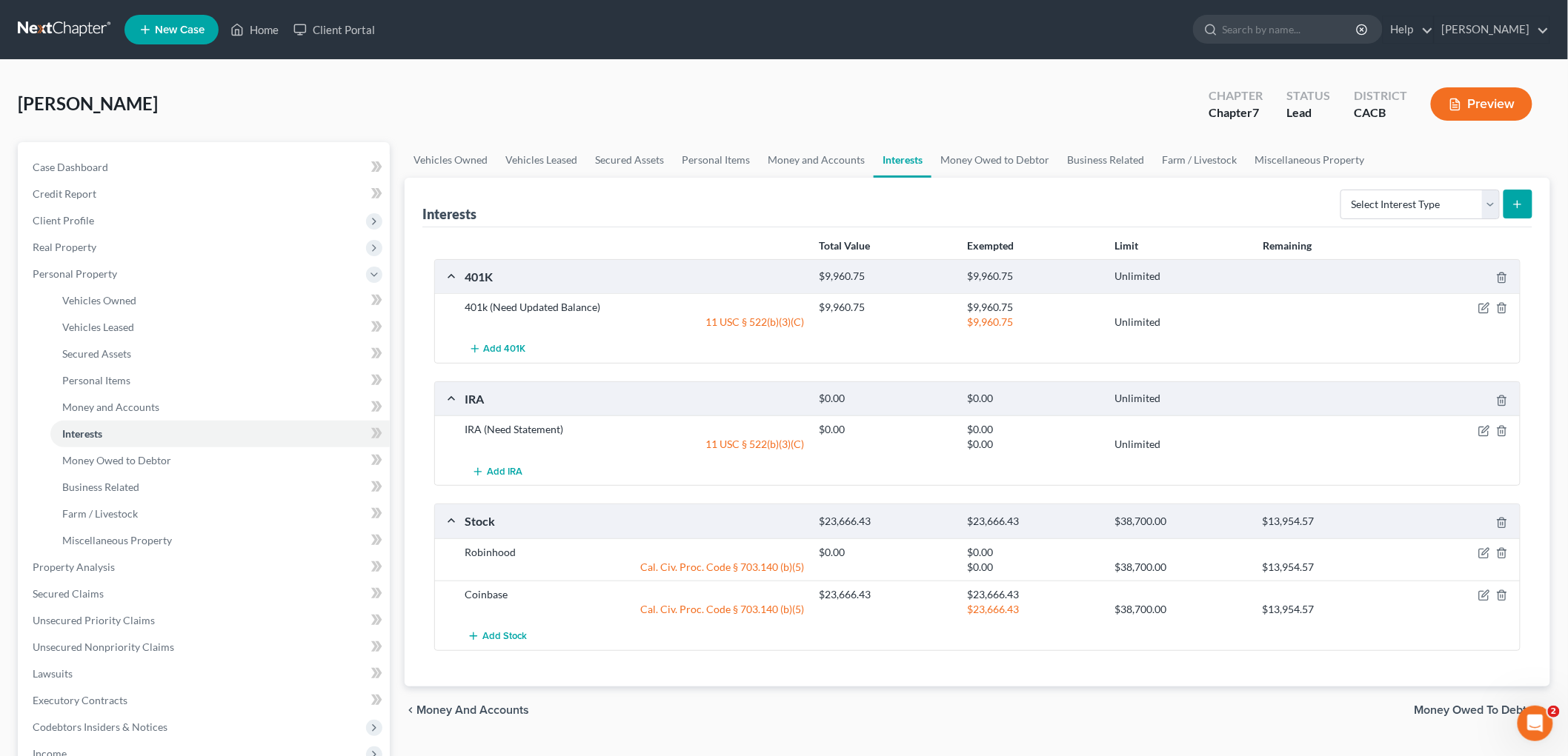
drag, startPoint x: 1387, startPoint y: 439, endPoint x: 1449, endPoint y: 434, distance: 62.2
click at [1391, 436] on div "IRA (Need Statement) $0.00 $0.00 11 USC § 522(b)(3)(C) $0.00 Unlimited" at bounding box center [988, 437] width 1064 height 30
click at [1483, 427] on icon "button" at bounding box center [1483, 431] width 9 height 9
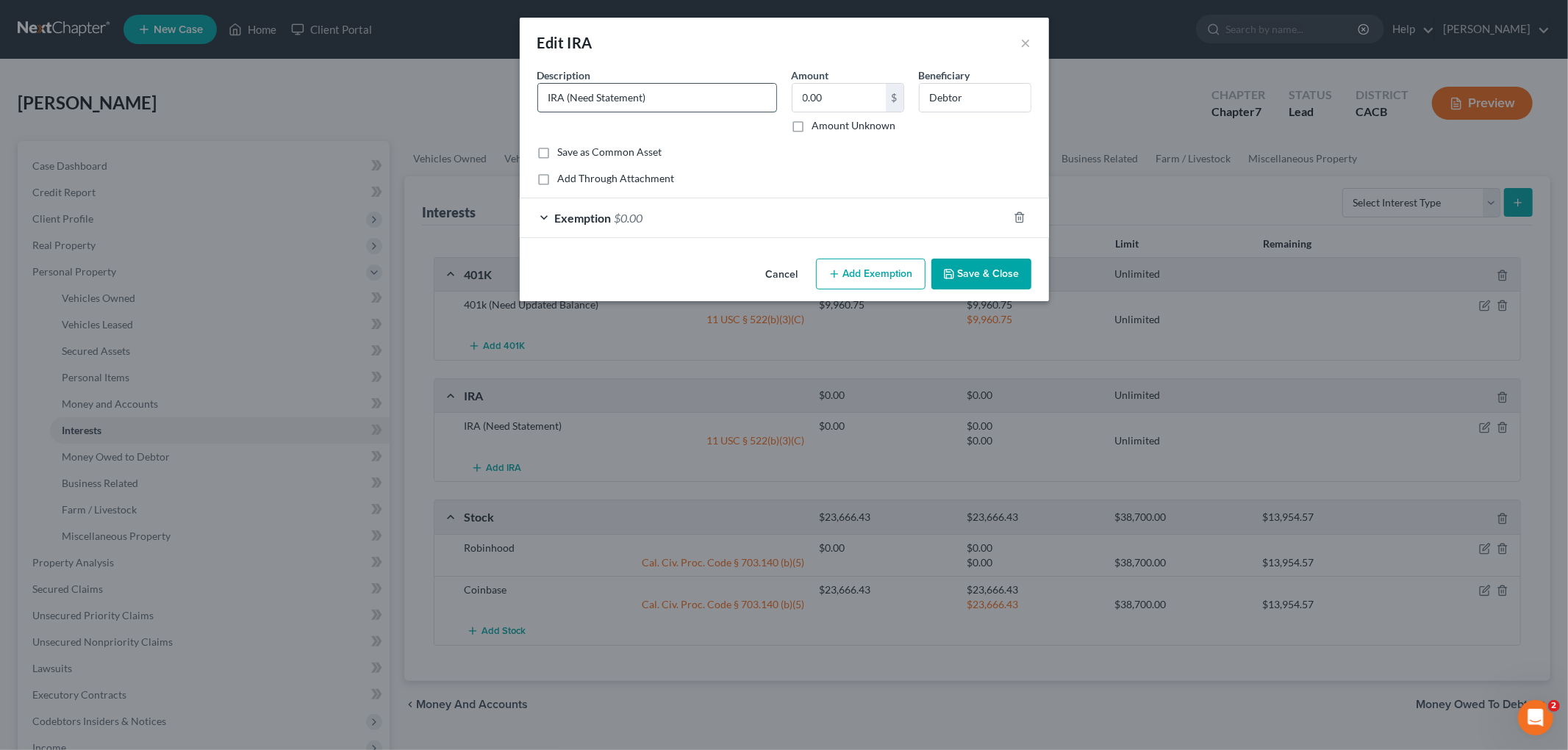
click at [669, 92] on input "IRA (Need Statement)" at bounding box center [657, 97] width 238 height 28
drag, startPoint x: 667, startPoint y: 92, endPoint x: 577, endPoint y: 94, distance: 90.0
click at [586, 96] on input "IRA (Need Statement)" at bounding box center [657, 97] width 238 height 28
type input "I"
type input "[PERSON_NAME]"
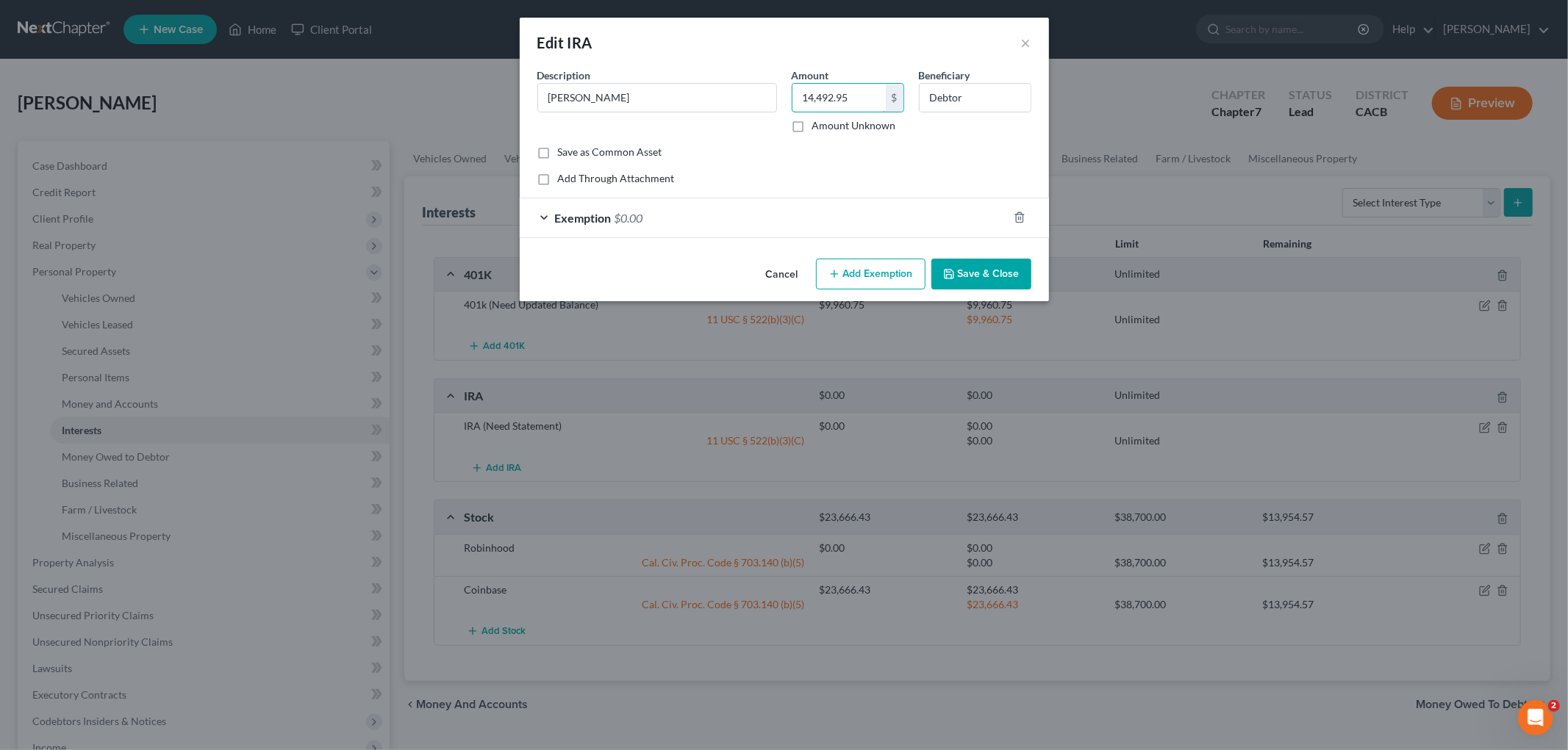
type input "14,492.95"
click at [628, 222] on span "$0.00" at bounding box center [629, 218] width 29 height 14
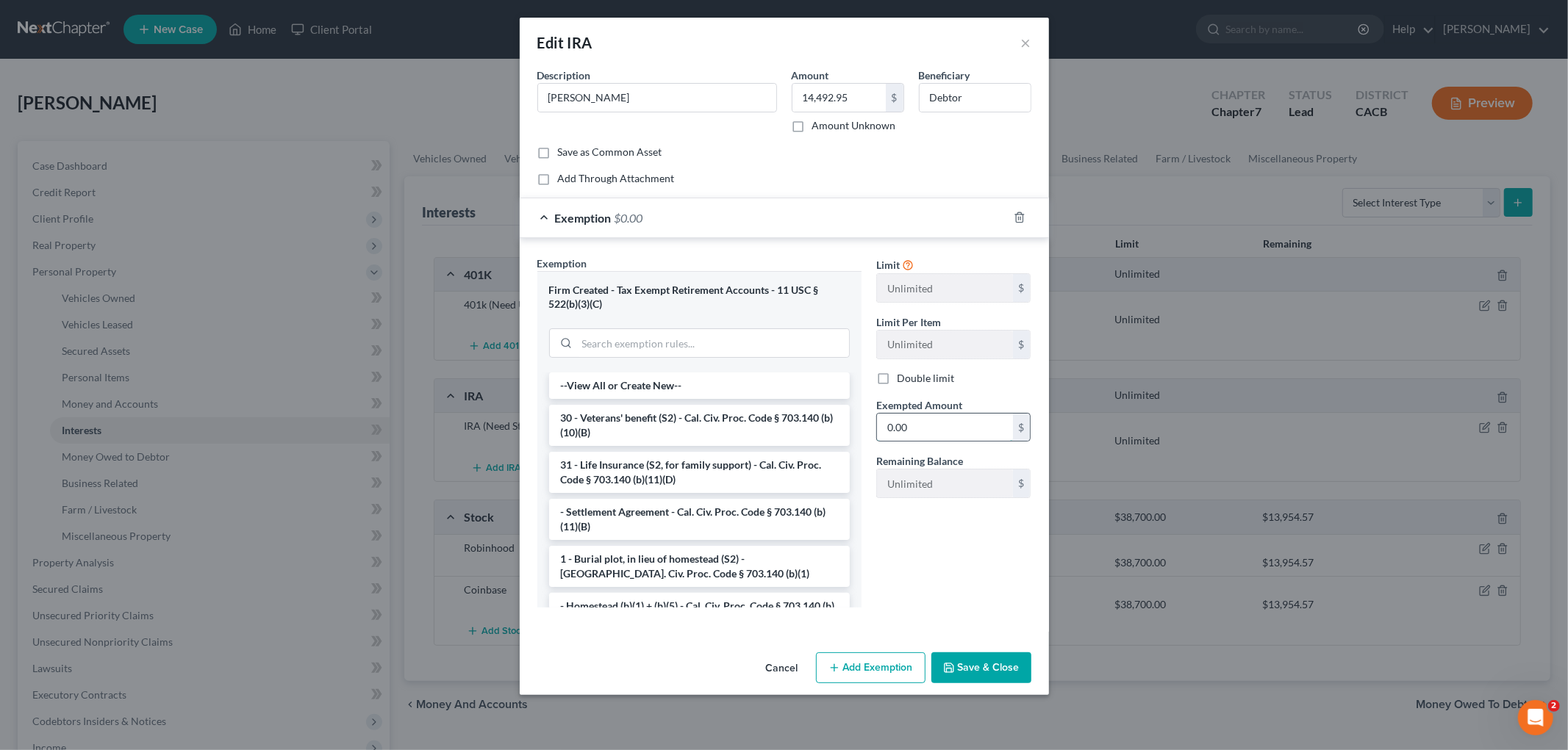
click at [960, 427] on input "0.00" at bounding box center [944, 427] width 136 height 28
paste input "14,492.95"
type input "14,492.95"
drag, startPoint x: 995, startPoint y: 701, endPoint x: 998, endPoint y: 673, distance: 28.2
click at [997, 694] on div "Edit IRA × An exemption set must first be selected from the Filing Information …" at bounding box center [784, 375] width 1568 height 750
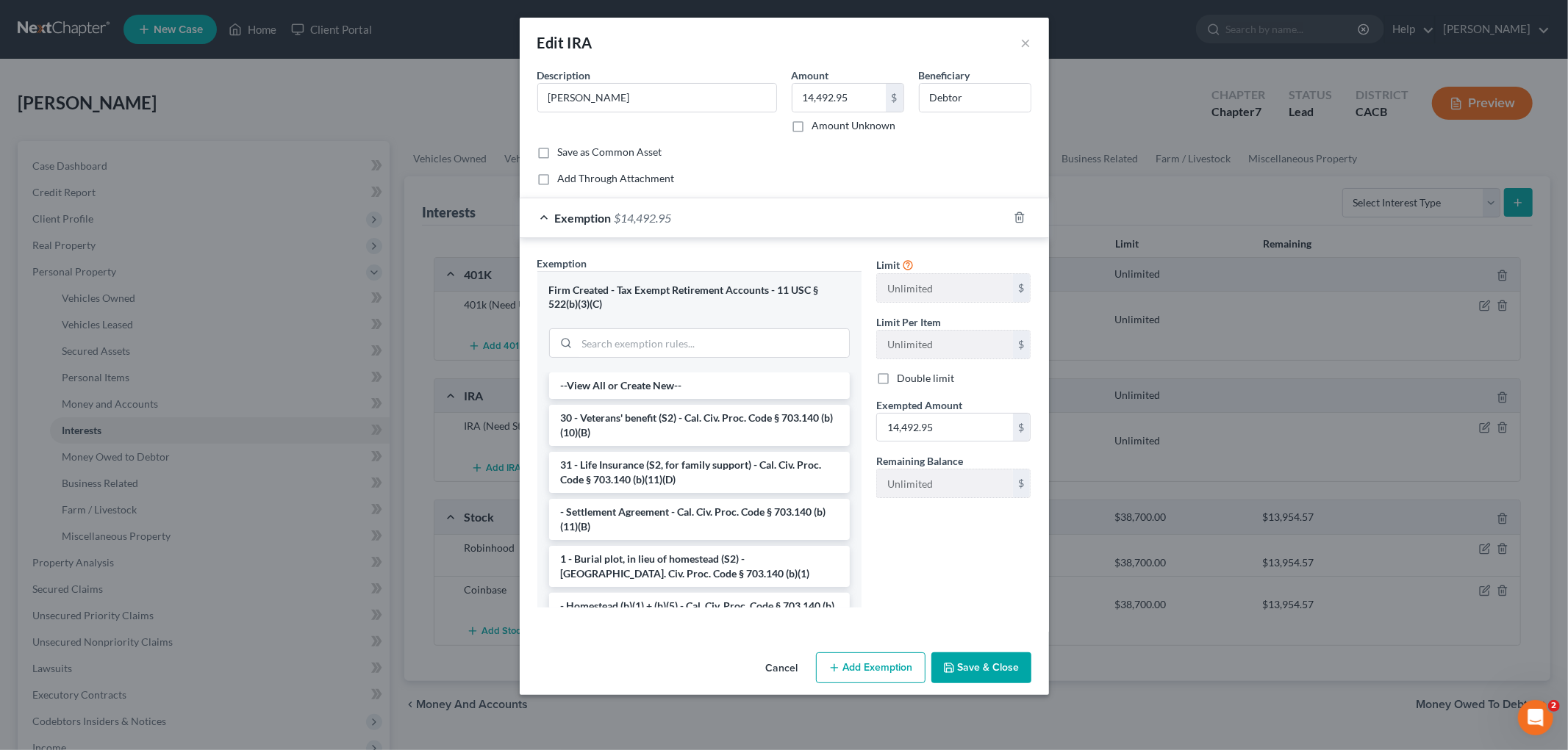
drag, startPoint x: 998, startPoint y: 672, endPoint x: 998, endPoint y: 662, distance: 10.0
click at [998, 670] on button "Save & Close" at bounding box center [981, 668] width 100 height 30
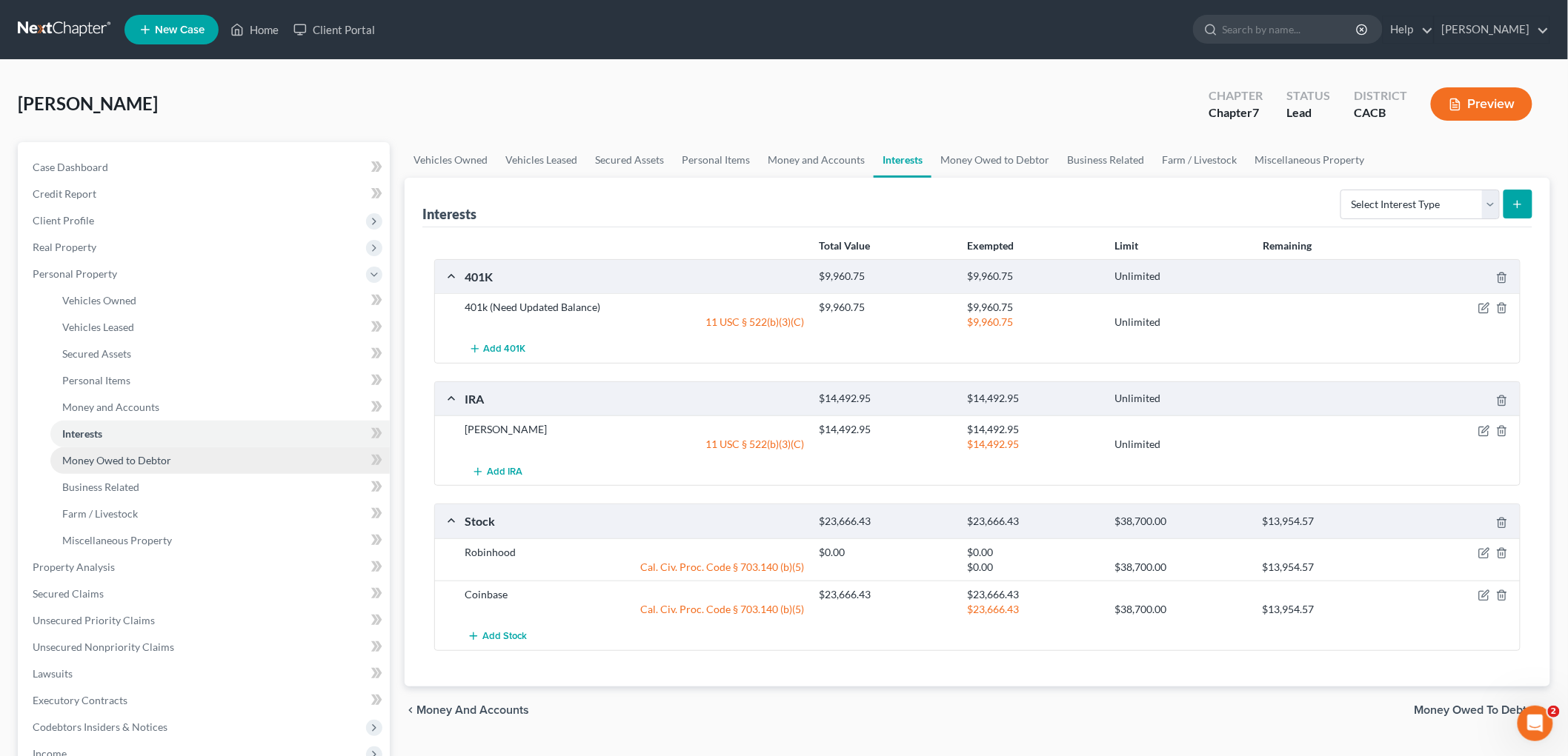
click at [157, 464] on span "Money Owed to Debtor" at bounding box center [117, 460] width 109 height 12
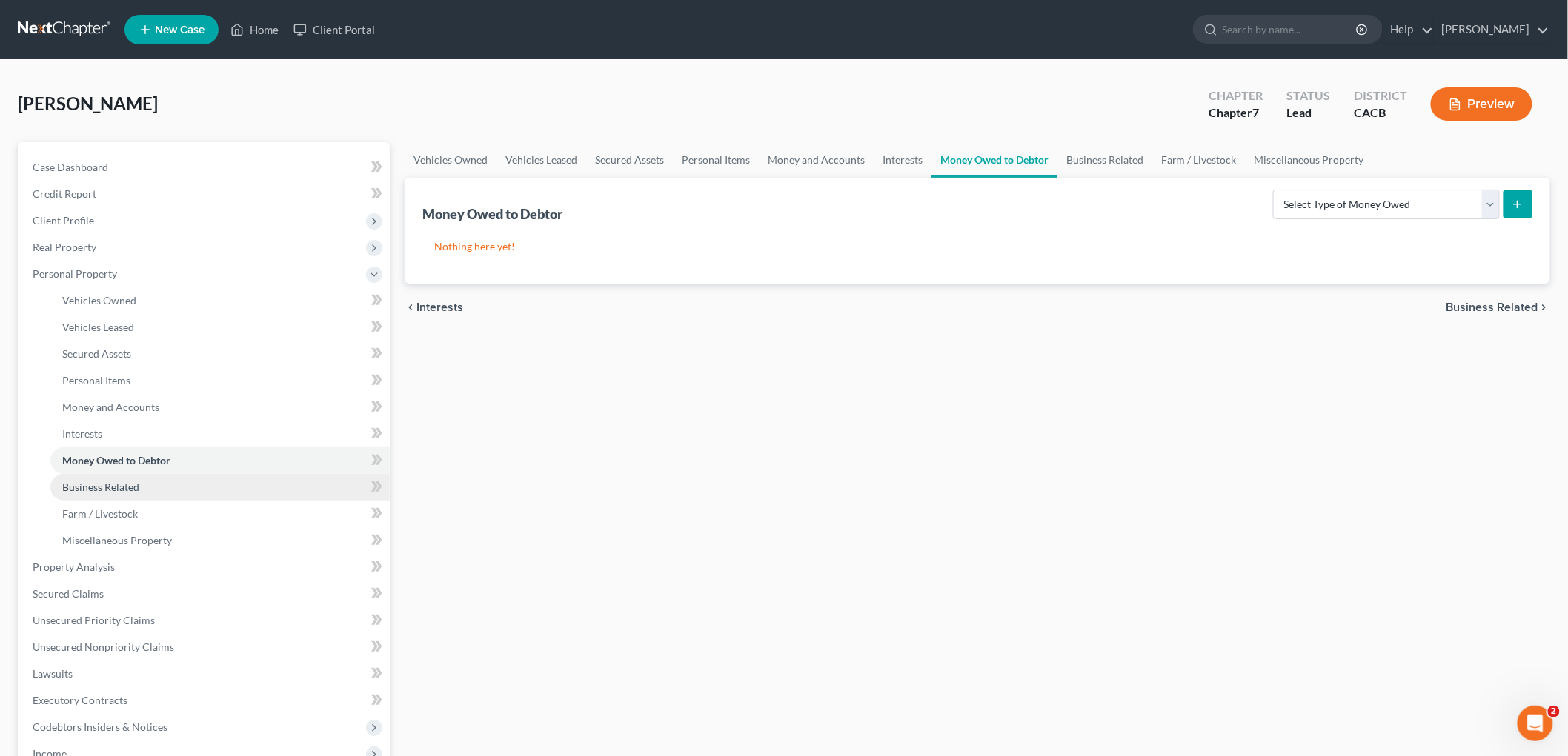
click at [139, 487] on link "Business Related" at bounding box center [221, 487] width 340 height 27
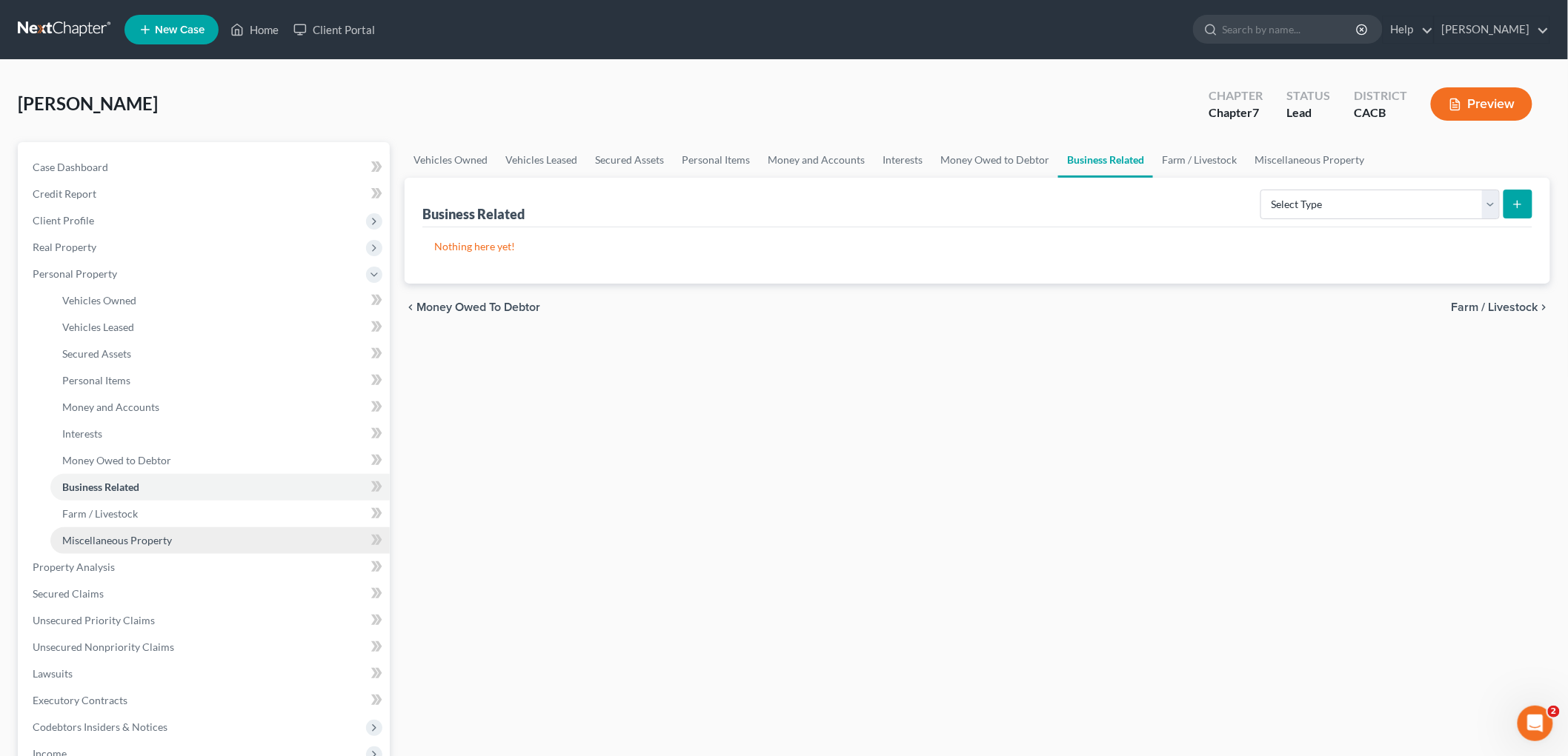
click at [142, 536] on span "Miscellaneous Property" at bounding box center [117, 540] width 109 height 12
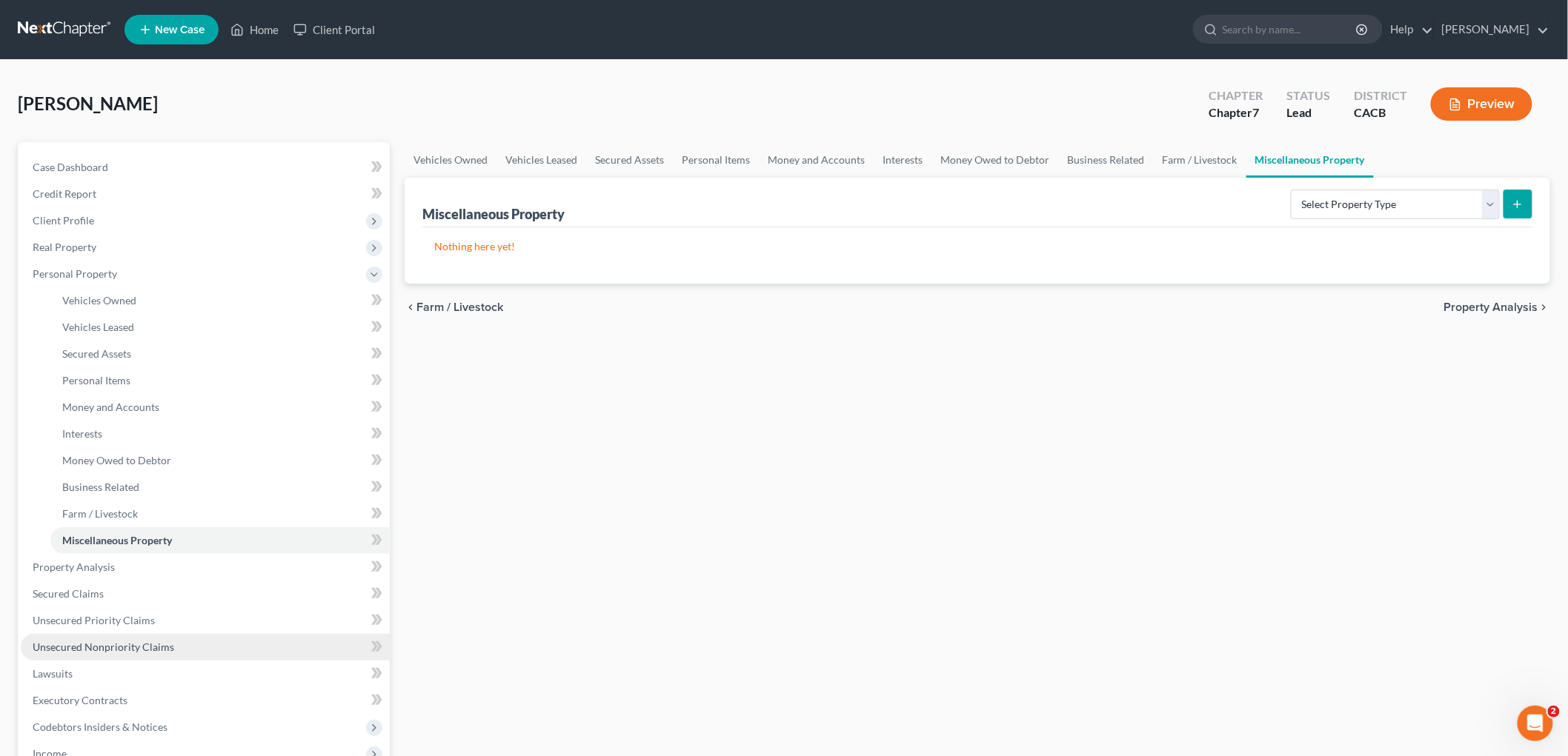
click at [134, 637] on link "Unsecured Nonpriority Claims" at bounding box center [205, 648] width 369 height 27
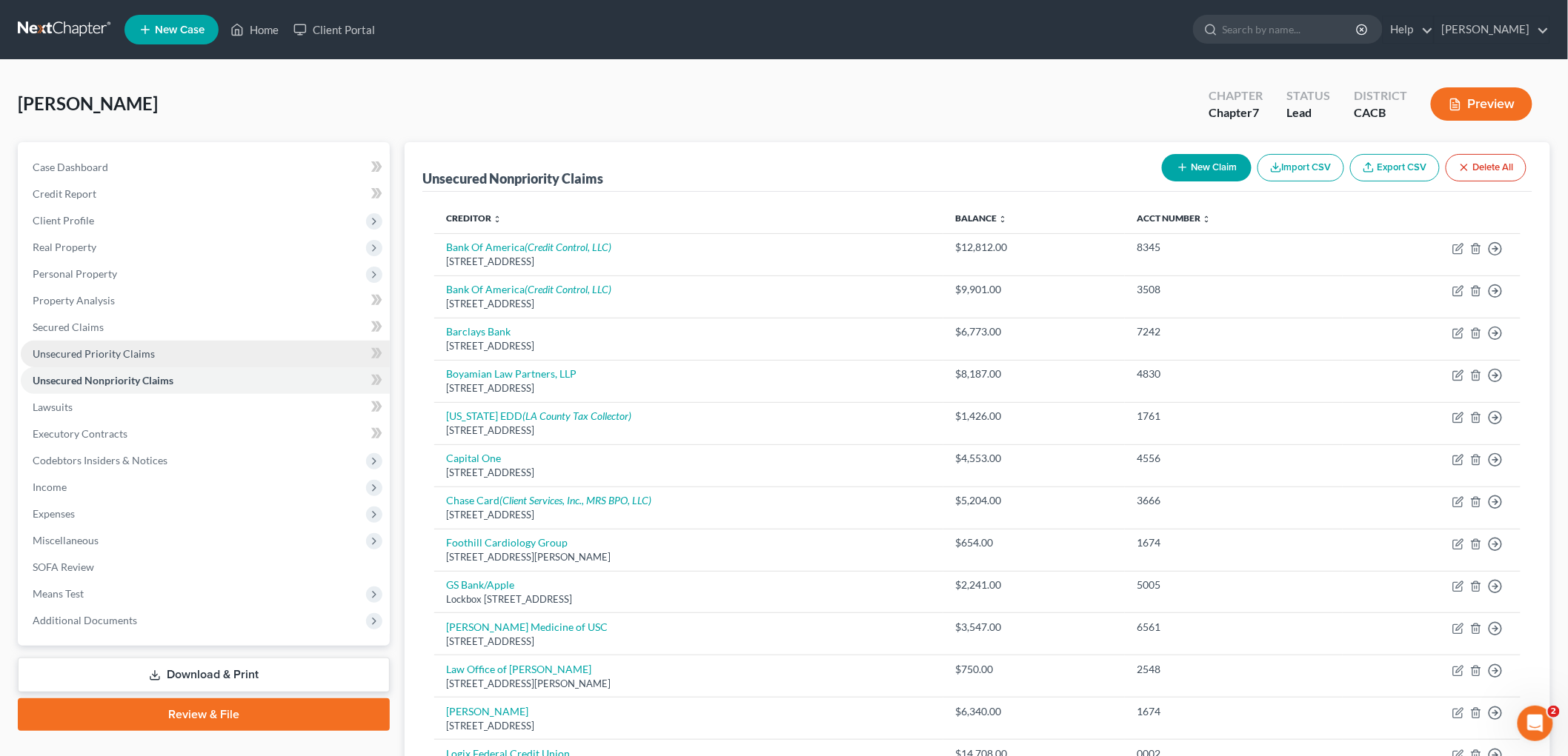
click at [136, 352] on span "Unsecured Priority Claims" at bounding box center [93, 353] width 122 height 12
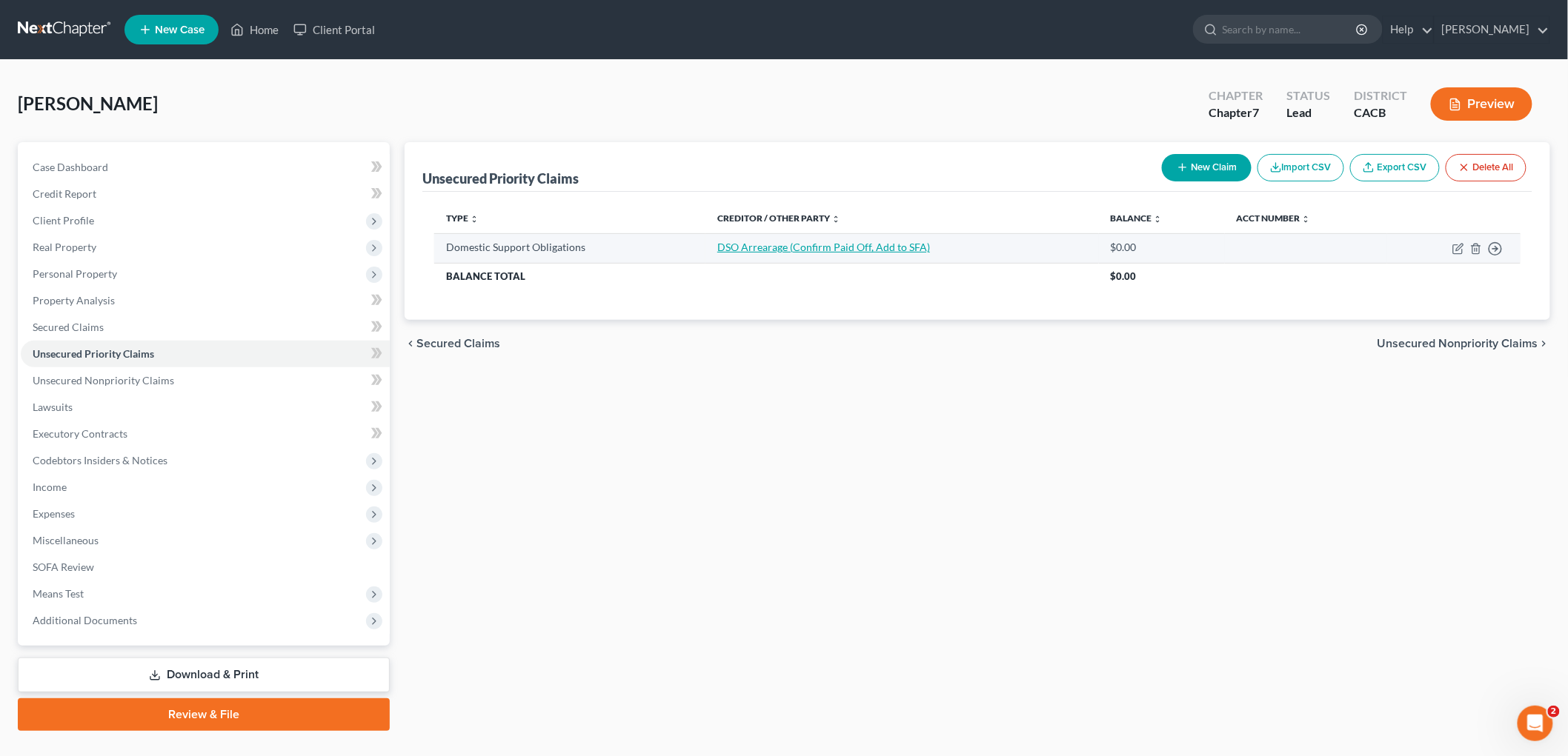
click at [835, 246] on link "DSO Arrearage (Confirm Paid Off, Add to SFA)" at bounding box center [823, 247] width 213 height 12
select select "0"
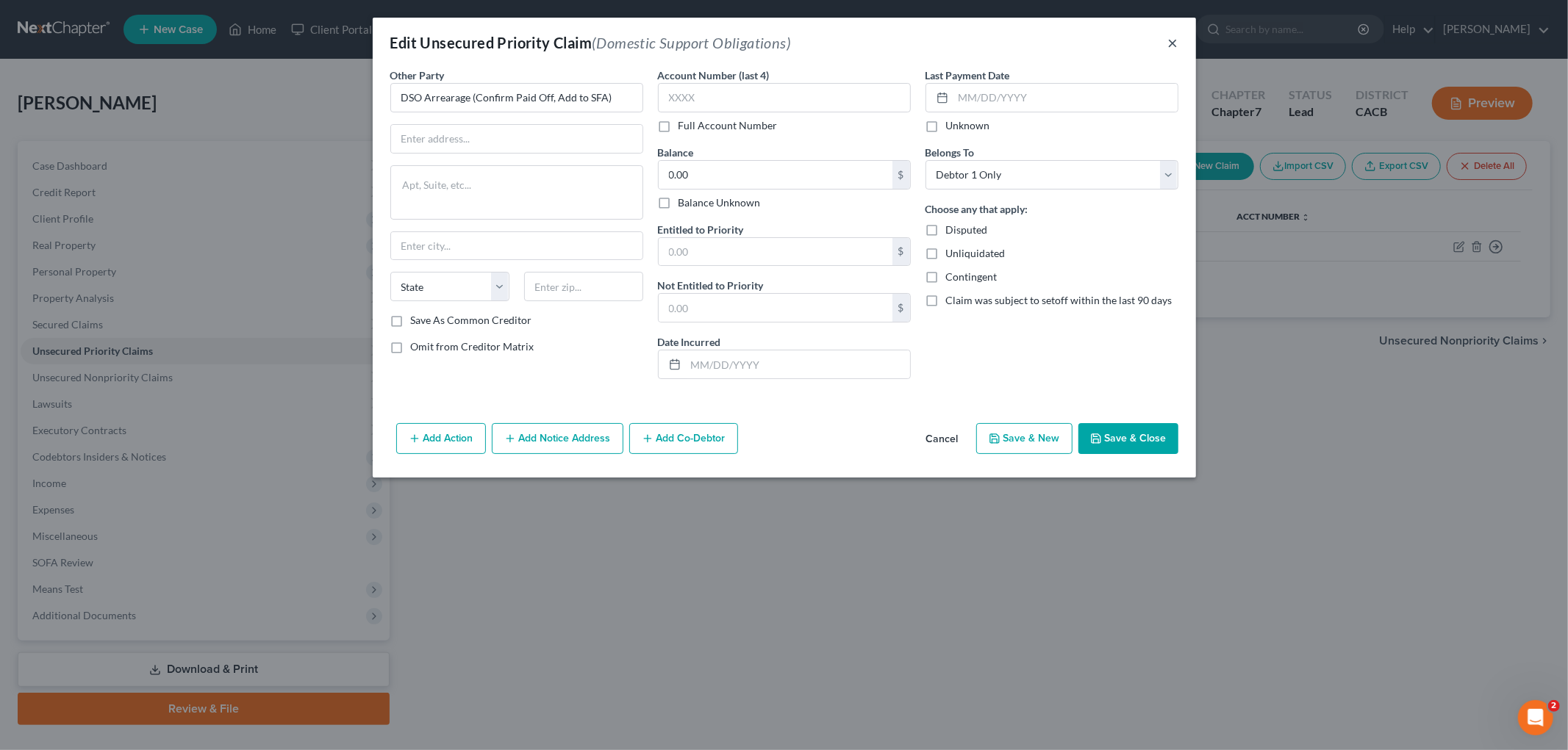
click at [1172, 39] on button "×" at bounding box center [1173, 43] width 10 height 18
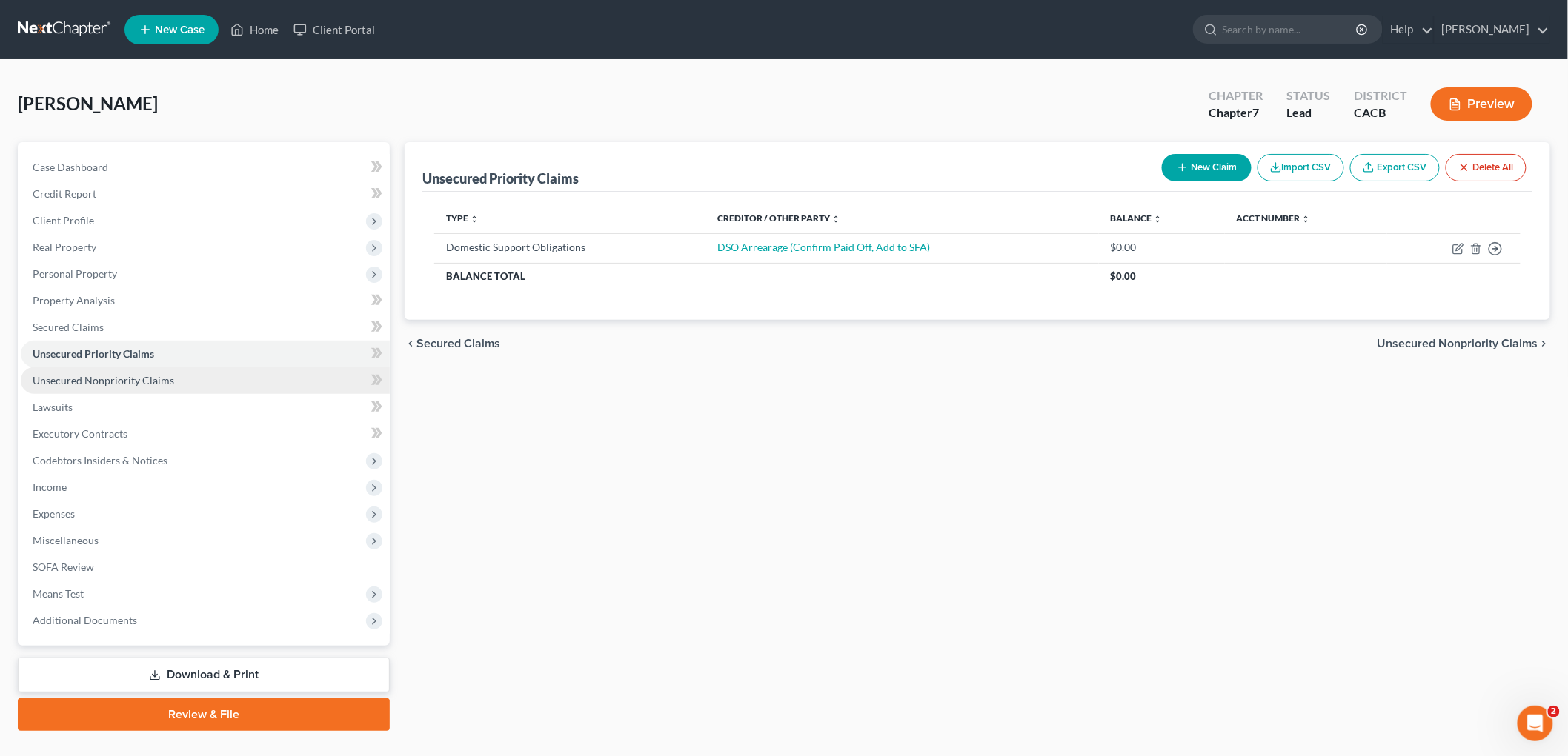
click at [164, 372] on link "Unsecured Nonpriority Claims" at bounding box center [205, 381] width 369 height 27
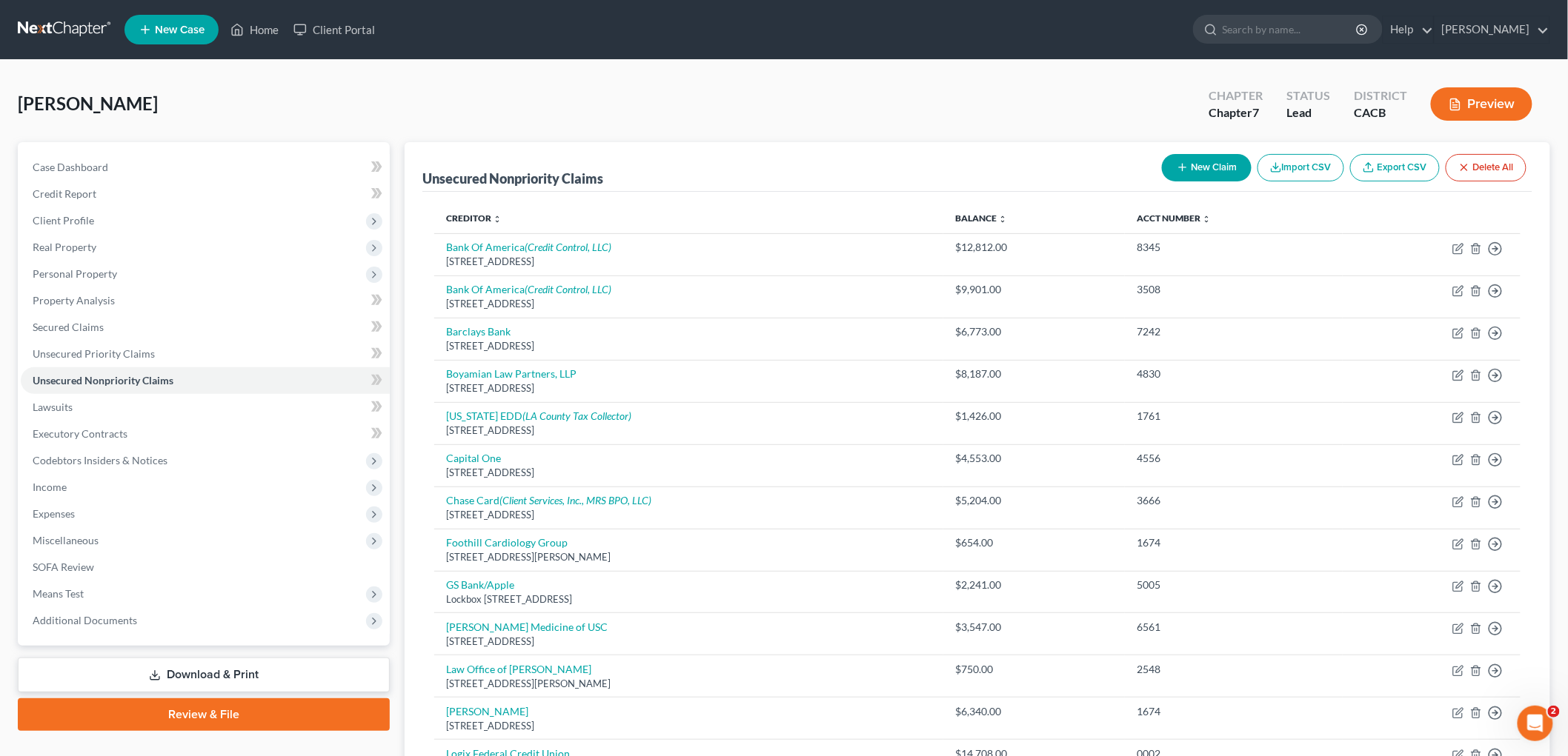
click at [1209, 171] on button "New Claim" at bounding box center [1206, 168] width 89 height 28
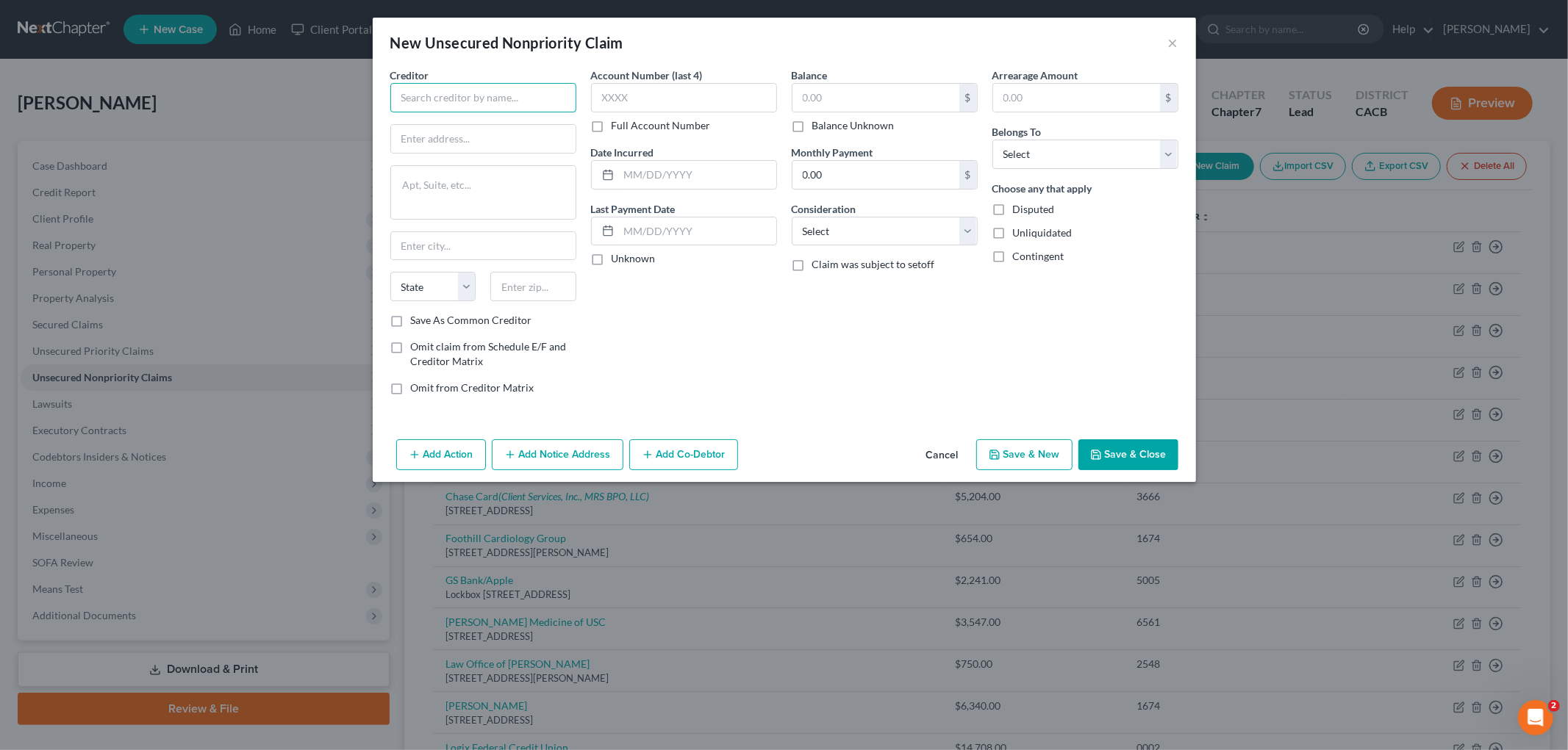
click at [466, 98] on input "text" at bounding box center [483, 97] width 186 height 30
type input "Child Support"
click at [447, 385] on span "Omit from Creditor Matrix" at bounding box center [473, 387] width 124 height 12
click at [427, 385] on input "Omit from Creditor Matrix" at bounding box center [422, 385] width 10 height 10
click at [446, 379] on div "Creditor * Child Support State [US_STATE] AK AR AZ CA CO CT DE DC [GEOGRAPHIC_D…" at bounding box center [483, 237] width 201 height 340
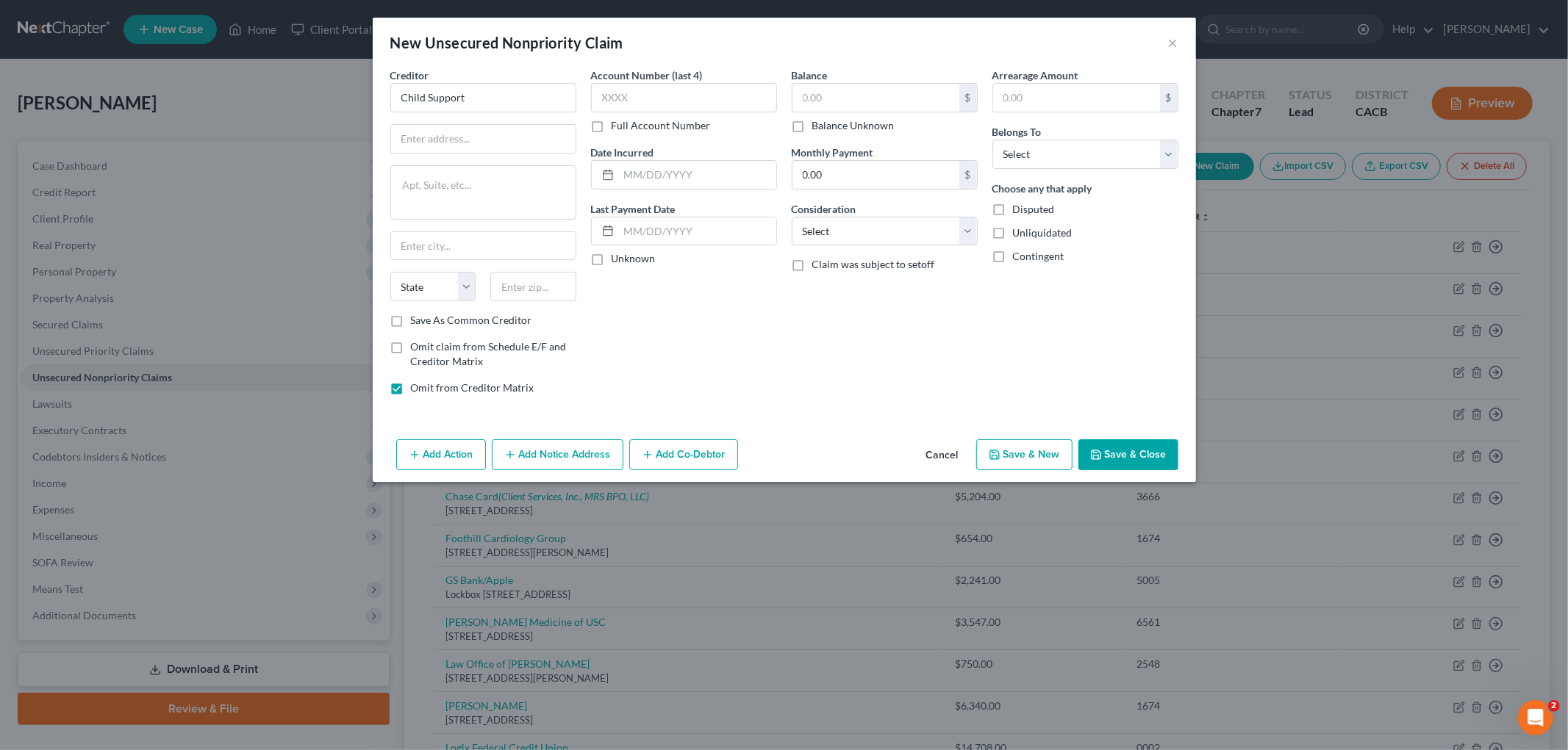
click at [437, 383] on span "Omit from Creditor Matrix" at bounding box center [473, 387] width 124 height 12
click at [427, 383] on input "Omit from Creditor Matrix" at bounding box center [422, 385] width 10 height 10
click at [437, 383] on span "Omit from Creditor Matrix" at bounding box center [473, 387] width 124 height 12
click at [427, 383] on input "Omit from Creditor Matrix" at bounding box center [422, 385] width 10 height 10
checkbox input "true"
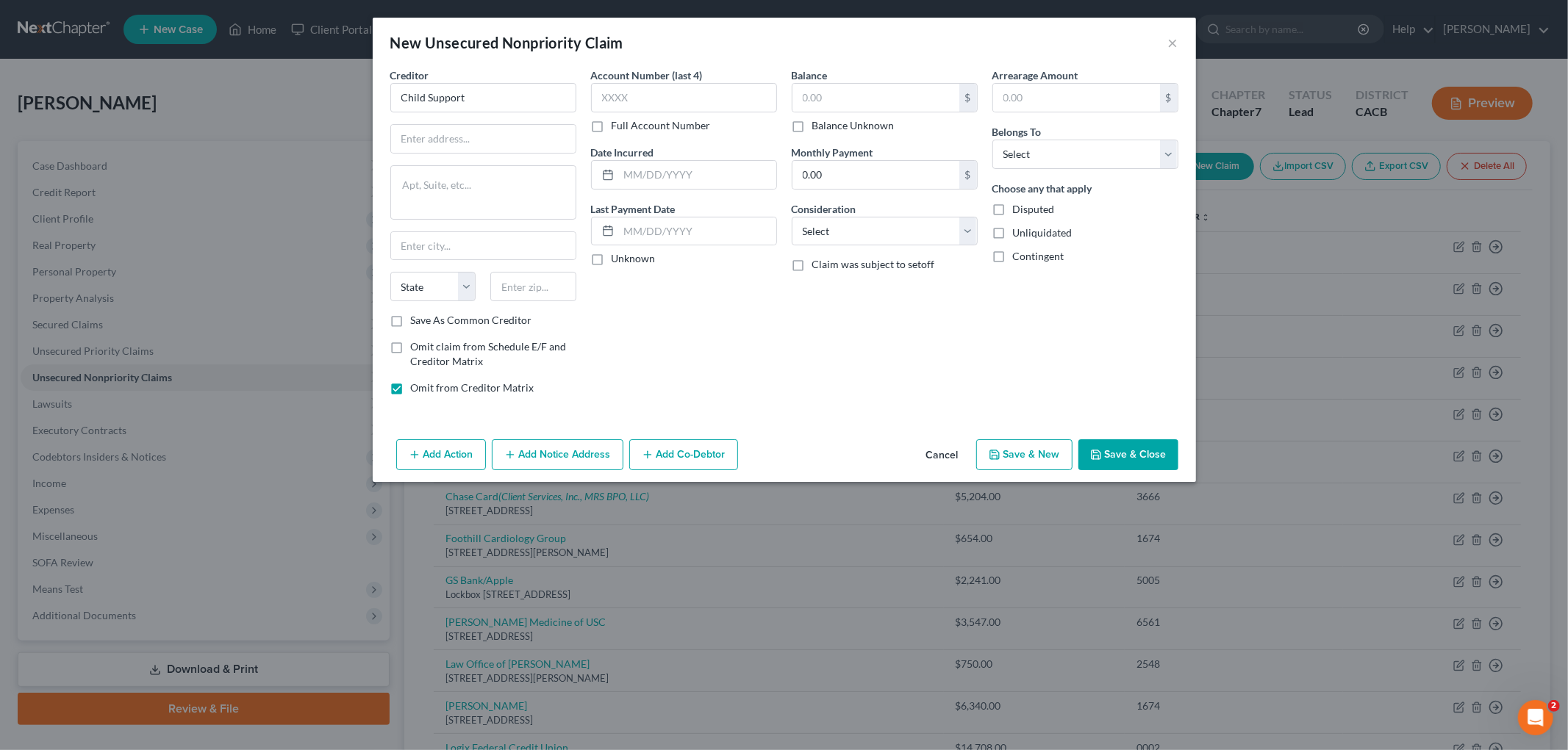
click at [443, 349] on span "Omit claim from Schedule E/F and Creditor Matrix" at bounding box center [489, 353] width 156 height 28
click at [427, 349] on input "Omit claim from Schedule E/F and Creditor Matrix" at bounding box center [422, 345] width 10 height 10
checkbox input "true"
drag, startPoint x: 649, startPoint y: 174, endPoint x: 662, endPoint y: 168, distance: 14.3
click at [649, 174] on input "text" at bounding box center [697, 174] width 157 height 28
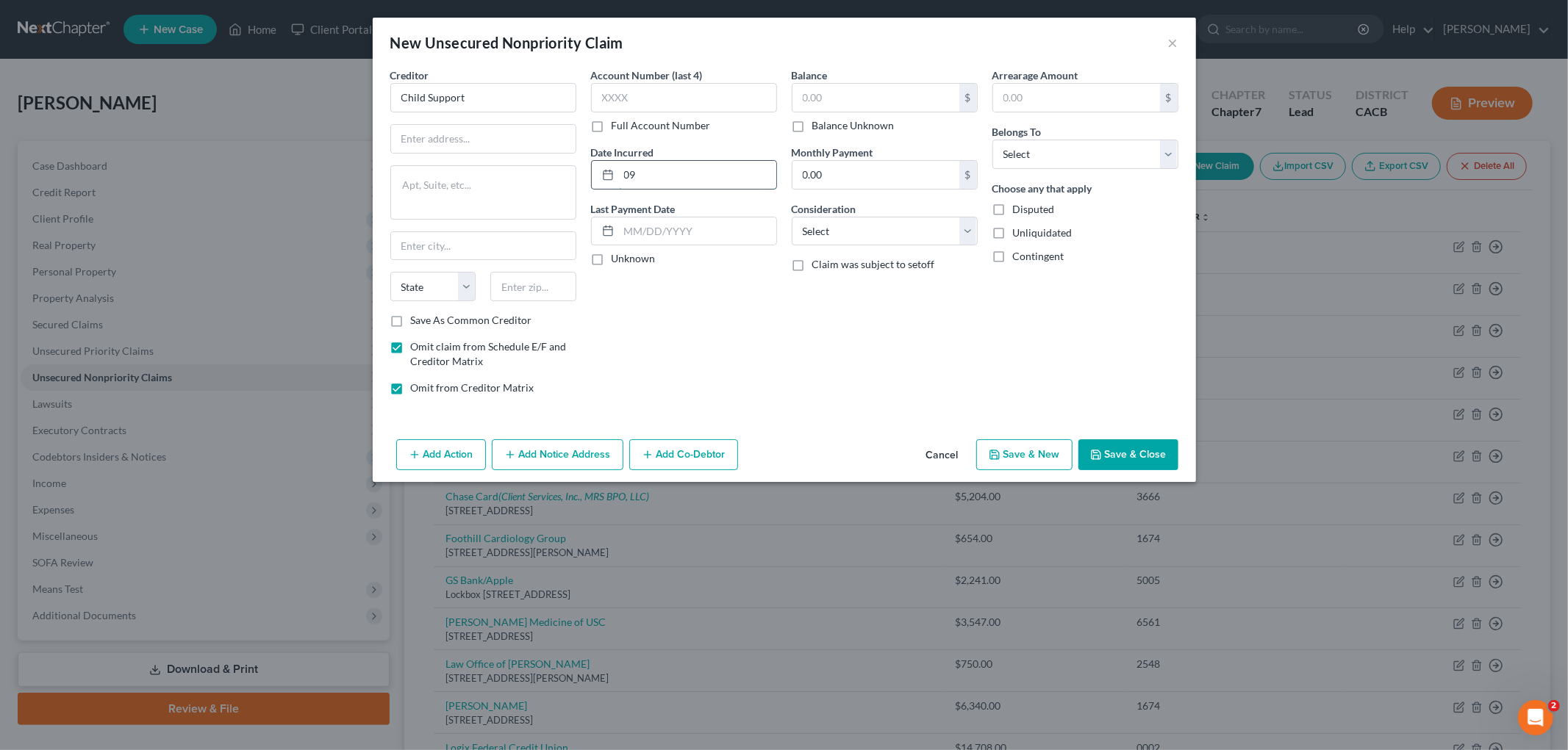
type input "0"
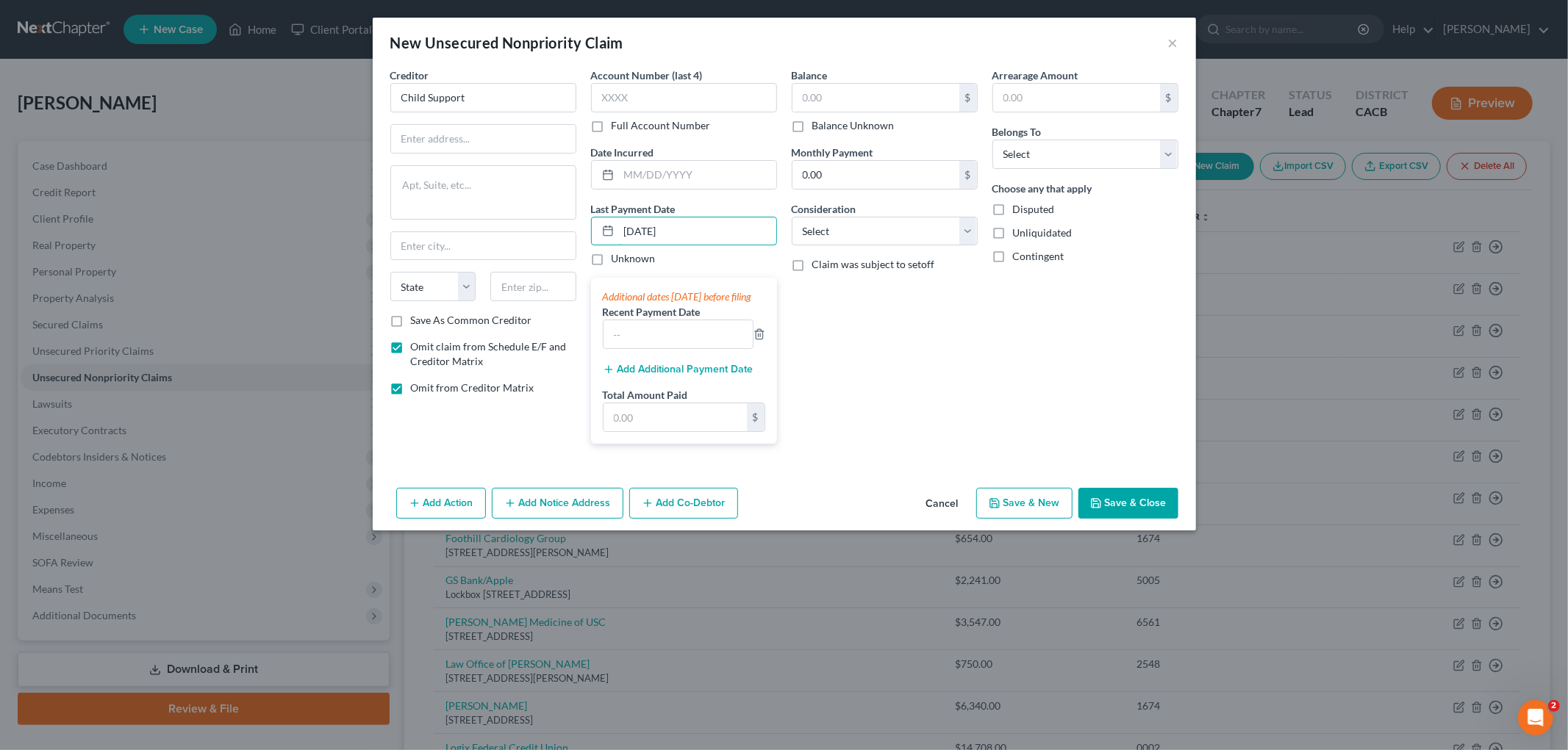
drag, startPoint x: 659, startPoint y: 230, endPoint x: 721, endPoint y: 204, distance: 67.2
click at [773, 231] on input "[DATE]" at bounding box center [697, 231] width 157 height 28
type input "[DATE]"
click at [760, 340] on icon "button" at bounding box center [759, 334] width 11 height 11
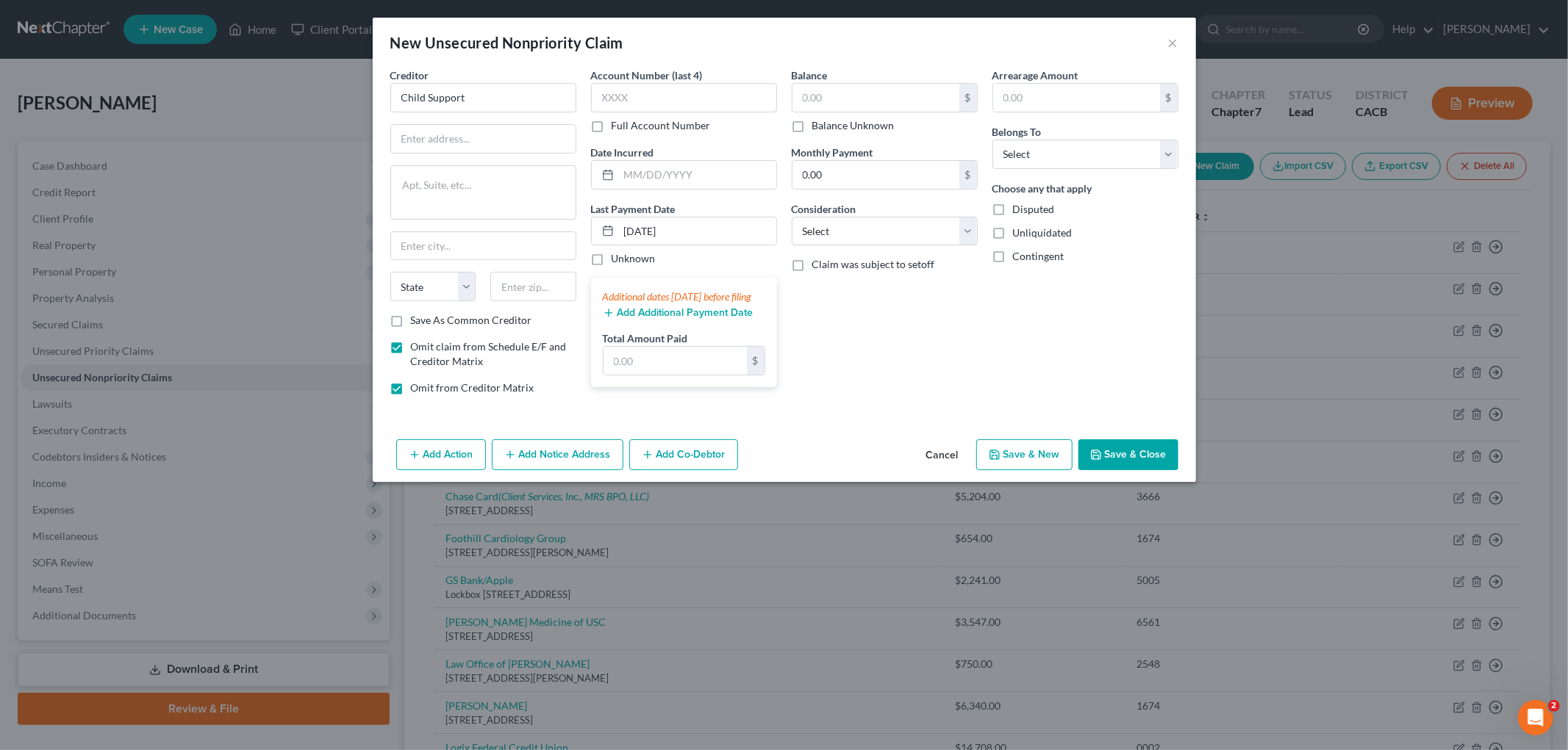
click at [741, 319] on button "Add Additional Payment Date" at bounding box center [678, 313] width 150 height 11
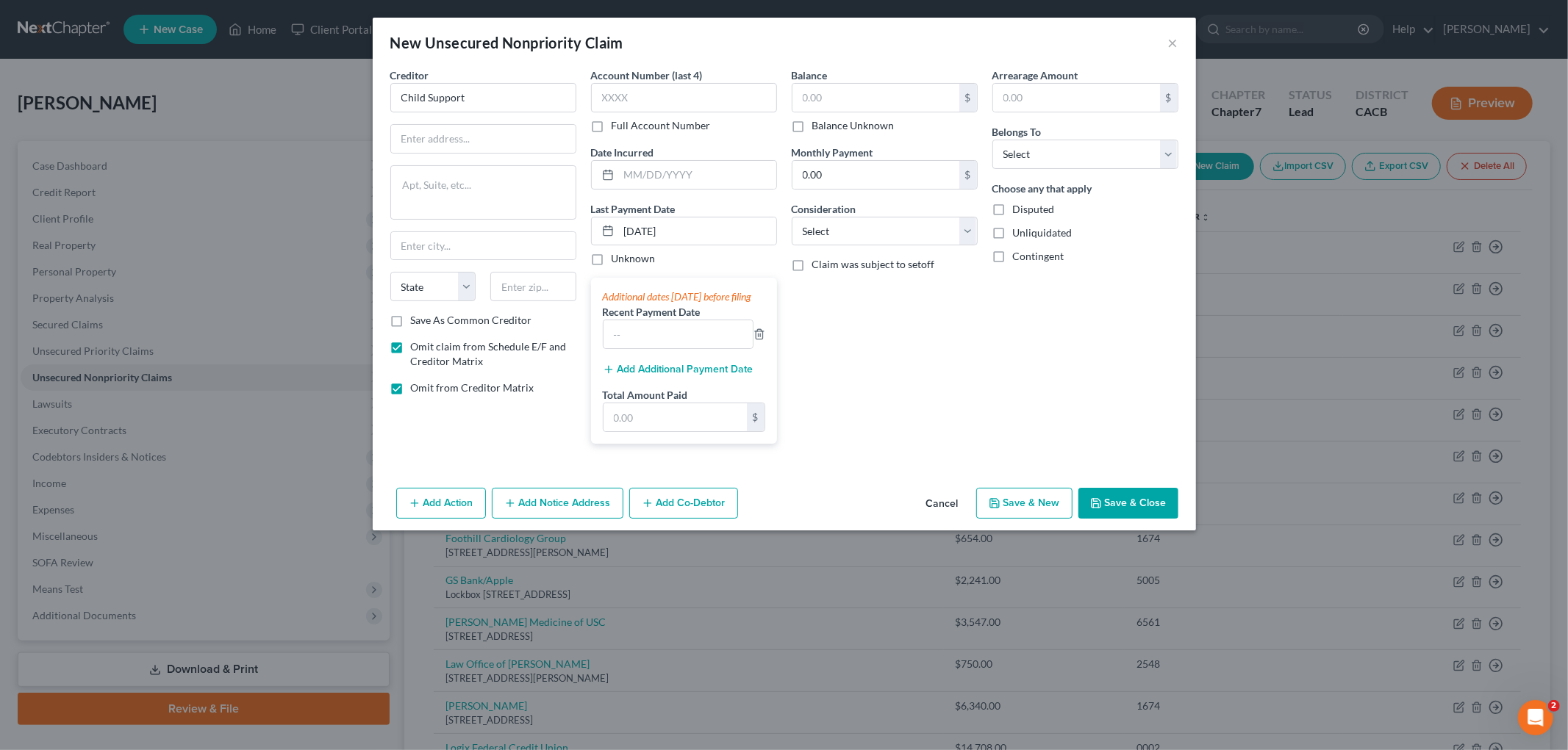
click at [729, 376] on button "Add Additional Payment Date" at bounding box center [678, 369] width 150 height 11
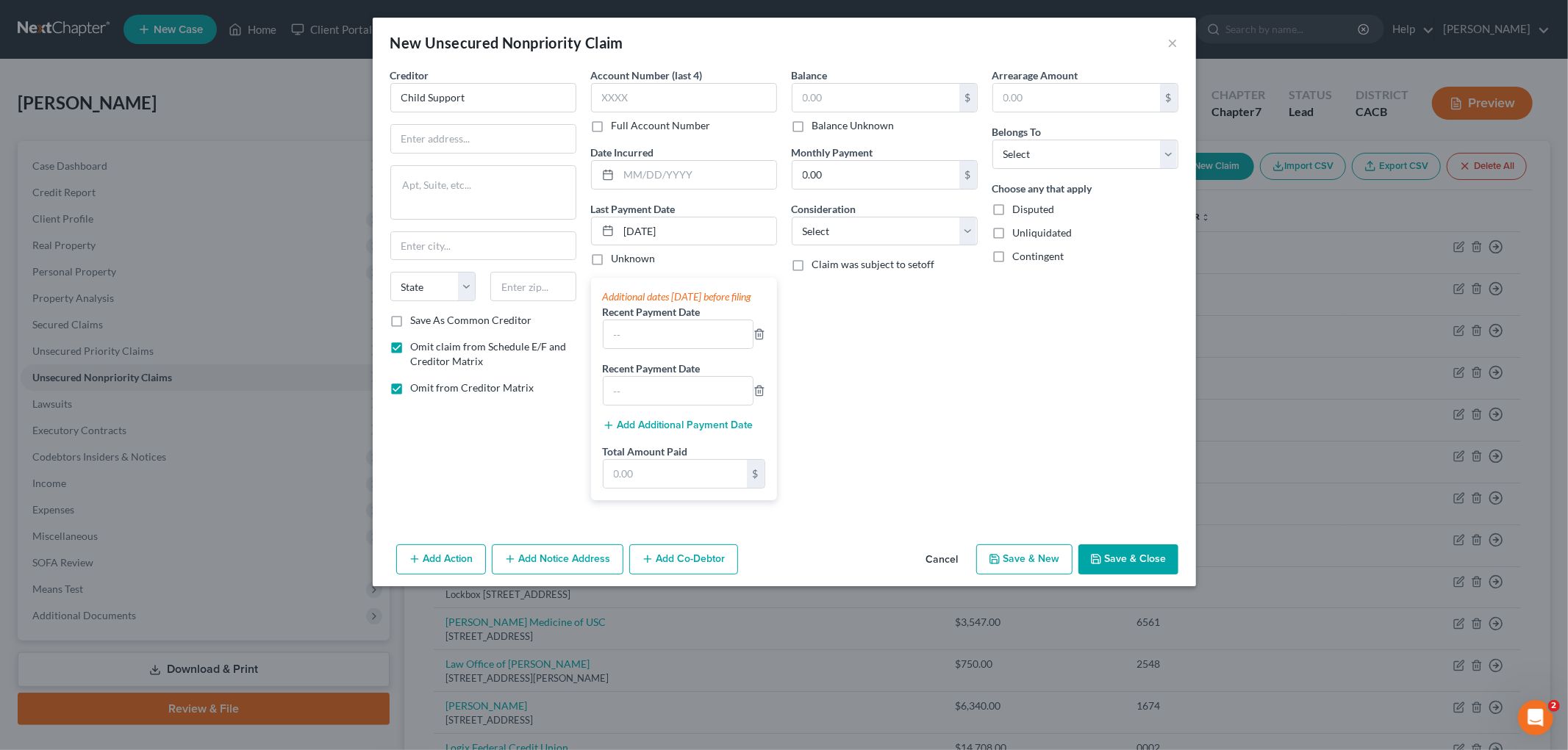
click at [711, 430] on div "Additional dates [DATE] before filing Recent Payment Date Recent Payment Date A…" at bounding box center [684, 388] width 186 height 222
drag, startPoint x: 711, startPoint y: 431, endPoint x: 714, endPoint y: 441, distance: 10.4
click at [711, 432] on div "Add Additional Payment Date" at bounding box center [684, 424] width 163 height 14
click at [714, 431] on button "Add Additional Payment Date" at bounding box center [678, 425] width 150 height 11
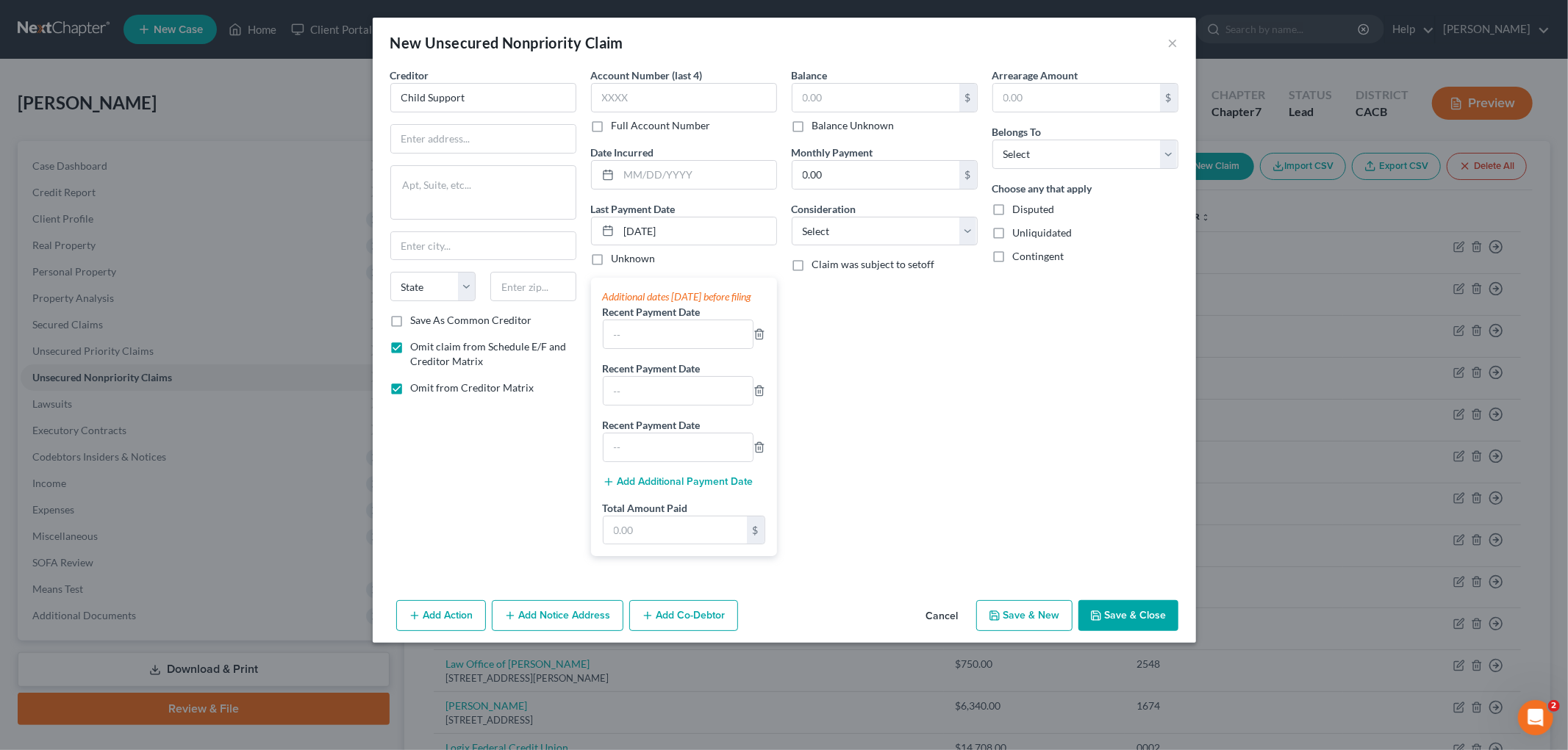
drag, startPoint x: 700, startPoint y: 505, endPoint x: 707, endPoint y: 491, distance: 15.7
click at [701, 503] on div "Additional dates [DATE] before filing Recent Payment Date Recent Payment Date R…" at bounding box center [684, 417] width 186 height 279
click at [707, 488] on button "Add Additional Payment Date" at bounding box center [678, 482] width 150 height 11
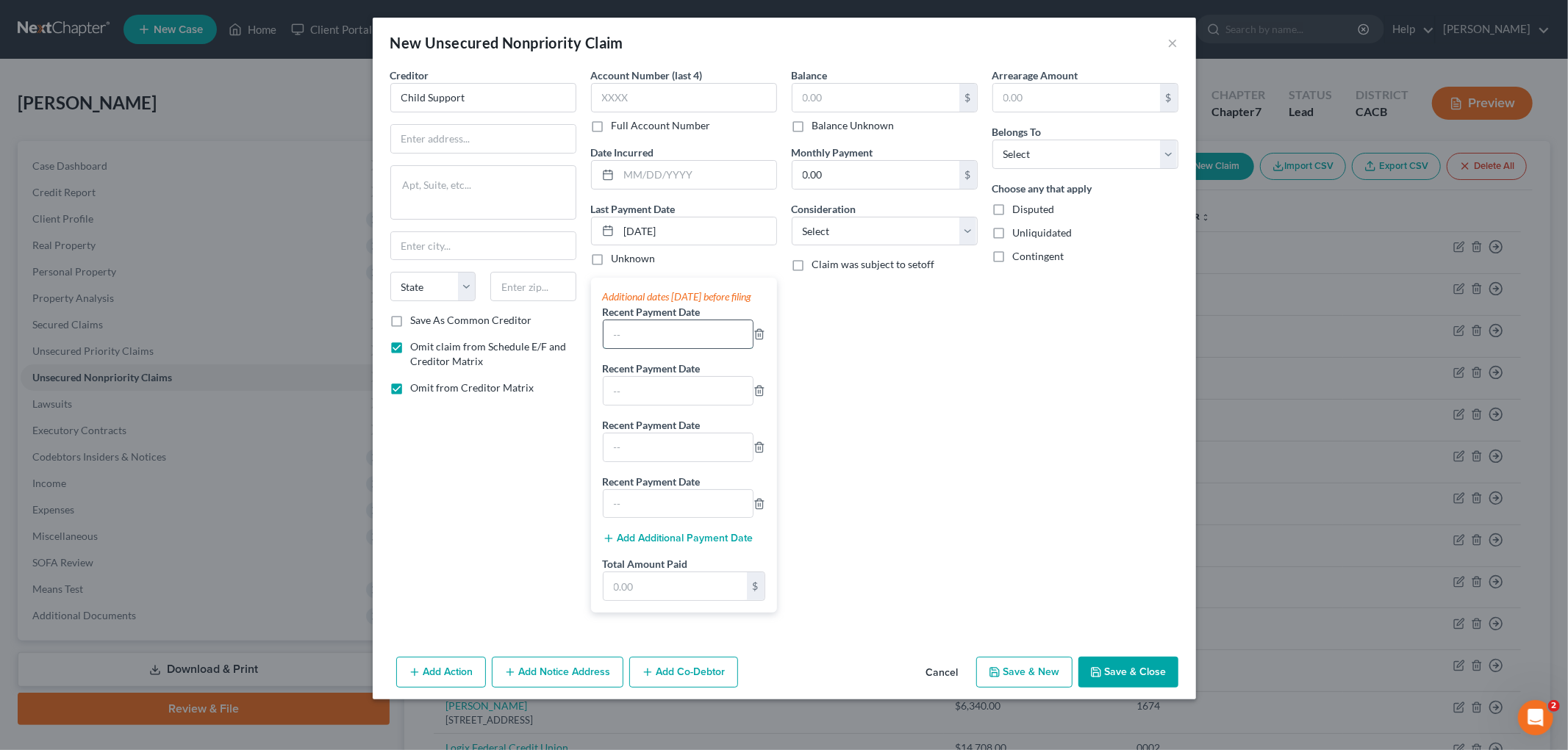
click at [652, 346] on input "text" at bounding box center [678, 334] width 149 height 28
type input "[DATE]"
drag, startPoint x: 640, startPoint y: 391, endPoint x: 638, endPoint y: 419, distance: 28.1
click at [640, 395] on div at bounding box center [678, 390] width 150 height 30
click at [657, 405] on input "text" at bounding box center [678, 390] width 149 height 28
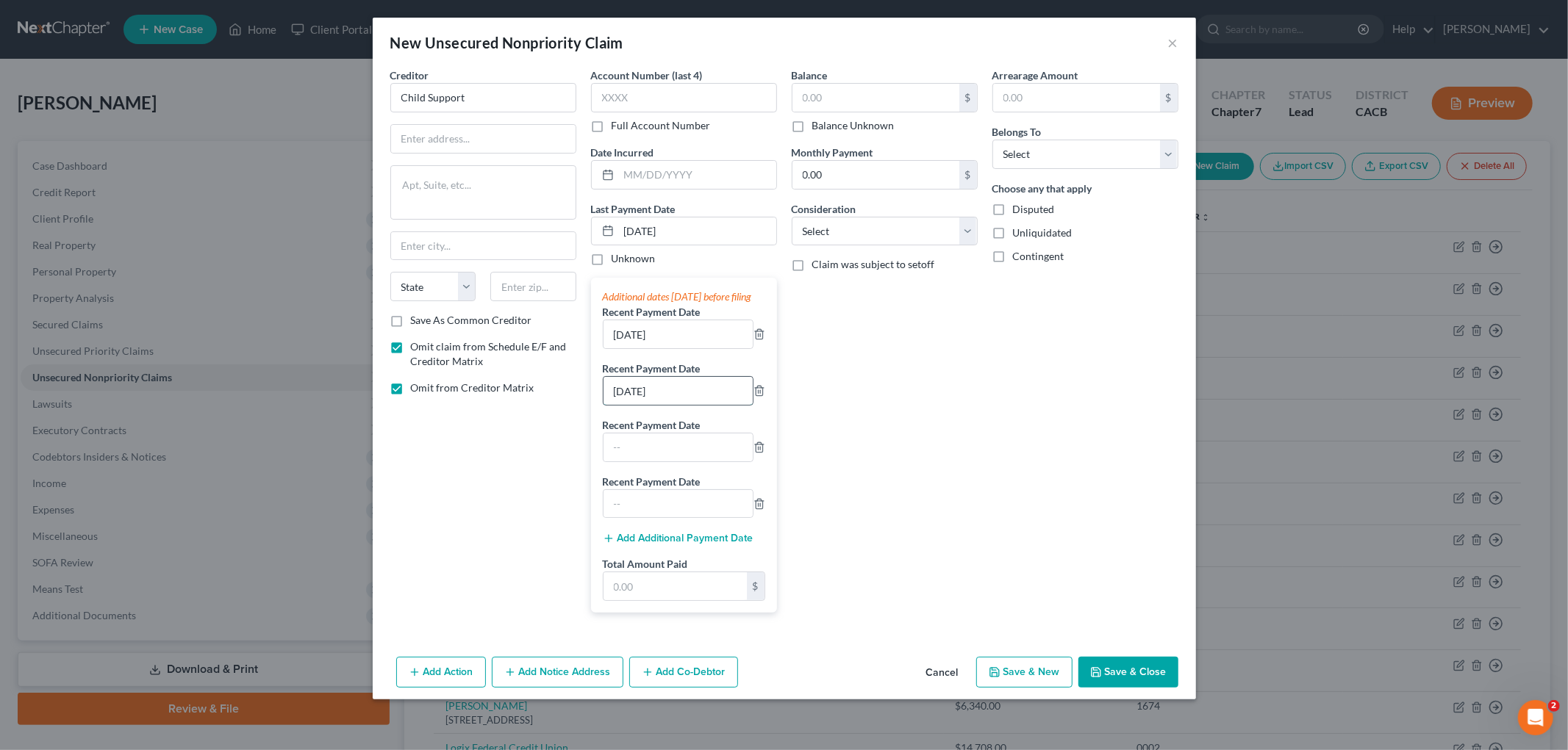
type input "[DATE]"
click at [662, 462] on input "text" at bounding box center [678, 447] width 149 height 28
type input "[DATE]"
click at [652, 544] on button "Add Additional Payment Date" at bounding box center [678, 539] width 150 height 11
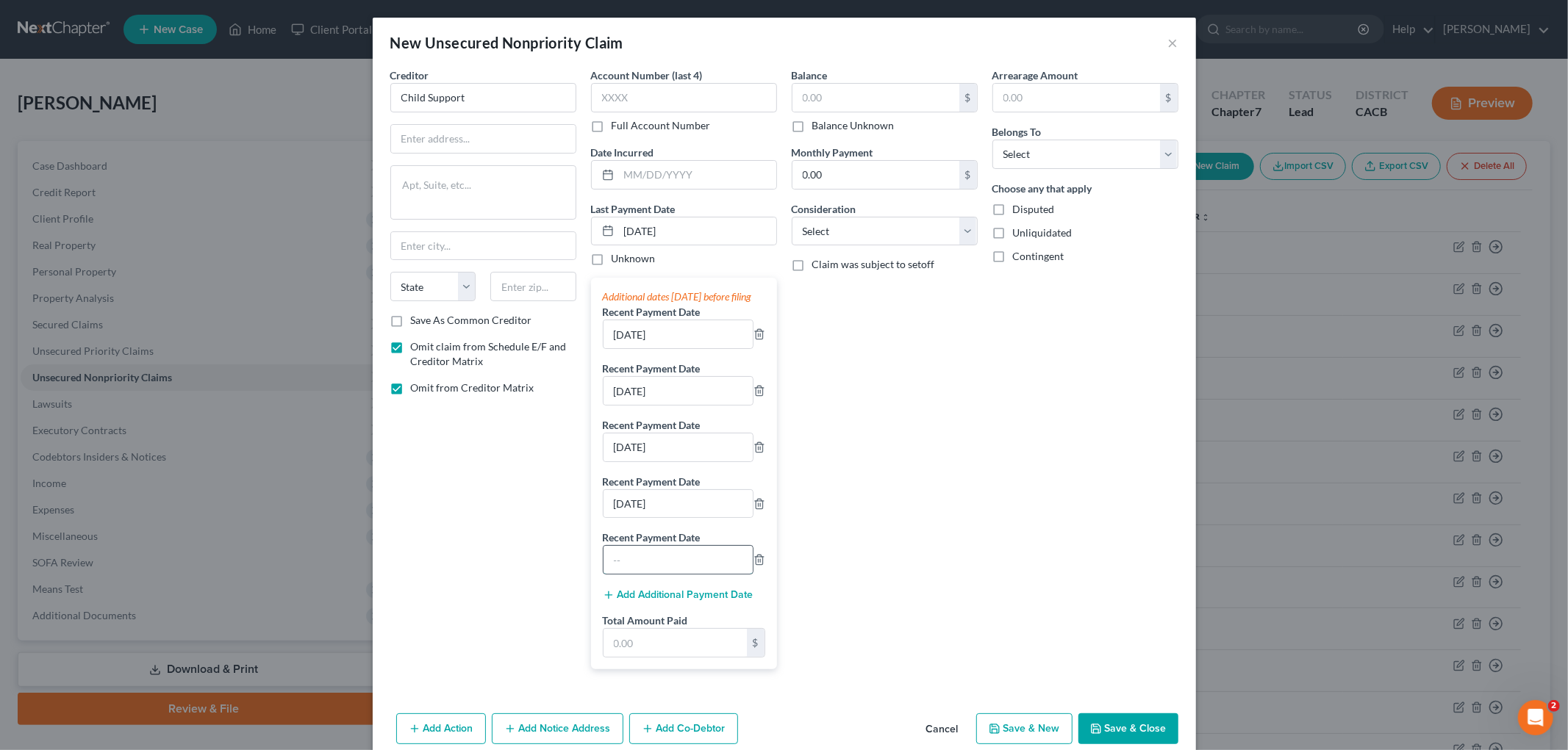
click at [651, 567] on input "text" at bounding box center [678, 560] width 149 height 28
type input "[DATE]"
click at [628, 602] on button "Add Additional Payment Date" at bounding box center [678, 595] width 150 height 11
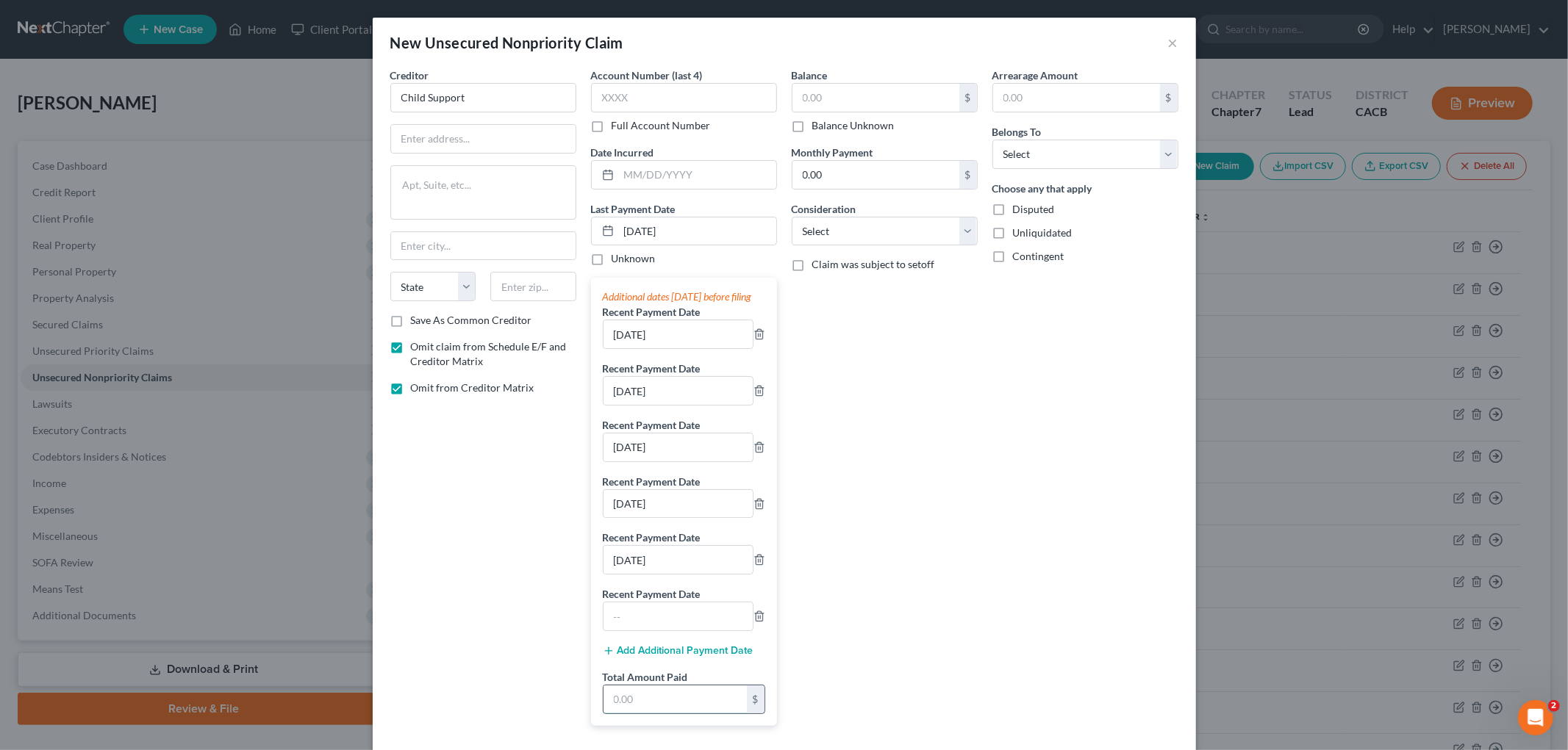
click at [648, 714] on input "text" at bounding box center [675, 699] width 144 height 28
type input "3,782"
click at [757, 622] on icon "button" at bounding box center [759, 617] width 11 height 11
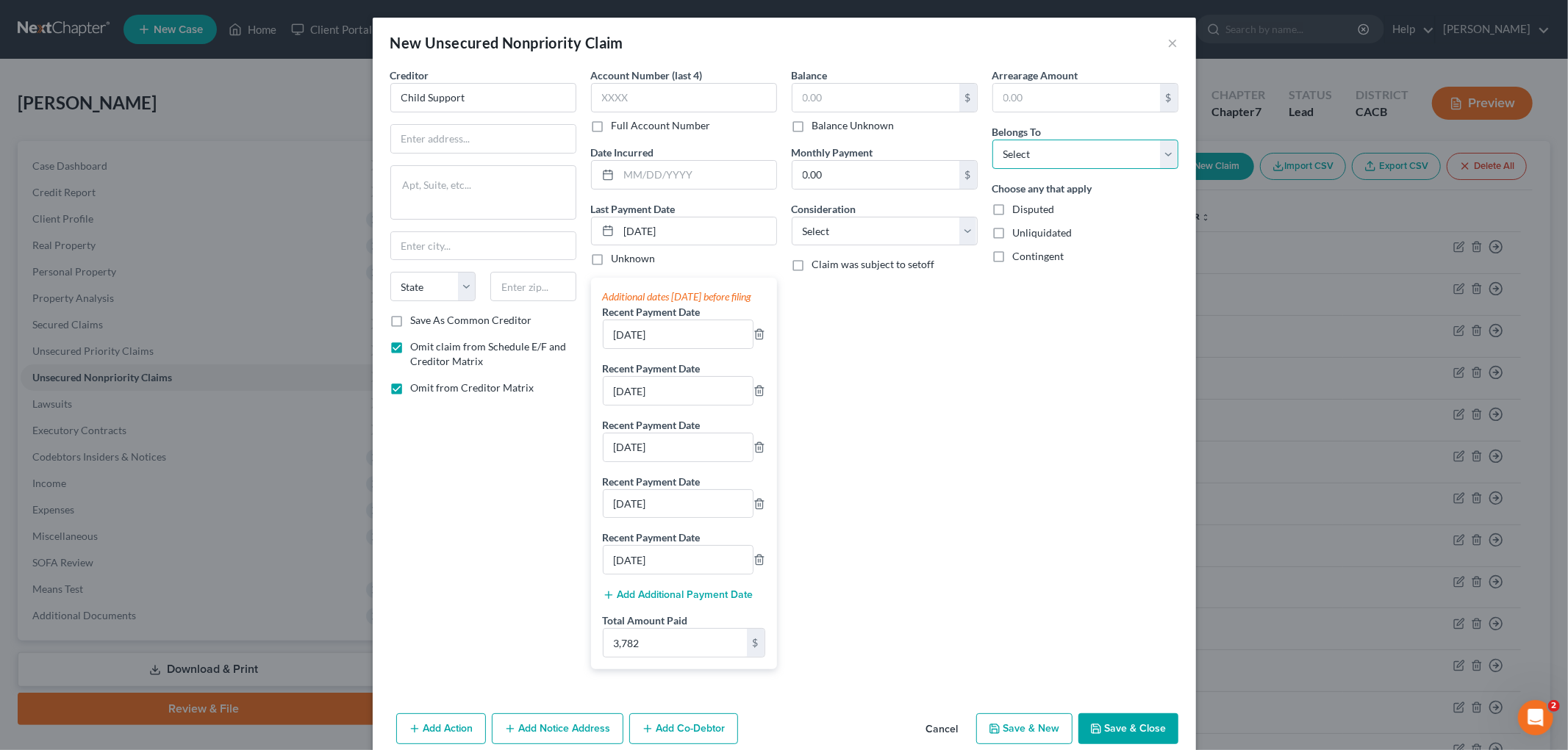
drag, startPoint x: 1021, startPoint y: 144, endPoint x: 1032, endPoint y: 167, distance: 25.5
click at [1021, 145] on select "Select Debtor 1 Only Debtor 2 Only Debtor 1 And Debtor 2 Only At Least One Of T…" at bounding box center [1084, 154] width 186 height 30
select select "0"
click at [992, 140] on select "Select Debtor 1 Only Debtor 2 Only Debtor 1 And Debtor 2 Only At Least One Of T…" at bounding box center [1084, 154] width 186 height 30
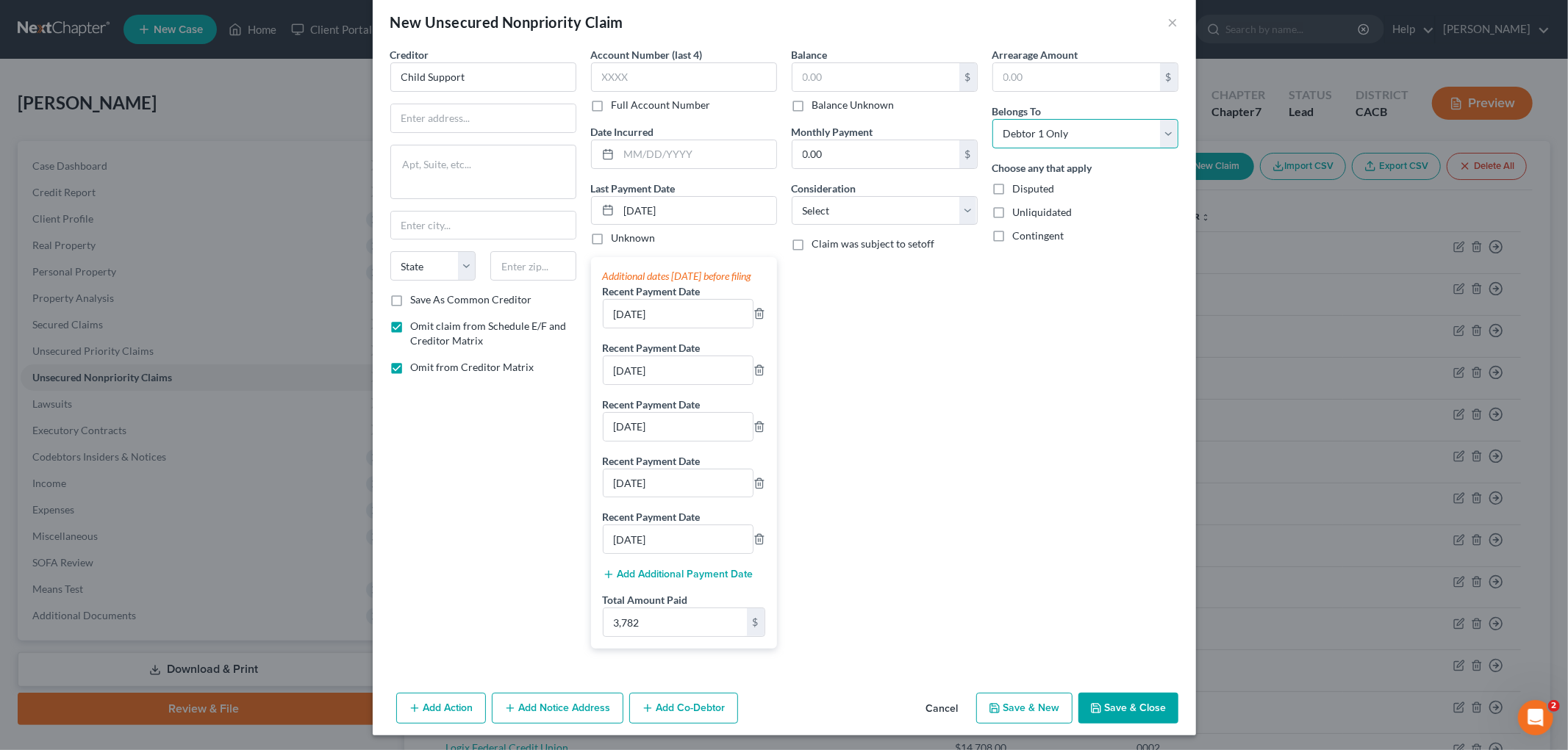
scroll to position [39, 0]
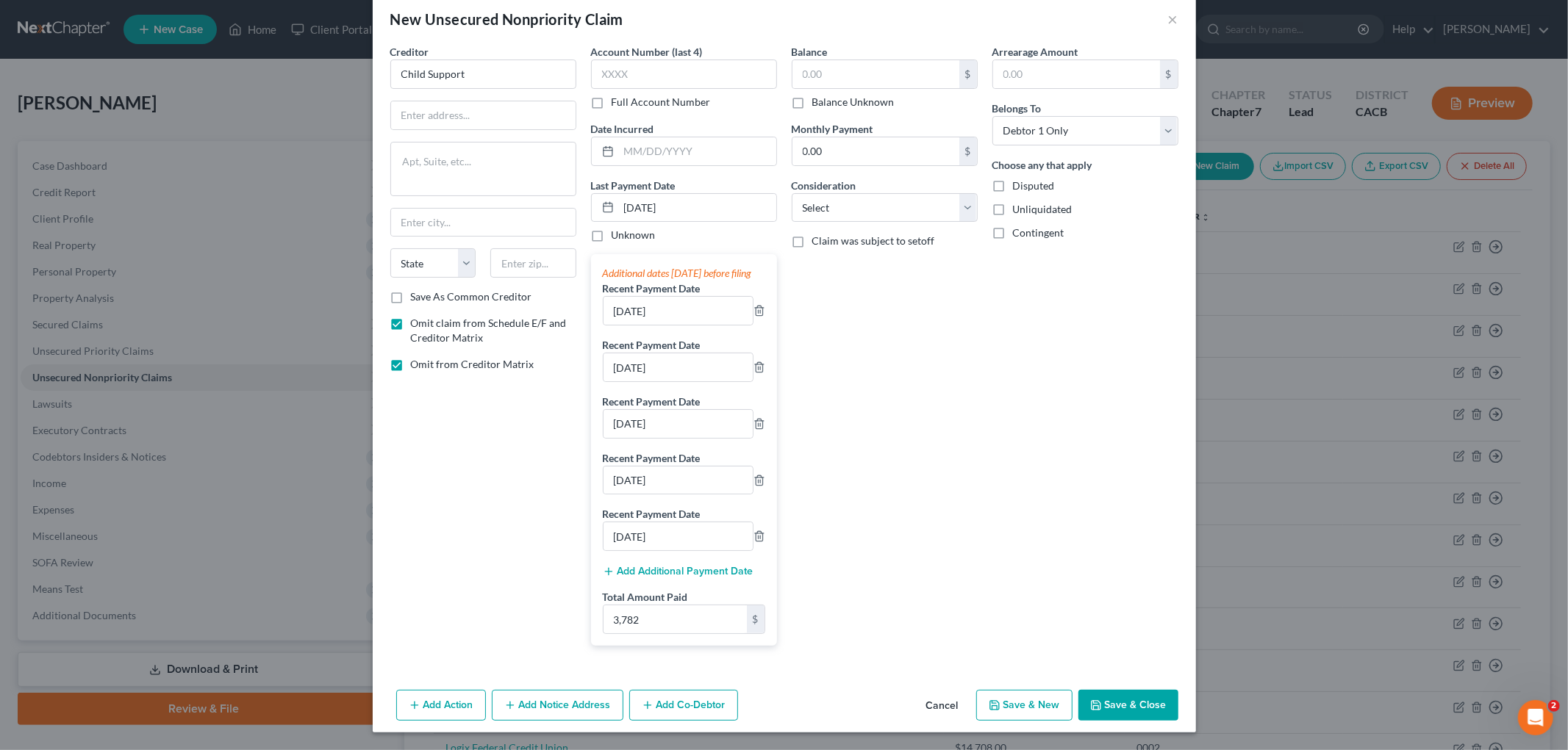
click at [1128, 708] on button "Save & Close" at bounding box center [1128, 705] width 100 height 30
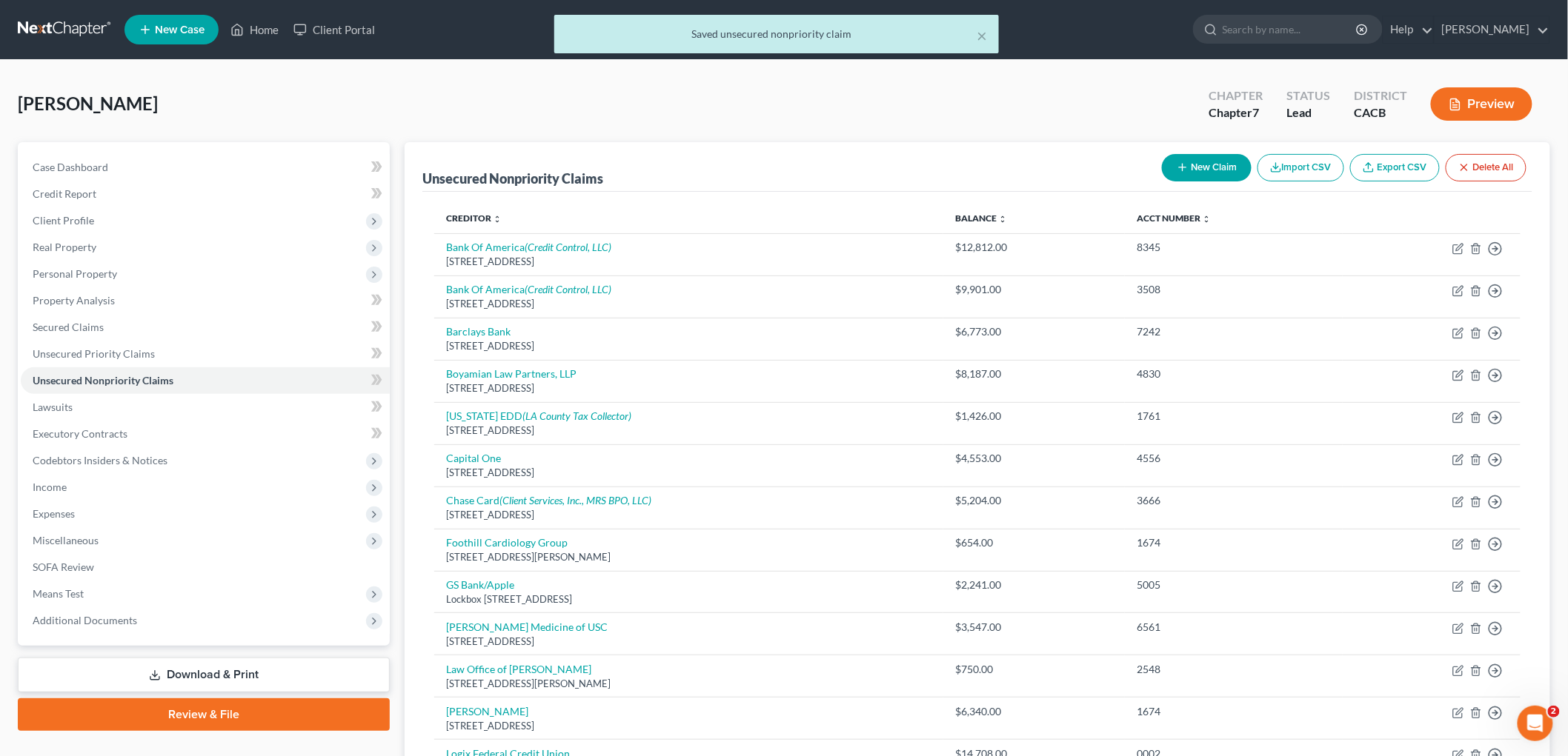
click at [1509, 115] on button "Preview" at bounding box center [1482, 104] width 102 height 34
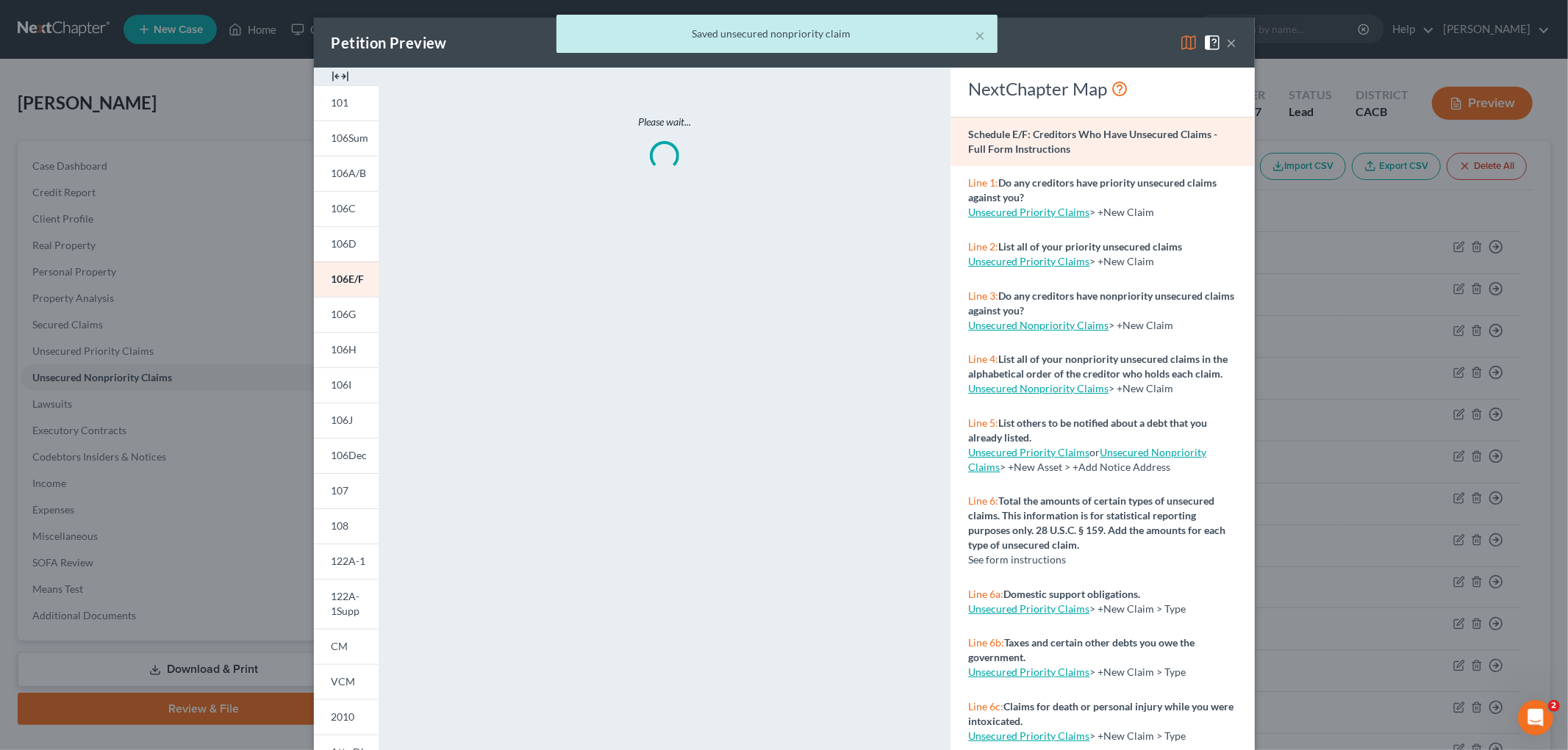
click at [1183, 44] on div "× Saved unsecured nonpriority claim" at bounding box center [776, 37] width 1568 height 46
click at [982, 35] on button "×" at bounding box center [981, 35] width 10 height 18
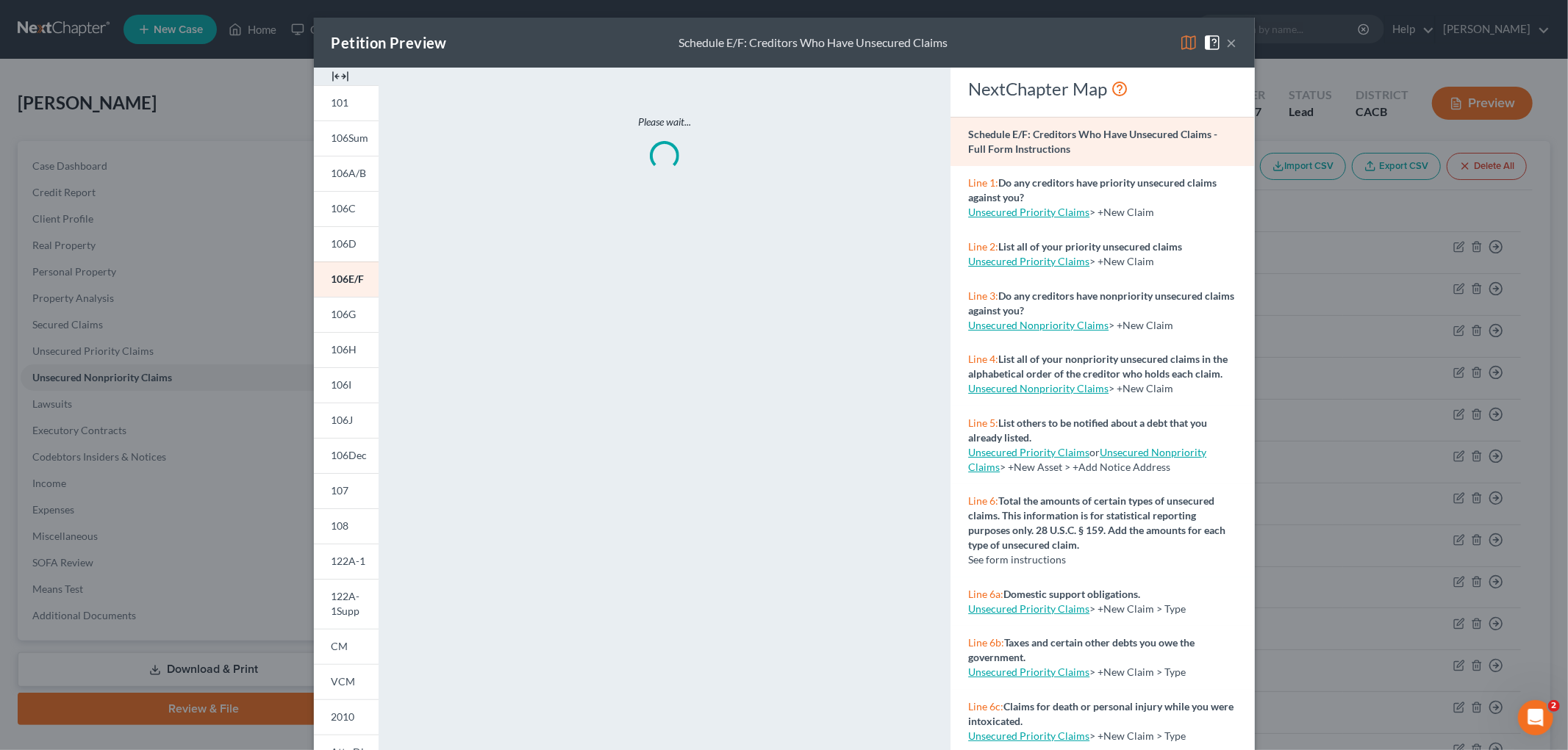
click at [1180, 43] on img at bounding box center [1188, 43] width 18 height 18
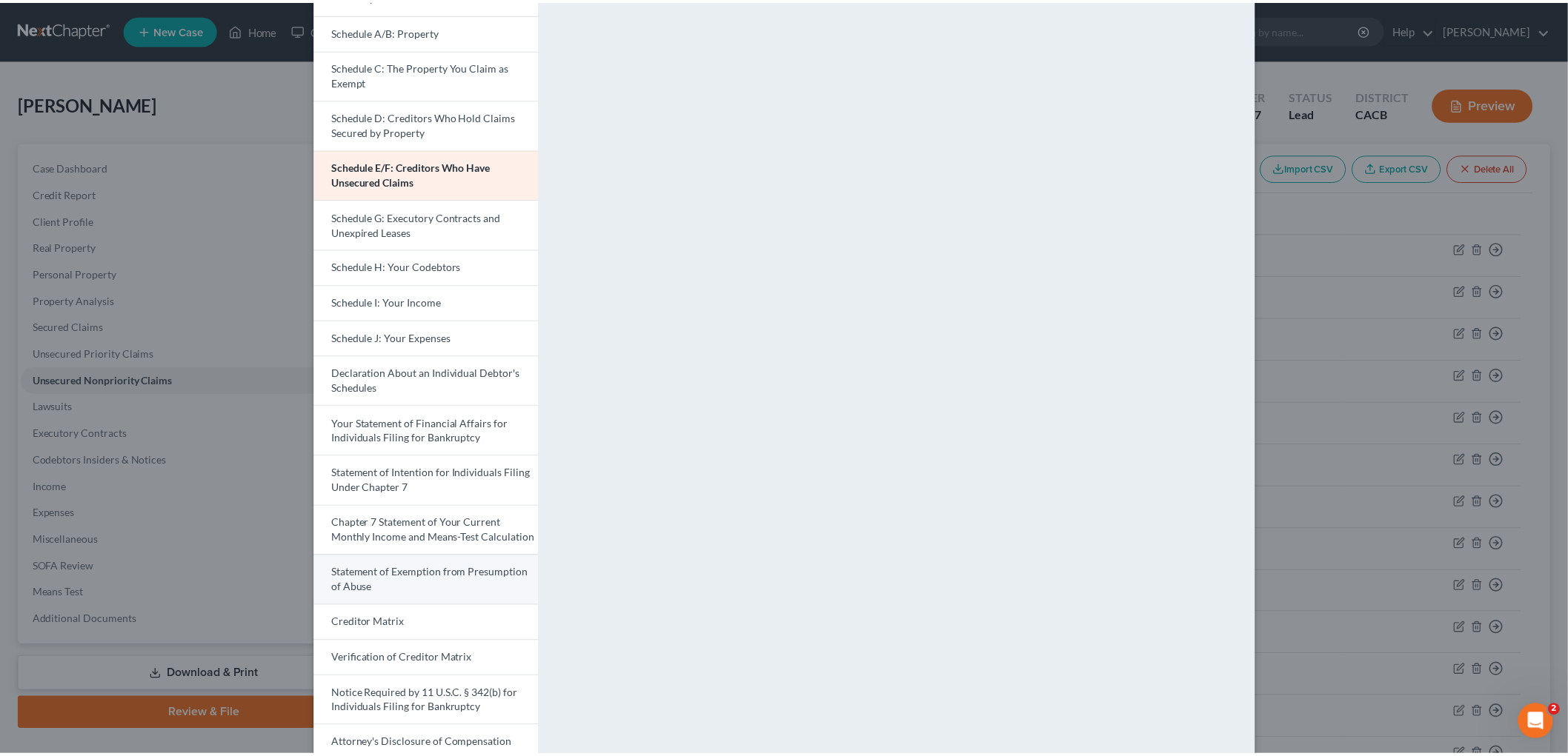
scroll to position [164, 0]
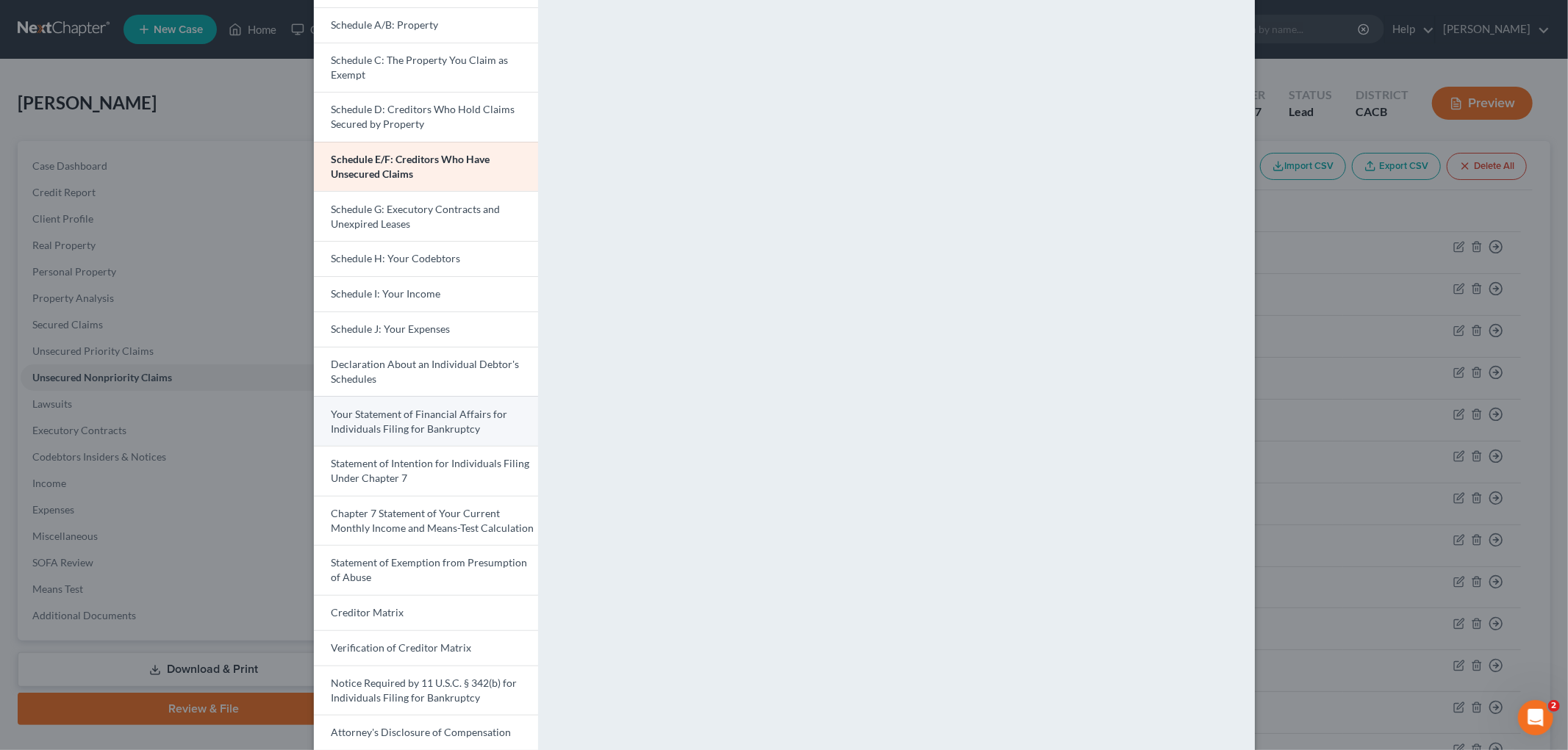
click at [435, 424] on span "Your Statement of Financial Affairs for Individuals Filing for Bankruptcy" at bounding box center [419, 422] width 176 height 28
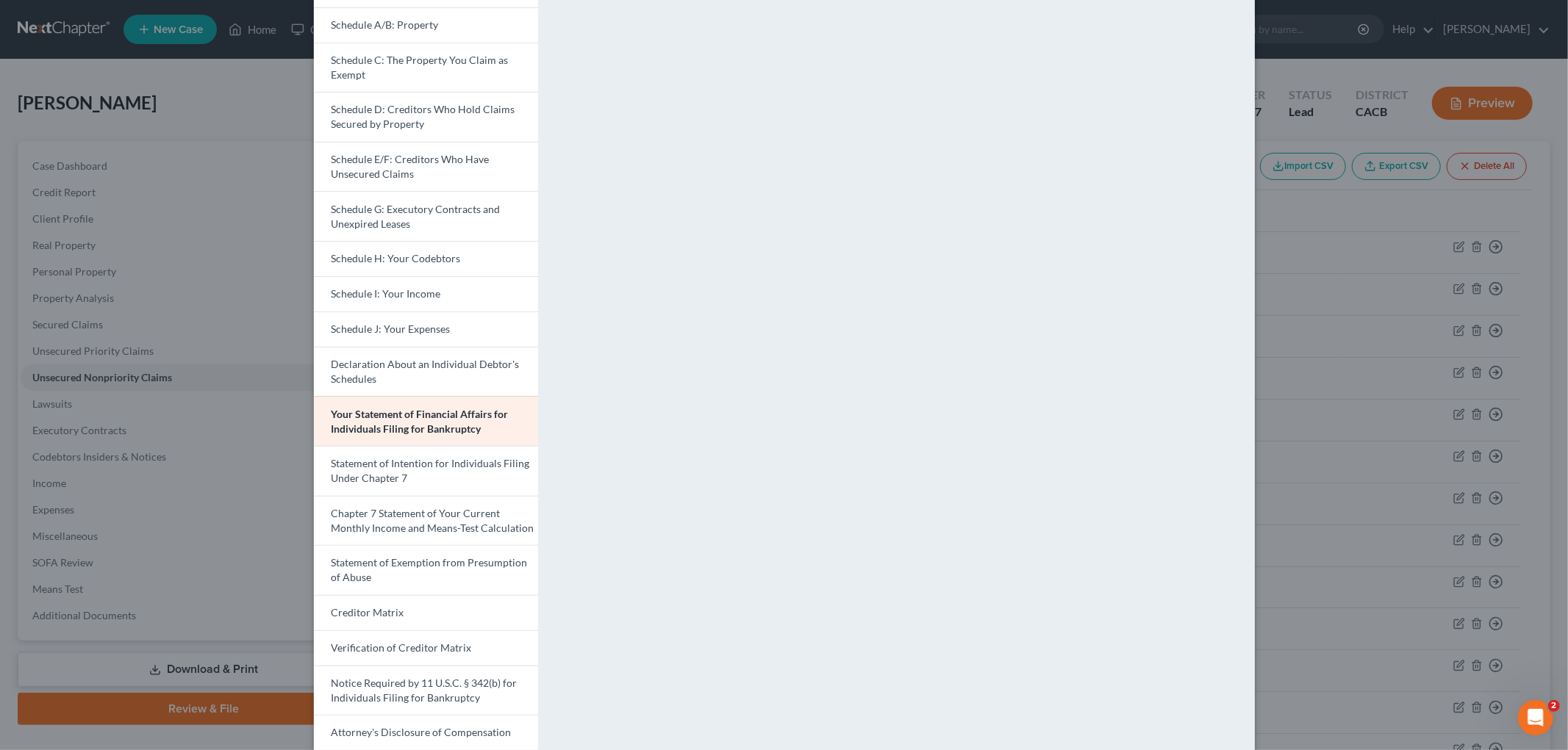
click at [1369, 225] on div "Petition Preview Your Statement of Financial Affairs for Individuals Filing for…" at bounding box center [784, 375] width 1568 height 750
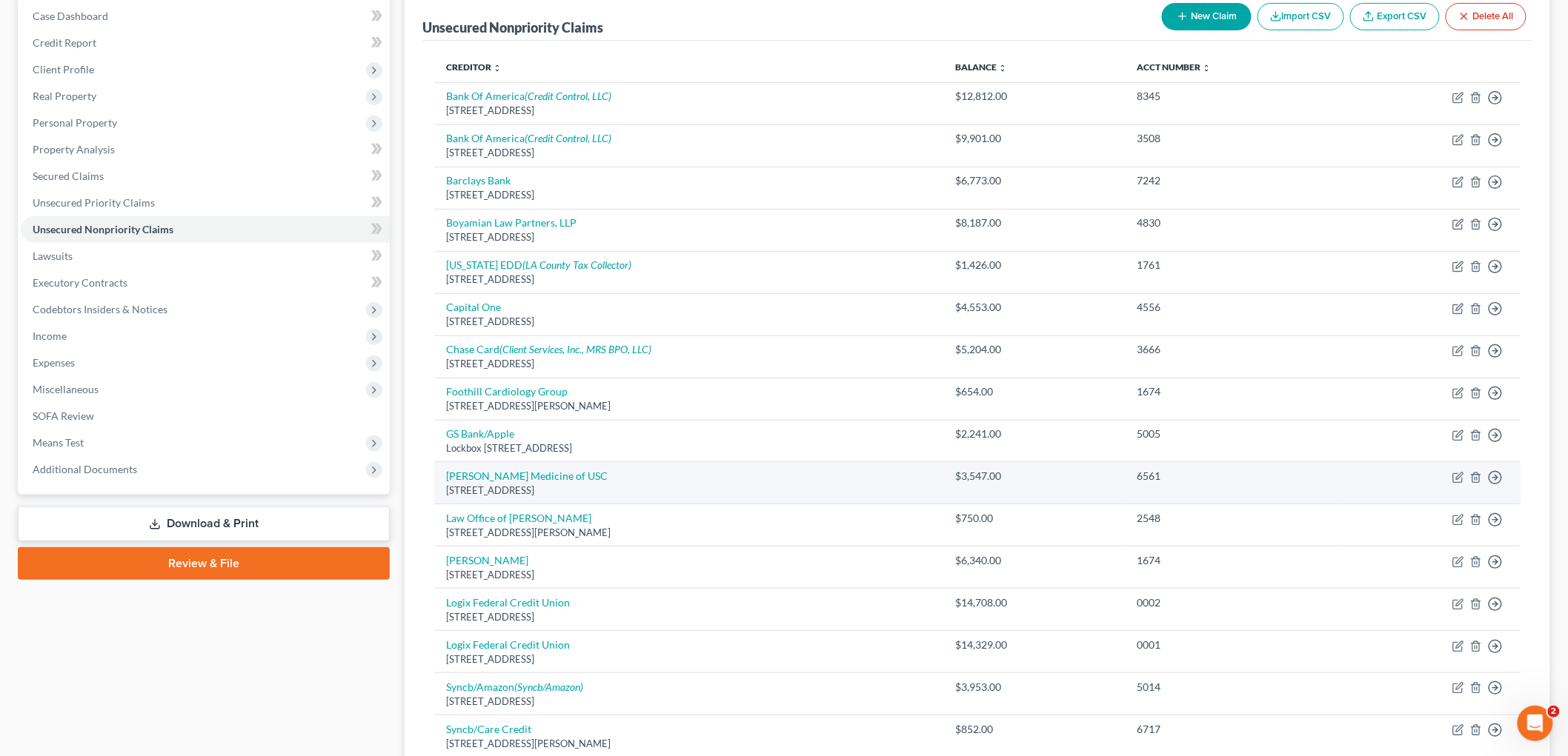
scroll to position [412, 0]
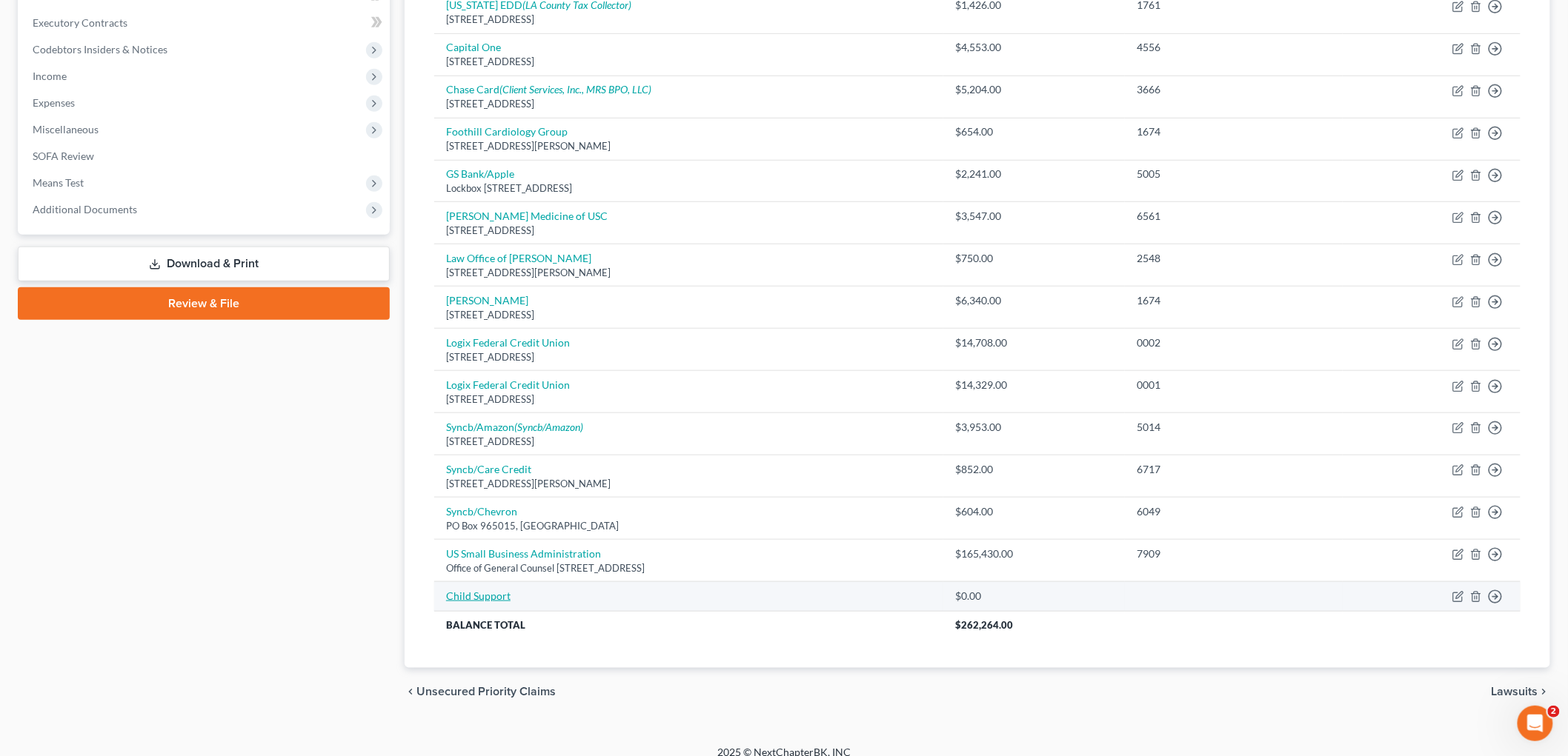
click at [485, 595] on link "Child Support" at bounding box center [478, 596] width 64 height 12
select select "0"
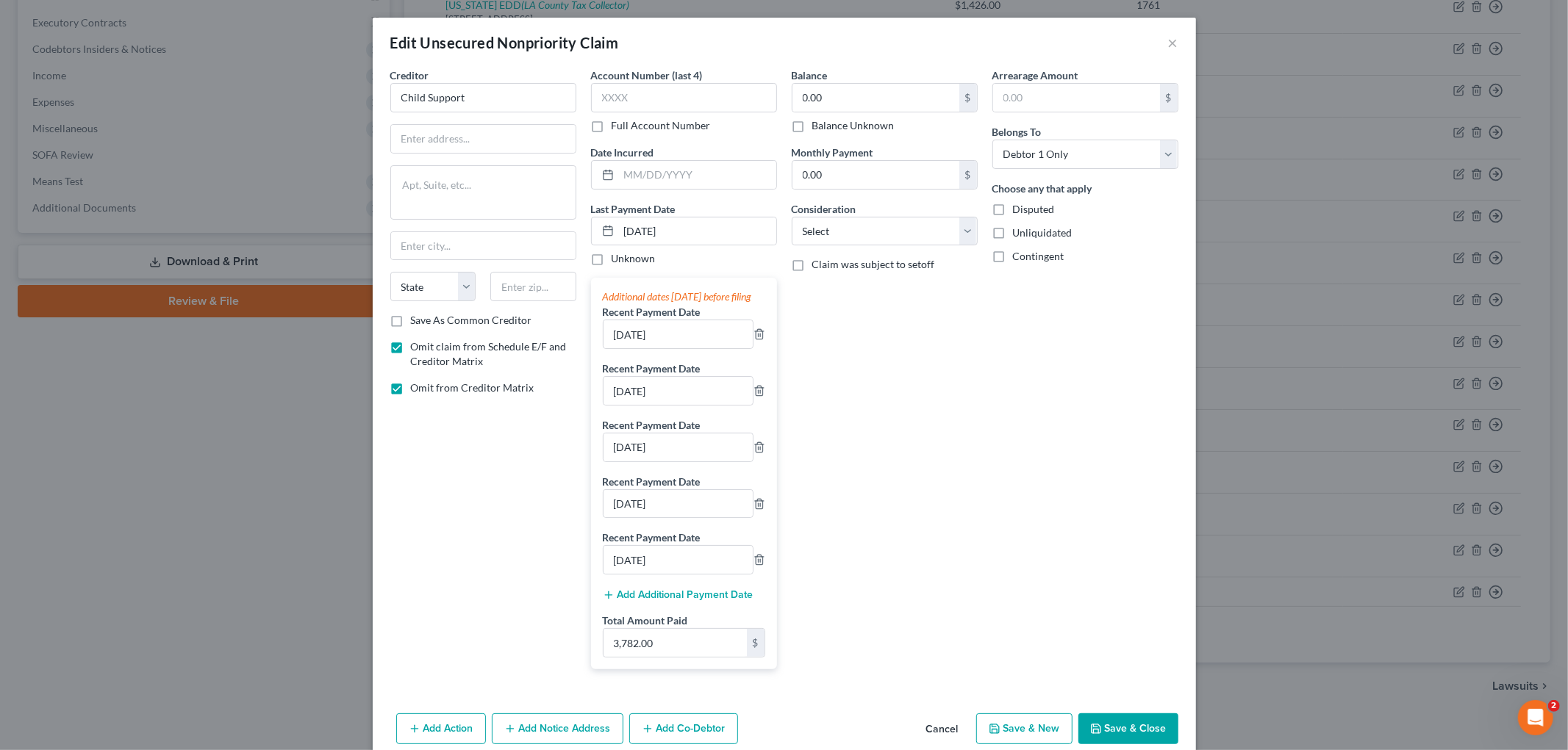
drag, startPoint x: 387, startPoint y: 383, endPoint x: 392, endPoint y: 389, distance: 7.8
click at [411, 383] on label "Omit from Creditor Matrix" at bounding box center [473, 387] width 124 height 14
click at [417, 383] on input "Omit from Creditor Matrix" at bounding box center [422, 385] width 10 height 10
click at [411, 389] on label "Omit from Creditor Matrix" at bounding box center [473, 387] width 124 height 14
click at [417, 389] on input "Omit from Creditor Matrix" at bounding box center [422, 385] width 10 height 10
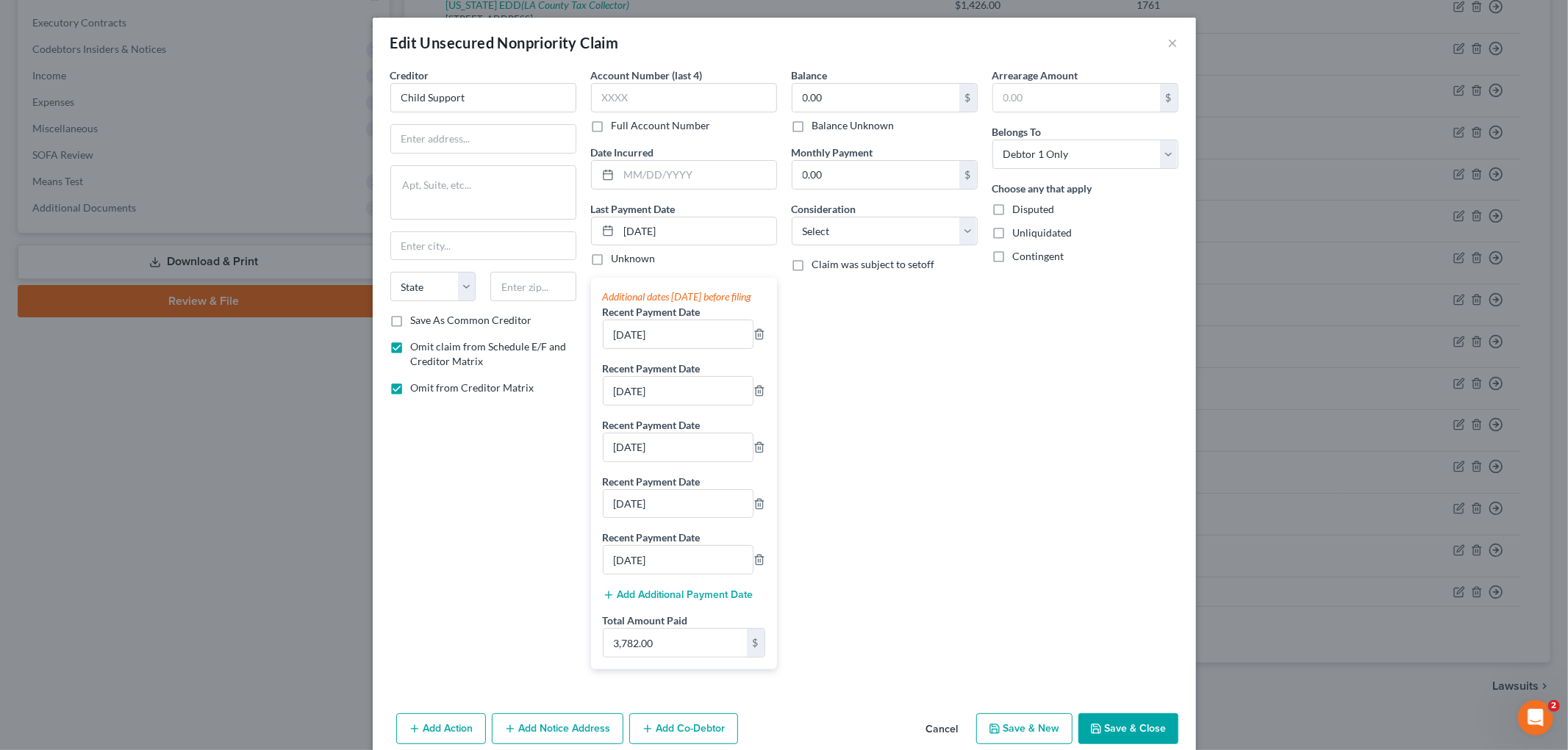
click at [411, 389] on label "Omit from Creditor Matrix" at bounding box center [473, 387] width 124 height 14
click at [417, 389] on input "Omit from Creditor Matrix" at bounding box center [422, 385] width 10 height 10
checkbox input "false"
click at [855, 344] on div "Balance 0.00 $ Balance Unknown Balance Undetermined 0.00 $ Balance Unknown Mont…" at bounding box center [884, 374] width 201 height 614
click at [687, 182] on input "text" at bounding box center [697, 174] width 157 height 28
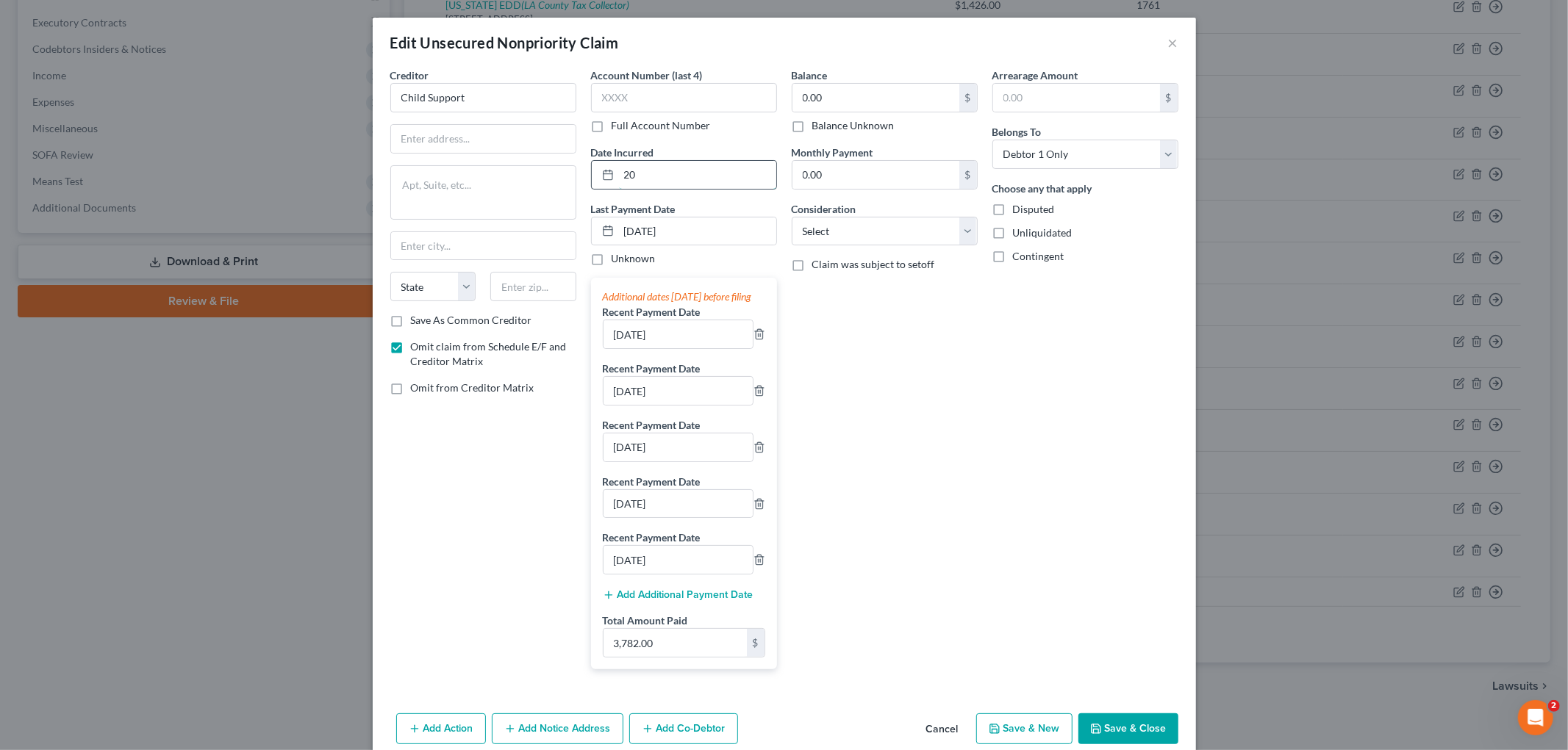
type input "202"
drag, startPoint x: 715, startPoint y: 179, endPoint x: 588, endPoint y: 165, distance: 127.8
click at [591, 172] on div "202" at bounding box center [684, 174] width 186 height 30
click at [1113, 736] on button "Save & Close" at bounding box center [1128, 729] width 100 height 30
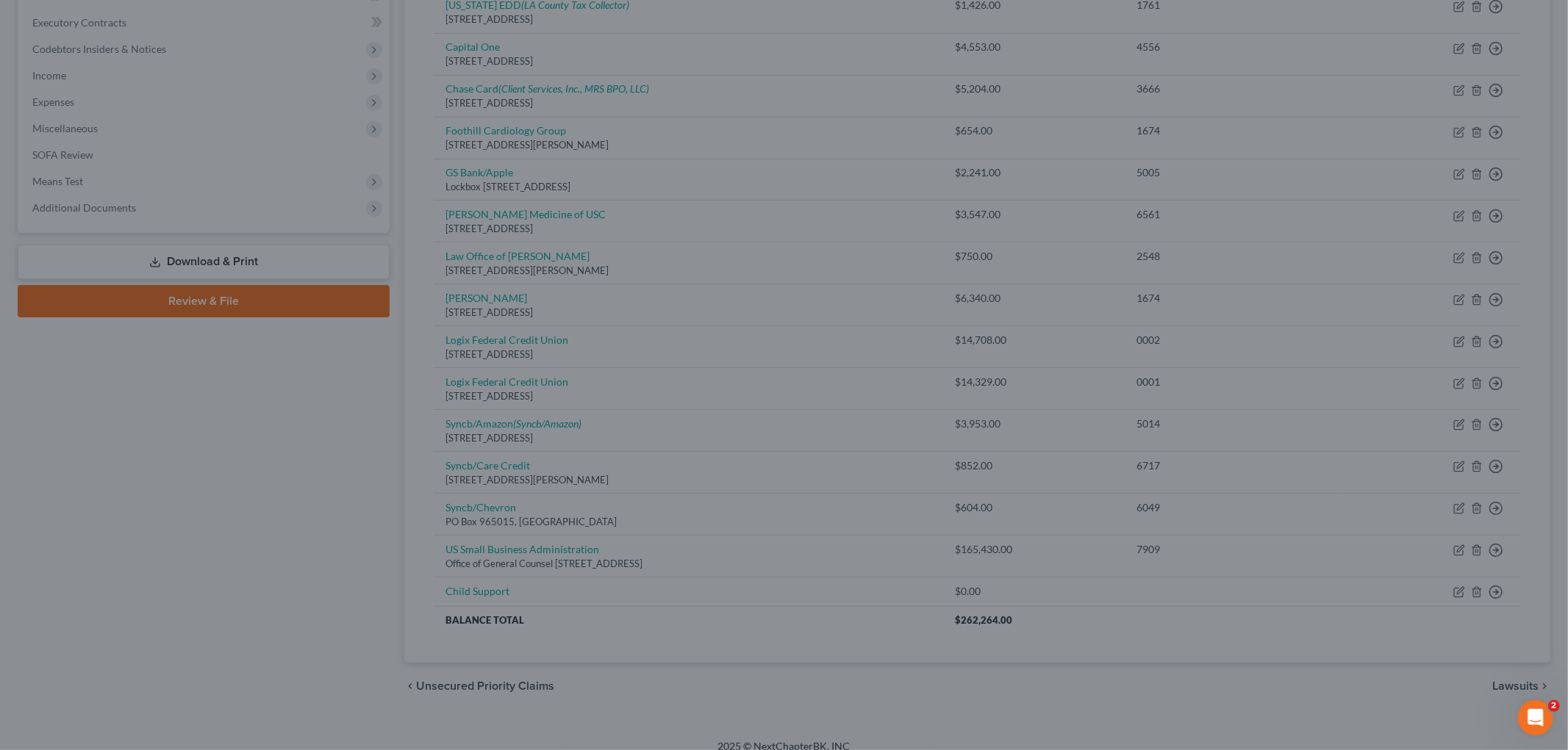
type input "0"
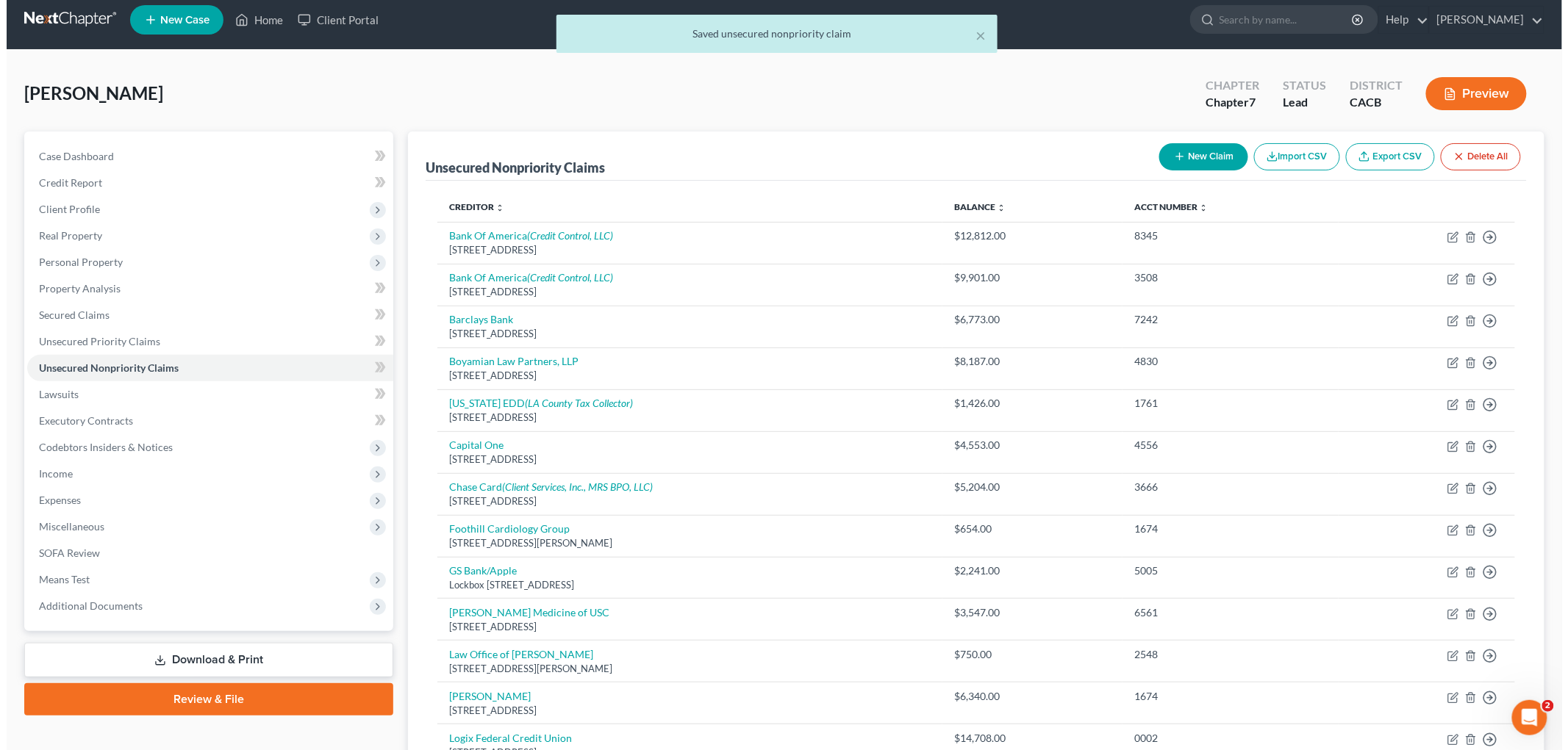
scroll to position [0, 0]
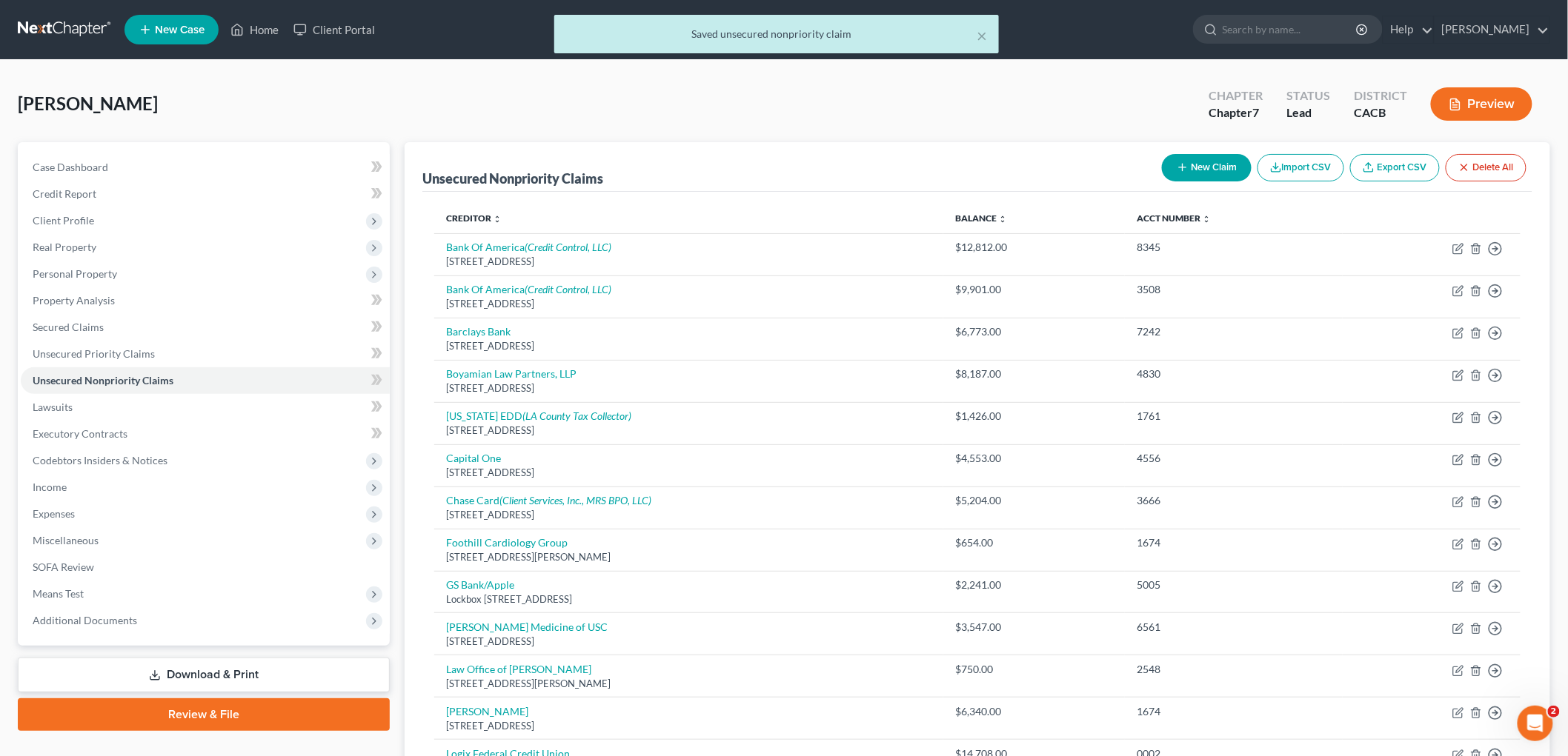
click at [1497, 104] on button "Preview" at bounding box center [1482, 104] width 102 height 34
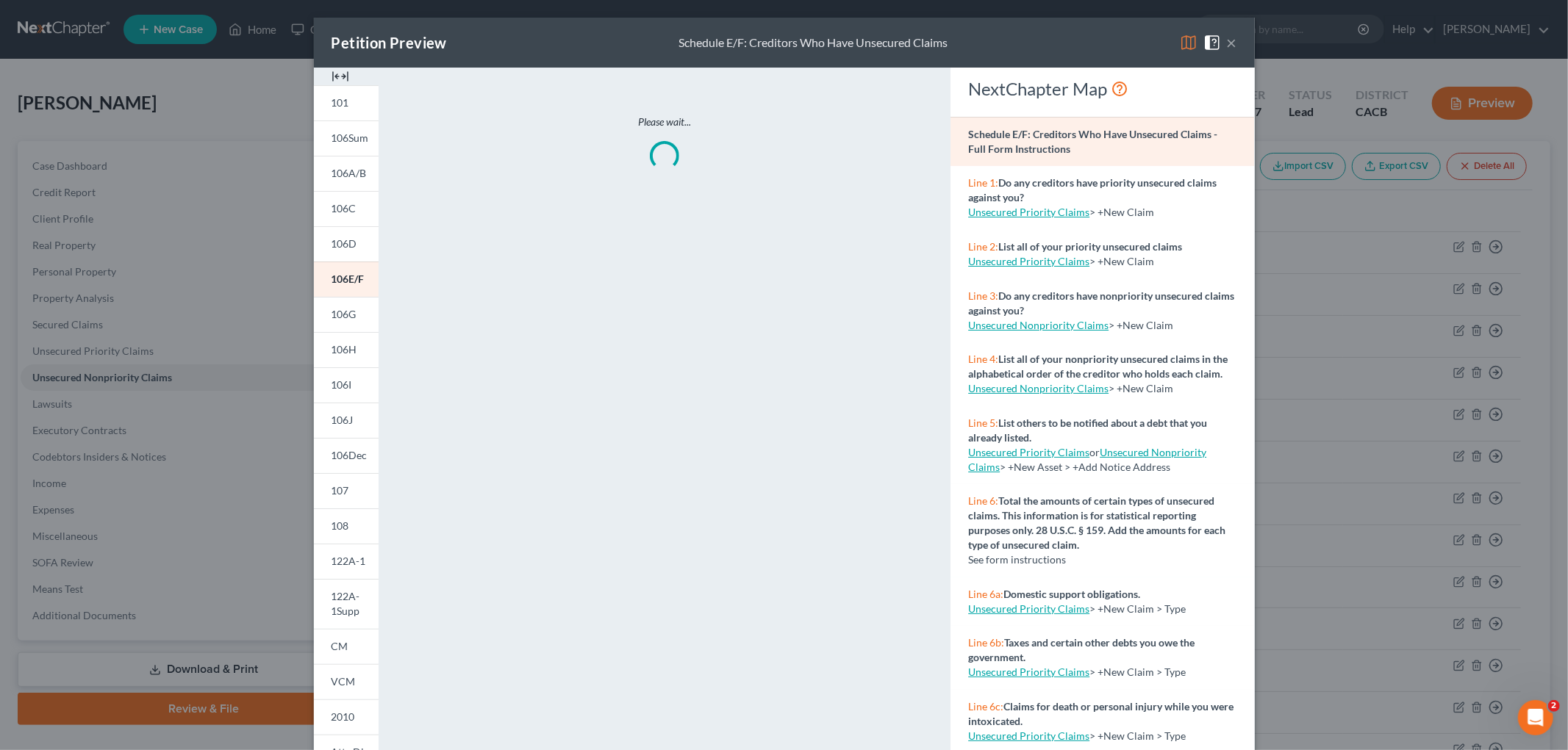
click at [1180, 41] on img at bounding box center [1188, 43] width 18 height 18
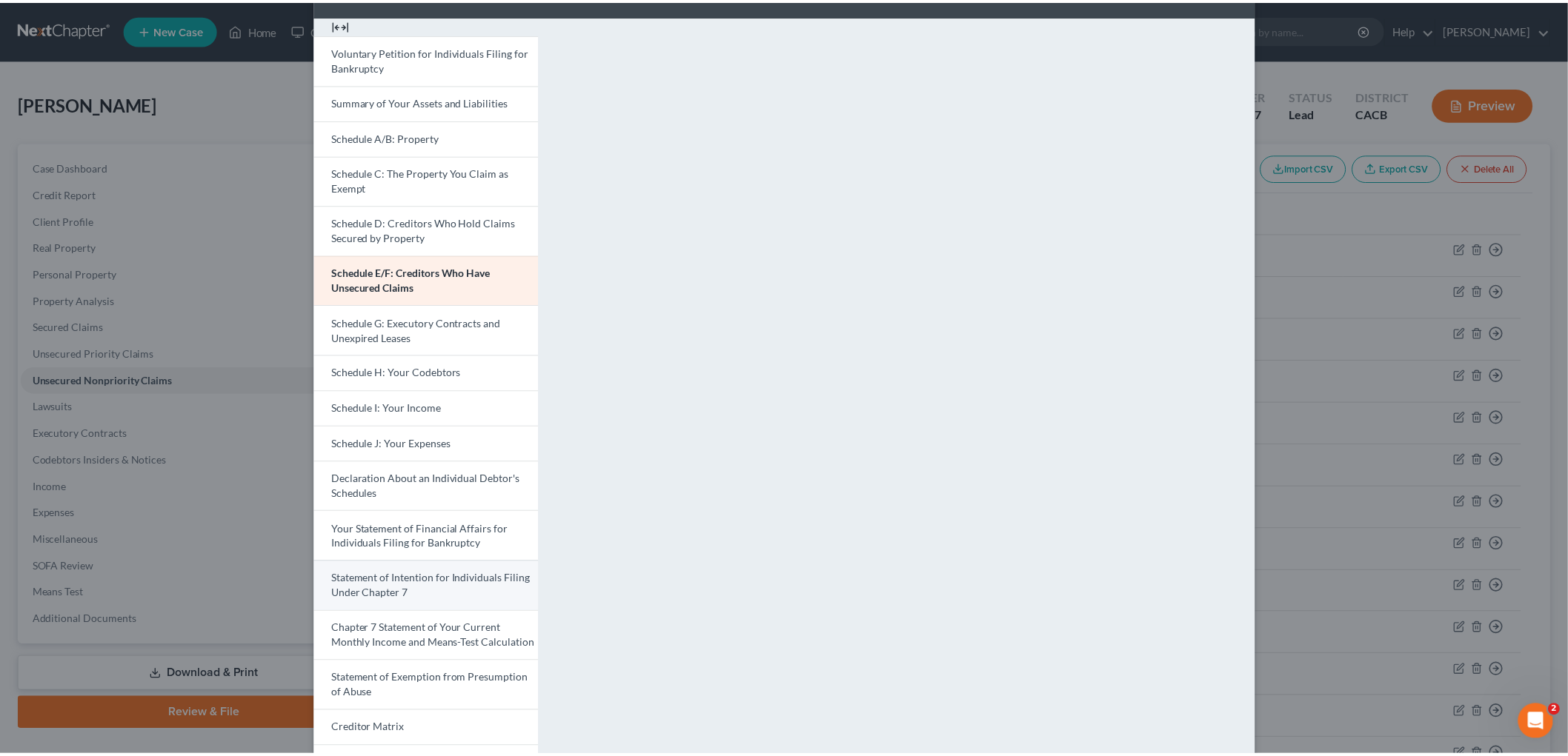
scroll to position [83, 0]
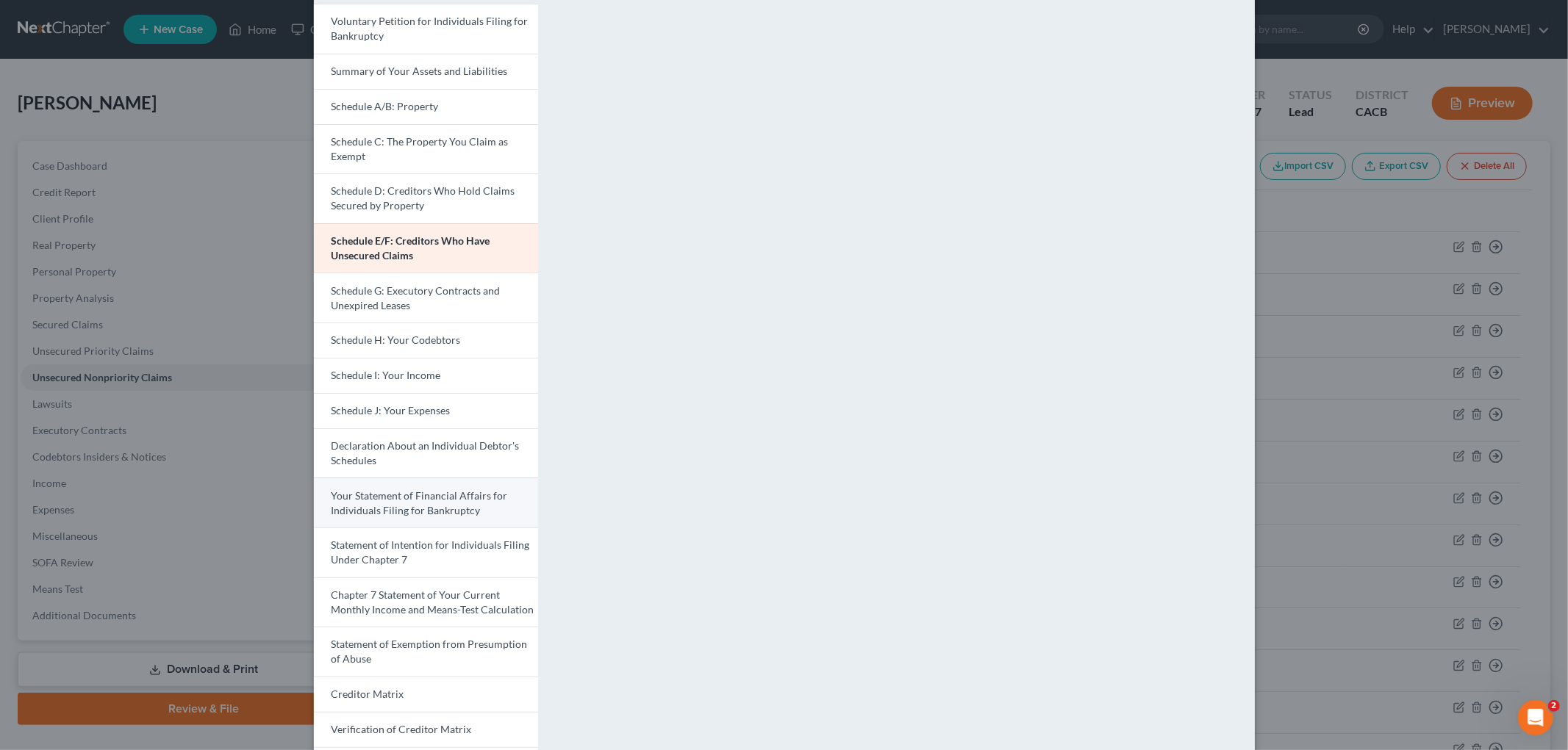
click at [412, 505] on span "Your Statement of Financial Affairs for Individuals Filing for Bankruptcy" at bounding box center [419, 503] width 176 height 28
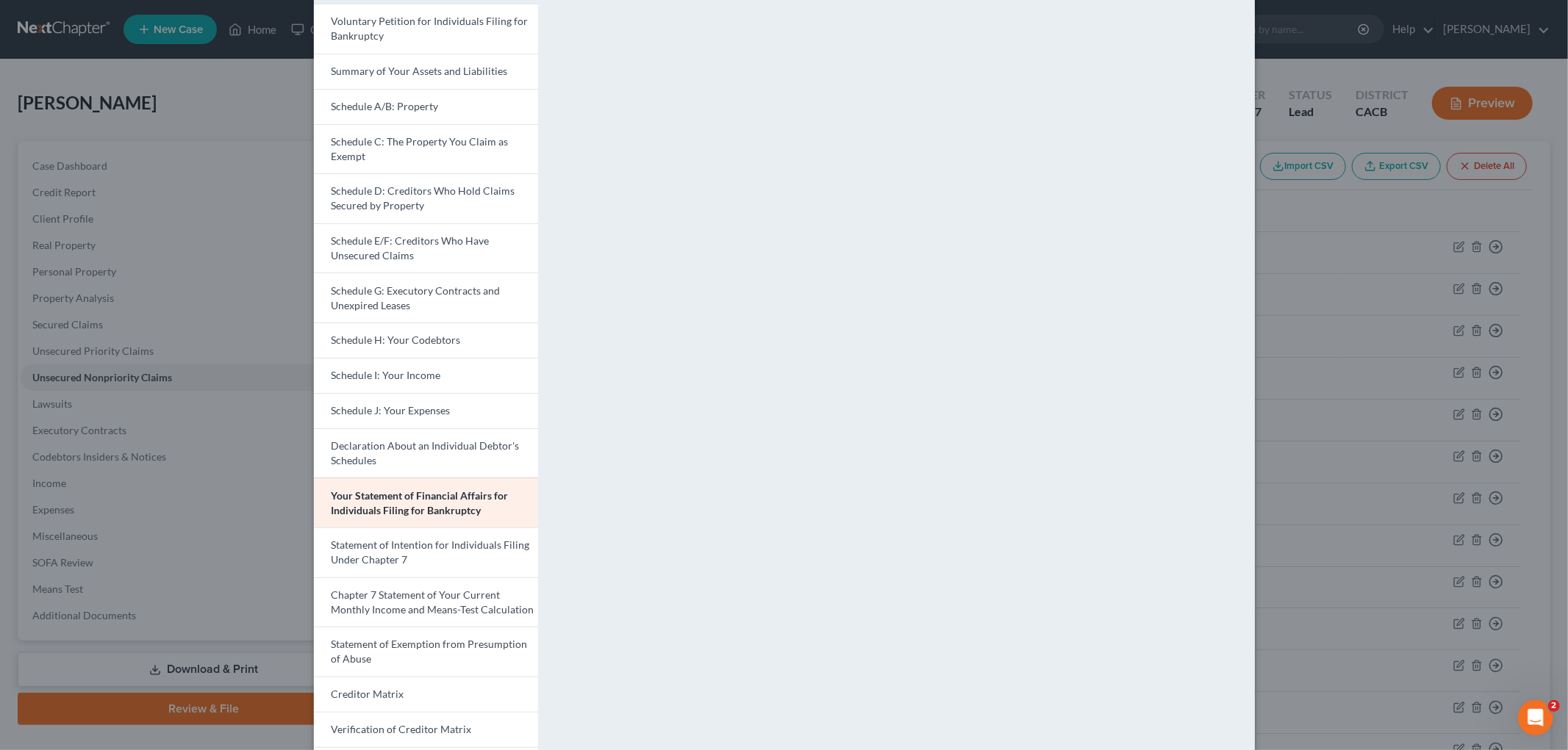
click at [1379, 339] on div "Petition Preview Your Statement of Financial Affairs for Individuals Filing for…" at bounding box center [784, 375] width 1568 height 750
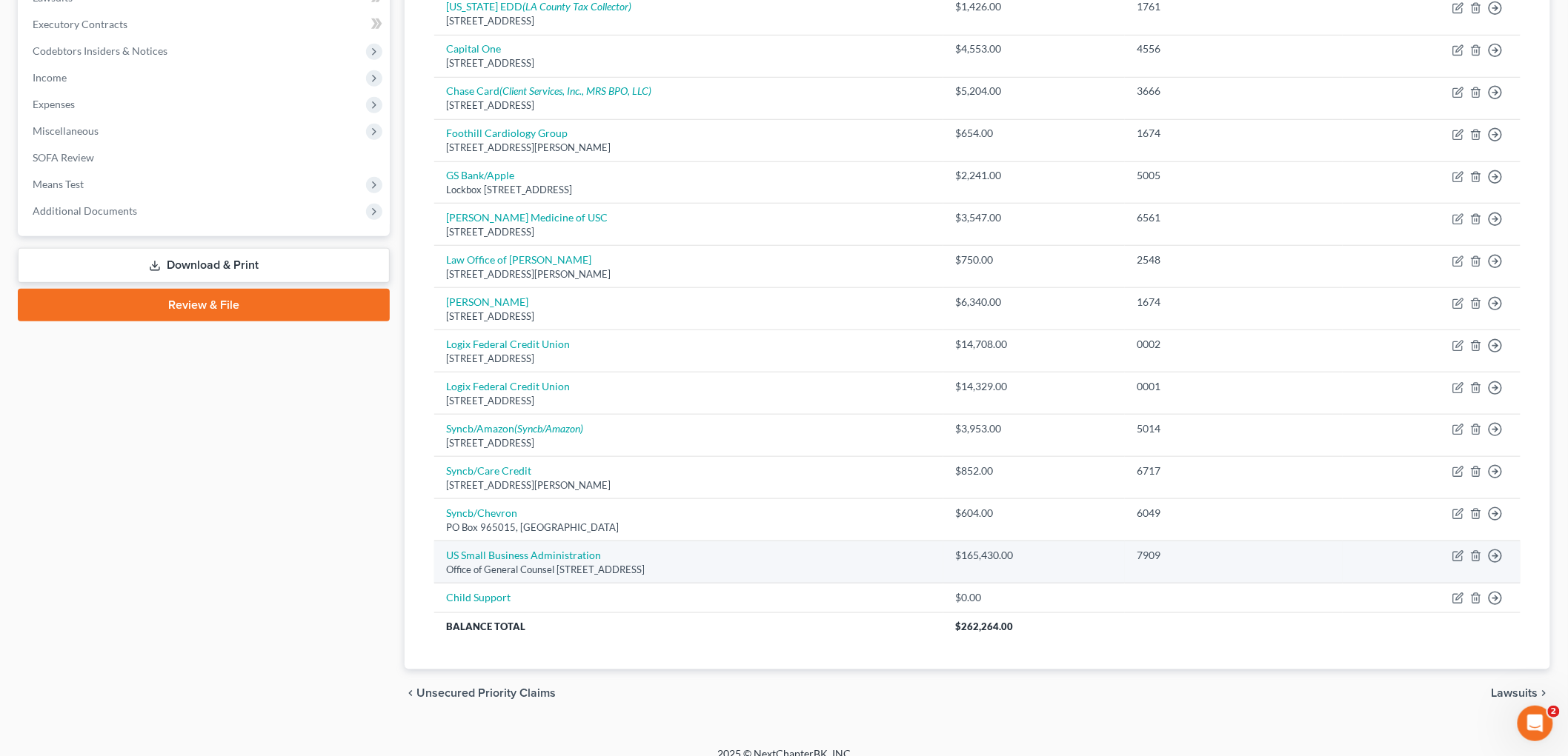
scroll to position [412, 0]
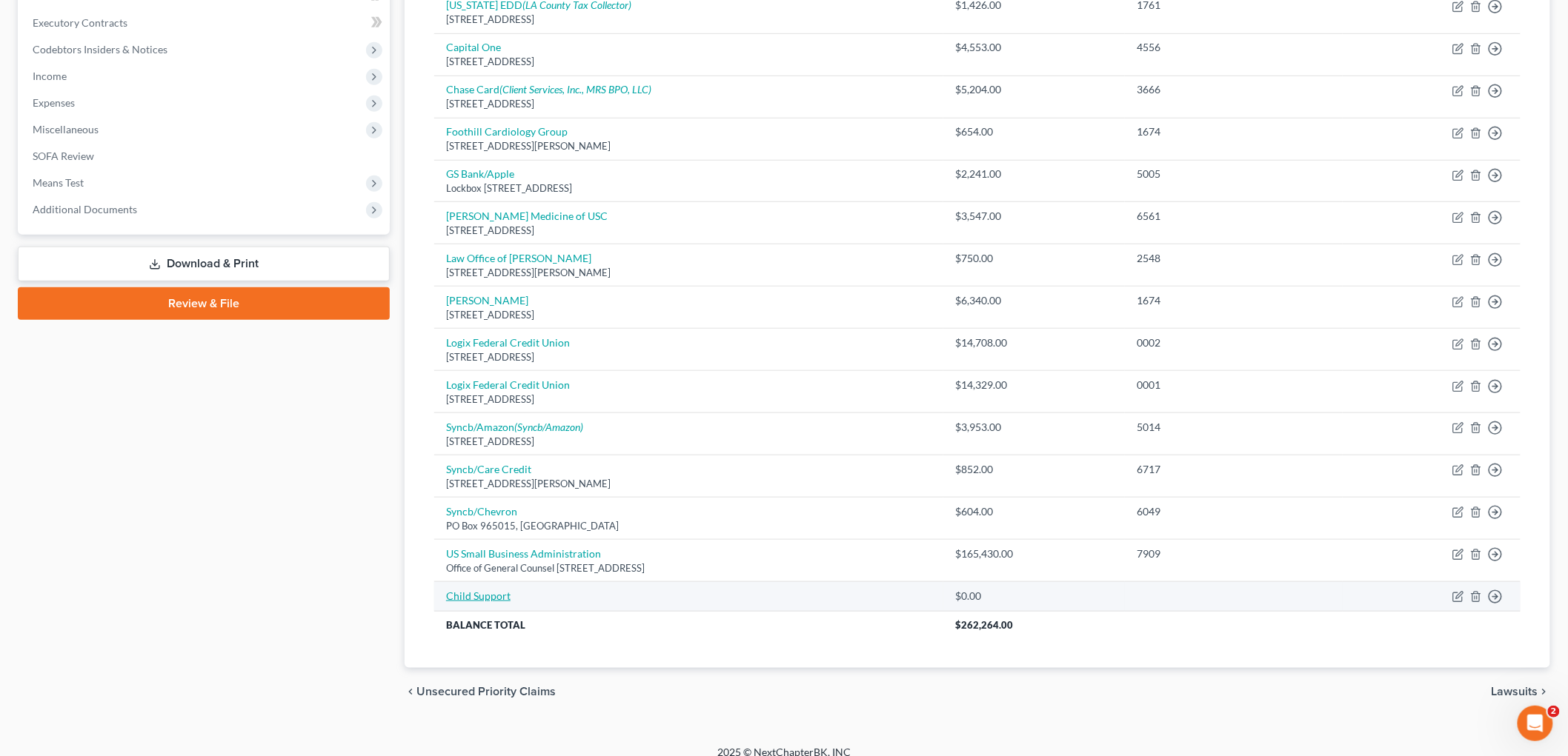
click at [470, 596] on link "Child Support" at bounding box center [478, 596] width 64 height 12
select select "0"
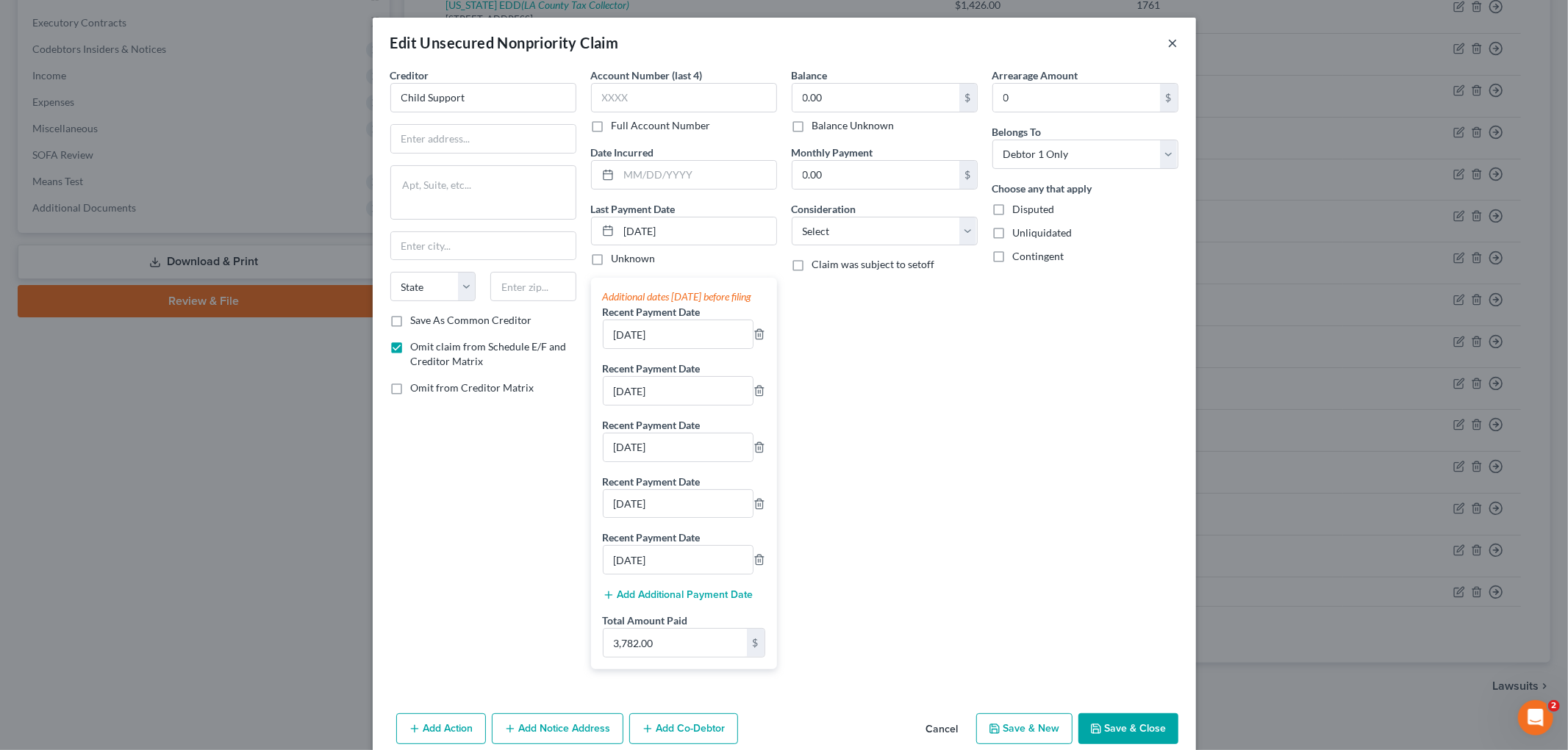
click at [1168, 37] on button "×" at bounding box center [1173, 43] width 10 height 18
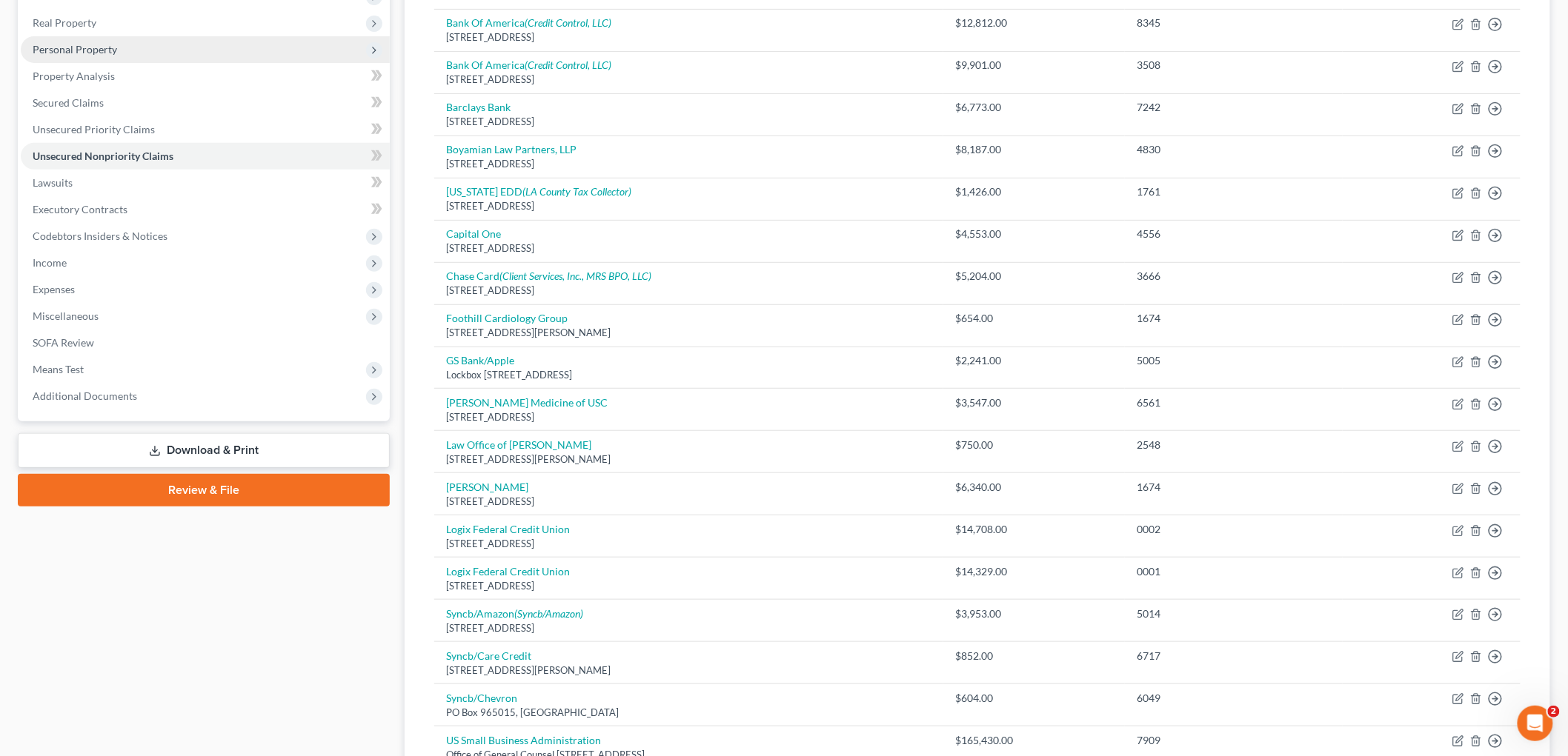
scroll to position [15, 0]
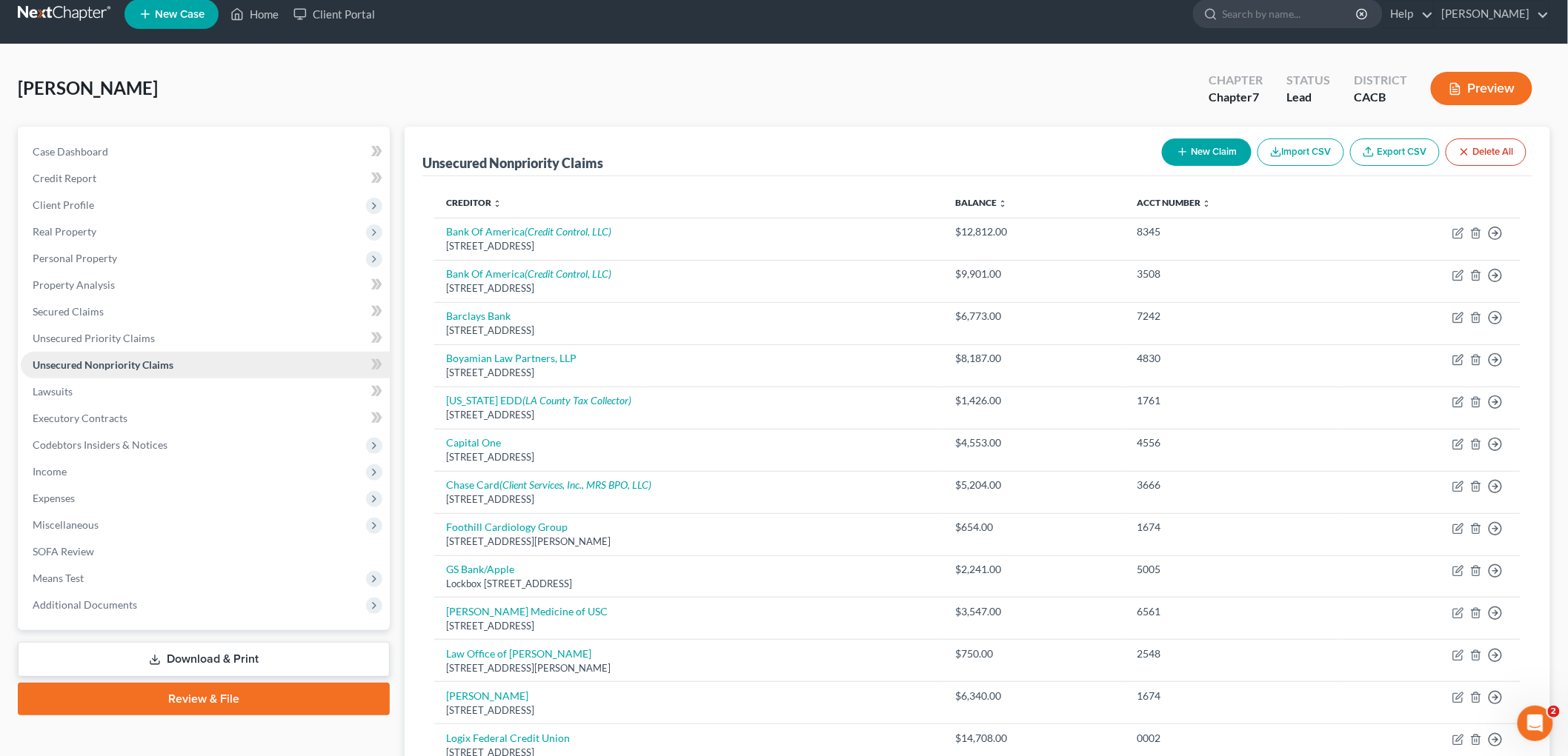
click at [109, 363] on span "Unsecured Nonpriority Claims" at bounding box center [103, 365] width 141 height 12
click at [1221, 145] on button "New Claim" at bounding box center [1206, 152] width 89 height 28
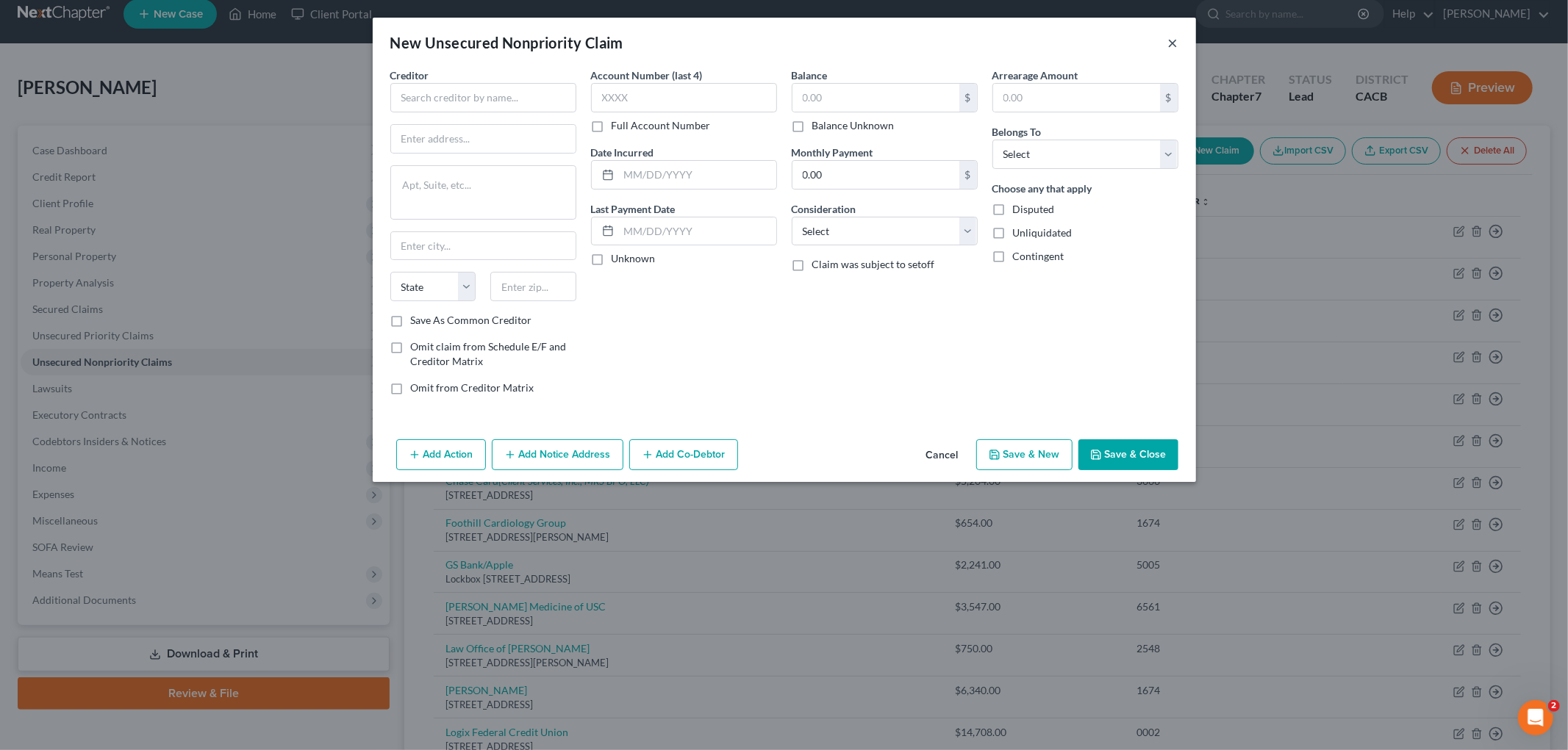
click at [1170, 45] on button "×" at bounding box center [1173, 43] width 10 height 18
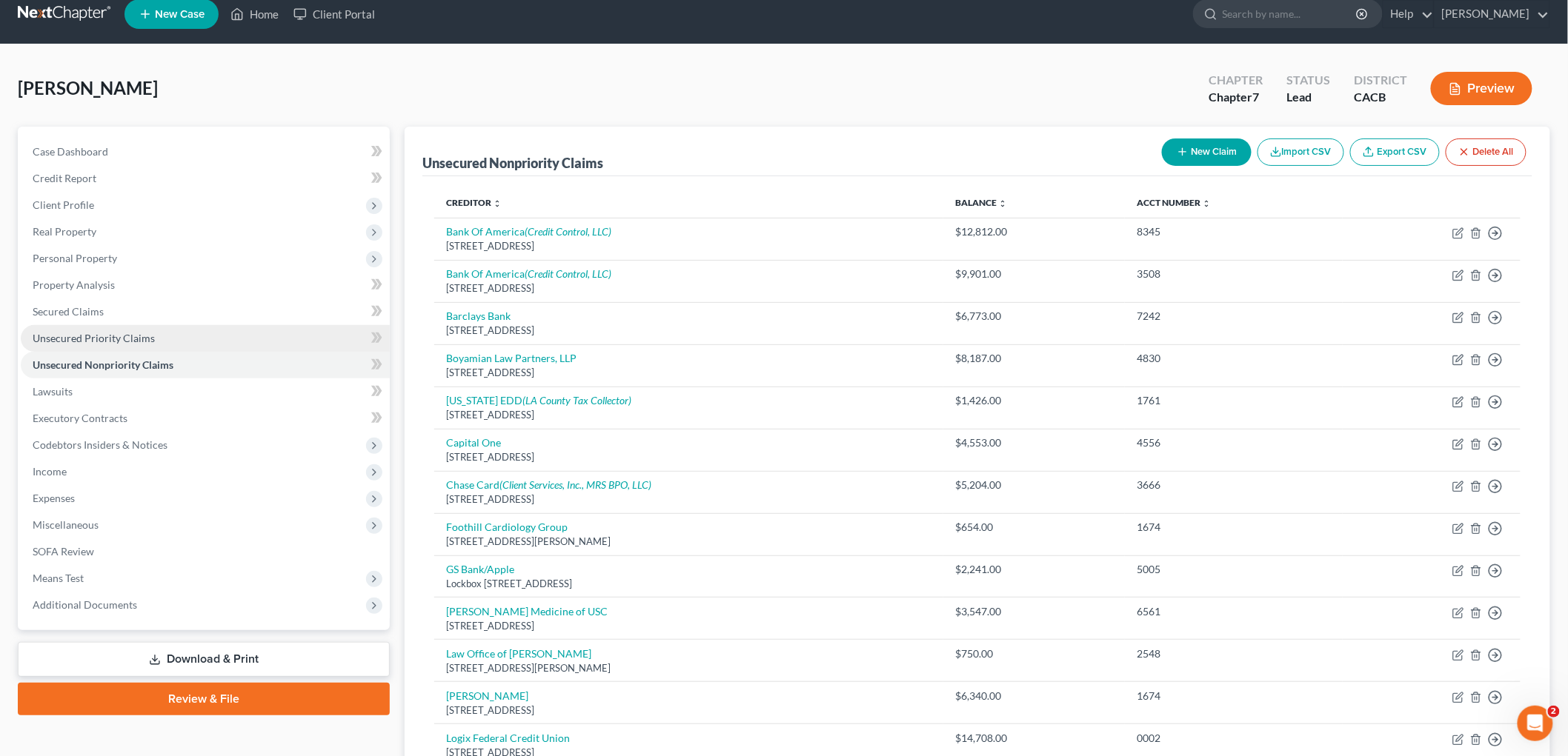
click at [62, 333] on span "Unsecured Priority Claims" at bounding box center [93, 338] width 122 height 12
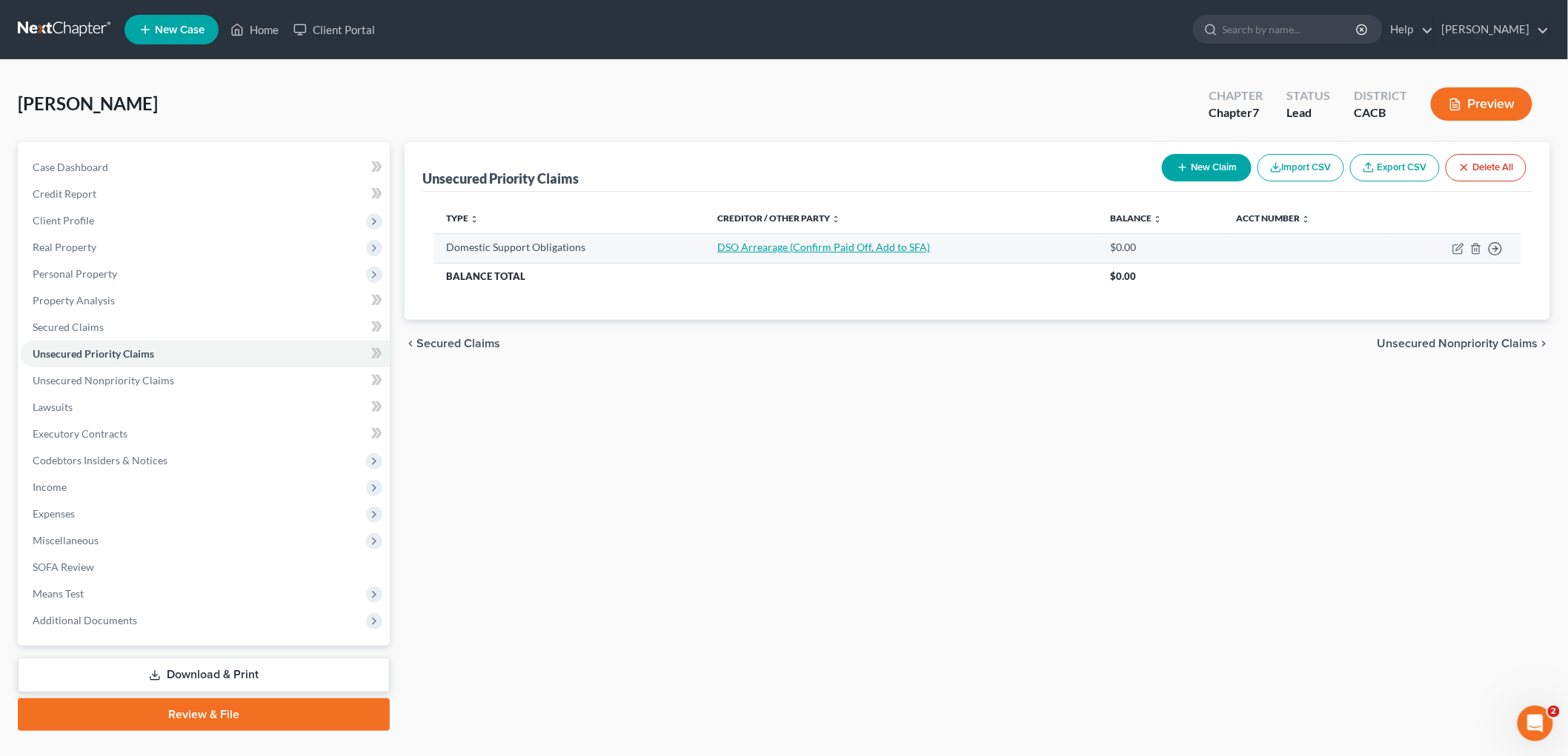
click at [784, 245] on link "DSO Arrearage (Confirm Paid Off, Add to SFA)" at bounding box center [823, 247] width 213 height 12
select select "0"
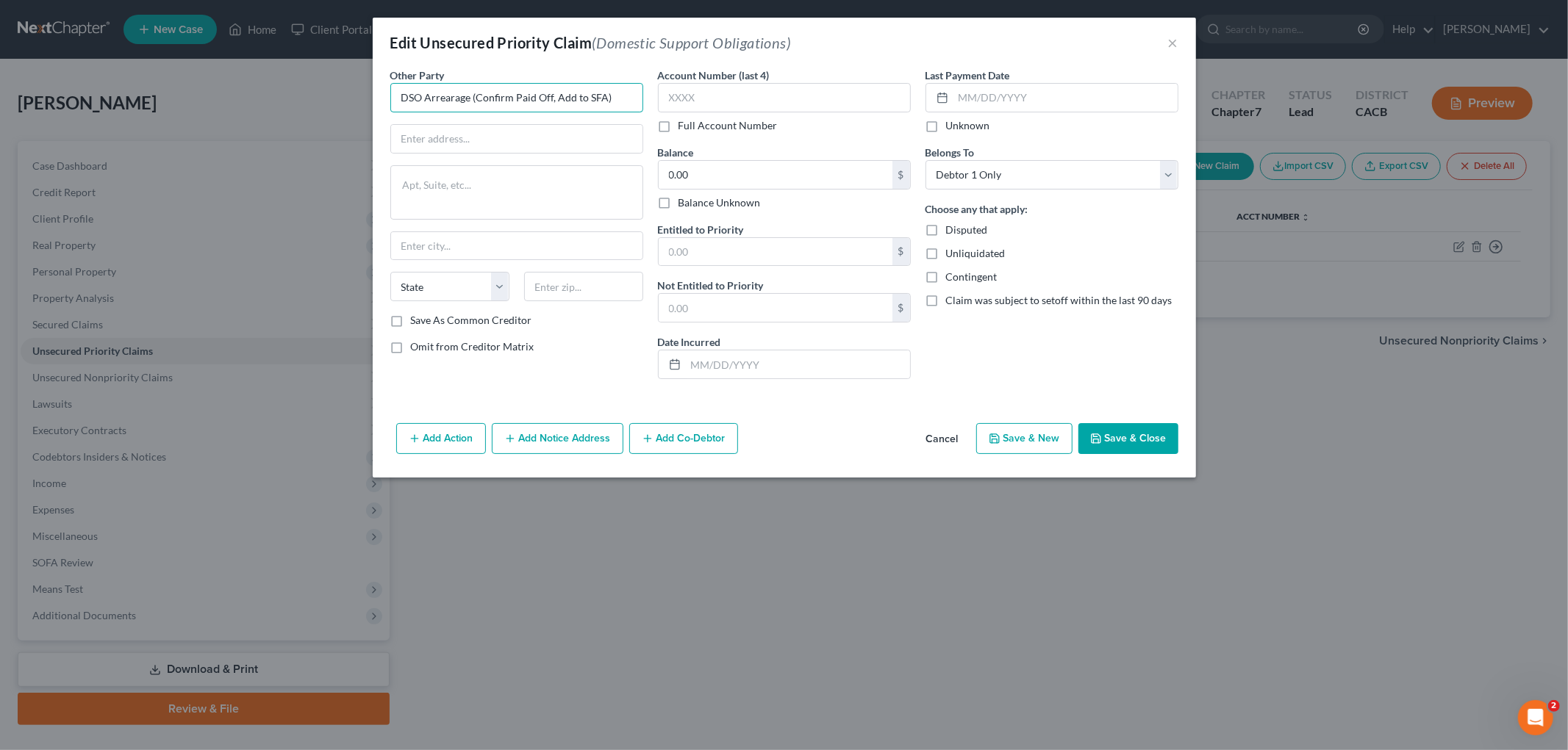
drag, startPoint x: 622, startPoint y: 100, endPoint x: 97, endPoint y: 34, distance: 529.1
click at [82, 60] on div "Edit Unsecured Priority Claim (Domestic Support Obligations) × Other Party * DS…" at bounding box center [784, 375] width 1568 height 750
type input "O"
click at [451, 121] on div "Internal Revenue Service" at bounding box center [478, 123] width 153 height 14
type input "Internal Revenue Service"
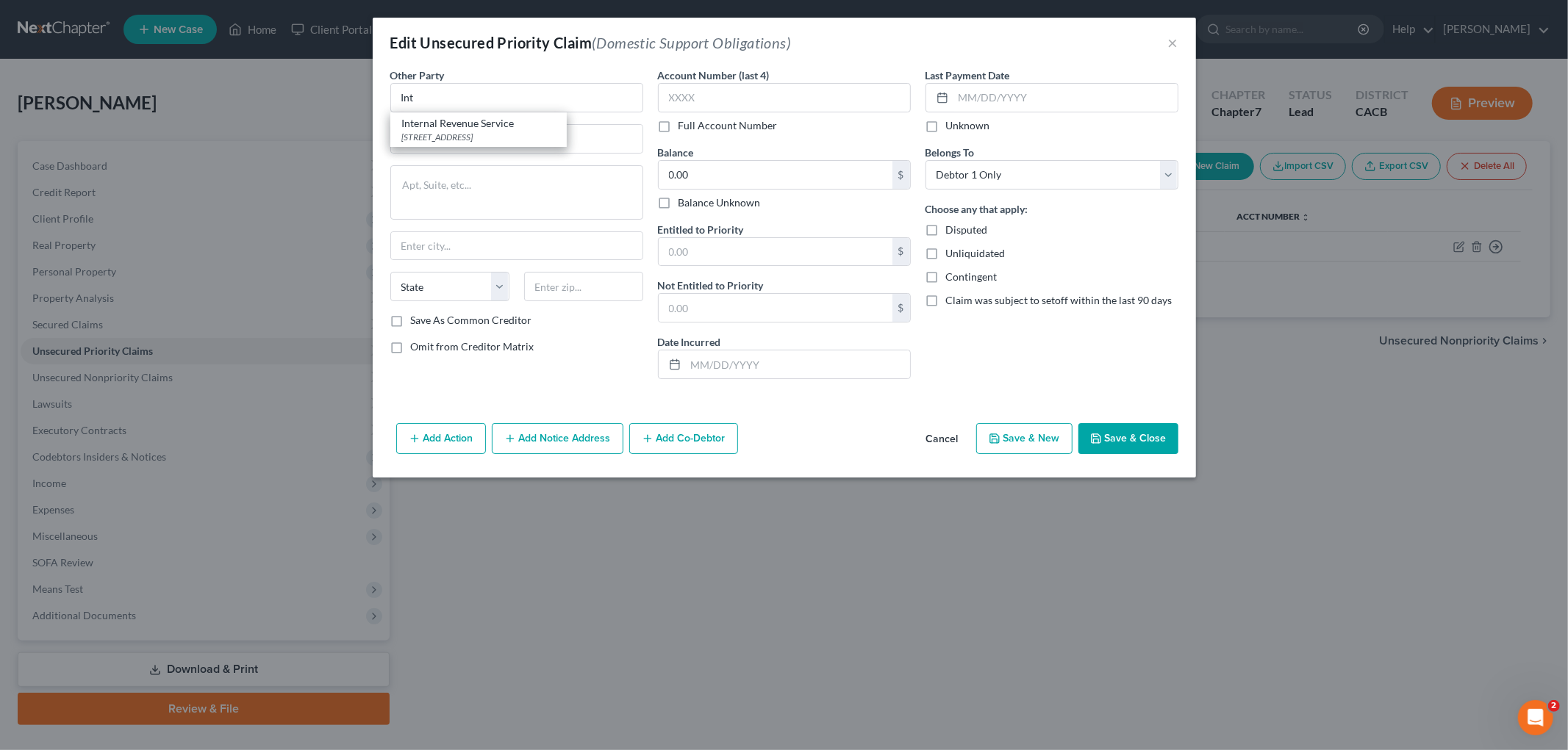
type input "PO Box 7346"
type input "[GEOGRAPHIC_DATA]"
select select "39"
type input "19101"
click at [737, 89] on input "text" at bounding box center [784, 97] width 253 height 30
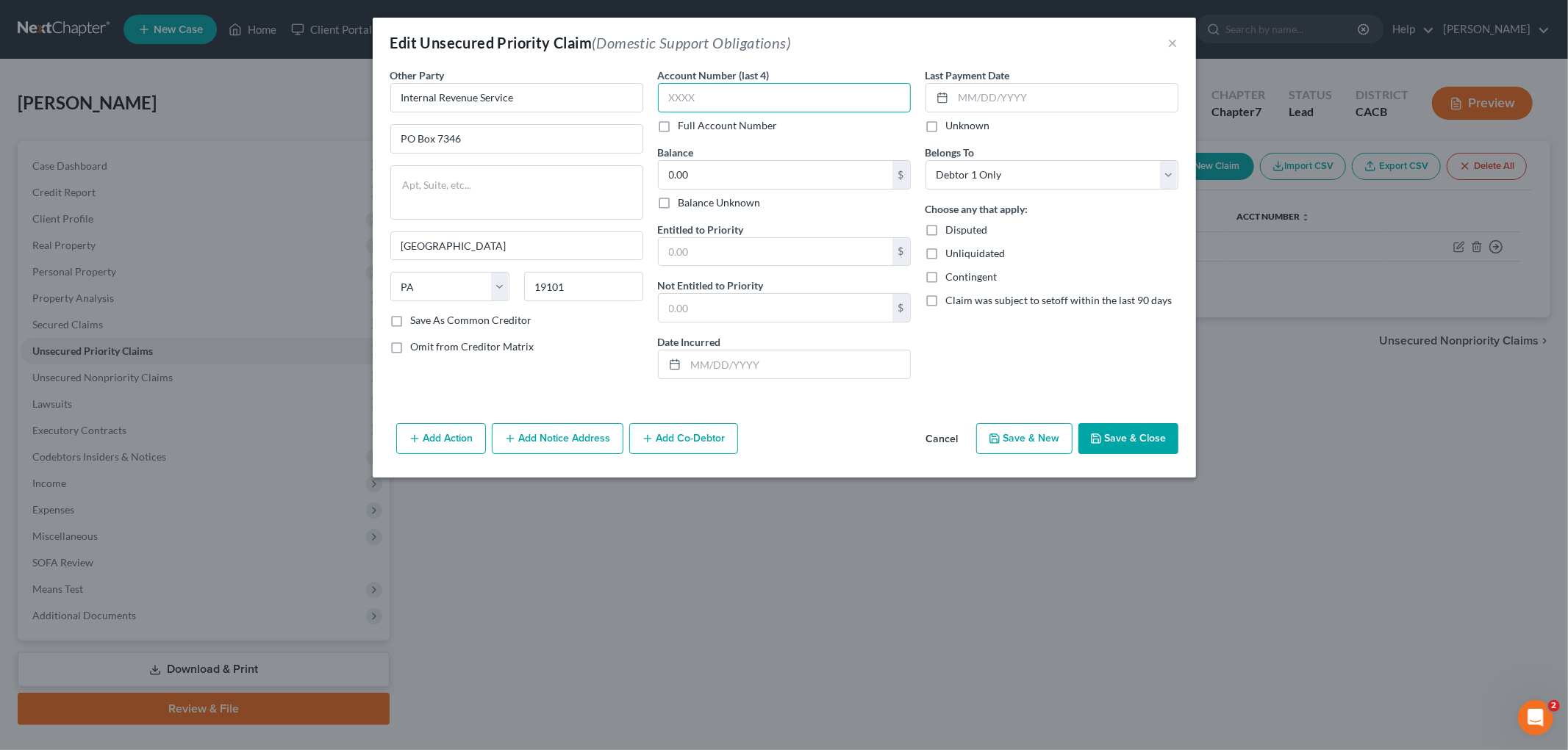
drag, startPoint x: 734, startPoint y: 89, endPoint x: 755, endPoint y: 63, distance: 33.4
click at [735, 86] on input "text" at bounding box center [784, 97] width 253 height 30
type input "1674"
click at [714, 169] on input "0.00" at bounding box center [776, 174] width 234 height 28
drag, startPoint x: 716, startPoint y: 168, endPoint x: 658, endPoint y: 182, distance: 59.7
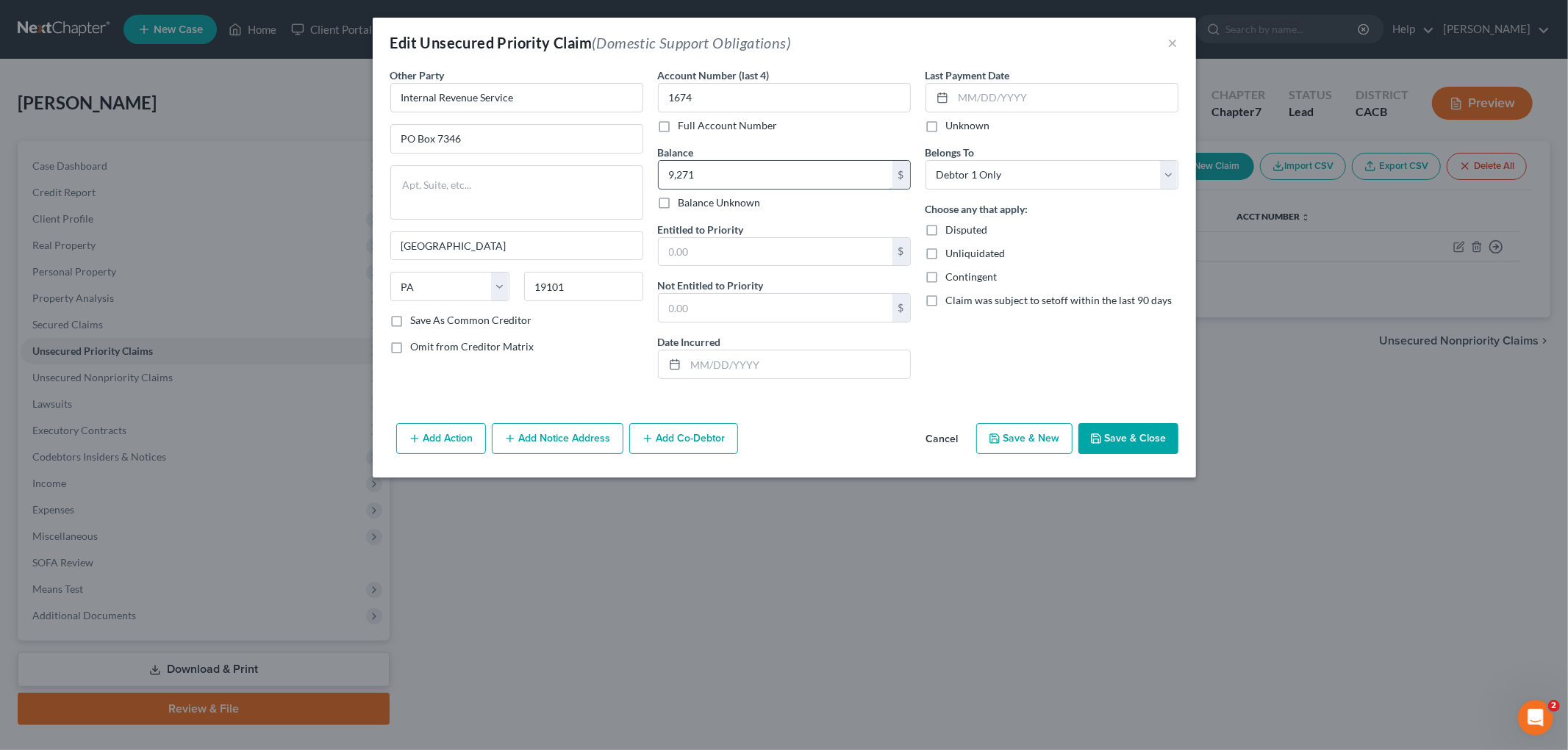
click at [642, 167] on div "Other Party * Internal Revenue Service PO Box [GEOGRAPHIC_DATA] [US_STATE] AK A…" at bounding box center [784, 229] width 803 height 324
type input "9,271"
click at [699, 261] on input "text" at bounding box center [776, 251] width 234 height 28
paste input "9,271"
type input "9,271"
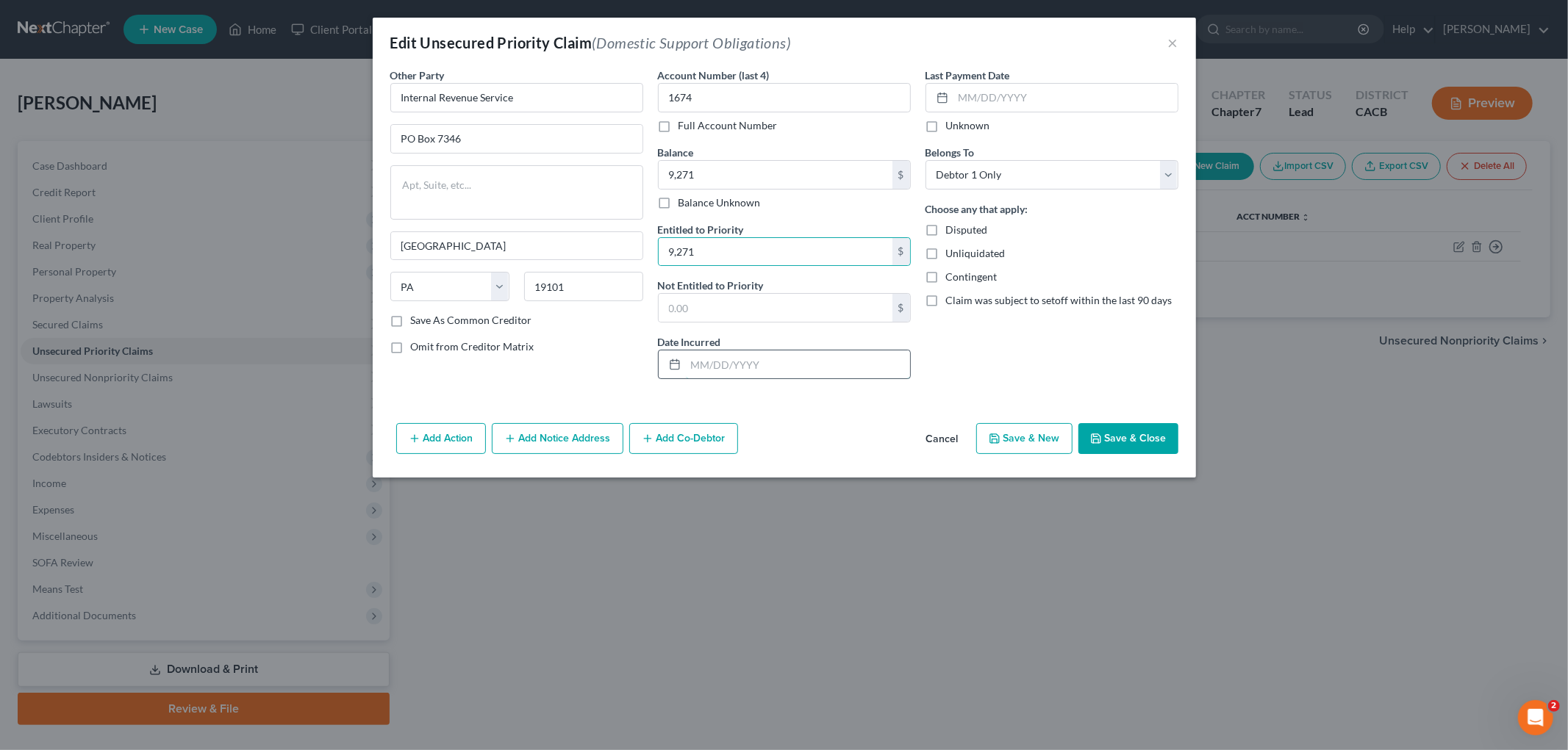
click at [717, 361] on input "text" at bounding box center [797, 364] width 224 height 28
type input "2022 (Audit Pending)"
click at [1150, 437] on button "Save & Close" at bounding box center [1128, 439] width 100 height 30
type input "9,271.00"
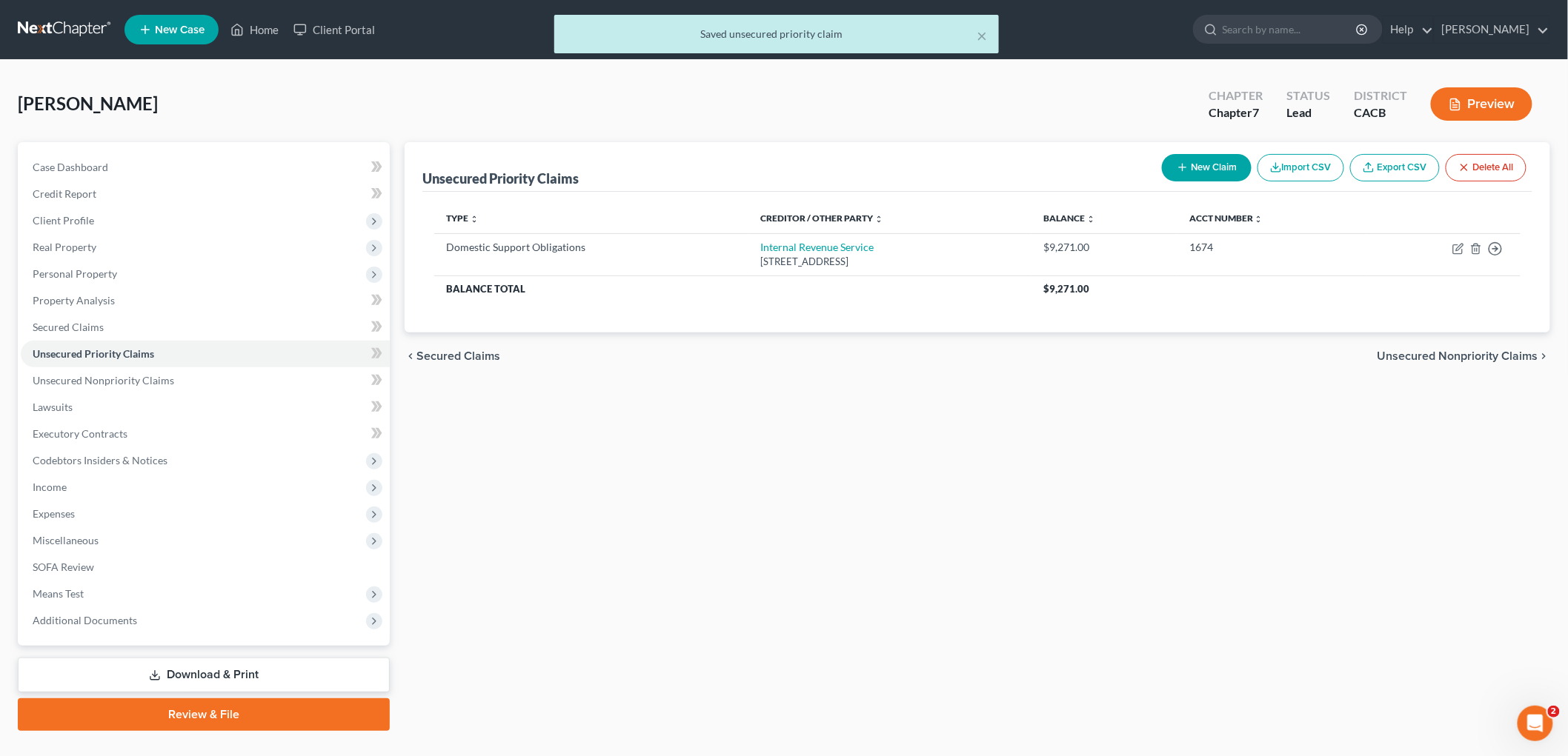
click at [1491, 91] on button "Preview" at bounding box center [1482, 104] width 102 height 34
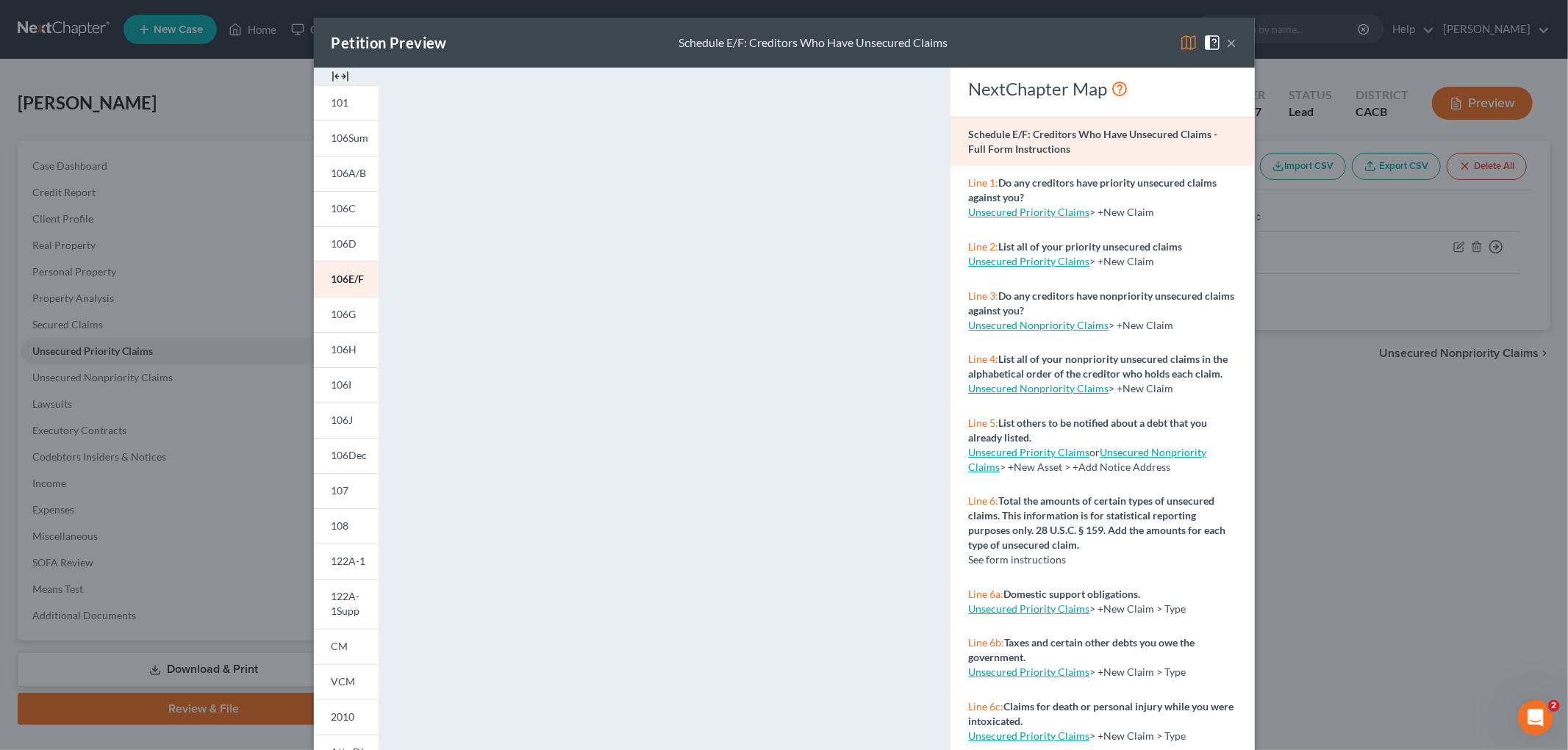
click at [1180, 40] on img at bounding box center [1188, 43] width 18 height 18
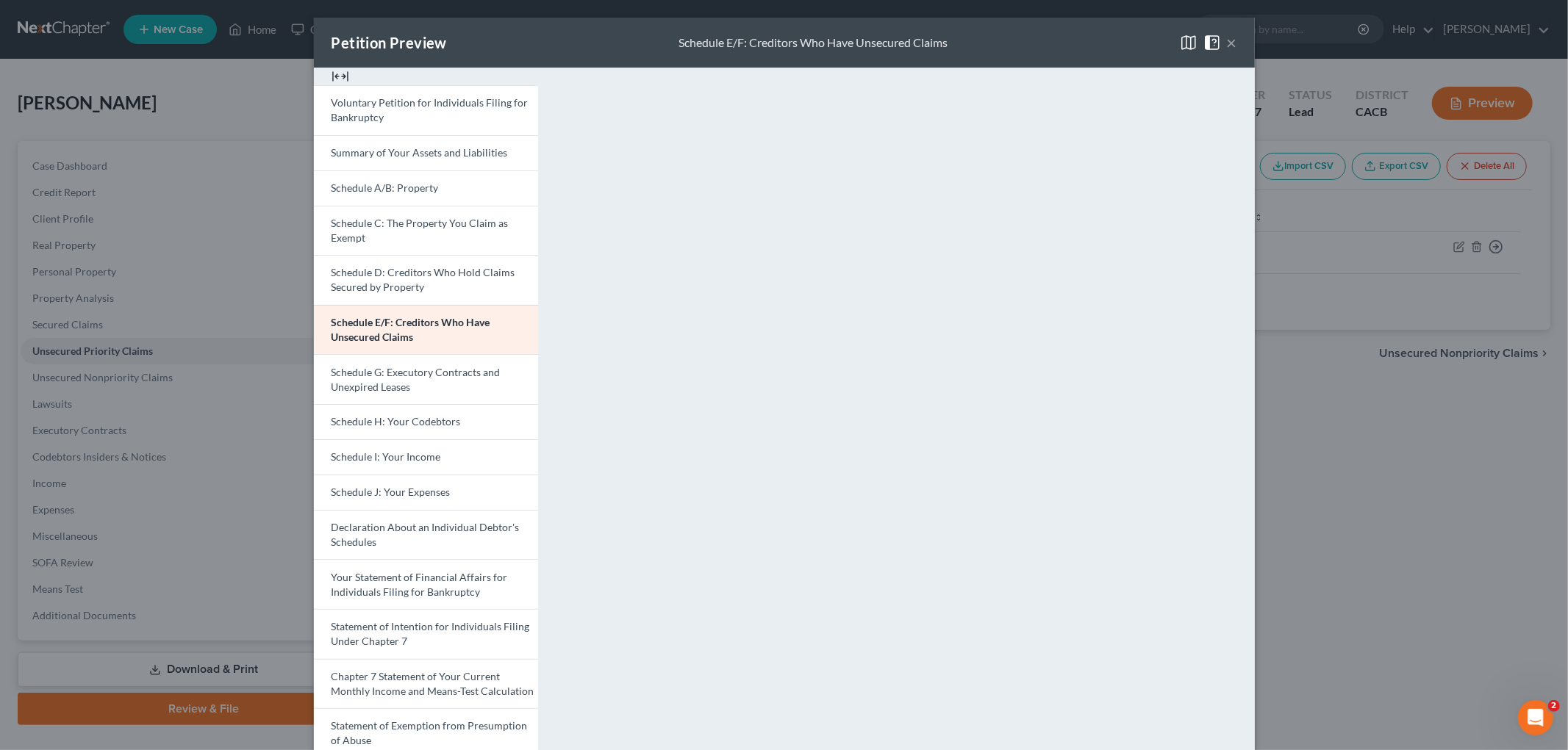
click at [1401, 524] on div "Petition Preview Schedule E/F: Creditors Who Have Unsecured Claims × Voluntary …" at bounding box center [784, 375] width 1568 height 750
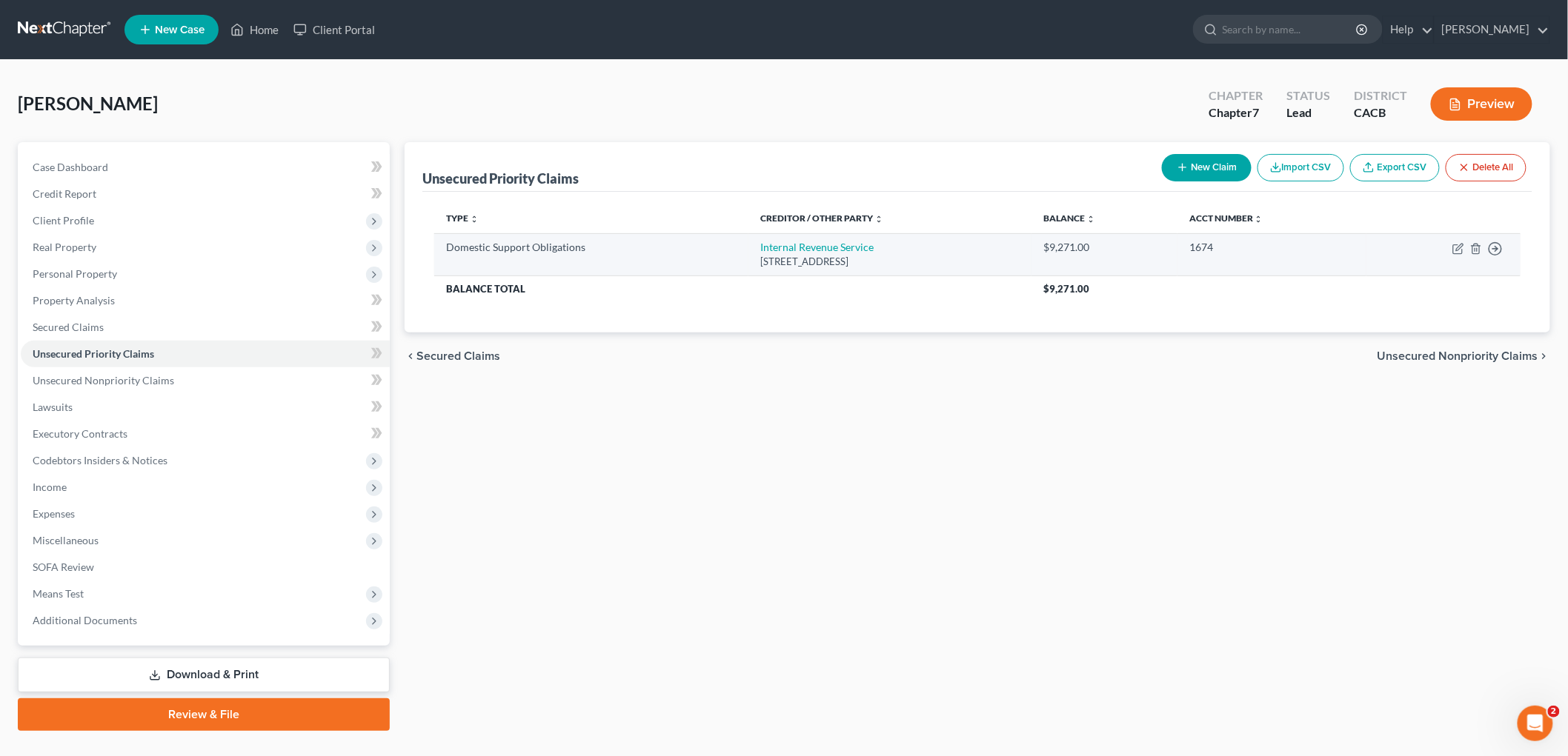
click at [805, 239] on td "Internal Revenue Service [STREET_ADDRESS]" at bounding box center [890, 254] width 283 height 42
click at [810, 243] on link "Internal Revenue Service" at bounding box center [817, 247] width 113 height 12
select select "39"
select select "0"
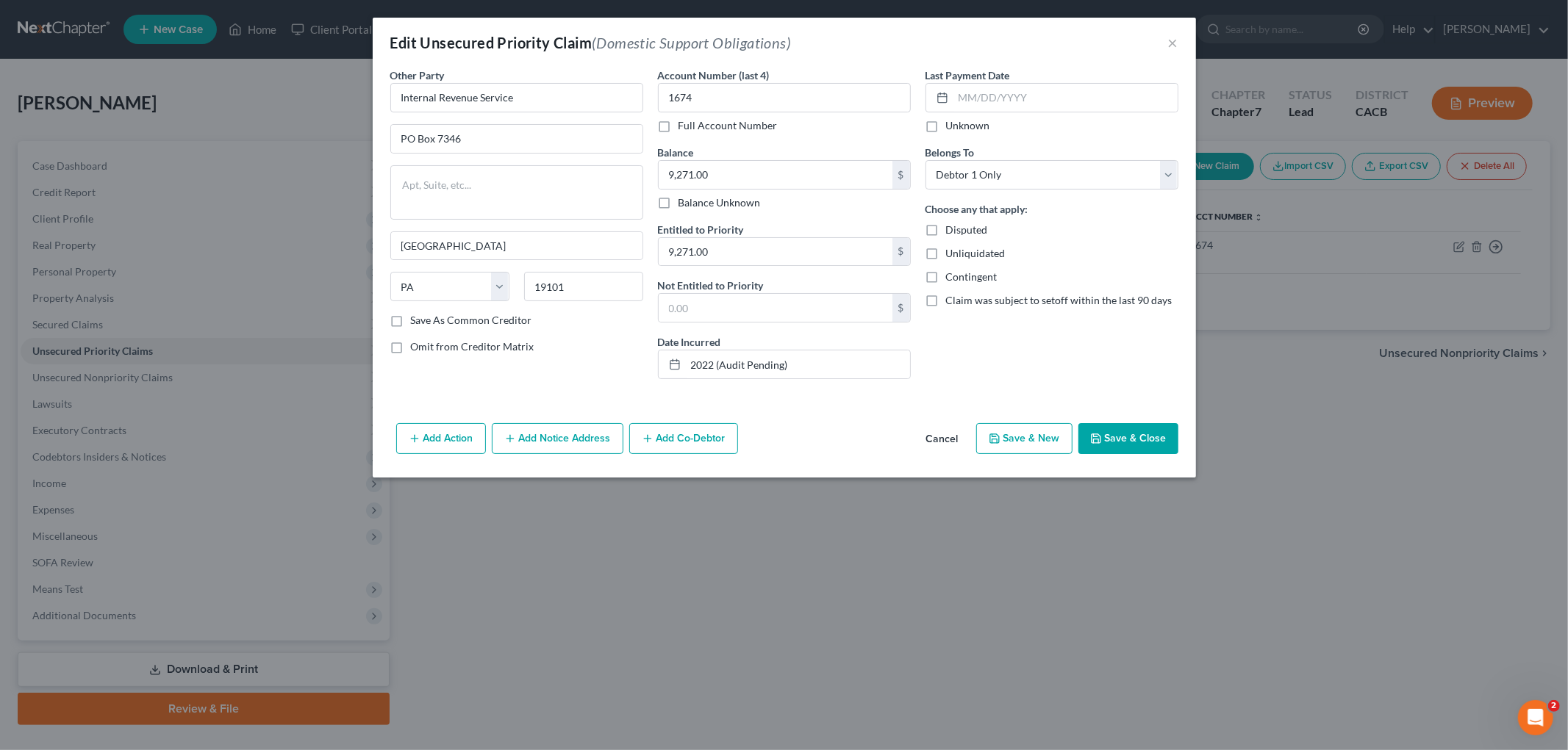
drag, startPoint x: 953, startPoint y: 268, endPoint x: 950, endPoint y: 279, distance: 11.4
click at [952, 272] on div "Choose any that apply: Disputed Unliquidated Contingent Claim was subject to se…" at bounding box center [1052, 255] width 253 height 107
click at [946, 278] on label "Contingent" at bounding box center [972, 276] width 51 height 14
click at [952, 278] on input "Contingent" at bounding box center [957, 274] width 10 height 10
click at [946, 282] on label "Contingent" at bounding box center [972, 276] width 51 height 14
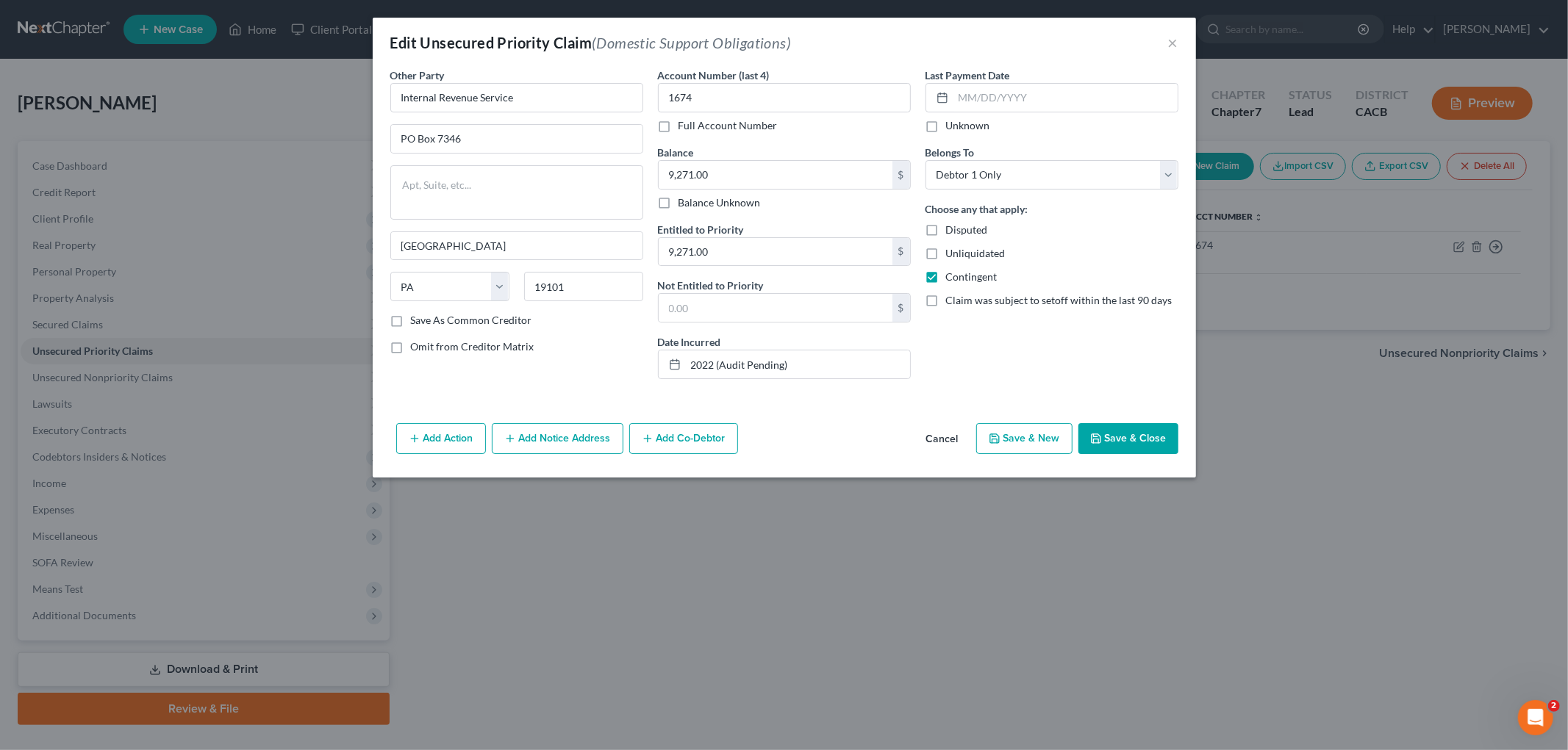
click at [952, 279] on input "Contingent" at bounding box center [957, 274] width 10 height 10
checkbox input "false"
click at [946, 230] on label "Disputed" at bounding box center [967, 229] width 42 height 14
click at [952, 230] on input "Disputed" at bounding box center [957, 227] width 10 height 10
checkbox input "true"
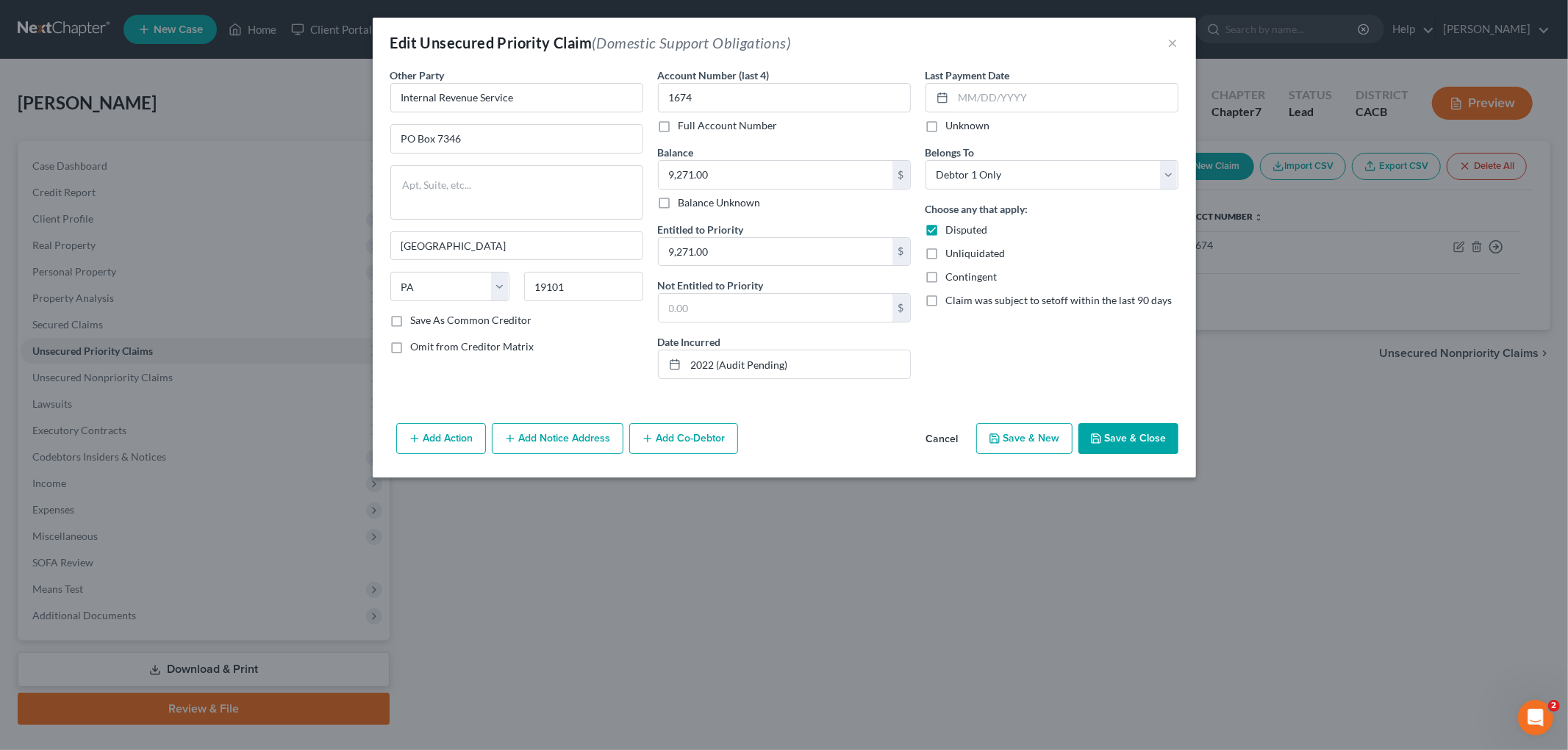
click at [1134, 439] on button "Save & Close" at bounding box center [1128, 439] width 100 height 30
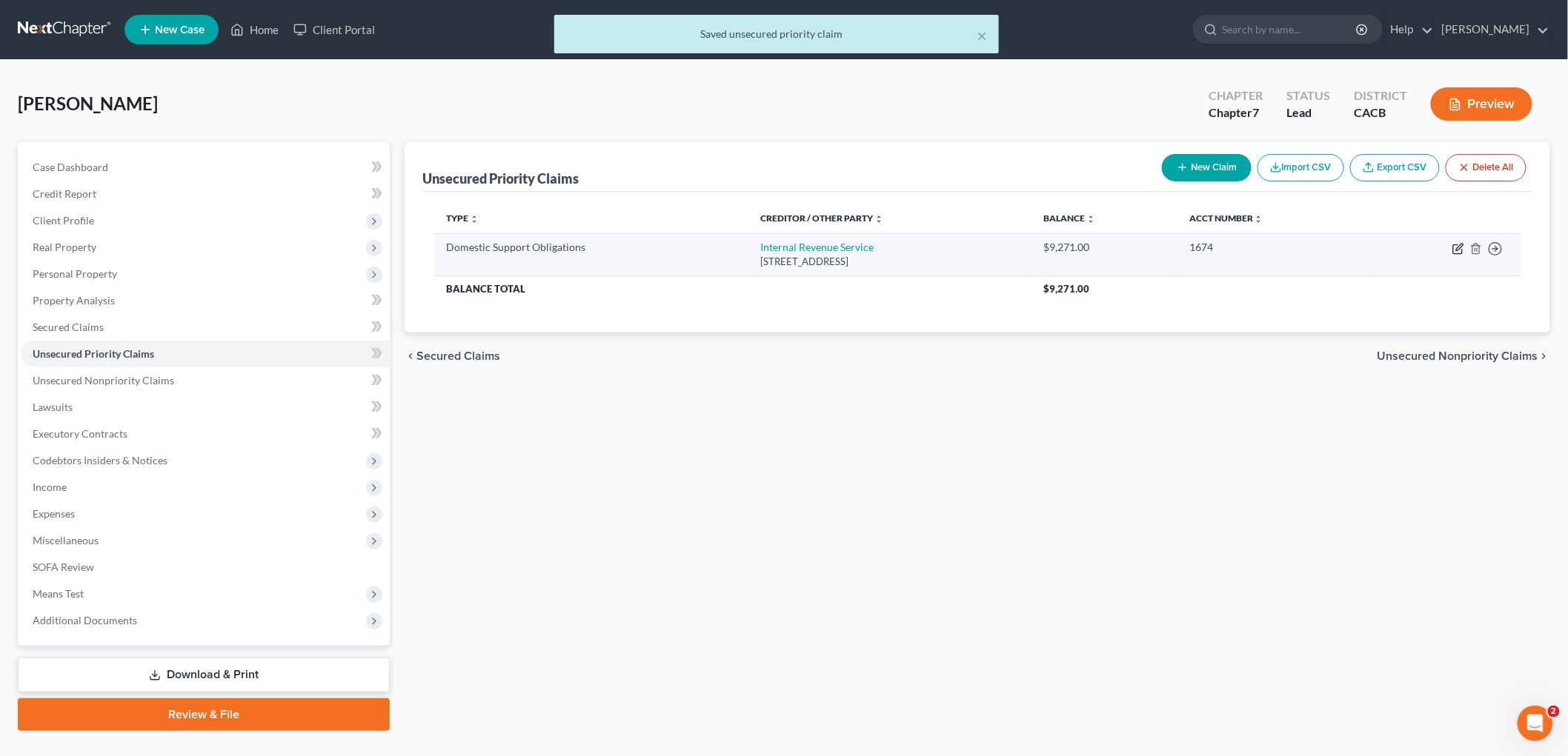
click at [1458, 246] on icon "button" at bounding box center [1458, 248] width 12 height 12
select select "39"
select select "0"
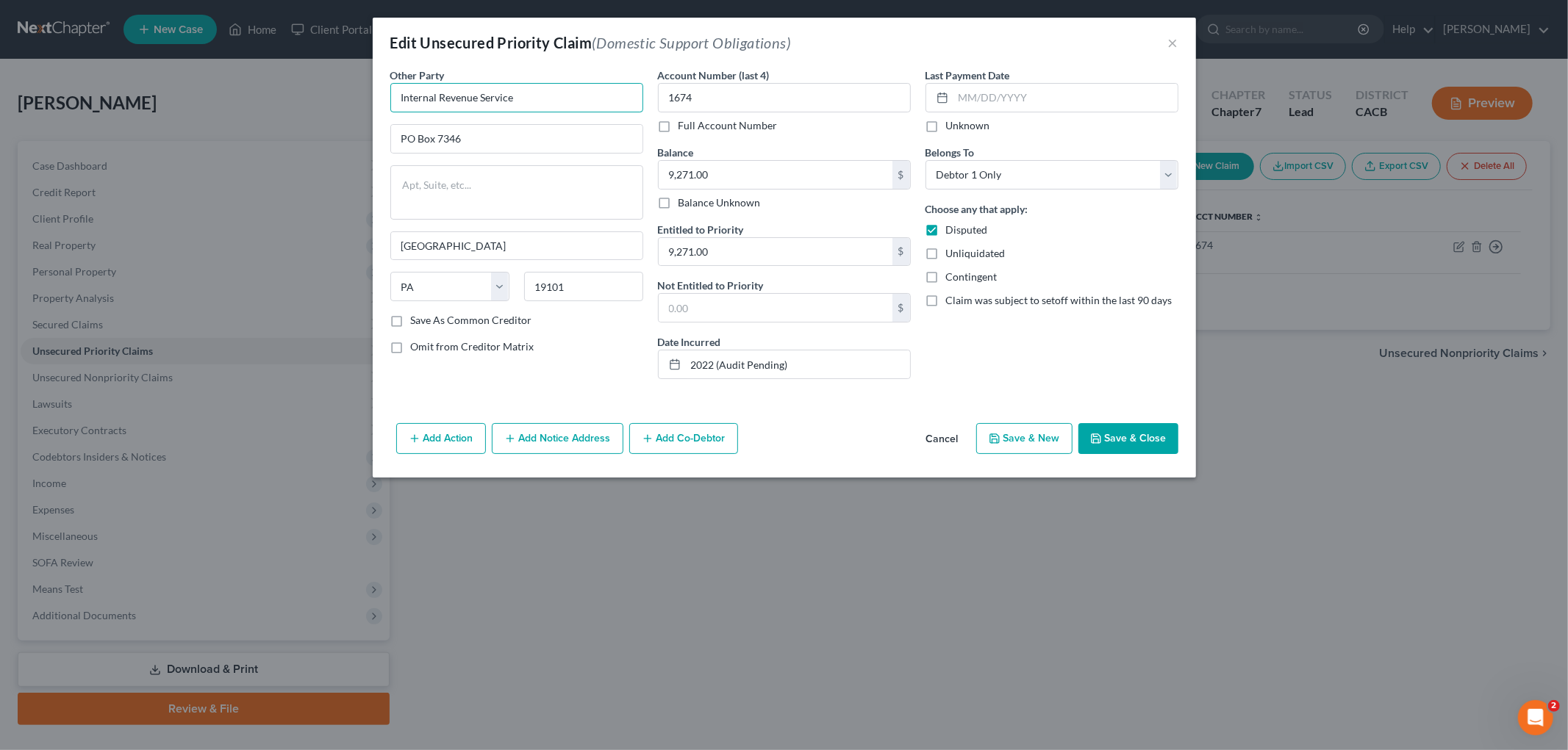
click at [482, 101] on input "Internal Revenue Service" at bounding box center [517, 97] width 253 height 30
click at [1169, 40] on button "×" at bounding box center [1173, 43] width 10 height 18
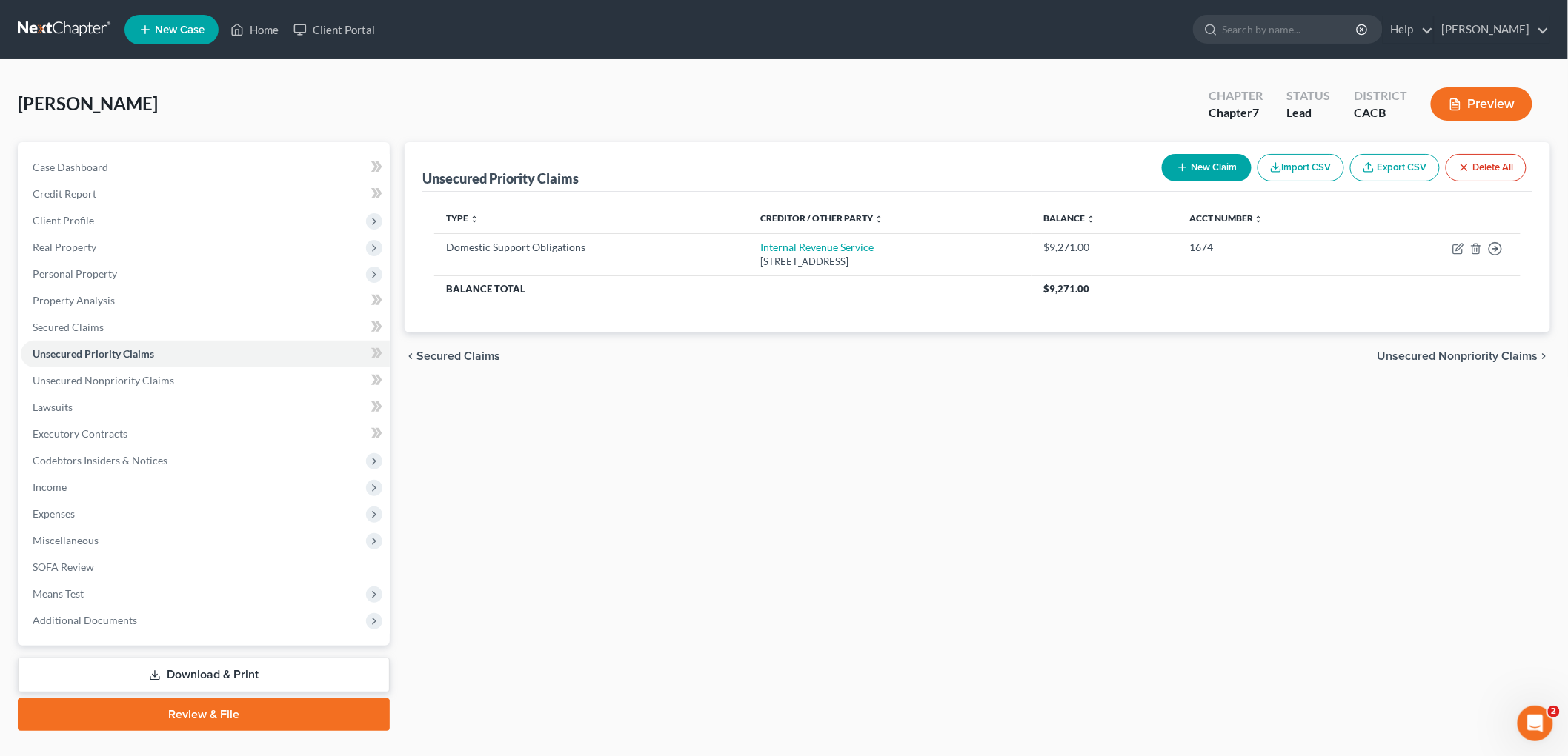
click at [1181, 164] on icon "button" at bounding box center [1182, 167] width 12 height 12
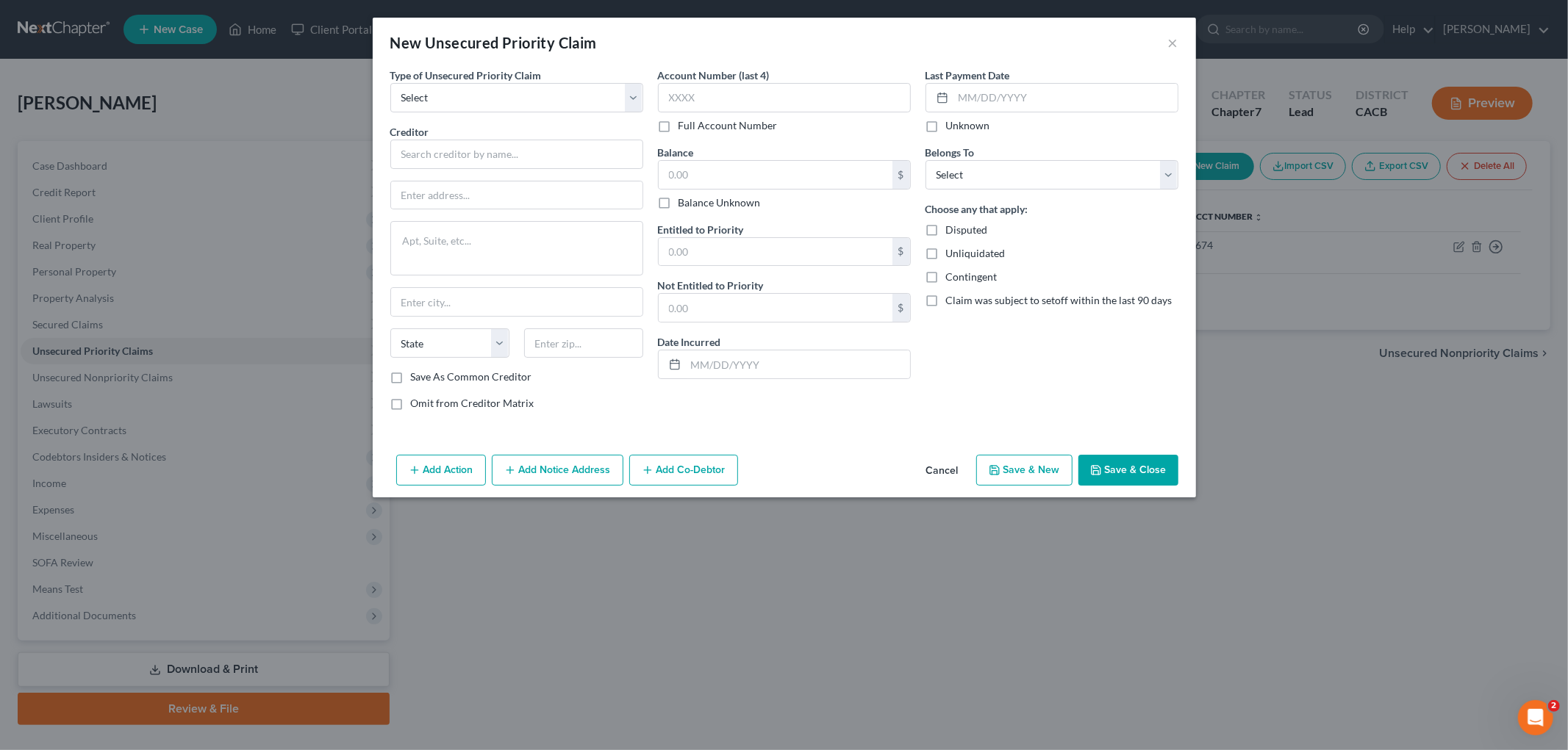
click at [457, 73] on span "Type of Unsecured Priority Claim" at bounding box center [466, 75] width 151 height 12
click at [456, 86] on select "Select Taxes & Other Government Units Domestic Support Obligations Extensions o…" at bounding box center [517, 97] width 253 height 30
select select "0"
click at [390, 83] on select "Select Taxes & Other Government Units Domestic Support Obligations Extensions o…" at bounding box center [517, 97] width 253 height 30
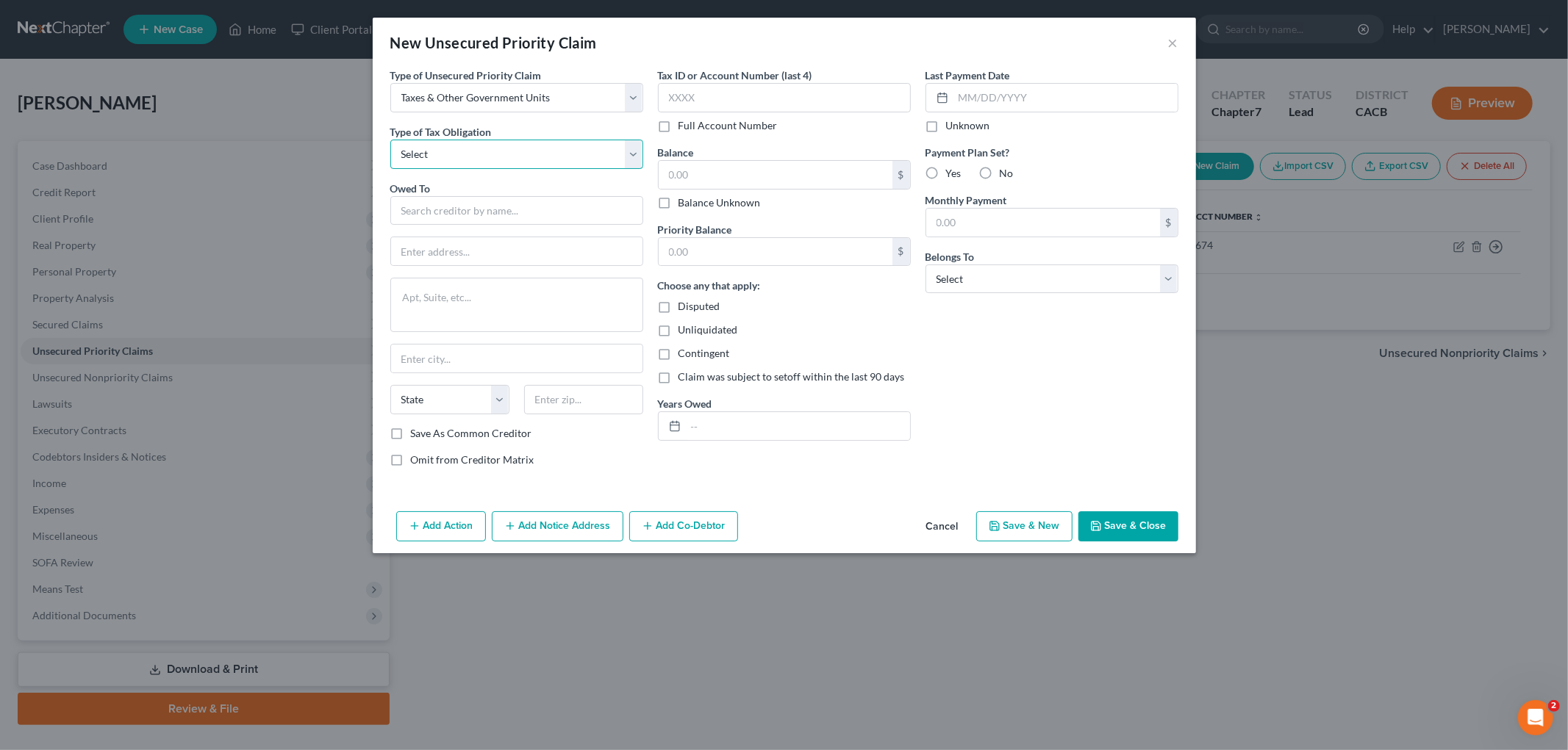
click at [472, 159] on select "Select Federal City State Franchise Tax Board Other" at bounding box center [517, 154] width 253 height 30
select select "0"
click at [390, 140] on select "Select Federal City State Franchise Tax Board Other" at bounding box center [517, 154] width 253 height 30
click at [474, 205] on input "text" at bounding box center [517, 210] width 253 height 30
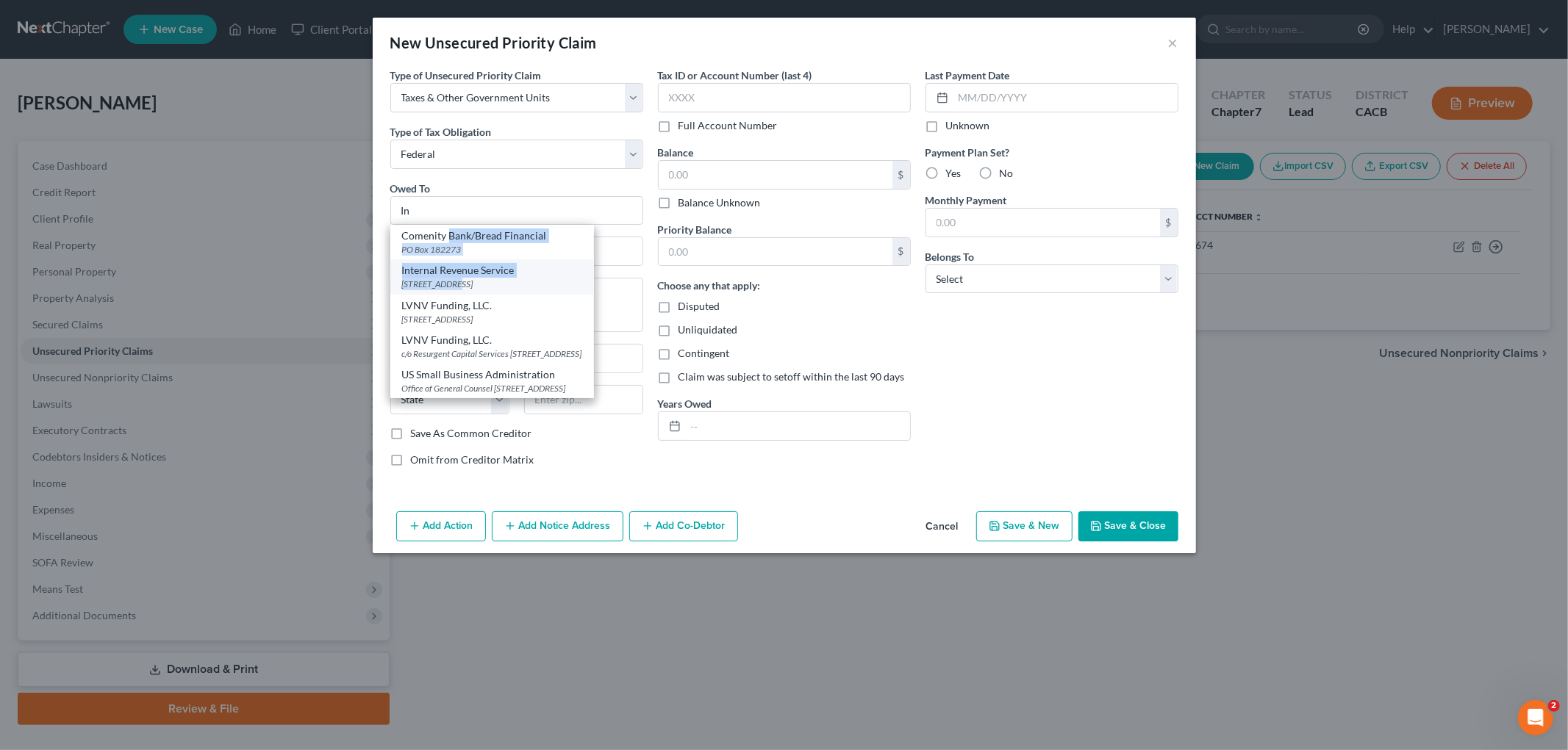
drag, startPoint x: 450, startPoint y: 243, endPoint x: 456, endPoint y: 282, distance: 39.5
click at [456, 282] on div "Comenity Bank/Bread Financial PO Box 182273 Internal Revenue Service [GEOGRAPHI…" at bounding box center [492, 311] width 204 height 173
click at [456, 281] on div "[STREET_ADDRESS]" at bounding box center [491, 284] width 180 height 12
type input "Internal Revenue Service"
type input "PO Box 7346"
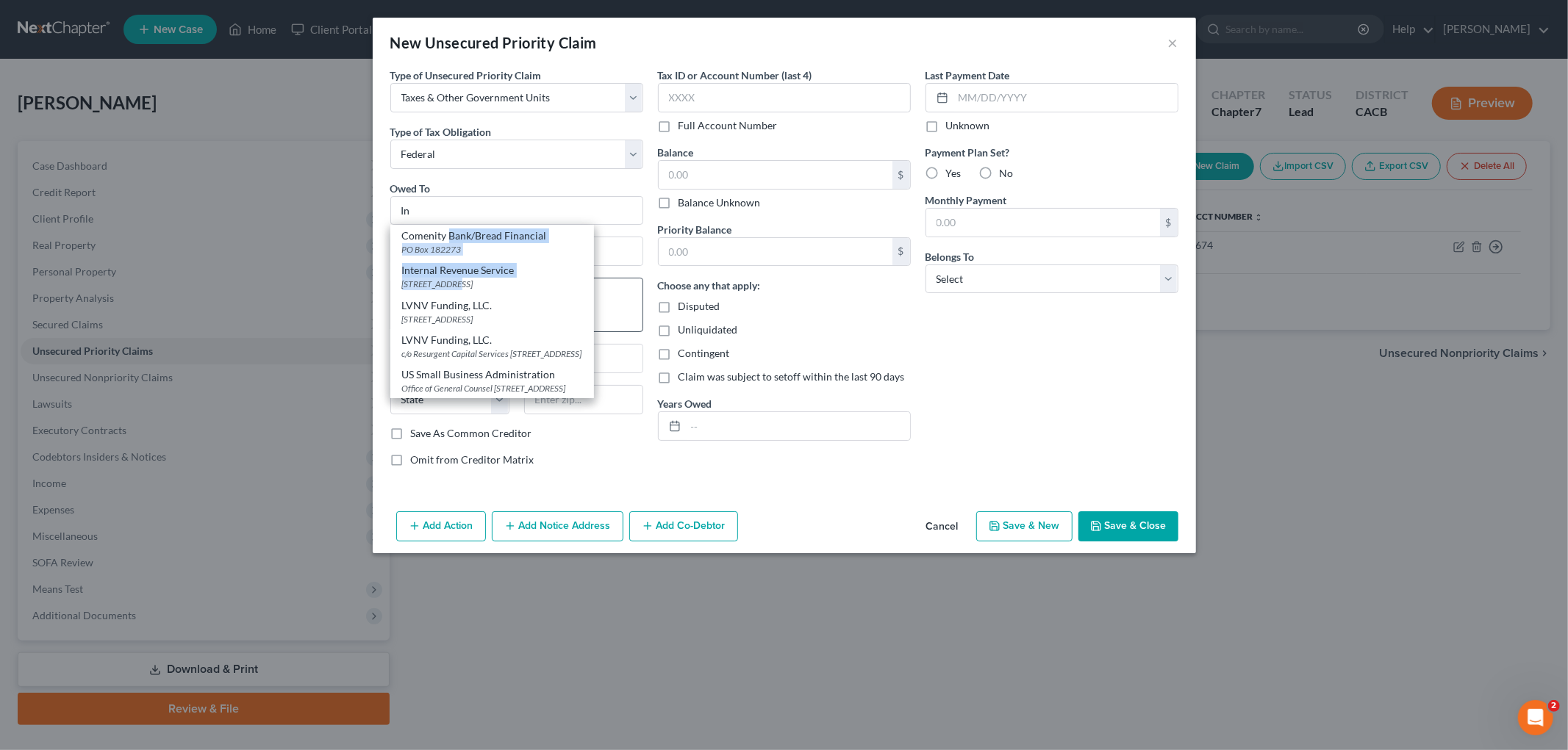
type input "[GEOGRAPHIC_DATA]"
select select "39"
type input "19101"
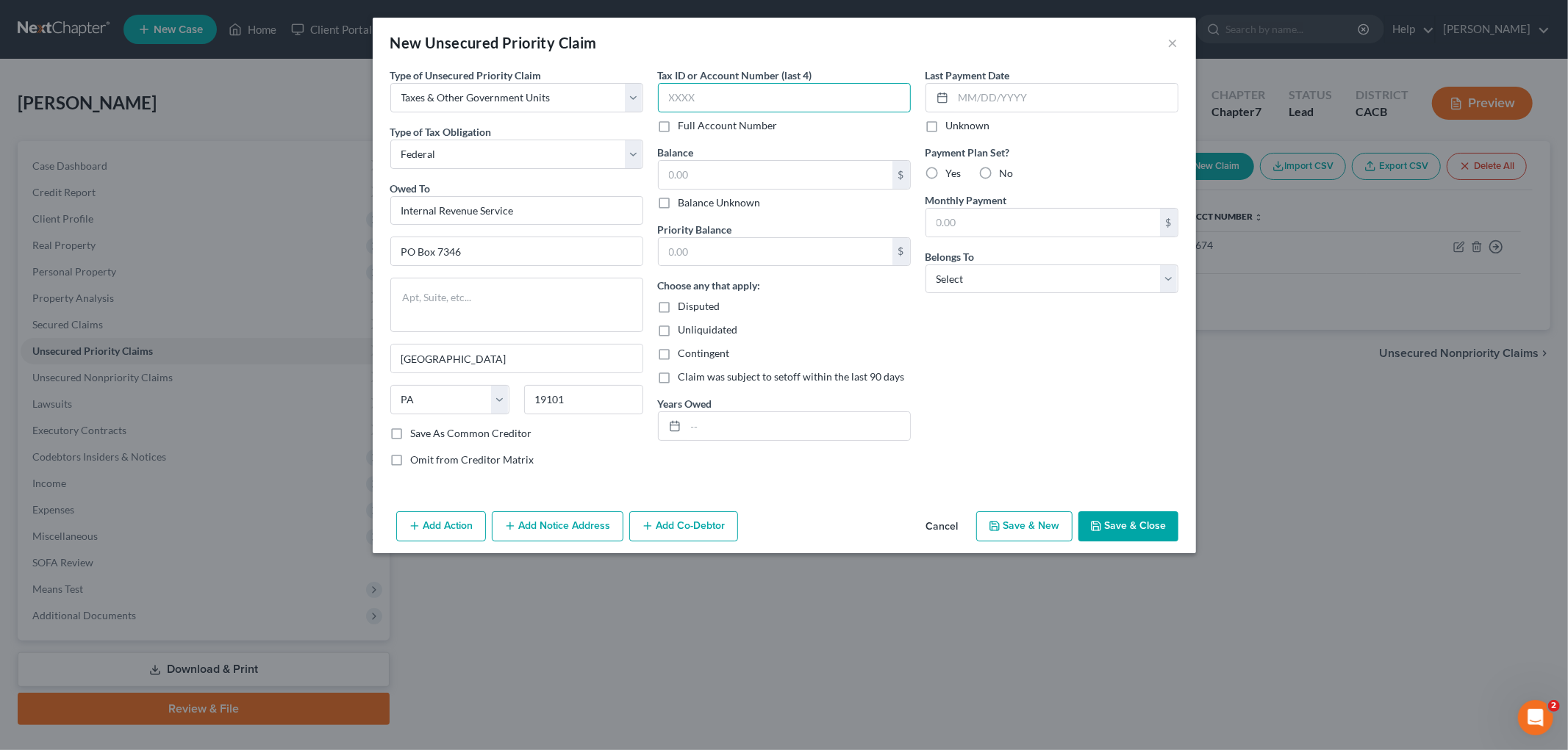
click at [691, 108] on input "text" at bounding box center [784, 97] width 253 height 30
click at [700, 177] on input "text" at bounding box center [776, 174] width 234 height 28
type input "9,271"
click at [713, 420] on input "text" at bounding box center [797, 425] width 224 height 28
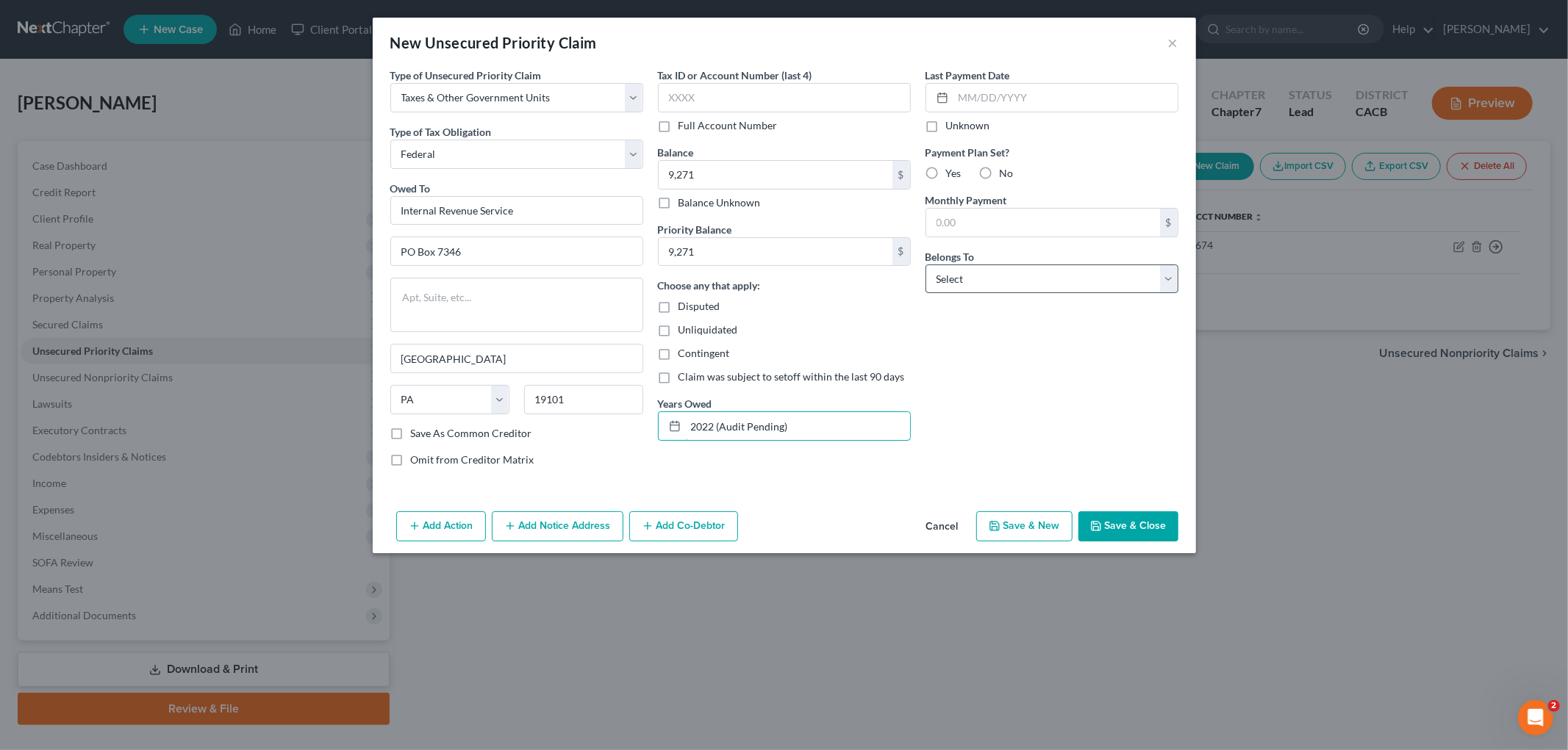
type input "2022 (Audit Pending)"
click at [956, 273] on select "Select Debtor 1 Only Debtor 2 Only Debtor 1 And Debtor 2 Only At Least One Of T…" at bounding box center [1052, 279] width 253 height 30
select select "0"
click at [925, 265] on select "Select Debtor 1 Only Debtor 2 Only Debtor 1 And Debtor 2 Only At Least One Of T…" at bounding box center [1052, 279] width 253 height 30
click at [692, 306] on span "Disputed" at bounding box center [700, 306] width 42 height 12
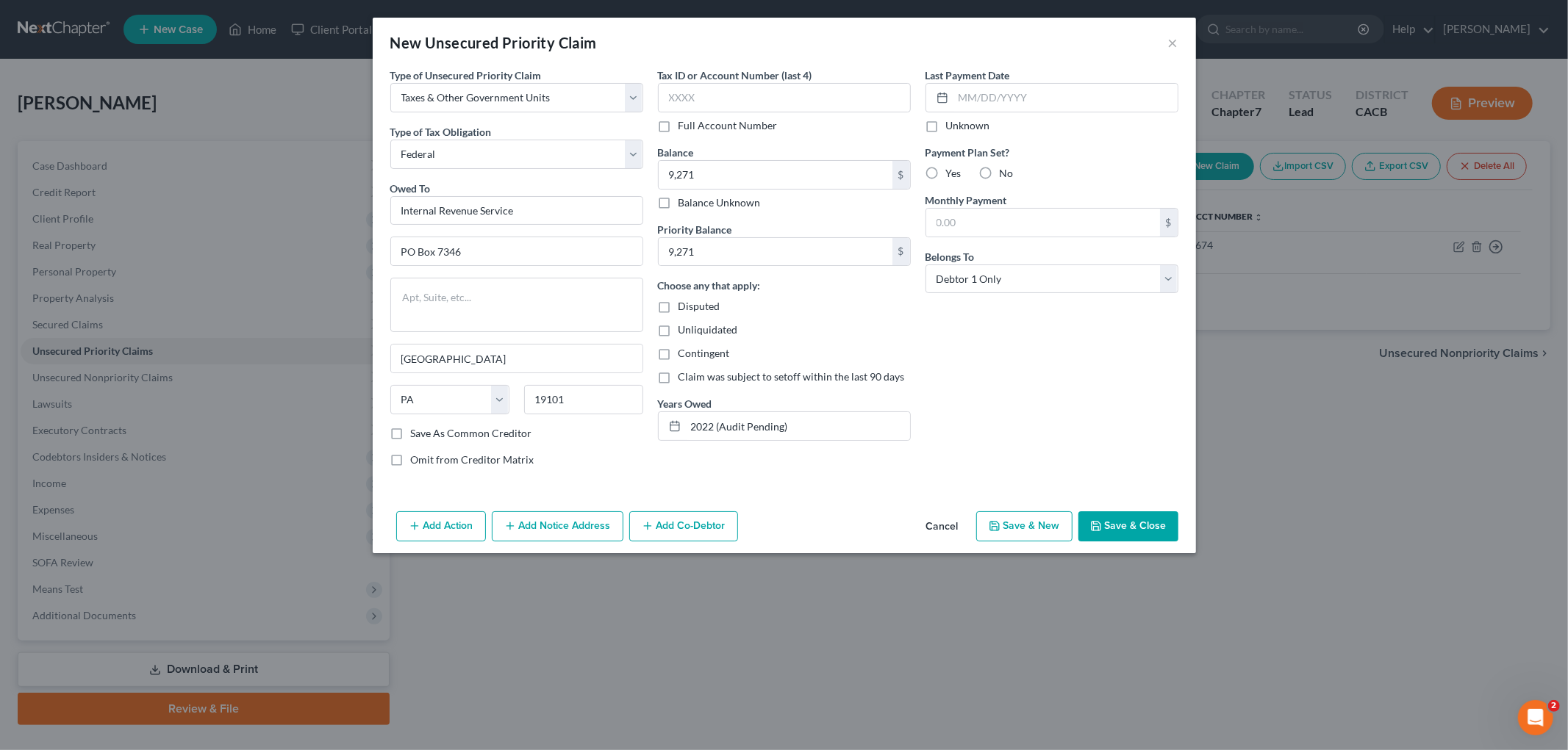
click at [692, 306] on input "Disputed" at bounding box center [689, 304] width 10 height 10
checkbox input "true"
click at [761, 79] on label "Tax ID or Account Number (last 4)" at bounding box center [735, 75] width 154 height 15
click at [760, 89] on input "text" at bounding box center [784, 97] width 253 height 30
type input "1674"
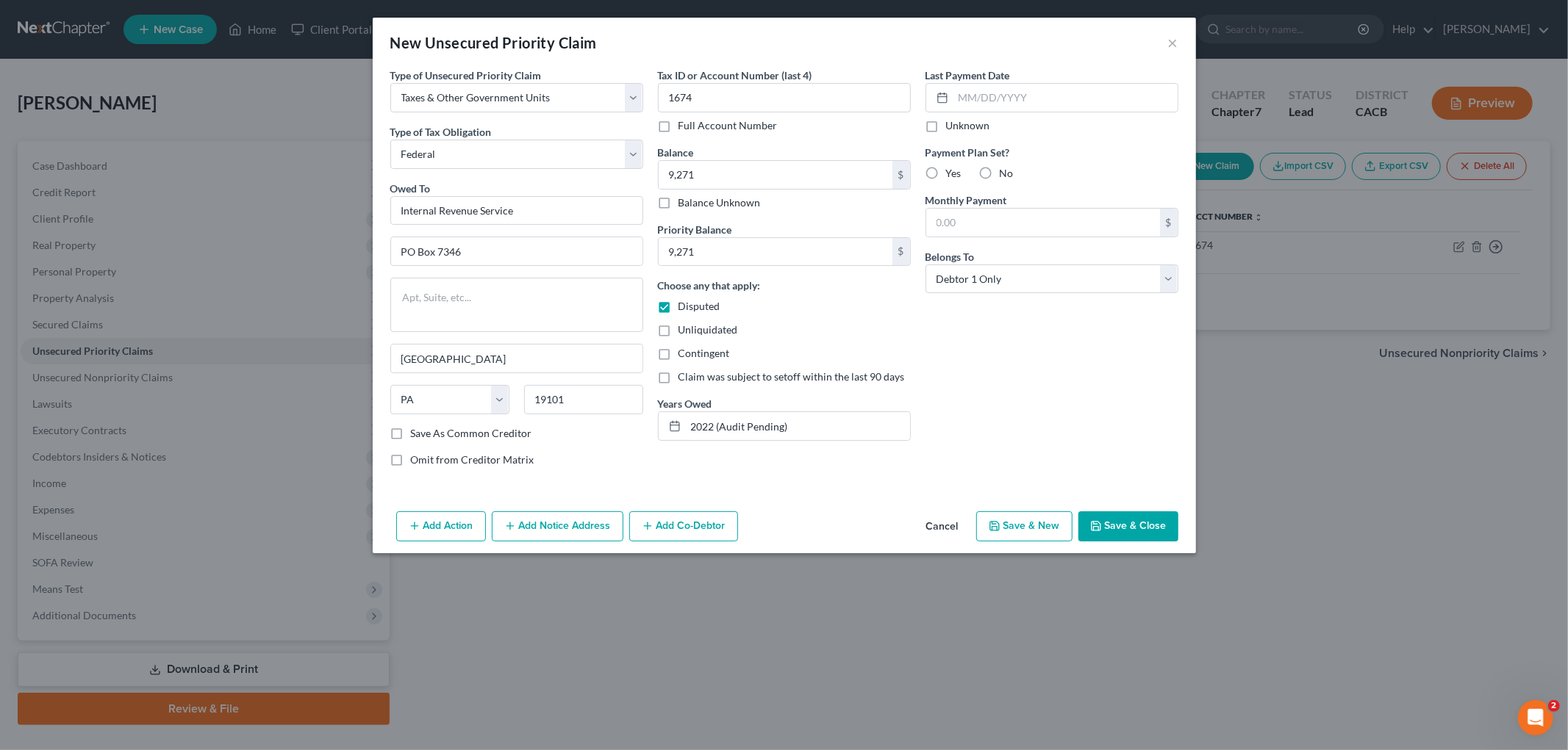
click at [1141, 527] on button "Save & Close" at bounding box center [1128, 526] width 100 height 30
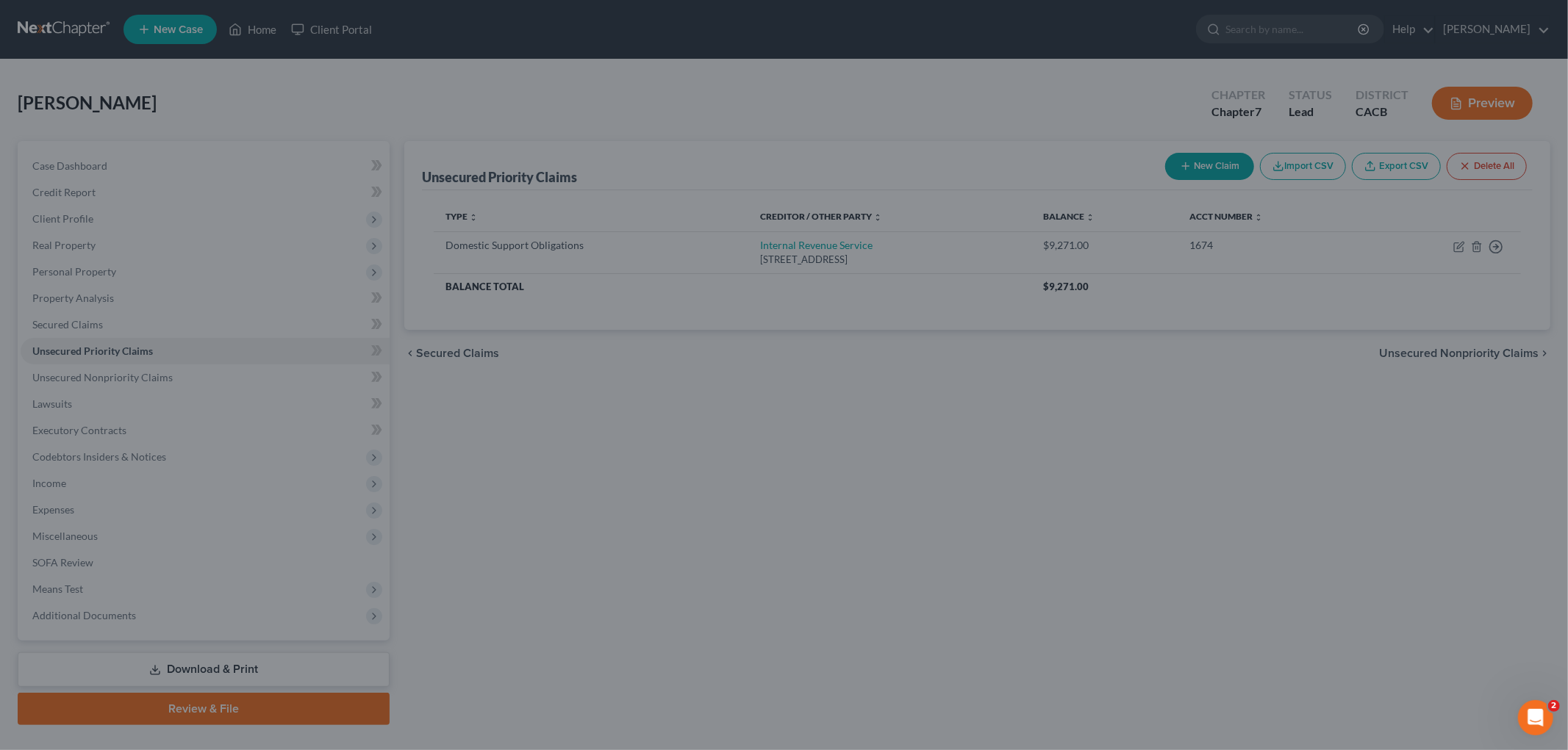
type input "9,271.00"
type input "0.00"
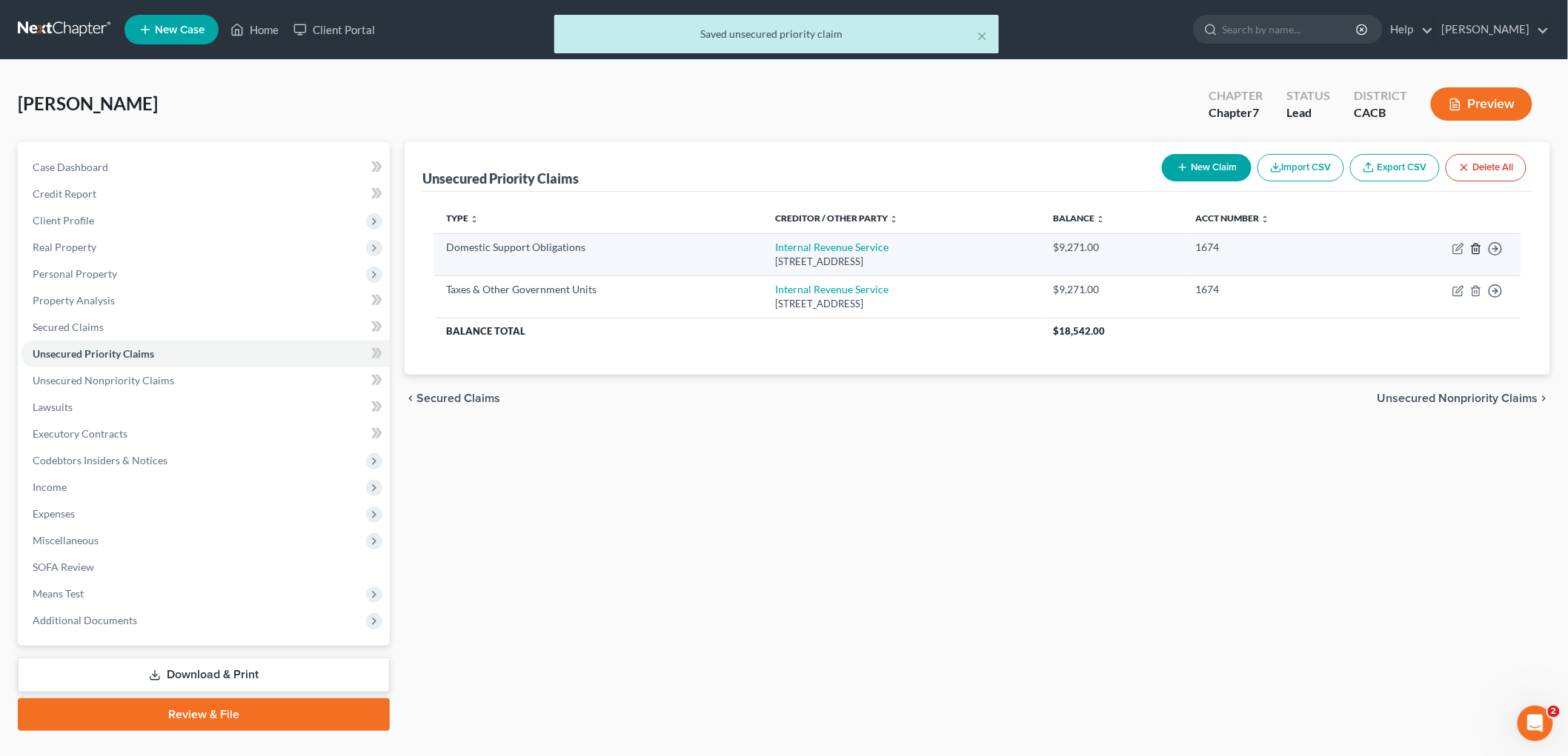
click at [1476, 246] on icon "button" at bounding box center [1476, 248] width 12 height 12
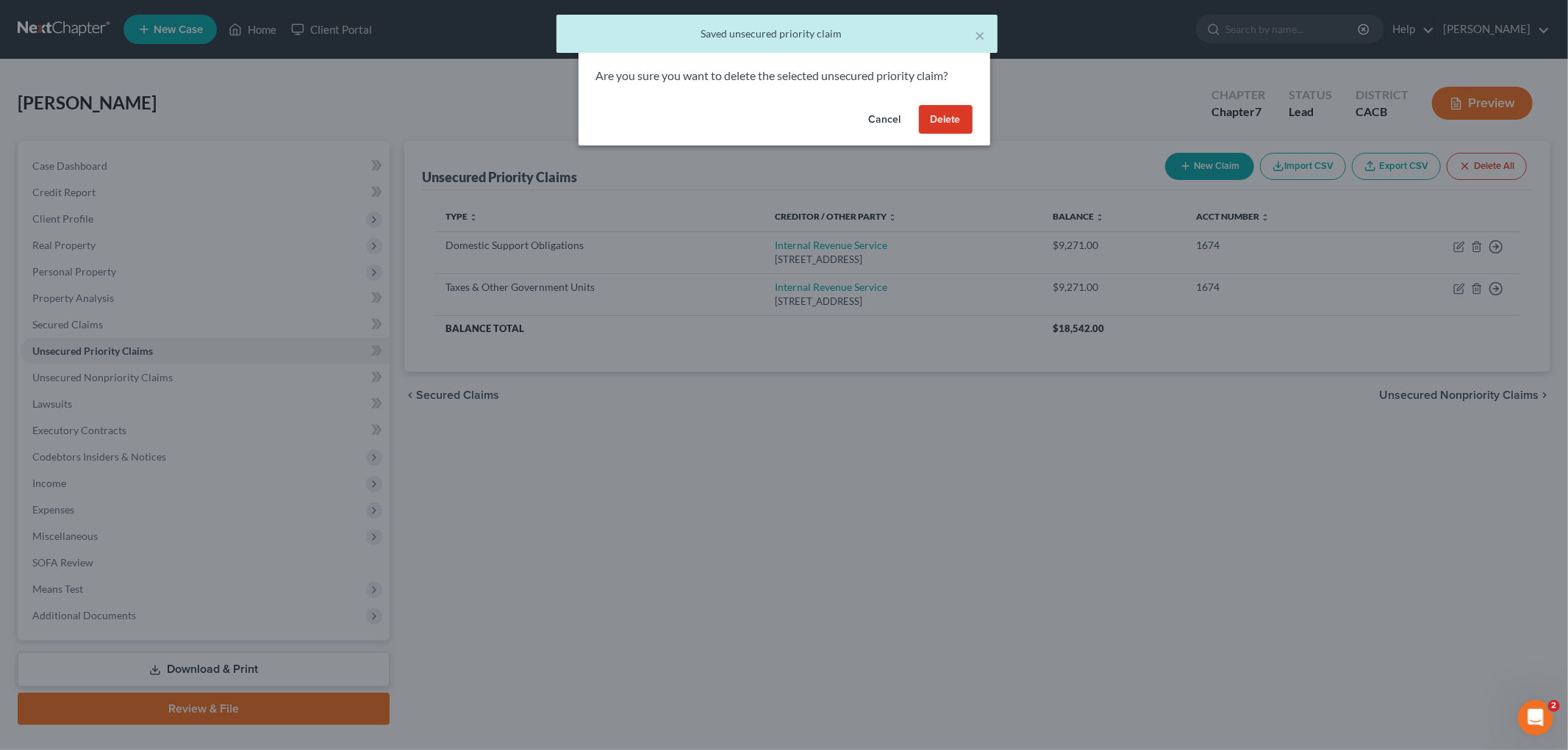
click at [940, 102] on div "Cancel Delete" at bounding box center [784, 122] width 411 height 47
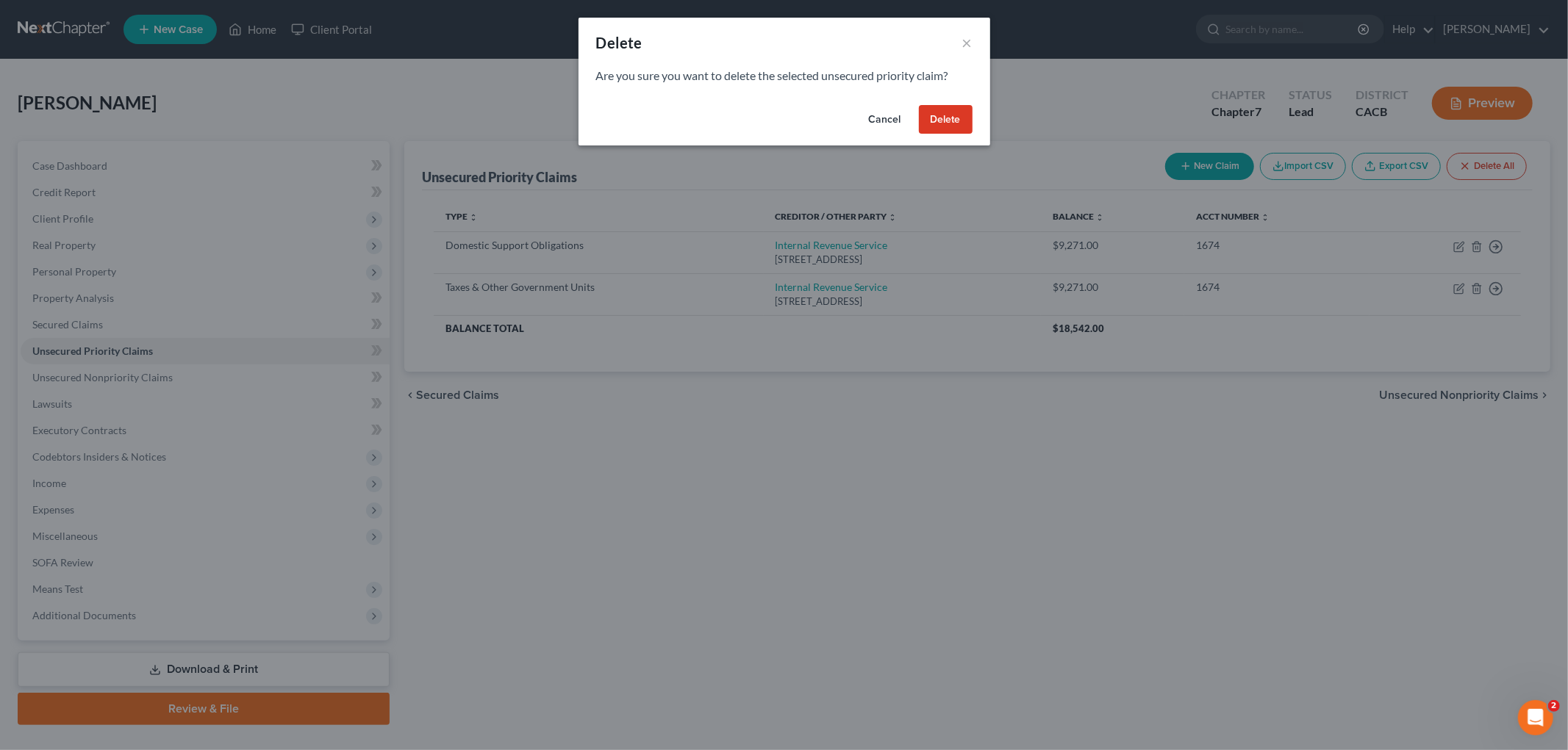
click at [950, 119] on button "Delete" at bounding box center [945, 119] width 53 height 30
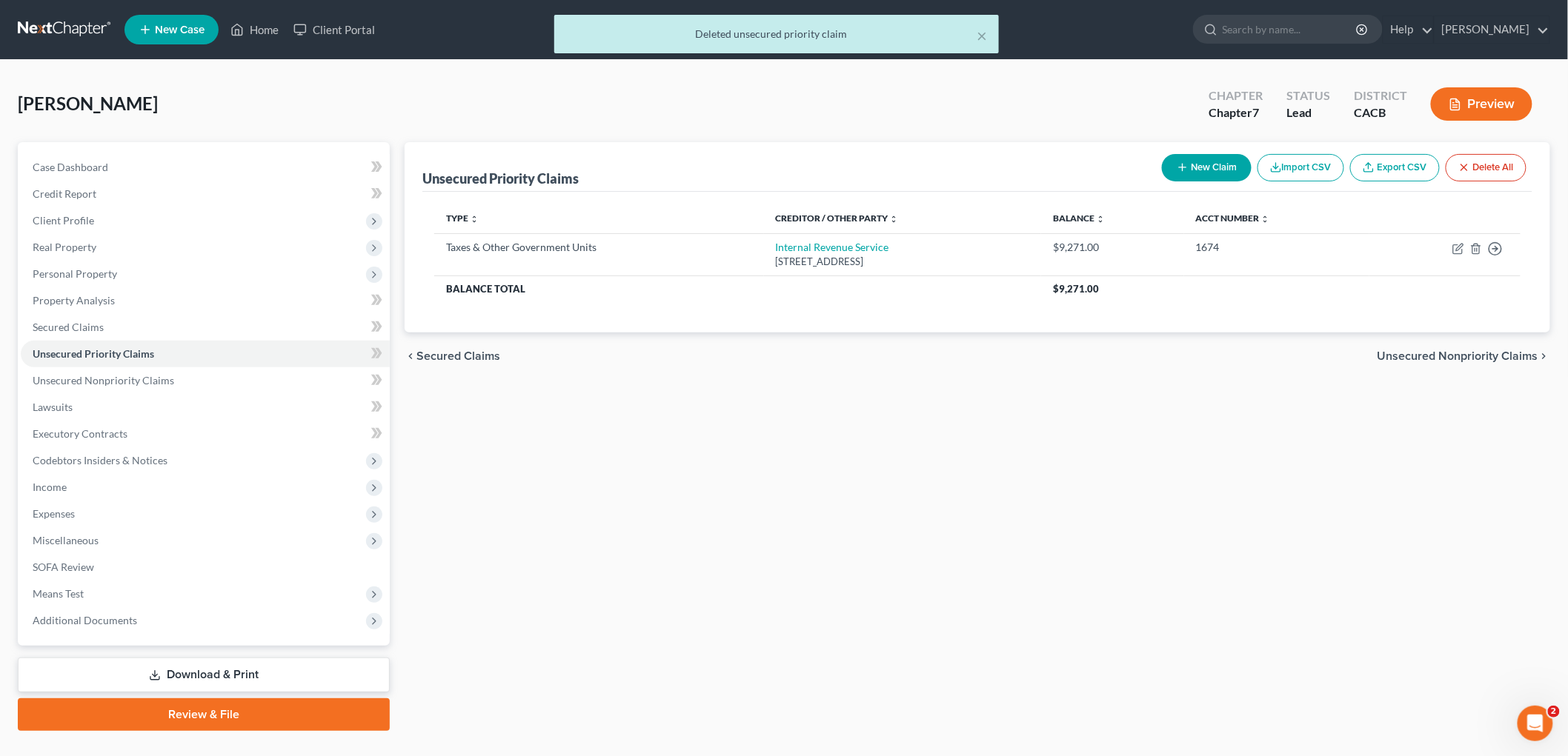
click at [1461, 106] on icon "button" at bounding box center [1456, 105] width 13 height 13
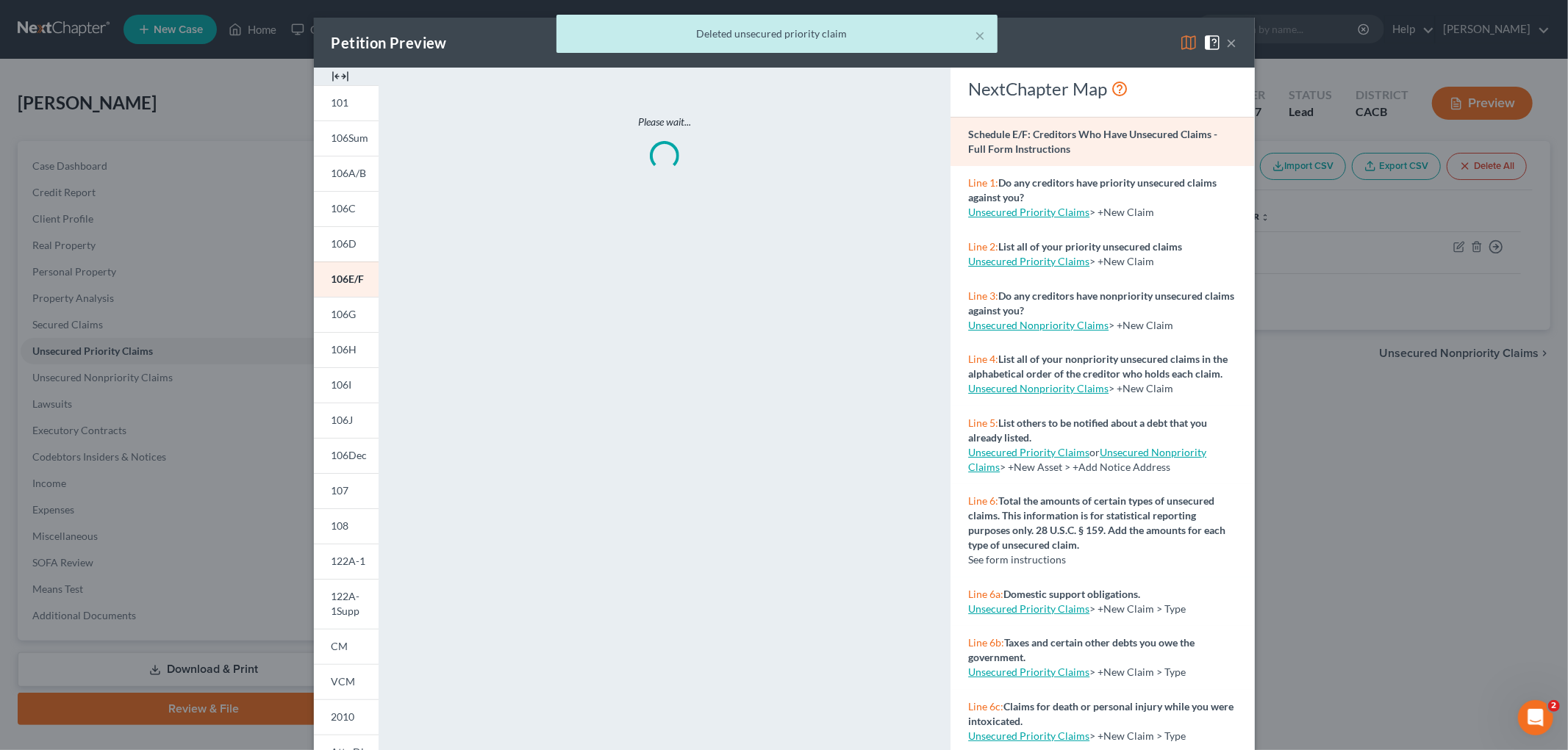
click at [1181, 44] on div "× Deleted unsecured priority claim" at bounding box center [776, 37] width 1568 height 46
click at [983, 38] on button "×" at bounding box center [981, 35] width 10 height 18
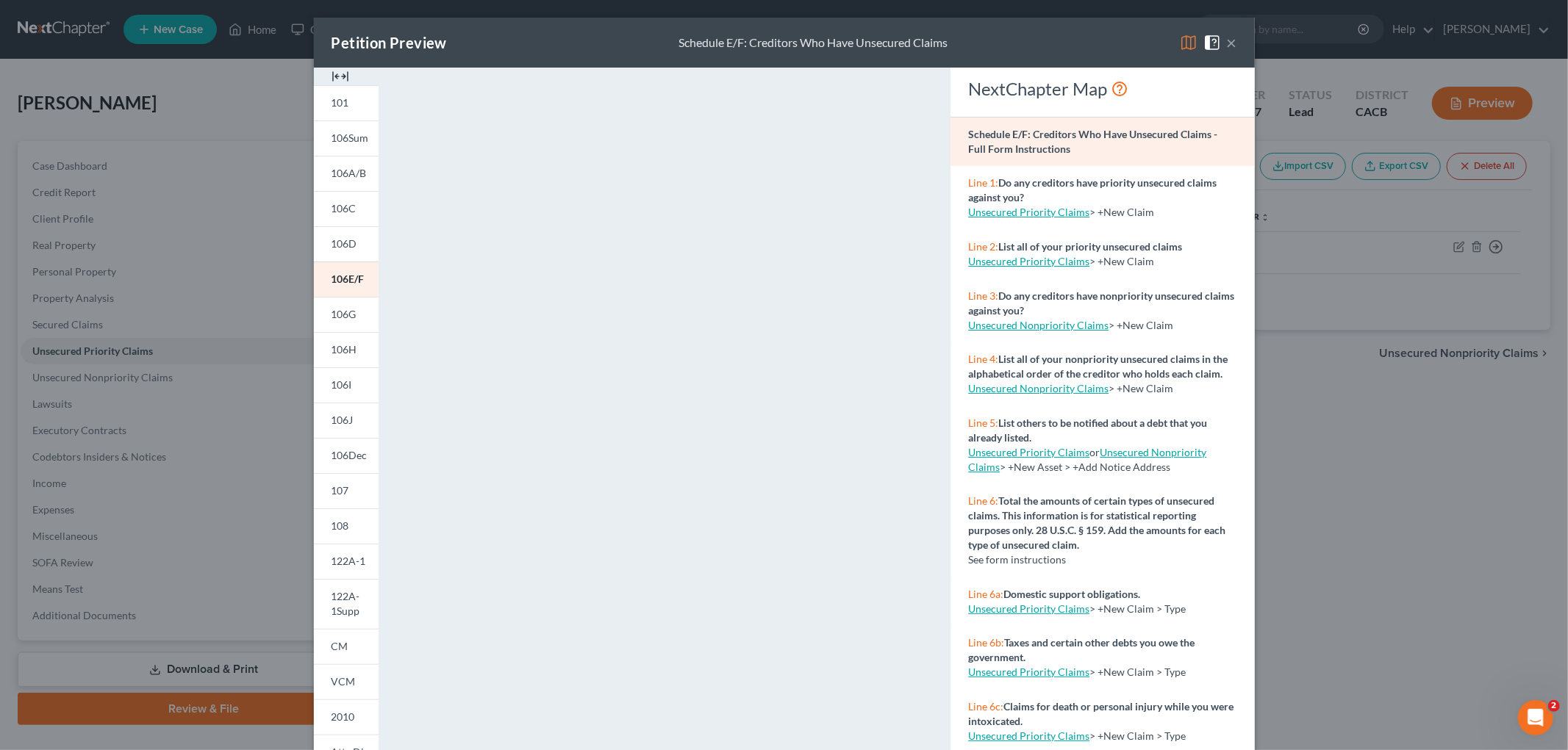
click at [1435, 420] on div "Petition Preview Schedule E/F: Creditors Who Have Unsecured Claims × 101 106Sum…" at bounding box center [784, 375] width 1568 height 750
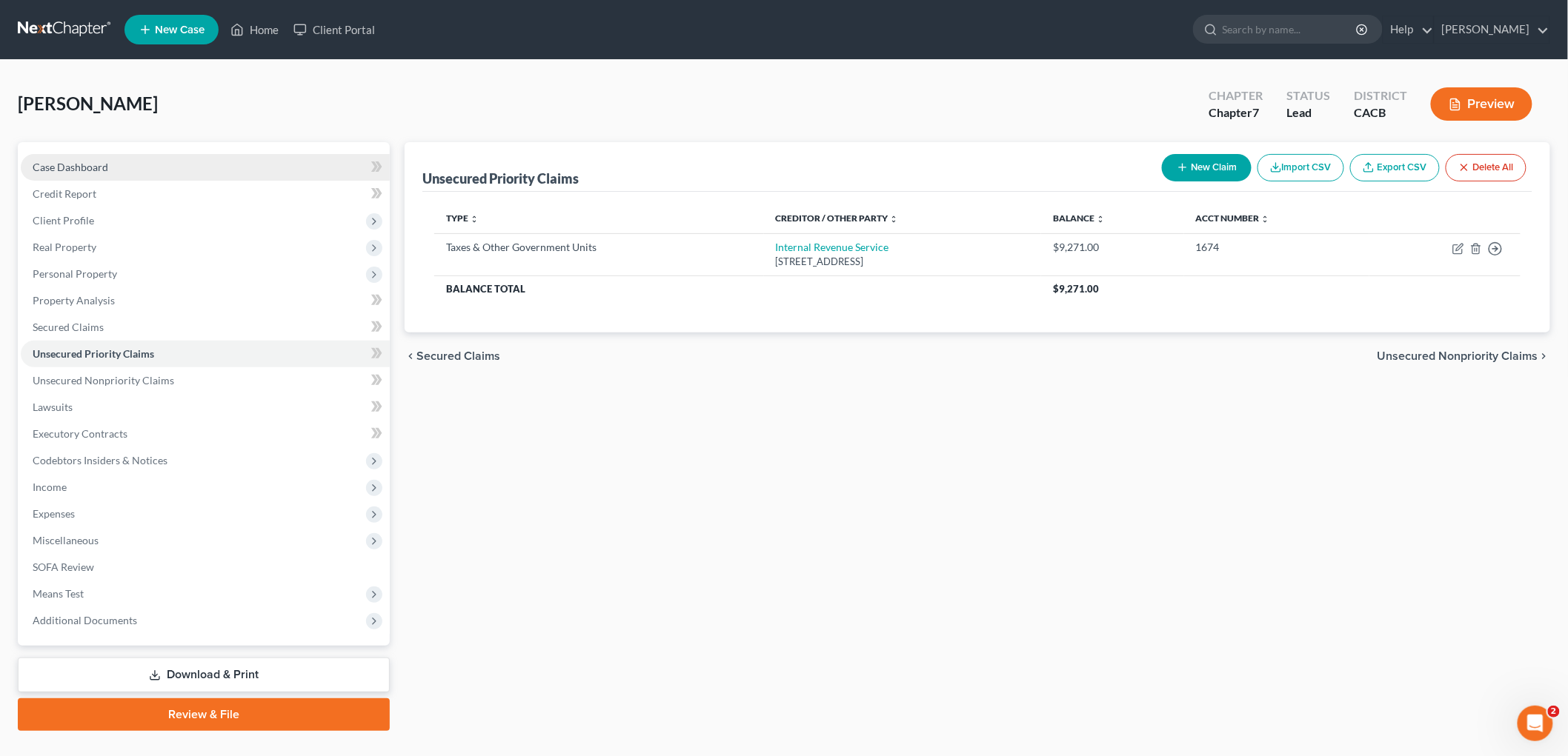
click at [100, 154] on link "Case Dashboard" at bounding box center [205, 168] width 369 height 27
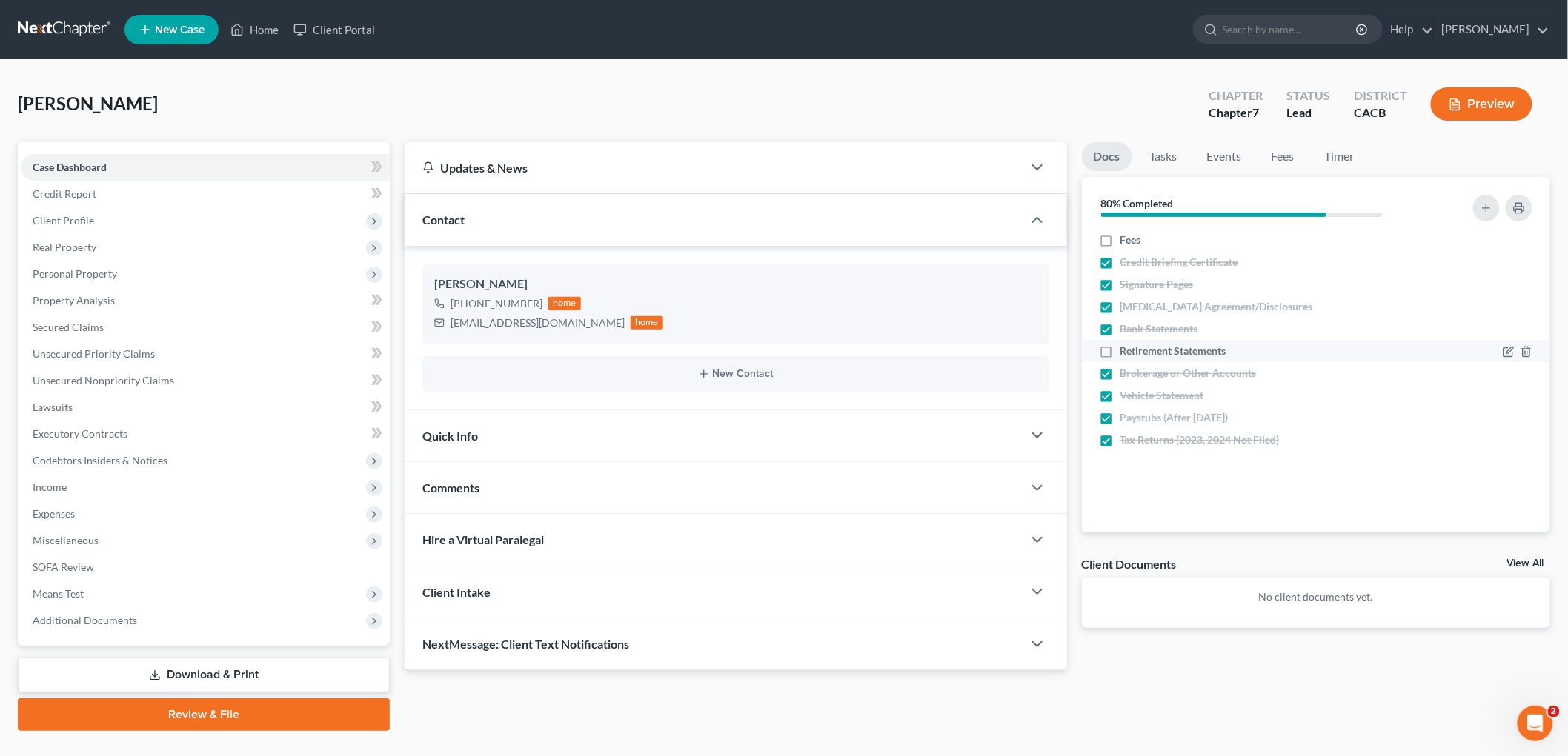
click at [1120, 353] on label "Retirement Statements" at bounding box center [1173, 350] width 106 height 14
click at [1120, 350] on label "Retirement Statements" at bounding box center [1173, 350] width 106 height 14
click at [1127, 350] on input "Retirement Statements" at bounding box center [1131, 348] width 10 height 10
checkbox input "true"
click at [1501, 95] on button "Preview" at bounding box center [1482, 104] width 102 height 34
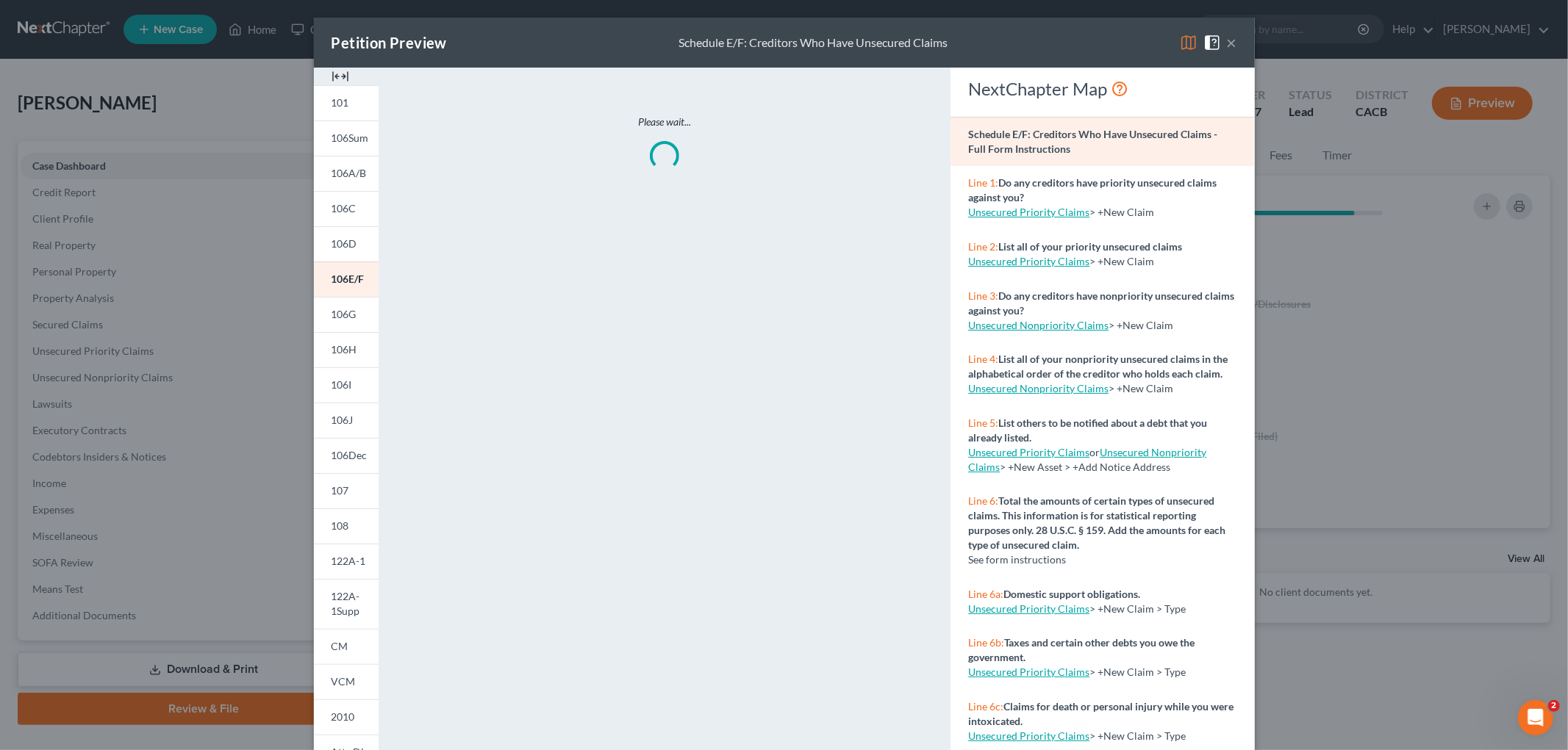
click at [1180, 42] on img at bounding box center [1188, 43] width 18 height 18
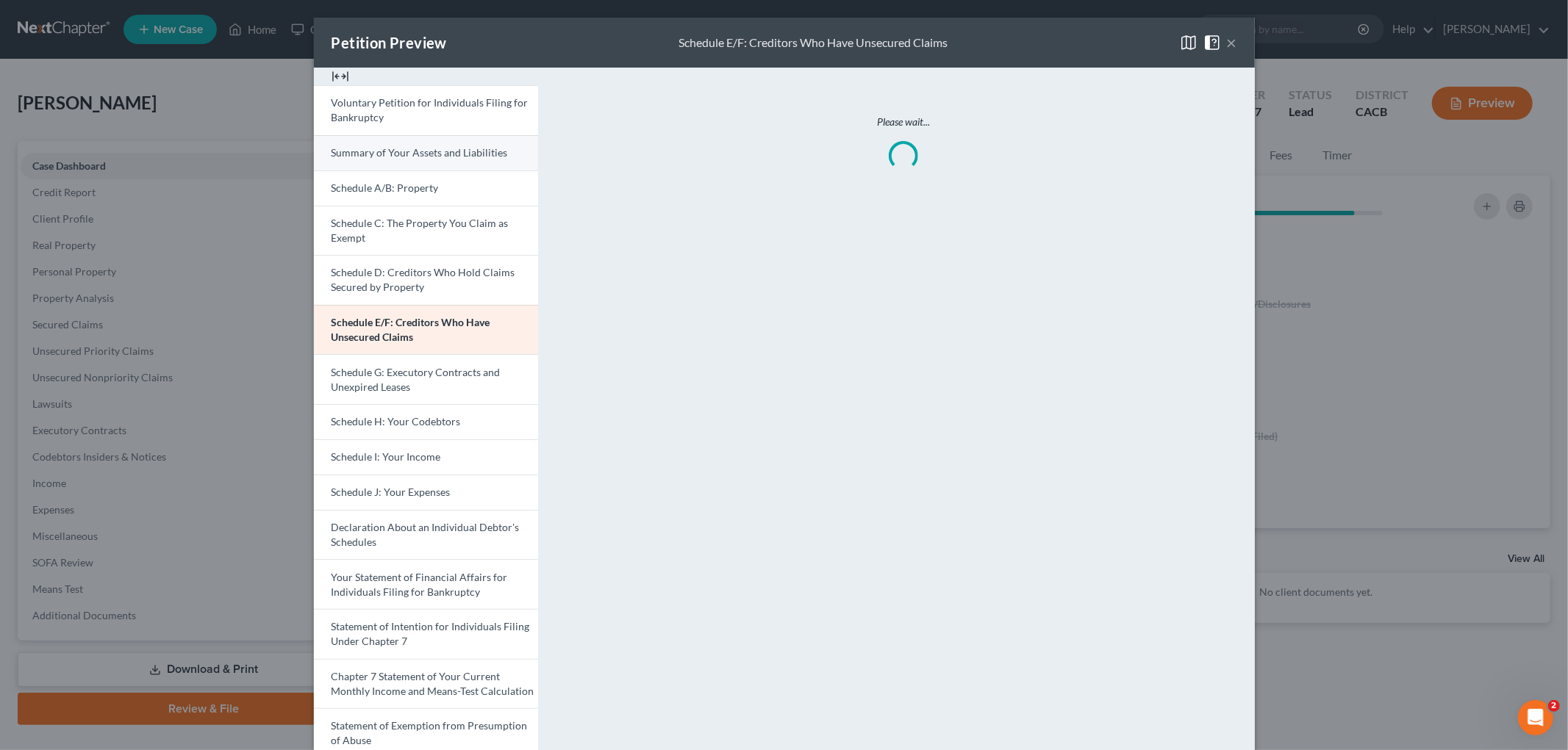
click at [386, 160] on link "Summary of Your Assets and Liabilities" at bounding box center [426, 152] width 224 height 35
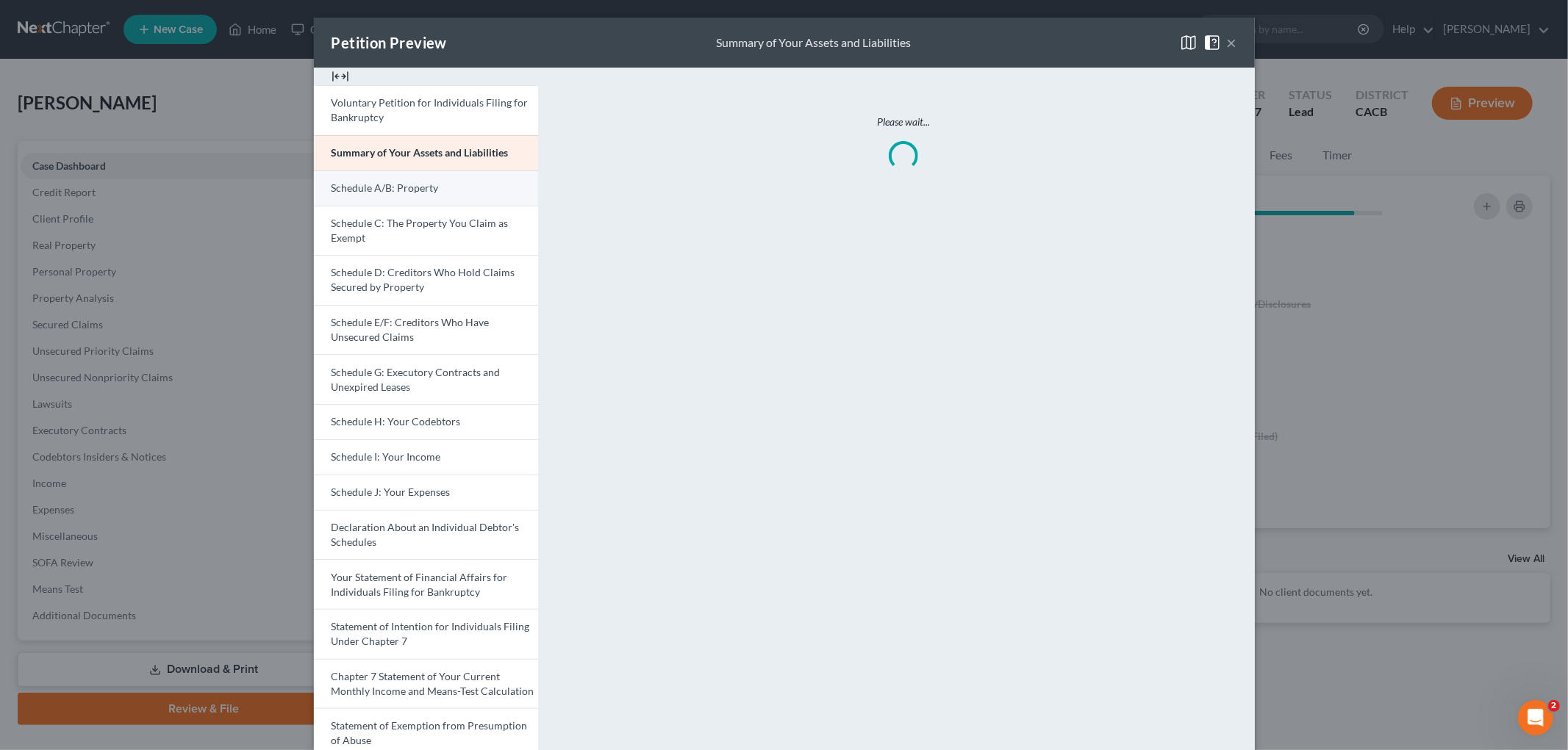
click at [377, 196] on link "Schedule A/B: Property" at bounding box center [426, 188] width 224 height 35
click at [399, 147] on span "Summary of Your Assets and Liabilities" at bounding box center [419, 152] width 176 height 12
click at [394, 196] on link "Schedule A/B: Property" at bounding box center [426, 188] width 224 height 35
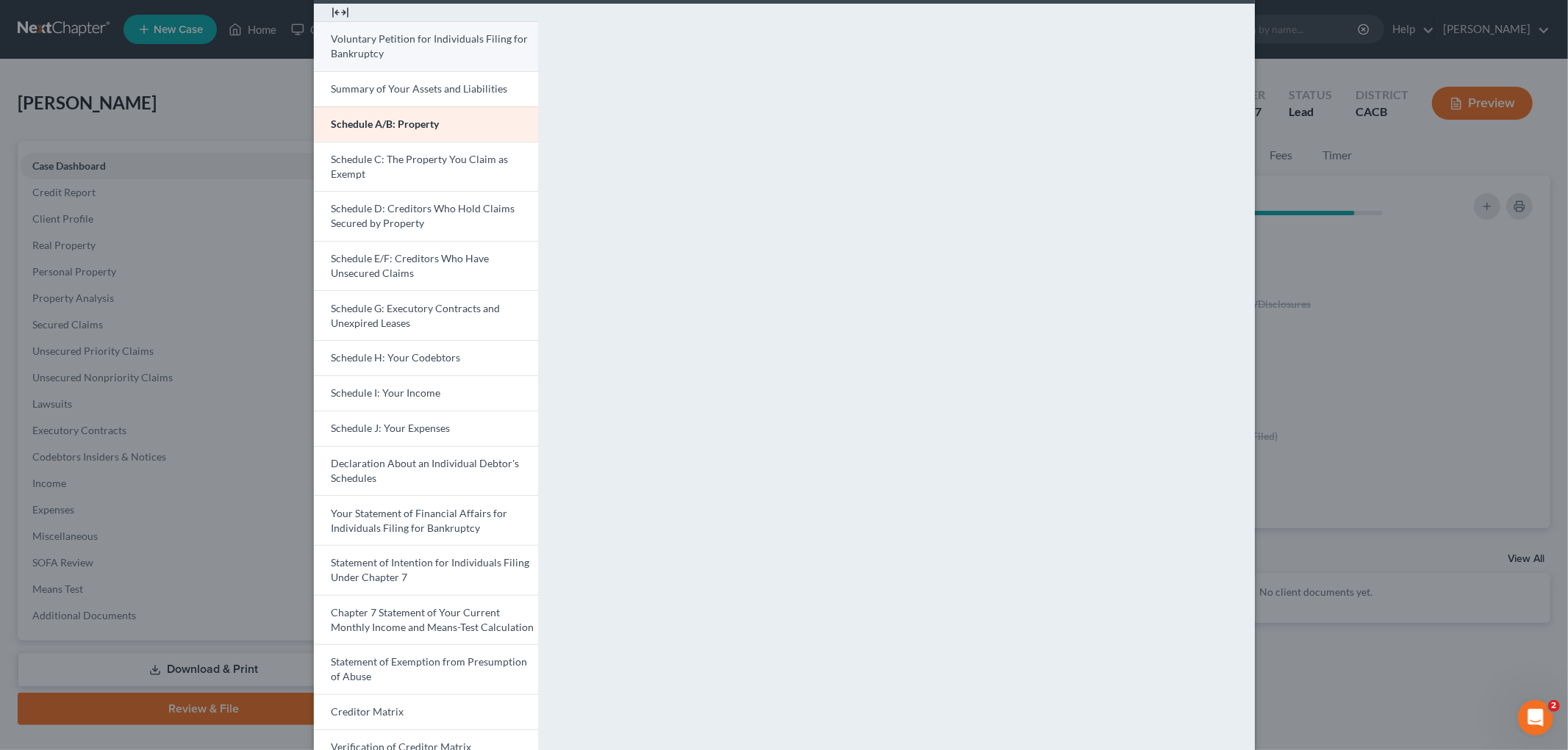
scroll to position [63, 0]
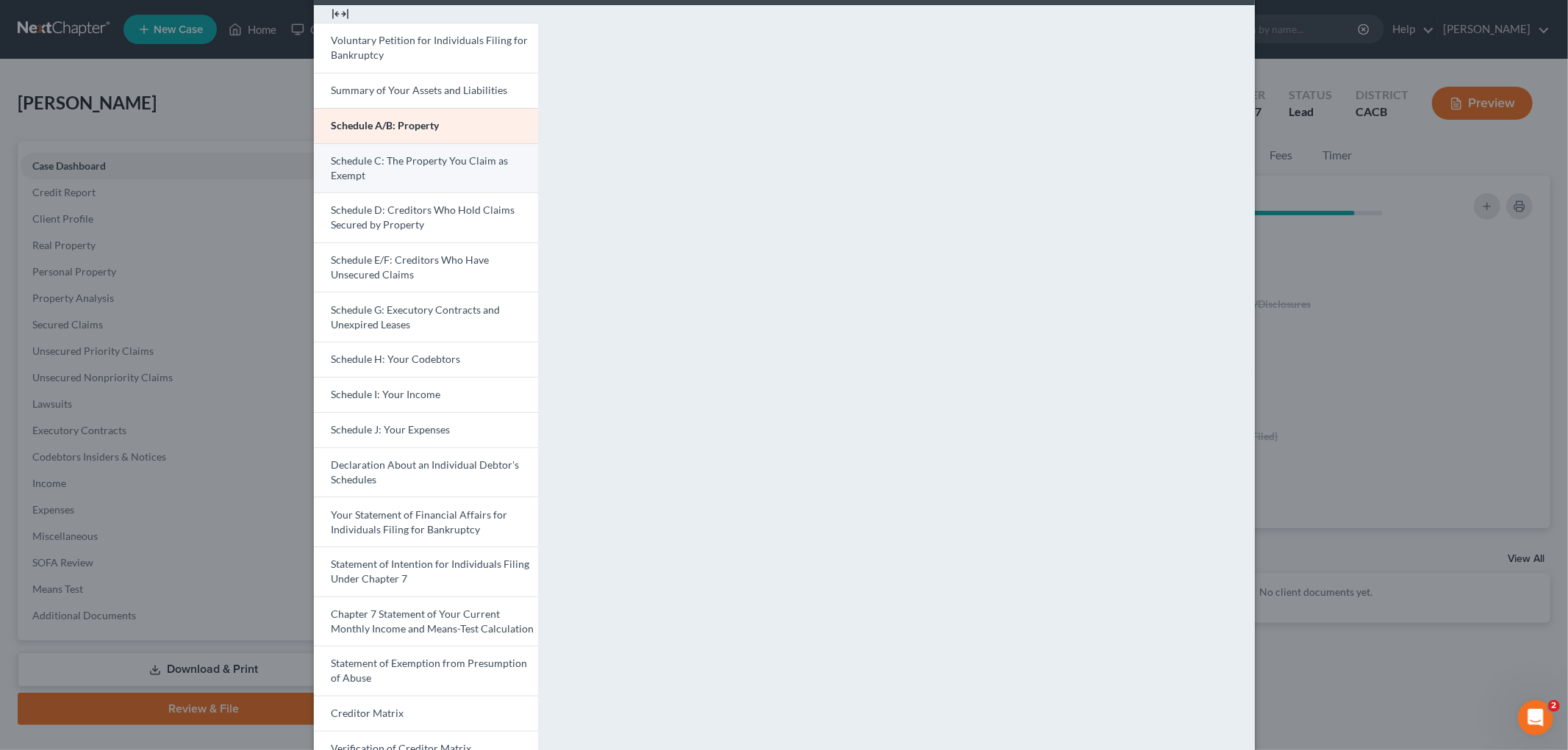
click at [360, 188] on link "Schedule C: The Property You Claim as Exempt" at bounding box center [426, 168] width 224 height 50
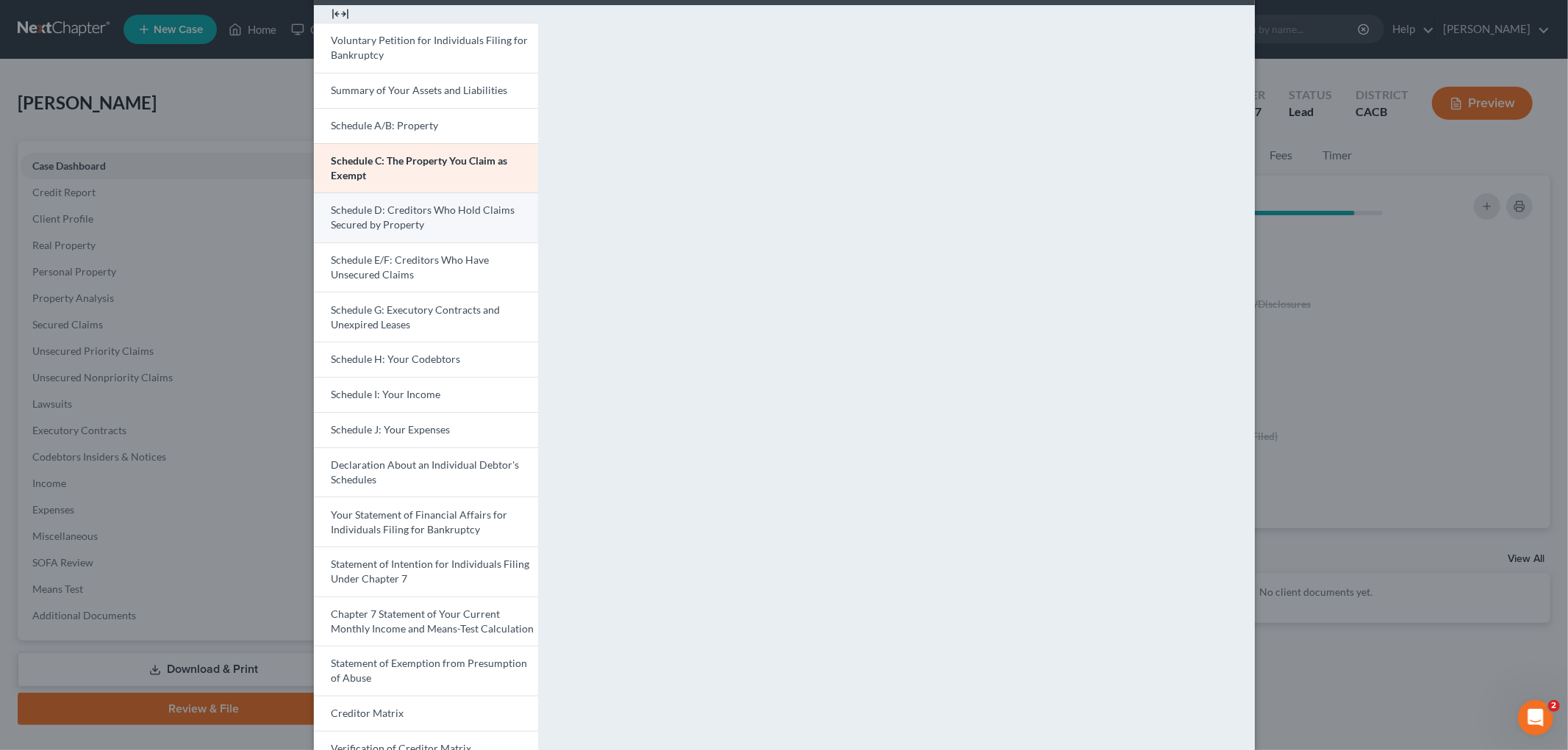
click at [427, 207] on span "Schedule D: Creditors Who Hold Claims Secured by Property" at bounding box center [423, 217] width 184 height 28
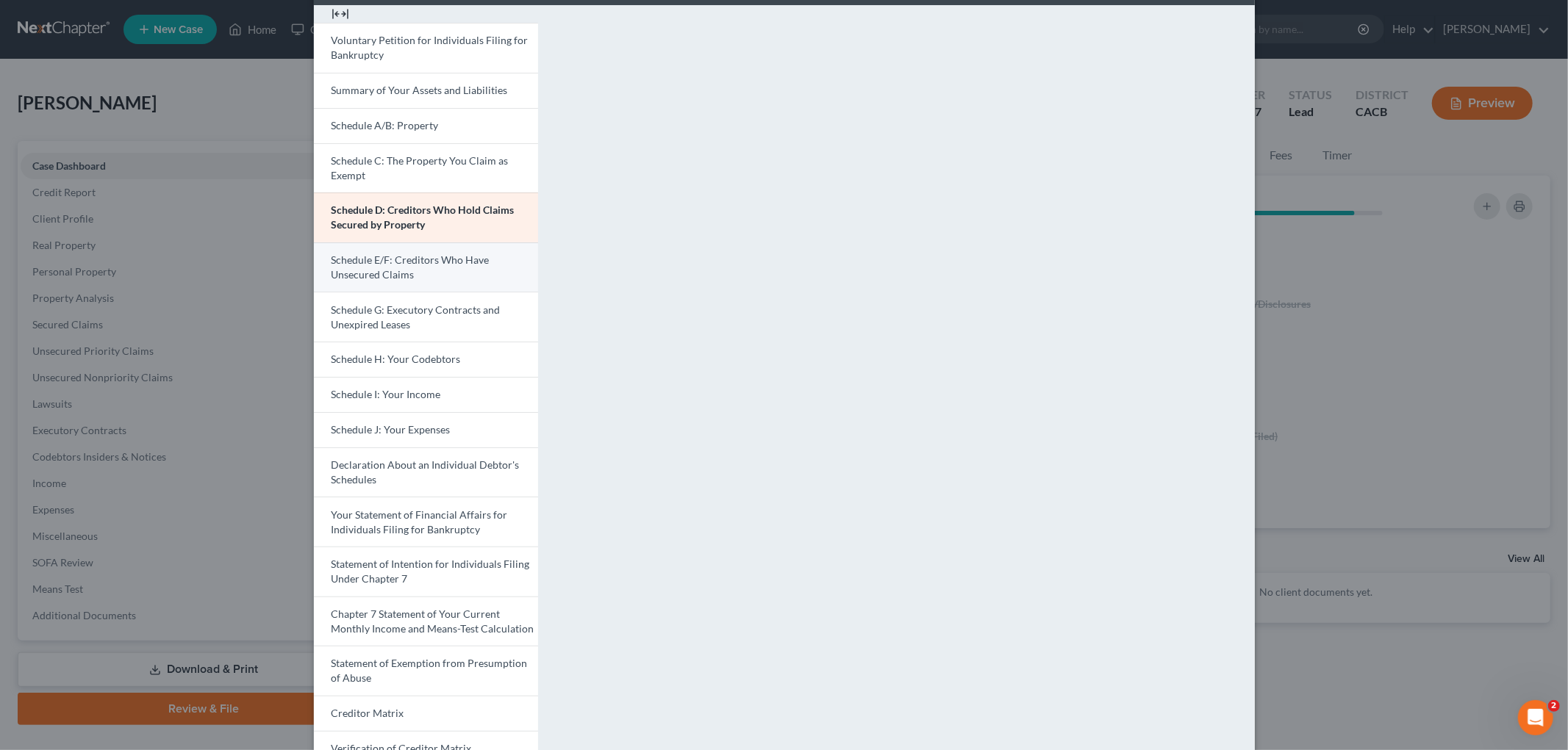
click at [442, 272] on link "Schedule E/F: Creditors Who Have Unsecured Claims" at bounding box center [426, 267] width 224 height 50
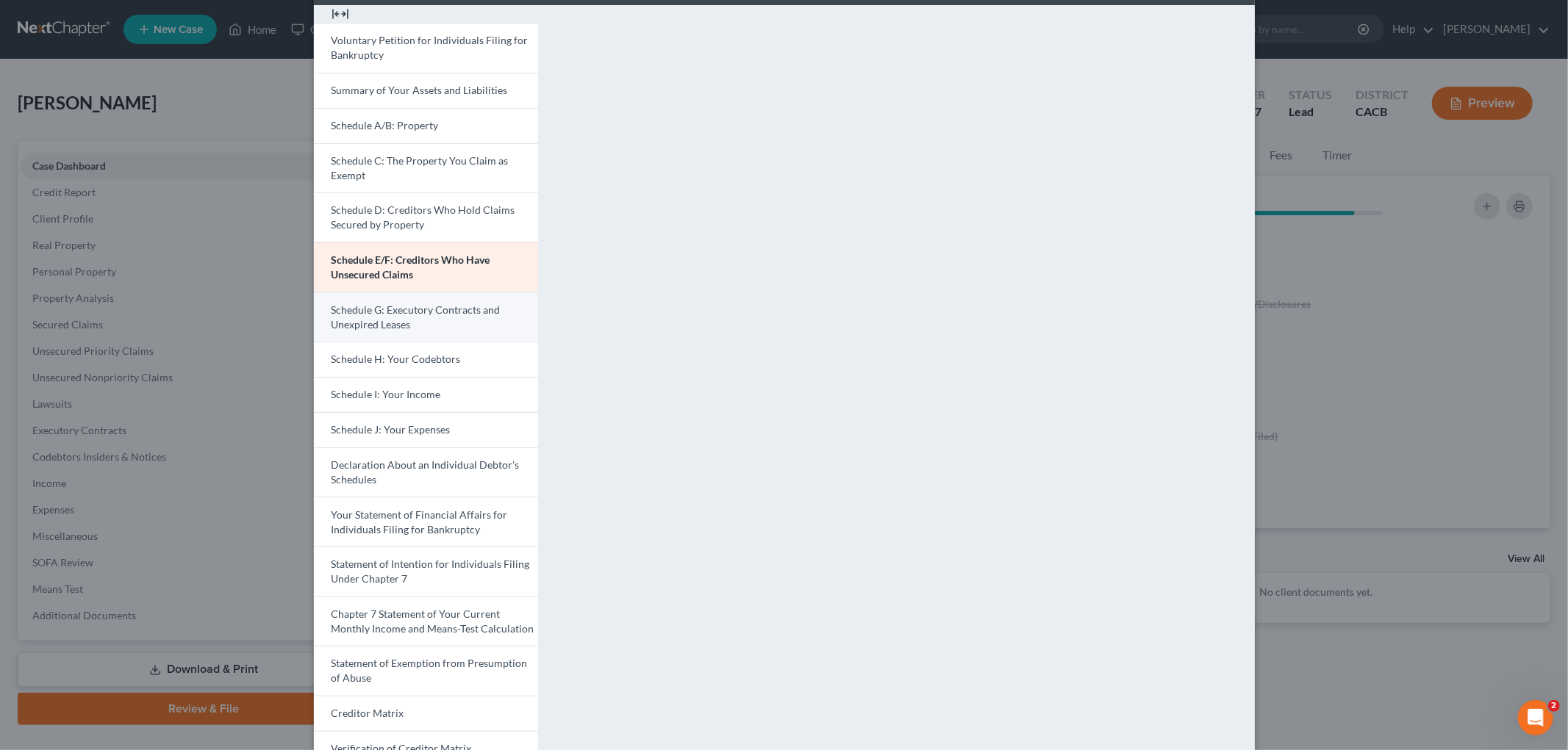
click at [452, 306] on span "Schedule G: Executory Contracts and Unexpired Leases" at bounding box center [416, 317] width 169 height 28
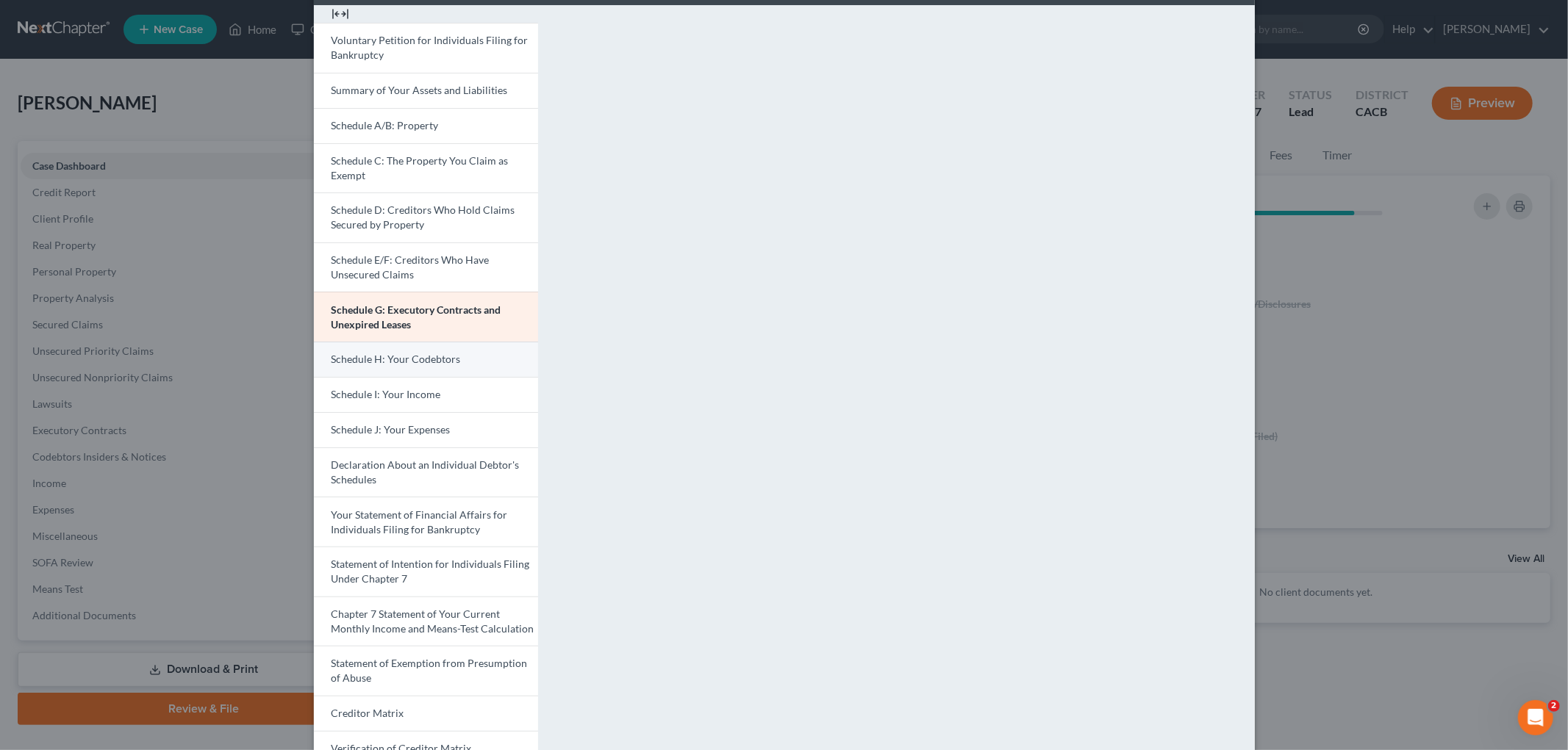
click at [446, 347] on link "Schedule H: Your Codebtors" at bounding box center [426, 359] width 224 height 35
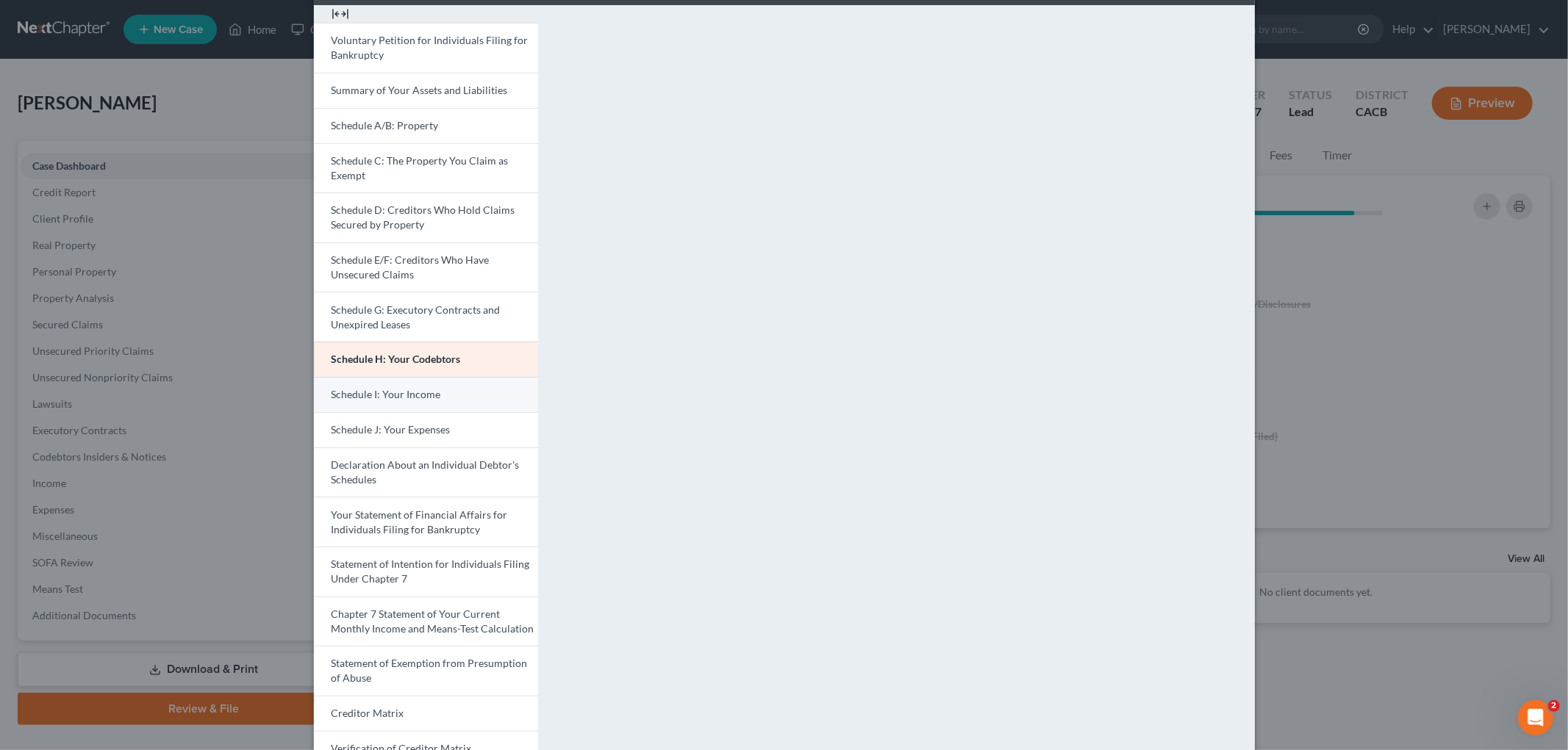
click at [459, 398] on link "Schedule I: Your Income" at bounding box center [426, 394] width 224 height 35
click at [447, 365] on span "Schedule H: Your Codebtors" at bounding box center [396, 359] width 129 height 12
click at [447, 418] on link "Schedule J: Your Expenses" at bounding box center [426, 429] width 224 height 35
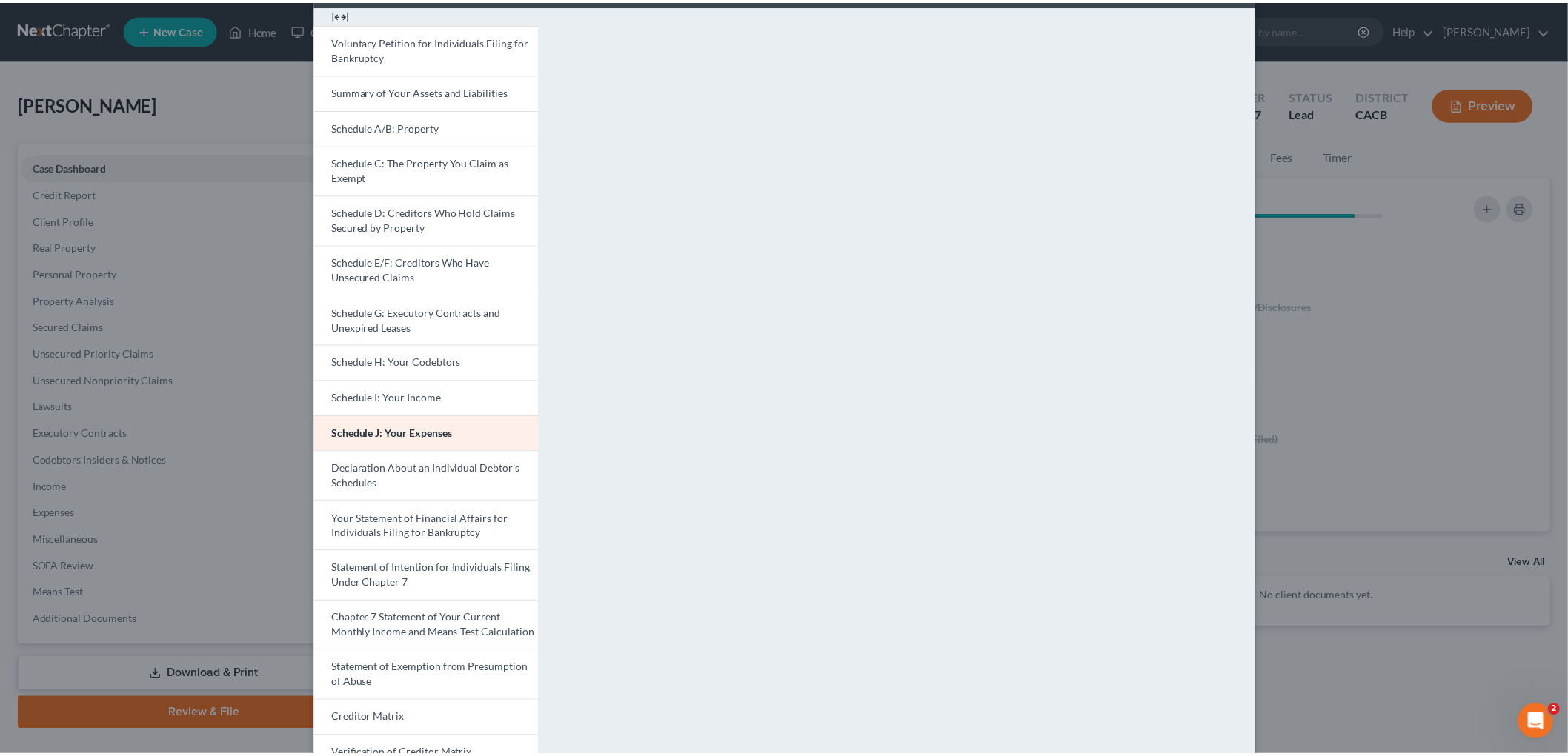
scroll to position [0, 0]
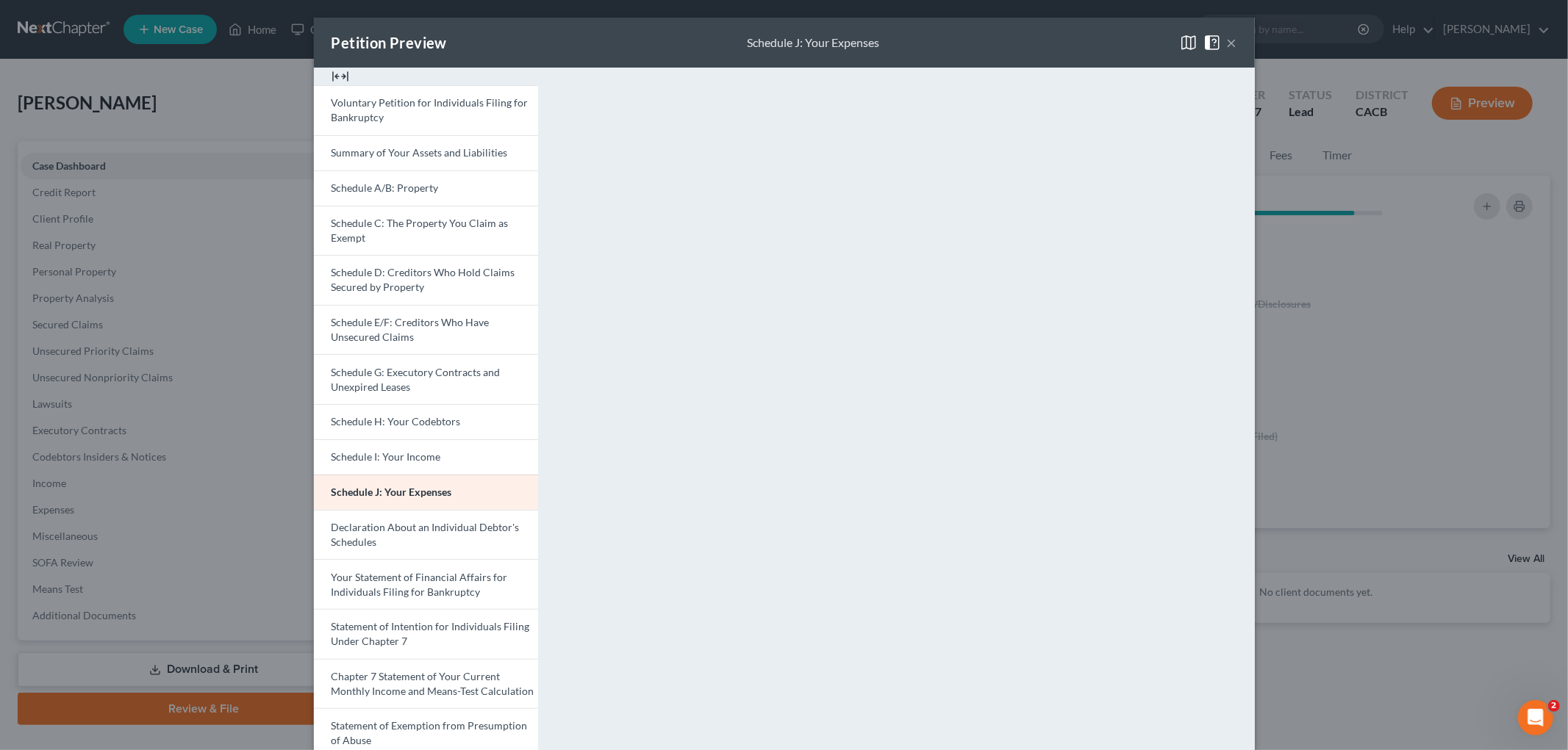
drag, startPoint x: 1408, startPoint y: 282, endPoint x: 1257, endPoint y: 286, distance: 151.1
click at [1408, 282] on div "Petition Preview Schedule J: Your Expenses × Voluntary Petition for Individuals…" at bounding box center [784, 375] width 1568 height 750
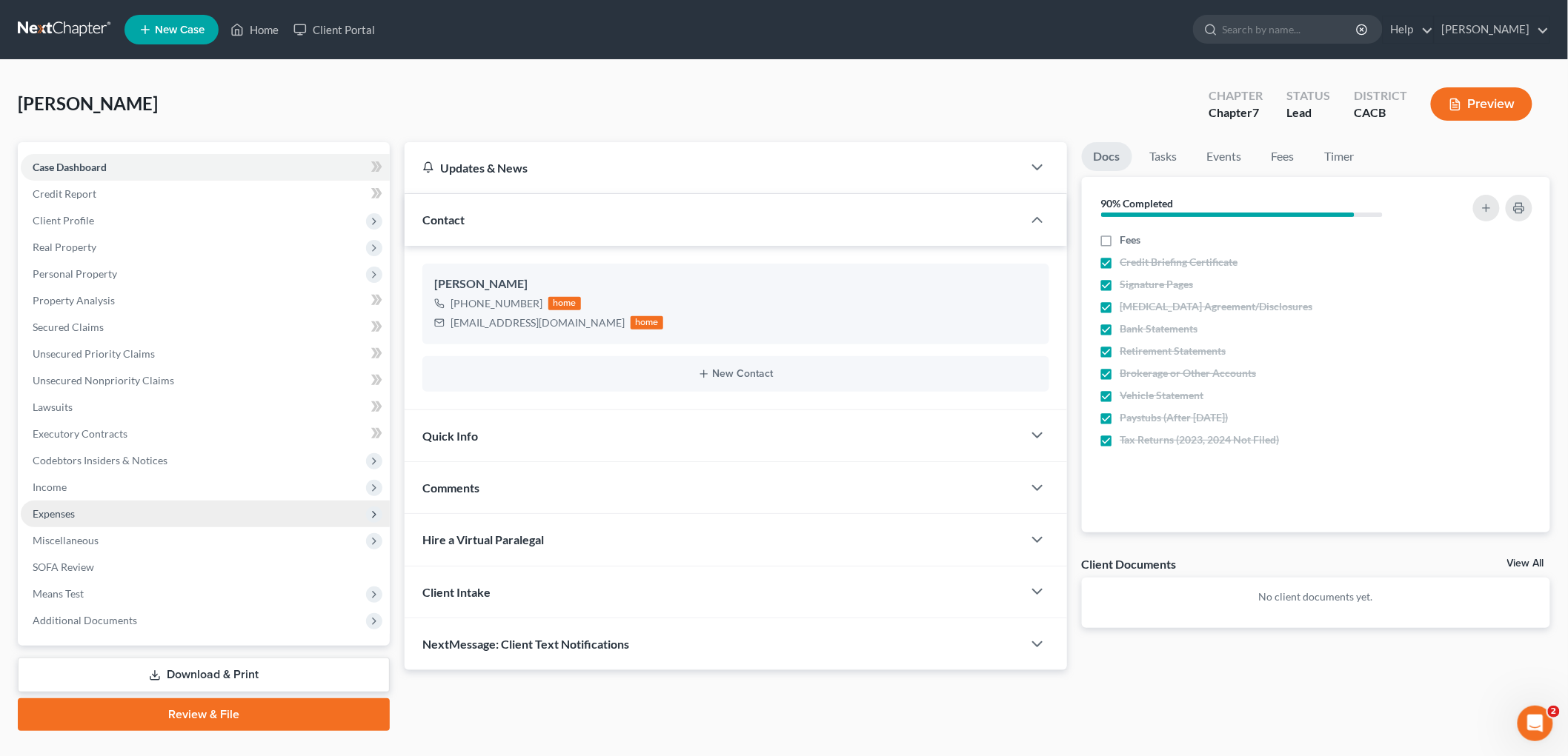
click at [97, 512] on span "Expenses" at bounding box center [205, 514] width 369 height 27
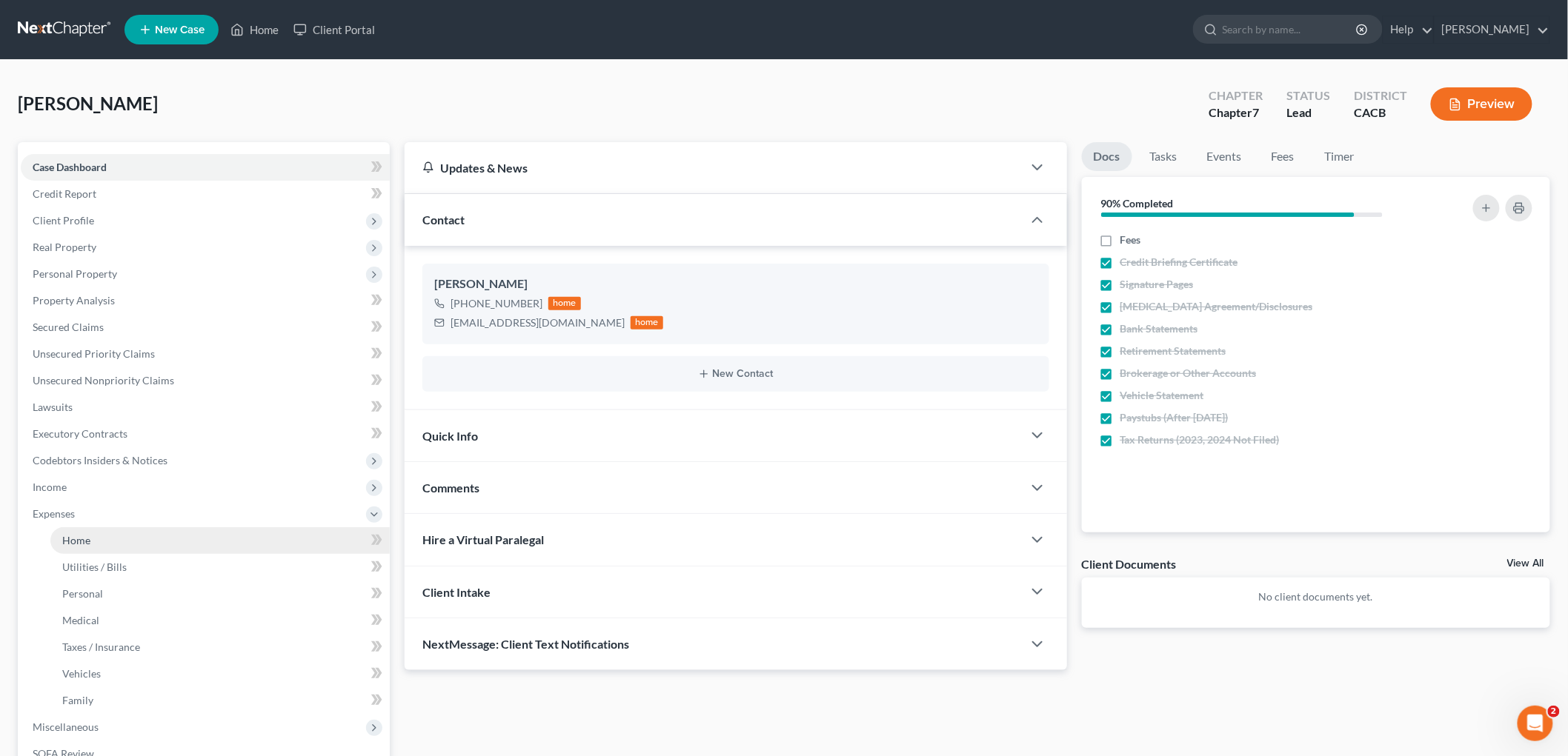
click at [80, 528] on link "Home" at bounding box center [221, 541] width 340 height 27
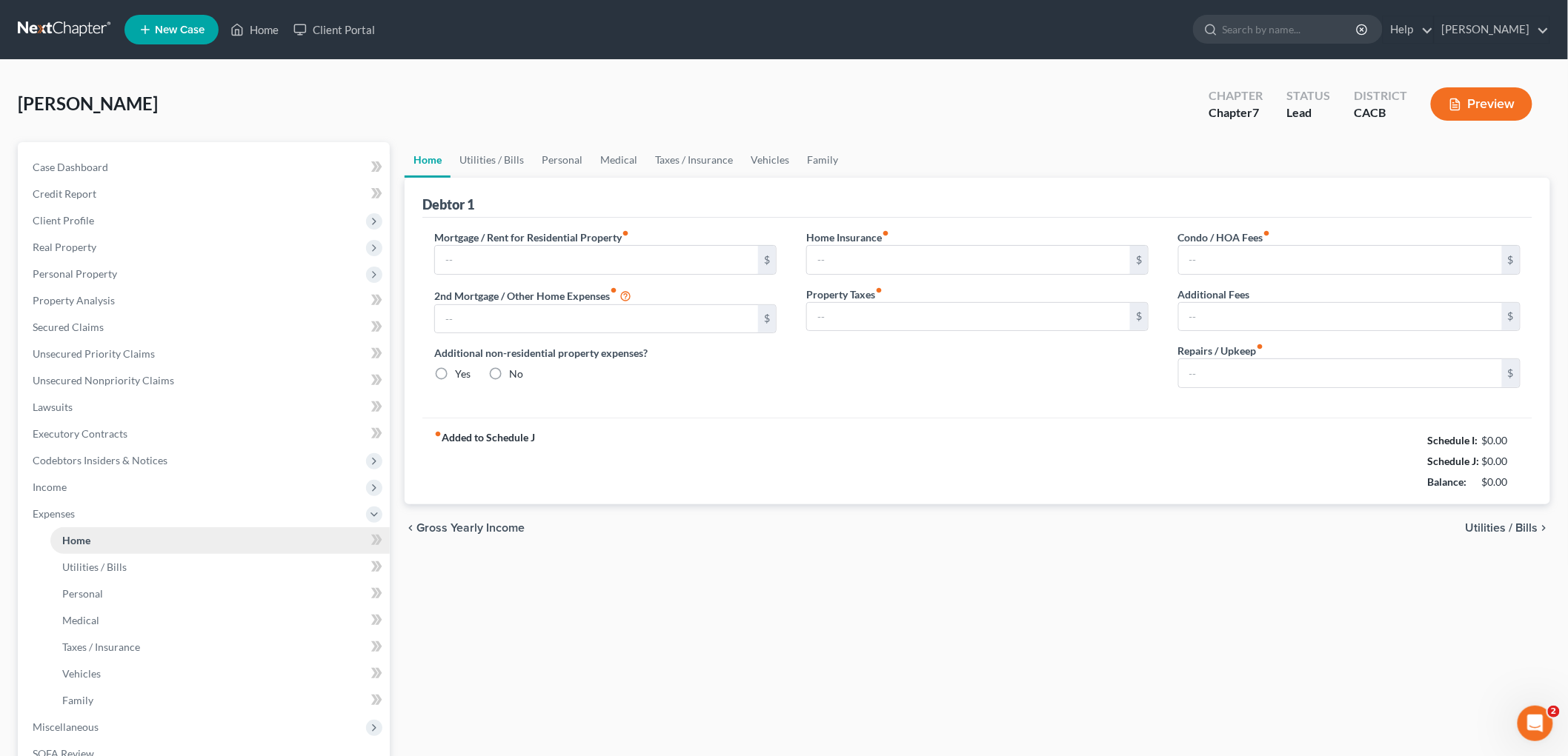
click at [106, 534] on link "Home" at bounding box center [221, 541] width 340 height 27
type input "2,800.00"
type input "0.00"
radio input "true"
type input "22.00"
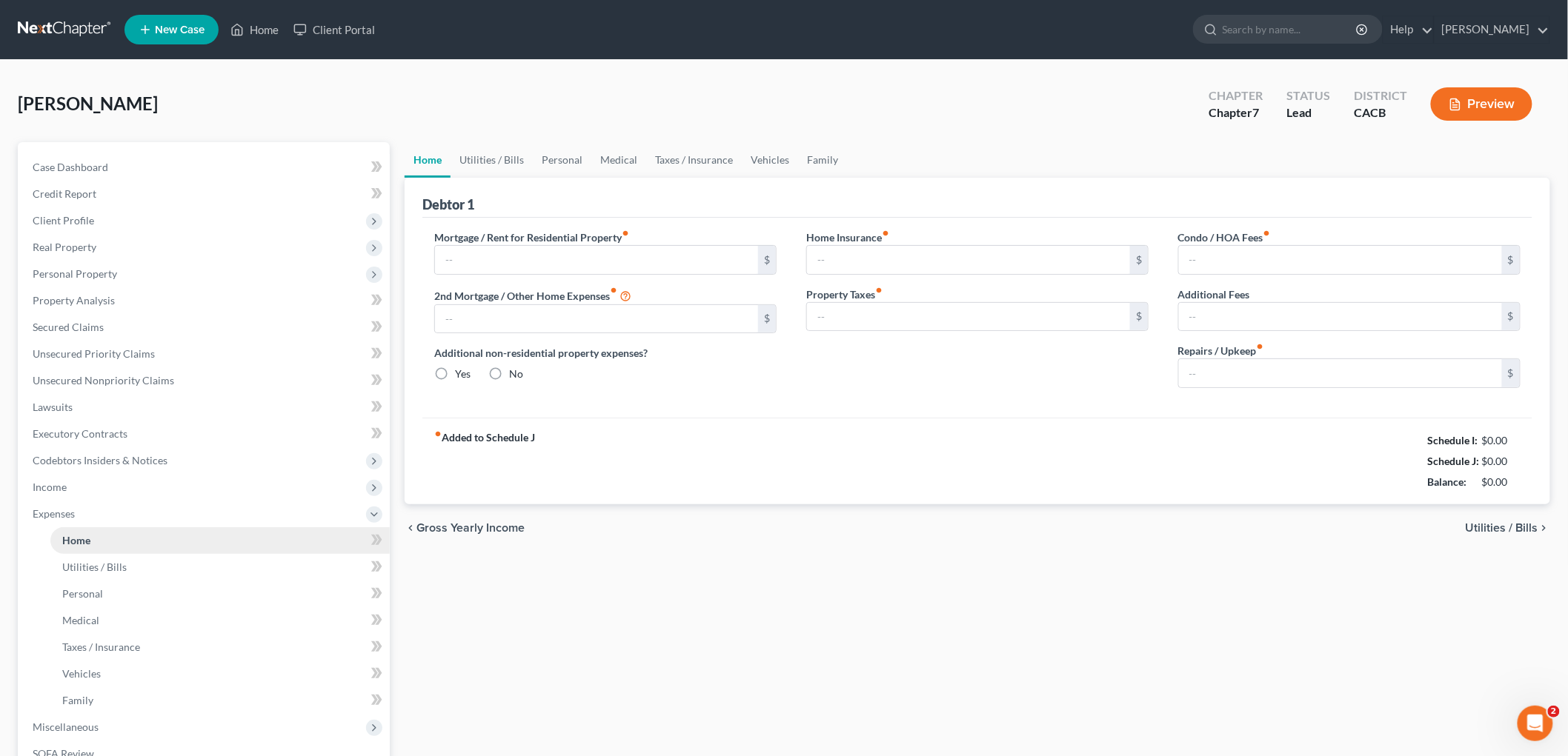
type input "0.00"
click at [501, 168] on link "Utilities / Bills" at bounding box center [491, 159] width 83 height 35
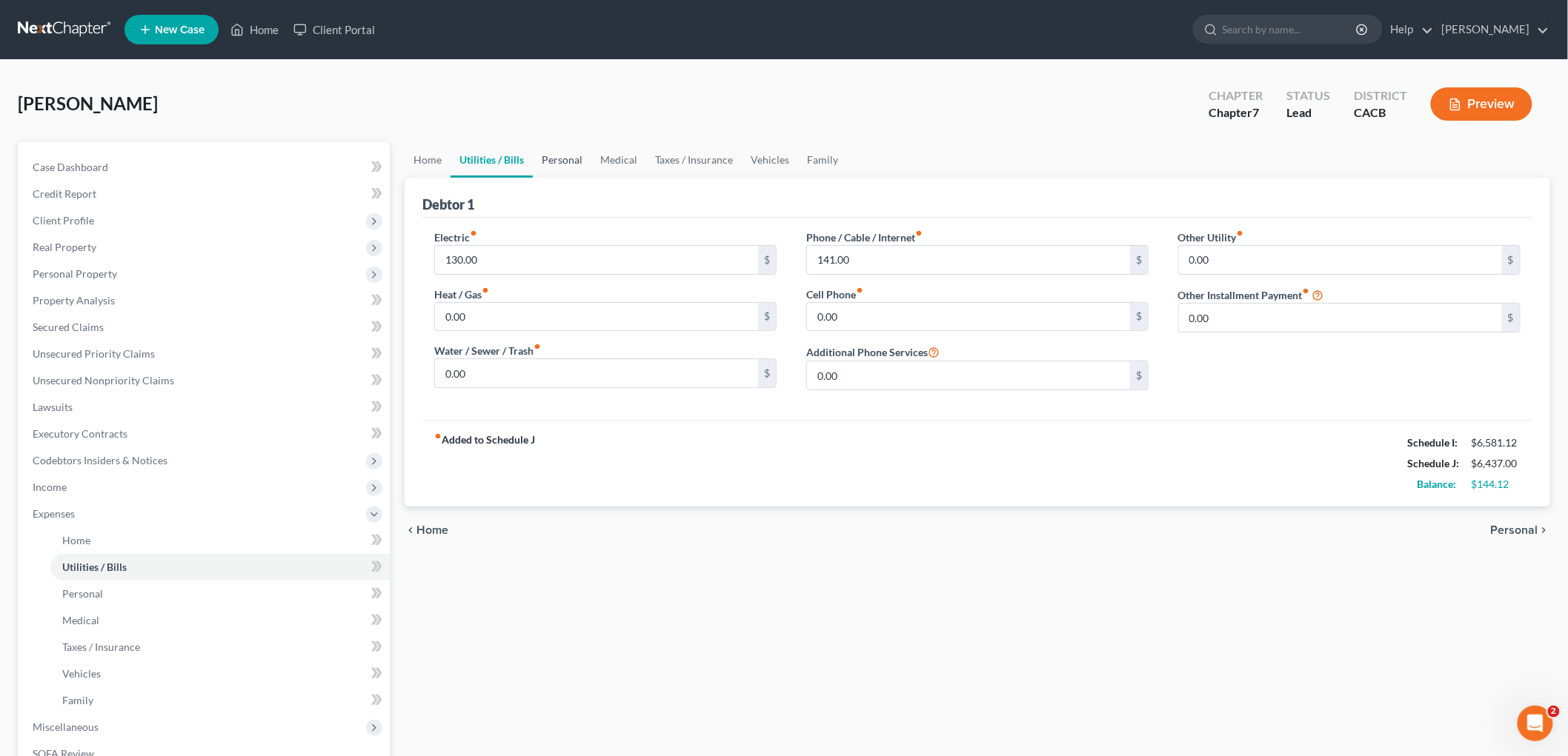
click at [587, 160] on link "Personal" at bounding box center [561, 159] width 59 height 35
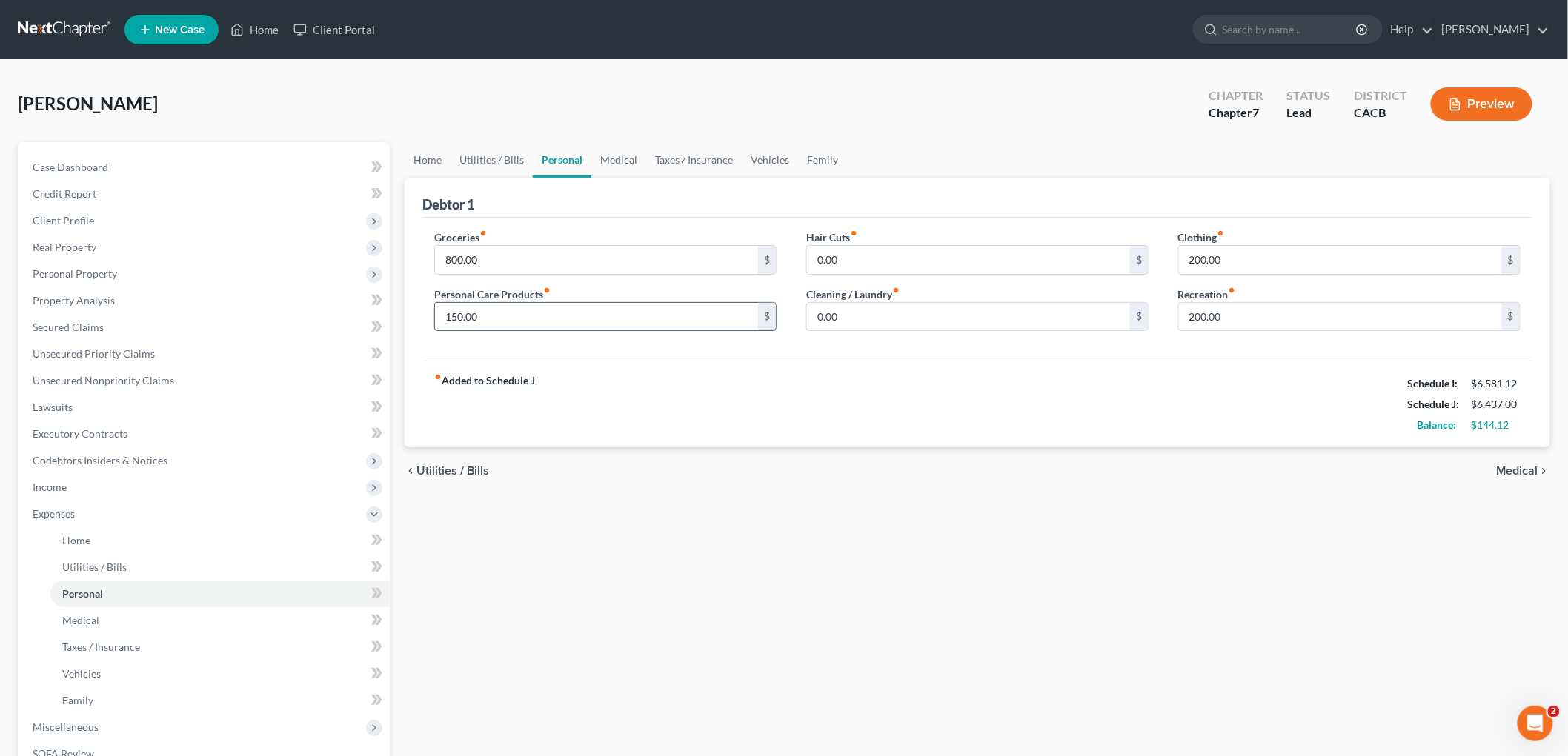
click at [503, 323] on input "150.00" at bounding box center [596, 317] width 323 height 28
type input "200"
click at [634, 158] on link "Medical" at bounding box center [618, 159] width 55 height 35
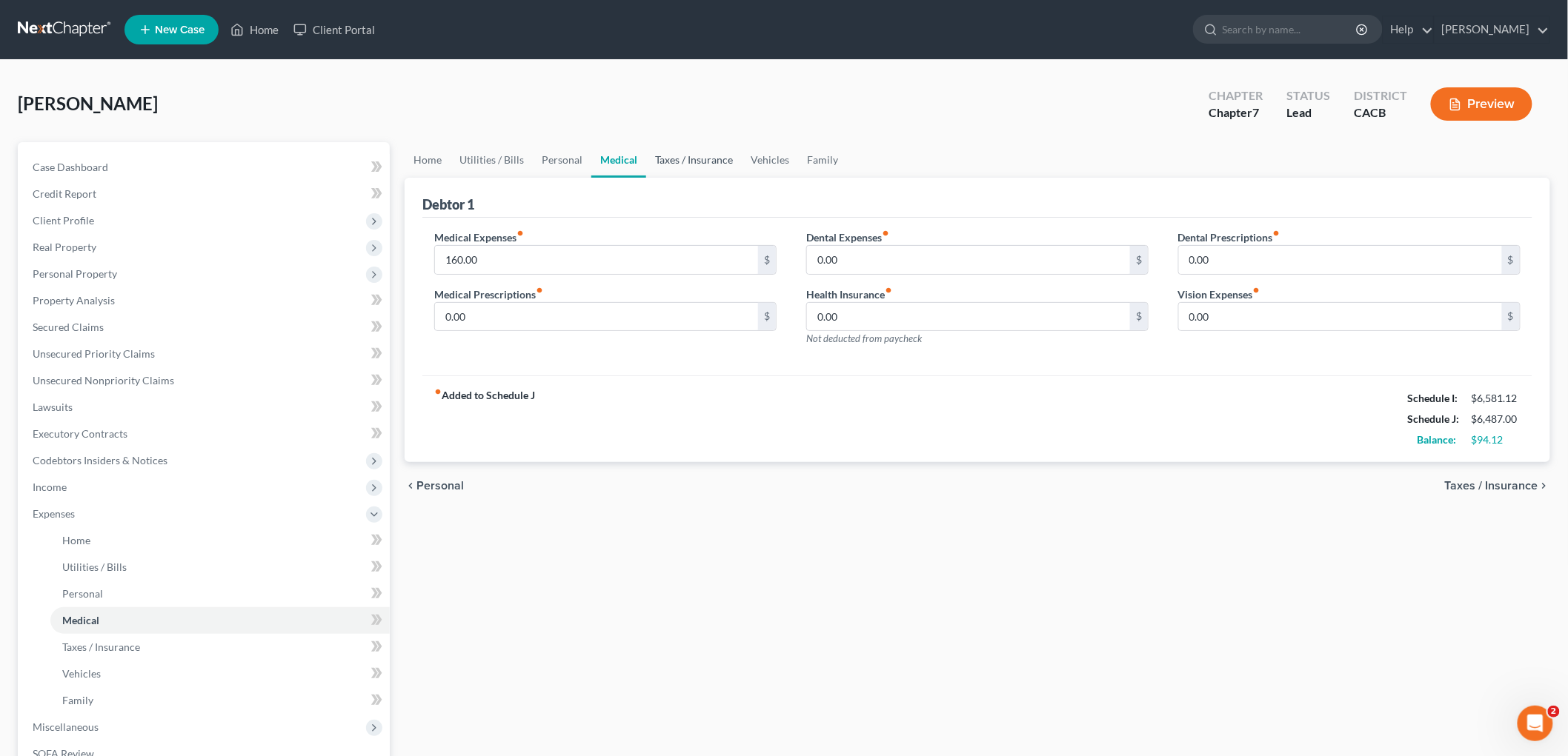
click at [704, 163] on link "Taxes / Insurance" at bounding box center [694, 159] width 96 height 35
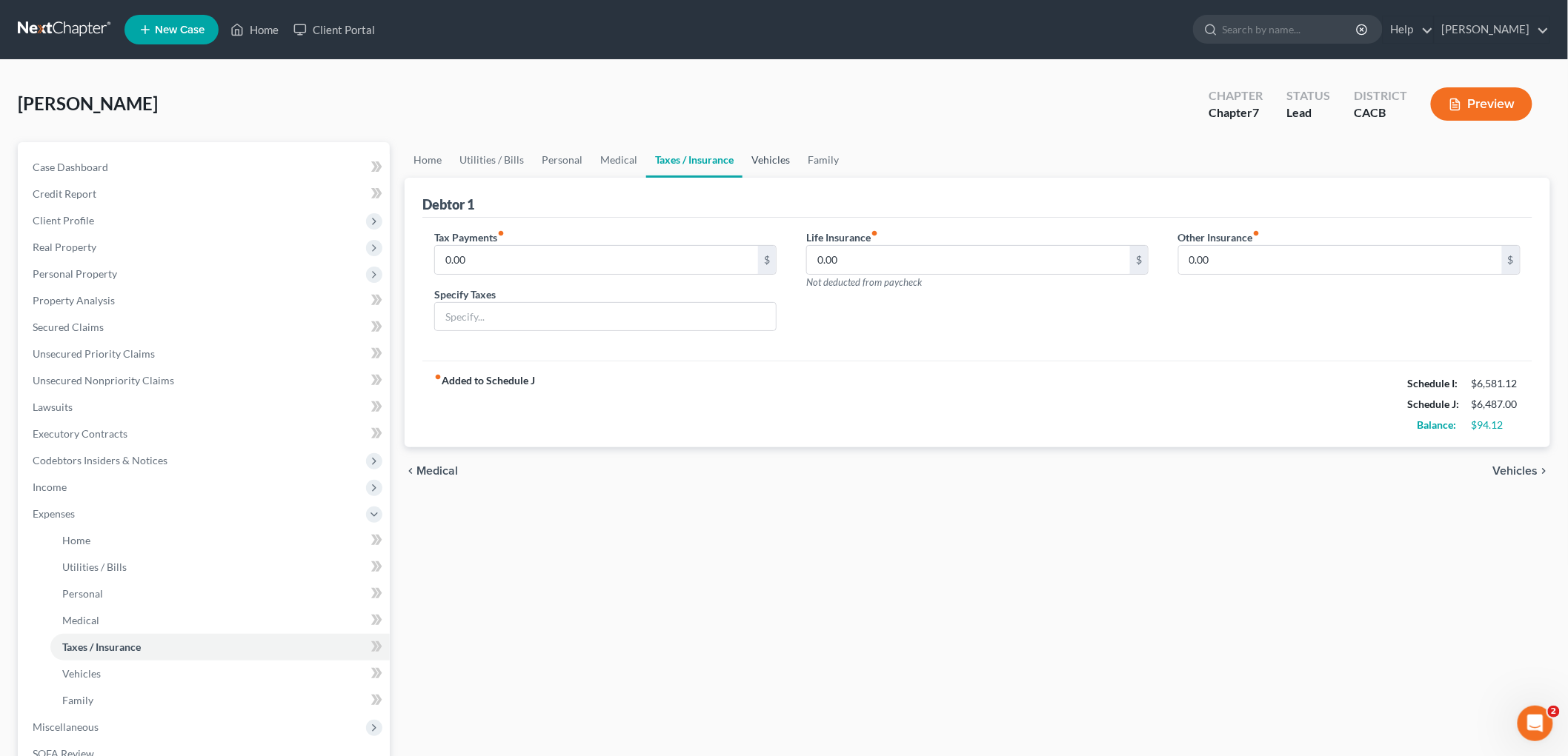
click at [757, 160] on link "Vehicles" at bounding box center [771, 159] width 57 height 35
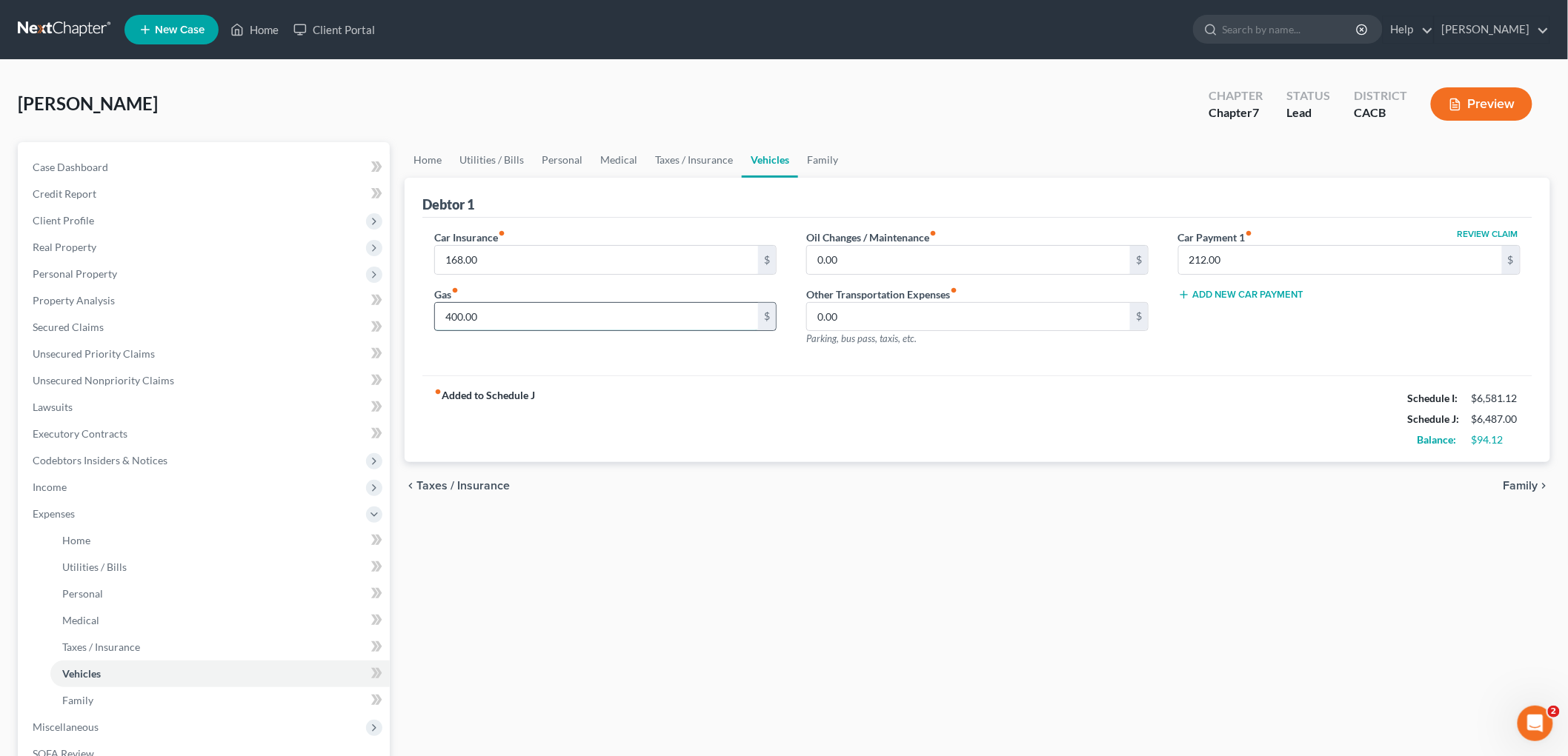
click at [589, 304] on input "400.00" at bounding box center [596, 317] width 323 height 28
type input "450"
click at [830, 168] on link "Family" at bounding box center [822, 159] width 49 height 35
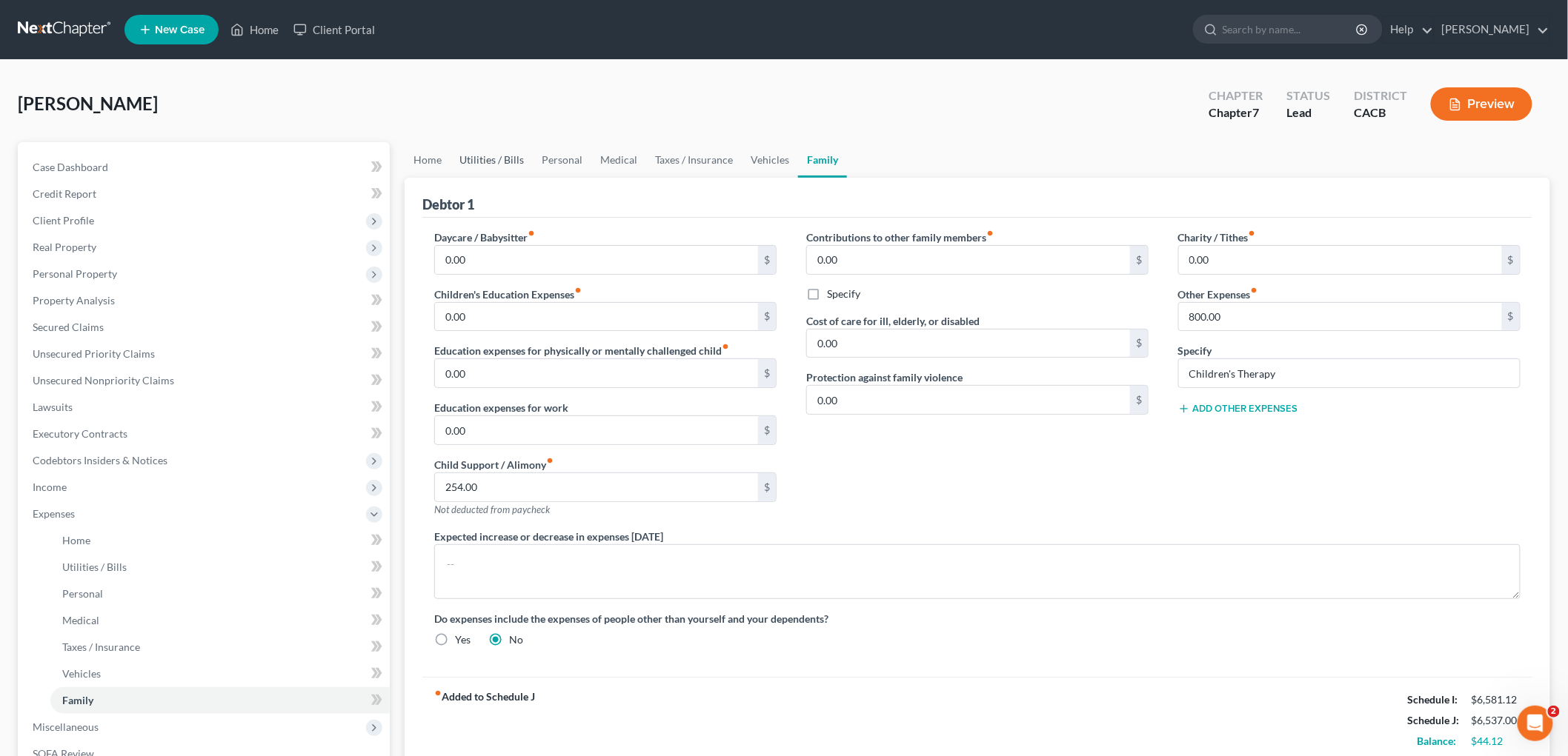
click at [515, 145] on link "Utilities / Bills" at bounding box center [491, 159] width 83 height 35
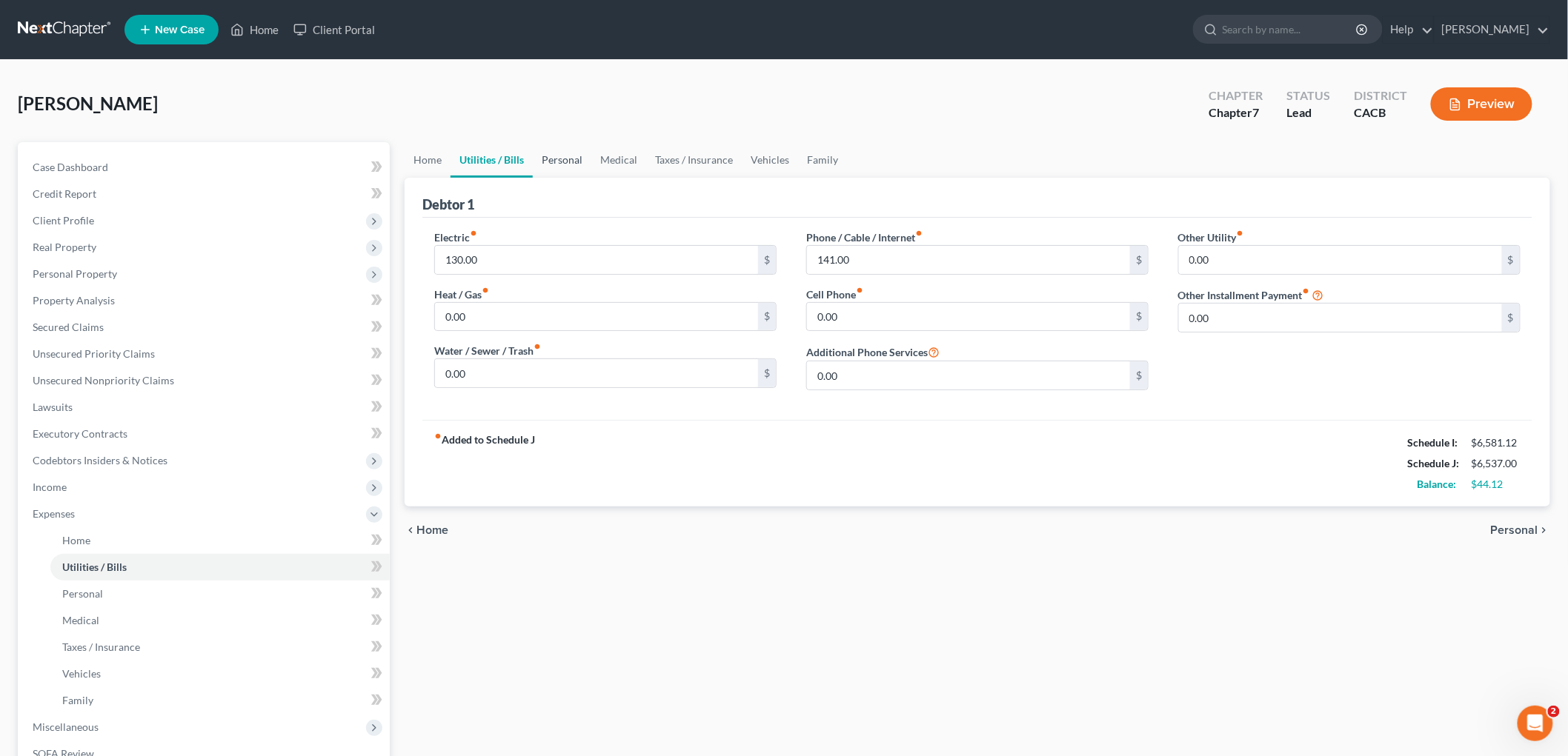
click at [567, 161] on link "Personal" at bounding box center [561, 159] width 59 height 35
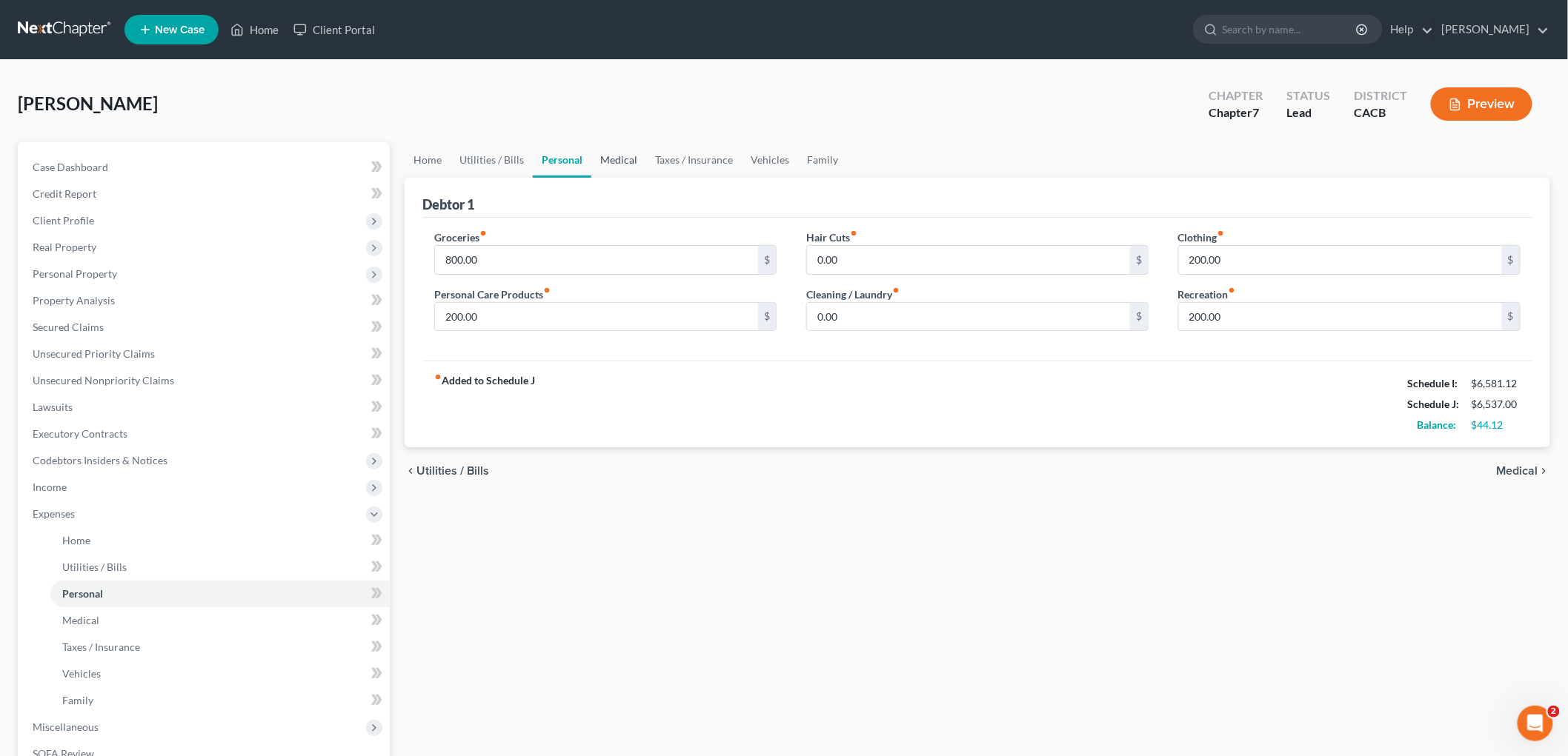
click at [641, 158] on link "Medical" at bounding box center [618, 159] width 55 height 35
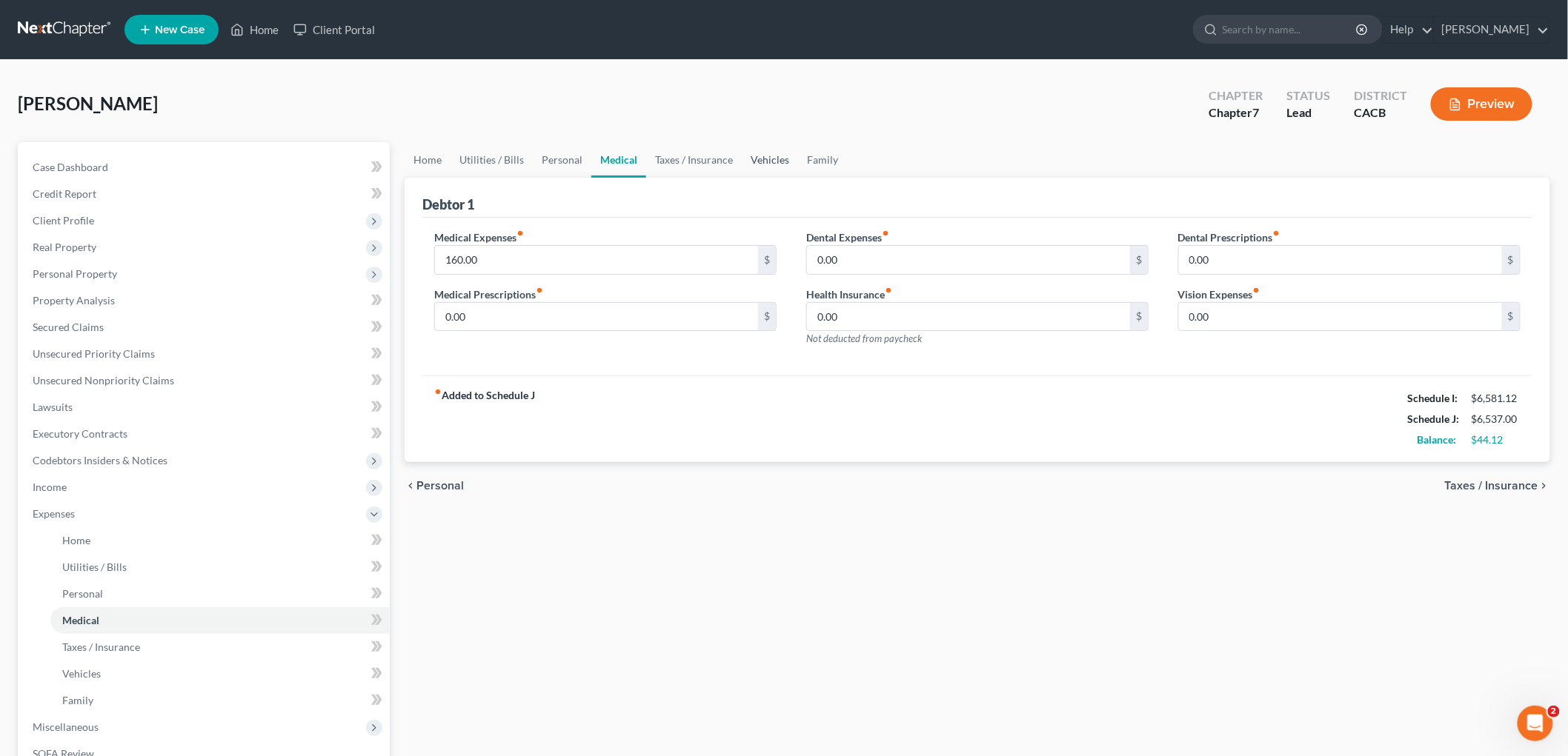
click at [746, 165] on link "Vehicles" at bounding box center [770, 159] width 57 height 35
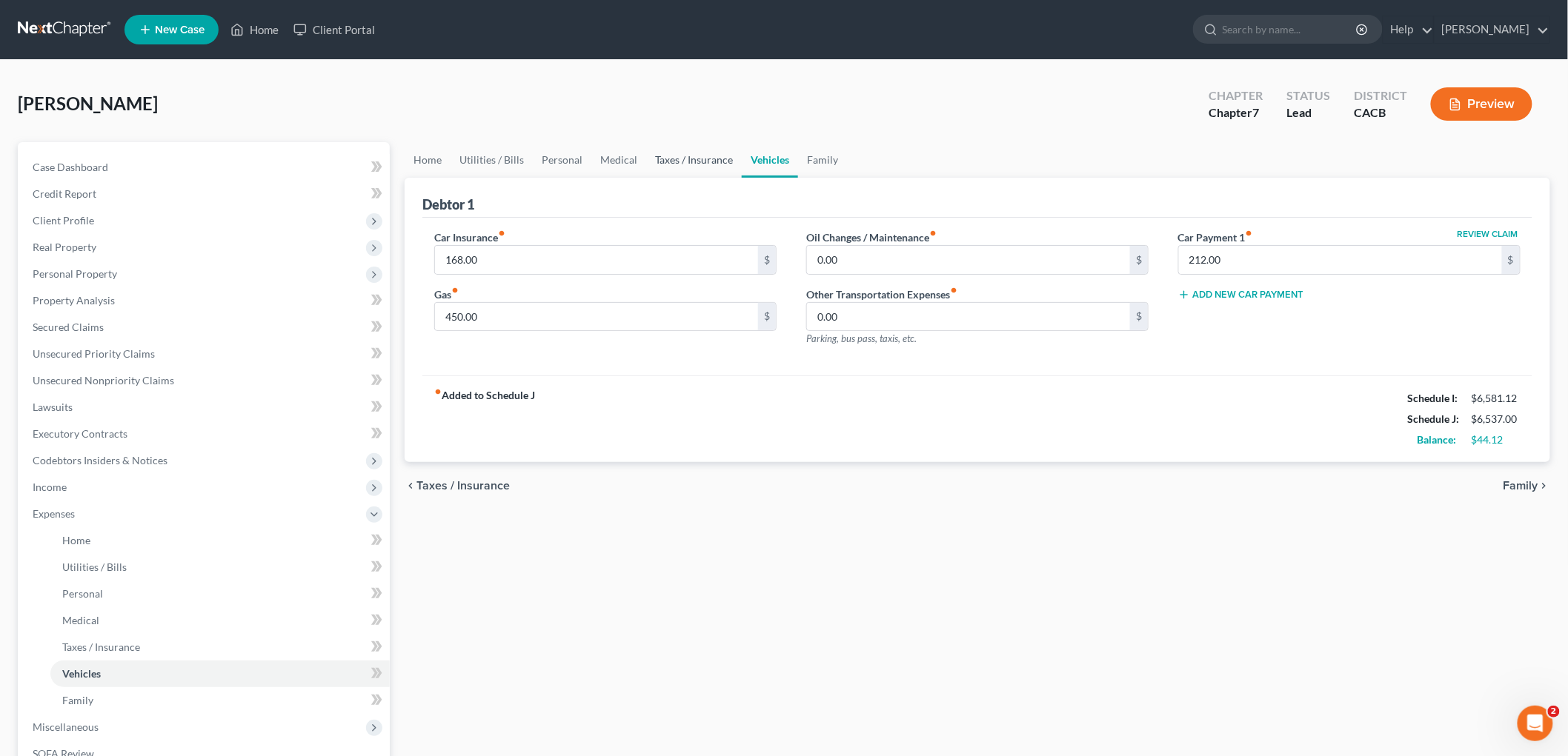
click at [712, 158] on link "Taxes / Insurance" at bounding box center [694, 159] width 96 height 35
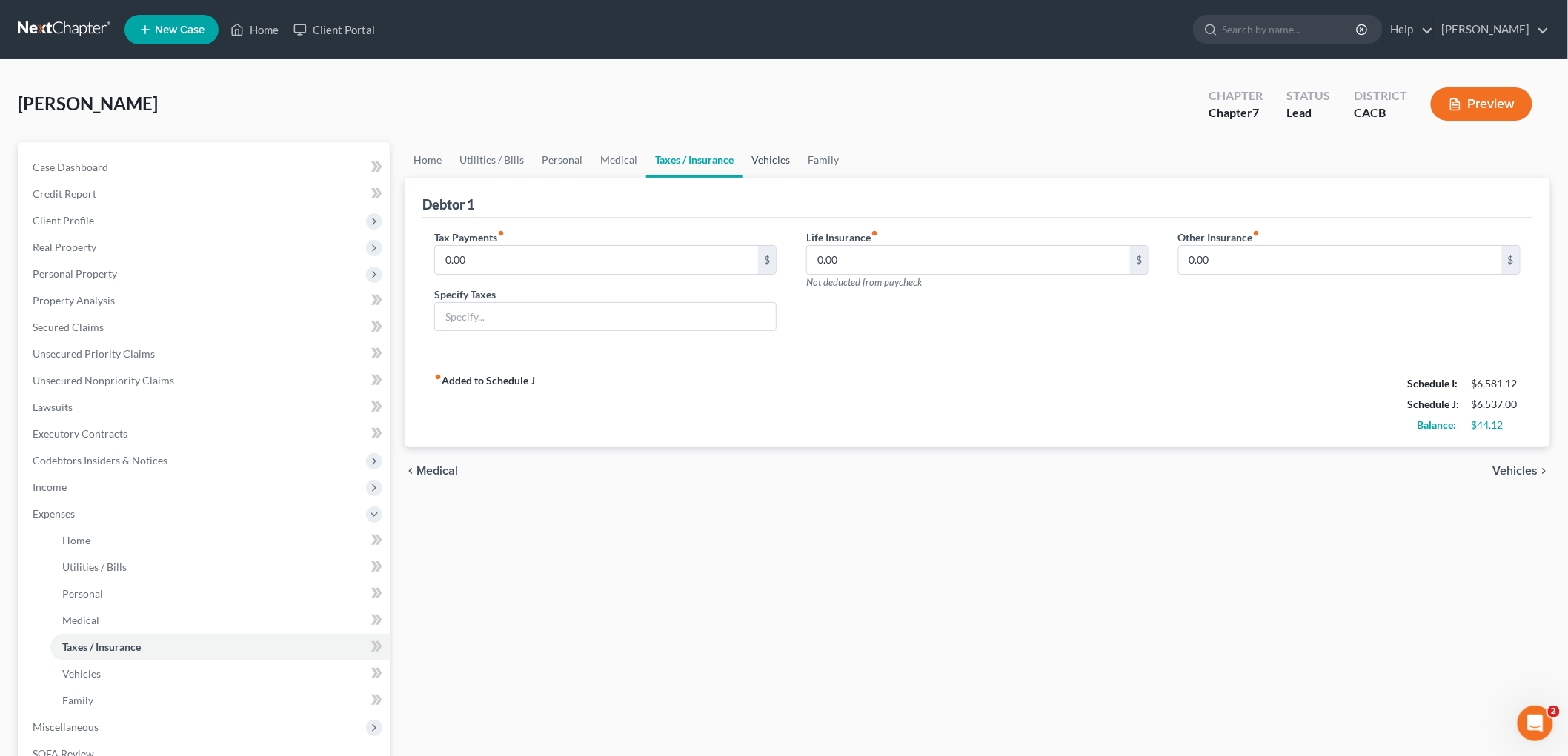
click at [749, 157] on link "Vehicles" at bounding box center [771, 159] width 57 height 35
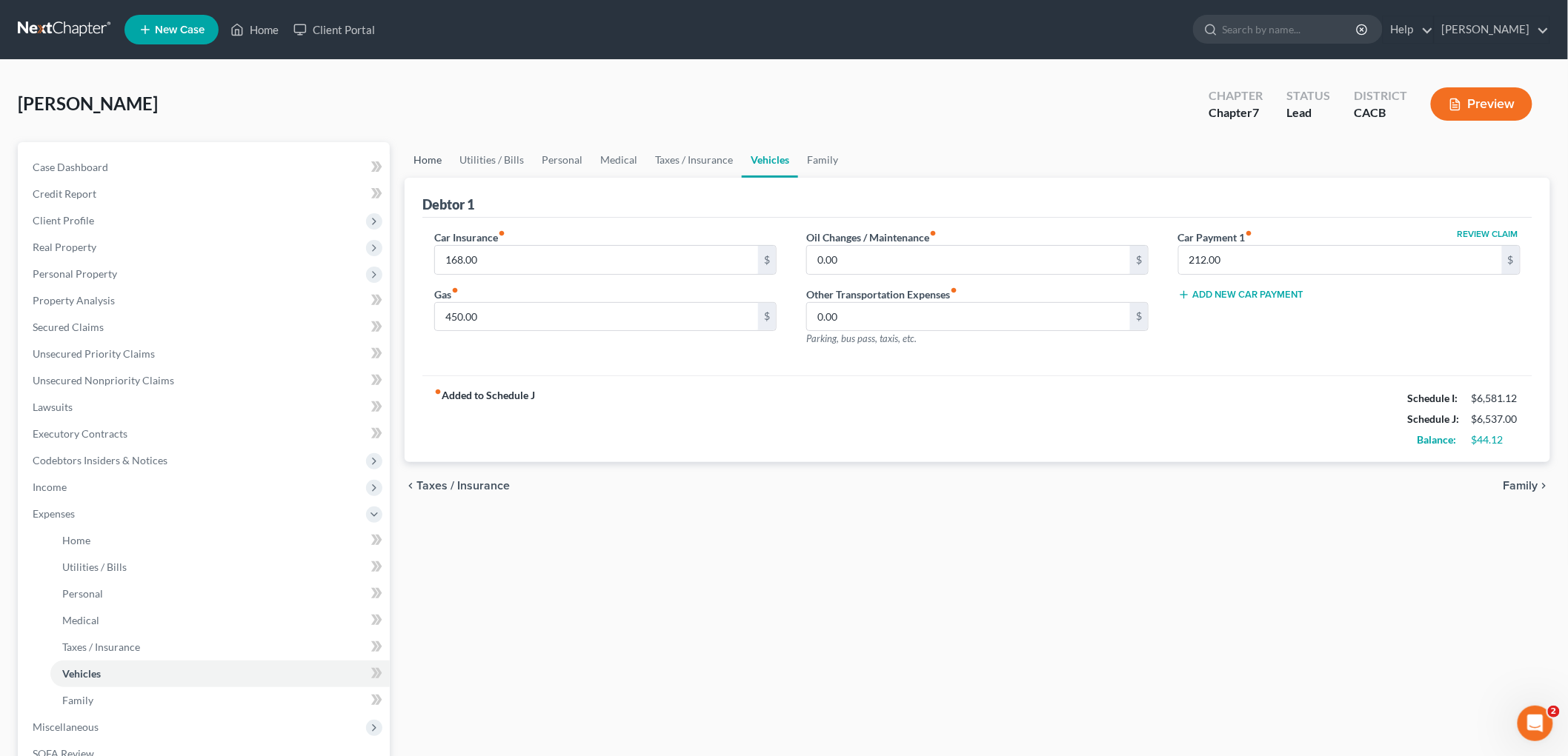
click at [438, 154] on link "Home" at bounding box center [428, 159] width 46 height 35
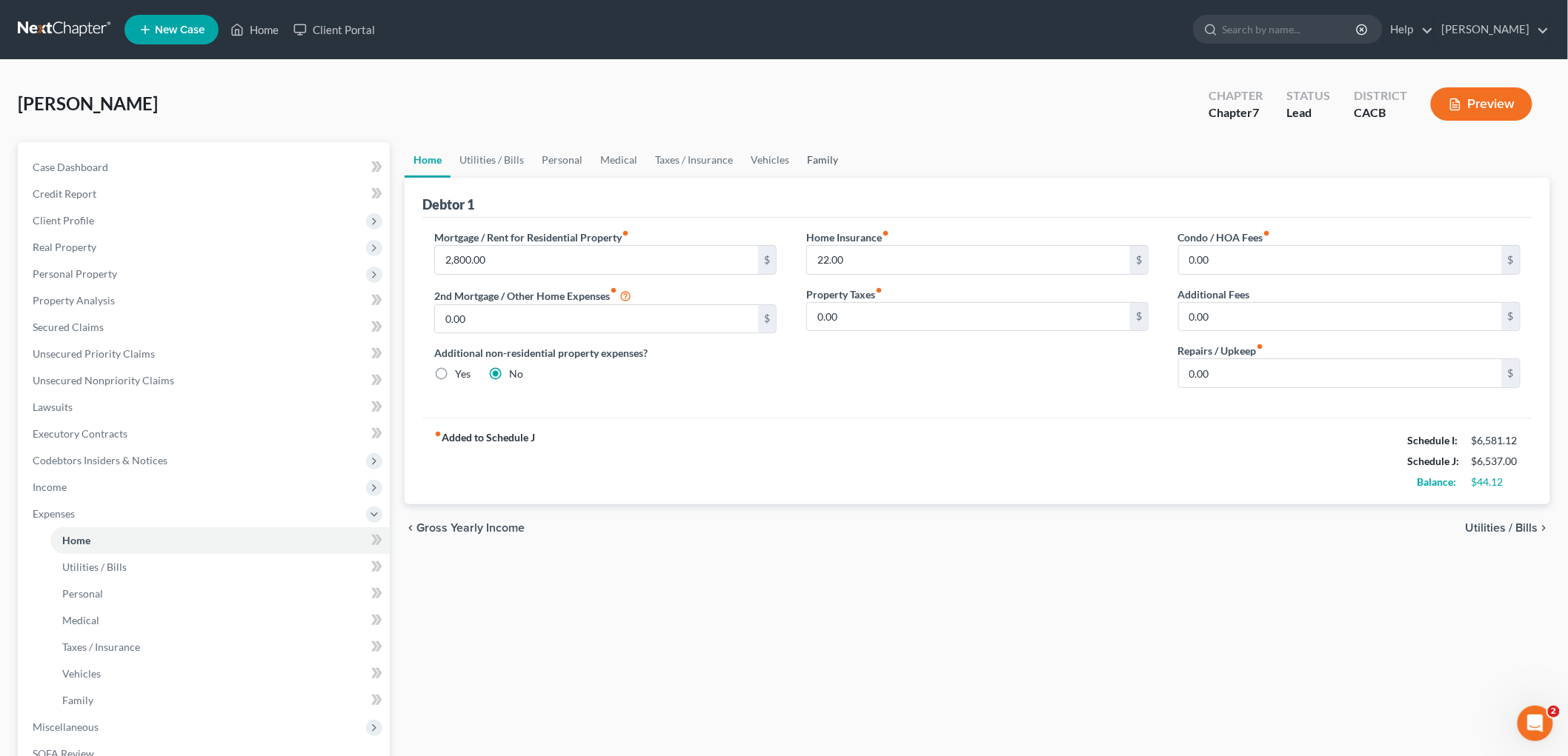
click at [805, 154] on link "Family" at bounding box center [822, 159] width 49 height 35
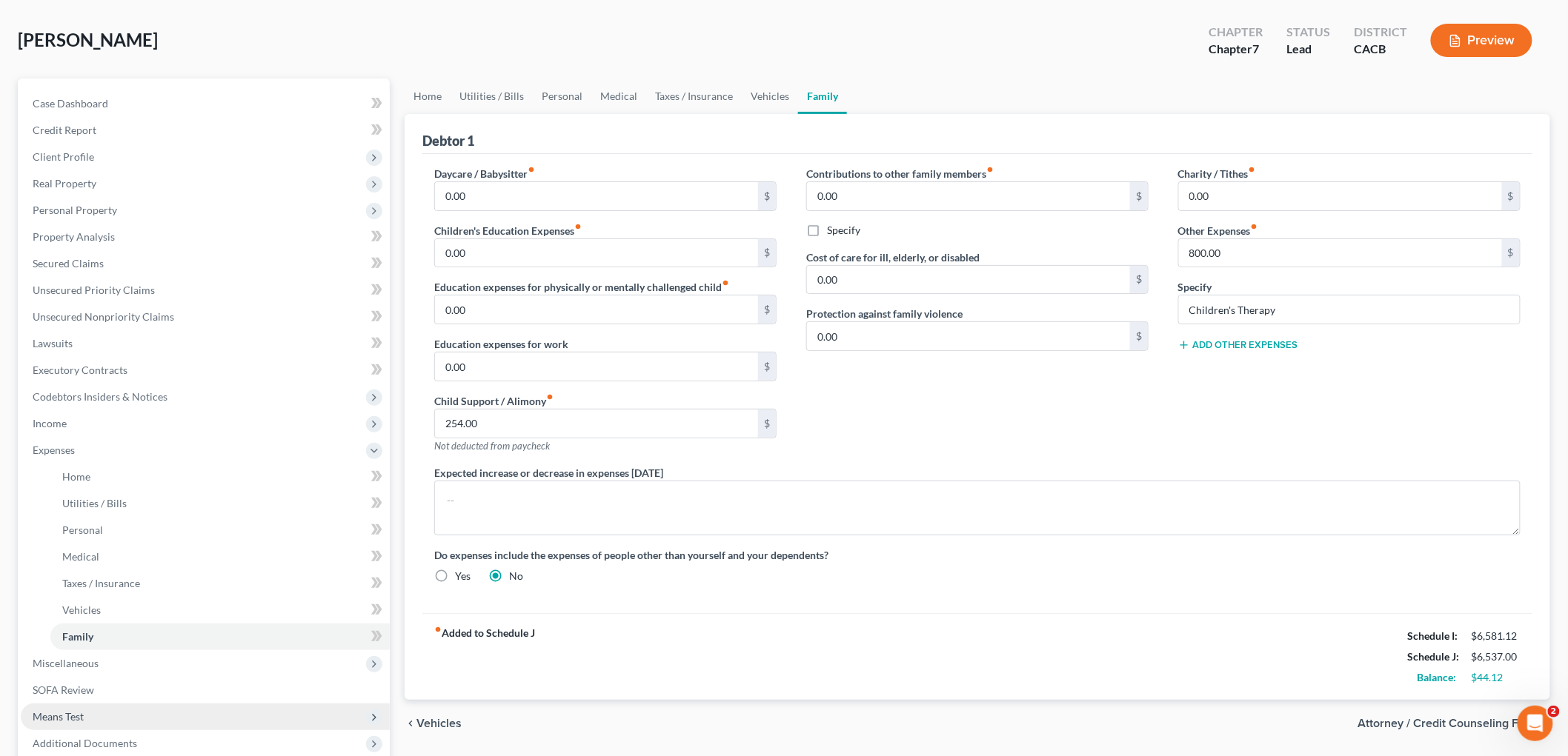
scroll to position [164, 0]
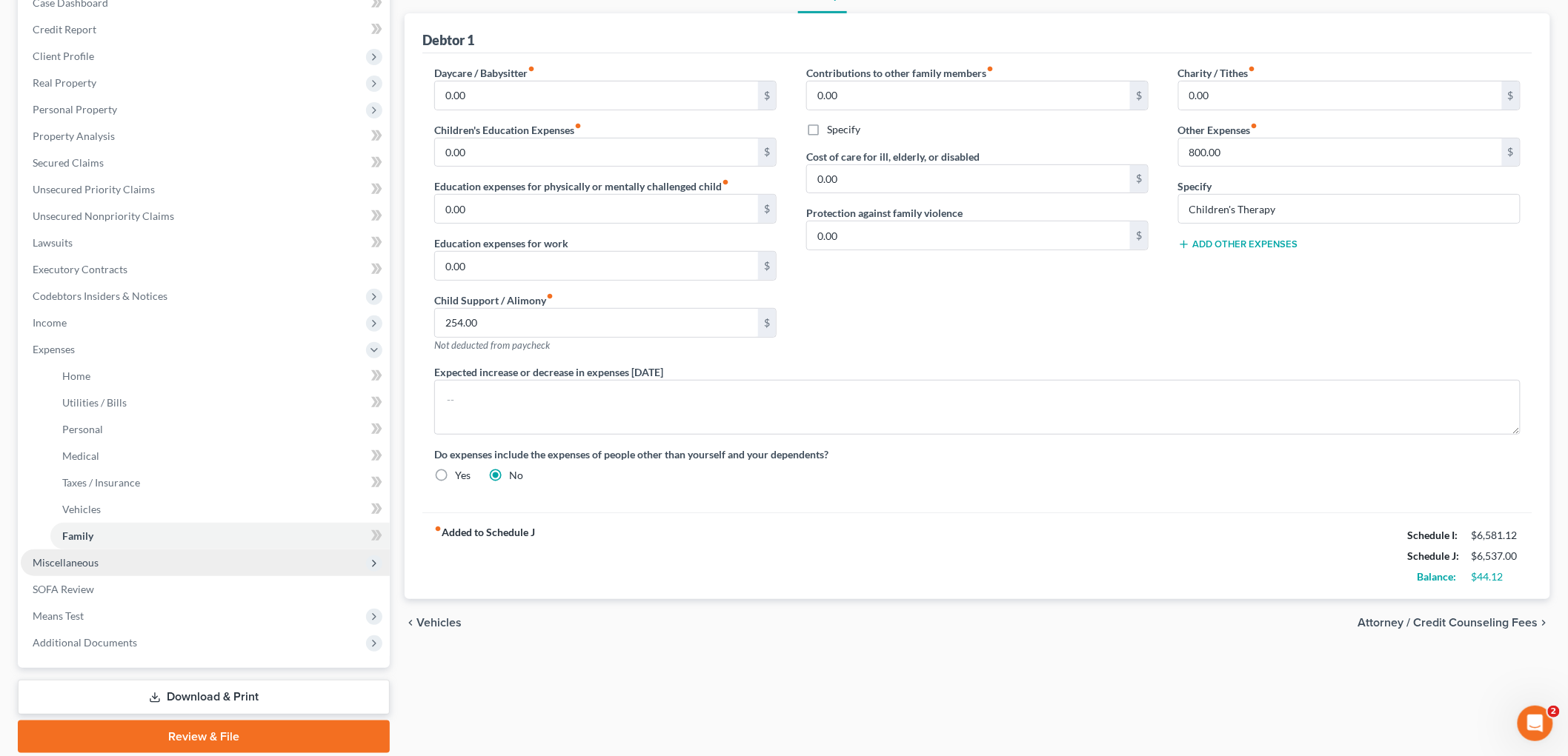
click at [83, 564] on span "Miscellaneous" at bounding box center [65, 562] width 66 height 12
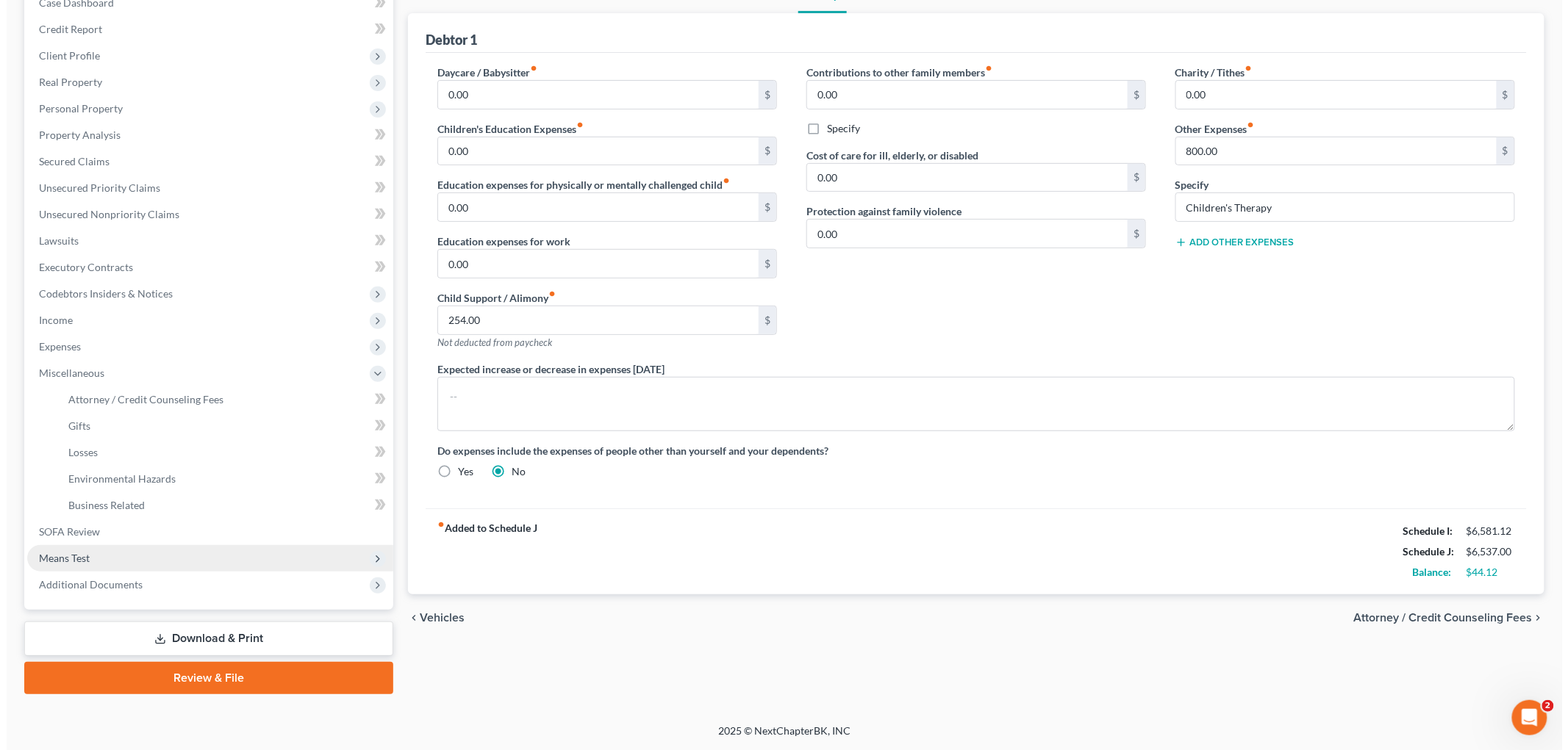
scroll to position [162, 0]
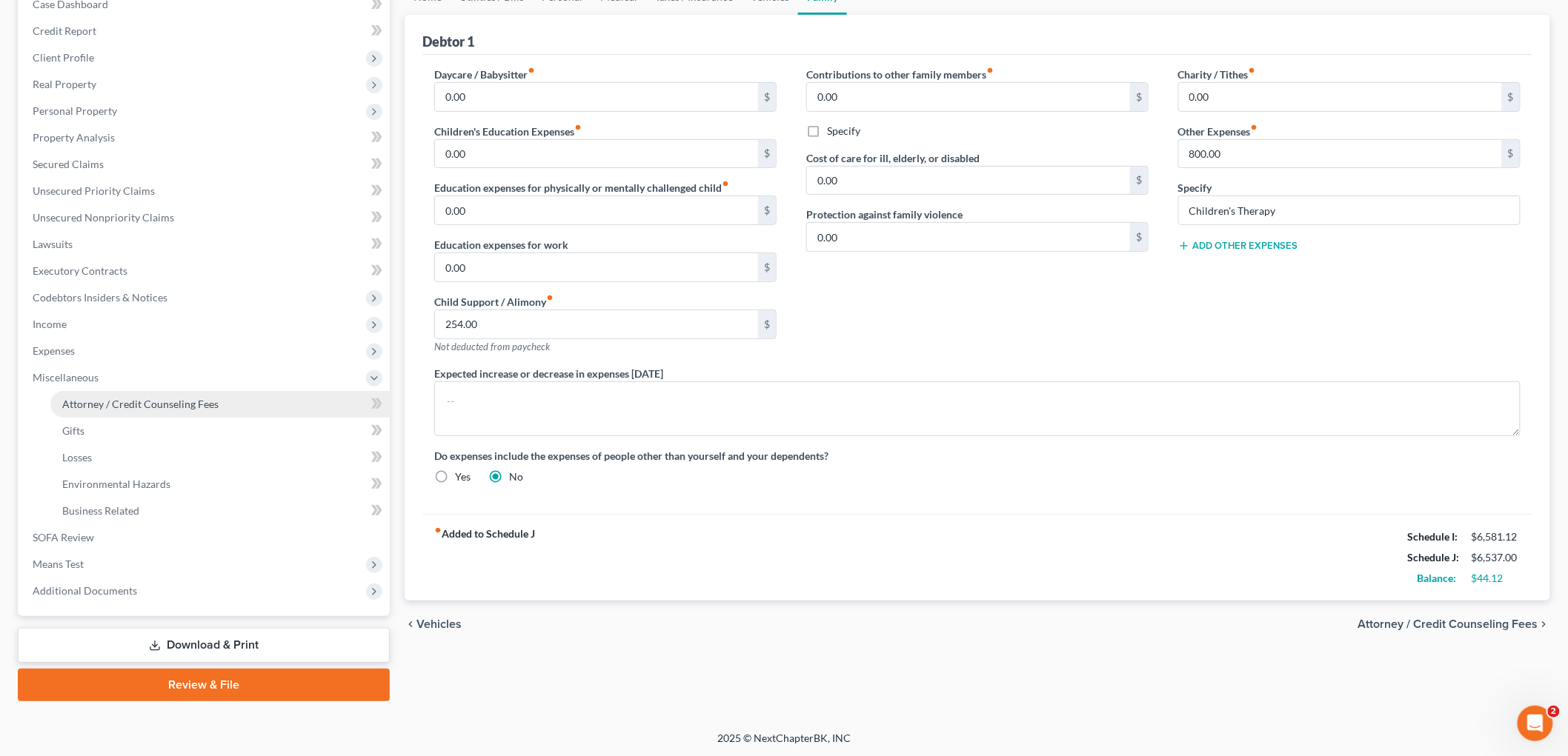
click at [161, 395] on link "Attorney / Credit Counseling Fees" at bounding box center [221, 405] width 340 height 27
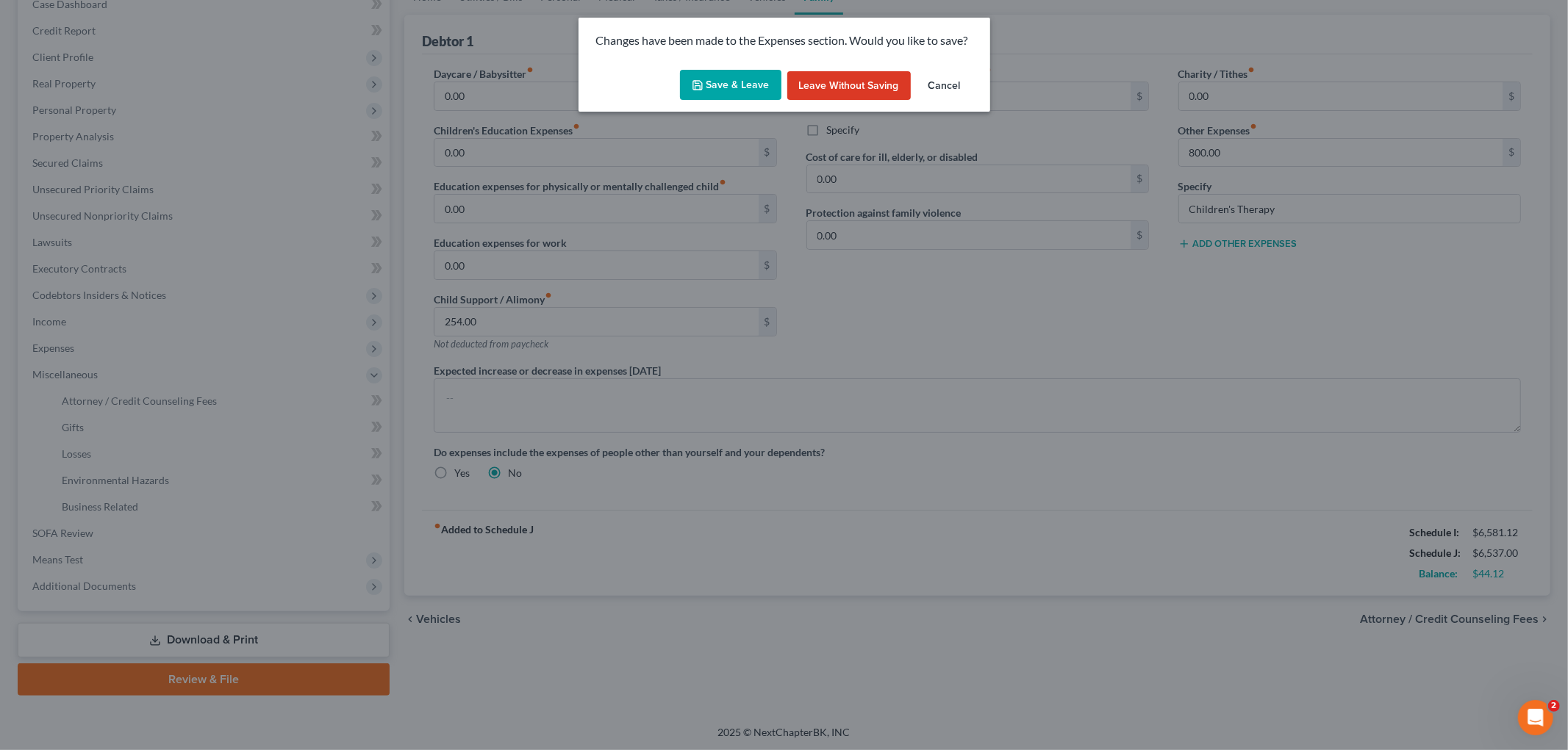
click at [716, 81] on button "Save & Leave" at bounding box center [730, 85] width 102 height 30
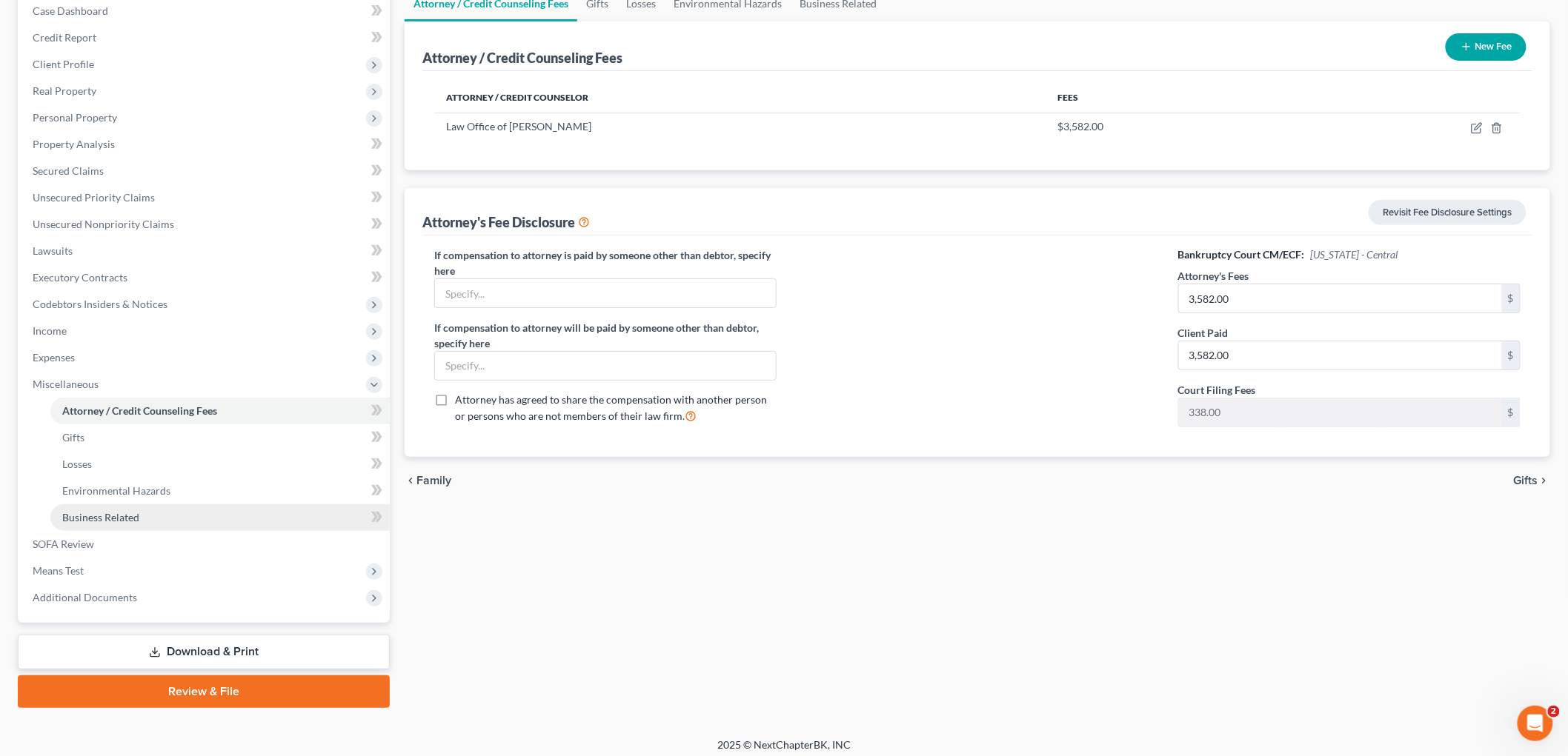
scroll to position [163, 0]
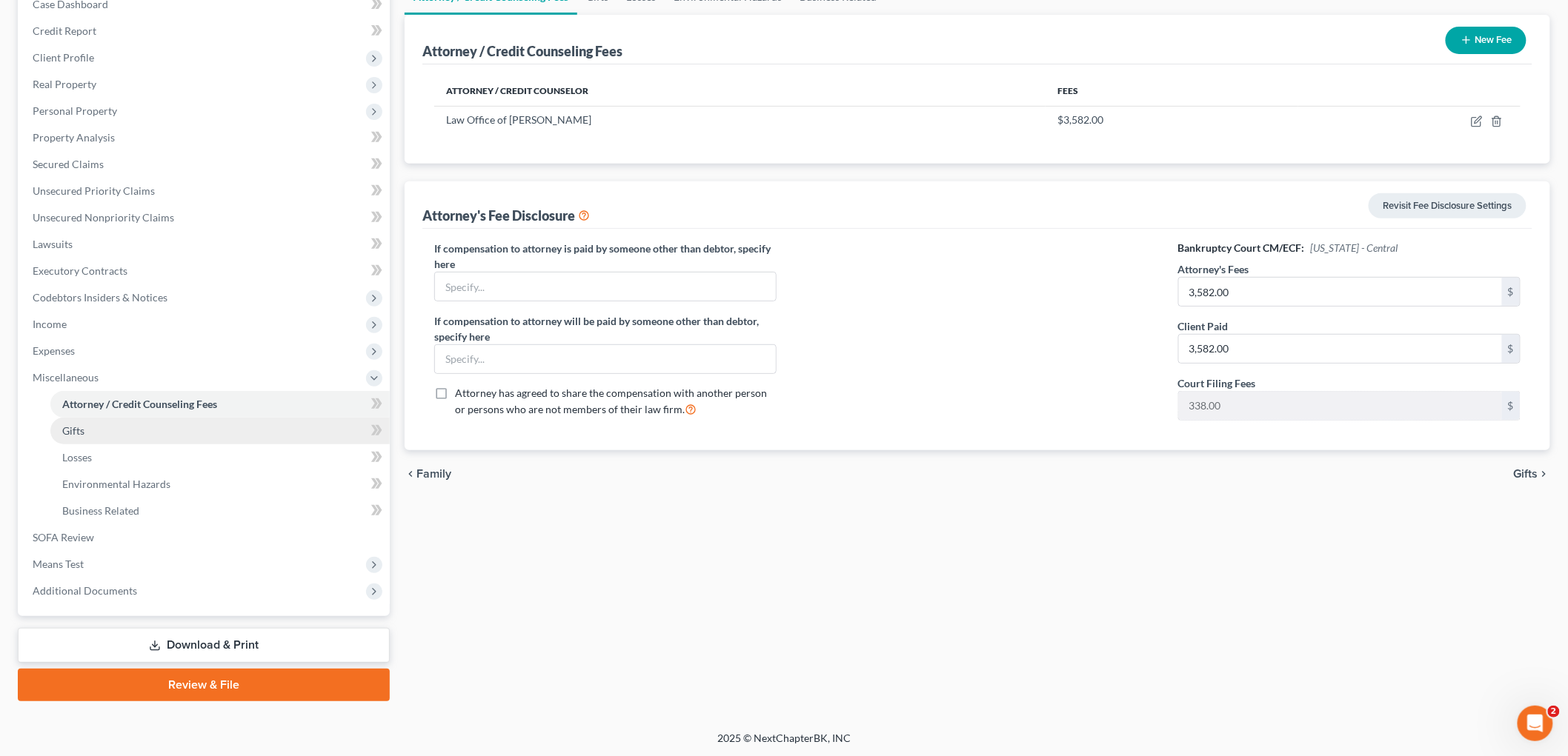
click at [119, 433] on link "Gifts" at bounding box center [221, 431] width 340 height 27
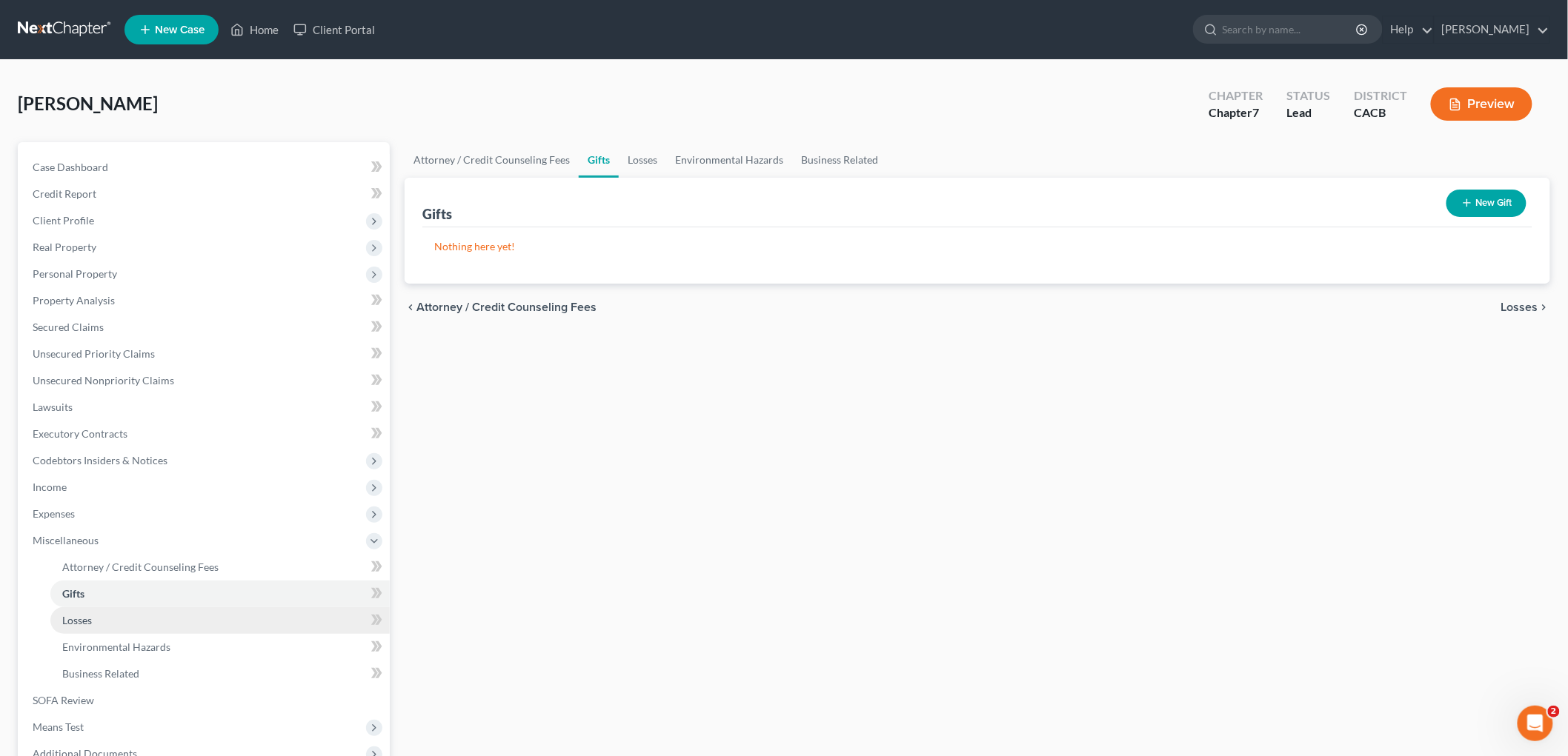
click at [95, 611] on link "Losses" at bounding box center [221, 621] width 340 height 27
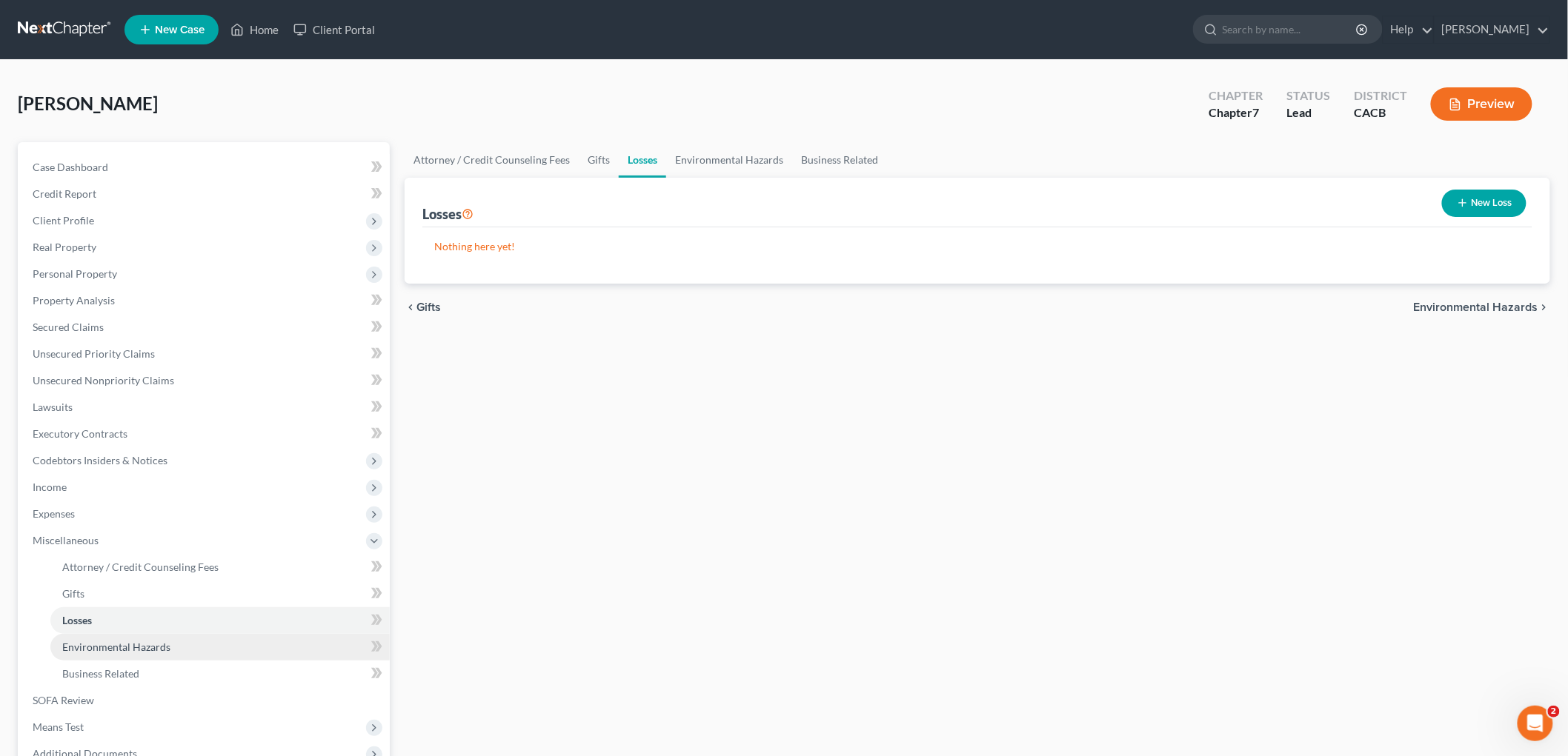
click at [131, 642] on span "Environmental Hazards" at bounding box center [116, 647] width 108 height 12
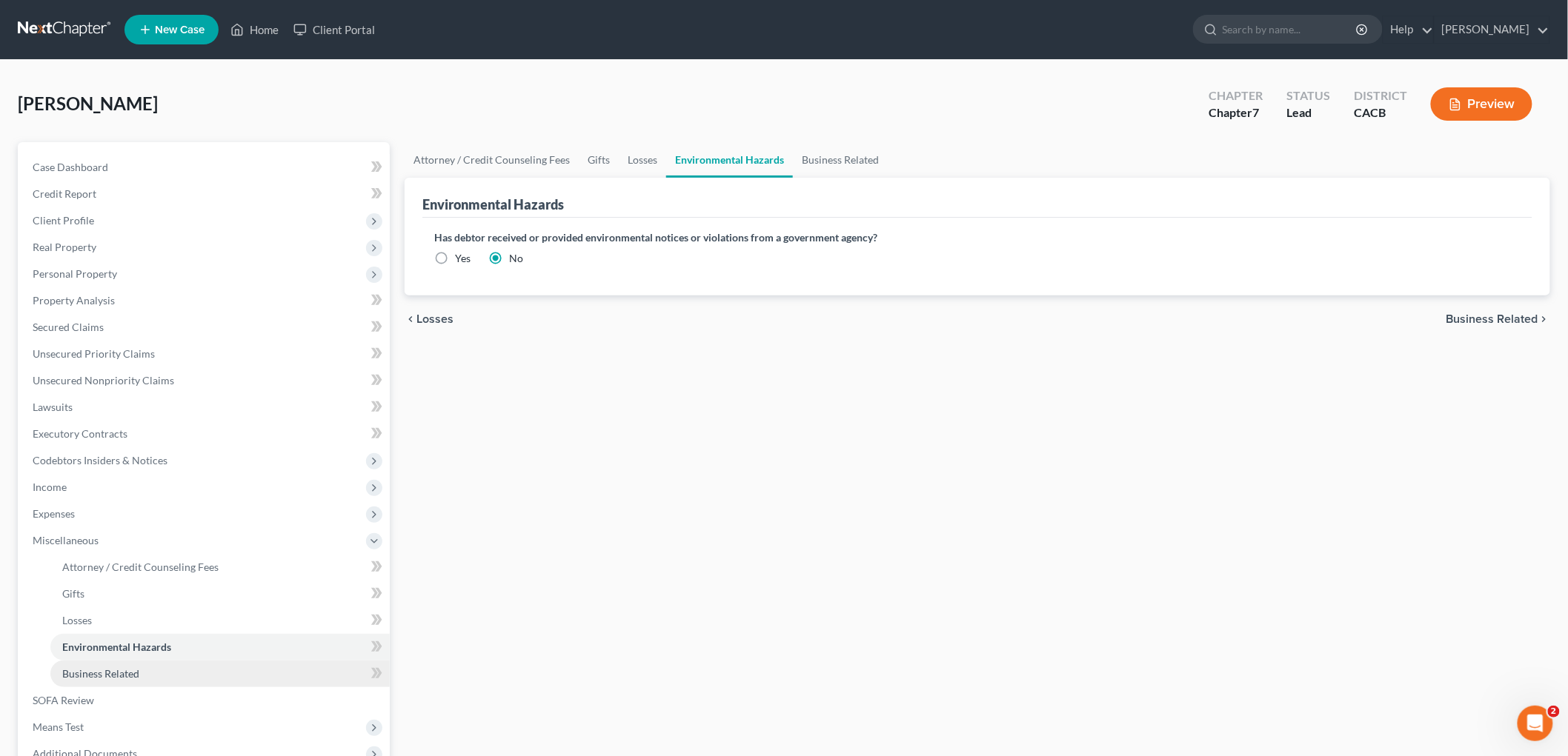
click at [145, 674] on link "Business Related" at bounding box center [221, 674] width 340 height 27
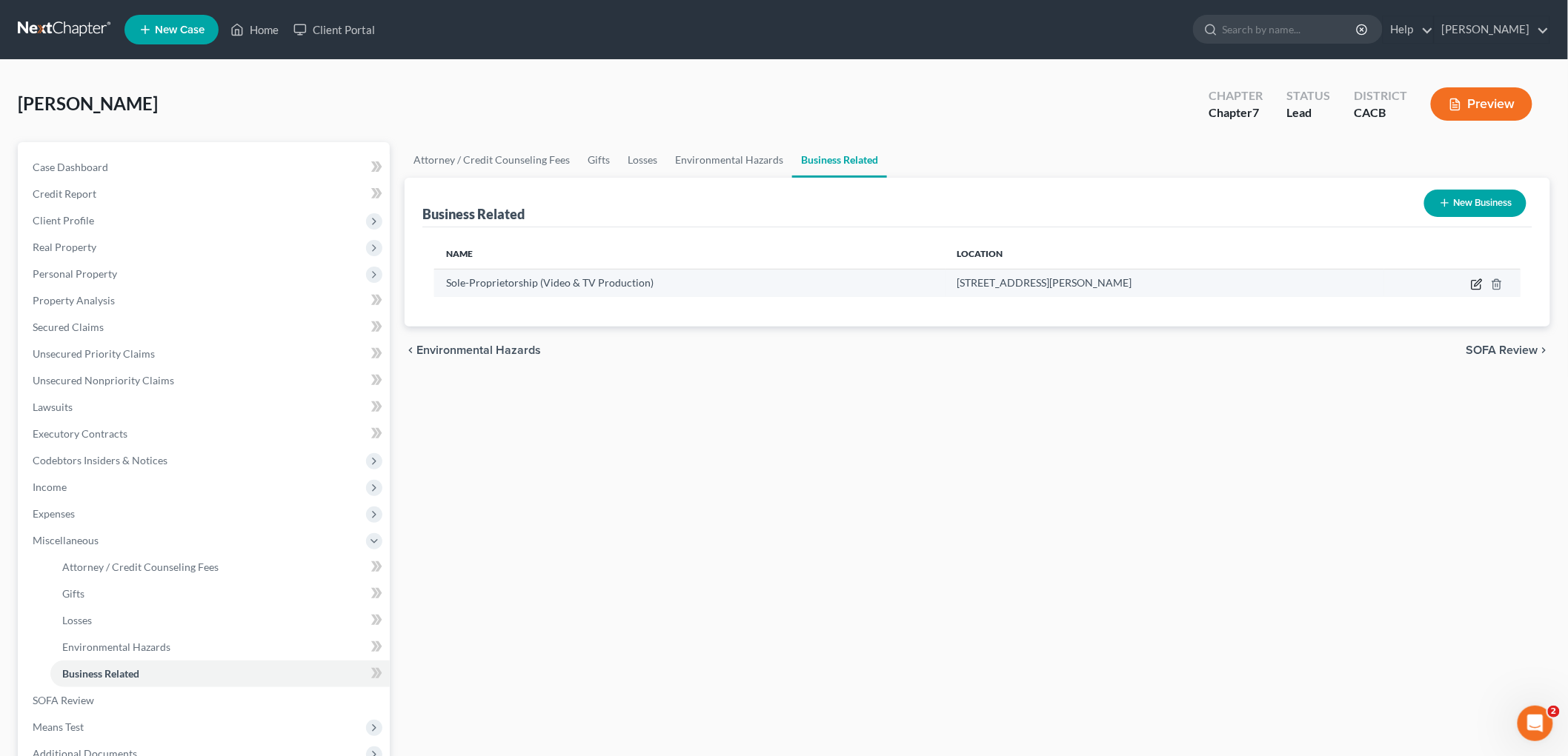
click at [1478, 283] on icon "button" at bounding box center [1477, 284] width 12 height 12
select select "sole_proprietor"
select select "4"
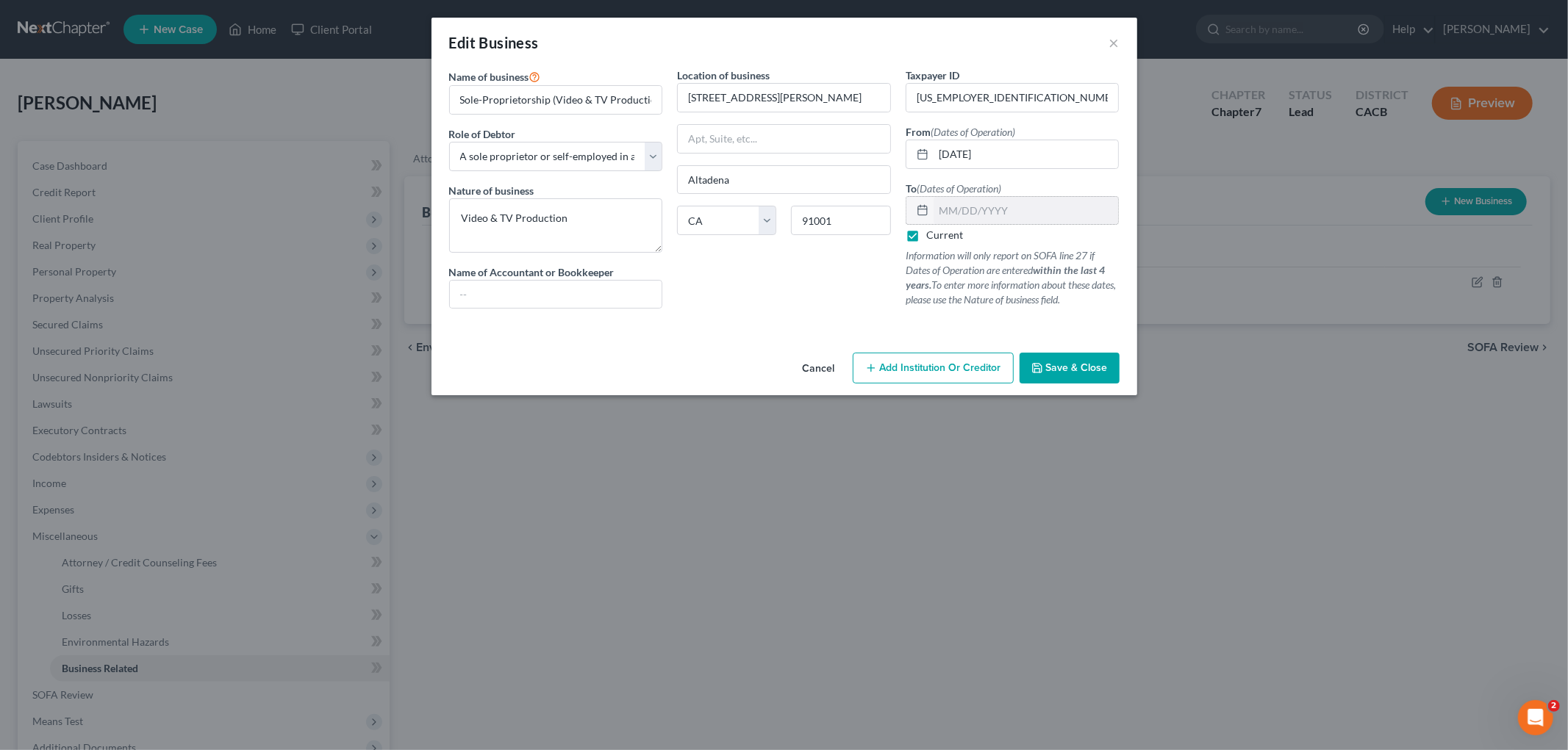
click at [926, 234] on label "Current" at bounding box center [944, 234] width 37 height 14
click at [932, 234] on input "Current" at bounding box center [937, 232] width 10 height 10
checkbox input "false"
click at [1001, 210] on input "text" at bounding box center [1026, 210] width 186 height 28
type input "[DATE]"
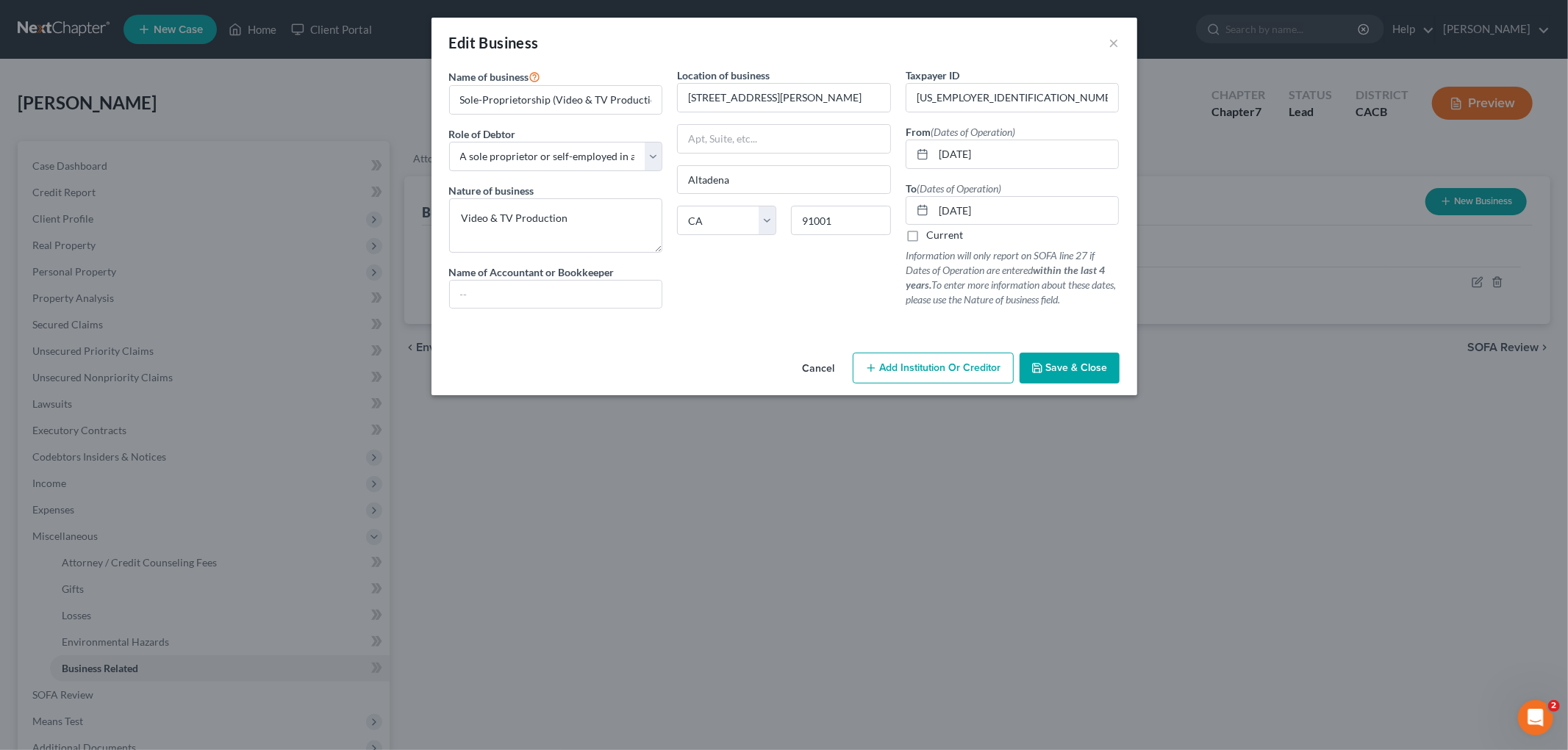
click at [1093, 368] on span "Save & Close" at bounding box center [1077, 367] width 62 height 12
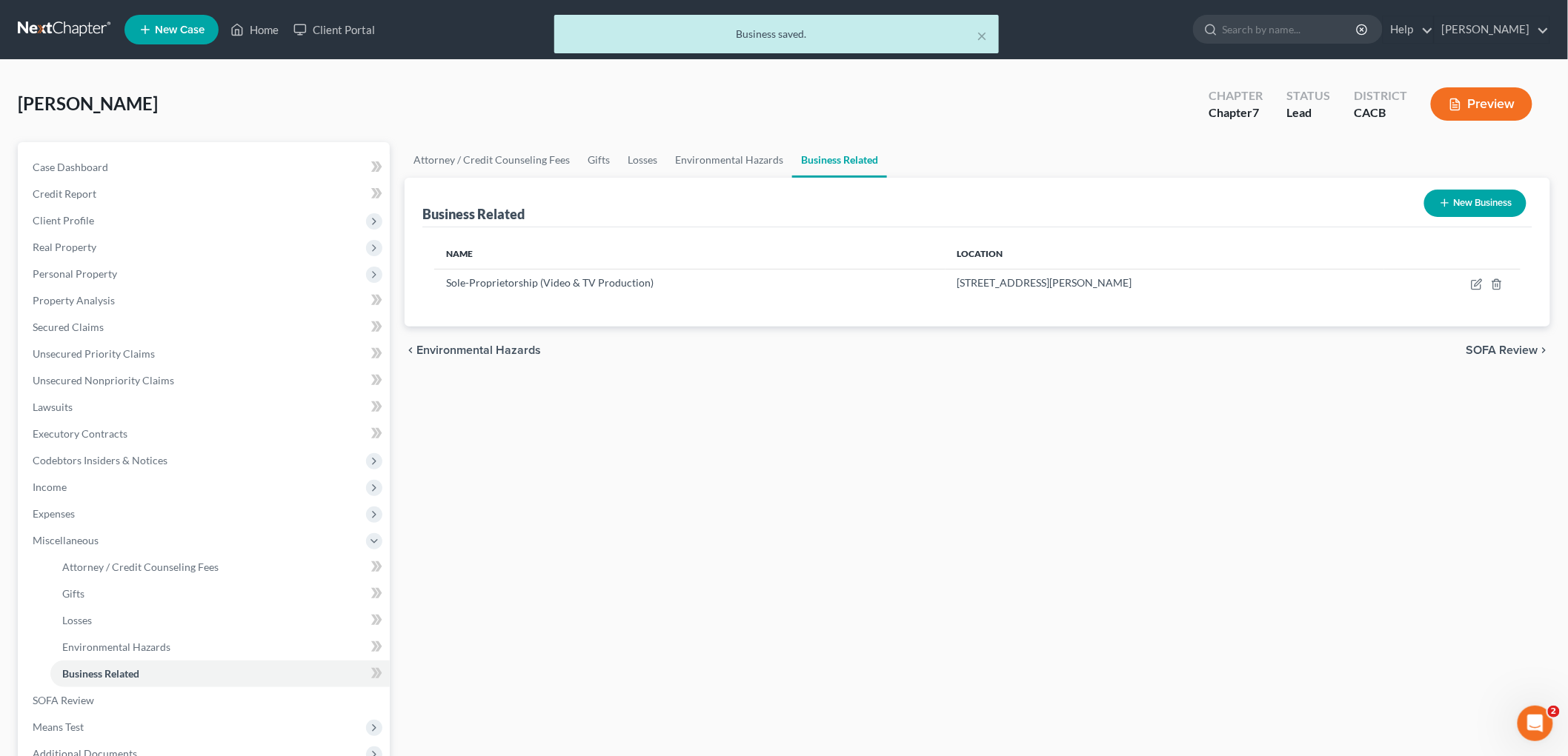
click at [1445, 105] on button "Preview" at bounding box center [1482, 104] width 102 height 34
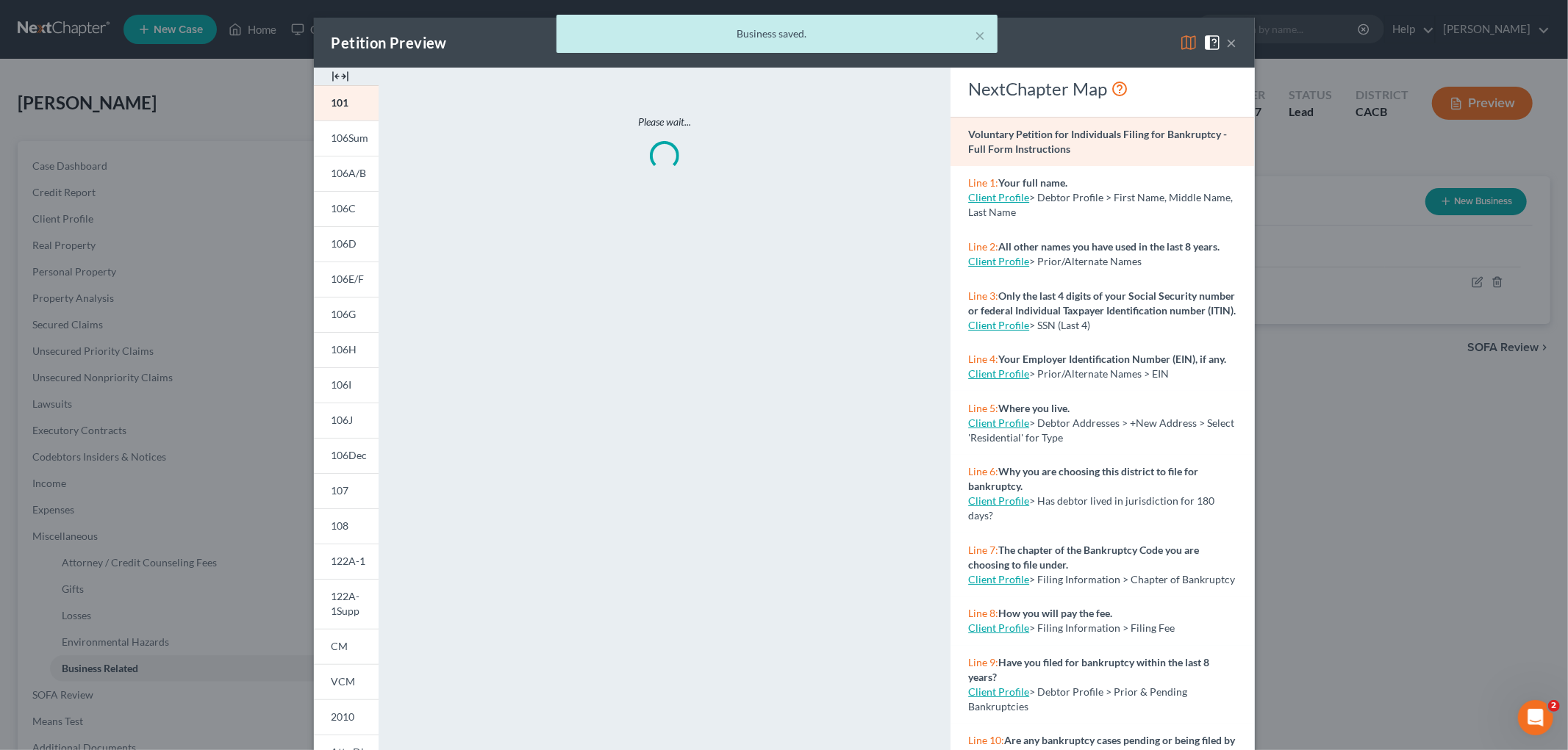
click at [1179, 45] on div "× Business saved." at bounding box center [776, 37] width 1568 height 46
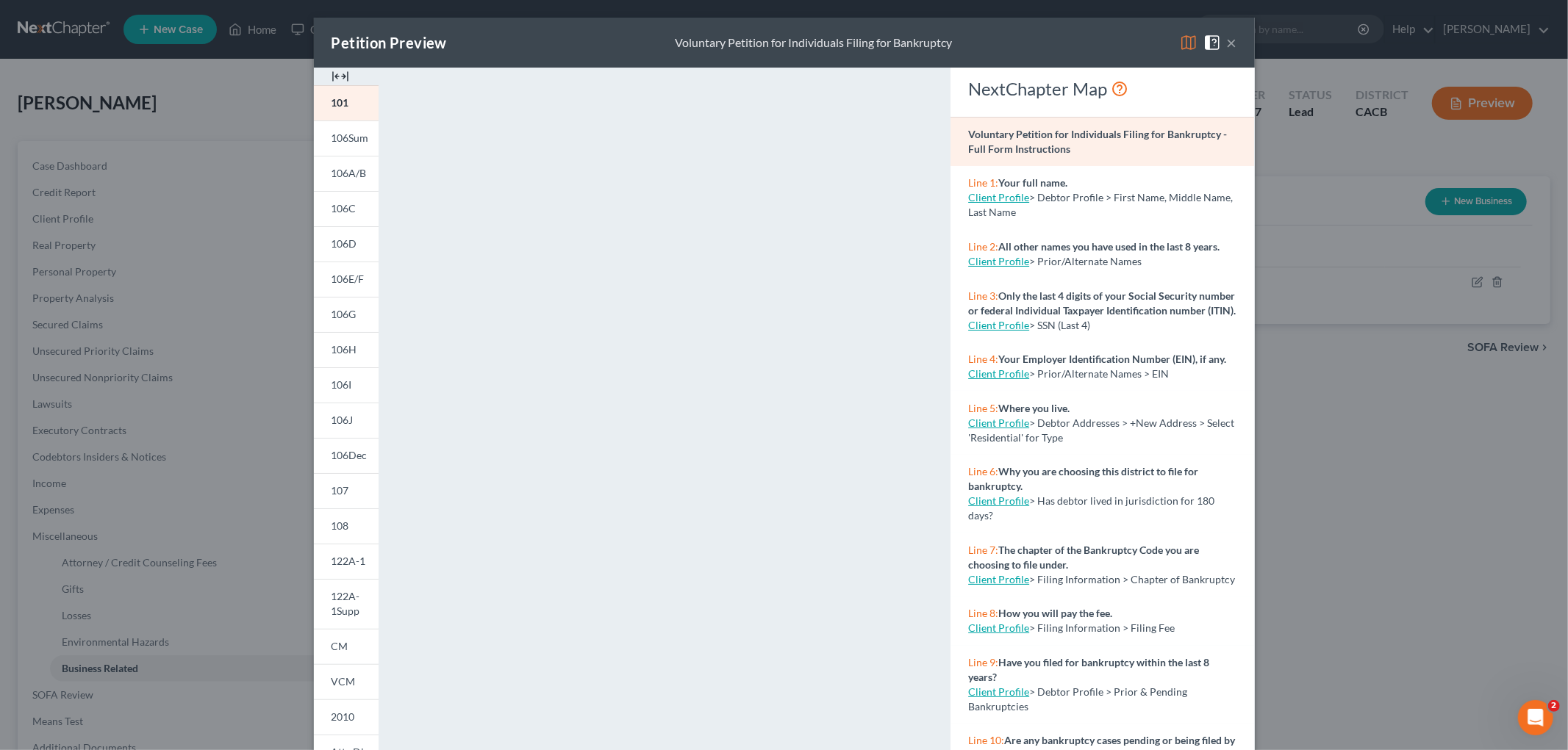
click at [1180, 35] on img at bounding box center [1188, 43] width 18 height 18
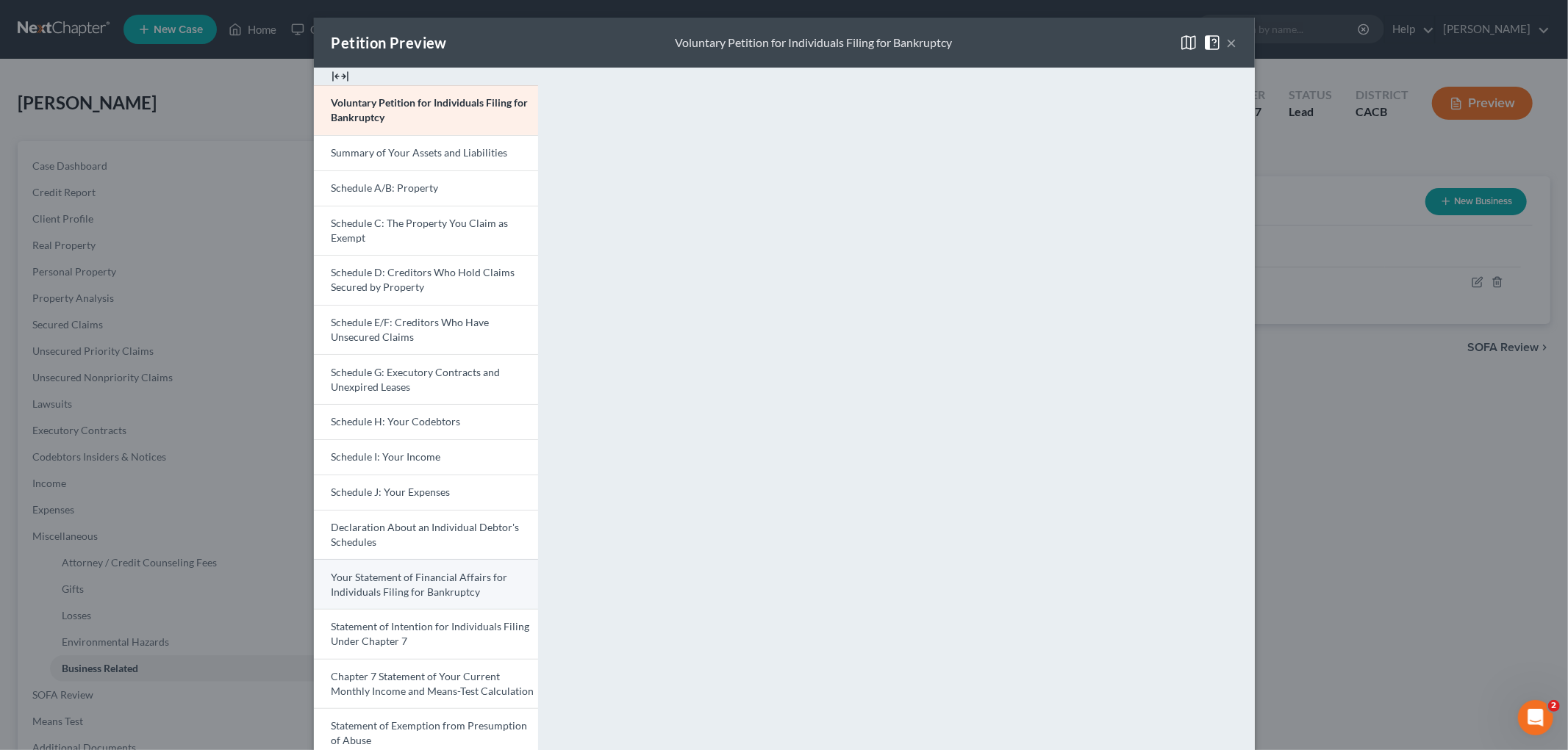
click at [448, 588] on span "Your Statement of Financial Affairs for Individuals Filing for Bankruptcy" at bounding box center [419, 584] width 176 height 28
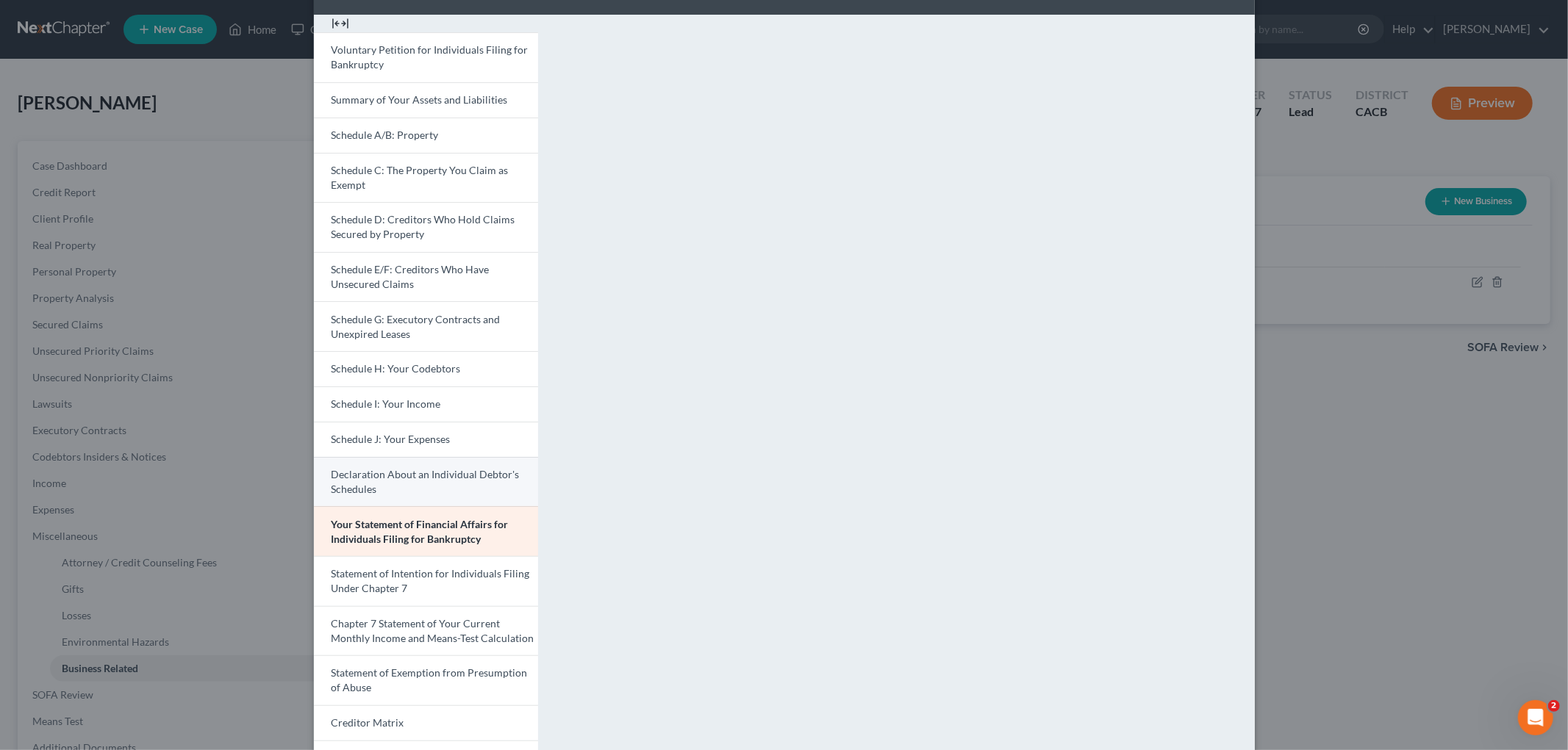
scroll to position [82, 0]
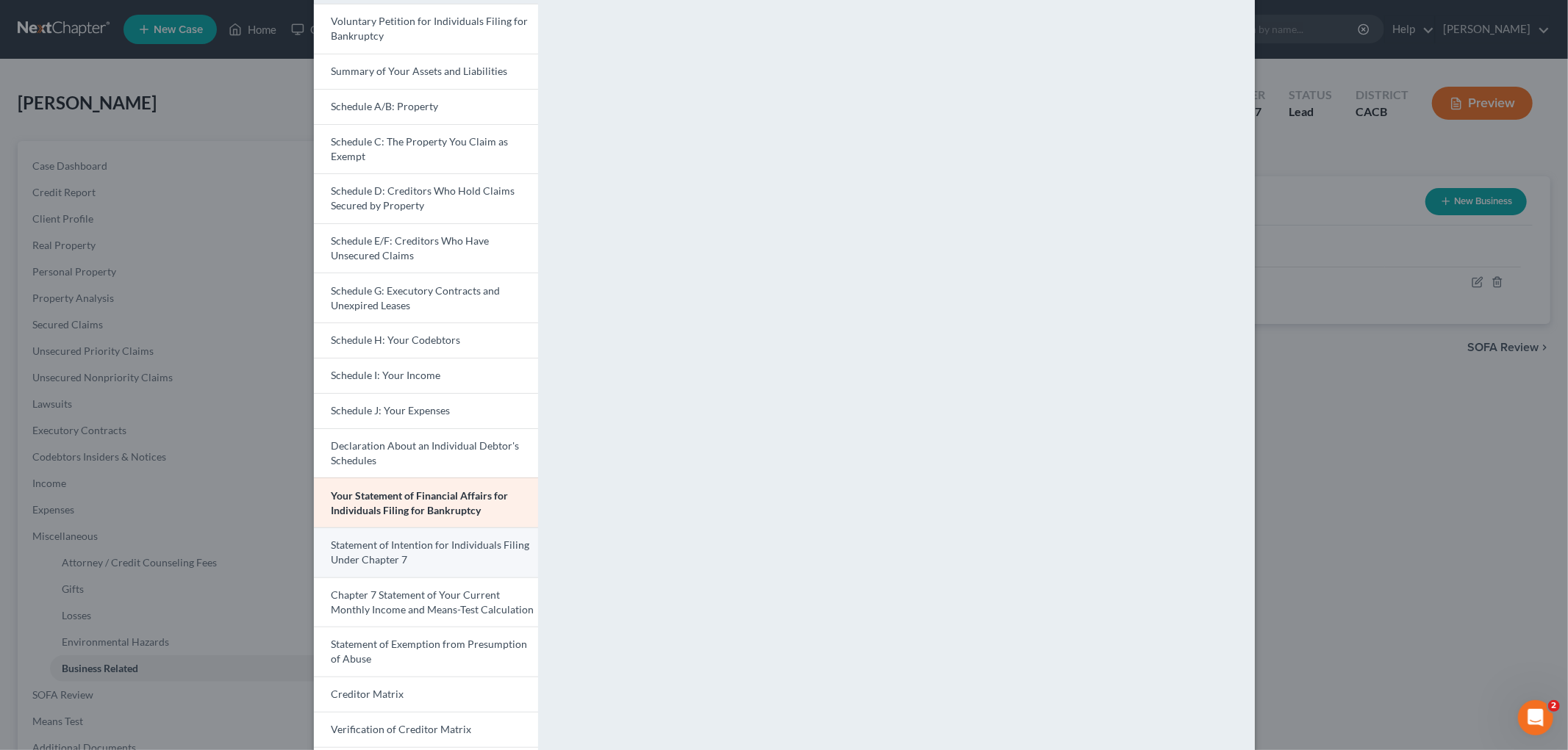
click at [388, 548] on span "Statement of Intention for Individuals Filing Under Chapter 7" at bounding box center [430, 552] width 198 height 28
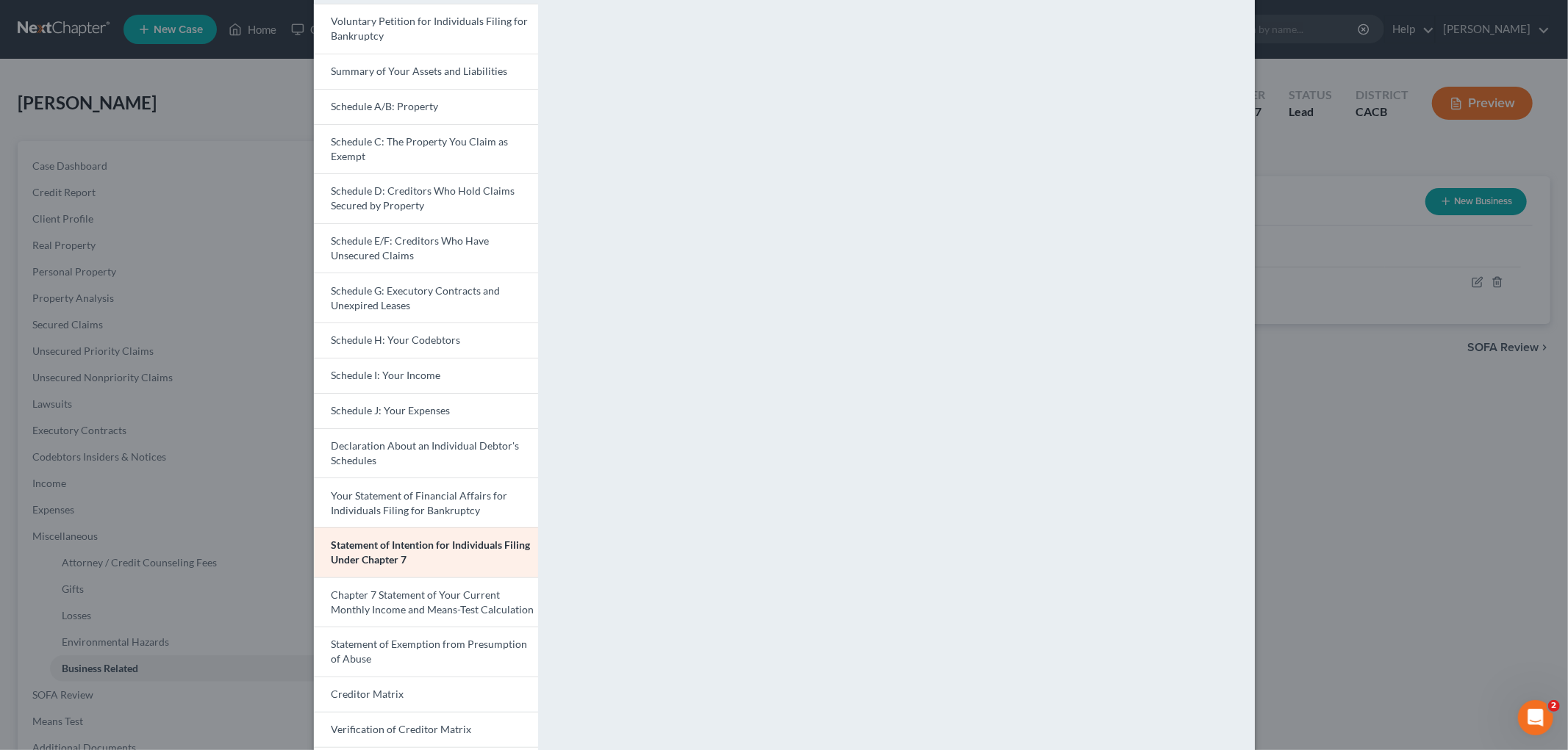
click at [1446, 476] on div "Petition Preview Statement of Intention for Individuals Filing Under Chapter 7 …" at bounding box center [784, 375] width 1568 height 750
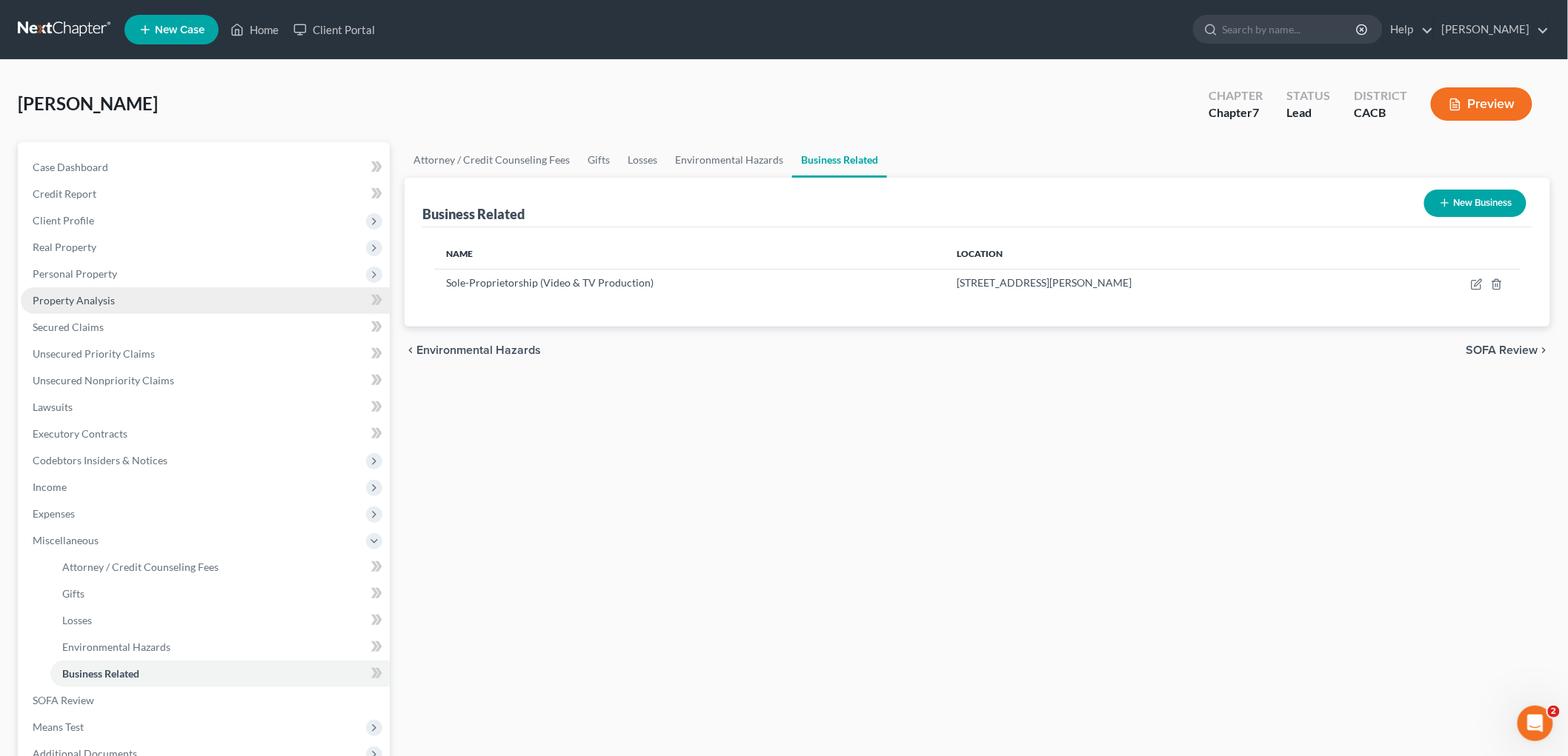
click at [87, 311] on link "Property Analysis" at bounding box center [205, 301] width 369 height 27
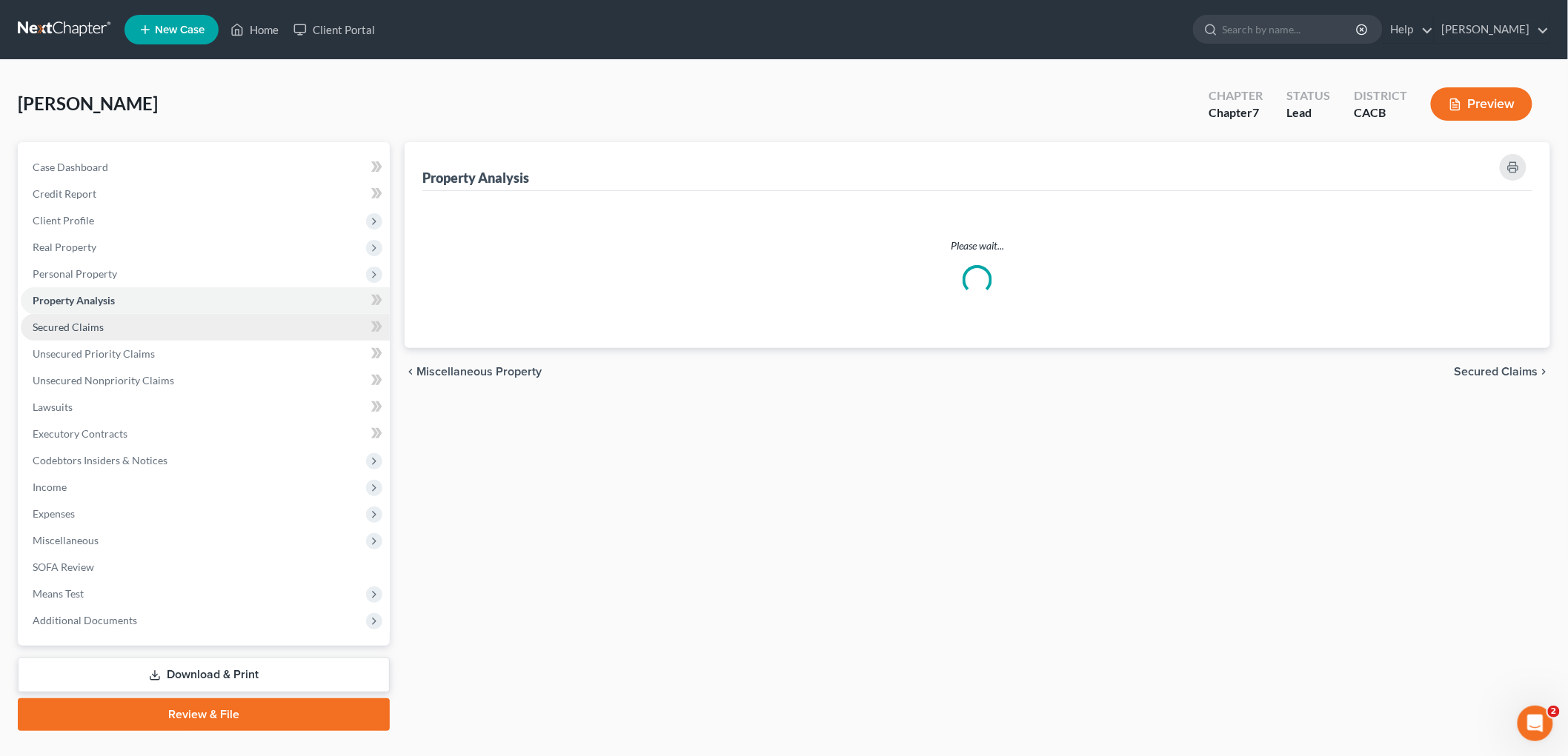
click at [90, 327] on span "Secured Claims" at bounding box center [68, 326] width 71 height 12
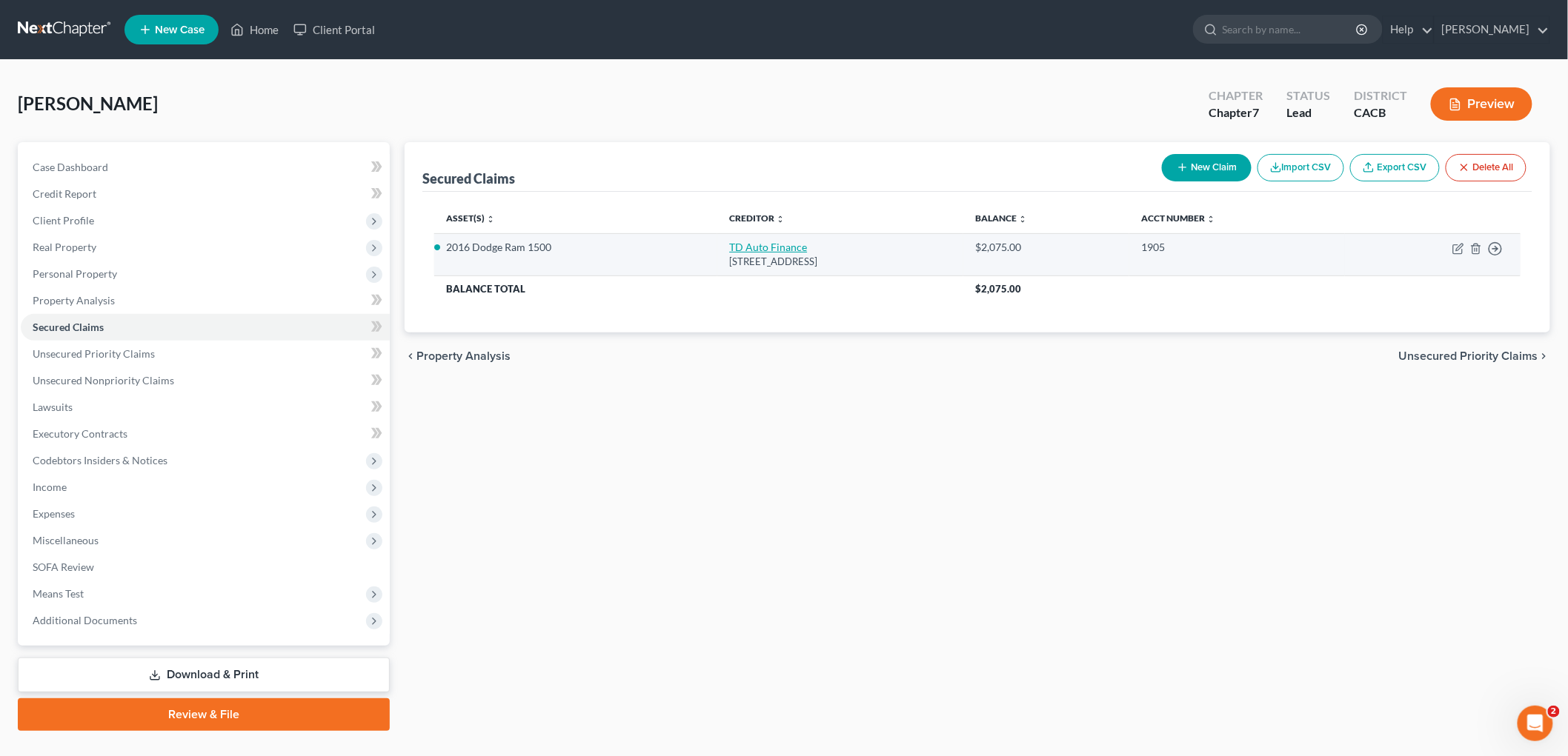
click at [729, 242] on link "TD Auto Finance" at bounding box center [768, 247] width 78 height 12
select select "14"
select select "0"
select select "16"
select select "0"
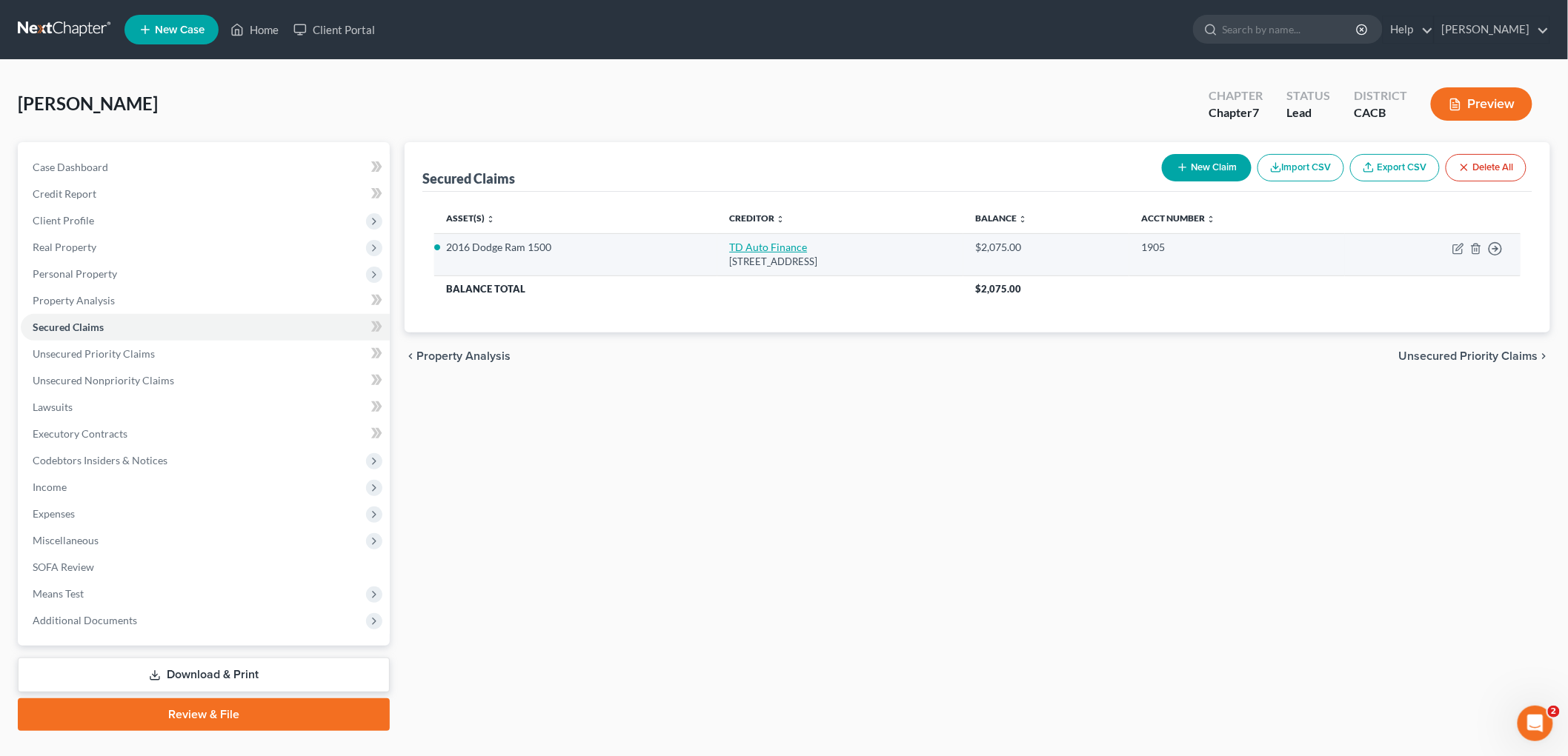
select select "0"
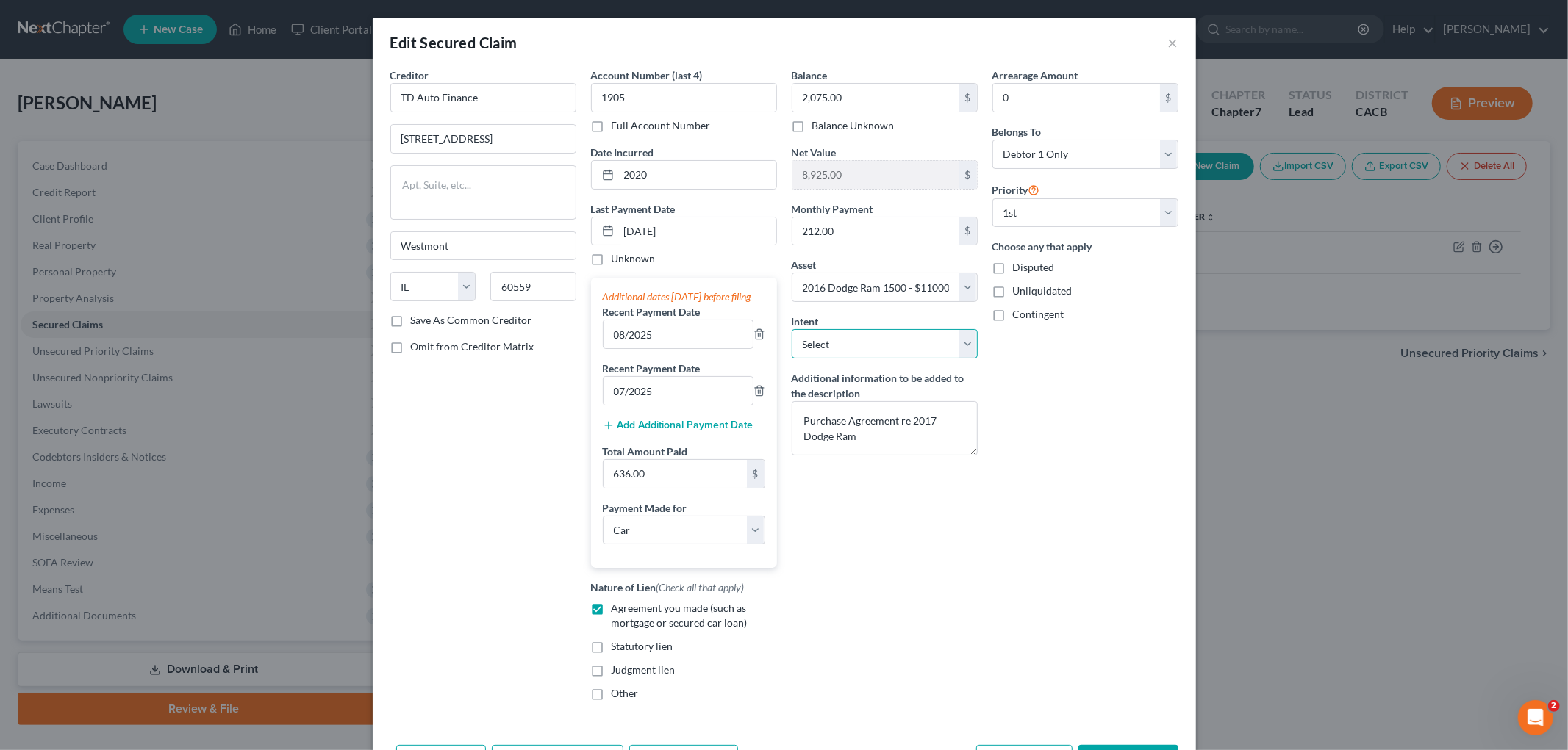
drag, startPoint x: 865, startPoint y: 340, endPoint x: 863, endPoint y: 355, distance: 15.1
click at [864, 341] on select "Select Surrender Redeem Reaffirm Avoid Other" at bounding box center [884, 344] width 186 height 30
select select "4"
click at [792, 329] on select "Select Surrender Redeem Reaffirm Avoid Other" at bounding box center [884, 344] width 186 height 30
click at [760, 697] on div "Nature of Lien (Check all that apply) Agreement you made (such as mortgage or s…" at bounding box center [684, 640] width 186 height 121
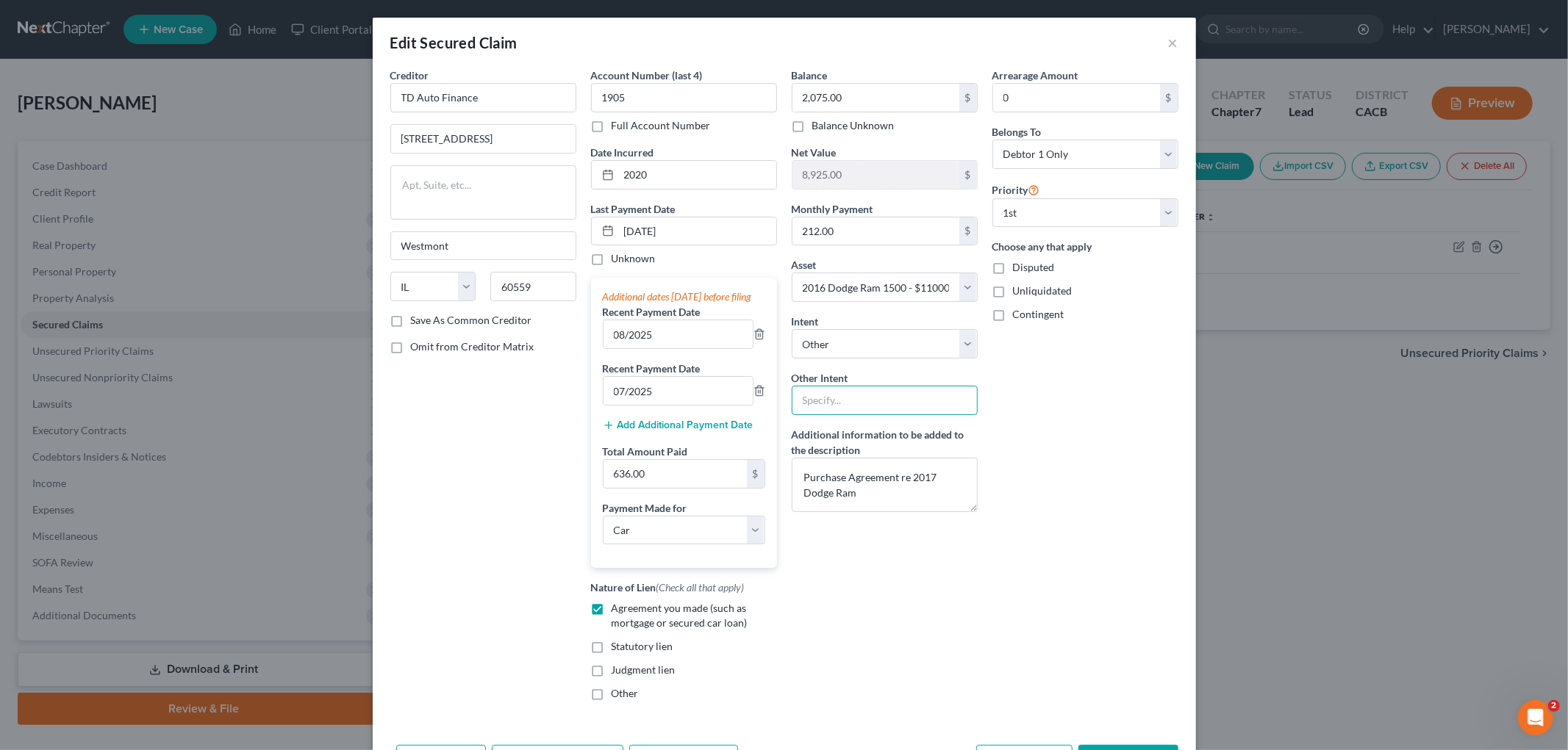
click at [895, 410] on input "text" at bounding box center [884, 400] width 186 height 30
paste input "Retain and Ride Through Per CCP 2983.3"
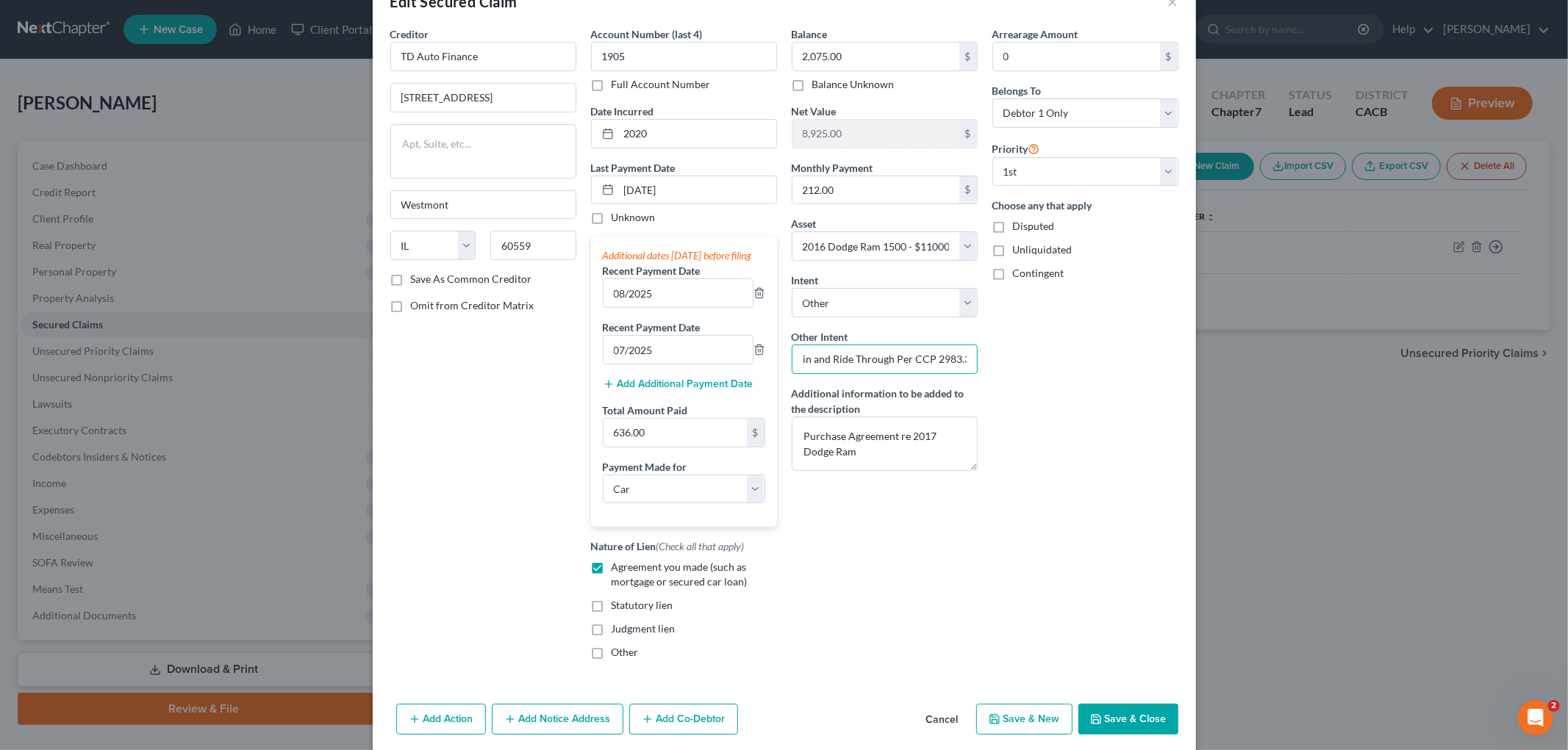
scroll to position [82, 0]
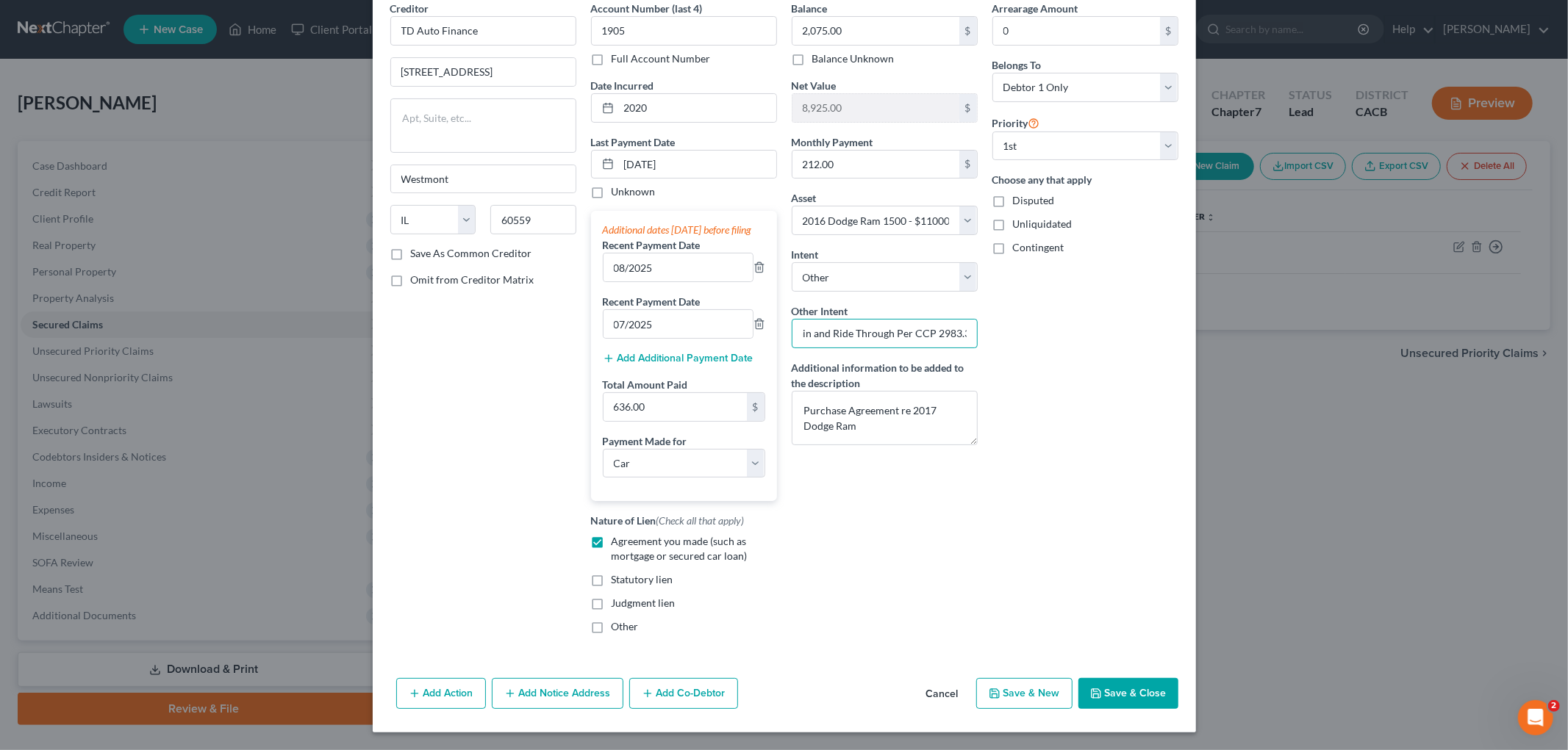
type input "Retain and Ride Through Per CCP 2983.3"
click at [1097, 702] on button "Save & Close" at bounding box center [1128, 694] width 100 height 30
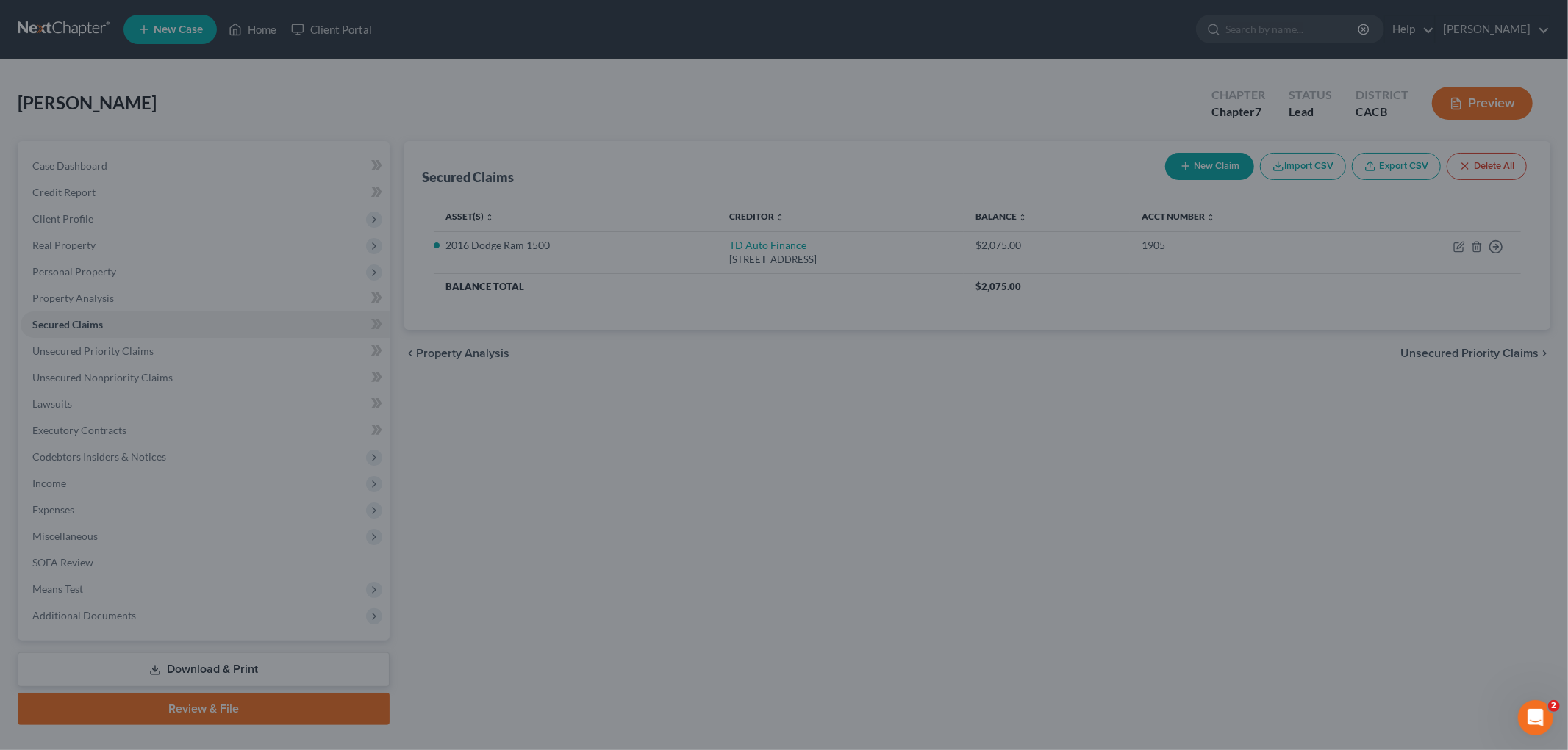
select select "16"
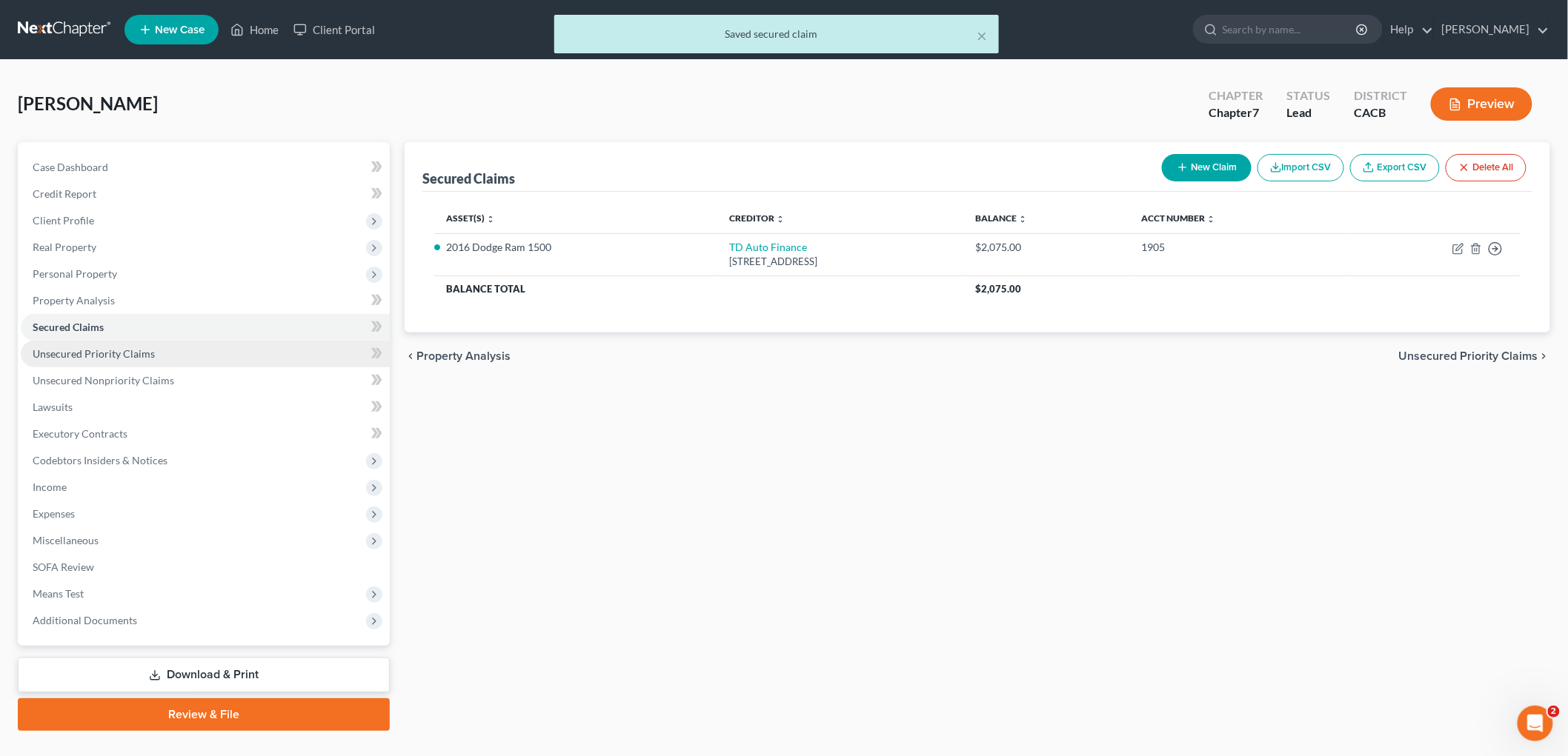
click at [111, 343] on link "Unsecured Priority Claims" at bounding box center [205, 354] width 369 height 27
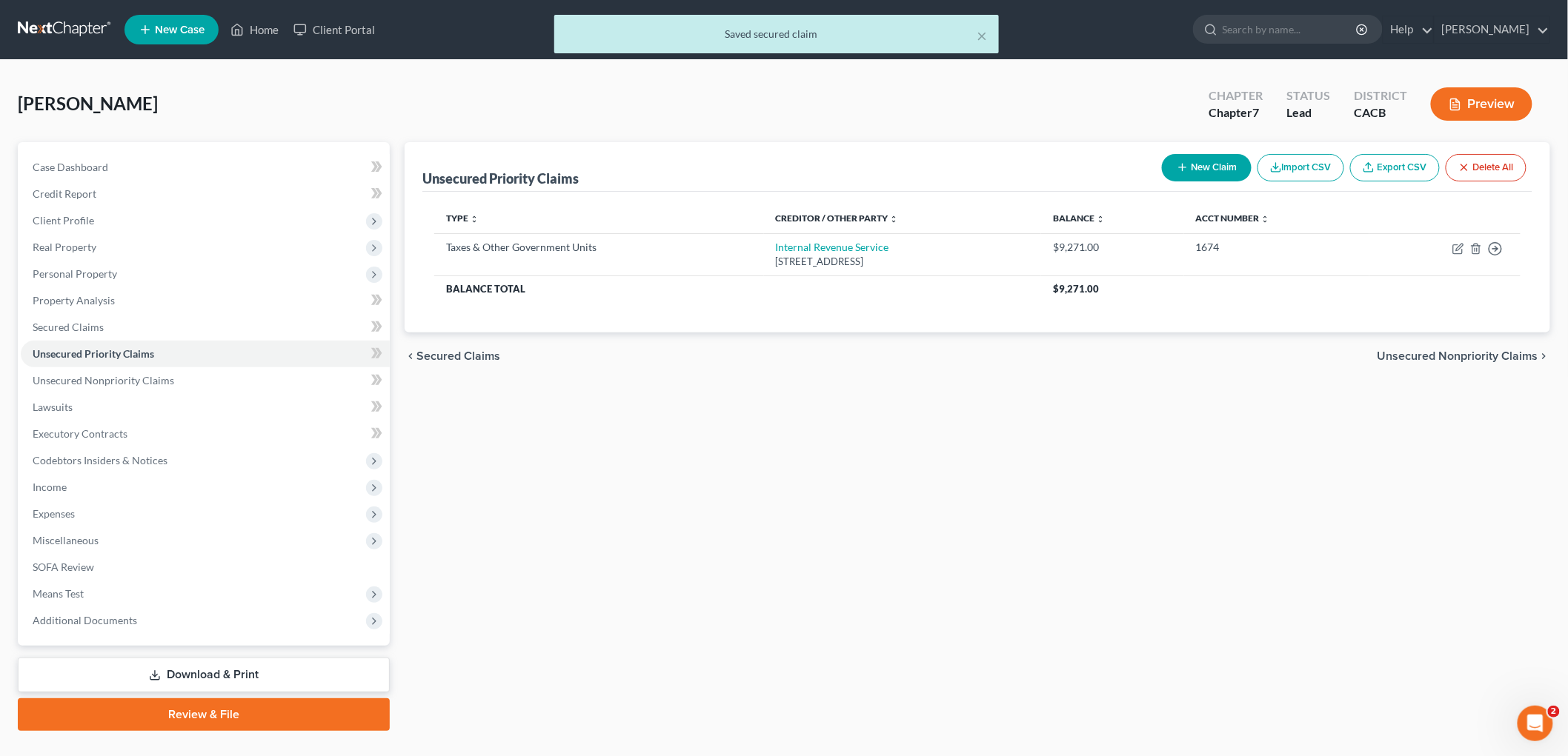
click at [1475, 106] on button "Preview" at bounding box center [1482, 104] width 102 height 34
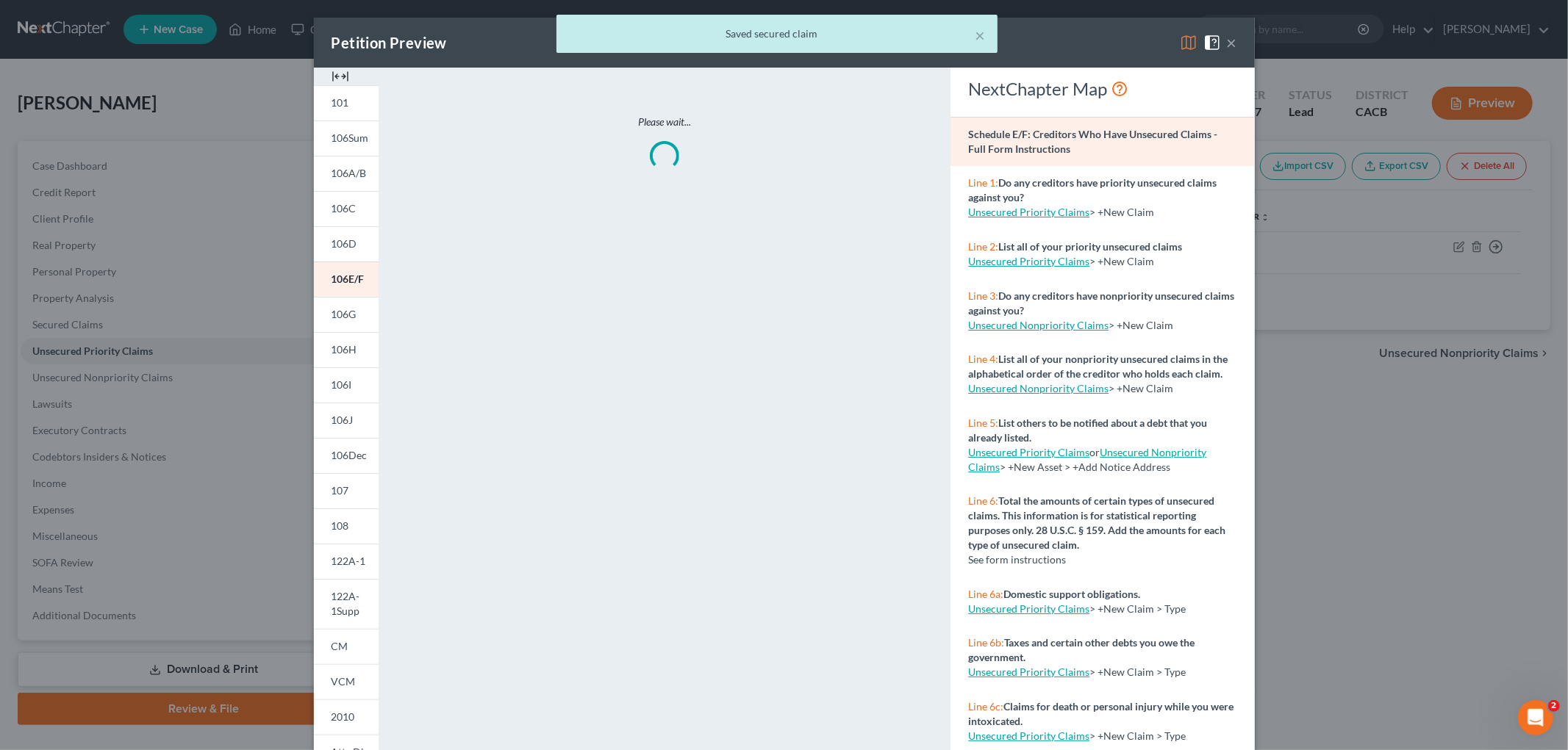
click at [1191, 37] on div "× Saved secured claim" at bounding box center [776, 37] width 1568 height 46
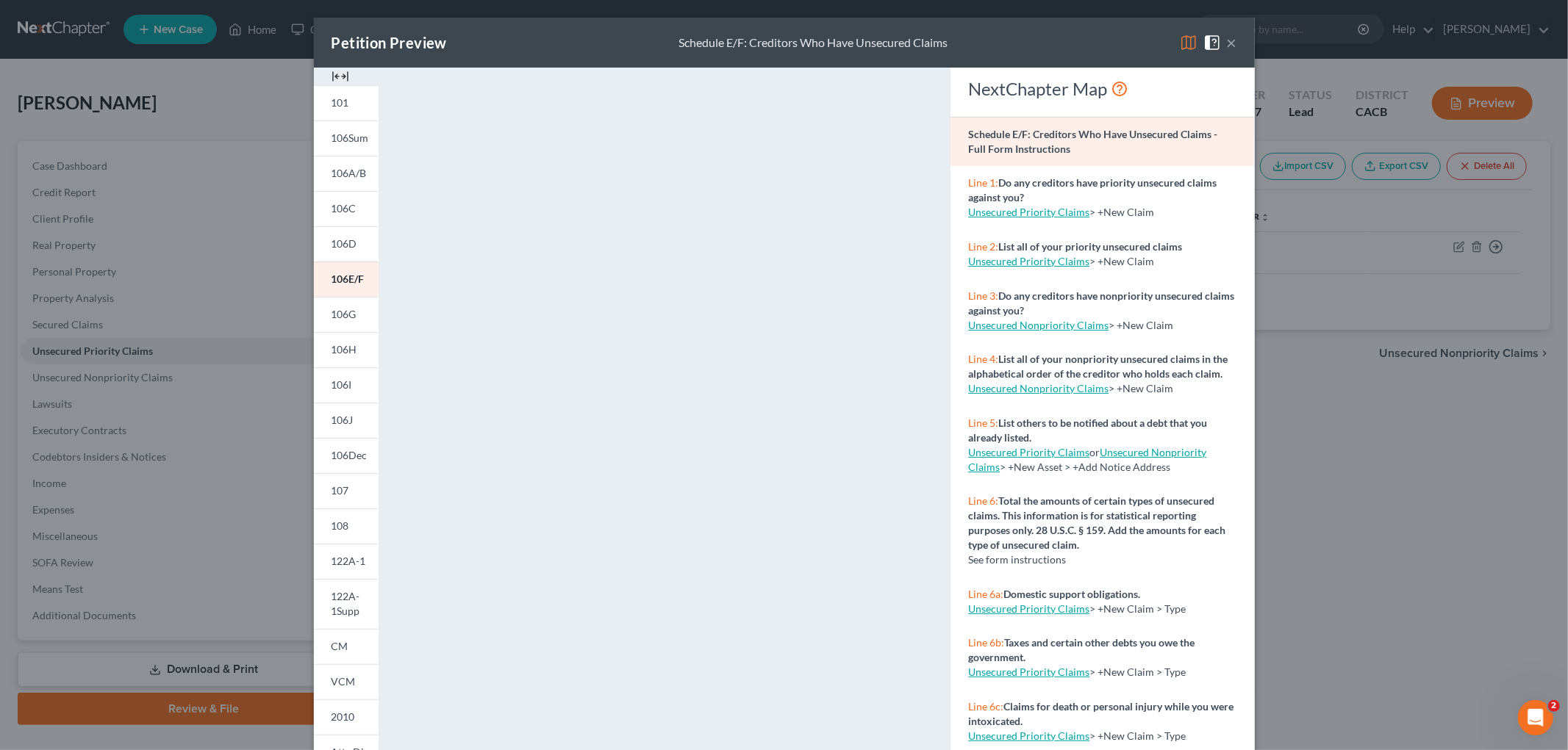
click at [1189, 37] on img at bounding box center [1188, 43] width 18 height 18
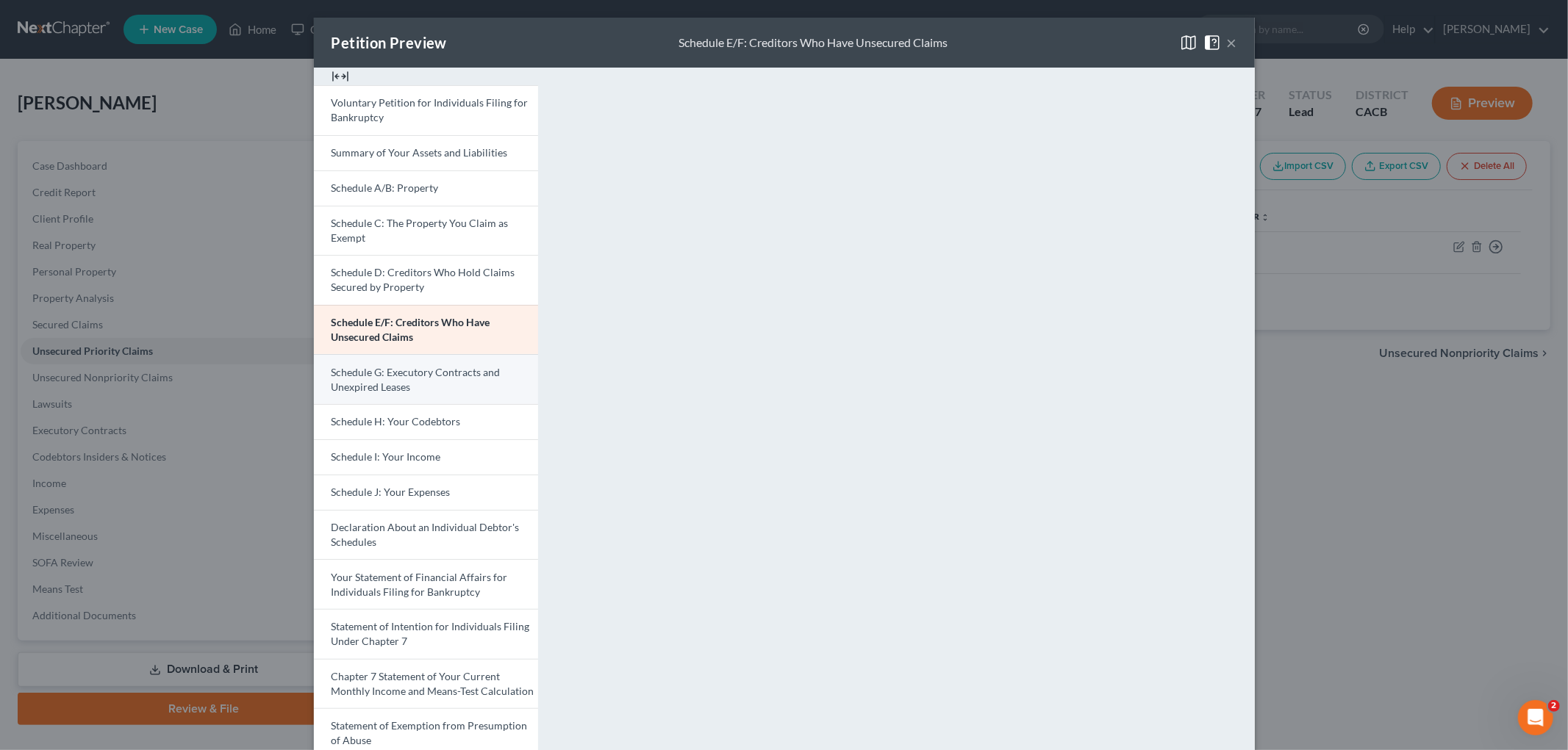
click at [421, 373] on span "Schedule G: Executory Contracts and Unexpired Leases" at bounding box center [416, 380] width 169 height 28
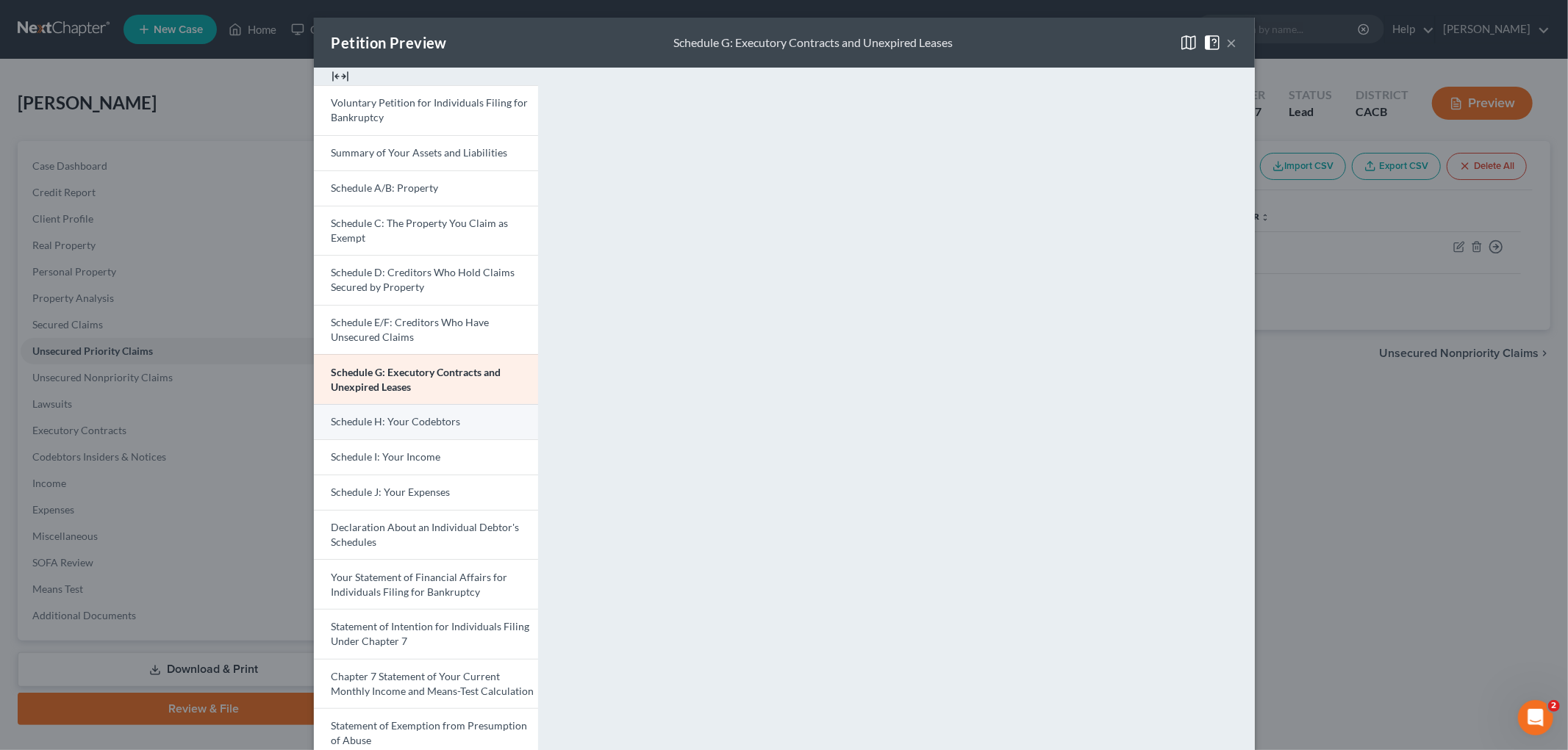
click at [398, 430] on link "Schedule H: Your Codebtors" at bounding box center [426, 422] width 224 height 35
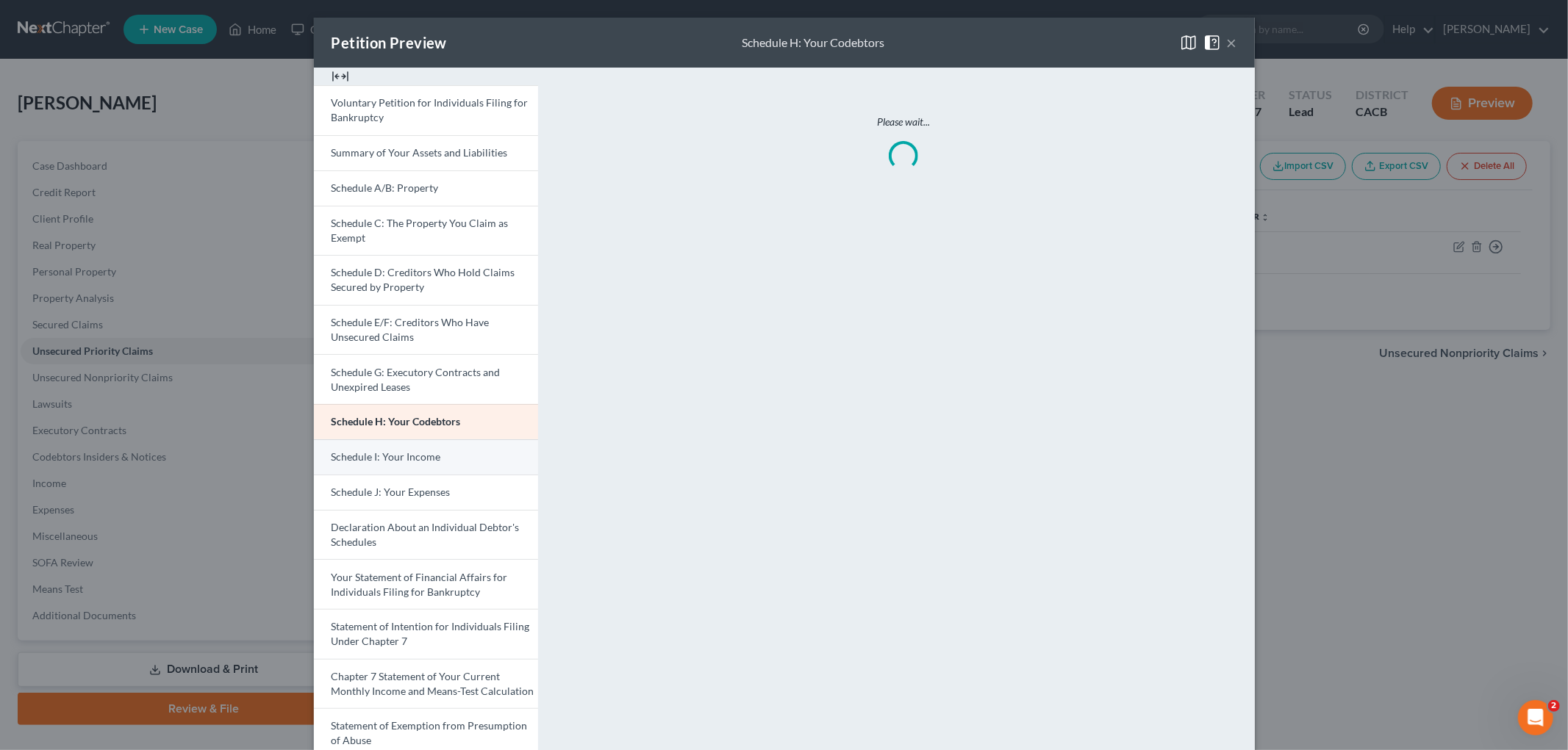
click at [407, 449] on link "Schedule I: Your Income" at bounding box center [426, 457] width 224 height 35
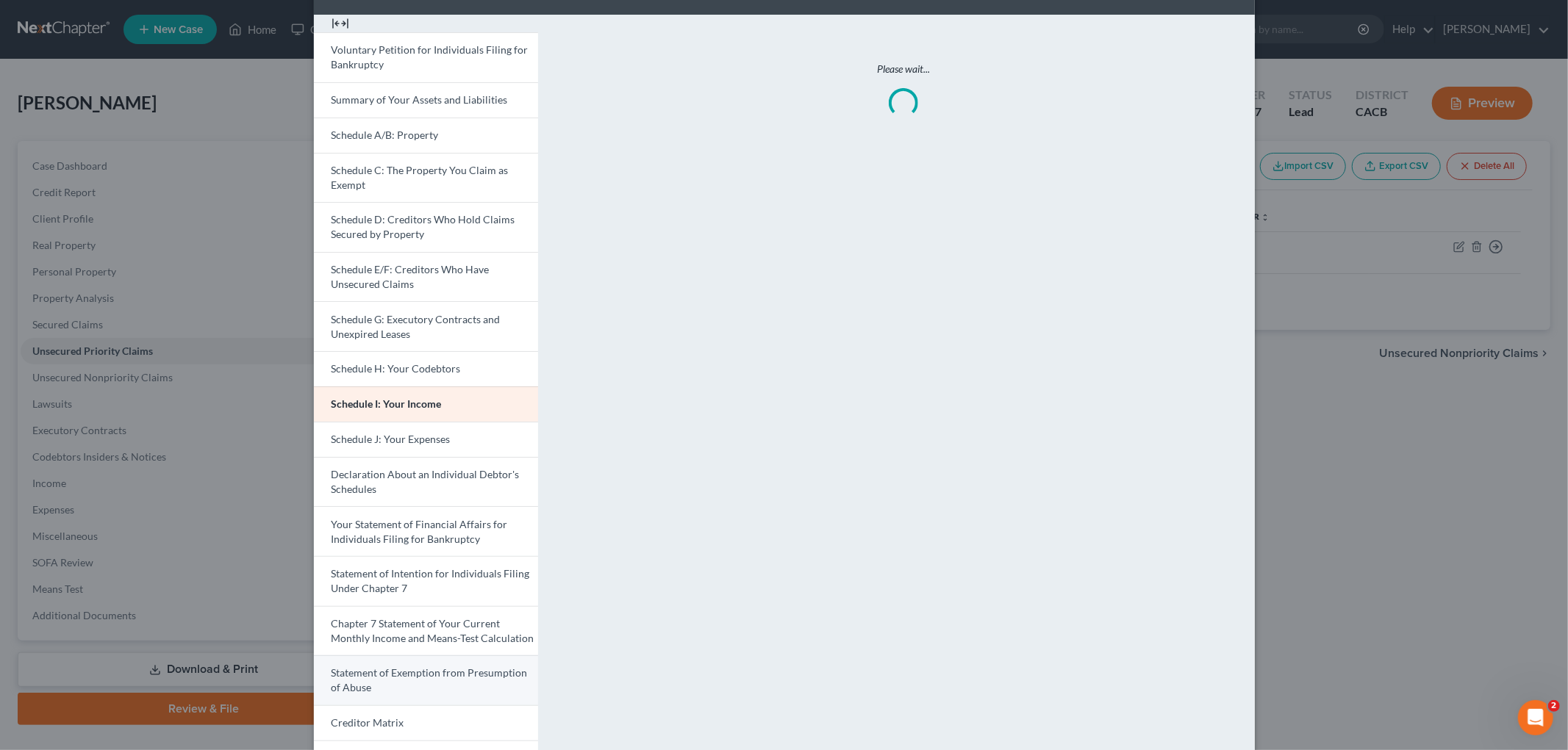
scroll to position [163, 0]
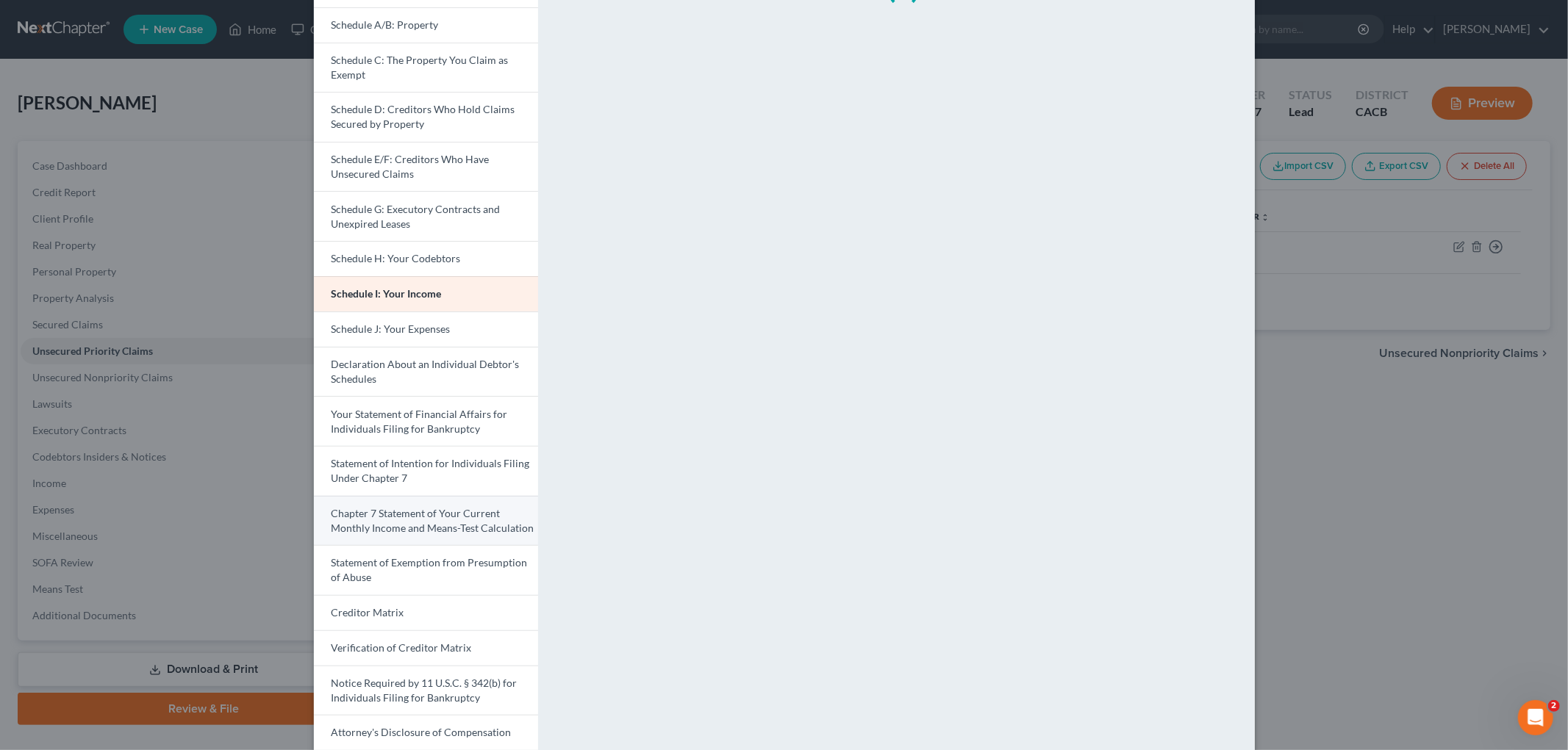
click at [437, 529] on span "Chapter 7 Statement of Your Current Monthly Income and Means-Test Calculation" at bounding box center [432, 521] width 203 height 28
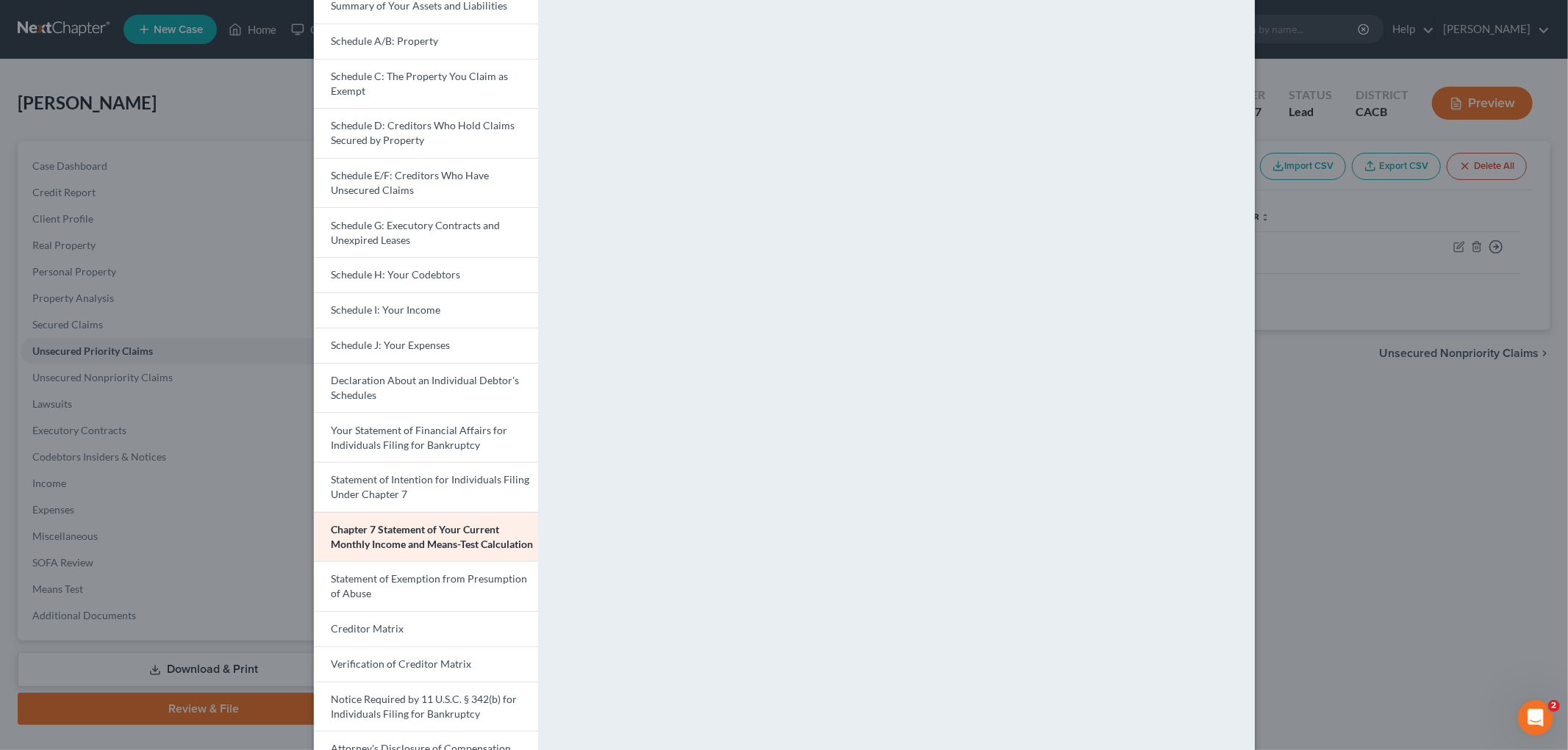
scroll to position [63, 0]
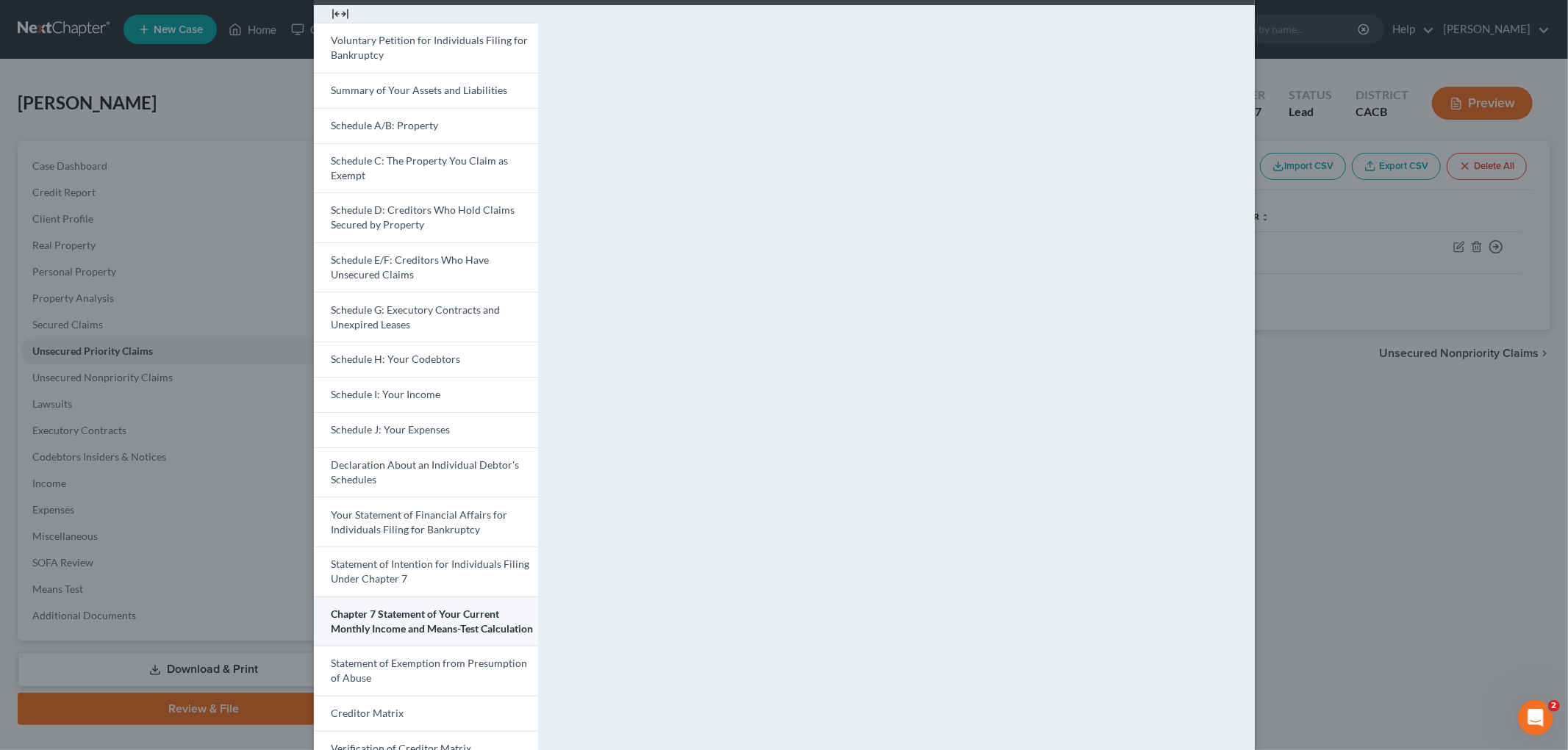
click at [388, 641] on link "Chapter 7 Statement of Your Current Monthly Income and Means-Test Calculation" at bounding box center [426, 622] width 224 height 50
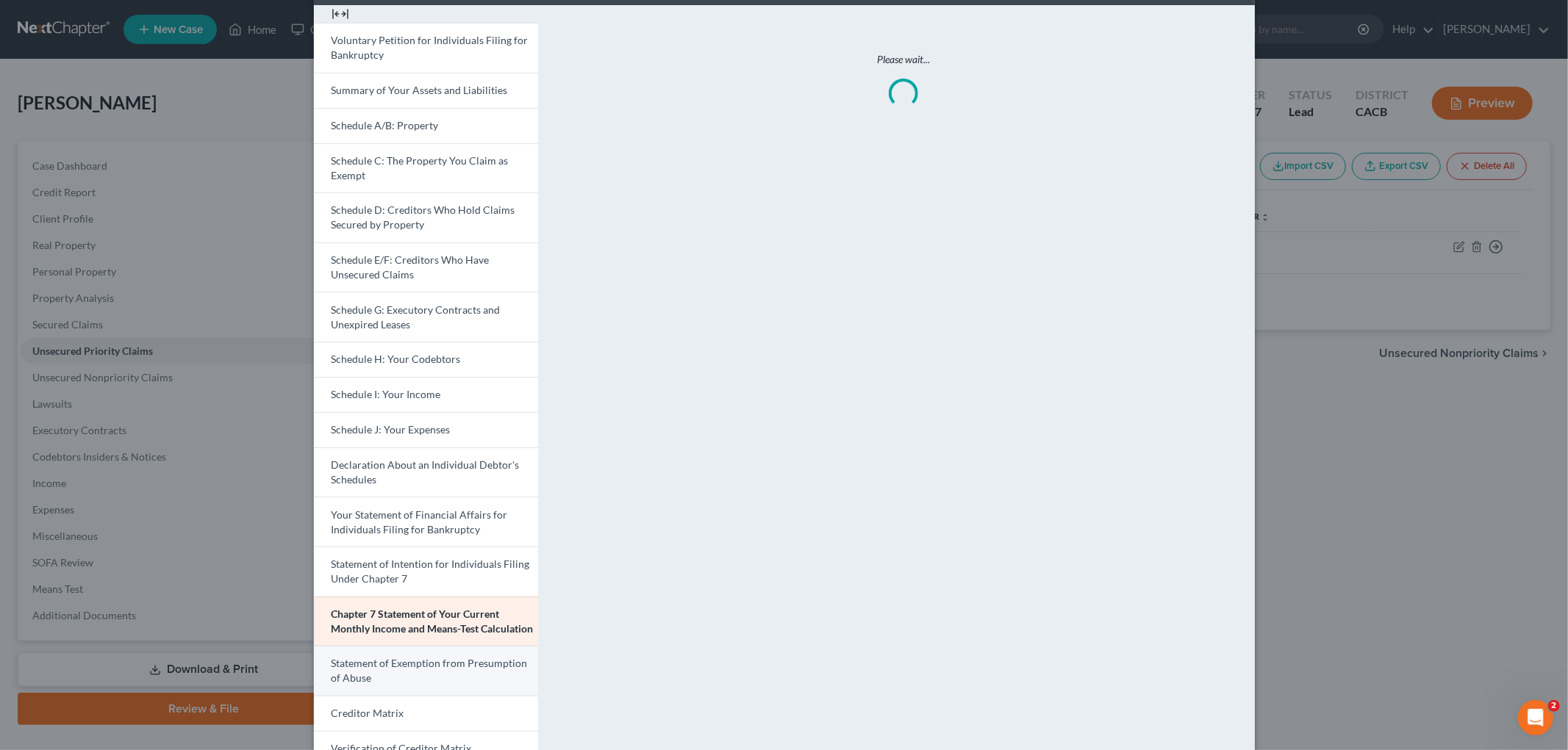
click at [395, 655] on link "Statement of Exemption from Presumption of Abuse" at bounding box center [426, 671] width 224 height 50
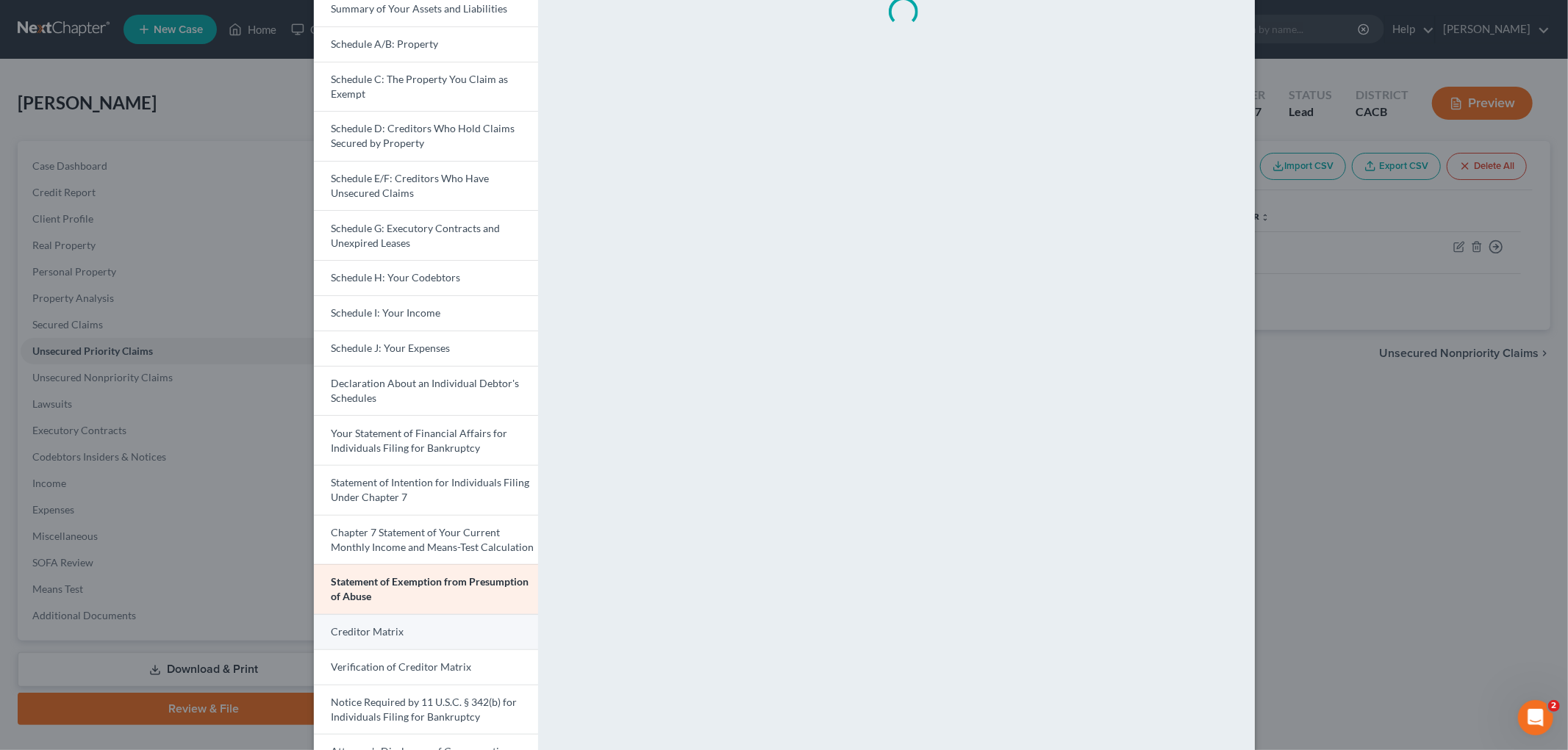
click at [392, 634] on span "Creditor Matrix" at bounding box center [367, 631] width 72 height 12
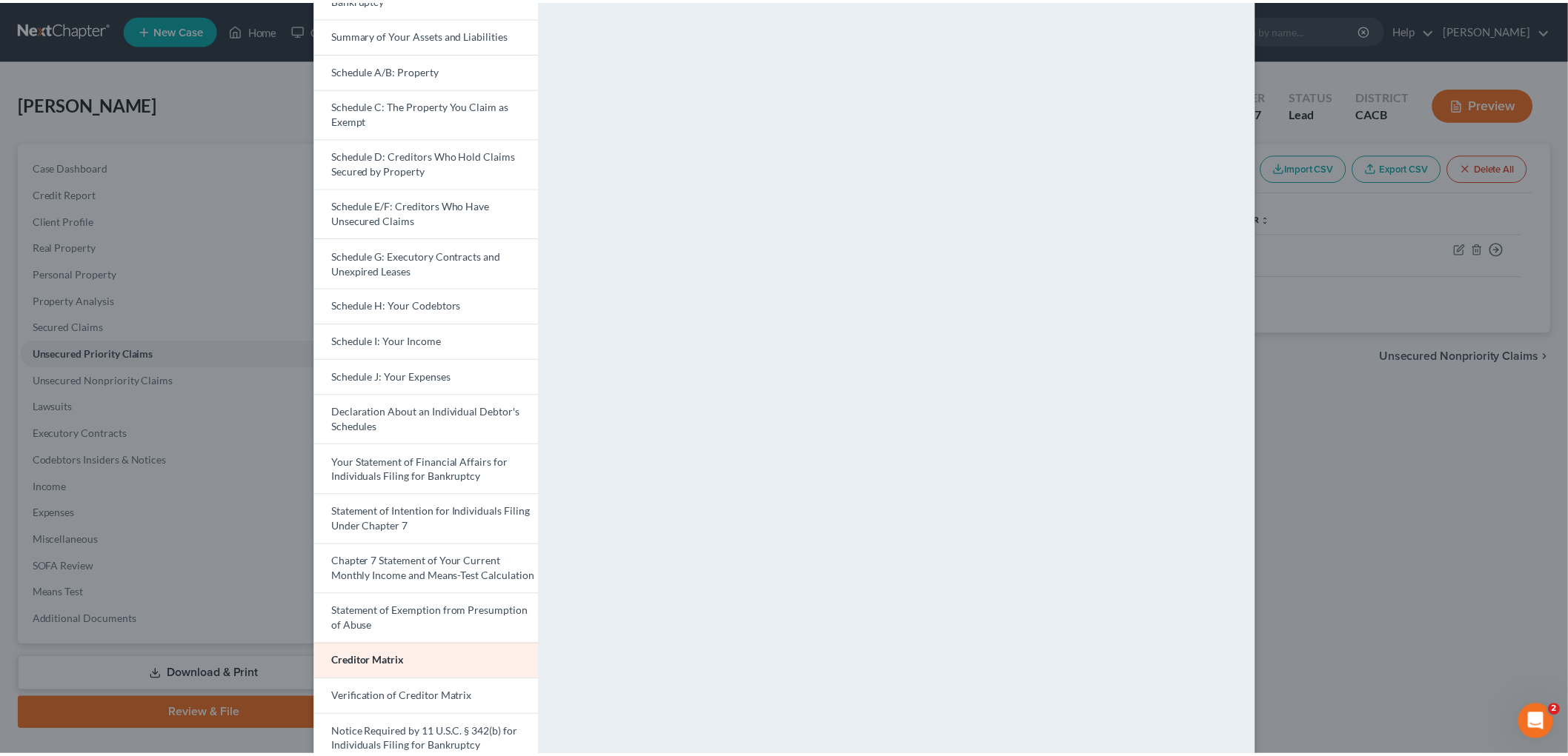
scroll to position [227, 0]
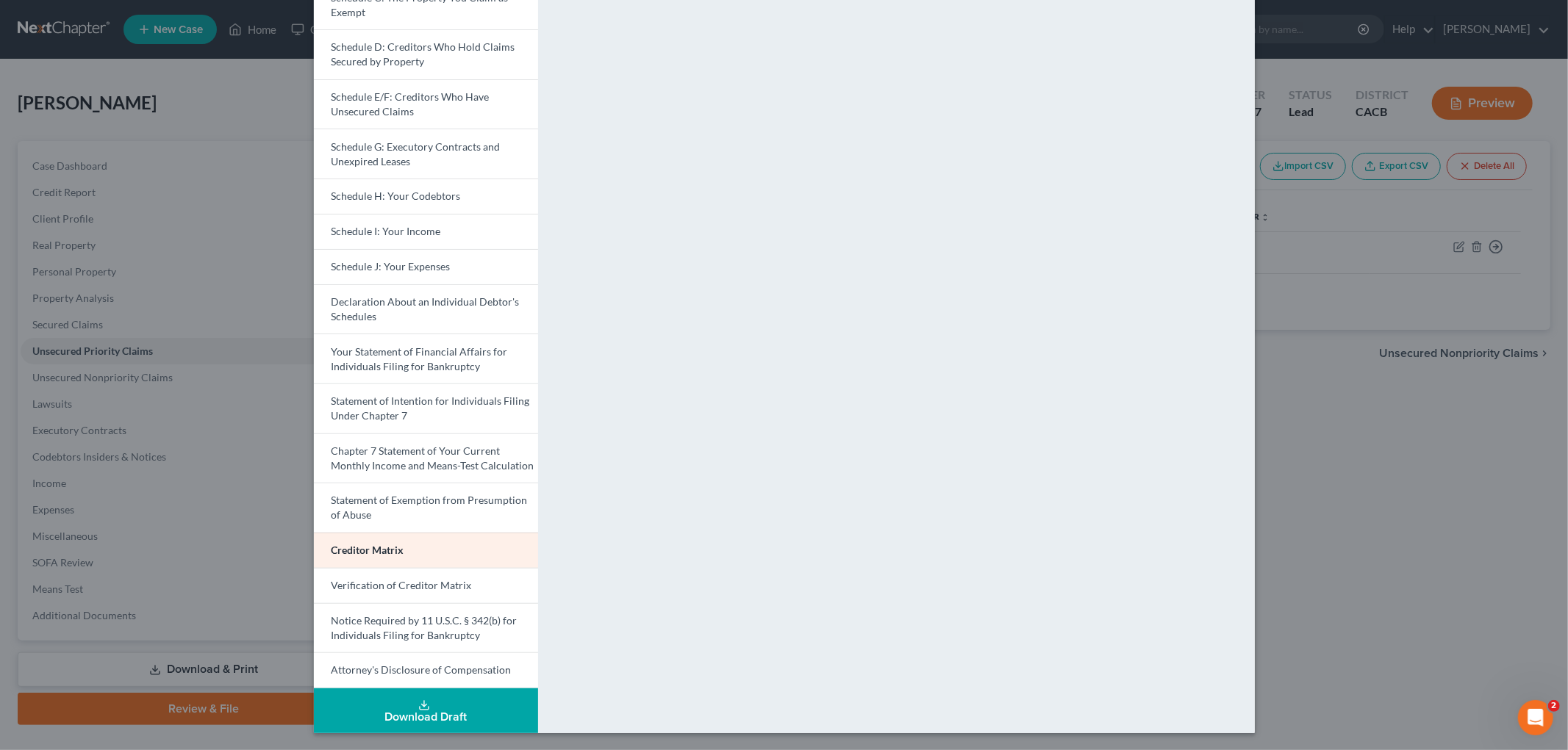
click at [1353, 446] on div "Petition Preview Creditor Matrix × Voluntary Petition for Individuals Filing fo…" at bounding box center [784, 375] width 1568 height 750
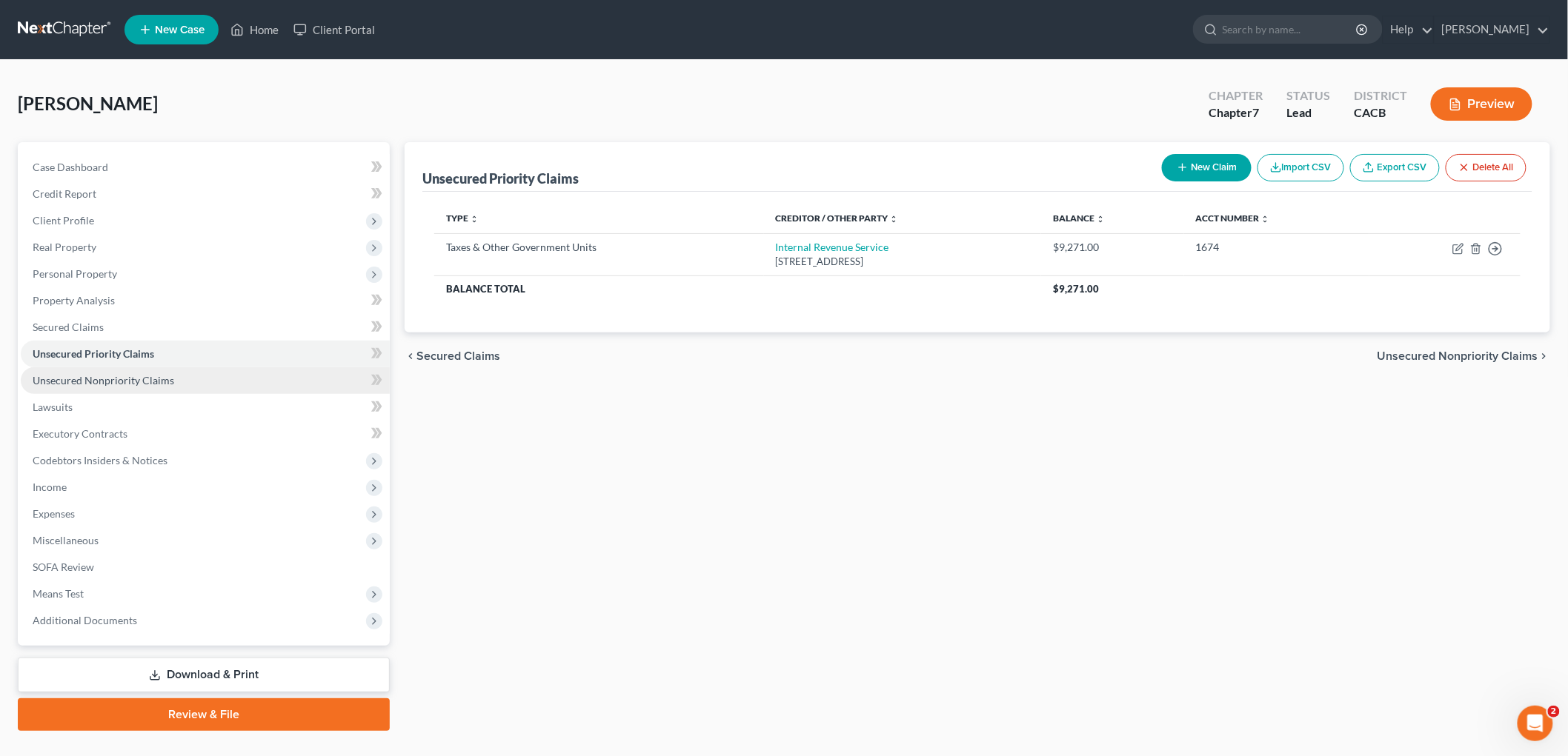
click at [131, 379] on span "Unsecured Nonpriority Claims" at bounding box center [103, 380] width 141 height 12
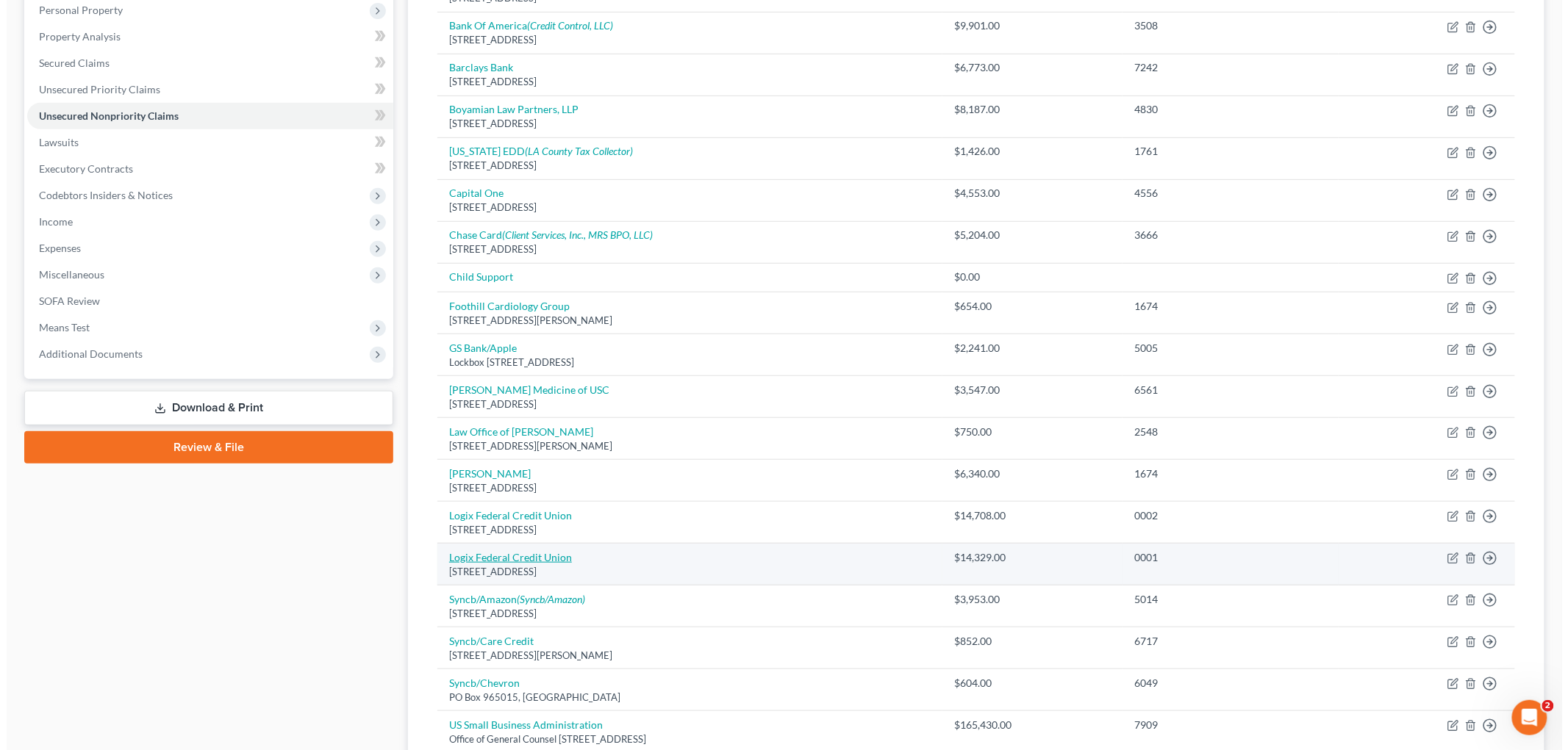
scroll to position [260, 0]
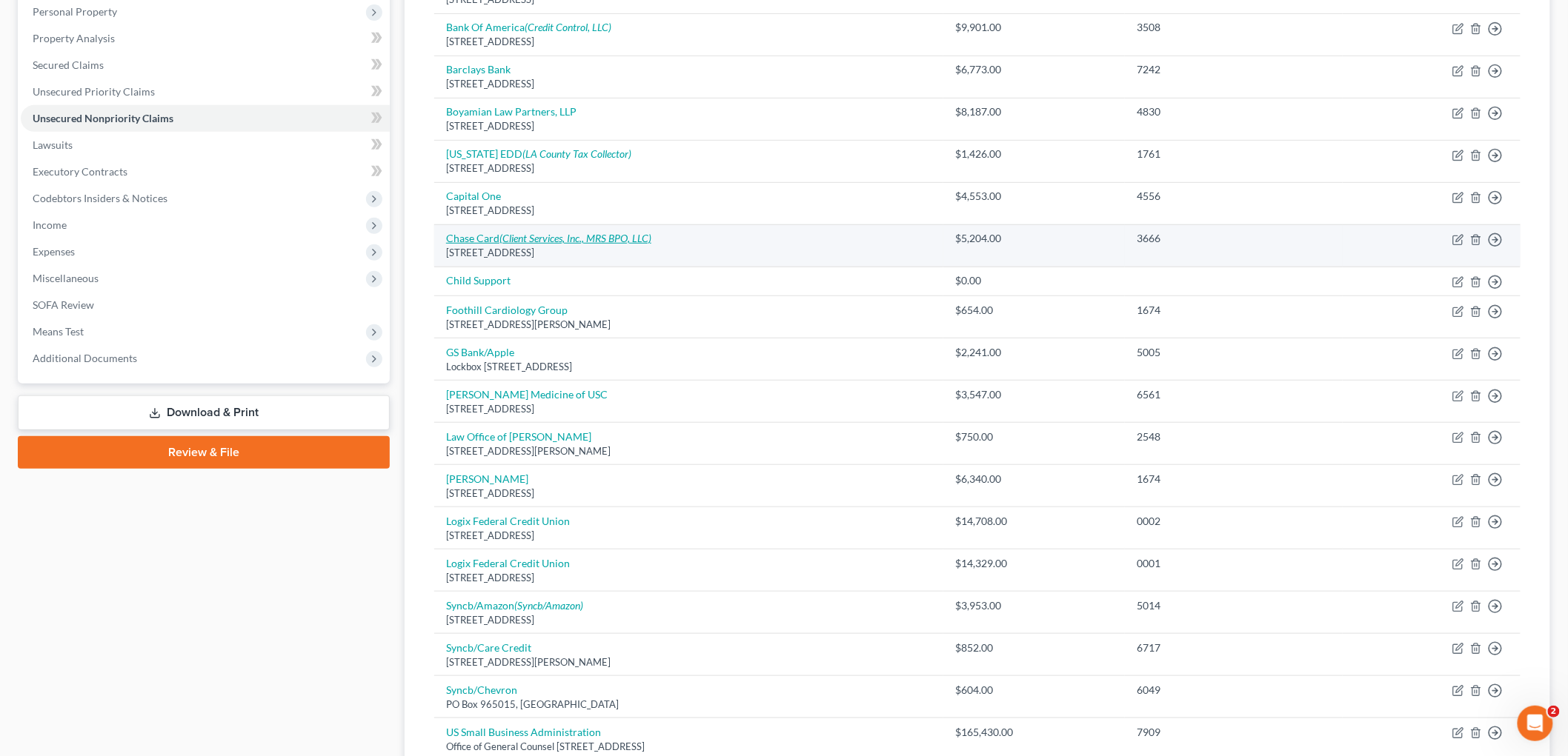
click at [587, 232] on icon "(Client Services, Inc., MRS BPO, LLC)" at bounding box center [575, 238] width 152 height 12
select select "7"
select select "2"
select select "0"
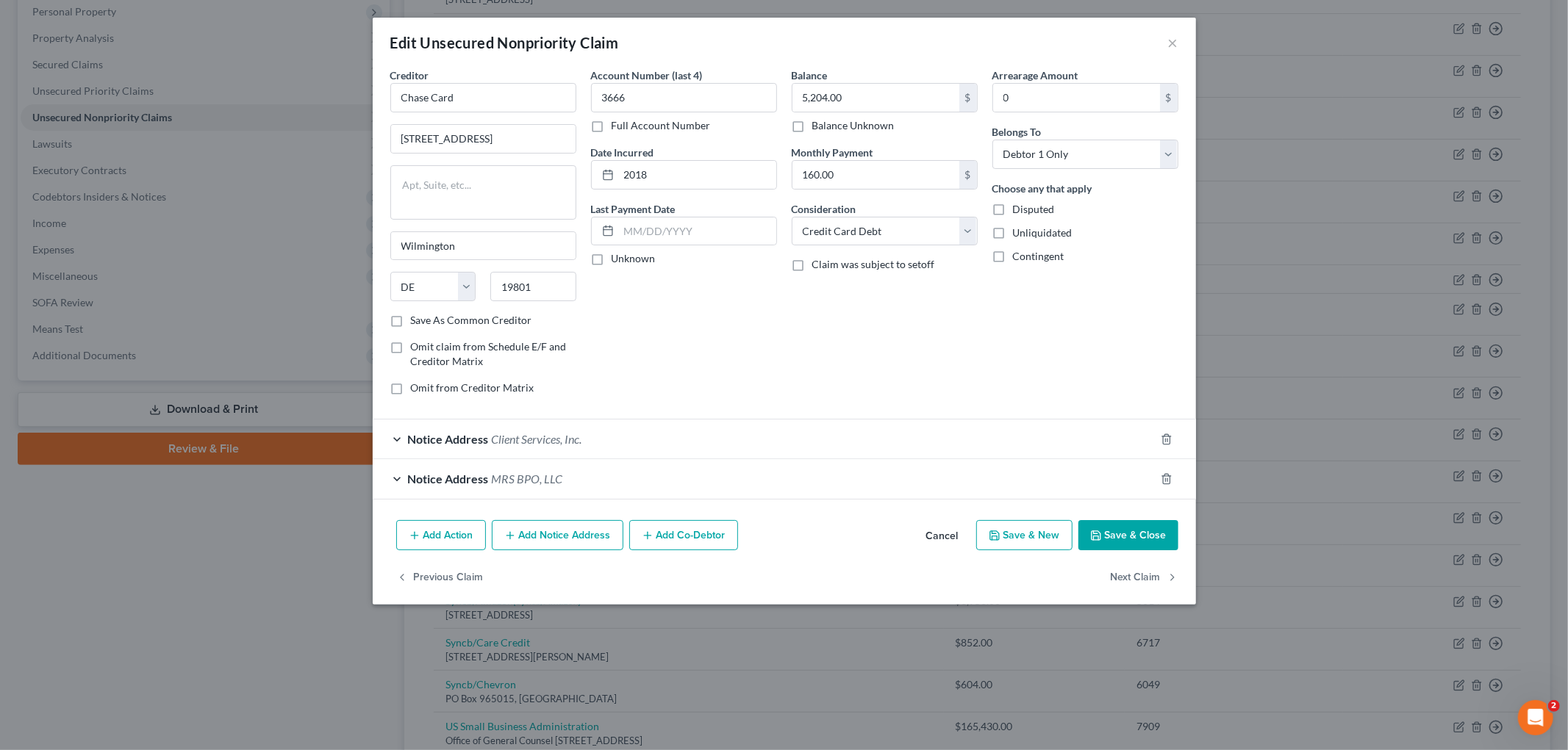
click at [498, 488] on div "Notice Address MRS BPO, LLC" at bounding box center [764, 479] width 783 height 39
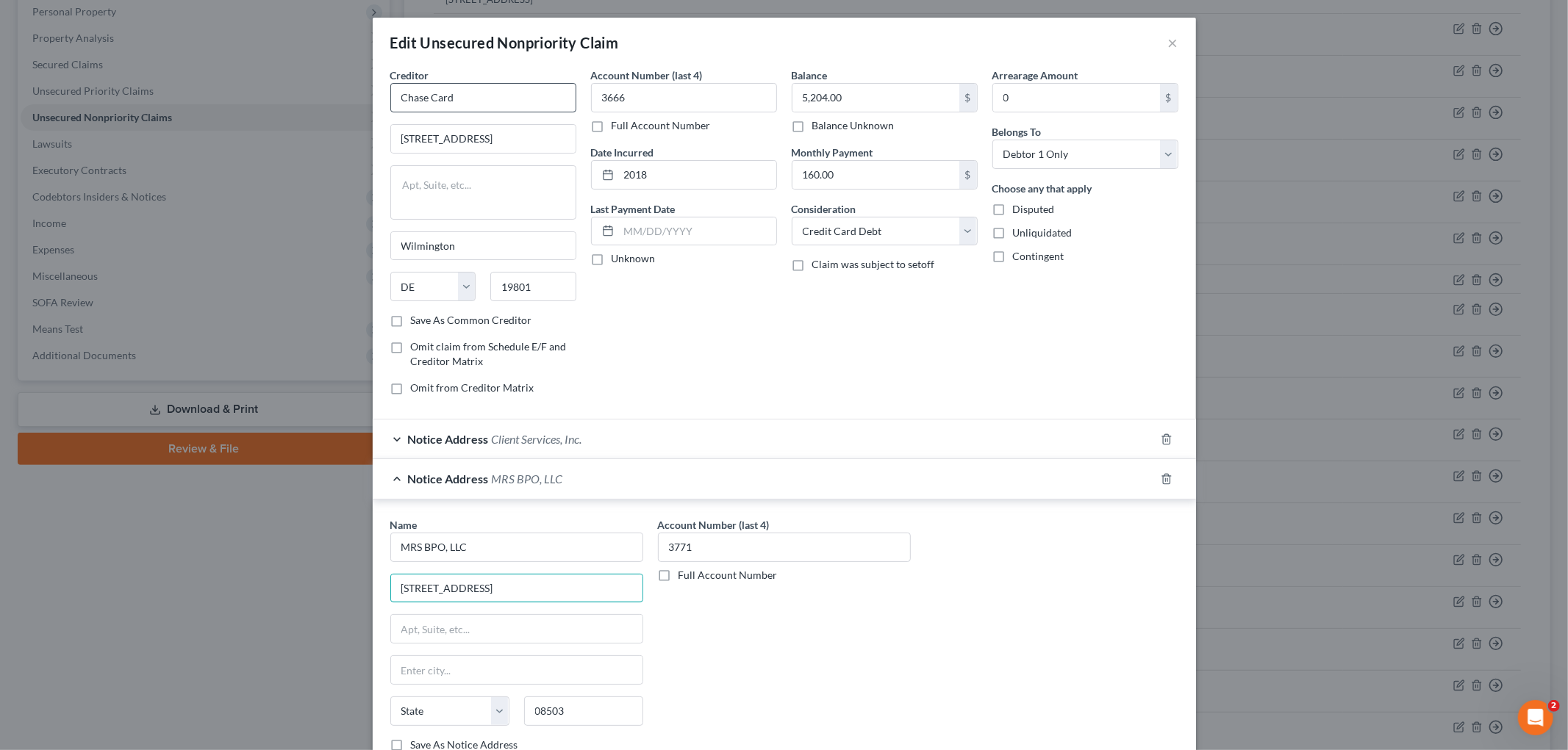
drag, startPoint x: 507, startPoint y: 584, endPoint x: 568, endPoint y: 107, distance: 480.9
click at [238, 562] on div "Edit Unsecured Nonpriority Claim × Creditor * Chase Card [STREET_ADDRESS][GEOGR…" at bounding box center [784, 375] width 1568 height 750
drag, startPoint x: 576, startPoint y: 718, endPoint x: 489, endPoint y: 708, distance: 87.6
click at [483, 710] on div "State [US_STATE] AK AR AZ CA CO CT DE DC [GEOGRAPHIC_DATA] [GEOGRAPHIC_DATA] GU…" at bounding box center [516, 717] width 268 height 41
paste input "05"
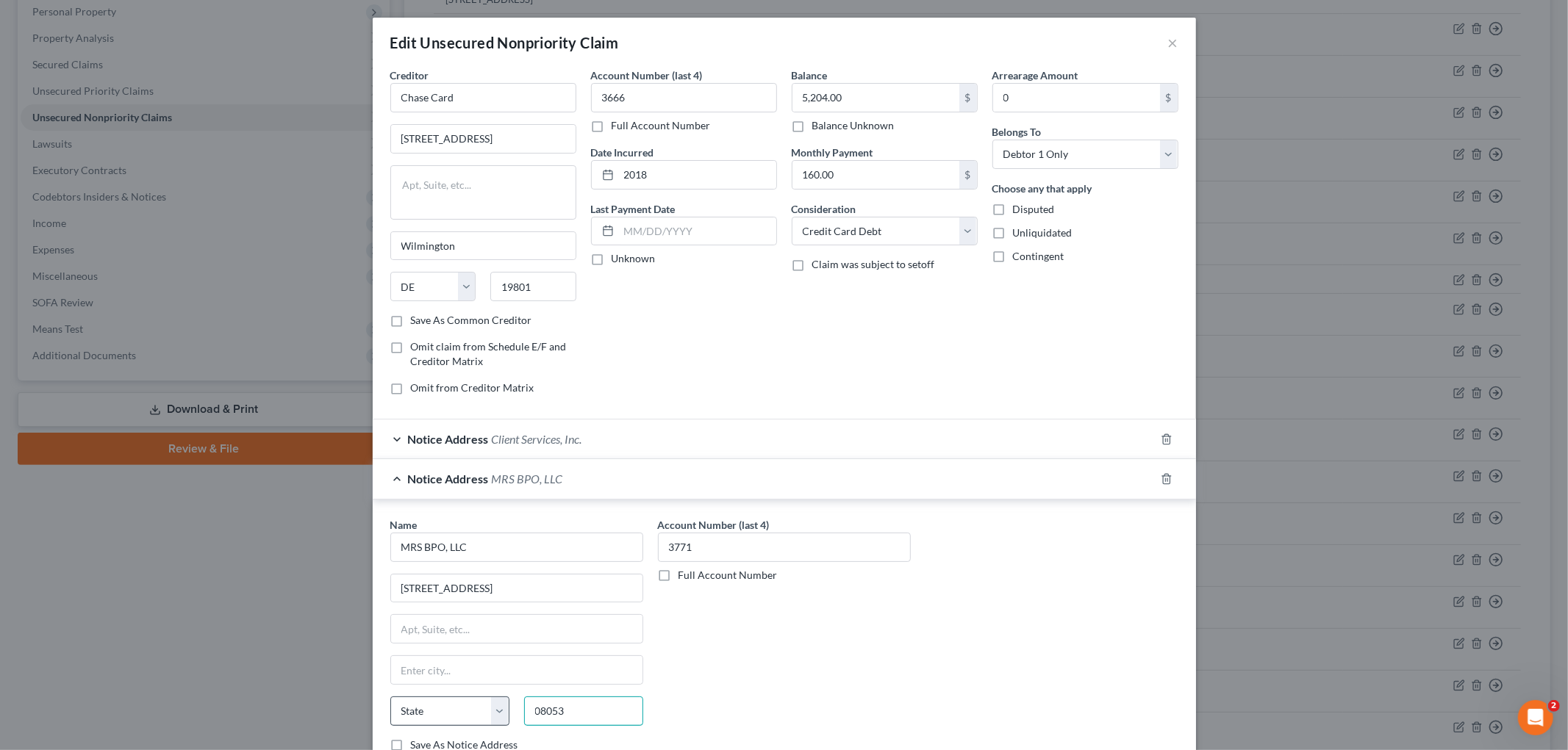
type input "08053"
type input "[PERSON_NAME]"
select select "33"
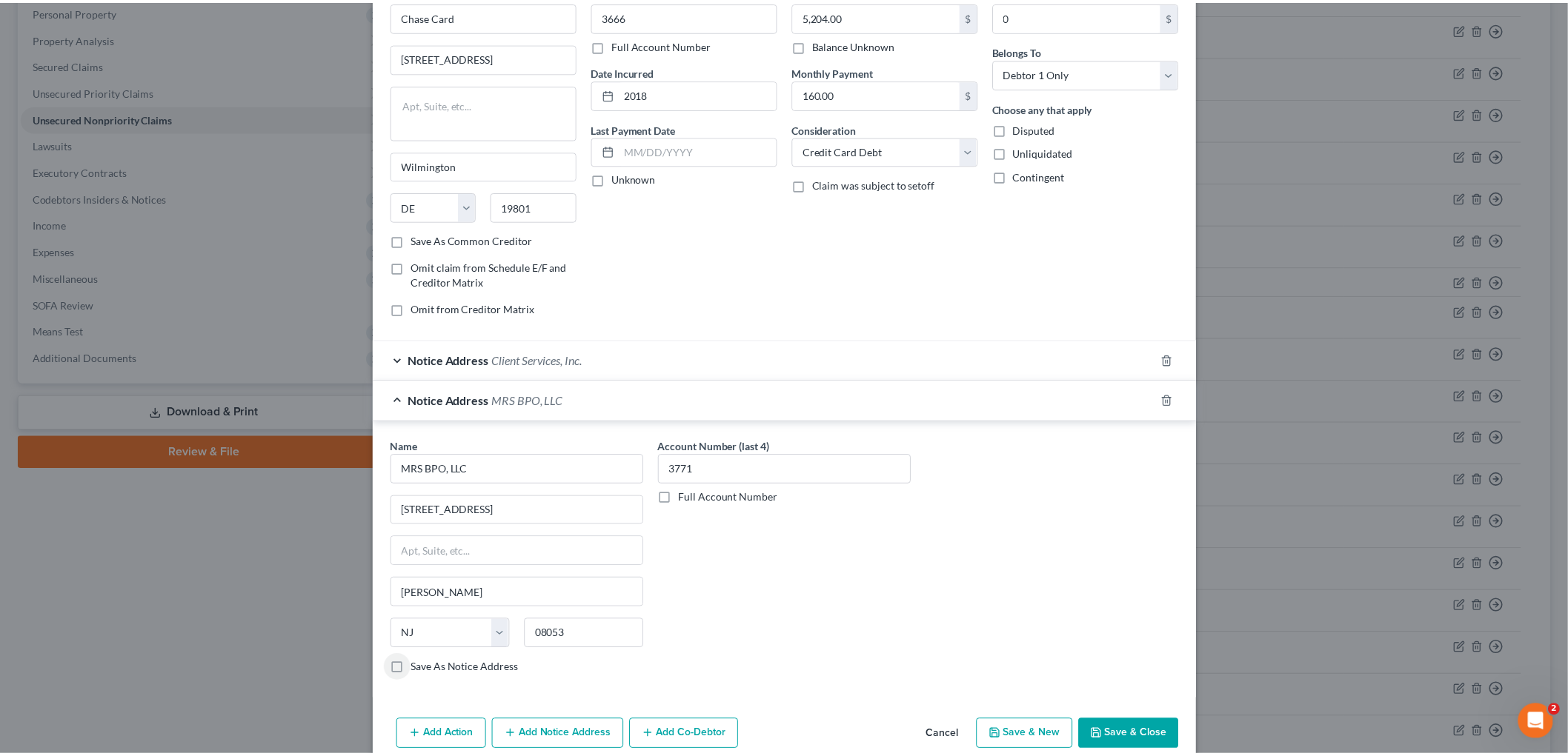
scroll to position [152, 0]
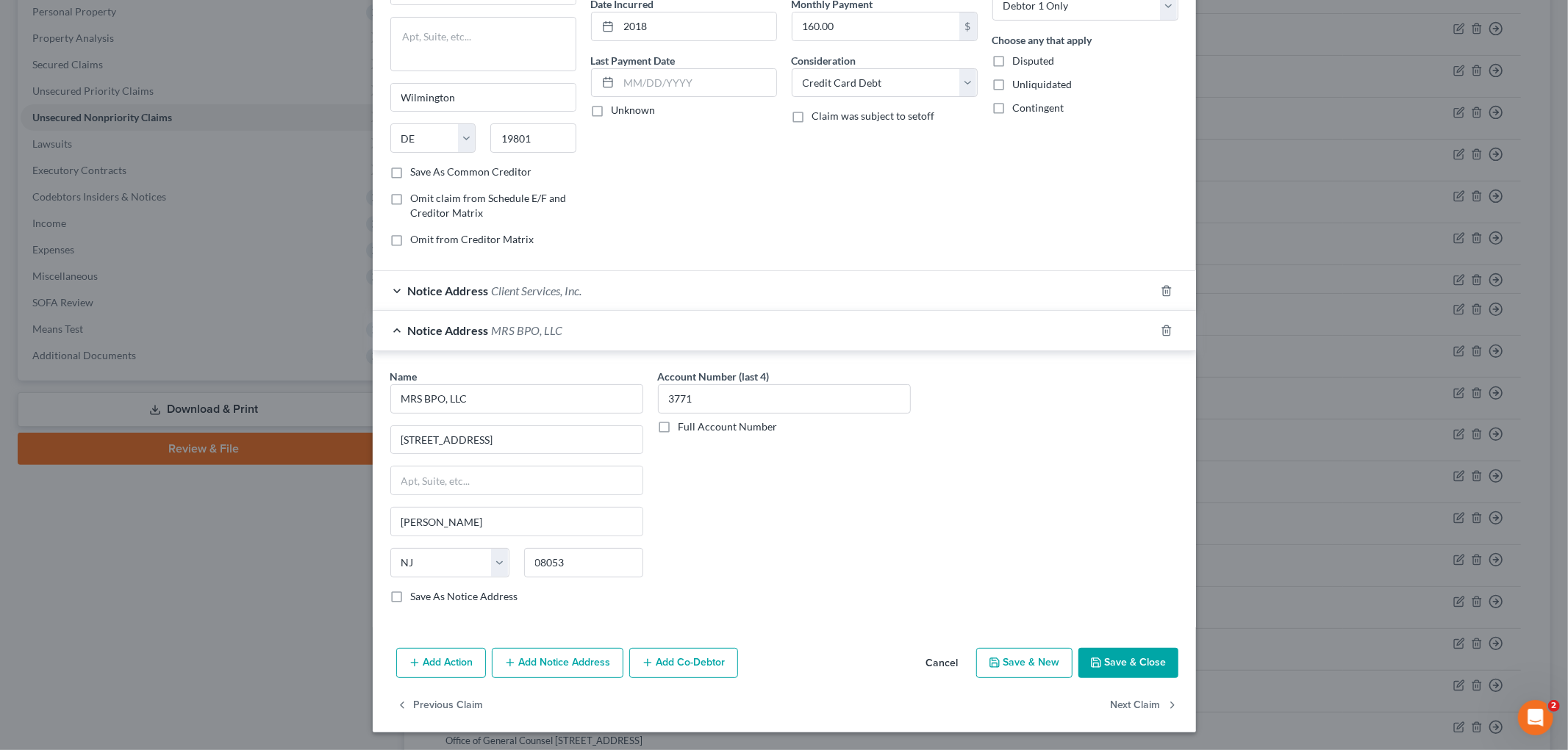
click at [1144, 654] on button "Save & Close" at bounding box center [1128, 663] width 100 height 30
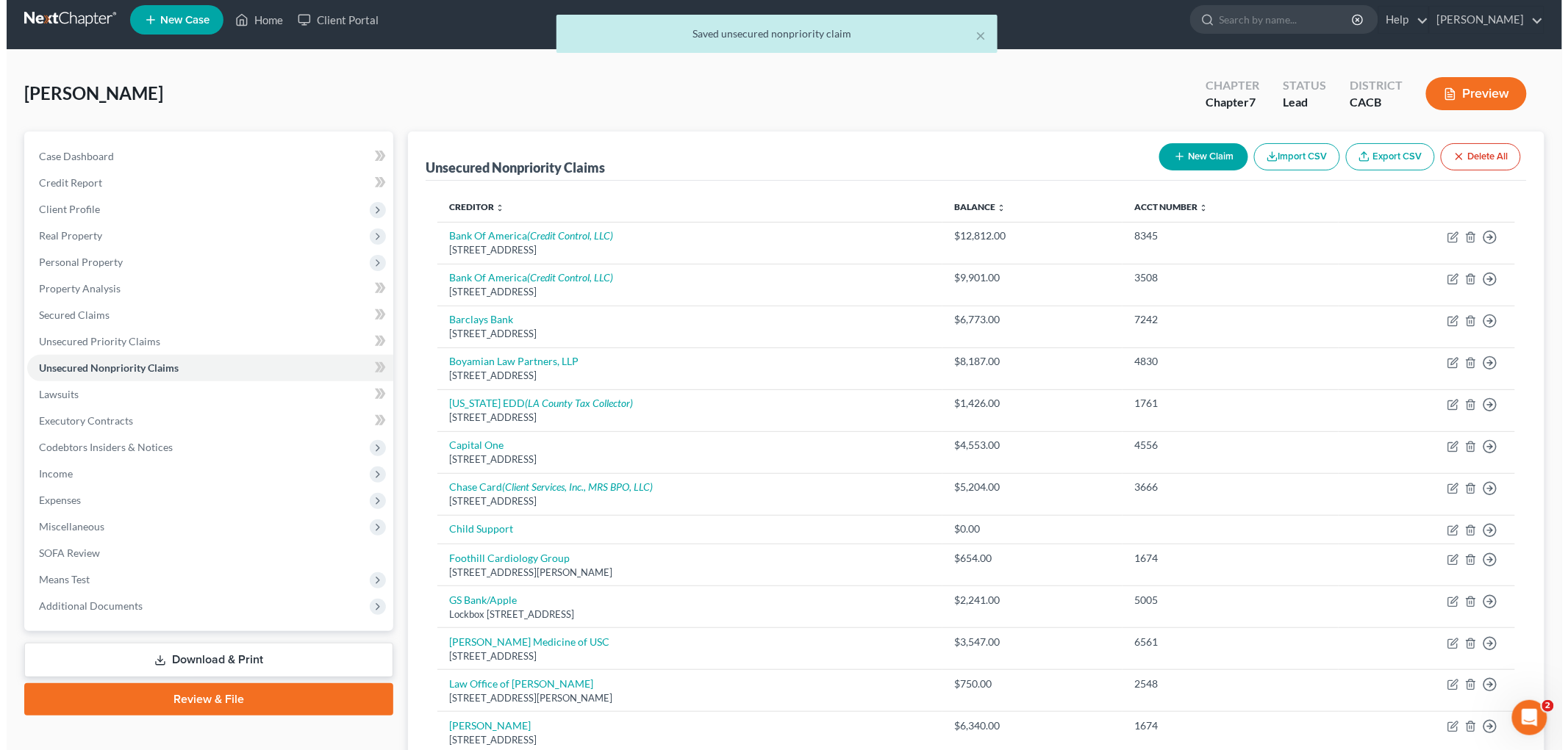
scroll to position [0, 0]
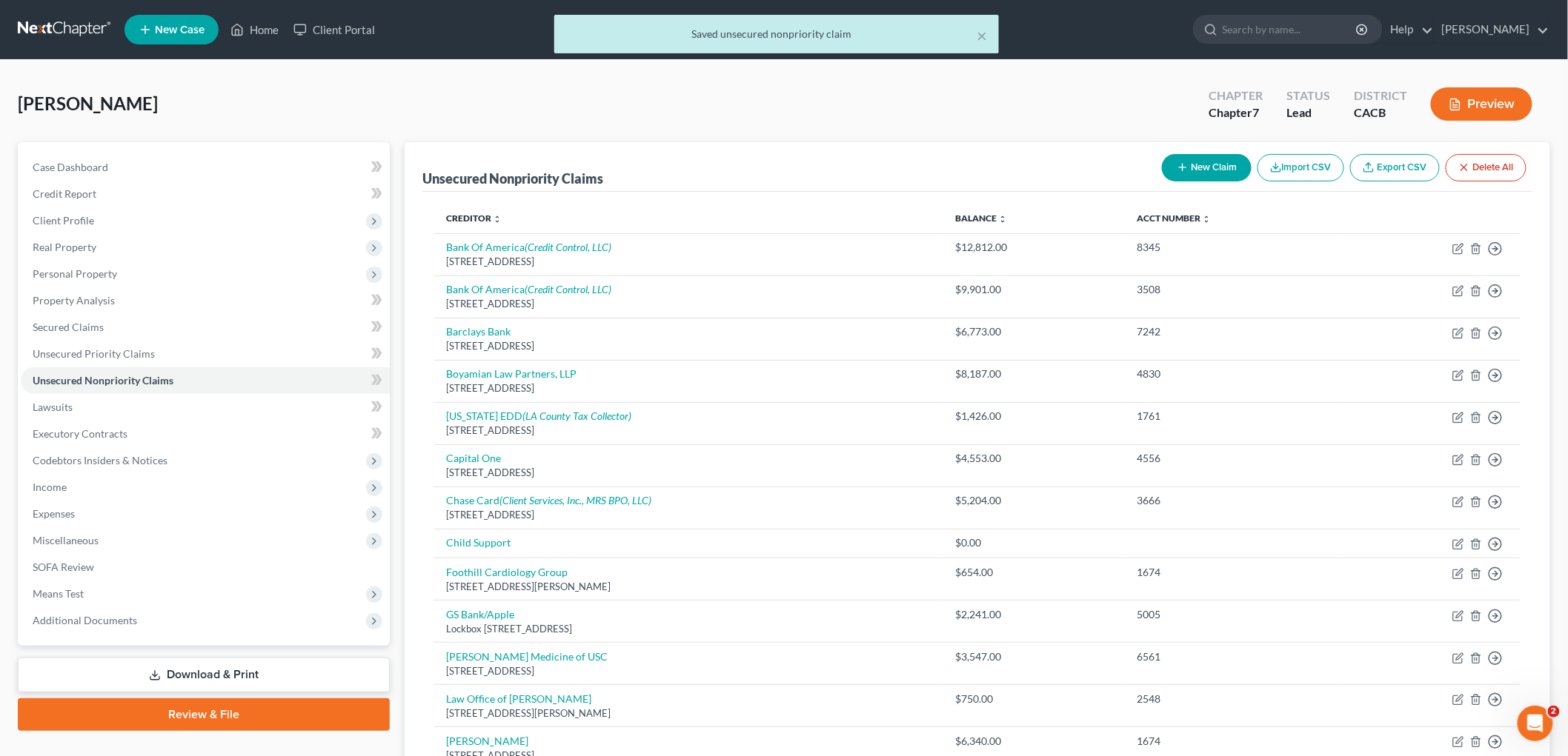
click at [1484, 112] on button "Preview" at bounding box center [1482, 104] width 102 height 34
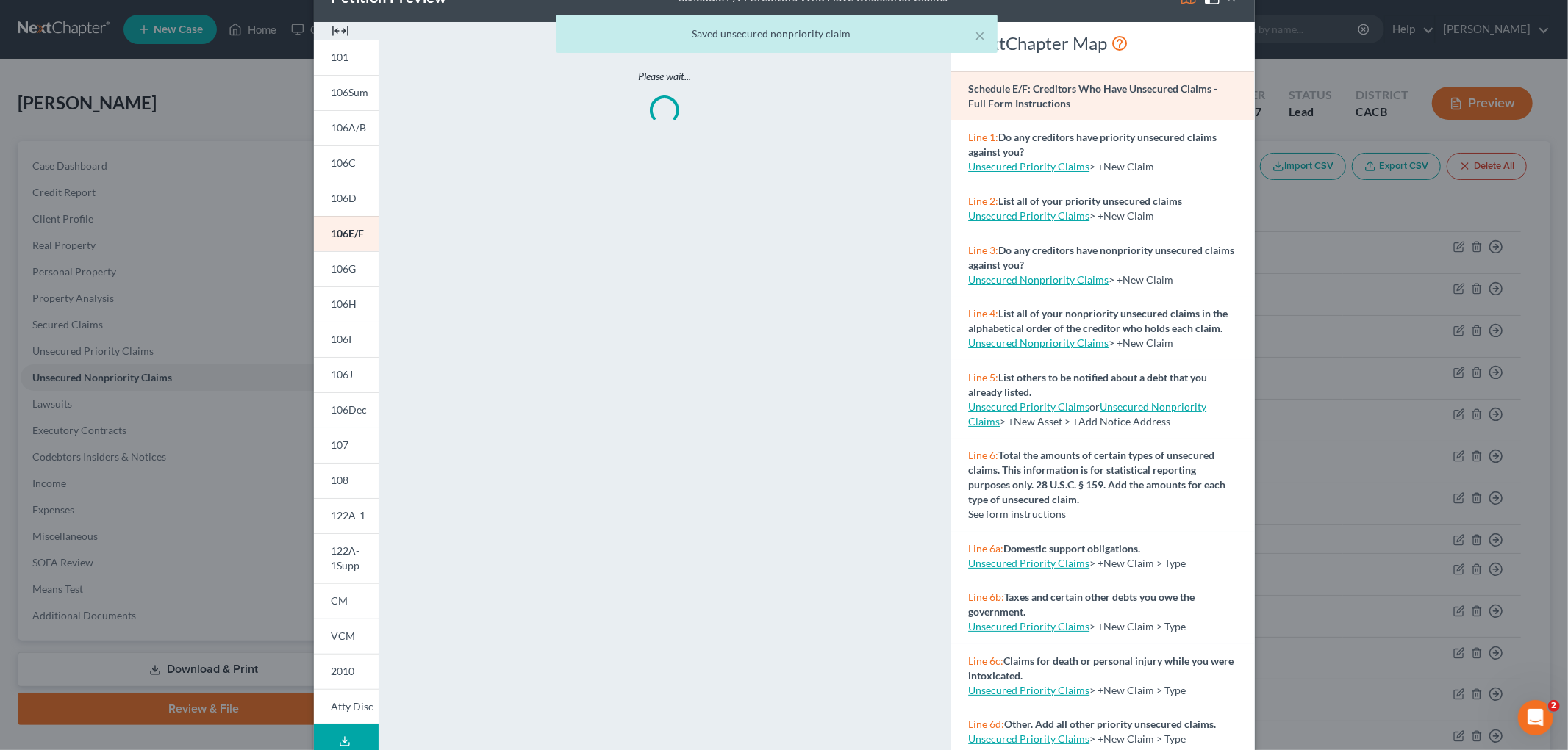
scroll to position [69, 0]
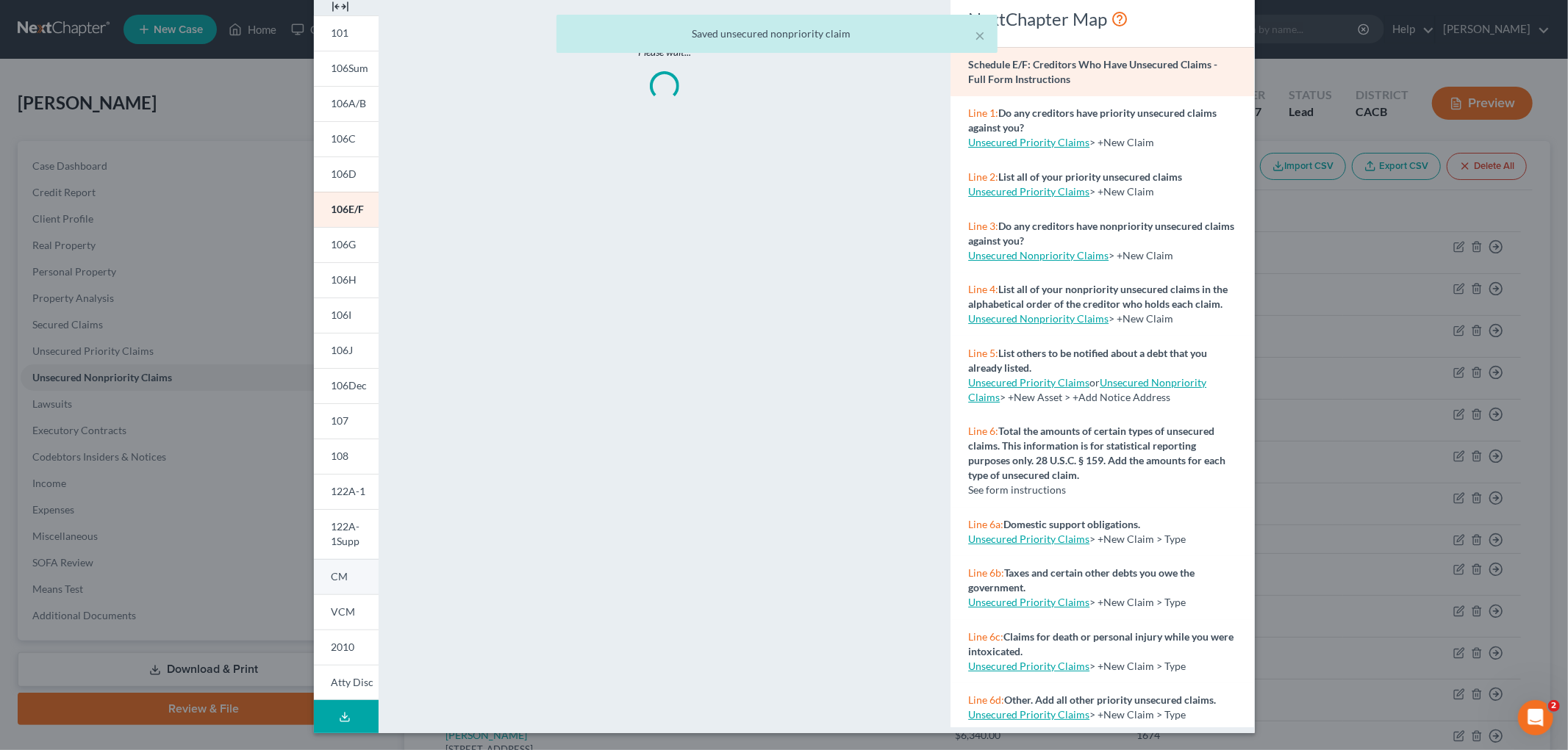
click at [334, 589] on link "CM" at bounding box center [347, 577] width 65 height 35
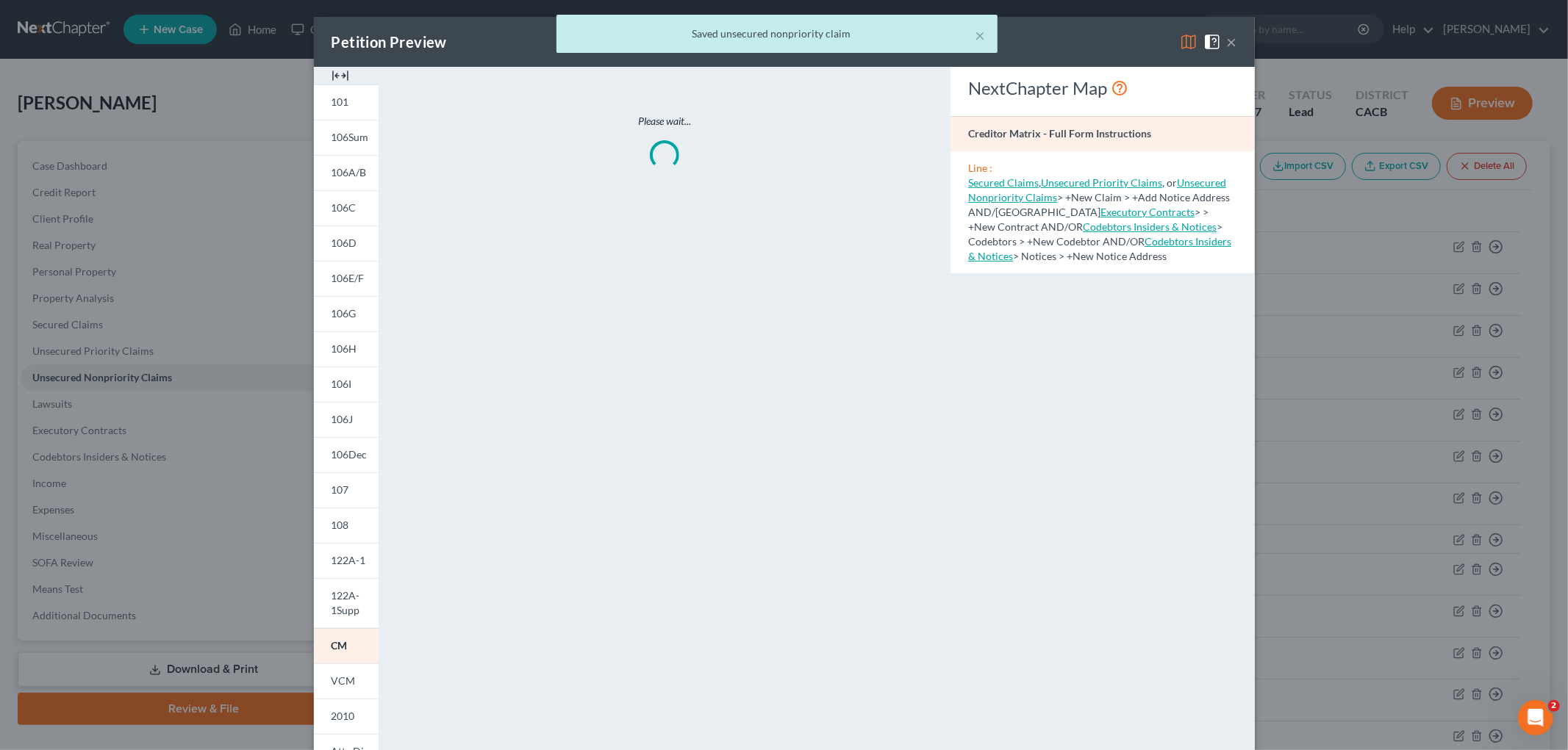
scroll to position [0, 0]
click at [1178, 40] on div "× Saved unsecured nonpriority claim" at bounding box center [776, 37] width 1568 height 46
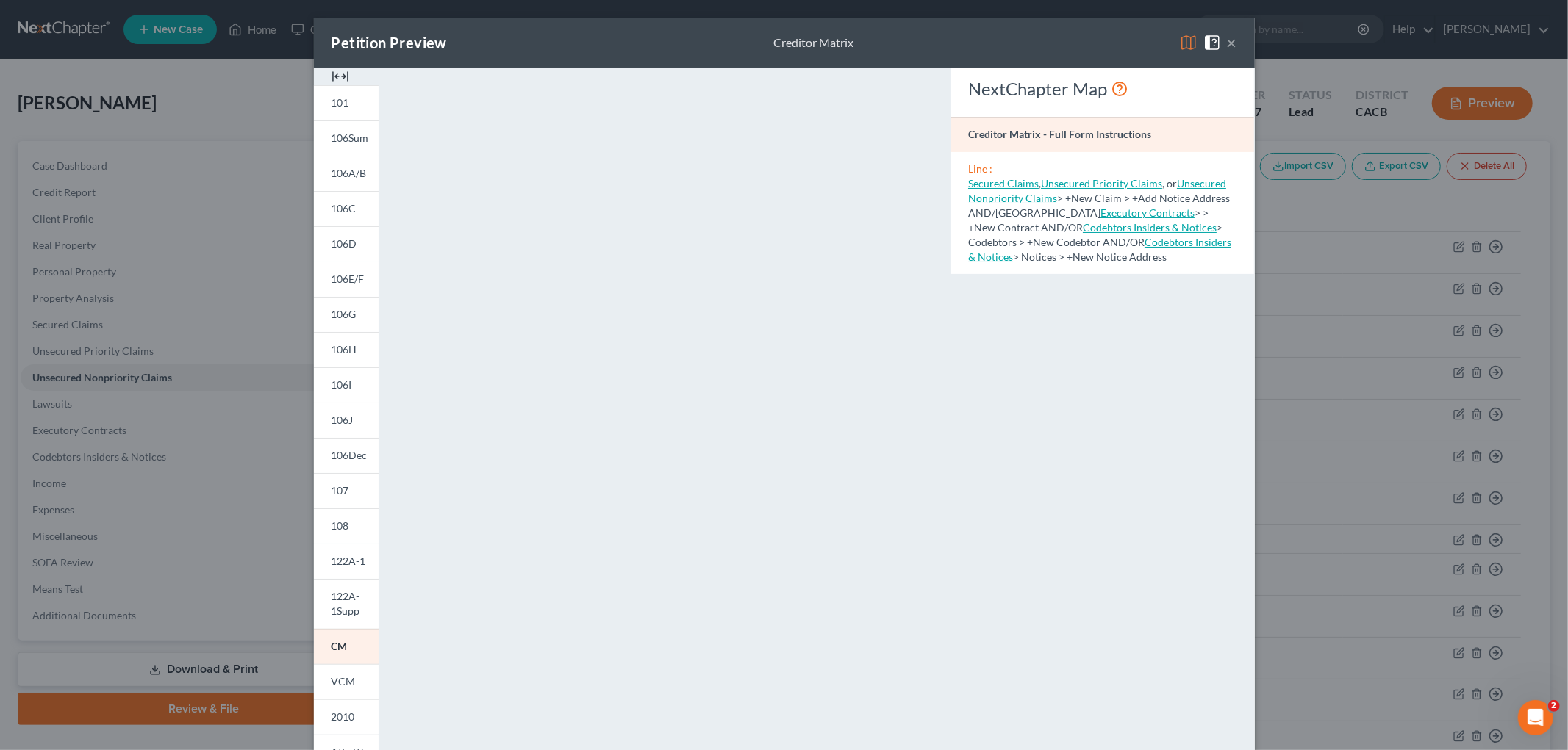
click at [1181, 43] on img at bounding box center [1188, 43] width 18 height 18
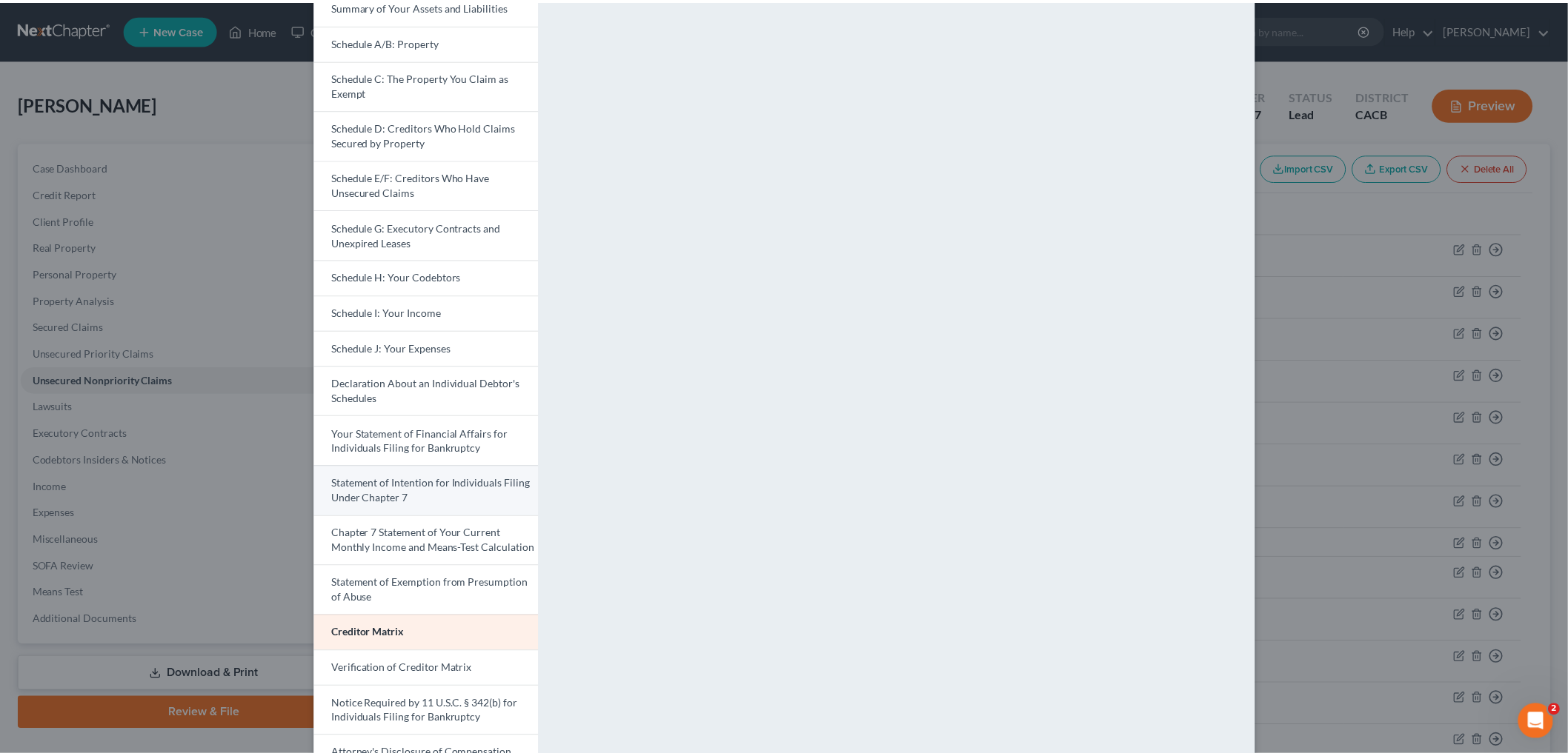
scroll to position [227, 0]
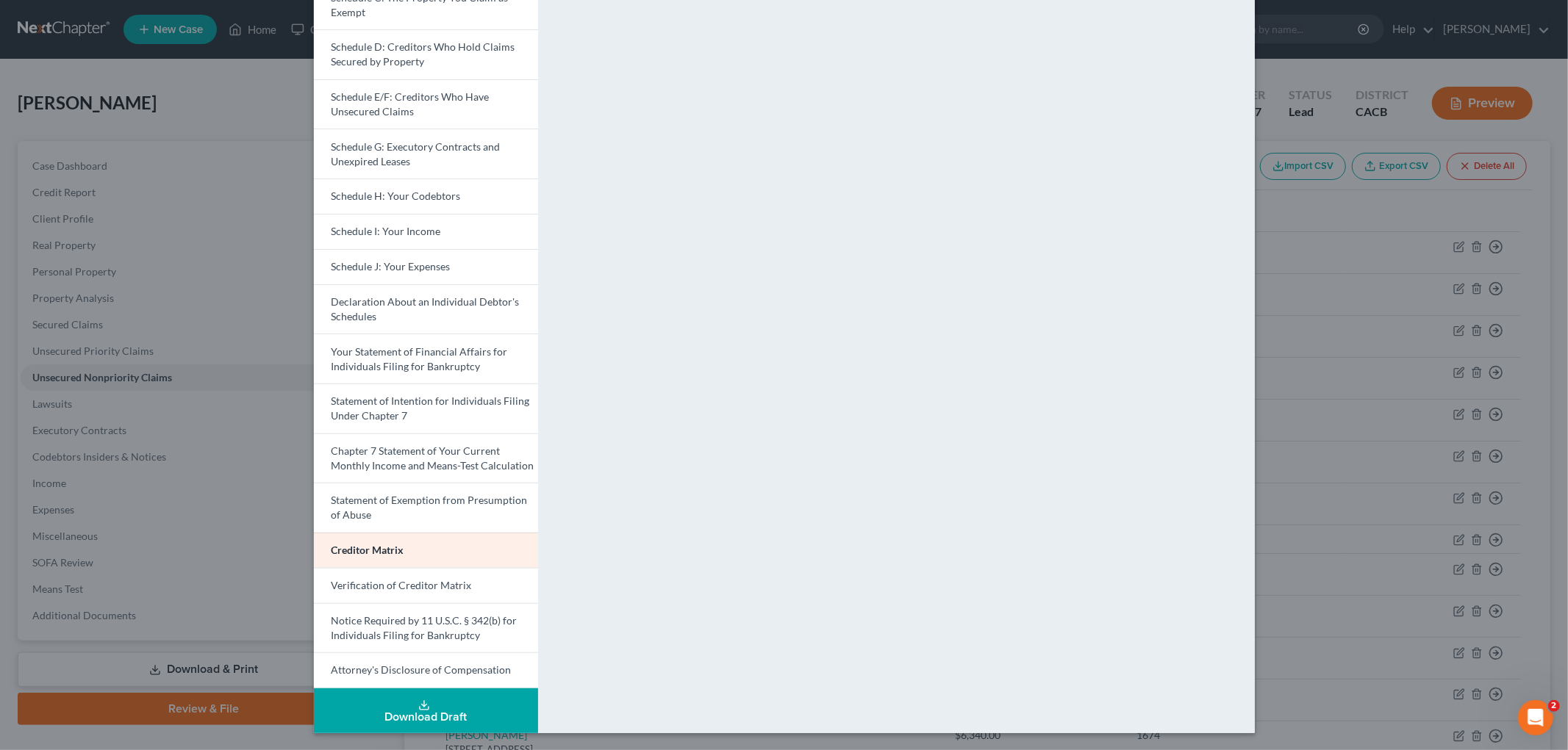
click at [1412, 288] on div "Petition Preview Creditor Matrix × Voluntary Petition for Individuals Filing fo…" at bounding box center [784, 375] width 1568 height 750
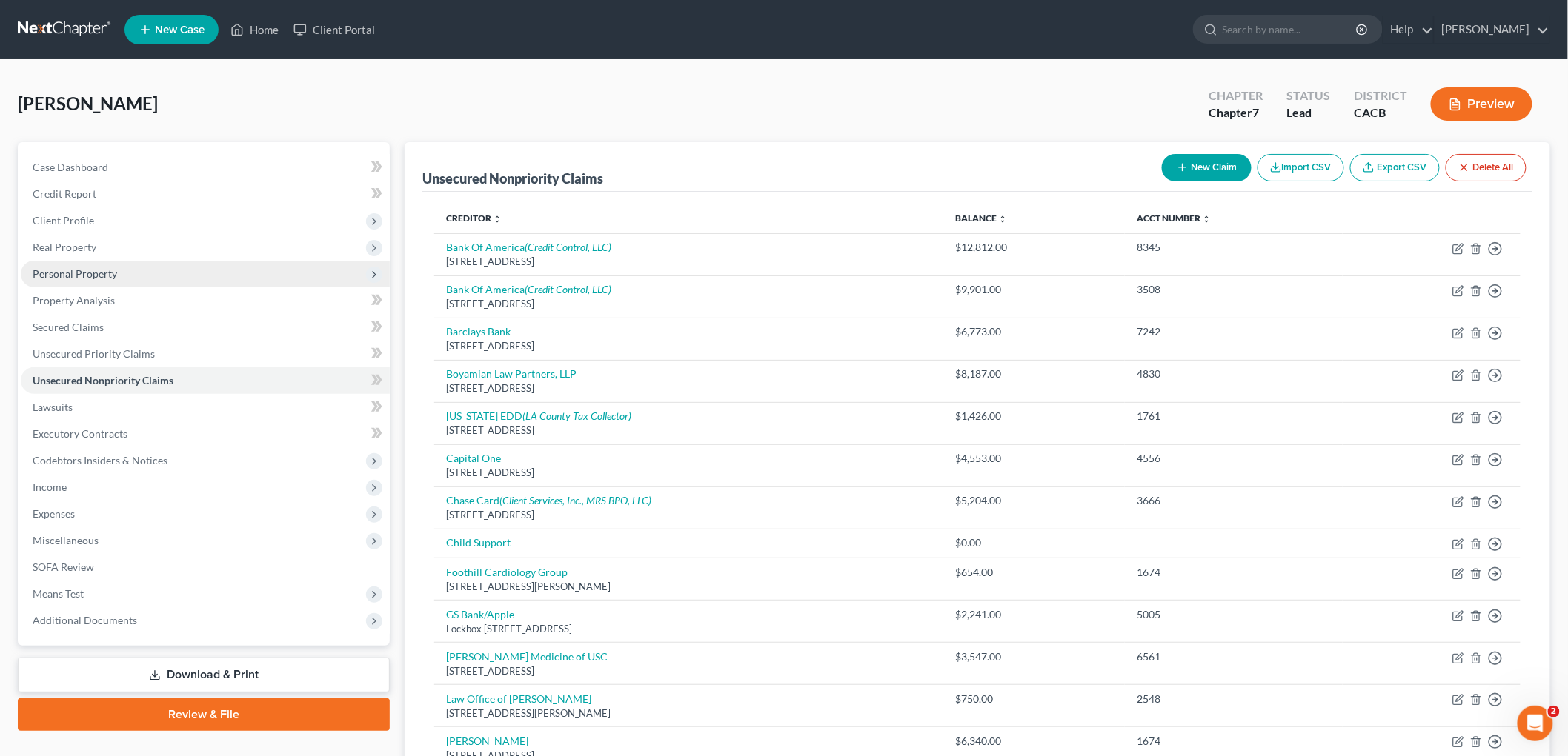
click at [133, 275] on span "Personal Property" at bounding box center [205, 274] width 369 height 27
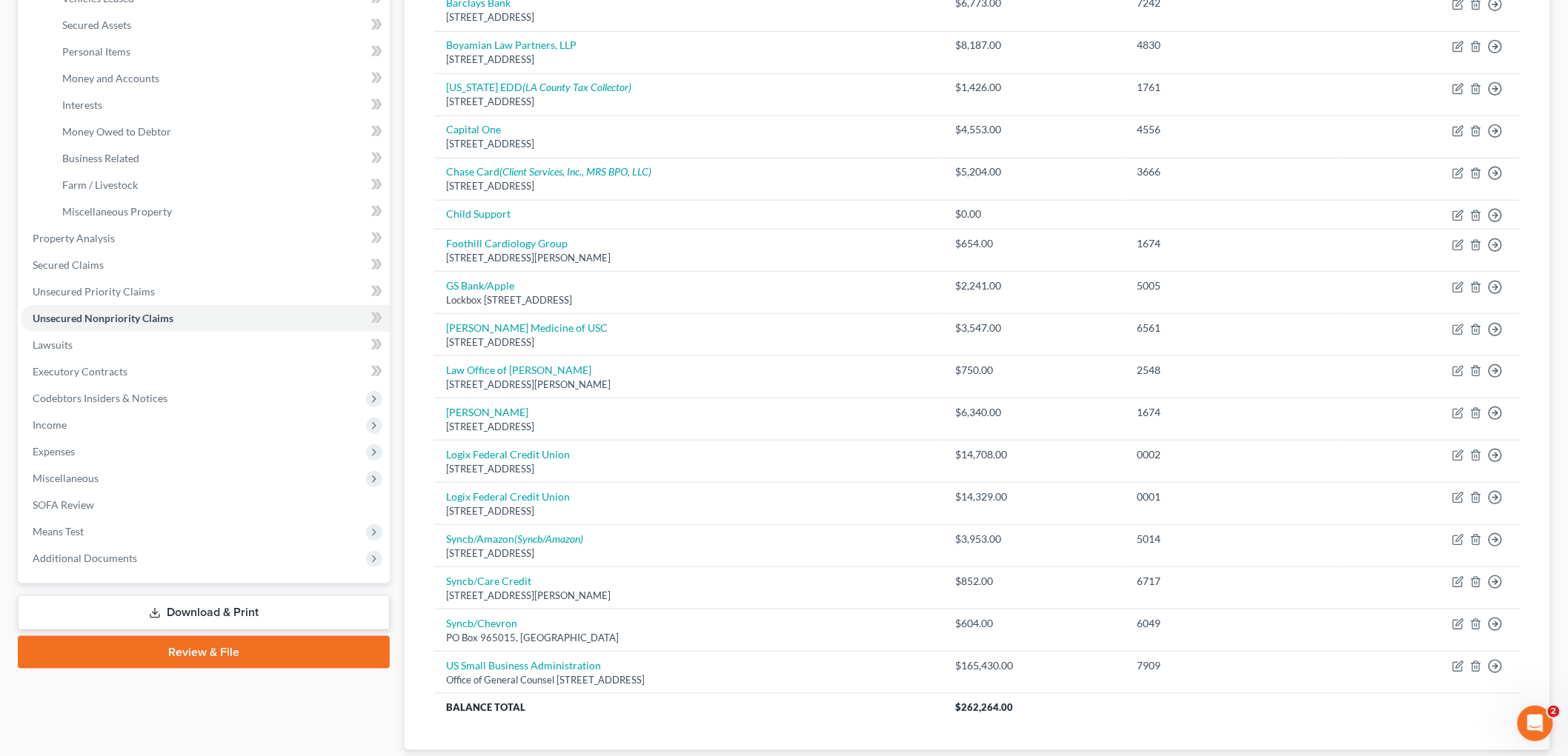
drag, startPoint x: 218, startPoint y: 590, endPoint x: 227, endPoint y: 609, distance: 21.0
click at [220, 597] on div "Case Dashboard Payments Invoices Payments Payments Credit Report Client Profile" at bounding box center [203, 305] width 387 height 984
click at [227, 609] on link "Download & Print" at bounding box center [204, 613] width 372 height 35
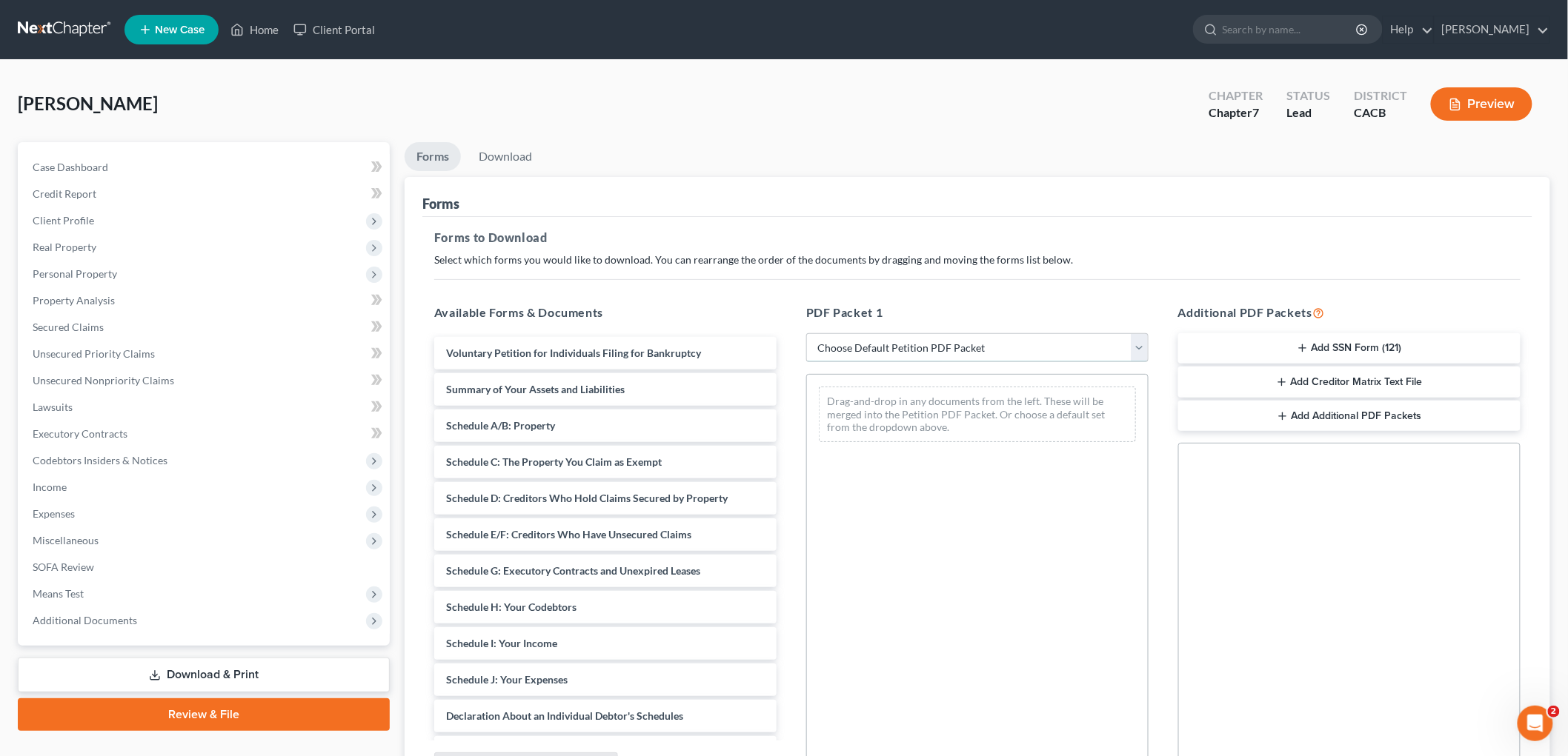
drag, startPoint x: 929, startPoint y: 344, endPoint x: 912, endPoint y: 360, distance: 23.3
click at [928, 344] on select "Choose Default Petition PDF Packet Complete Bankruptcy Petition (all forms and …" at bounding box center [977, 347] width 343 height 30
select select "4"
click at [806, 333] on select "Choose Default Petition PDF Packet Complete Bankruptcy Petition (all forms and …" at bounding box center [977, 347] width 343 height 30
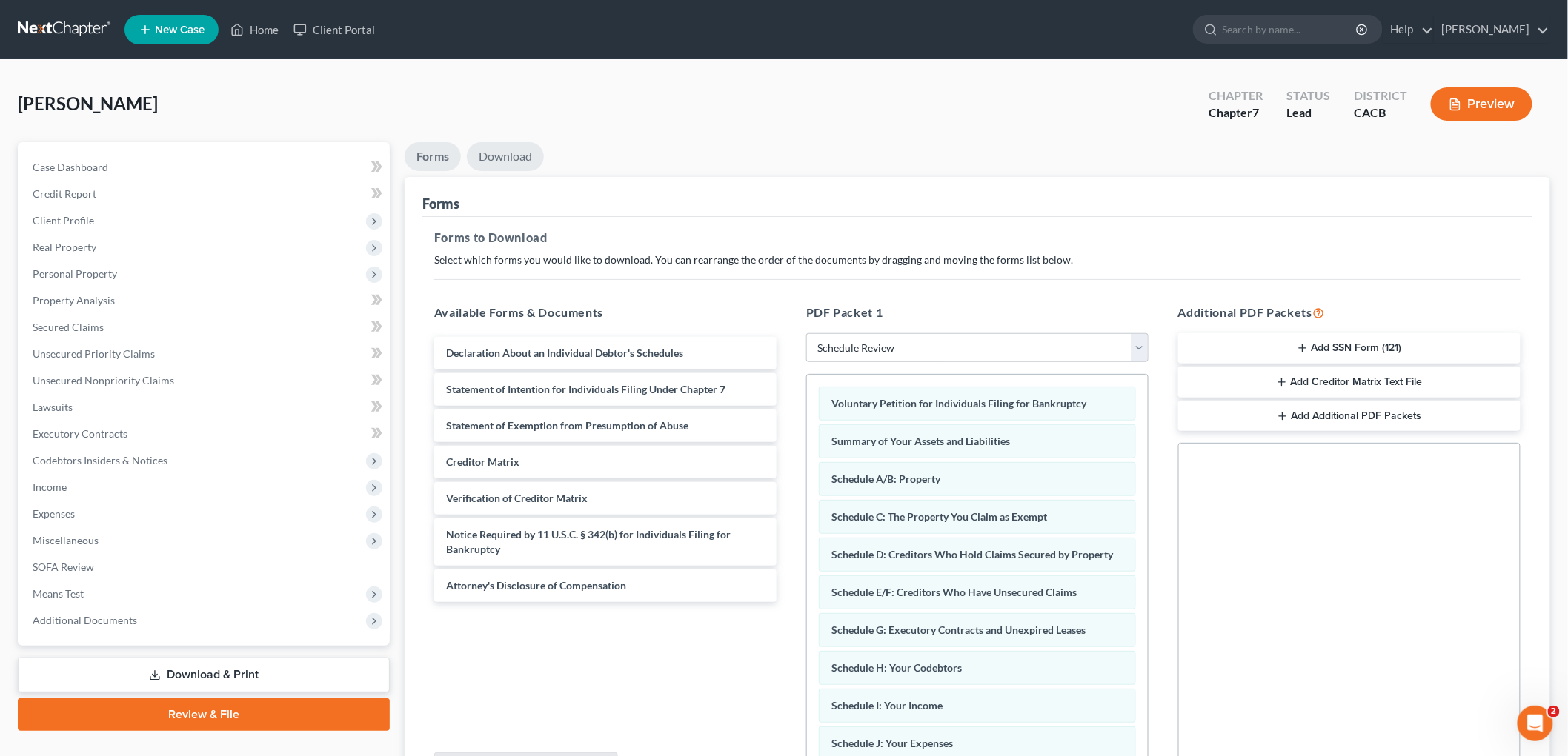
click at [499, 158] on link "Download" at bounding box center [505, 156] width 77 height 29
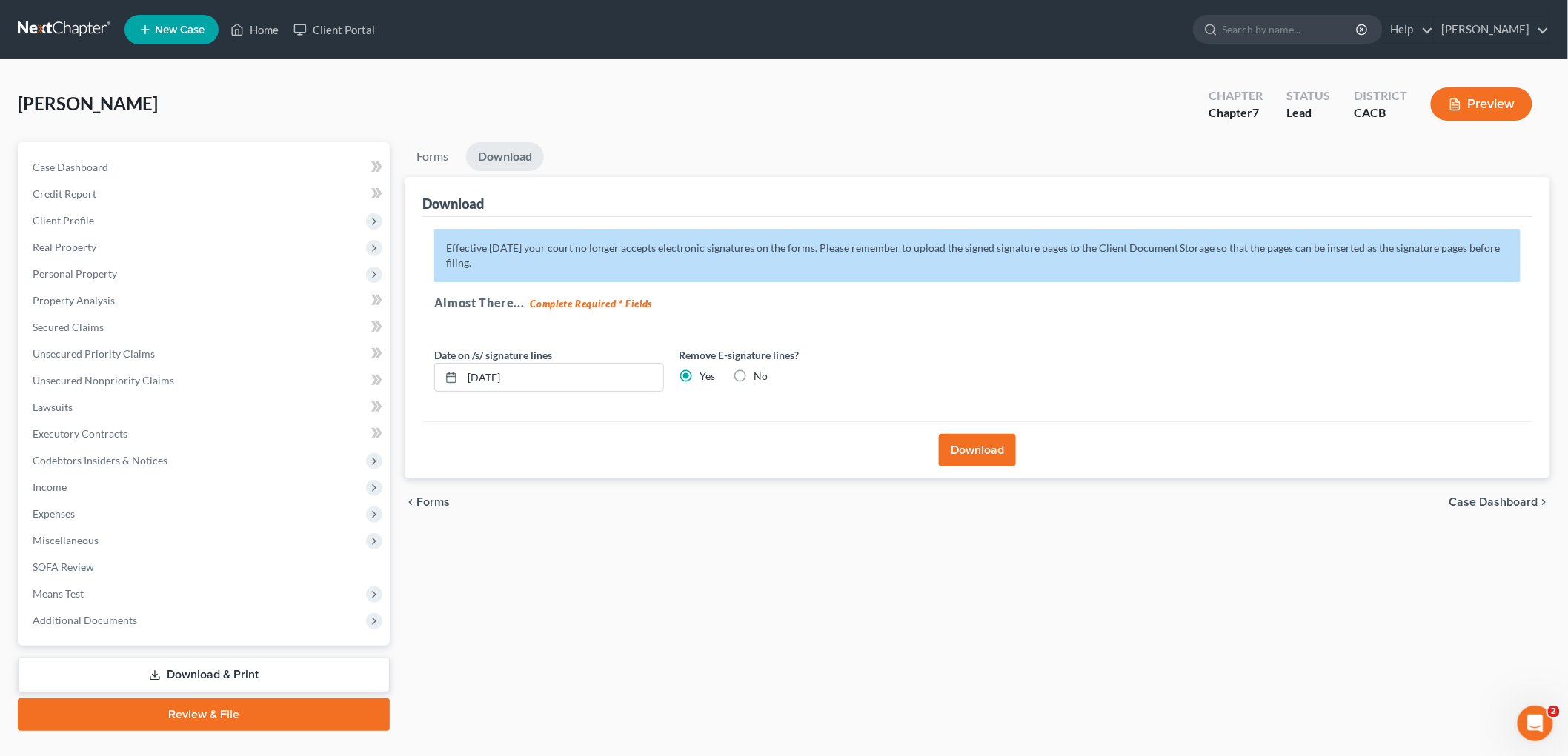
click at [954, 453] on button "Download" at bounding box center [977, 450] width 77 height 33
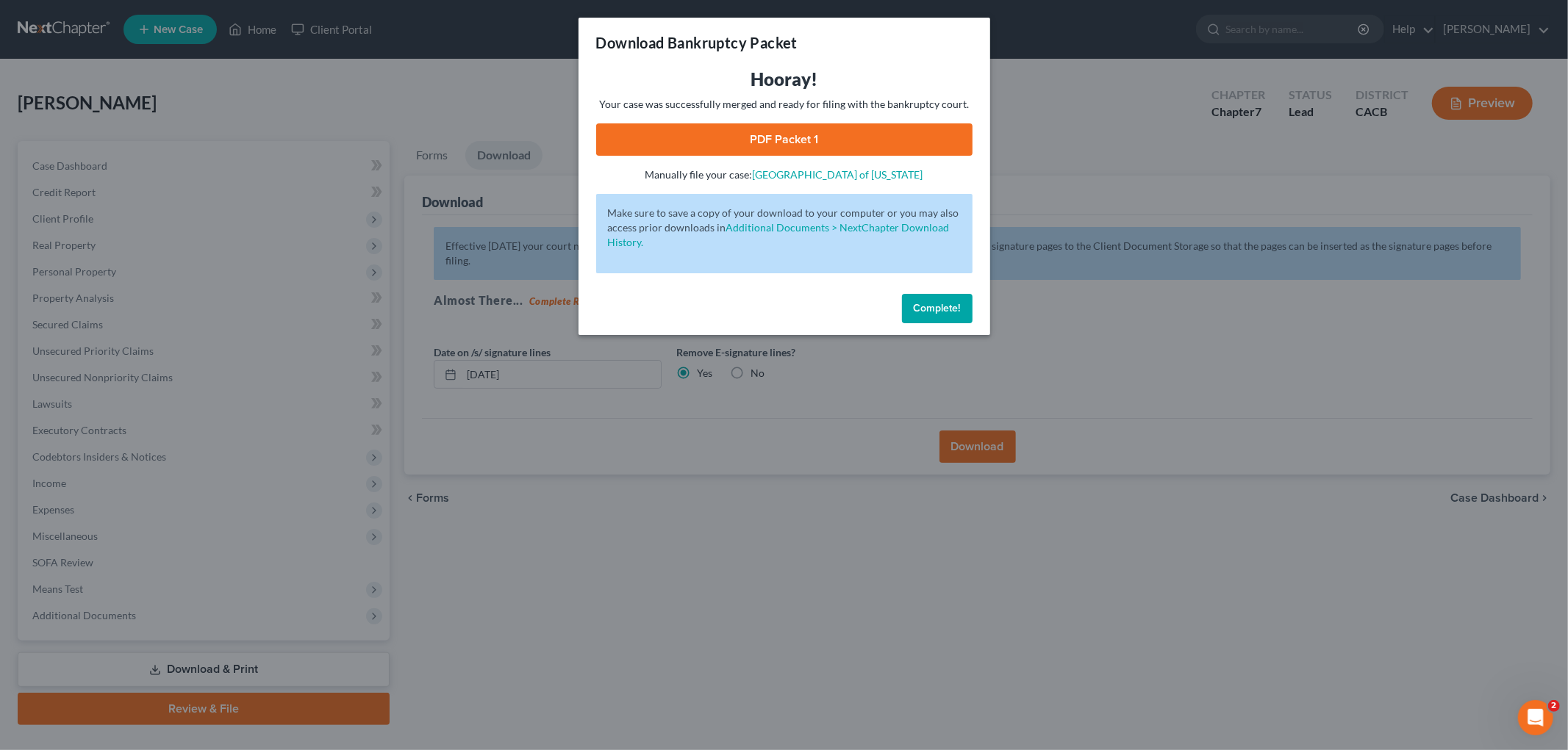
click at [644, 128] on link "PDF Packet 1" at bounding box center [784, 140] width 376 height 32
